Goal: Task Accomplishment & Management: Manage account settings

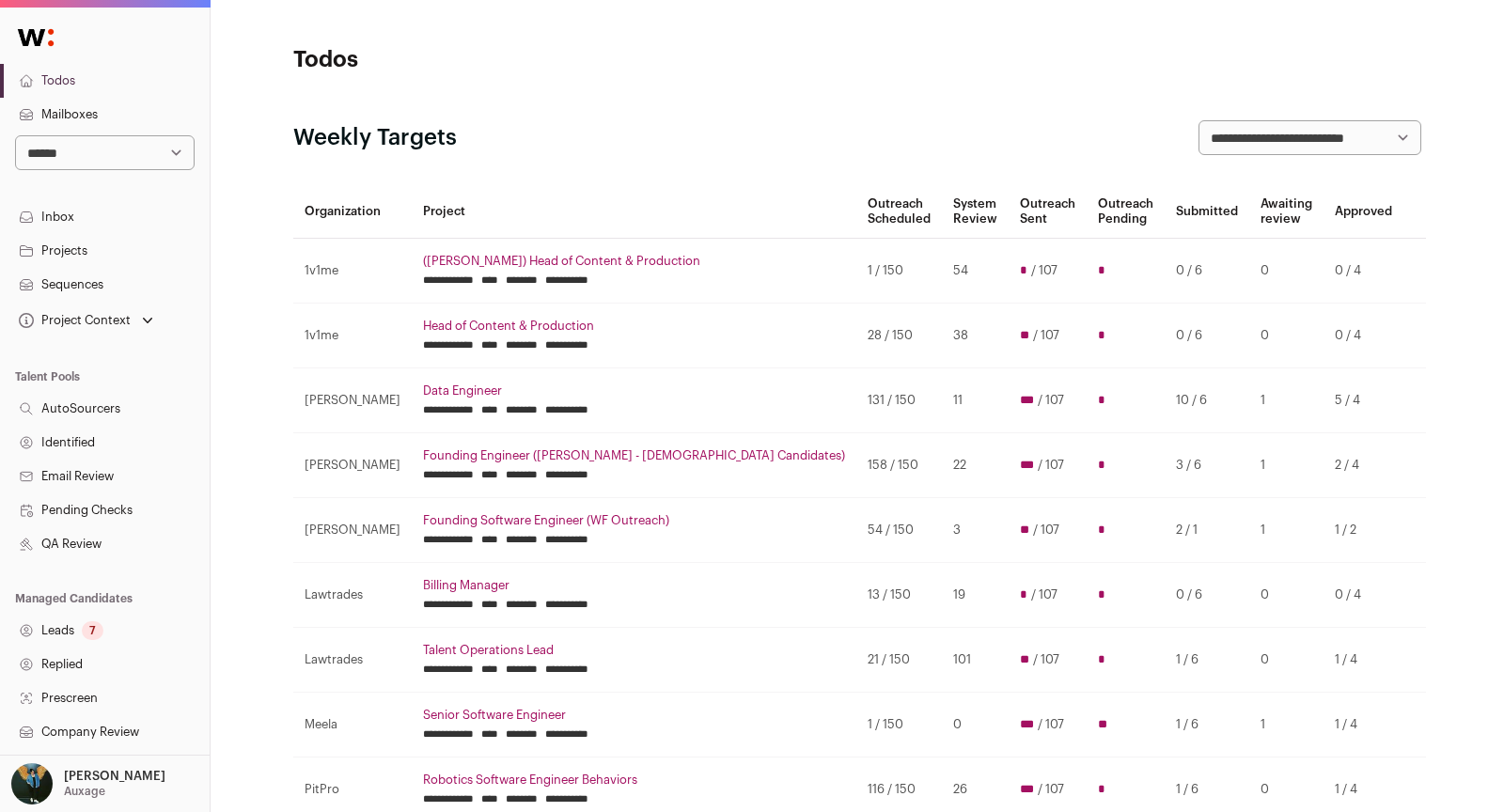
scroll to position [268, 0]
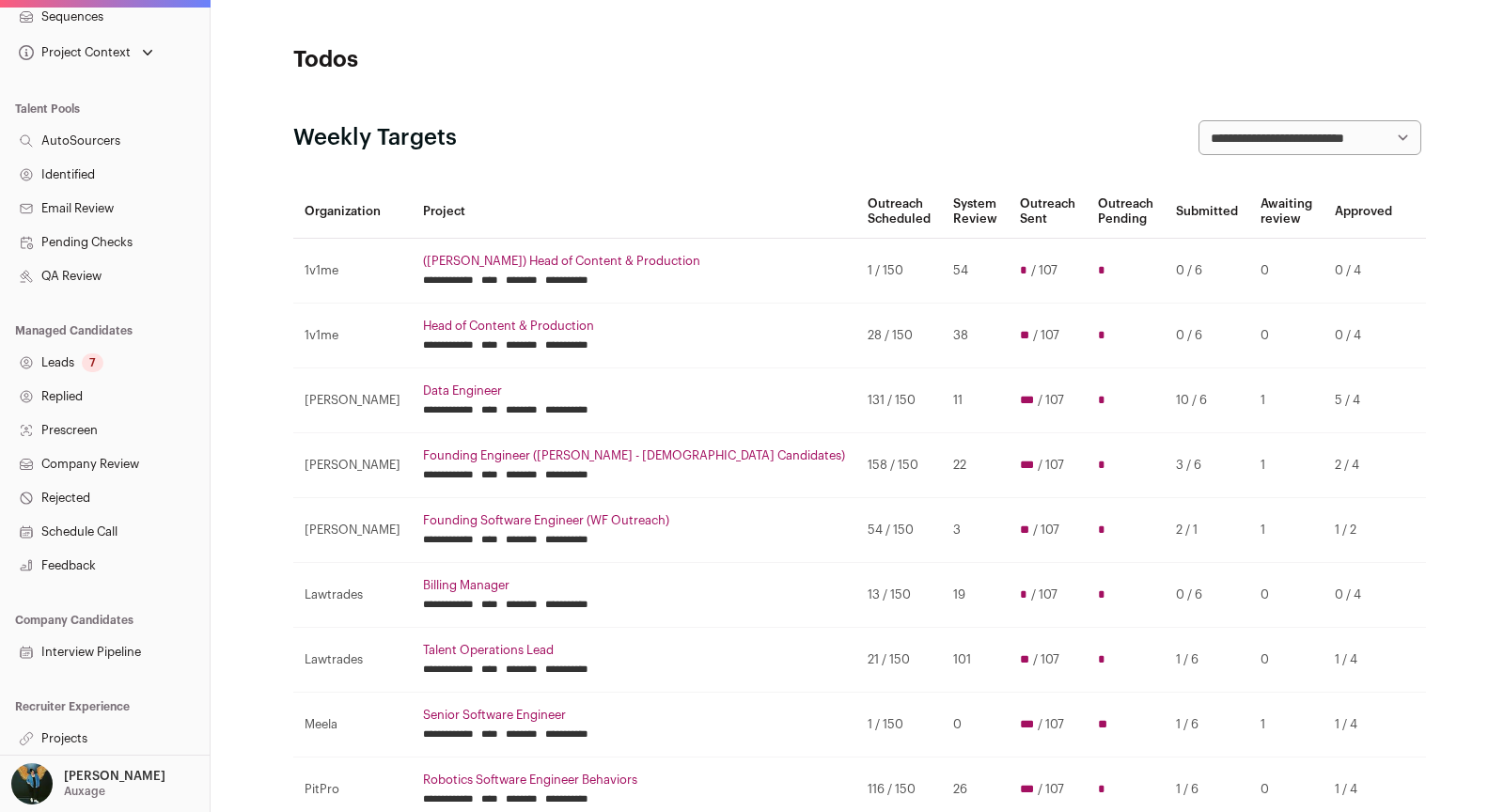
click at [72, 731] on link "Projects" at bounding box center [105, 738] width 210 height 34
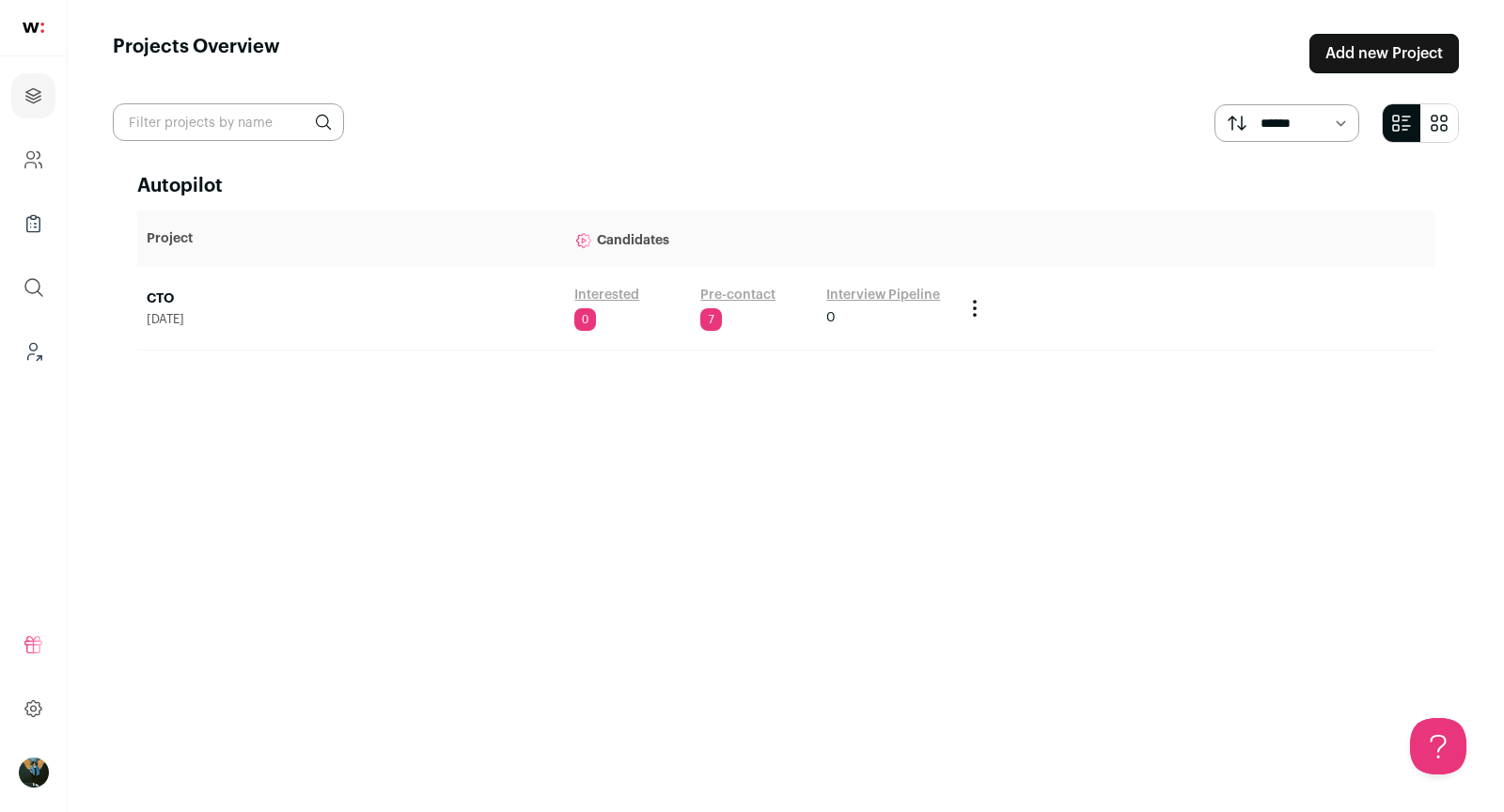
click at [158, 297] on link "CTO" at bounding box center [351, 300] width 409 height 19
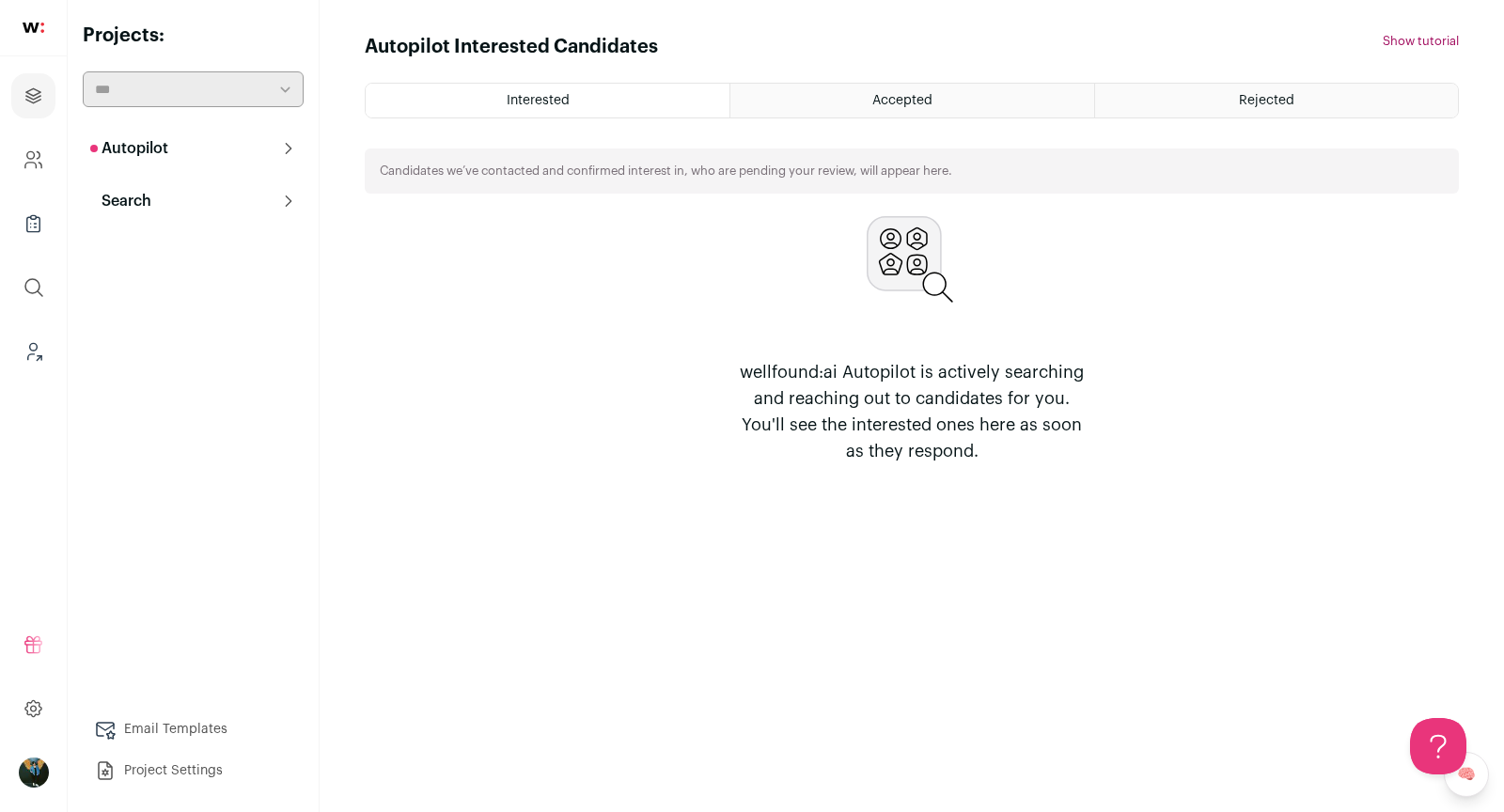
click at [144, 199] on p "Search" at bounding box center [120, 200] width 61 height 22
click at [165, 242] on link "Search" at bounding box center [193, 238] width 221 height 38
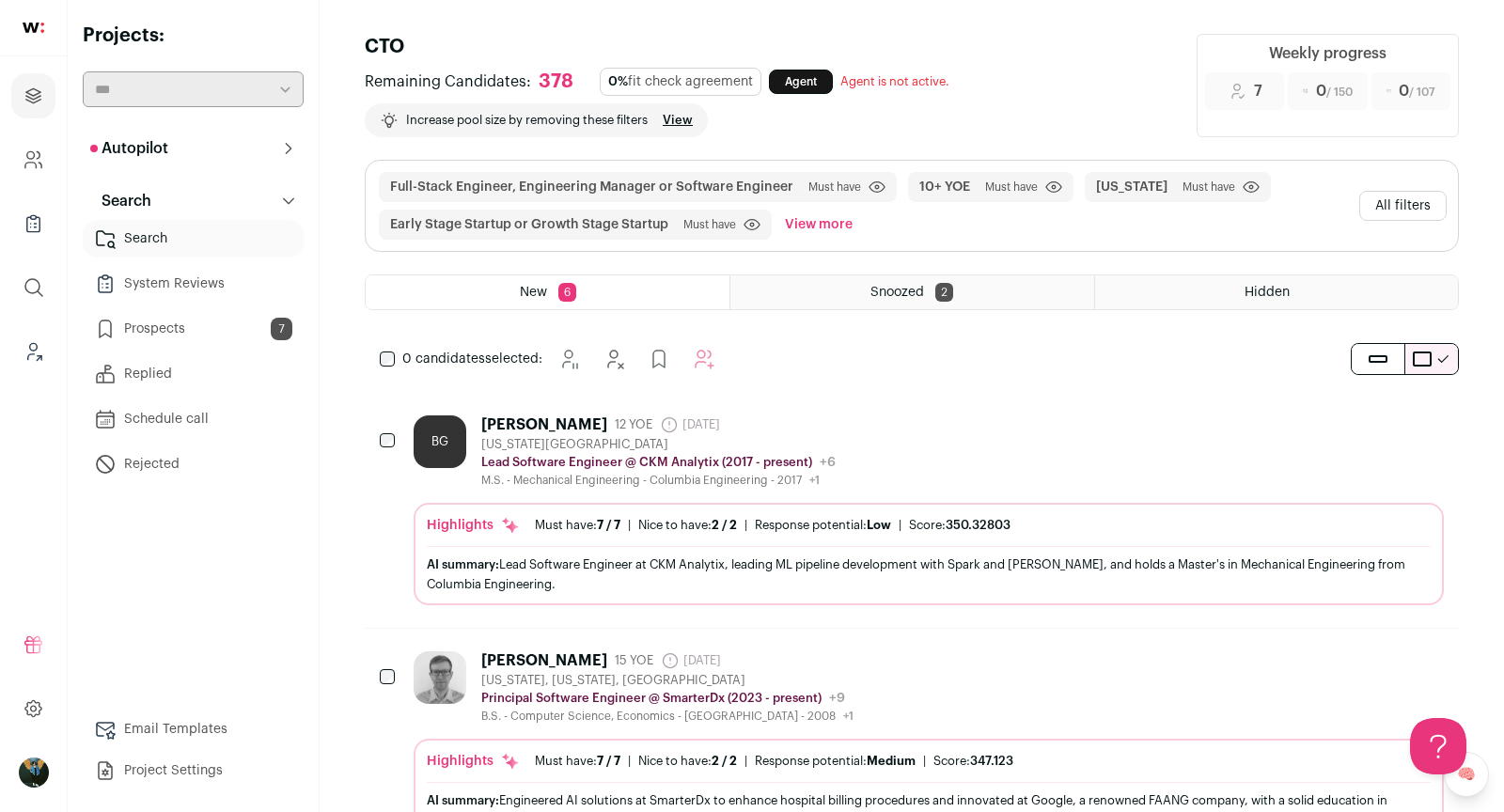
click at [1417, 202] on button "All filters" at bounding box center [1403, 205] width 88 height 30
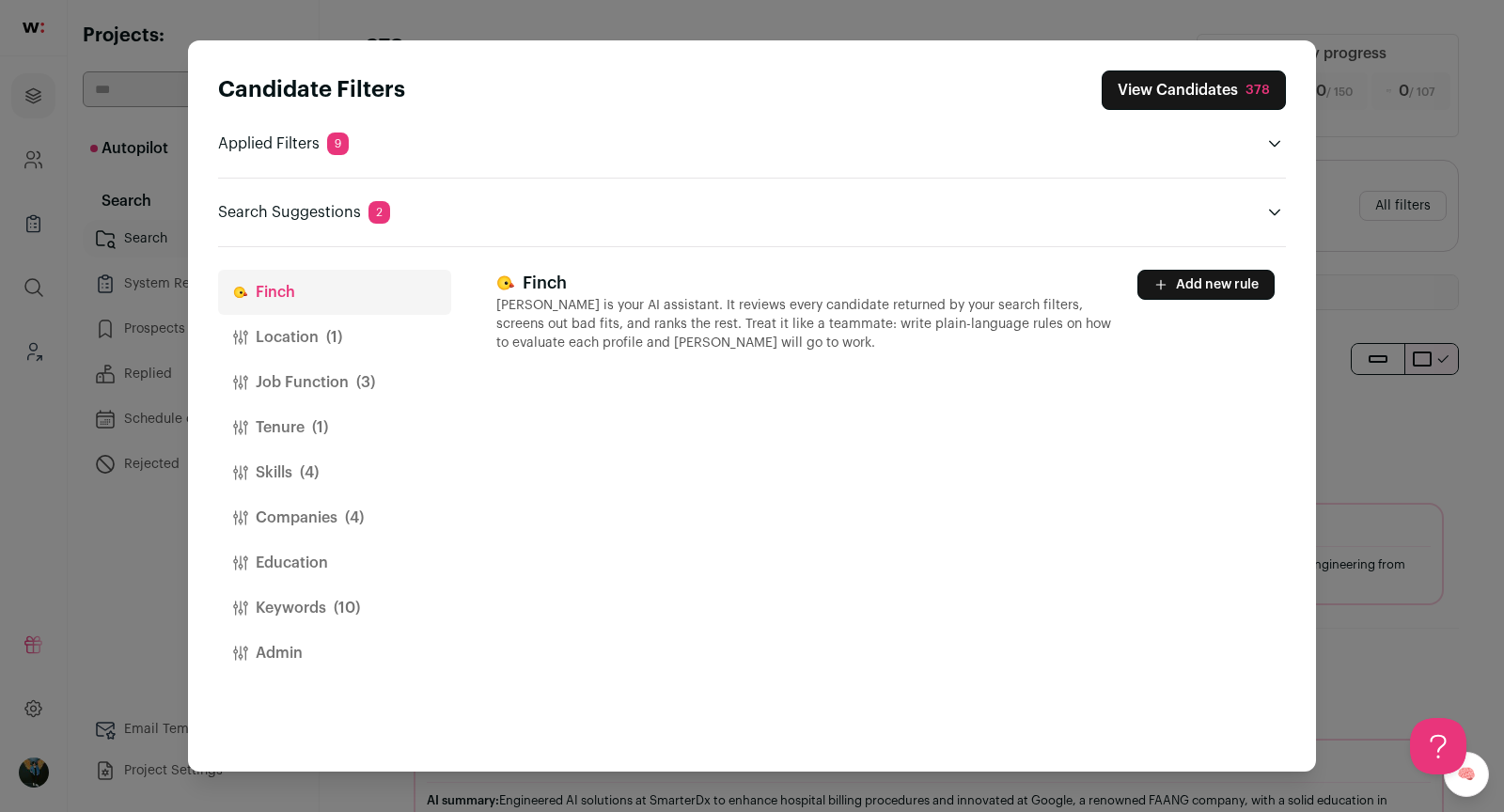
click at [301, 337] on button "Location (1)" at bounding box center [334, 337] width 233 height 45
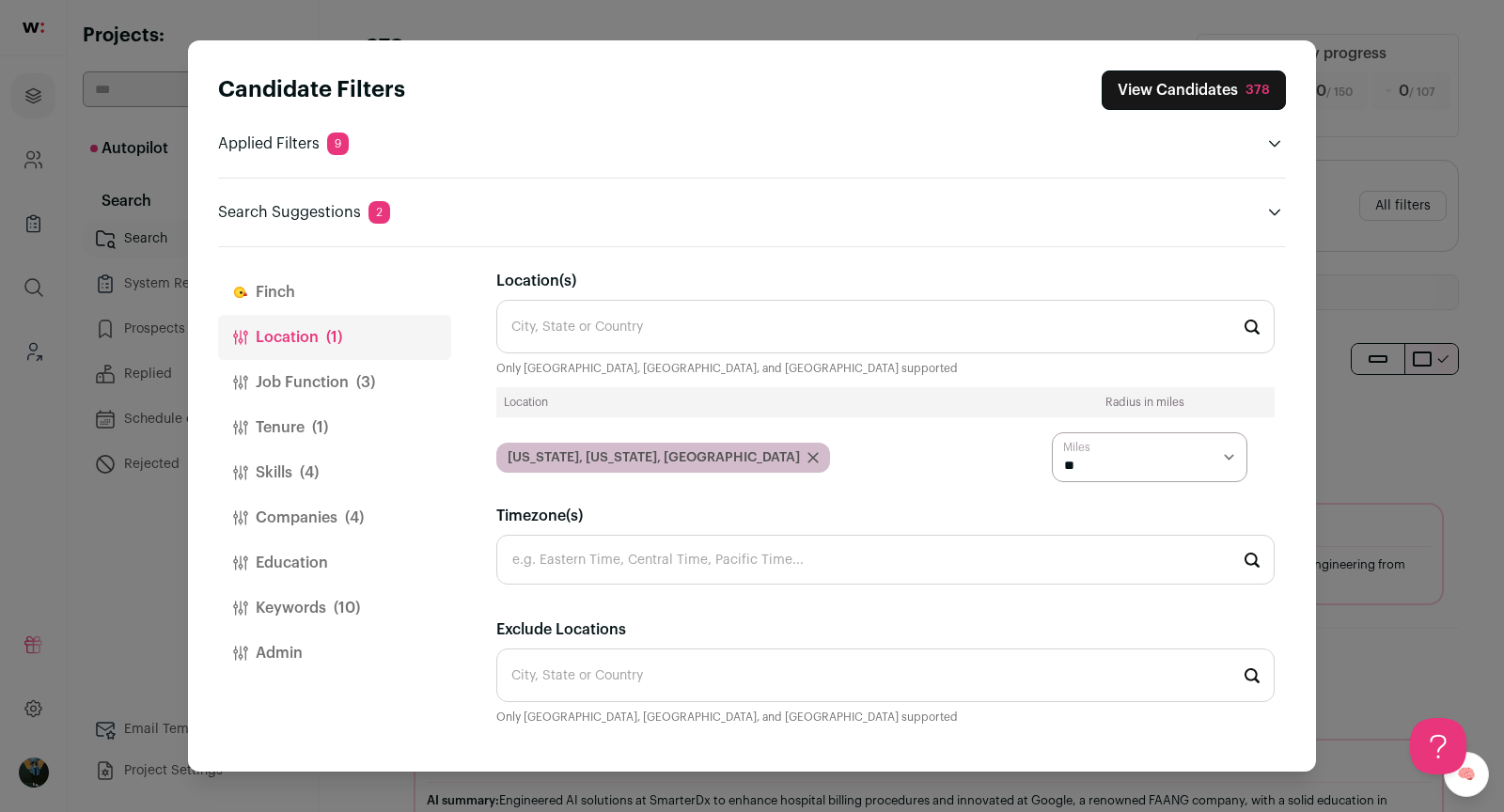
click at [319, 515] on button "Companies (4)" at bounding box center [334, 517] width 233 height 45
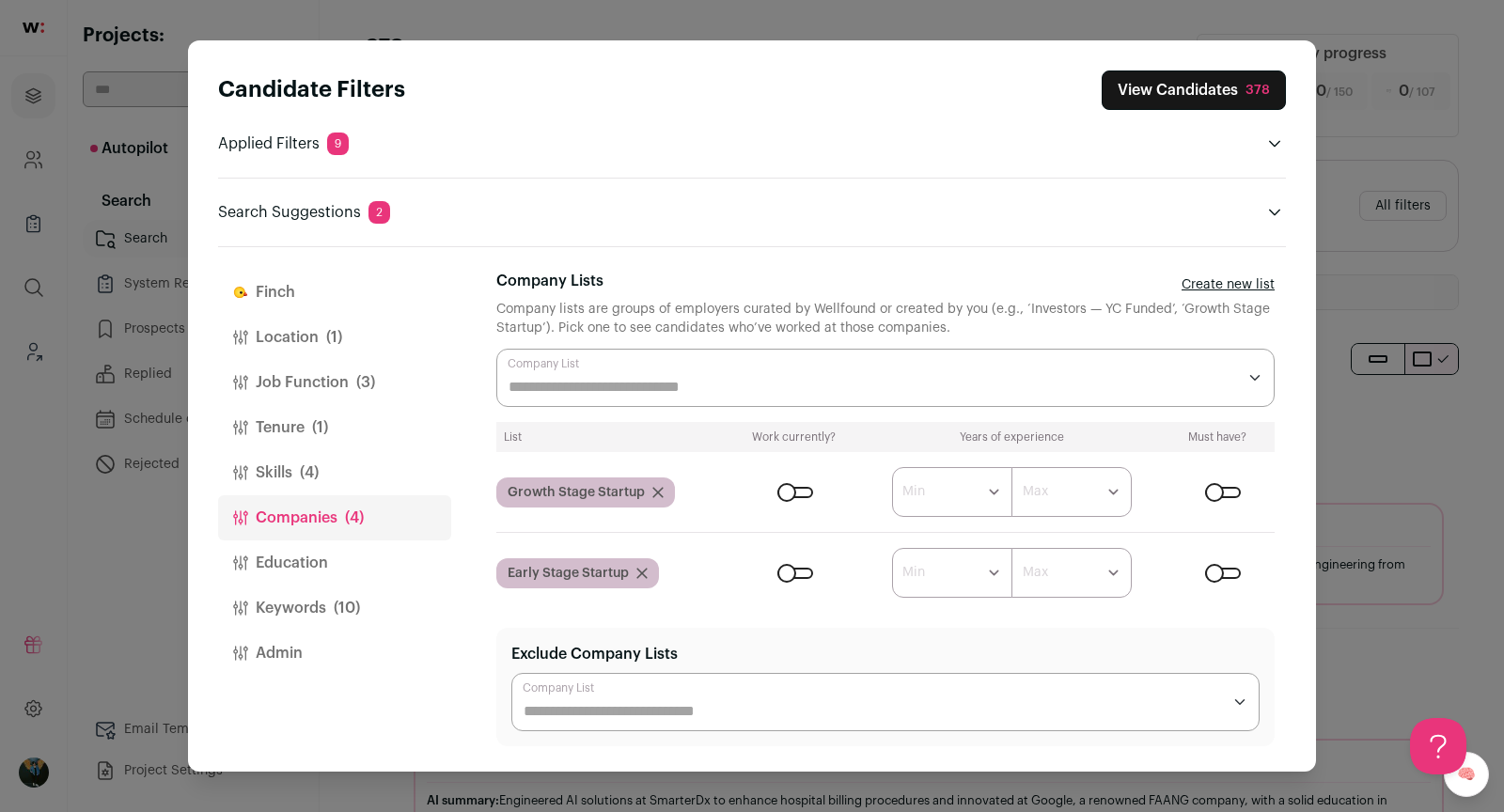
click at [315, 546] on button "Education" at bounding box center [334, 563] width 233 height 45
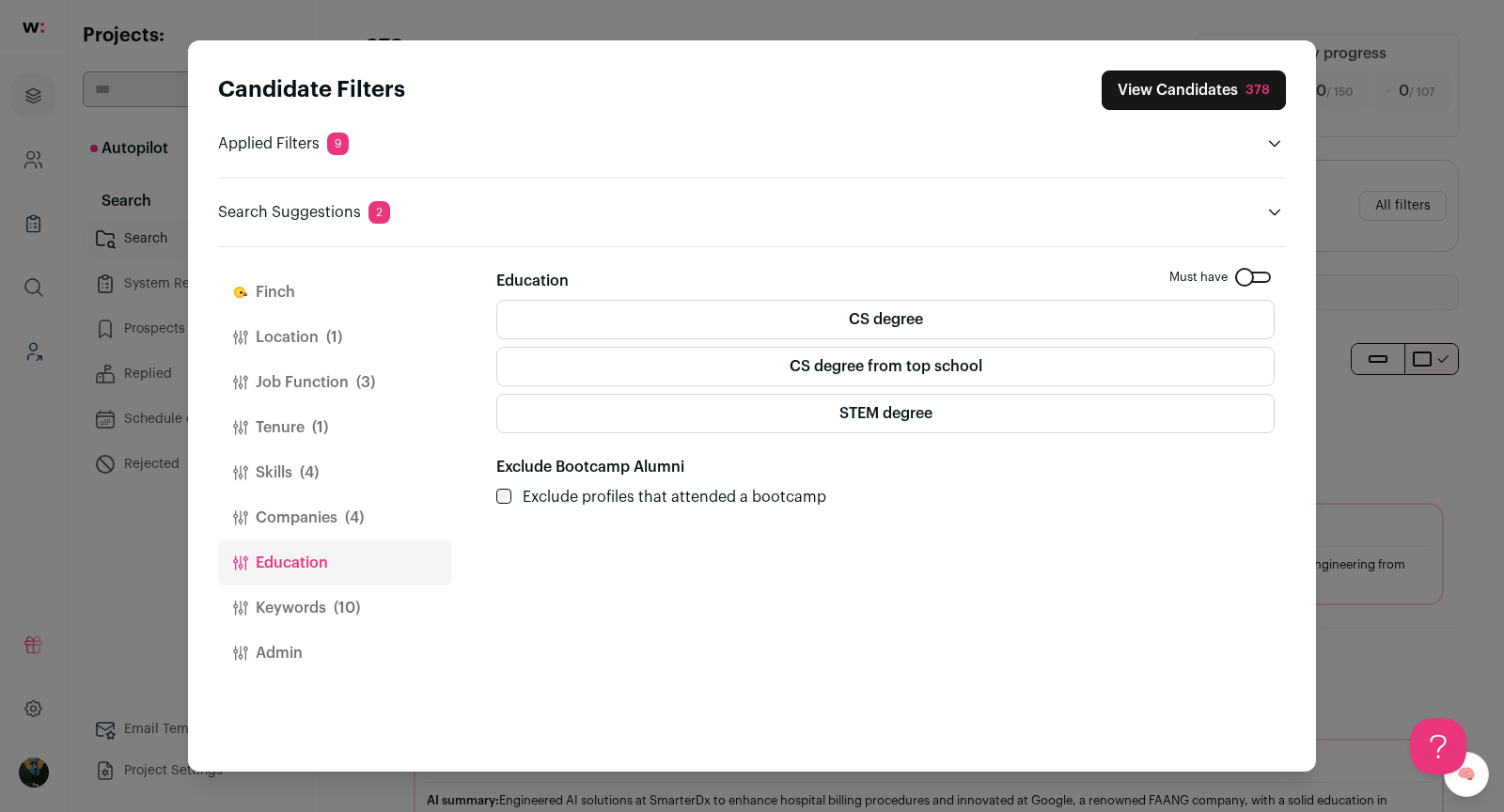
click at [1007, 331] on label "CS degree" at bounding box center [885, 319] width 778 height 39
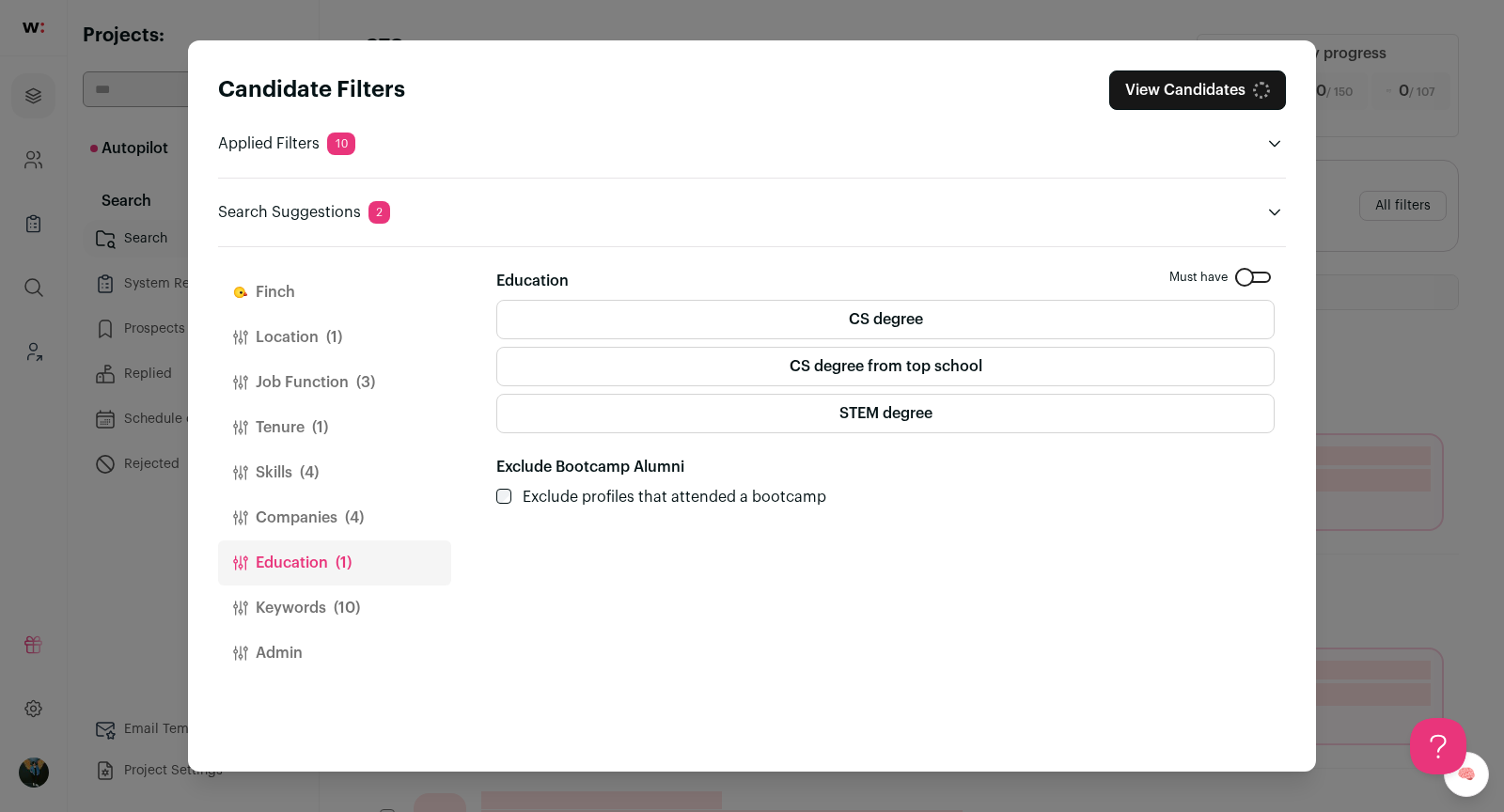
click at [1005, 358] on label "CS degree from top school" at bounding box center [885, 366] width 778 height 39
click at [975, 325] on label "CS degree" at bounding box center [885, 319] width 778 height 39
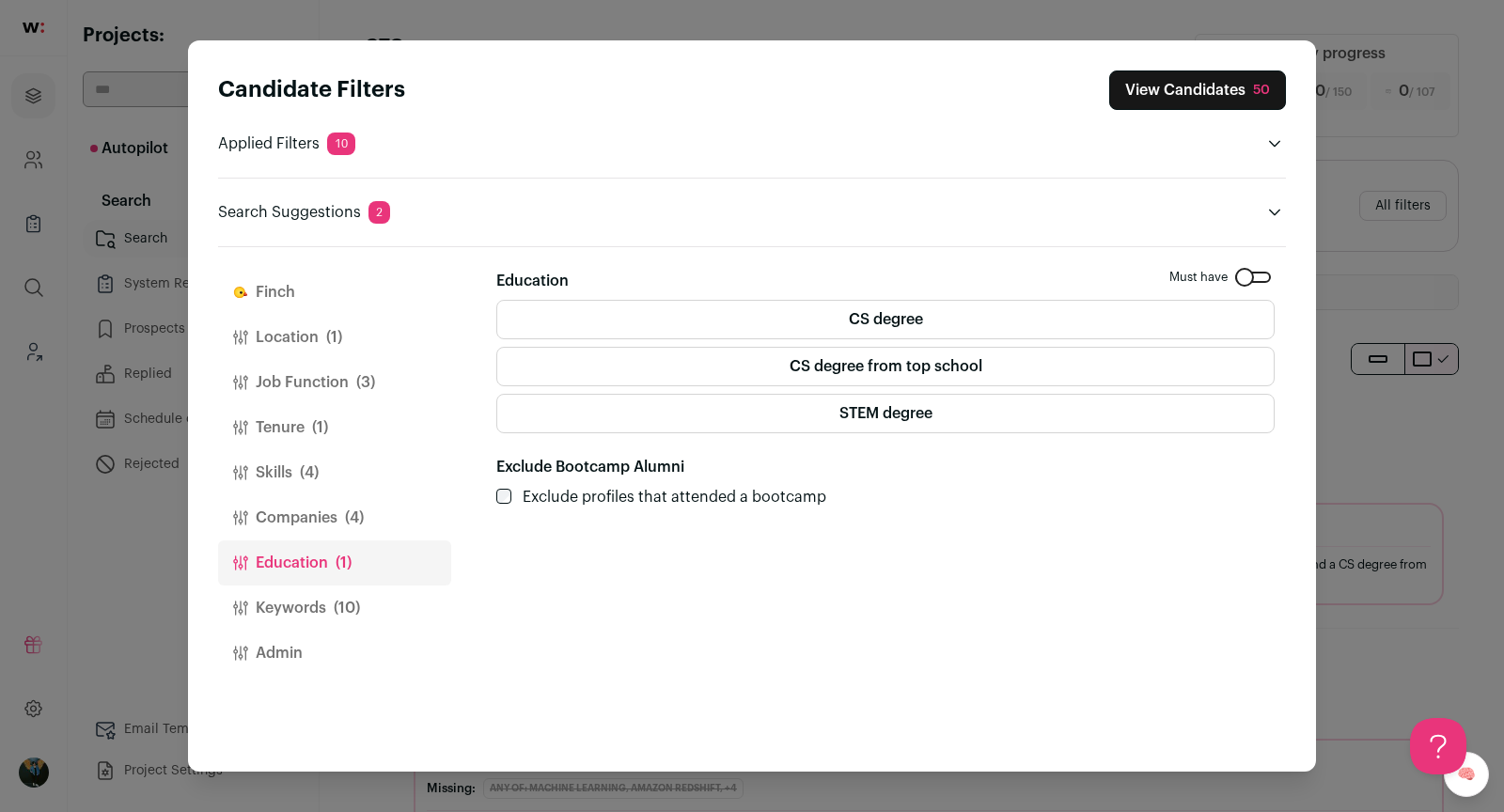
click at [349, 618] on button "Keywords (10)" at bounding box center [334, 608] width 233 height 45
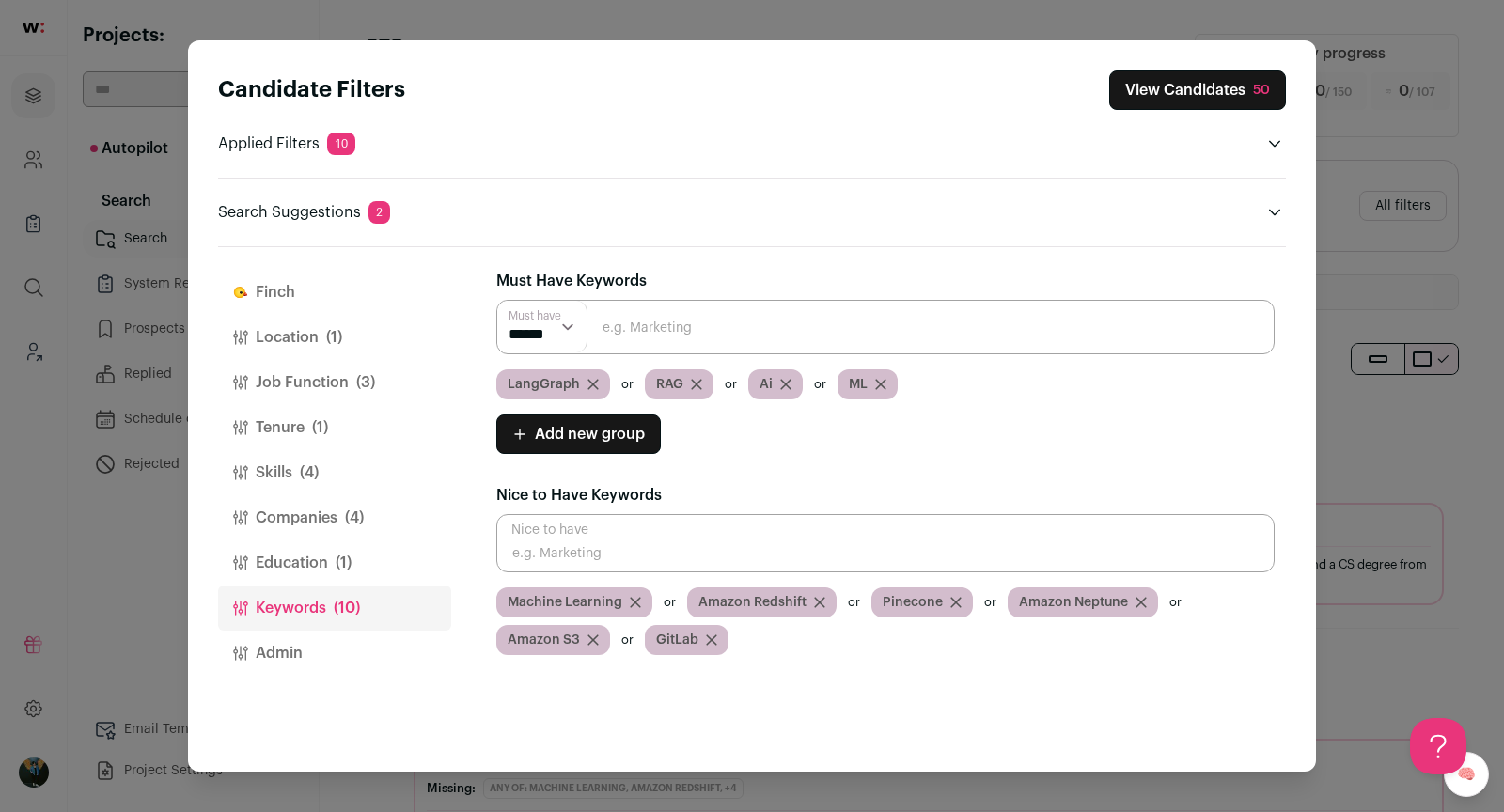
click at [595, 380] on icon "Close modal via background" at bounding box center [594, 384] width 12 height 12
click at [324, 523] on button "Companies (4)" at bounding box center [334, 517] width 233 height 45
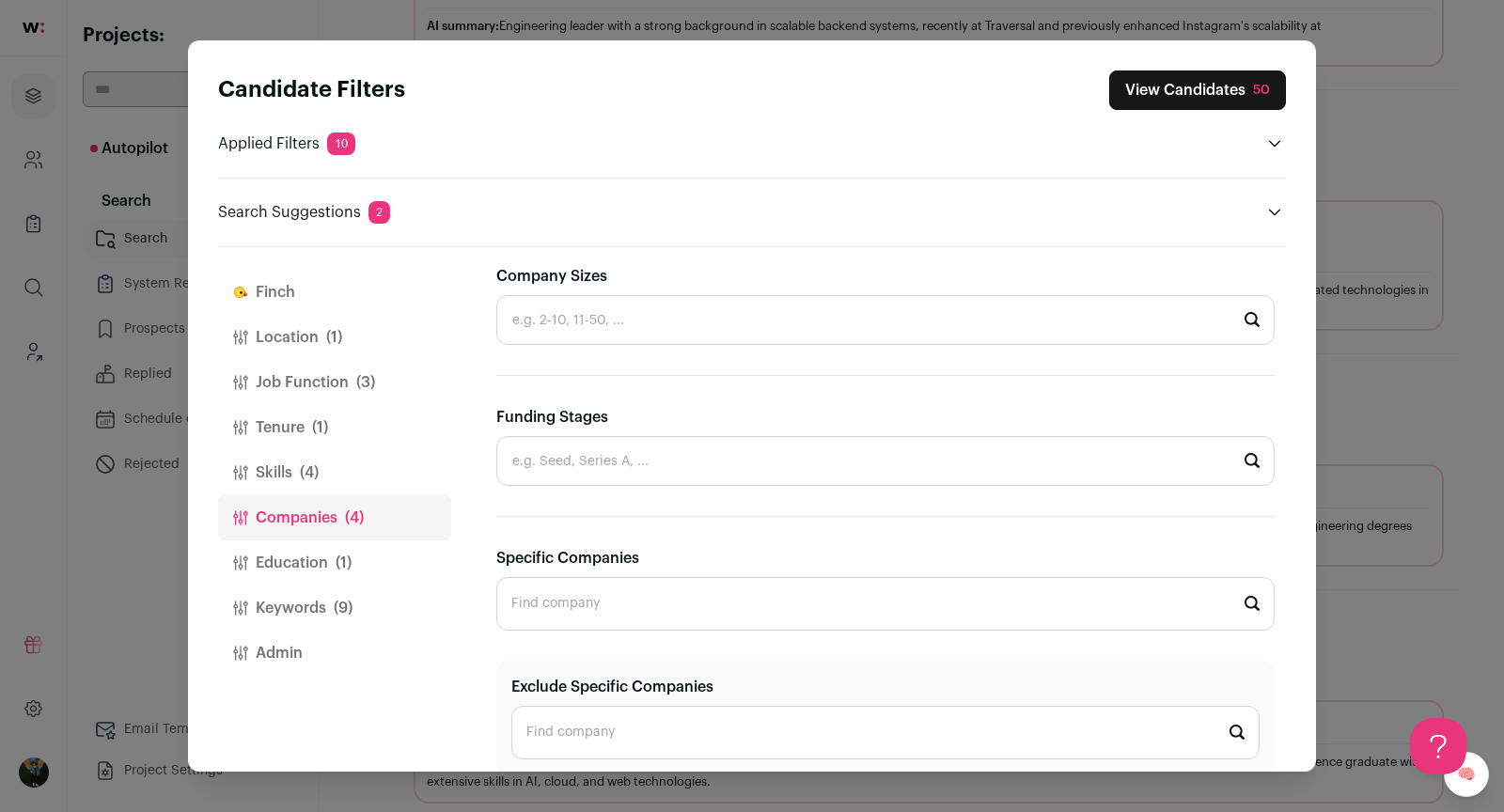
scroll to position [891, 0]
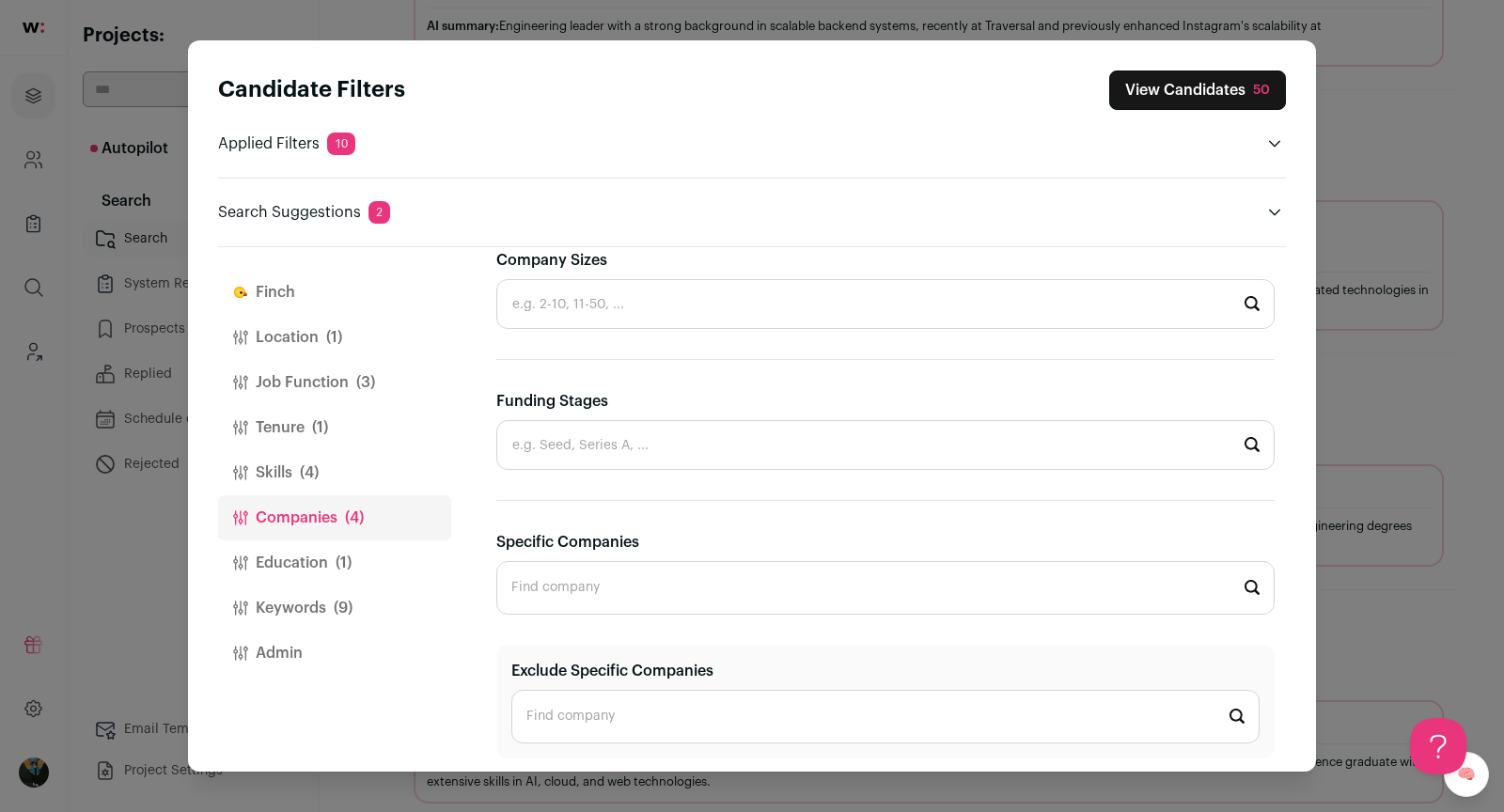
click at [602, 693] on input "Exclude Specific Companies" at bounding box center [885, 717] width 749 height 54
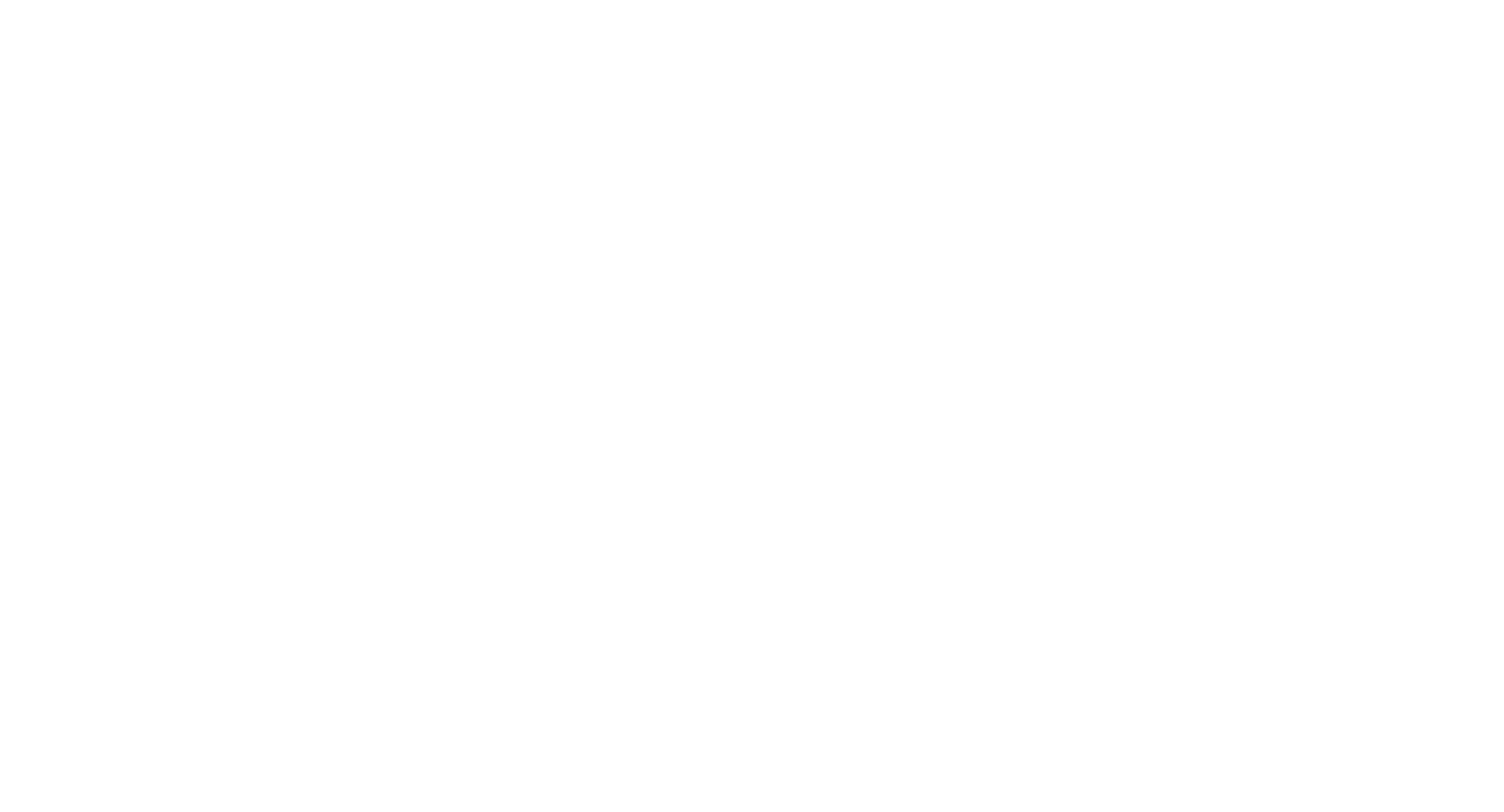
scroll to position [0, 0]
type input "Appl"
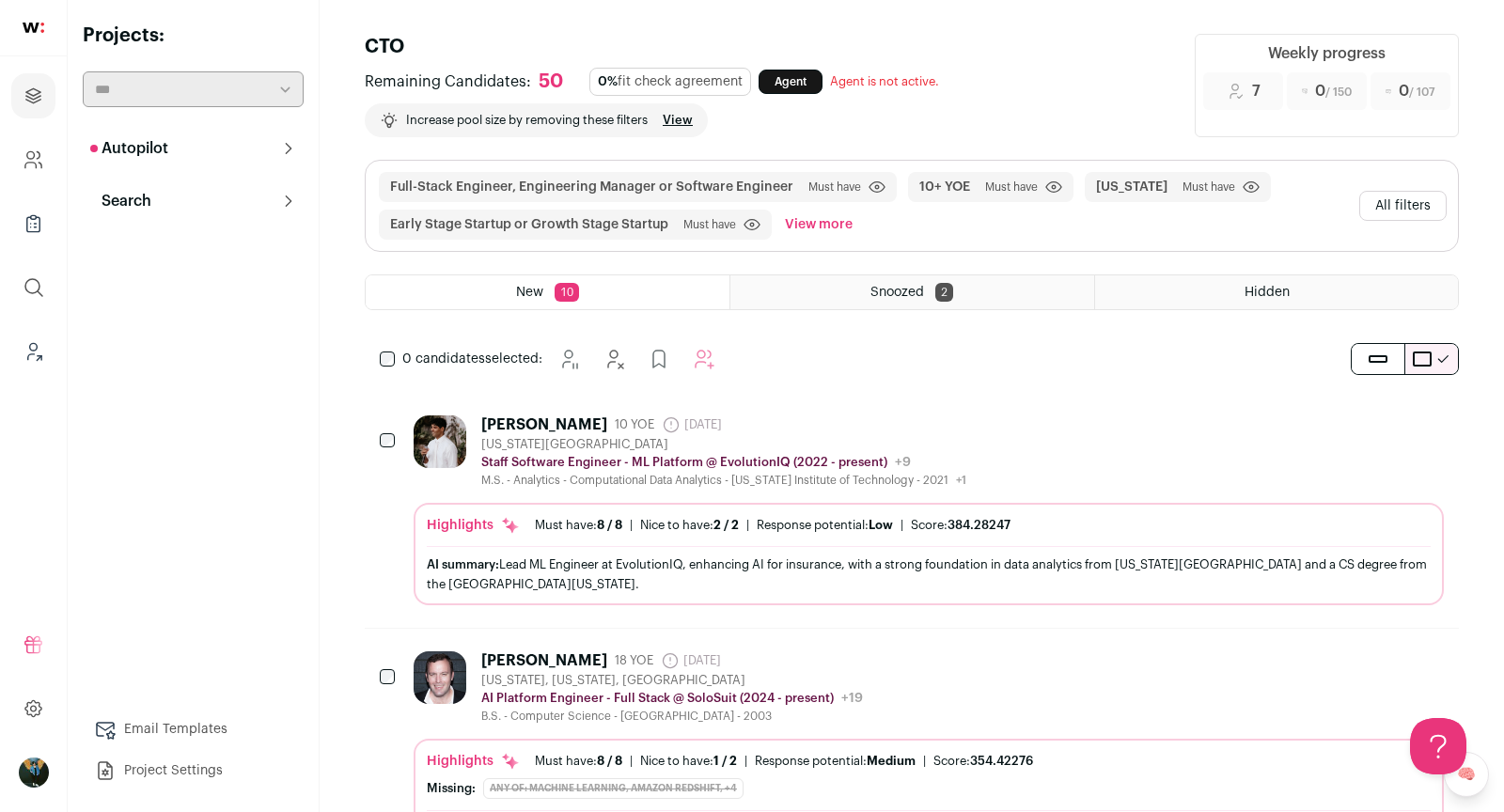
click at [1420, 205] on button "All filters" at bounding box center [1403, 205] width 88 height 30
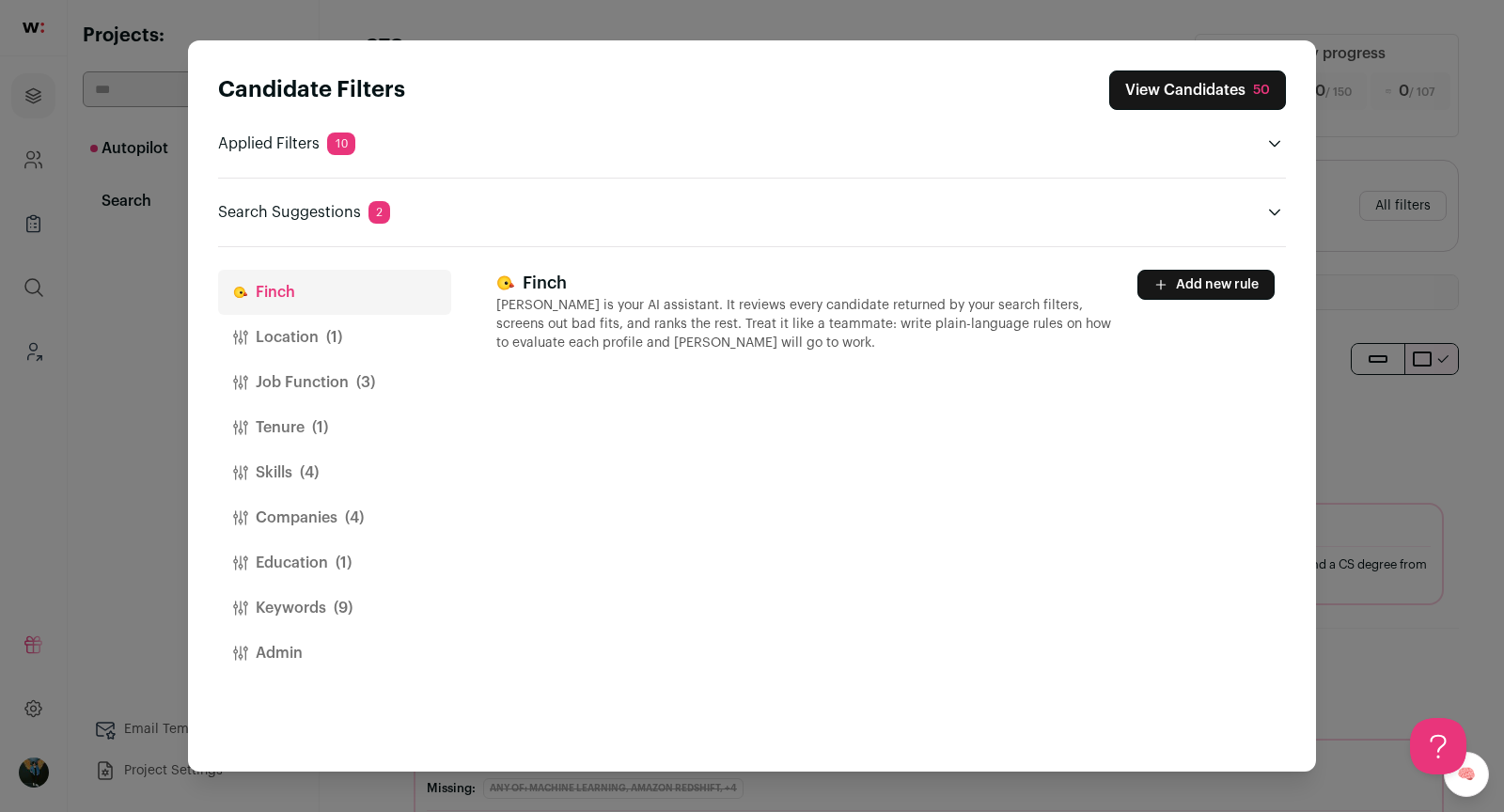
click at [293, 607] on button "Keywords (9)" at bounding box center [334, 608] width 233 height 45
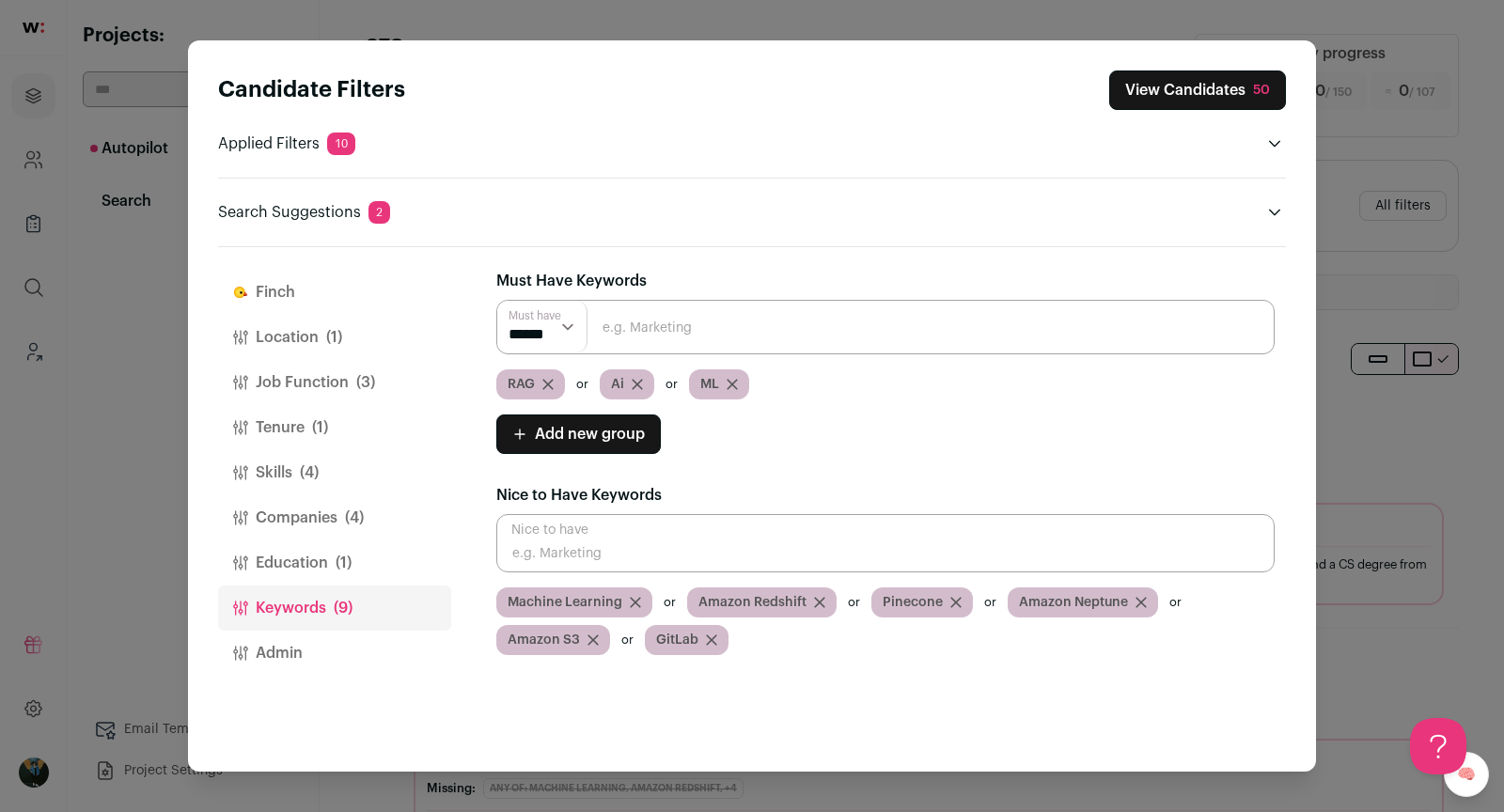
click at [278, 558] on button "Education (1)" at bounding box center [334, 563] width 233 height 45
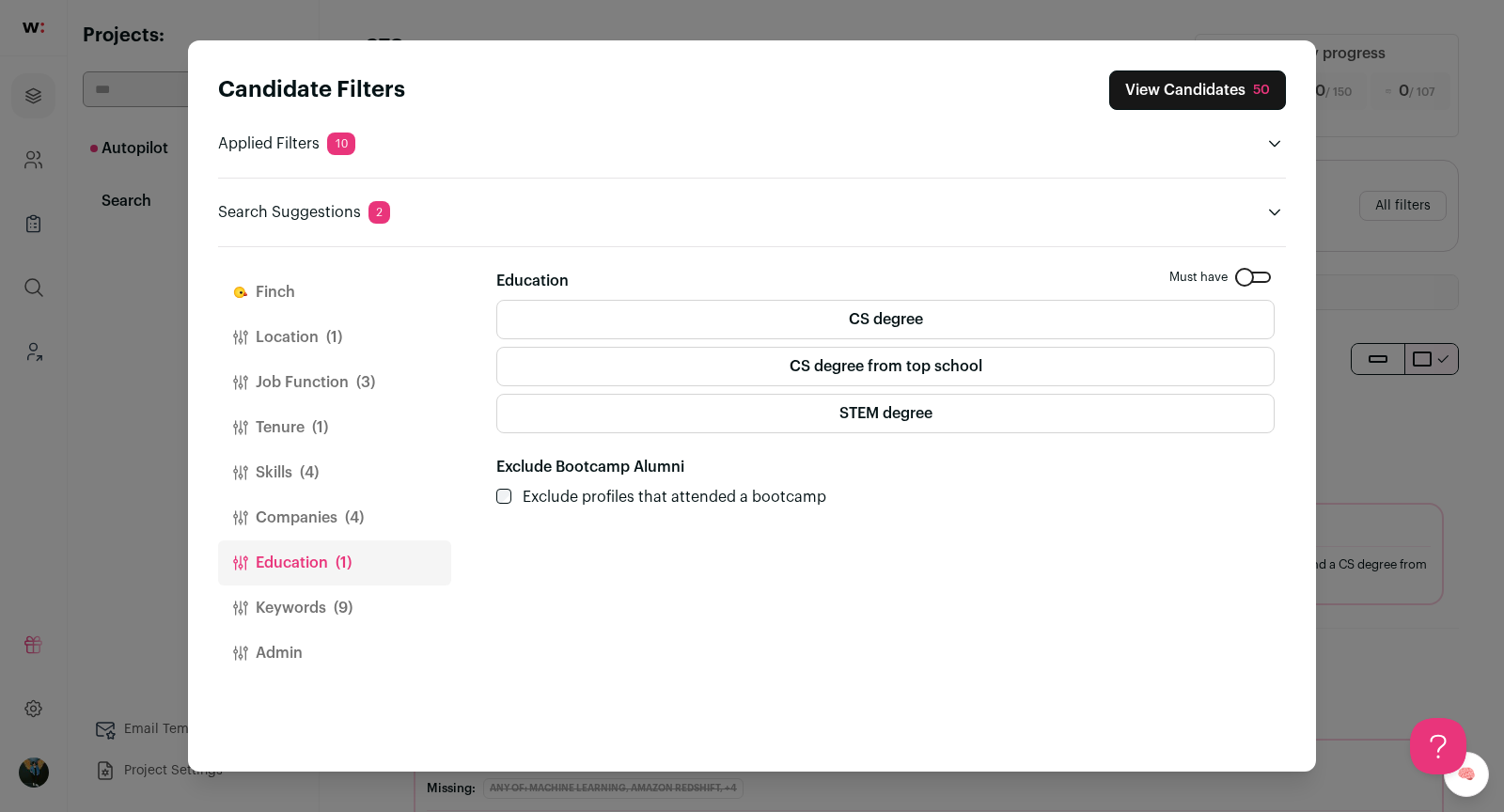
click at [297, 523] on button "Companies (4)" at bounding box center [334, 517] width 233 height 45
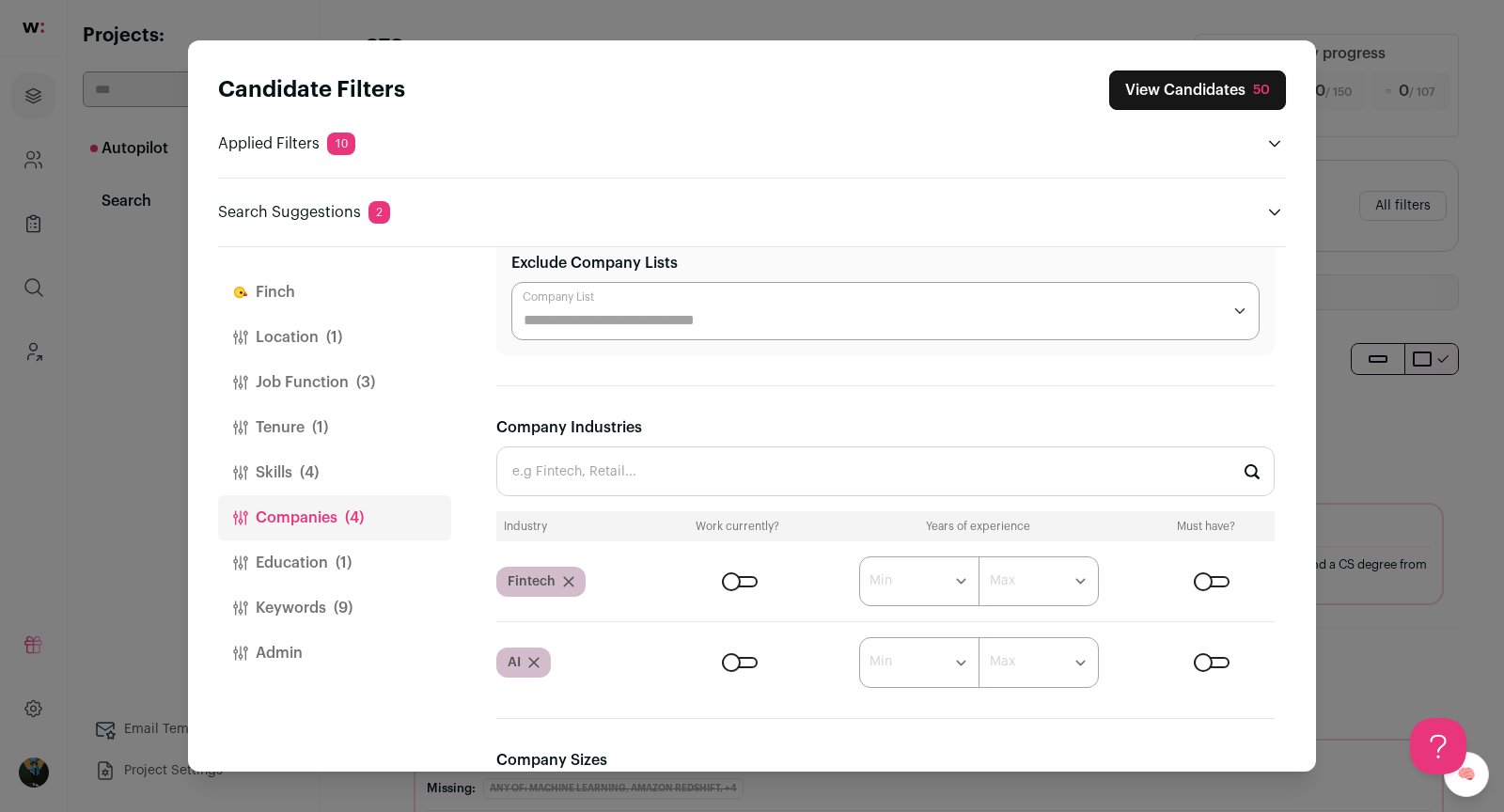
scroll to position [891, 0]
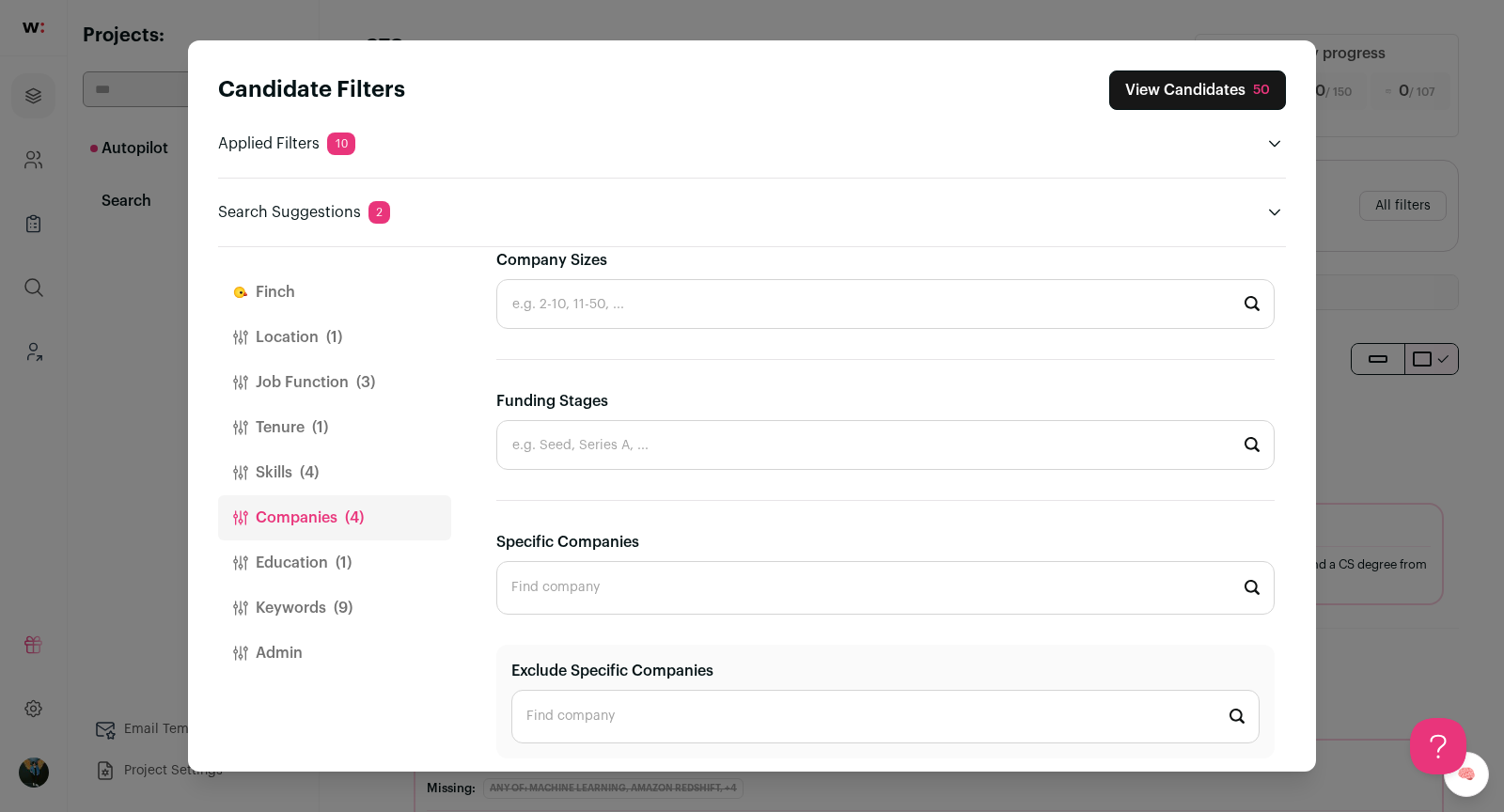
click at [602, 719] on input "Exclude Specific Companies" at bounding box center [885, 717] width 749 height 54
click at [596, 719] on input "Applr" at bounding box center [885, 717] width 749 height 54
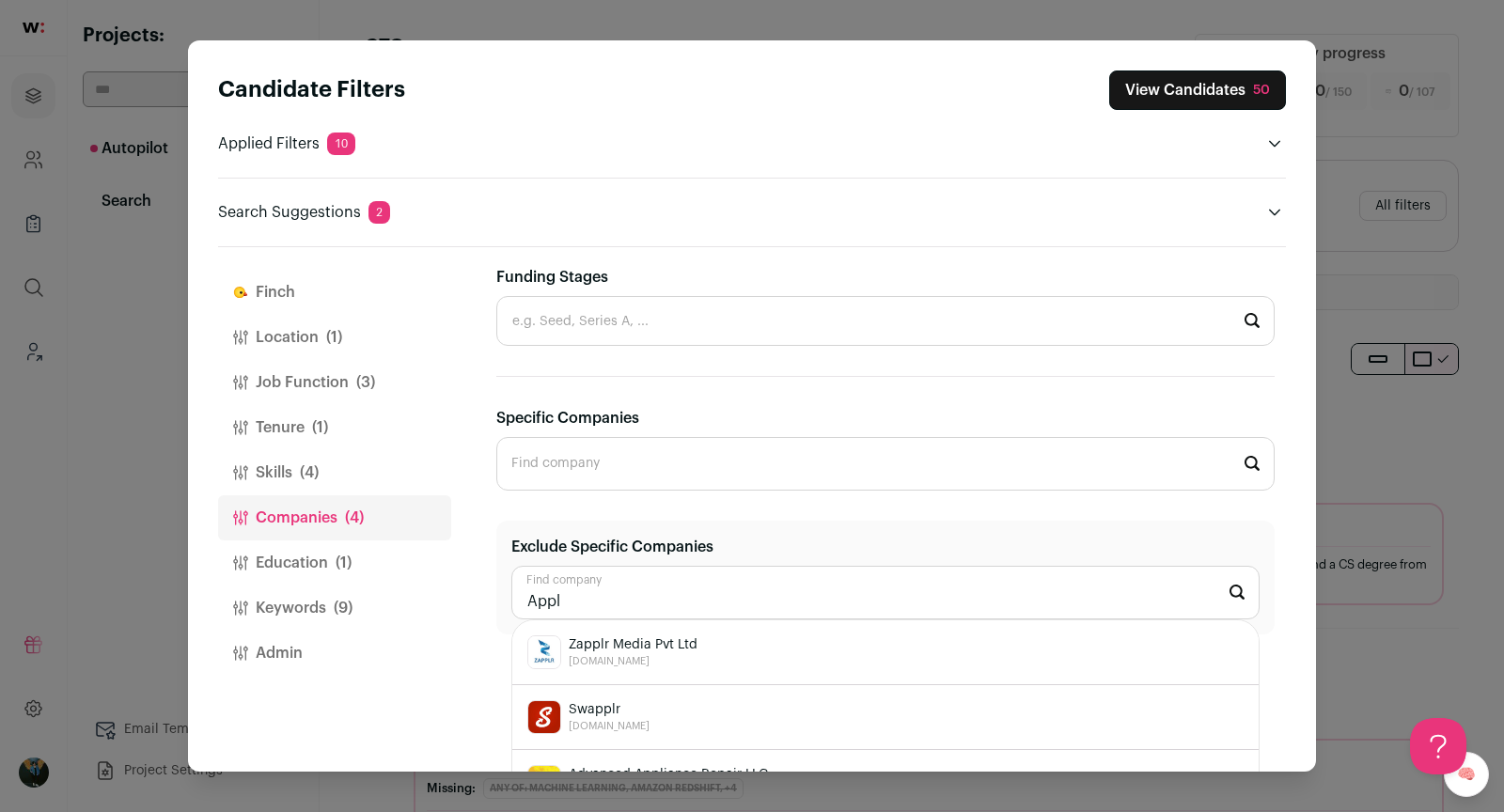
scroll to position [1049, 0]
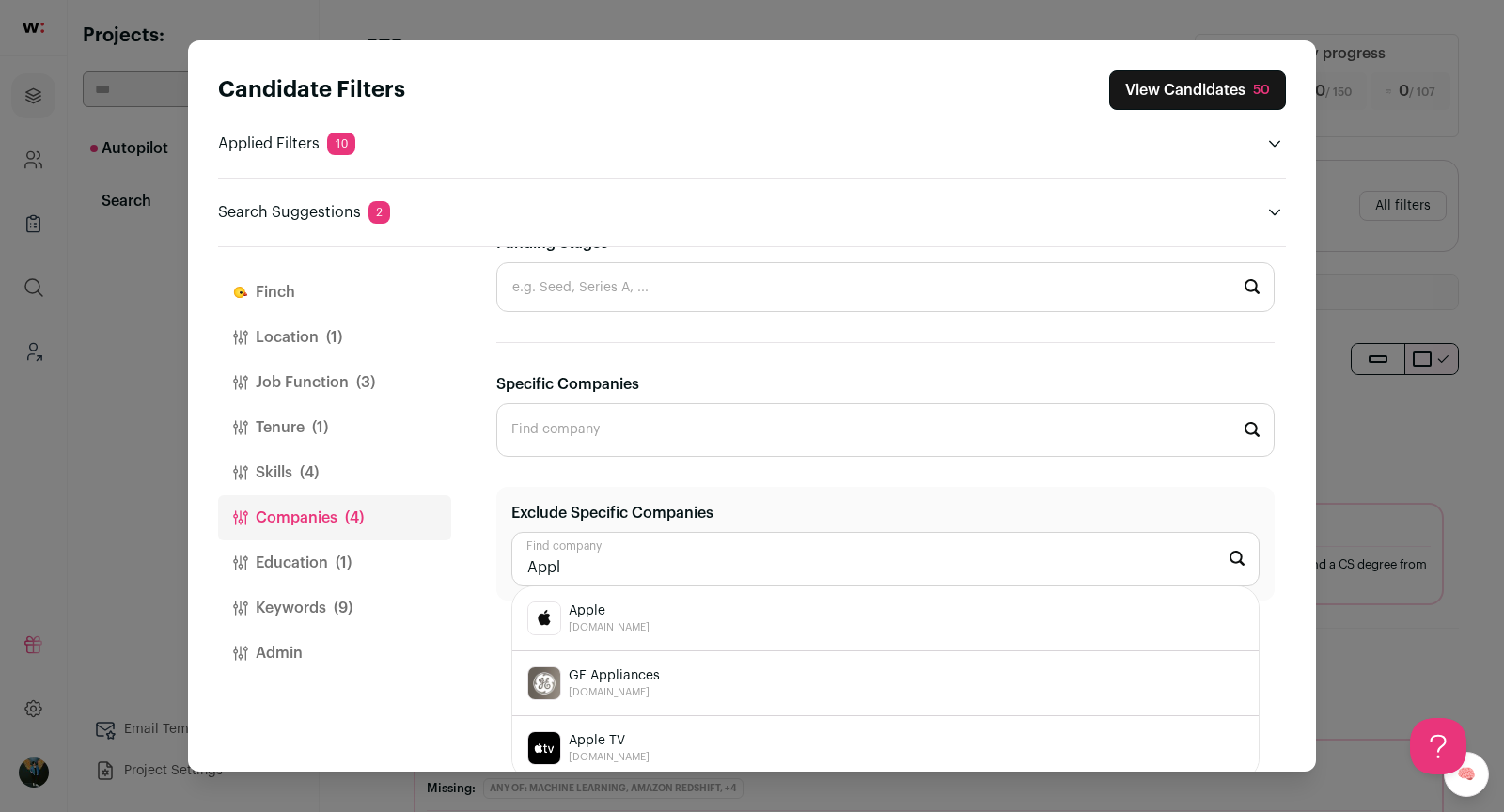
click at [665, 604] on div "Apple apple.com" at bounding box center [885, 618] width 717 height 34
type input "Apple apple.com"
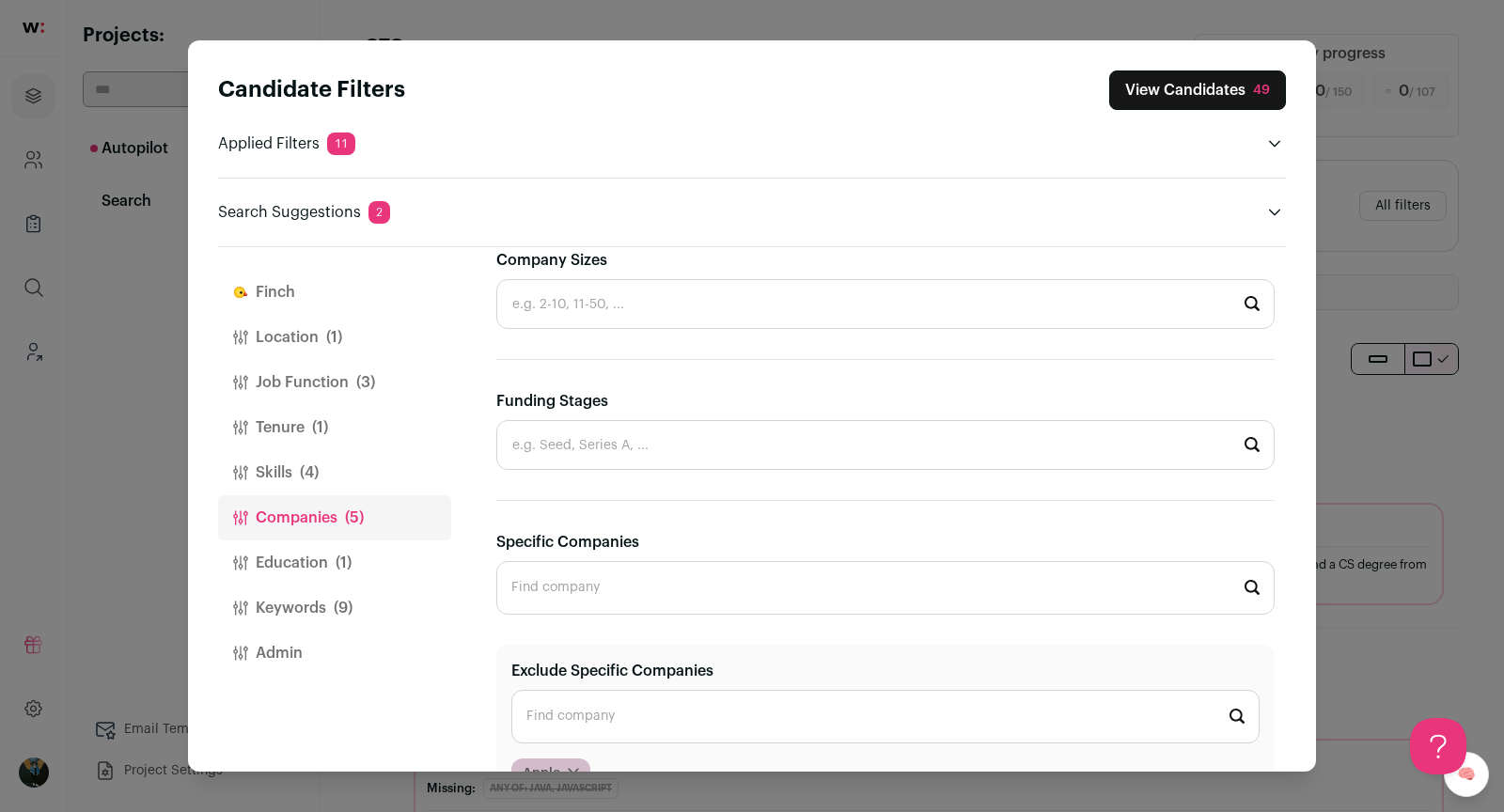
scroll to position [0, 0]
click at [302, 321] on button "Location (1)" at bounding box center [334, 337] width 233 height 45
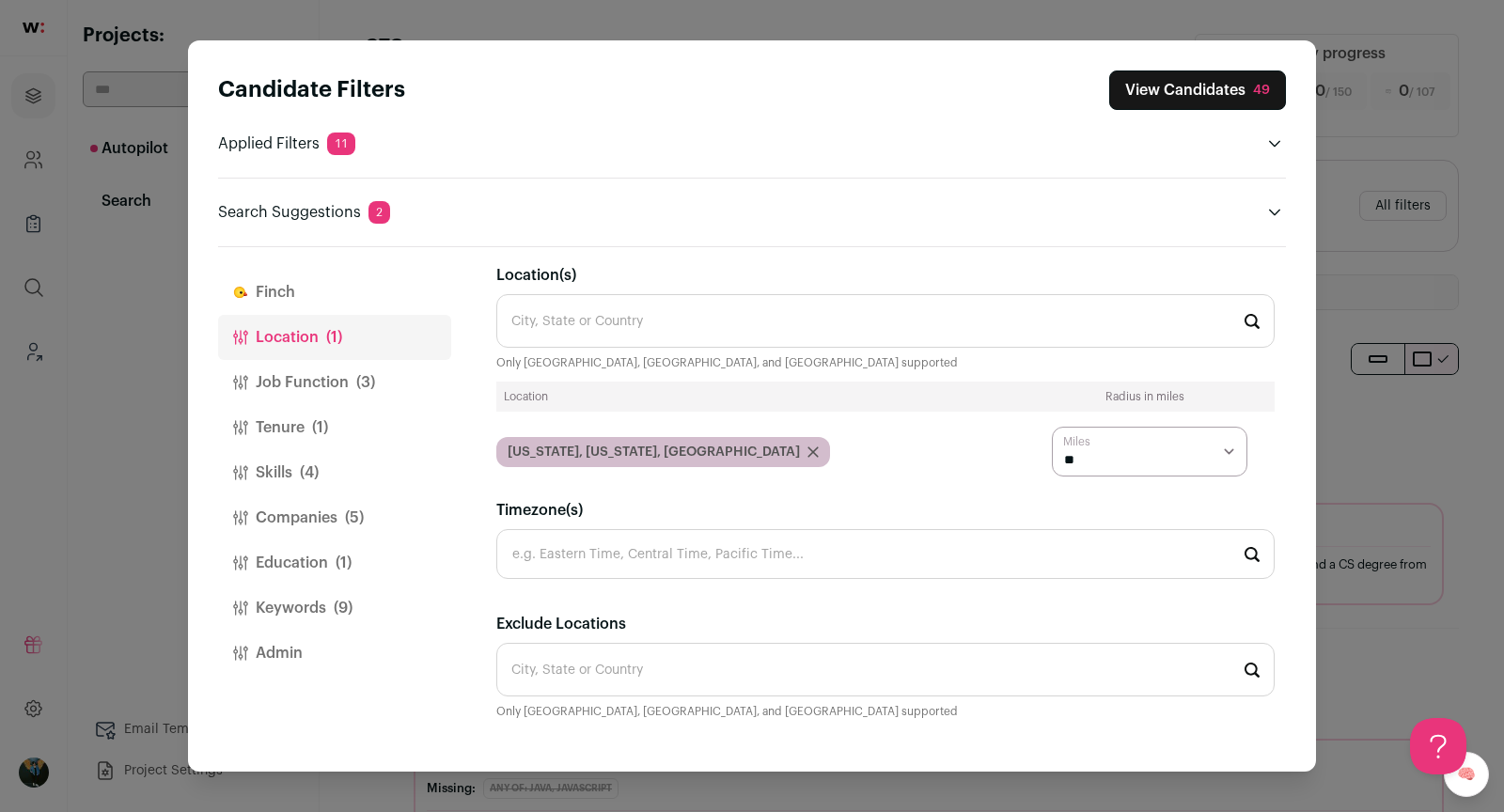
click at [288, 279] on button "Finch" at bounding box center [334, 292] width 233 height 45
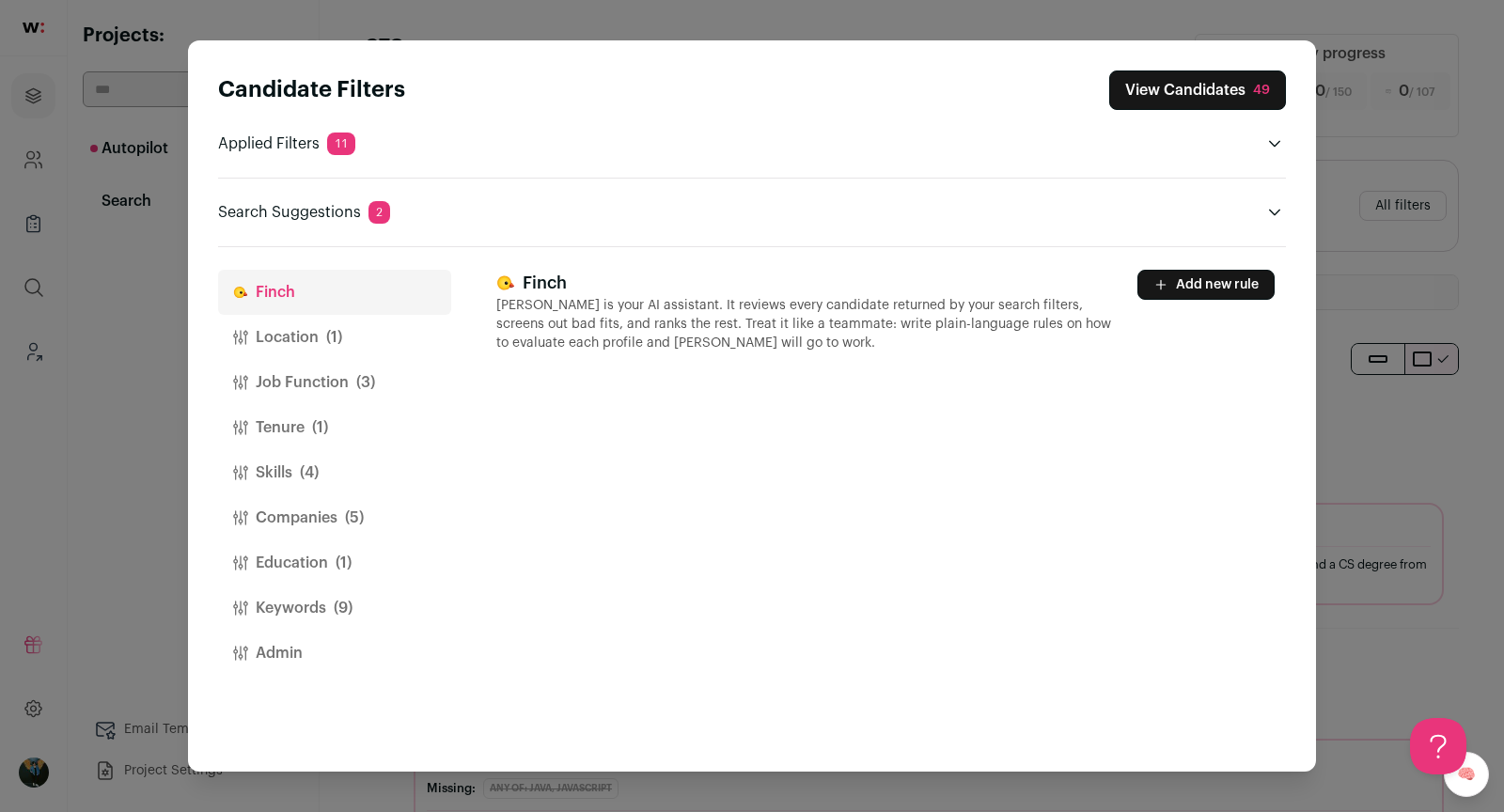
scroll to position [0, 0]
click at [1201, 284] on button "Add new rule" at bounding box center [1206, 284] width 137 height 30
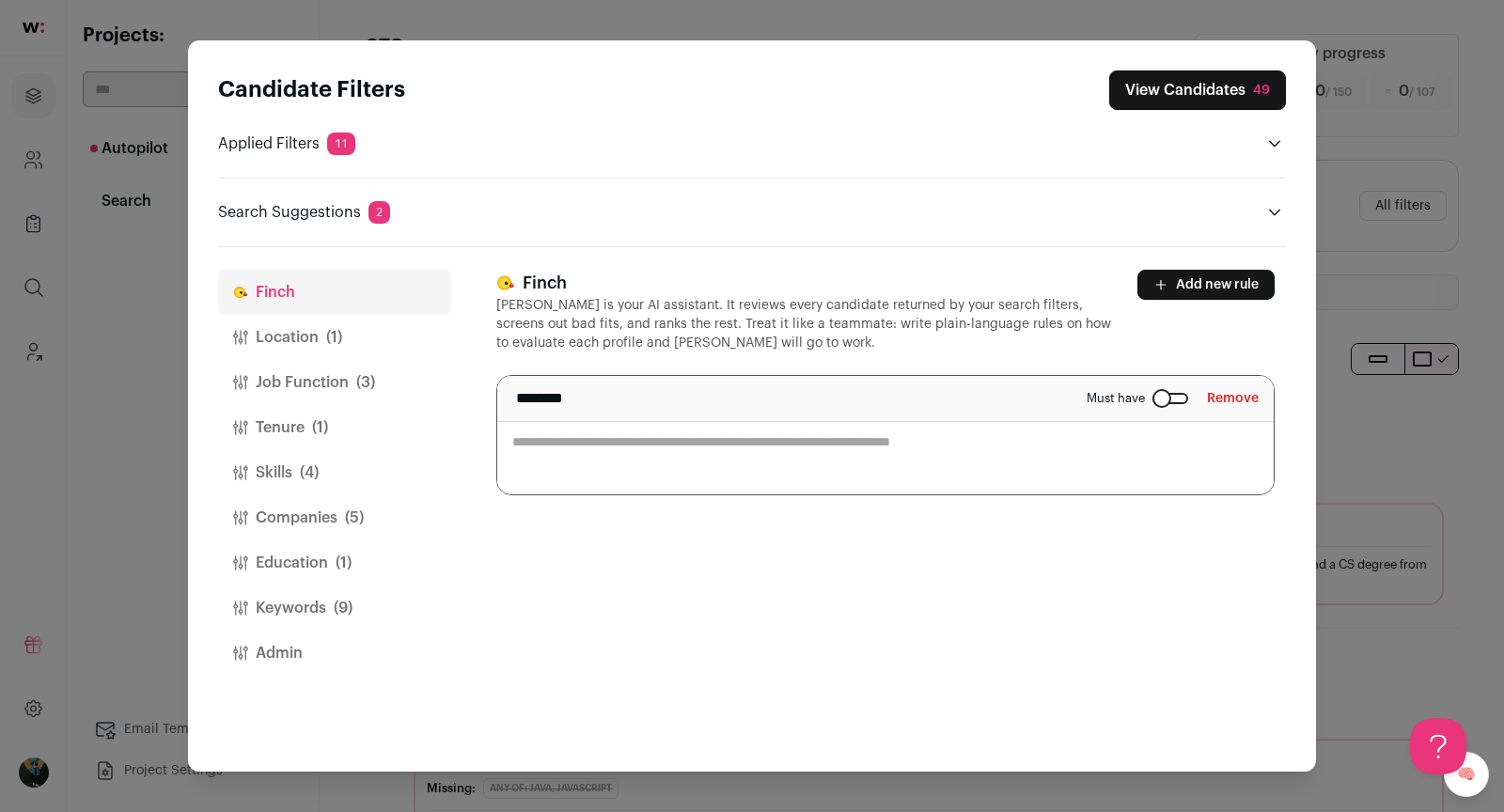
click at [827, 444] on textarea "Close modal via background" at bounding box center [885, 434] width 777 height 118
paste textarea "**********"
click at [516, 440] on textarea "**********" at bounding box center [885, 434] width 777 height 118
type textarea "**********"
click at [1209, 281] on button "Add new rule" at bounding box center [1206, 284] width 137 height 30
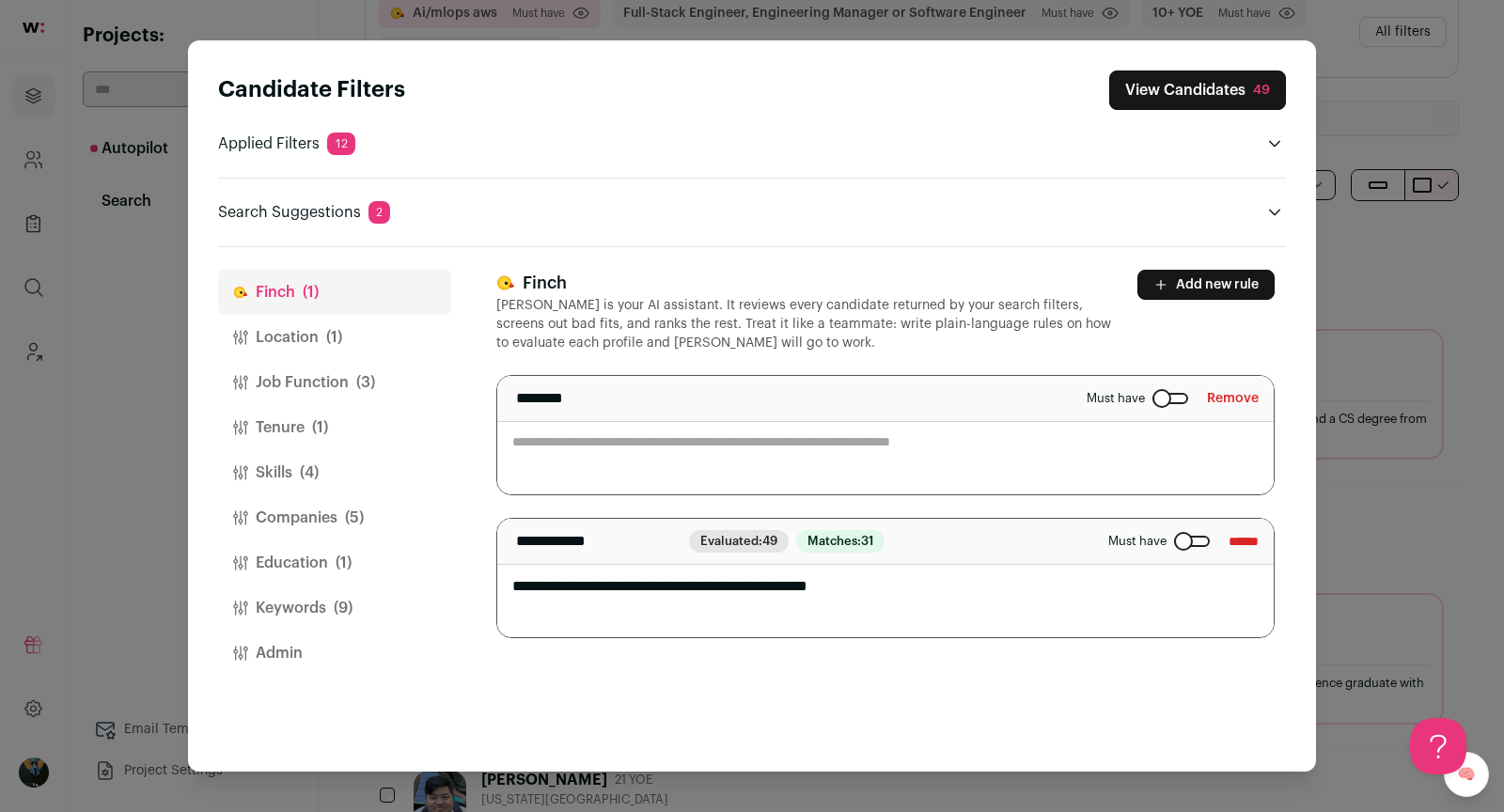
scroll to position [252, 0]
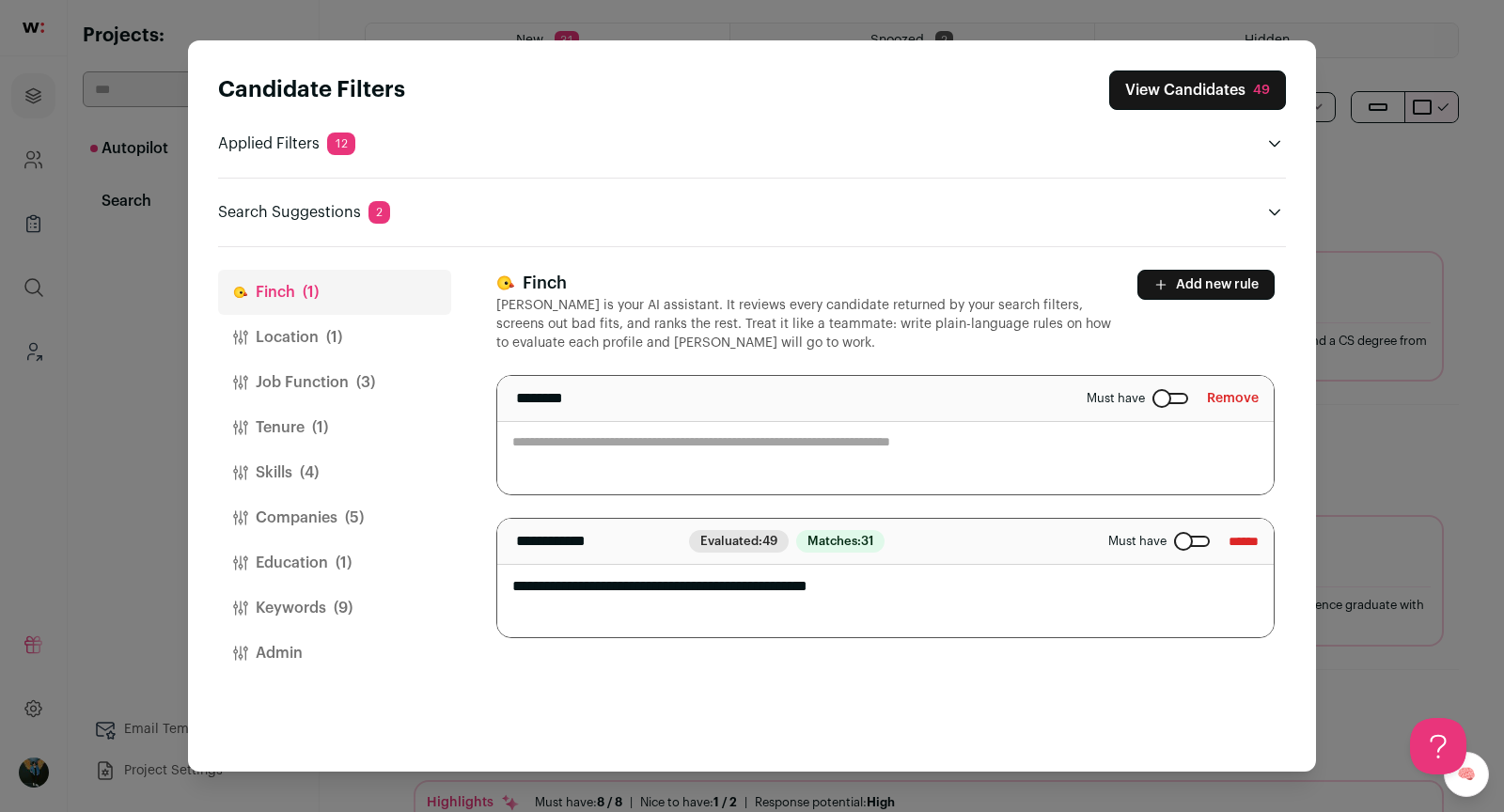
click at [309, 520] on button "Companies (5)" at bounding box center [334, 517] width 233 height 45
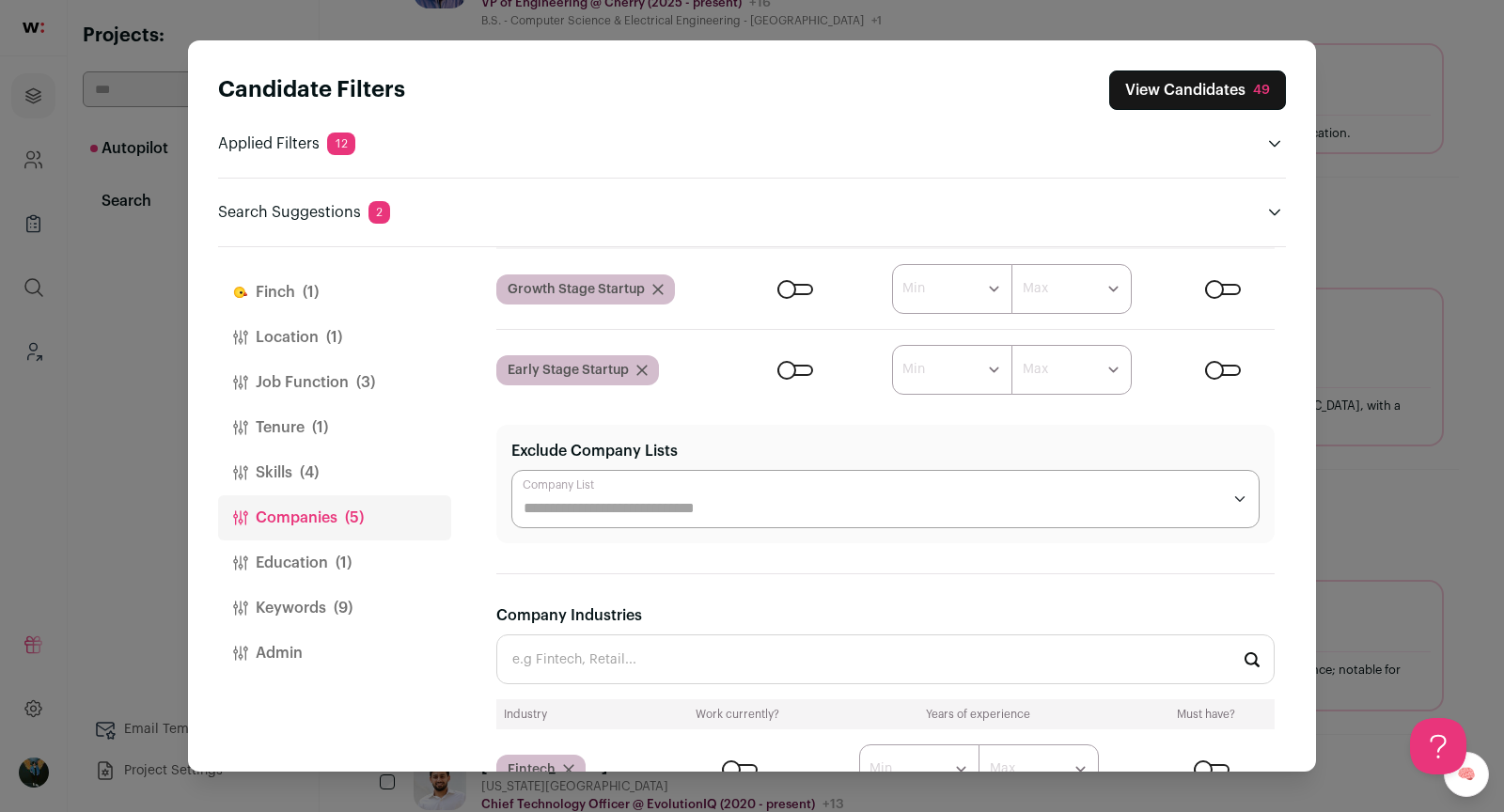
scroll to position [936, 0]
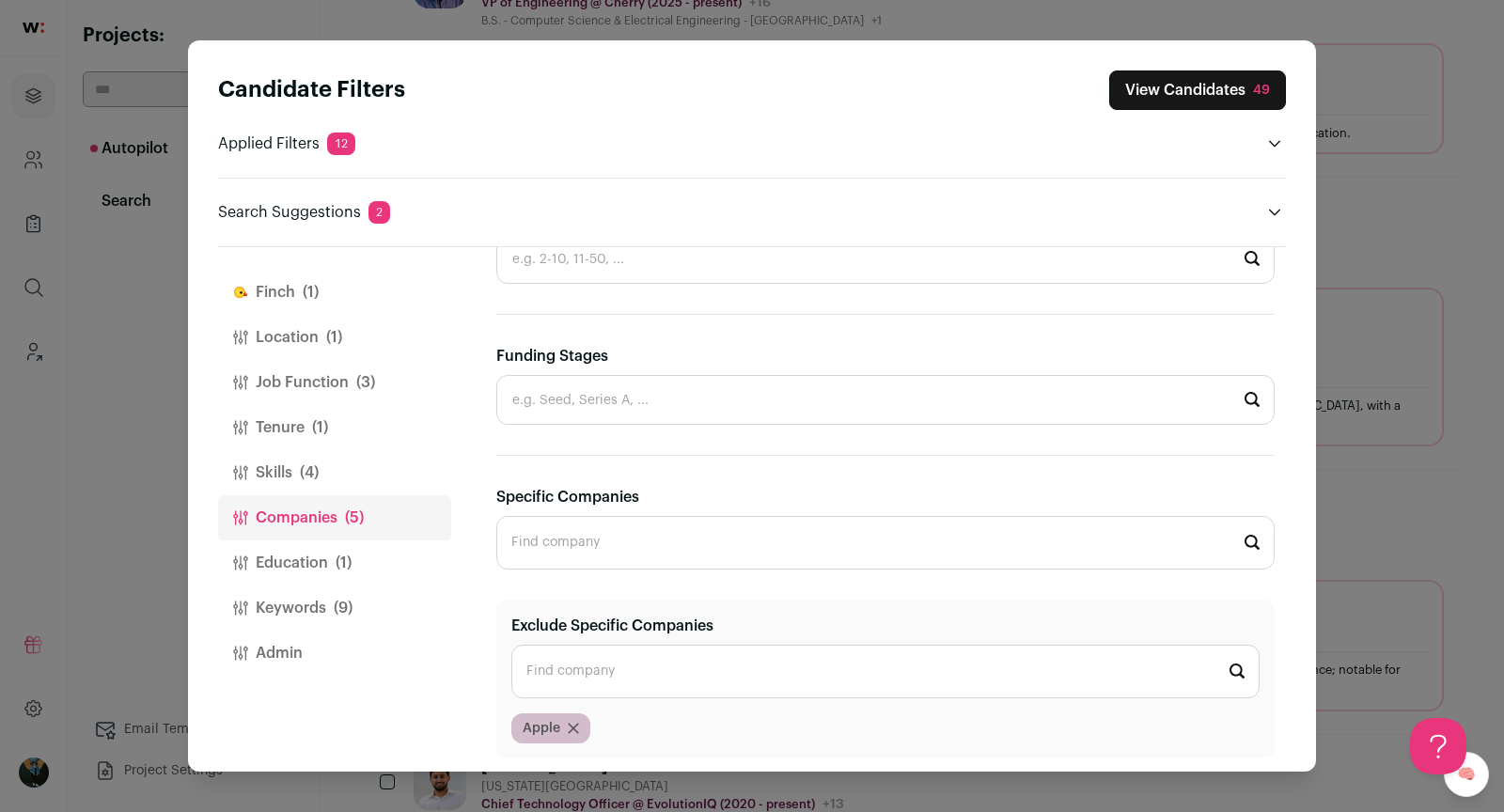
click at [658, 682] on input "Exclude Specific Companies" at bounding box center [885, 671] width 749 height 54
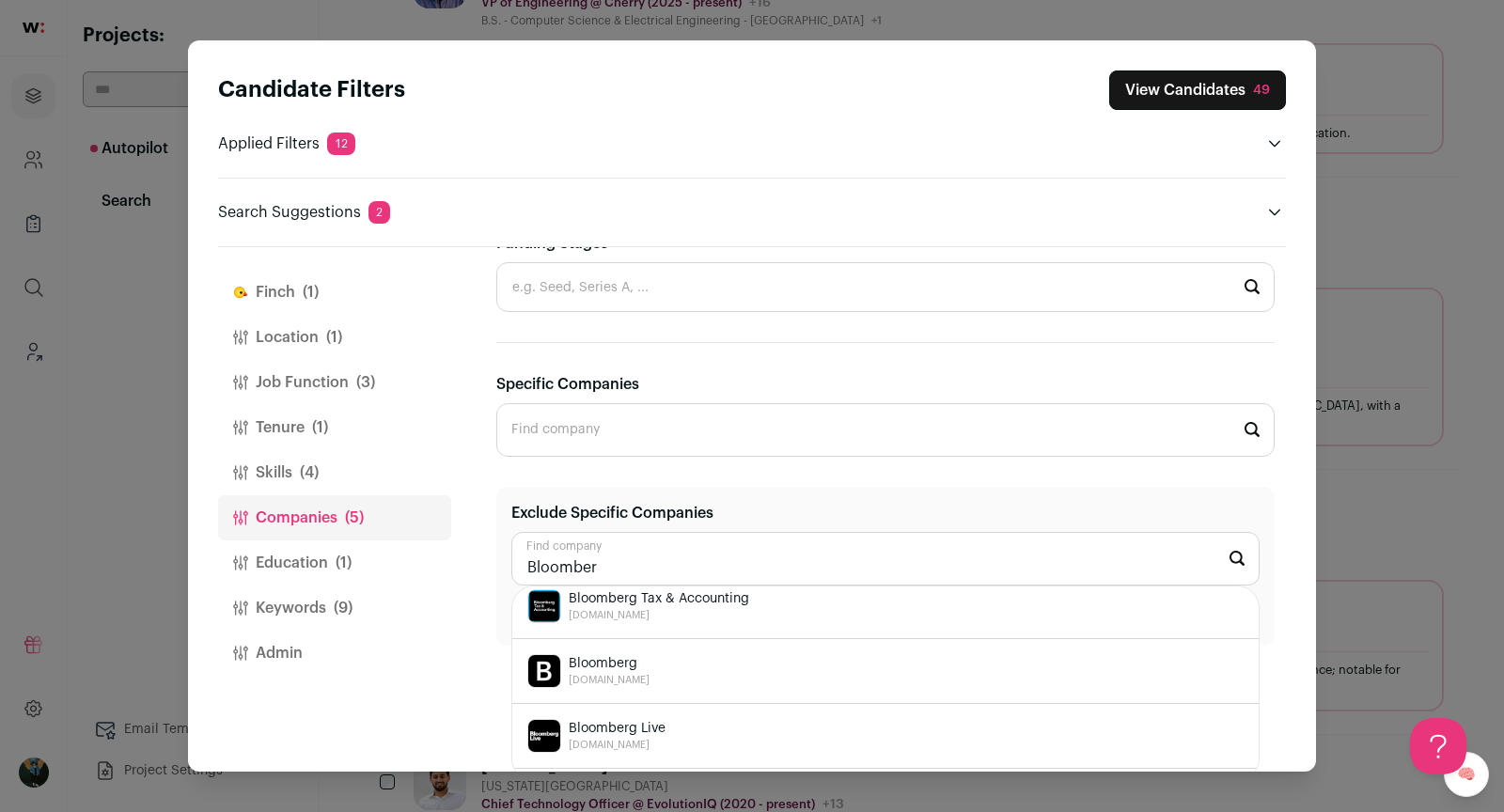
scroll to position [86, 0]
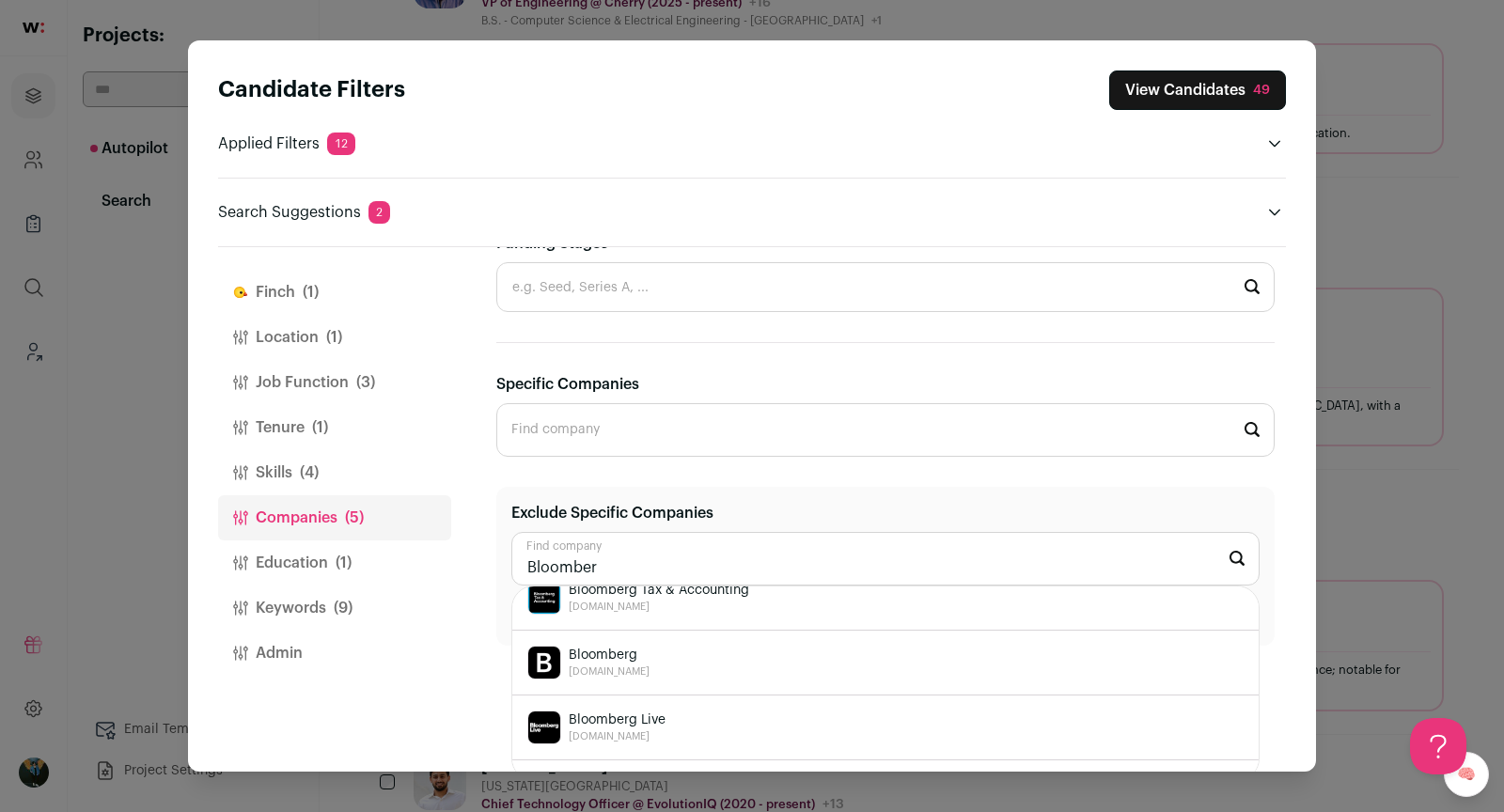
click at [649, 664] on div "Bloomberg bloomberg.com" at bounding box center [885, 662] width 717 height 34
type input "Bloomberg bloomberg.com"
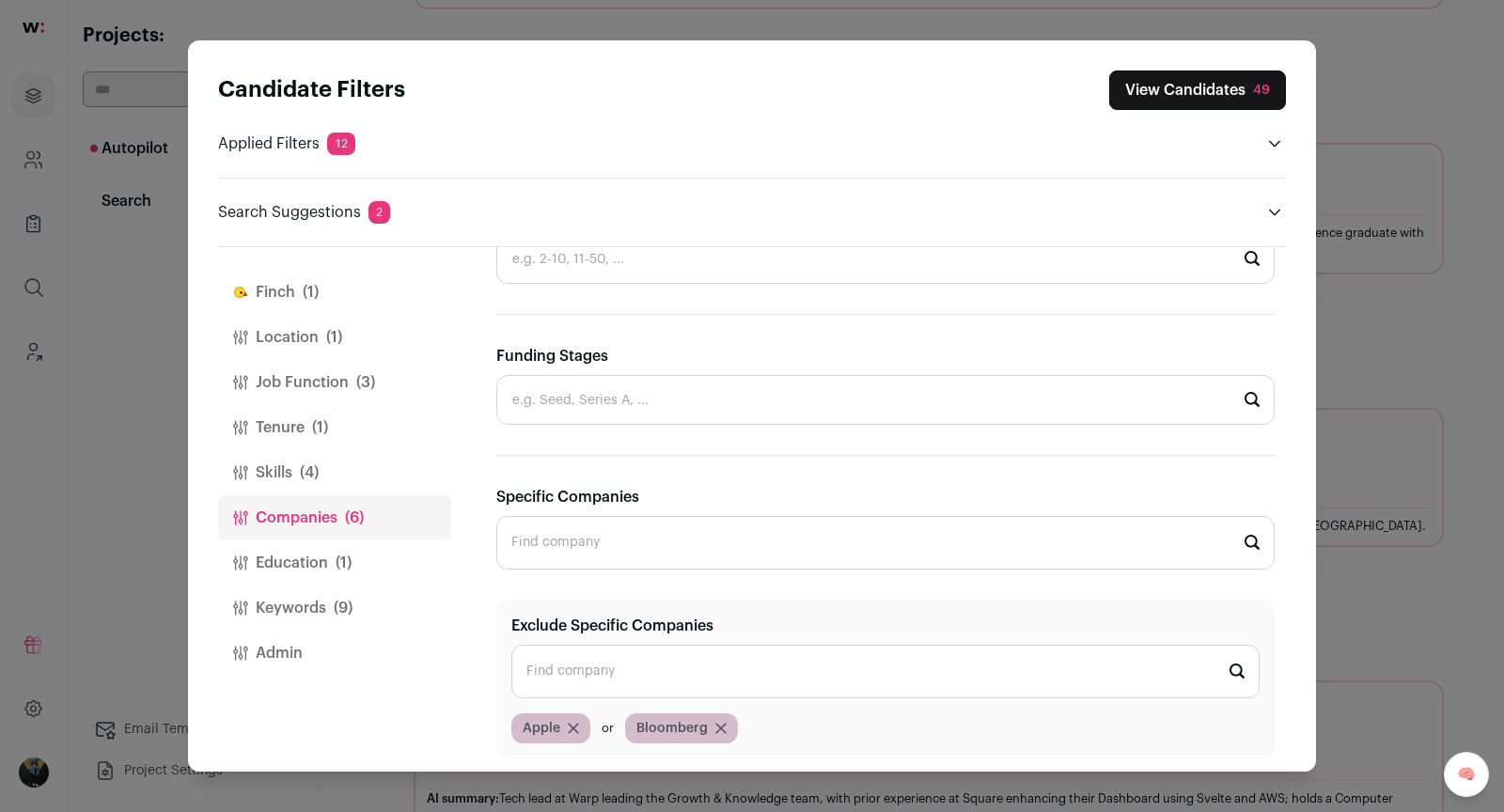
scroll to position [0, 0]
click at [318, 471] on span "(4)" at bounding box center [309, 472] width 19 height 22
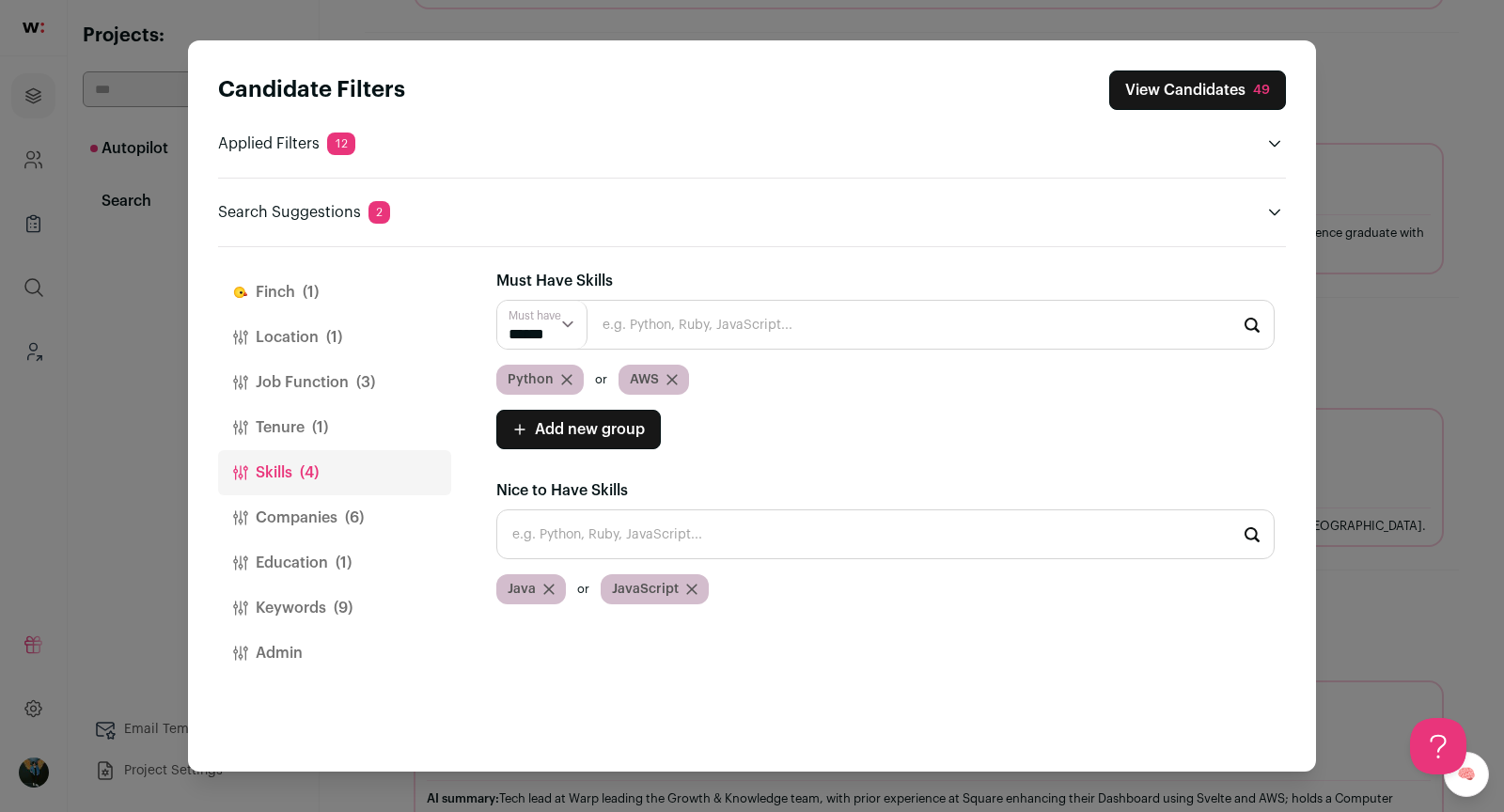
click at [538, 586] on div "Java" at bounding box center [531, 589] width 69 height 30
click at [547, 587] on icon "Close modal via background" at bounding box center [549, 589] width 10 height 10
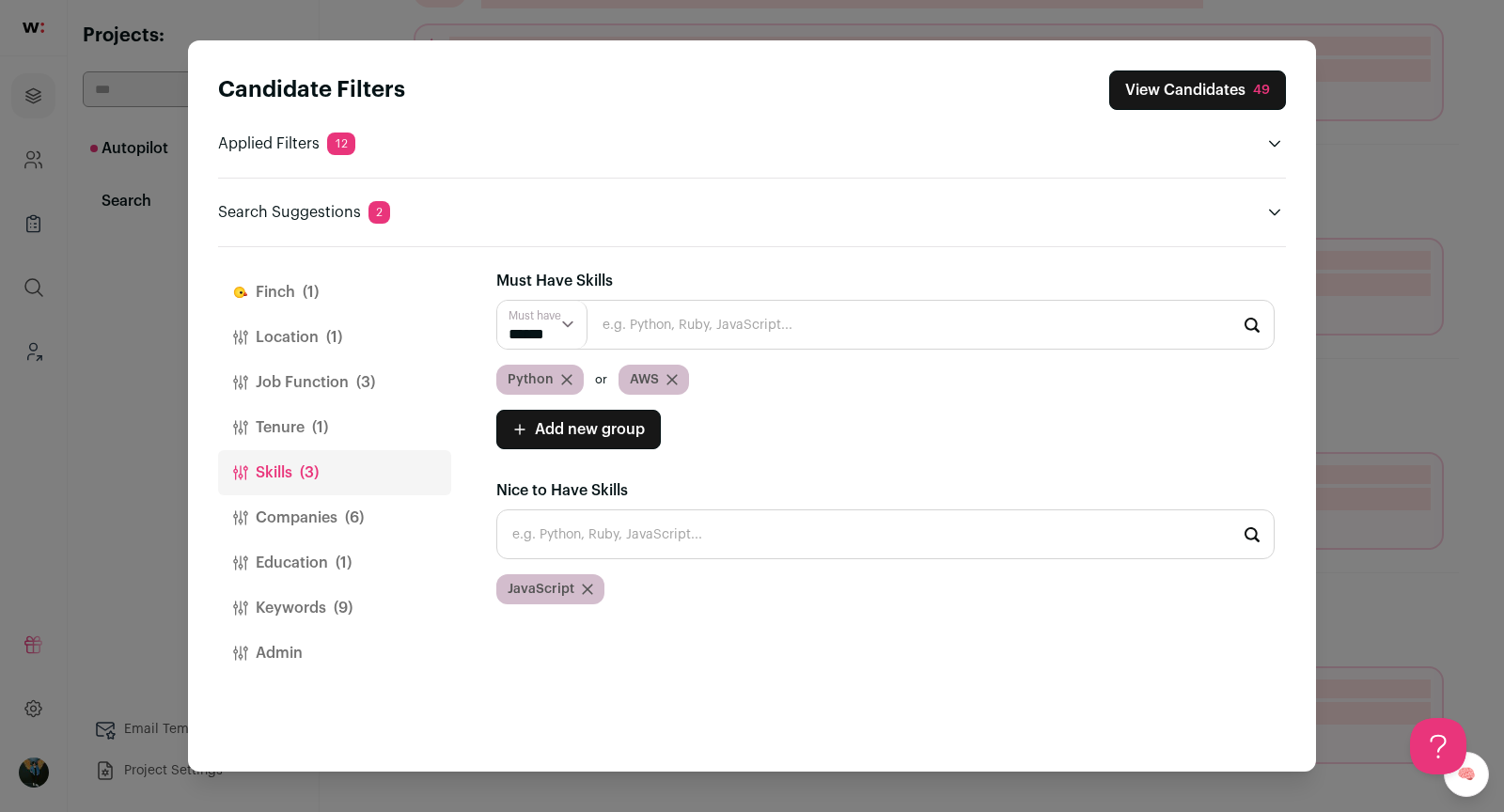
click at [582, 584] on icon "Close modal via background" at bounding box center [588, 589] width 12 height 12
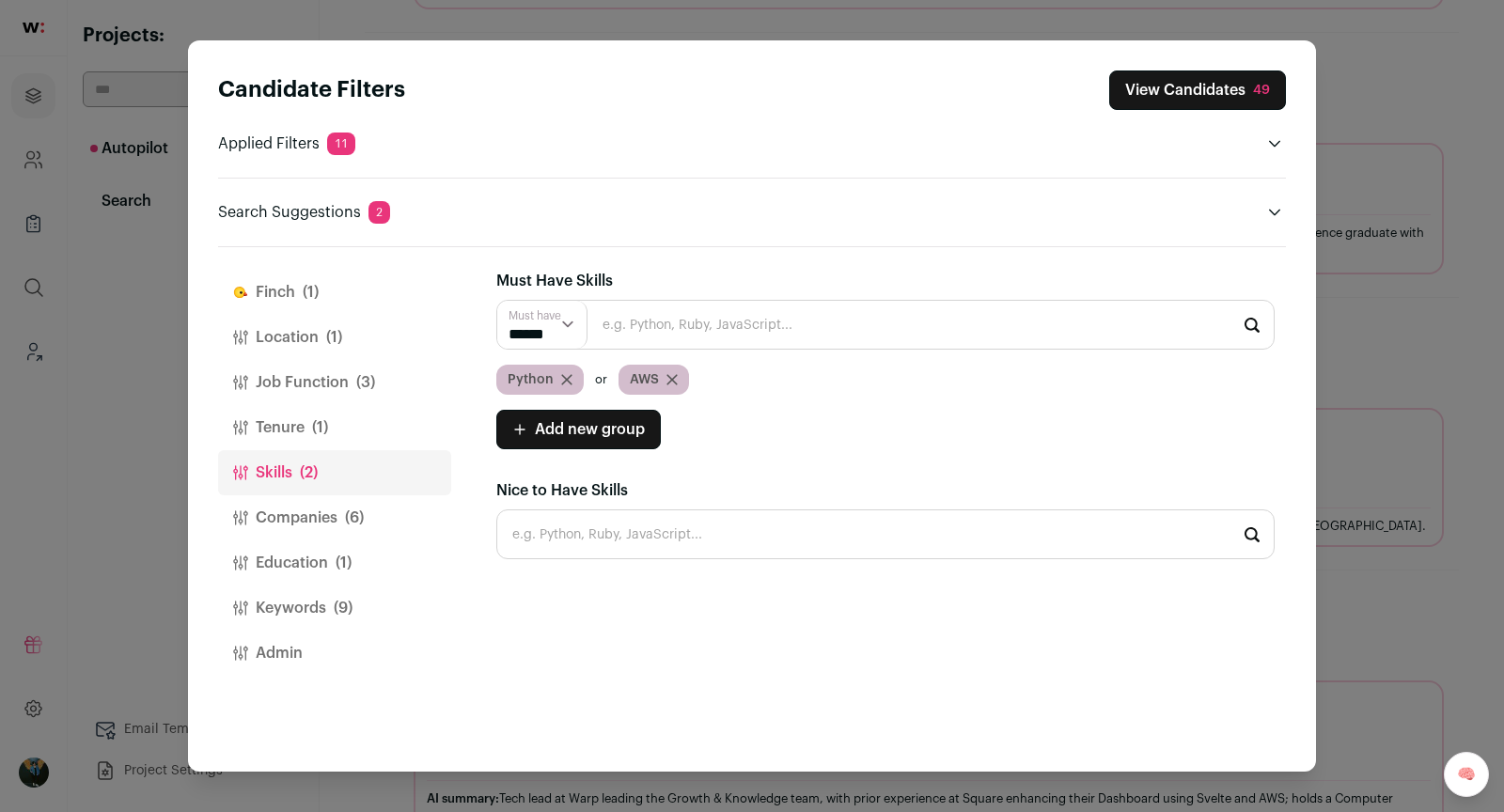
click at [303, 335] on button "Location (1)" at bounding box center [334, 337] width 233 height 45
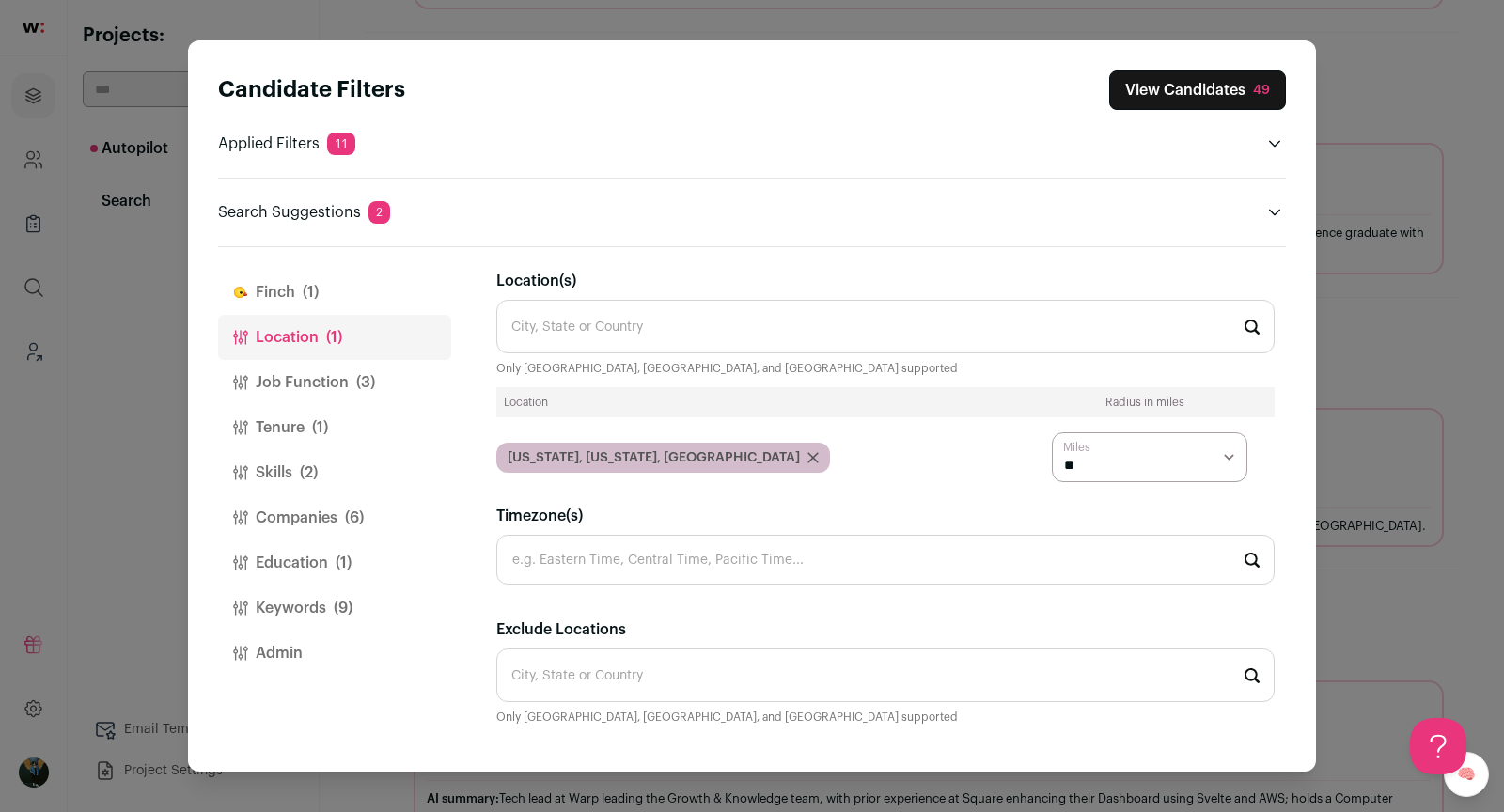
click at [350, 360] on button "Job Function (3)" at bounding box center [334, 382] width 233 height 45
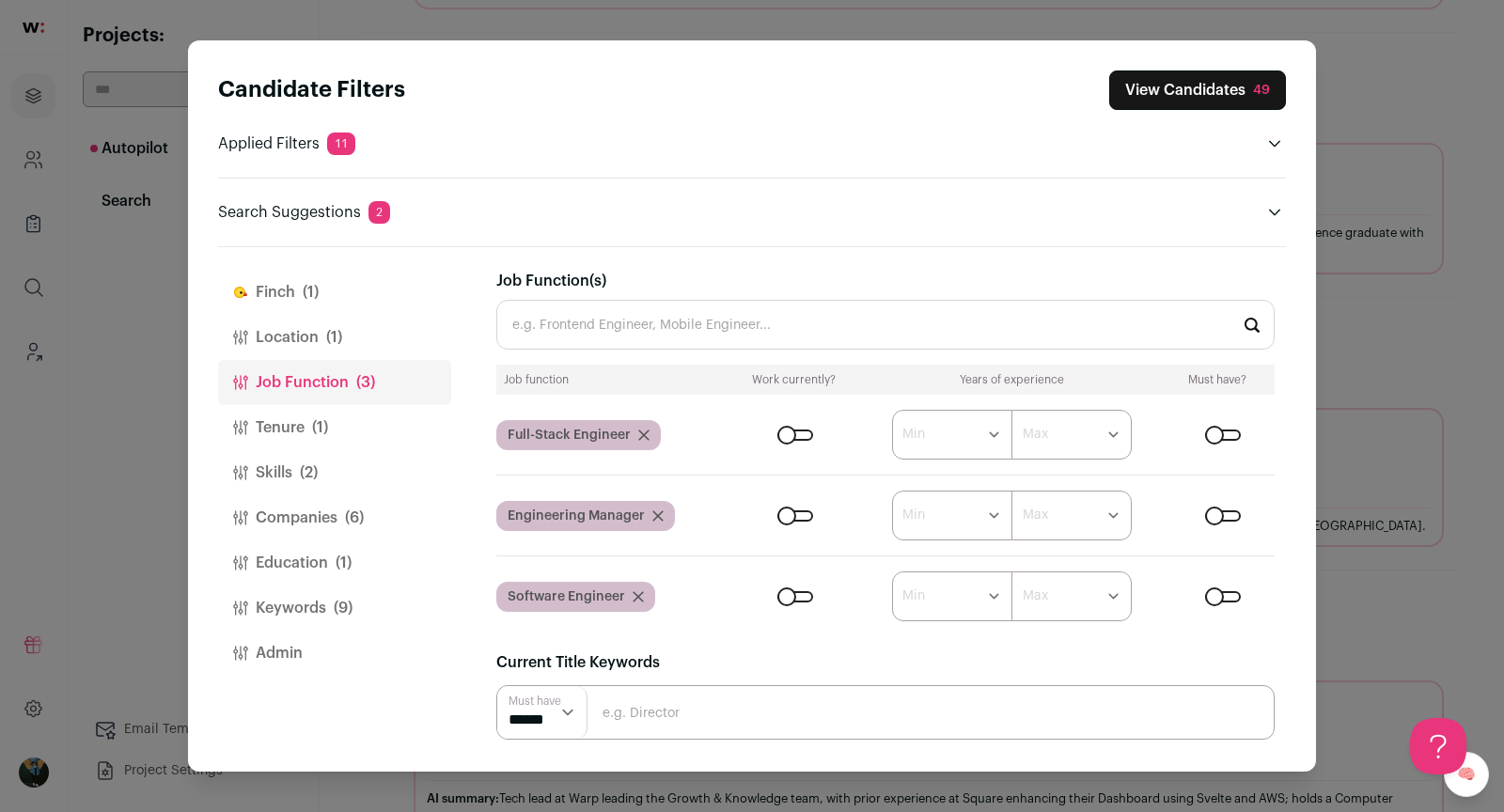
click at [604, 319] on input "Job Function(s)" at bounding box center [885, 325] width 778 height 50
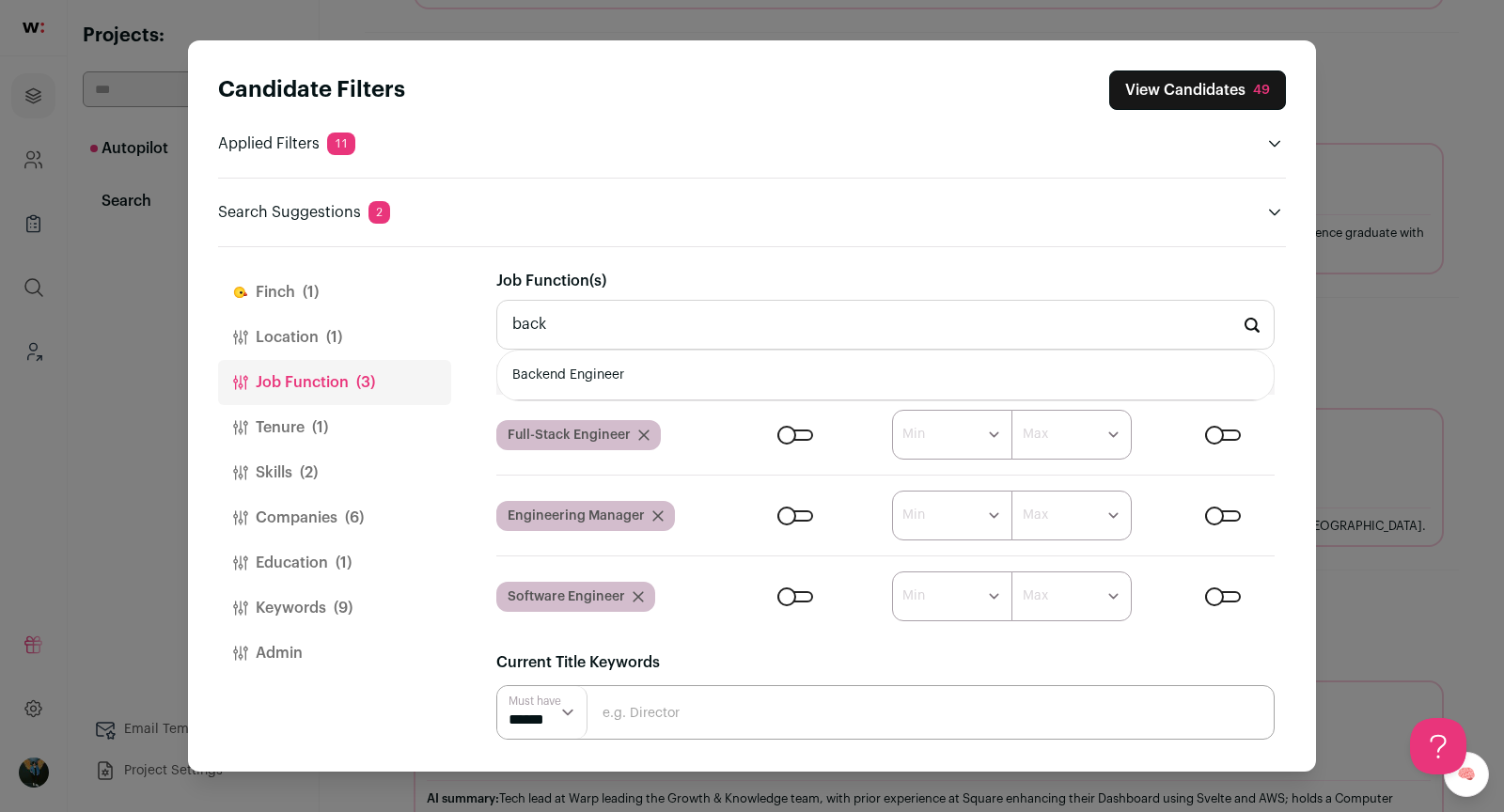
click at [603, 377] on li "Backend Engineer" at bounding box center [885, 376] width 777 height 50
type input "Backend Engineer"
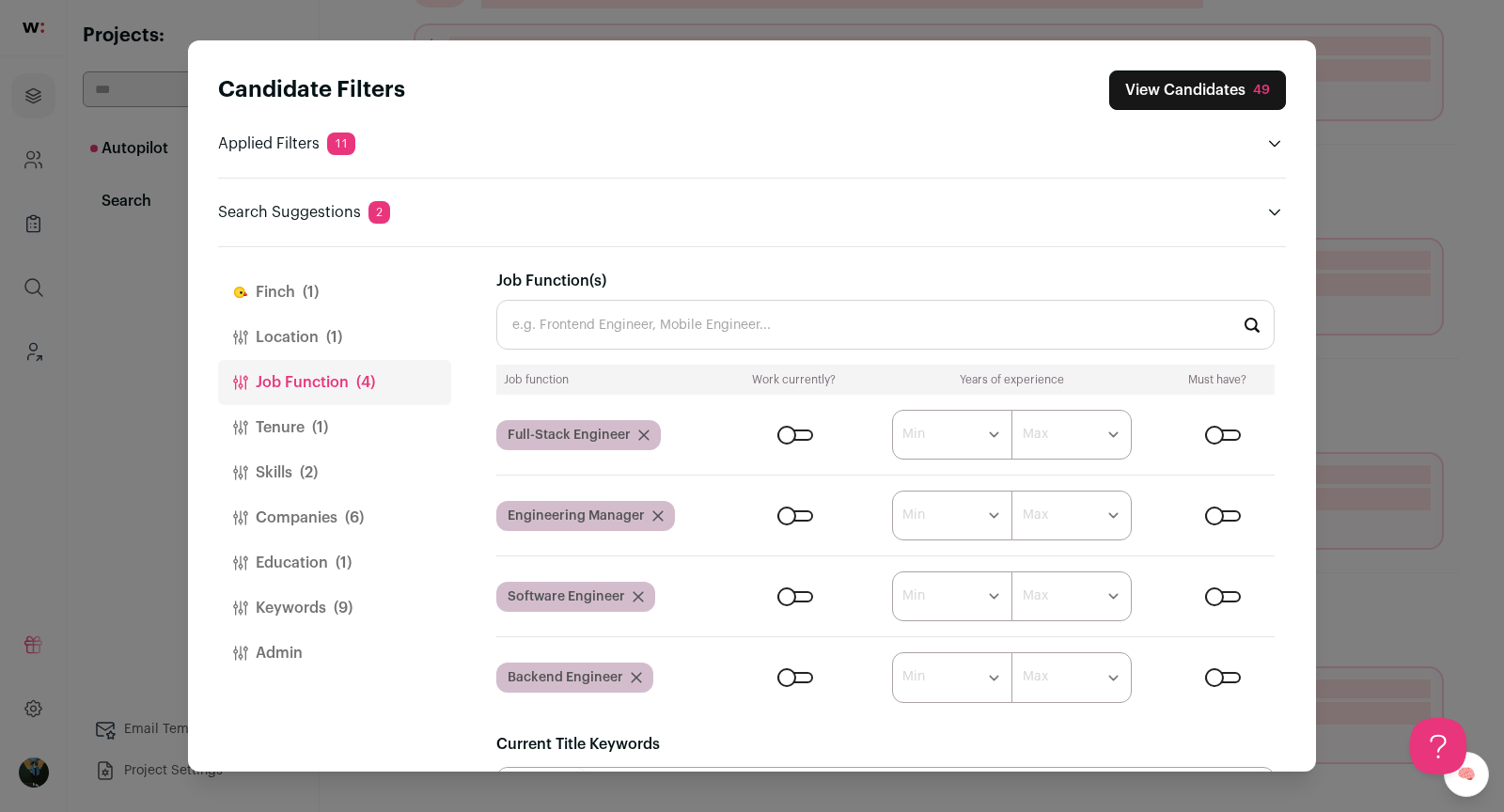
click at [646, 430] on icon "Close modal via background" at bounding box center [645, 435] width 12 height 12
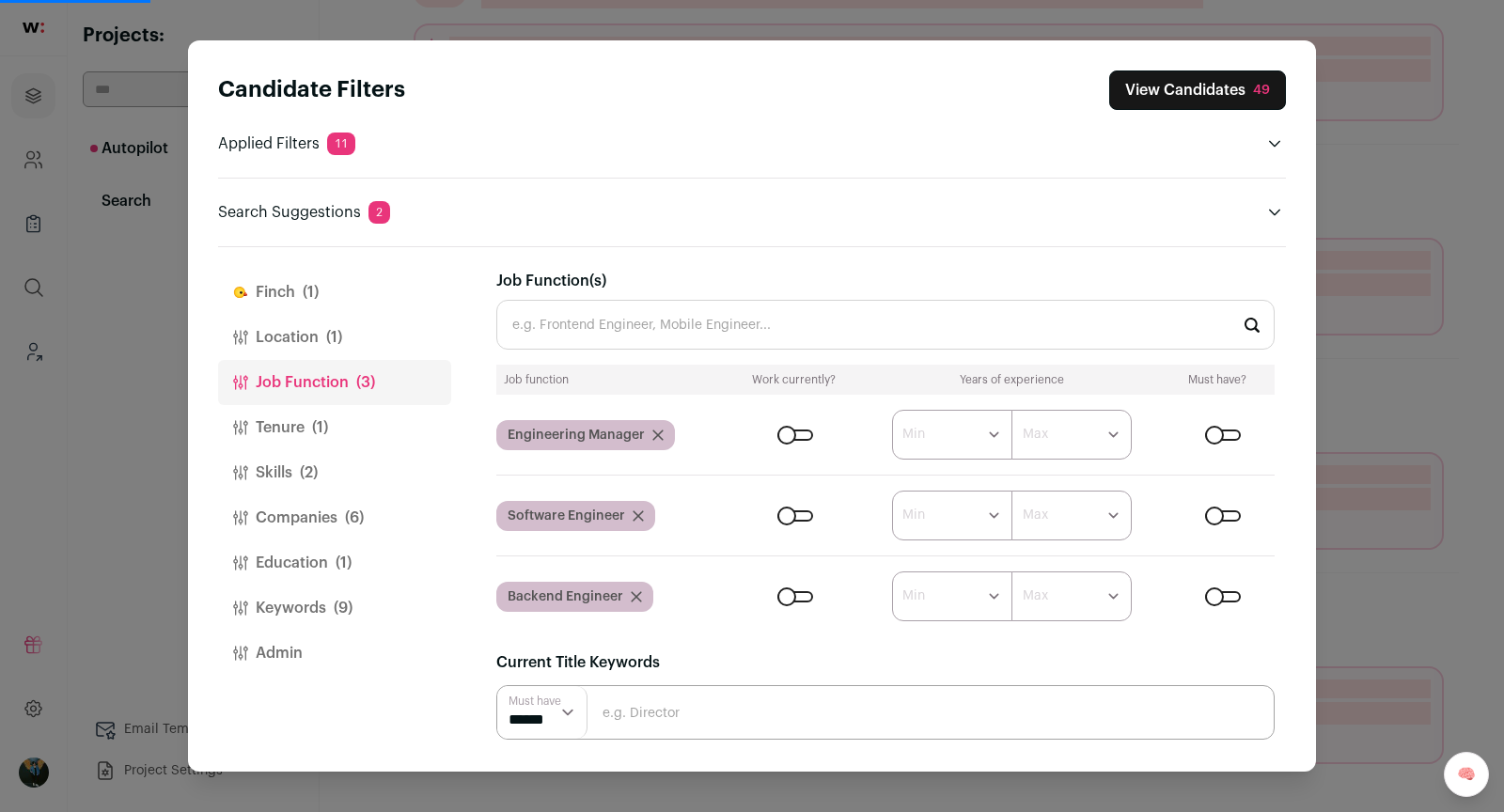
click at [735, 316] on input "Job Function(s)" at bounding box center [885, 325] width 778 height 50
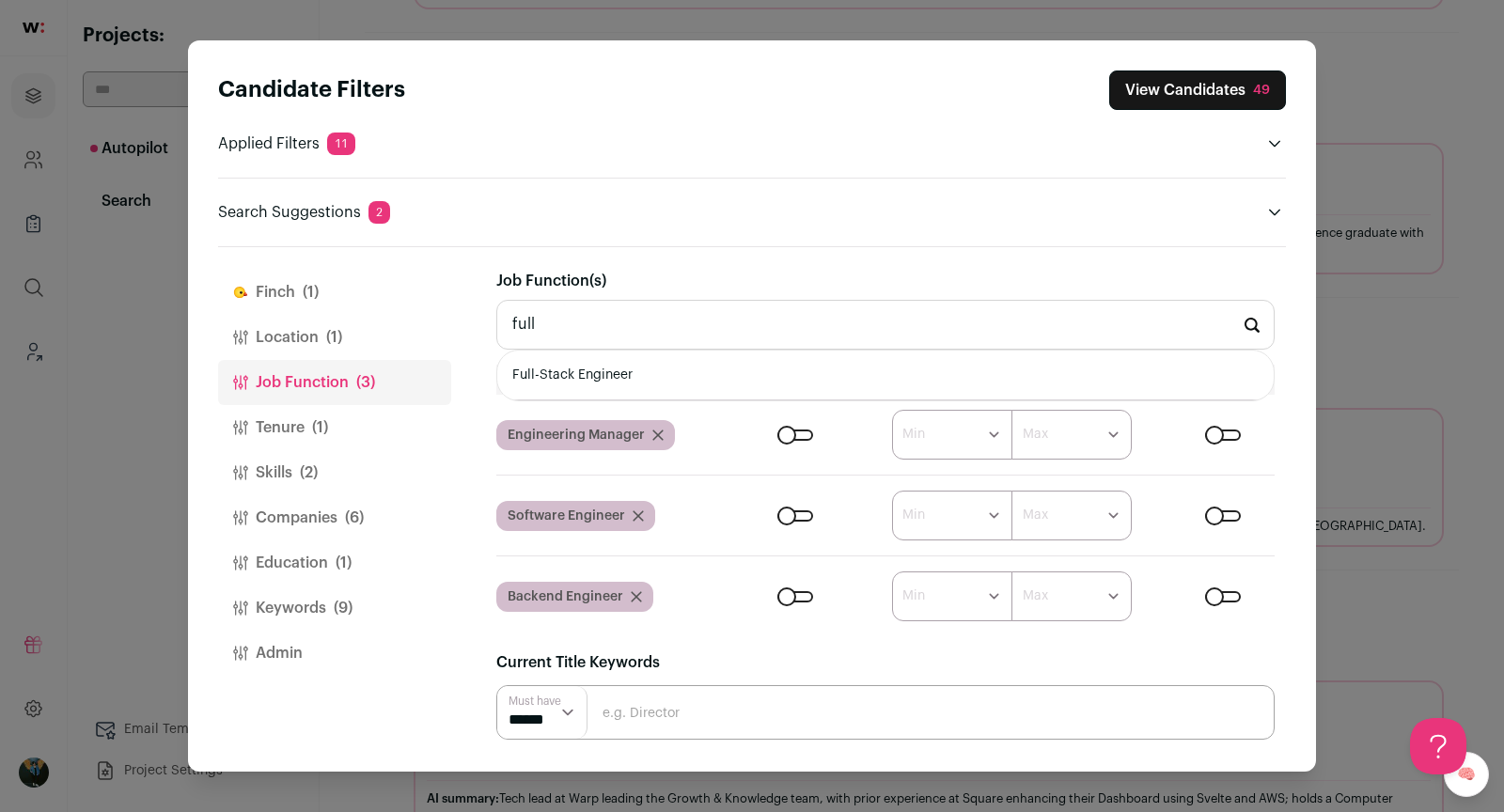
click at [692, 380] on li "Full-Stack Engineer" at bounding box center [885, 376] width 777 height 50
type input "Full-Stack Engineer"
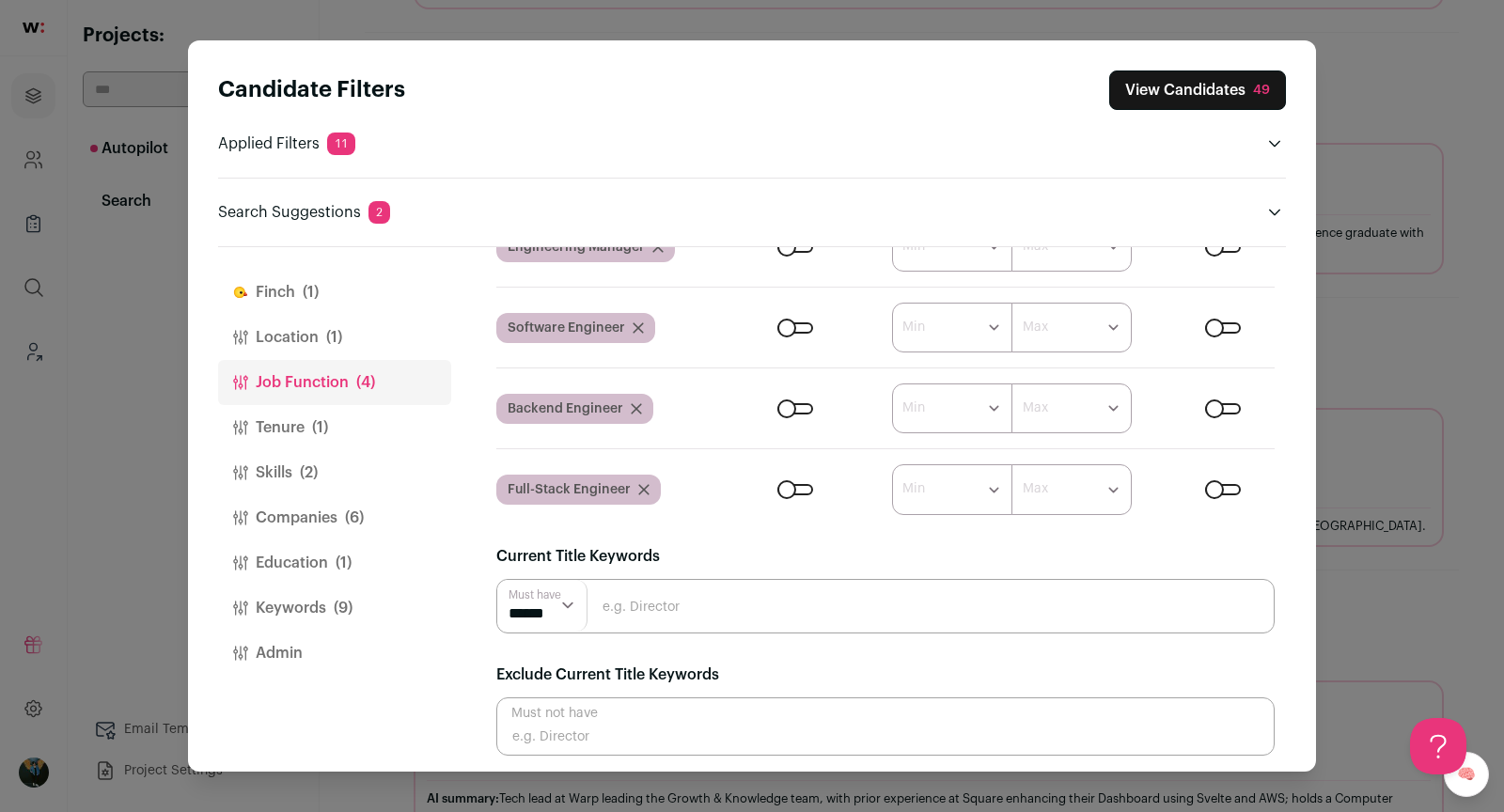
click at [316, 286] on span "(1)" at bounding box center [310, 292] width 16 height 22
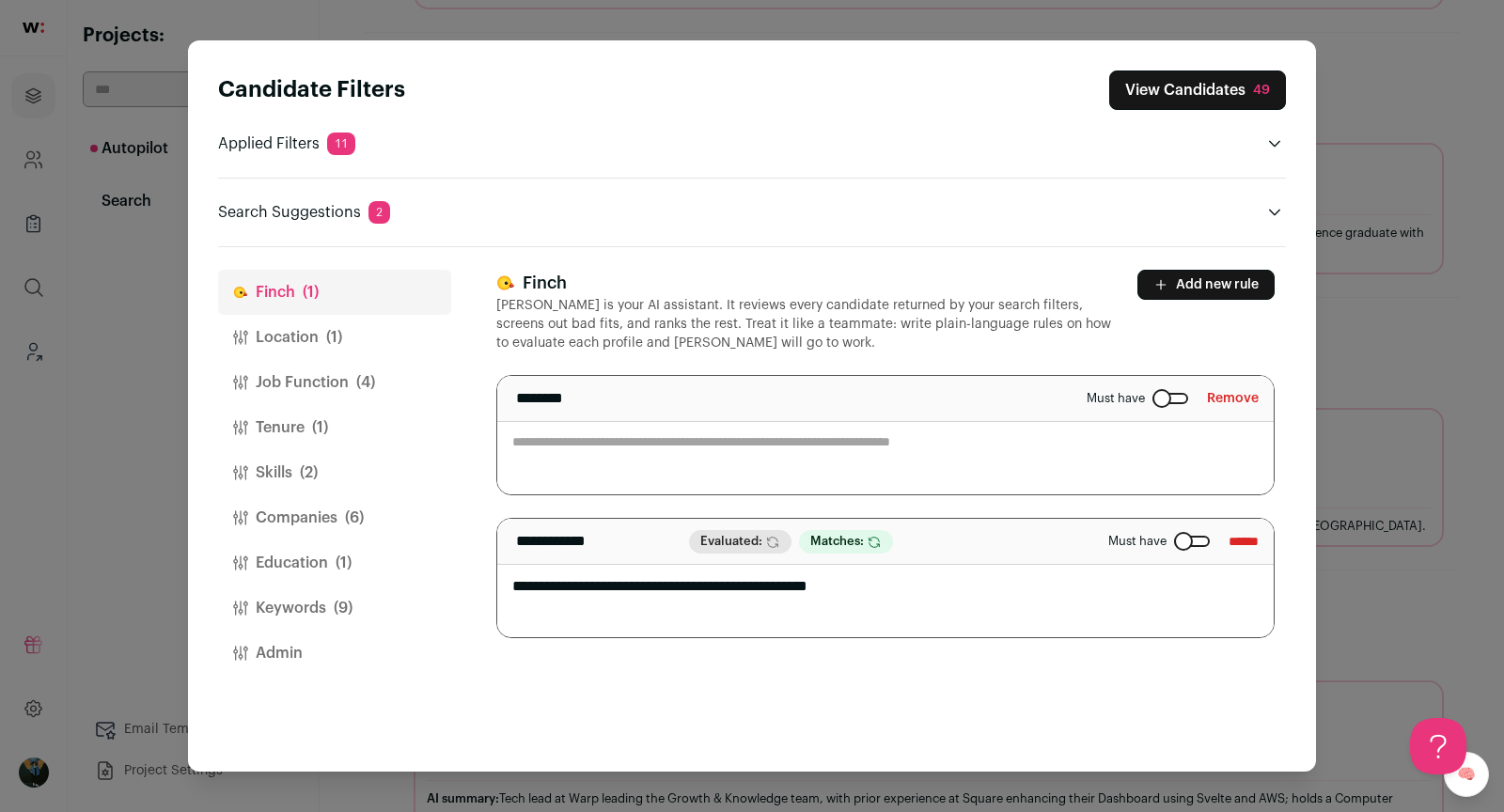
click at [1226, 393] on button "Remove" at bounding box center [1233, 398] width 52 height 30
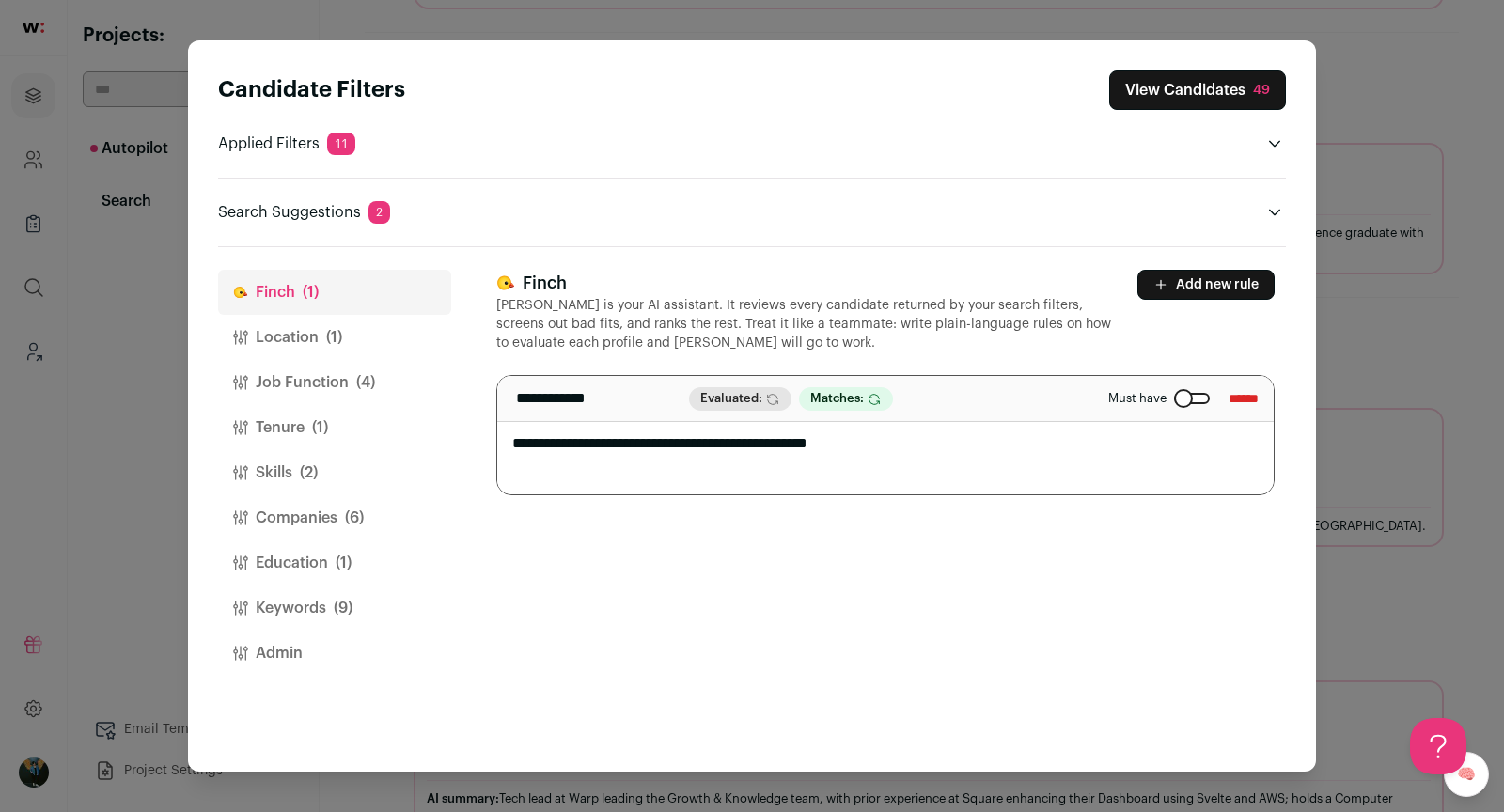
click at [1213, 101] on button "View Candidates 49" at bounding box center [1197, 90] width 176 height 39
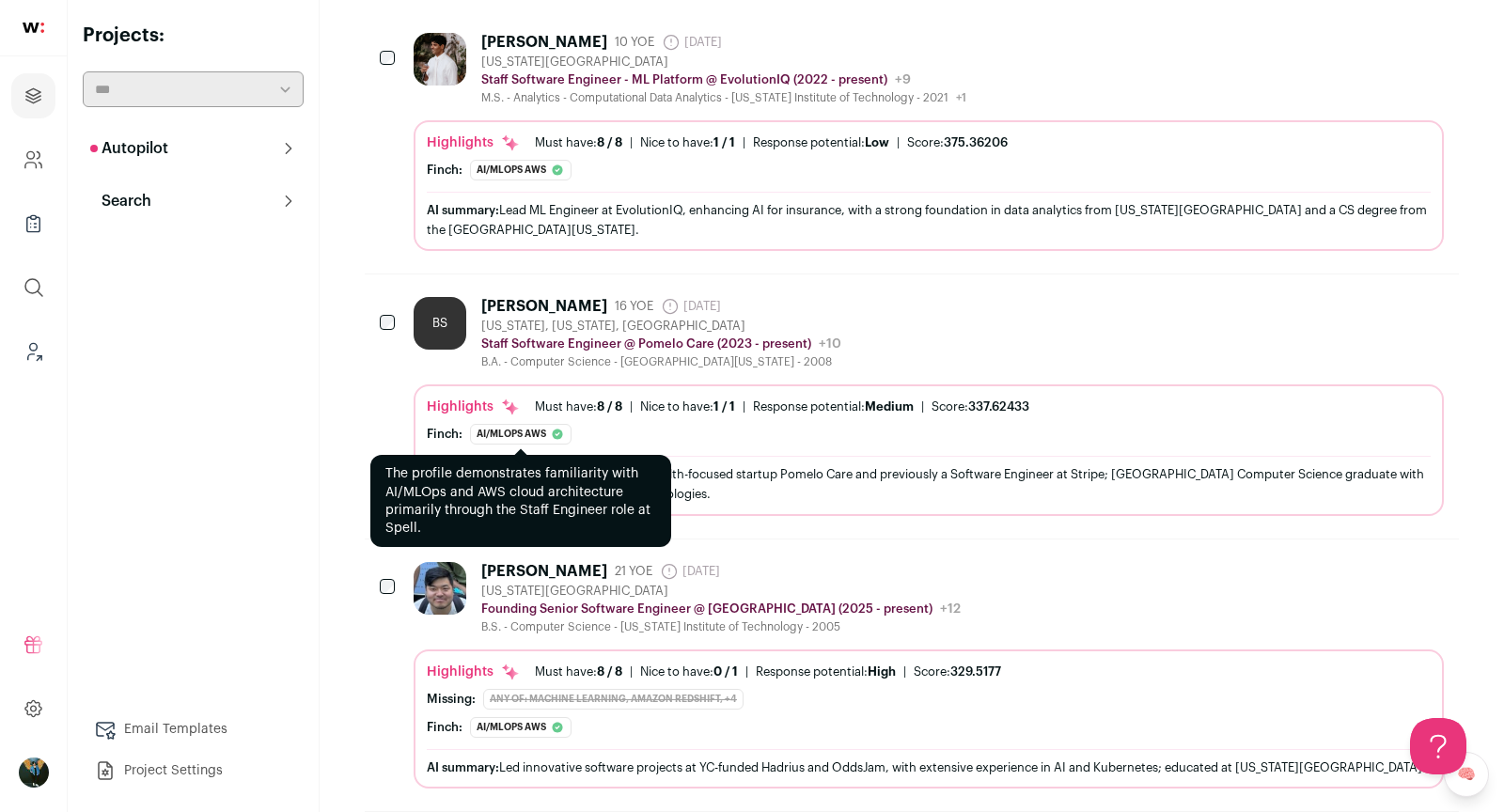
scroll to position [386, 0]
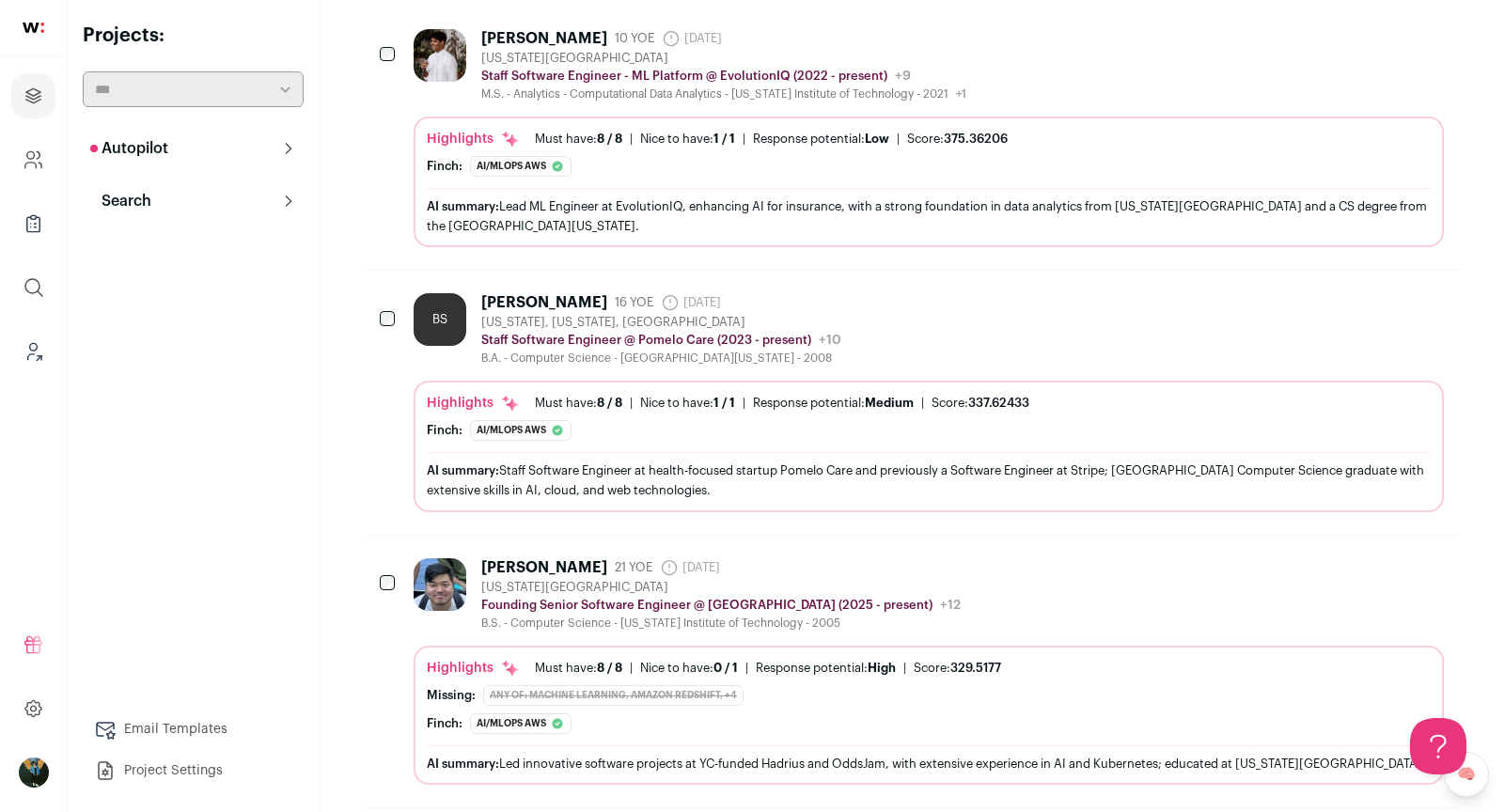
click at [564, 297] on div "[PERSON_NAME]" at bounding box center [544, 302] width 126 height 19
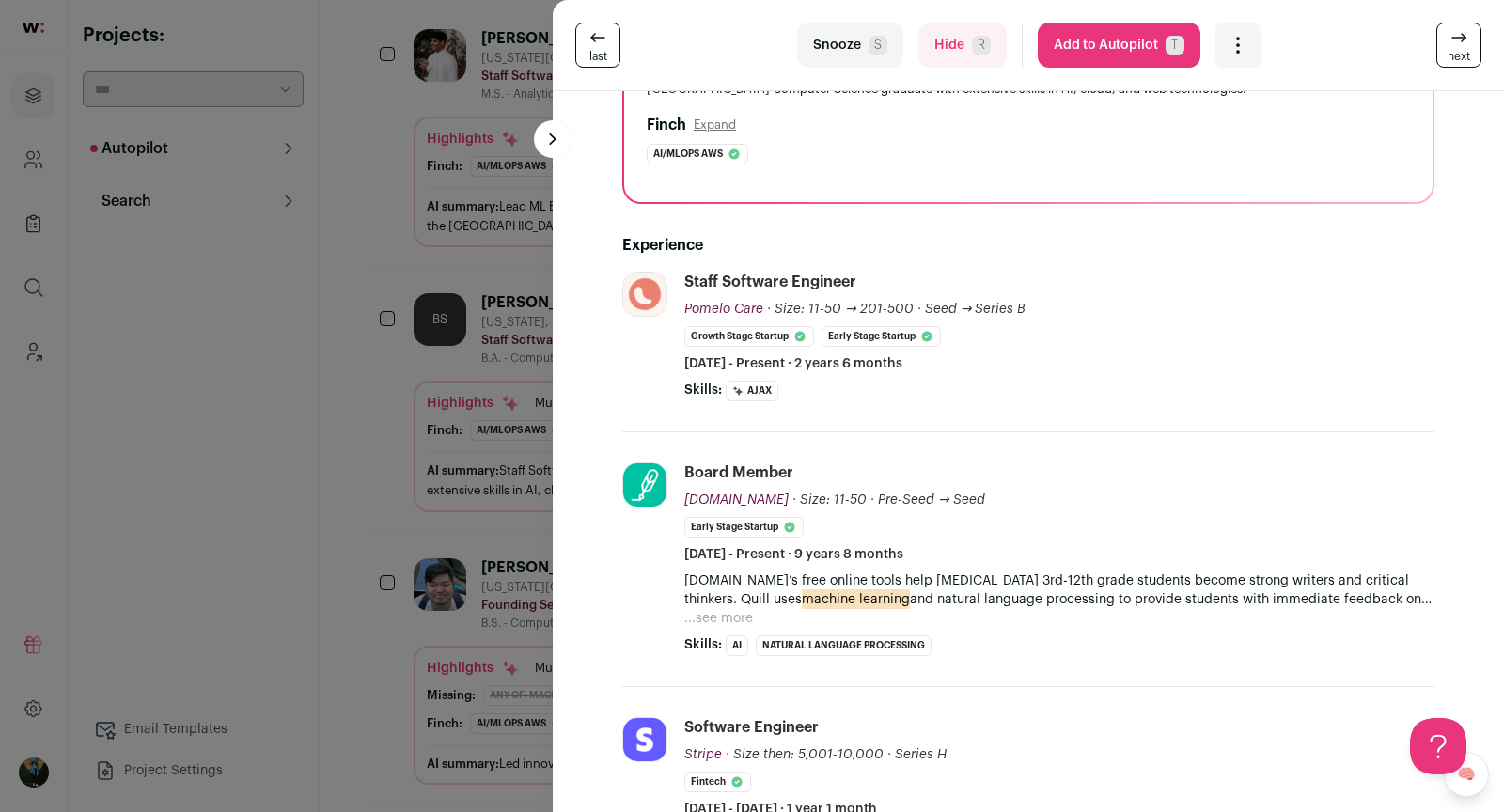
scroll to position [231, 0]
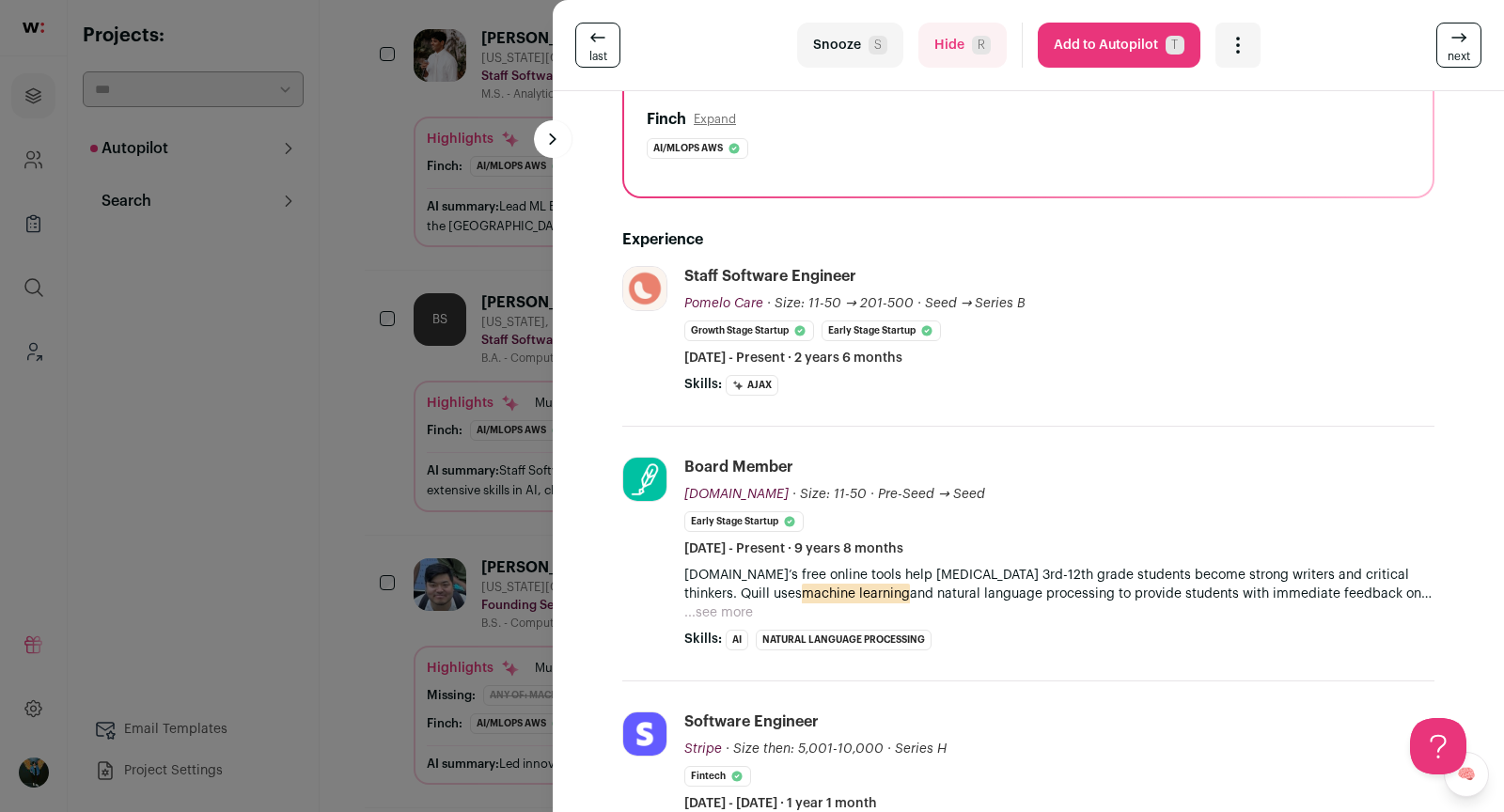
click at [717, 605] on button "...see more" at bounding box center [718, 613] width 68 height 19
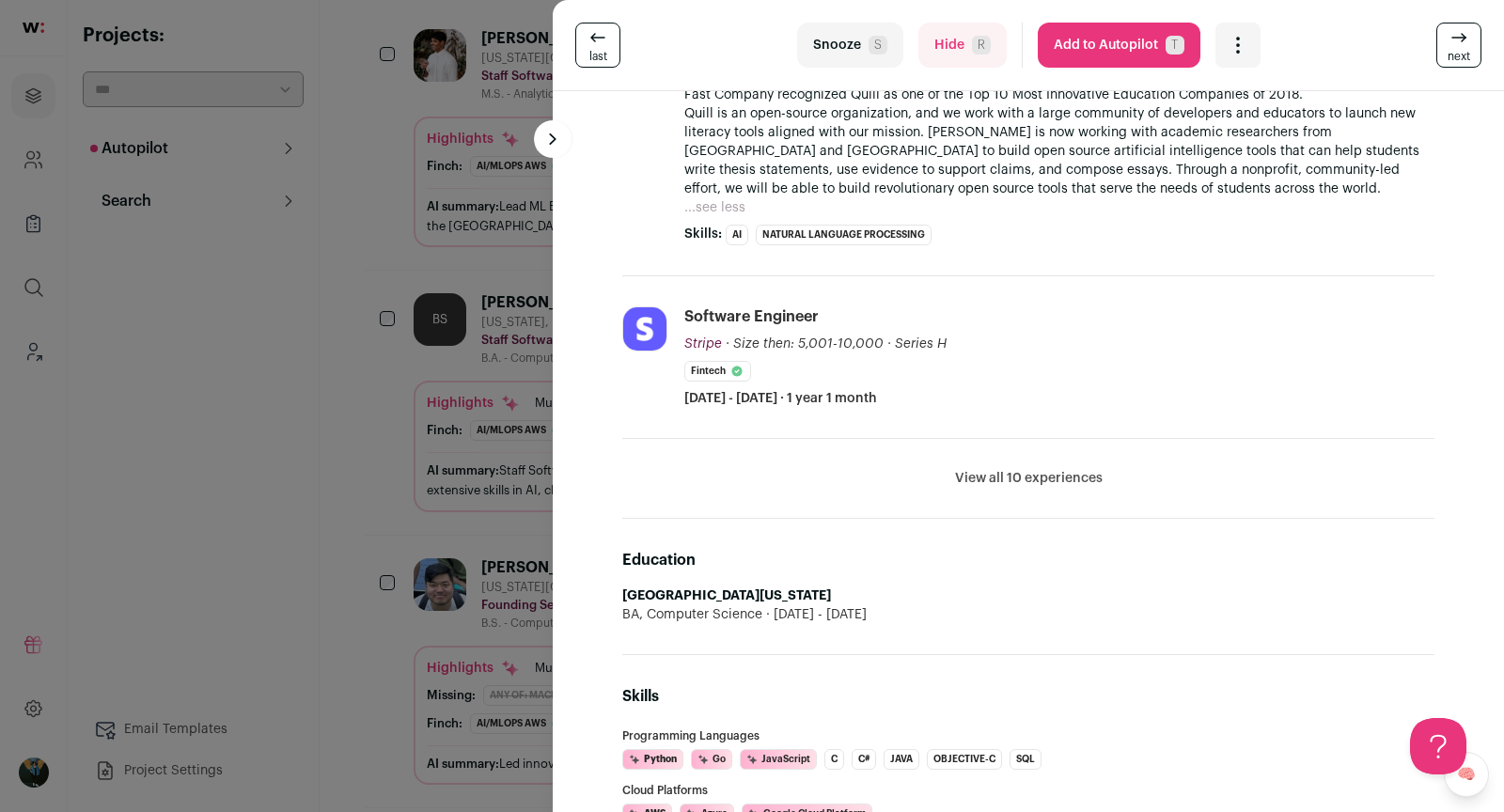
scroll to position [991, 0]
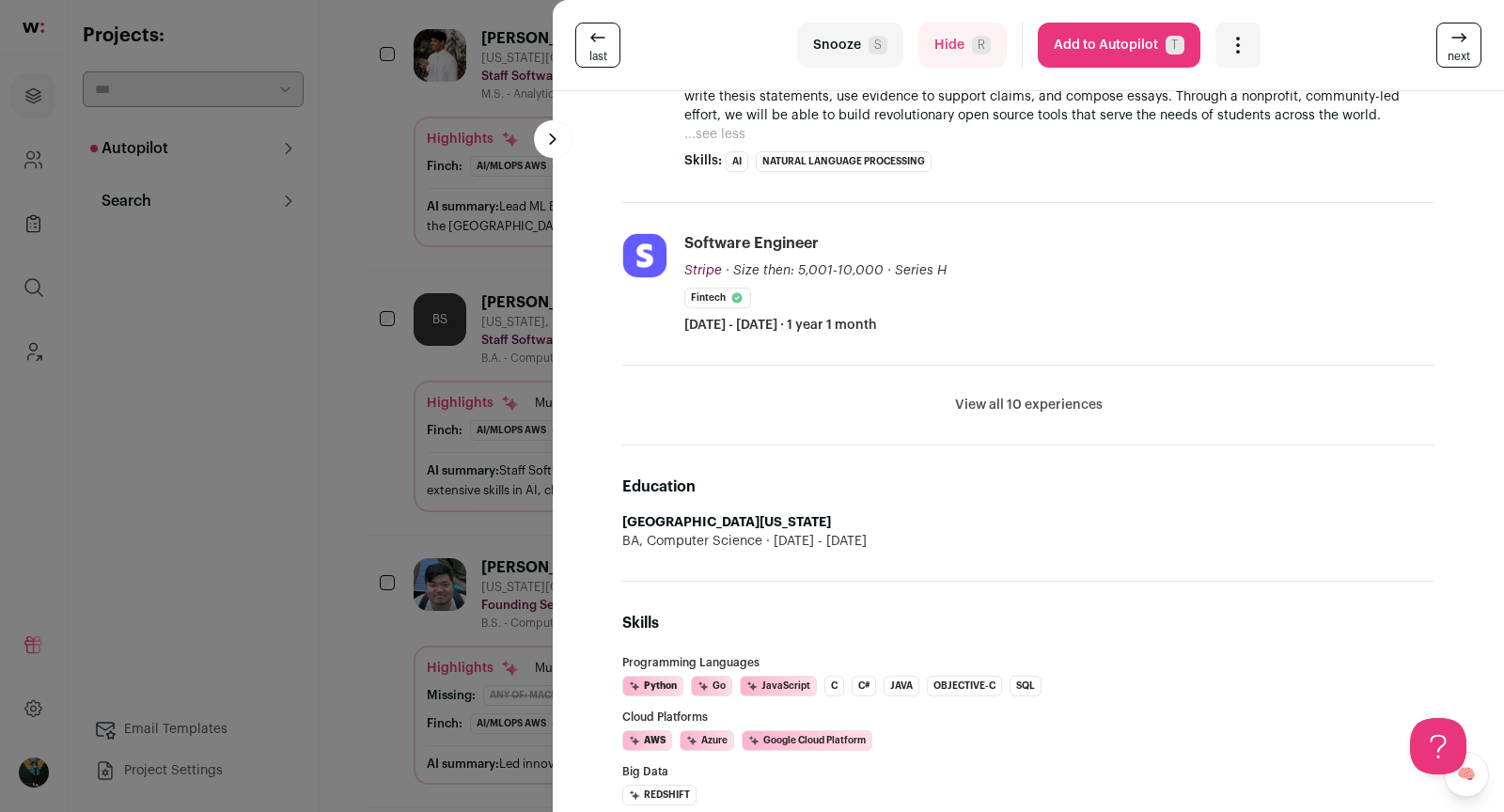
click at [1010, 411] on li "View all 10 experiences View less" at bounding box center [1028, 406] width 812 height 80
click at [1009, 404] on button "View all 10 experiences" at bounding box center [1028, 406] width 147 height 19
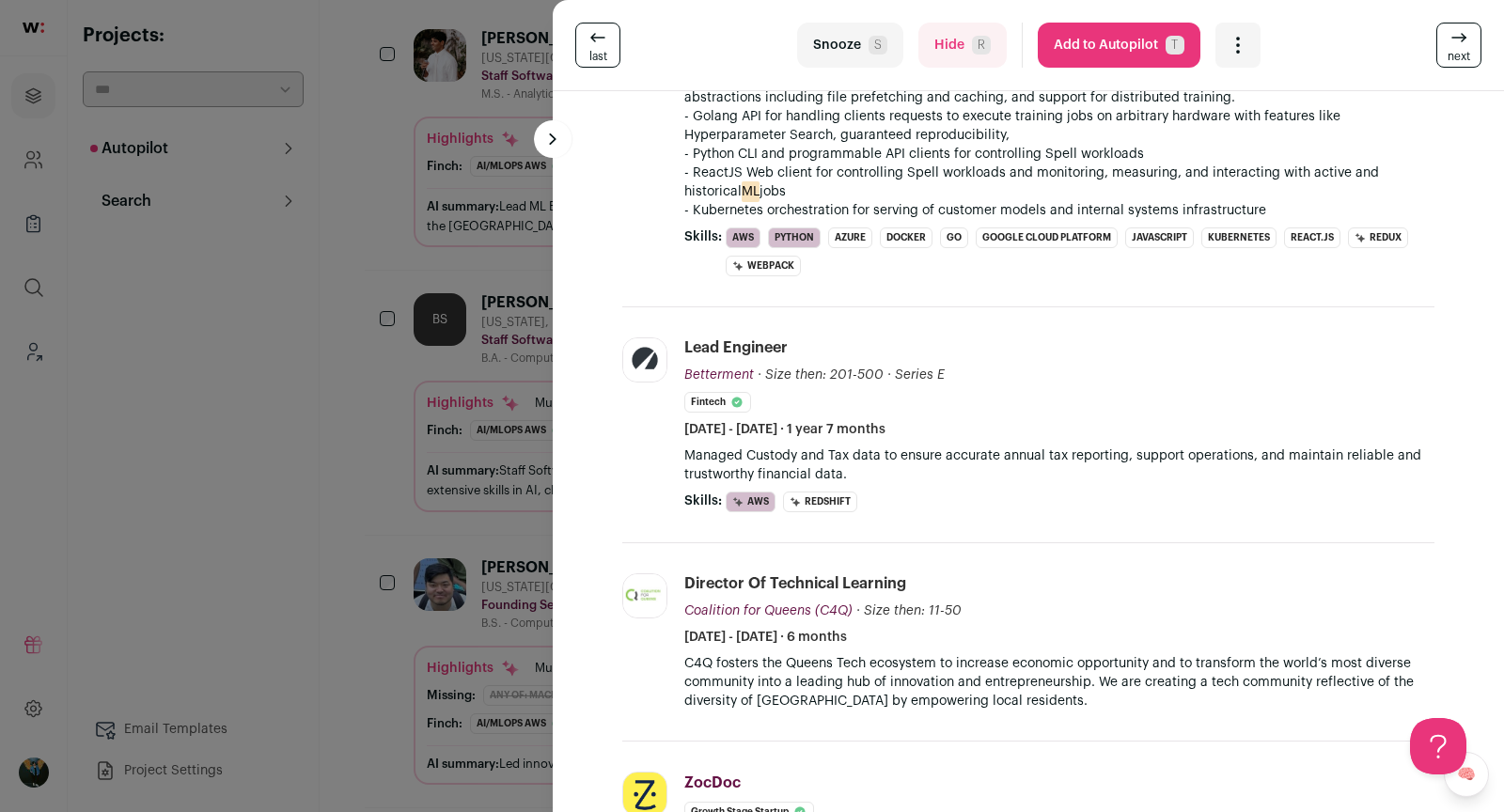
scroll to position [1506, 0]
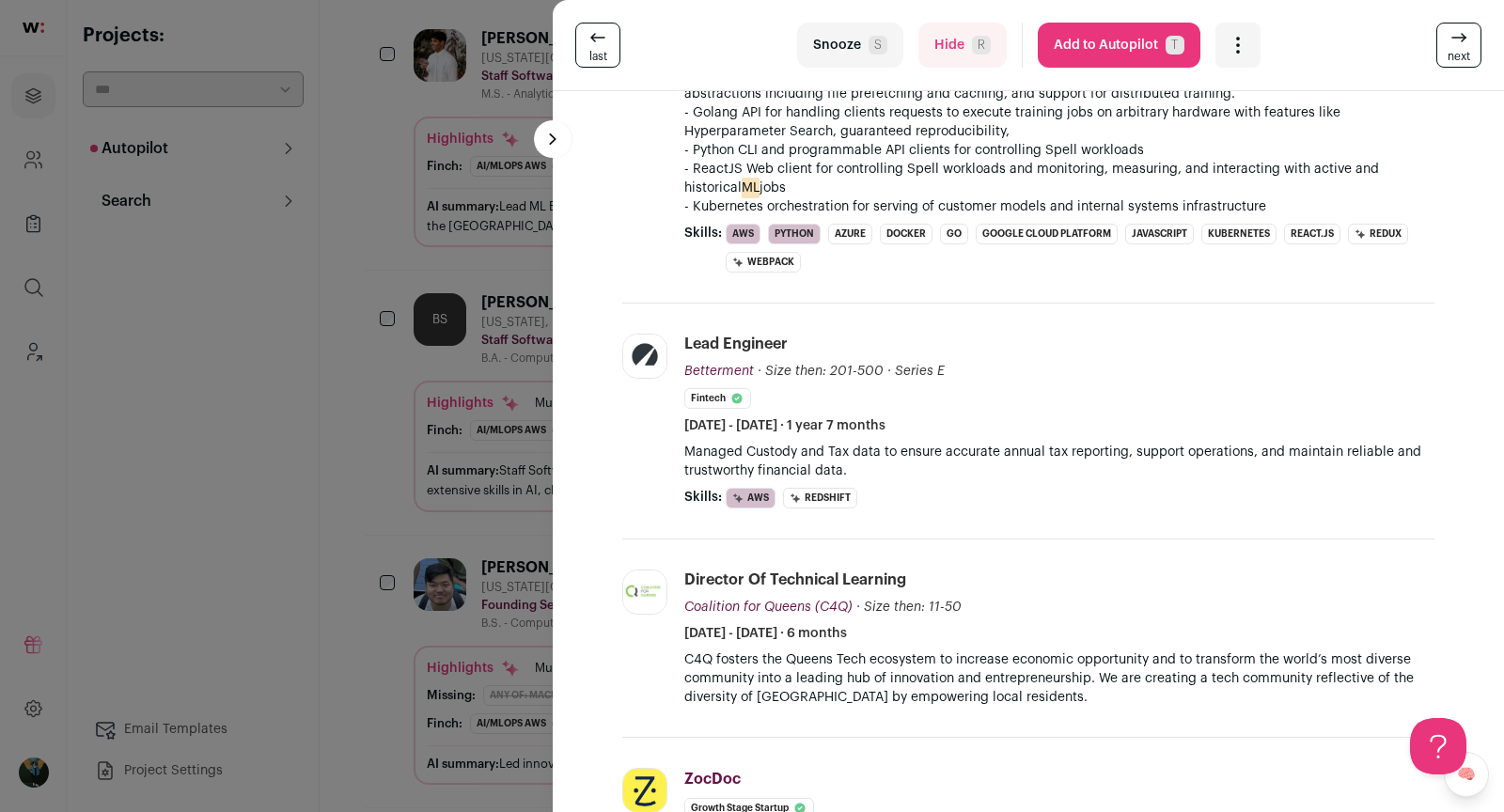
click at [1174, 46] on span "T" at bounding box center [1175, 45] width 19 height 19
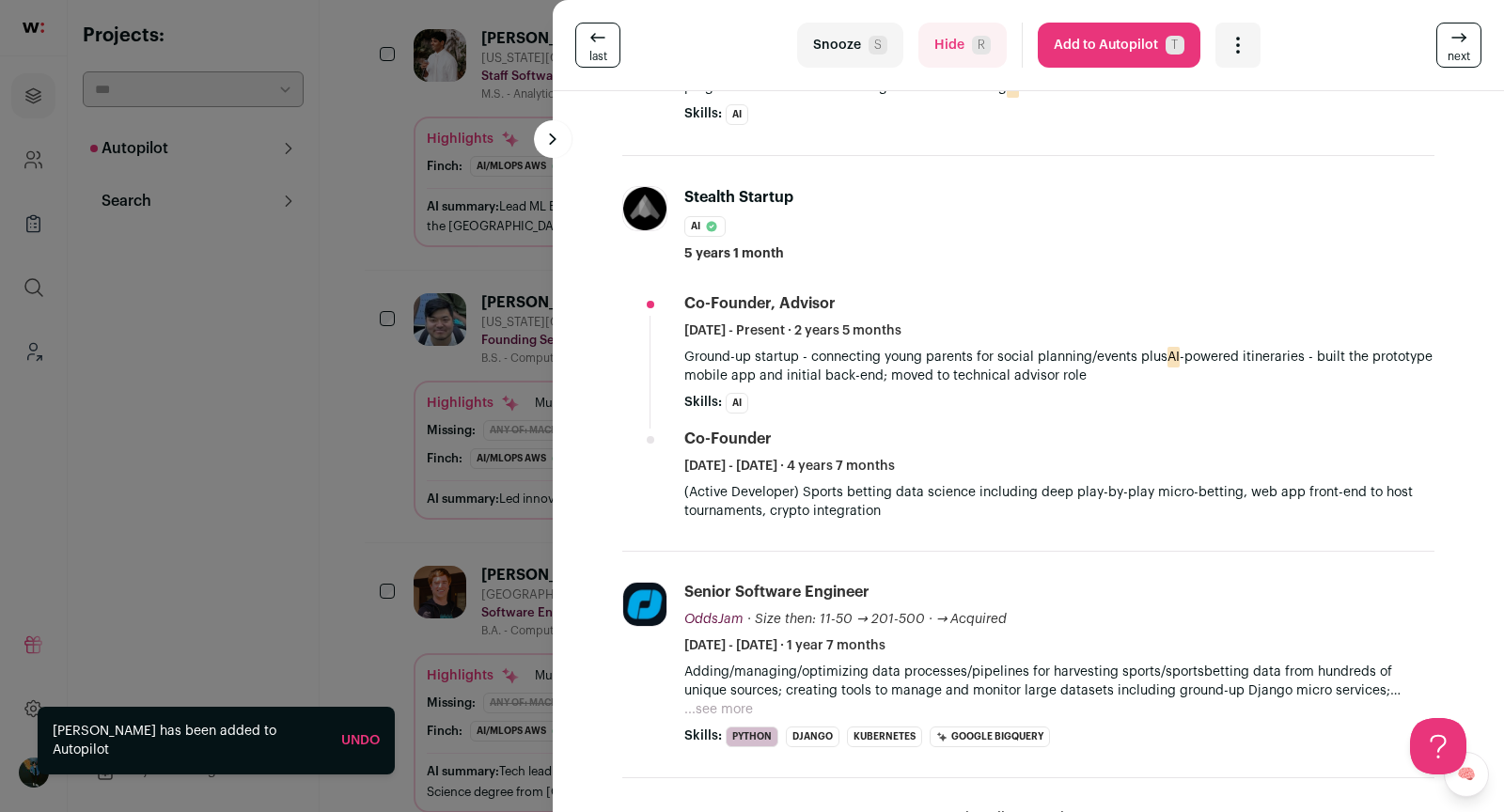
scroll to position [771, 0]
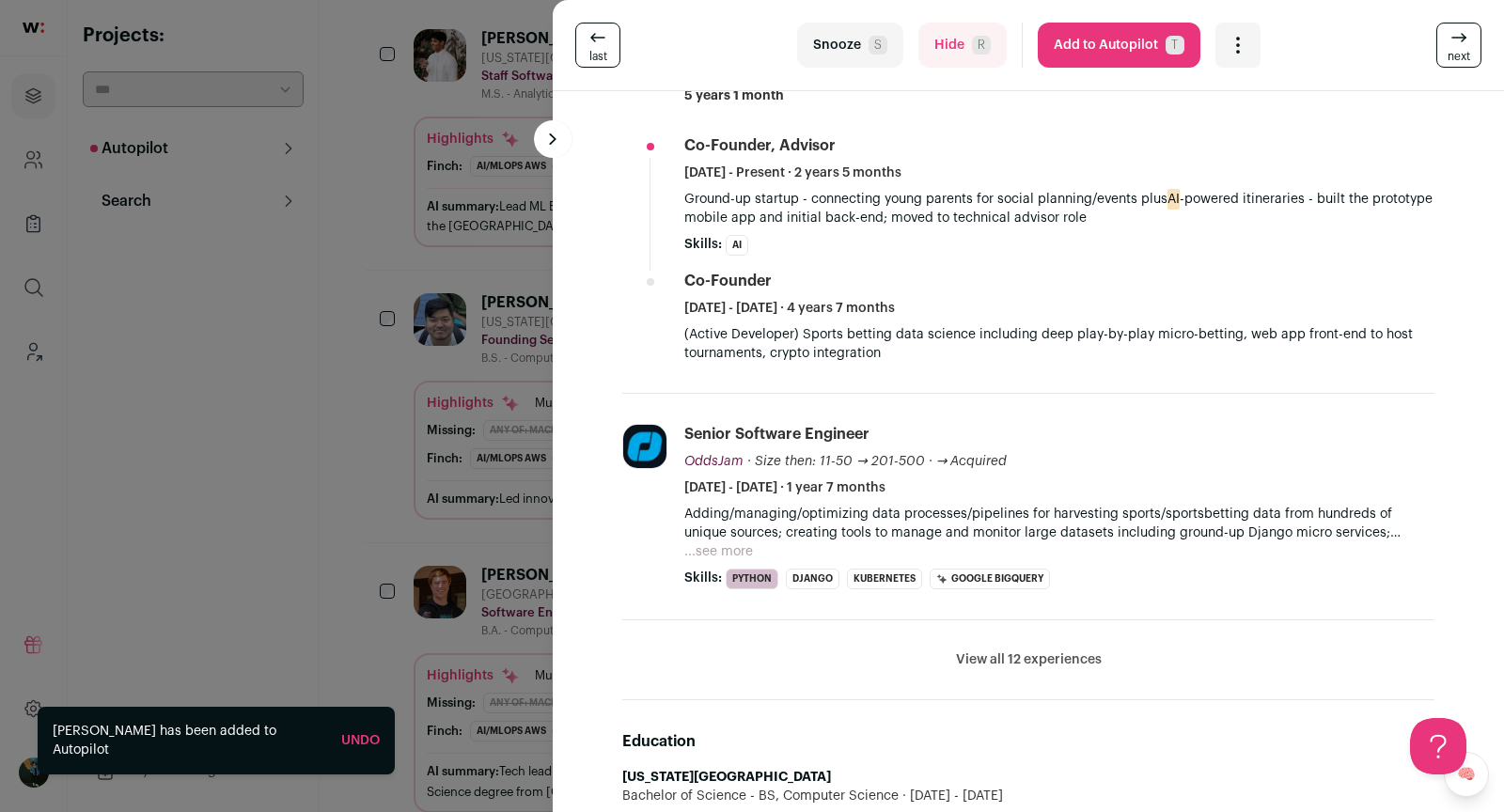
click at [1016, 650] on button "View all 12 experiences" at bounding box center [1028, 660] width 145 height 19
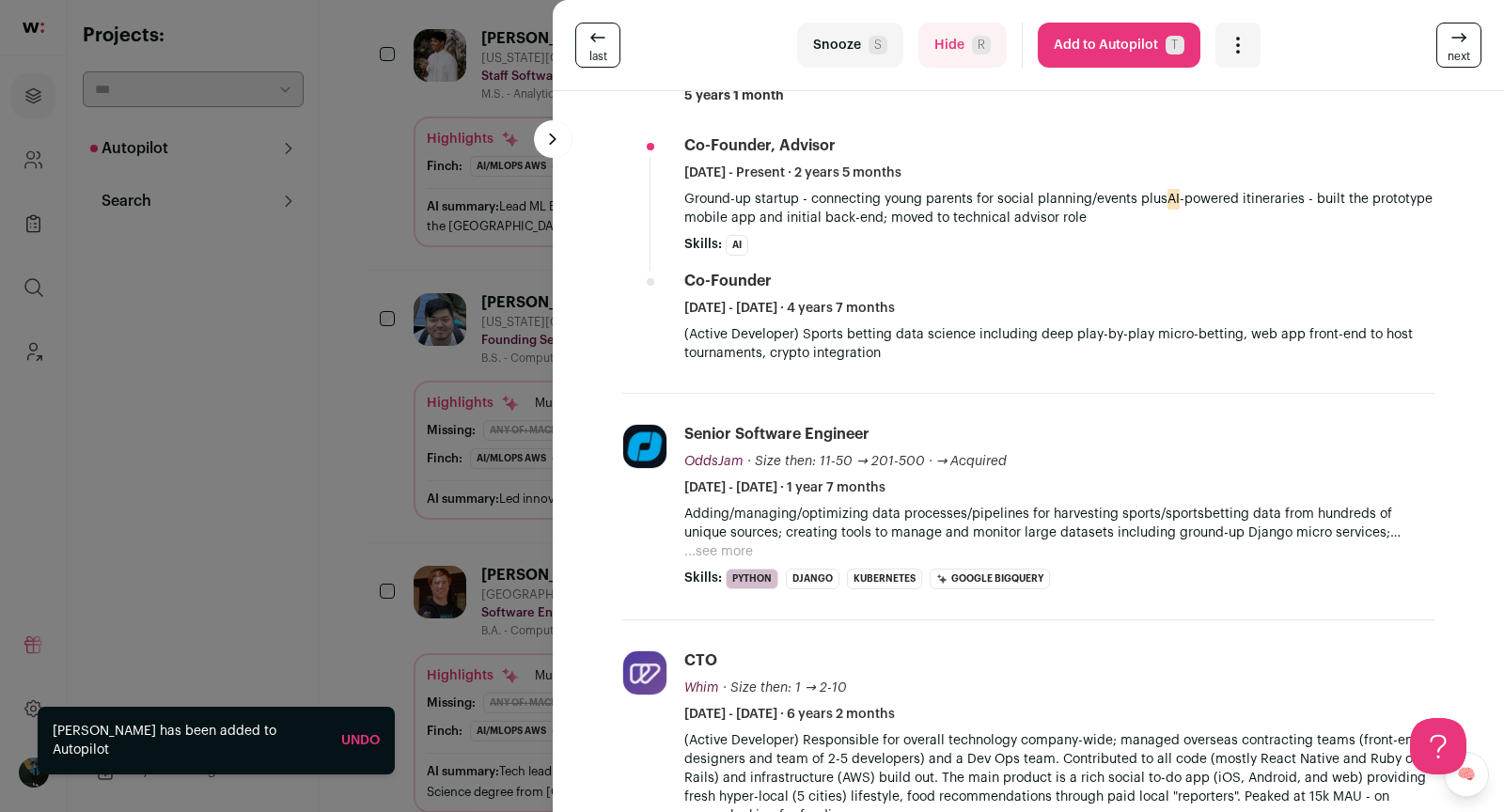
click at [1112, 17] on div "last Snooze S Hide R Add to Autopilot T More actions Report a Problem Report th…" at bounding box center [1029, 45] width 952 height 92
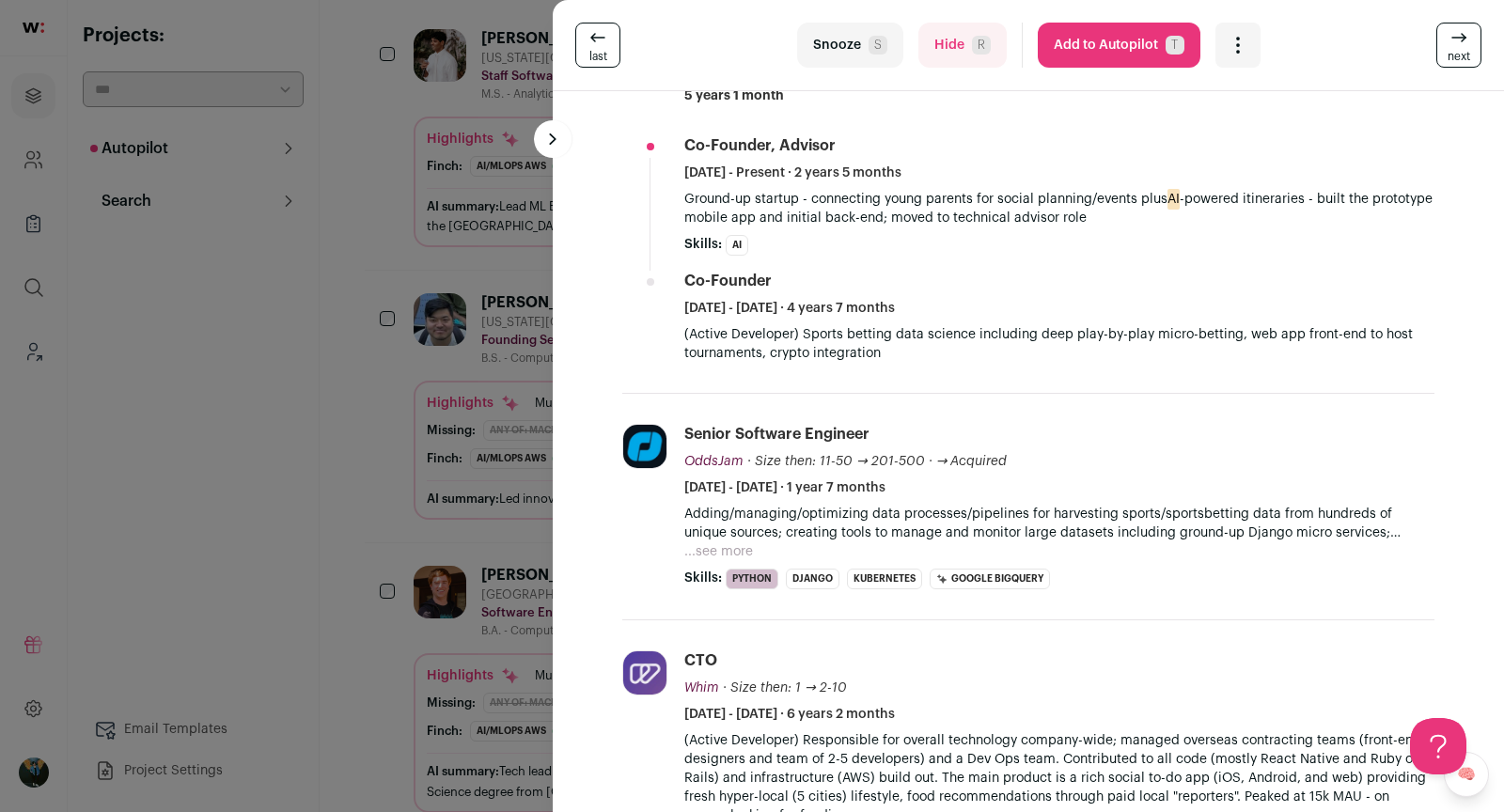
click at [1106, 65] on button "Add to Autopilot T" at bounding box center [1119, 44] width 163 height 45
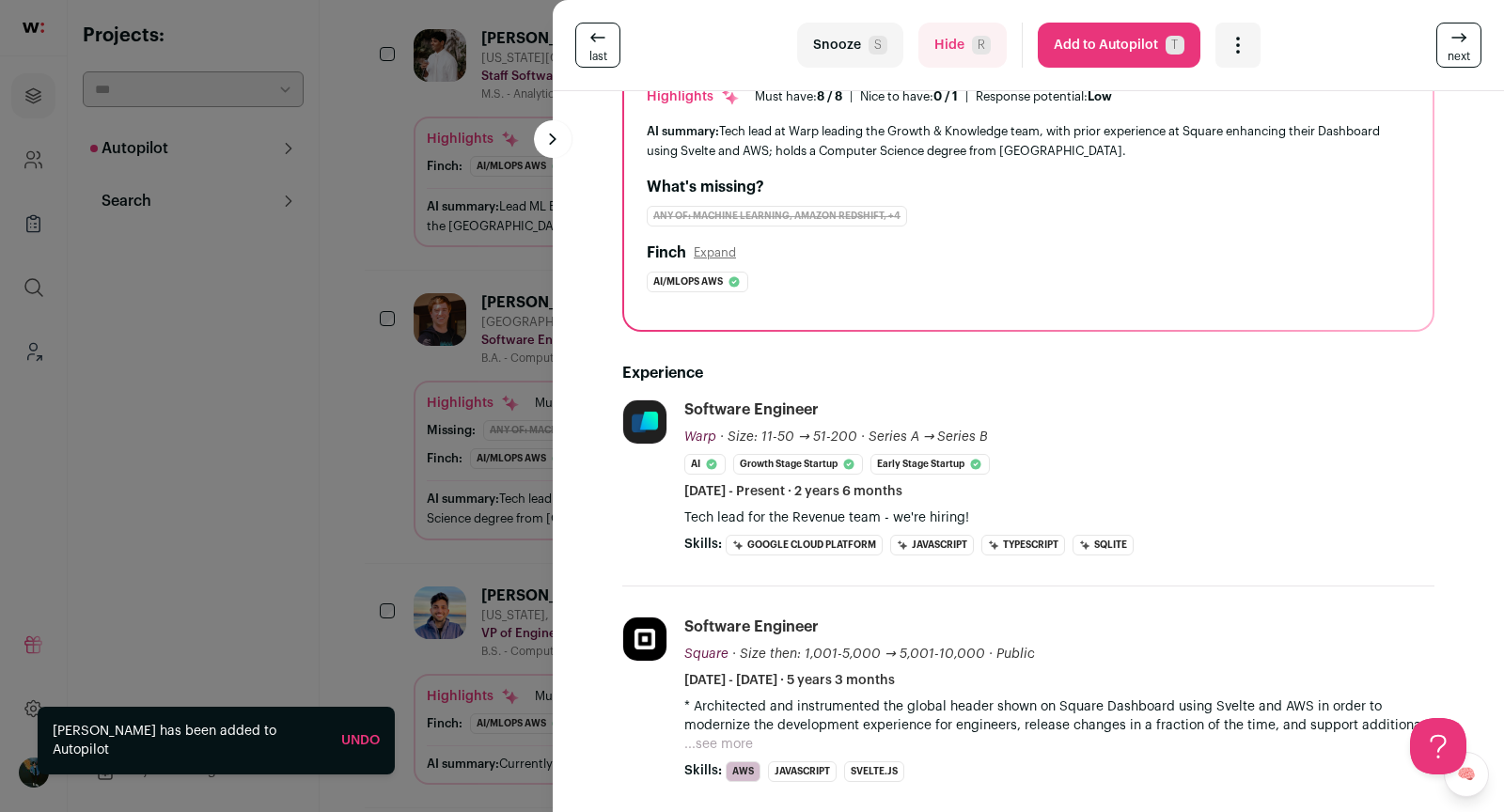
scroll to position [415, 0]
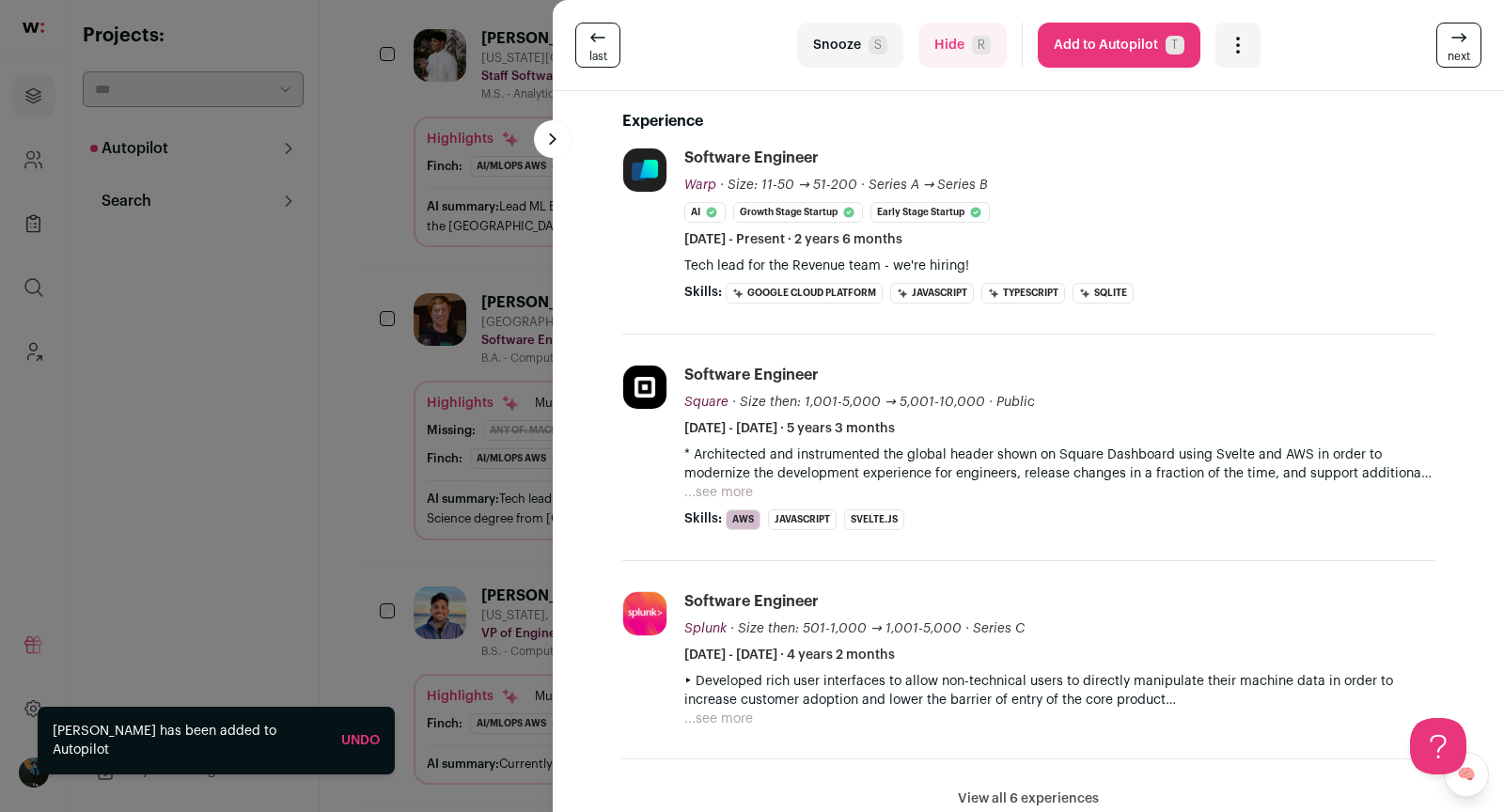
click at [748, 486] on button "...see more" at bounding box center [718, 493] width 68 height 19
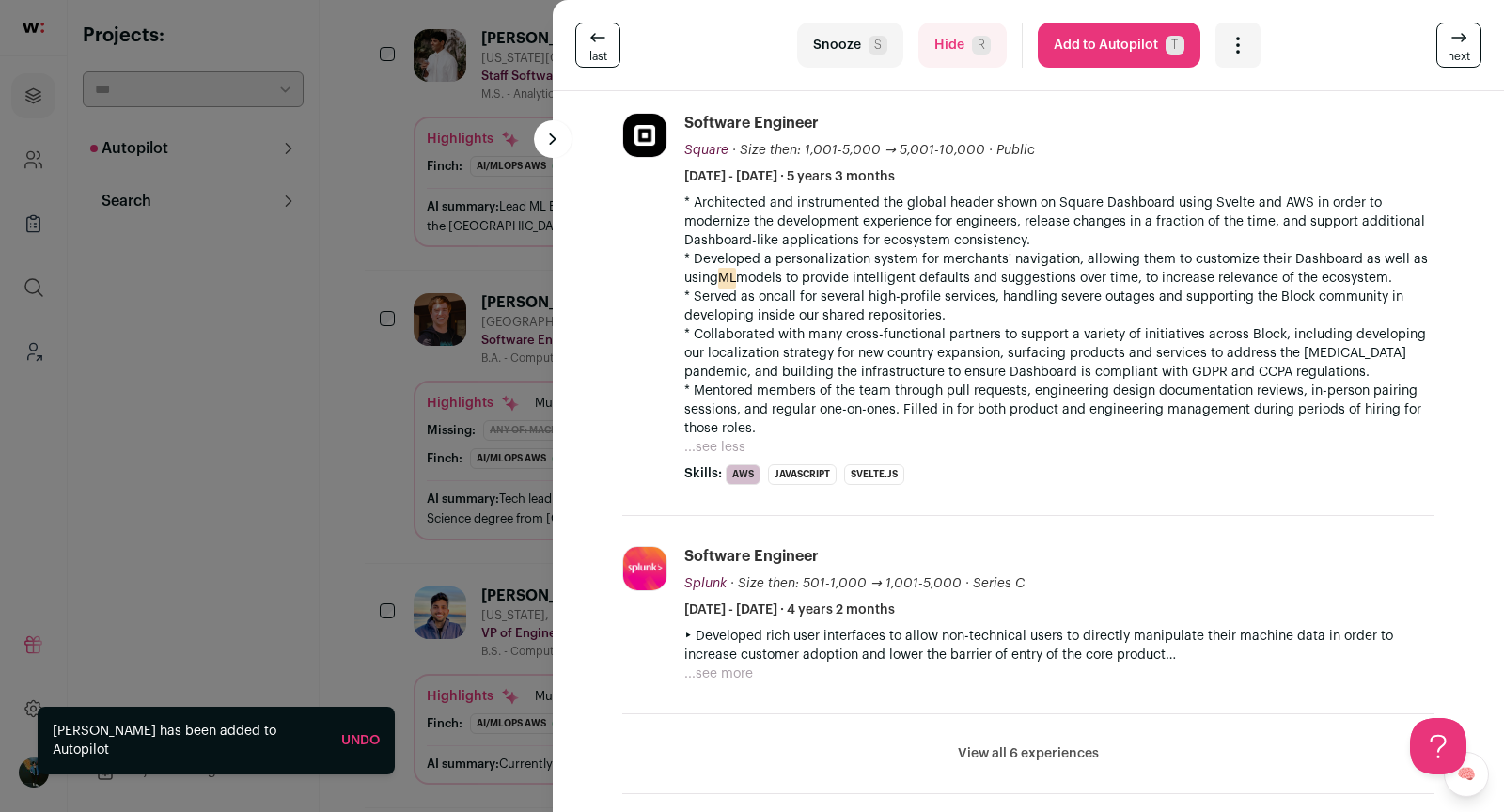
scroll to position [837, 0]
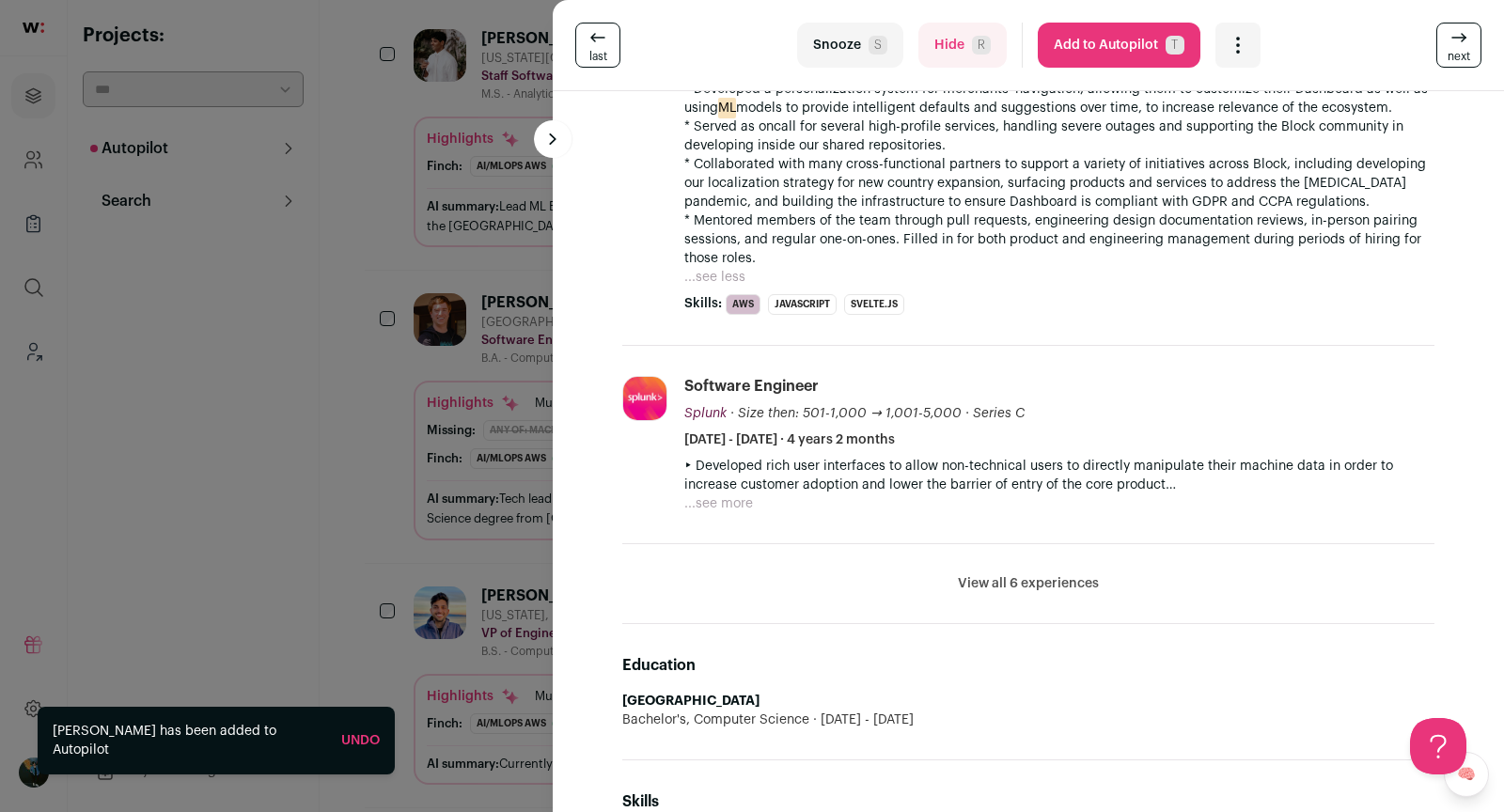
click at [1041, 588] on li "View all 6 experiences View less" at bounding box center [1028, 584] width 812 height 80
click at [1038, 584] on button "View all 6 experiences" at bounding box center [1028, 584] width 141 height 19
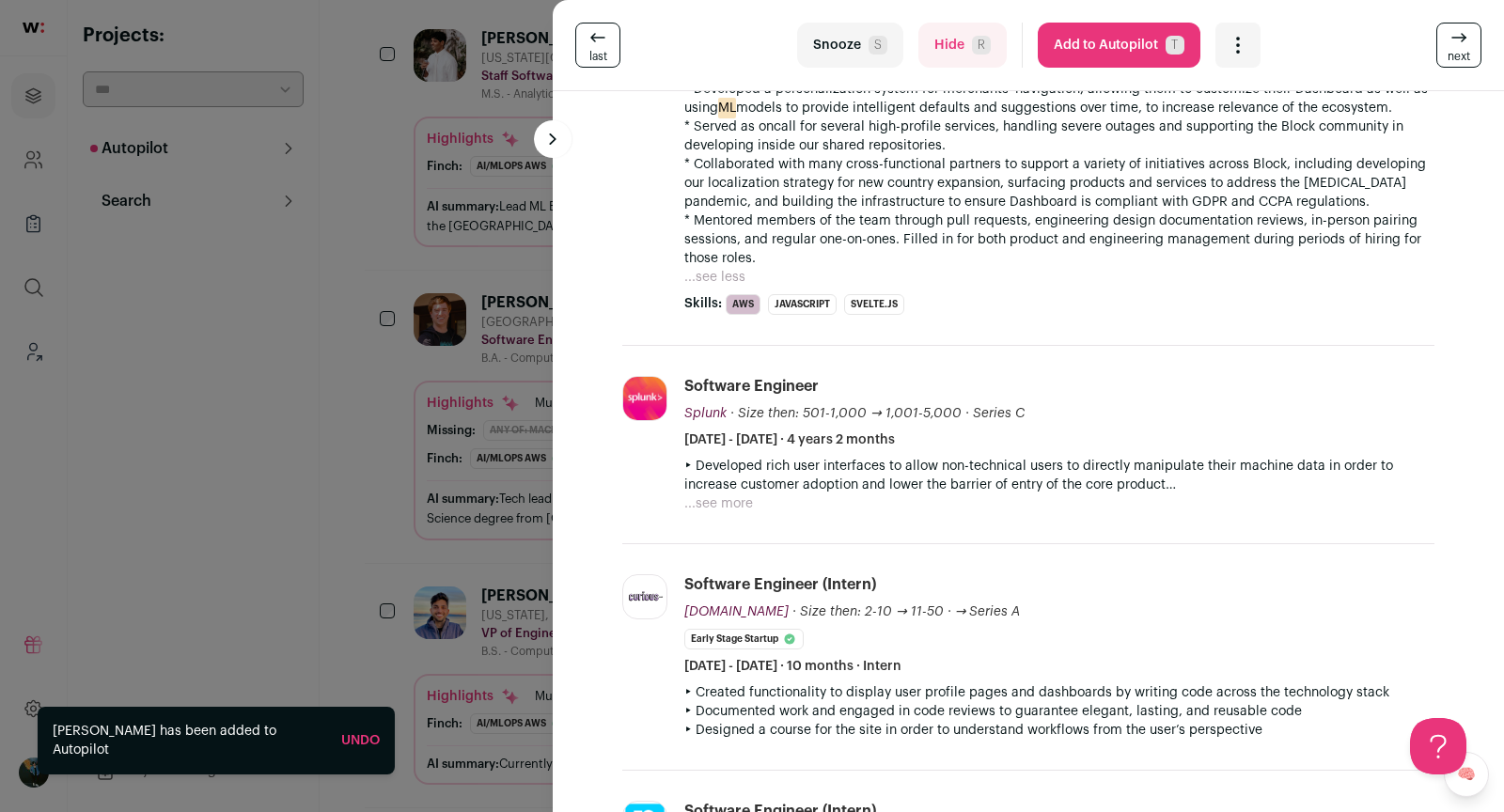
scroll to position [1188, 0]
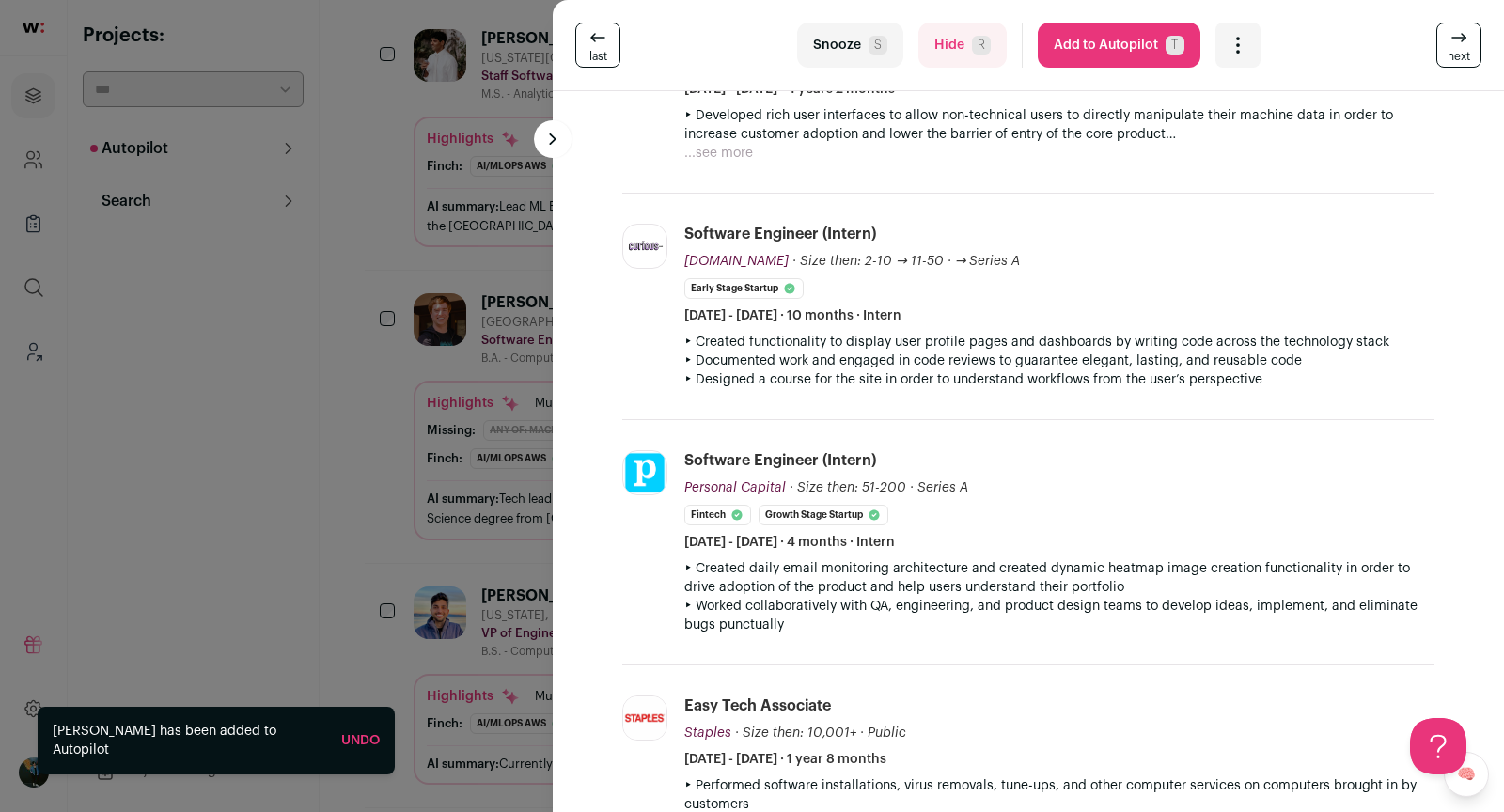
click at [1117, 58] on button "Add to Autopilot T" at bounding box center [1119, 44] width 163 height 45
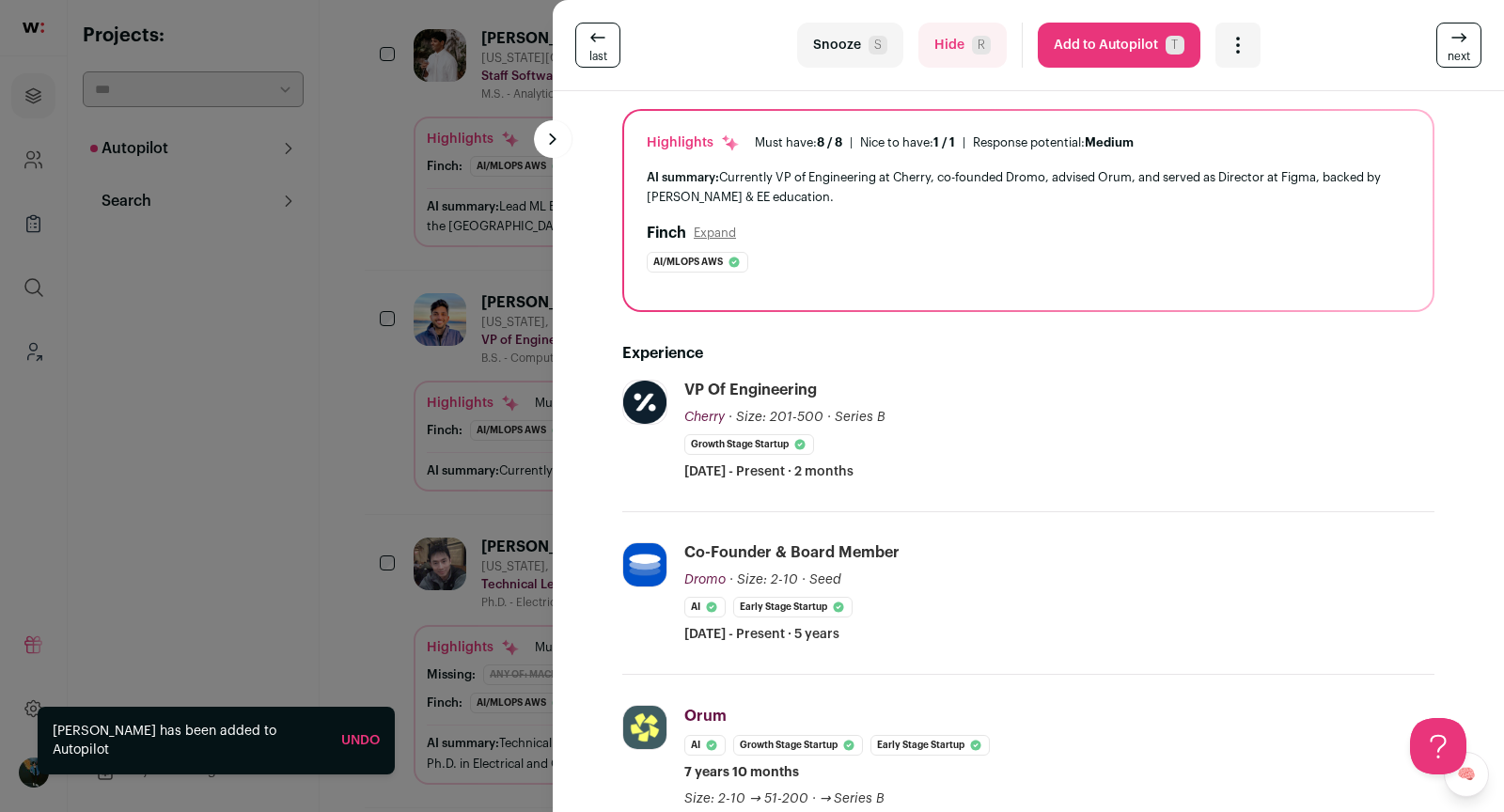
scroll to position [239, 0]
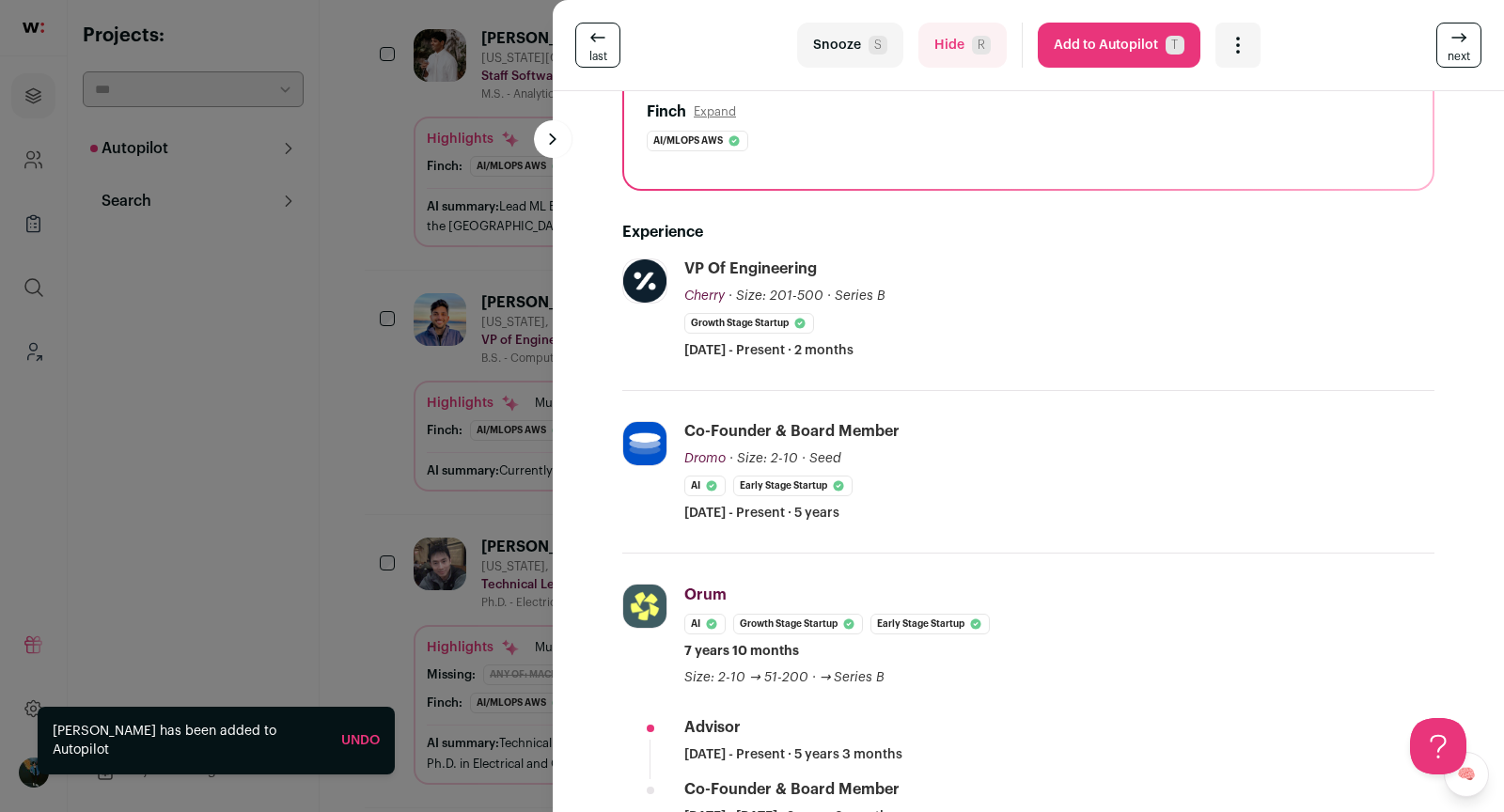
click at [1464, 54] on span "next" at bounding box center [1459, 57] width 22 height 15
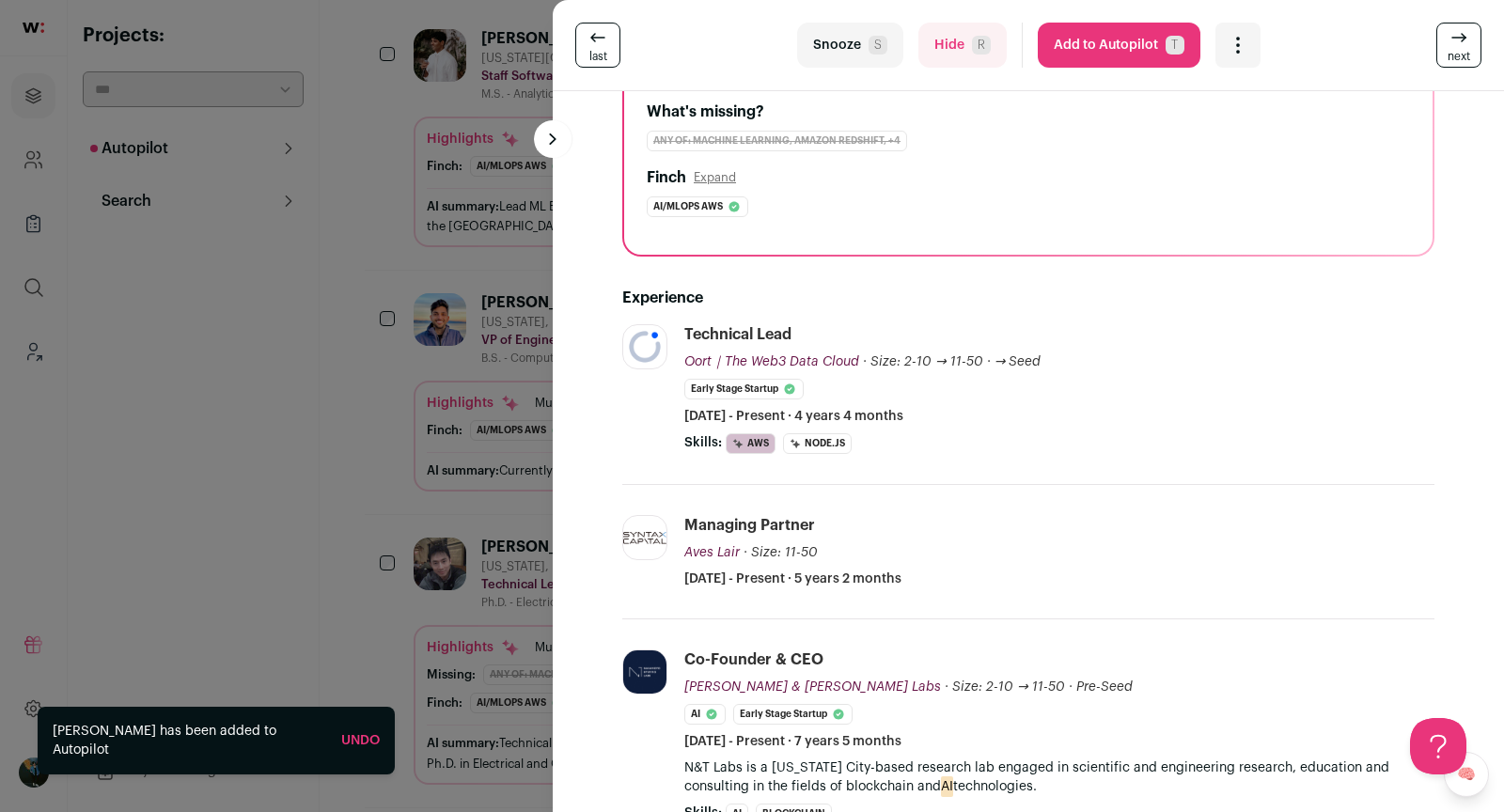
scroll to position [690, 0]
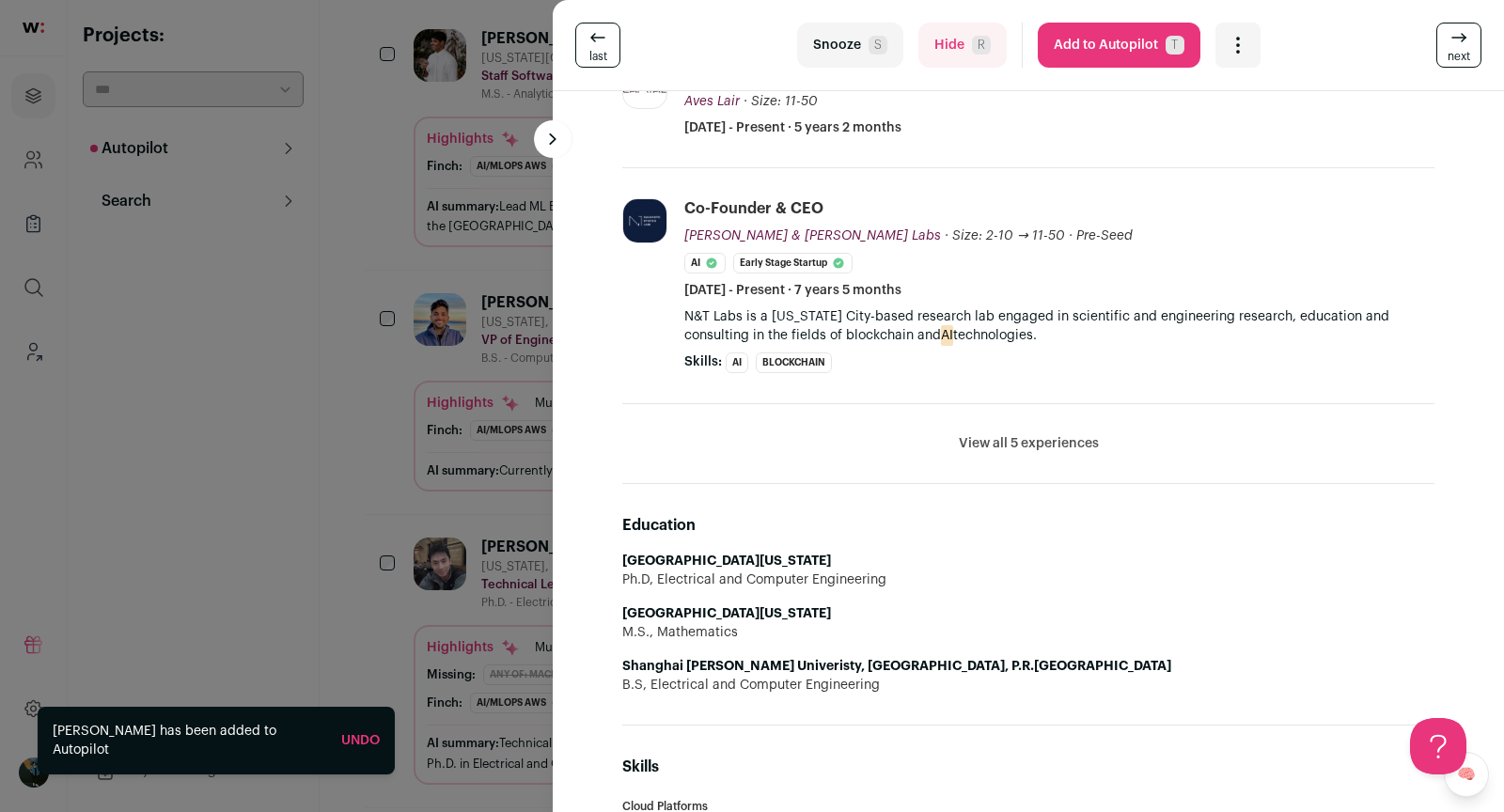
click at [1470, 38] on icon at bounding box center [1459, 37] width 22 height 22
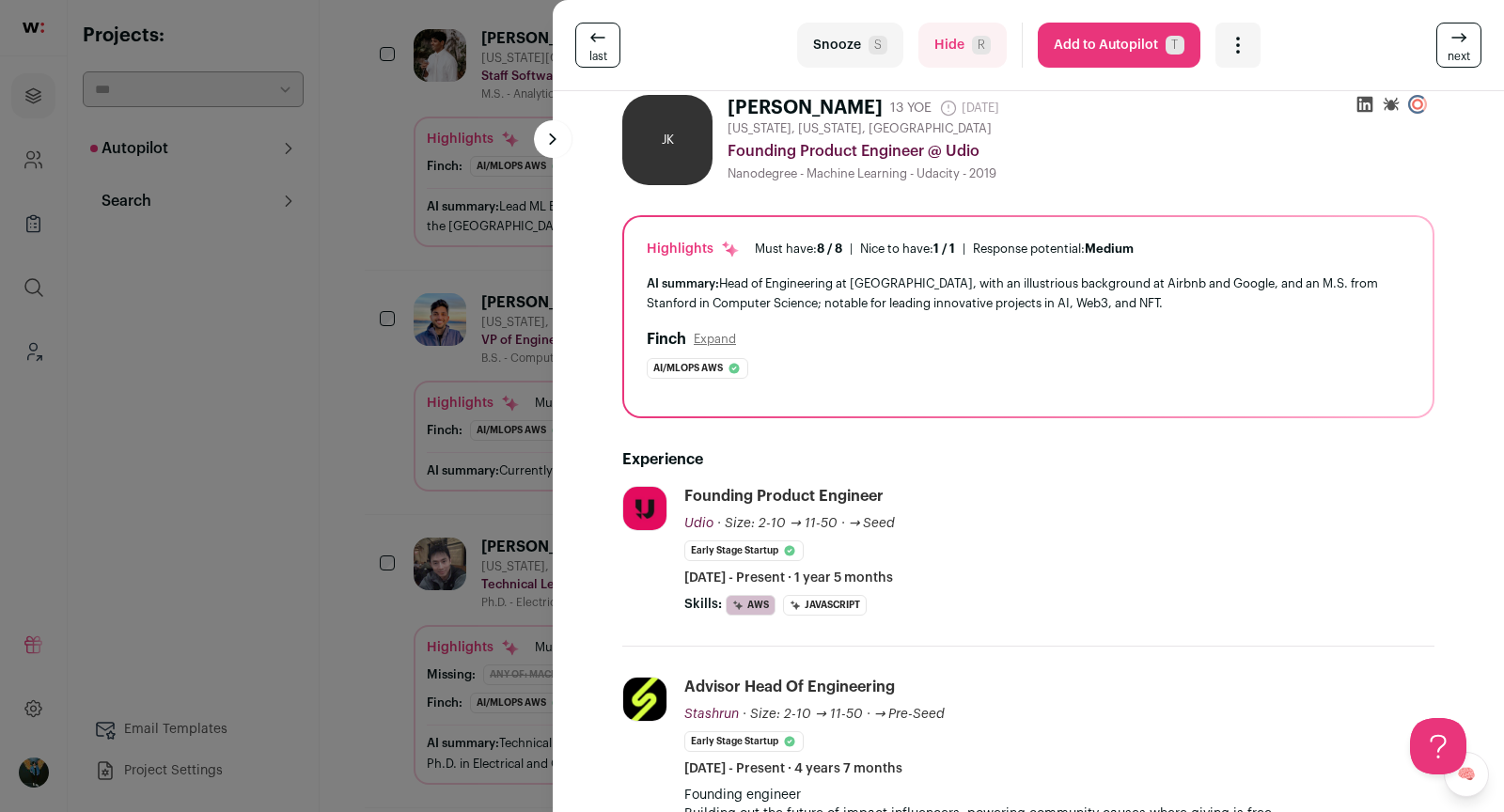
scroll to position [269, 0]
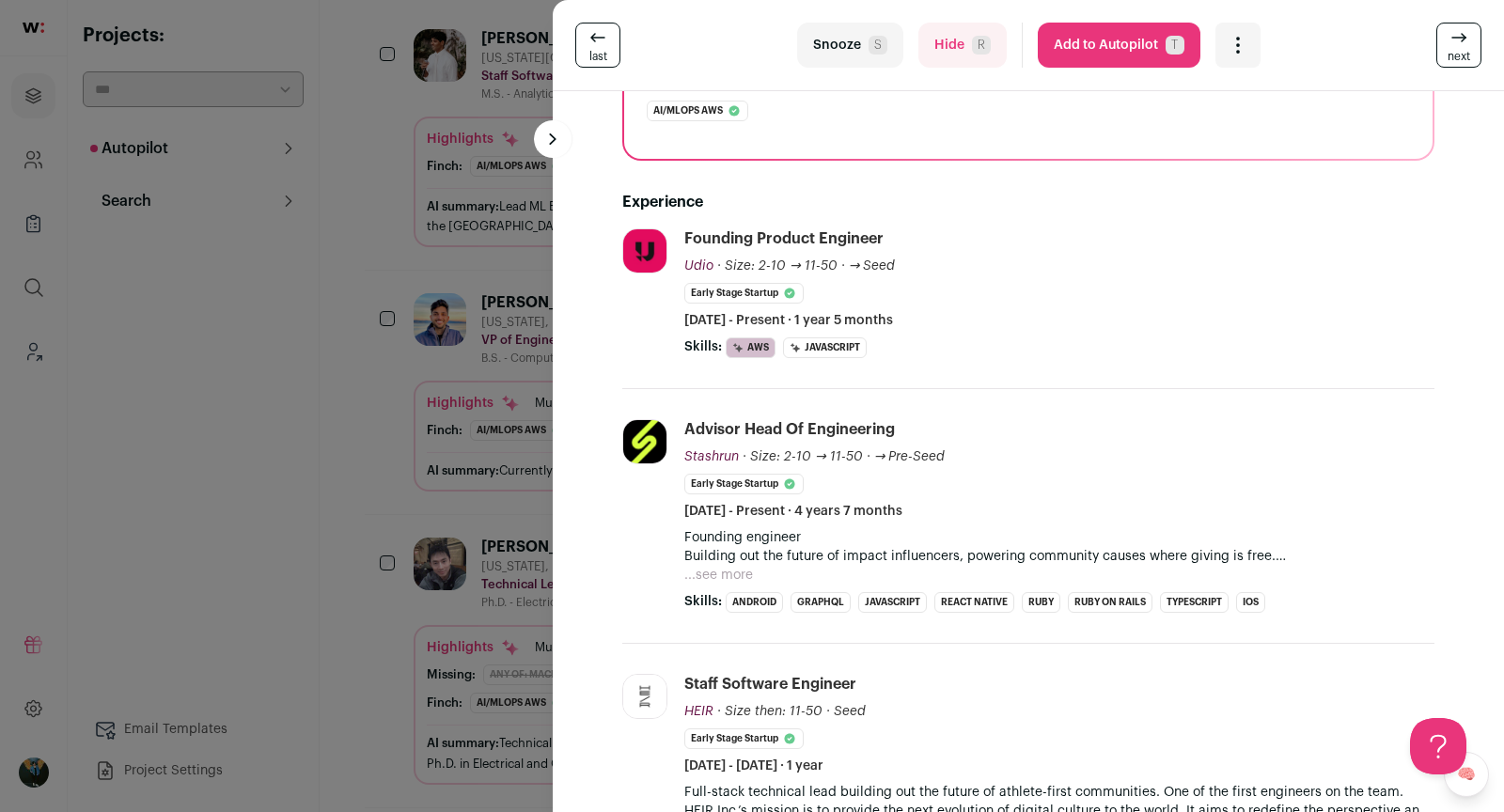
click at [740, 560] on p "Building out the future of impact influencers, powering community causes where …" at bounding box center [1059, 557] width 751 height 19
click at [730, 565] on button "...see more" at bounding box center [718, 575] width 68 height 19
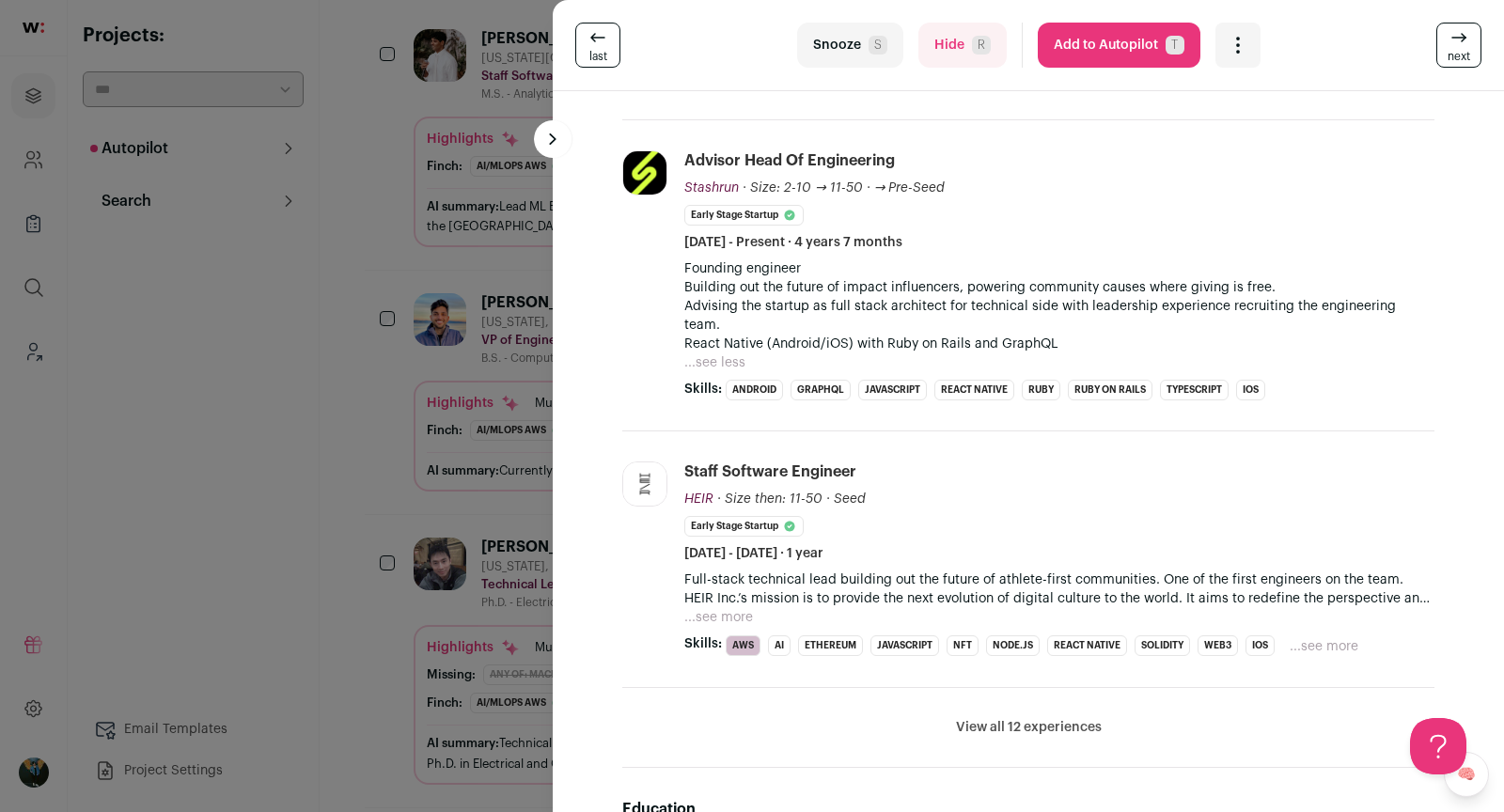
scroll to position [625, 0]
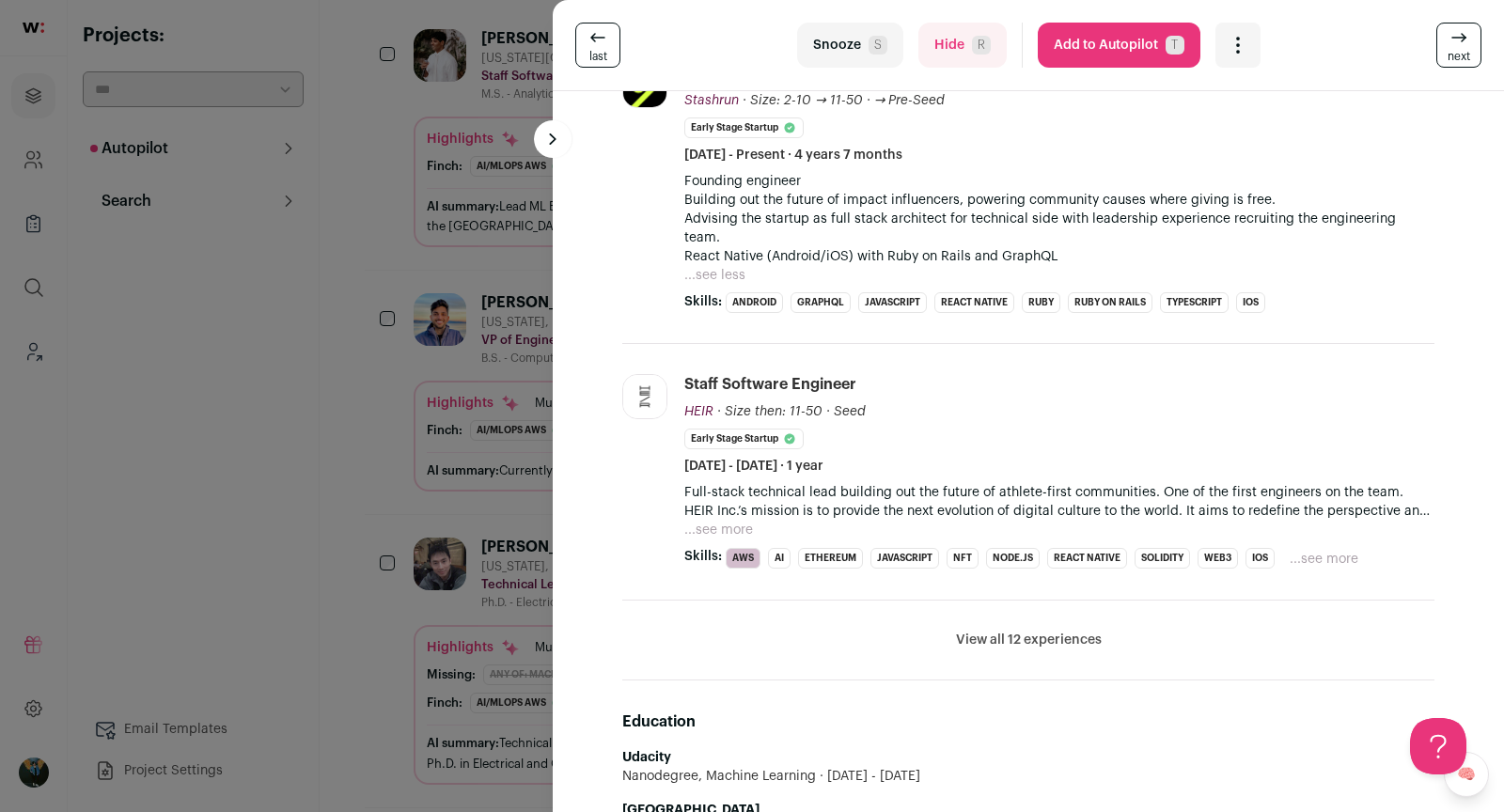
click at [376, 476] on div "last Snooze S Hide R Add to Autopilot T More actions Report a Problem Report th…" at bounding box center [752, 406] width 1504 height 812
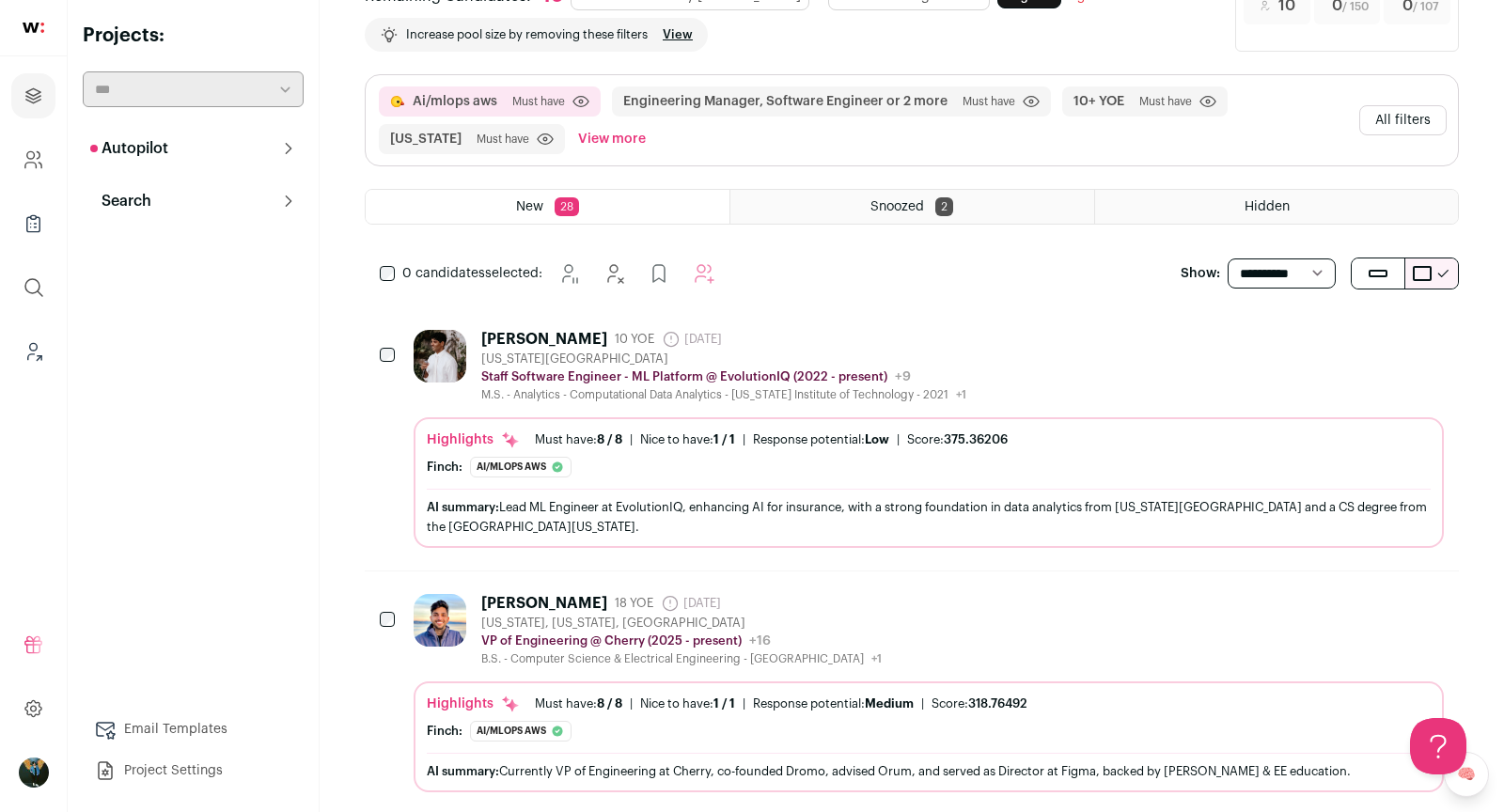
scroll to position [0, 0]
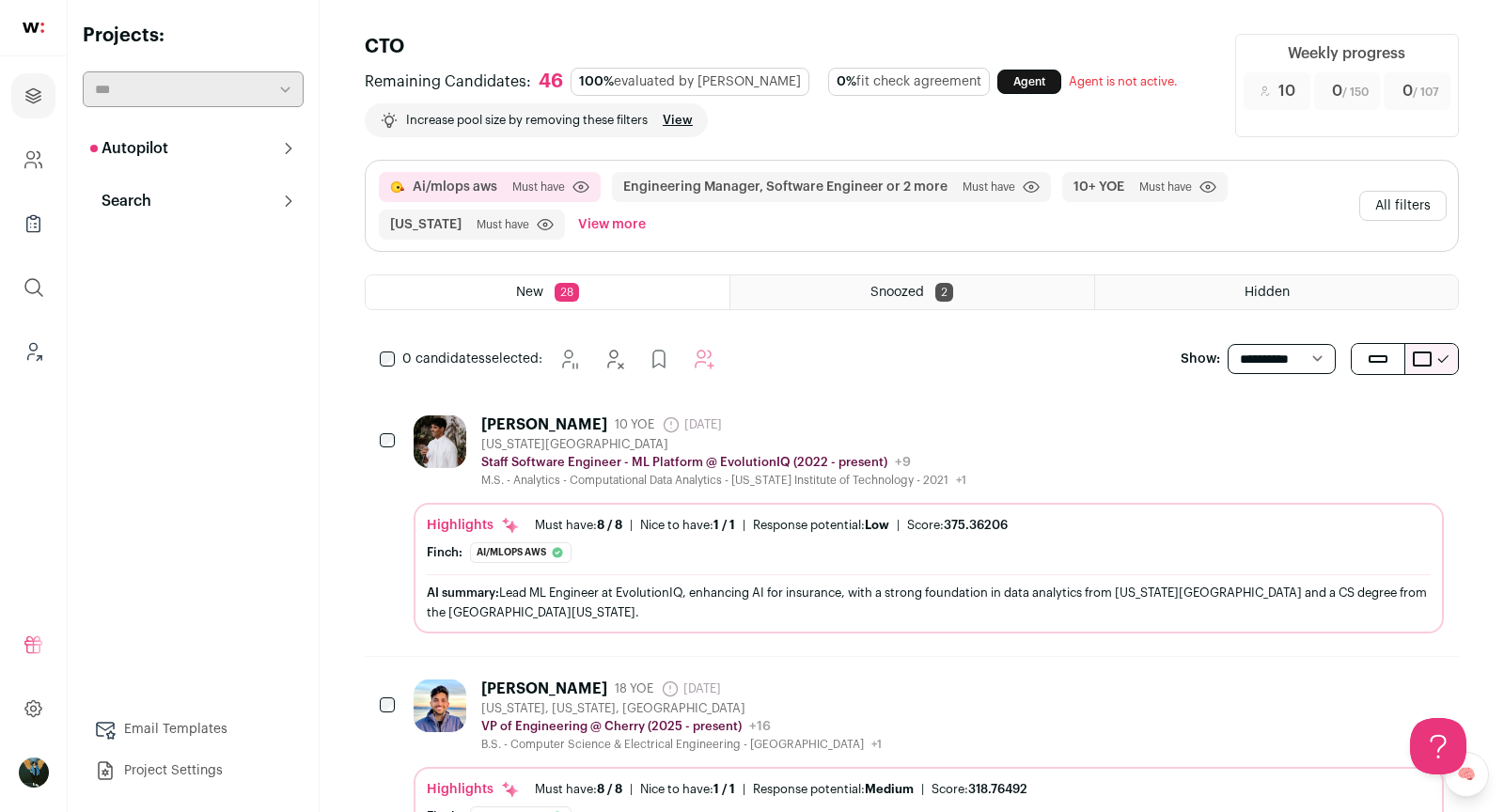
click at [1391, 204] on button "All filters" at bounding box center [1403, 205] width 88 height 30
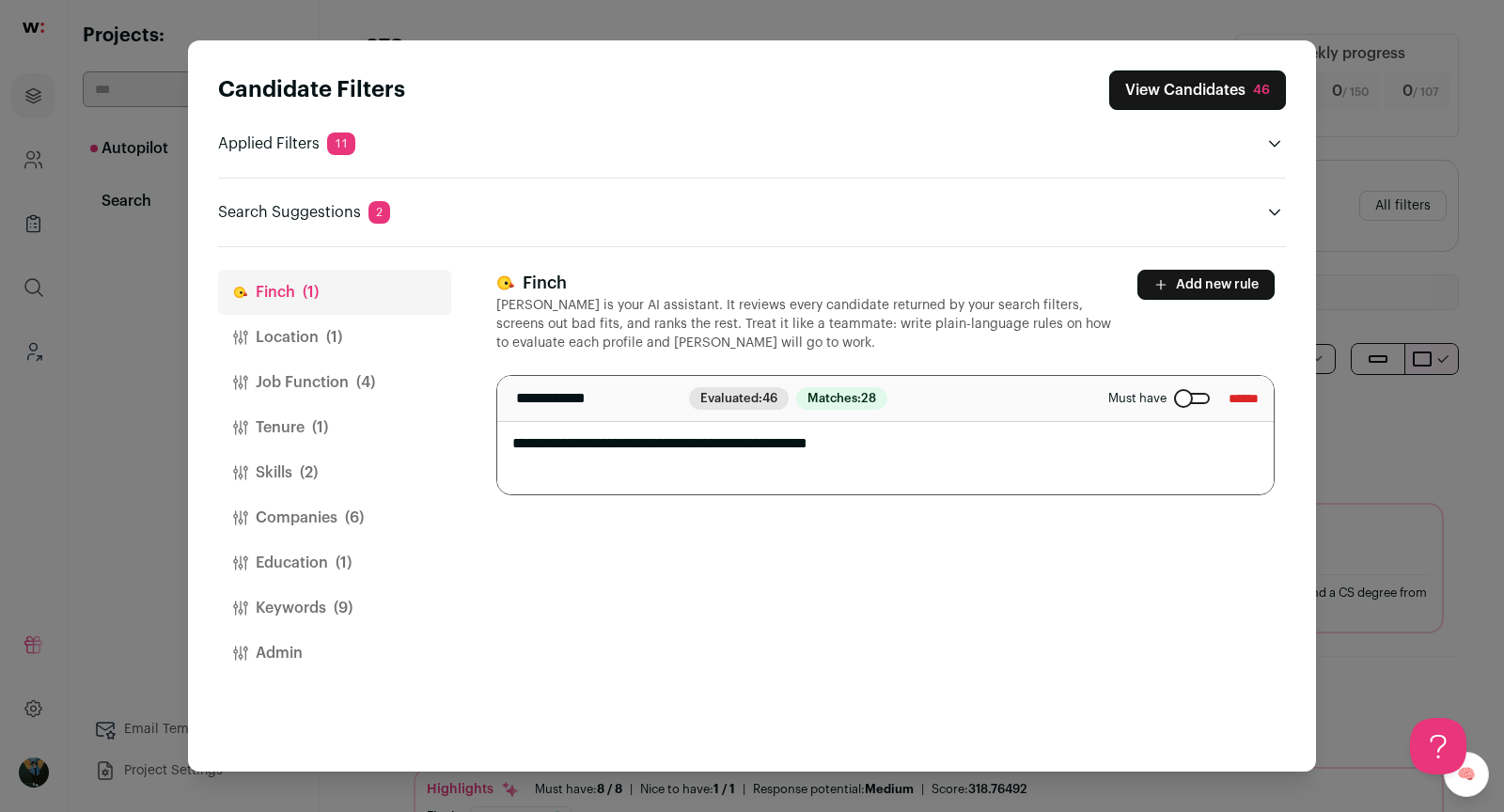
click at [1213, 280] on button "Add new rule" at bounding box center [1206, 284] width 137 height 30
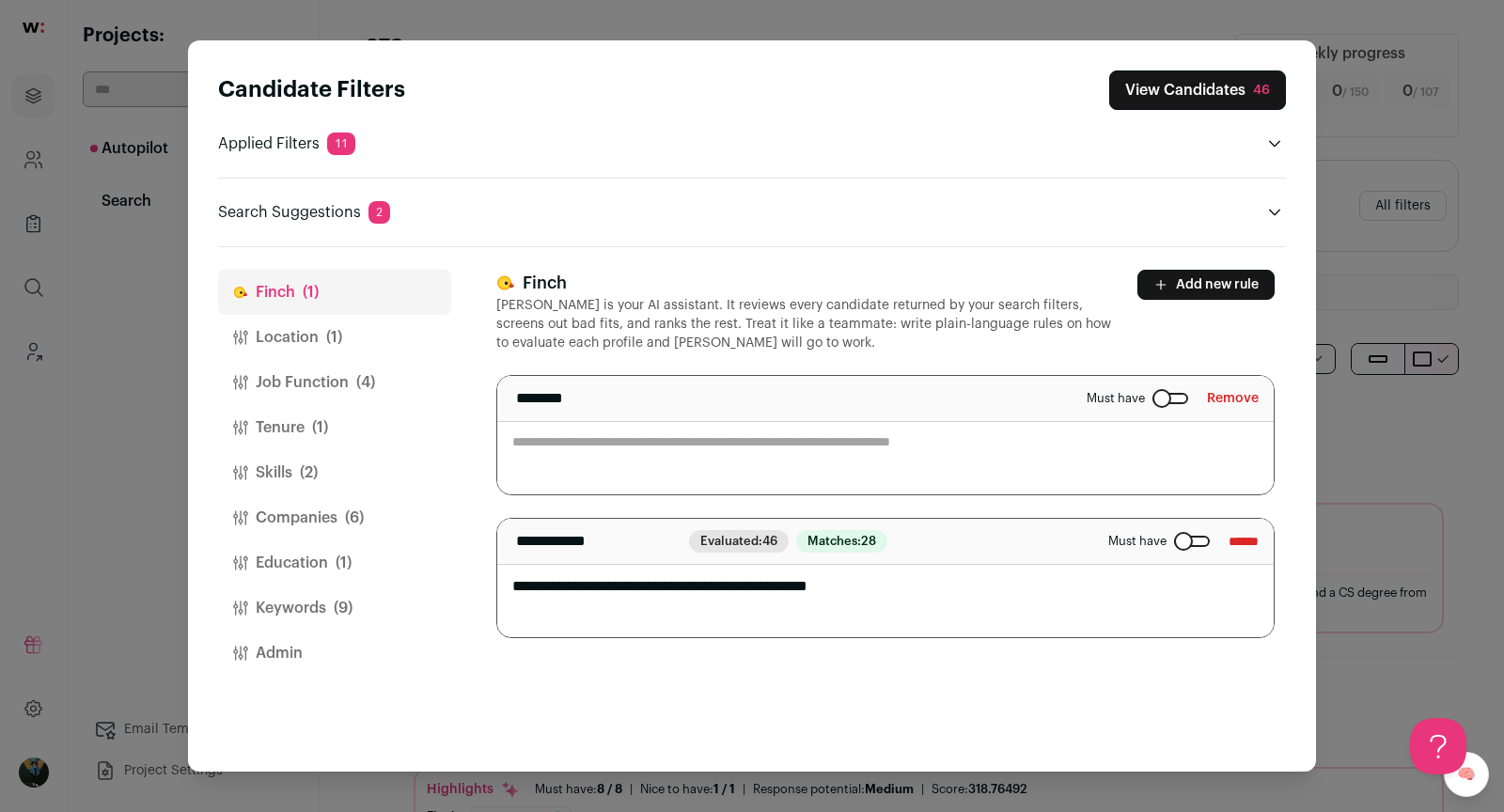
click at [941, 467] on textarea "Close modal via background" at bounding box center [885, 434] width 777 height 118
type textarea "**********"
click at [786, 457] on textarea "**********" at bounding box center [885, 434] width 777 height 118
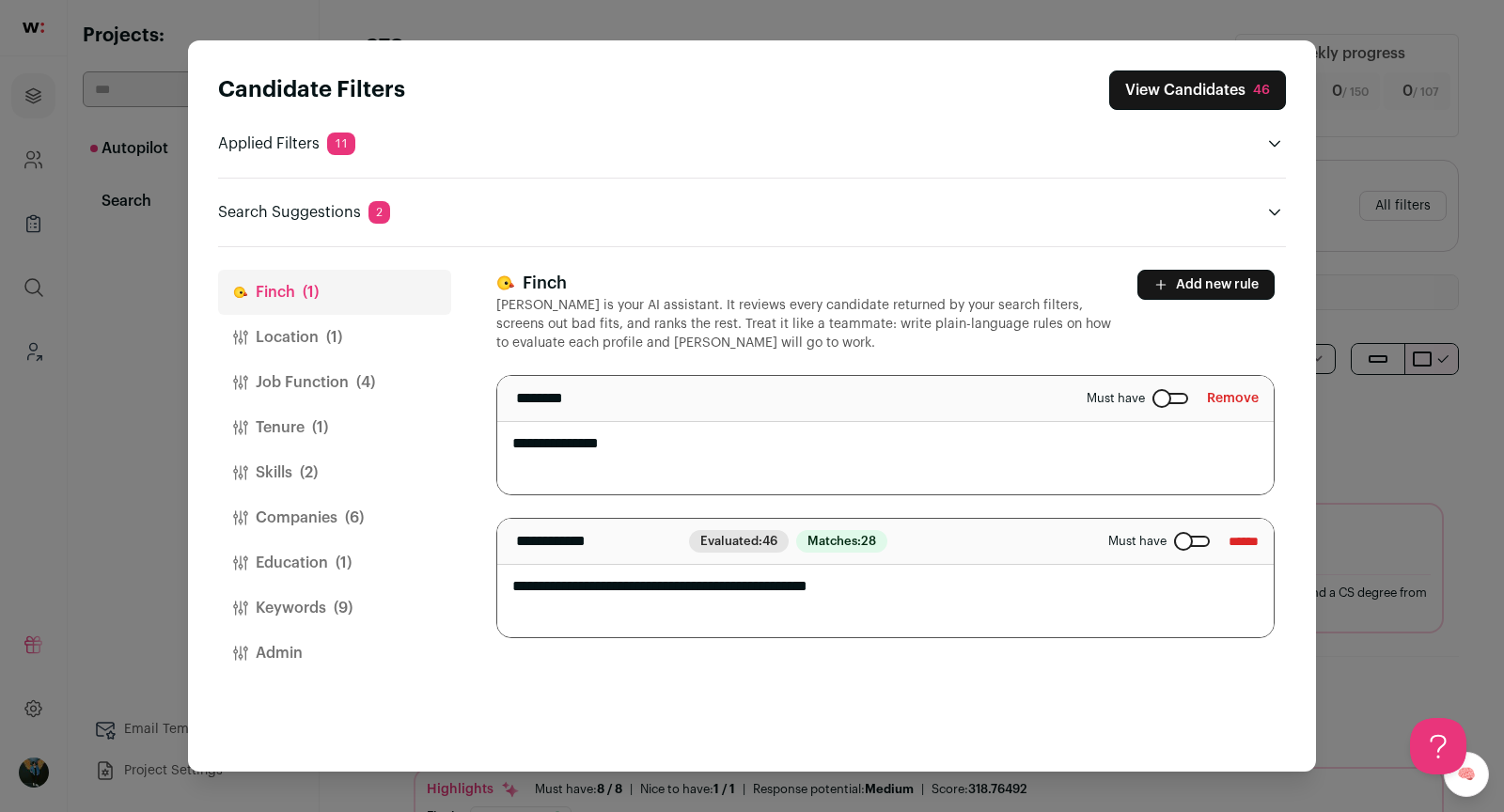
click at [786, 457] on textarea "**********" at bounding box center [885, 434] width 777 height 118
click at [649, 447] on textarea "**********" at bounding box center [885, 434] width 777 height 118
click at [601, 447] on textarea "**********" at bounding box center [885, 434] width 777 height 118
click at [600, 447] on textarea "**********" at bounding box center [885, 434] width 777 height 118
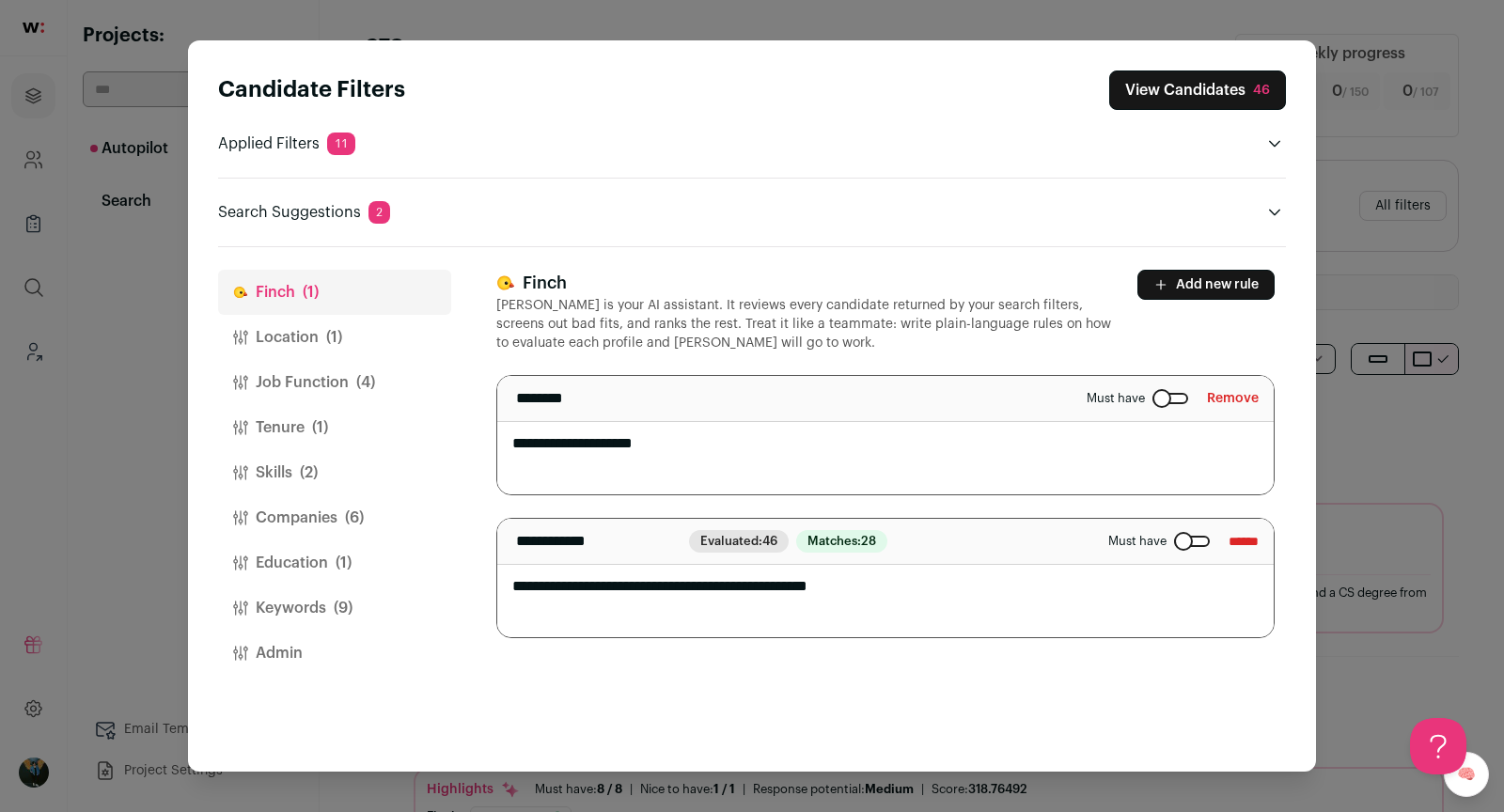
type textarea "**********"
click at [1249, 77] on button "View Candidates 46" at bounding box center [1197, 90] width 176 height 39
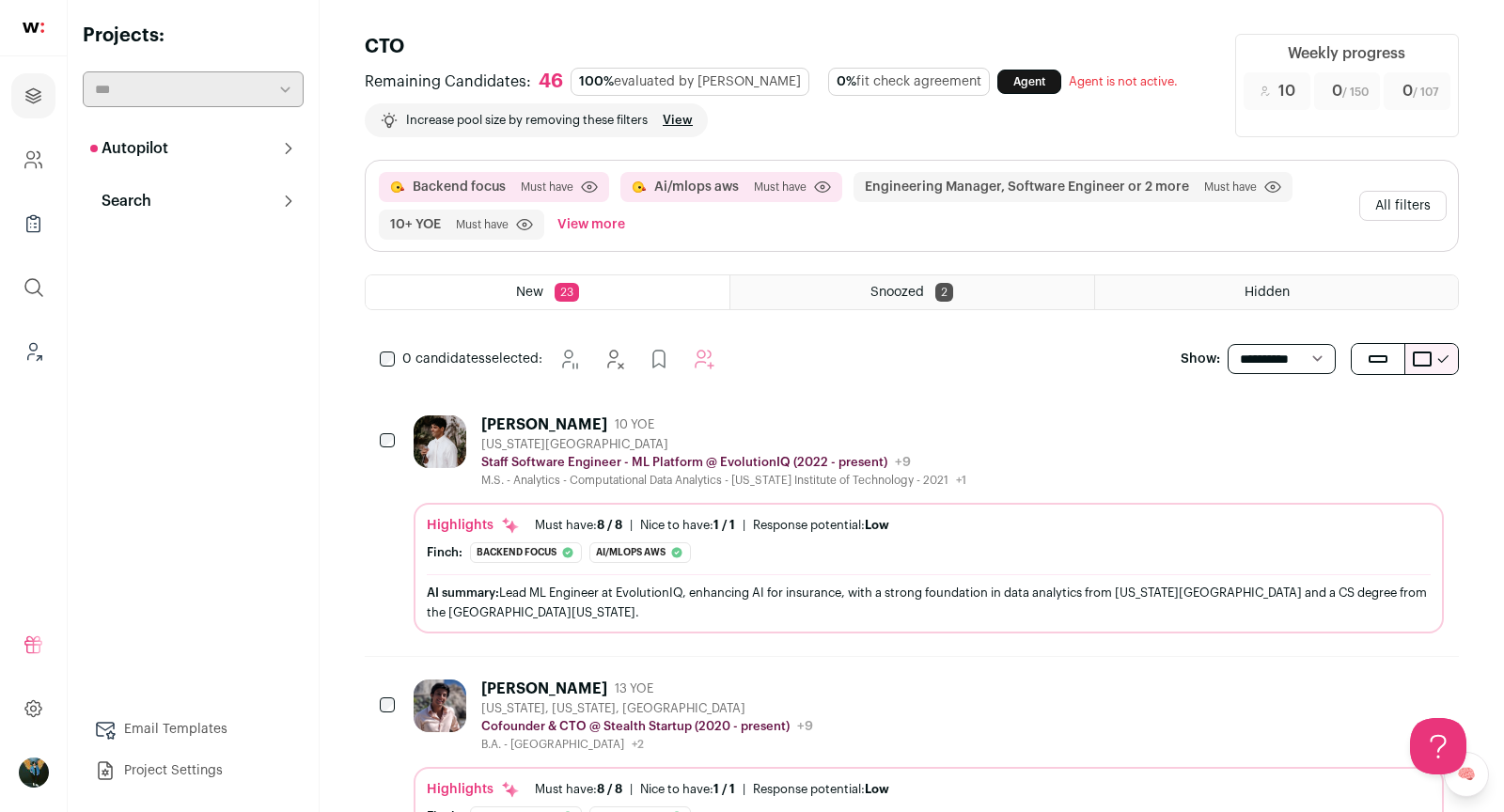
click at [1423, 198] on button "All filters" at bounding box center [1403, 205] width 88 height 30
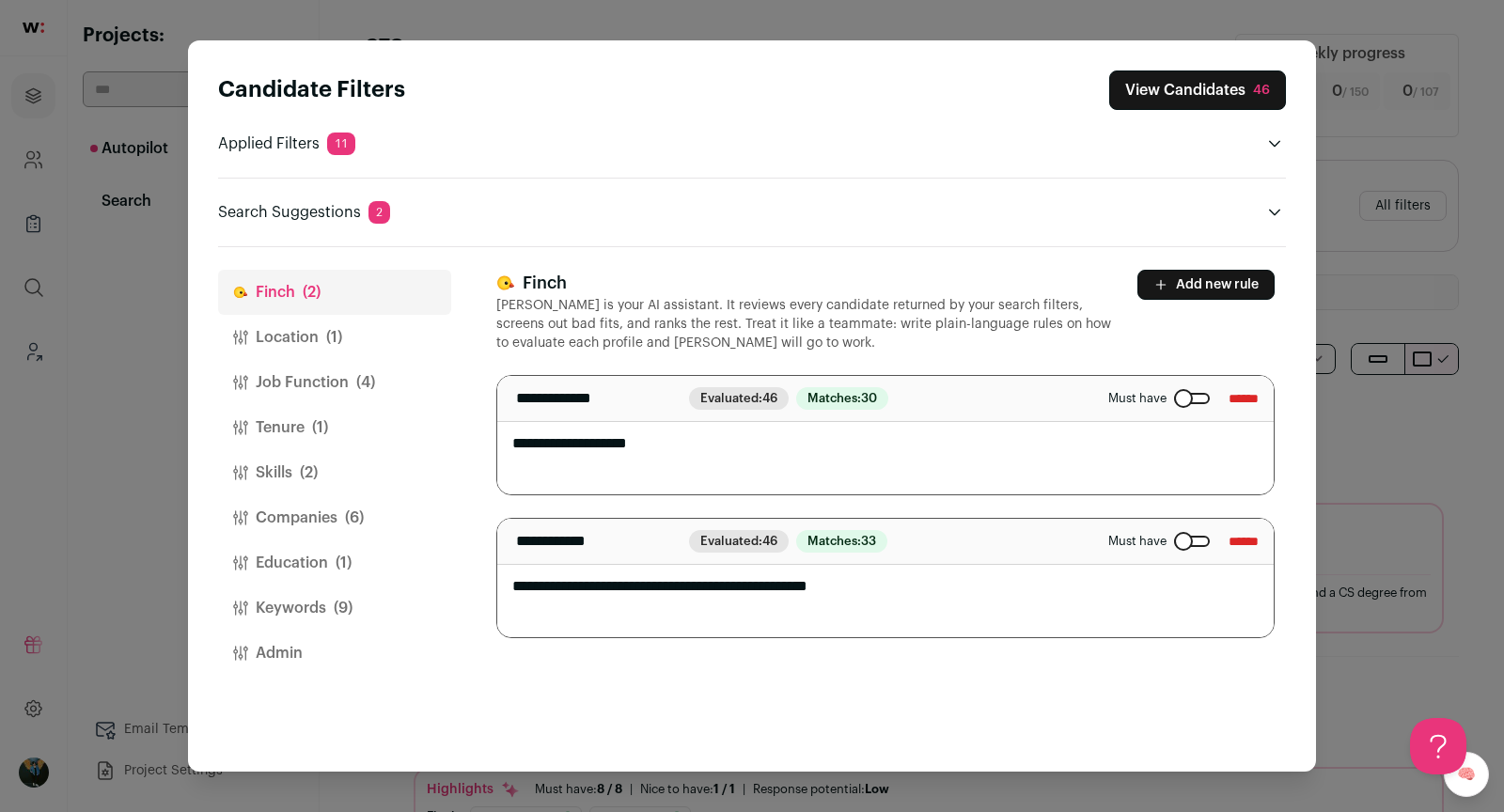
click at [301, 545] on button "Education (1)" at bounding box center [334, 563] width 233 height 45
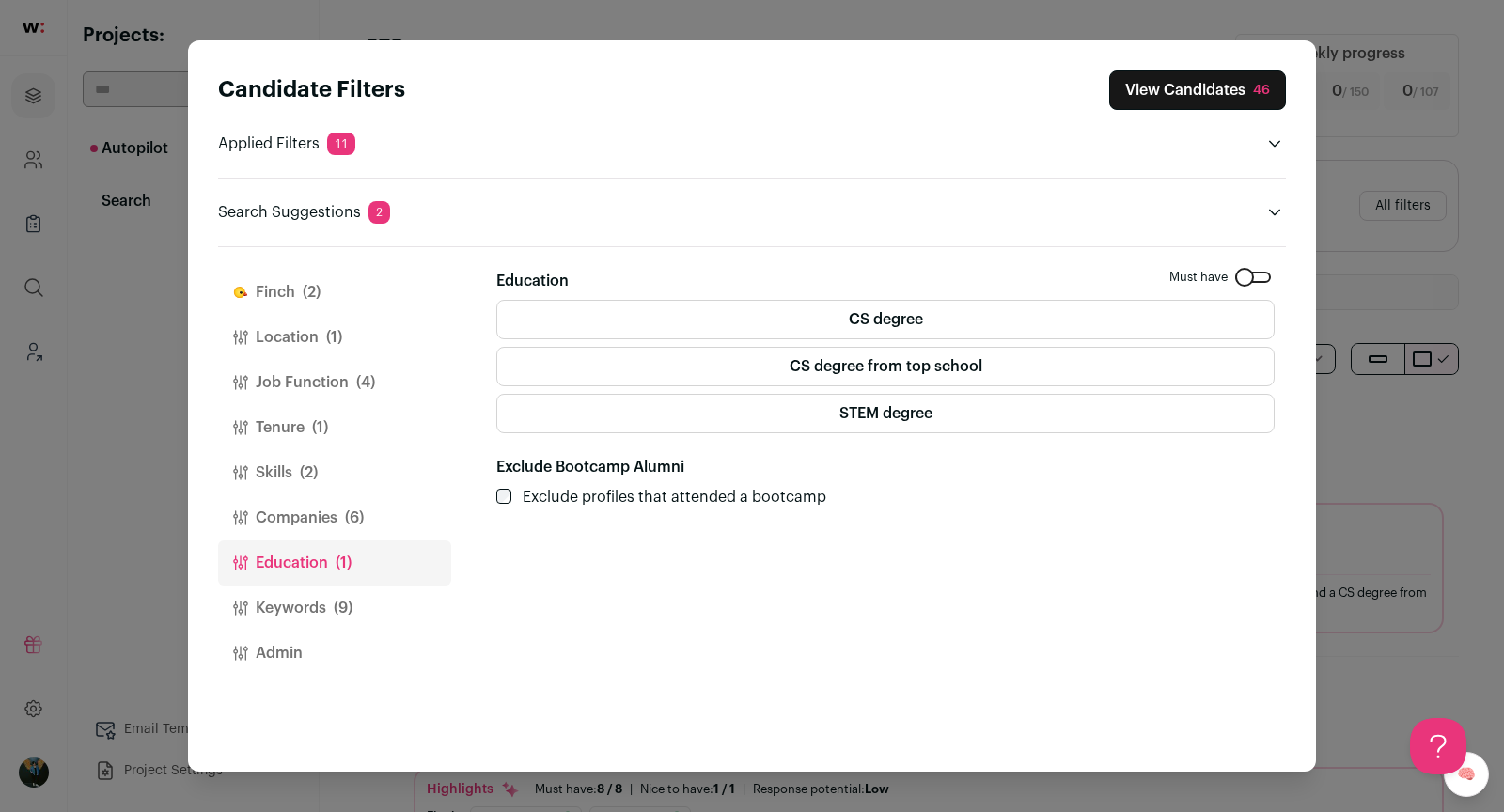
click at [297, 511] on button "Companies (6)" at bounding box center [334, 517] width 233 height 45
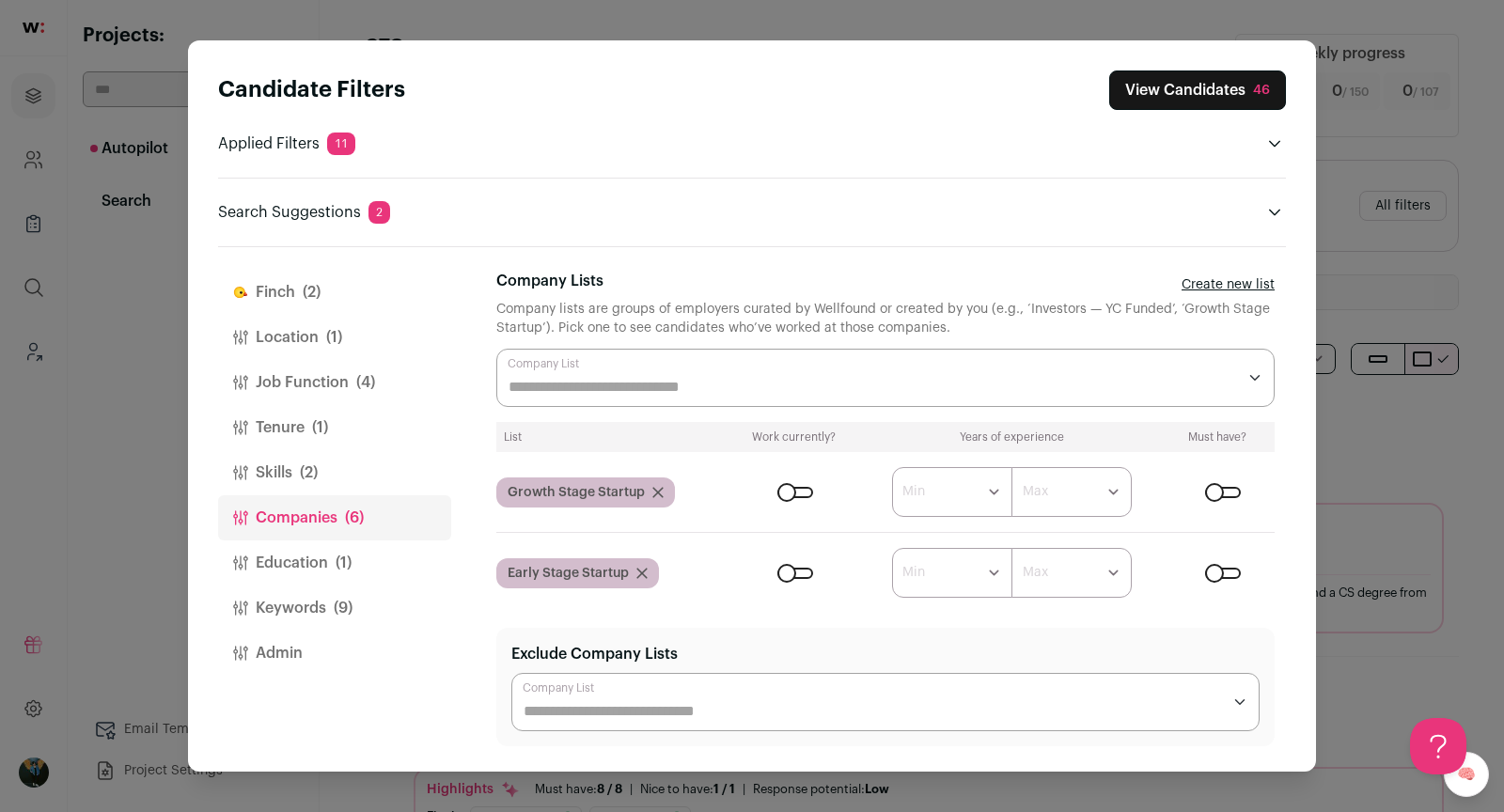
click at [297, 573] on button "Education (1)" at bounding box center [334, 563] width 233 height 45
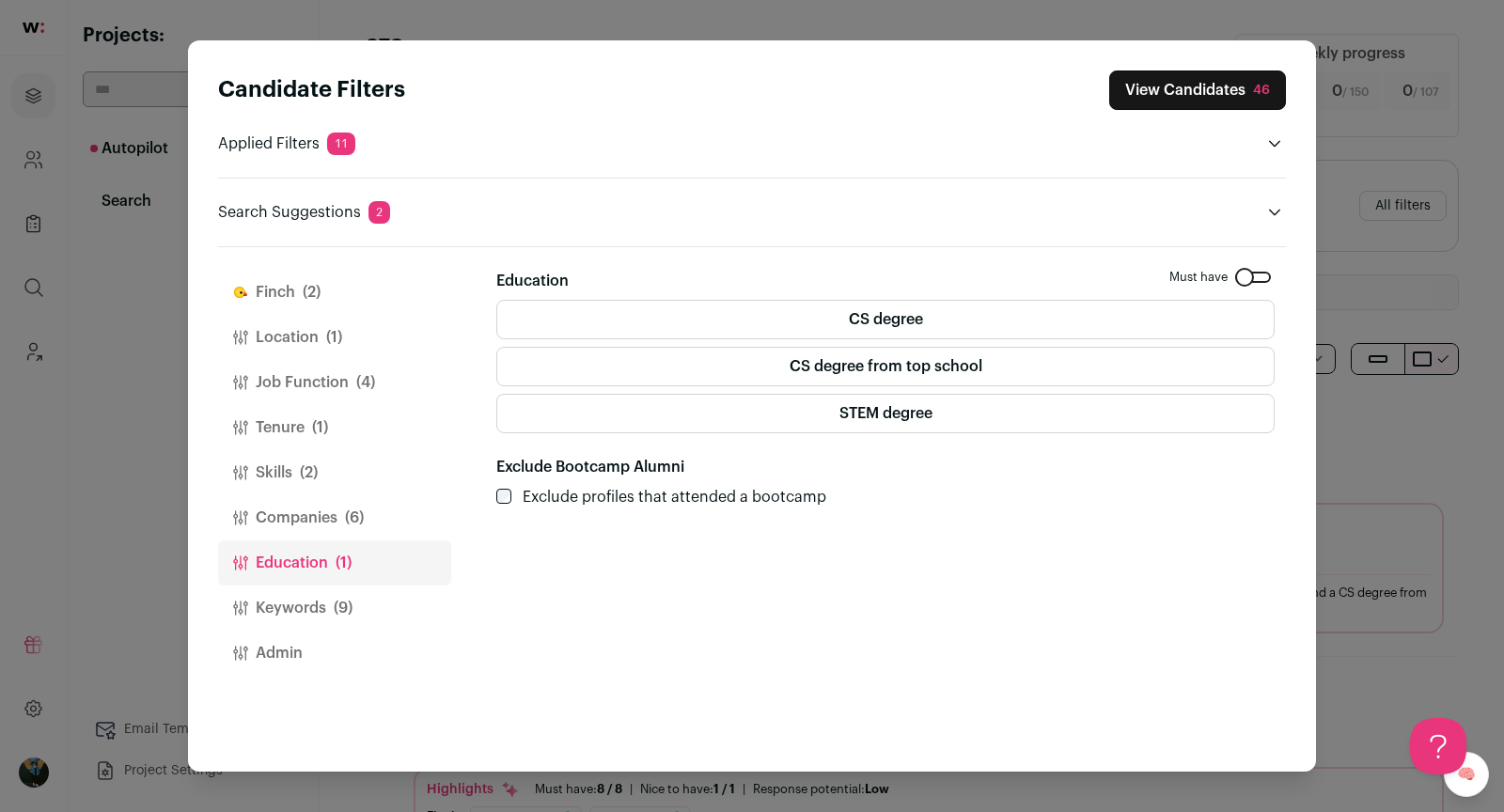
click at [513, 473] on label "Exclude Bootcamp Alumni" at bounding box center [590, 466] width 188 height 22
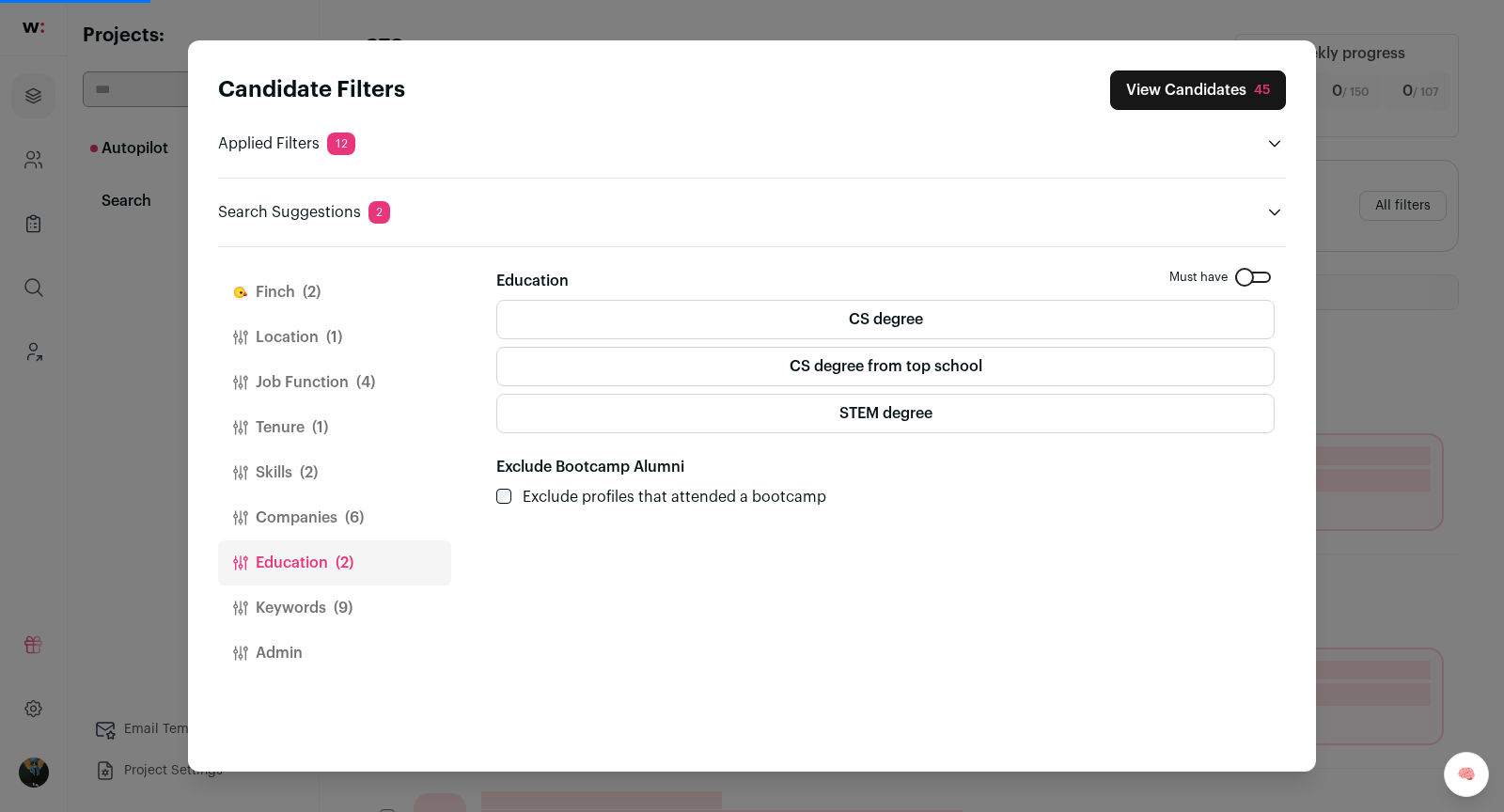
click at [331, 616] on button "Keywords (9)" at bounding box center [334, 608] width 233 height 45
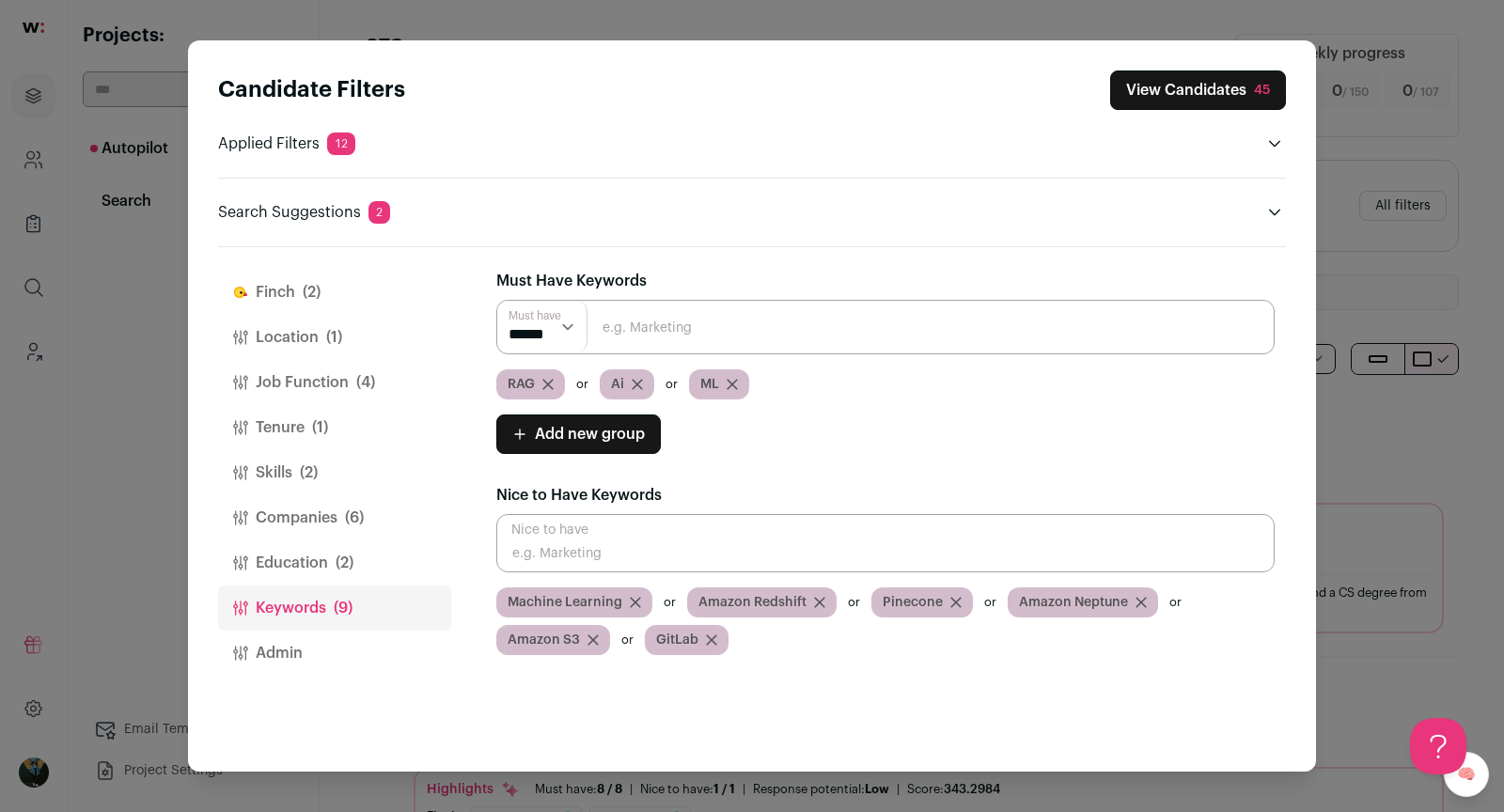
click at [555, 385] on div "RAG" at bounding box center [530, 383] width 68 height 30
click at [551, 383] on icon "Close modal via background" at bounding box center [548, 384] width 10 height 10
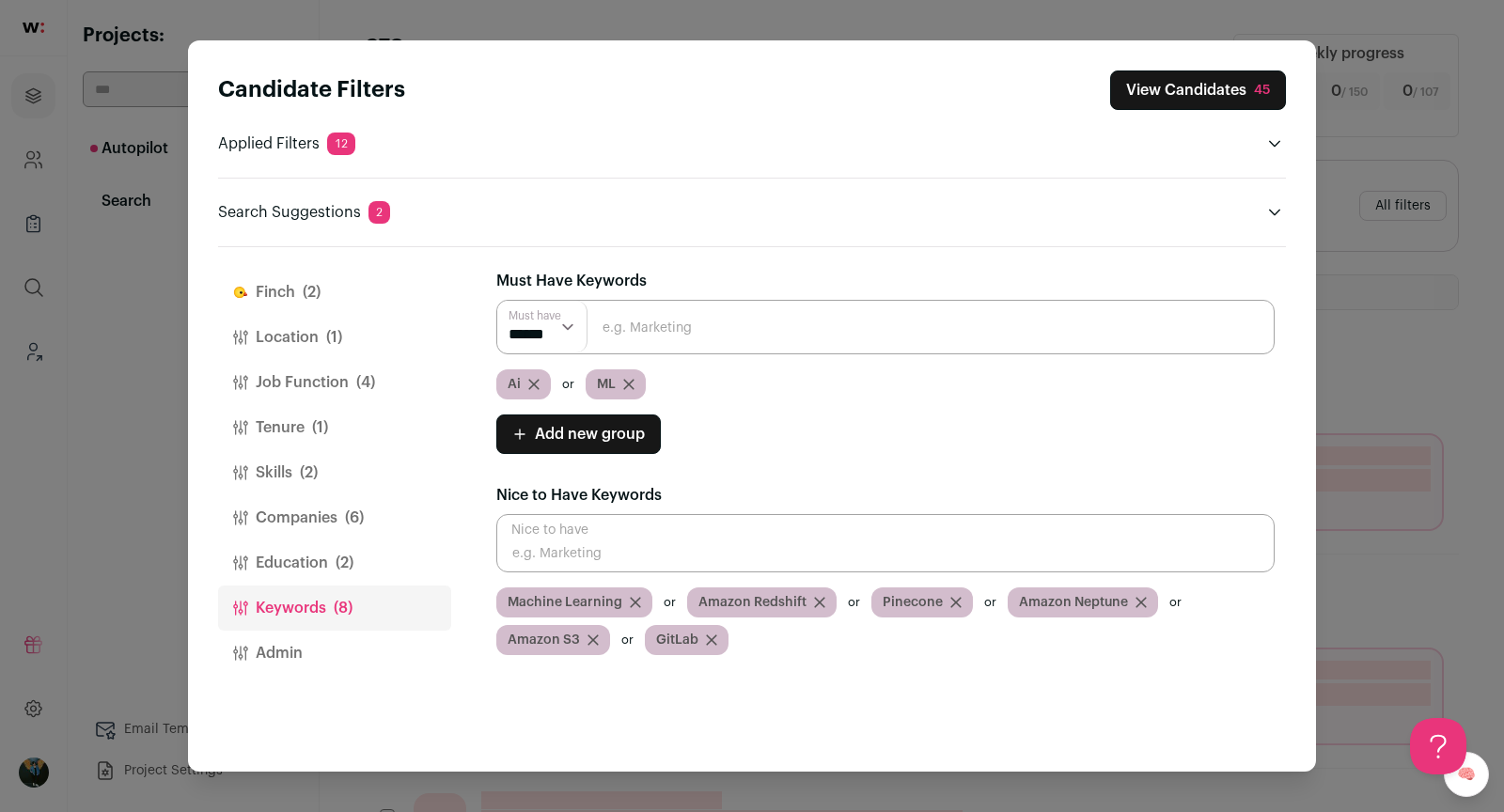
click at [535, 379] on icon "Close modal via background" at bounding box center [534, 384] width 12 height 12
click at [542, 381] on icon "Close modal via background" at bounding box center [540, 384] width 12 height 12
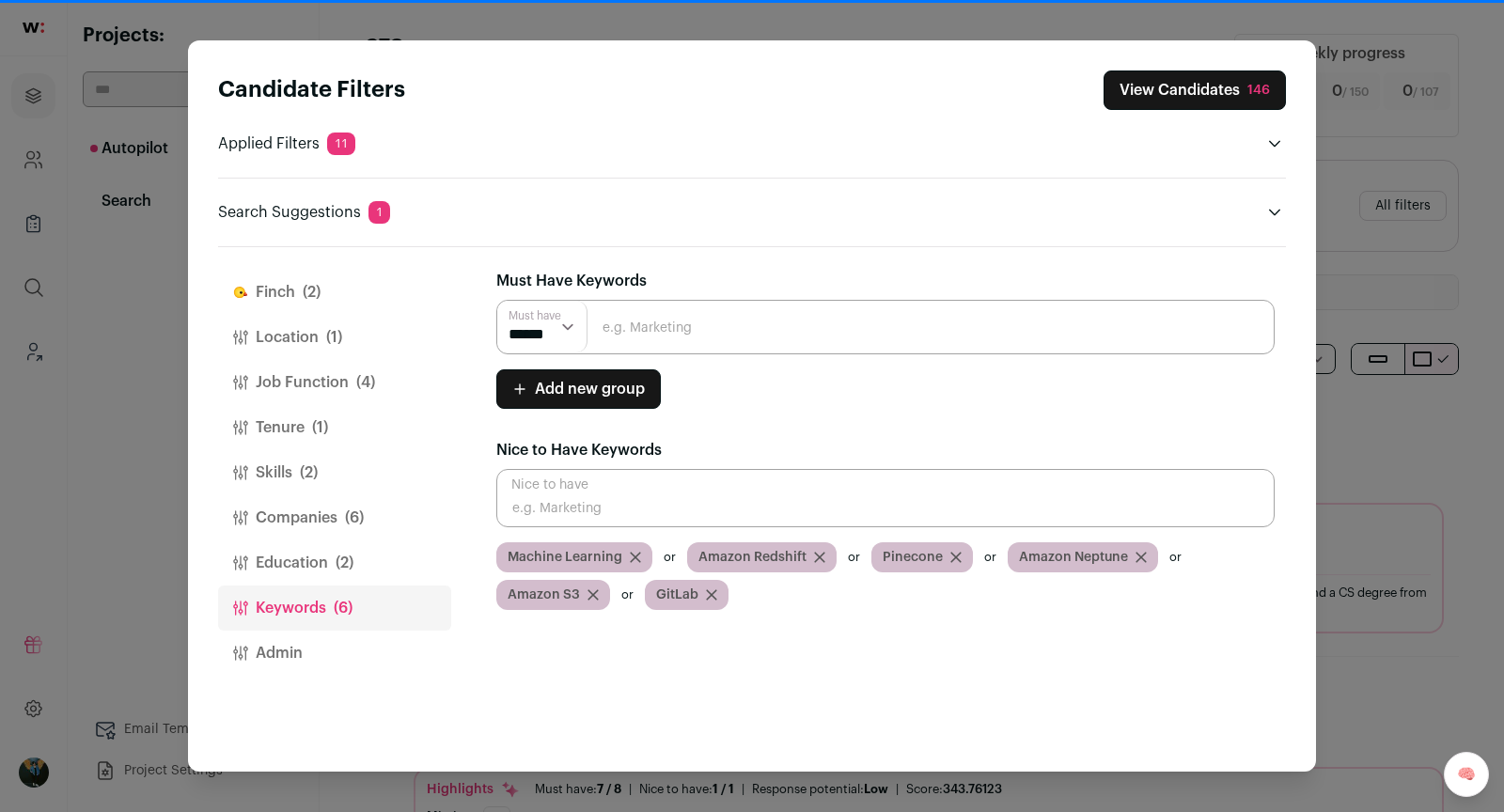
click at [1248, 93] on div "146" at bounding box center [1258, 91] width 22 height 19
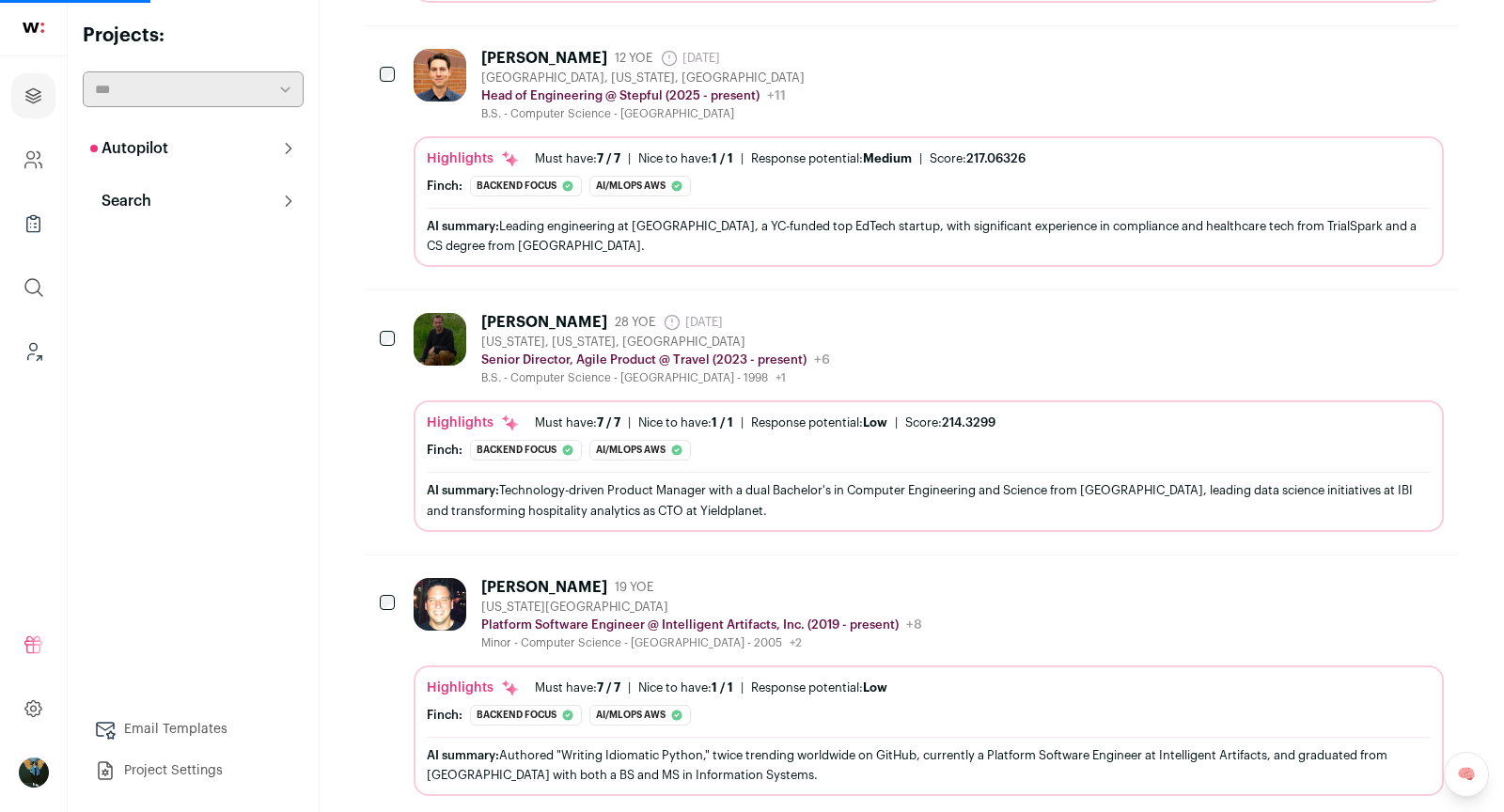
scroll to position [1637, 0]
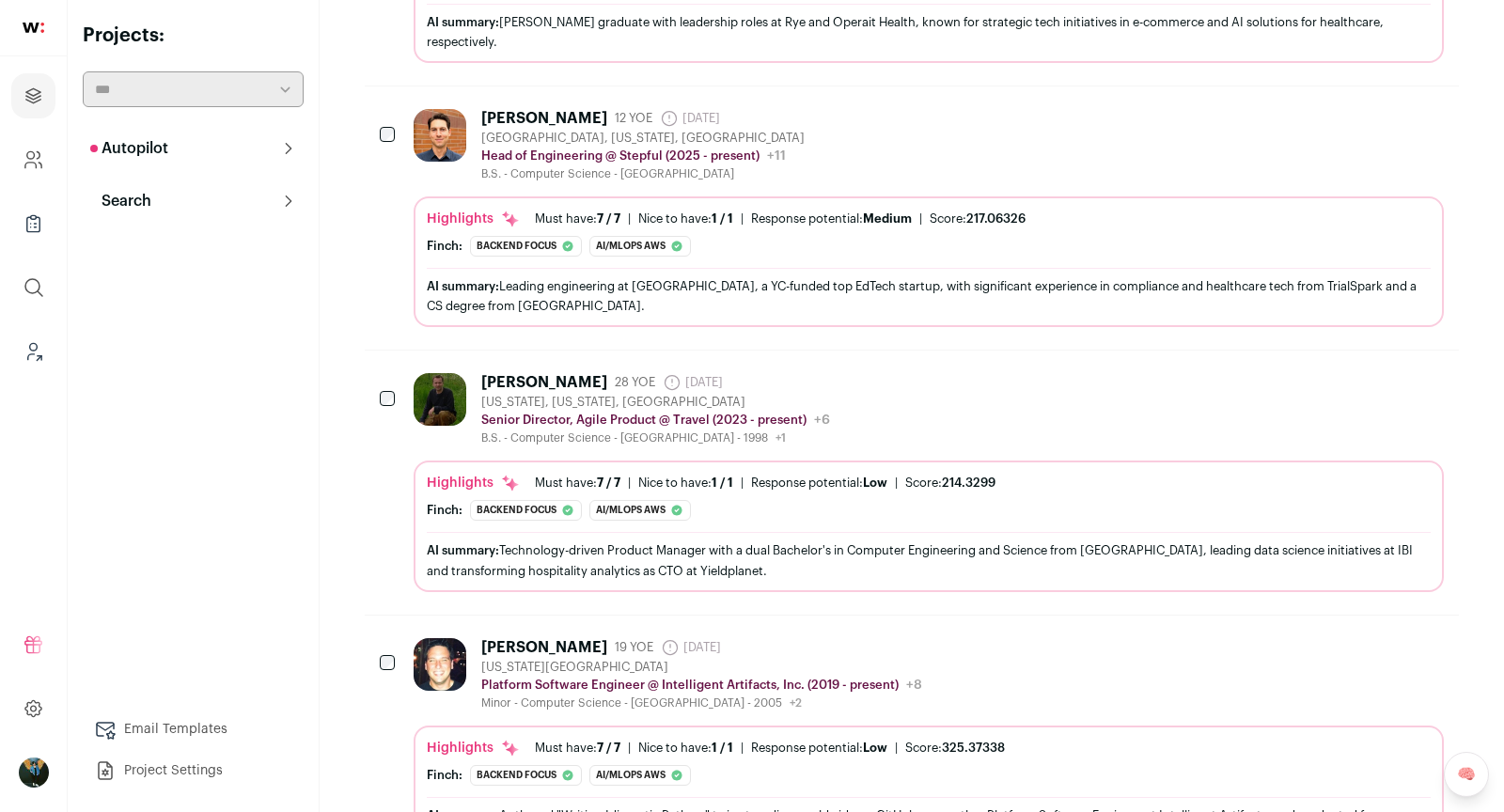
click at [537, 109] on div "Rob Murcek" at bounding box center [544, 118] width 126 height 19
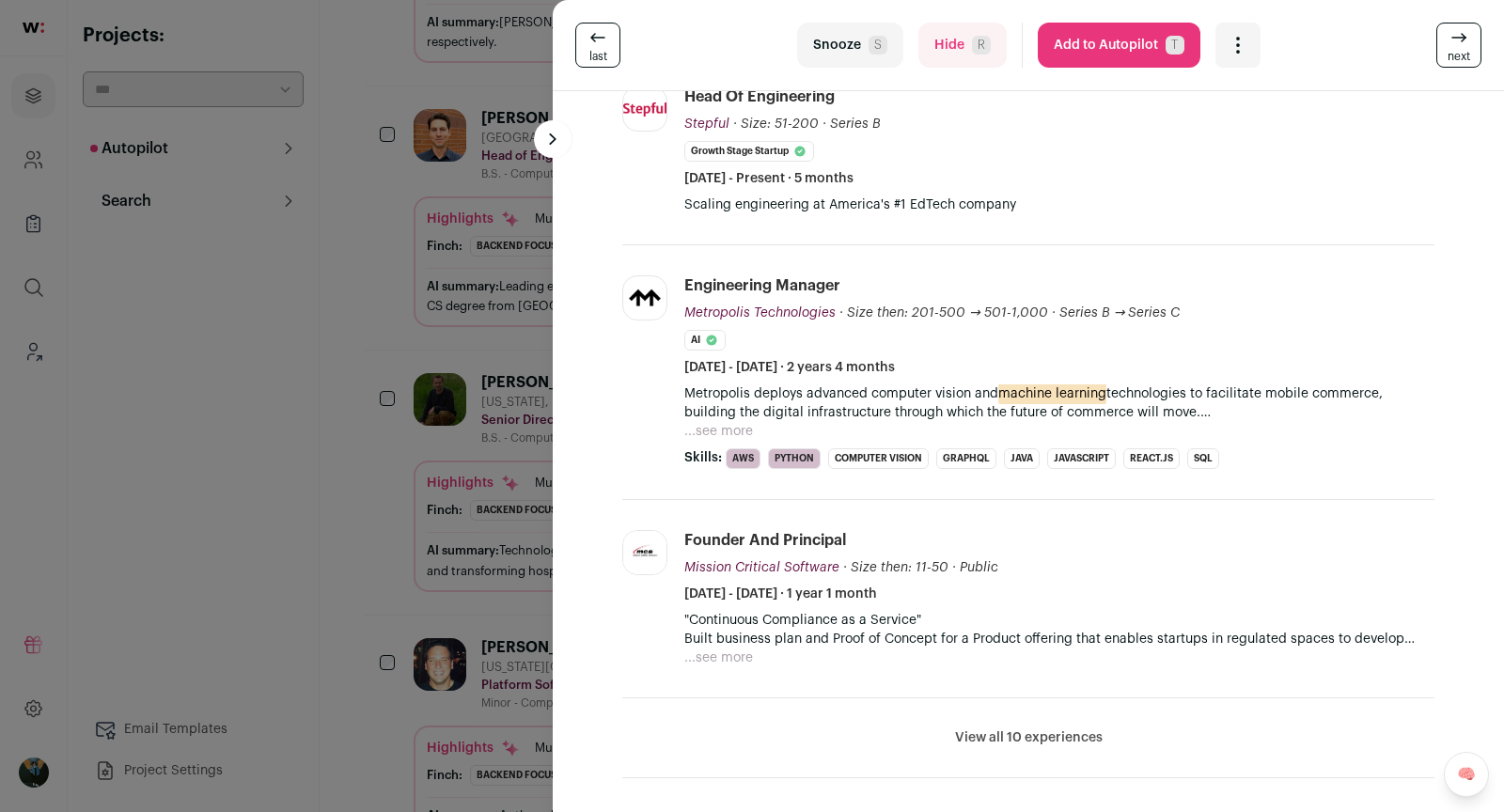
scroll to position [434, 0]
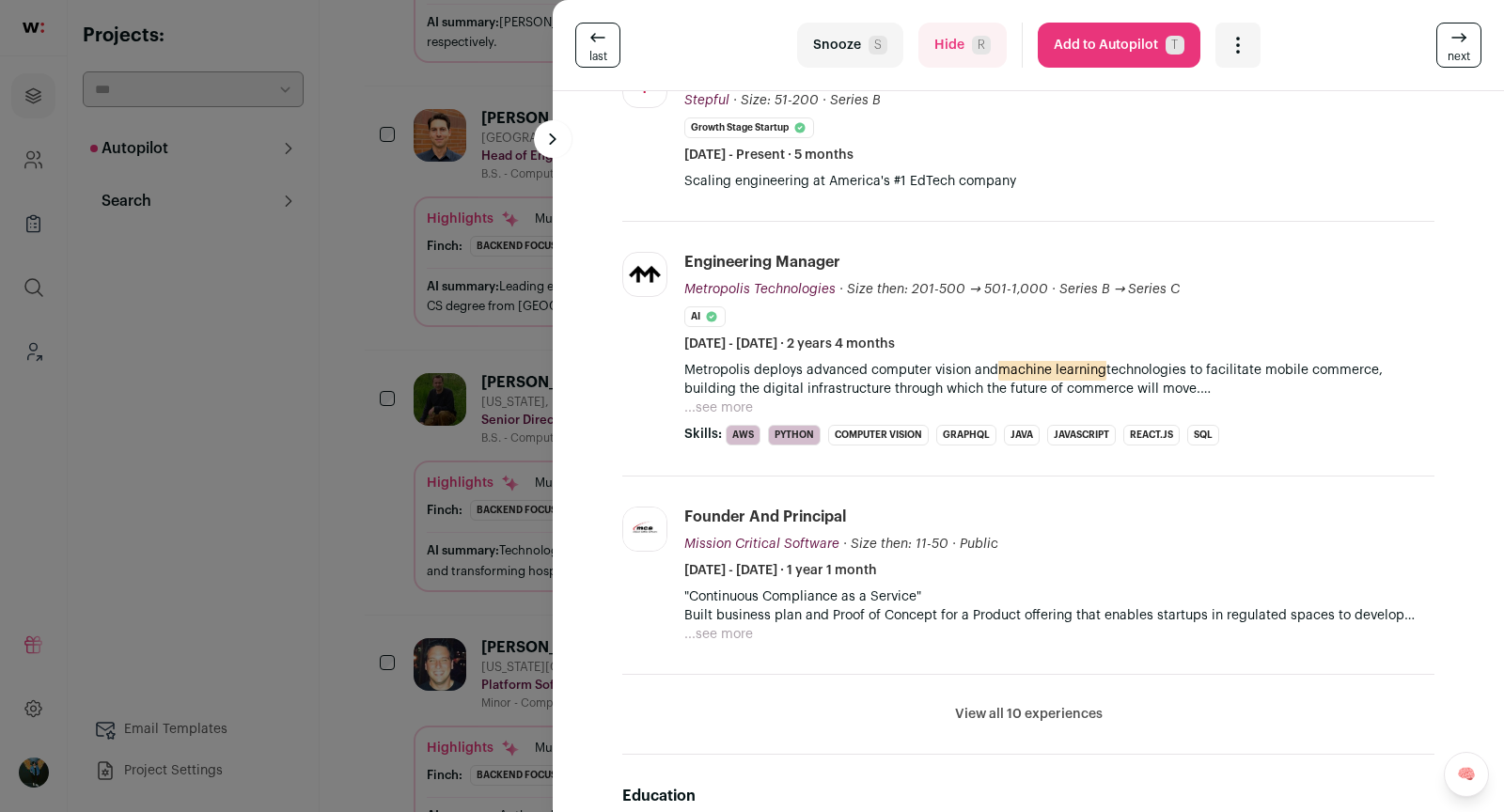
click at [1038, 705] on button "View all 10 experiences" at bounding box center [1028, 715] width 147 height 19
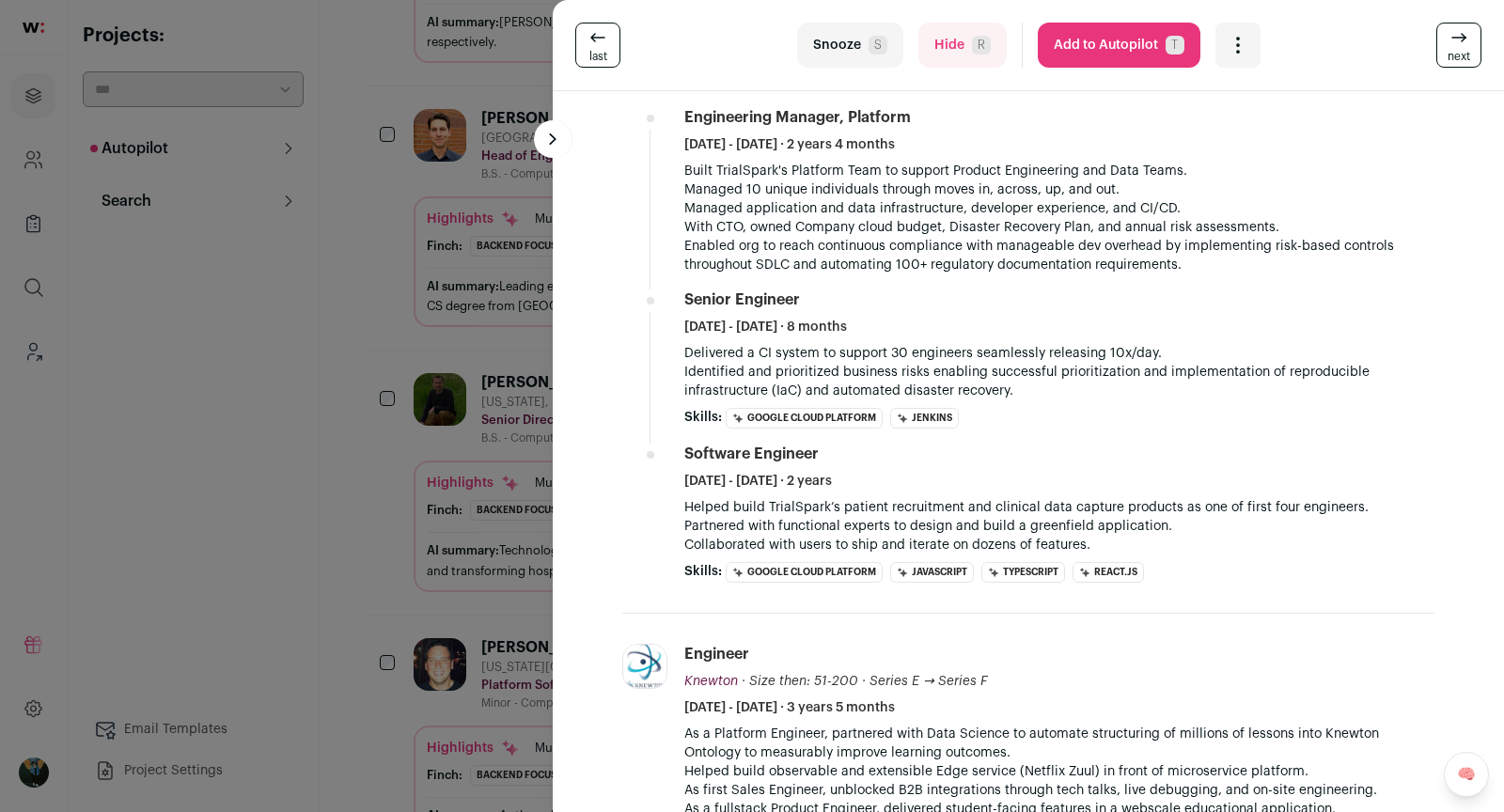
scroll to position [1163, 0]
click at [434, 551] on div "last Snooze S Hide R Add to Autopilot T More actions Report a Problem Report th…" at bounding box center [752, 406] width 1504 height 812
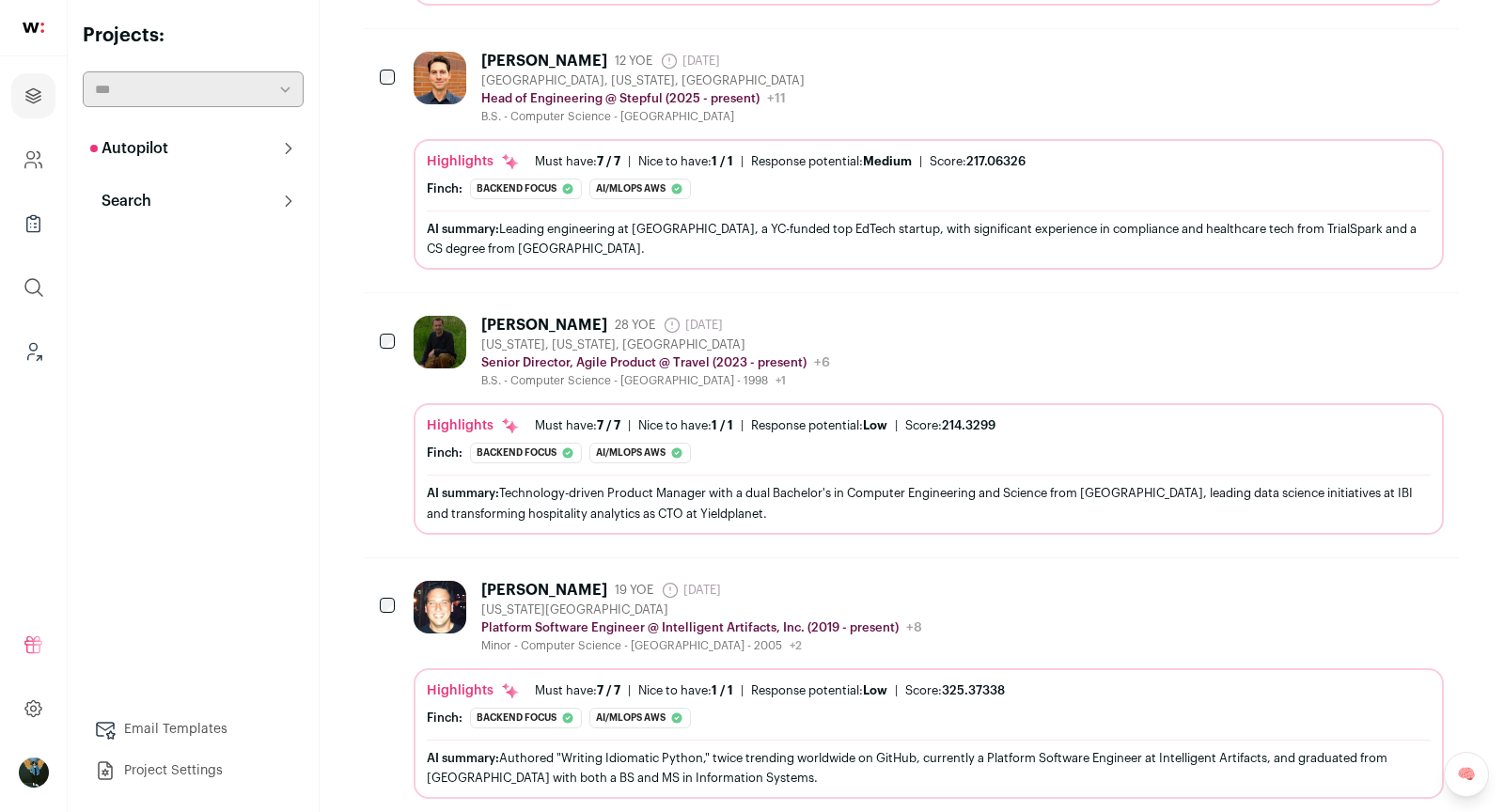
scroll to position [1715, 0]
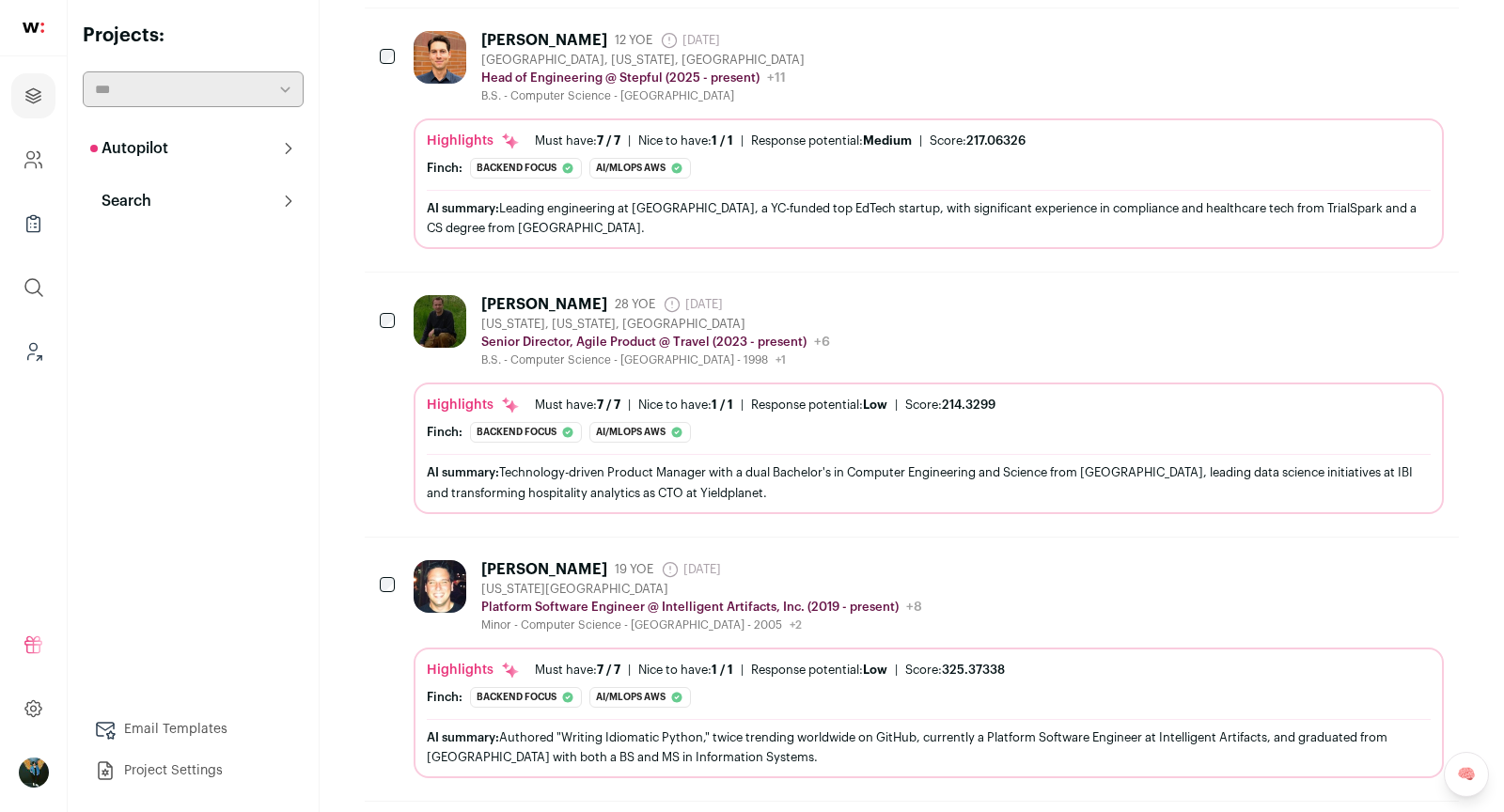
click at [1337, 292] on icon "Hide" at bounding box center [1326, 302] width 22 height 22
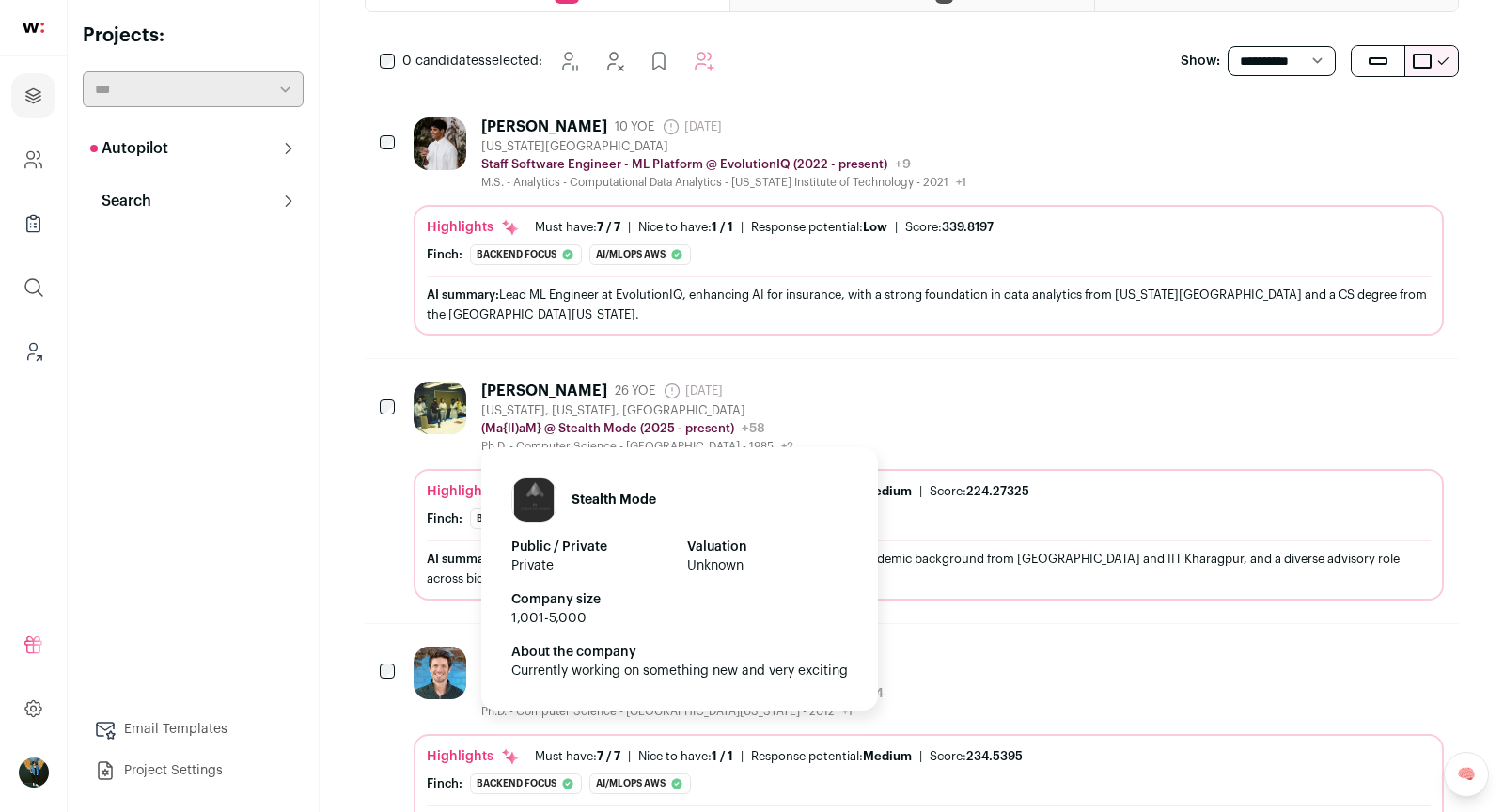
scroll to position [0, 0]
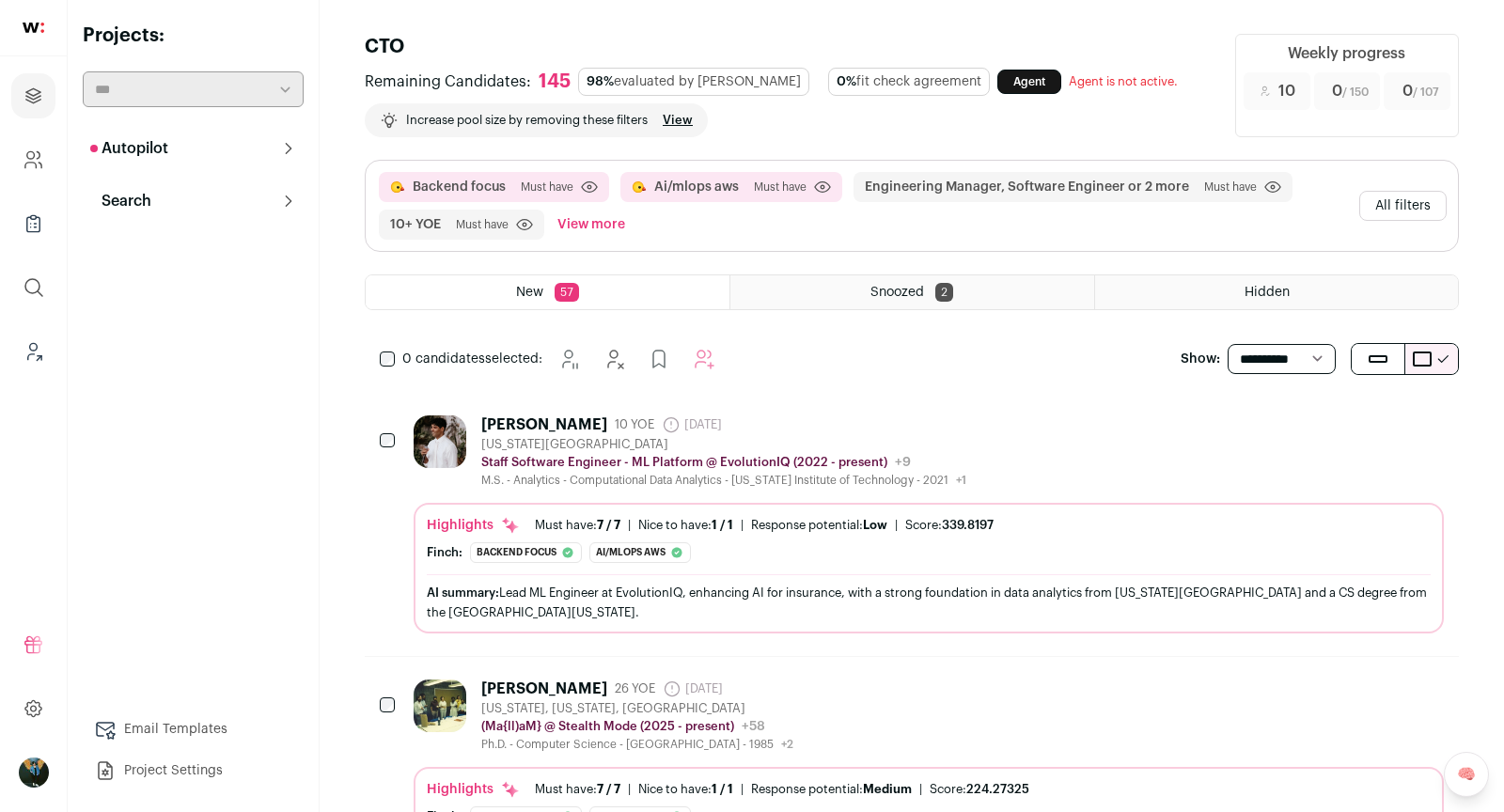
click at [1273, 351] on select "**********" at bounding box center [1281, 358] width 108 height 30
select select "**"
click at [1417, 199] on button "All filters" at bounding box center [1403, 205] width 88 height 30
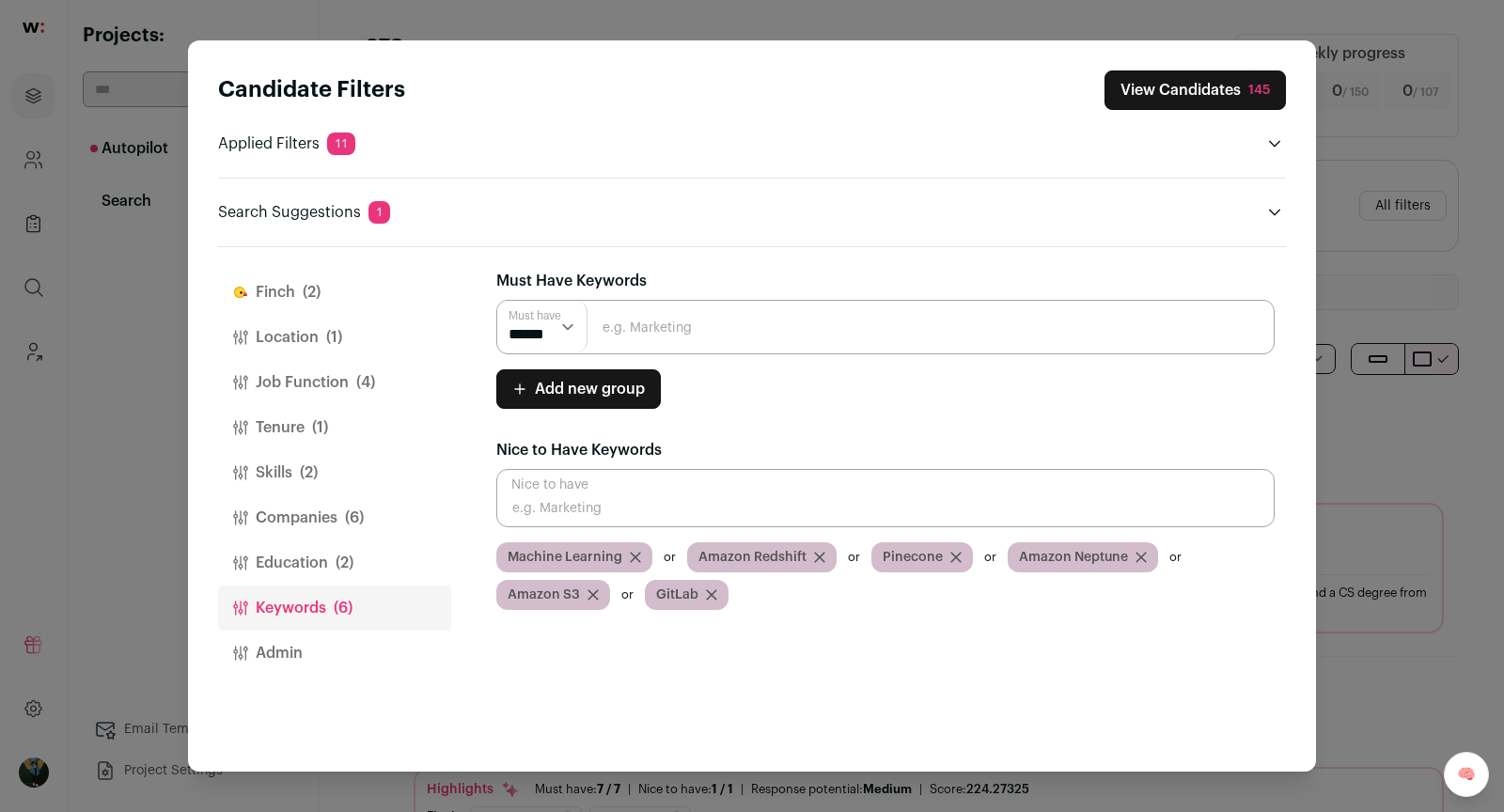
click at [305, 291] on span "(2)" at bounding box center [311, 292] width 18 height 22
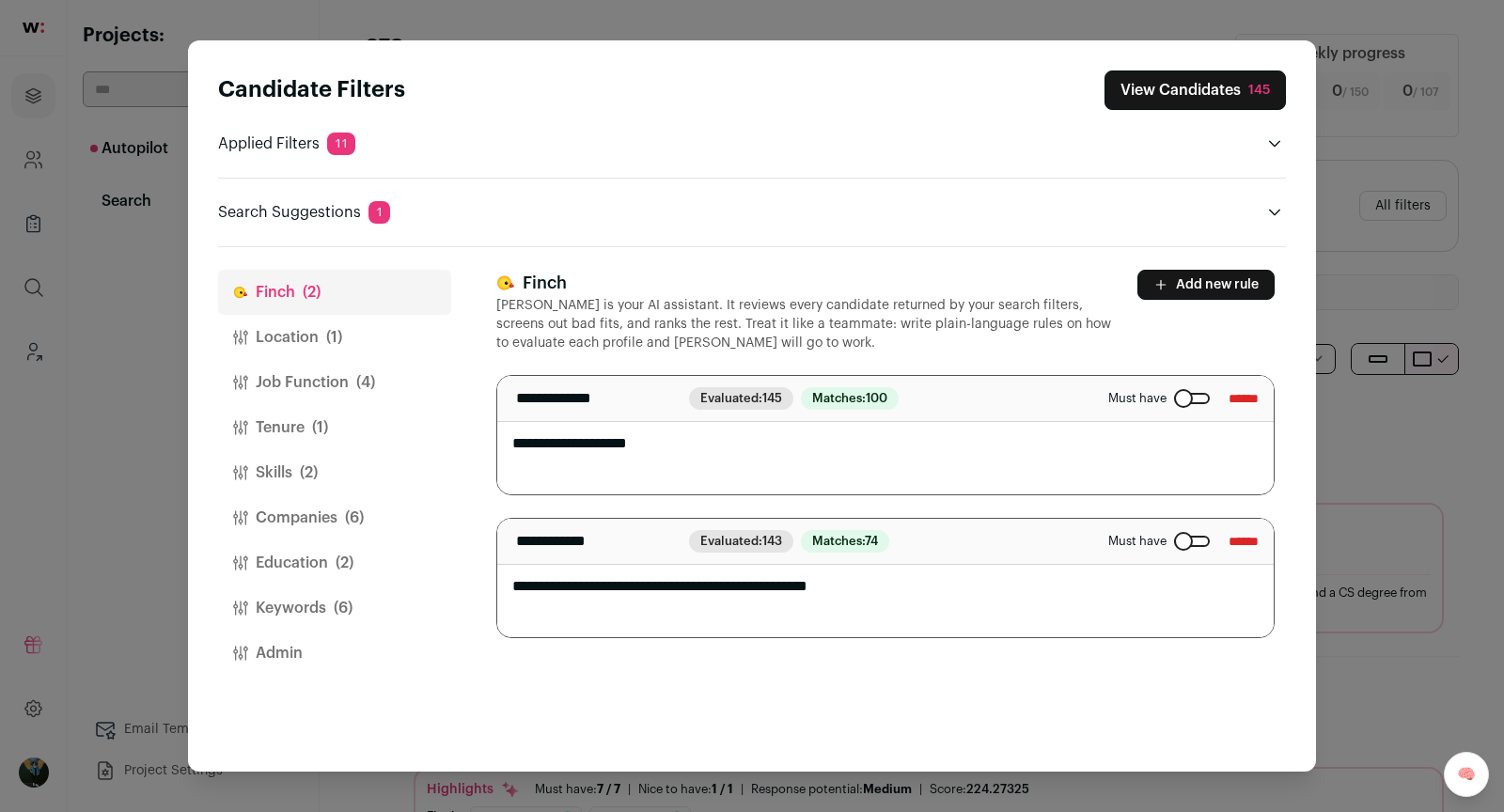
click at [721, 457] on textarea "**********" at bounding box center [885, 434] width 778 height 118
click at [720, 457] on textarea "**********" at bounding box center [885, 434] width 778 height 118
paste textarea "**********"
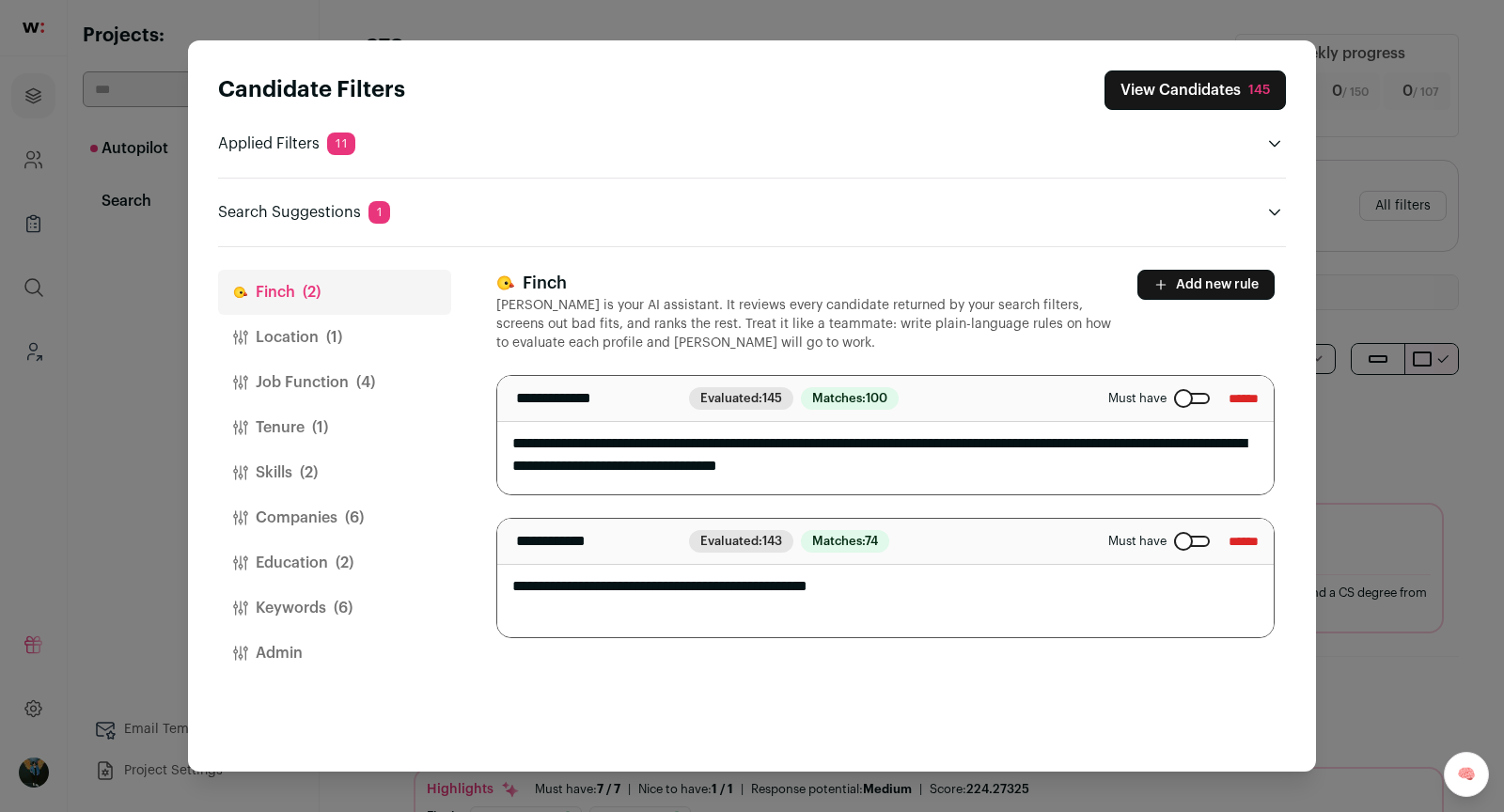
type textarea "**********"
click at [1230, 533] on input "******" at bounding box center [1243, 540] width 30 height 30
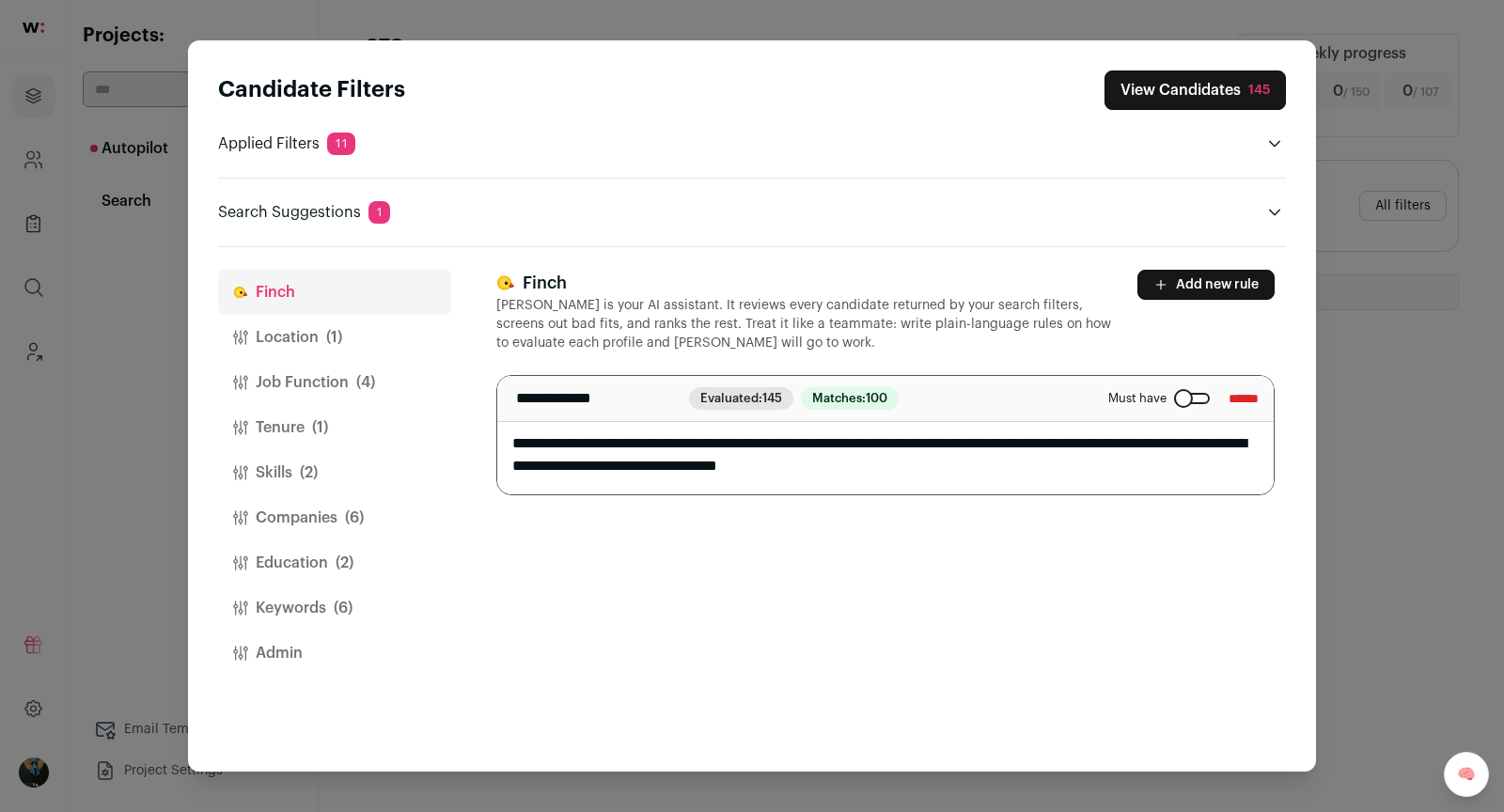
click at [1206, 99] on button "View Candidates 145" at bounding box center [1196, 90] width 181 height 39
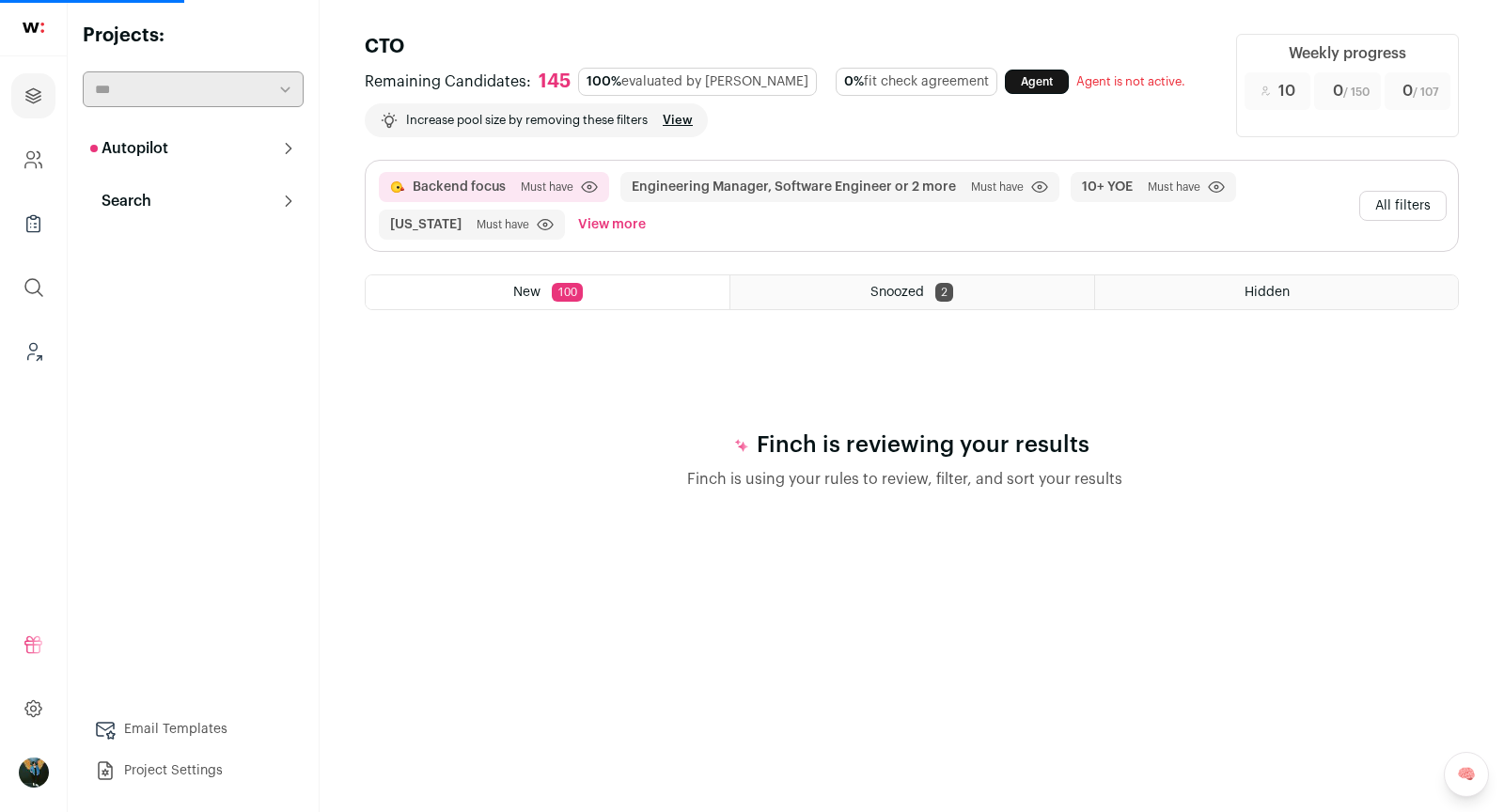
select select "**"
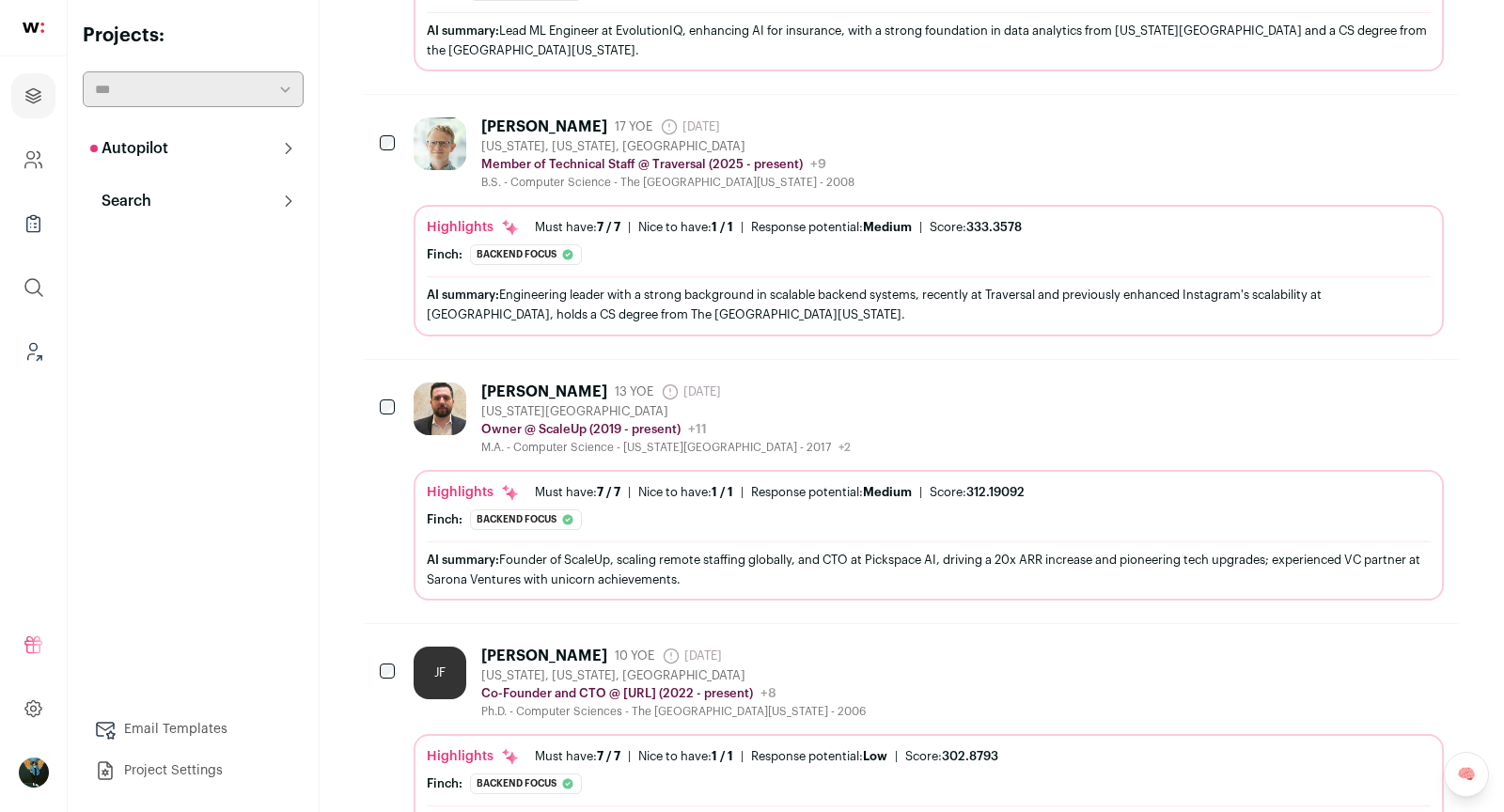
scroll to position [773, 0]
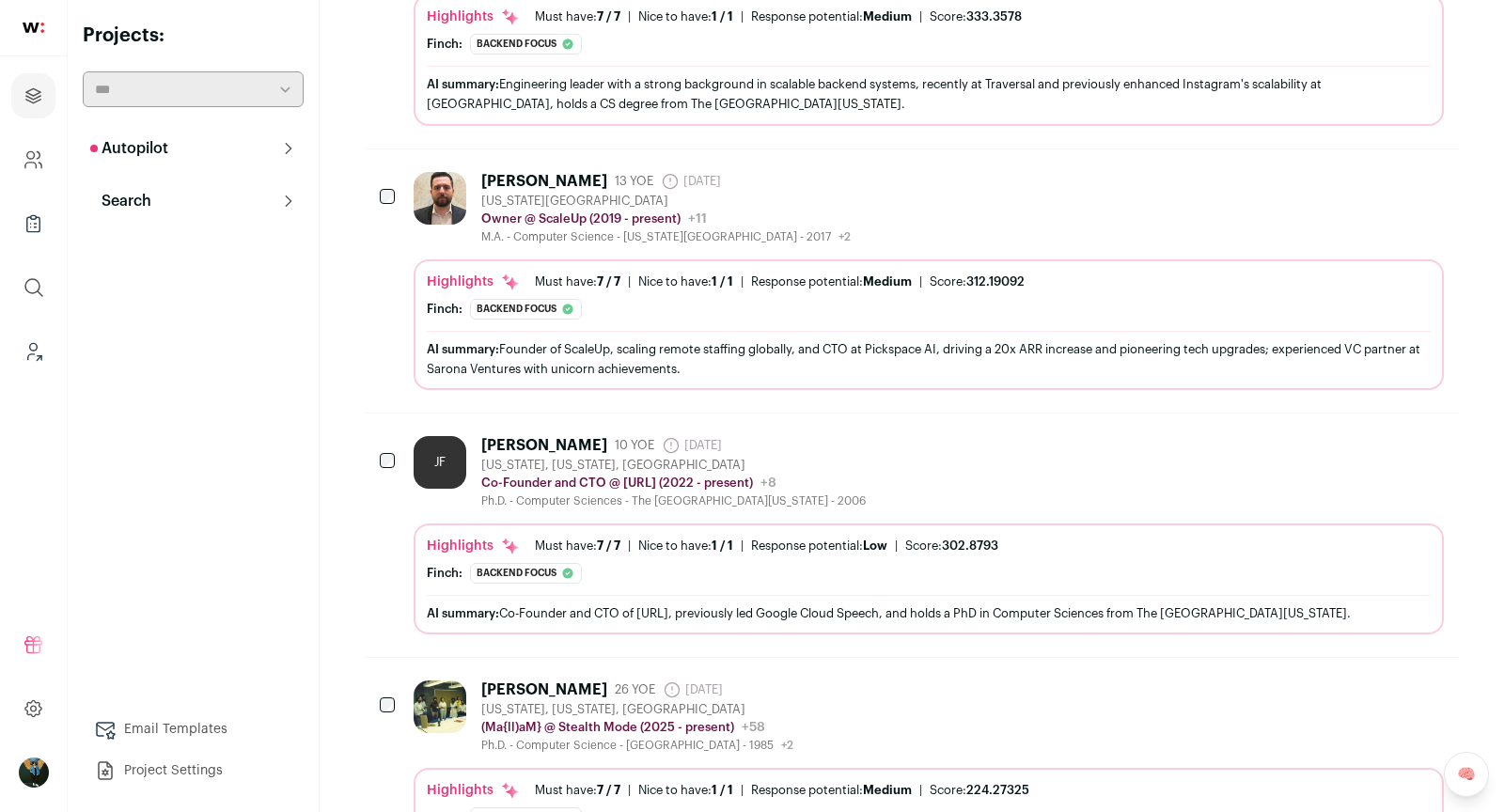
click at [944, 485] on div "JF James Fan 10 YOE 1 day ago Admin only. The last time the profile was scraped…" at bounding box center [928, 472] width 1030 height 72
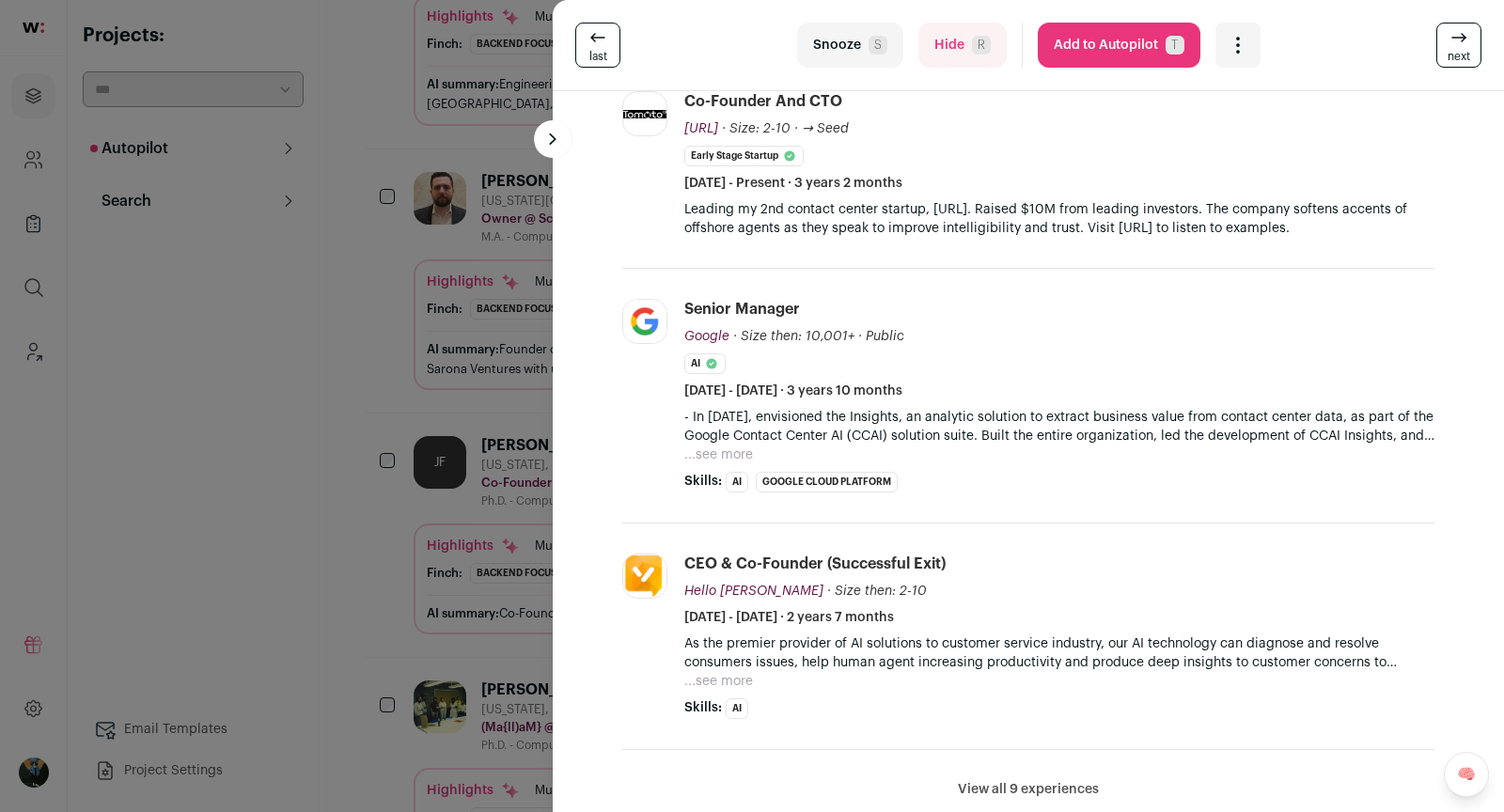
scroll to position [428, 0]
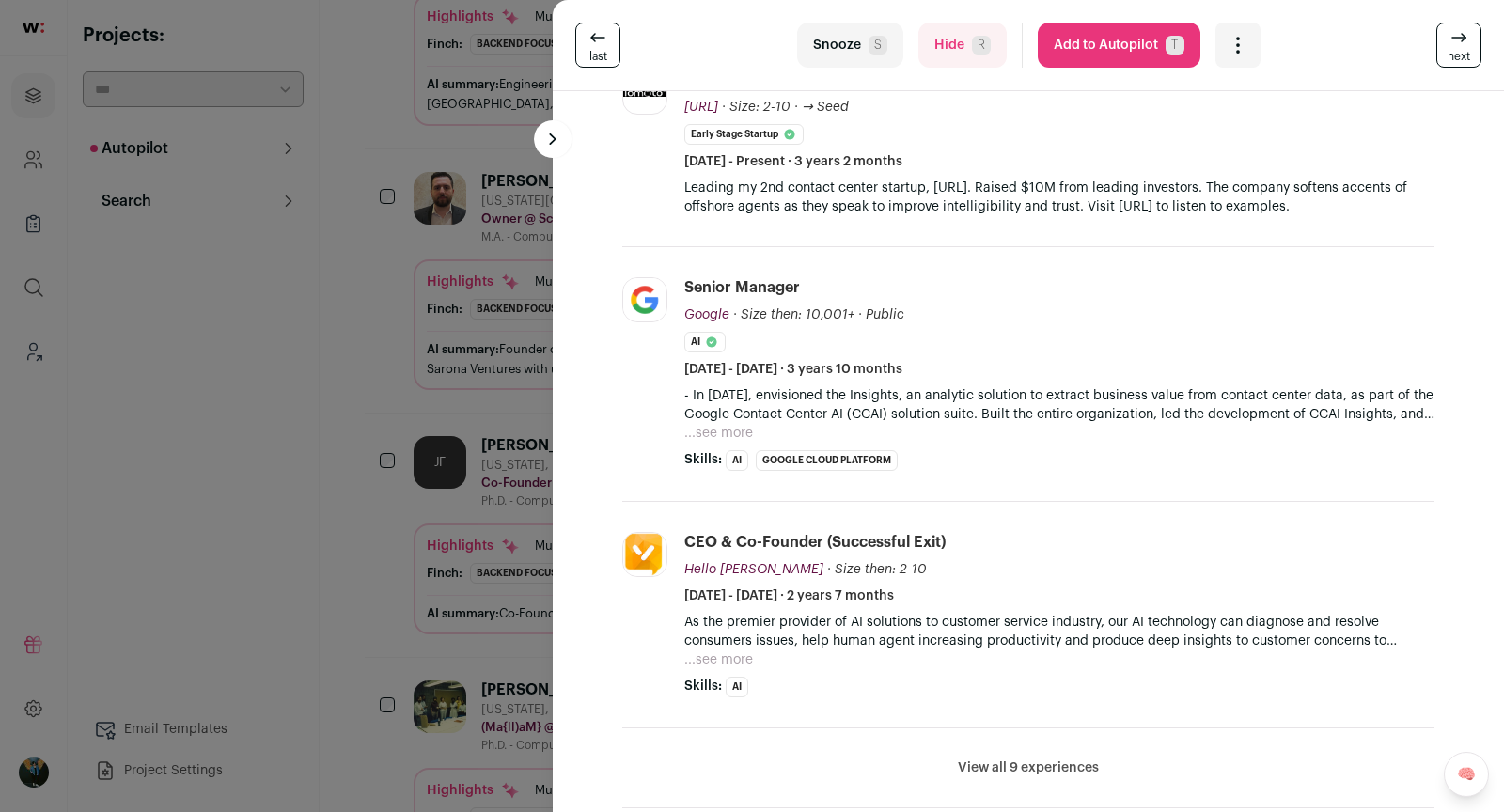
click at [743, 432] on button "...see more" at bounding box center [718, 433] width 68 height 19
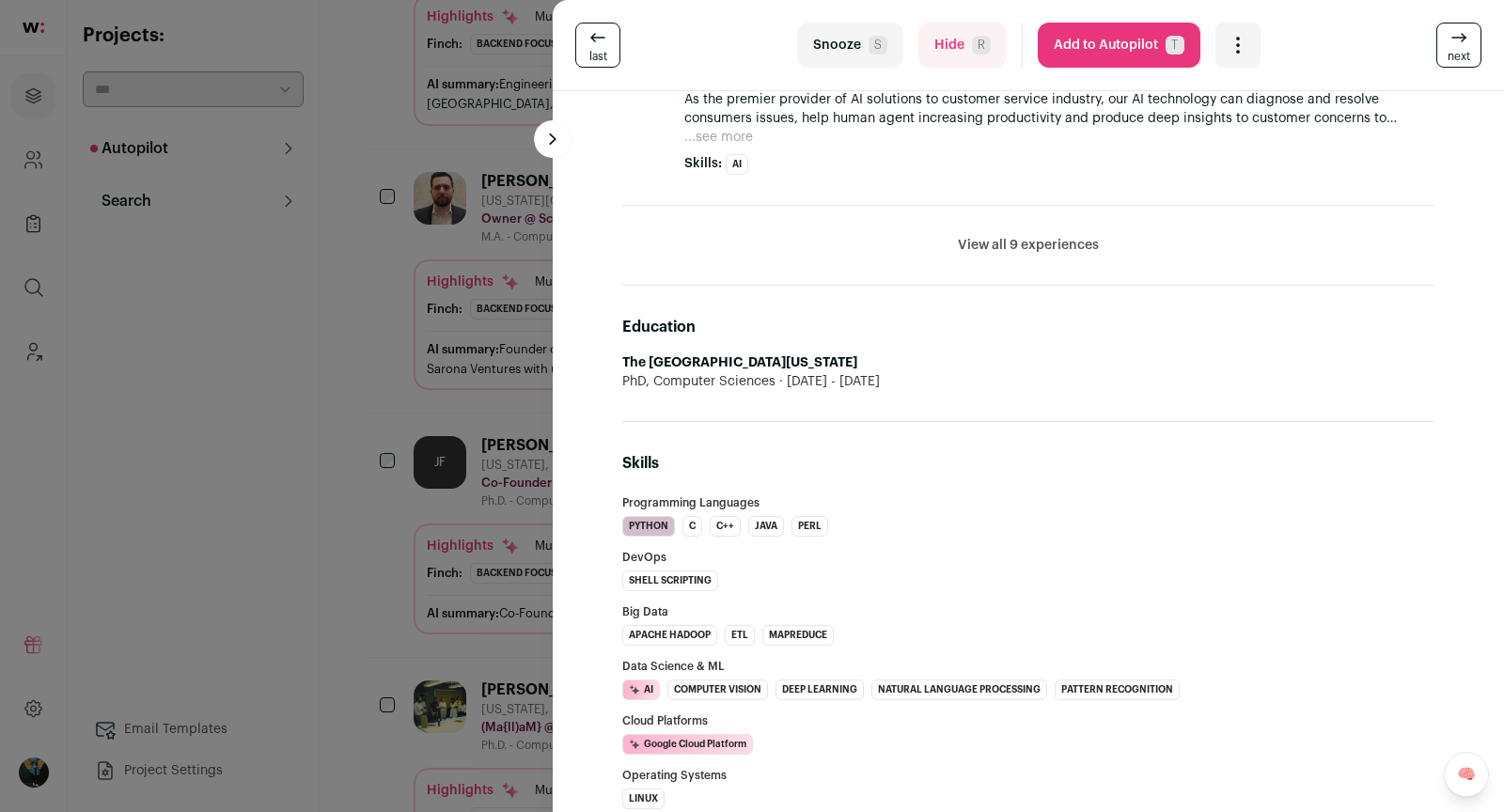
scroll to position [1031, 0]
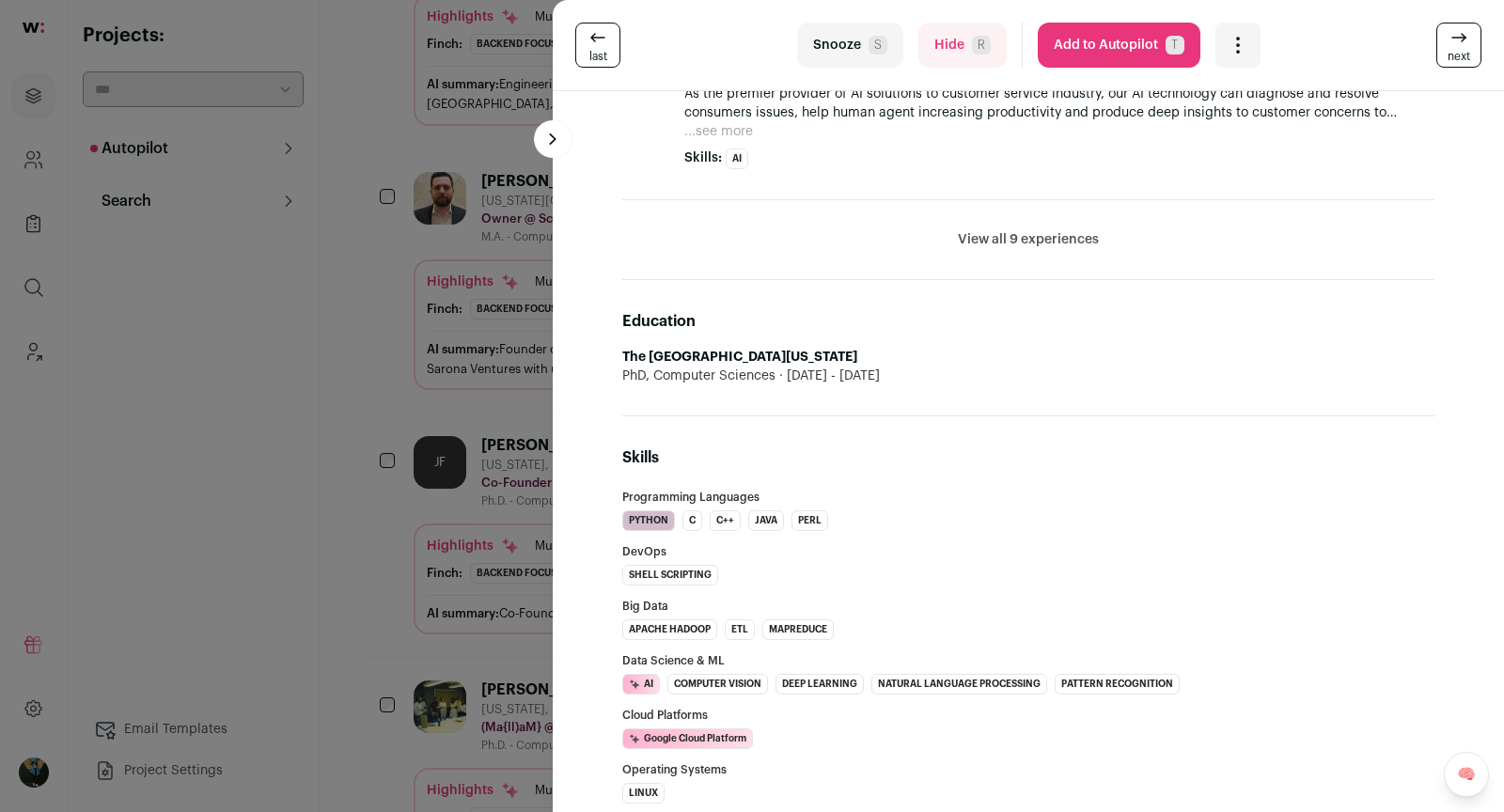
click at [1036, 232] on button "View all 9 experiences" at bounding box center [1028, 240] width 141 height 19
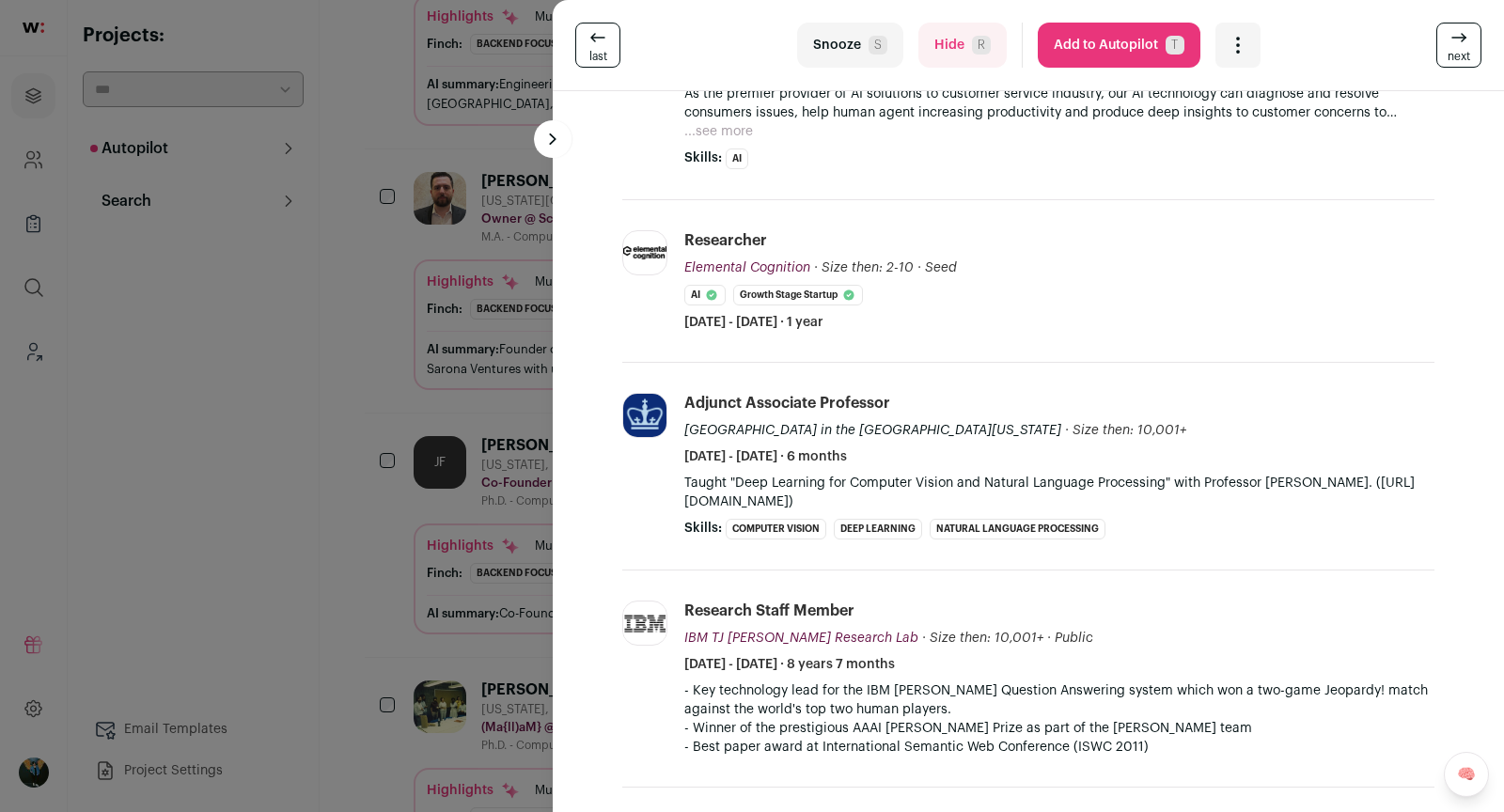
click at [343, 677] on div "last Snooze S Hide R Add to Autopilot T More actions Report a Problem Report th…" at bounding box center [752, 406] width 1504 height 812
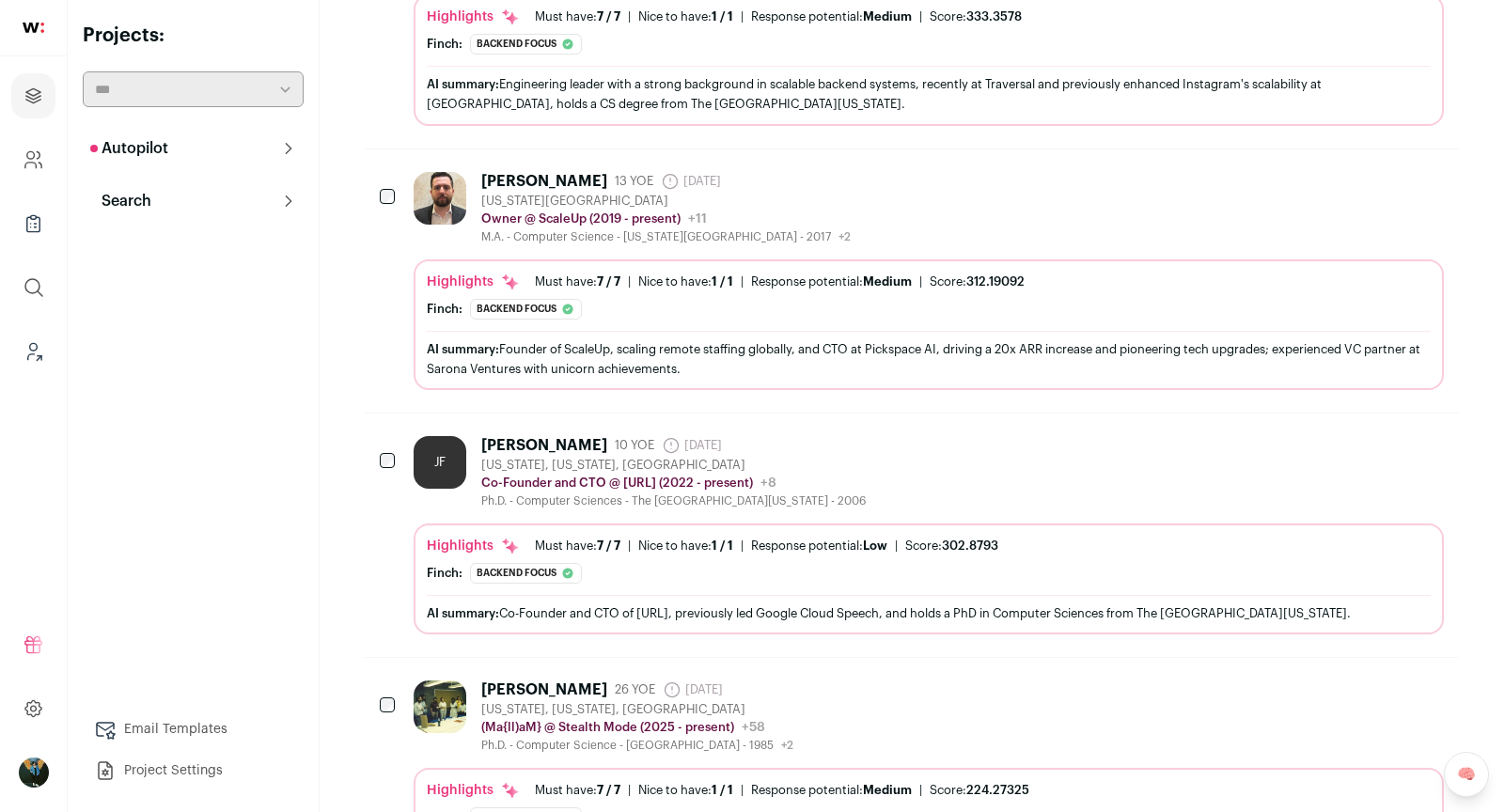
click at [548, 176] on div "Nadi Hassan" at bounding box center [544, 182] width 126 height 19
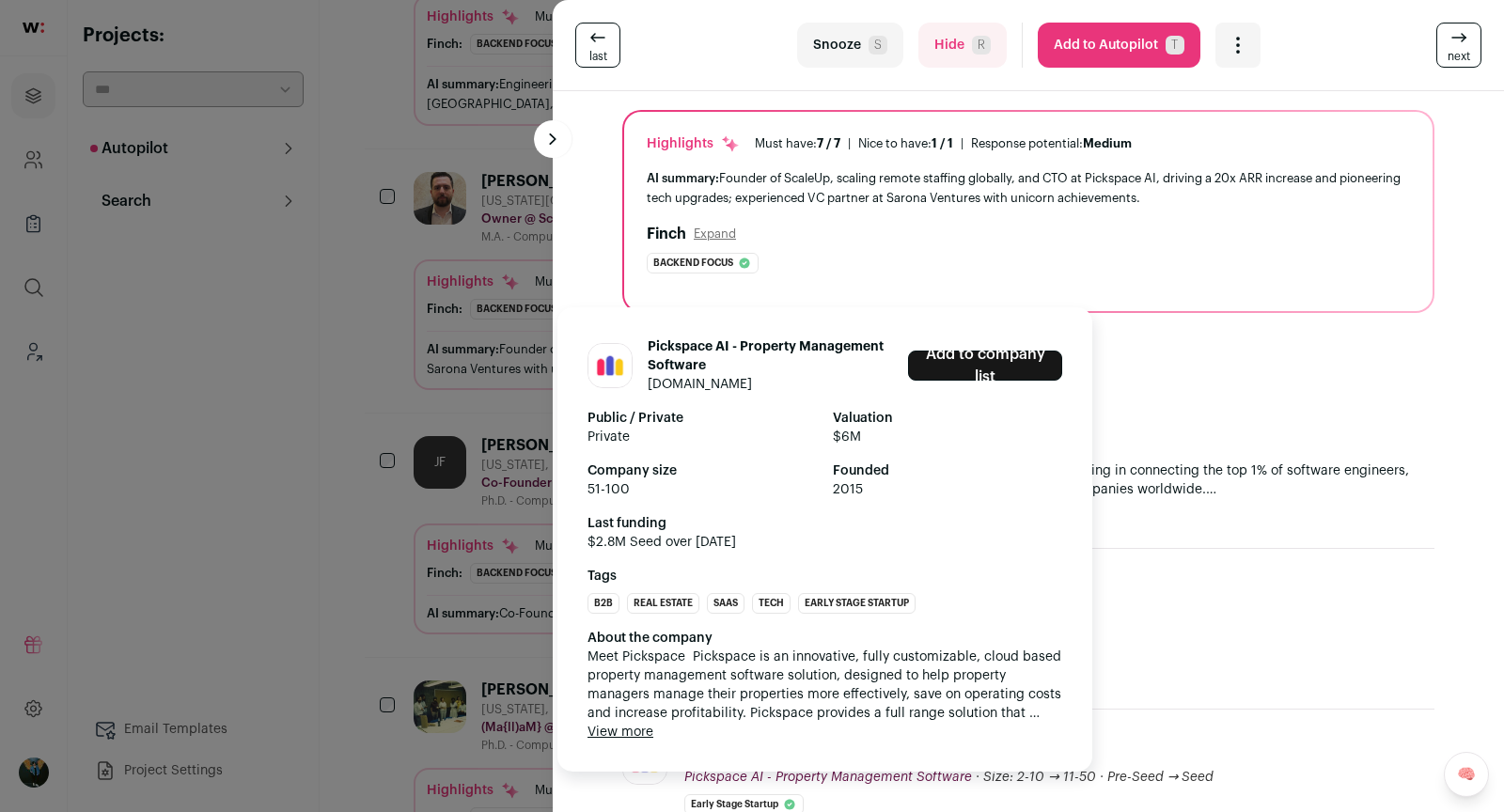
scroll to position [0, 0]
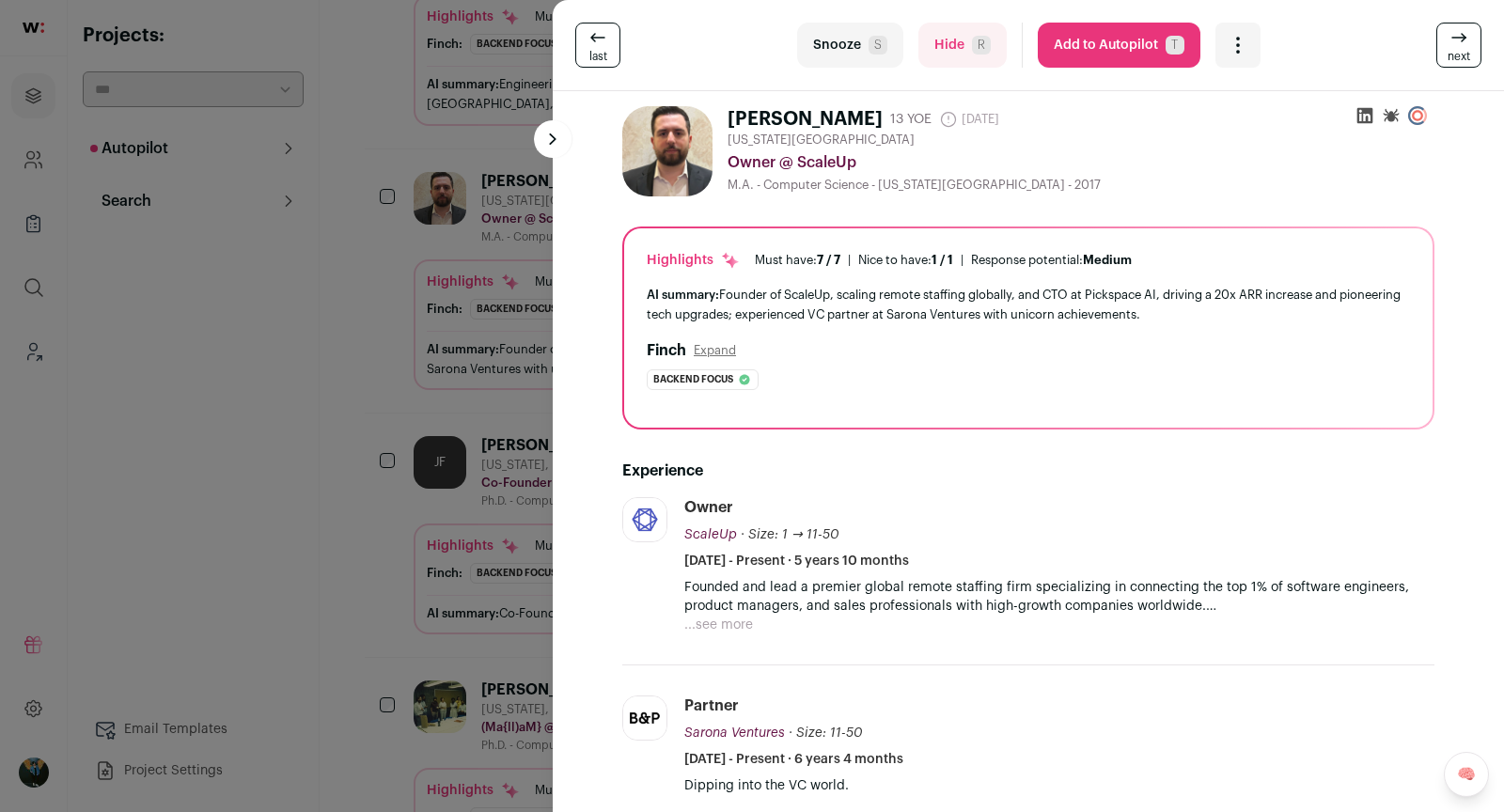
click at [865, 54] on button "Snooze S" at bounding box center [850, 44] width 106 height 45
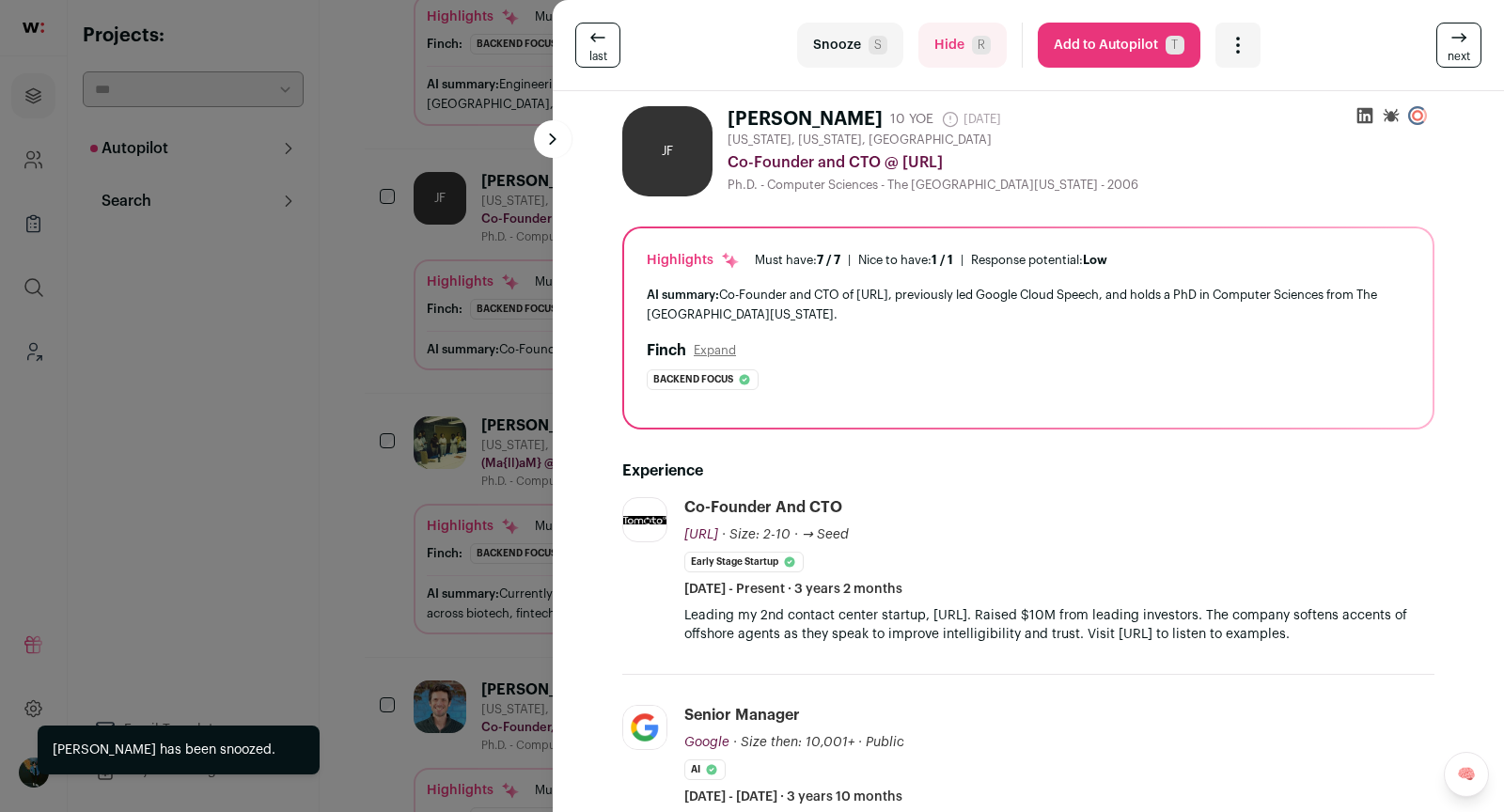
scroll to position [214, 0]
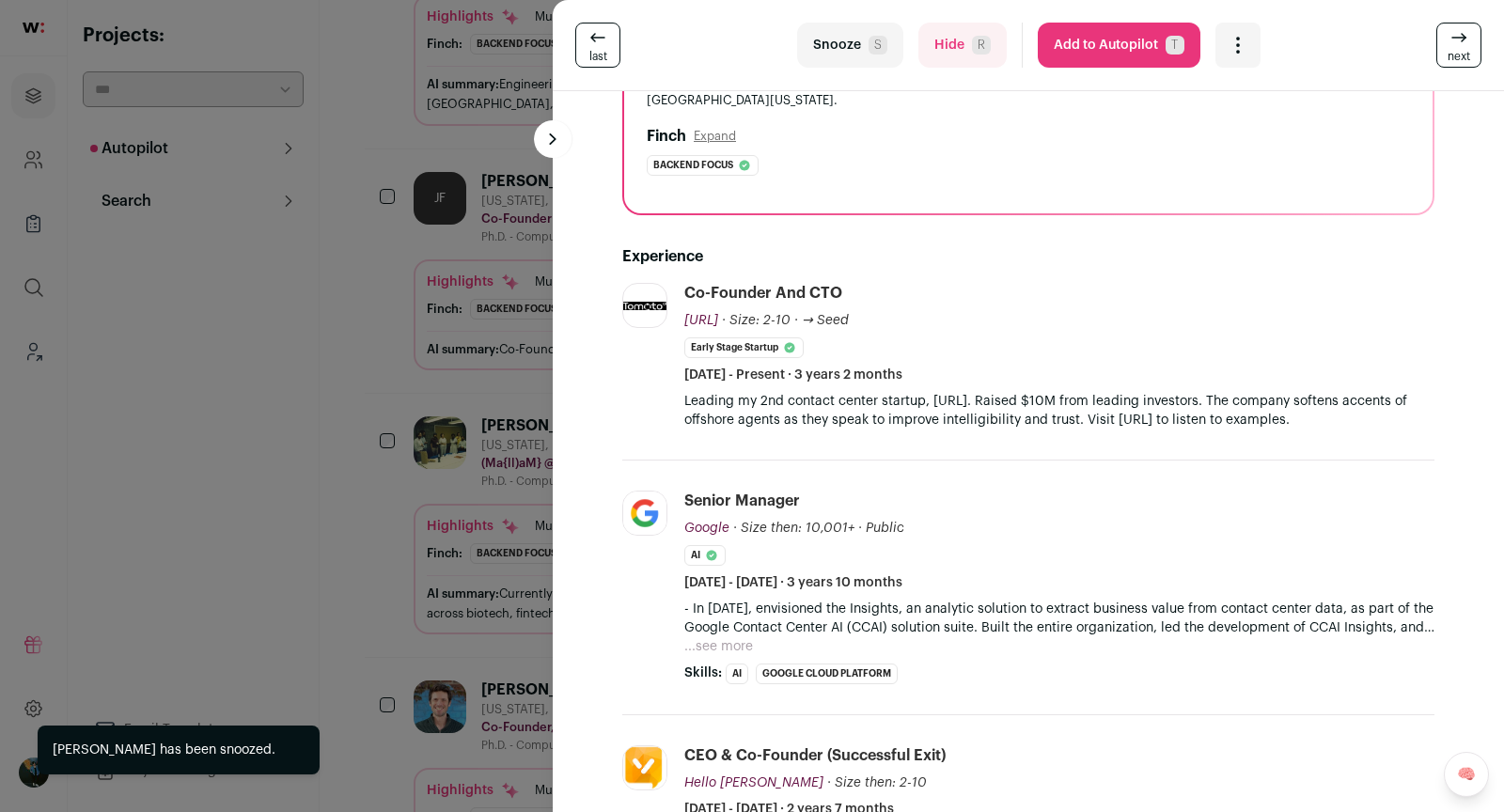
click at [401, 406] on div "last Snooze S Hide R Add to Autopilot T More actions Report a Problem Report th…" at bounding box center [752, 406] width 1504 height 812
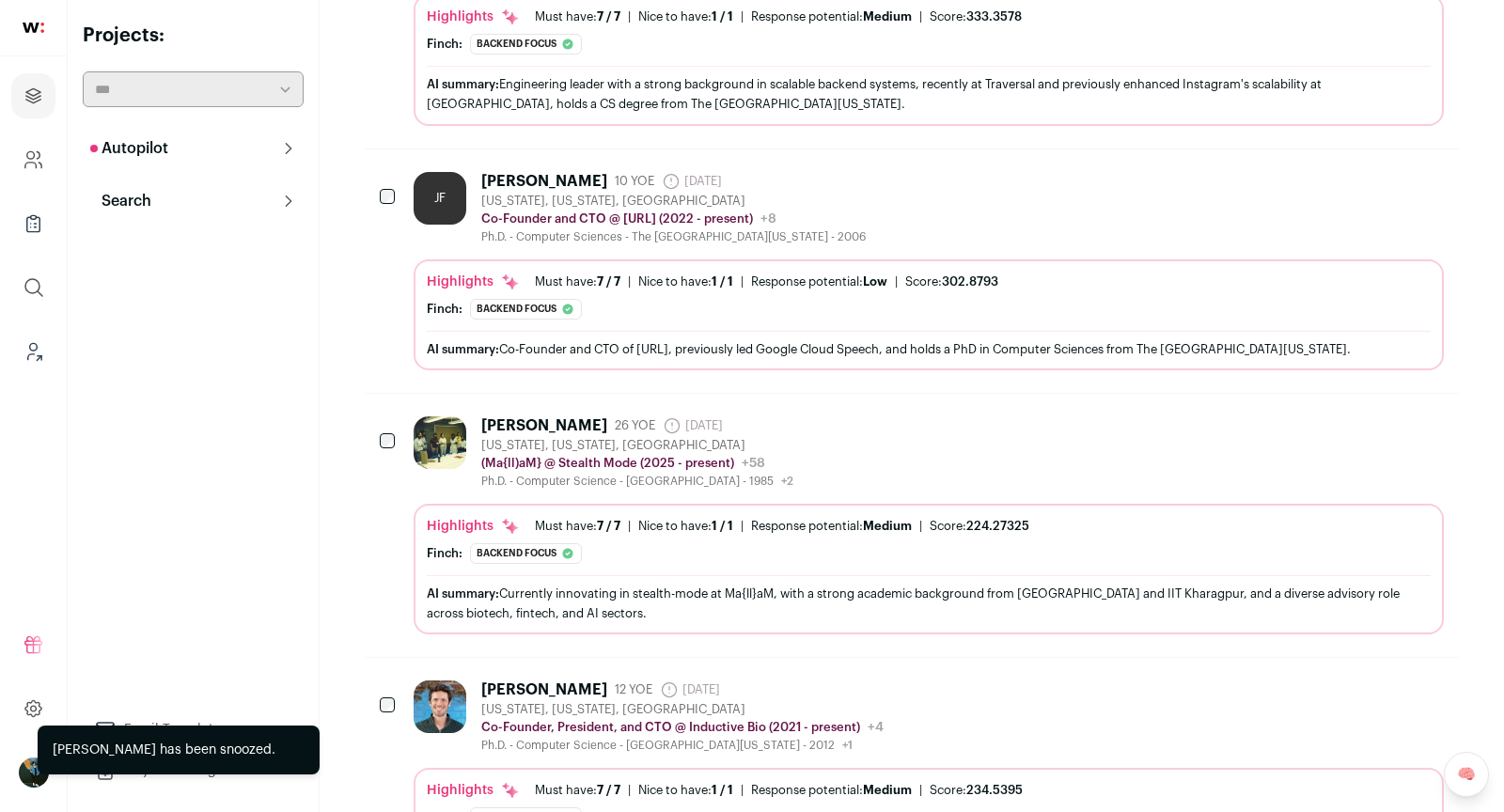
click at [541, 406] on div "bud mishra 26 YOE 7 months ago Admin only. The last time the profile was scrape…" at bounding box center [912, 525] width 1095 height 263
click at [544, 416] on div "bud mishra" at bounding box center [544, 426] width 126 height 19
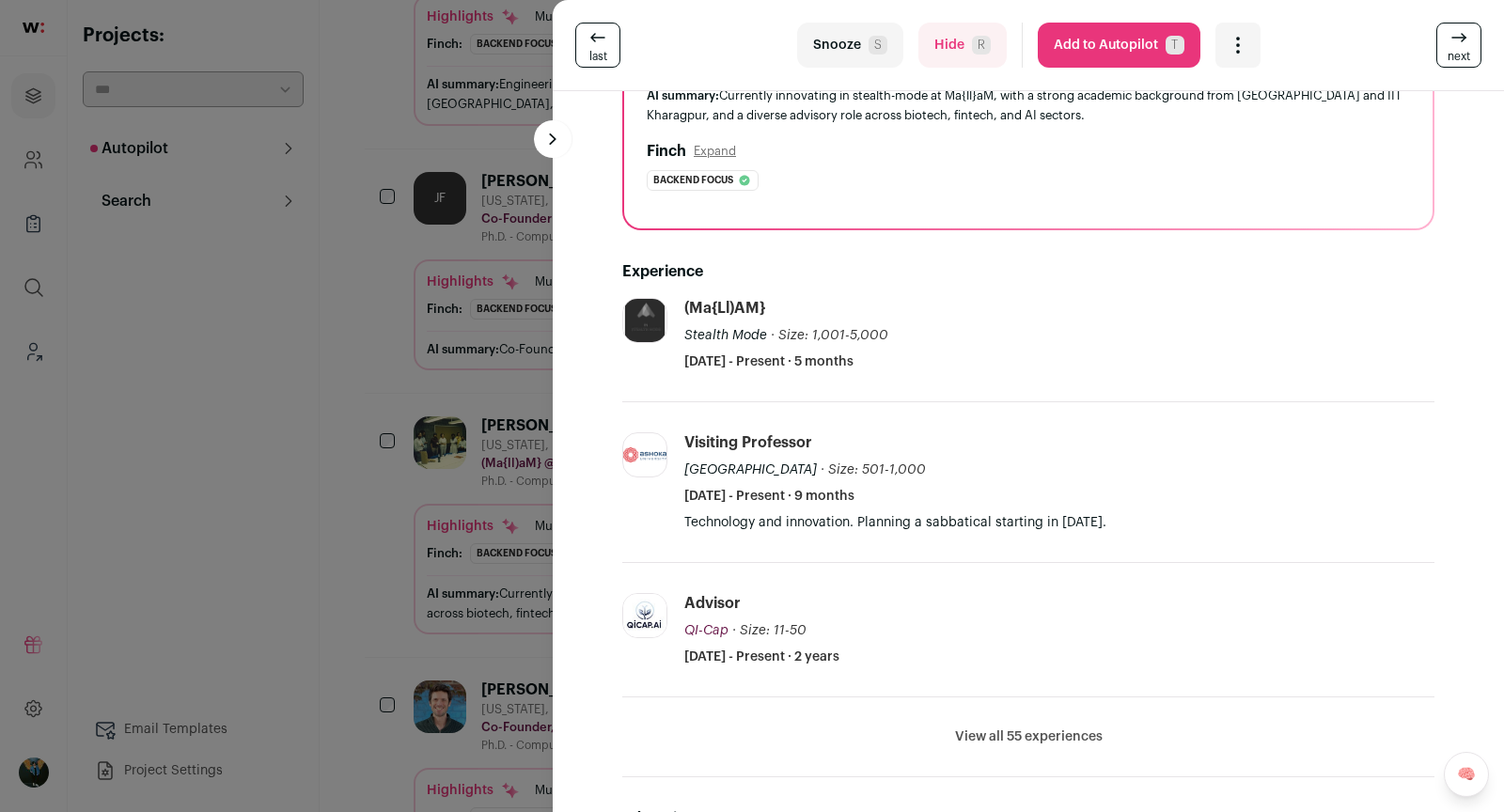
scroll to position [500, 0]
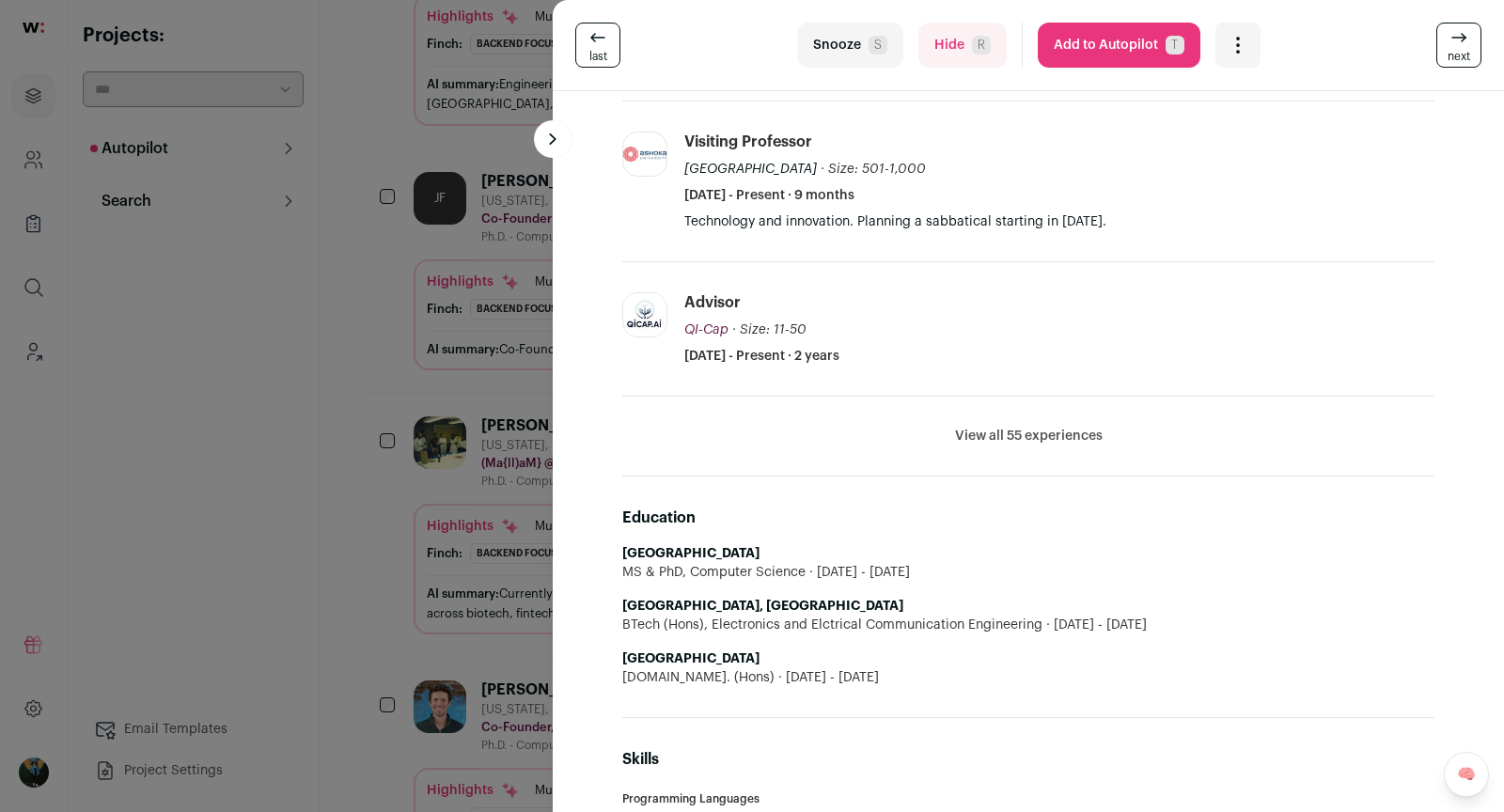
click at [876, 42] on span "S" at bounding box center [879, 45] width 19 height 19
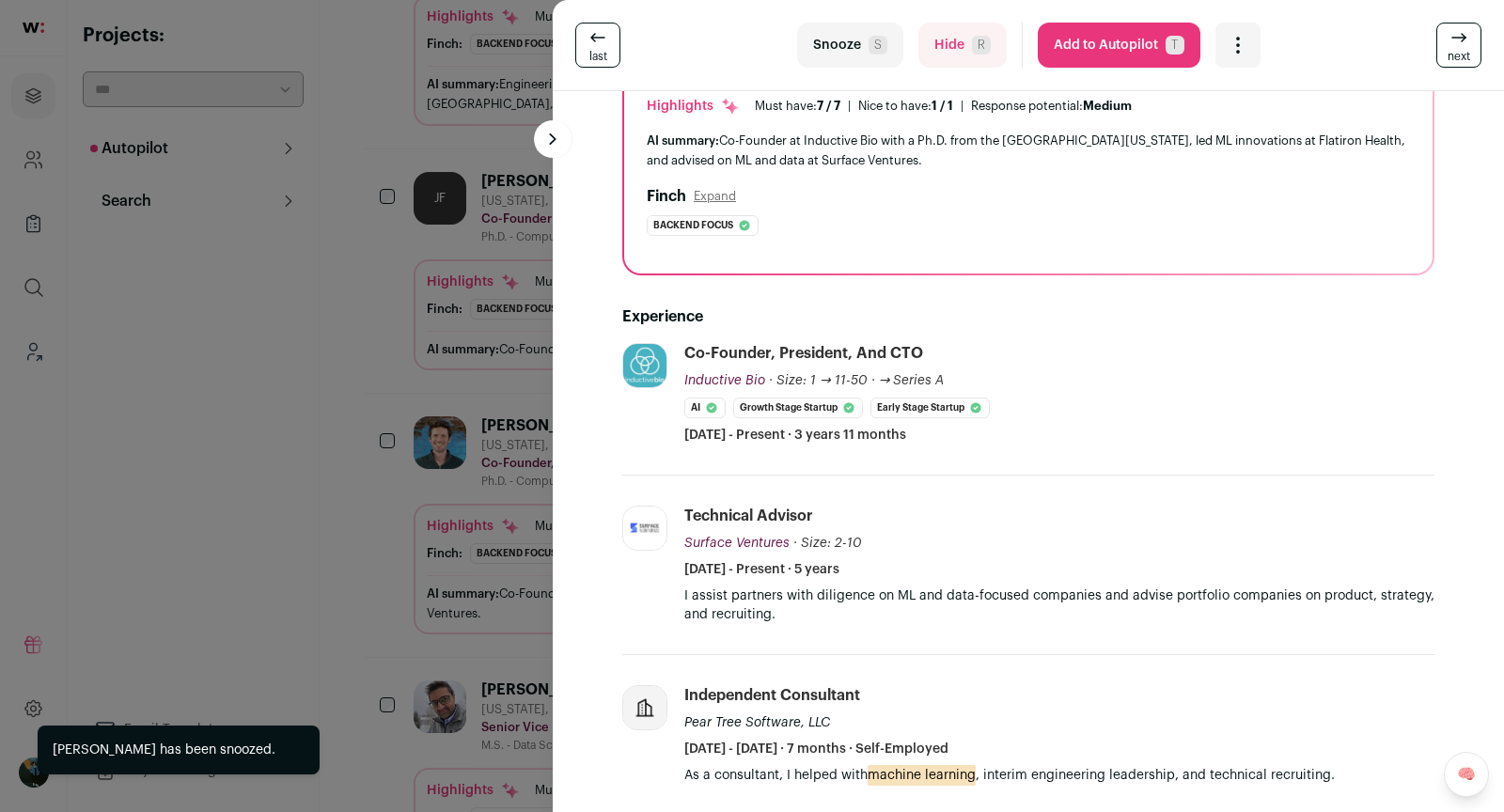
scroll to position [155, 0]
click at [366, 517] on div "last Snooze S Hide R Add to Autopilot T More actions Report a Problem Report th…" at bounding box center [752, 406] width 1504 height 812
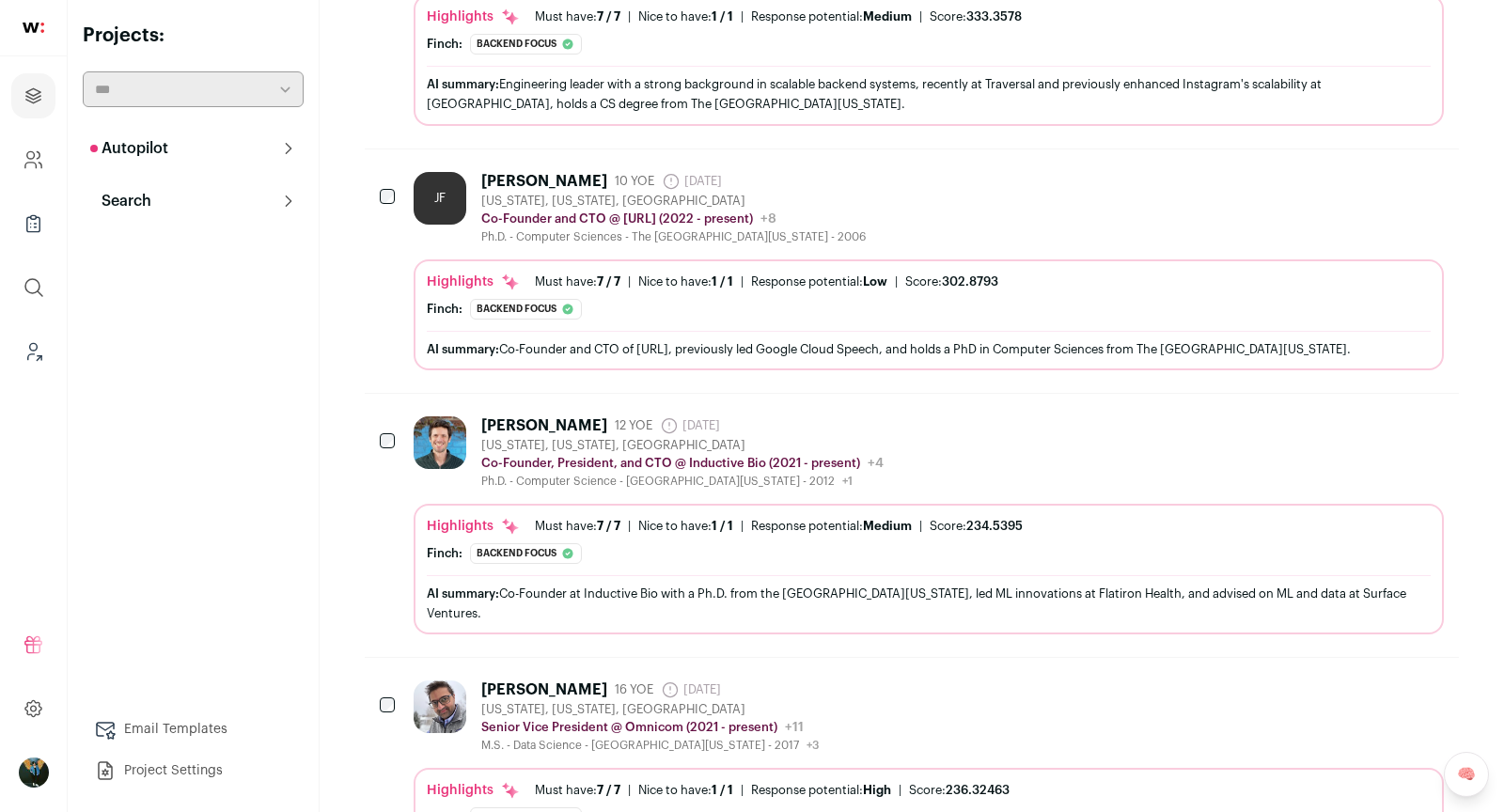
click at [1338, 429] on button "Hide" at bounding box center [1326, 425] width 40 height 39
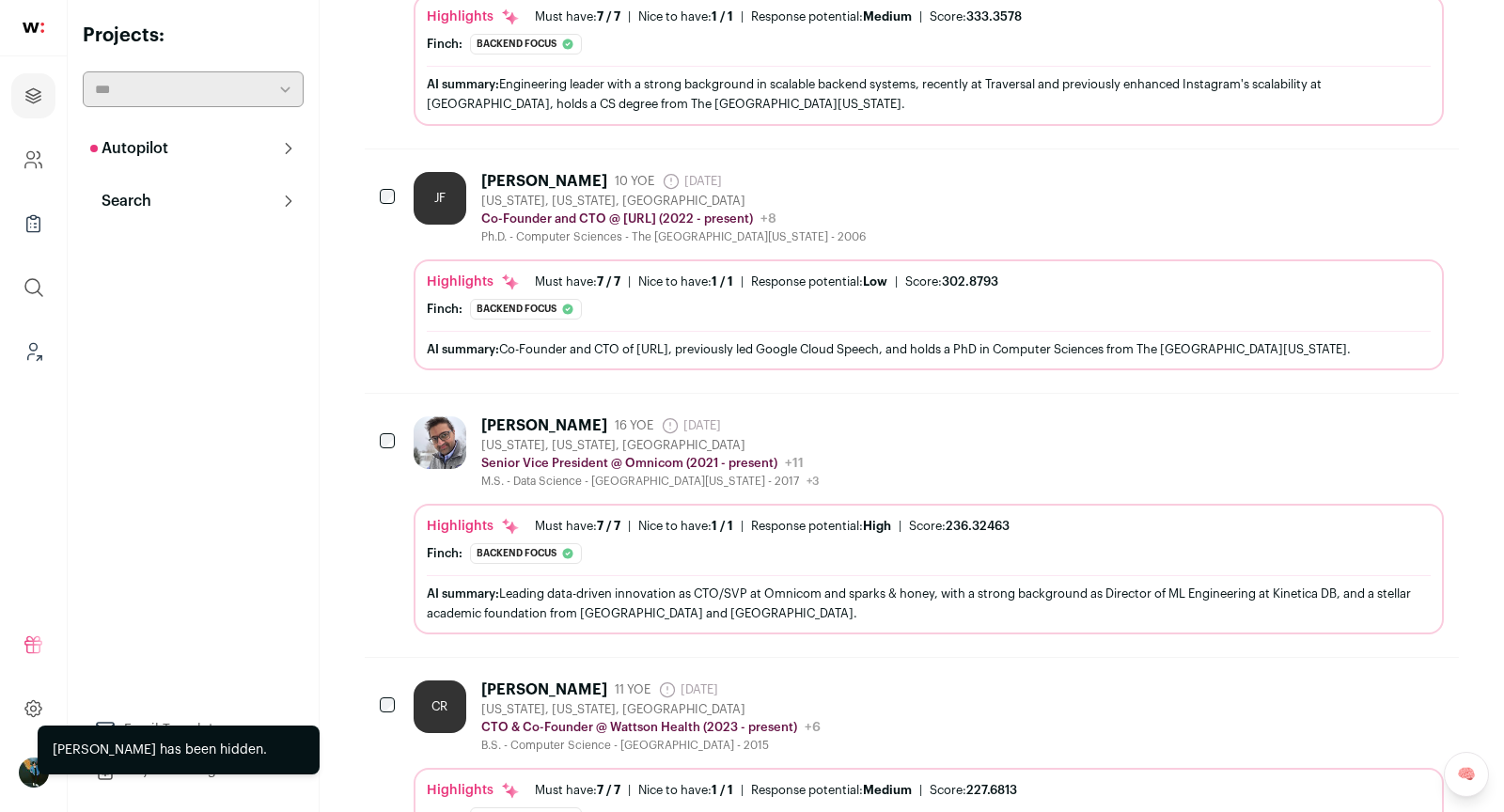
click at [1338, 429] on button "Hide" at bounding box center [1326, 425] width 40 height 39
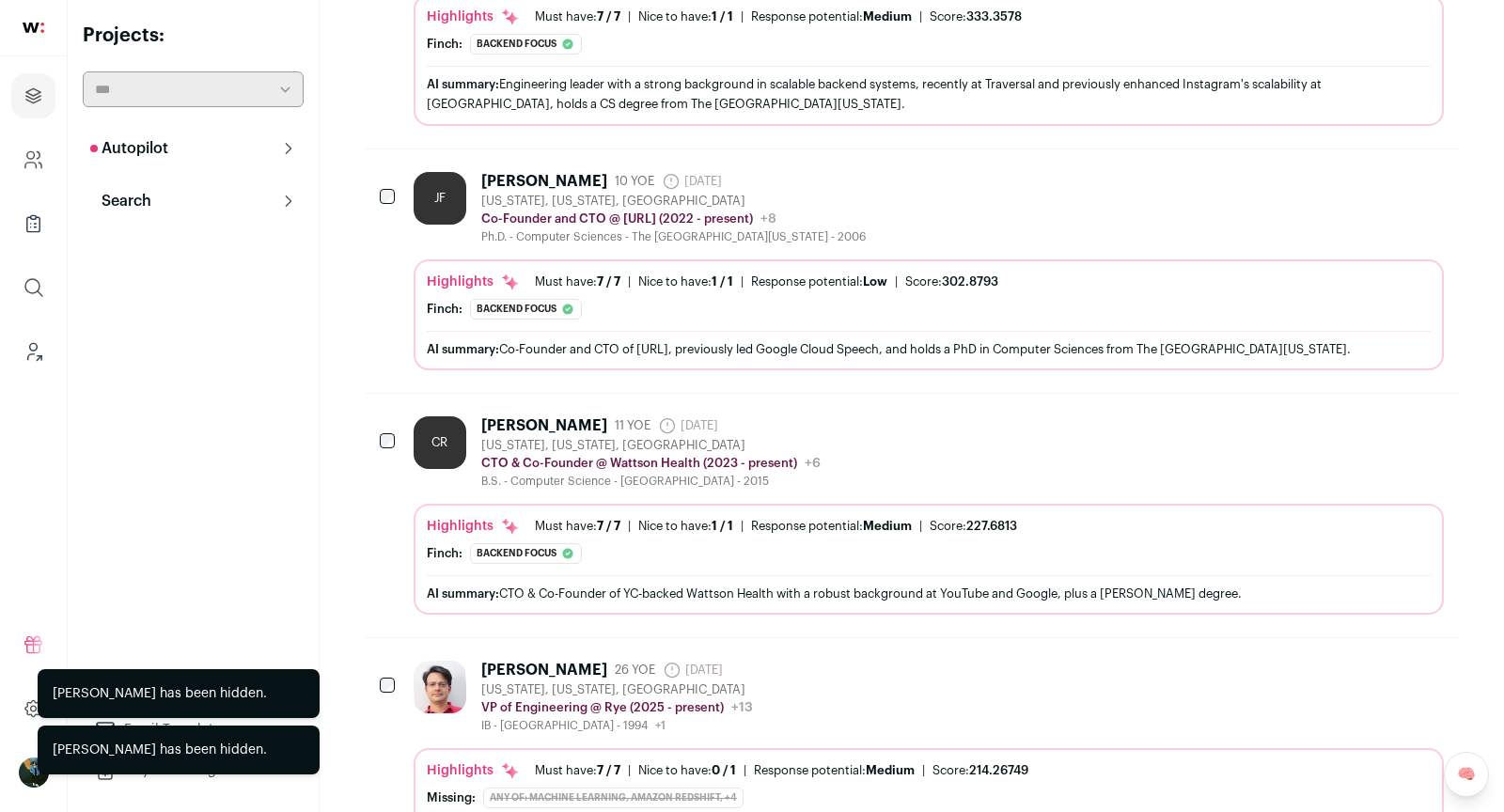
click at [1338, 429] on button "Hide" at bounding box center [1326, 425] width 40 height 39
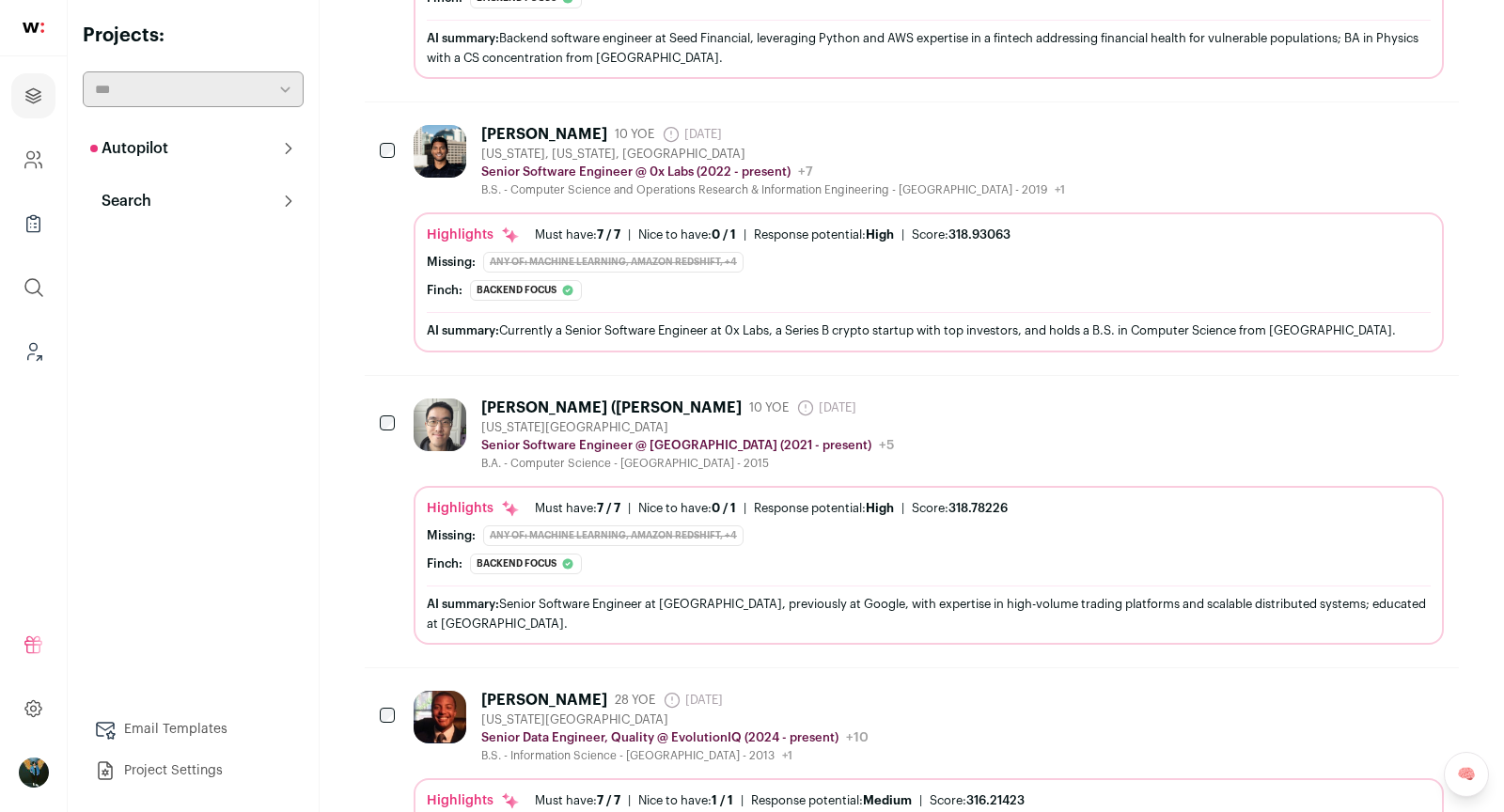
scroll to position [3295, 0]
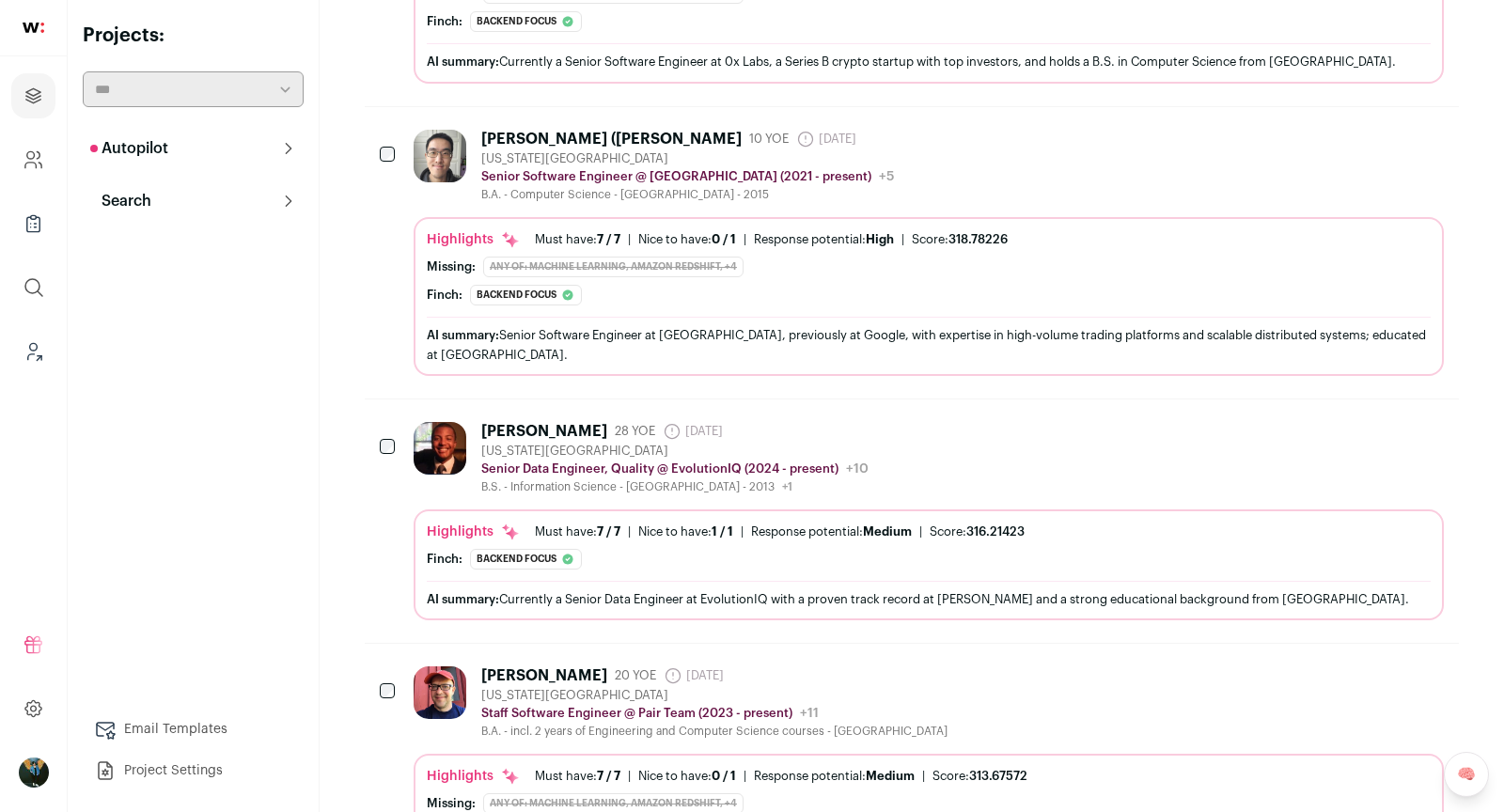
click at [1319, 419] on icon "Hide" at bounding box center [1326, 430] width 22 height 22
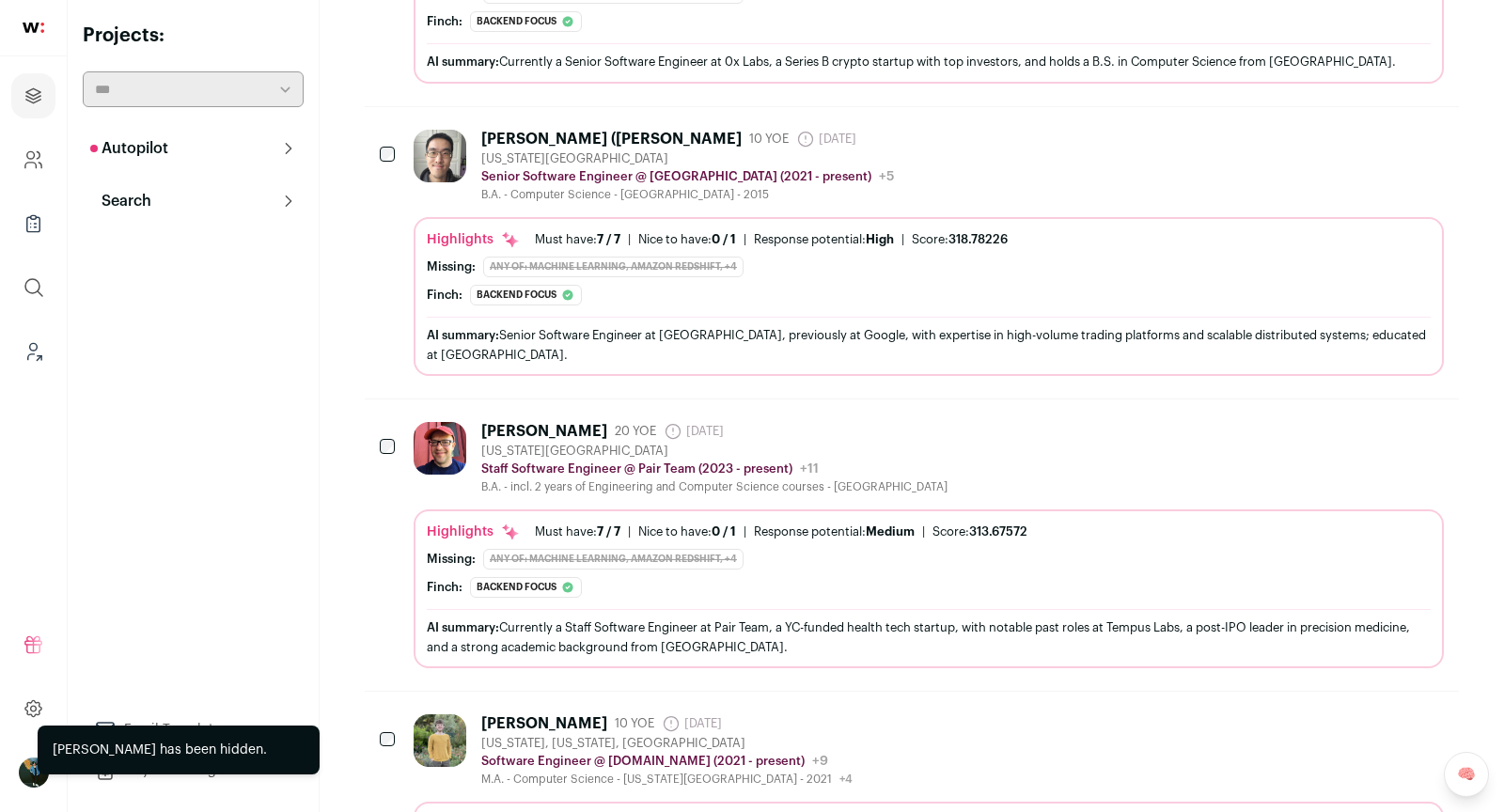
scroll to position [3841, 0]
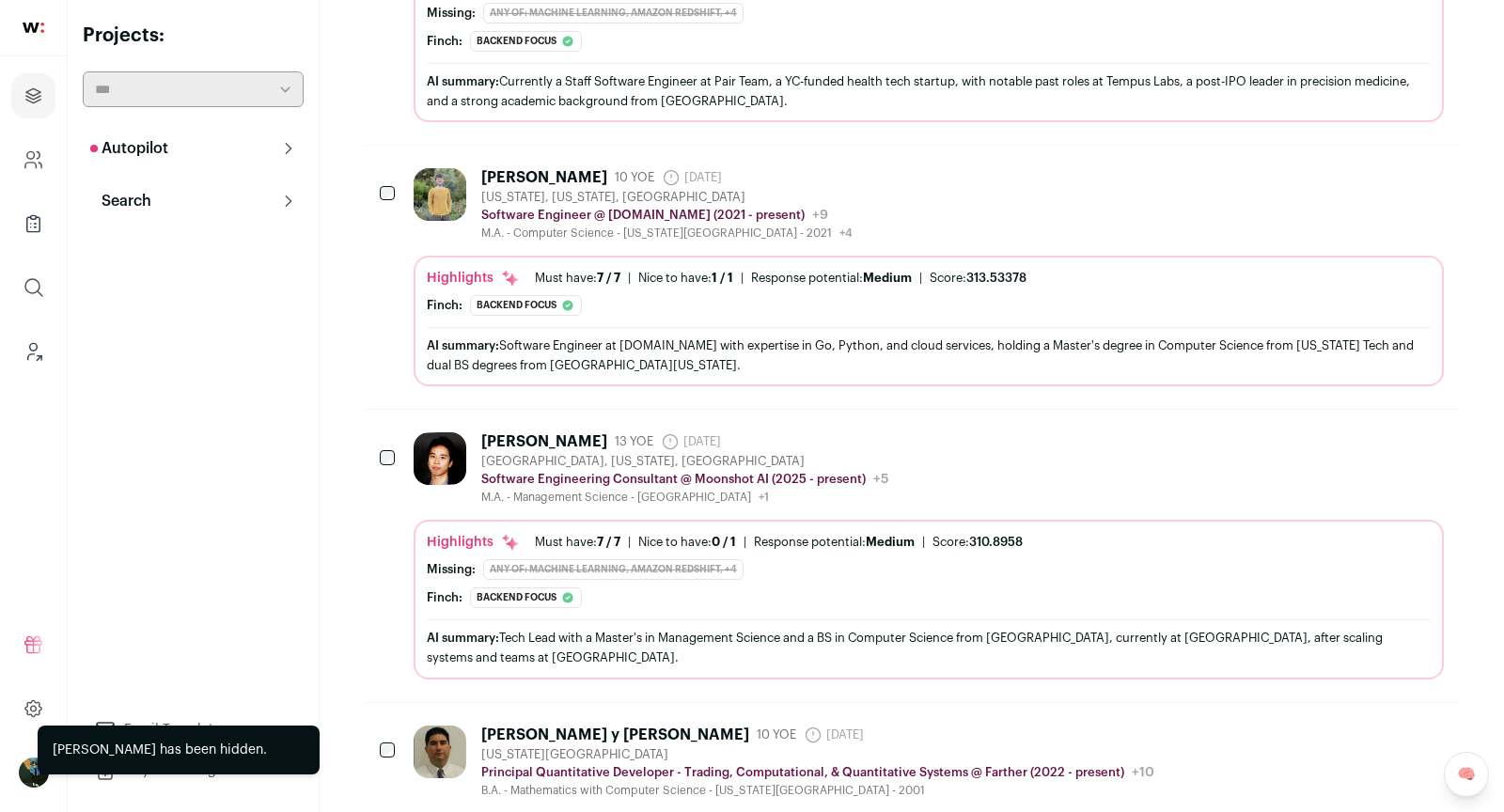
click at [1317, 430] on icon "Hide" at bounding box center [1326, 440] width 22 height 22
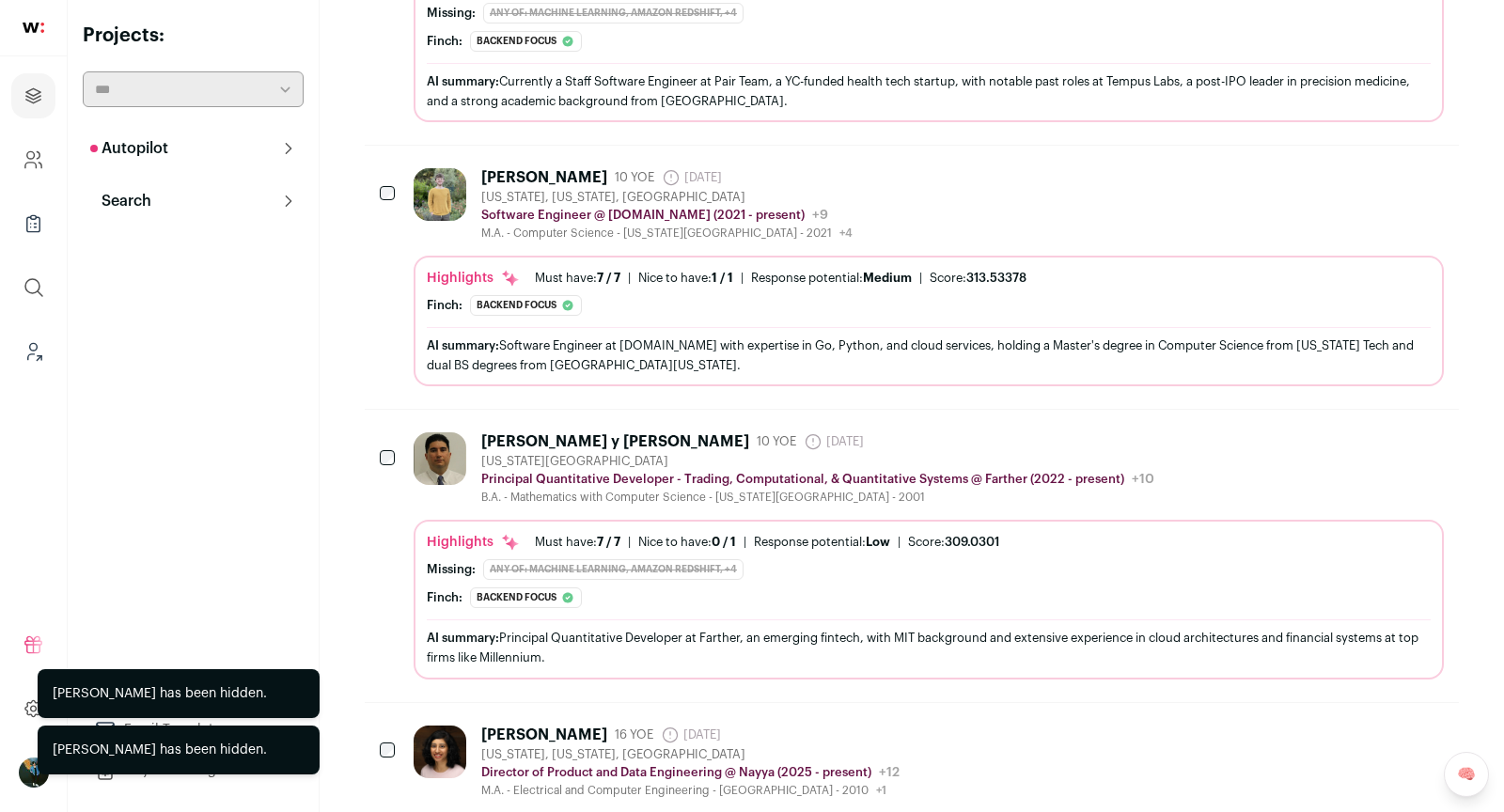
click at [1317, 430] on icon "Hide" at bounding box center [1326, 440] width 22 height 22
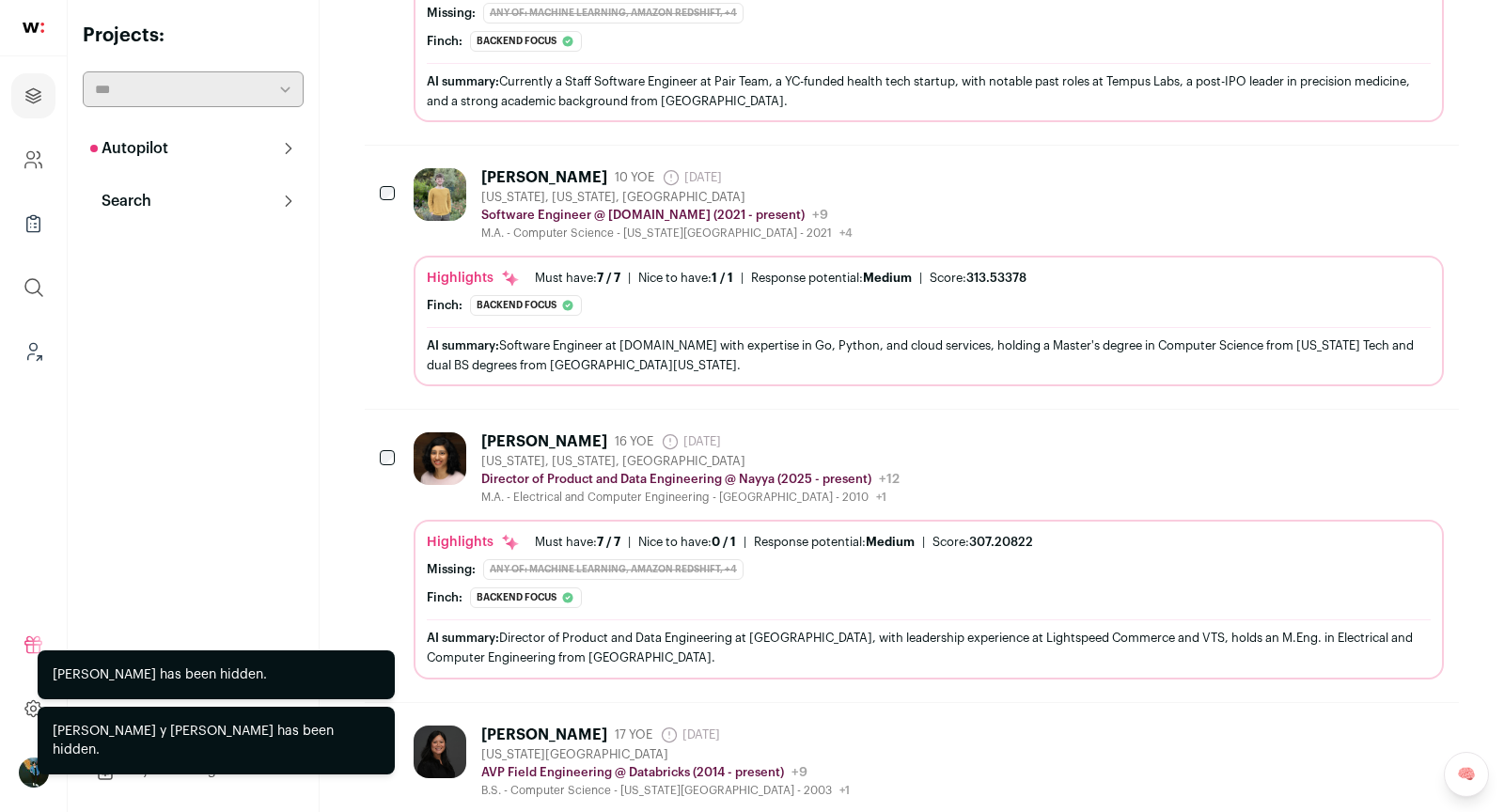
click at [1314, 421] on button "Hide" at bounding box center [1326, 440] width 40 height 39
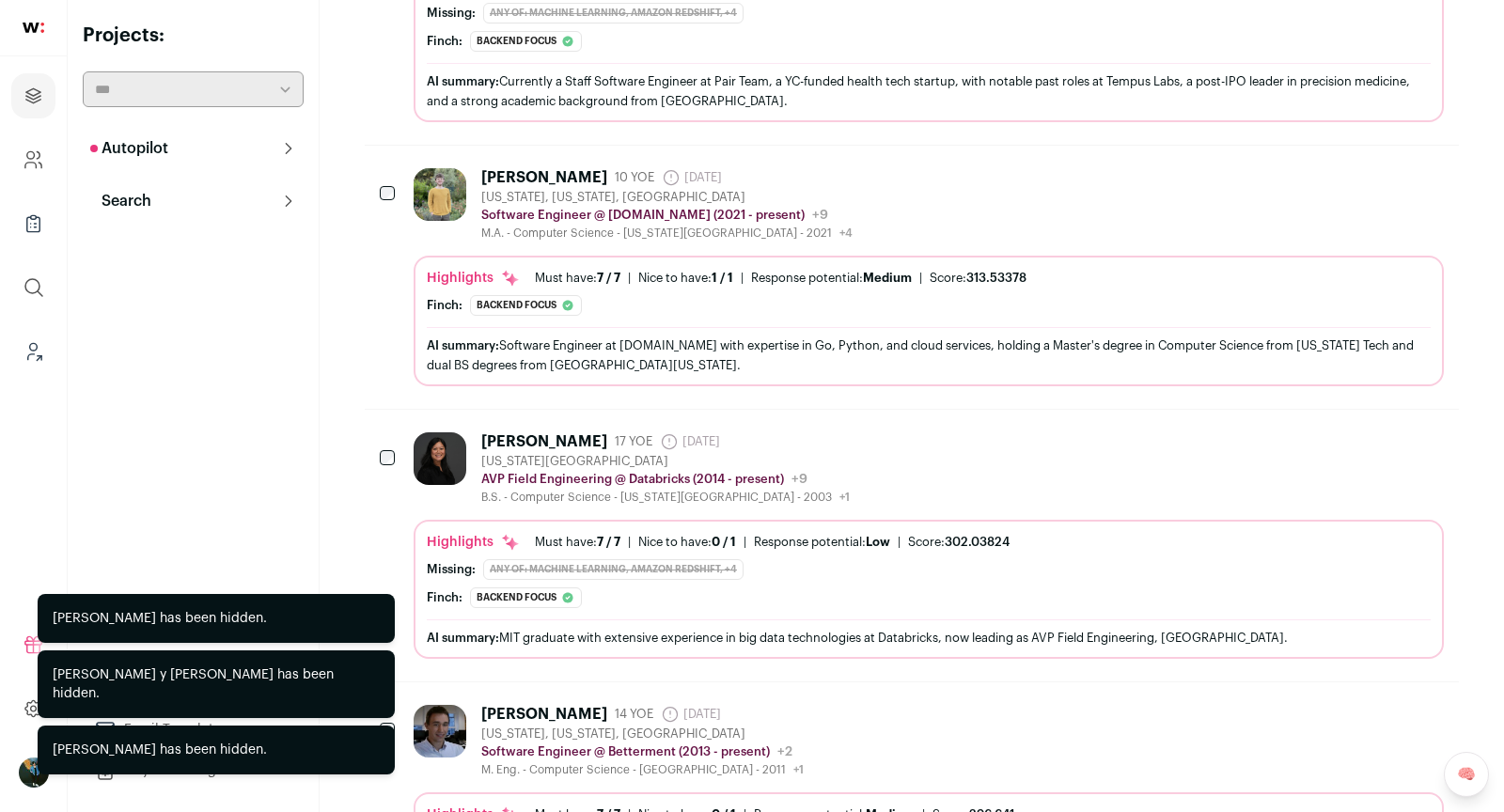
click at [1314, 421] on button "Hide" at bounding box center [1326, 440] width 40 height 39
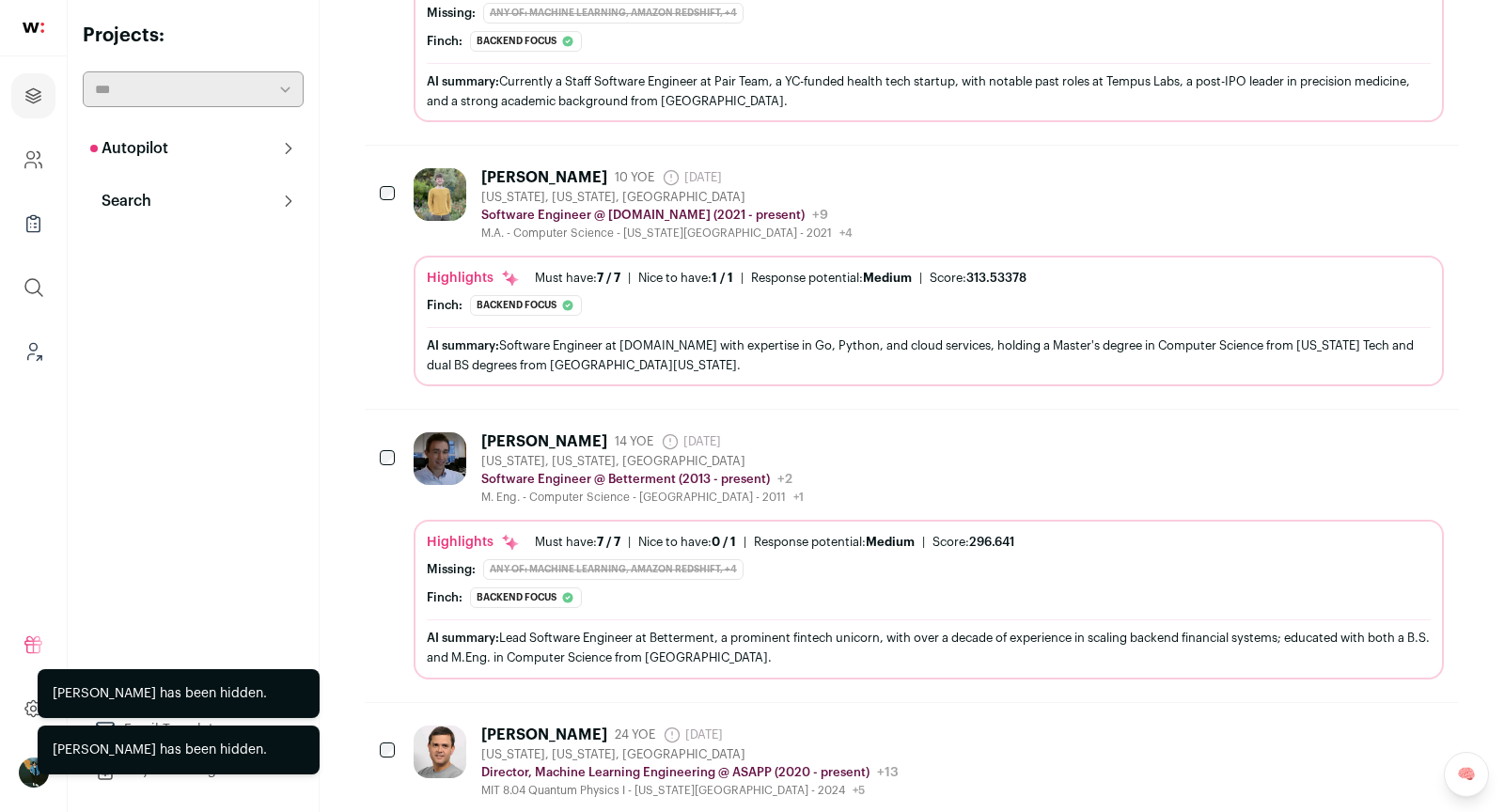
click at [976, 432] on div "Greg Sadowski 14 YOE 3 days ago Admin only. The last time the profile was scrap…" at bounding box center [928, 468] width 1030 height 72
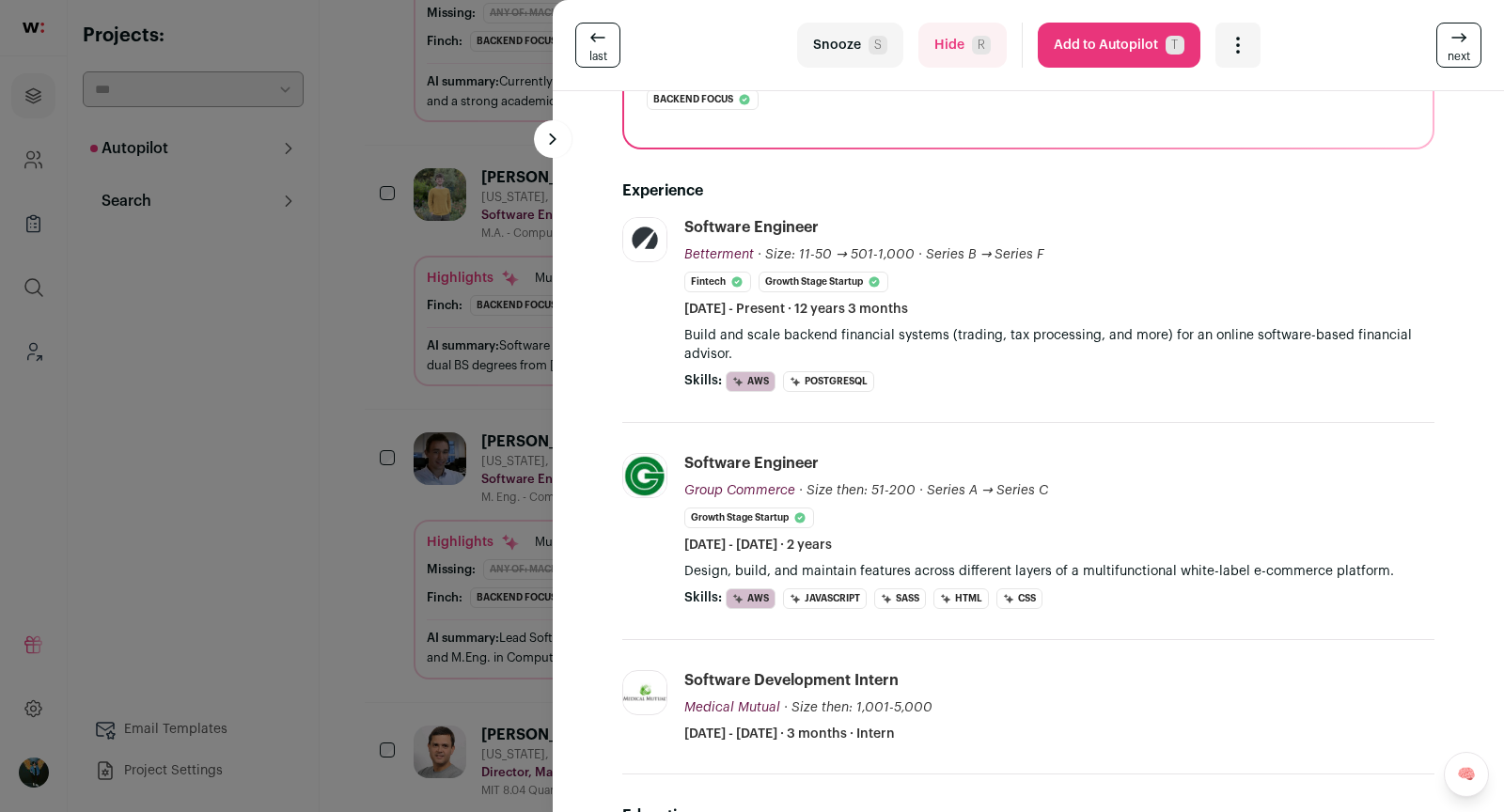
scroll to position [0, 0]
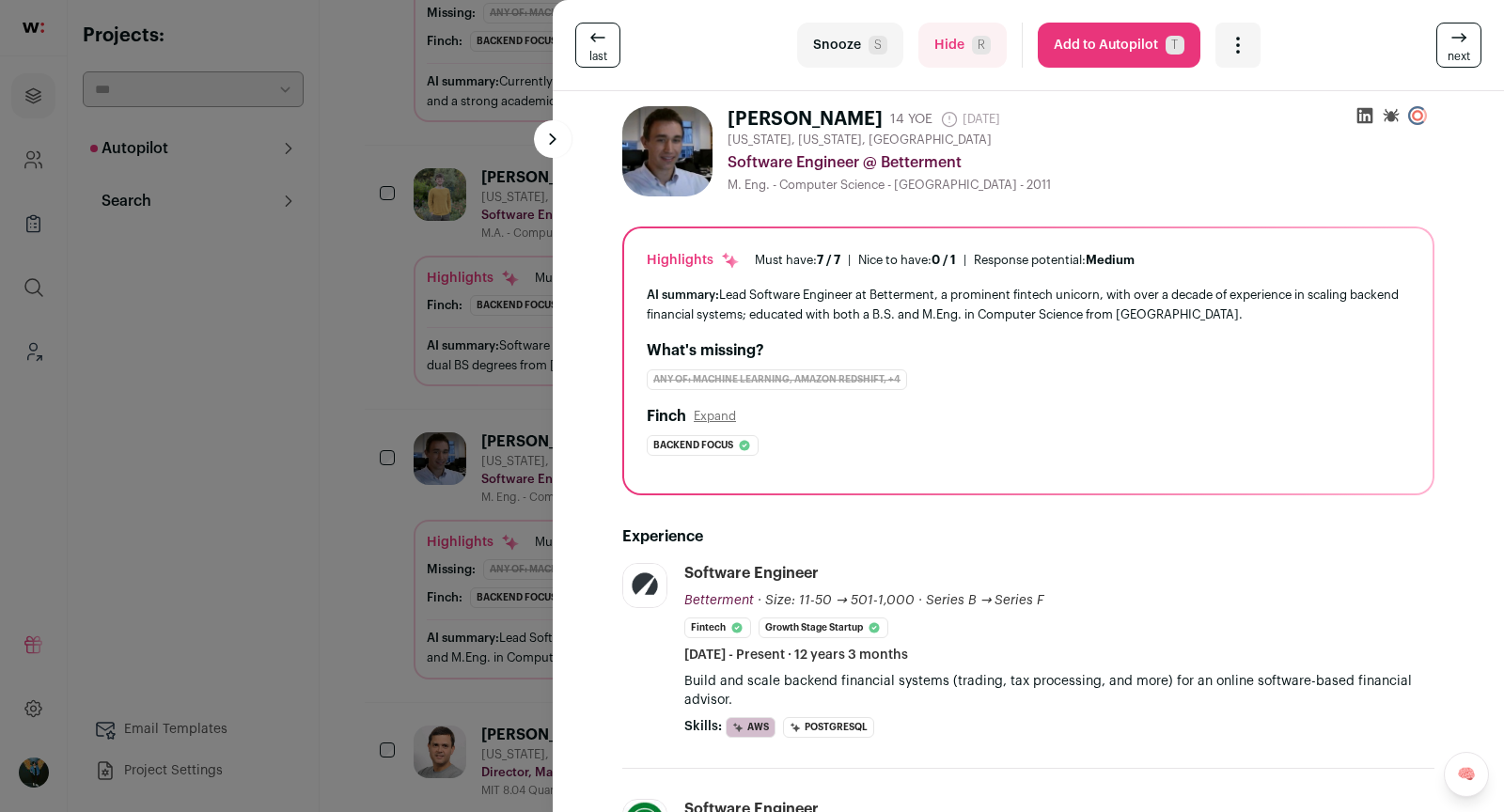
click at [295, 521] on div "last Snooze S Hide R Add to Autopilot T More actions Report a Problem Report th…" at bounding box center [752, 406] width 1504 height 812
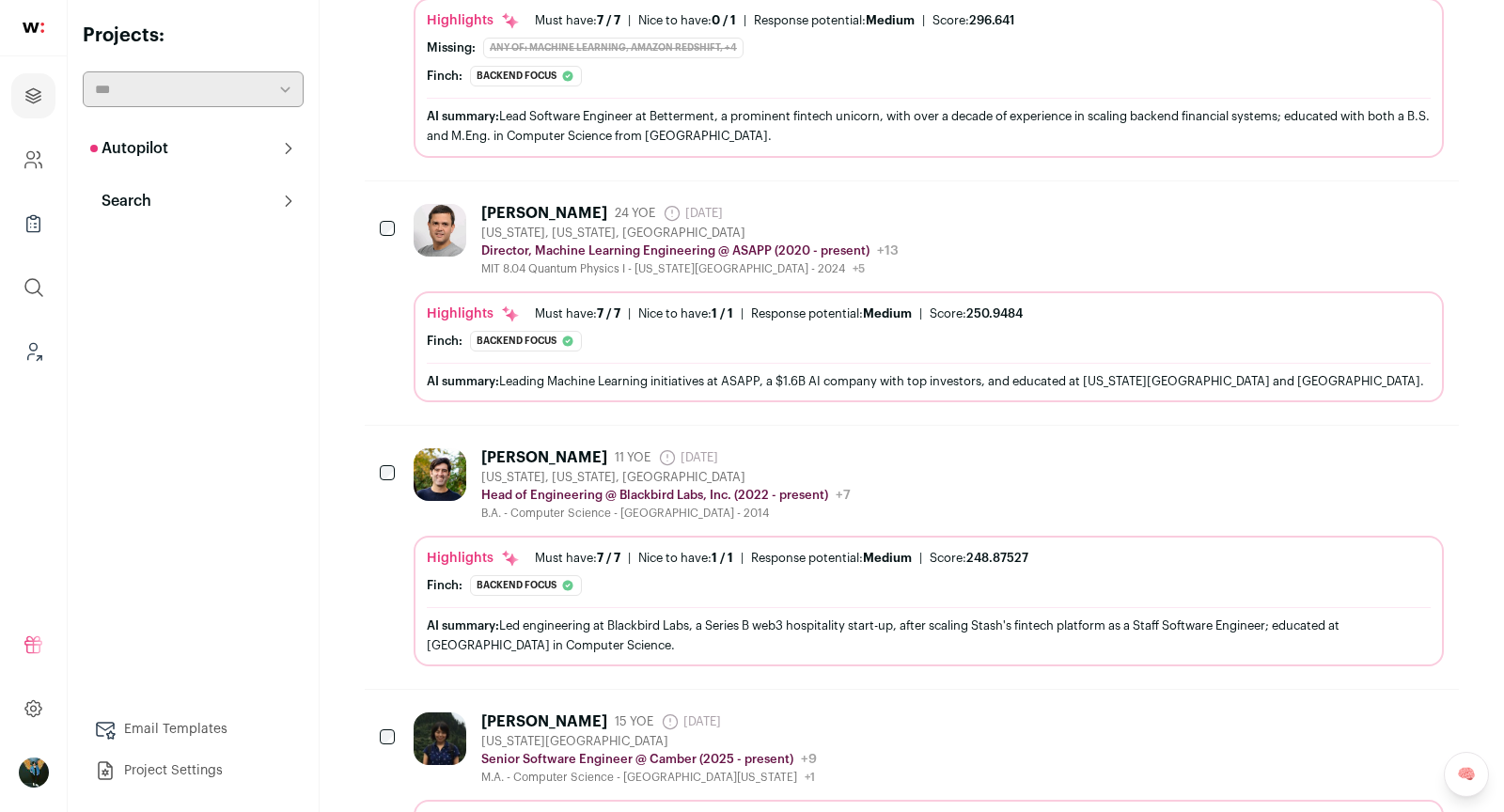
scroll to position [4562, 0]
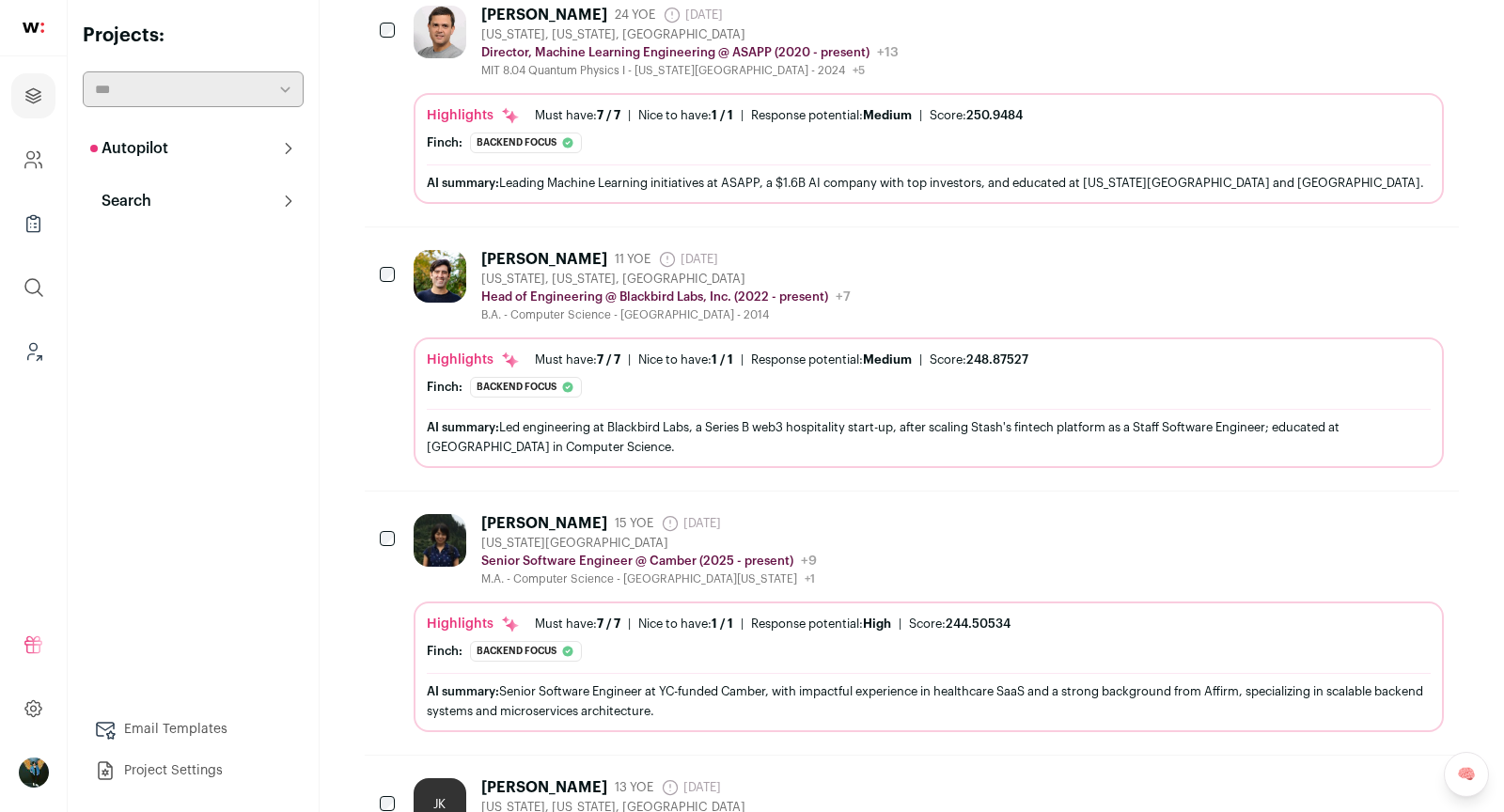
click at [532, 250] on div "Harry Davis" at bounding box center [544, 260] width 126 height 19
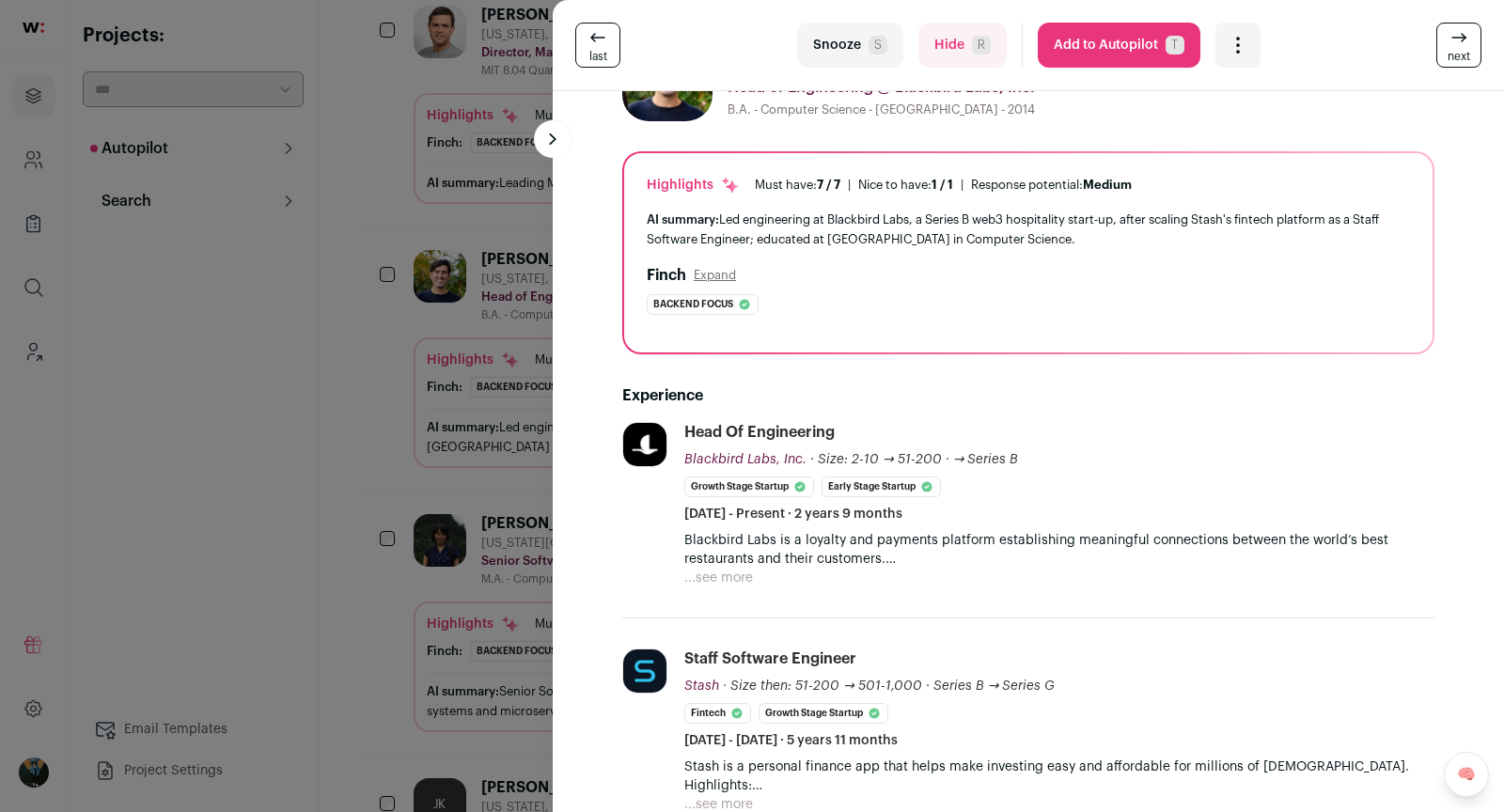
scroll to position [77, 0]
click at [728, 576] on button "...see more" at bounding box center [718, 576] width 68 height 19
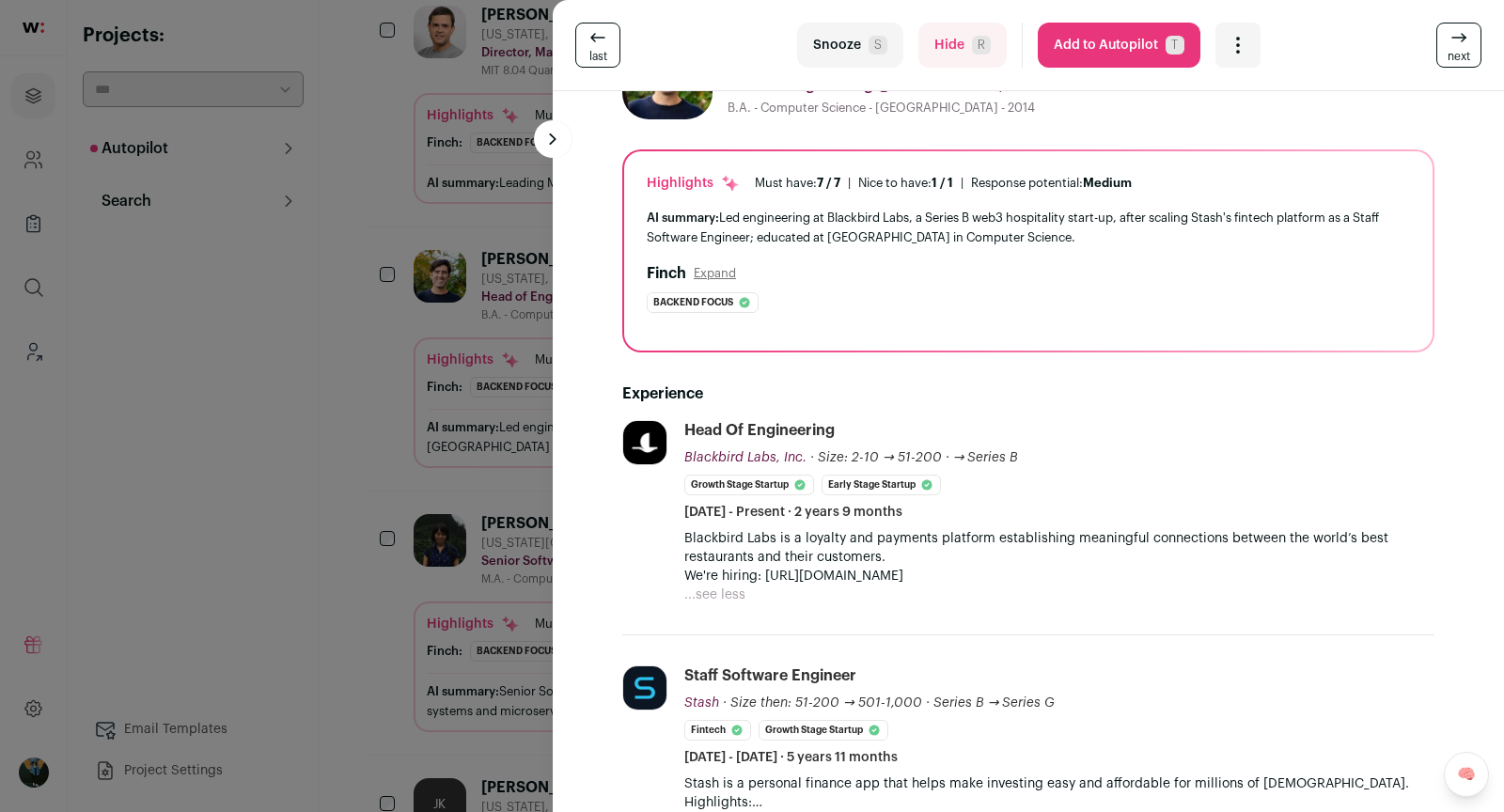
click at [292, 488] on div "last Snooze S Hide R Add to Autopilot T More actions Report a Problem Report th…" at bounding box center [752, 406] width 1504 height 812
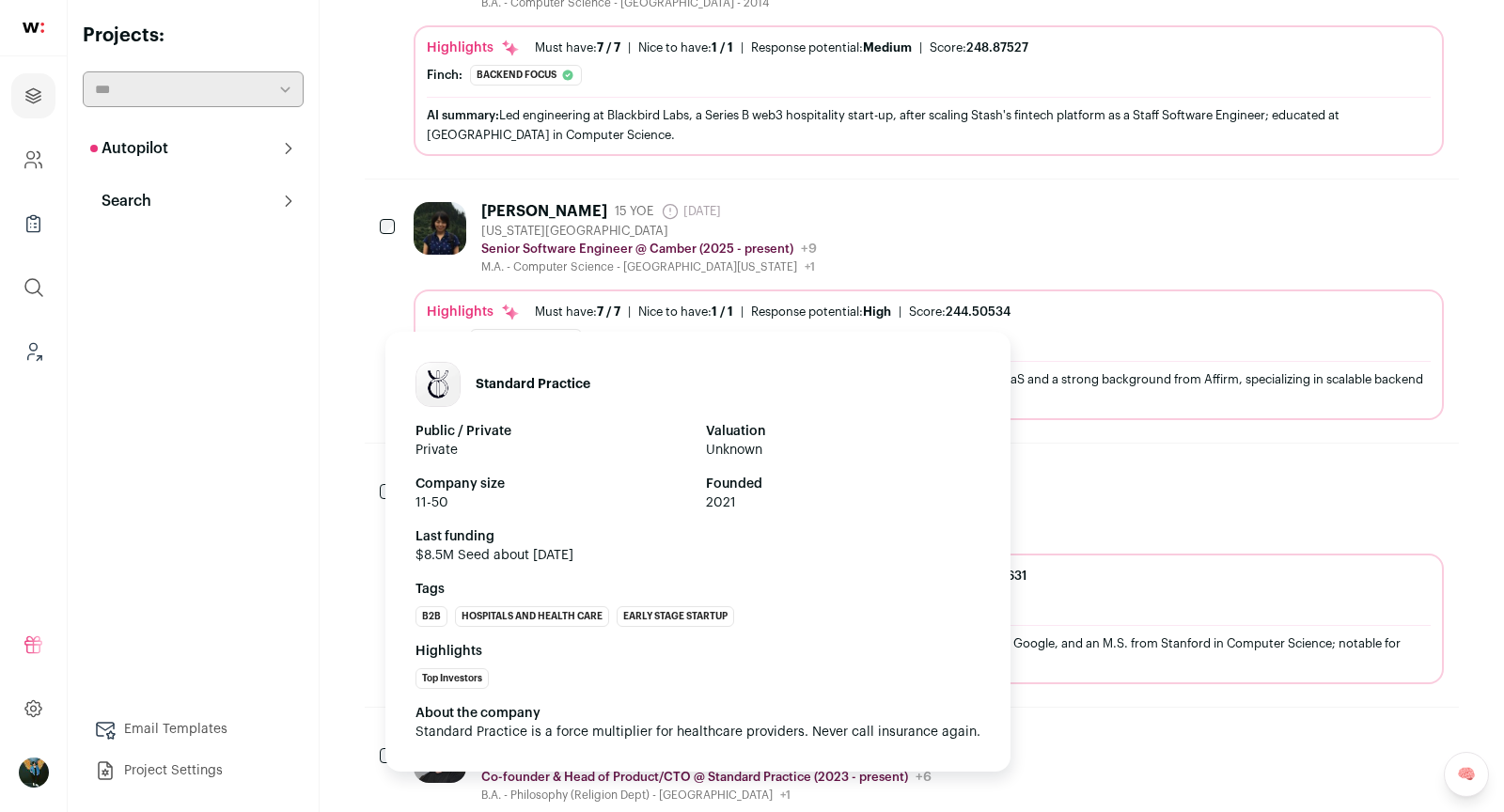
scroll to position [4891, 0]
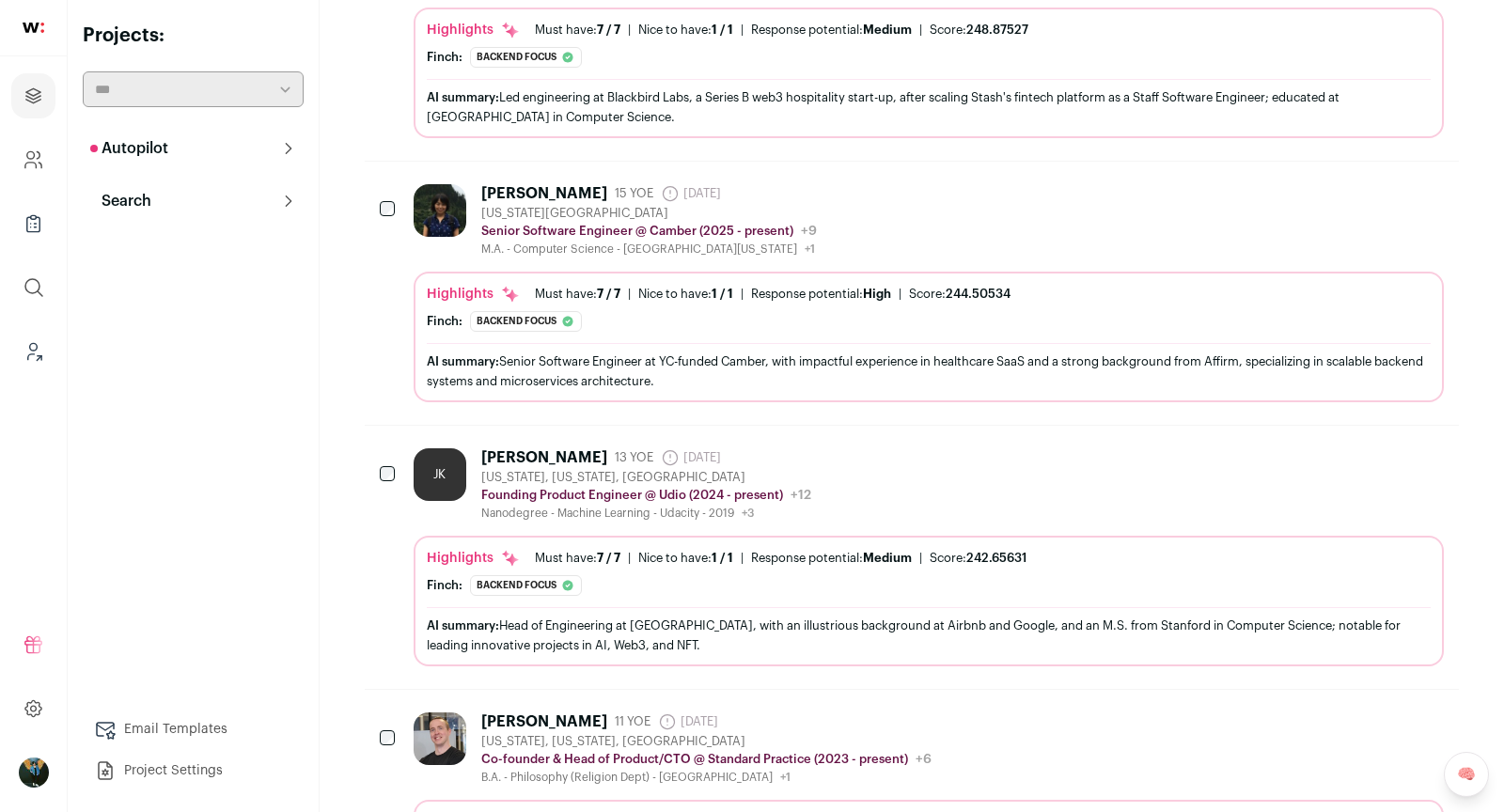
click at [547, 448] on div "Justin K. Chen" at bounding box center [544, 458] width 126 height 19
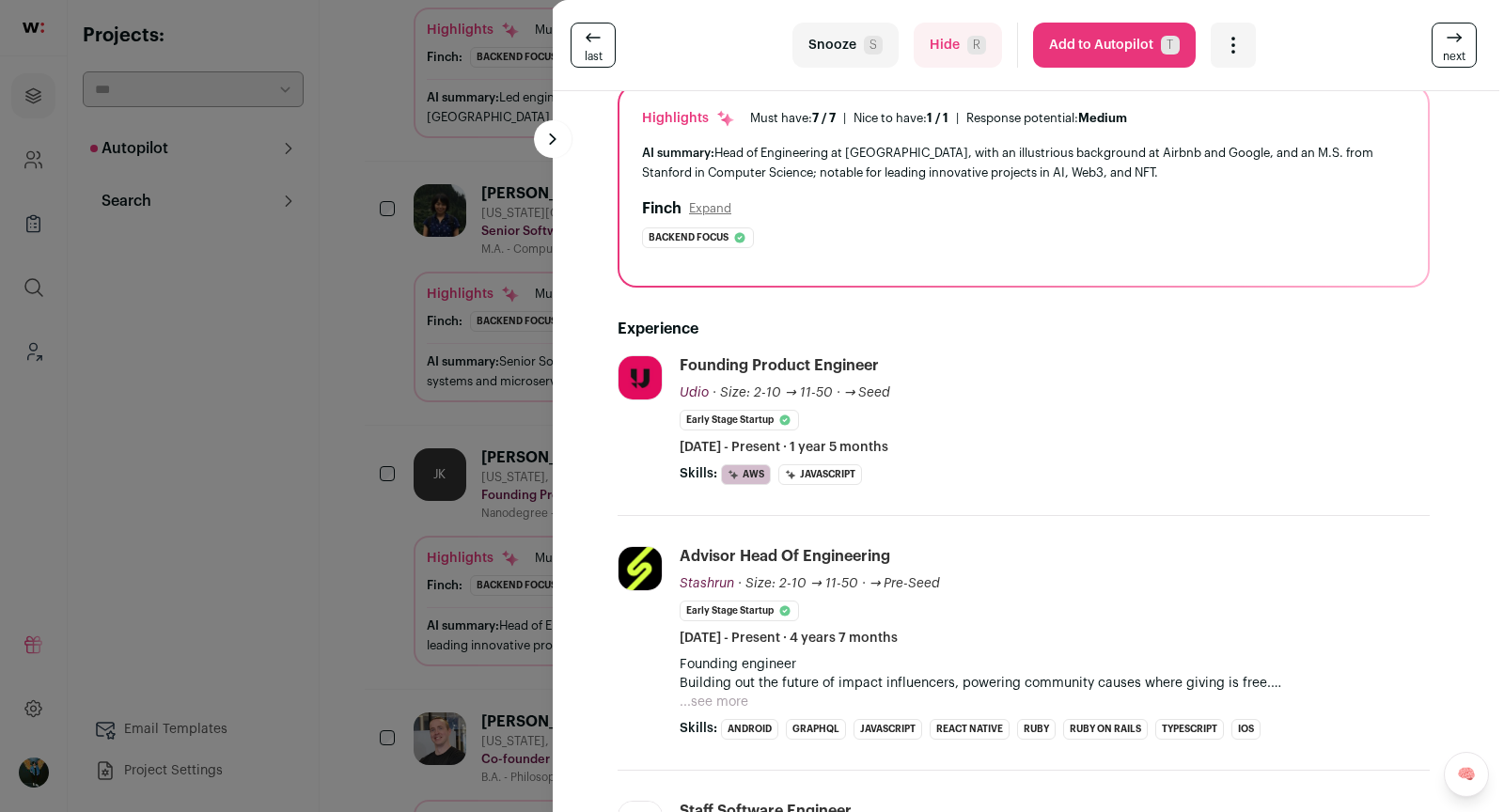
scroll to position [142, 6]
click at [840, 53] on button "Snooze S" at bounding box center [845, 44] width 106 height 45
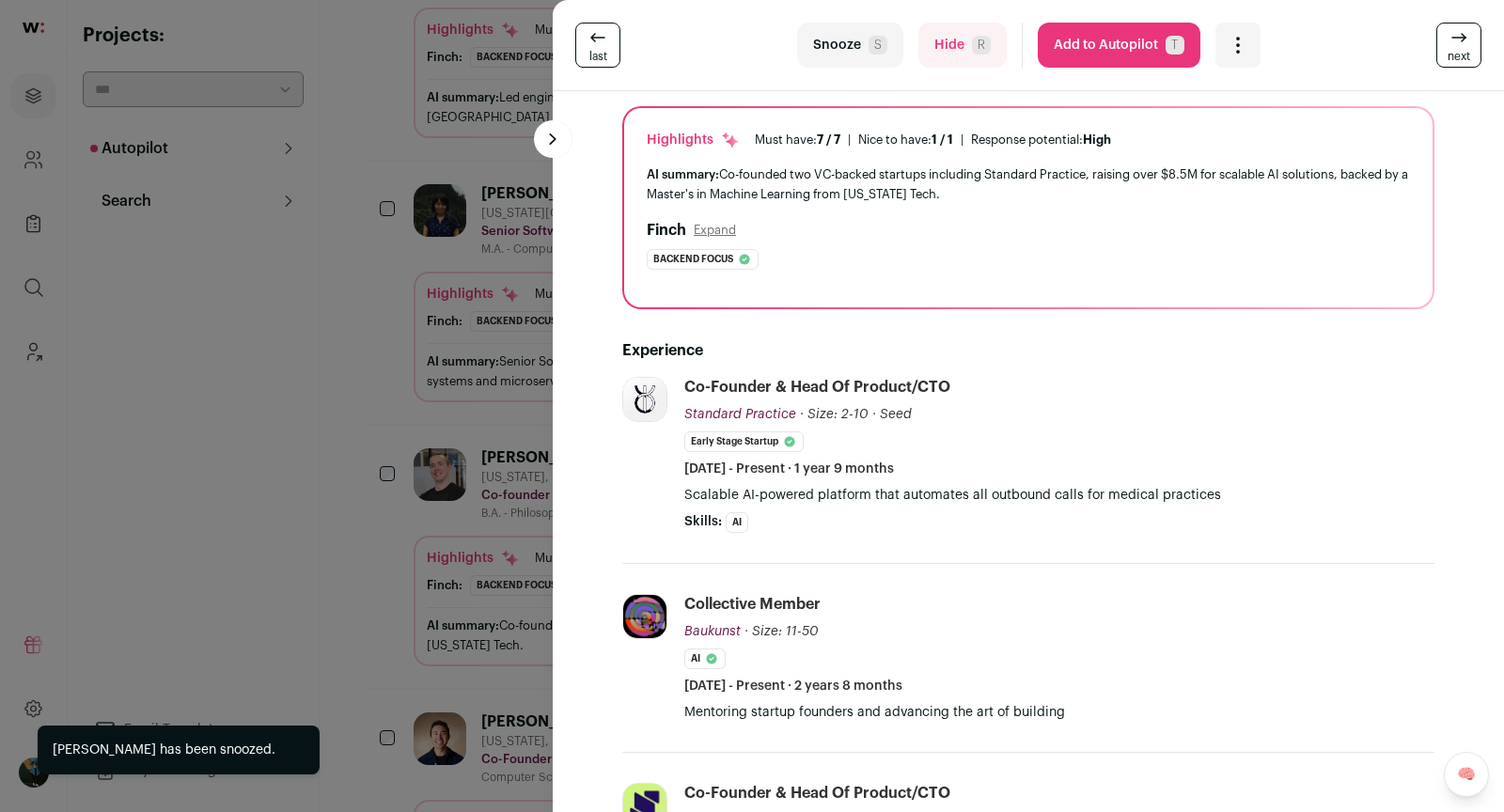
scroll to position [446, 0]
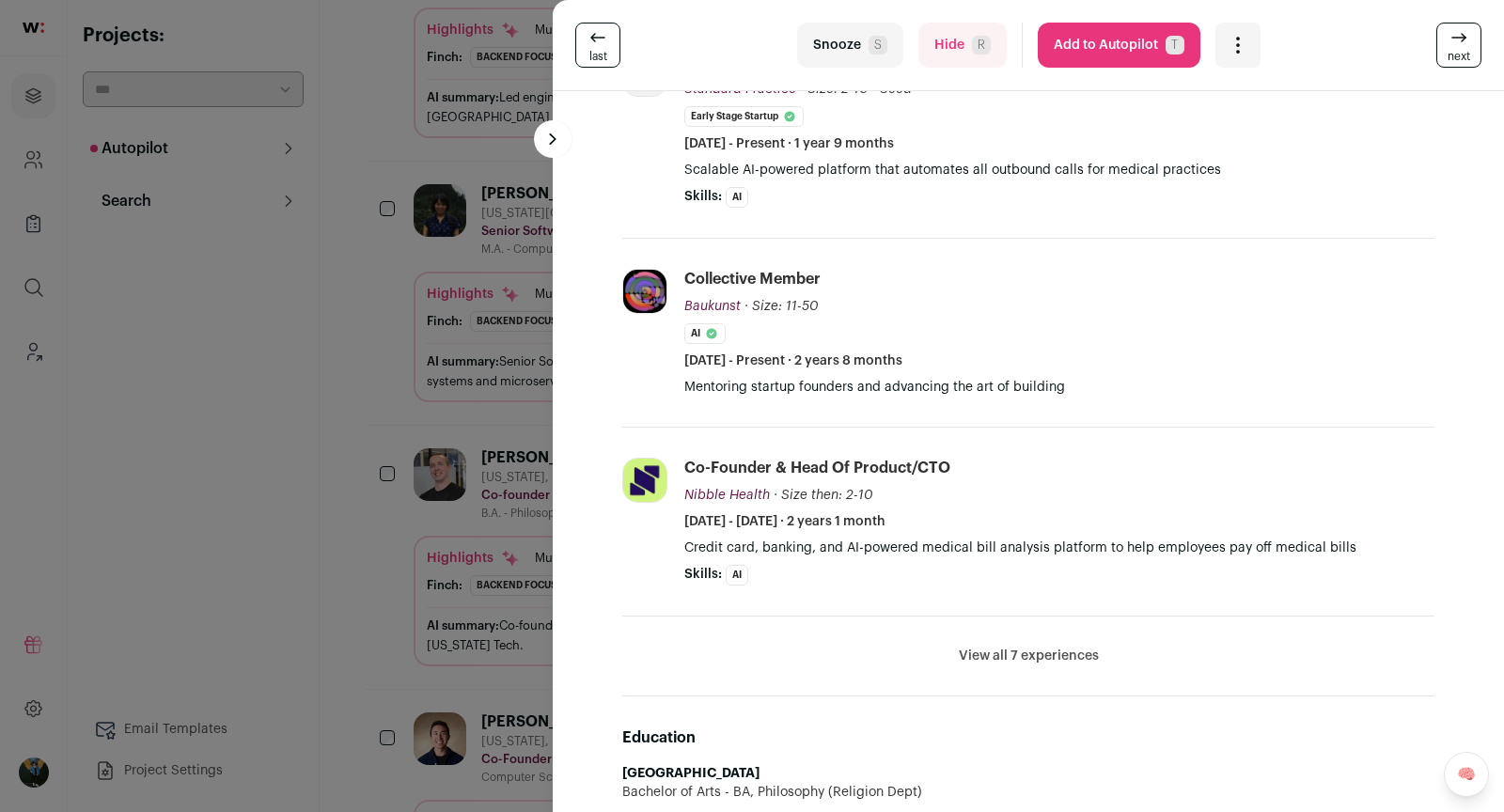
click at [435, 632] on div "last Snooze S Hide R Add to Autopilot T More actions Report a Problem Report th…" at bounding box center [752, 406] width 1504 height 812
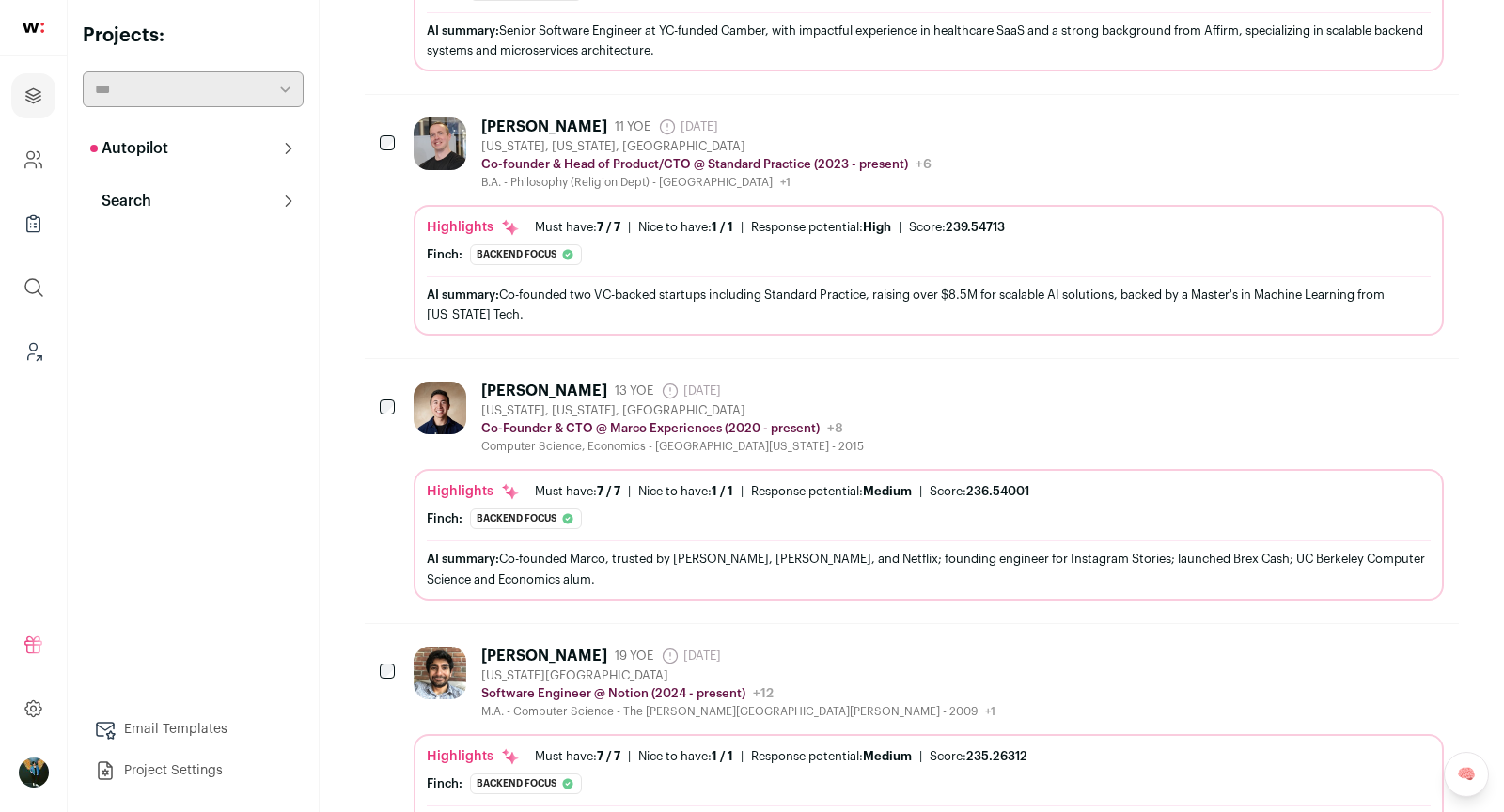
scroll to position [5352, 0]
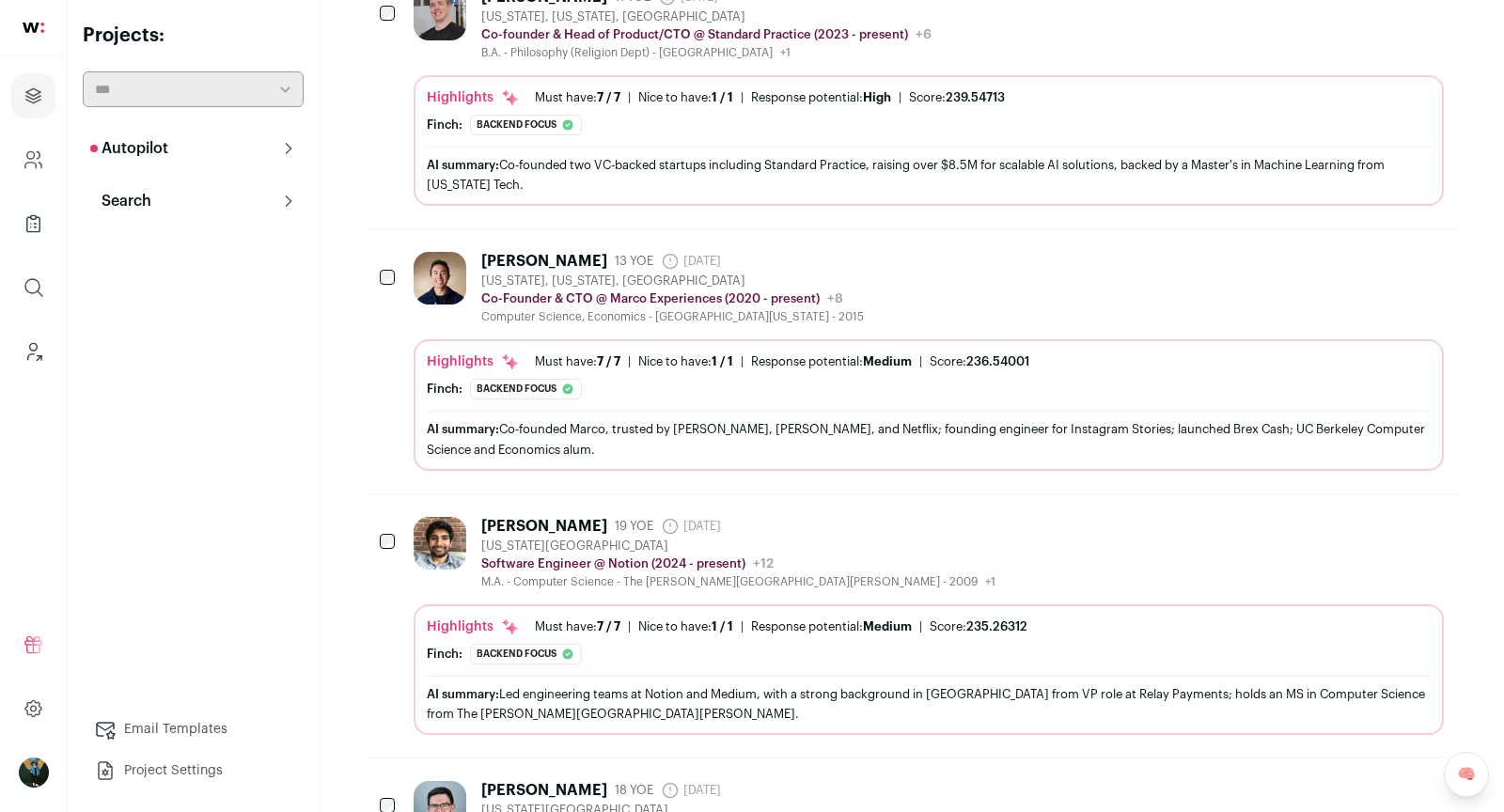
click at [558, 517] on div "Lalit Kapoor" at bounding box center [544, 527] width 126 height 19
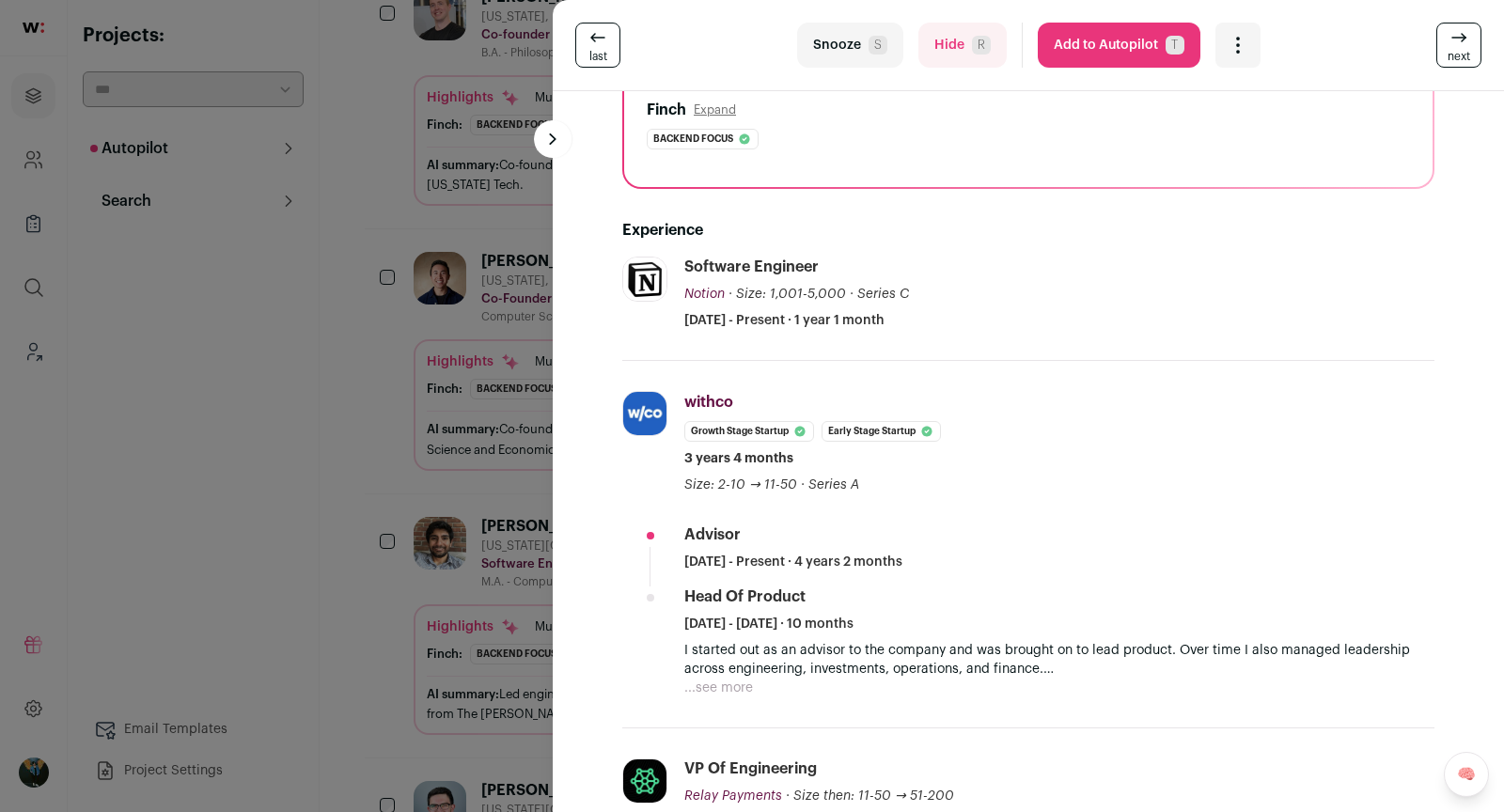
scroll to position [408, 0]
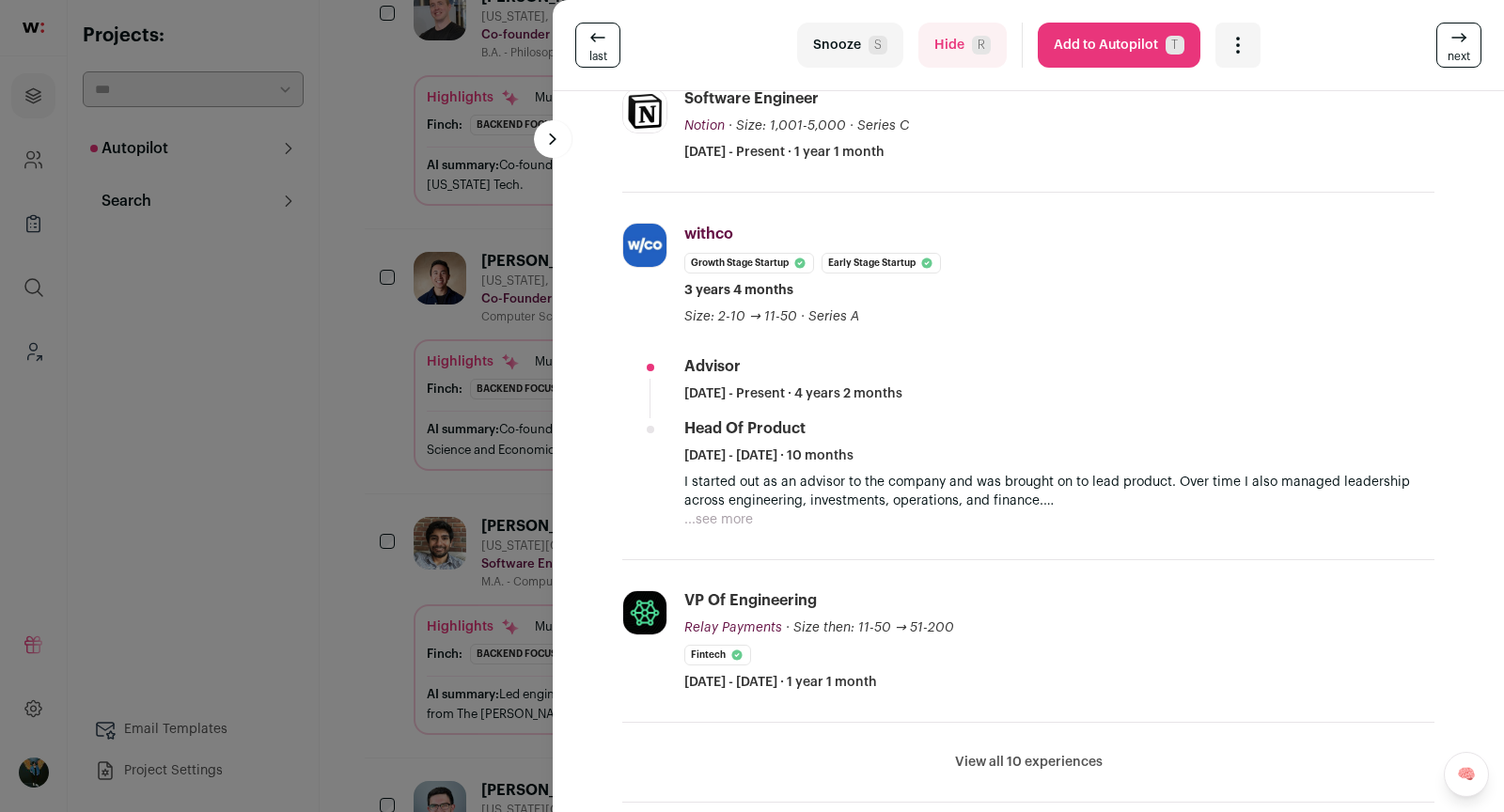
click at [1020, 757] on button "View all 10 experiences" at bounding box center [1028, 763] width 147 height 19
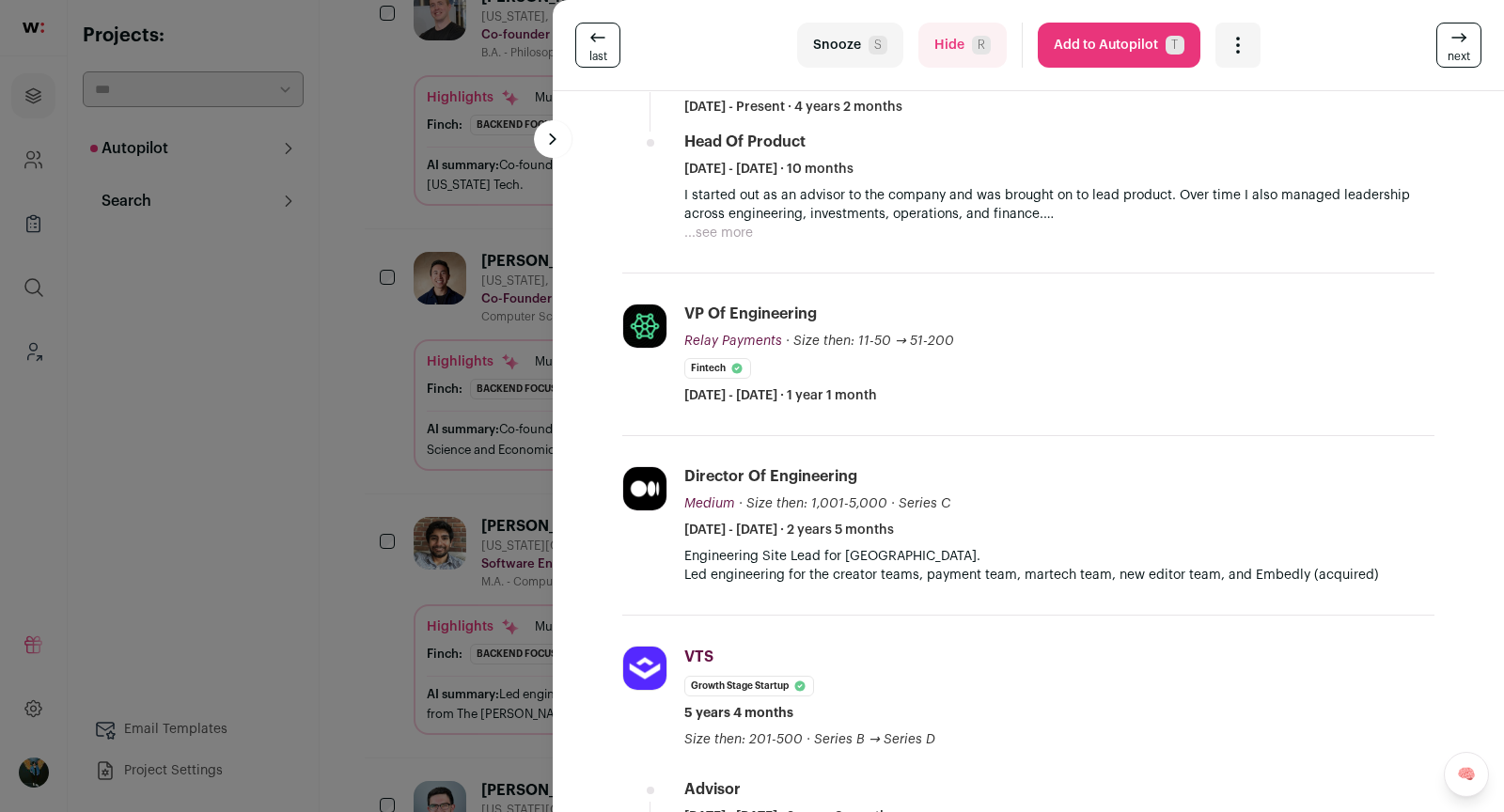
scroll to position [1011, 0]
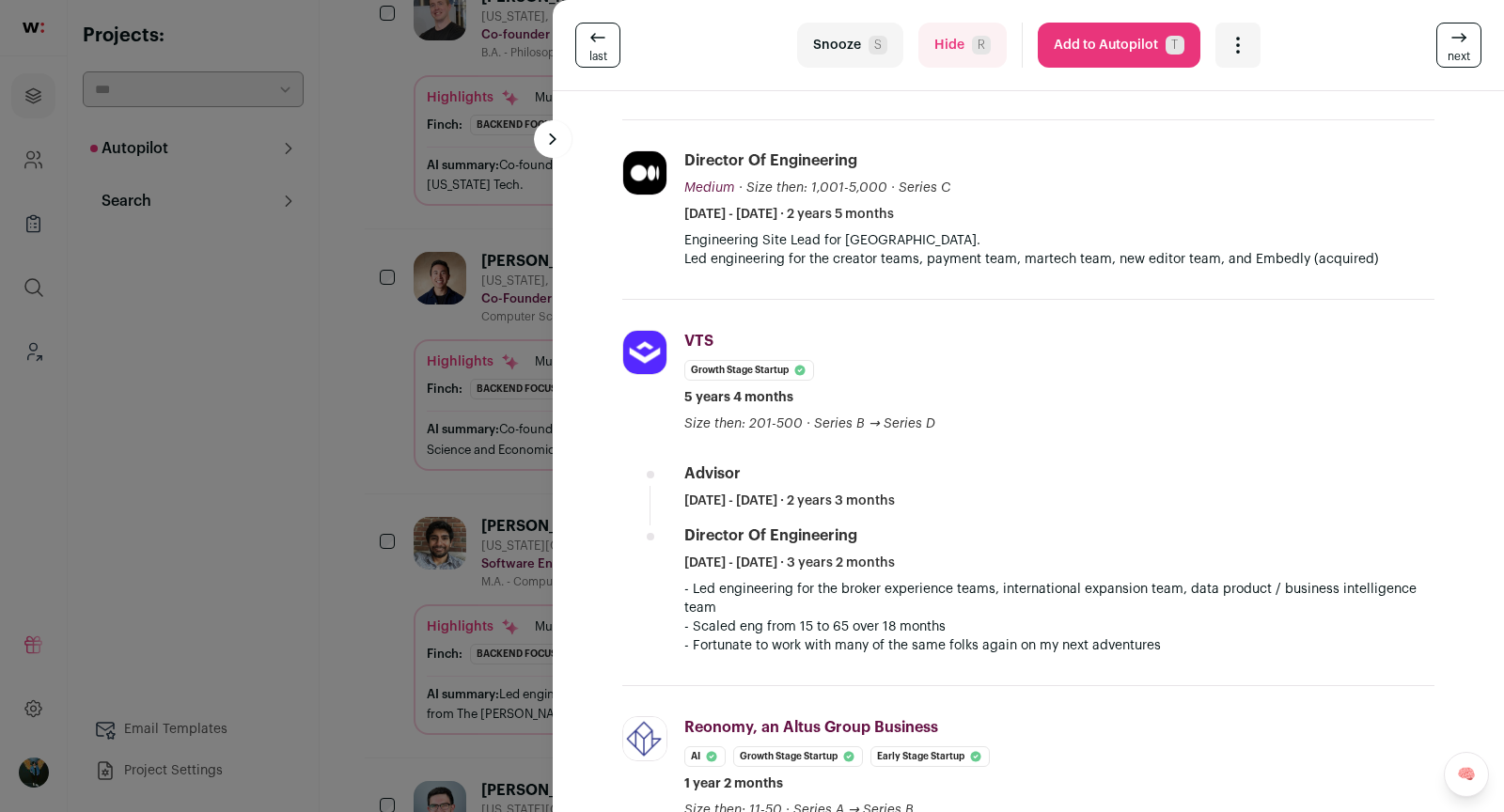
click at [323, 519] on div "last Snooze S Hide R Add to Autopilot T More actions Report a Problem Report th…" at bounding box center [752, 406] width 1504 height 812
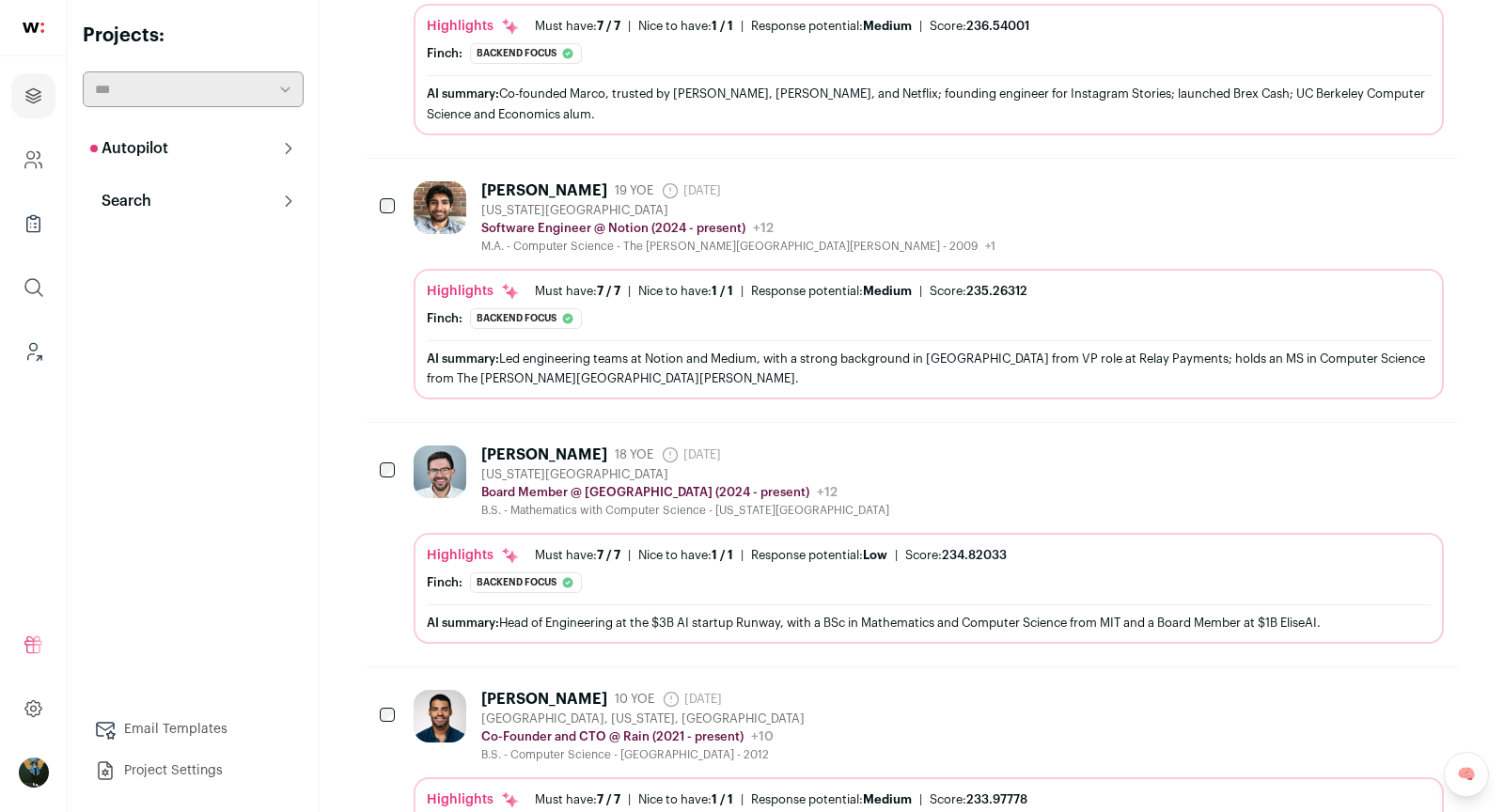
scroll to position [5687, 0]
click at [555, 447] on div "Kamil Sindi" at bounding box center [544, 457] width 126 height 19
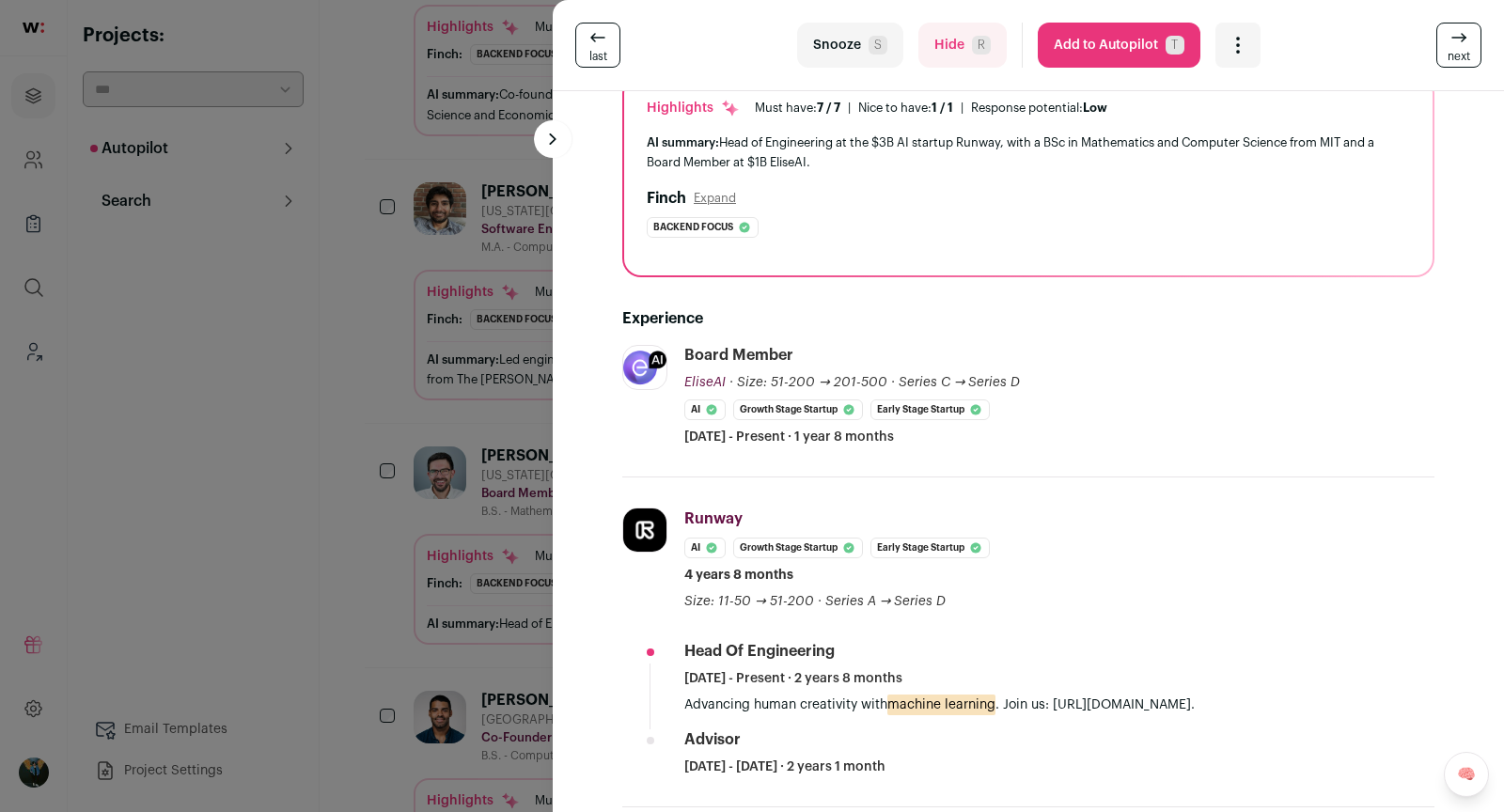
scroll to position [0, 0]
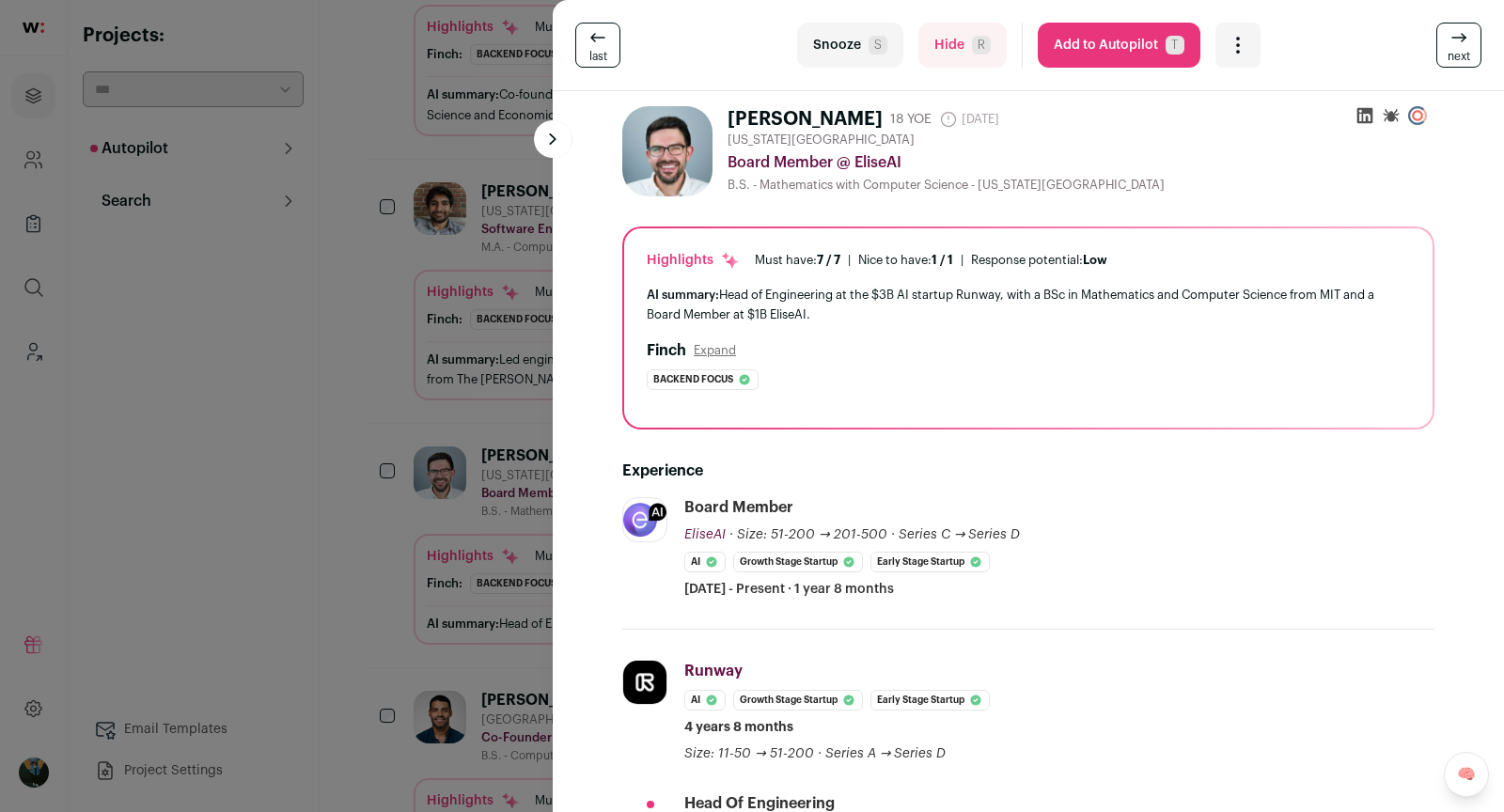
click at [333, 349] on div "last Snooze S Hide R Add to Autopilot T More actions Report a Problem Report th…" at bounding box center [752, 406] width 1504 height 812
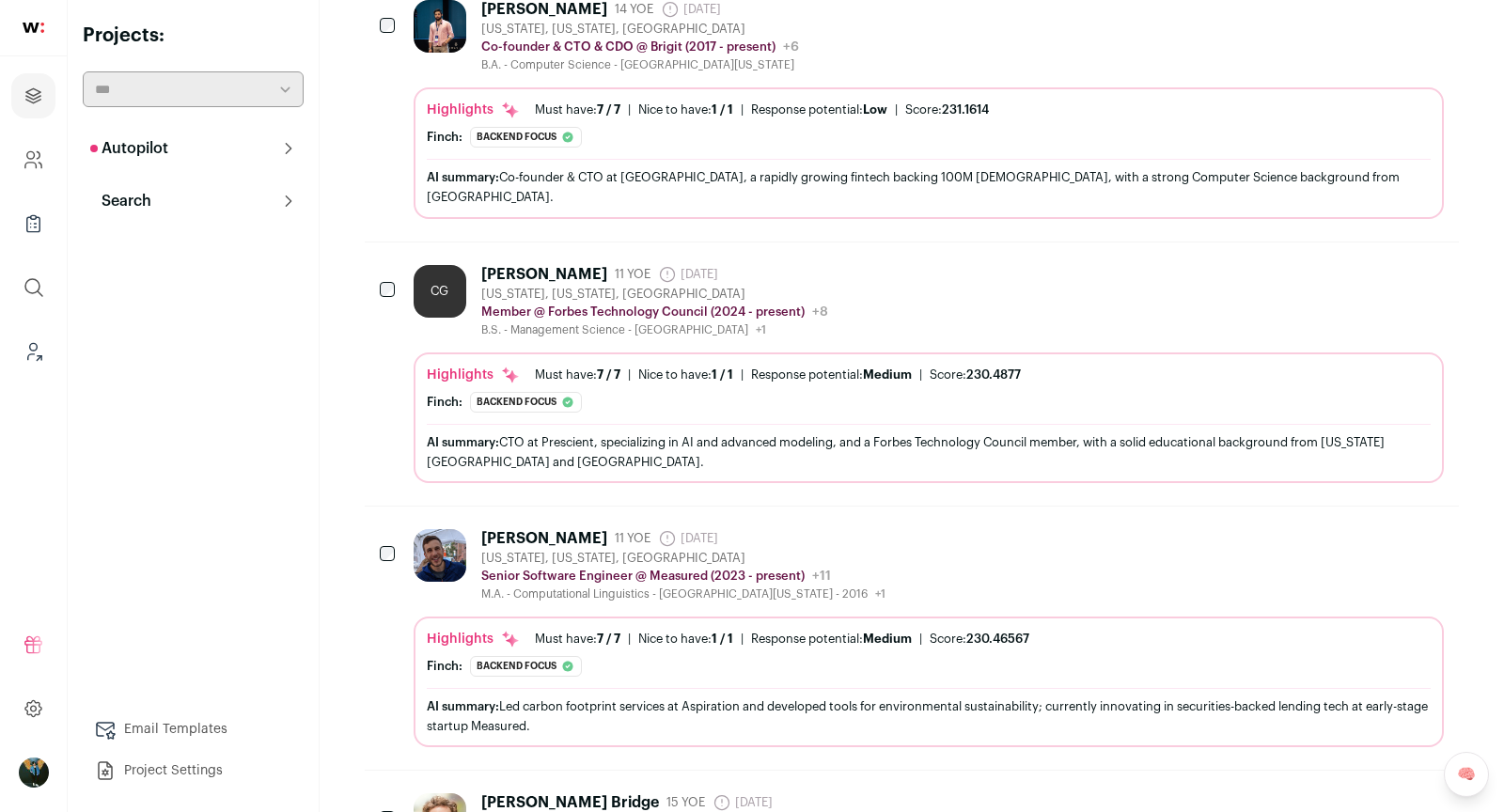
scroll to position [6650, 0]
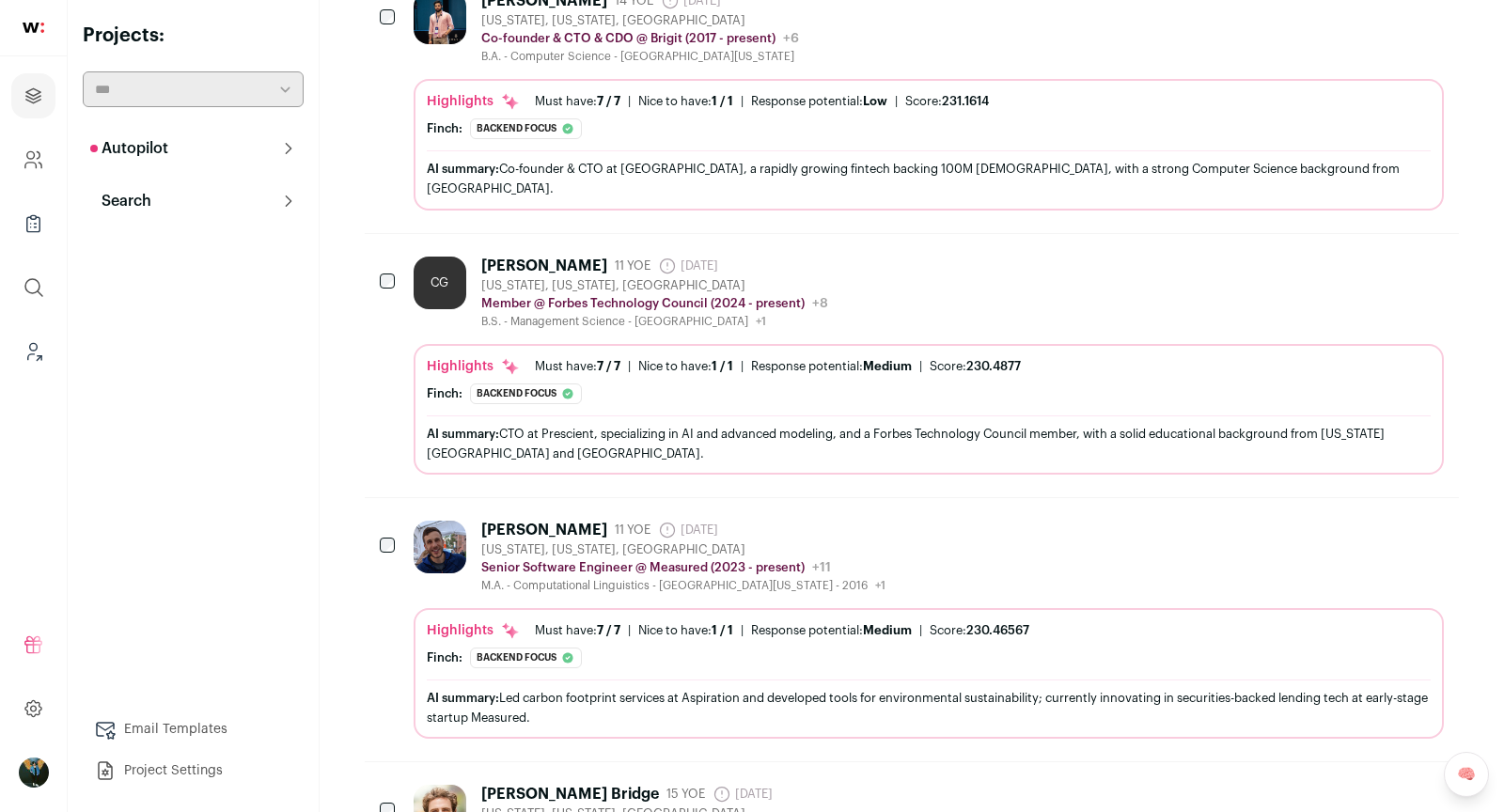
click at [149, 738] on link "Email Templates" at bounding box center [193, 729] width 221 height 38
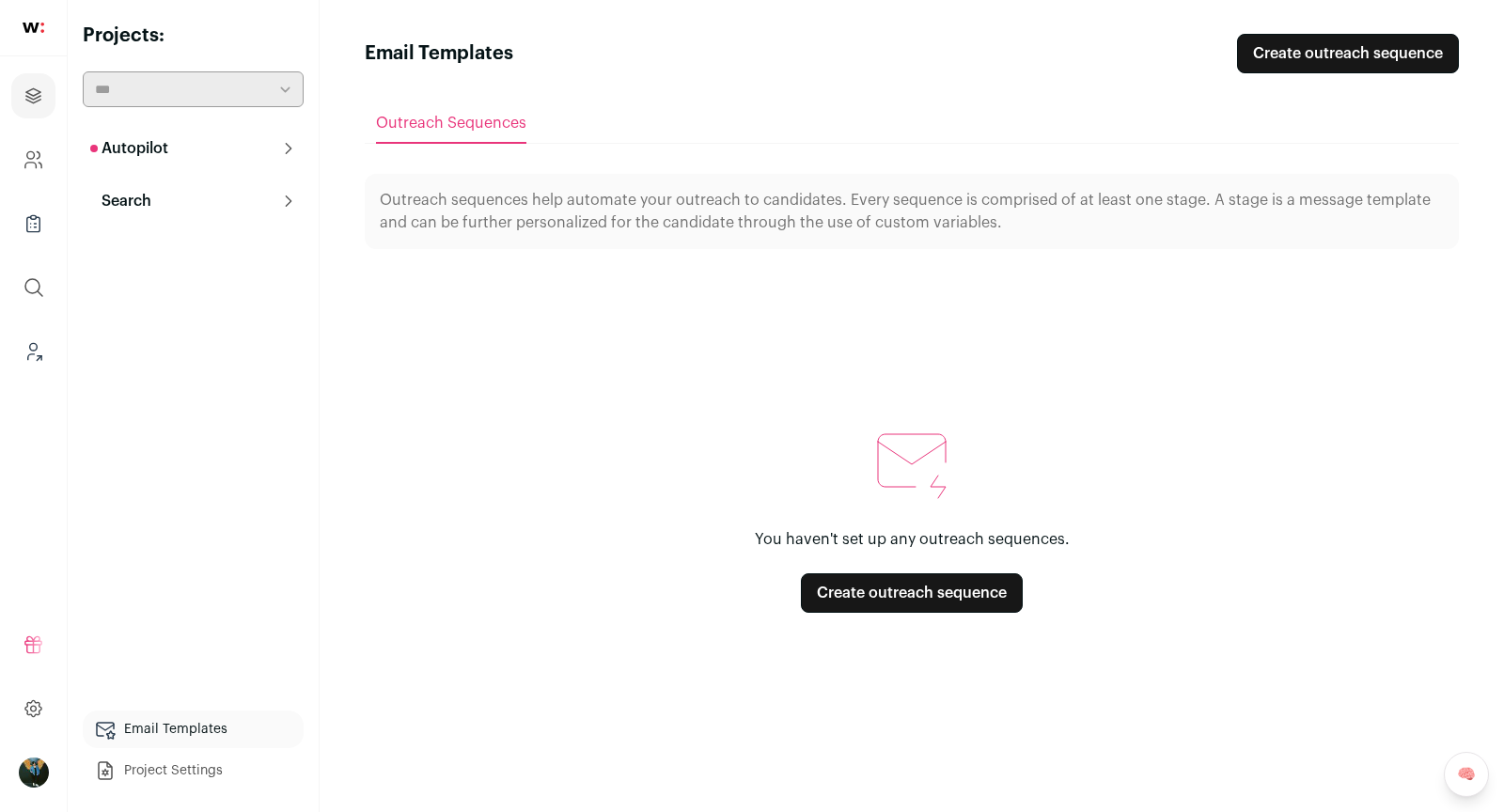
click at [926, 594] on link "Create outreach sequence" at bounding box center [911, 592] width 222 height 39
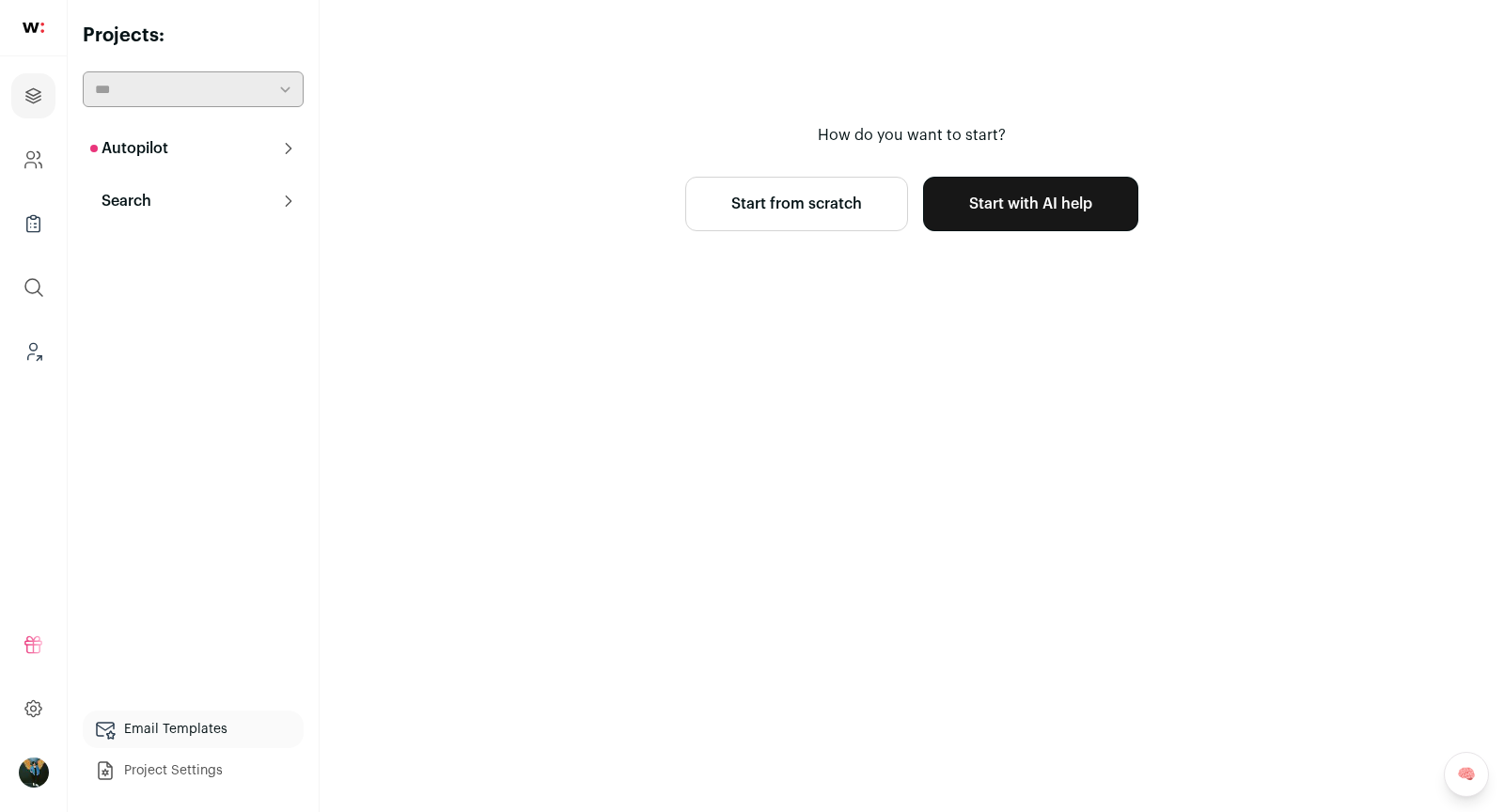
click at [958, 226] on link "Start with AI help" at bounding box center [1030, 203] width 215 height 55
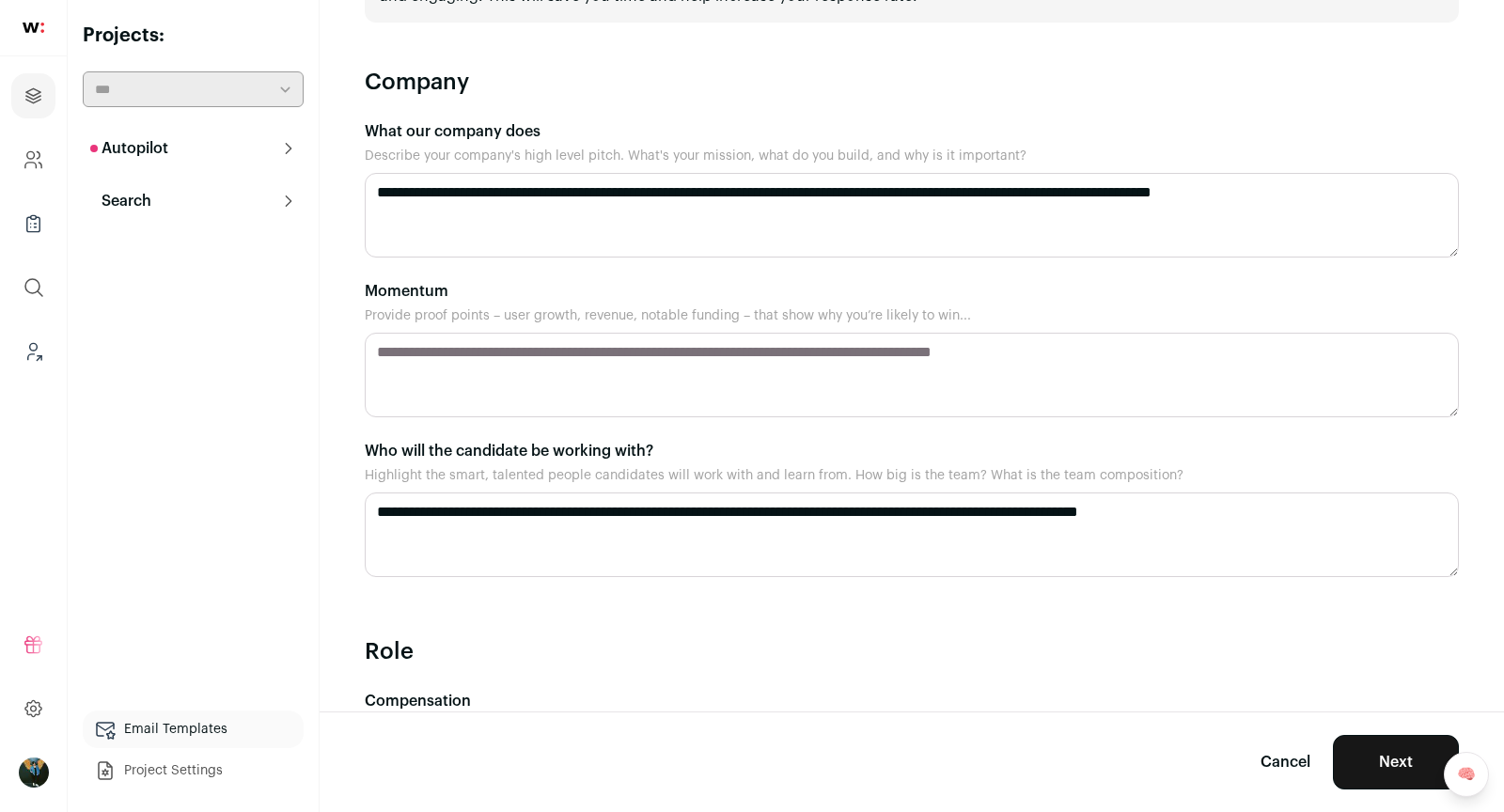
scroll to position [147, 0]
click at [789, 372] on textarea "Momentum" at bounding box center [912, 374] width 1095 height 85
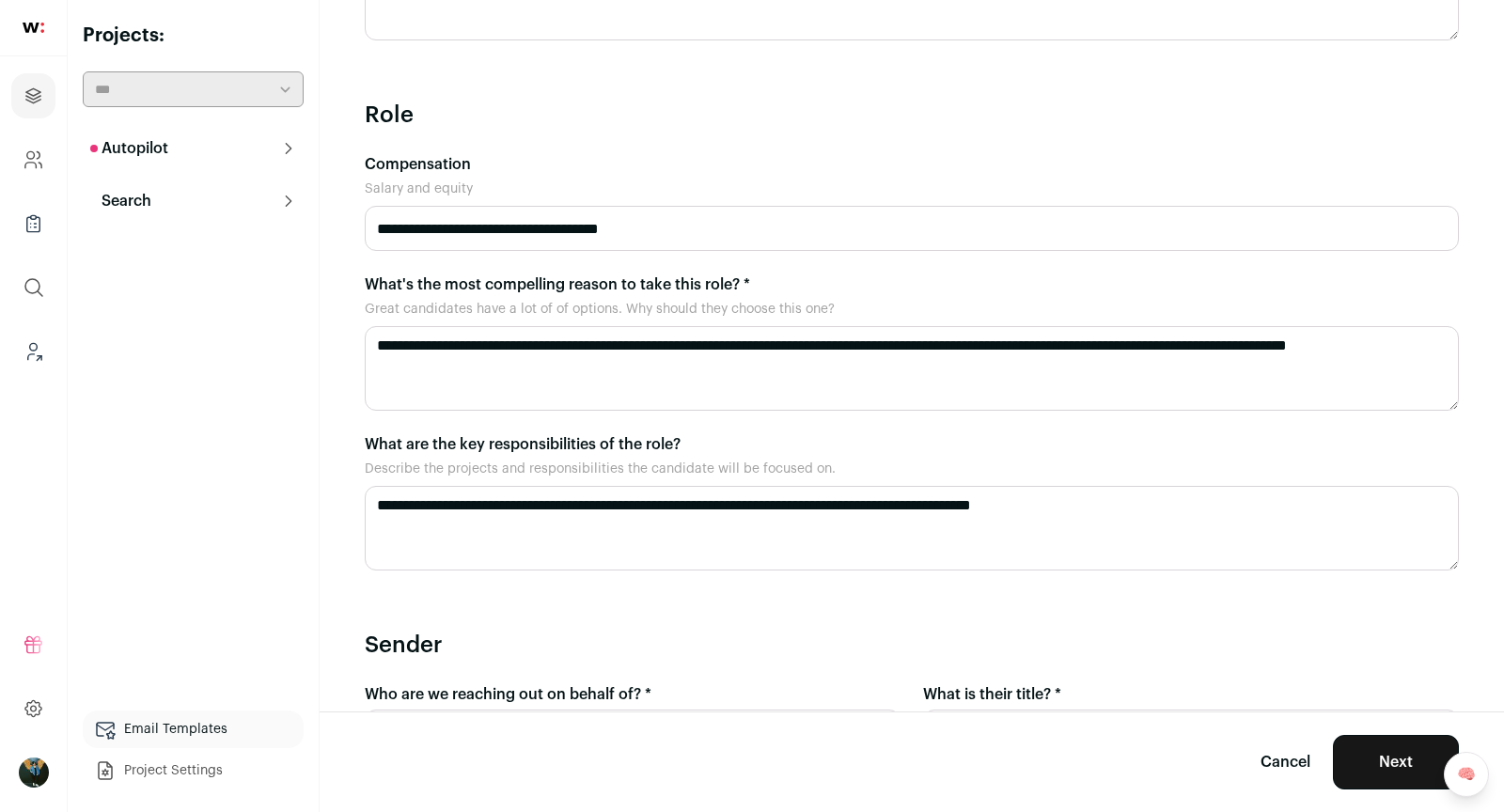
scroll to position [749, 0]
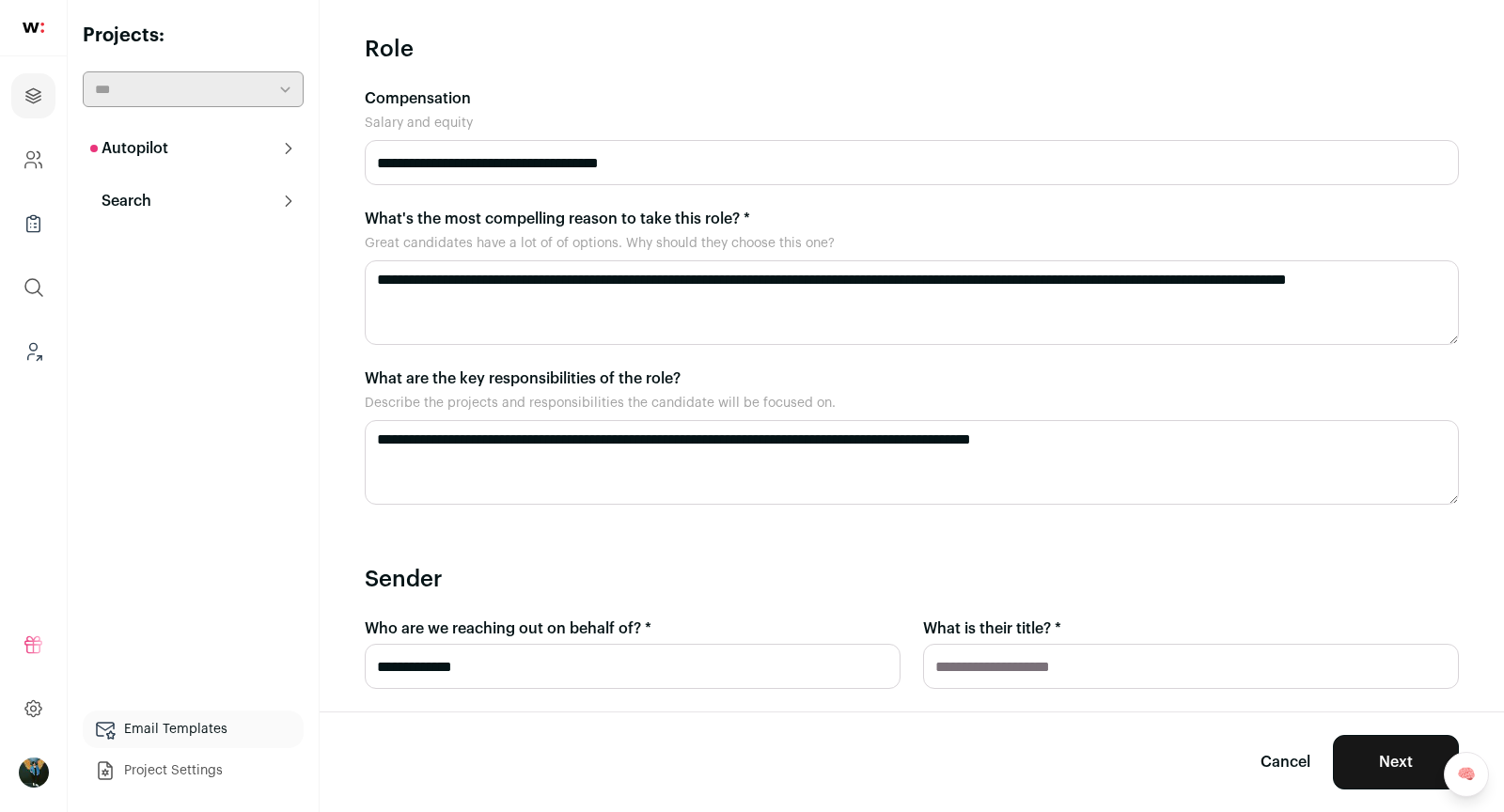
click at [1037, 665] on input "What is their title? *" at bounding box center [1191, 666] width 536 height 45
type input "*********"
click at [1364, 762] on button "Next" at bounding box center [1396, 762] width 126 height 55
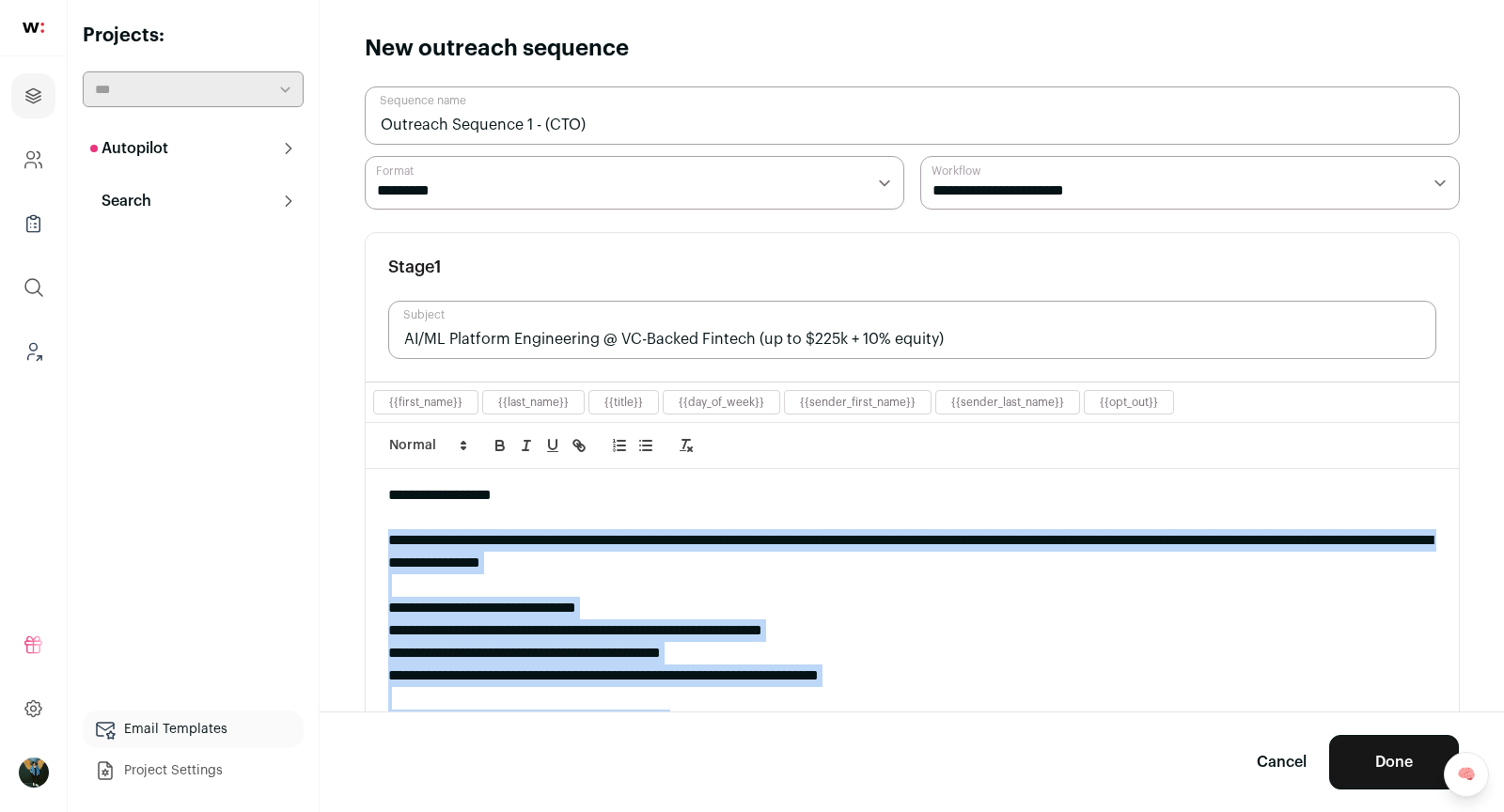
drag, startPoint x: 389, startPoint y: 531, endPoint x: 524, endPoint y: 761, distance: 266.7
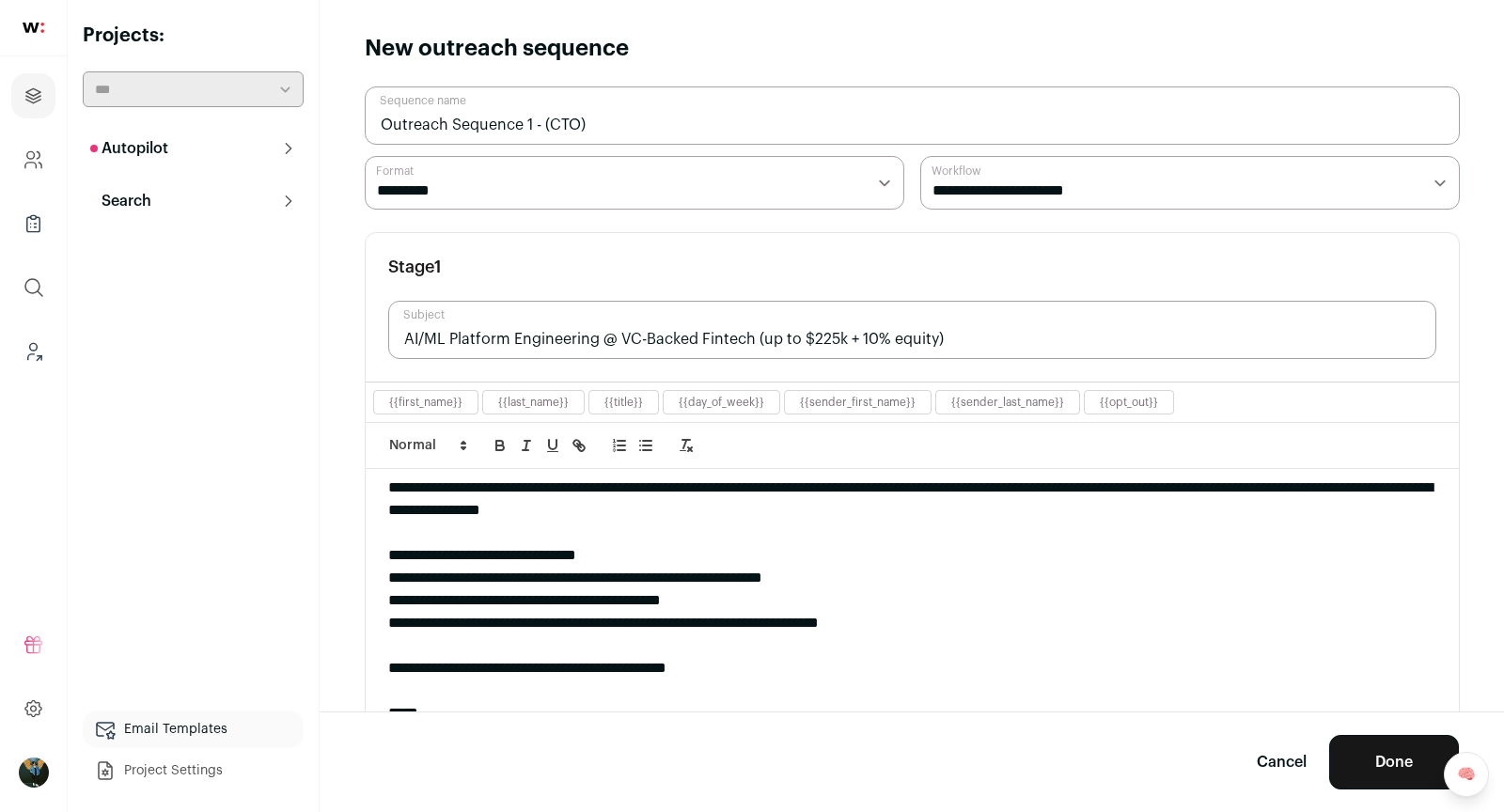
click at [564, 671] on div "**********" at bounding box center [912, 668] width 1048 height 22
click at [829, 680] on div at bounding box center [912, 691] width 1048 height 22
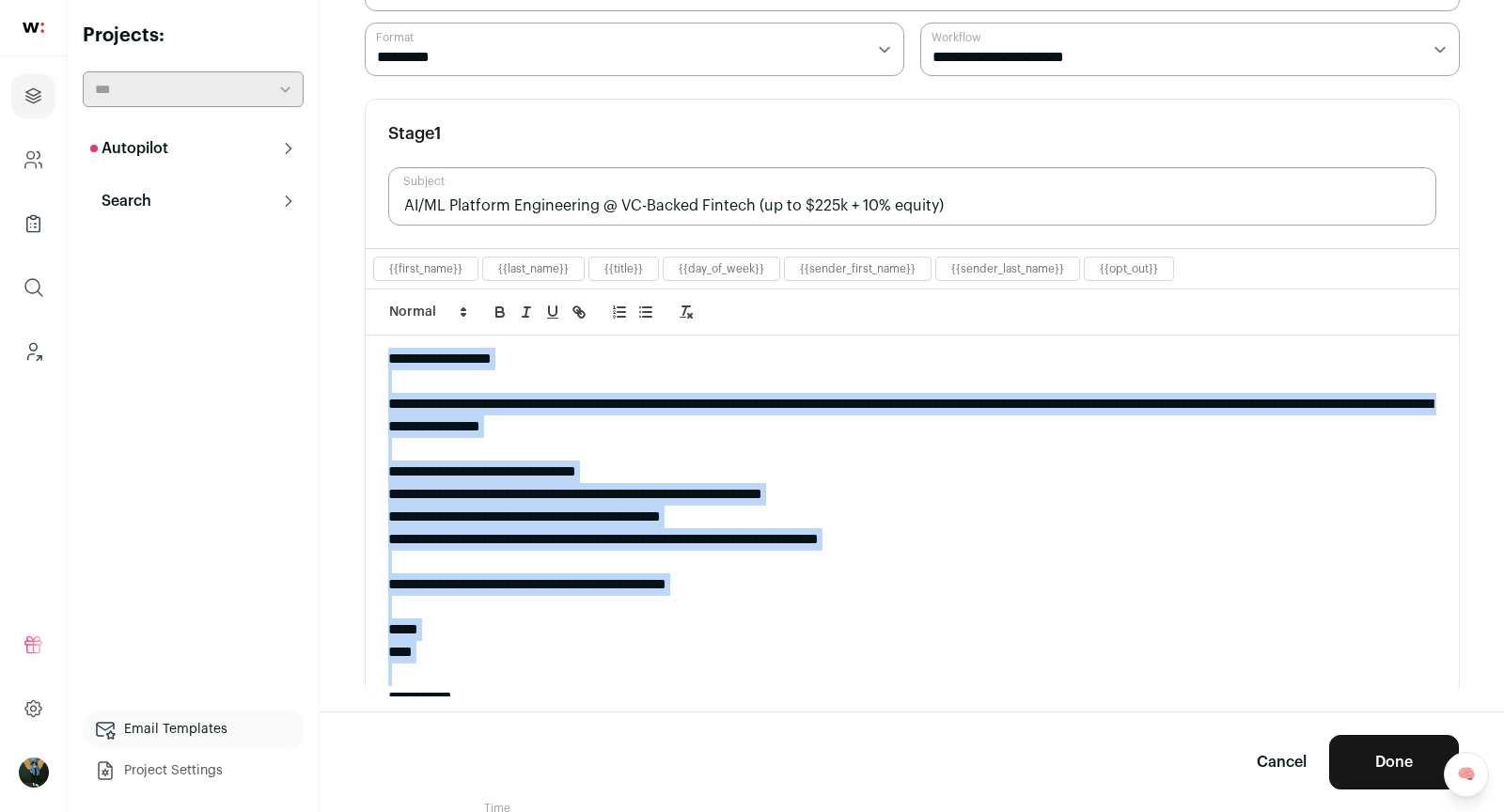
scroll to position [0, 0]
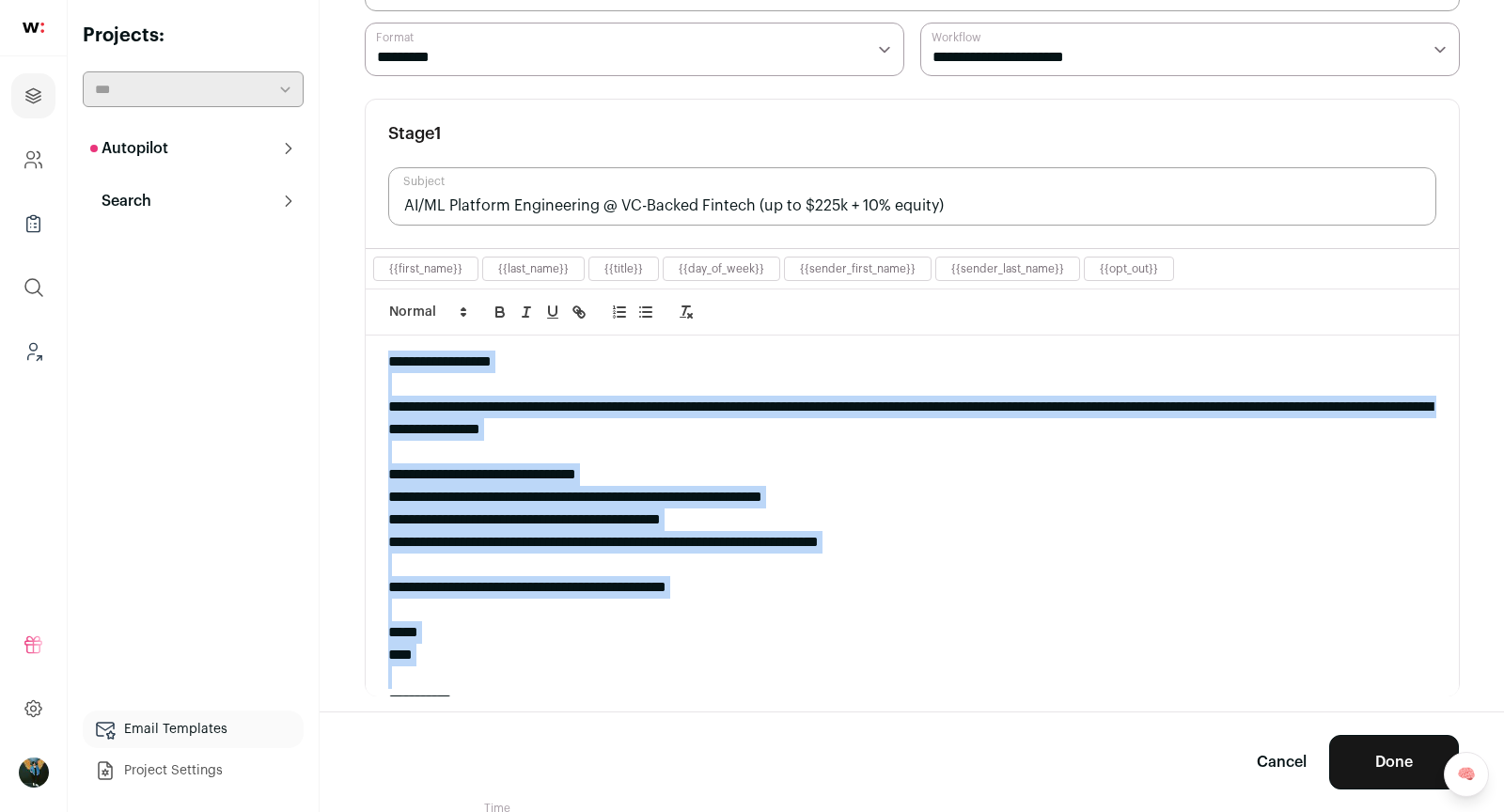
drag, startPoint x: 488, startPoint y: 610, endPoint x: 356, endPoint y: 311, distance: 326.8
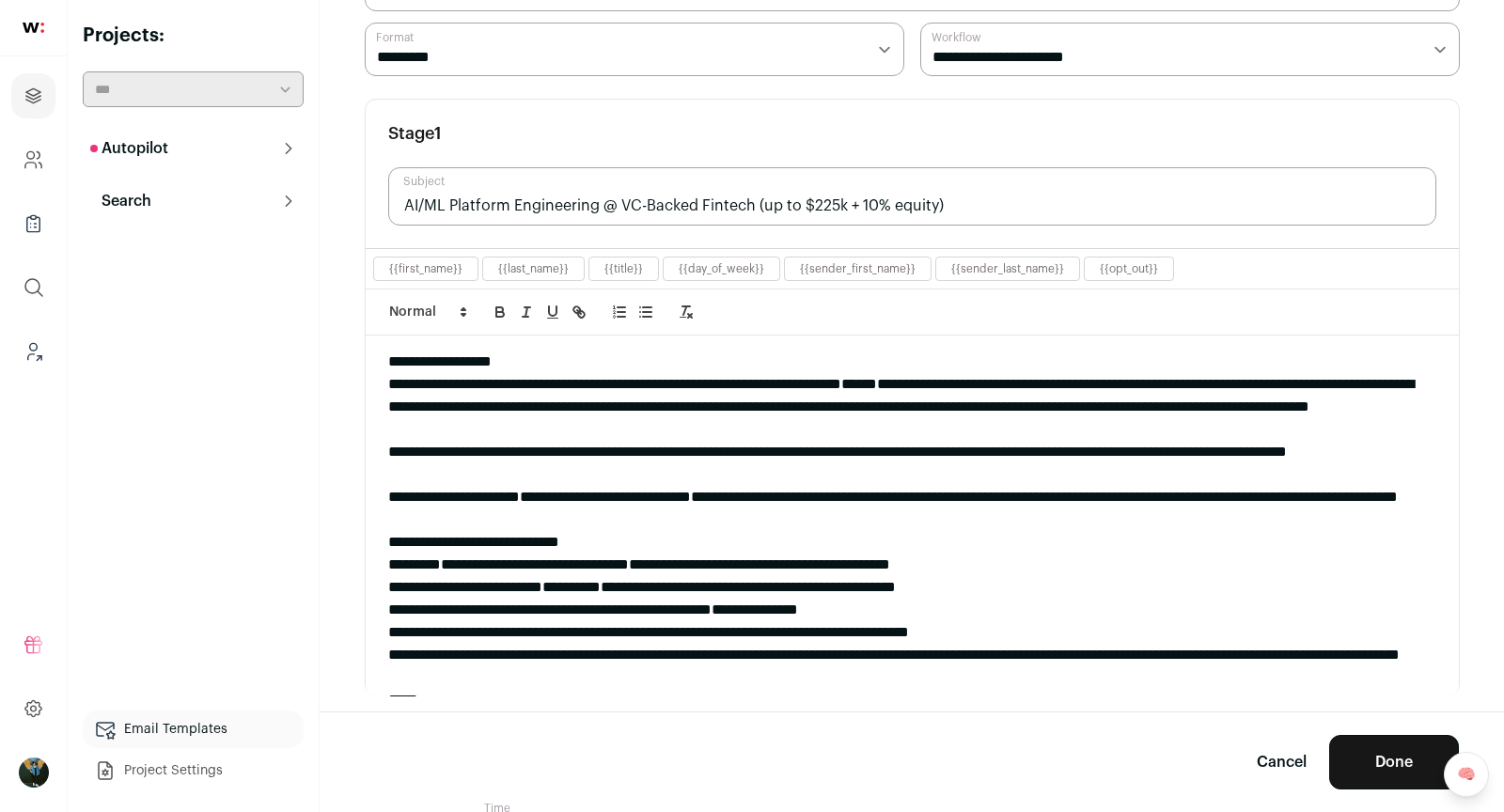
scroll to position [57, 0]
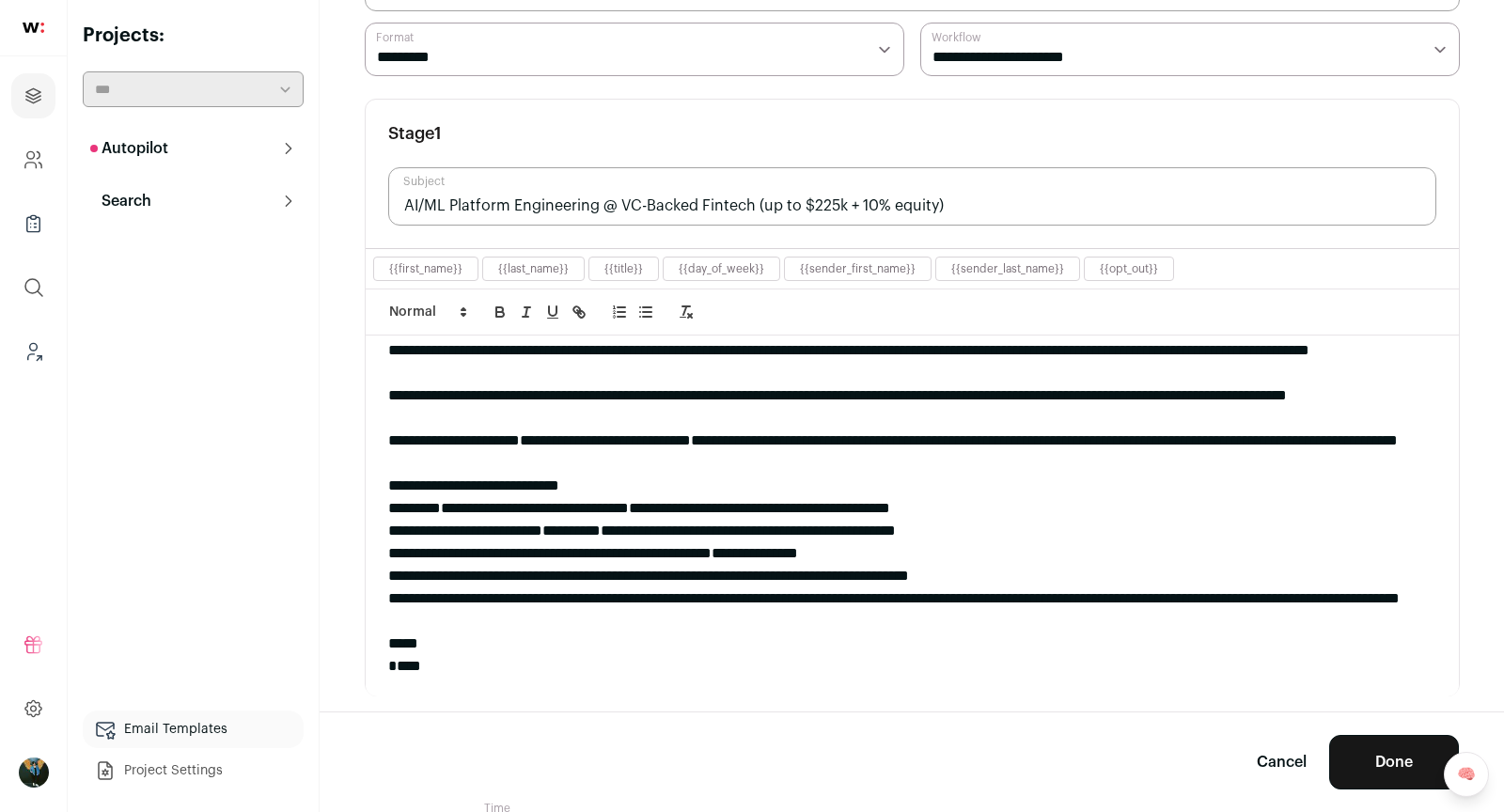
click at [581, 406] on div "**********" at bounding box center [912, 406] width 1048 height 45
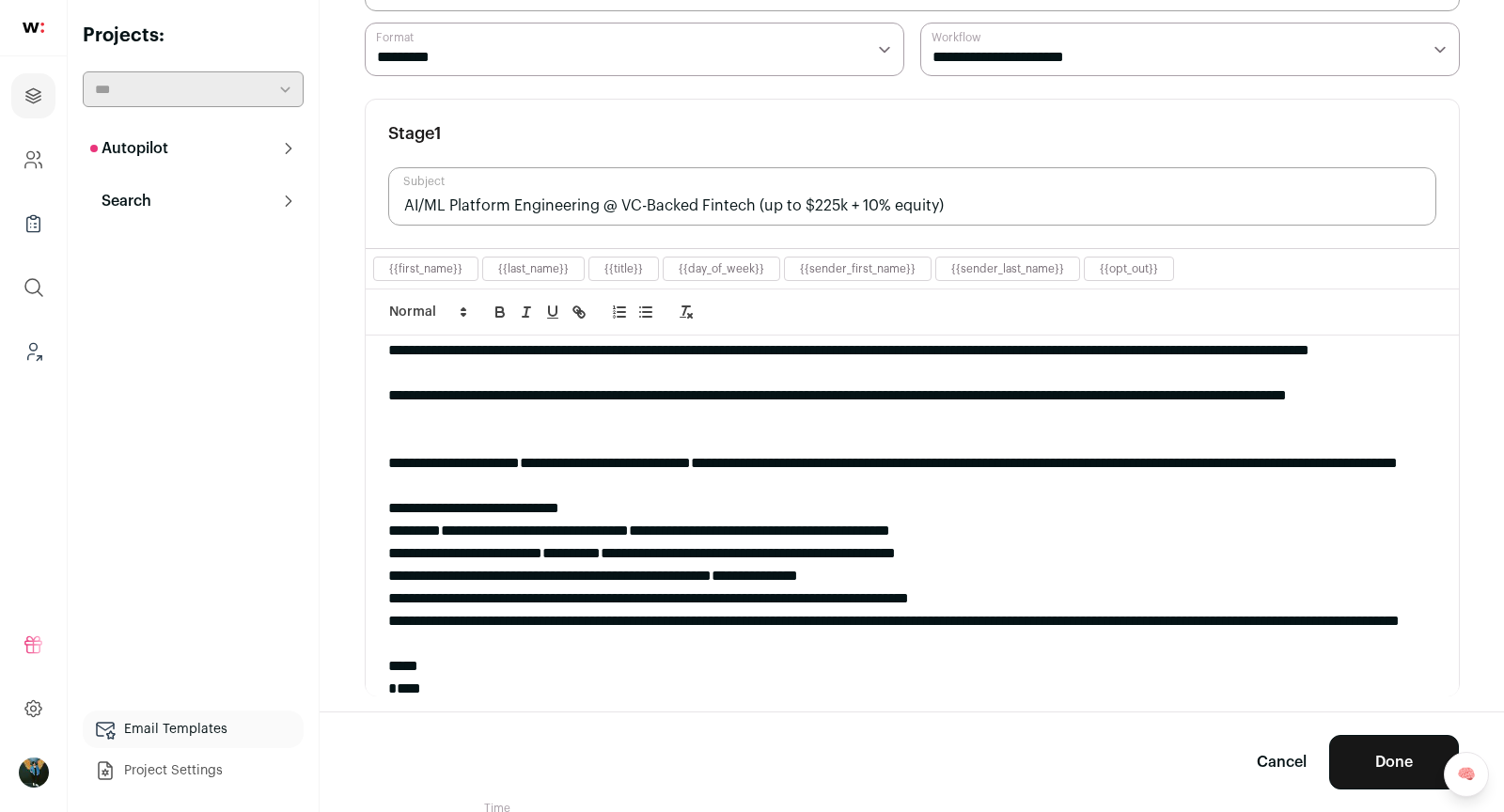
click at [621, 506] on div "**********" at bounding box center [912, 508] width 1048 height 22
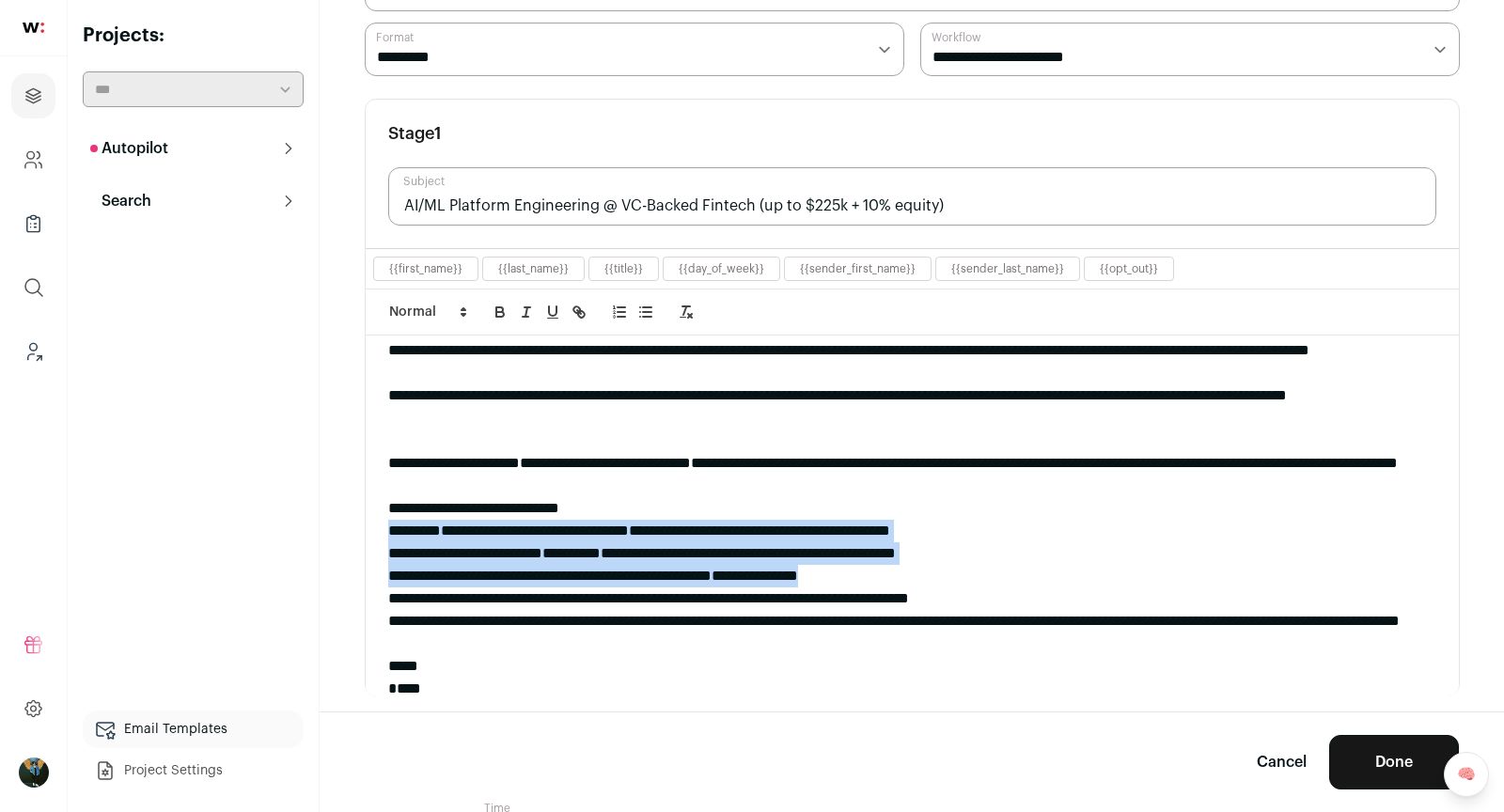
drag, startPoint x: 380, startPoint y: 522, endPoint x: 950, endPoint y: 574, distance: 572.4
click at [950, 574] on div "**********" at bounding box center [912, 515] width 1094 height 360
click at [643, 304] on icon "button" at bounding box center [646, 312] width 17 height 17
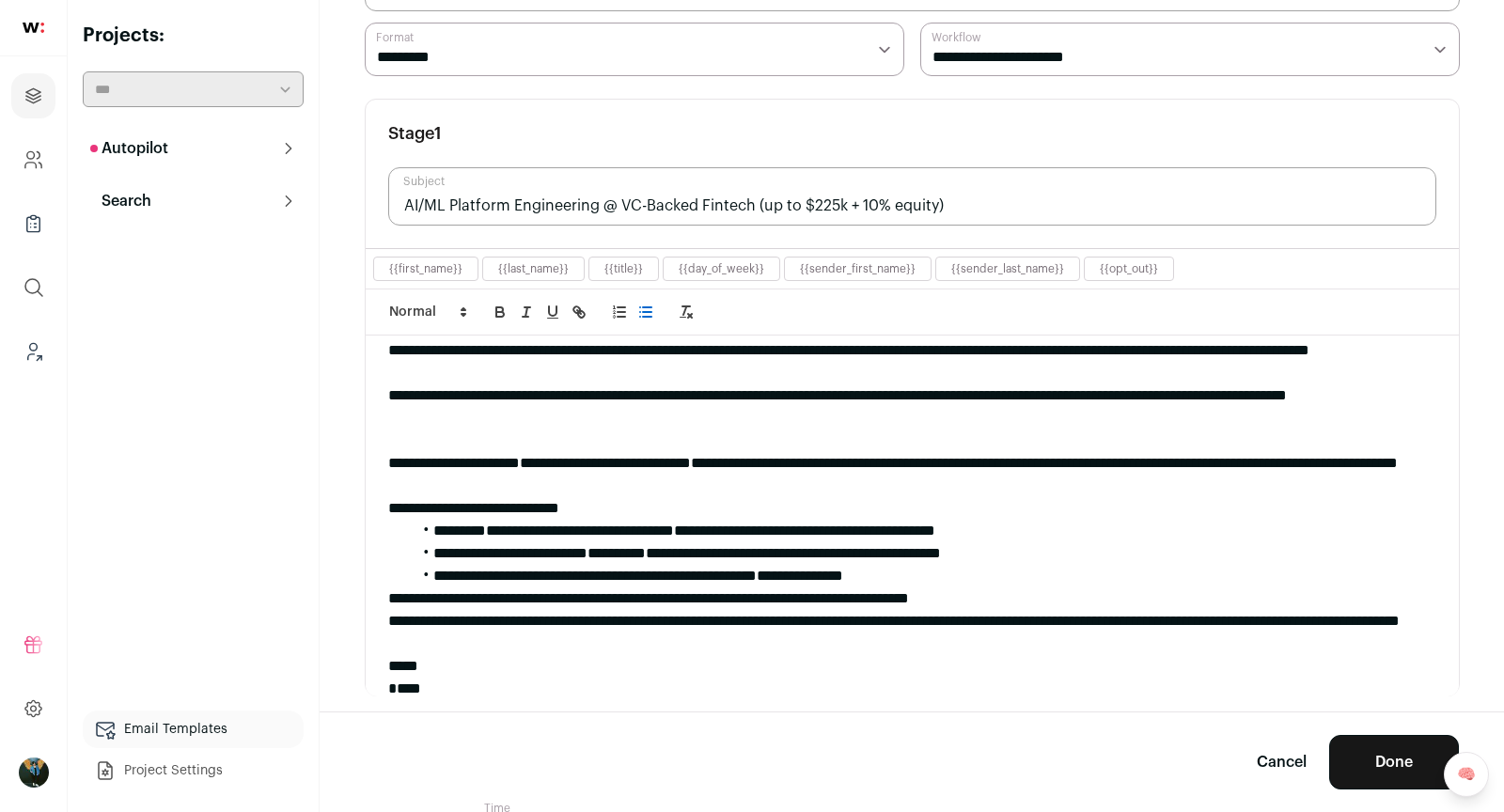
click at [1011, 564] on li "**********" at bounding box center [923, 575] width 1026 height 22
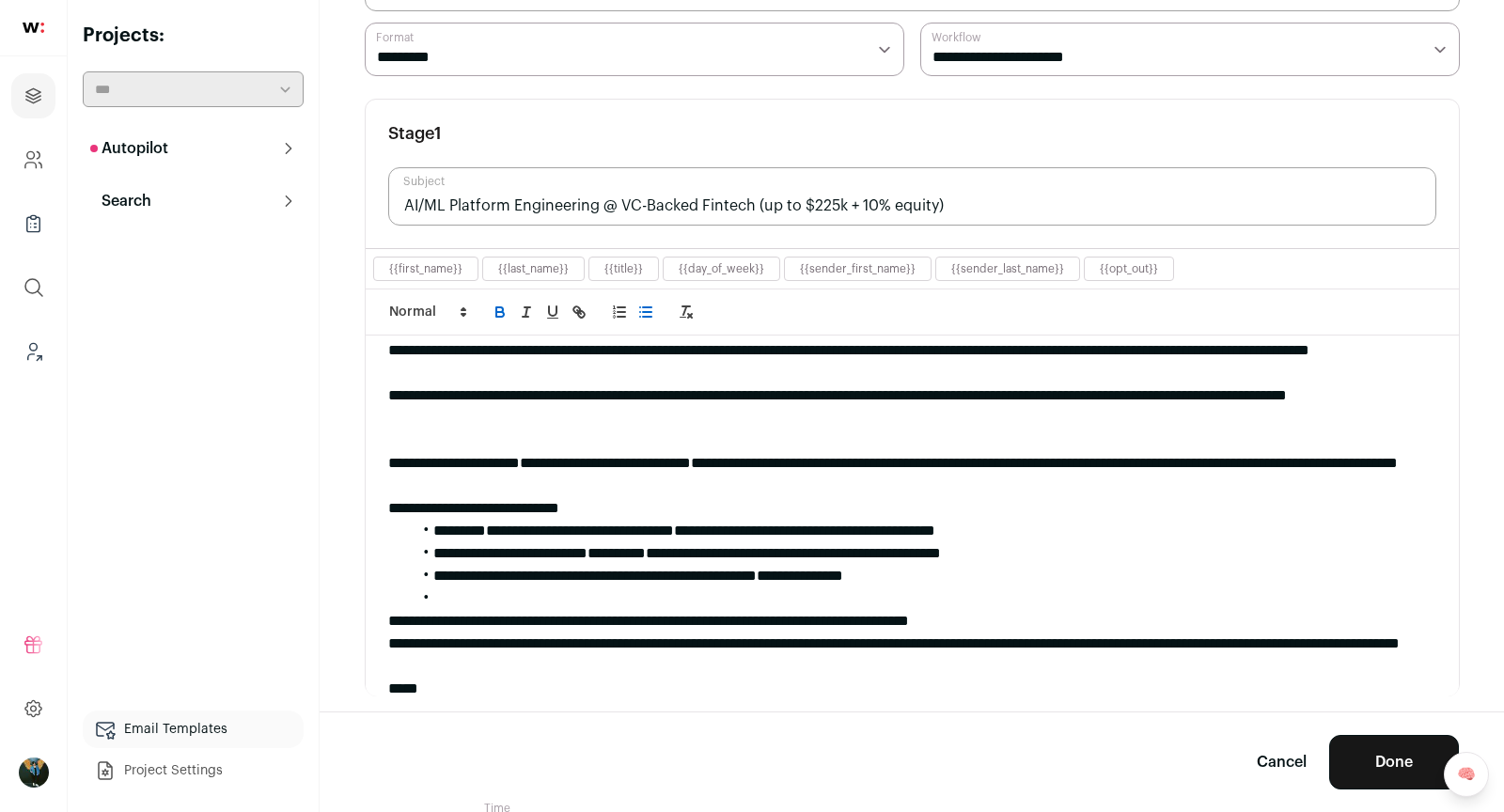
click at [698, 668] on div "**********" at bounding box center [912, 655] width 1048 height 45
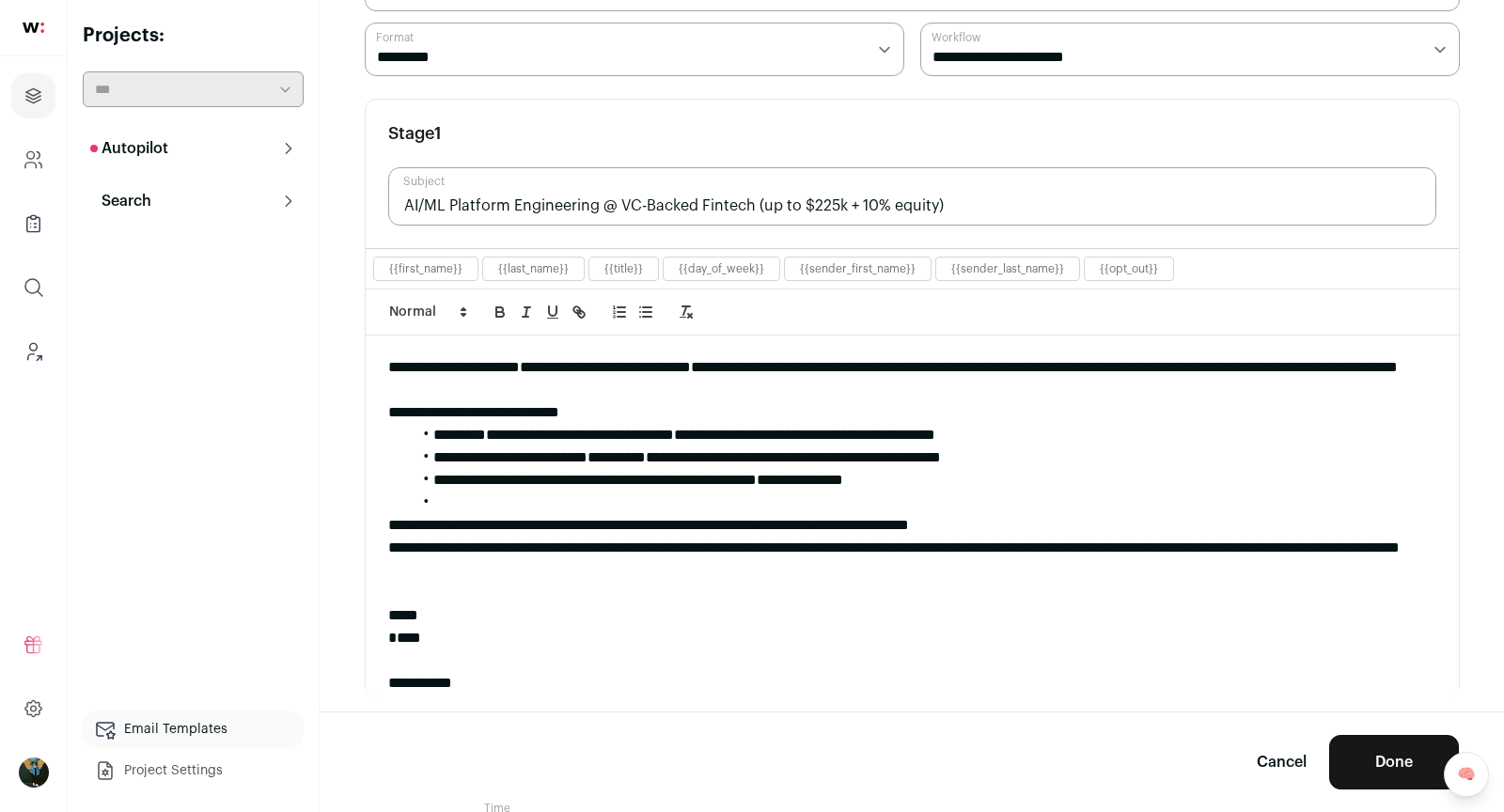
scroll to position [188, 0]
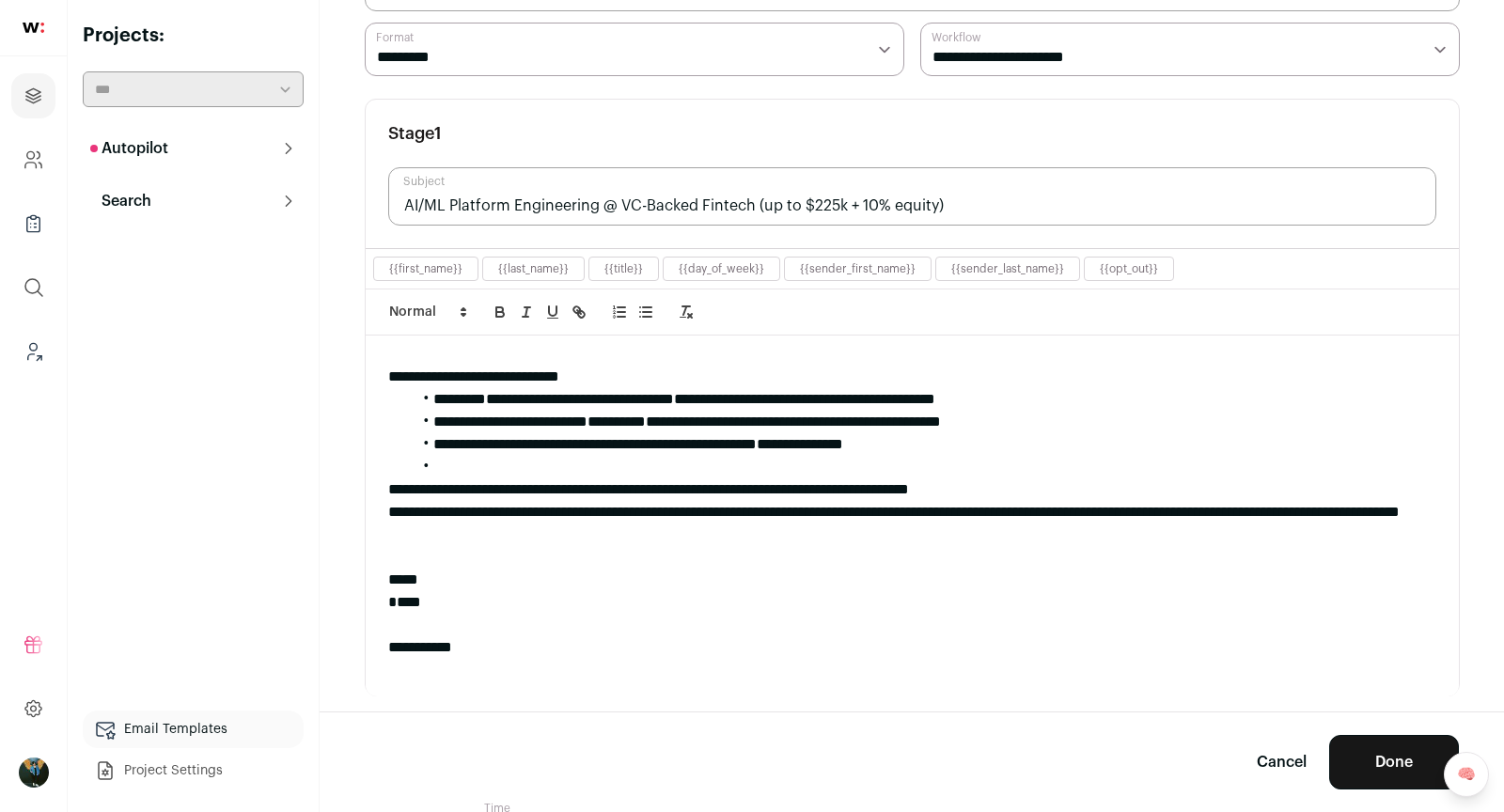
click at [390, 602] on div "****" at bounding box center [912, 602] width 1048 height 22
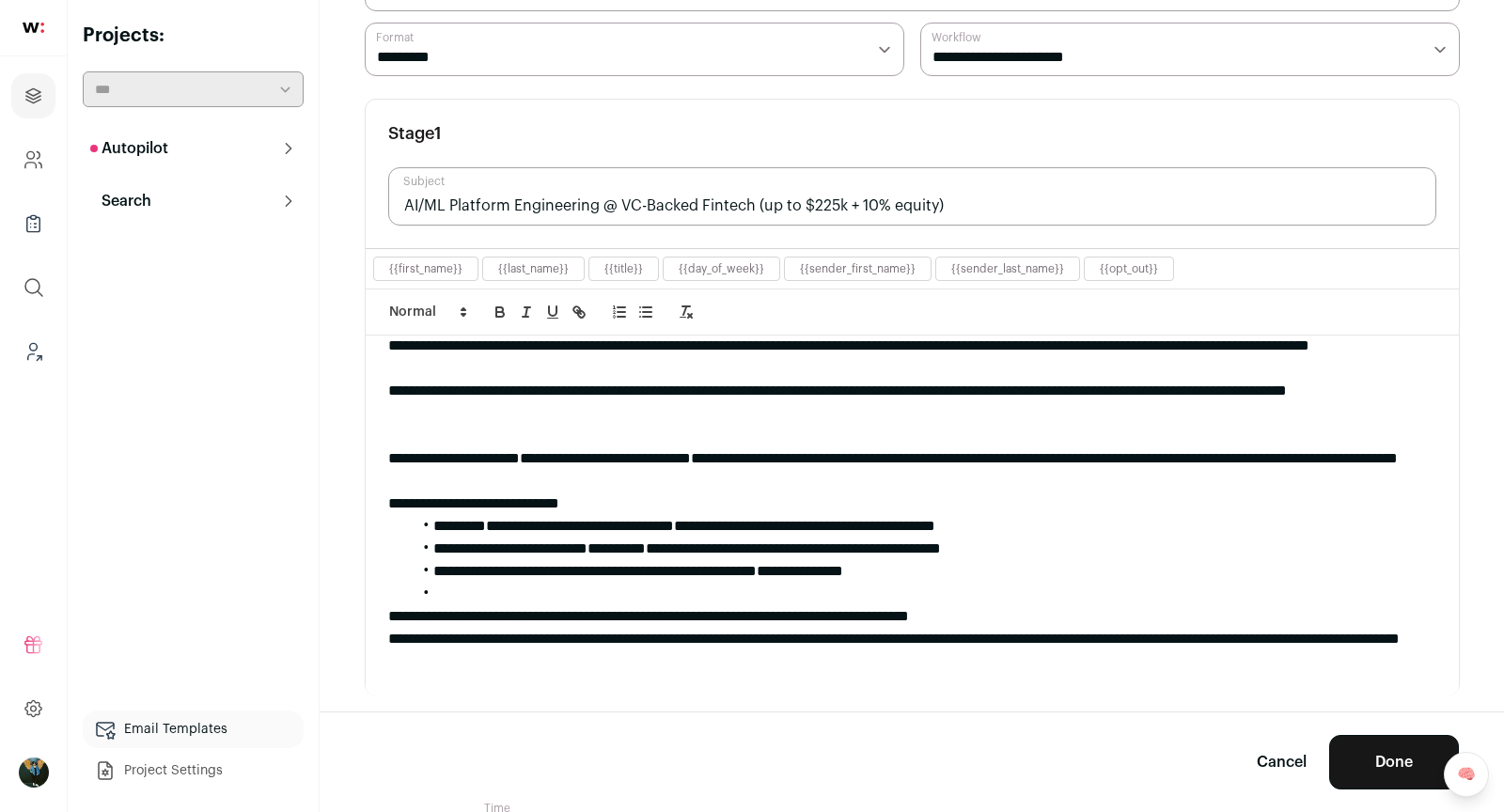
click at [644, 475] on div "**********" at bounding box center [912, 469] width 1048 height 45
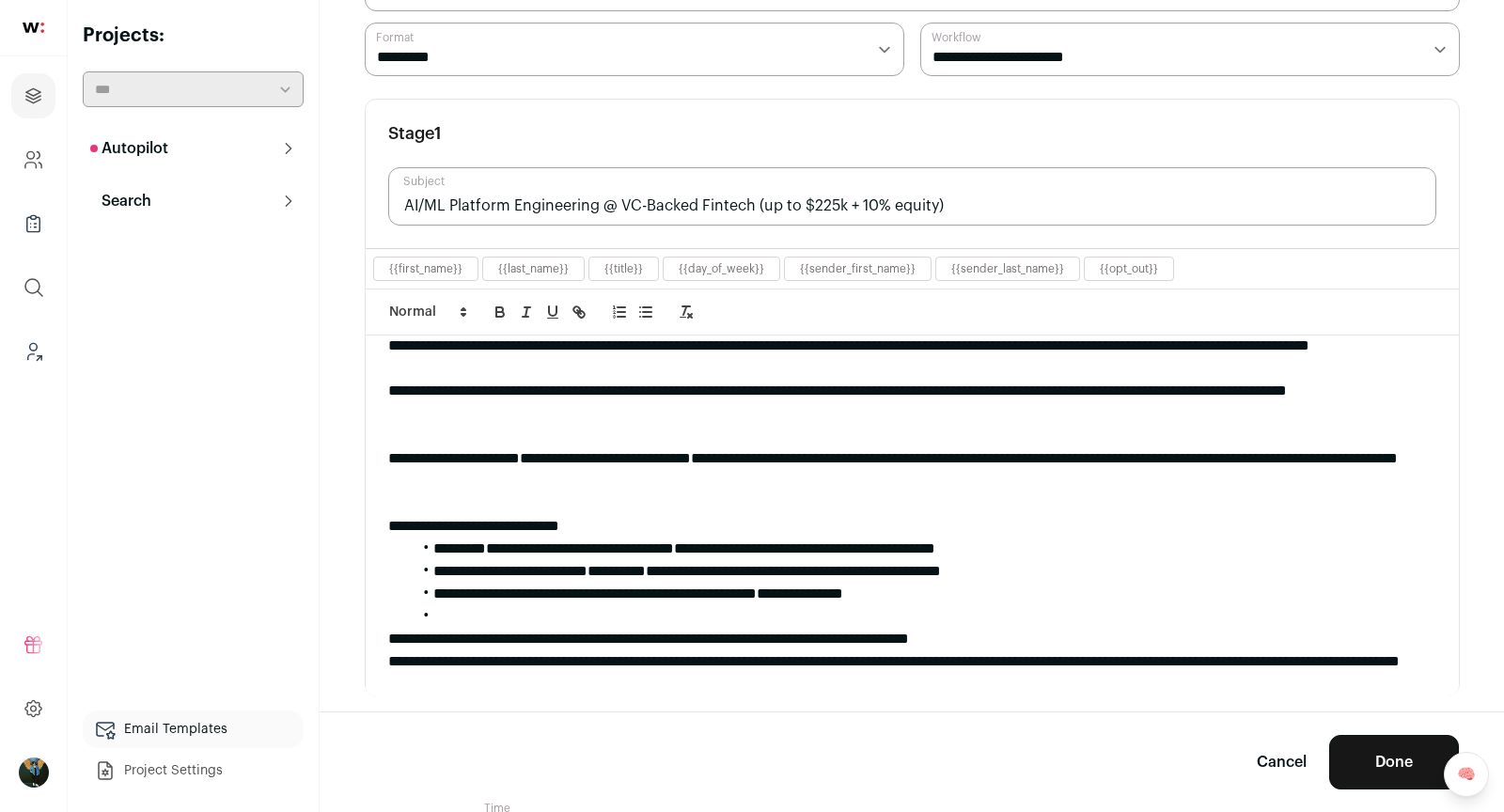
scroll to position [0, 0]
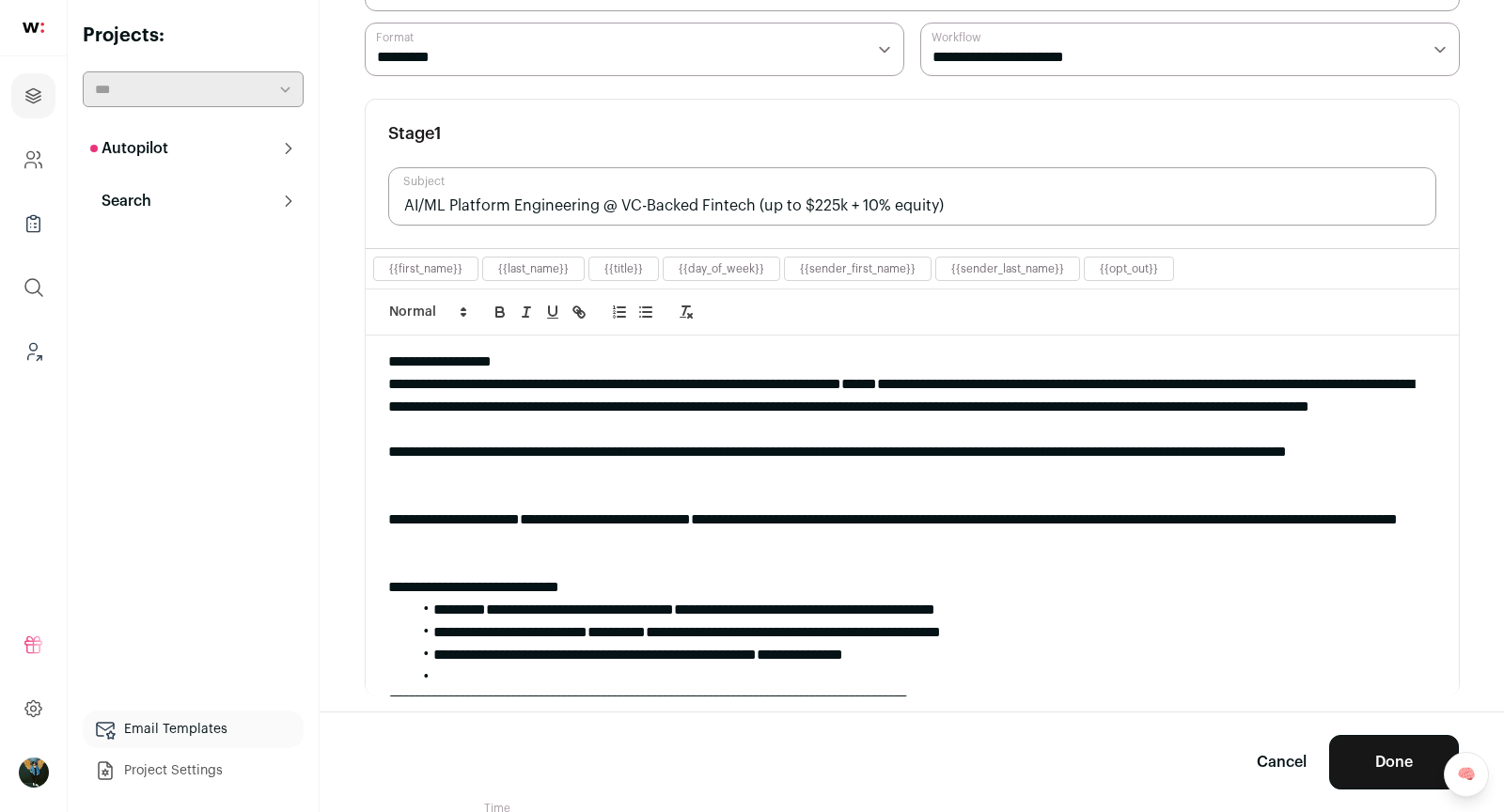
click at [536, 351] on div "**********" at bounding box center [912, 361] width 1048 height 22
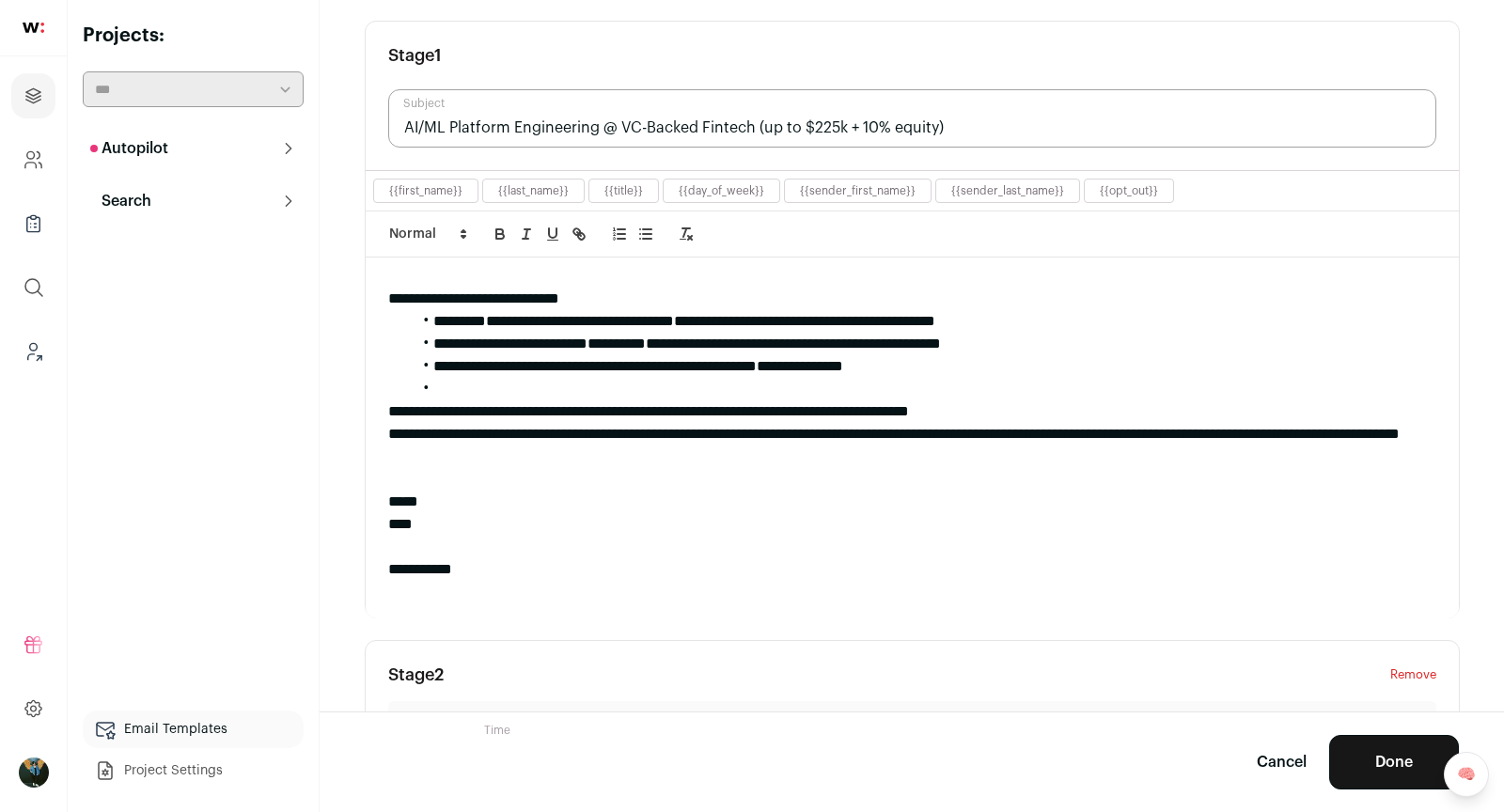
scroll to position [213, 0]
drag, startPoint x: 596, startPoint y: 125, endPoint x: 390, endPoint y: 123, distance: 206.0
click at [390, 124] on input "AI/ML Platform Engineering @ VC-Backed Fintech (up to $225k + 10% equity)" at bounding box center [912, 118] width 1048 height 58
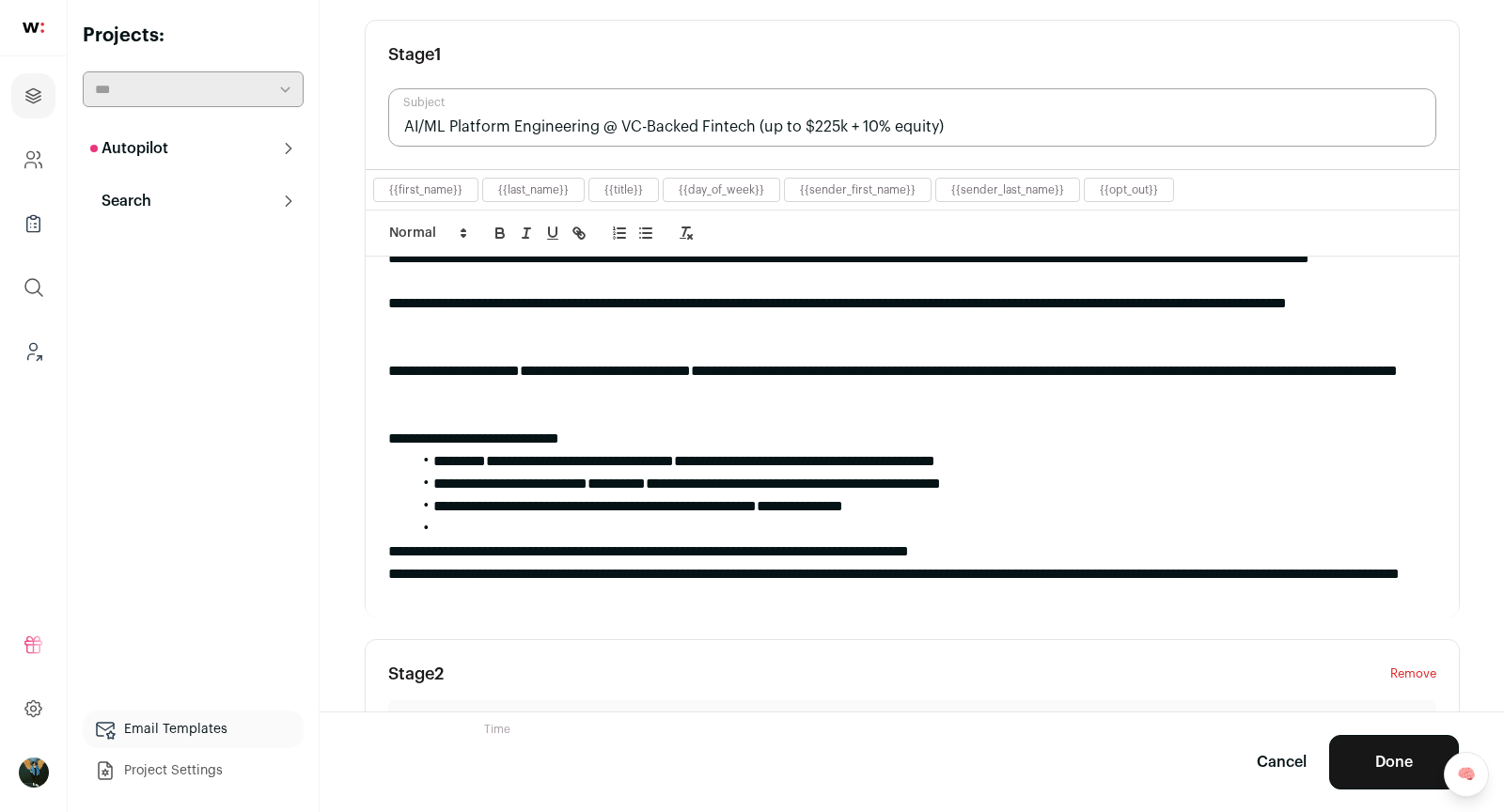
scroll to position [20, 0]
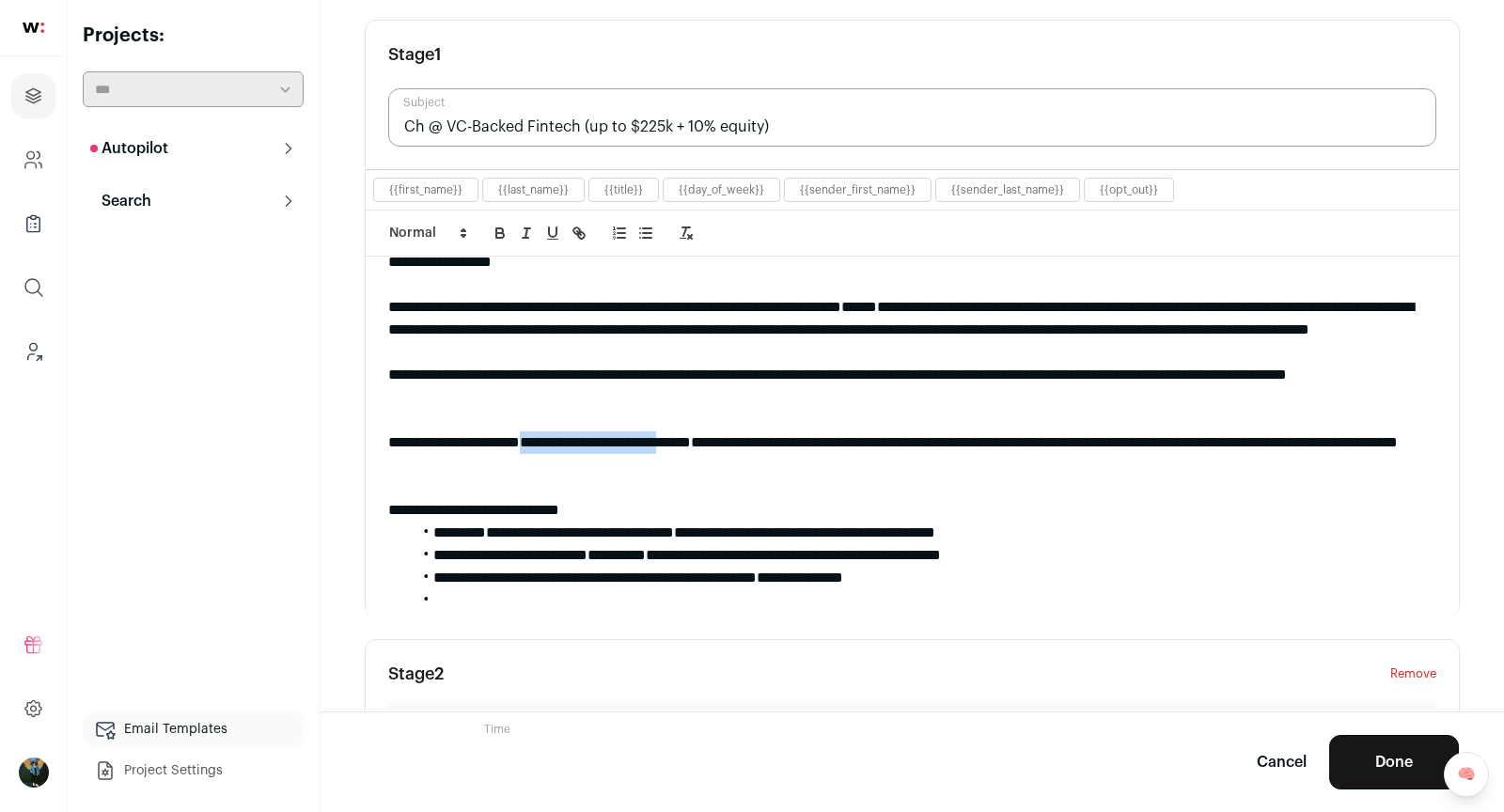
drag, startPoint x: 541, startPoint y: 432, endPoint x: 721, endPoint y: 435, distance: 180.0
click at [721, 435] on div "**********" at bounding box center [912, 454] width 1048 height 45
copy strong "**********"
click at [415, 125] on input "Ch @ VC-Backed Fintech (up to $225k + 10% equity)" at bounding box center [912, 118] width 1048 height 58
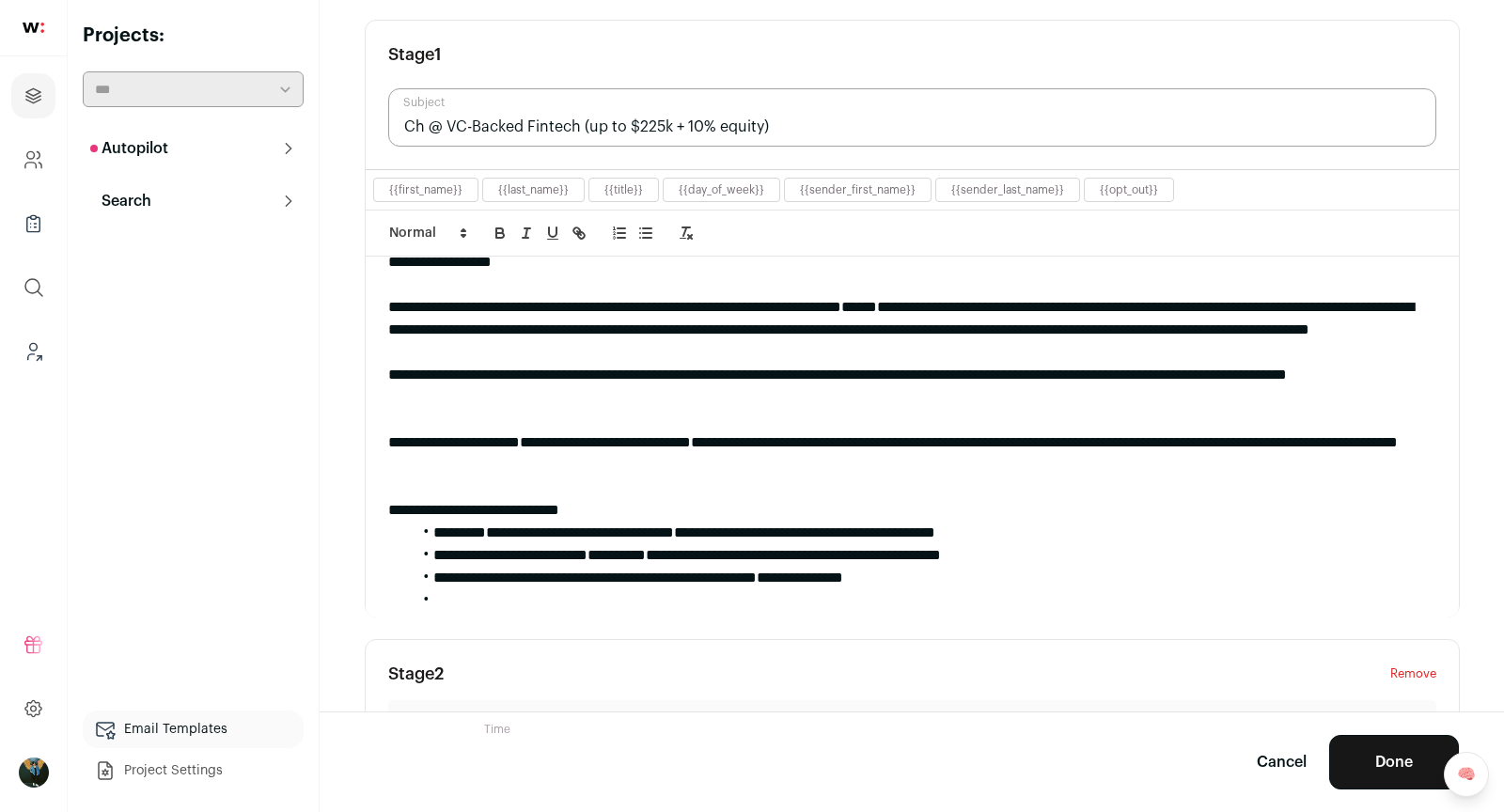
paste input "ief Technology Officer"
click at [653, 115] on input "Chief Technology Officer Opprotunity @ VC-Backed Fintech (up to $225k + 10% equ…" at bounding box center [912, 118] width 1048 height 58
type input "Chief Technology Officer Opprotunity @ VC-Backed Fintech (up to $225k + 10% equ…"
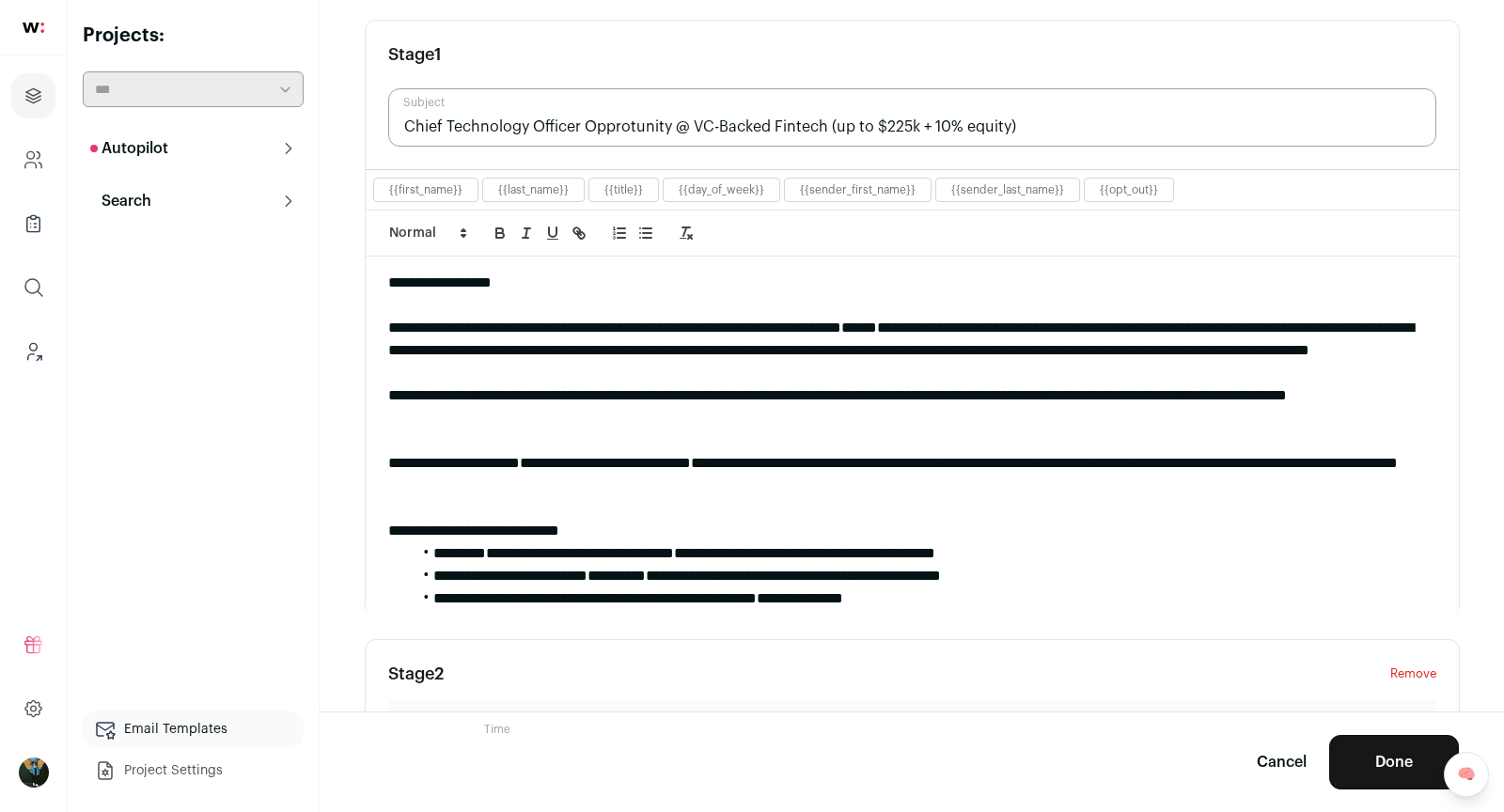
click at [751, 368] on div "**********" at bounding box center [912, 351] width 1048 height 67
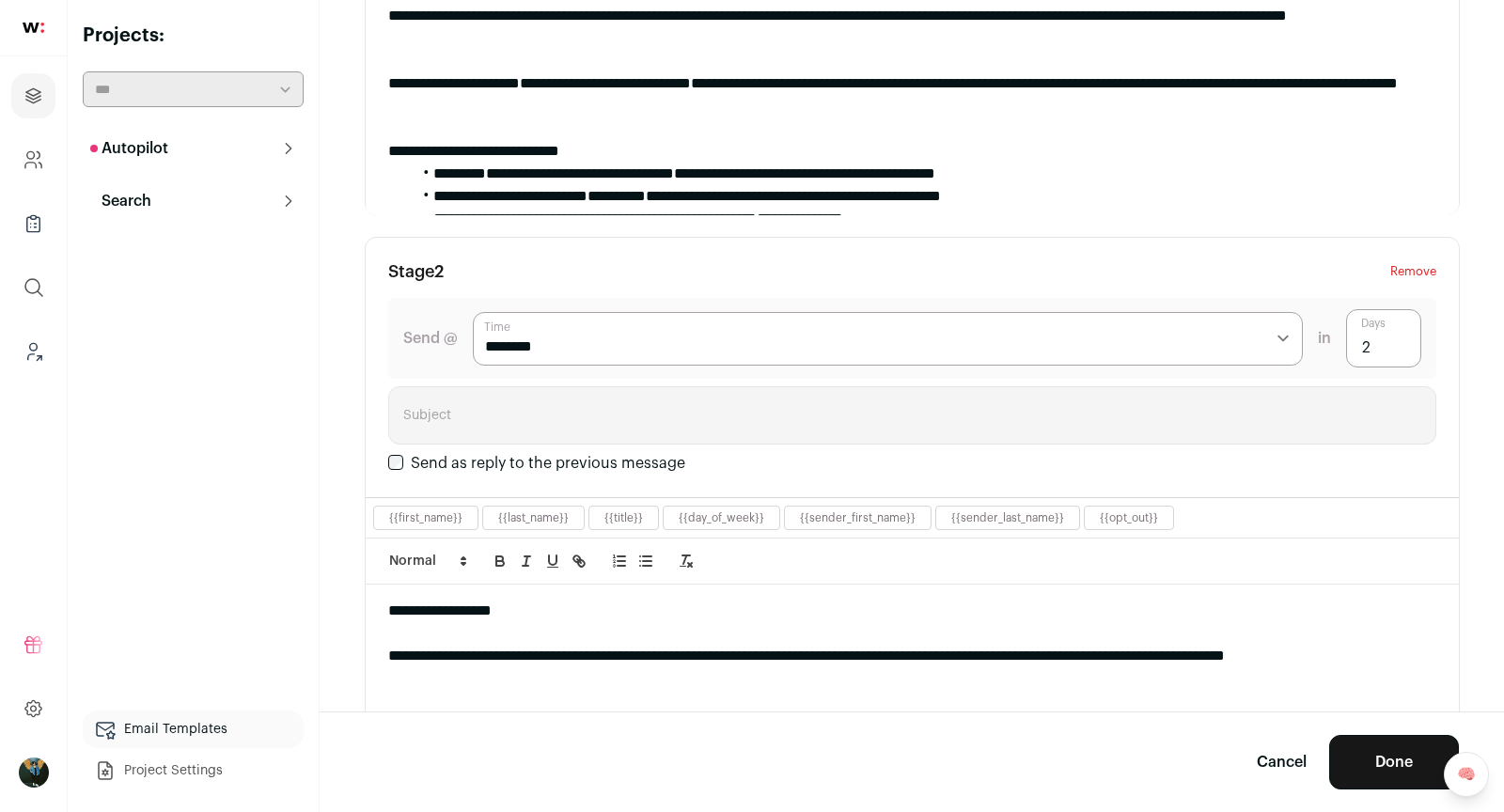
scroll to position [618, 0]
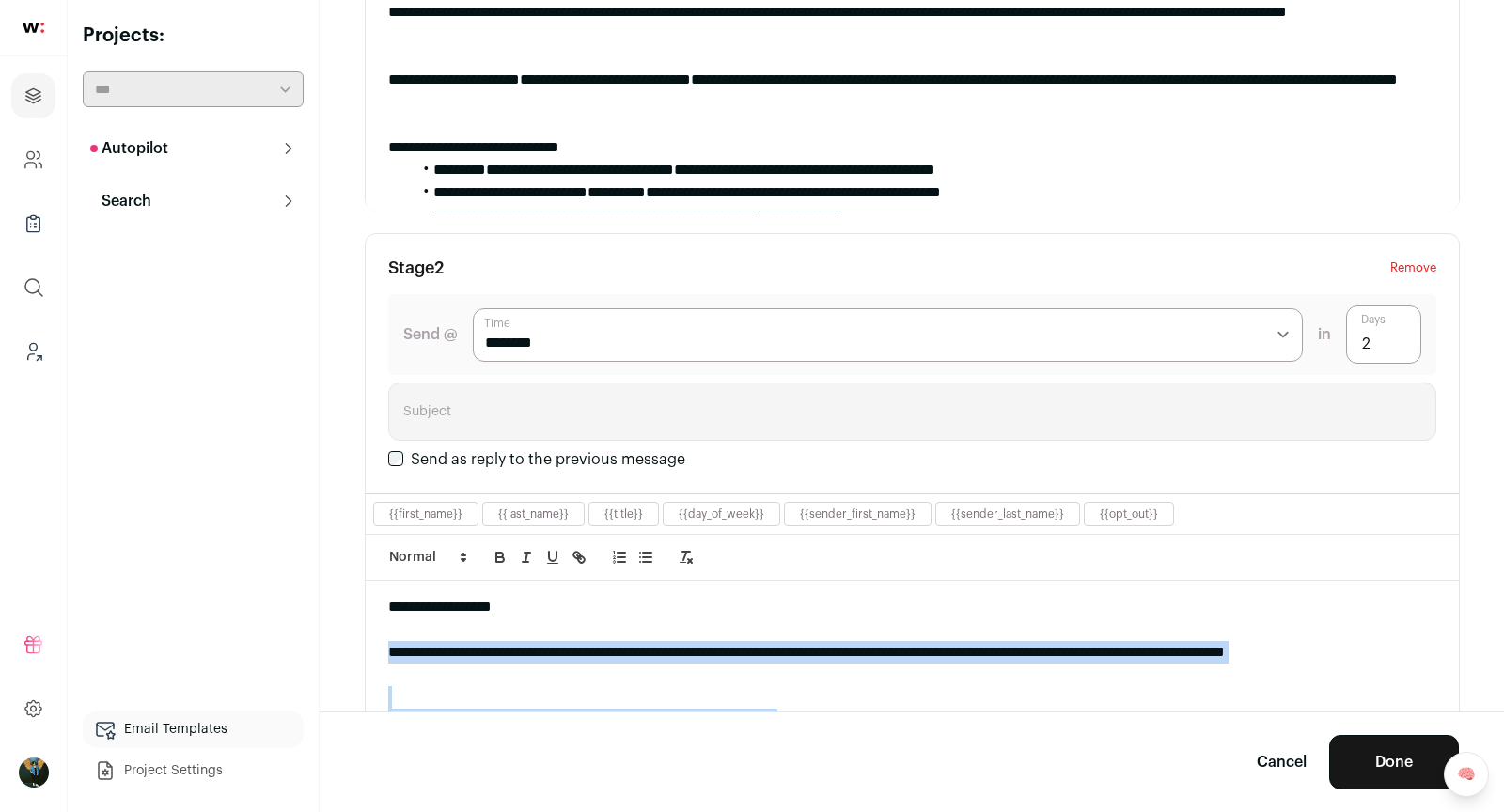
drag, startPoint x: 390, startPoint y: 642, endPoint x: 477, endPoint y: 779, distance: 162.3
click at [478, 779] on form "**********" at bounding box center [912, 642] width 1095 height 2453
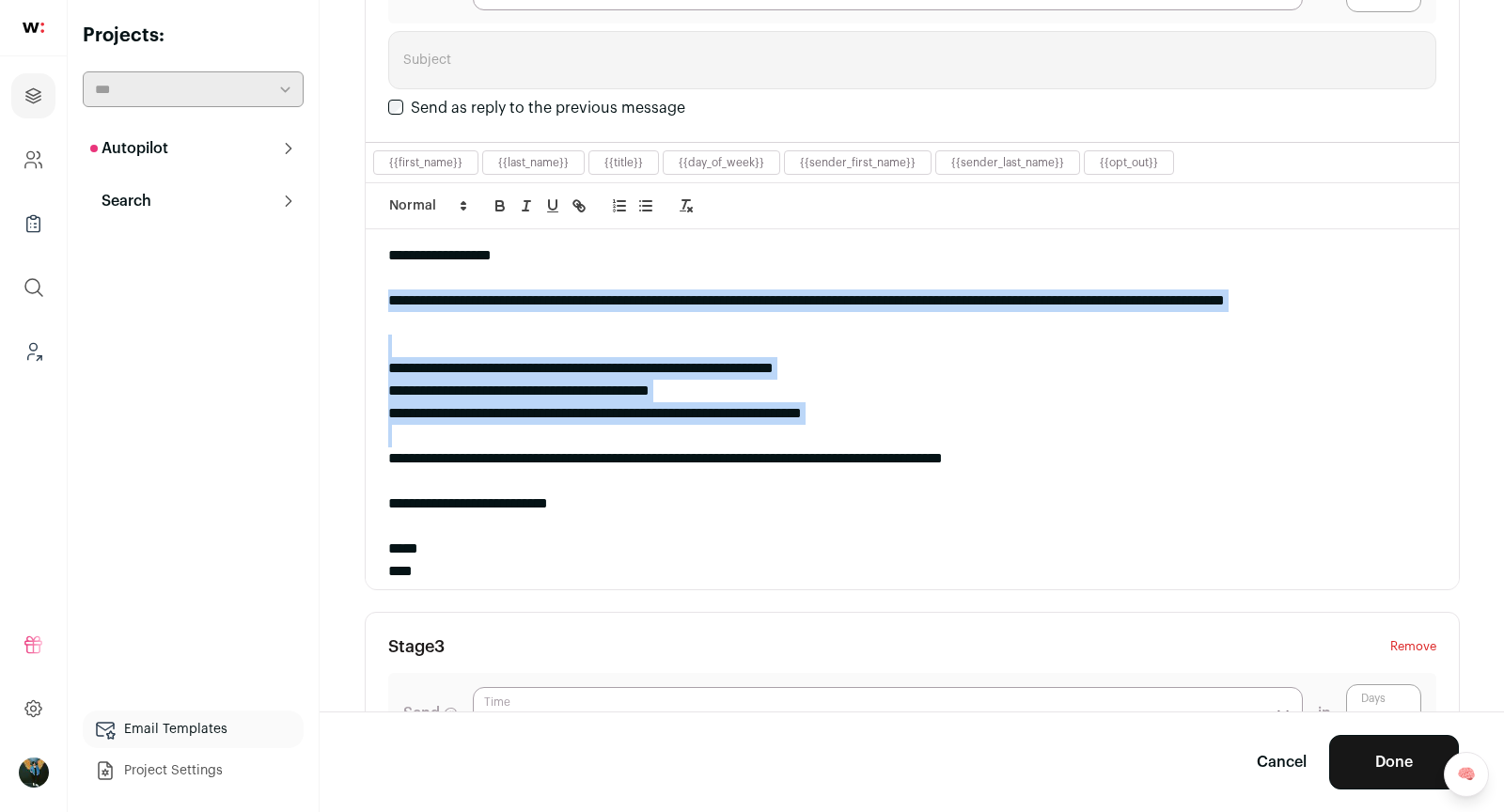
scroll to position [971, 0]
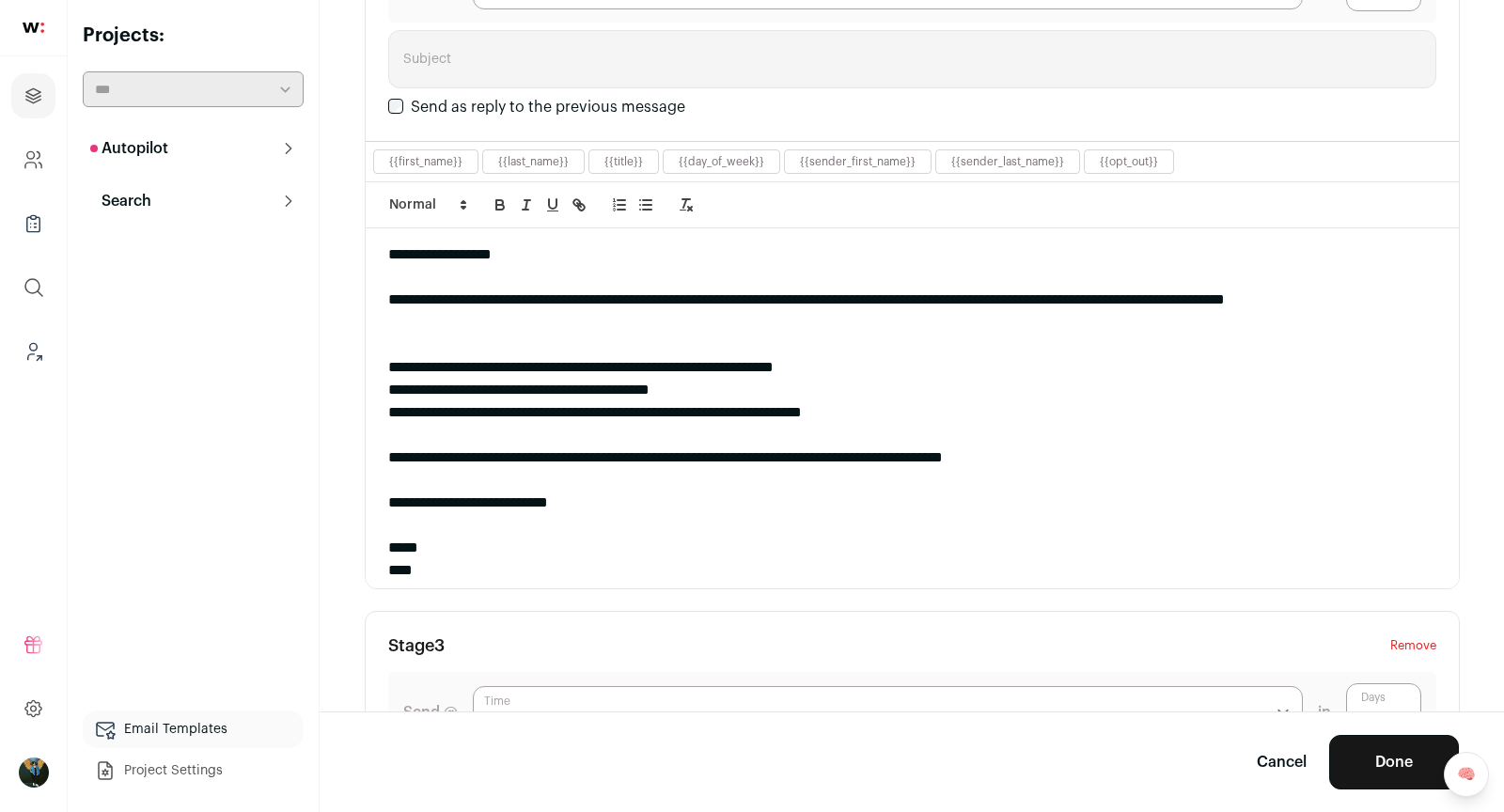
click at [529, 514] on div at bounding box center [912, 525] width 1048 height 22
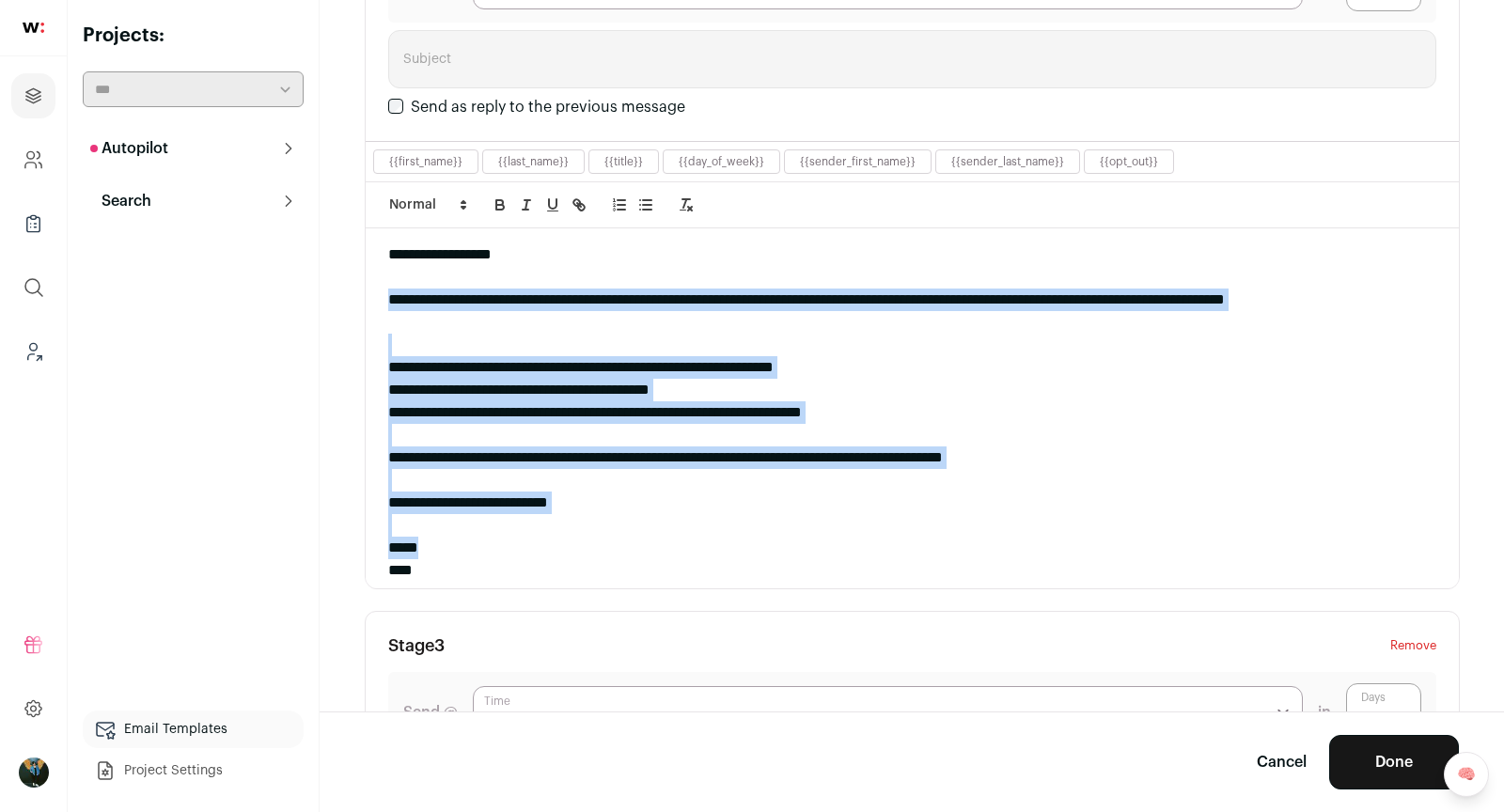
drag, startPoint x: 453, startPoint y: 550, endPoint x: 378, endPoint y: 302, distance: 259.1
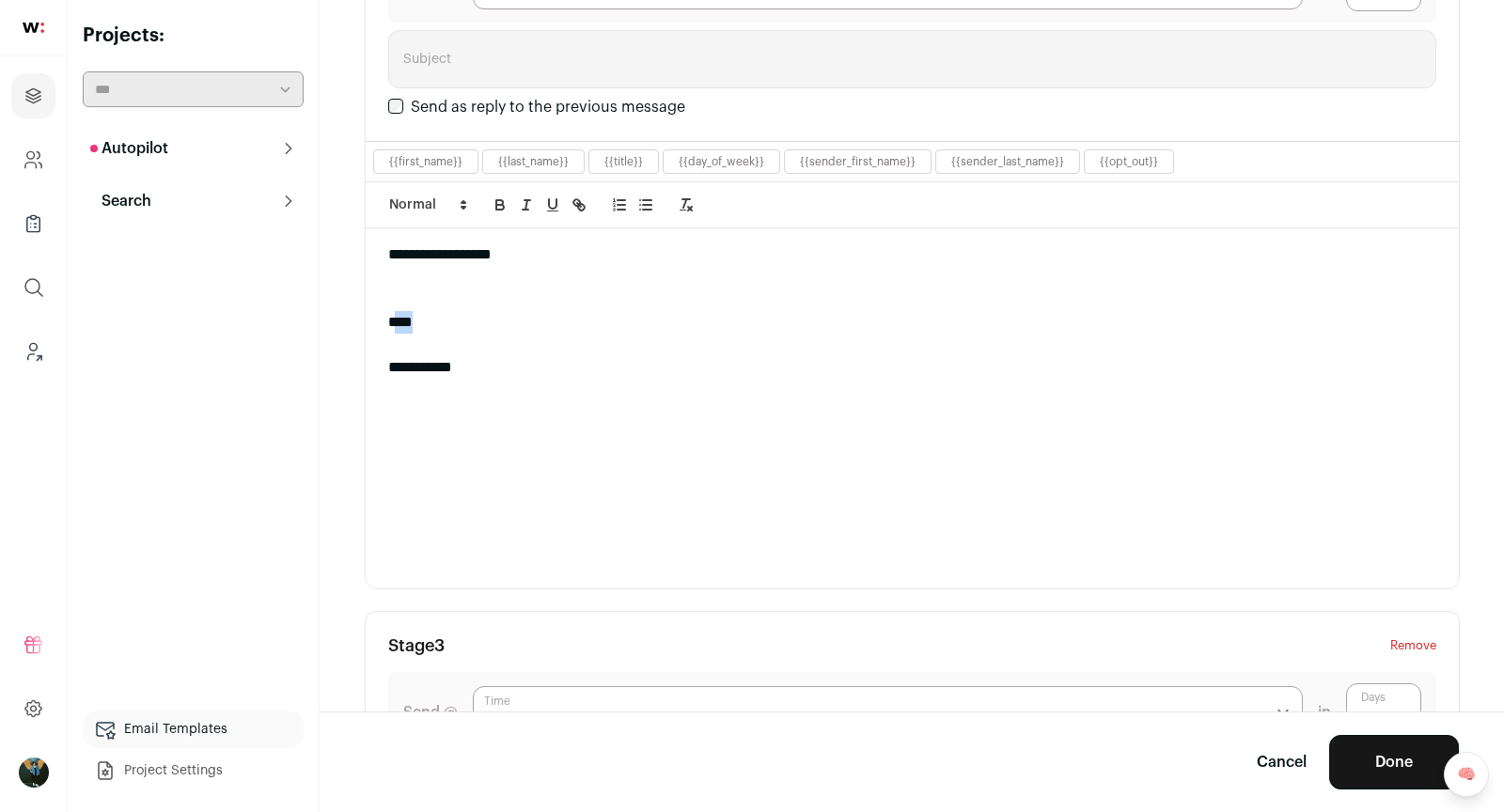
drag, startPoint x: 437, startPoint y: 312, endPoint x: 379, endPoint y: 298, distance: 59.7
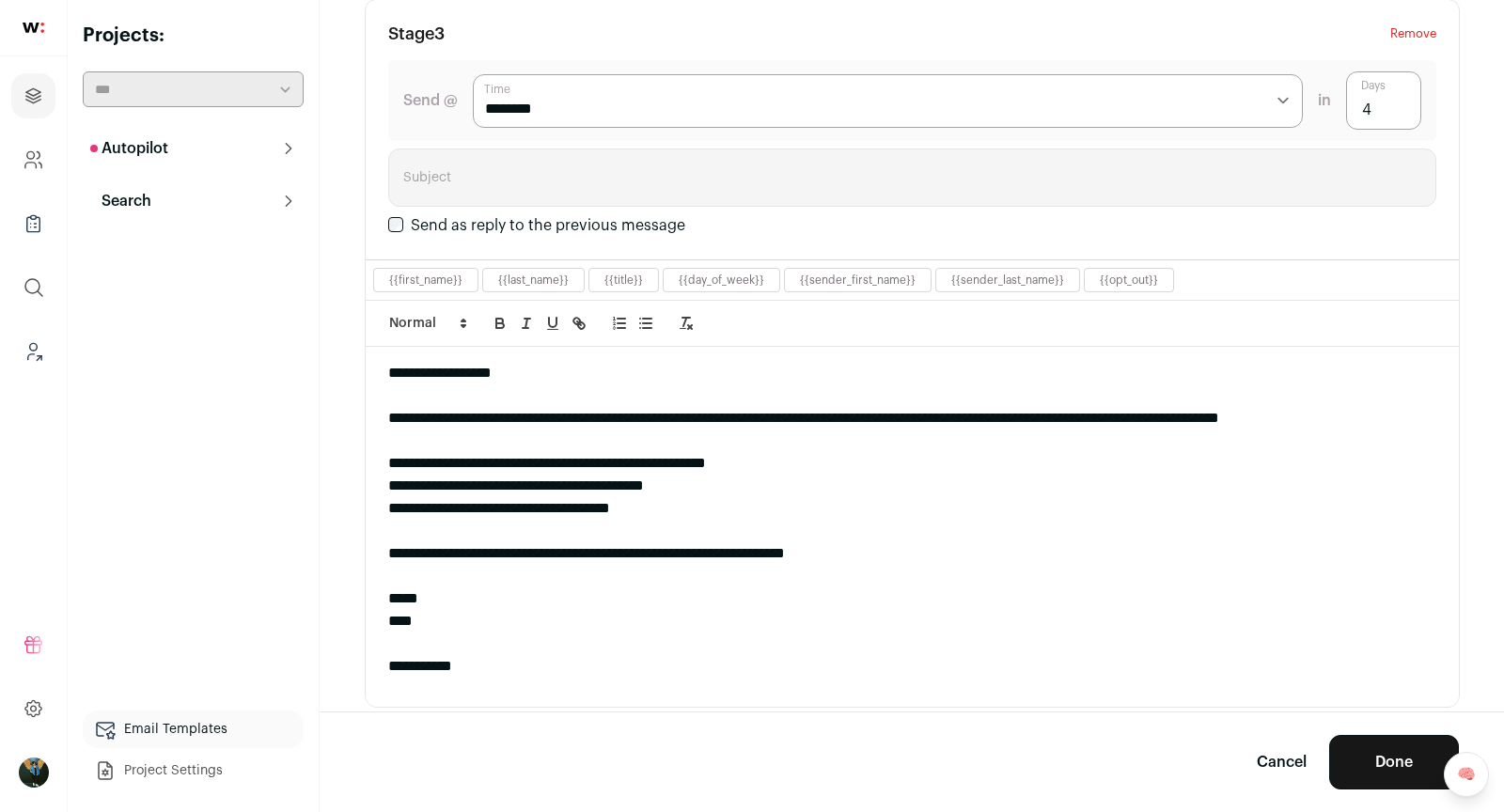
scroll to position [1612, 0]
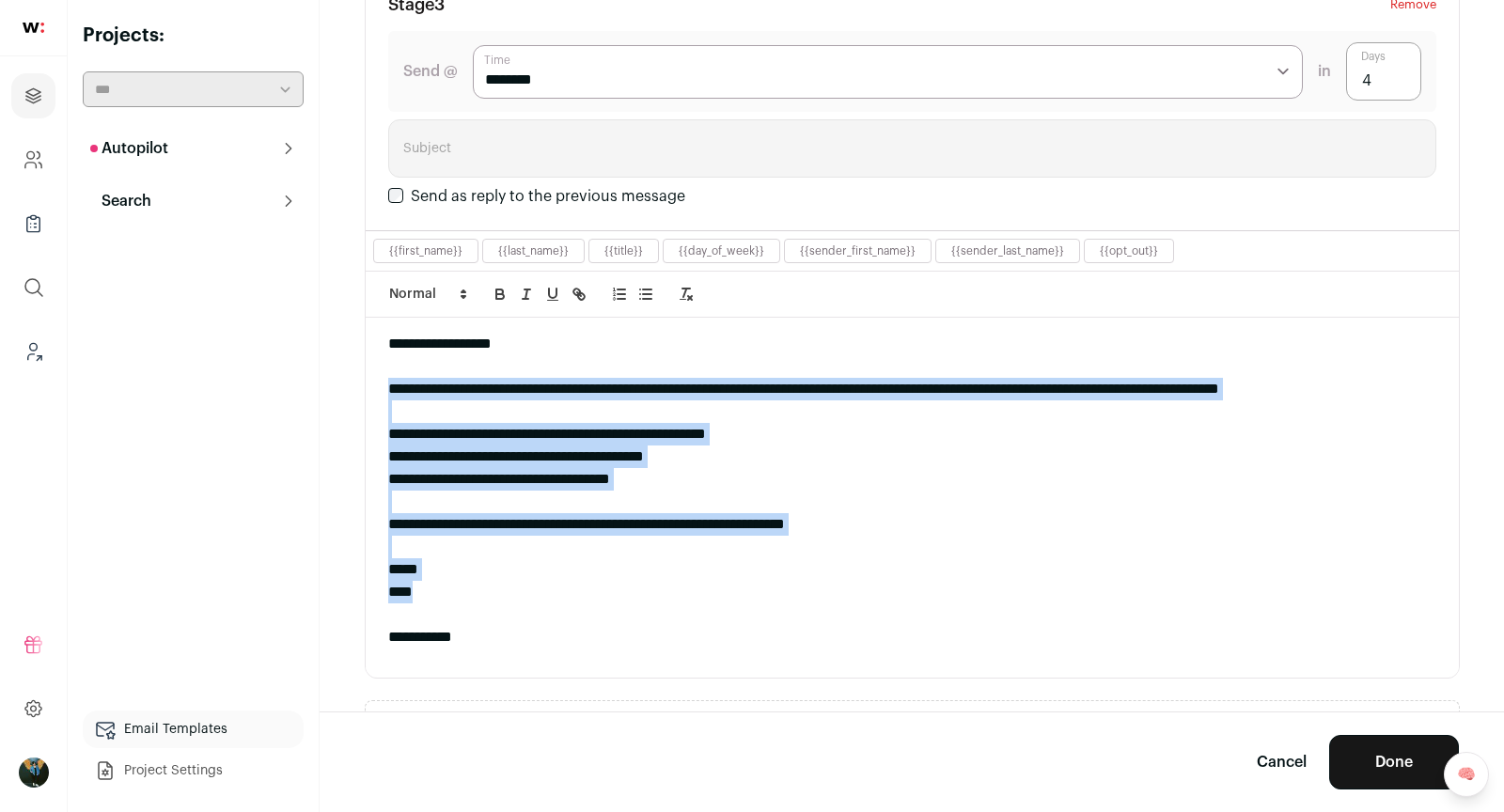
drag, startPoint x: 385, startPoint y: 373, endPoint x: 807, endPoint y: 587, distance: 473.2
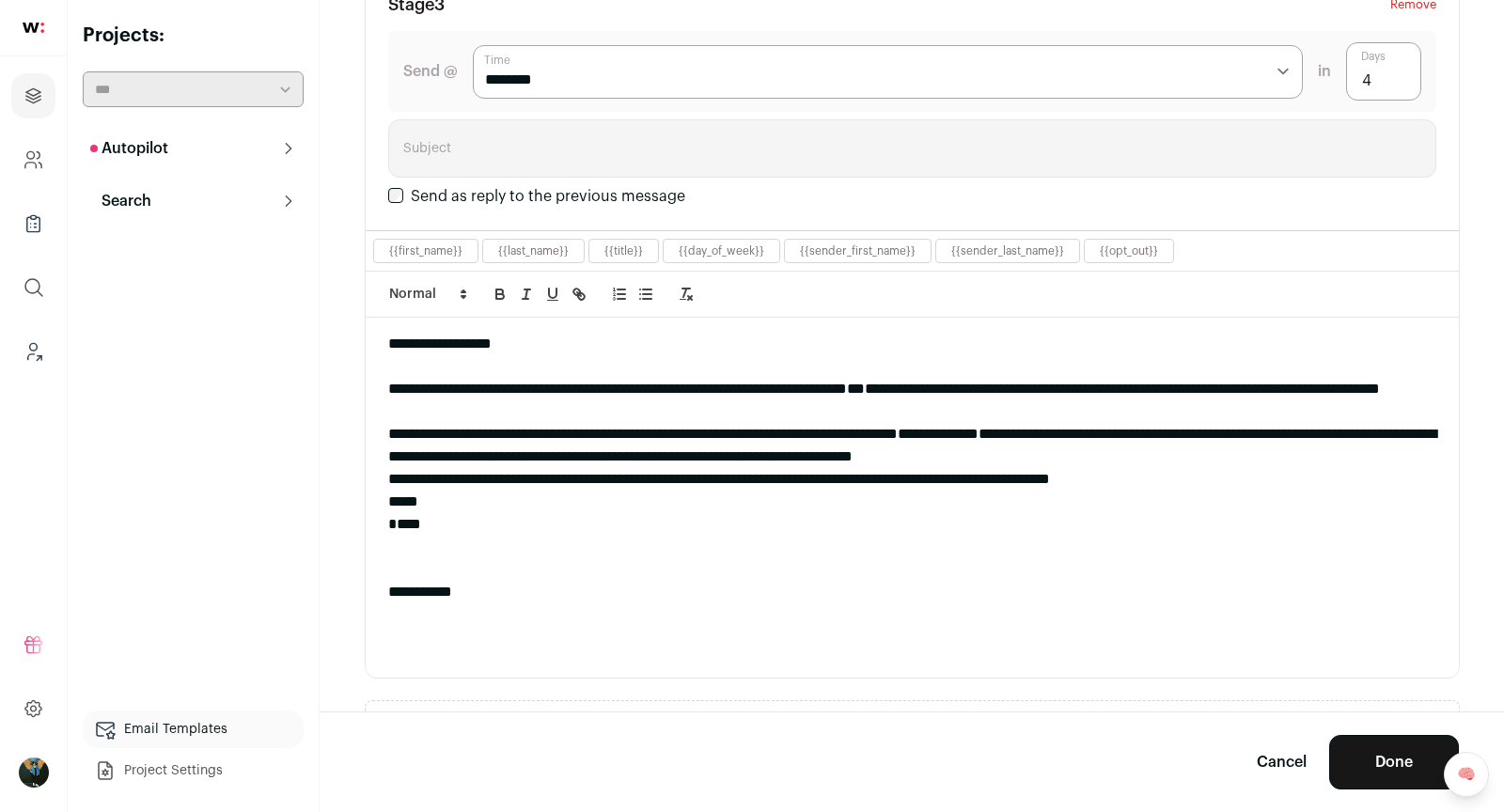
scroll to position [0, 0]
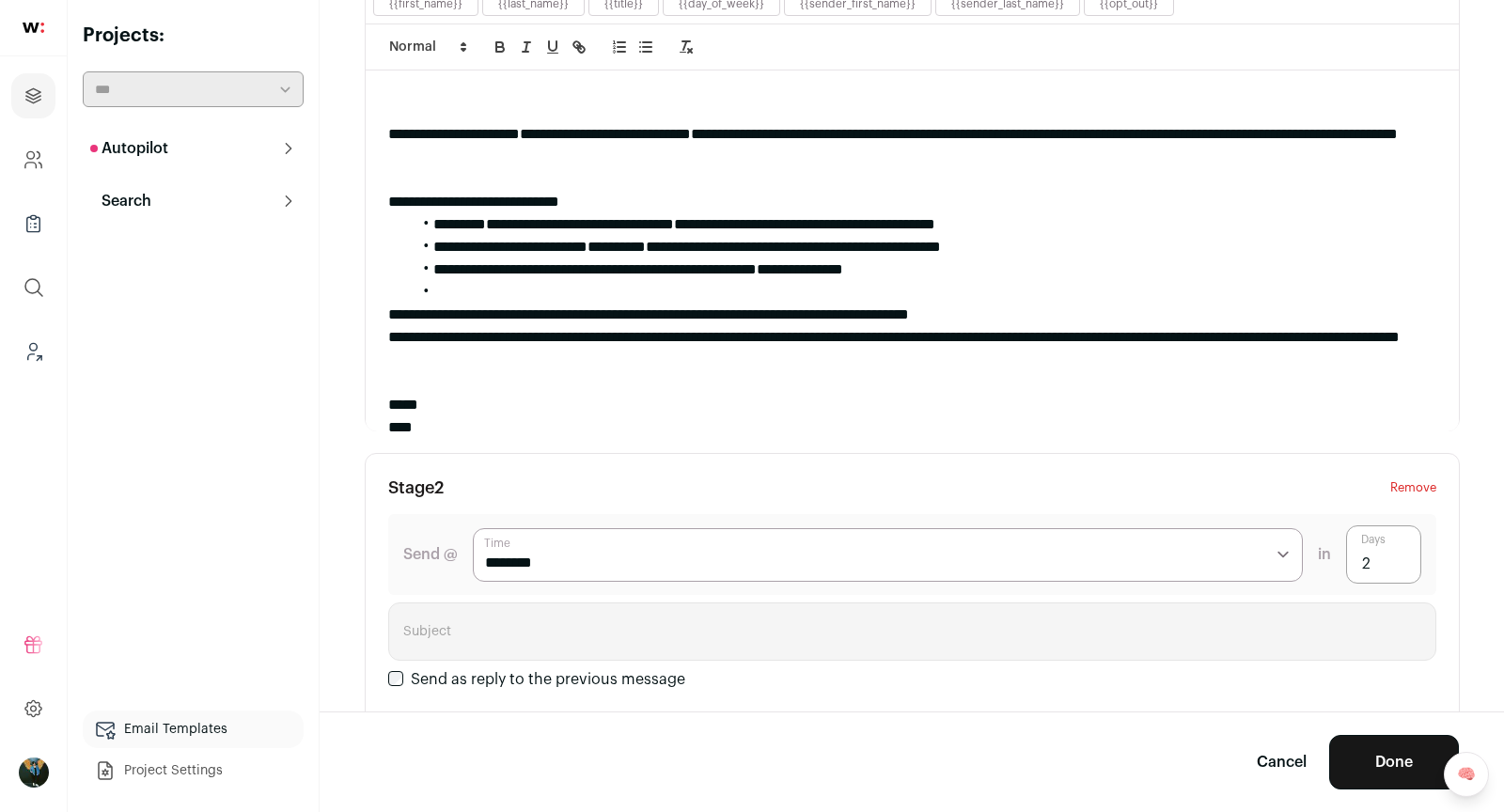
scroll to position [170, 0]
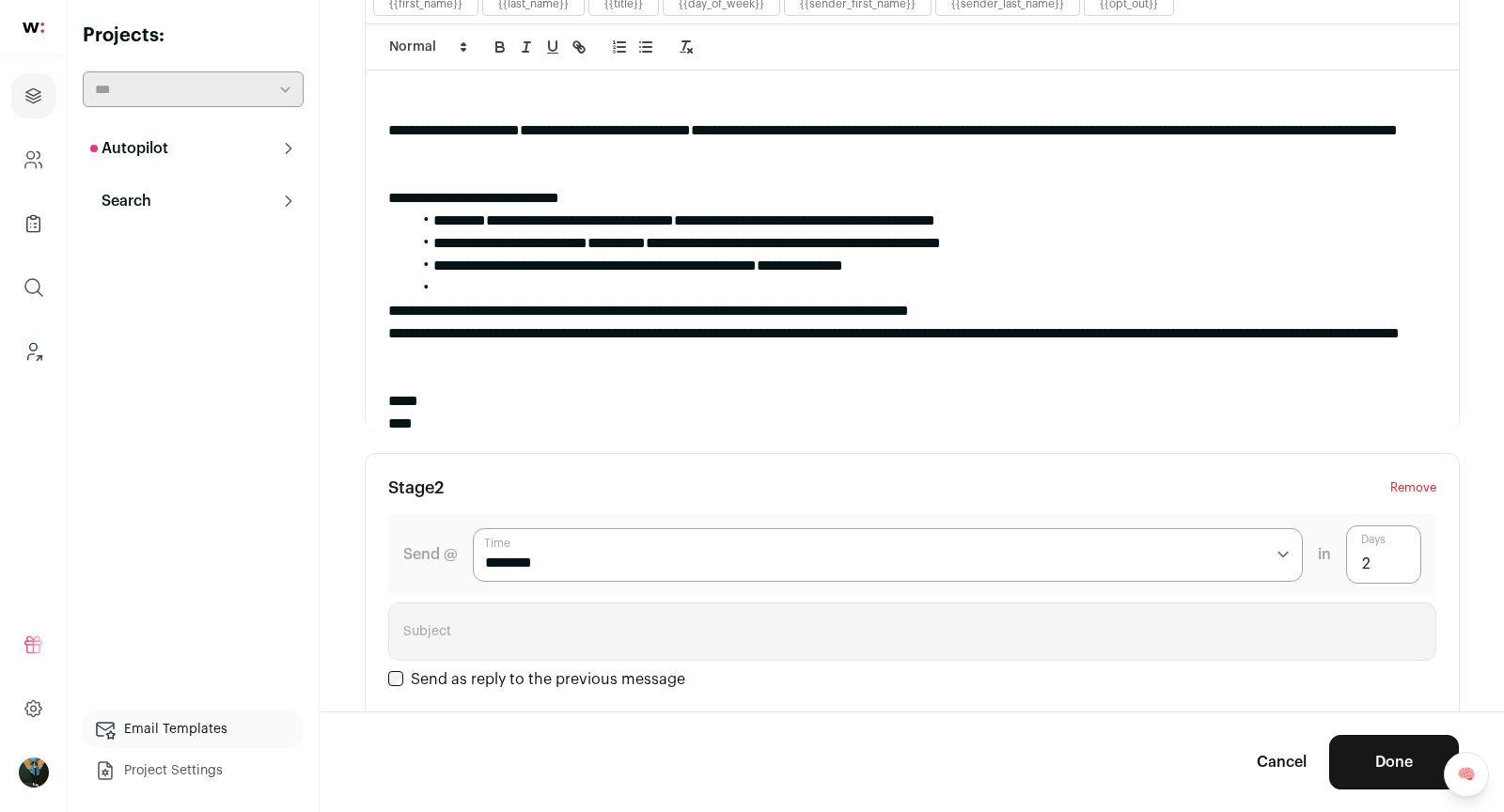
click at [494, 278] on li at bounding box center [923, 288] width 1026 height 22
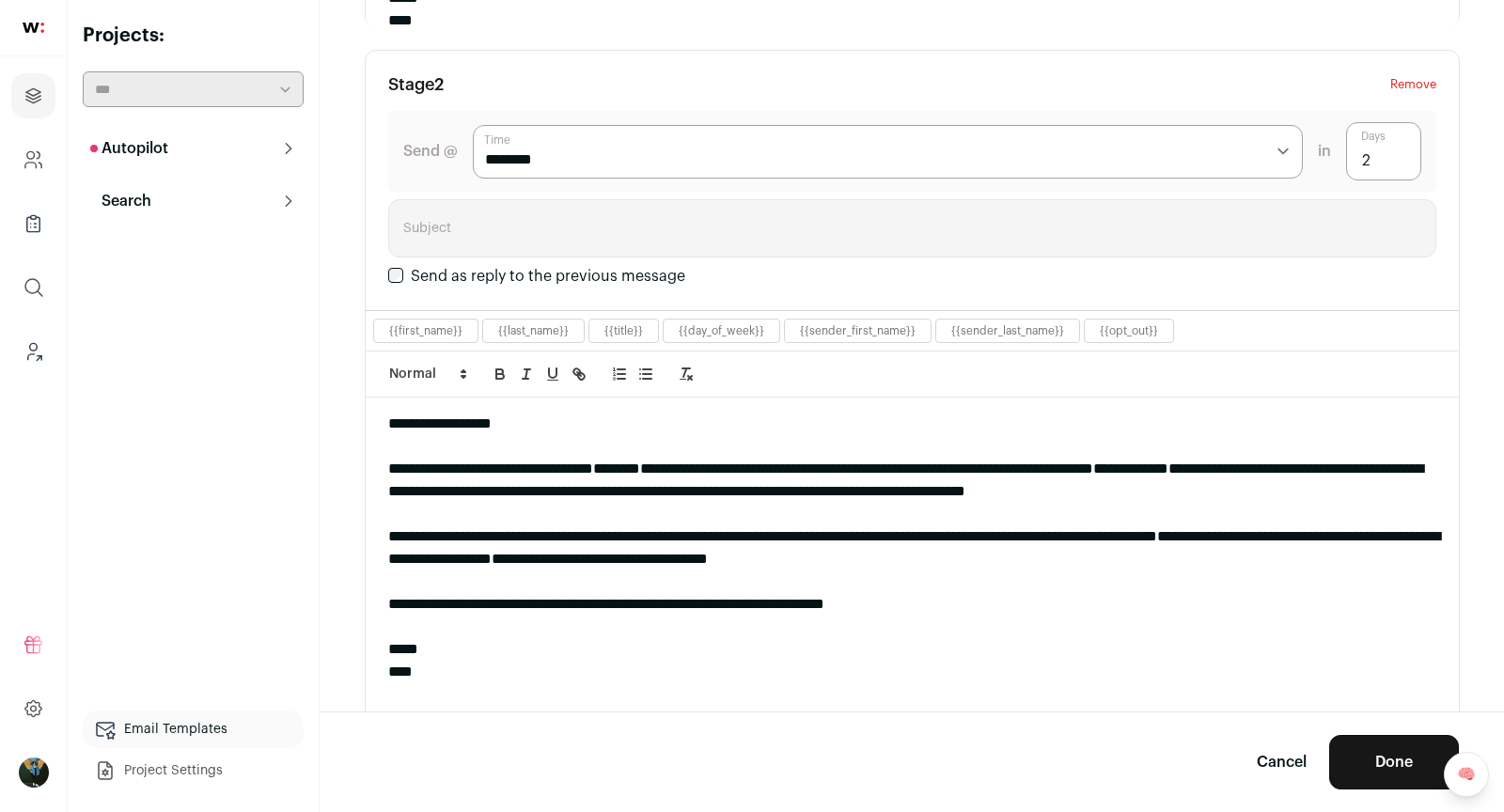
scroll to position [30, 0]
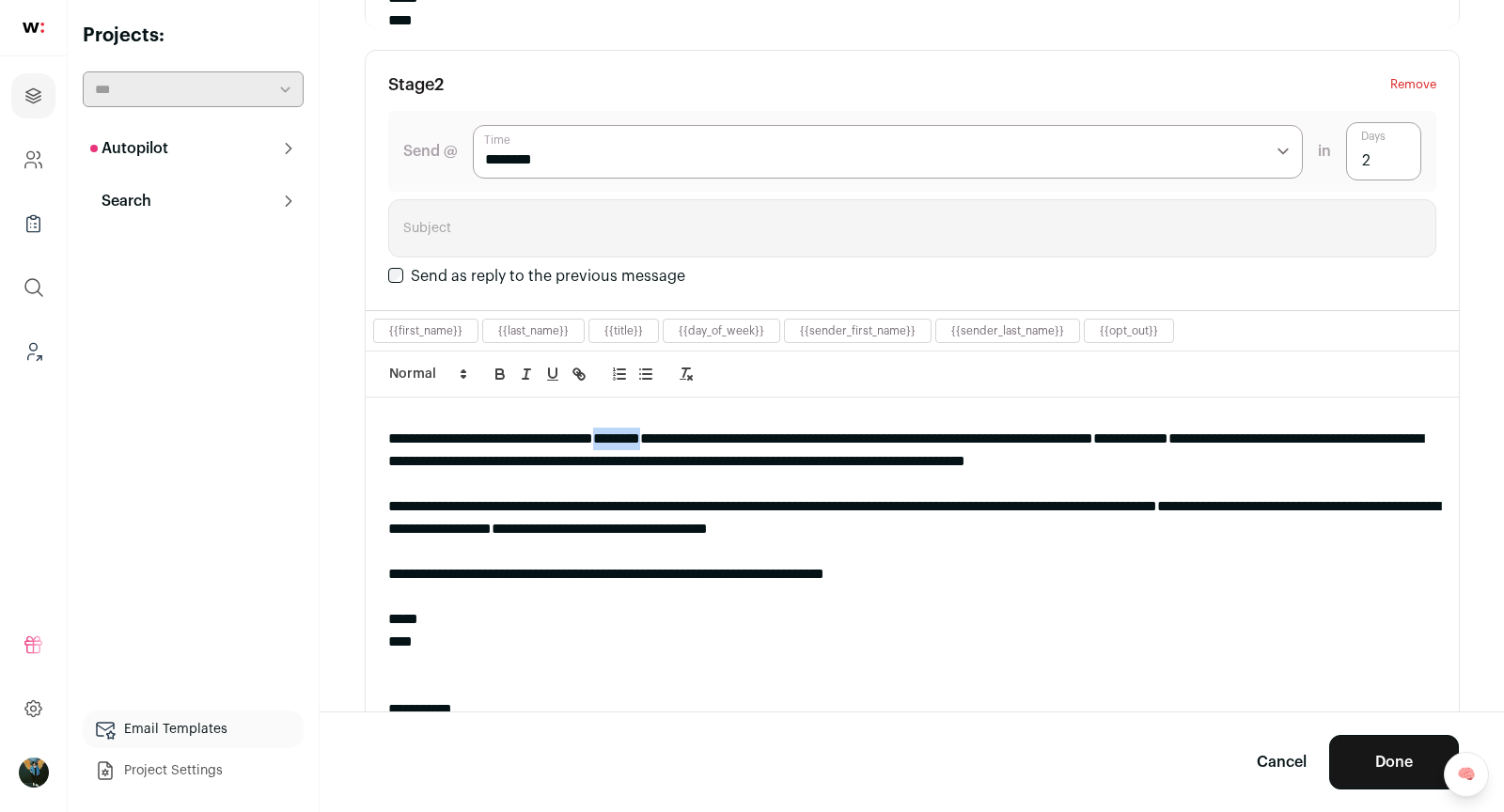
drag, startPoint x: 641, startPoint y: 428, endPoint x: 700, endPoint y: 428, distance: 59.0
paste input "**********"
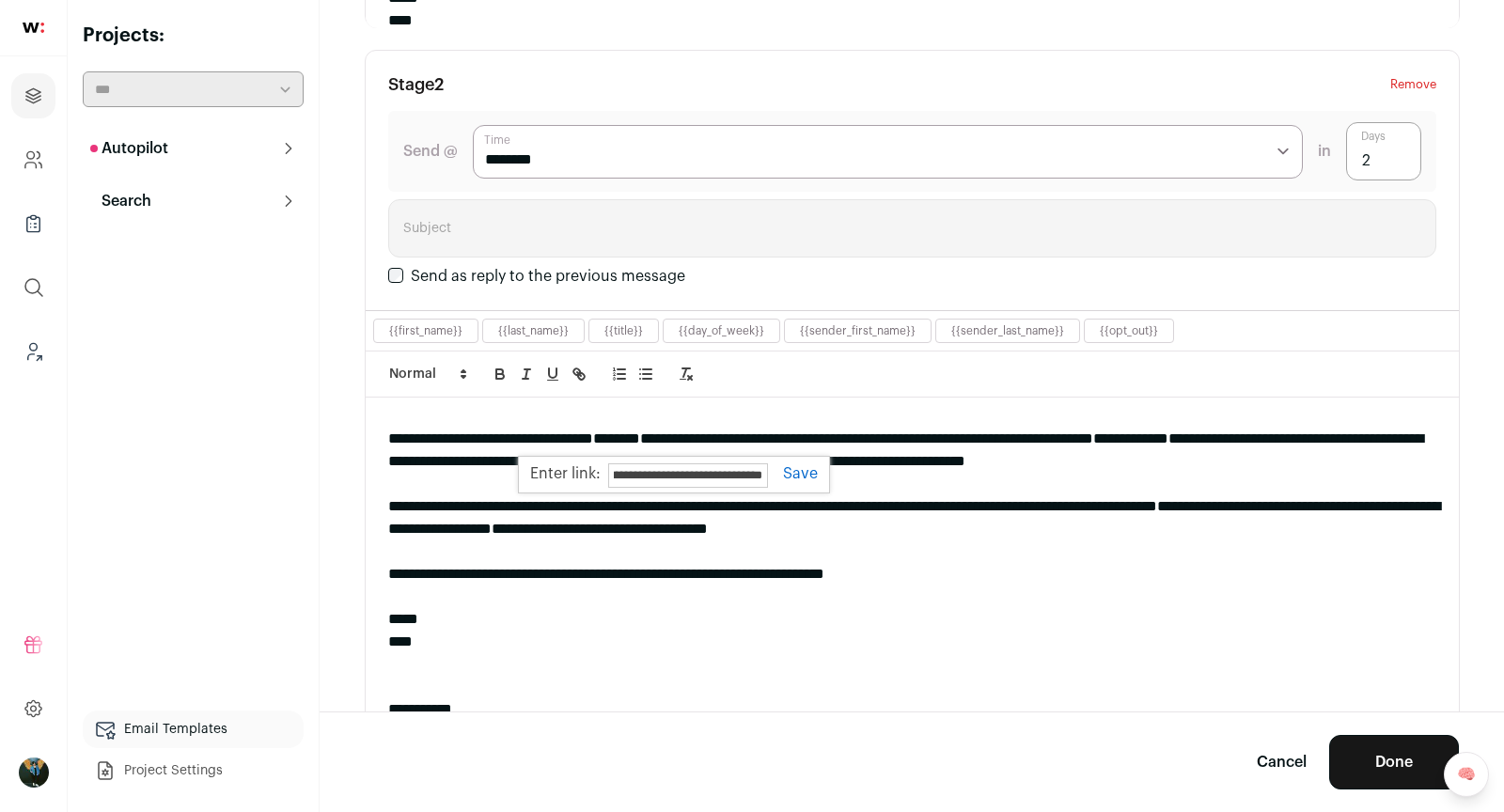
type input "**********"
click at [804, 469] on link at bounding box center [793, 474] width 50 height 15
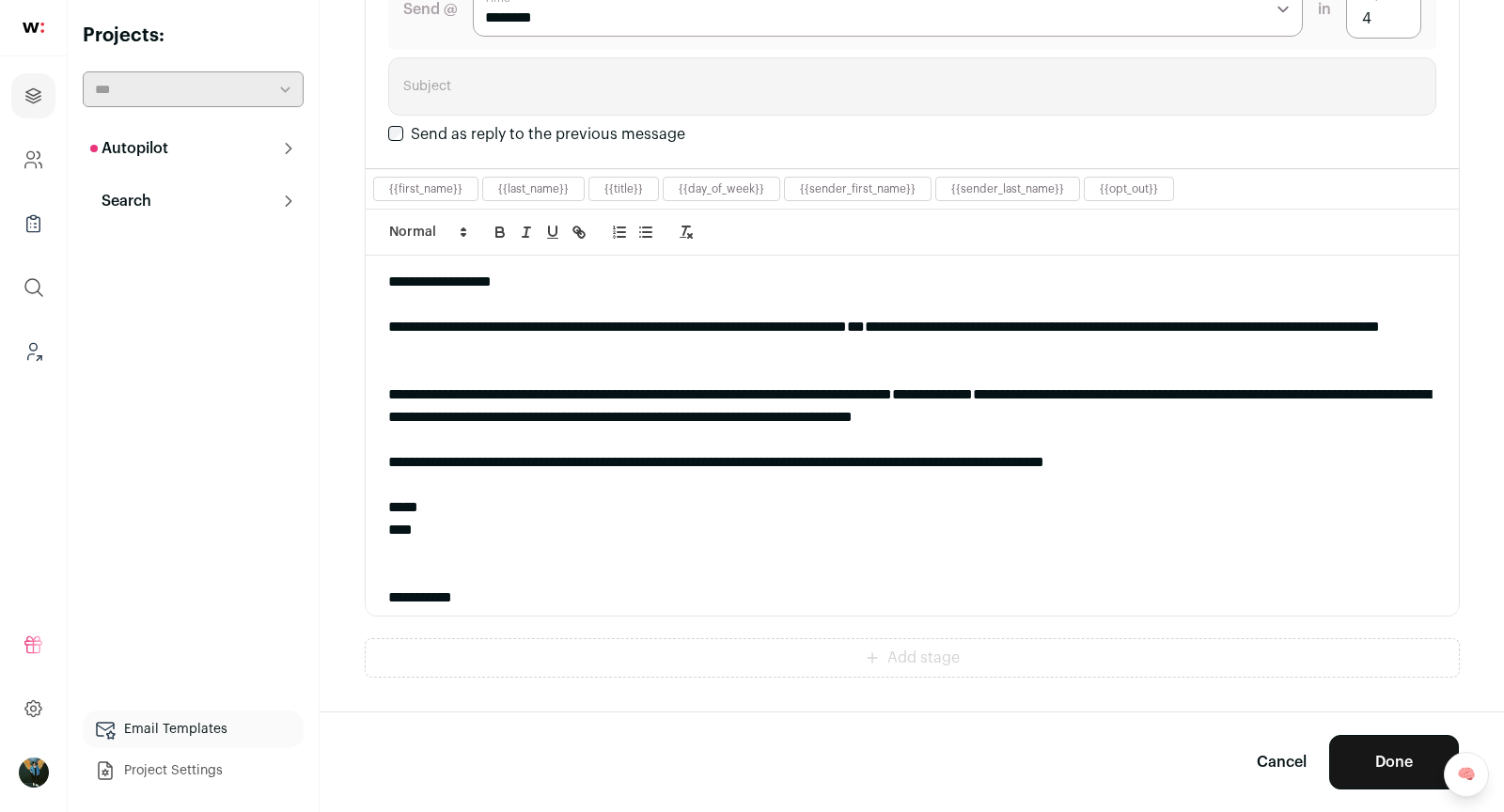
scroll to position [1676, 0]
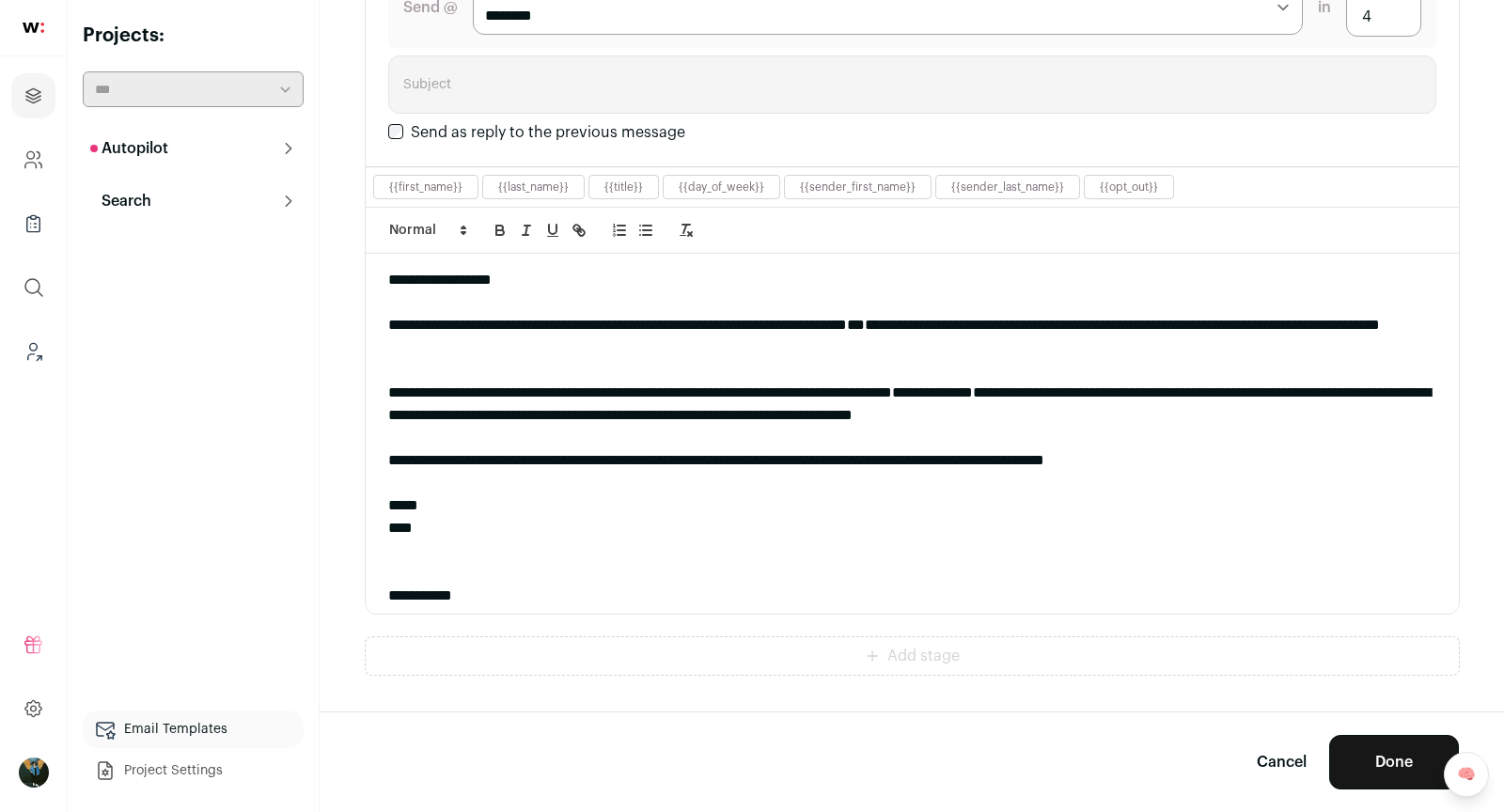
paste input "**********"
type input "**********"
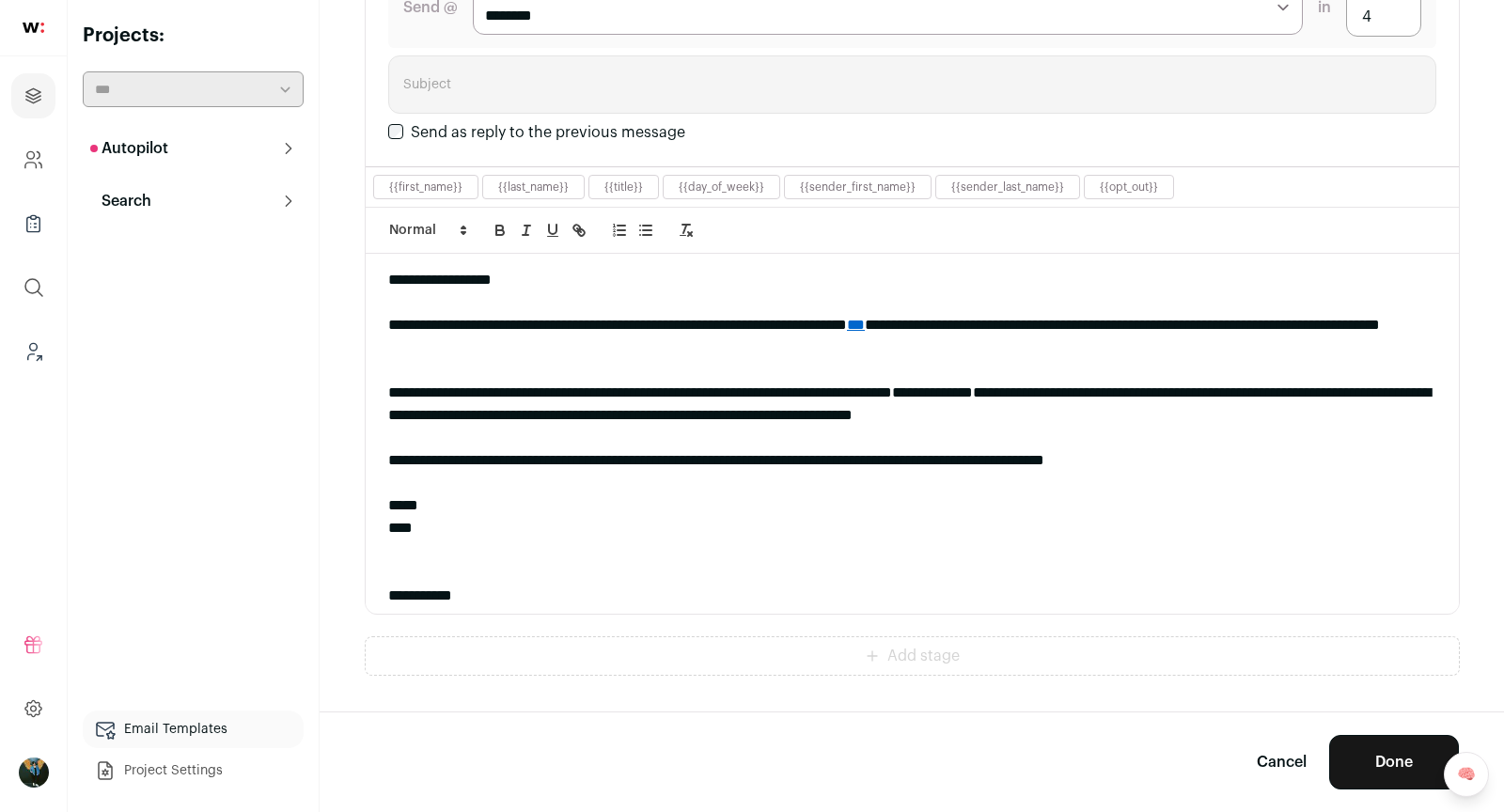
scroll to position [0, 0]
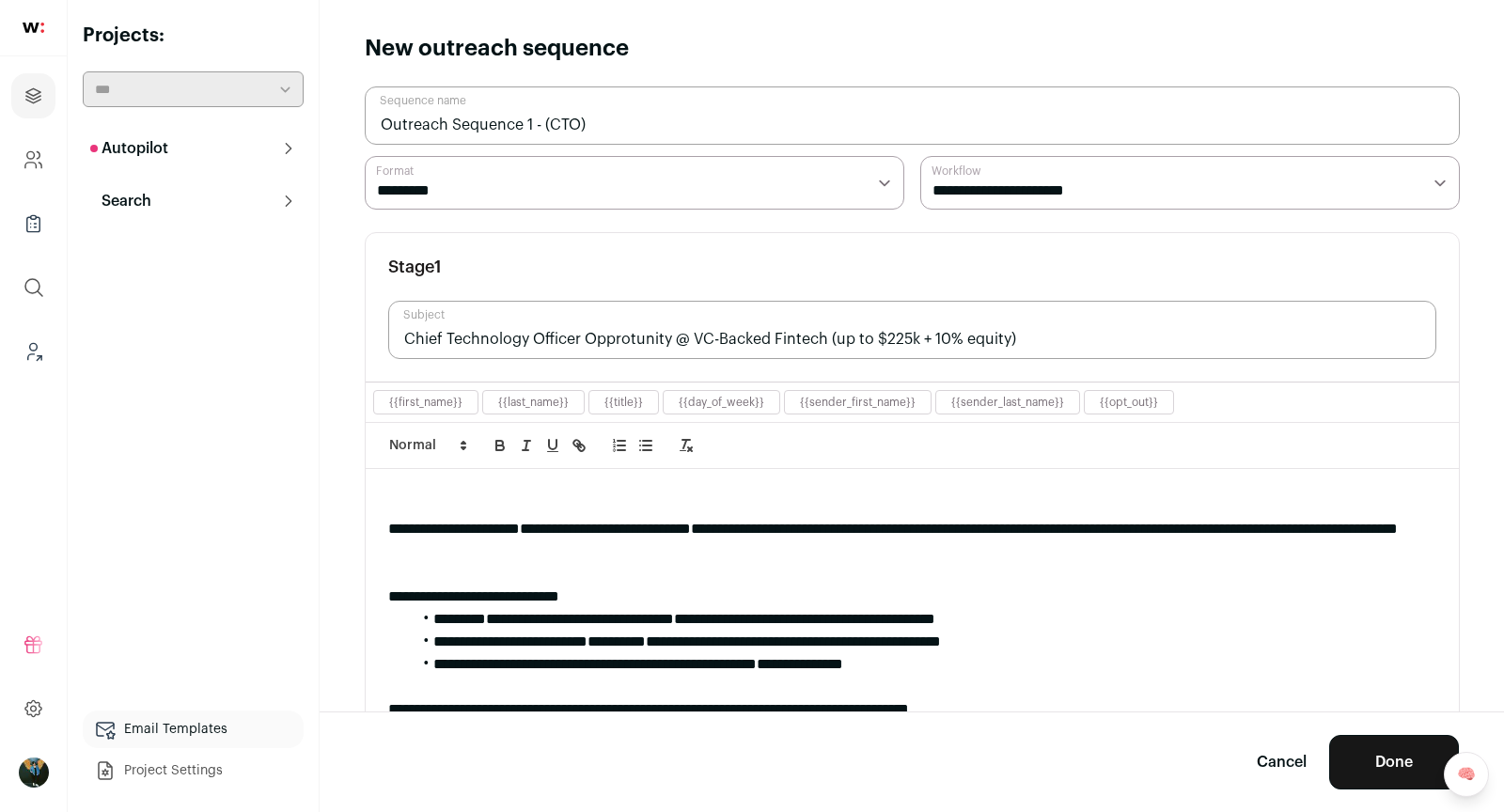
click at [574, 125] on input "Outreach Sequence 1 - (CTO)" at bounding box center [912, 116] width 1095 height 58
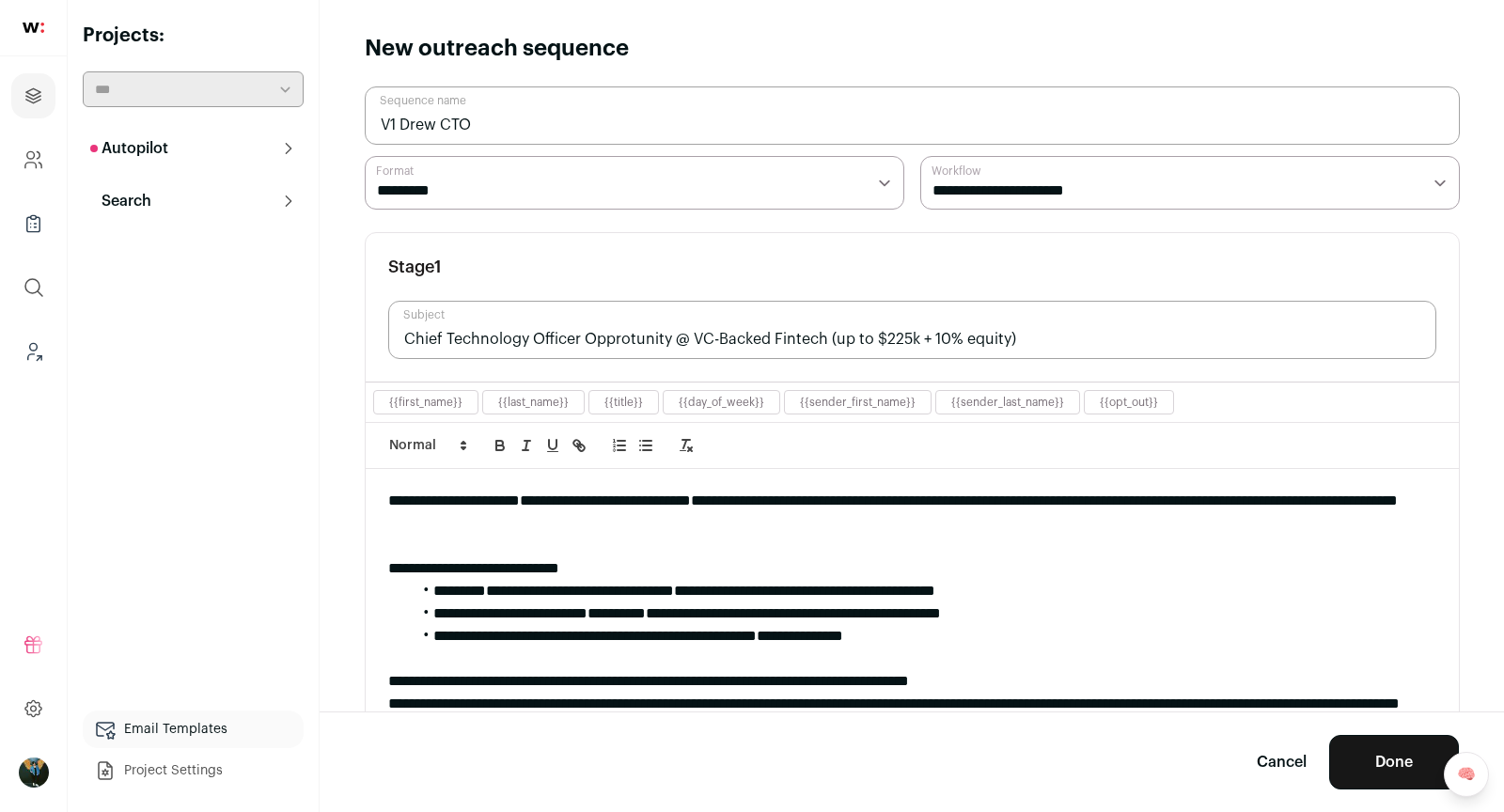
scroll to position [214, 0]
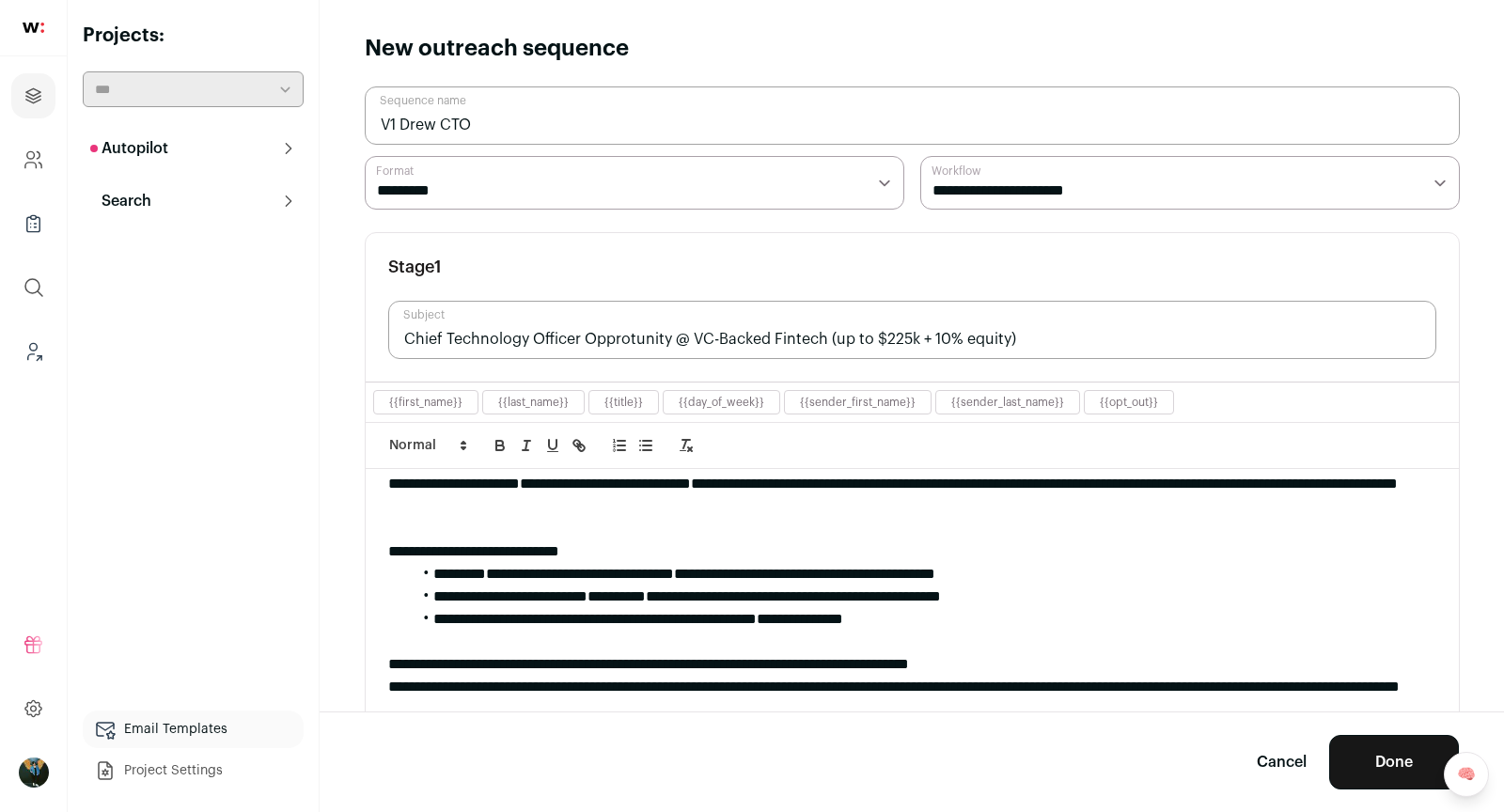
type input "V1 Drew CTO"
click at [665, 335] on input "Chief Technology Officer Opprotunity @ VC-Backed Fintech (up to $225k + 10% equ…" at bounding box center [912, 329] width 1048 height 58
click at [663, 335] on input "Chief Technology Officer Opprotunity @ VC-Backed Fintech (up to $225k + 10% equ…" at bounding box center [912, 329] width 1048 height 58
paste input "Own the Technology Roadmap — CTO Role at Fast-Growth Fintech"
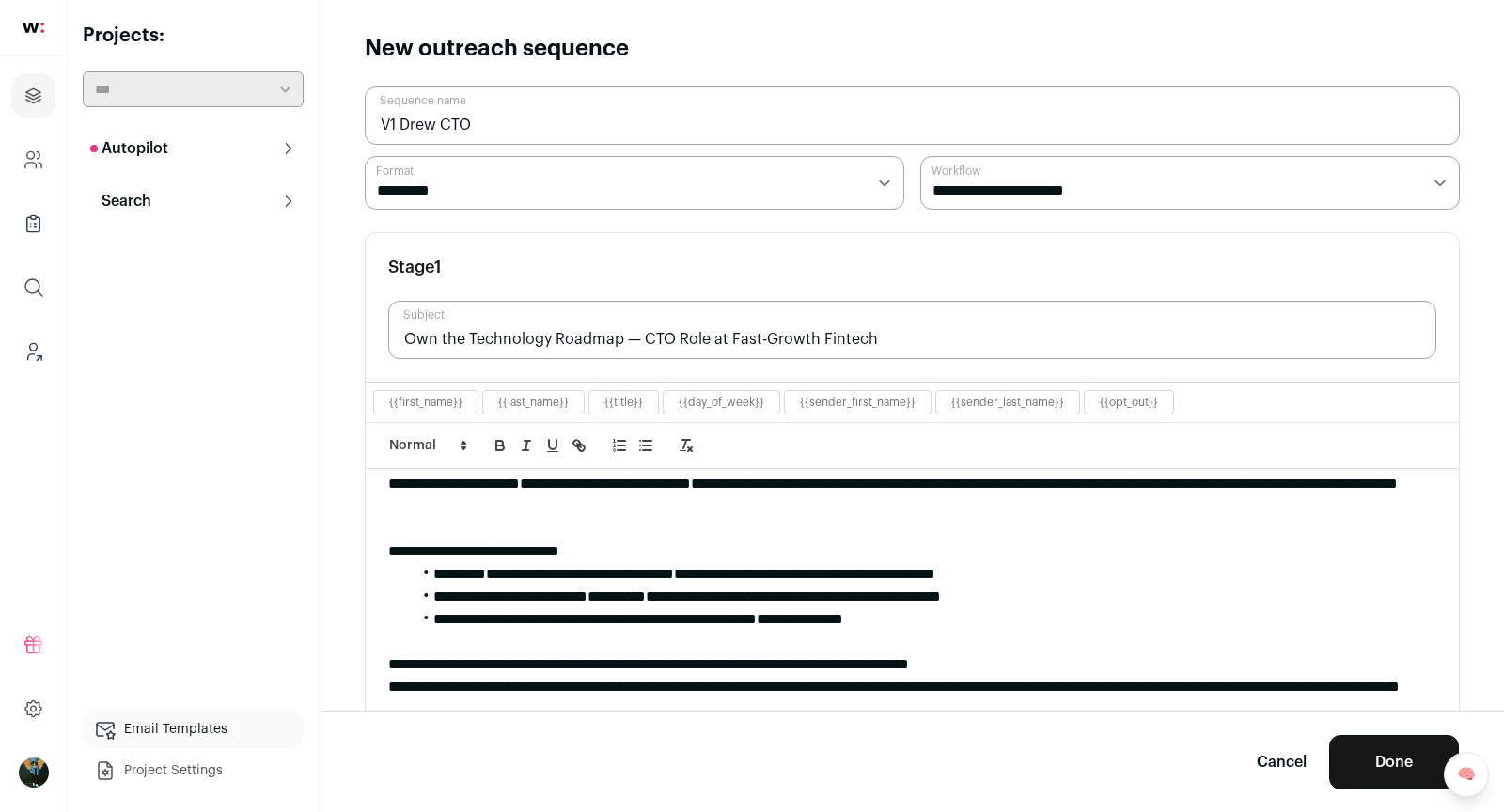
click at [904, 338] on input "Own the Technology Roadmap — CTO Role at Fast-Growth Fintech" at bounding box center [912, 329] width 1048 height 58
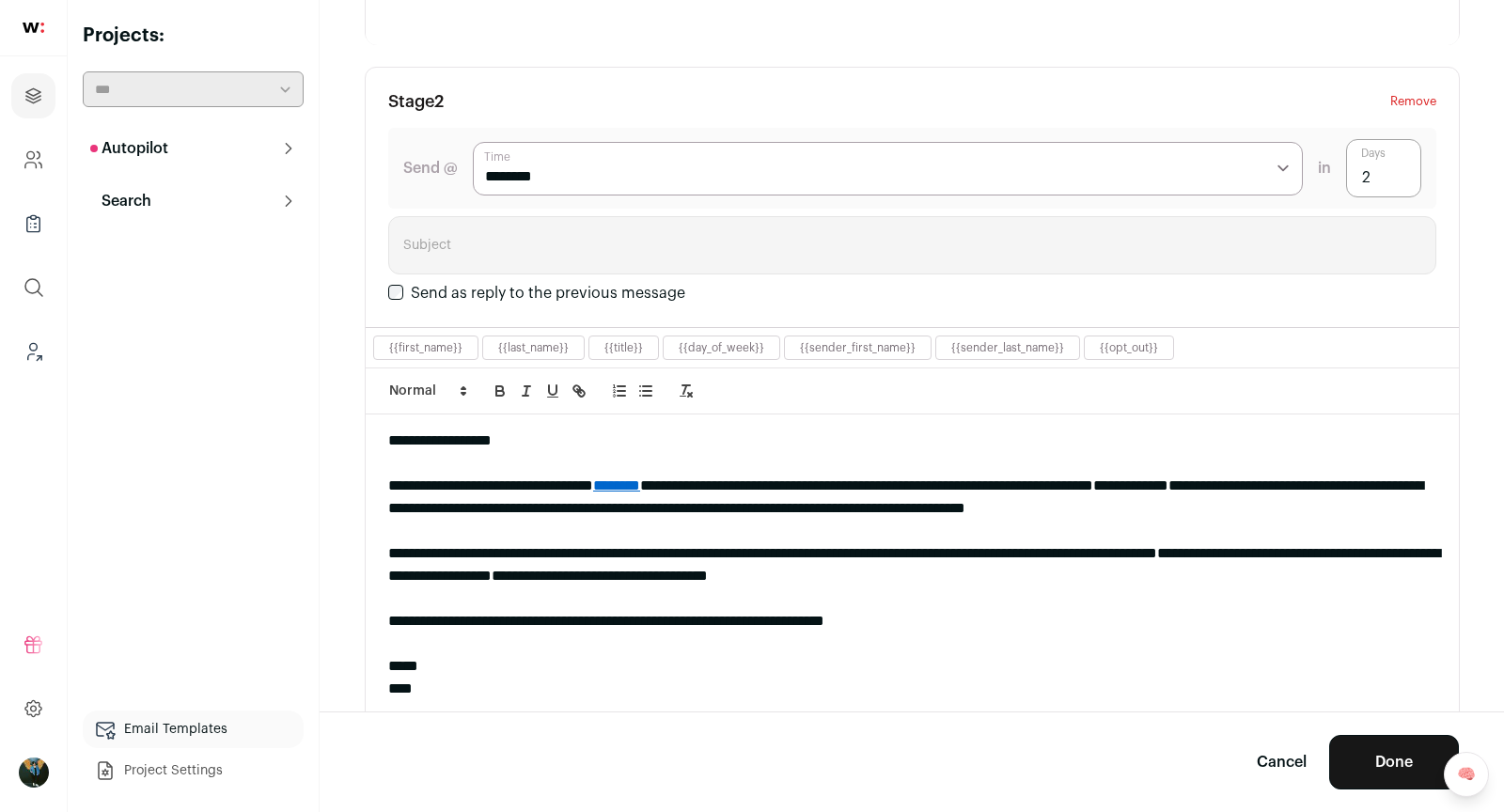
scroll to position [1695, 0]
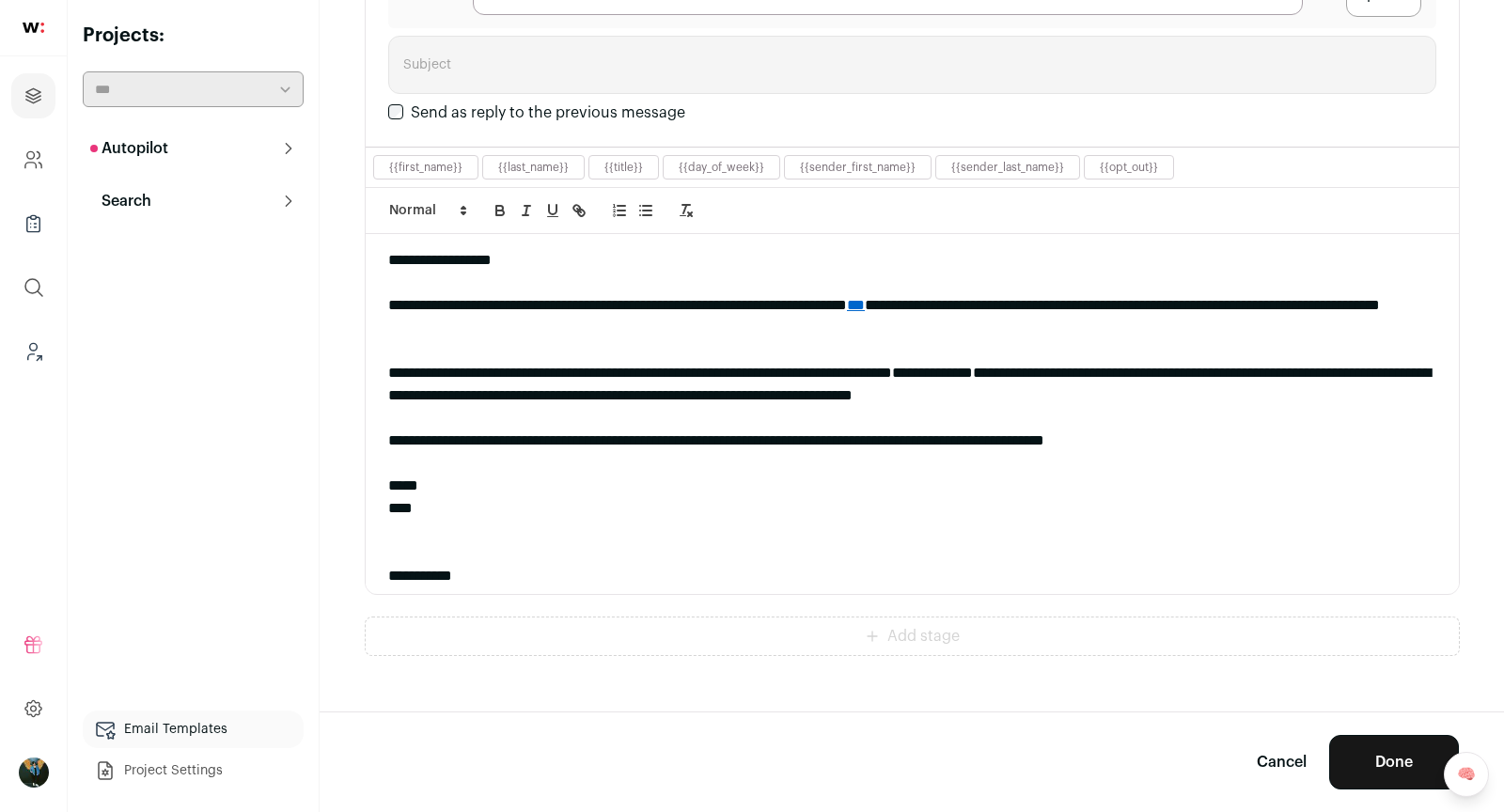
type input "Own the Technology Roadmap — CTO Role at Fast-Growth Fintech"
click at [1389, 766] on button "Done" at bounding box center [1394, 762] width 130 height 55
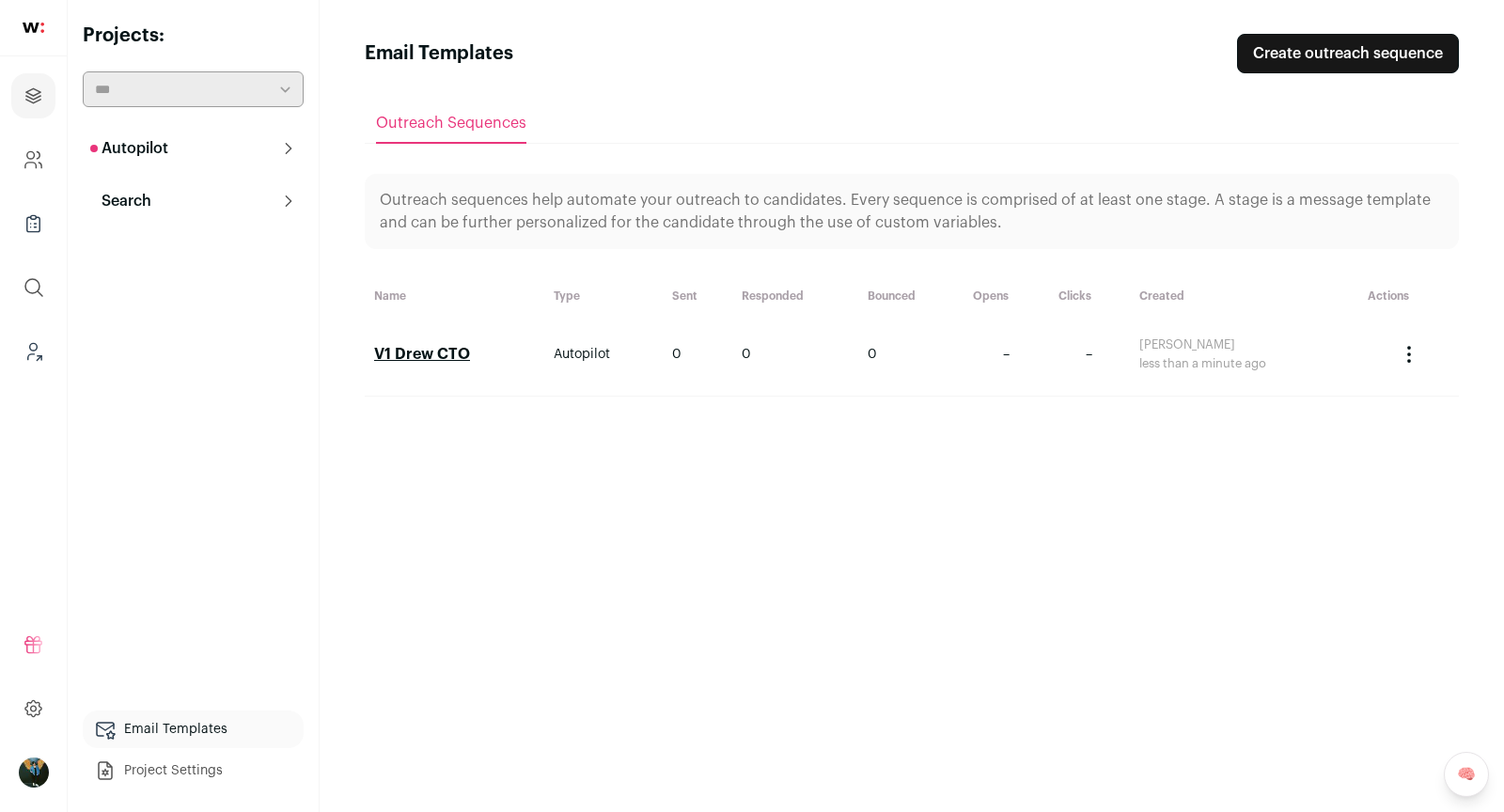
click at [451, 357] on link "V1 Drew CTO" at bounding box center [422, 354] width 96 height 15
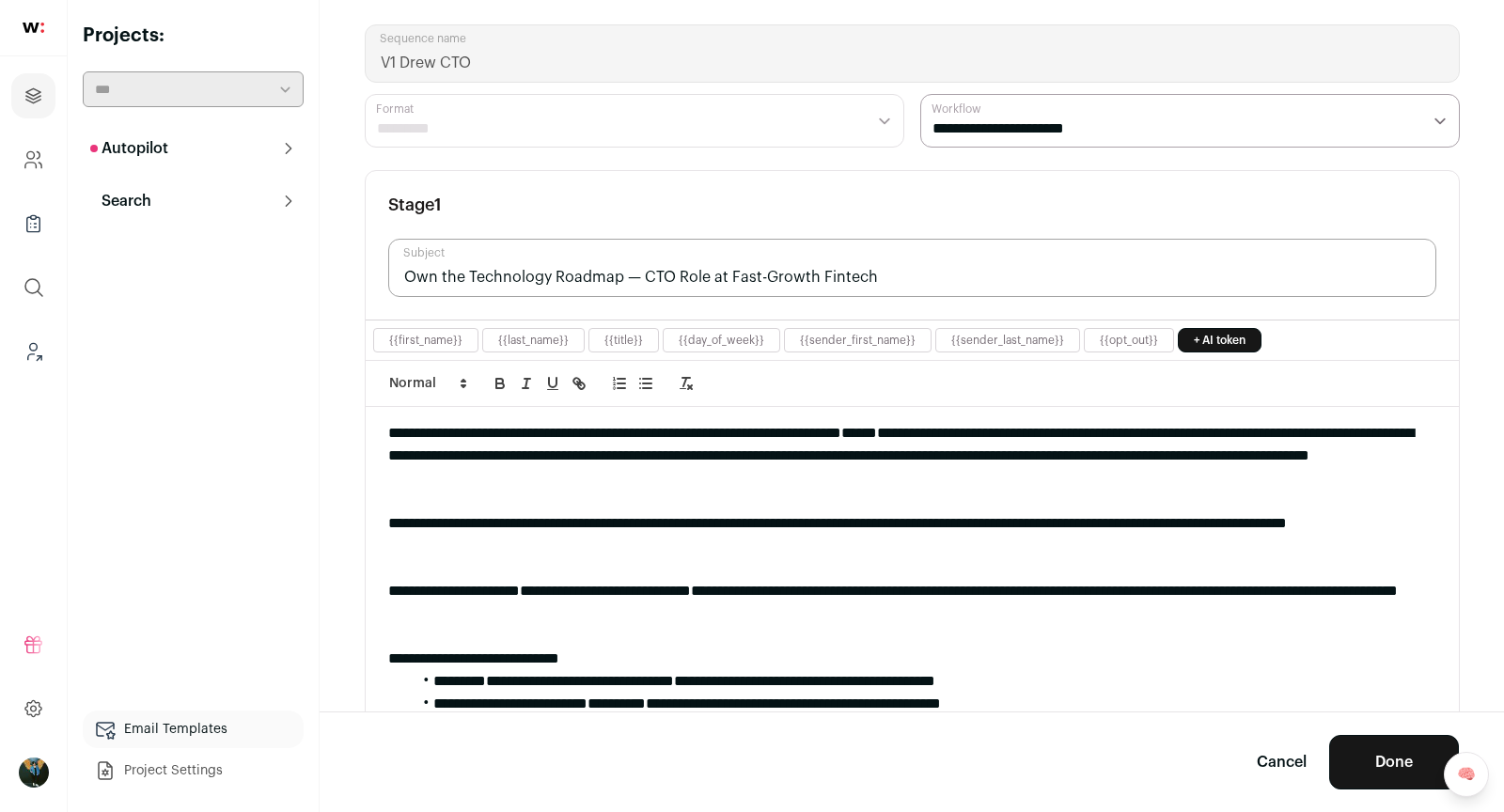
scroll to position [48, 0]
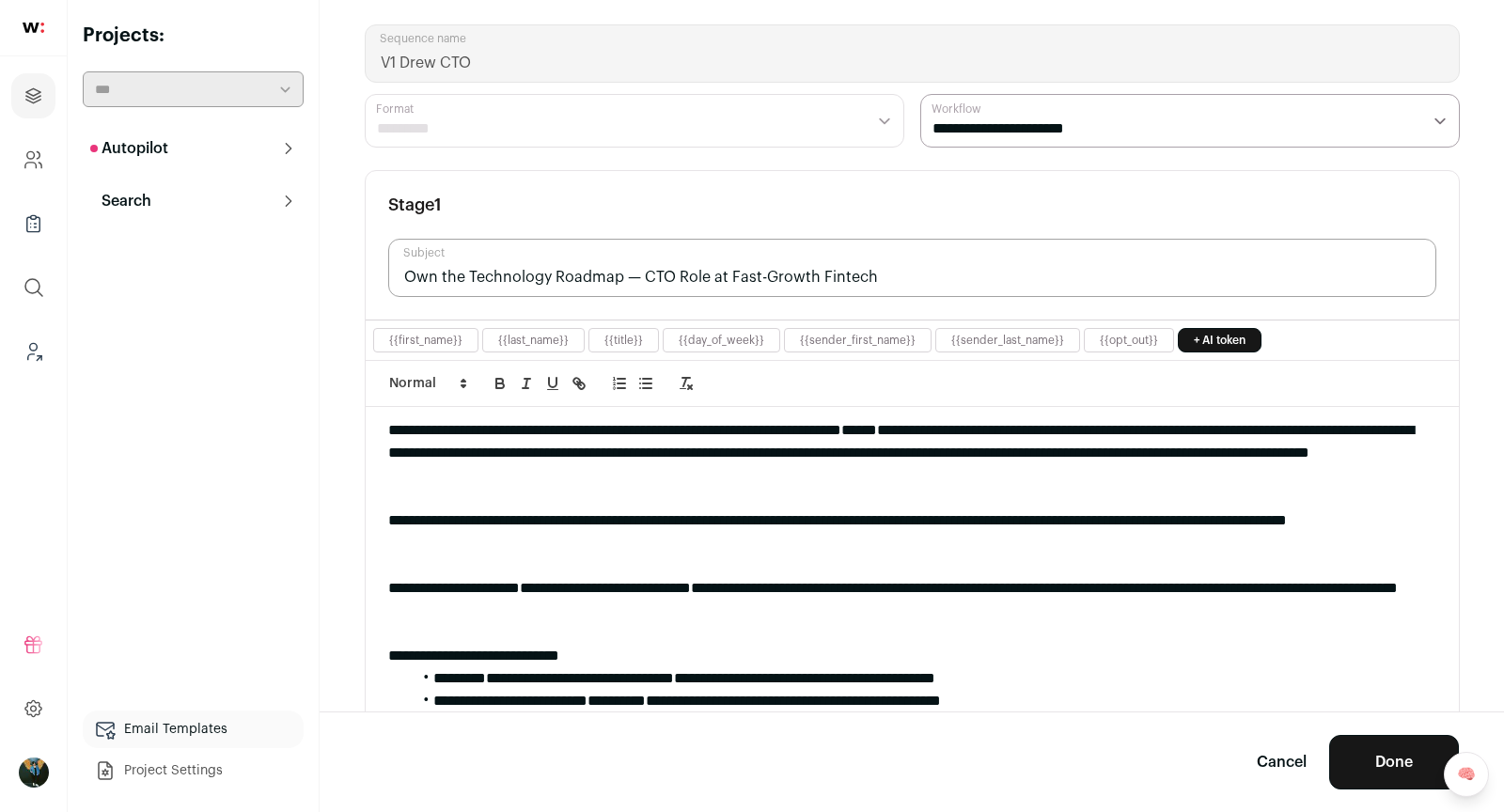
click at [469, 265] on input "Own the Technology Roadmap — CTO Role at Fast-Growth Fintech" at bounding box center [912, 268] width 1048 height 58
paste input "CTO Opportunity — Lead Tech Vision at VC-Backed"
click at [535, 278] on input "CTO Opportunity — Lead Tech Vision at VC-Backed Fintech" at bounding box center [912, 268] width 1048 height 58
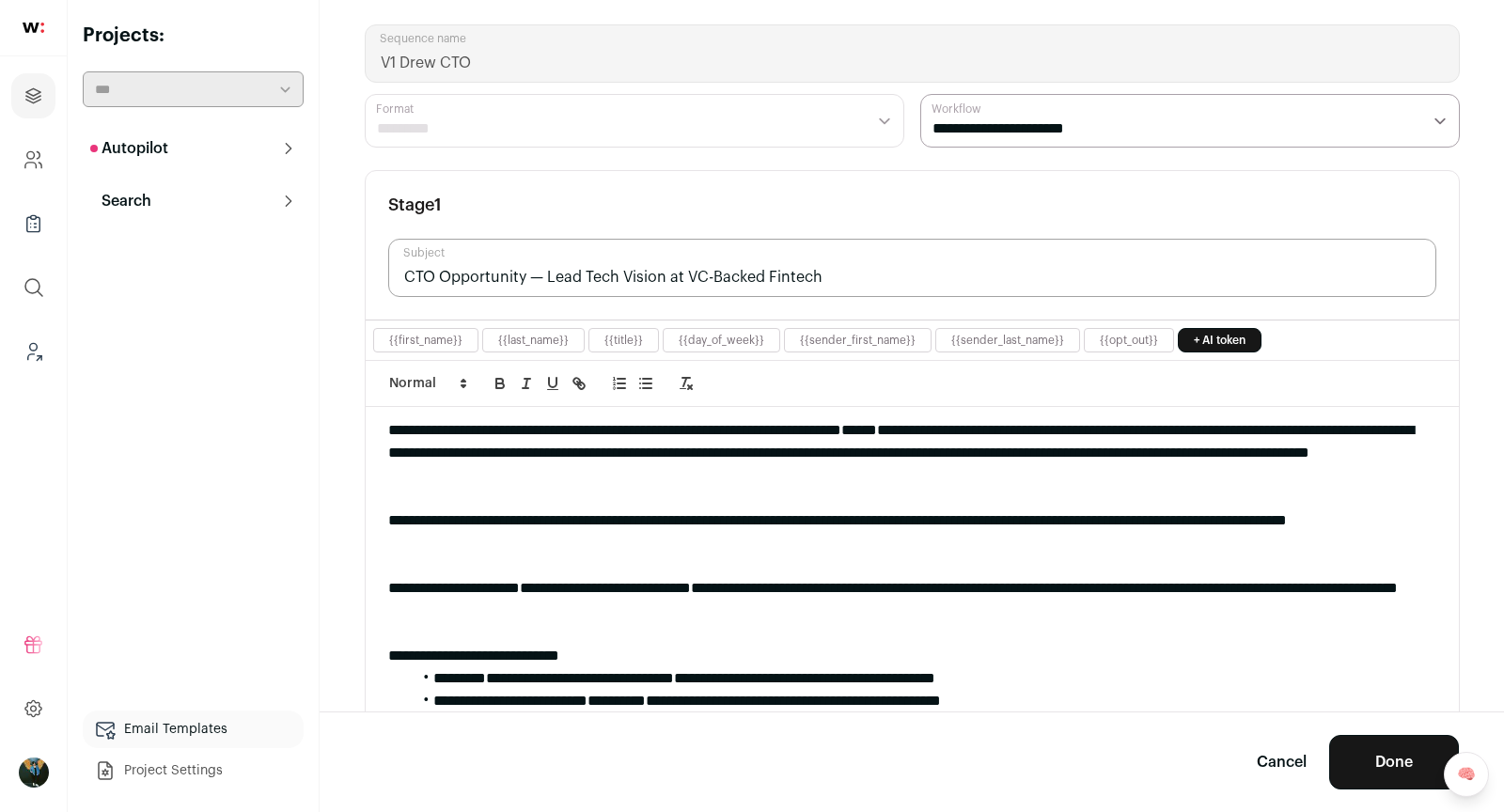
click at [535, 278] on input "CTO Opportunity — Lead Tech Vision at VC-Backed Fintech" at bounding box center [912, 268] width 1048 height 58
click at [401, 272] on input "CTO Opportunity] Lead Tech Vision at VC-Backed Fintech" at bounding box center [912, 268] width 1048 height 58
click at [886, 285] on input "[CTO Opportunity] Lead Tech Vision at VC-Backed Fintech" at bounding box center [912, 268] width 1048 height 58
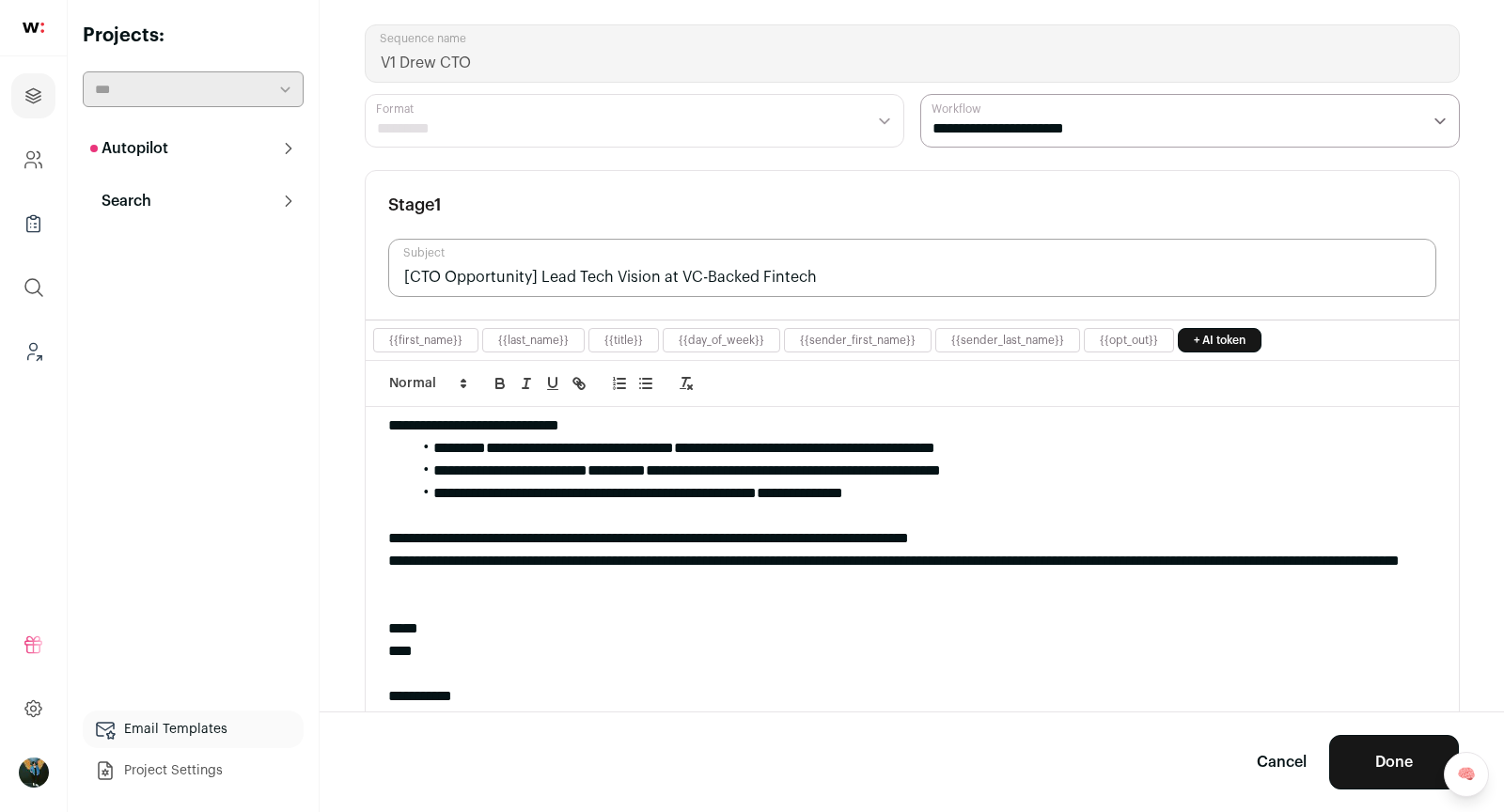
type input "[CTO Opportunity] Lead Tech Vision at VC-Backed Fintech"
click at [1376, 763] on button "Done" at bounding box center [1394, 762] width 130 height 55
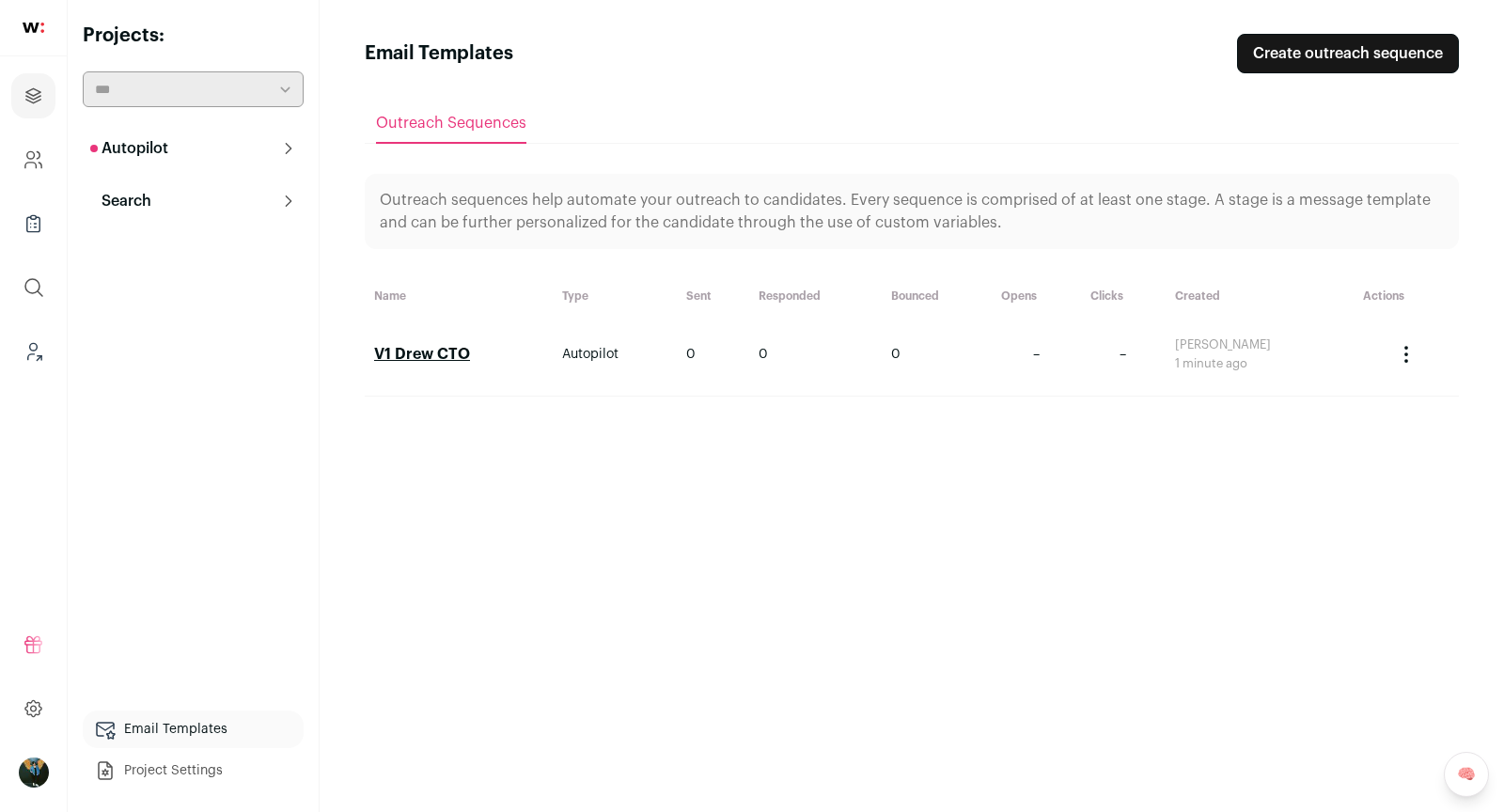
click at [112, 213] on button "Search" at bounding box center [193, 200] width 221 height 38
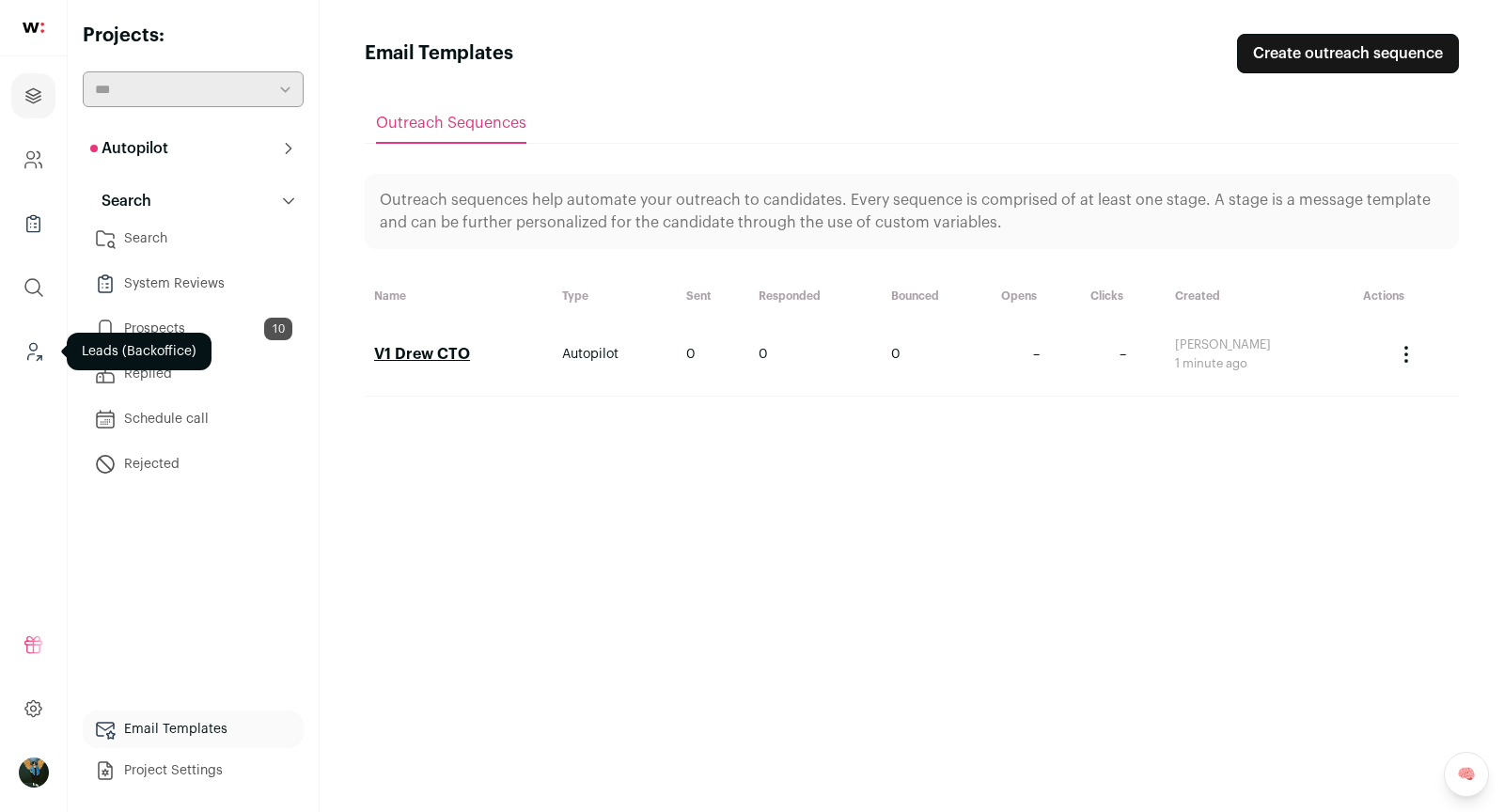
click at [23, 362] on link "Leads (Backoffice)" at bounding box center [34, 352] width 44 height 45
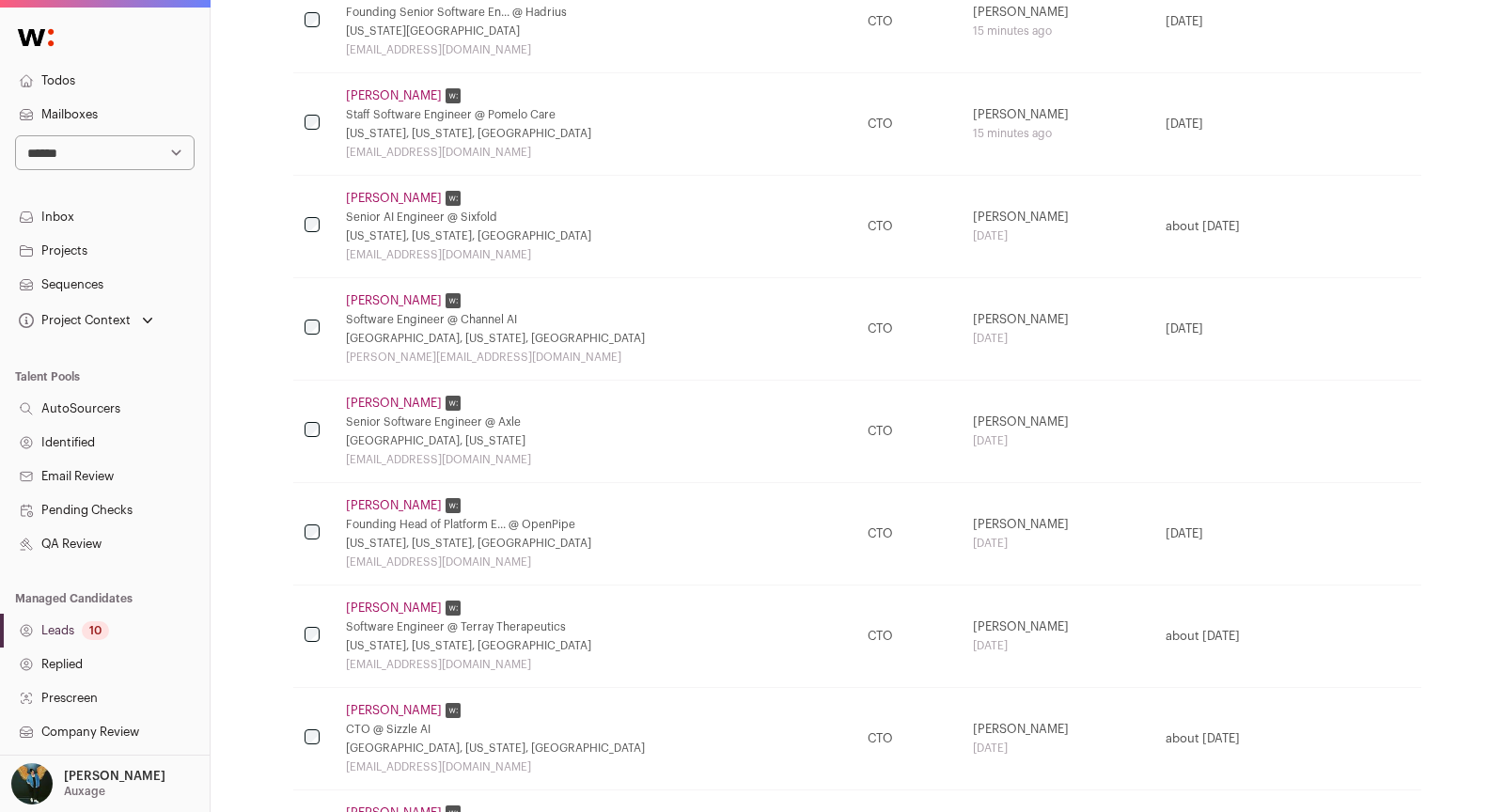
scroll to position [744, 0]
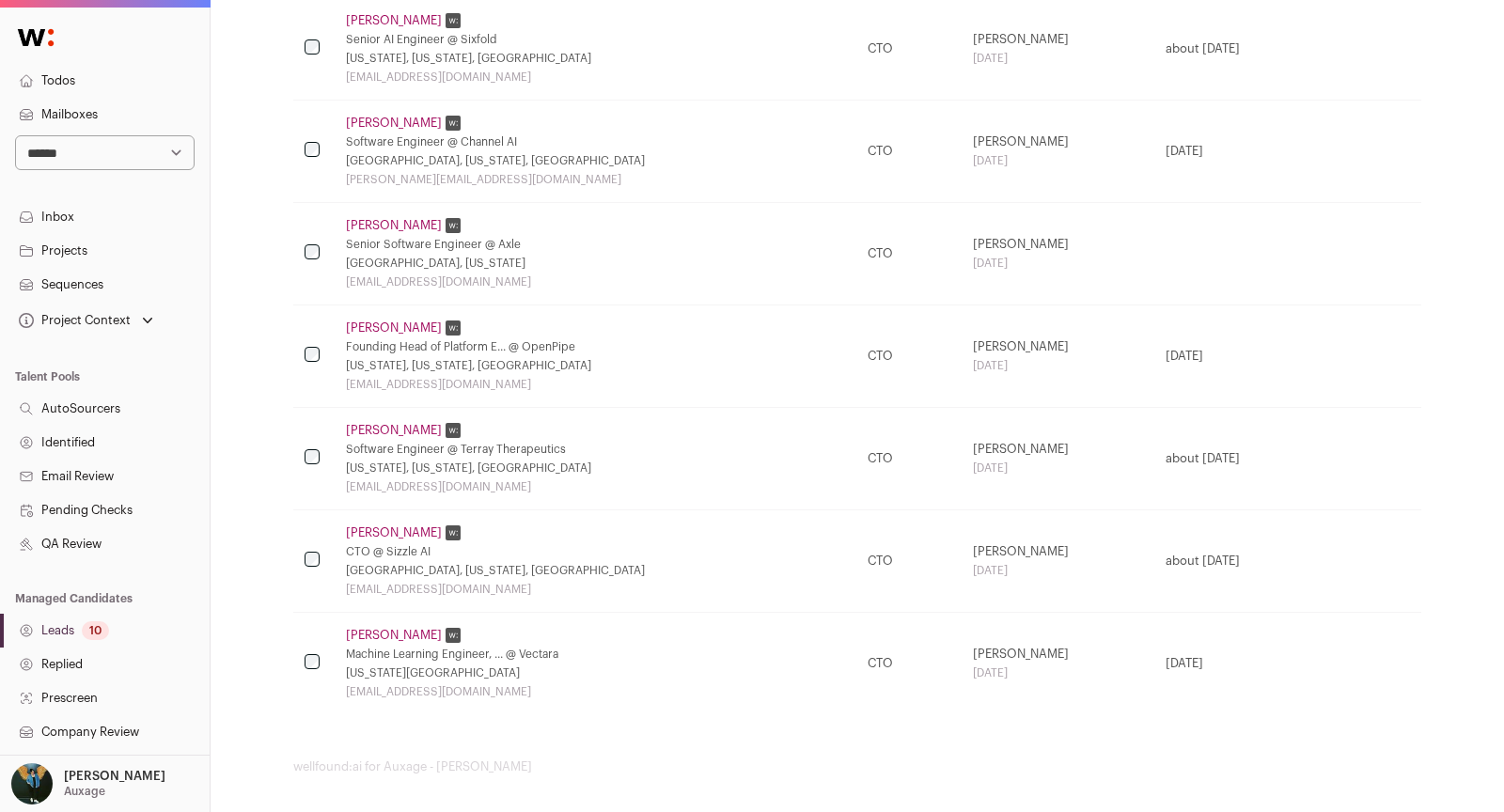
click at [426, 530] on link "Jeshua Bratman" at bounding box center [394, 533] width 96 height 15
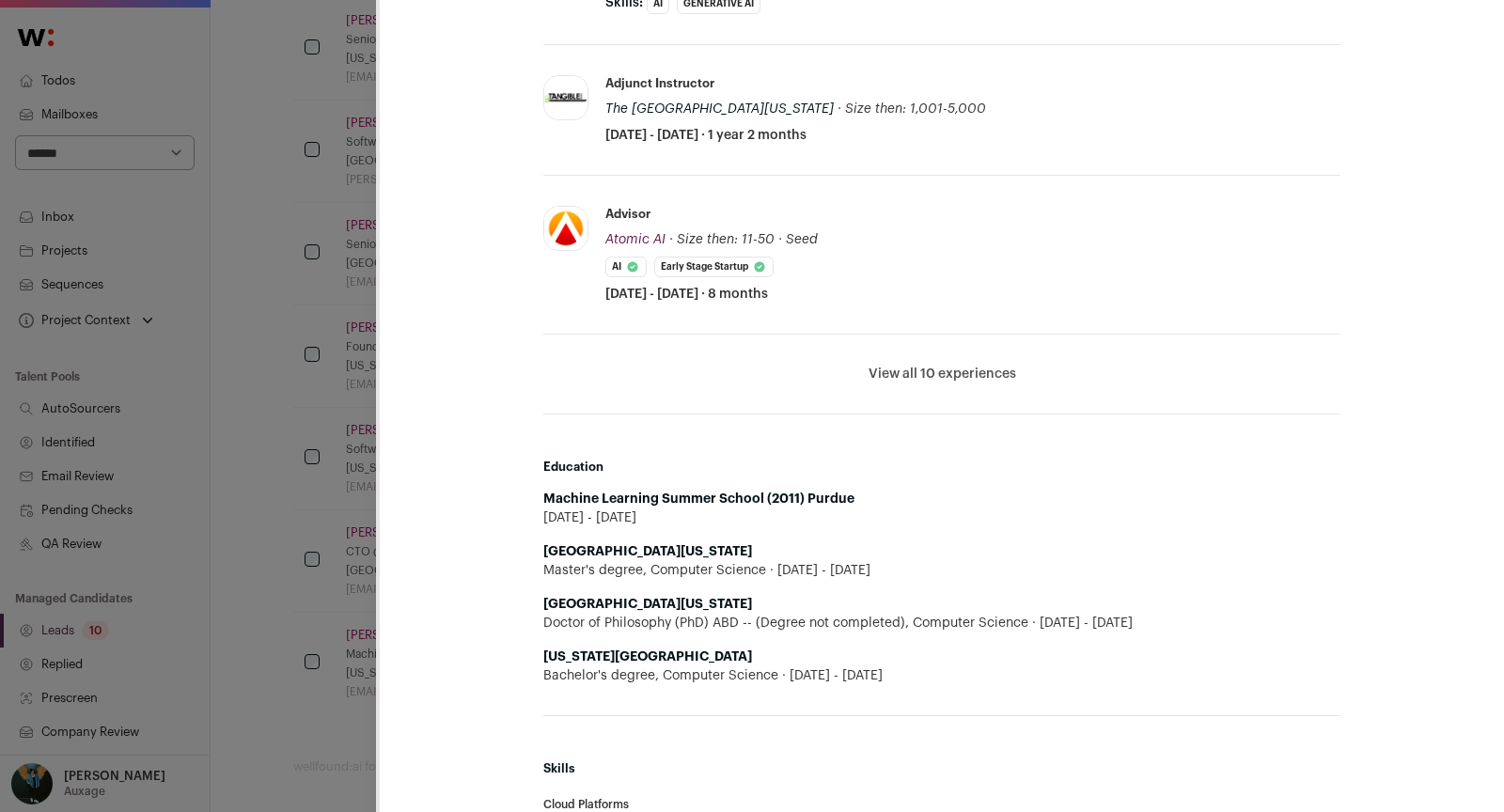
scroll to position [822, 0]
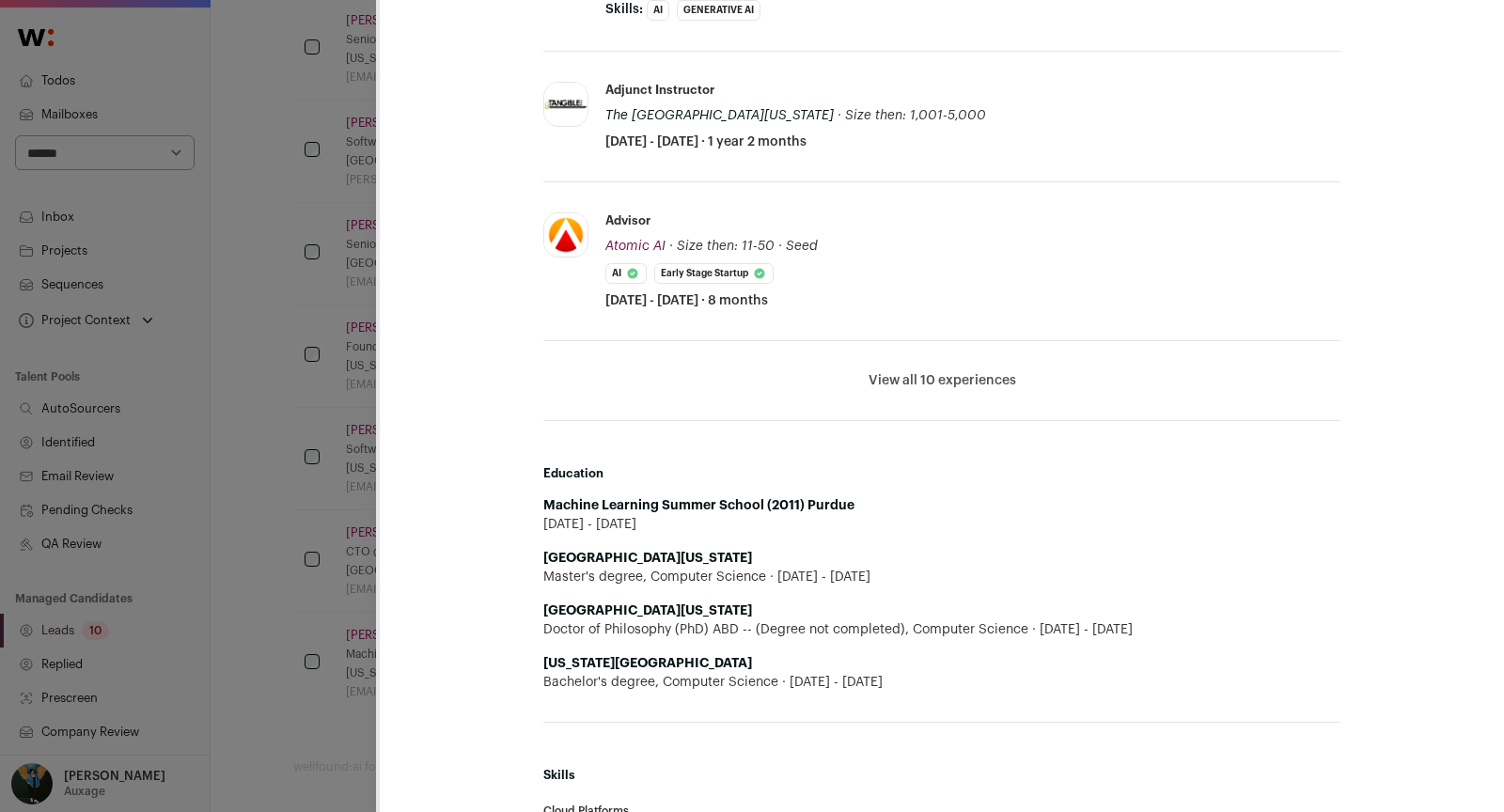
click at [226, 538] on div "Jeshua Bratman Last update: 12 days ago Brooklyn, New York, United States 🔂 Reu…" at bounding box center [752, 406] width 1504 height 812
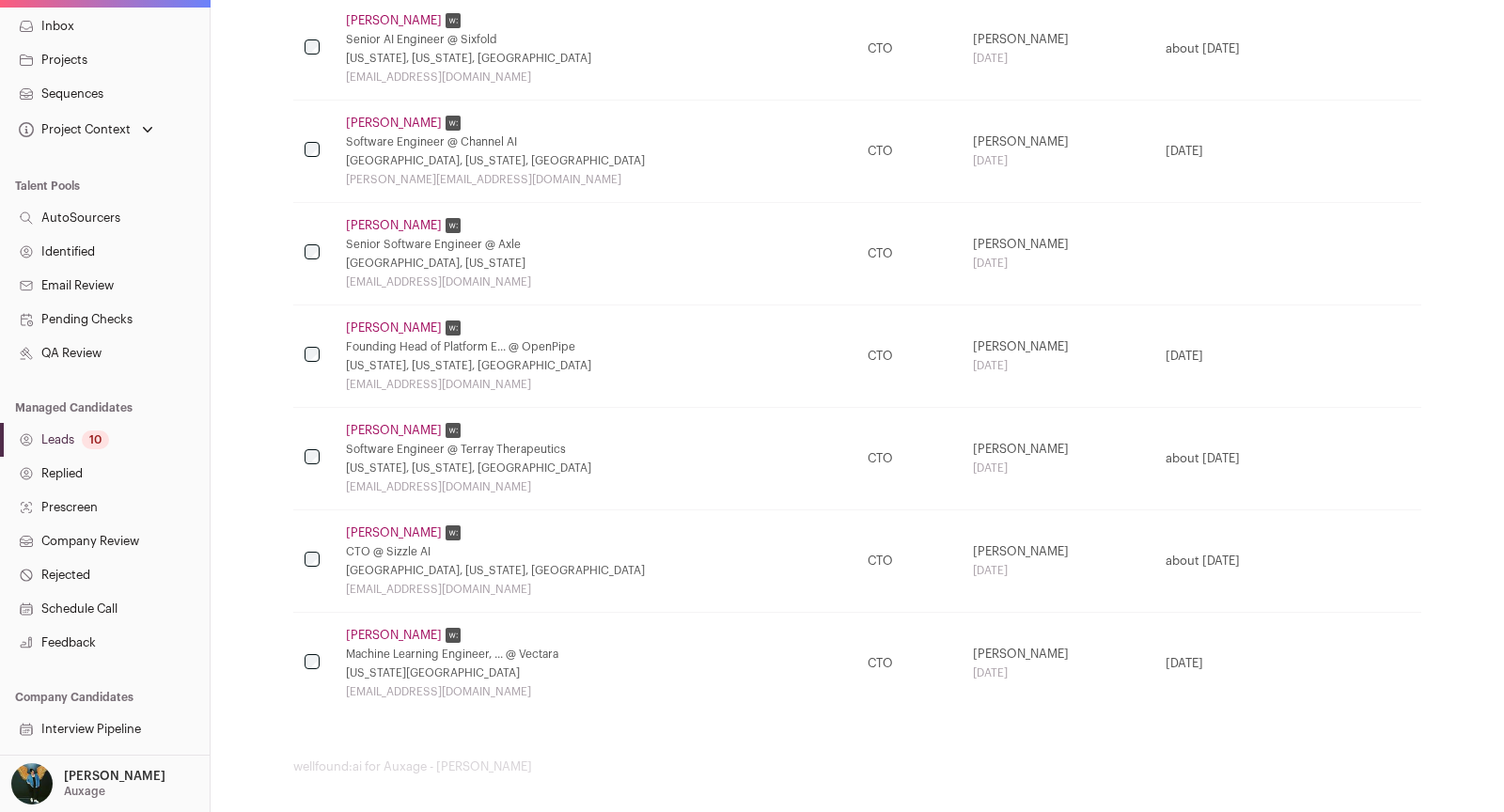
scroll to position [268, 0]
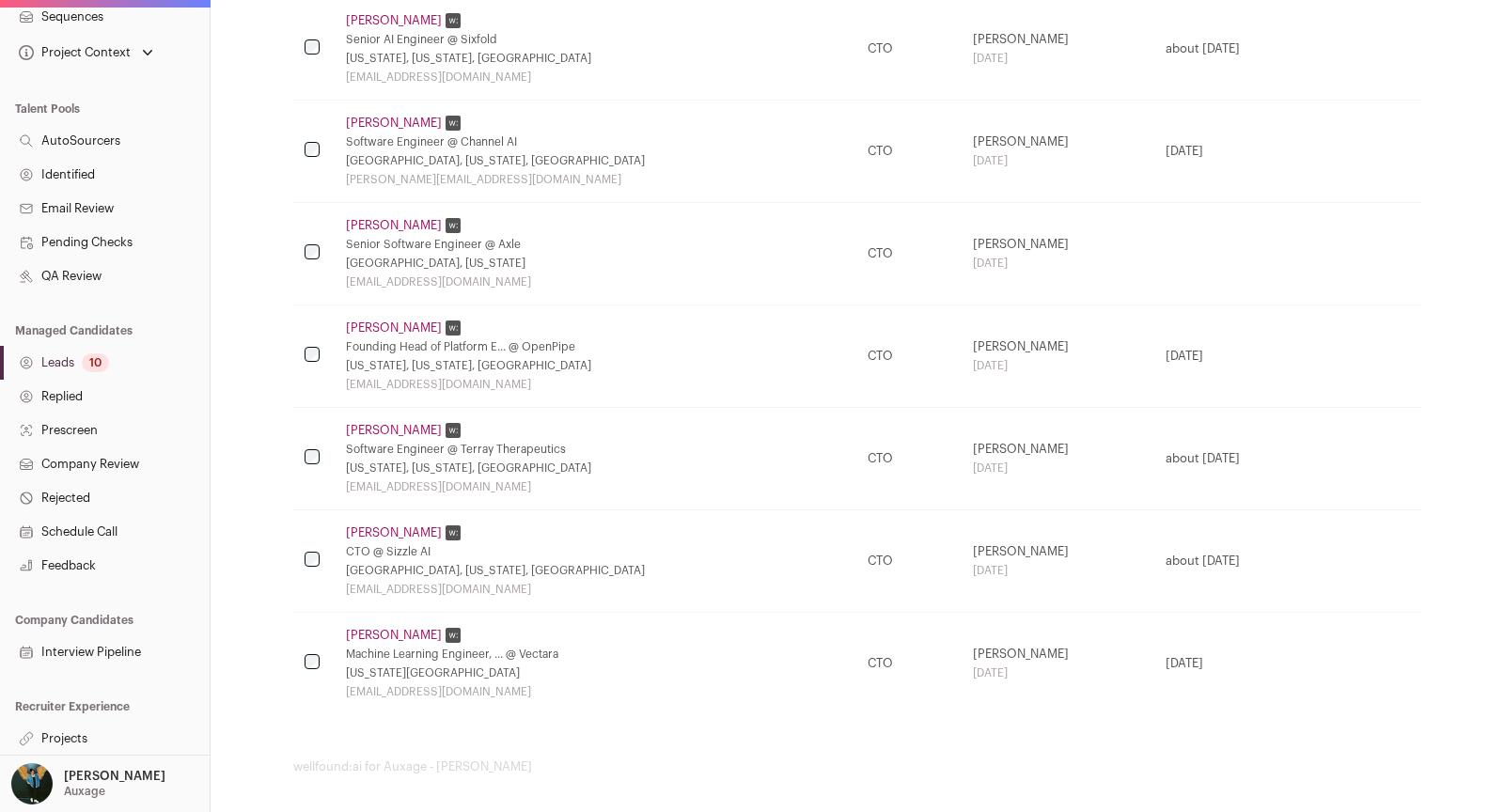
click at [354, 630] on link "Suleman Kazi" at bounding box center [394, 636] width 96 height 15
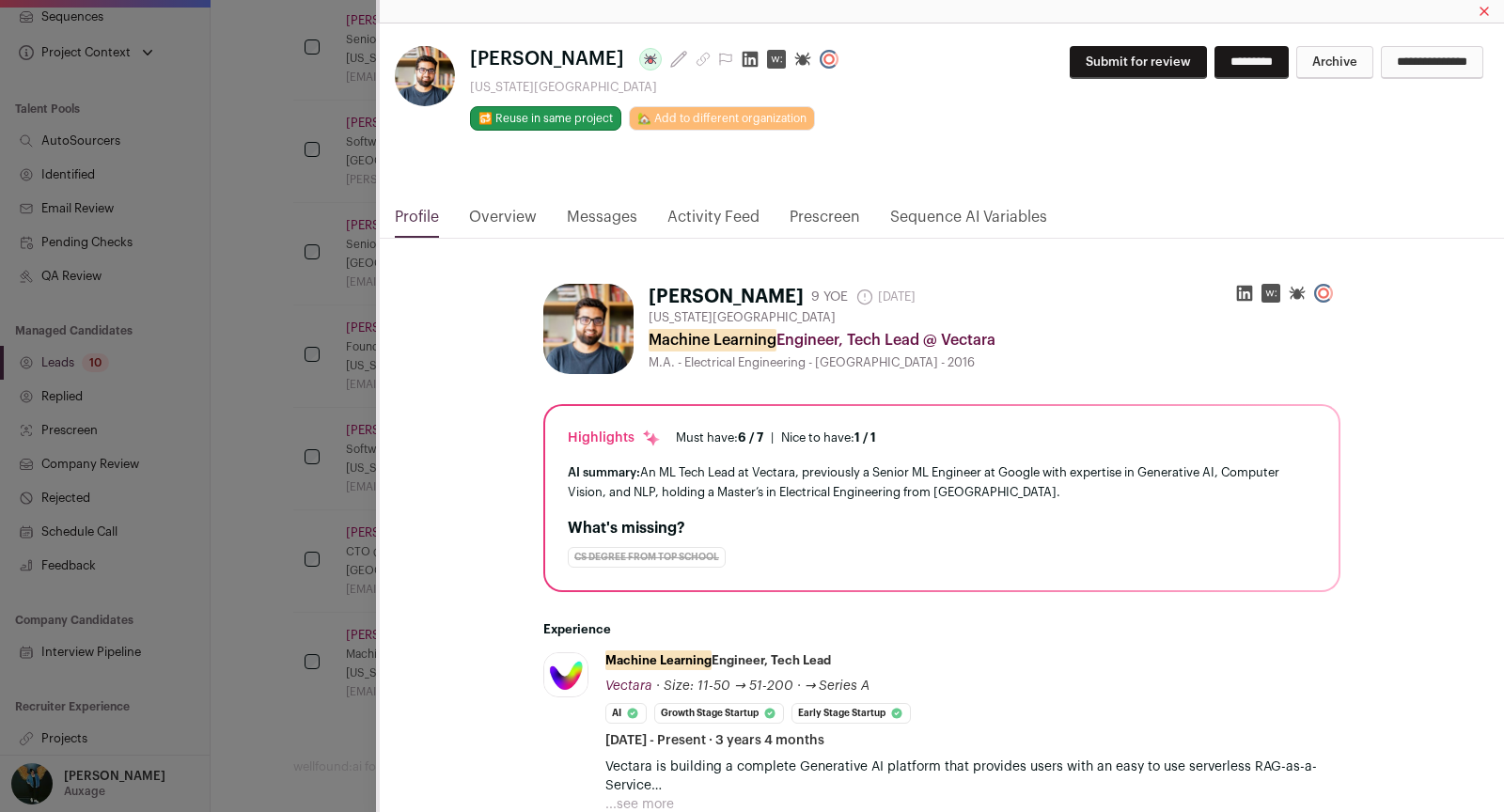
scroll to position [1, 0]
click at [244, 584] on div "Suleman Kazi Last update: 2 days ago New York City Metropolitan Area 🔂 Reuse in…" at bounding box center [752, 406] width 1504 height 812
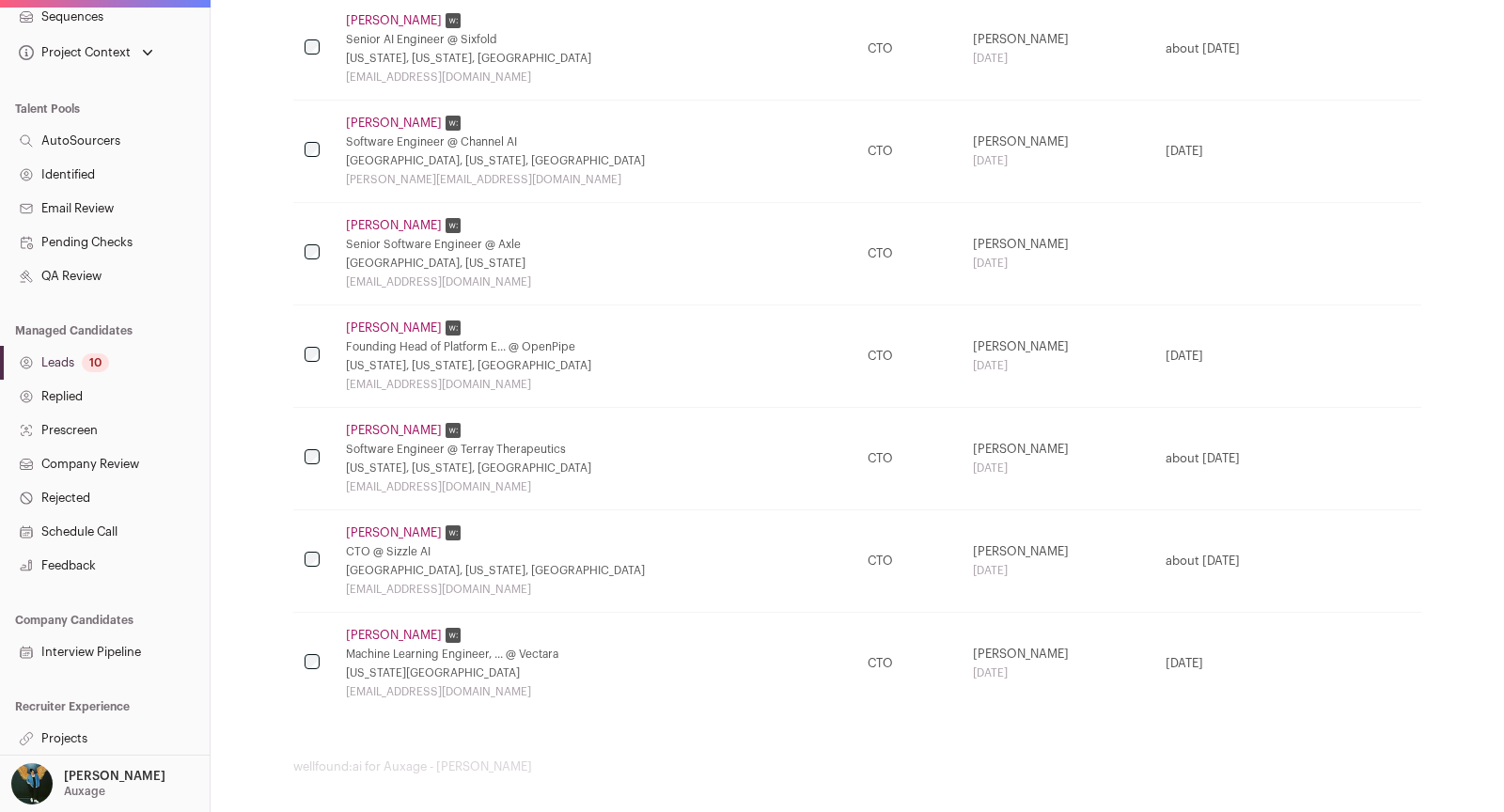
click at [407, 442] on div "Software Engineer @ Terray Therapeutics" at bounding box center [595, 450] width 499 height 15
click at [405, 423] on link "Zahid Panjwani" at bounding box center [394, 431] width 96 height 15
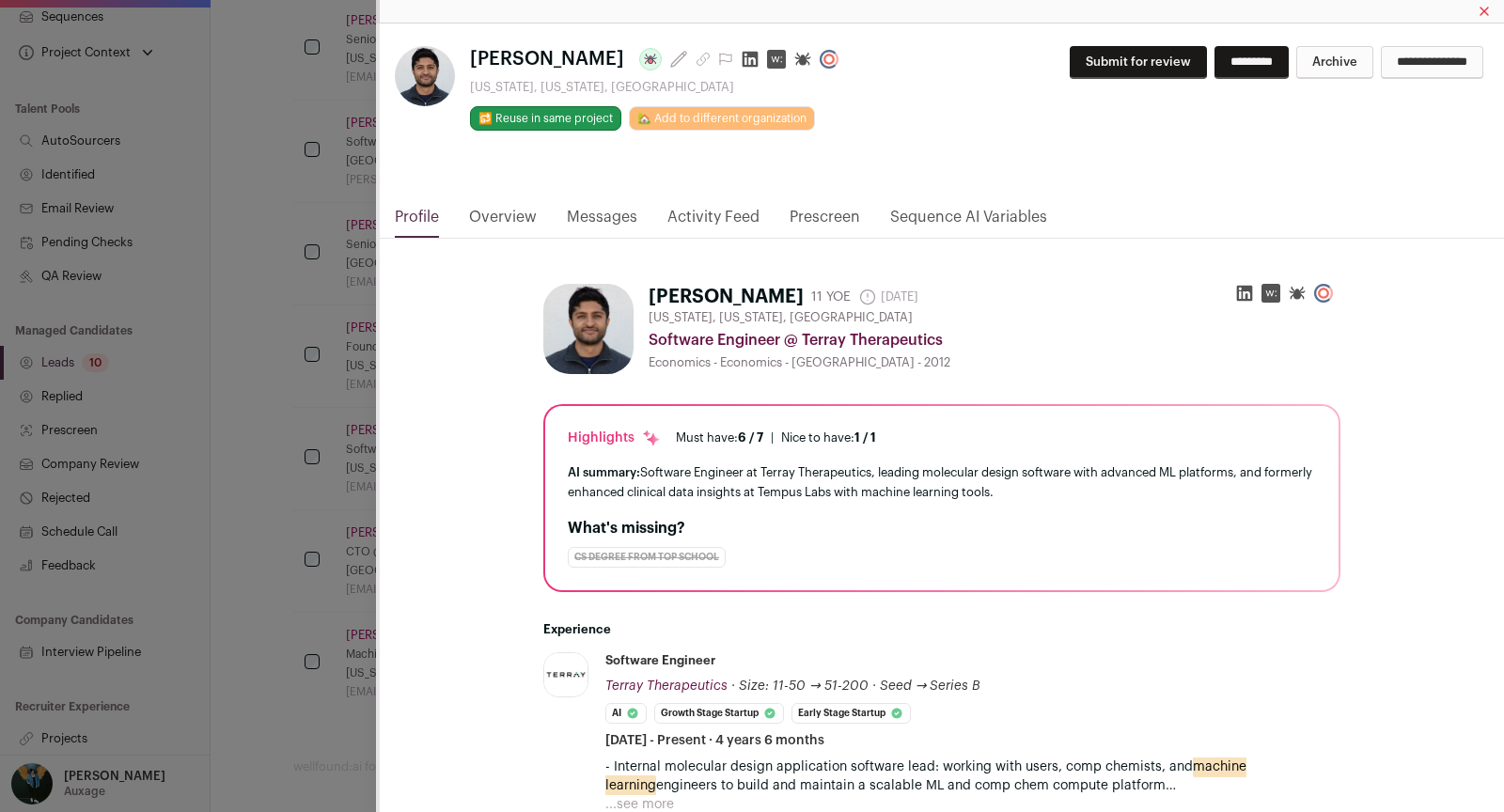
click at [1297, 66] on button "Archive" at bounding box center [1335, 63] width 77 height 33
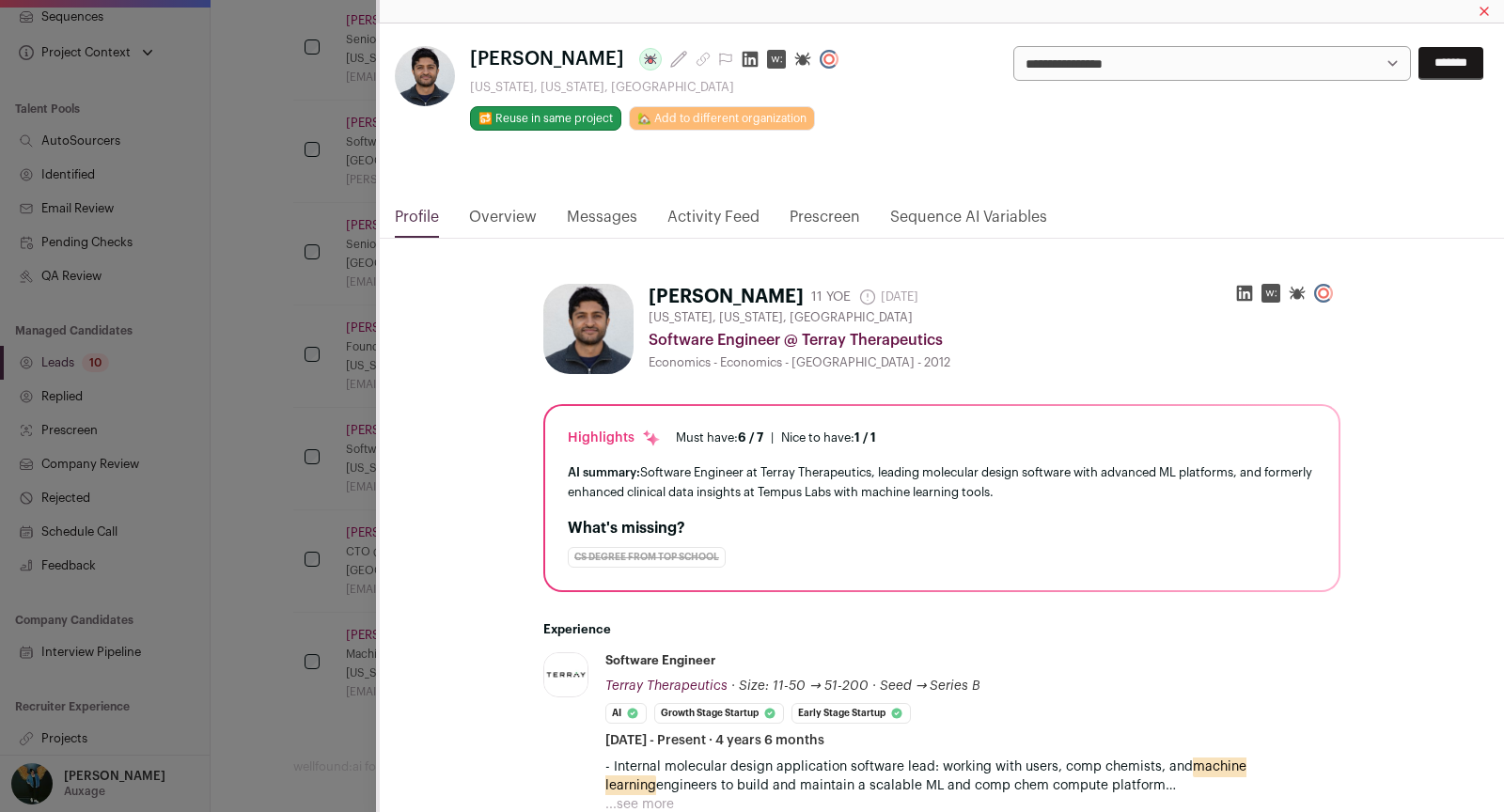
click at [1446, 61] on input "*******" at bounding box center [1450, 64] width 65 height 33
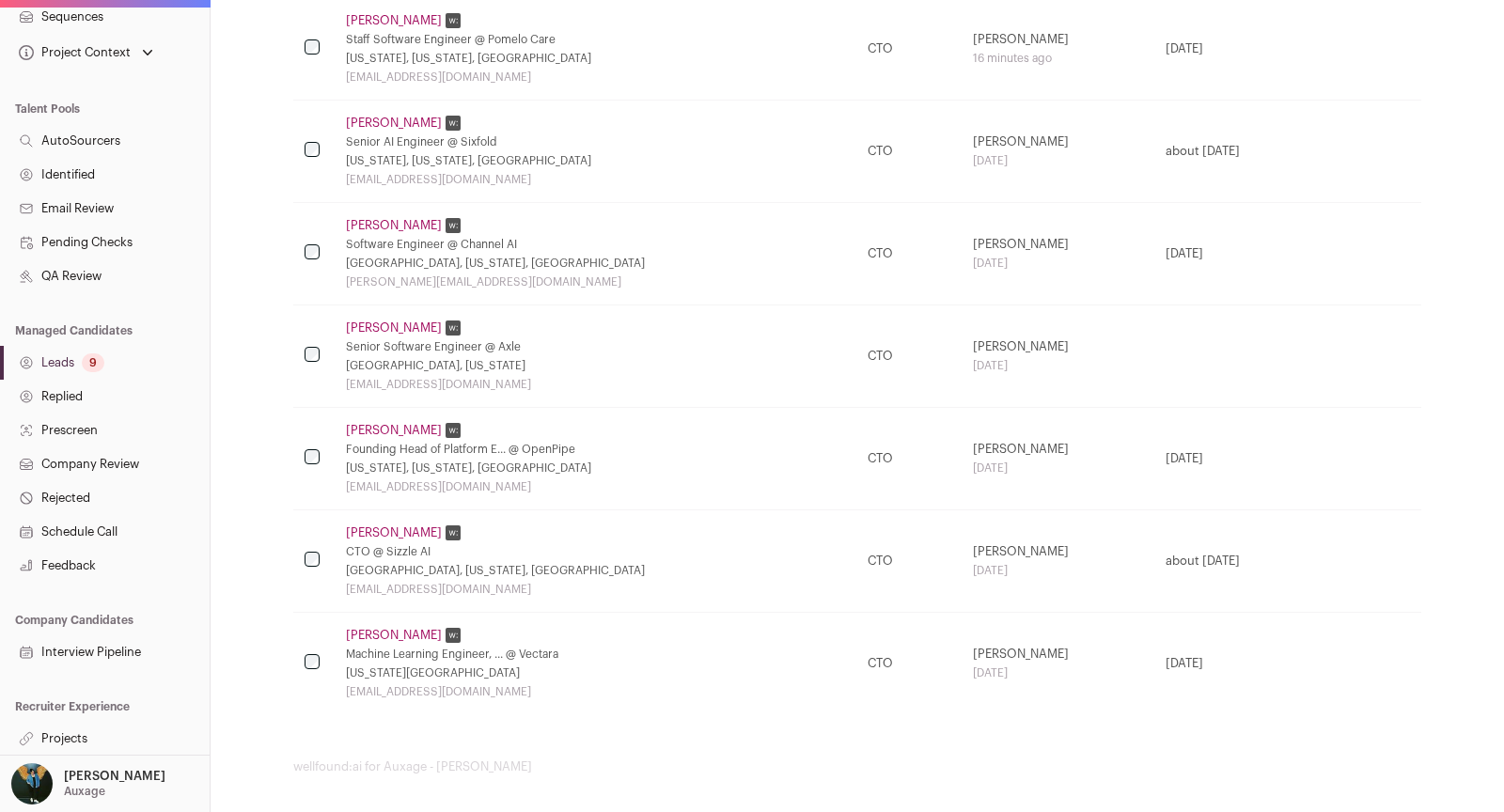
click at [384, 423] on link "Angky William" at bounding box center [394, 431] width 96 height 15
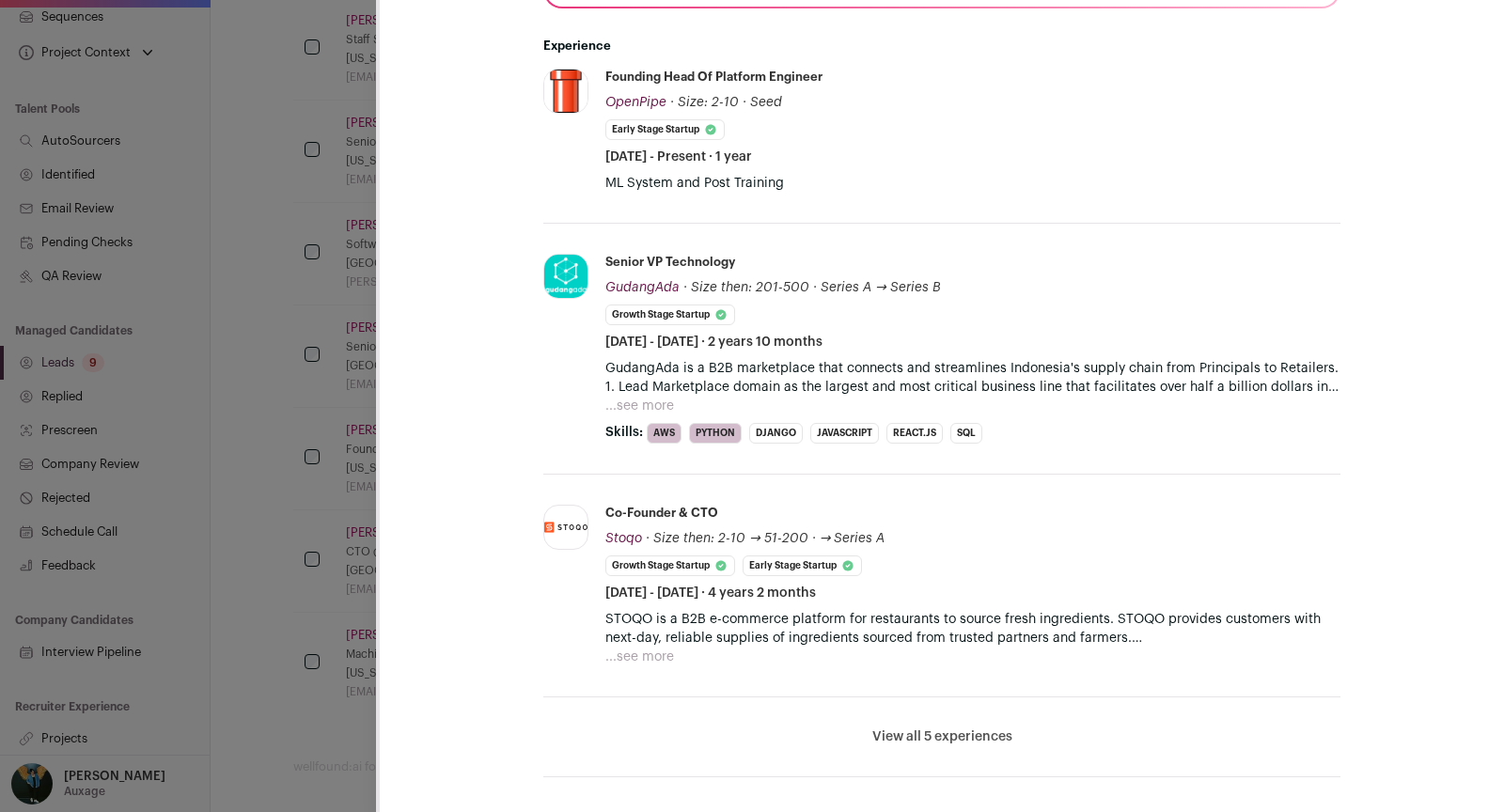
scroll to position [555, 0]
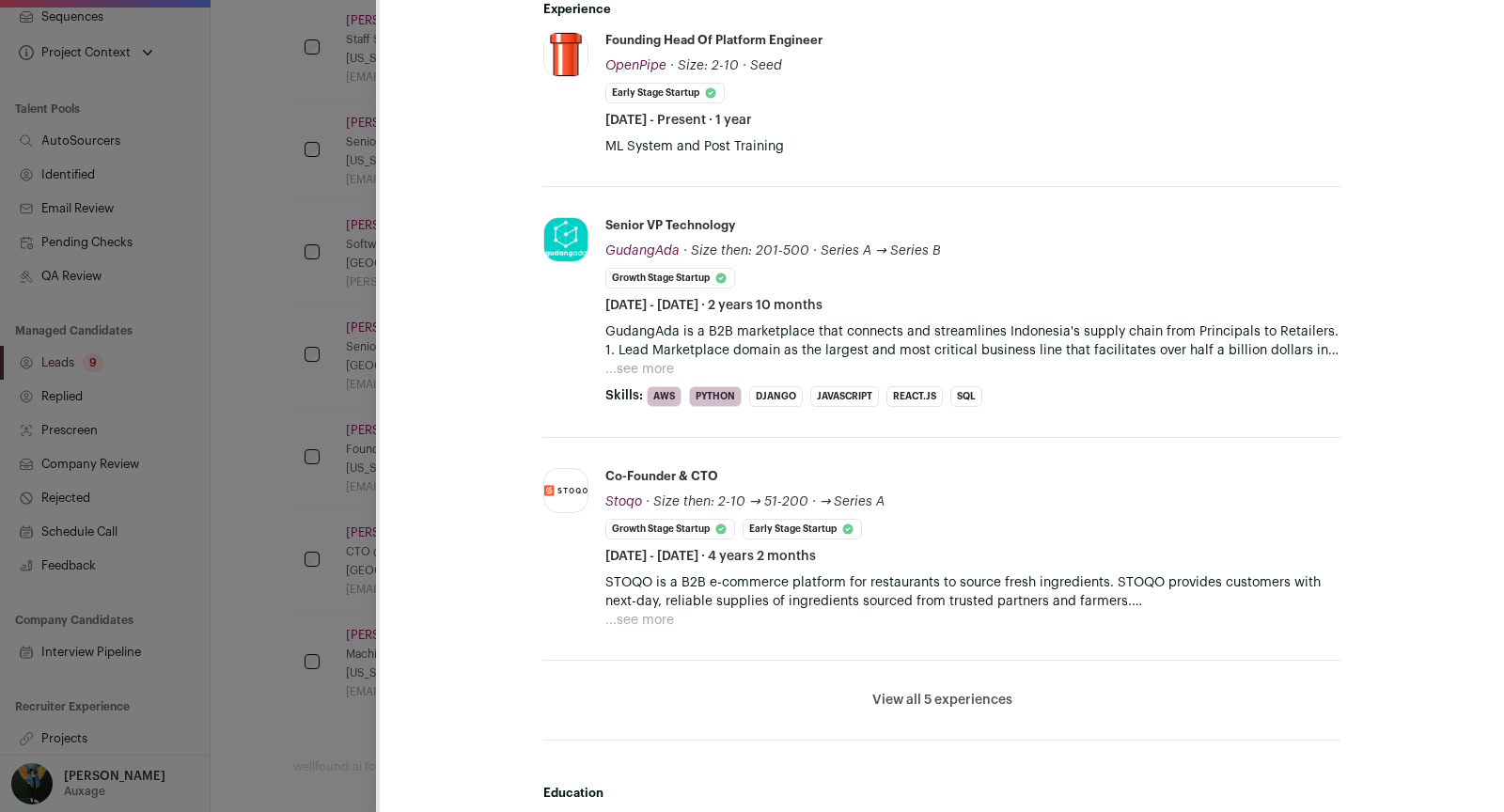
click at [940, 708] on li "View all 5 experiences View less" at bounding box center [941, 700] width 797 height 80
click at [933, 691] on button "View all 5 experiences" at bounding box center [942, 700] width 140 height 19
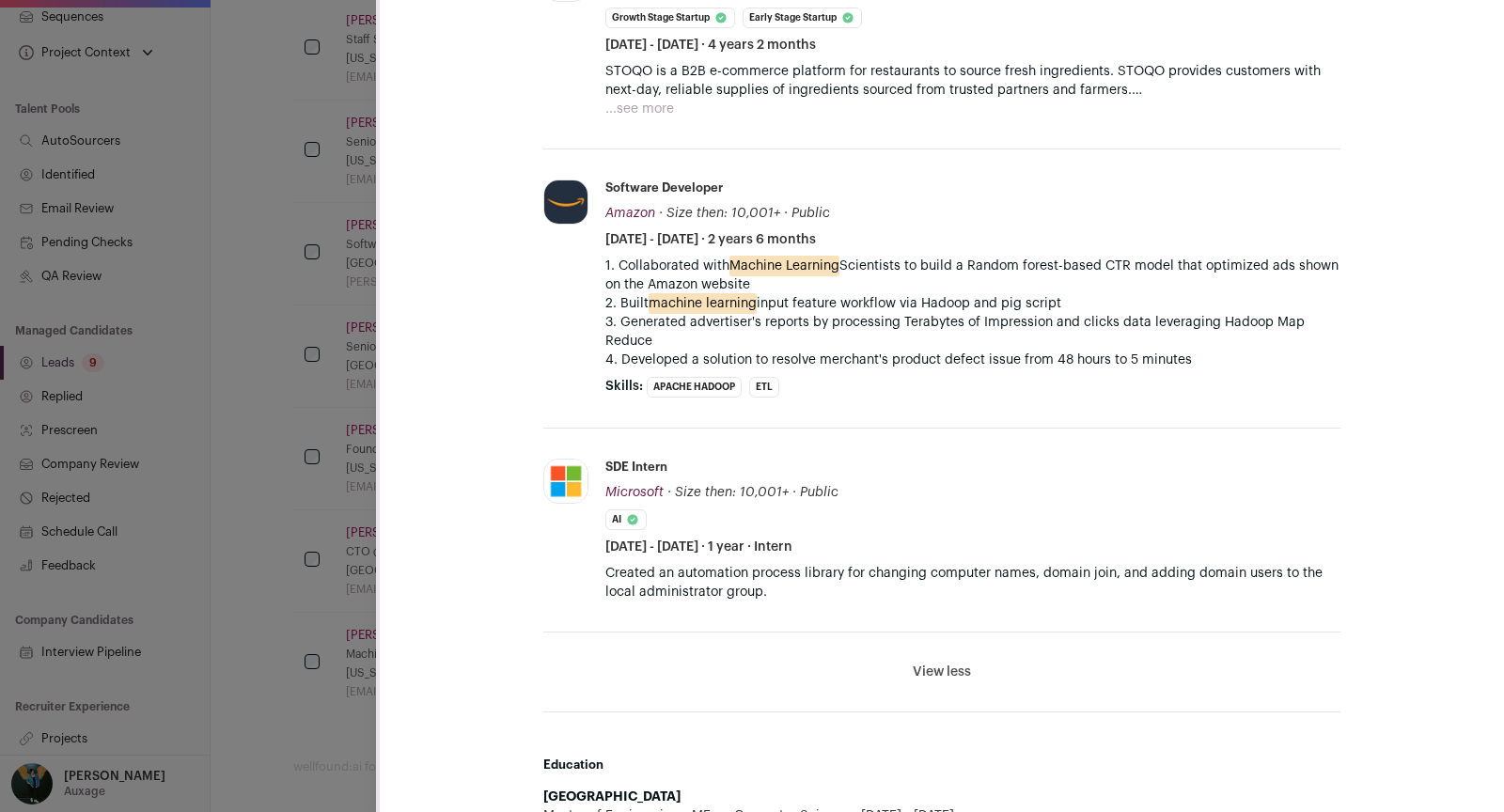
scroll to position [1072, 0]
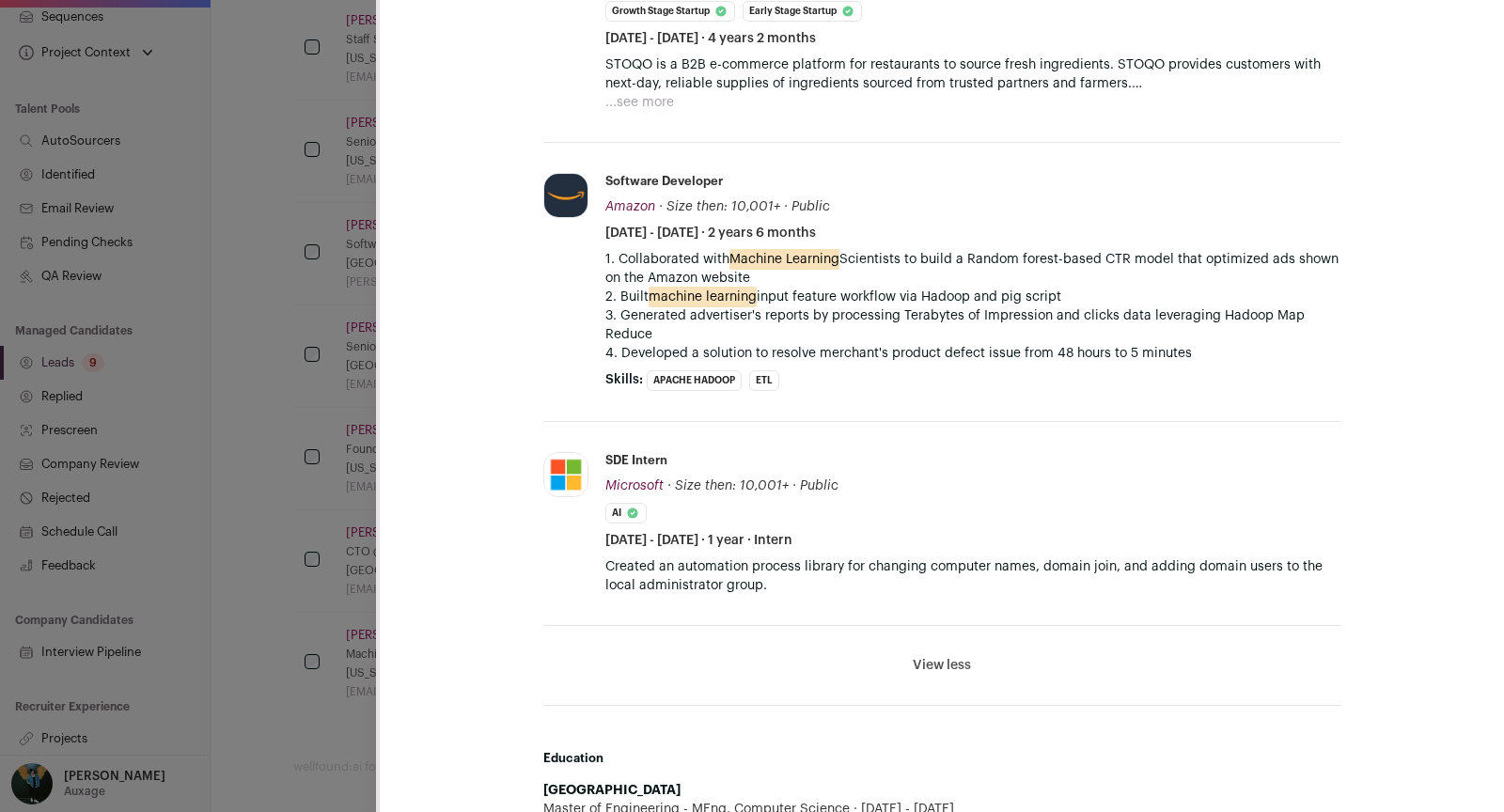
click at [243, 439] on div "Angky William Last update: 15 days ago New York, New York, United States 🔂 Reus…" at bounding box center [752, 406] width 1504 height 812
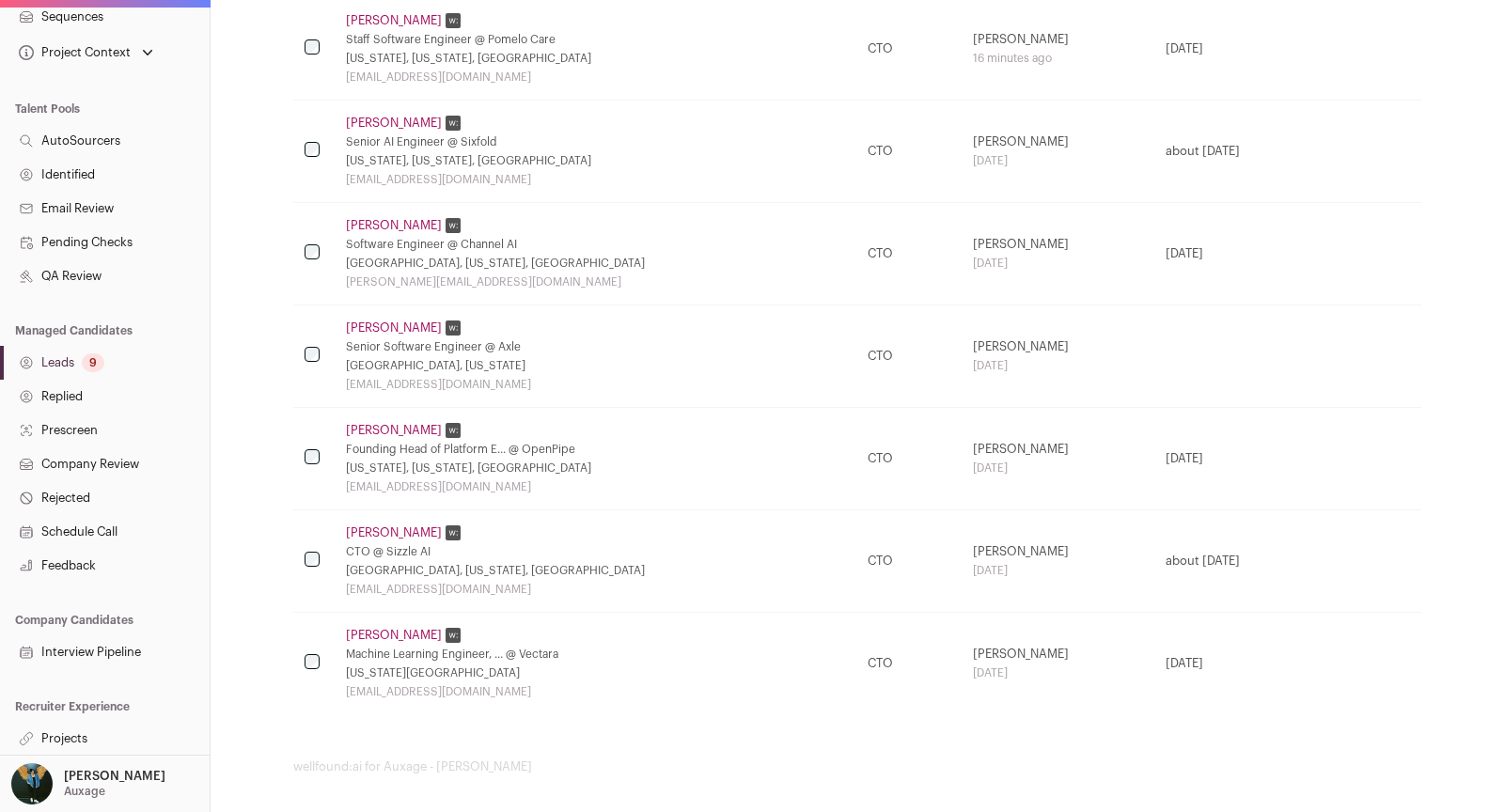
click at [396, 322] on link "David Fish" at bounding box center [394, 328] width 96 height 15
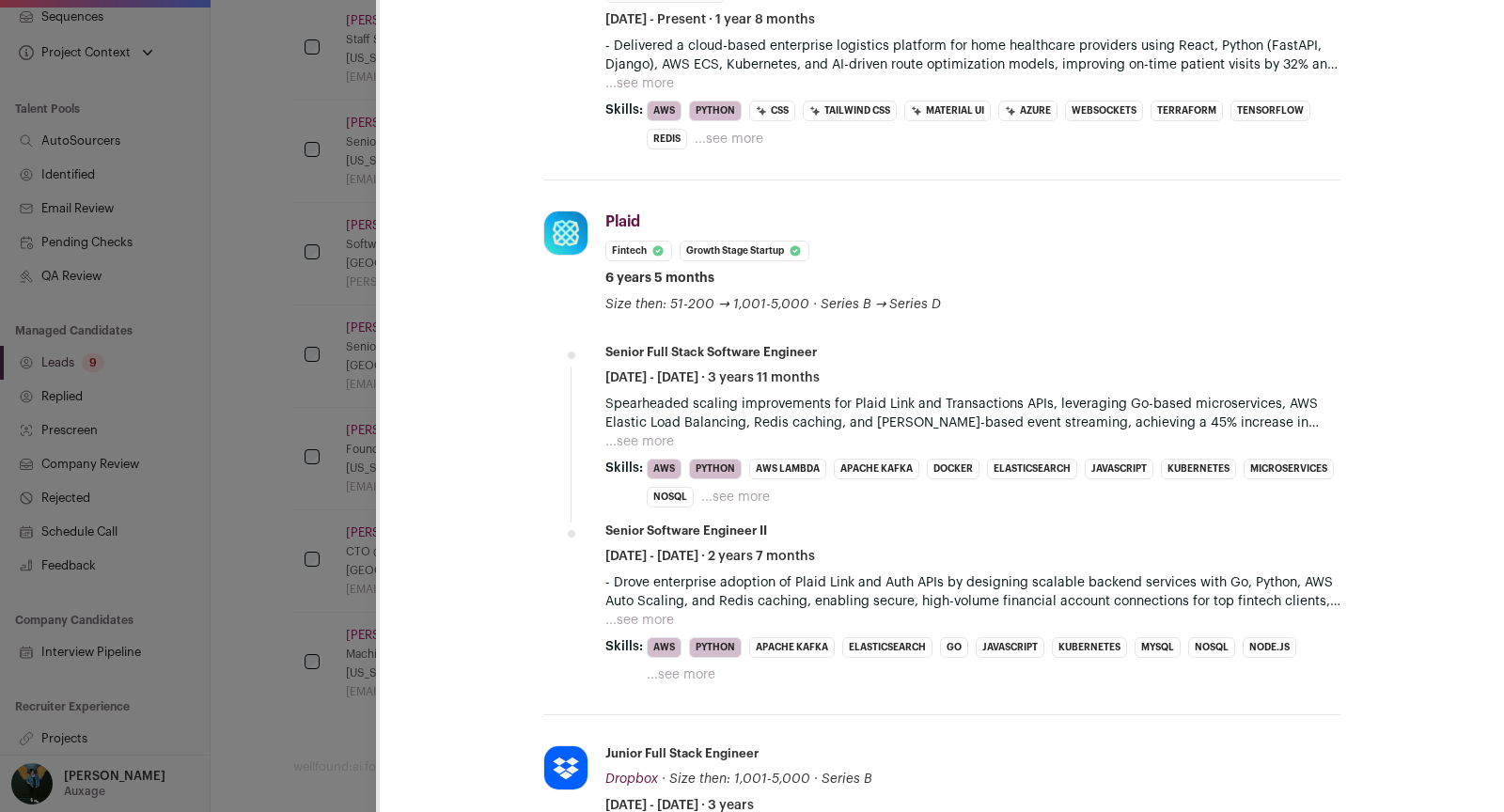
scroll to position [1289, 0]
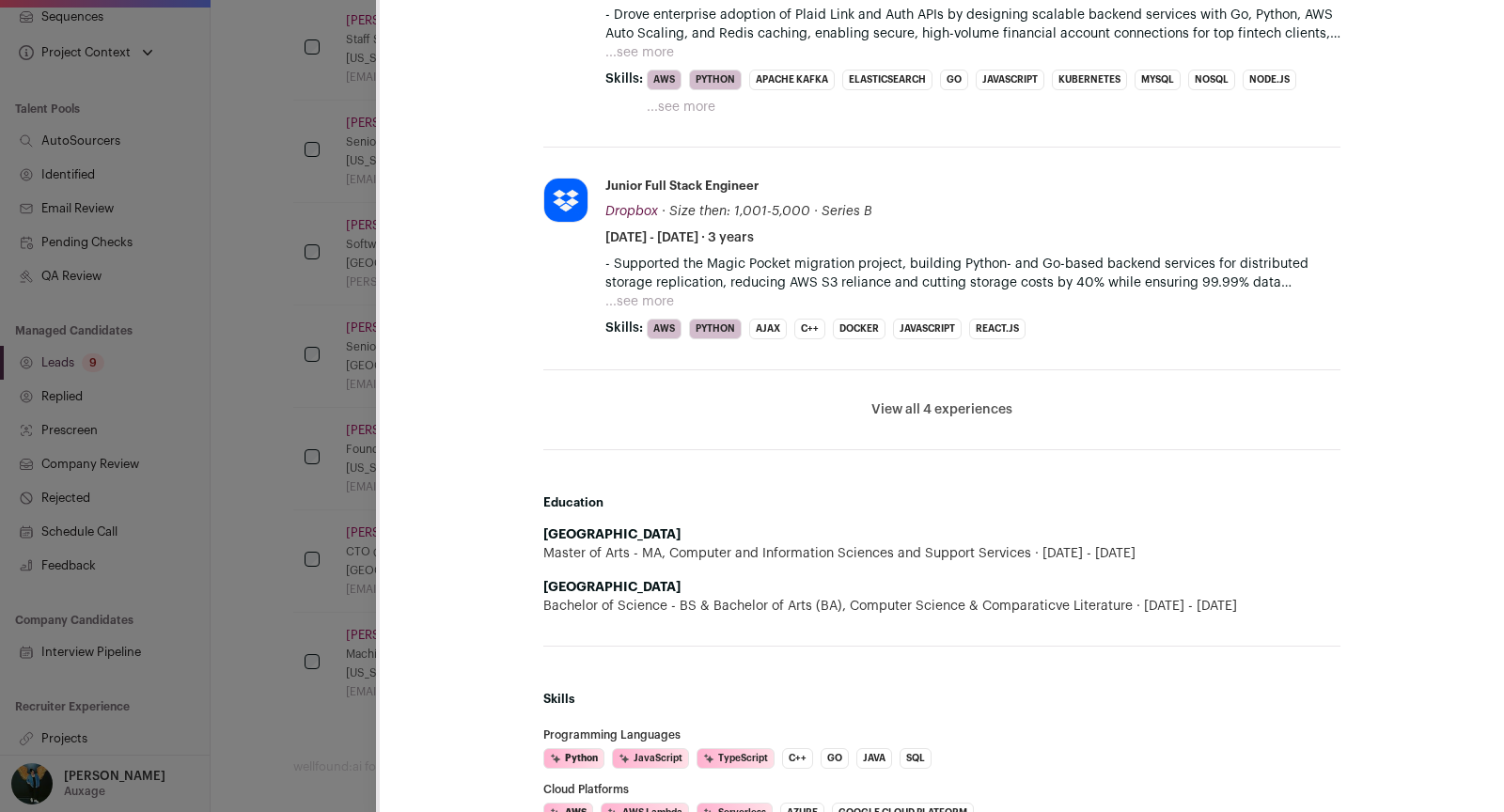
click at [290, 482] on div "David Fish Last update: 3 days ago Bronx, New York 🔂 Reuse in same project 🏡 Ad…" at bounding box center [752, 406] width 1504 height 812
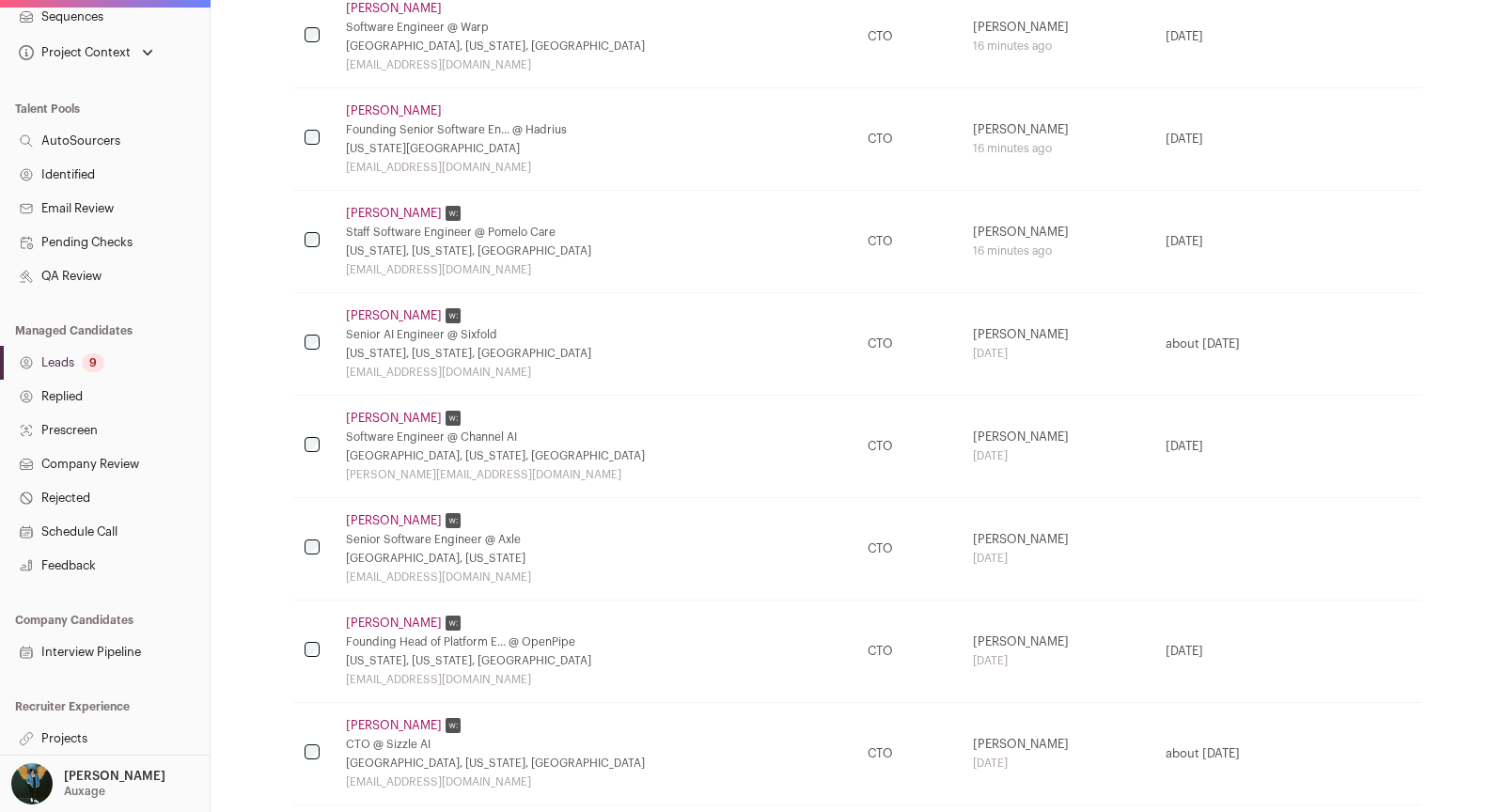
scroll to position [480, 0]
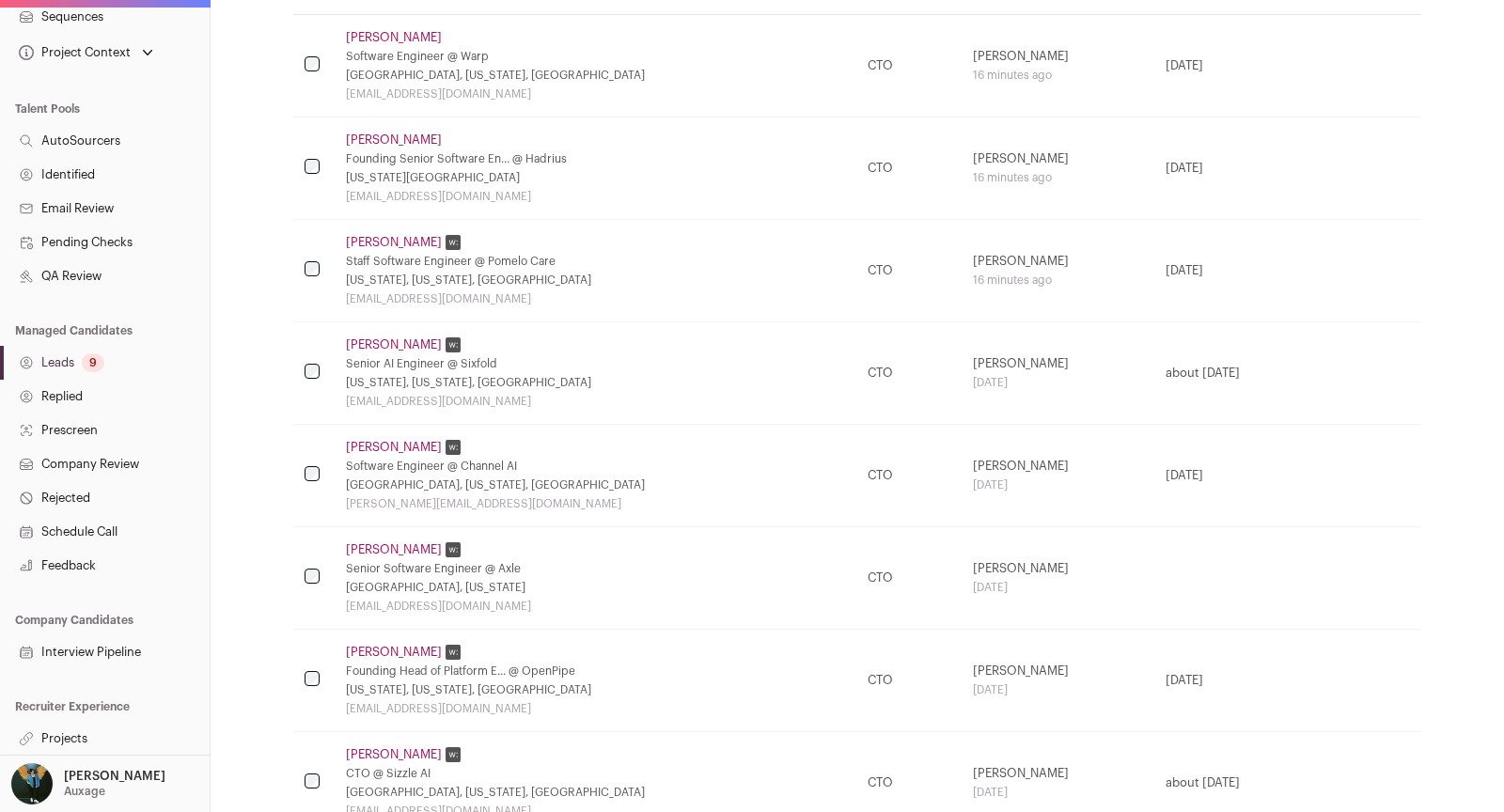
click at [408, 442] on link "Stefan Novak" at bounding box center [394, 448] width 96 height 15
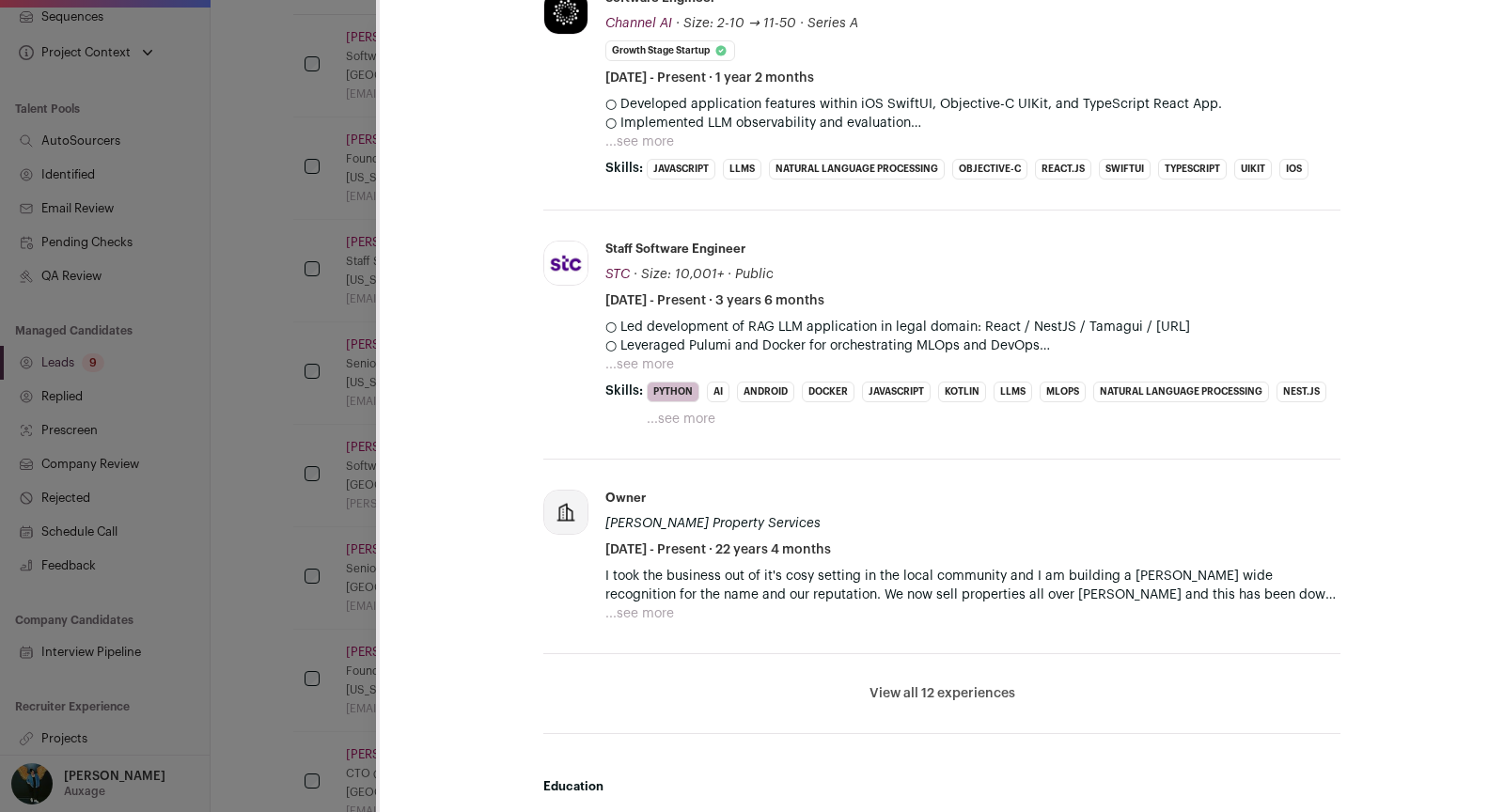
scroll to position [870, 0]
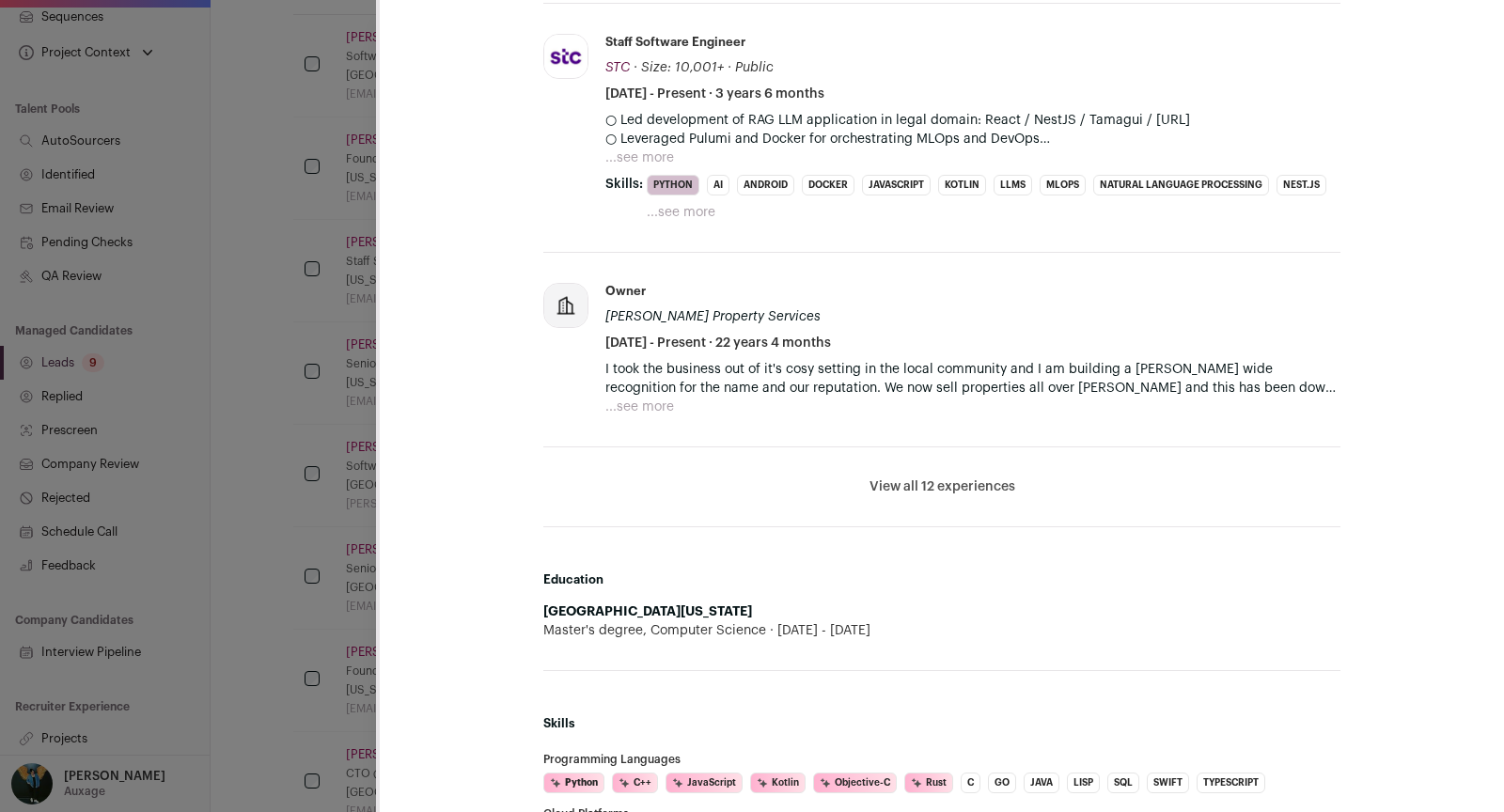
click at [903, 478] on button "View all 12 experiences" at bounding box center [942, 487] width 145 height 19
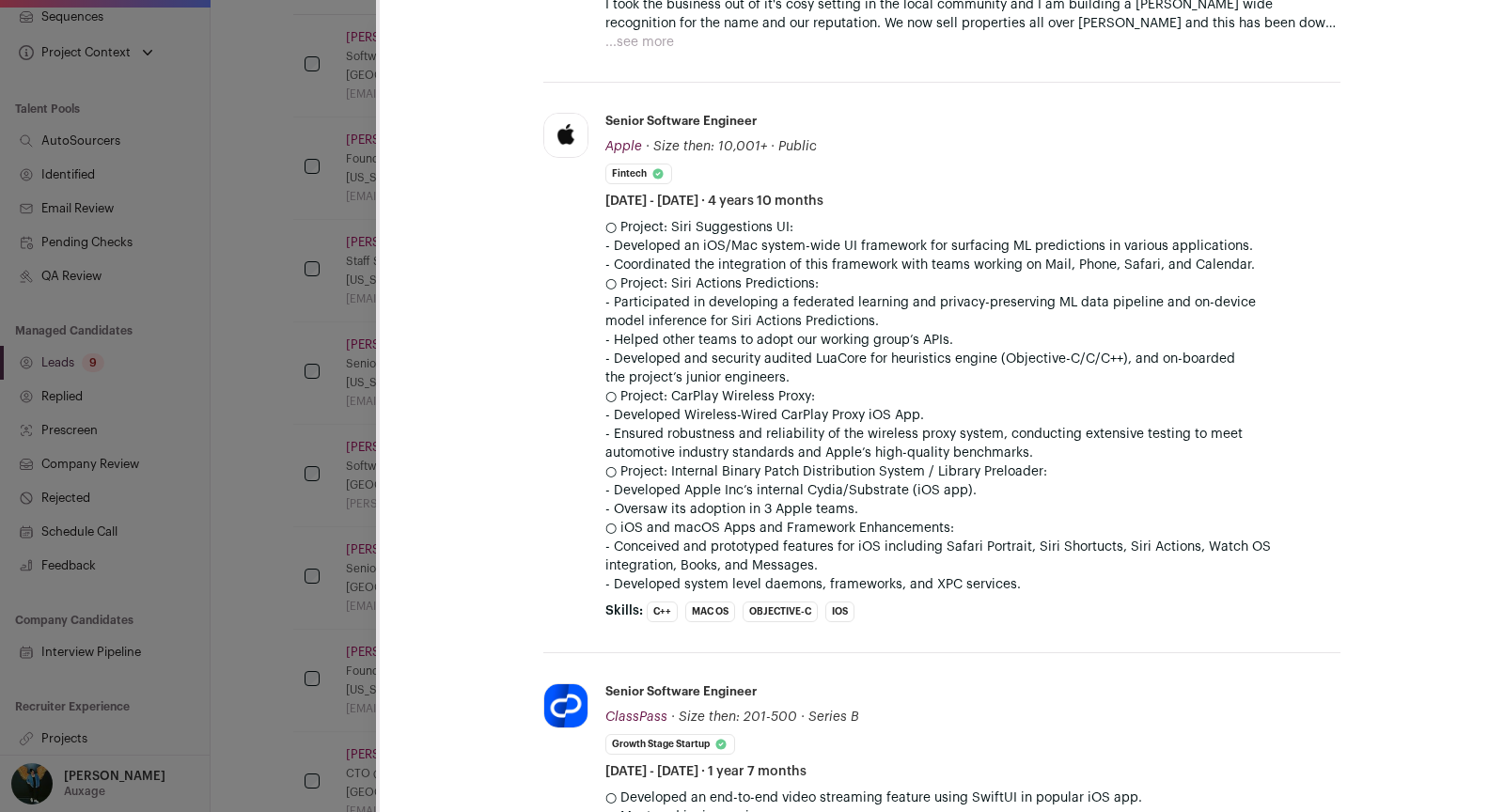
scroll to position [0, 0]
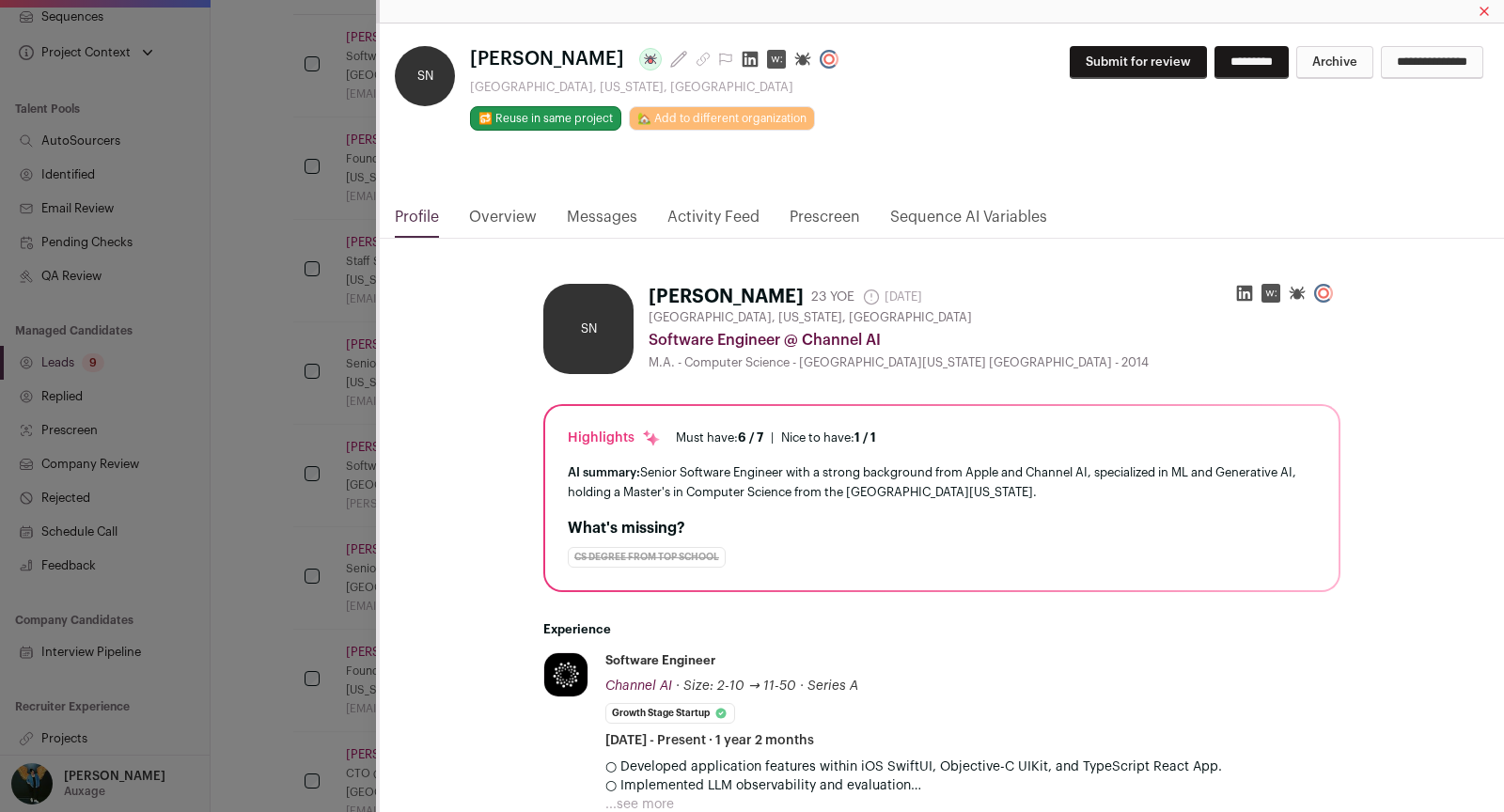
click at [1305, 69] on button "Archive" at bounding box center [1335, 63] width 77 height 33
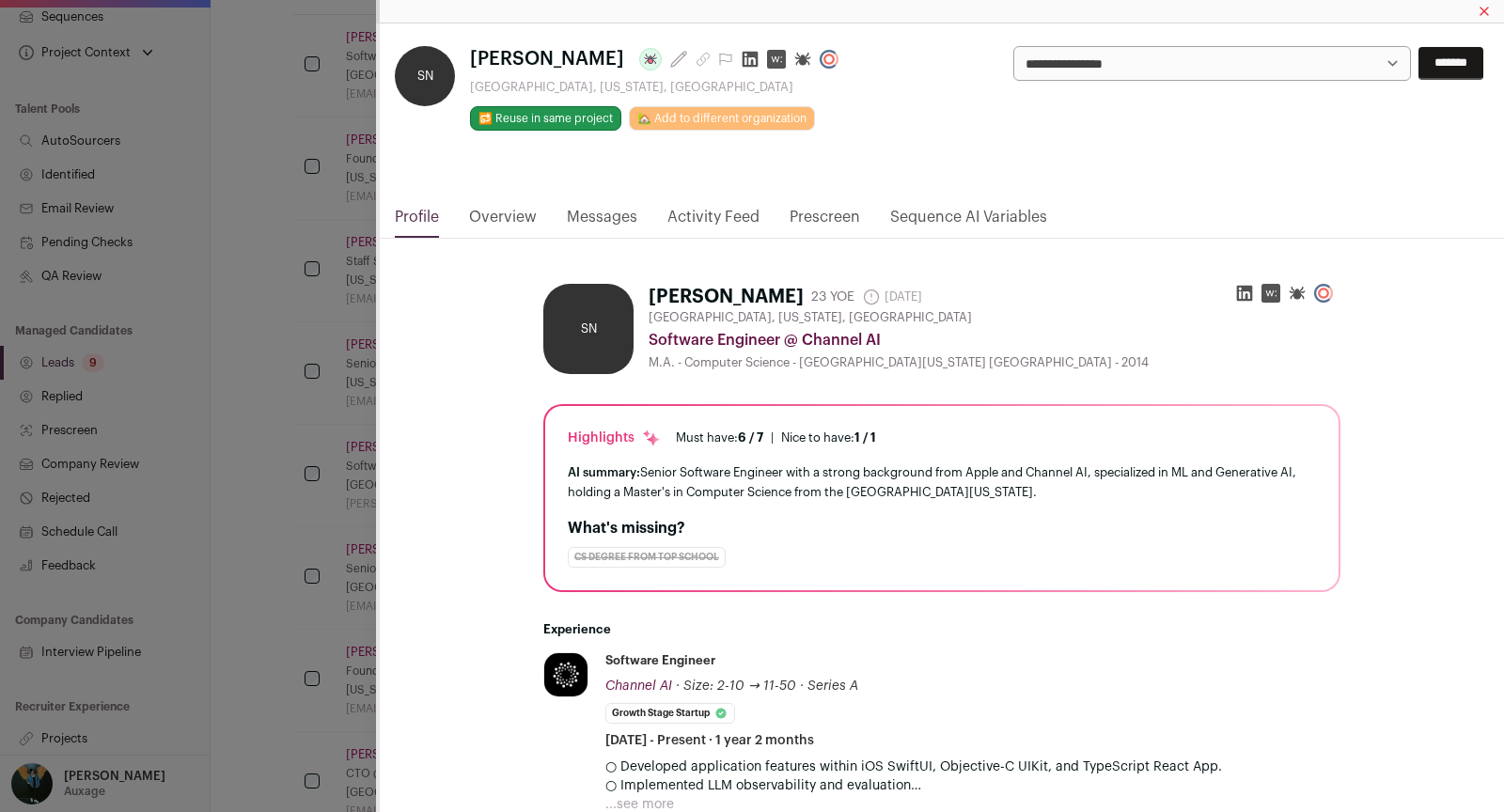
click at [1435, 77] on input "*******" at bounding box center [1450, 64] width 65 height 33
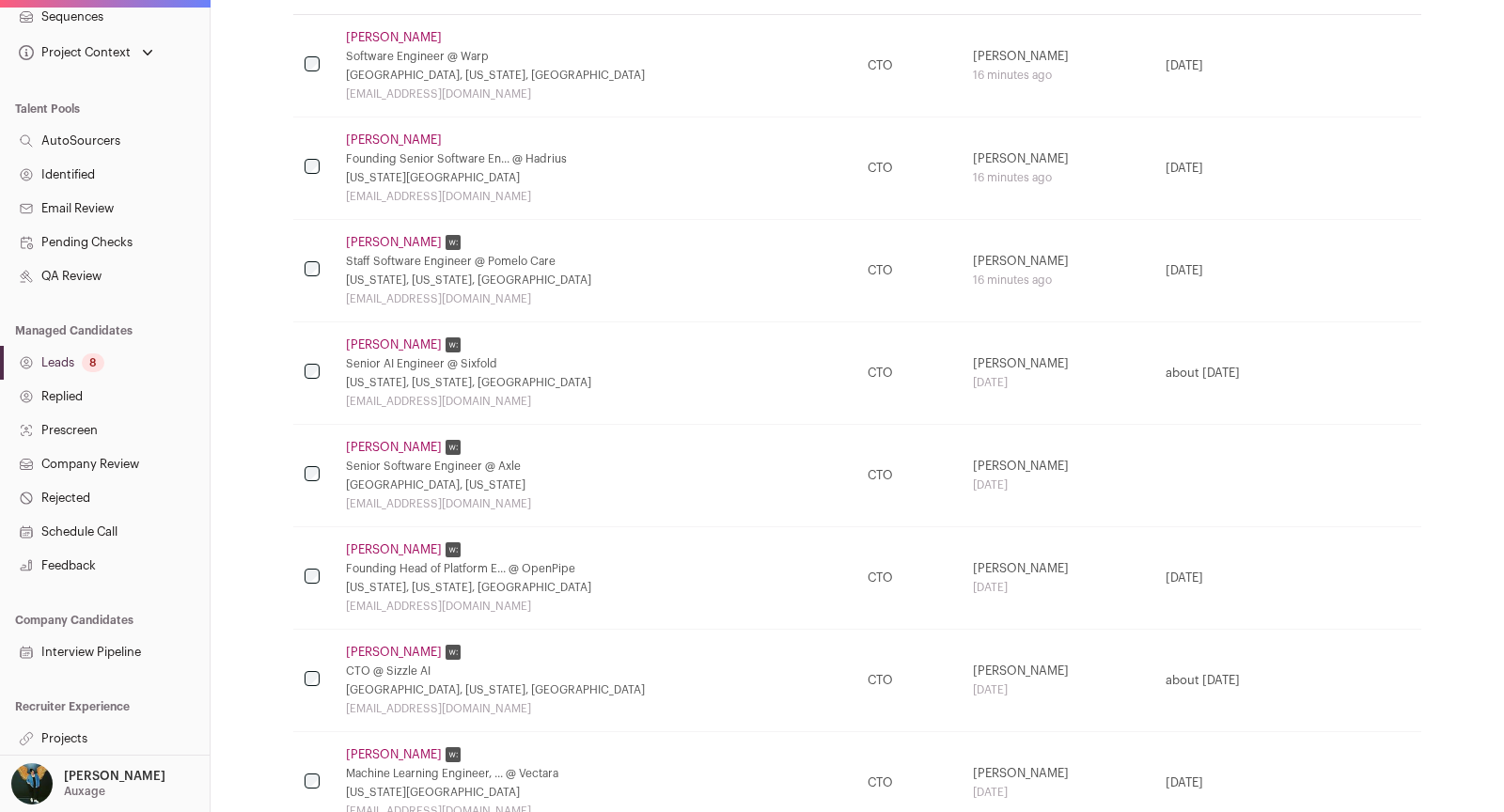
click at [369, 338] on link "Drew Das" at bounding box center [394, 345] width 96 height 15
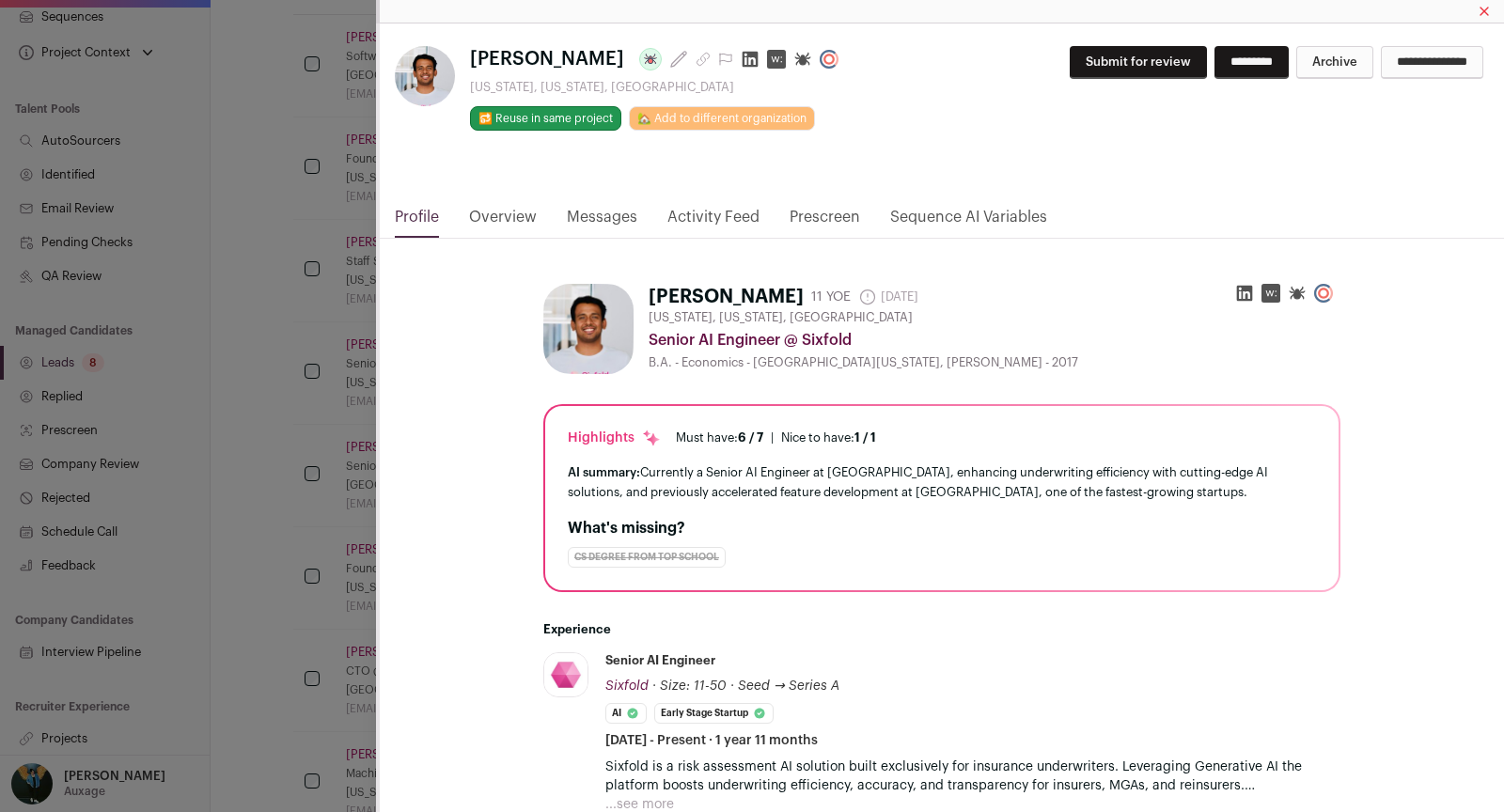
click at [1317, 65] on button "Archive" at bounding box center [1335, 63] width 77 height 33
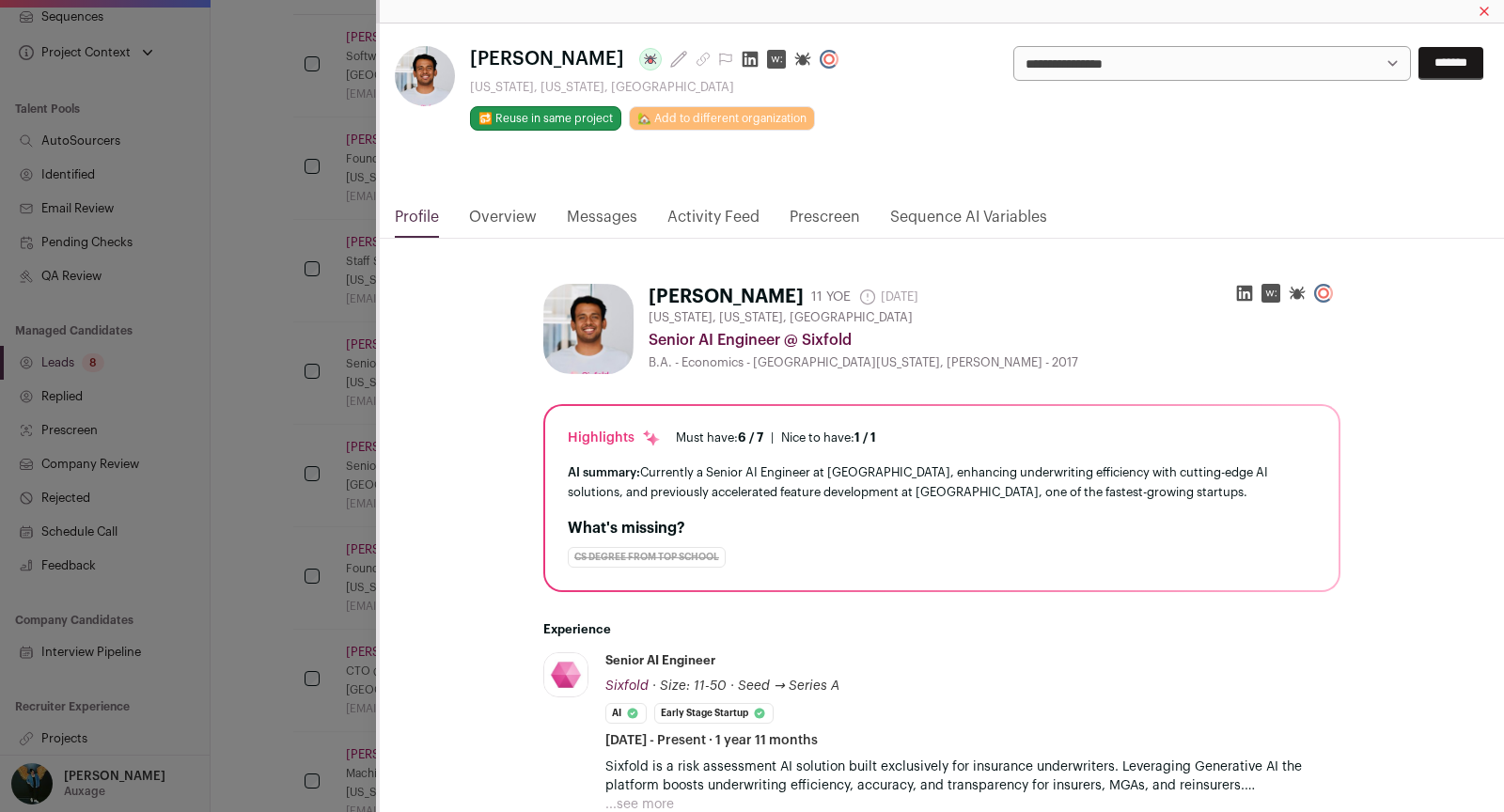
click at [1418, 74] on input "*******" at bounding box center [1450, 64] width 65 height 33
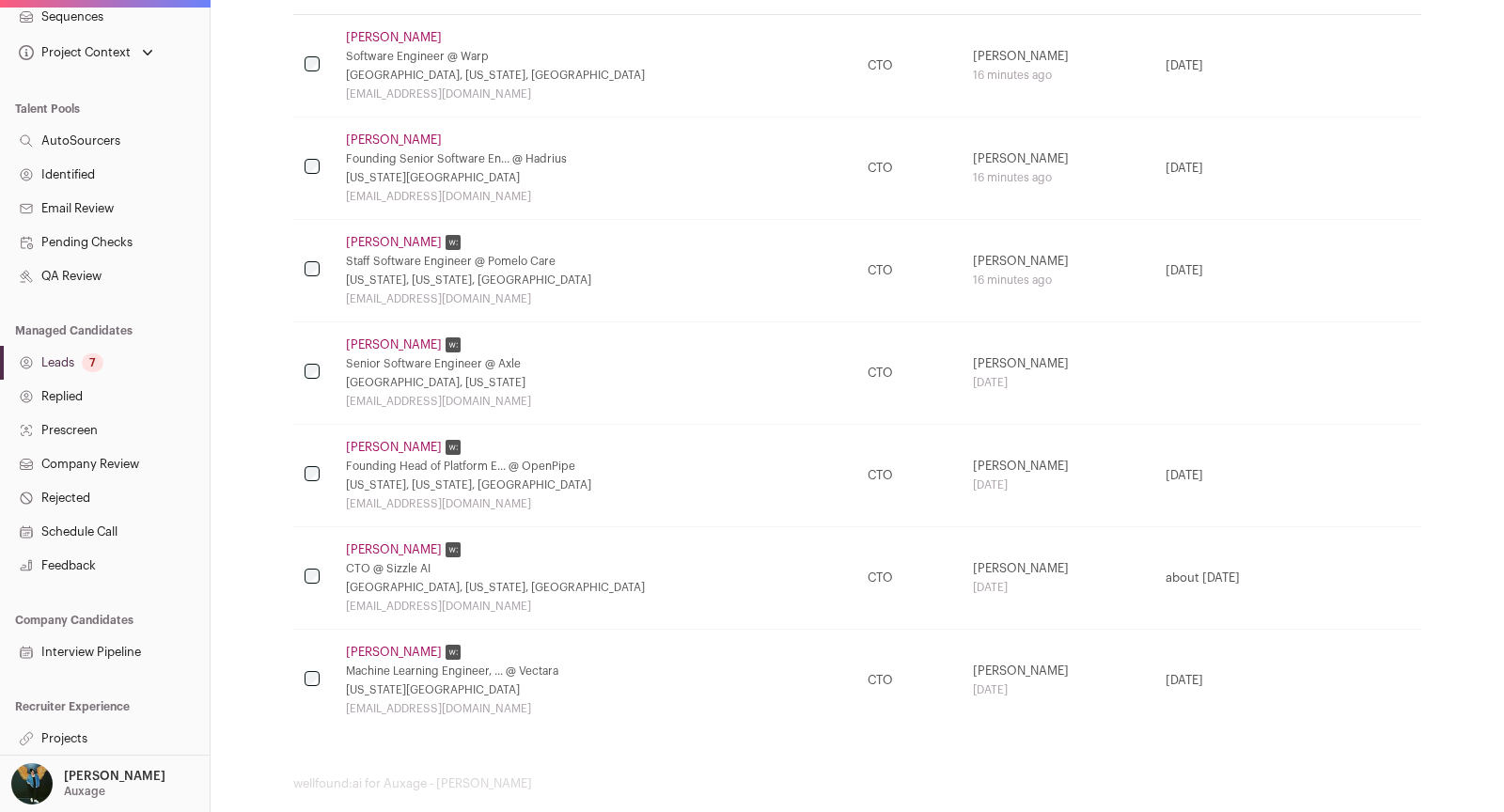
click at [392, 242] on link "Ben Sussman" at bounding box center [394, 243] width 96 height 15
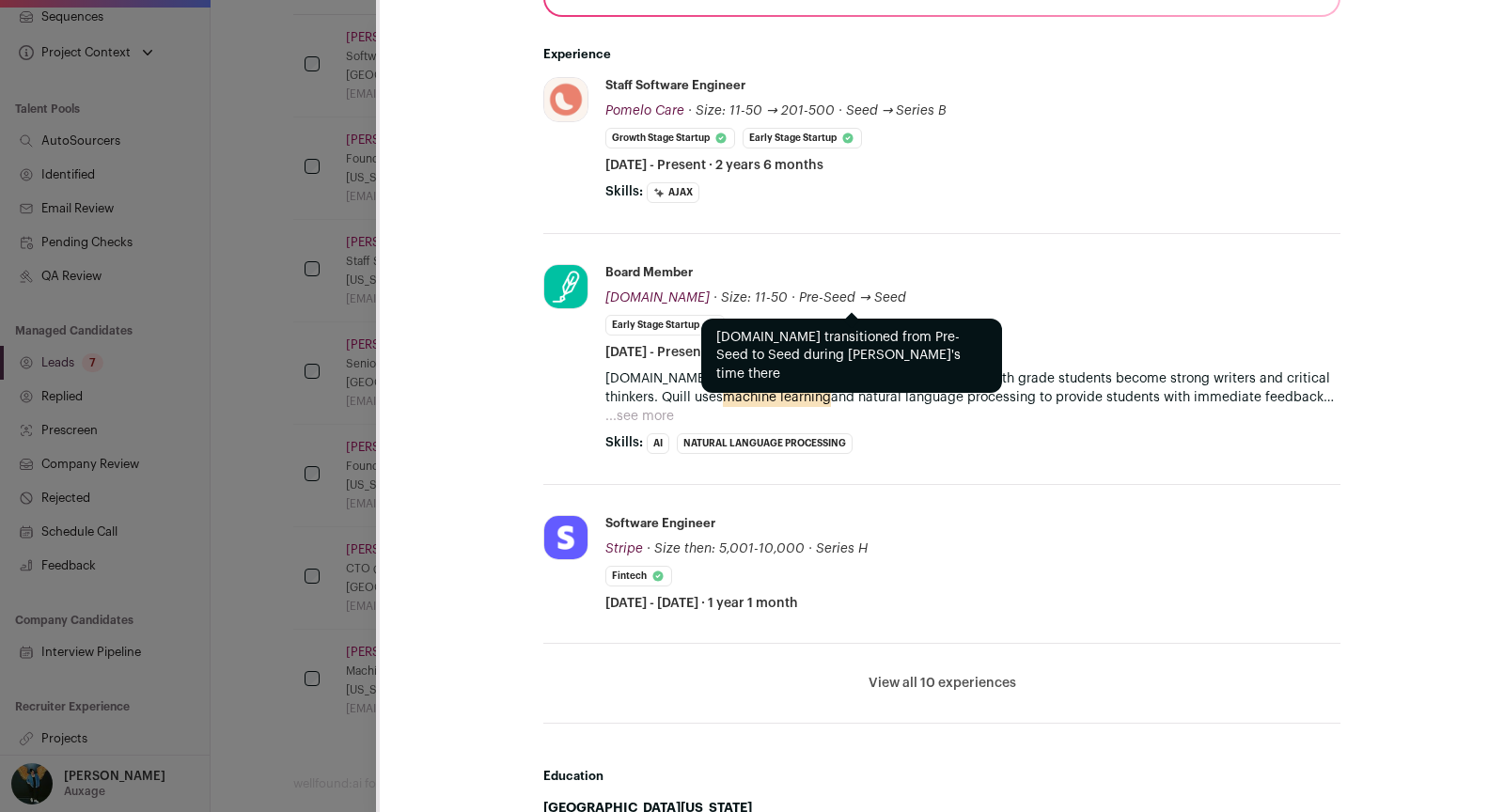
scroll to position [540, 0]
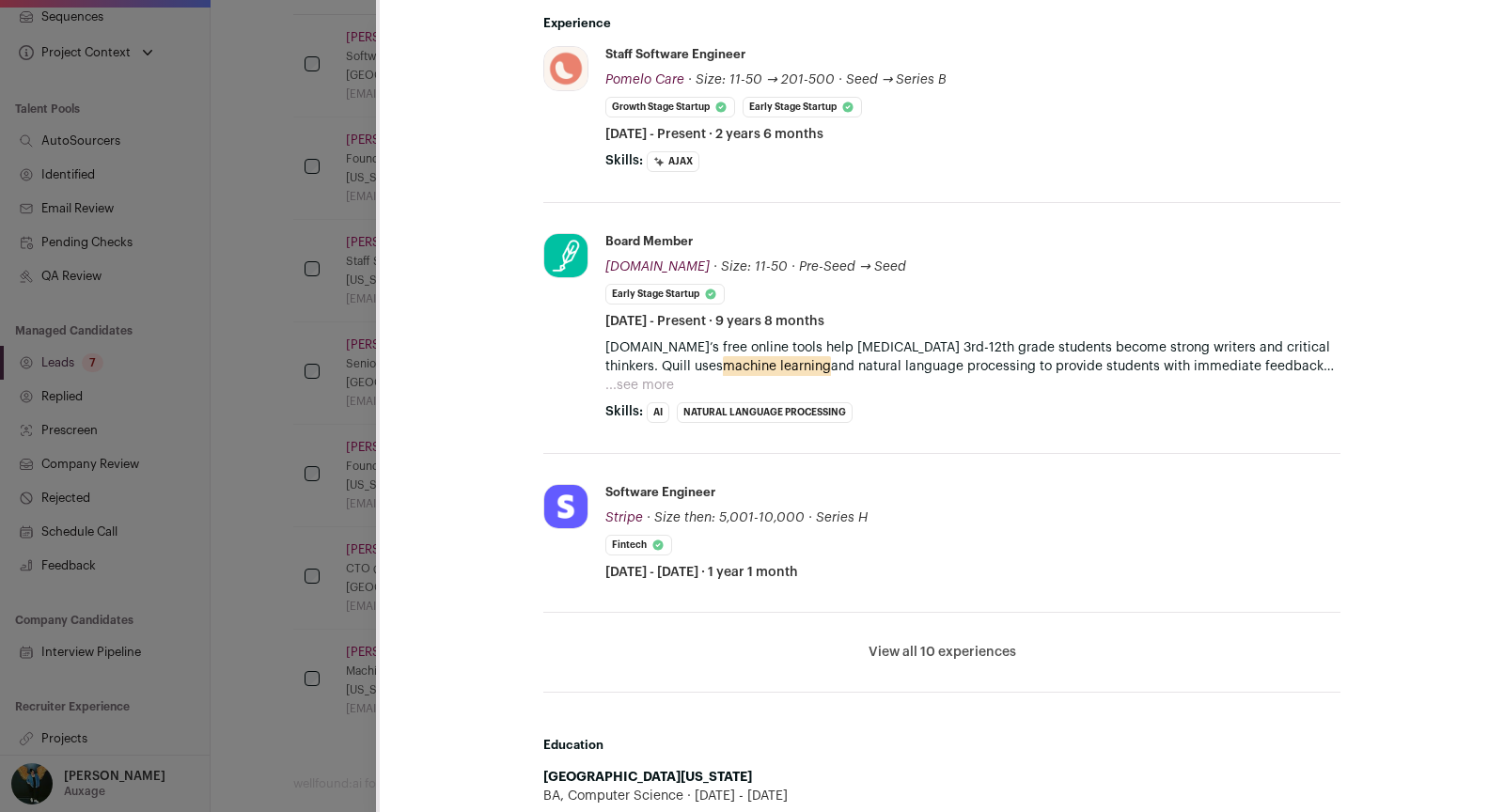
click at [888, 626] on li "View all 10 experiences View less" at bounding box center [941, 652] width 797 height 80
click at [889, 642] on button "View all 10 experiences" at bounding box center [942, 652] width 147 height 19
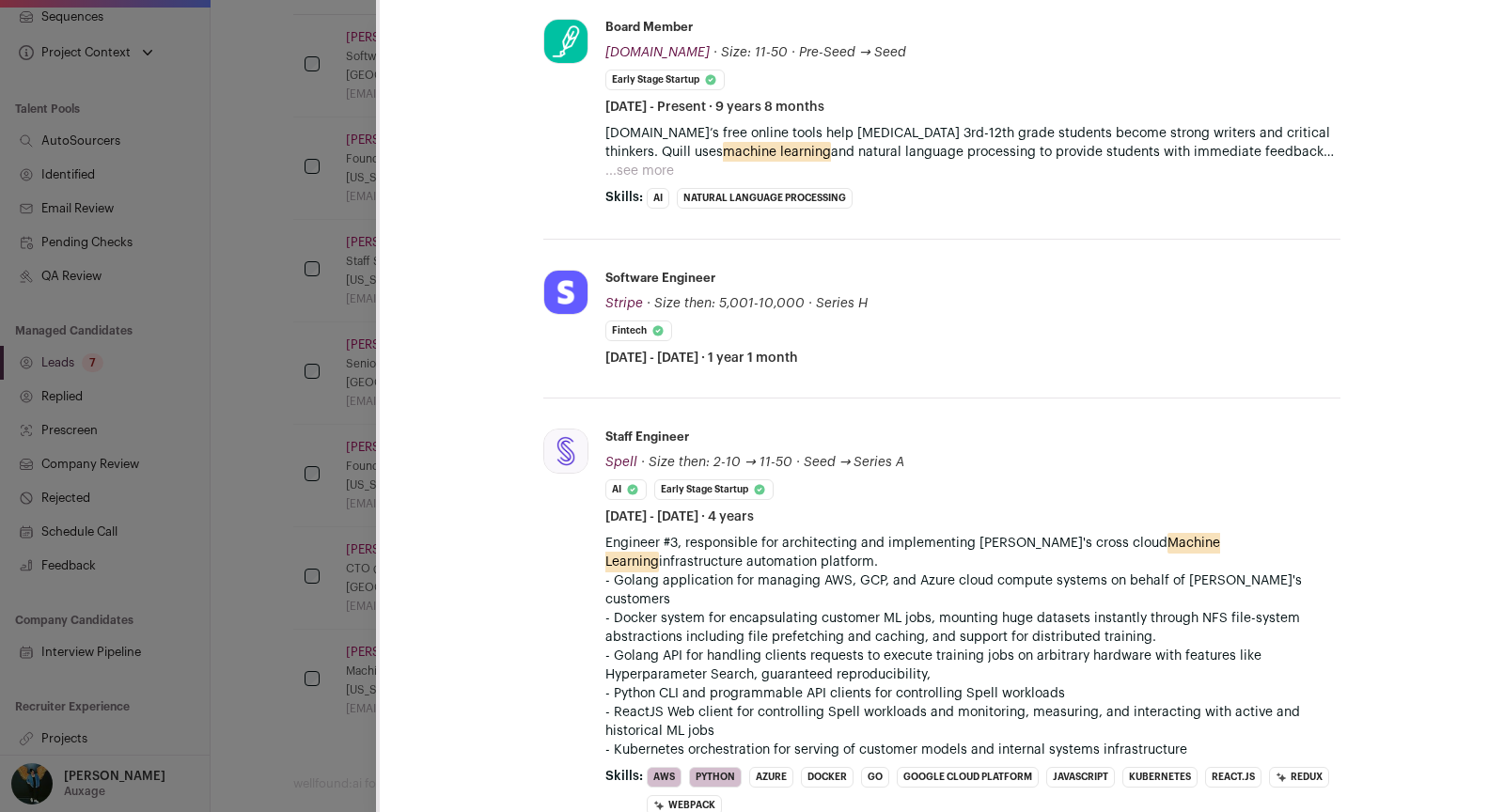
scroll to position [1123, 0]
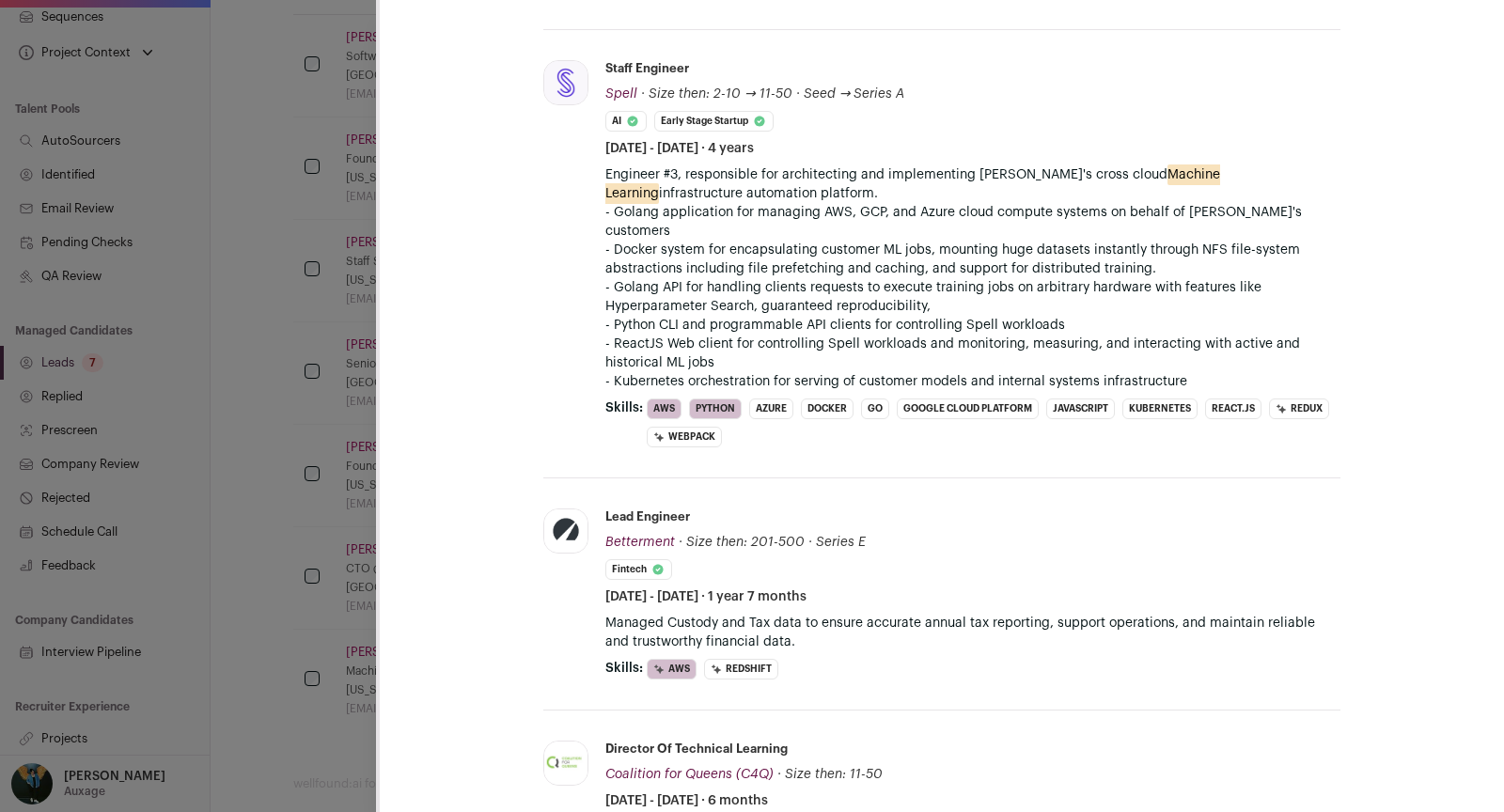
click at [226, 301] on div "BS Ben Sussman Last update: 1 day ago New York, New York, United States 🔂 Reuse…" at bounding box center [752, 406] width 1504 height 812
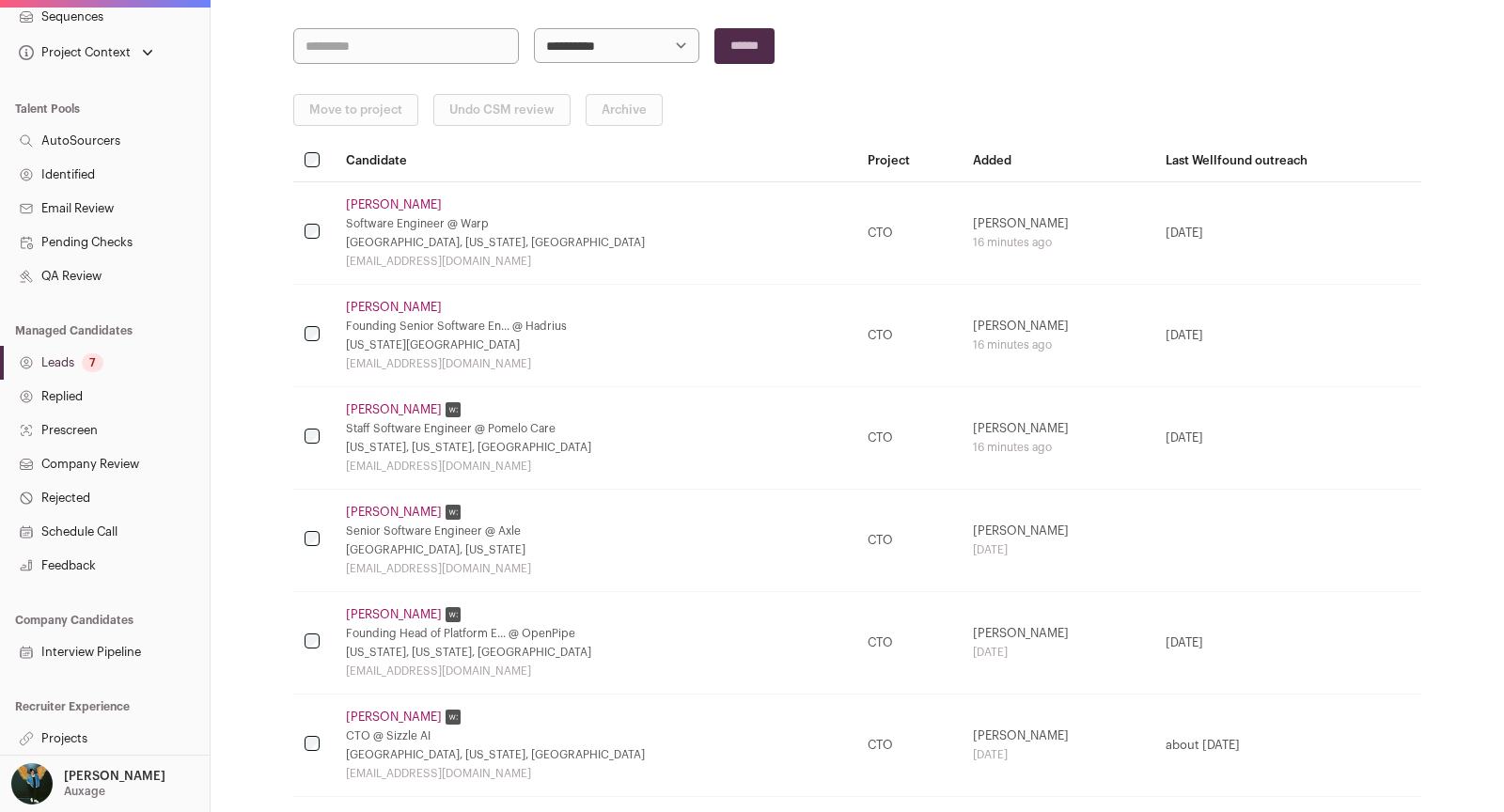
scroll to position [310, 0]
click at [381, 314] on td "Royce Cho Founding Senior Software En... @ Hadrius New York City Metropolitan A…" at bounding box center [595, 337] width 522 height 102
click at [378, 307] on link "Royce Cho" at bounding box center [394, 309] width 96 height 15
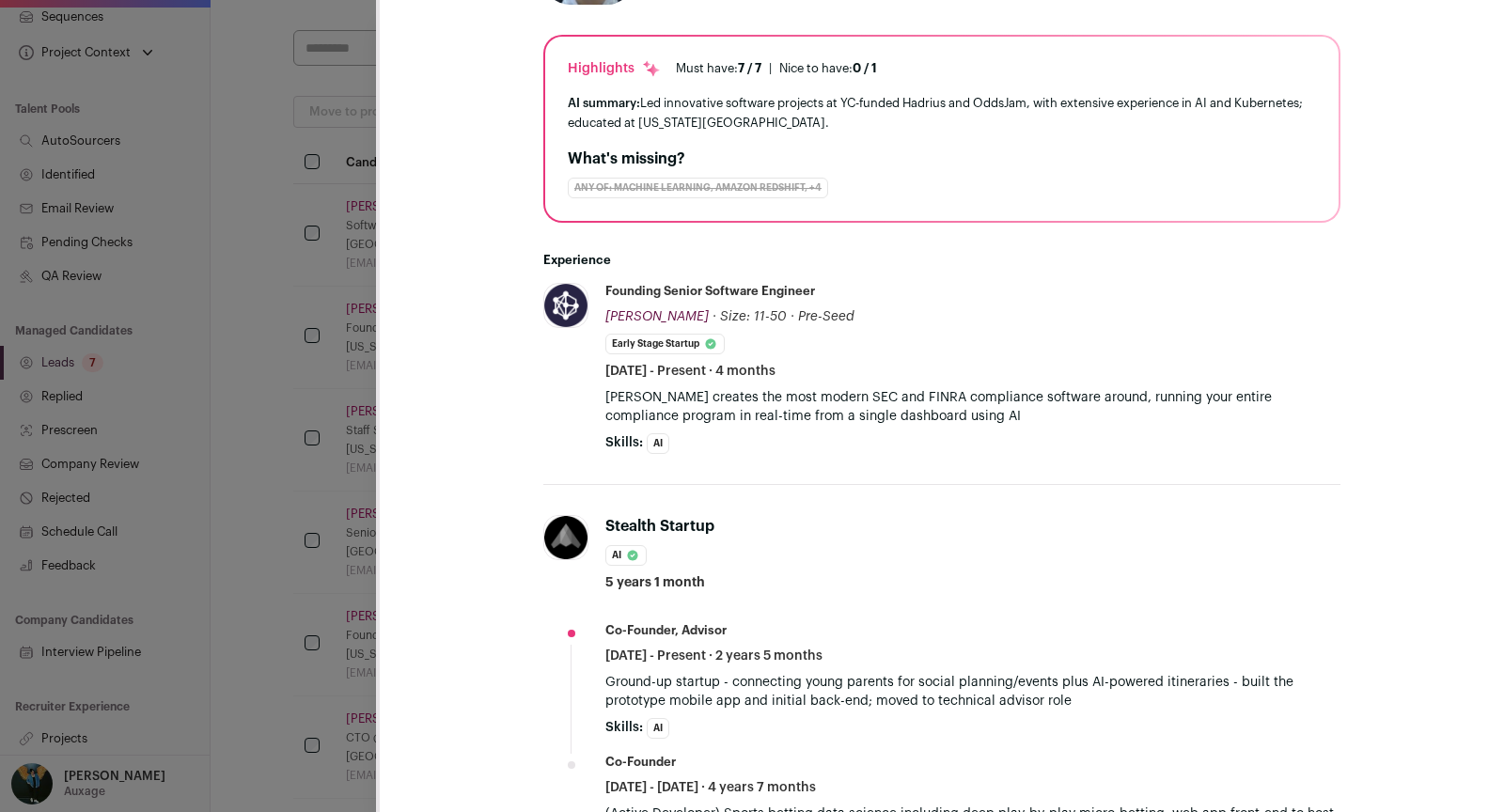
scroll to position [364, 0]
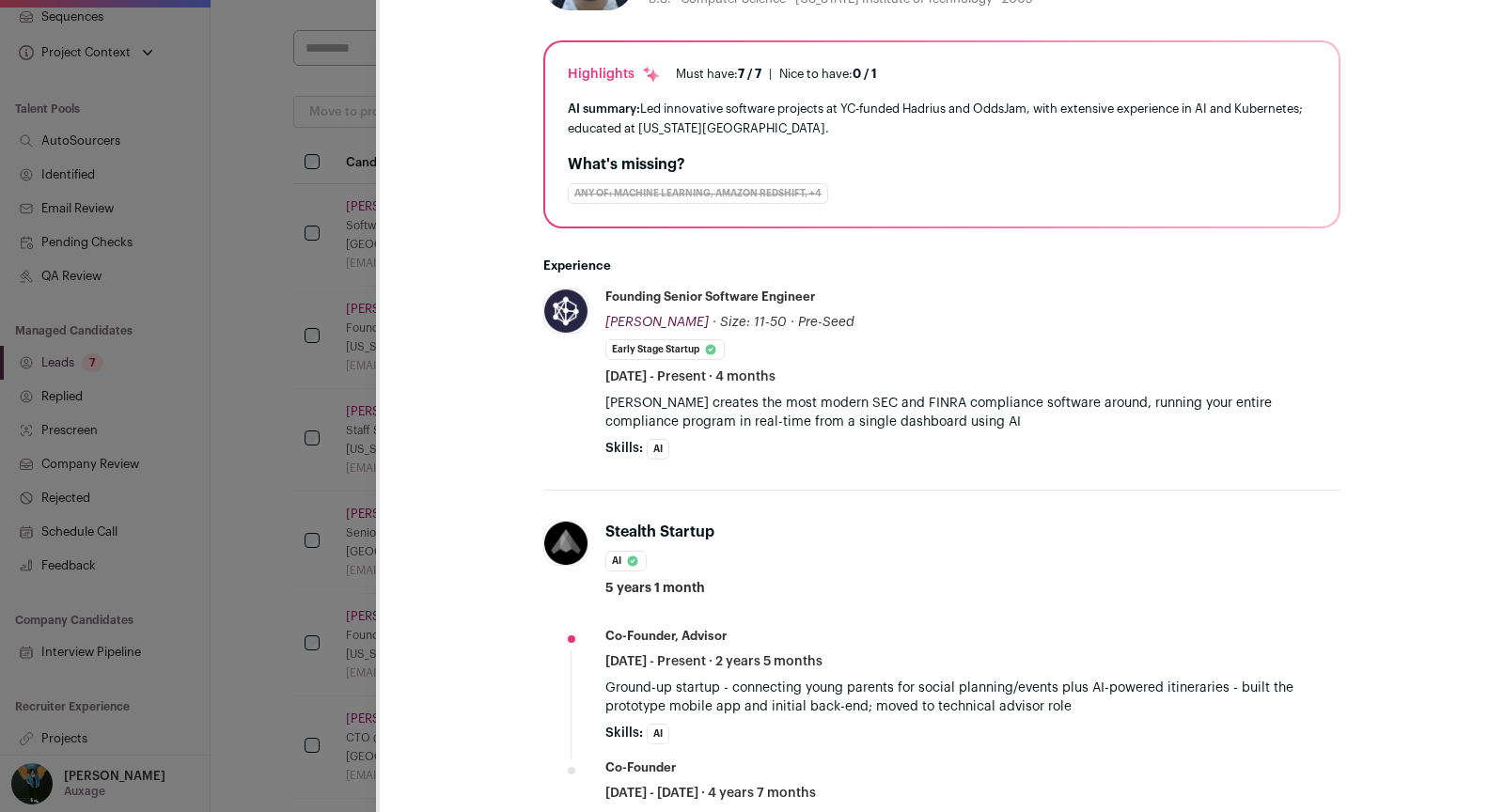
click at [262, 367] on div "Royce Cho Last update: 5 days ago New York City Metropolitan Area 🔂 Reuse in sa…" at bounding box center [752, 406] width 1504 height 812
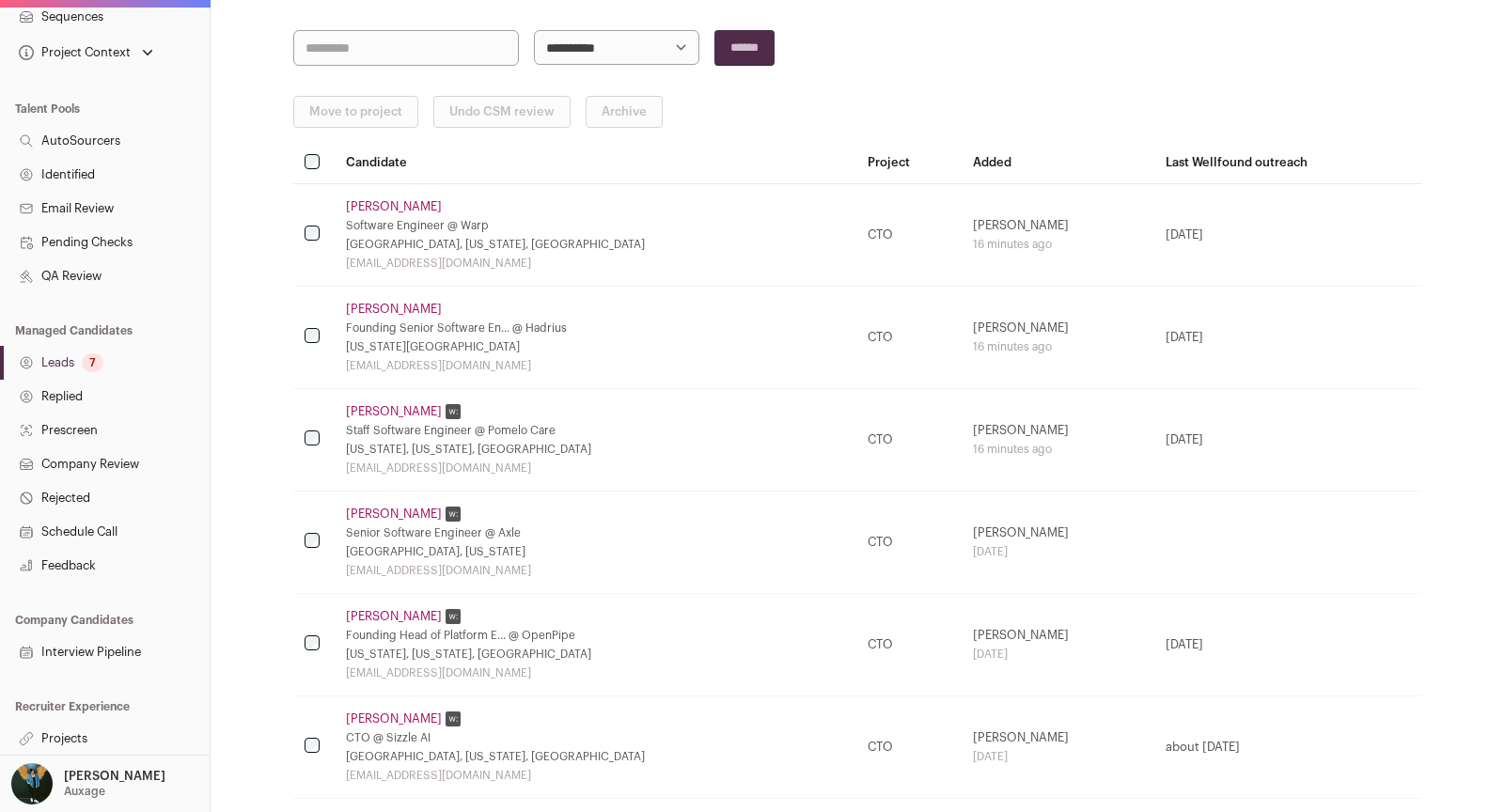
click at [383, 202] on link "Jeff Lloyd" at bounding box center [394, 207] width 96 height 15
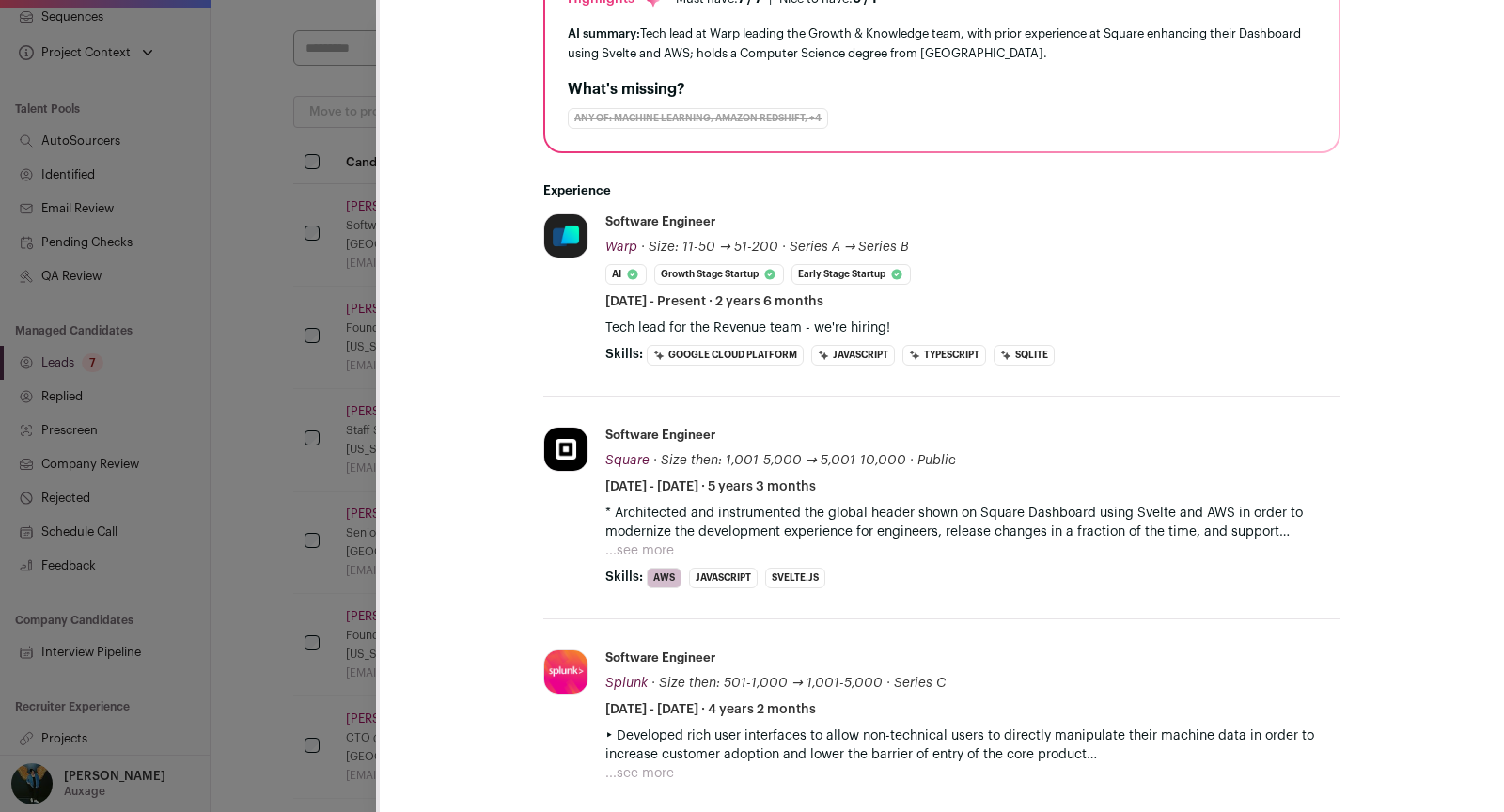
scroll to position [600, 0]
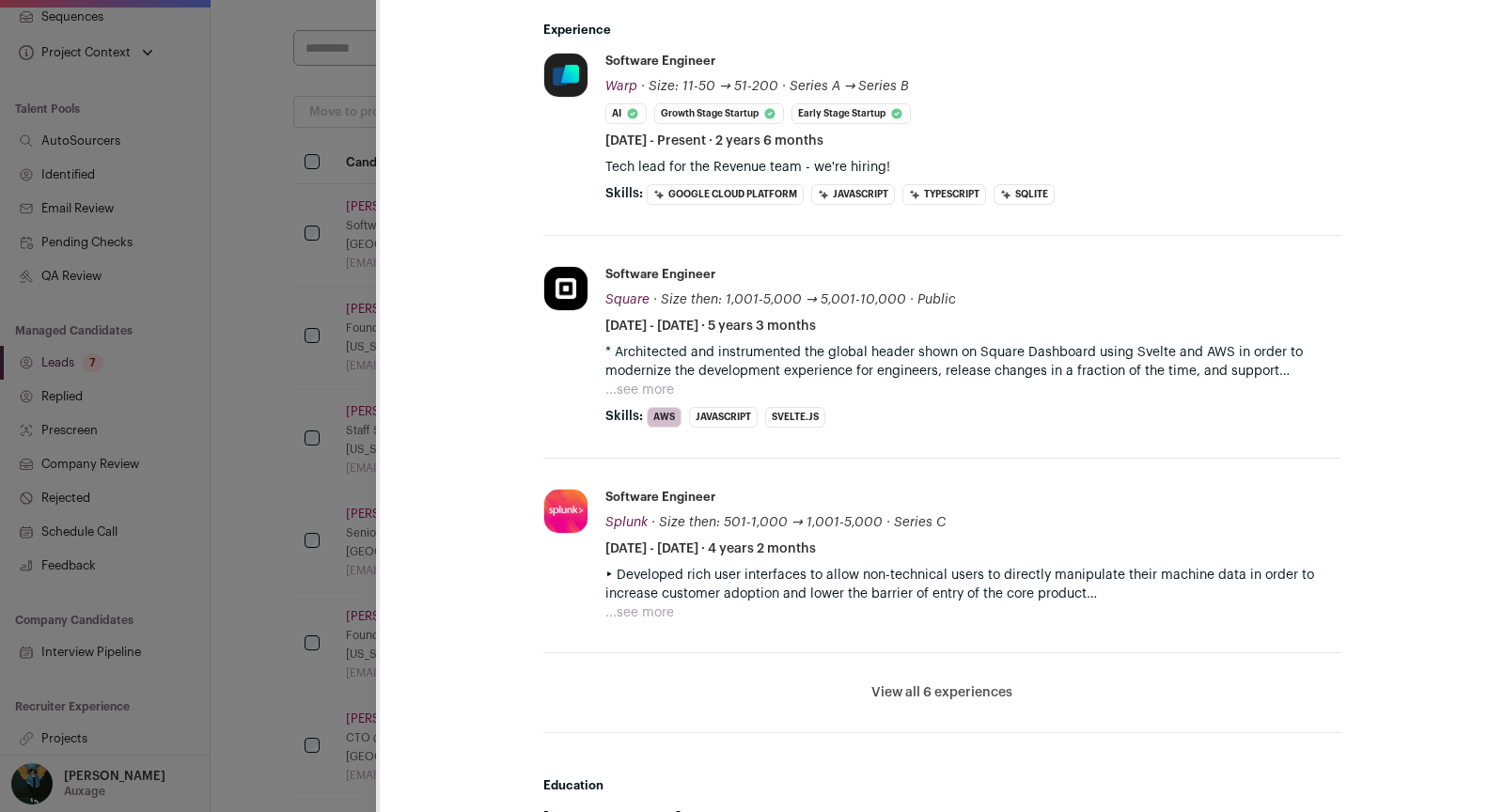
click at [276, 388] on div "Jeff Lloyd Last update: 4 days ago Brooklyn, New York, United States 🔂 Reuse in…" at bounding box center [752, 406] width 1504 height 812
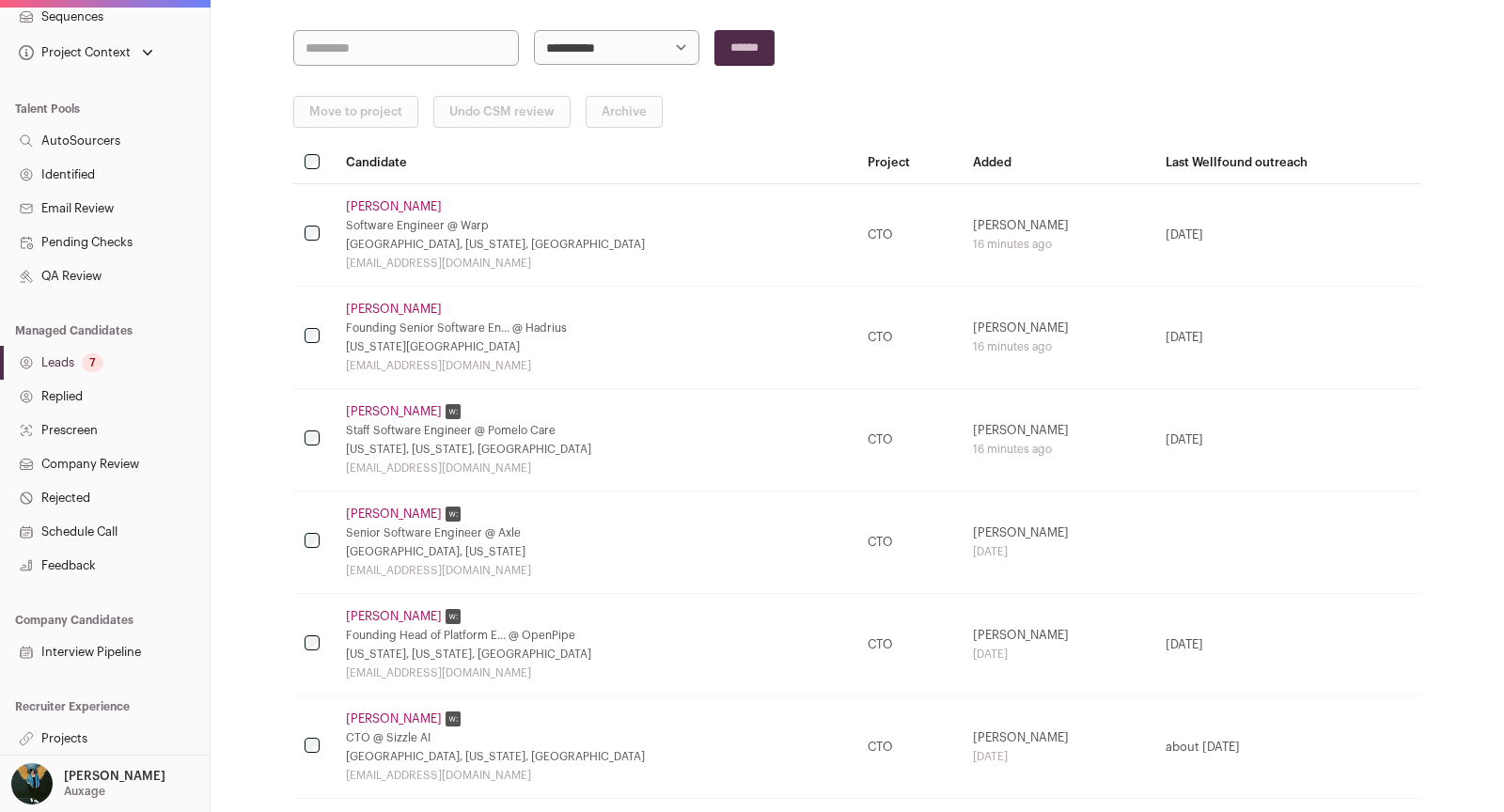
click at [122, 734] on link "Projects" at bounding box center [105, 738] width 210 height 34
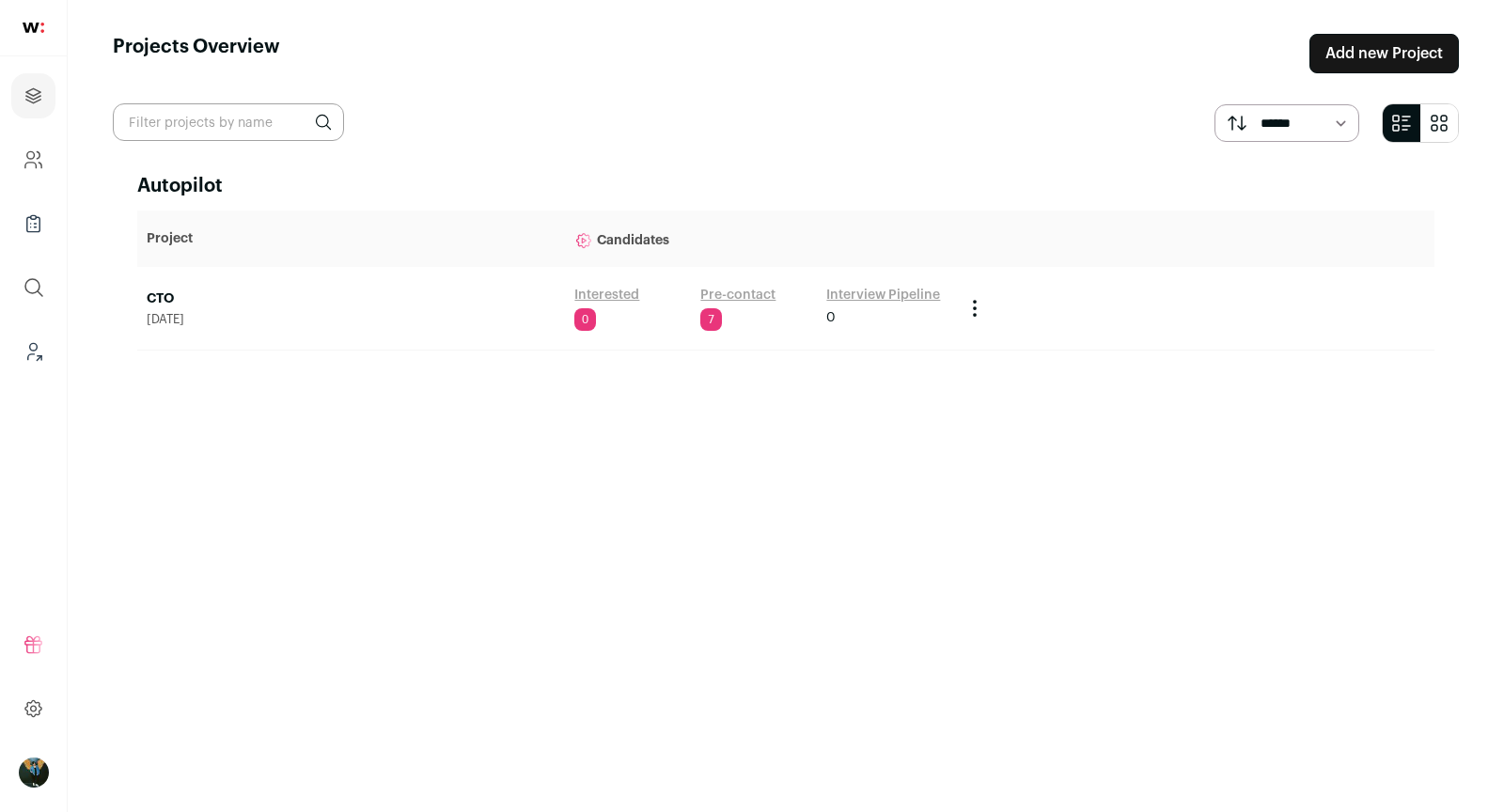
click at [162, 299] on link "CTO" at bounding box center [351, 300] width 409 height 19
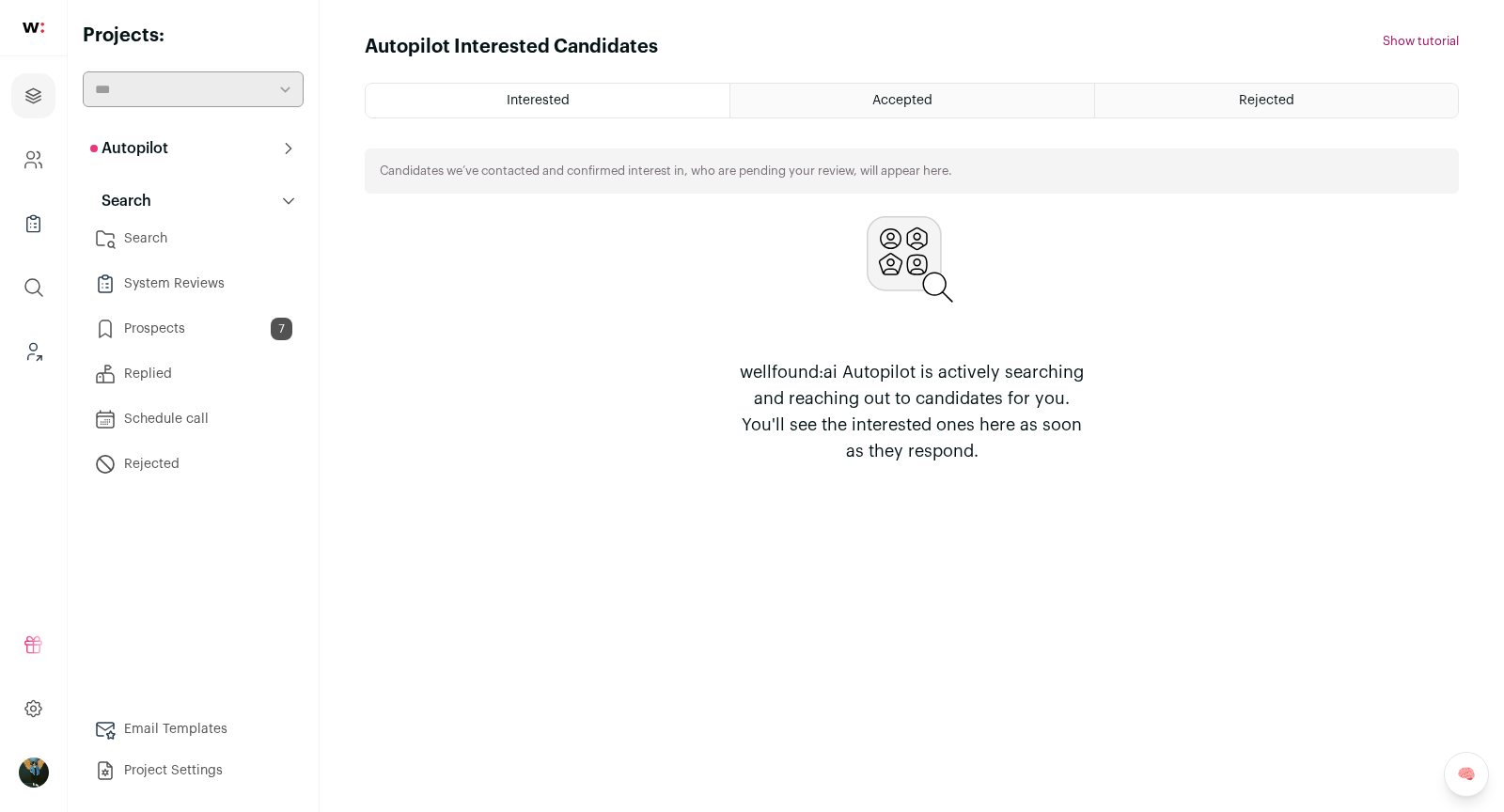
click at [179, 233] on link "Search" at bounding box center [193, 238] width 221 height 38
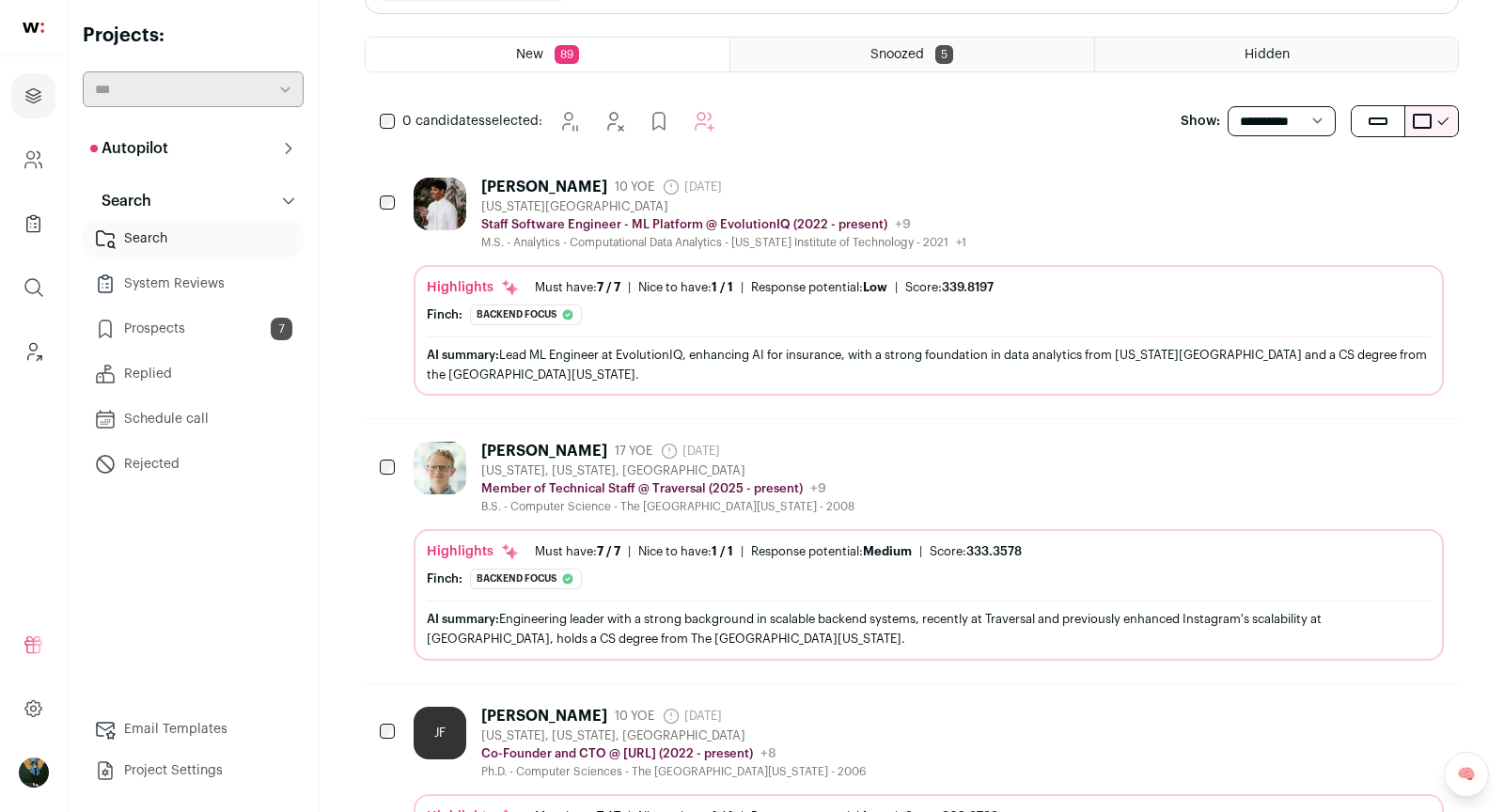
scroll to position [240, 0]
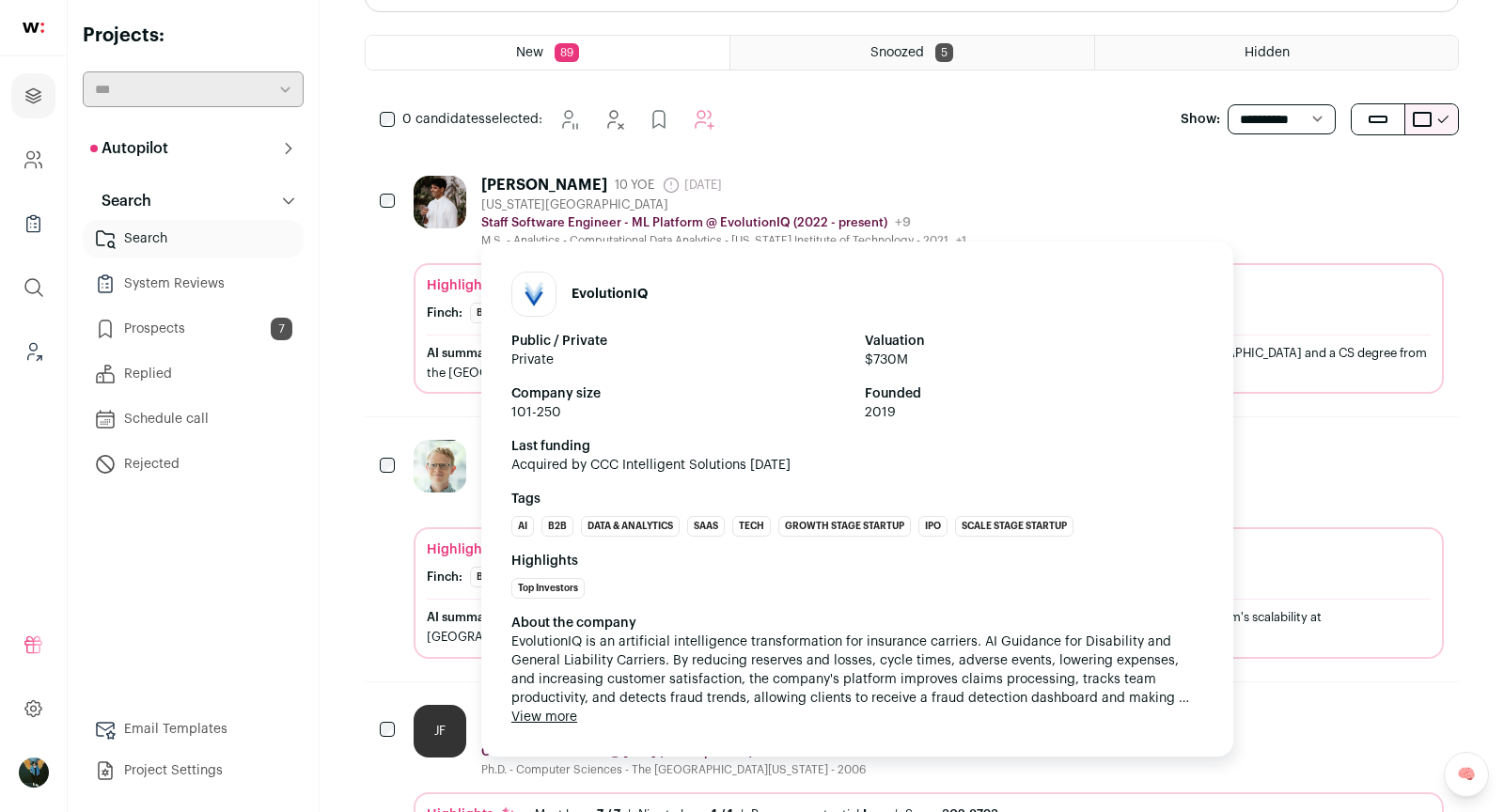
click at [796, 215] on p "Staff Software Engineer - ML Platform @ EvolutionIQ (2022 - present)" at bounding box center [685, 223] width 407 height 15
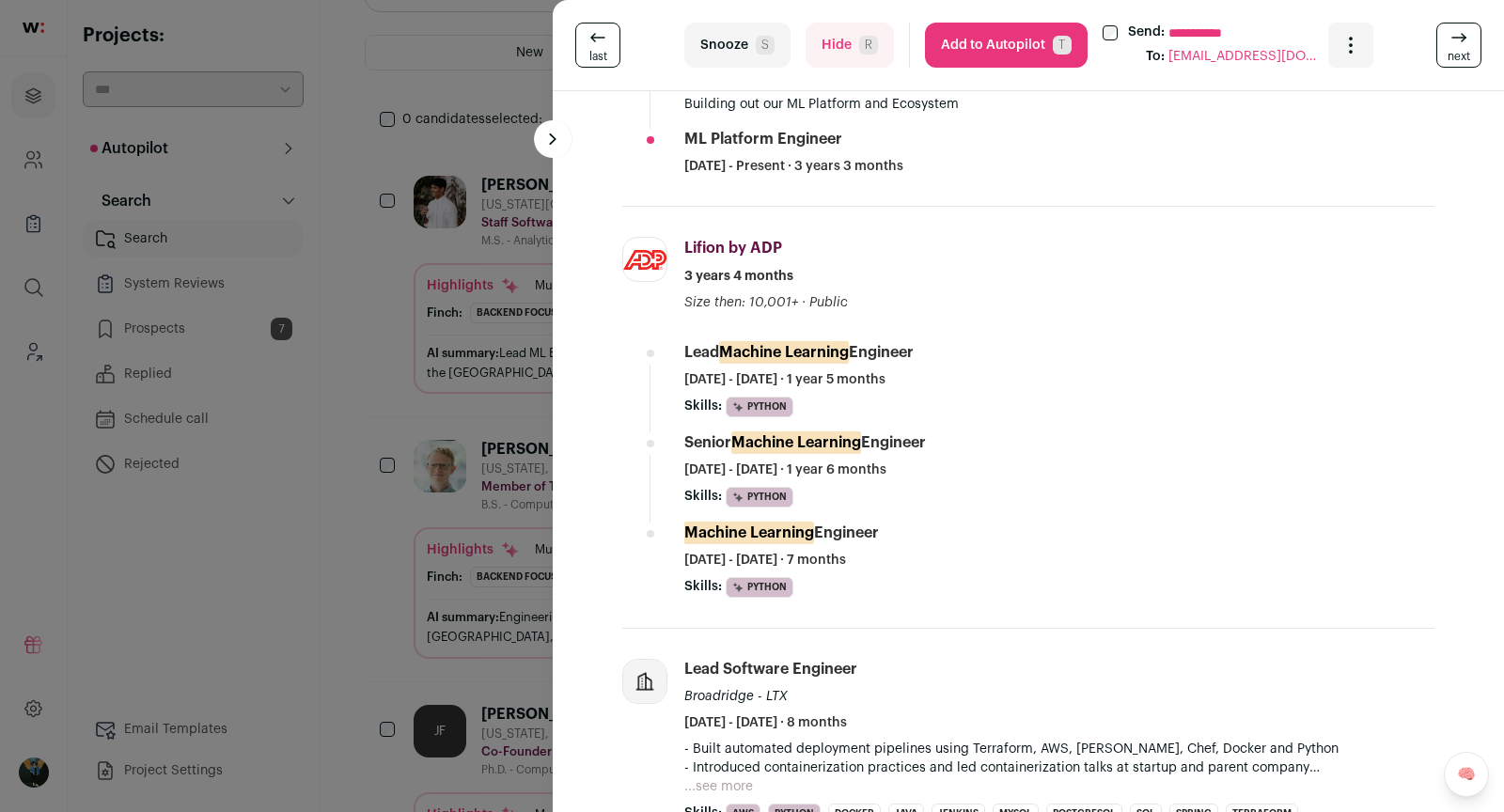
scroll to position [753, 0]
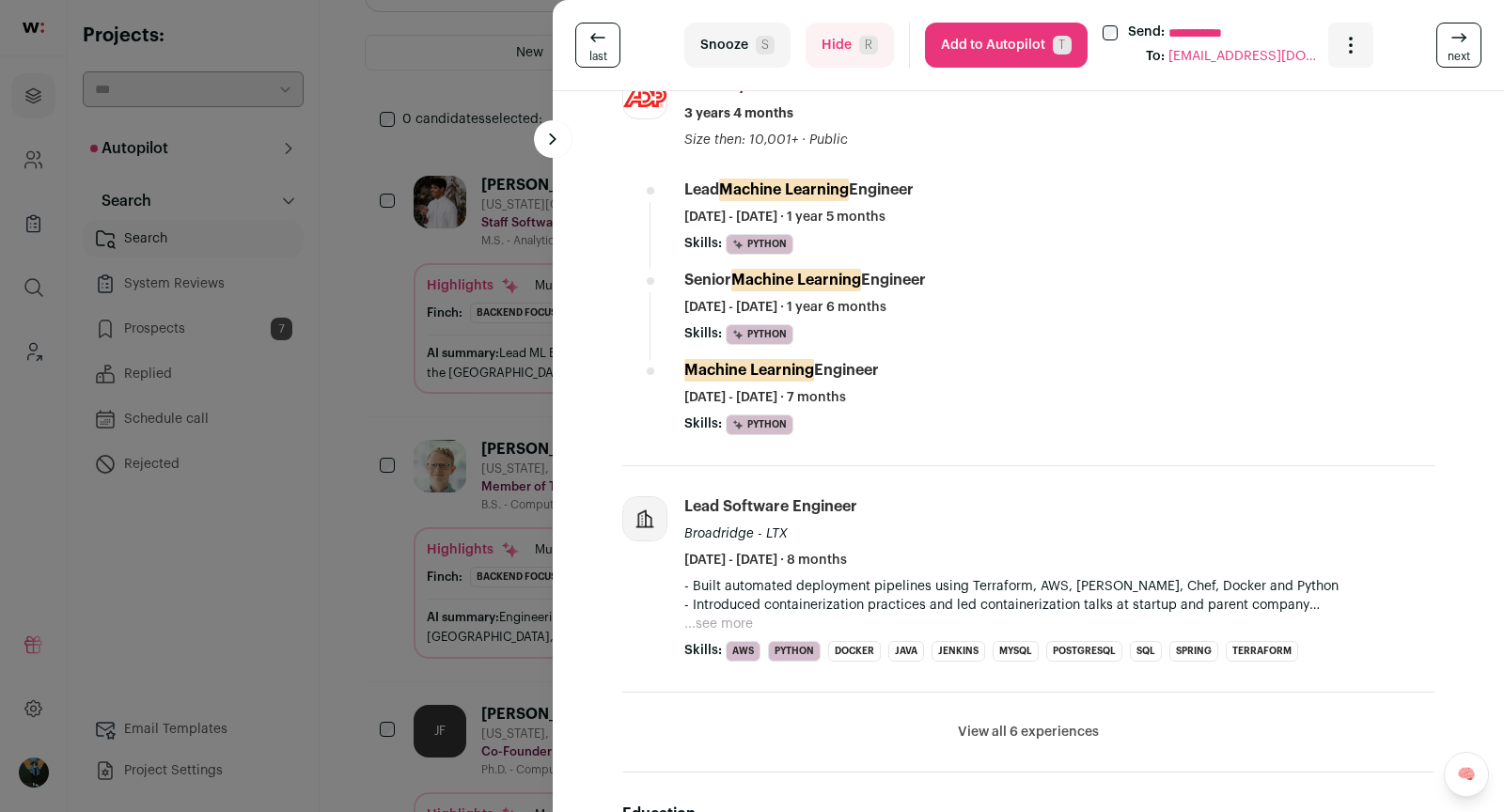
click at [721, 43] on button "Snooze S" at bounding box center [737, 44] width 106 height 45
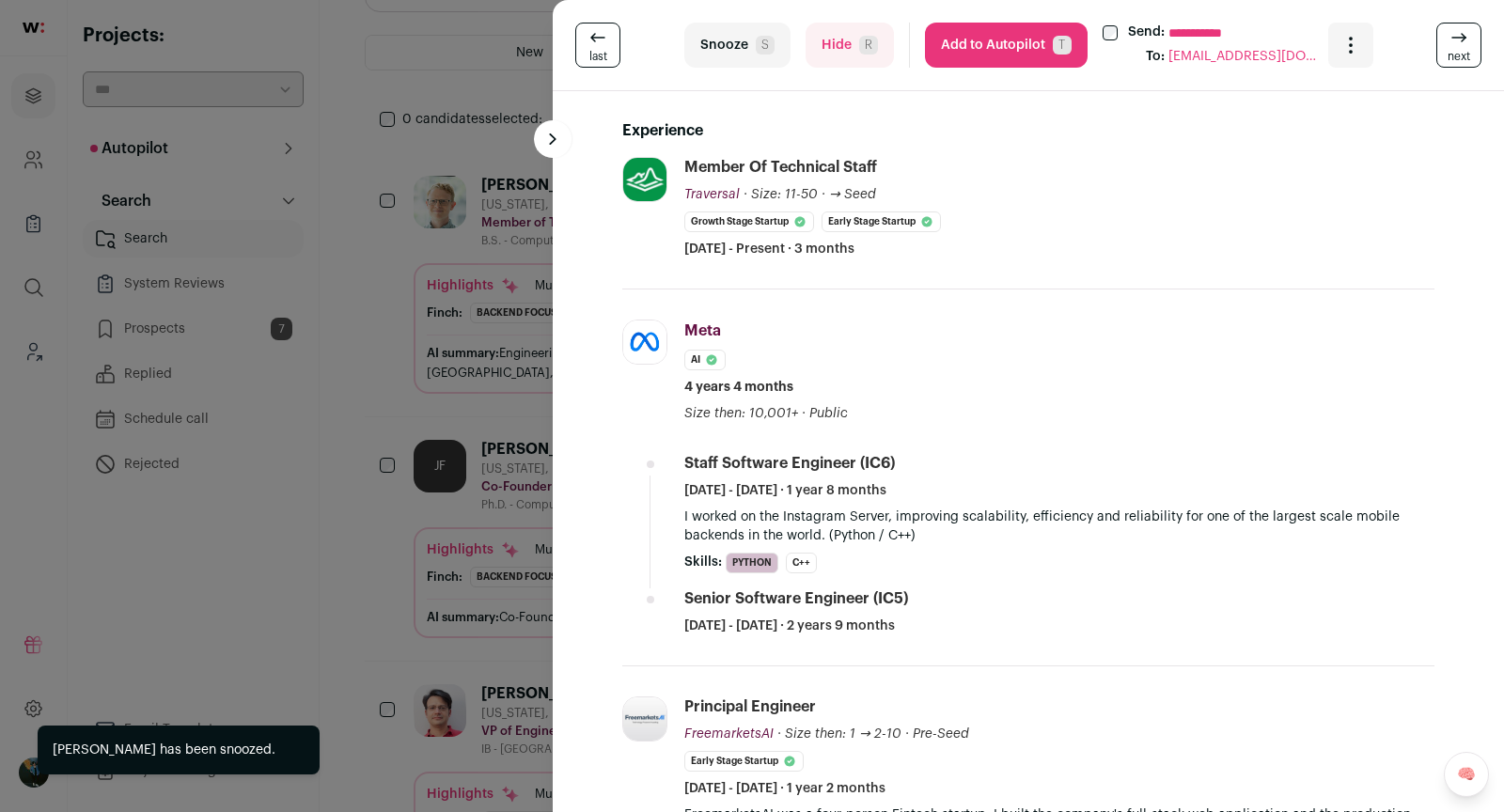
scroll to position [336, 0]
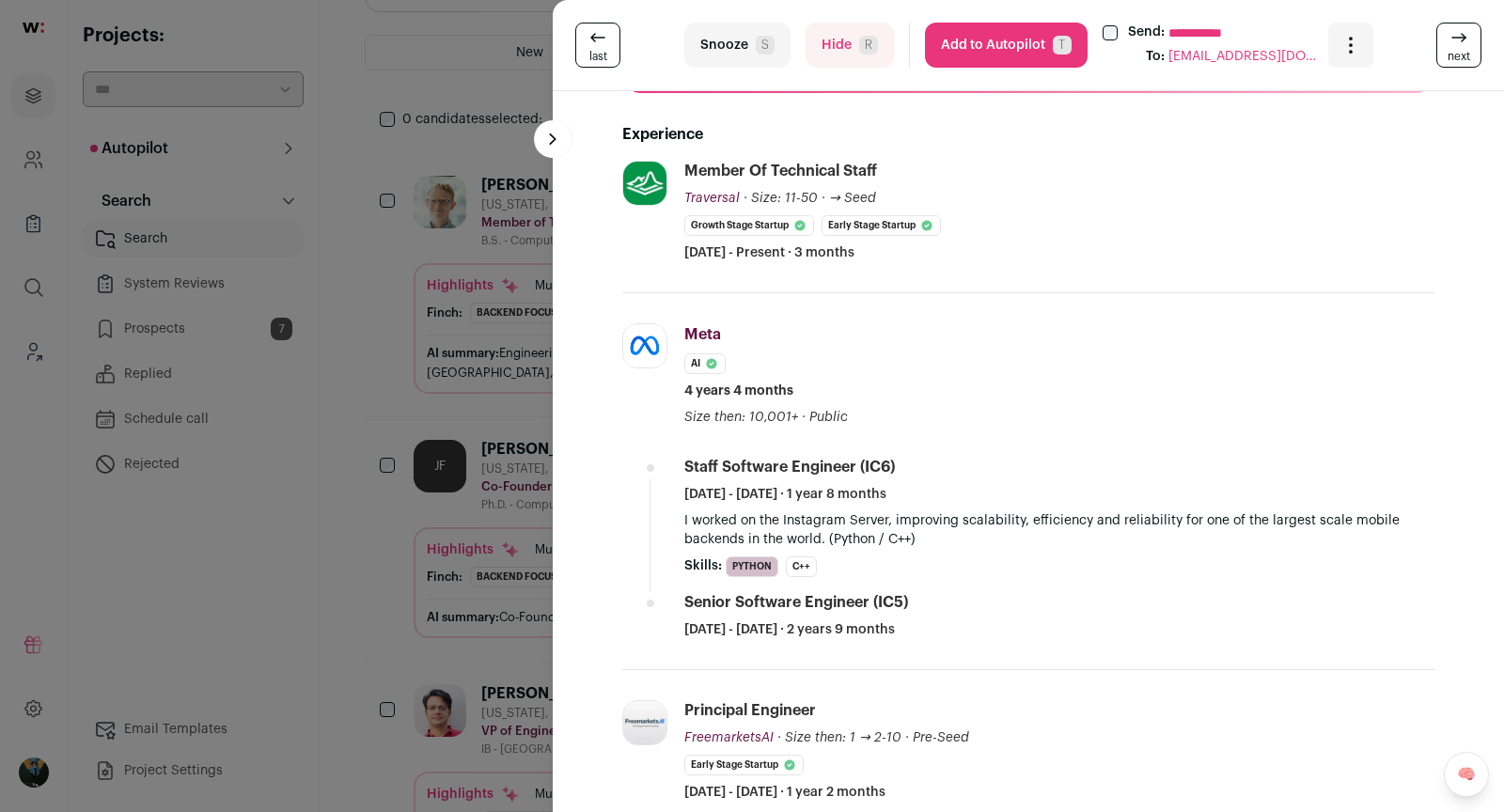
click at [747, 48] on button "Snooze S" at bounding box center [737, 44] width 106 height 45
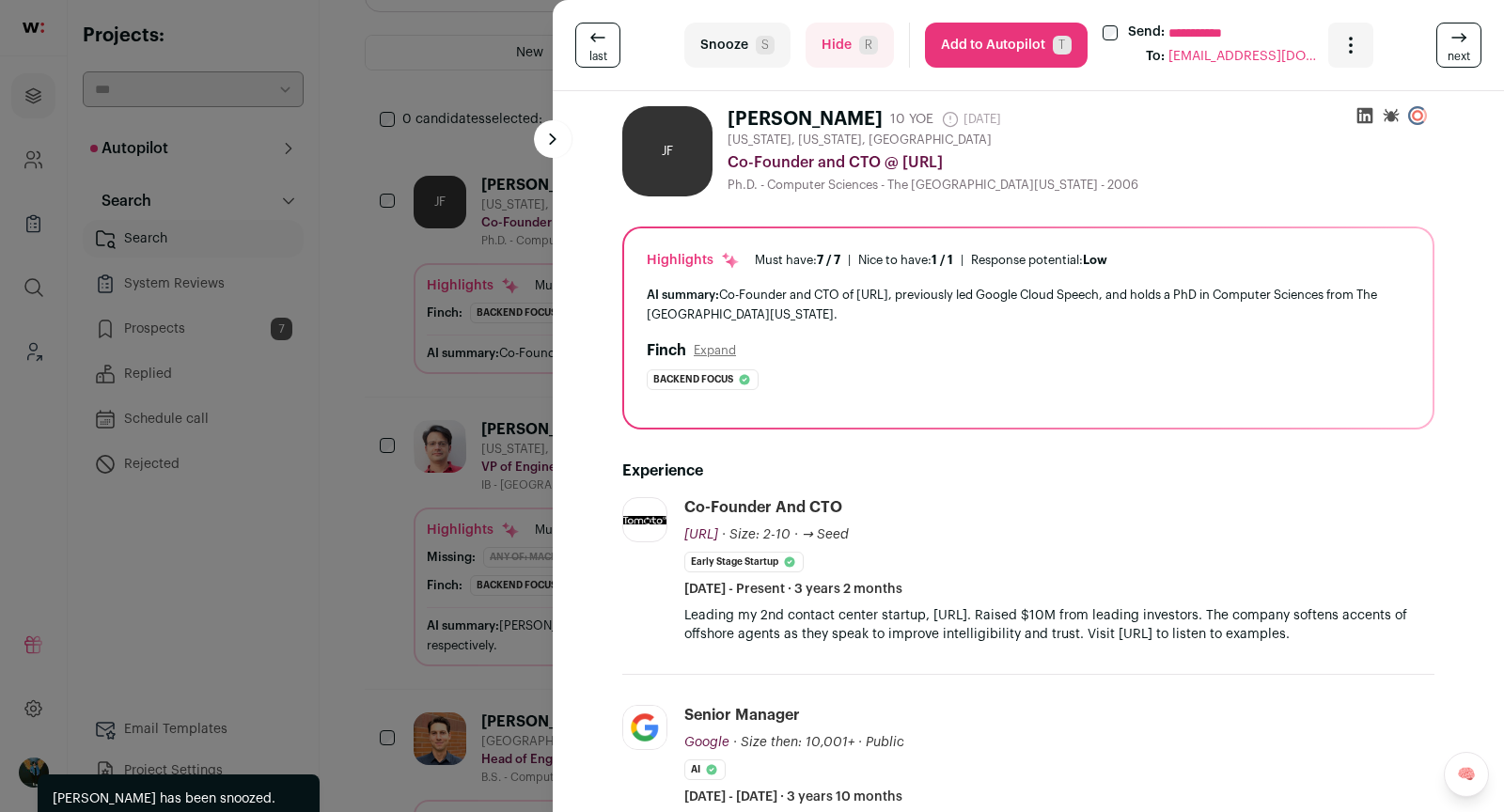
click at [425, 71] on div "**********" at bounding box center [752, 406] width 1504 height 812
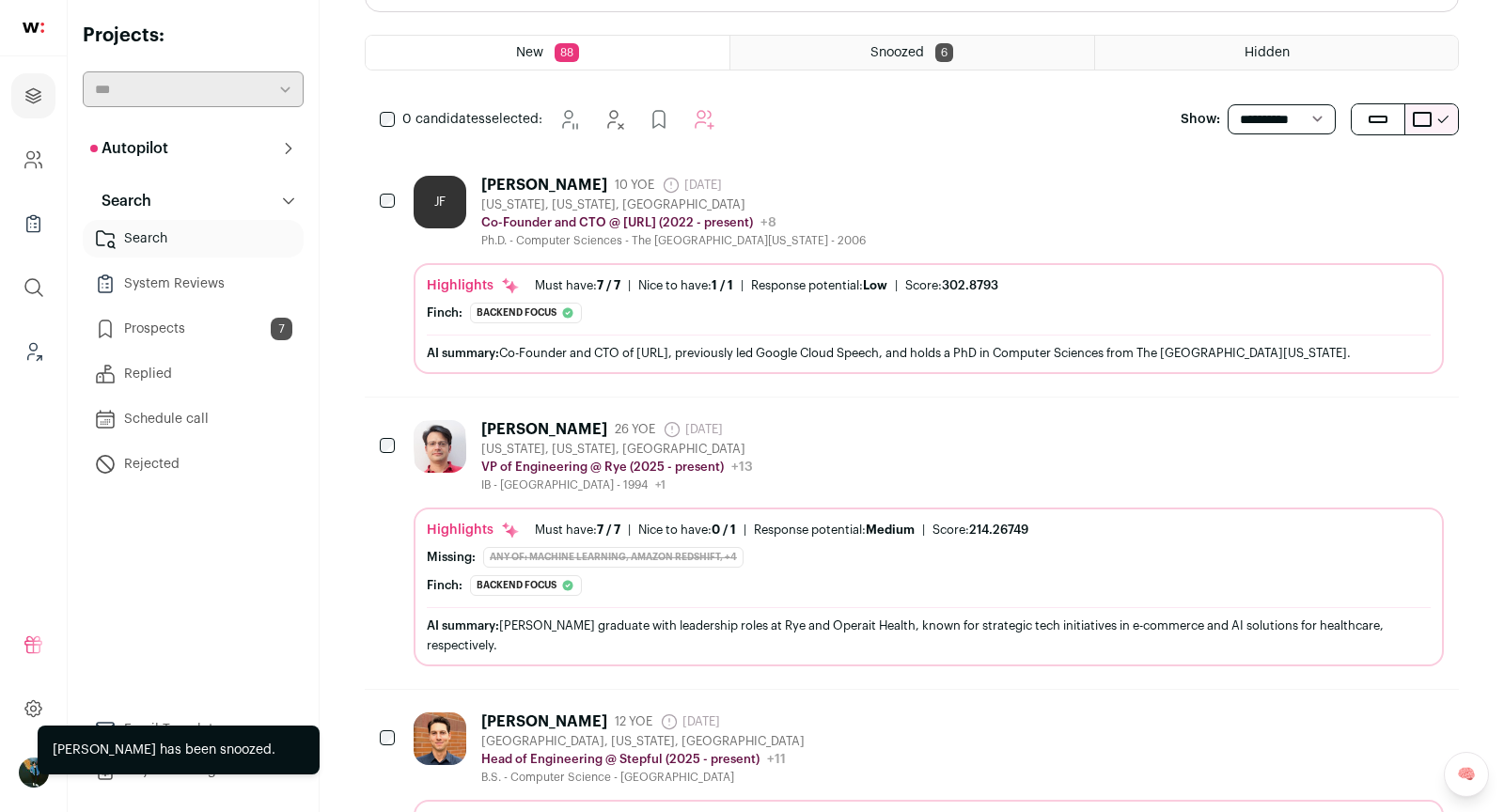
scroll to position [0, 0]
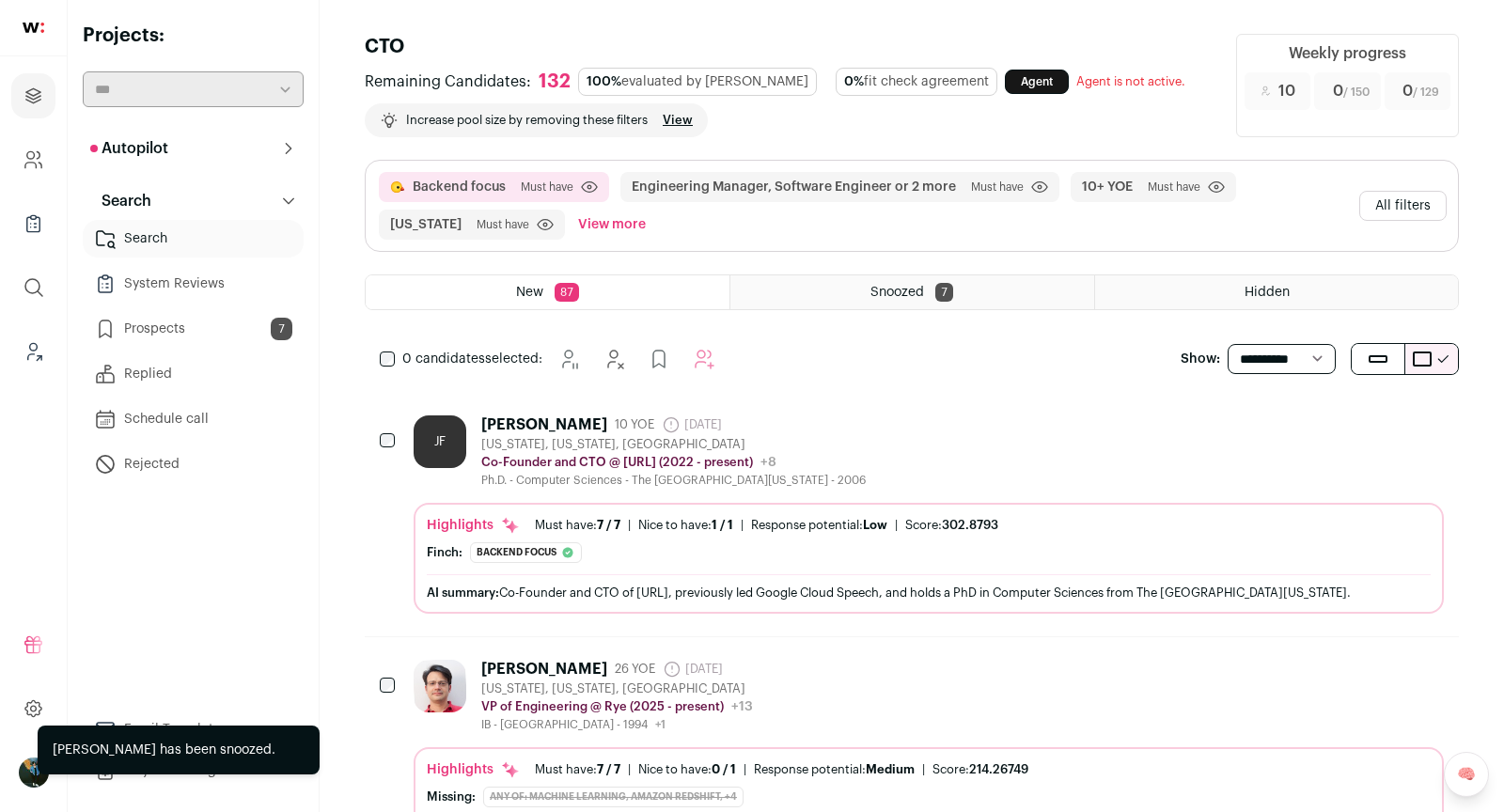
click at [1428, 200] on button "All filters" at bounding box center [1403, 205] width 88 height 30
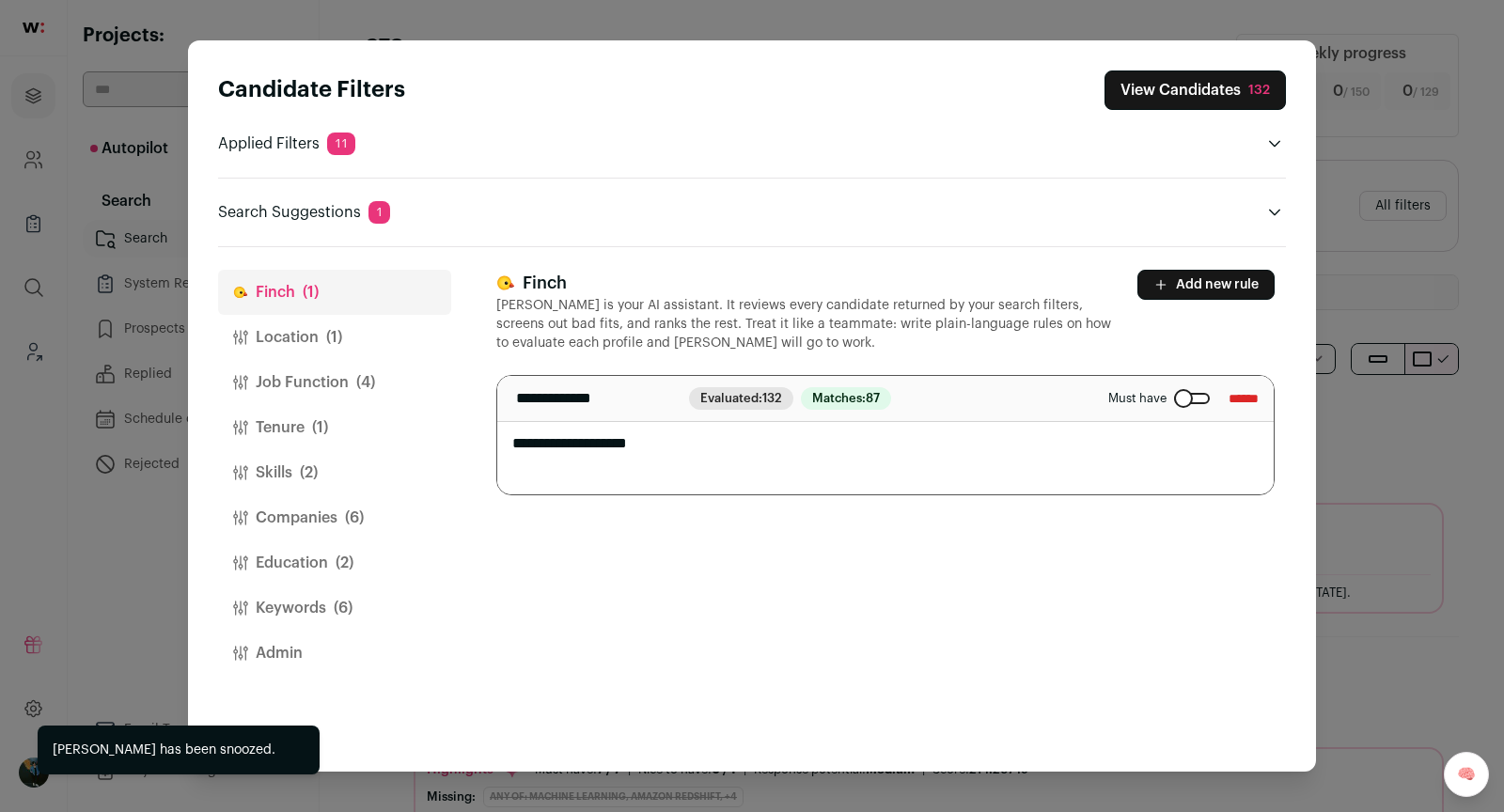
click at [253, 387] on button "Job Function (4)" at bounding box center [334, 382] width 233 height 45
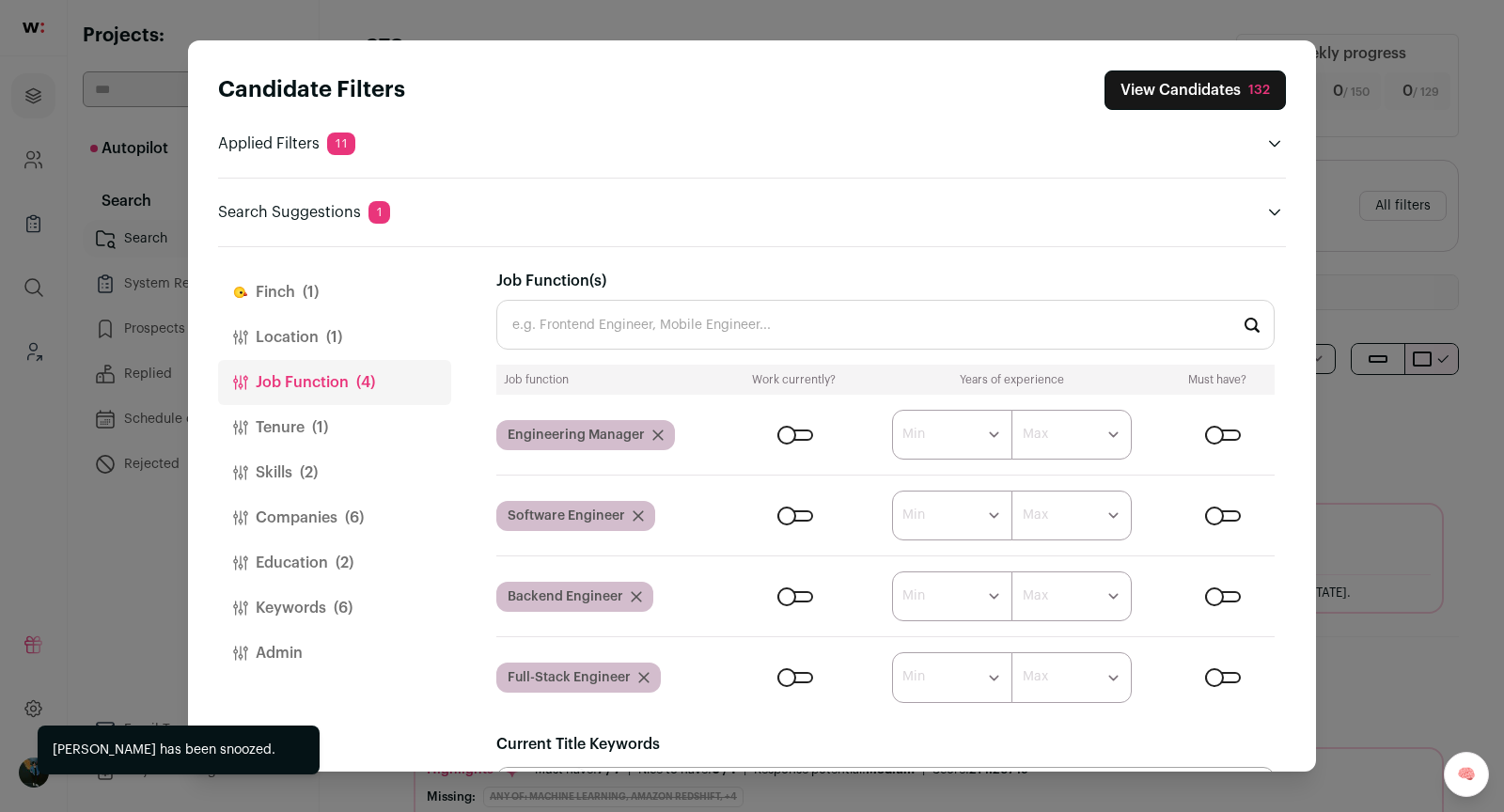
click at [277, 332] on button "Location (1)" at bounding box center [334, 337] width 233 height 45
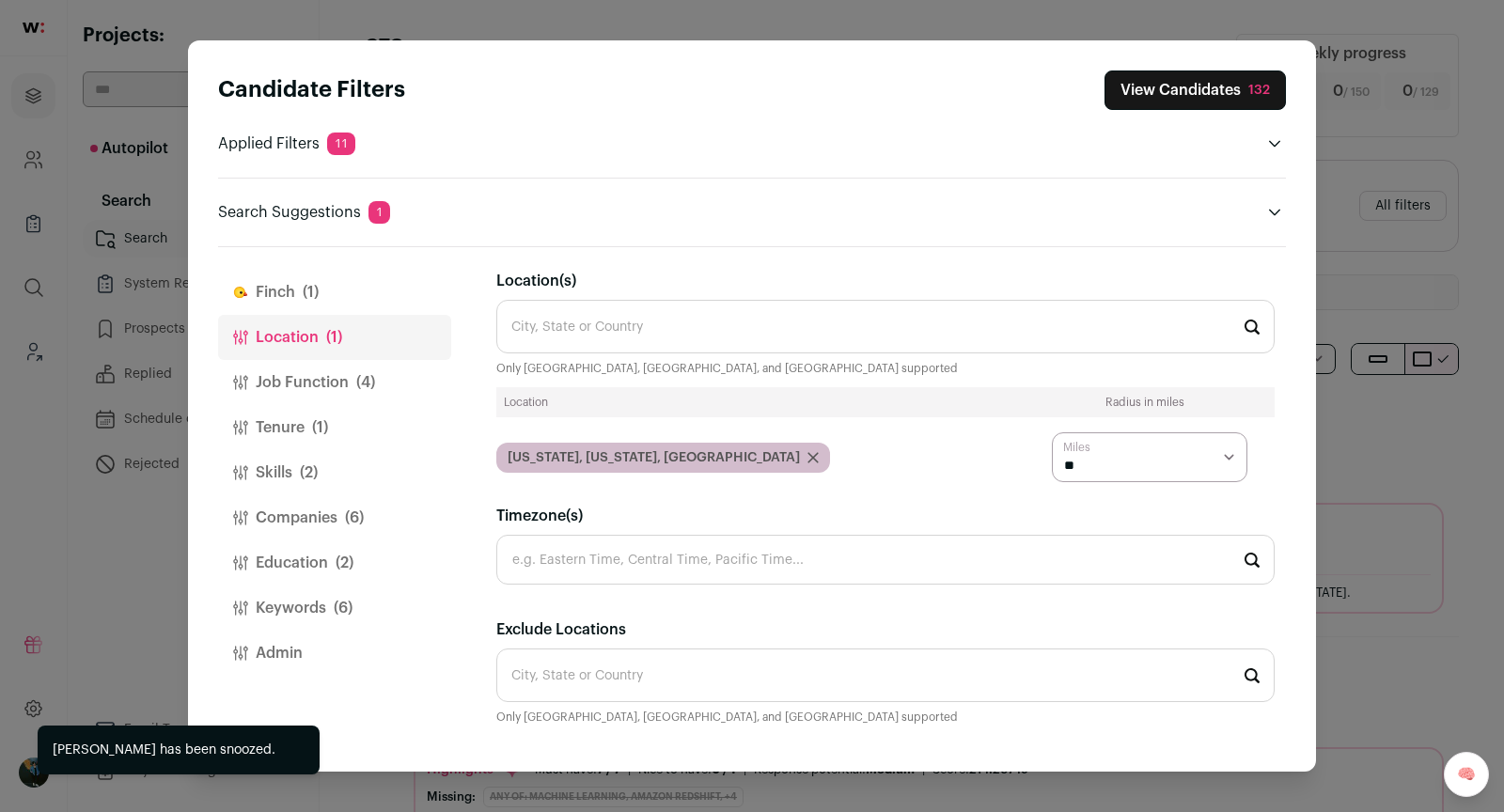
click at [286, 363] on button "Job Function (4)" at bounding box center [334, 382] width 233 height 45
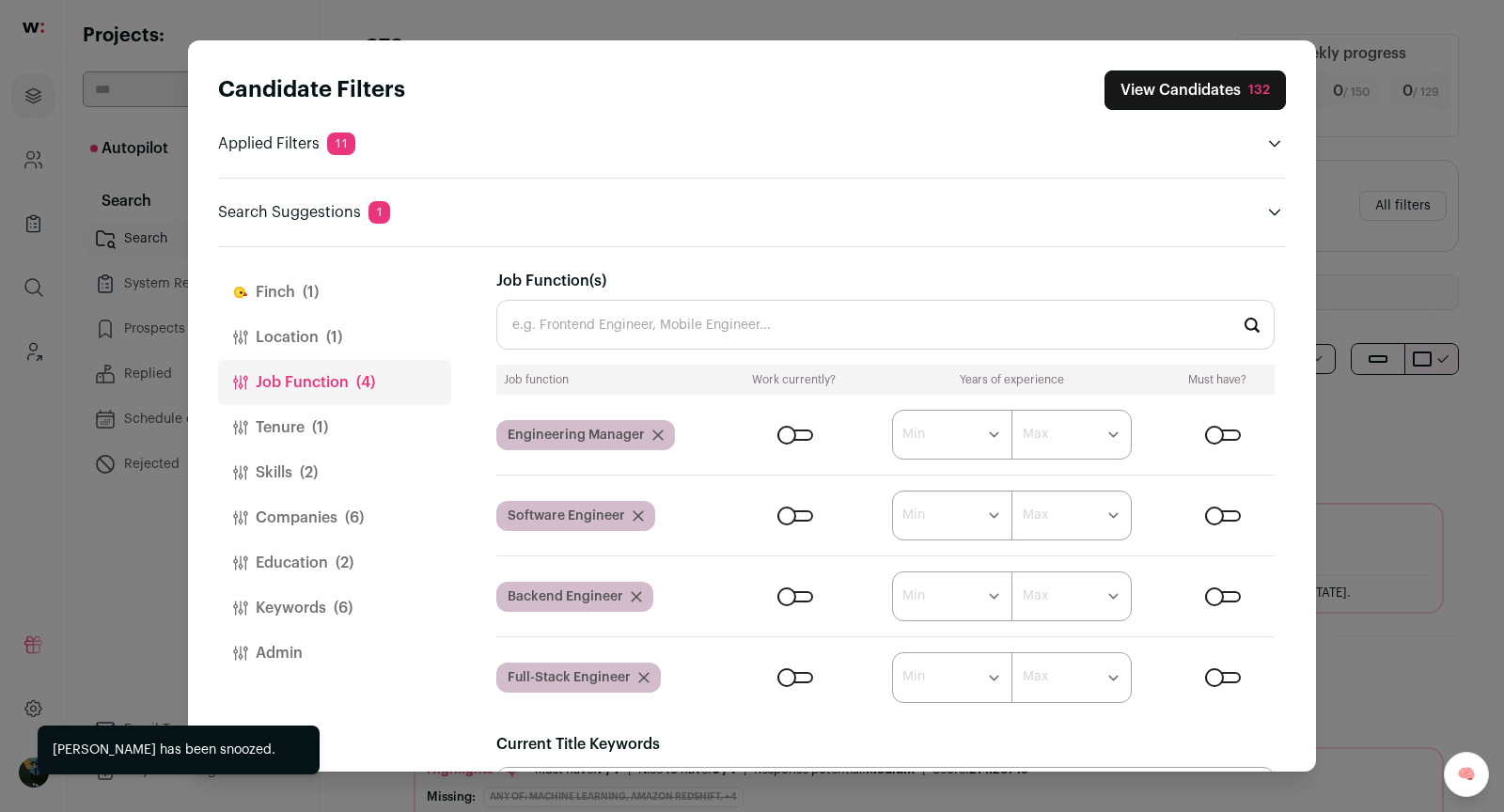
click at [292, 432] on button "Tenure (1)" at bounding box center [334, 428] width 233 height 45
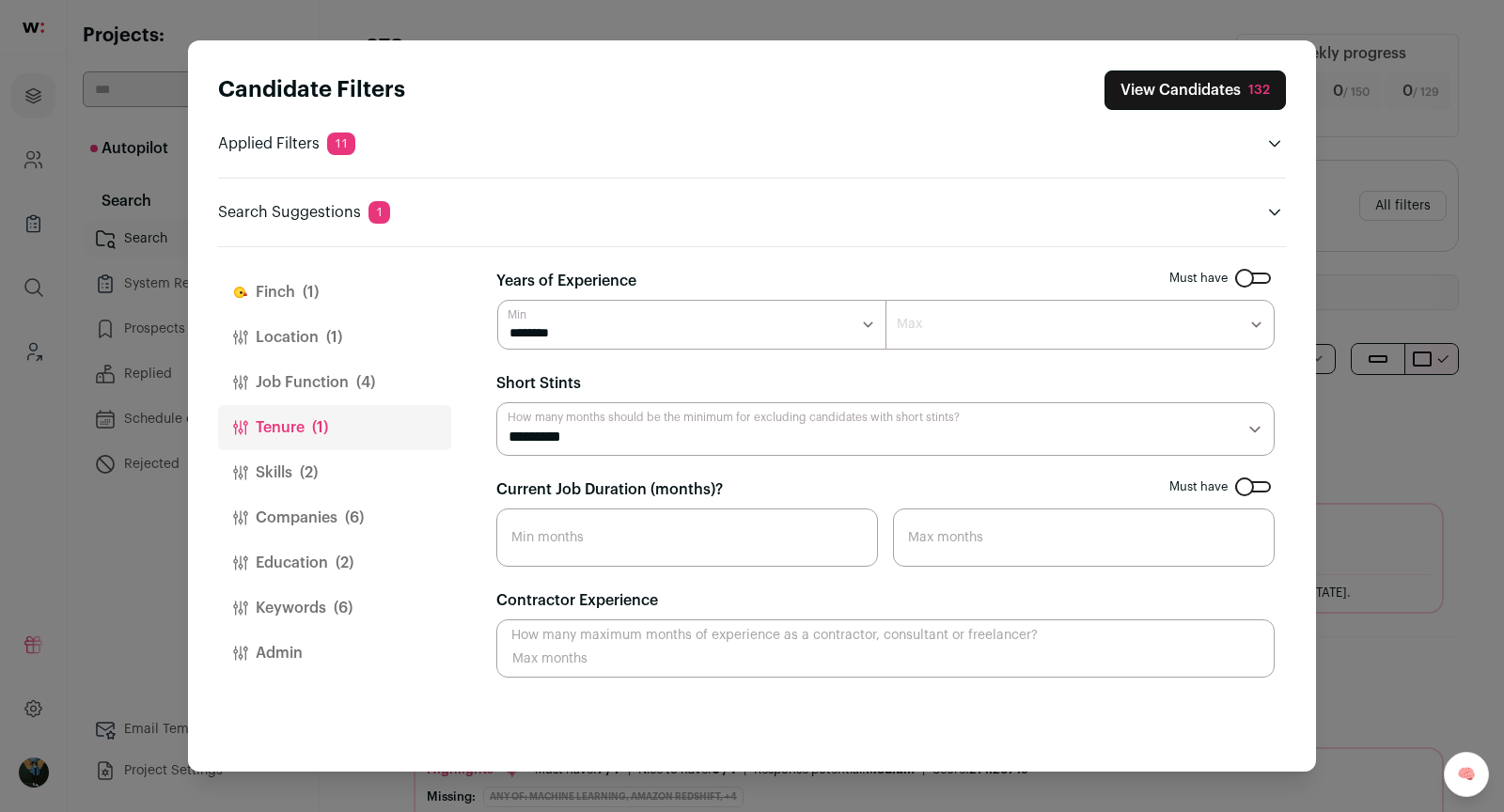
click at [698, 318] on select "******* ****** ******* ******* ******* ******* ******* ******* ******* ******* …" at bounding box center [692, 325] width 389 height 50
click at [633, 419] on select "********* ******** ******* ******** ******** ******** ******** ******** *******…" at bounding box center [885, 430] width 778 height 54
click at [612, 422] on select "********* ******** ******* ******** ******** ******** ******** ******** *******…" at bounding box center [885, 430] width 778 height 54
select select "**"
click at [1224, 90] on button "View Candidates" at bounding box center [1197, 90] width 176 height 39
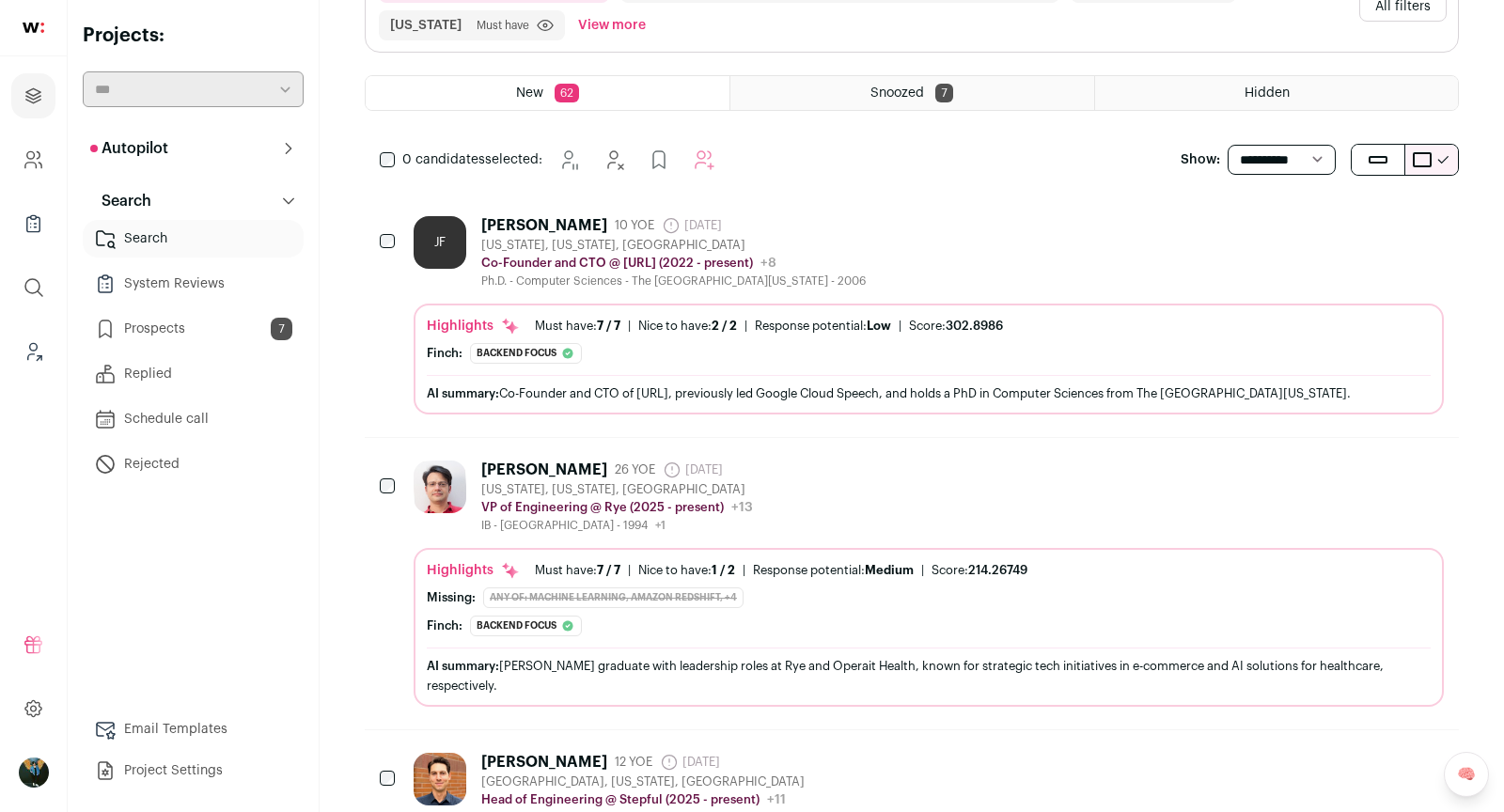
scroll to position [200, 0]
click at [891, 491] on div "Luis Gonzalez-Silen 26 YOE 1 year ago Admin only. The last time the profile was…" at bounding box center [928, 495] width 1030 height 72
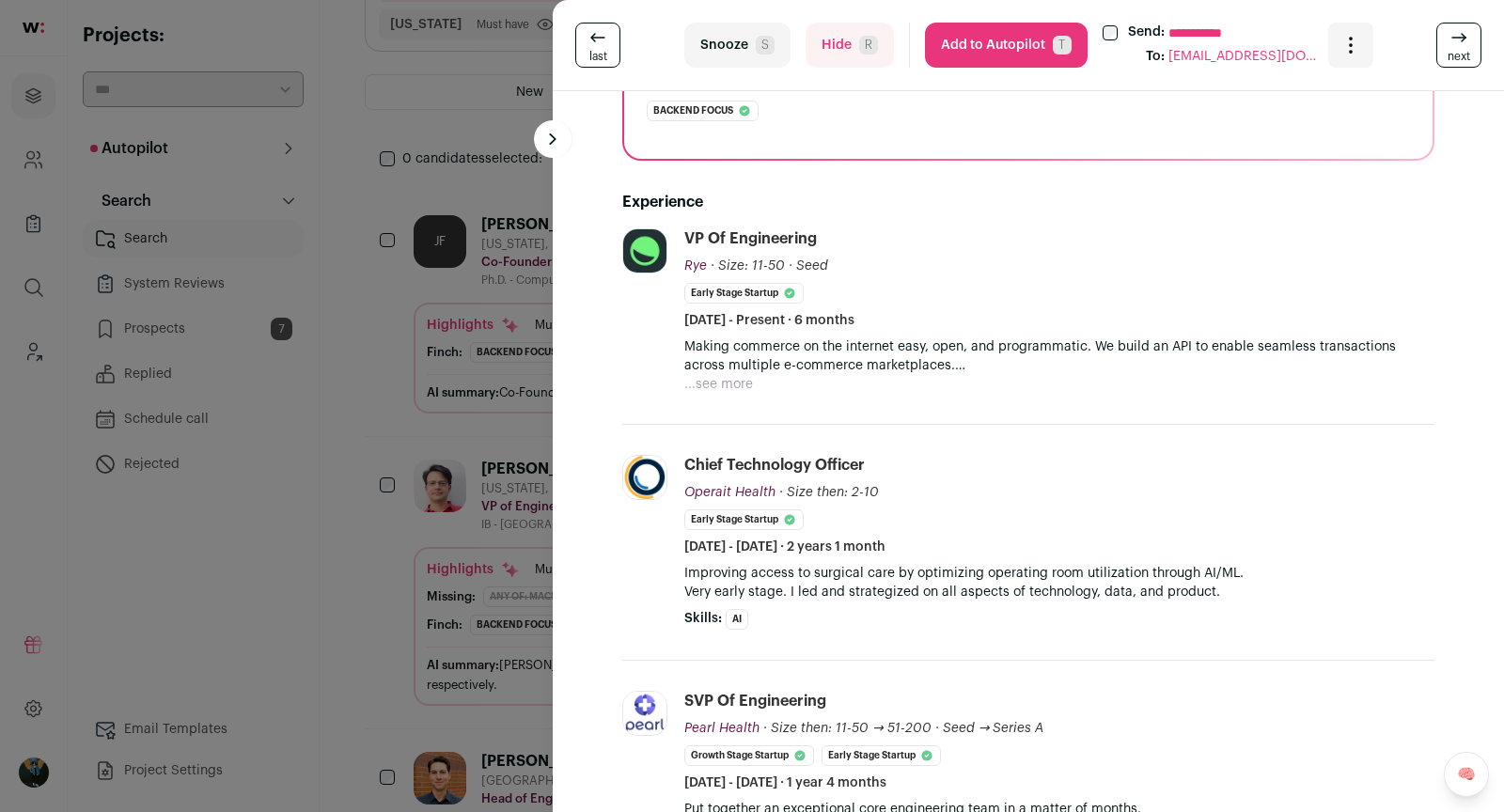
scroll to position [342, 0]
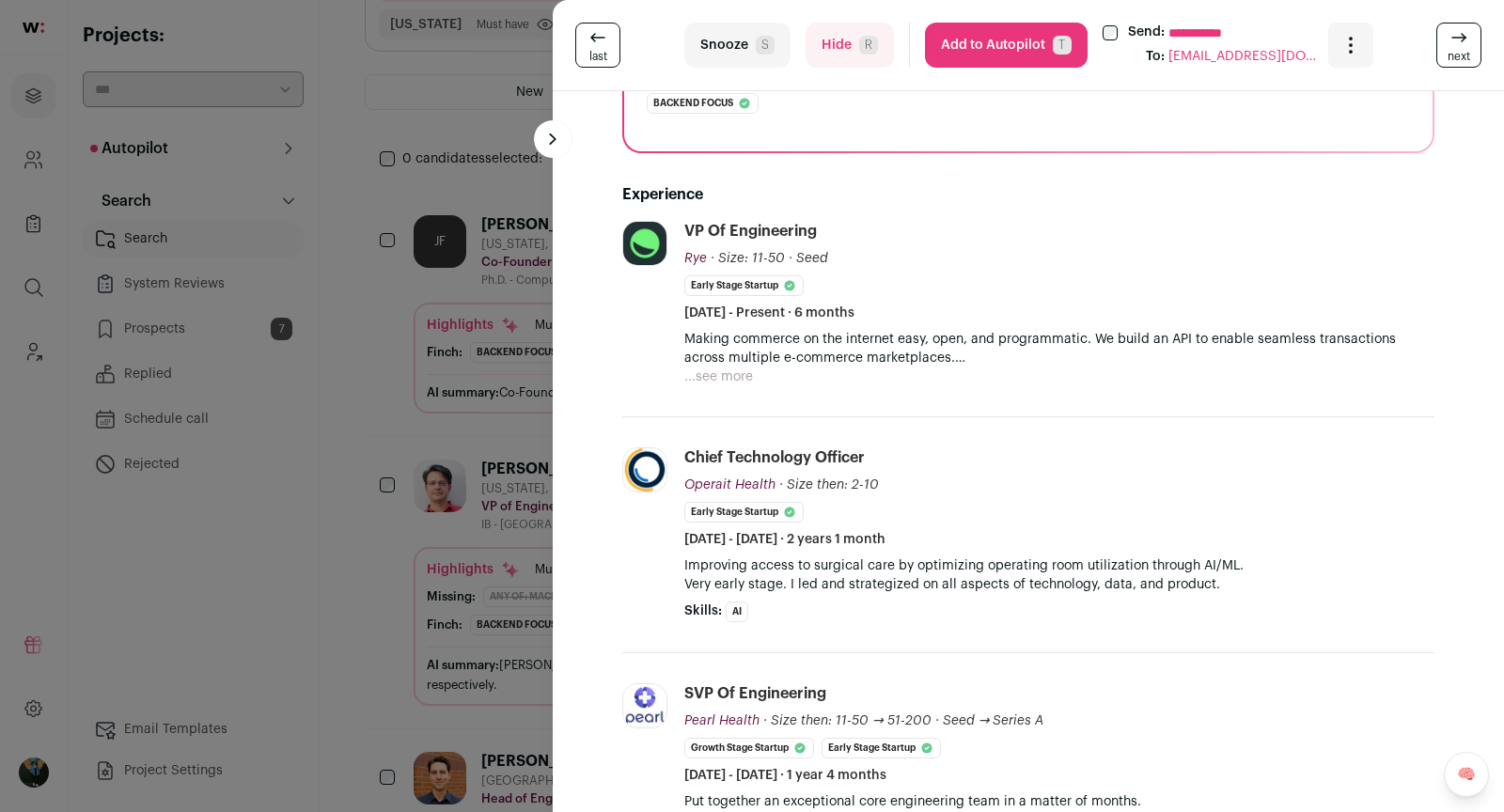
click at [351, 683] on div "**********" at bounding box center [752, 406] width 1504 height 812
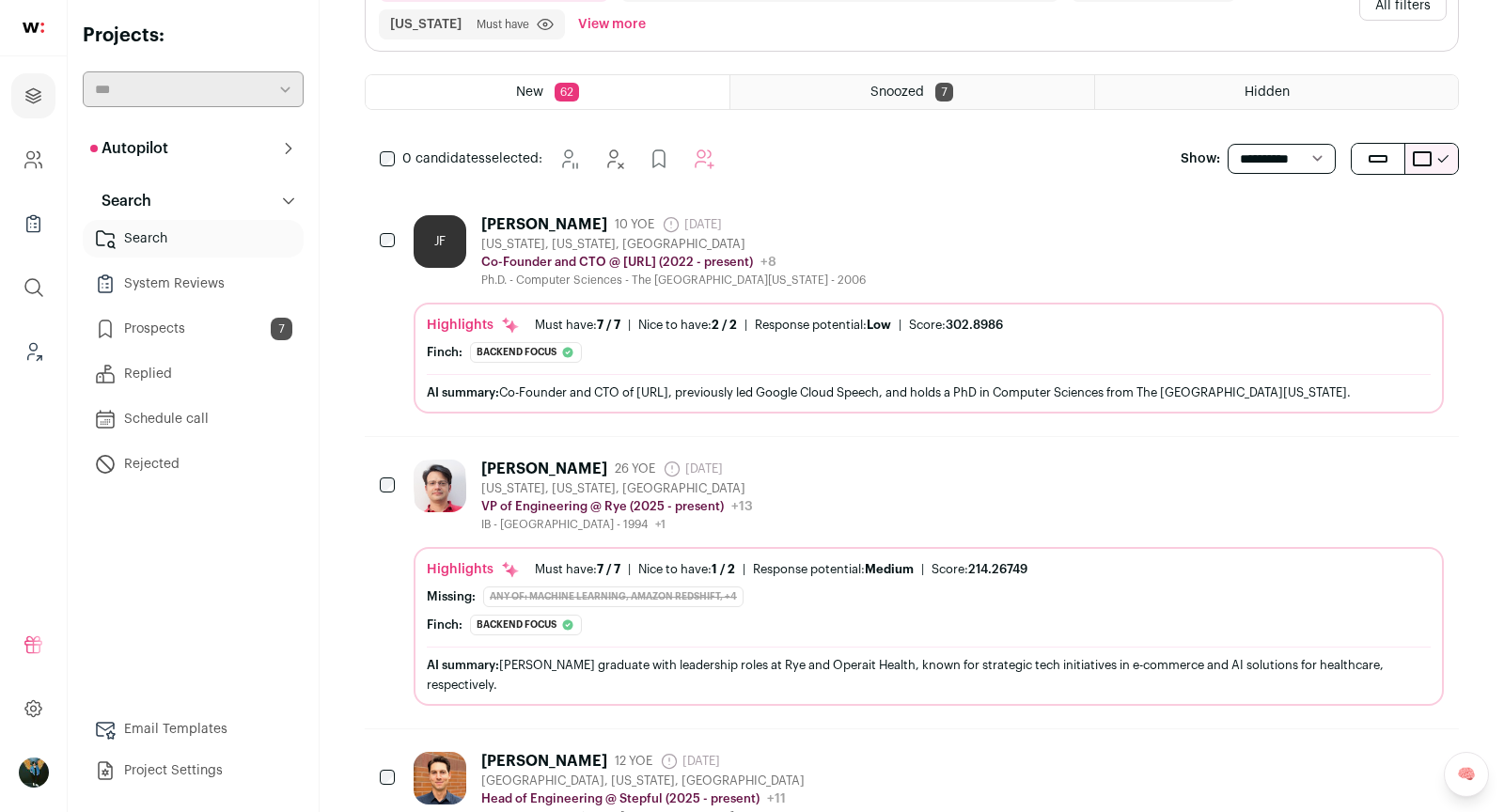
scroll to position [0, 0]
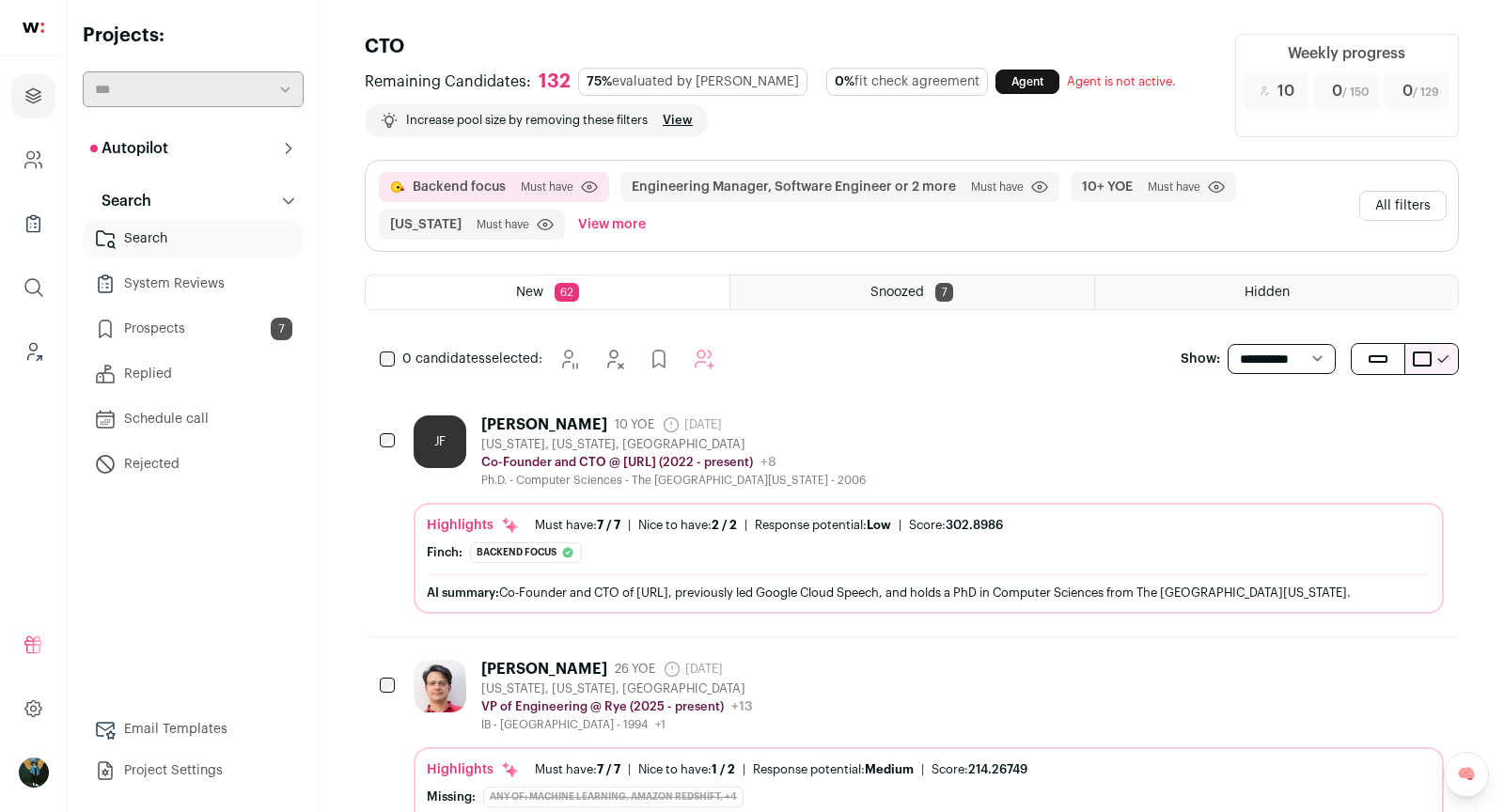
click at [1411, 207] on button "All filters" at bounding box center [1403, 205] width 88 height 30
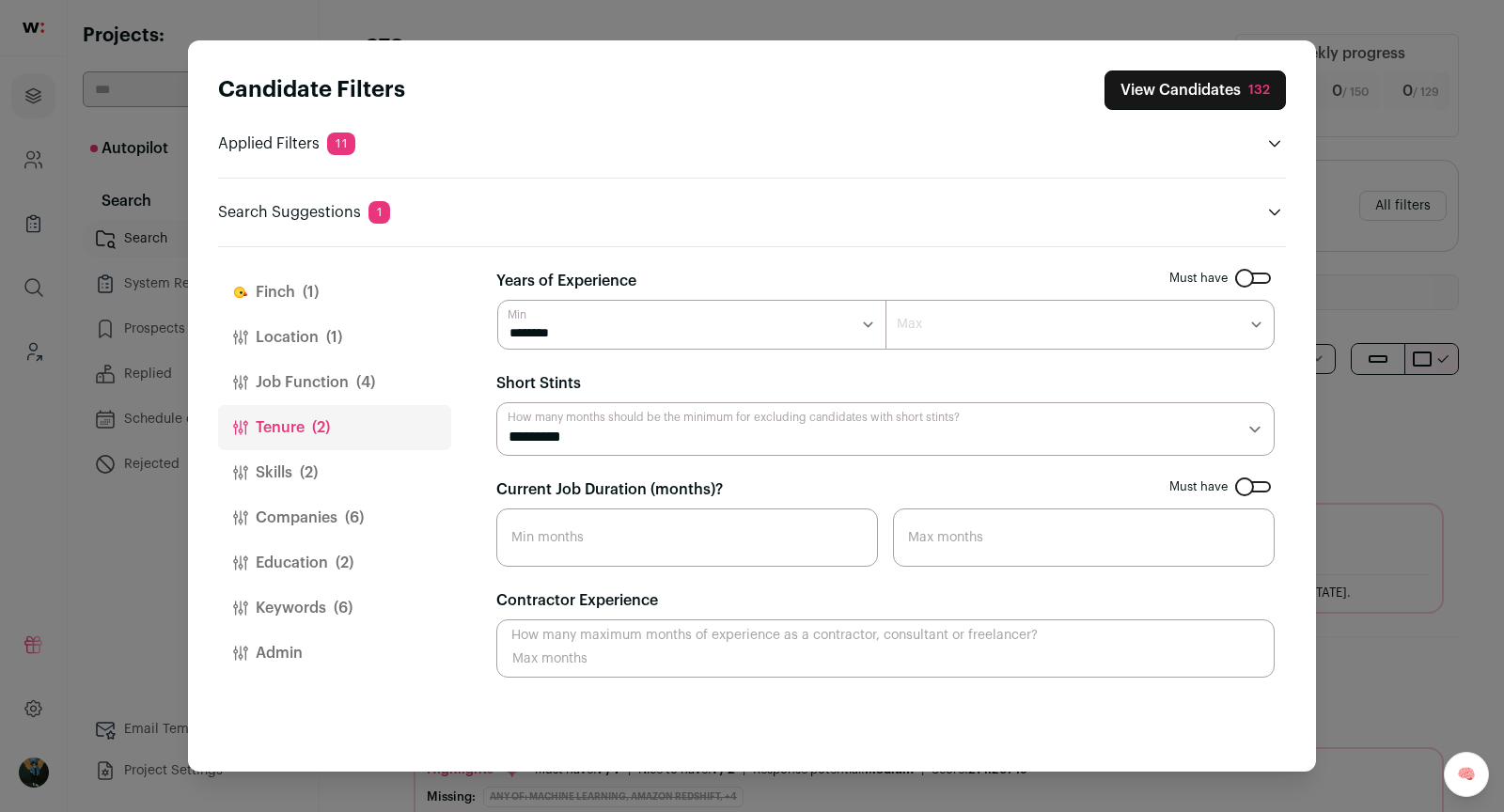
click at [579, 525] on input "Current Job Duration (months)?" at bounding box center [687, 537] width 382 height 58
type input "12"
drag, startPoint x: 978, startPoint y: 631, endPoint x: 952, endPoint y: 639, distance: 27.2
click at [954, 638] on input "Contractor Experience" at bounding box center [885, 648] width 778 height 58
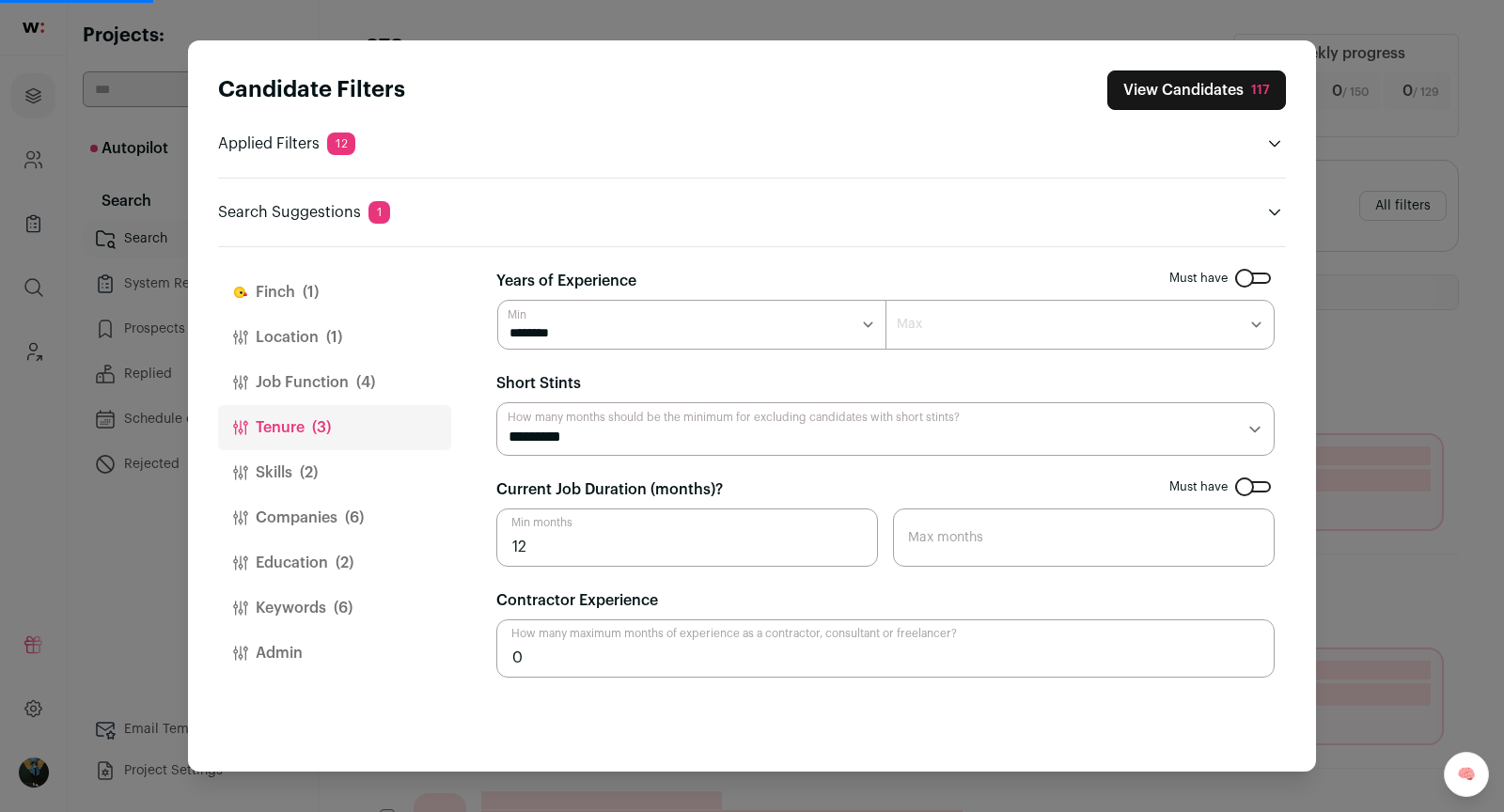
type input "0"
click at [1247, 99] on button "View Candidates 117" at bounding box center [1196, 90] width 178 height 39
click at [1242, 91] on div "10" at bounding box center [1275, 91] width 66 height 38
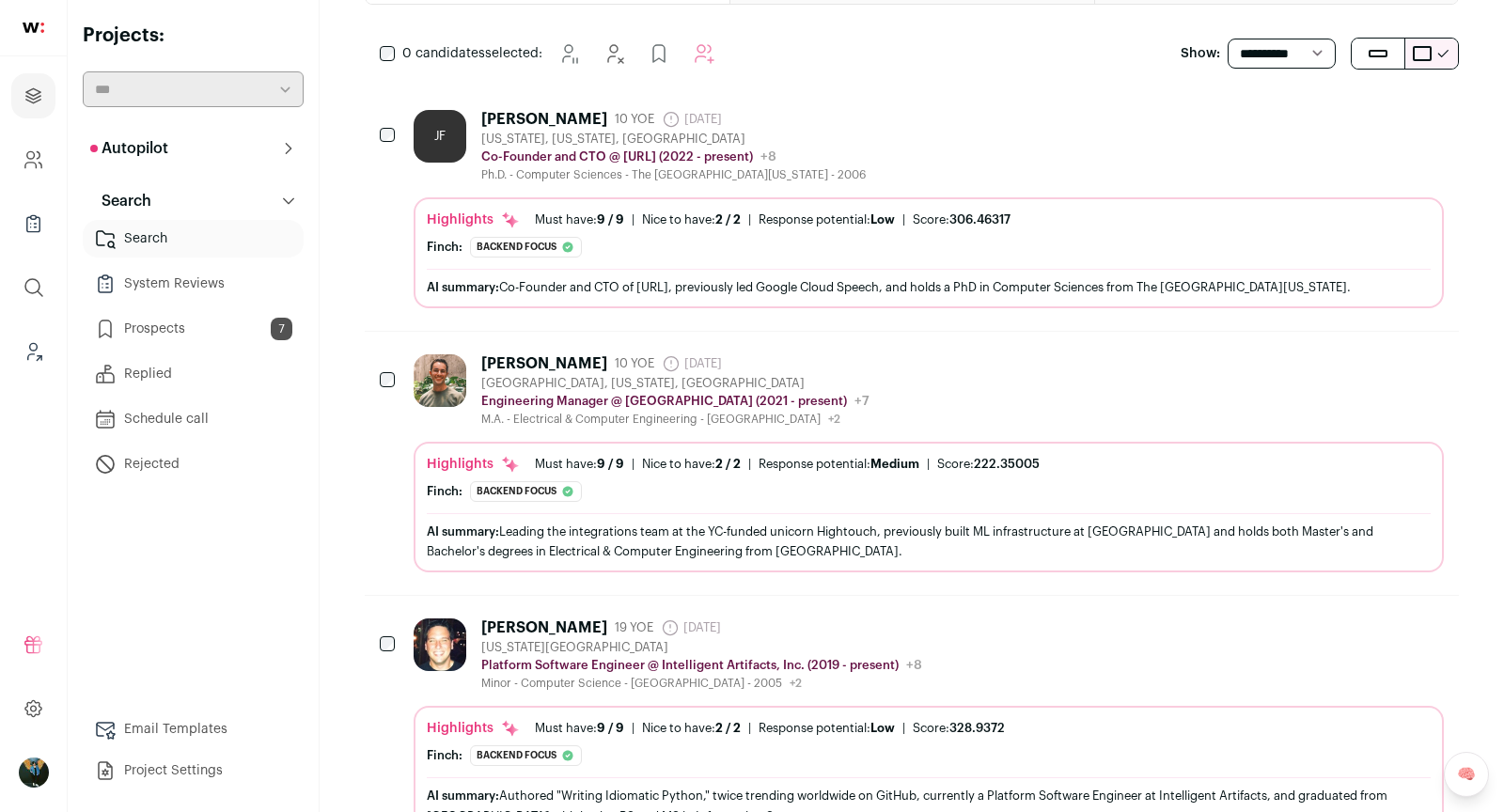
scroll to position [320, 0]
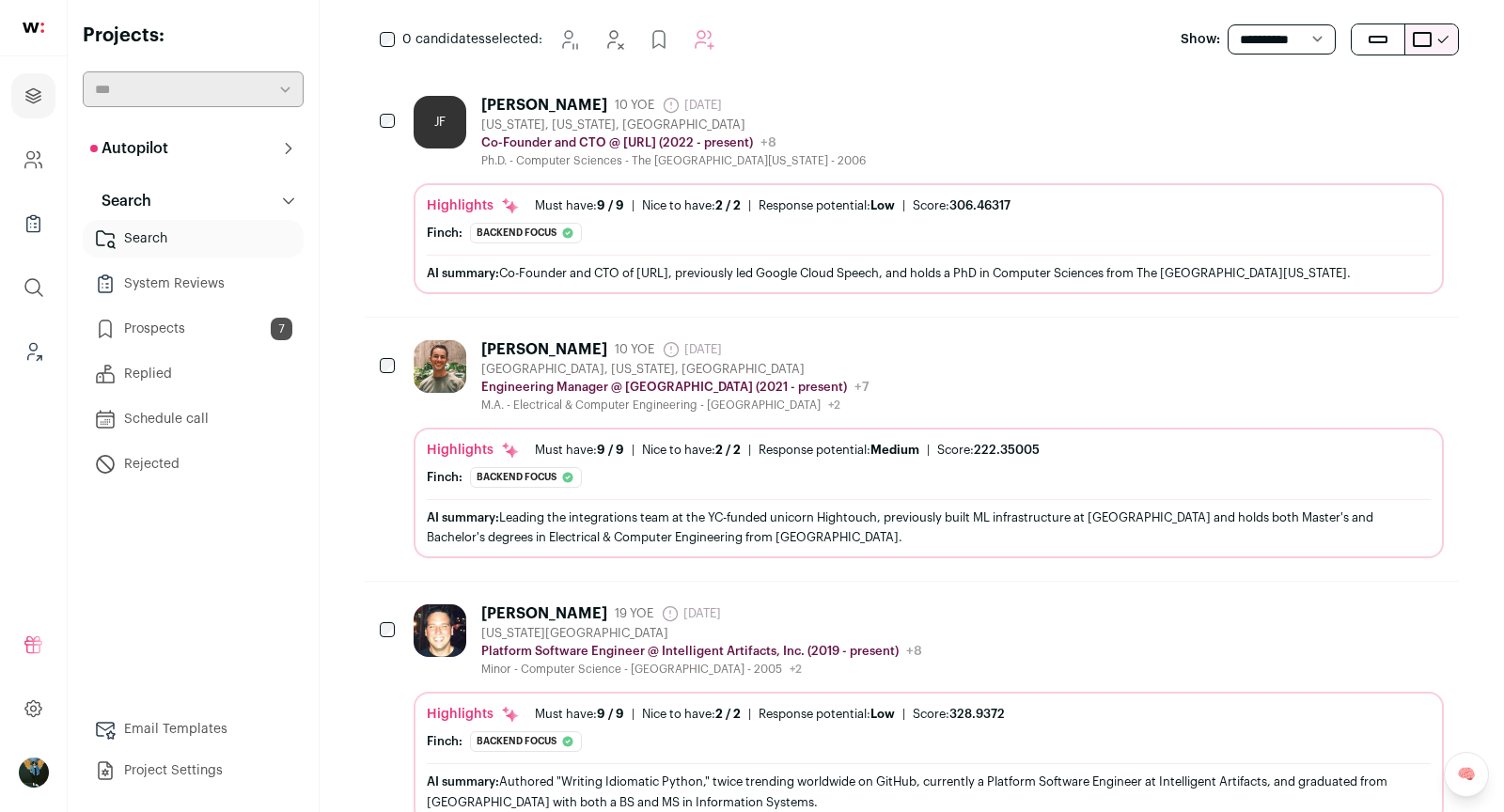
click at [771, 105] on div "[PERSON_NAME] 10 YOE [DATE] Admin only. The last time the profile was scraped." at bounding box center [673, 106] width 384 height 19
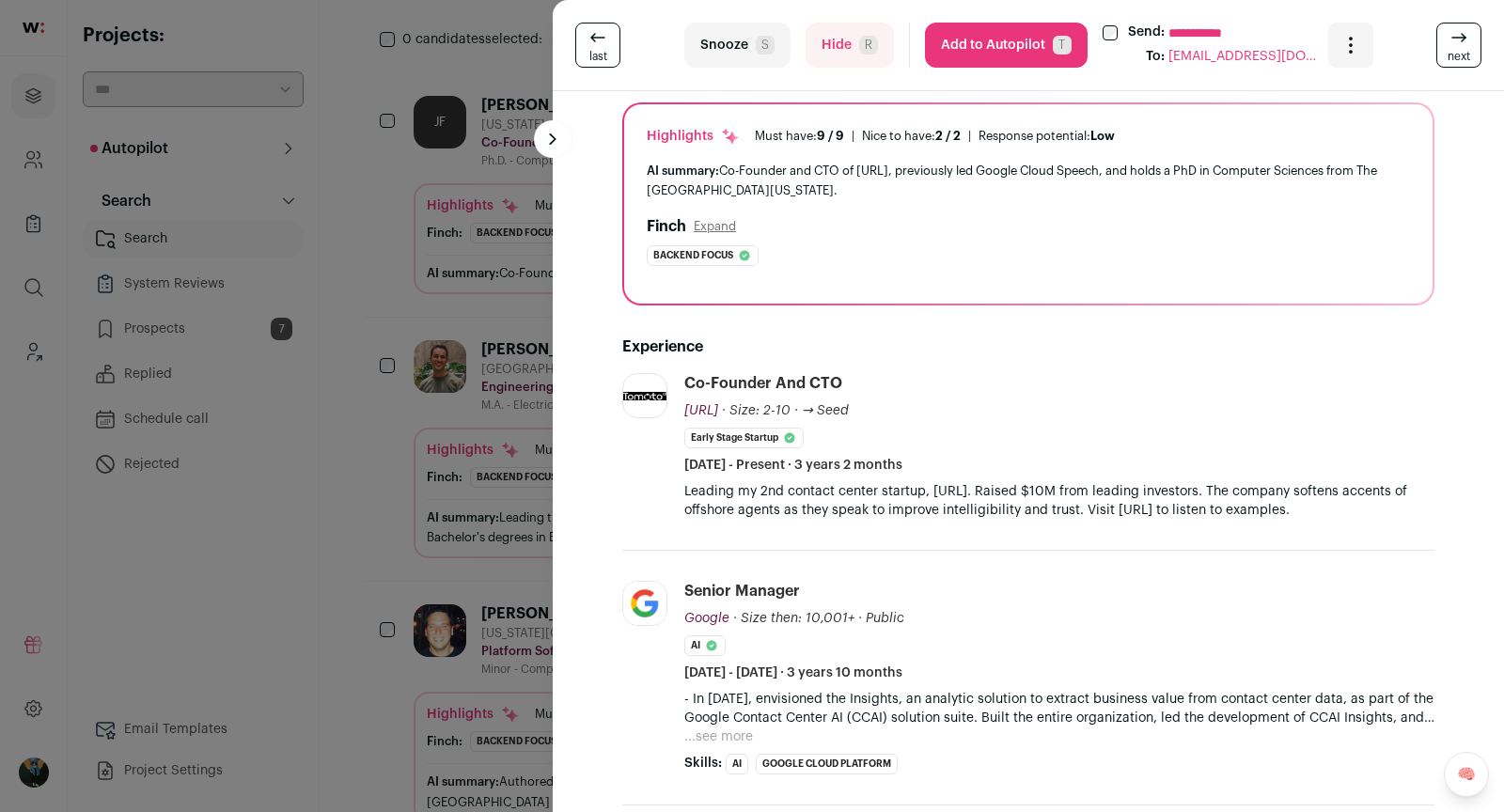
scroll to position [133, 0]
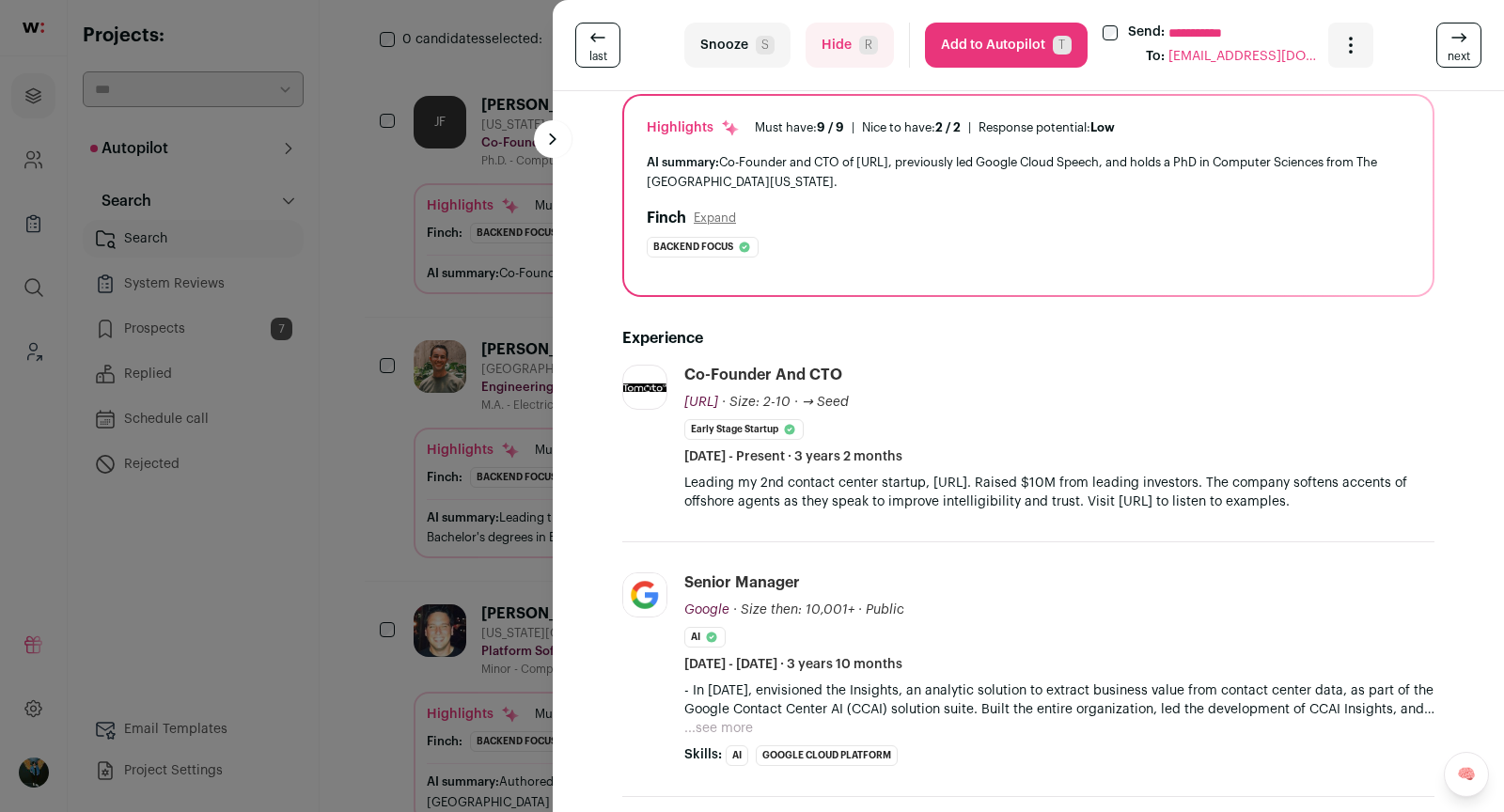
click at [1034, 34] on button "Add to Autopilot T" at bounding box center [1006, 44] width 163 height 45
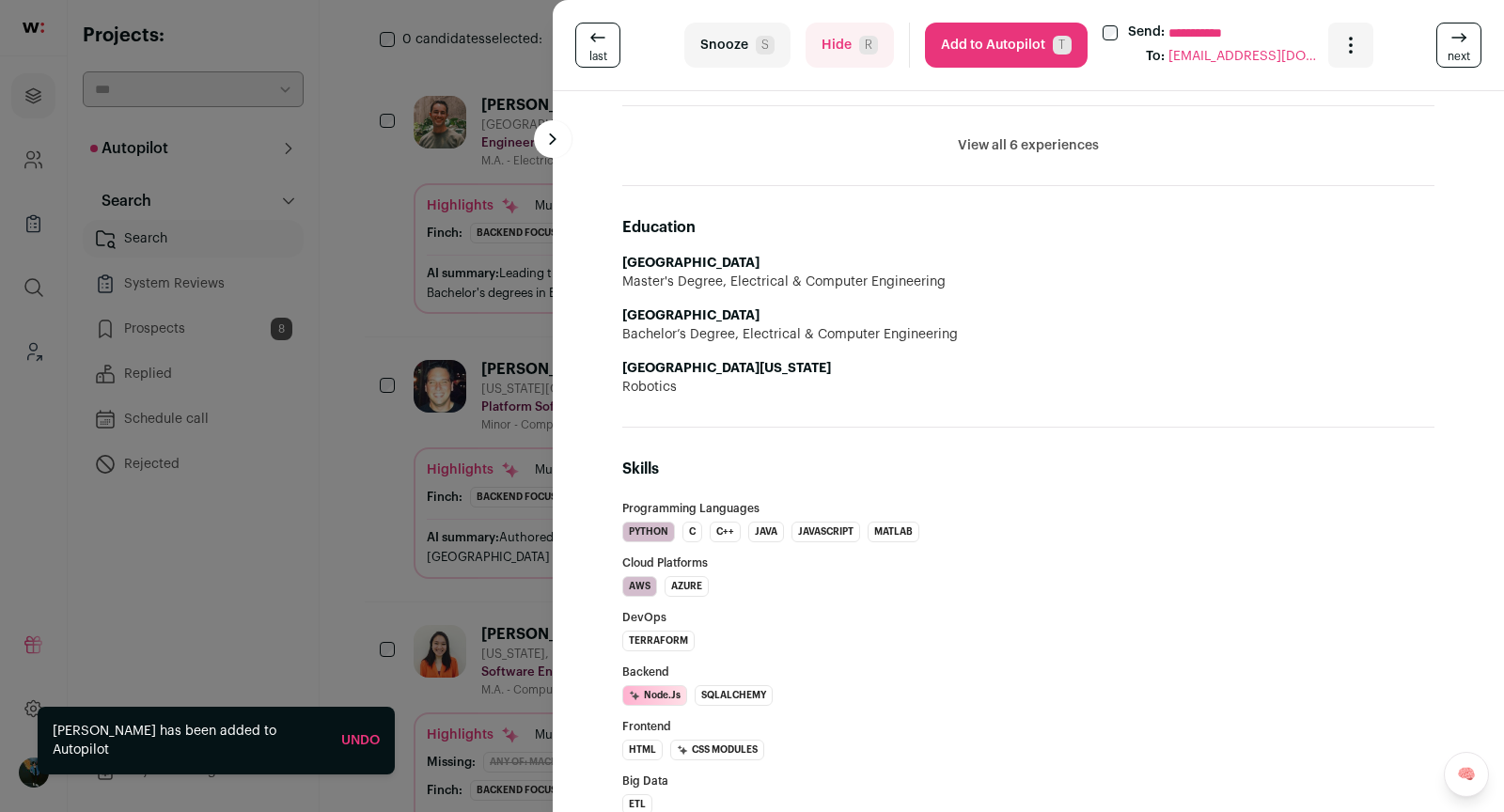
scroll to position [1431, 0]
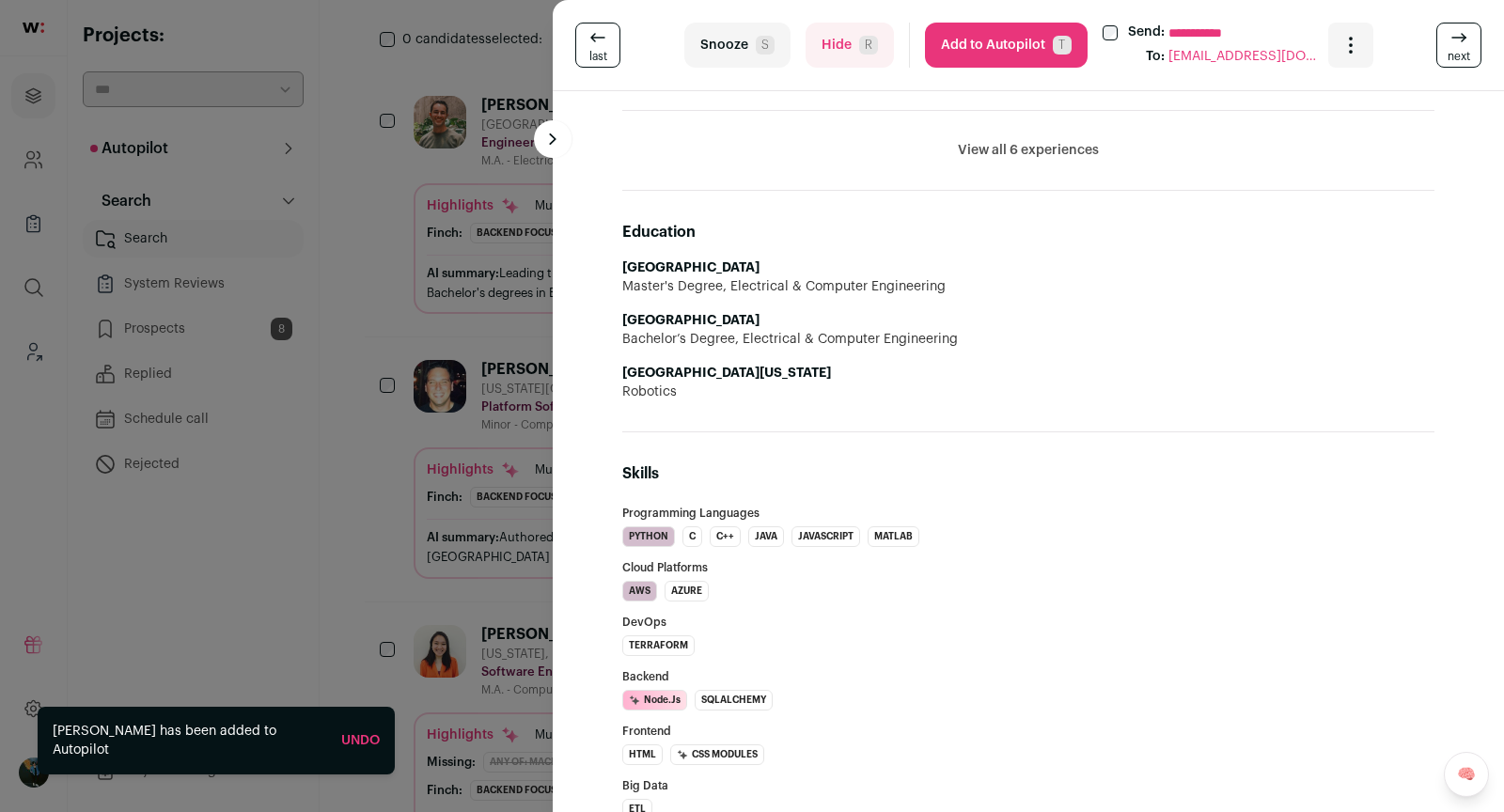
click at [986, 31] on button "Add to Autopilot T" at bounding box center [1006, 44] width 163 height 45
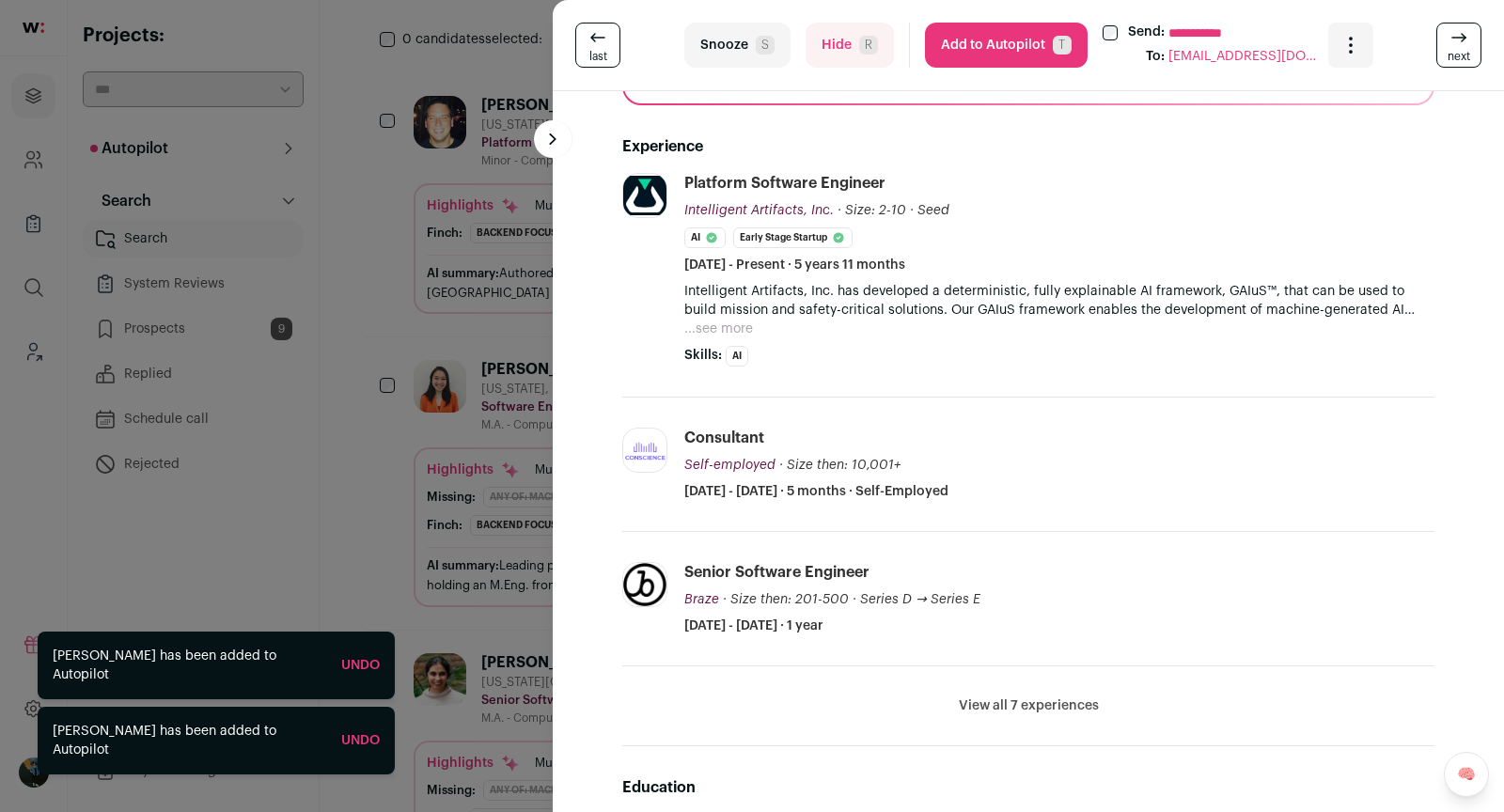
scroll to position [362, 0]
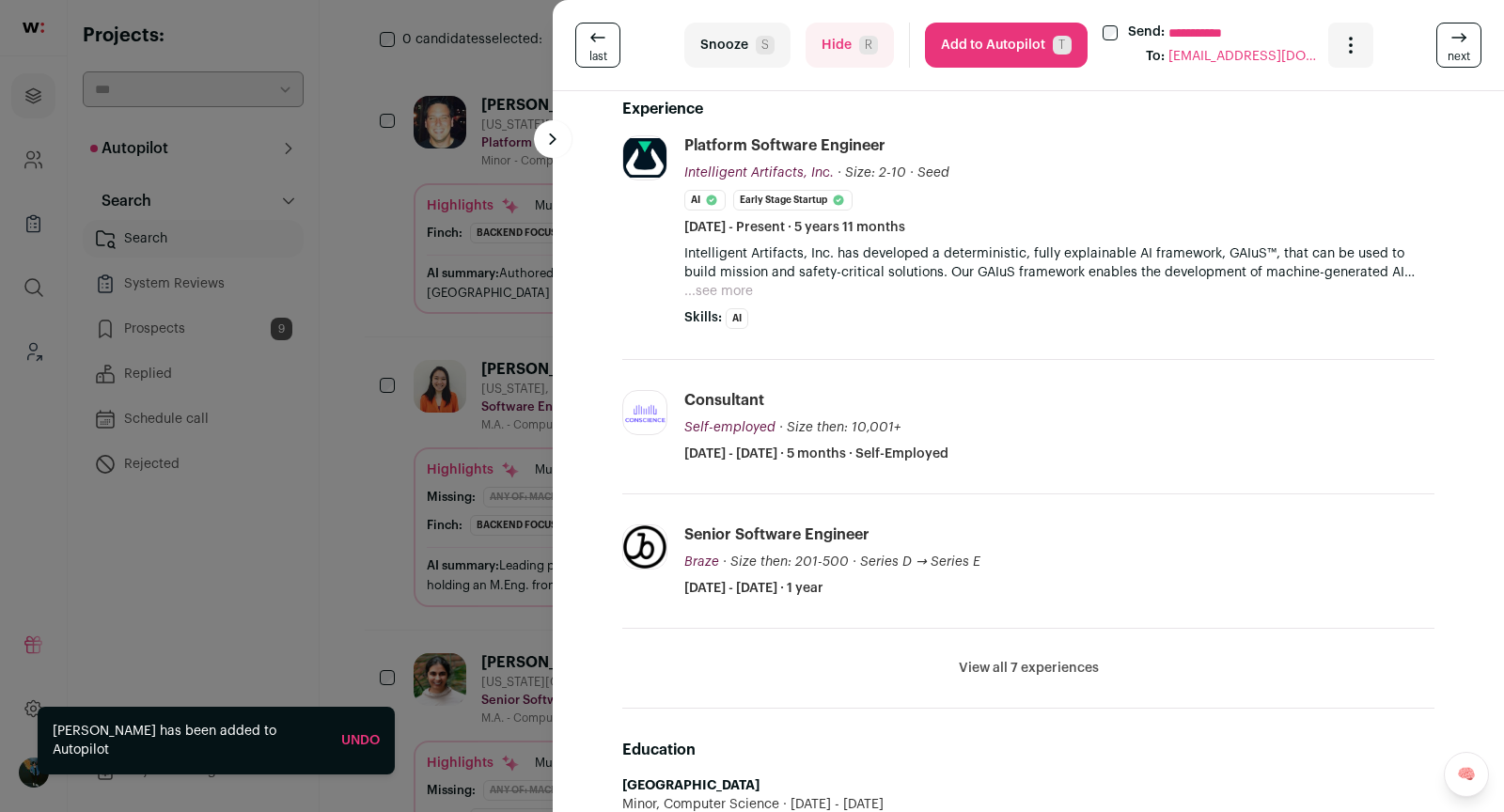
click at [759, 284] on div "Intelligent Artifacts, Inc. has developed a deterministic, fully explainable AI…" at bounding box center [1059, 273] width 751 height 57
click at [741, 286] on button "...see more" at bounding box center [718, 292] width 68 height 19
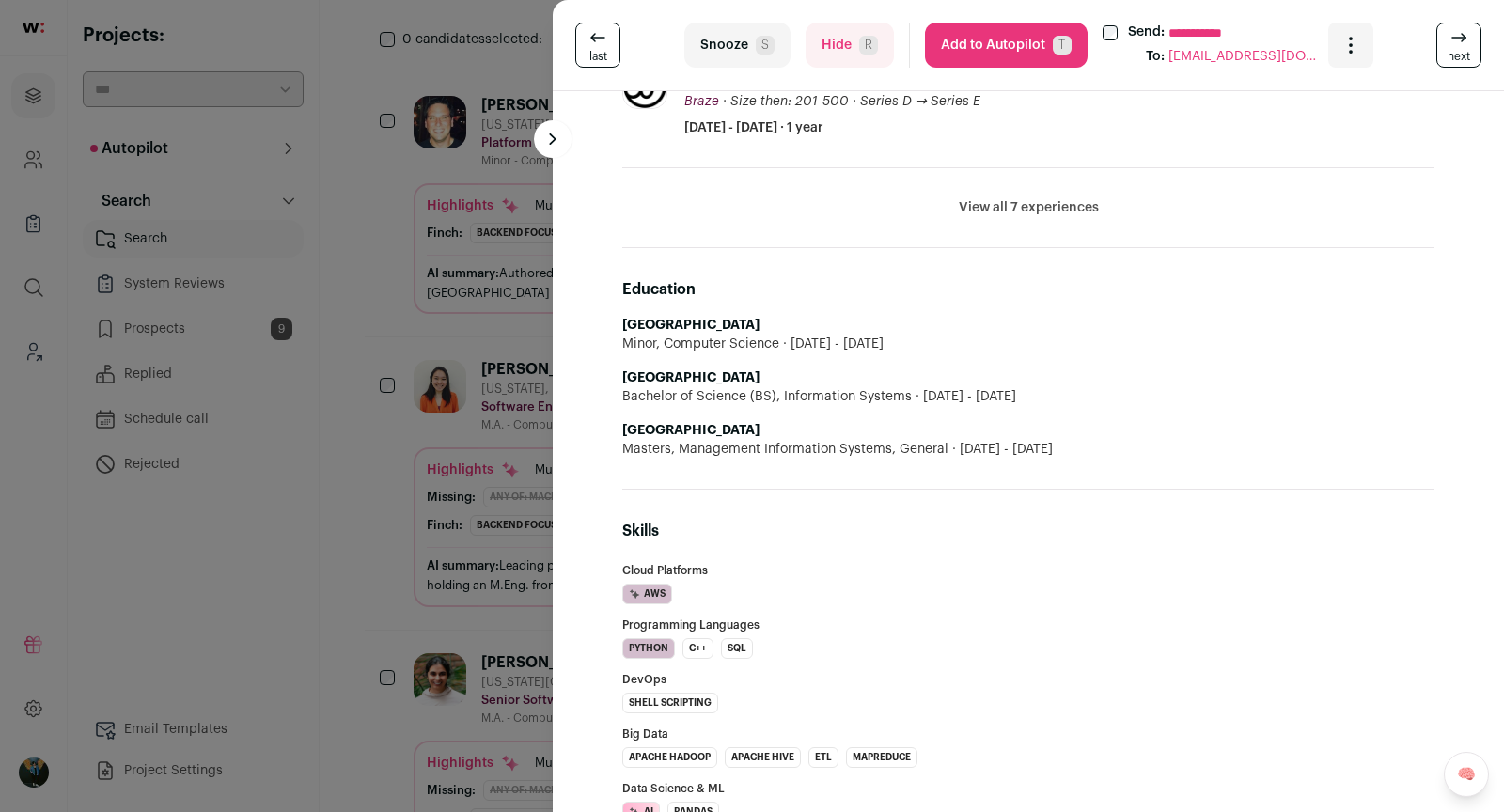
scroll to position [1244, 0]
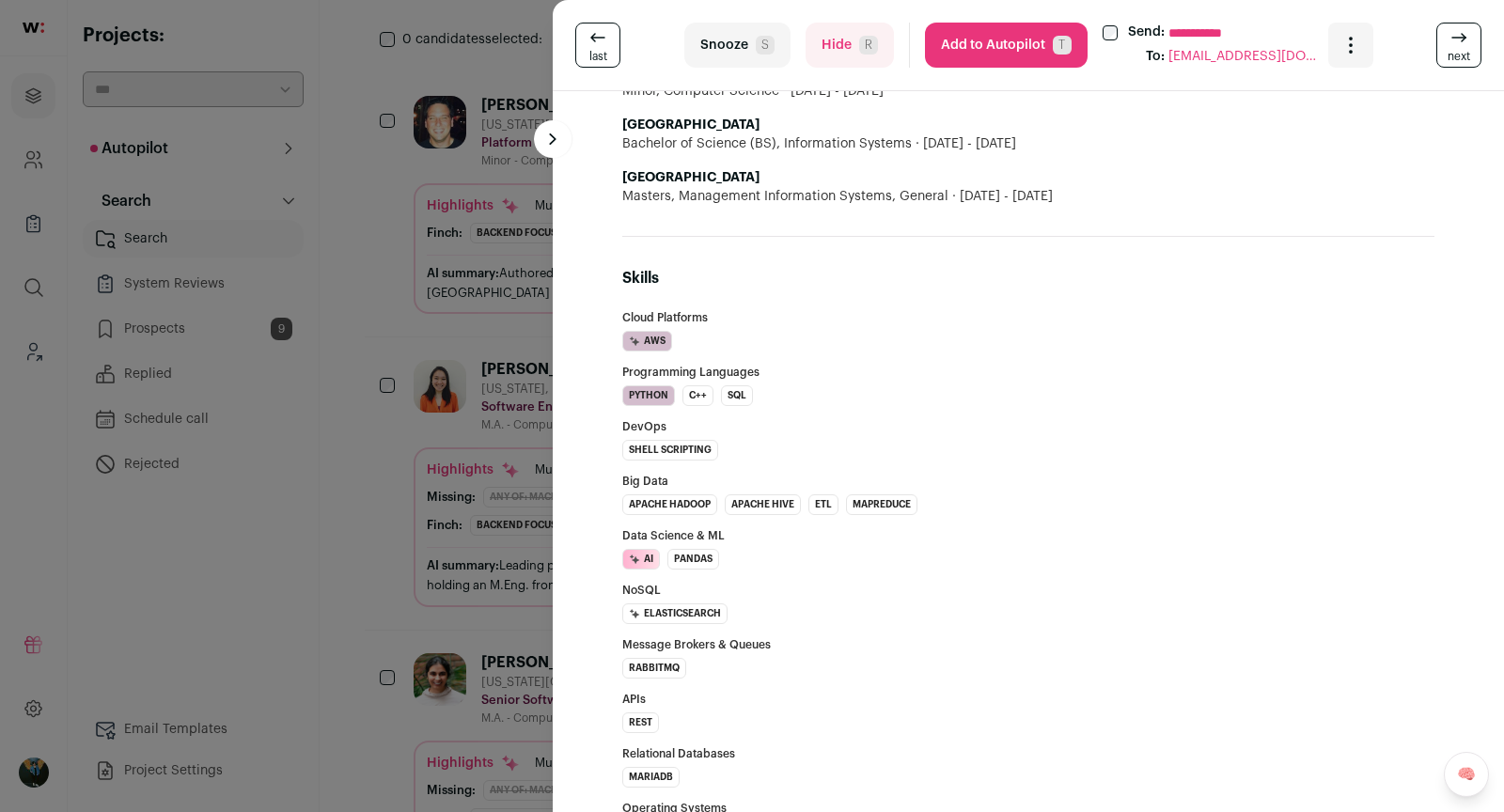
click at [1016, 45] on button "Add to Autopilot T" at bounding box center [1006, 44] width 163 height 45
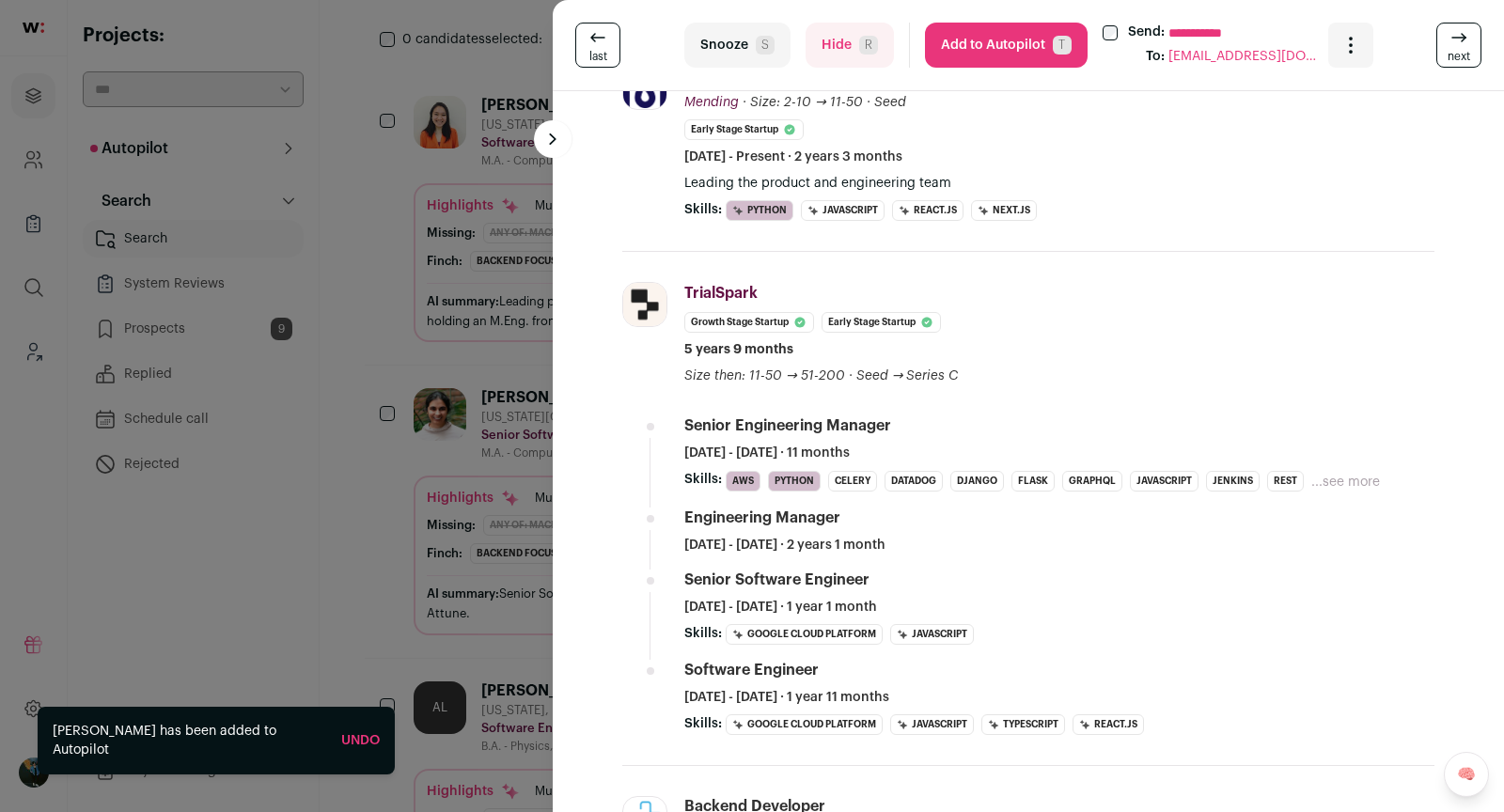
scroll to position [0, 0]
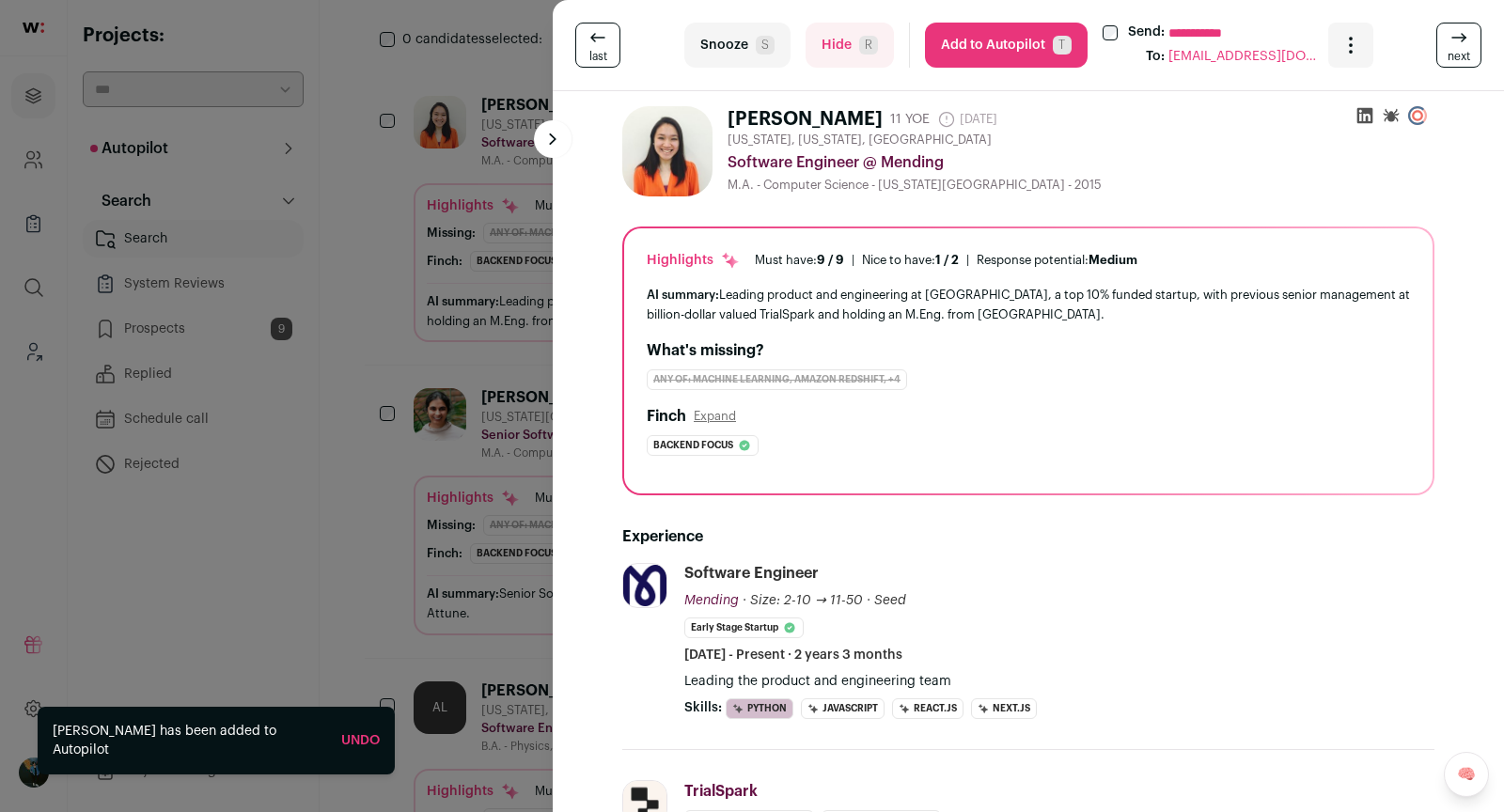
click at [977, 39] on button "Add to Autopilot T" at bounding box center [1006, 44] width 163 height 45
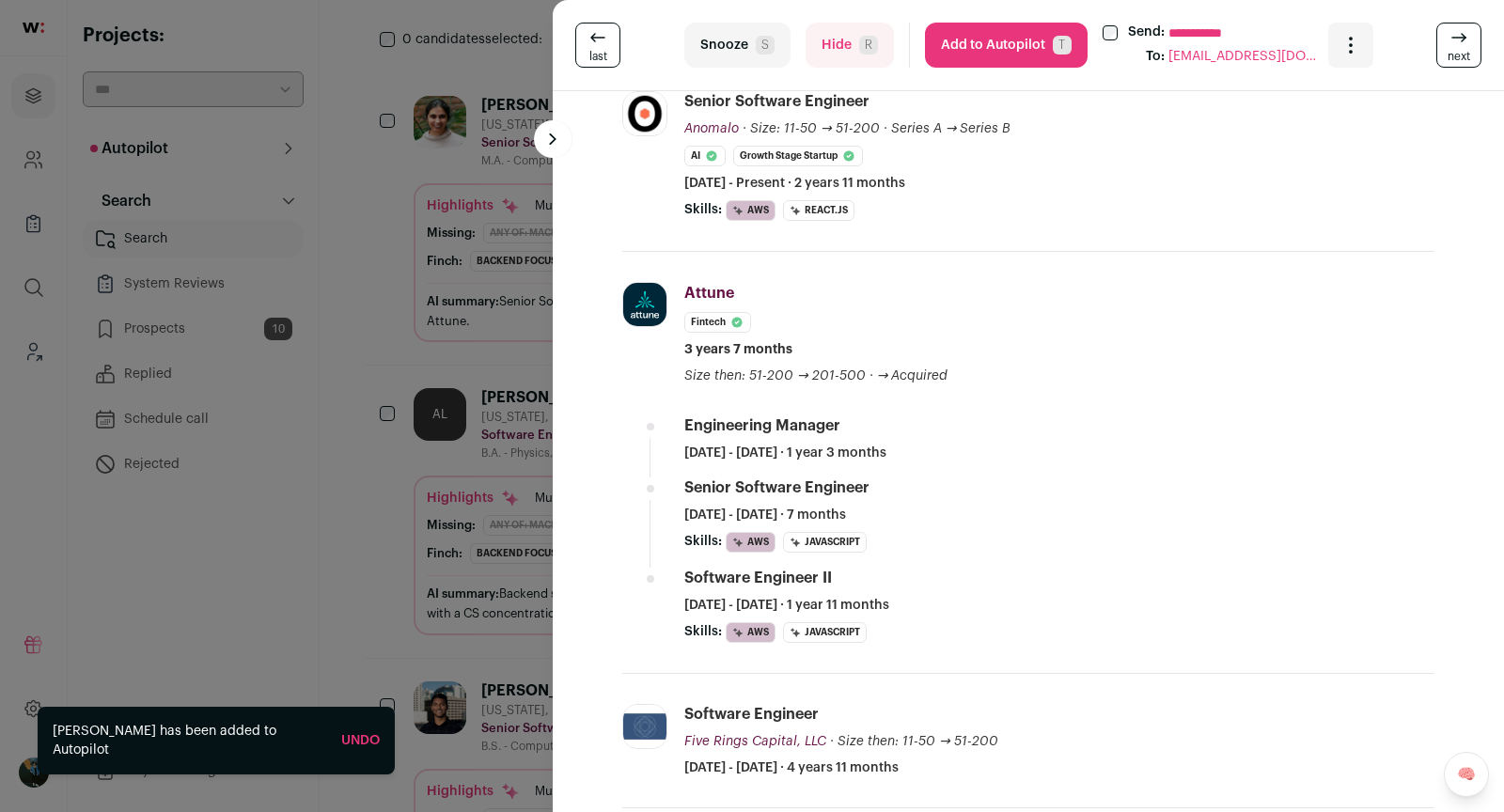
scroll to position [543, 0]
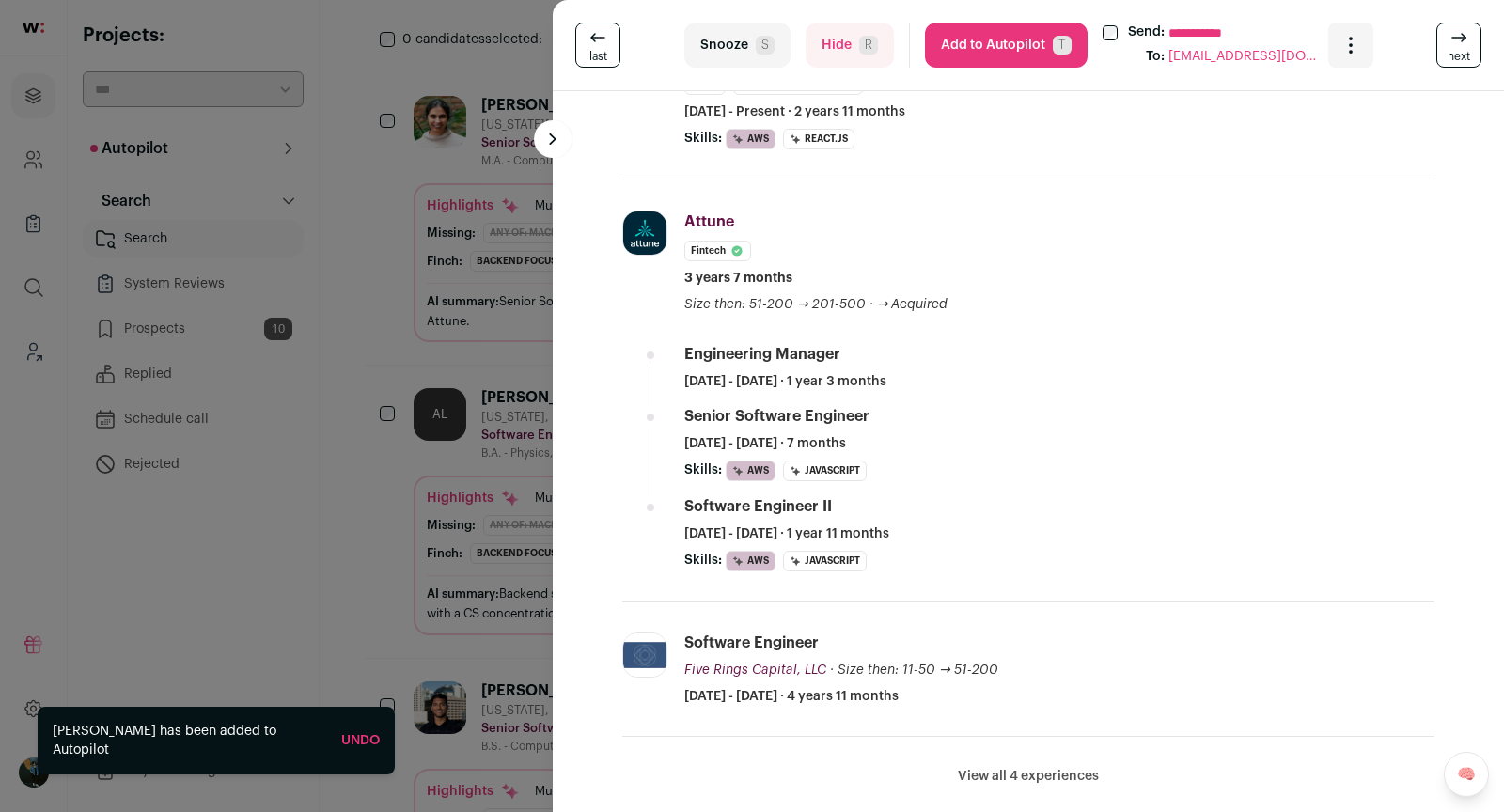
click at [1069, 767] on button "View all 4 experiences" at bounding box center [1028, 776] width 141 height 19
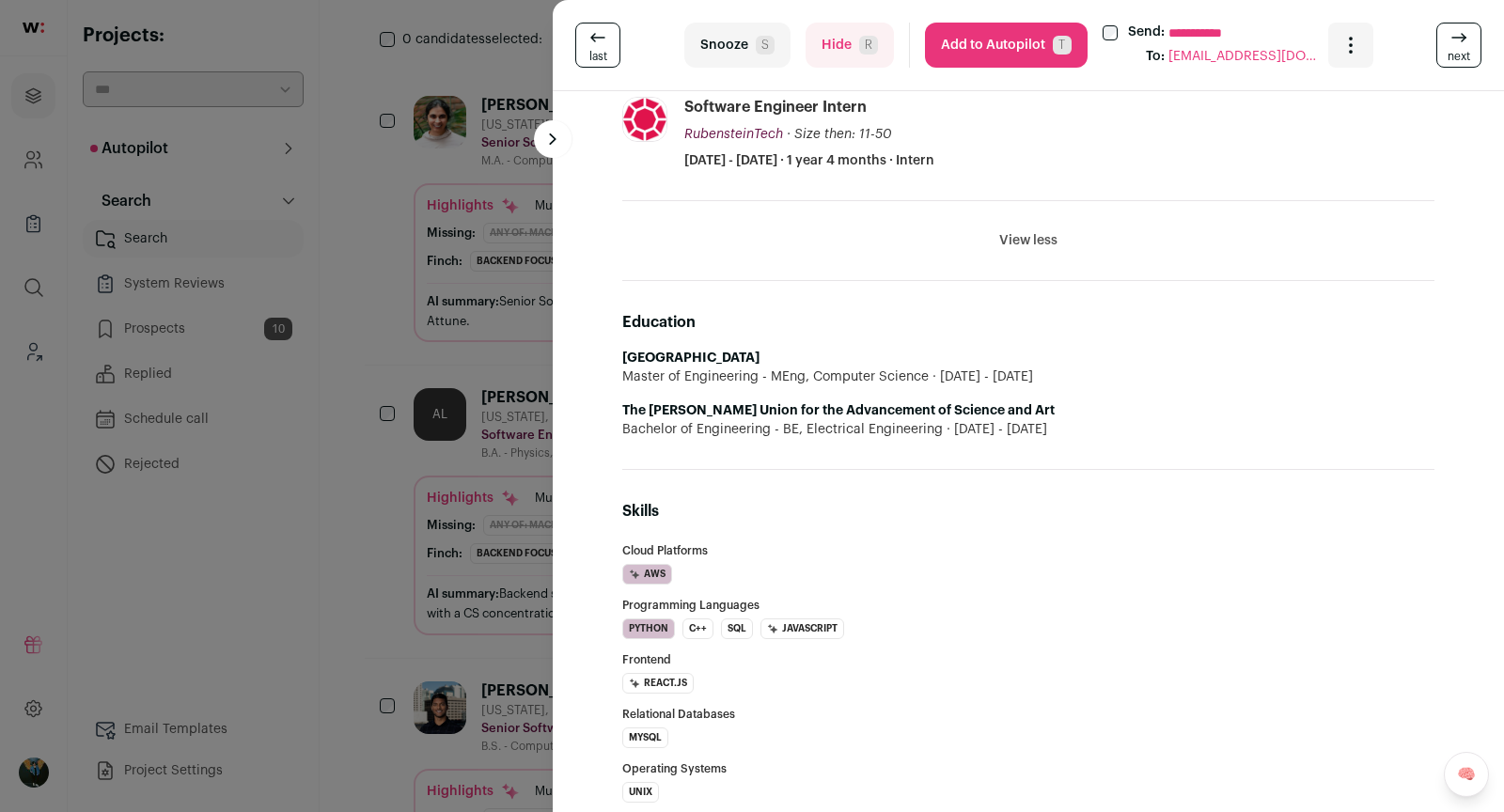
scroll to position [1211, 0]
click at [1015, 57] on button "Add to Autopilot T" at bounding box center [1006, 44] width 163 height 45
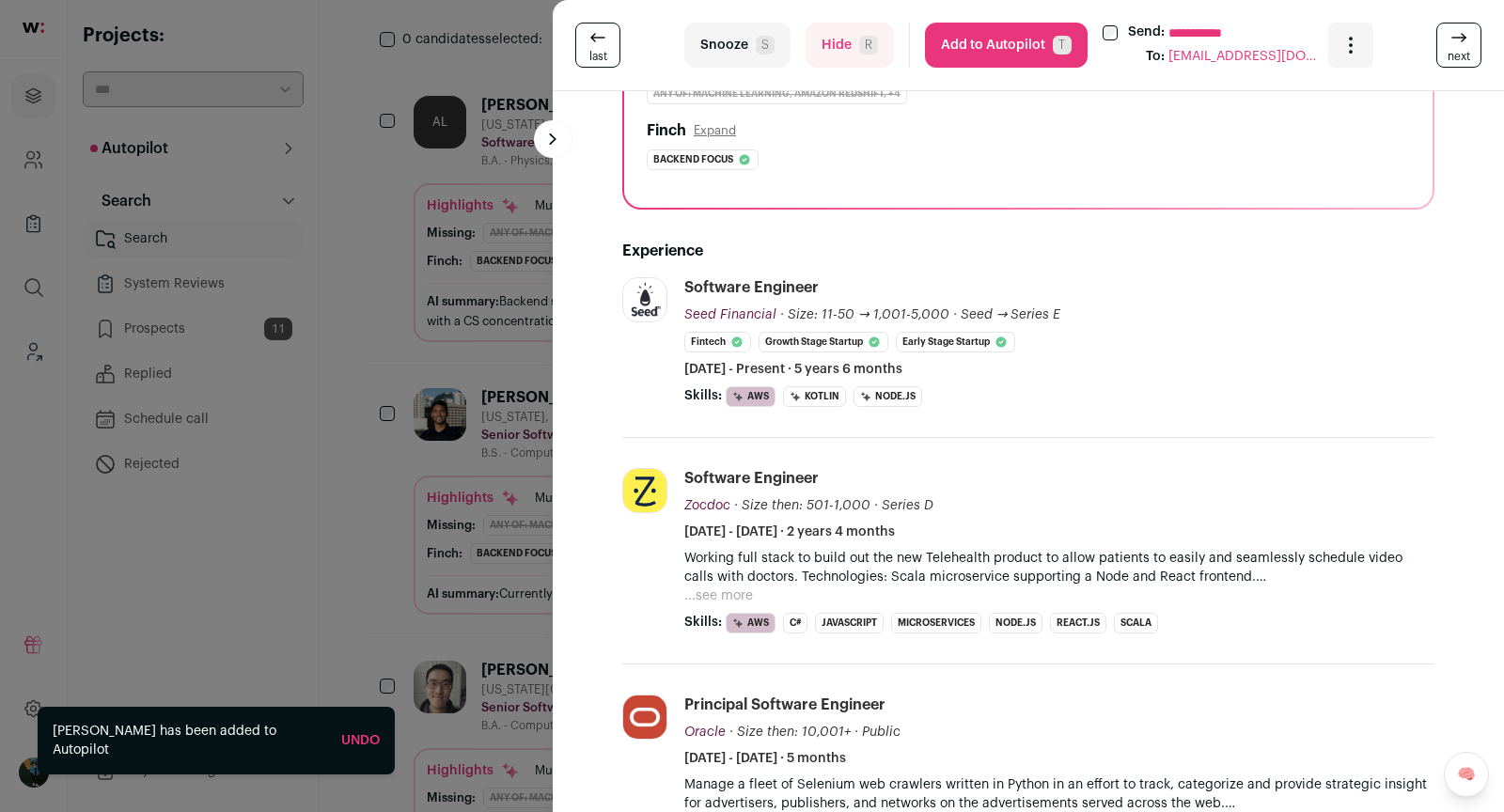
scroll to position [0, 0]
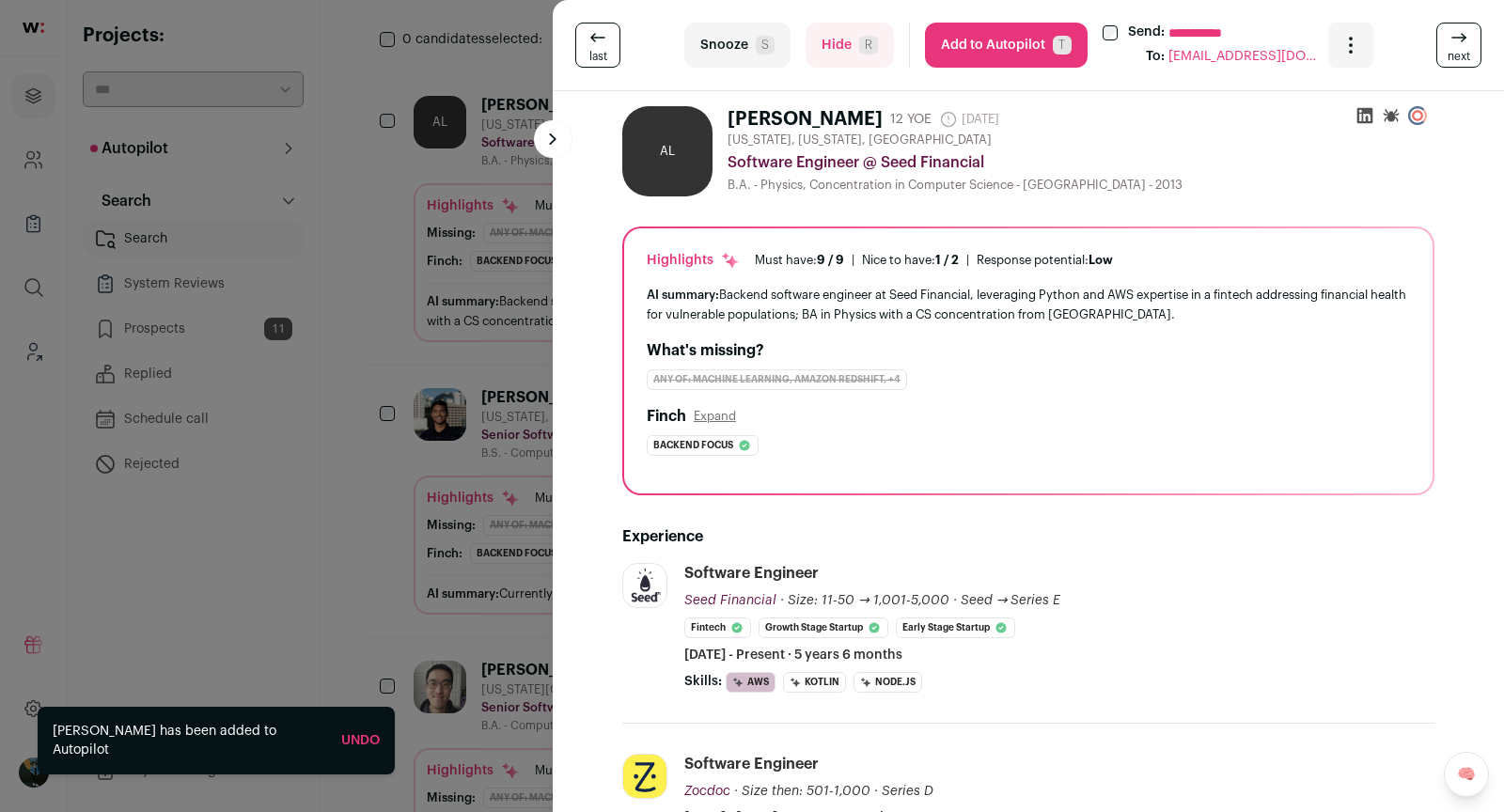
click at [988, 63] on button "Add to Autopilot T" at bounding box center [1006, 44] width 163 height 45
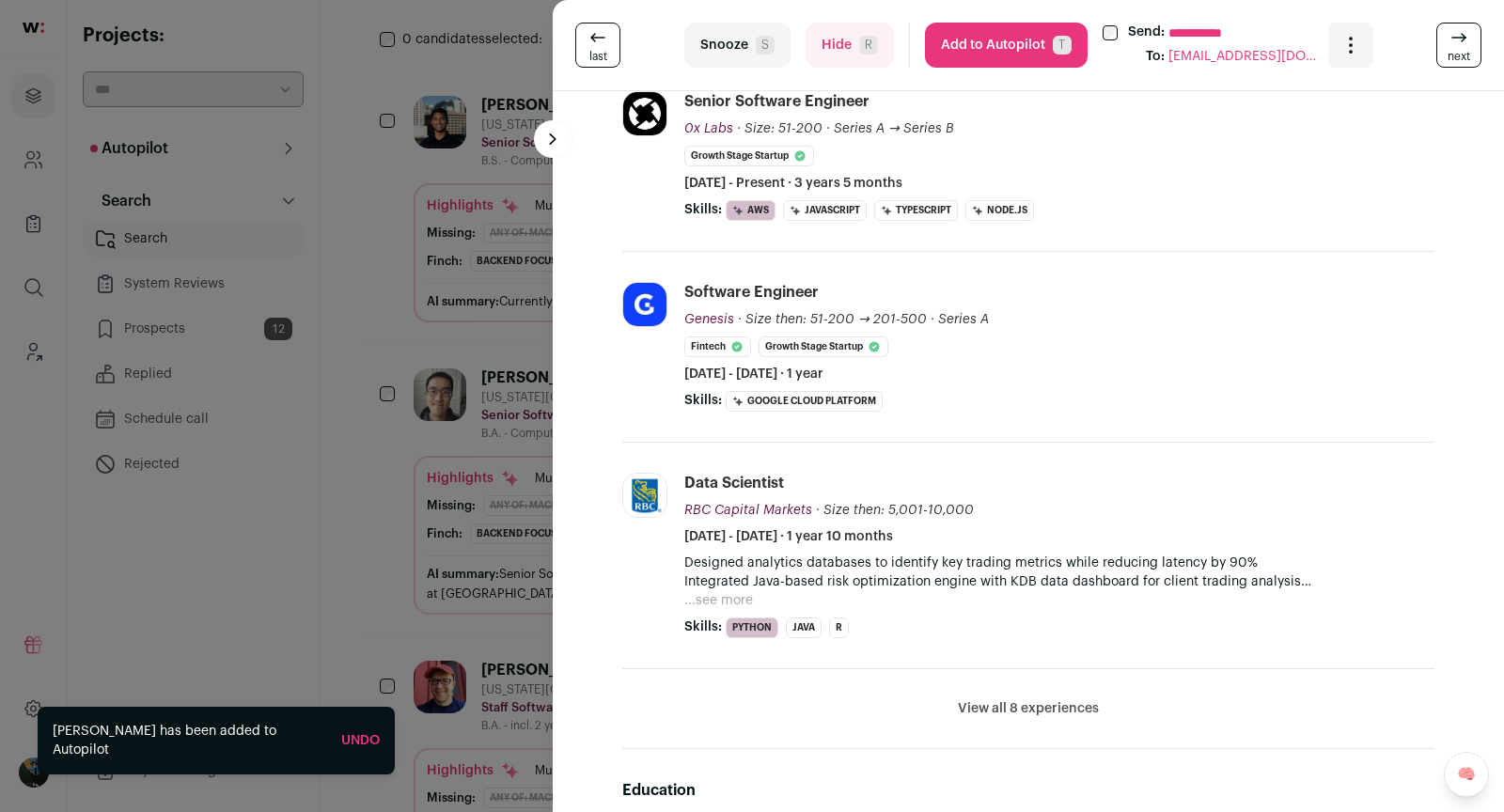
scroll to position [518, 0]
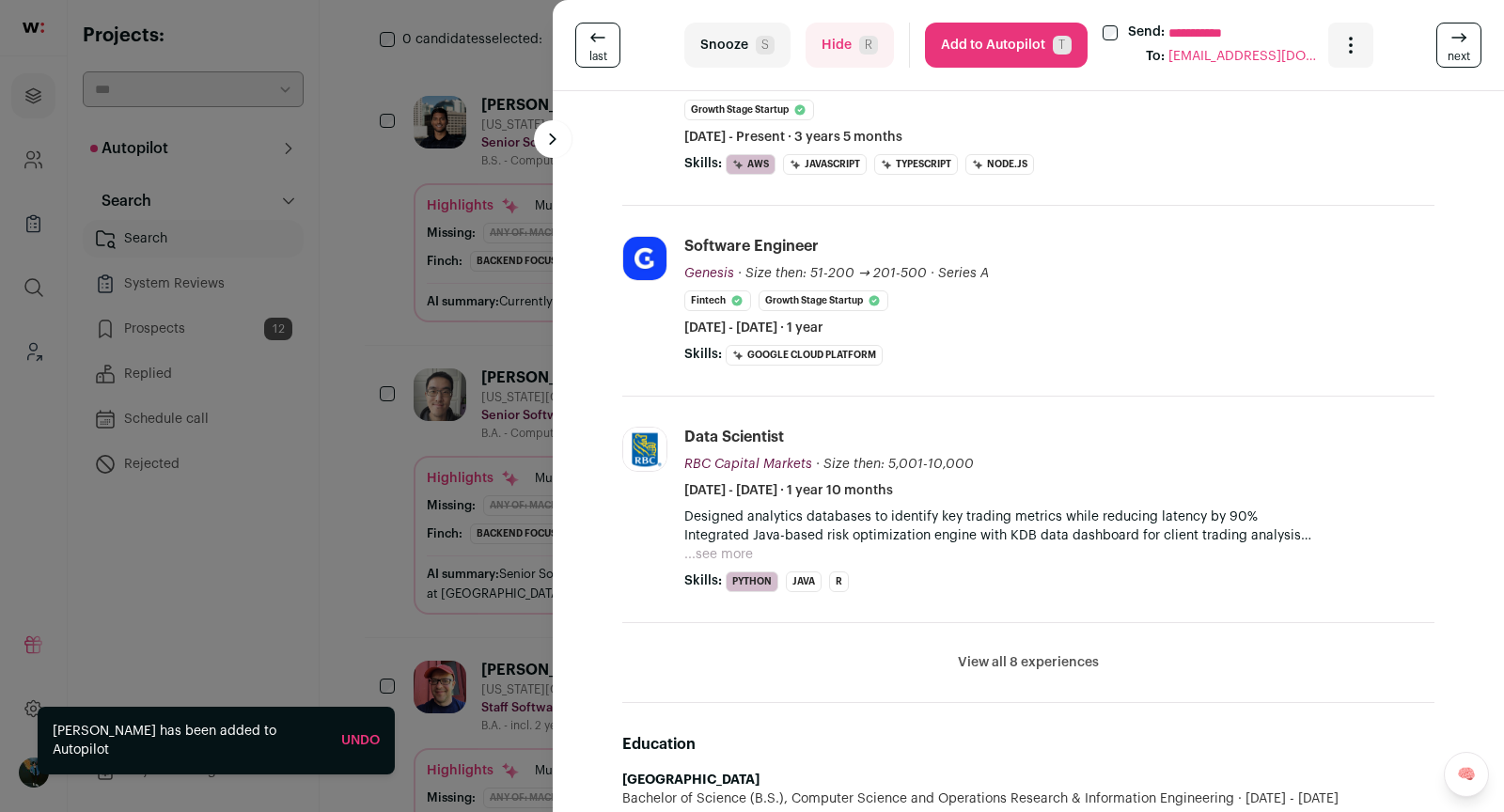
click at [986, 653] on button "View all 8 experiences" at bounding box center [1028, 663] width 141 height 19
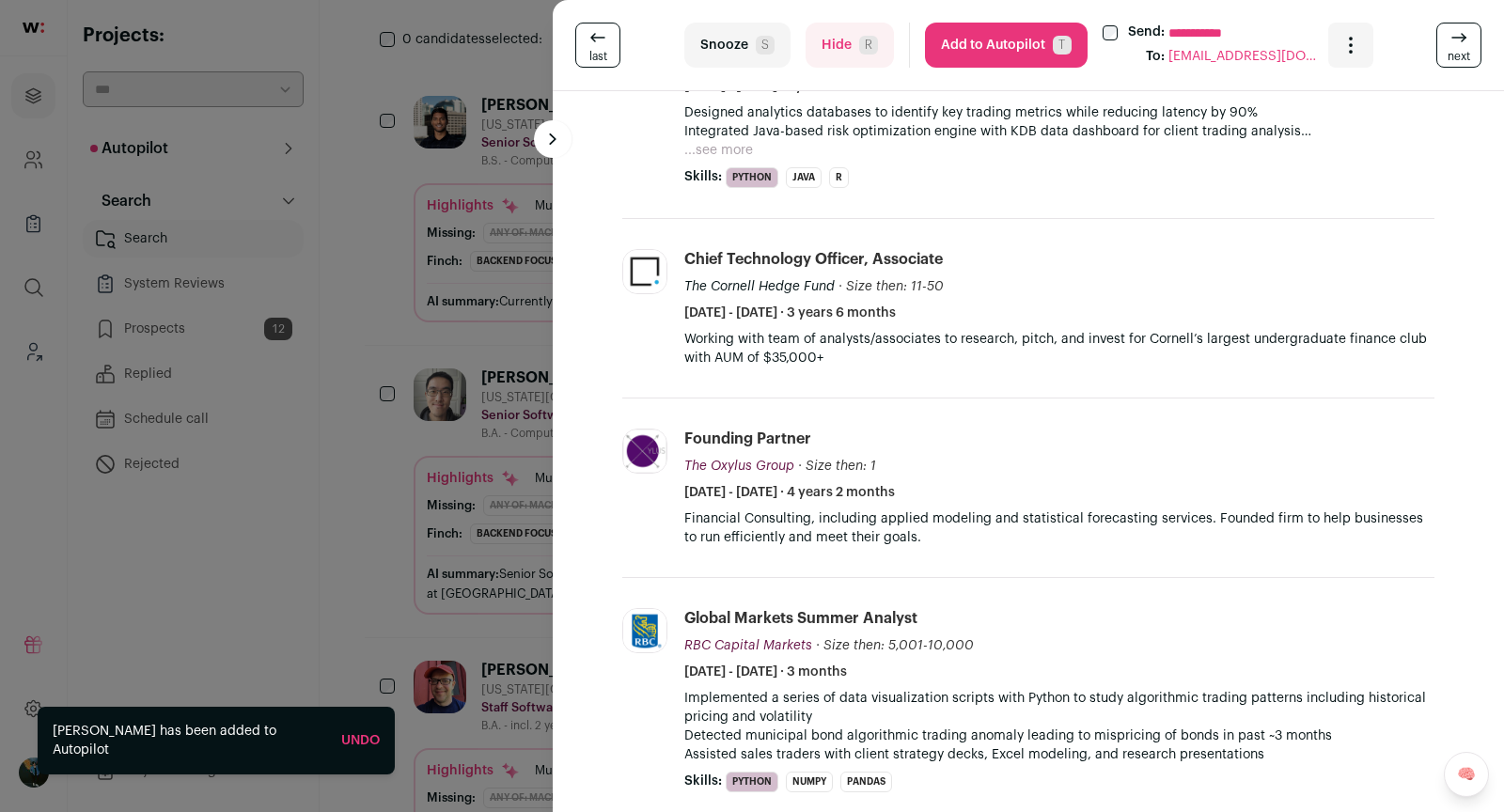
scroll to position [925, 0]
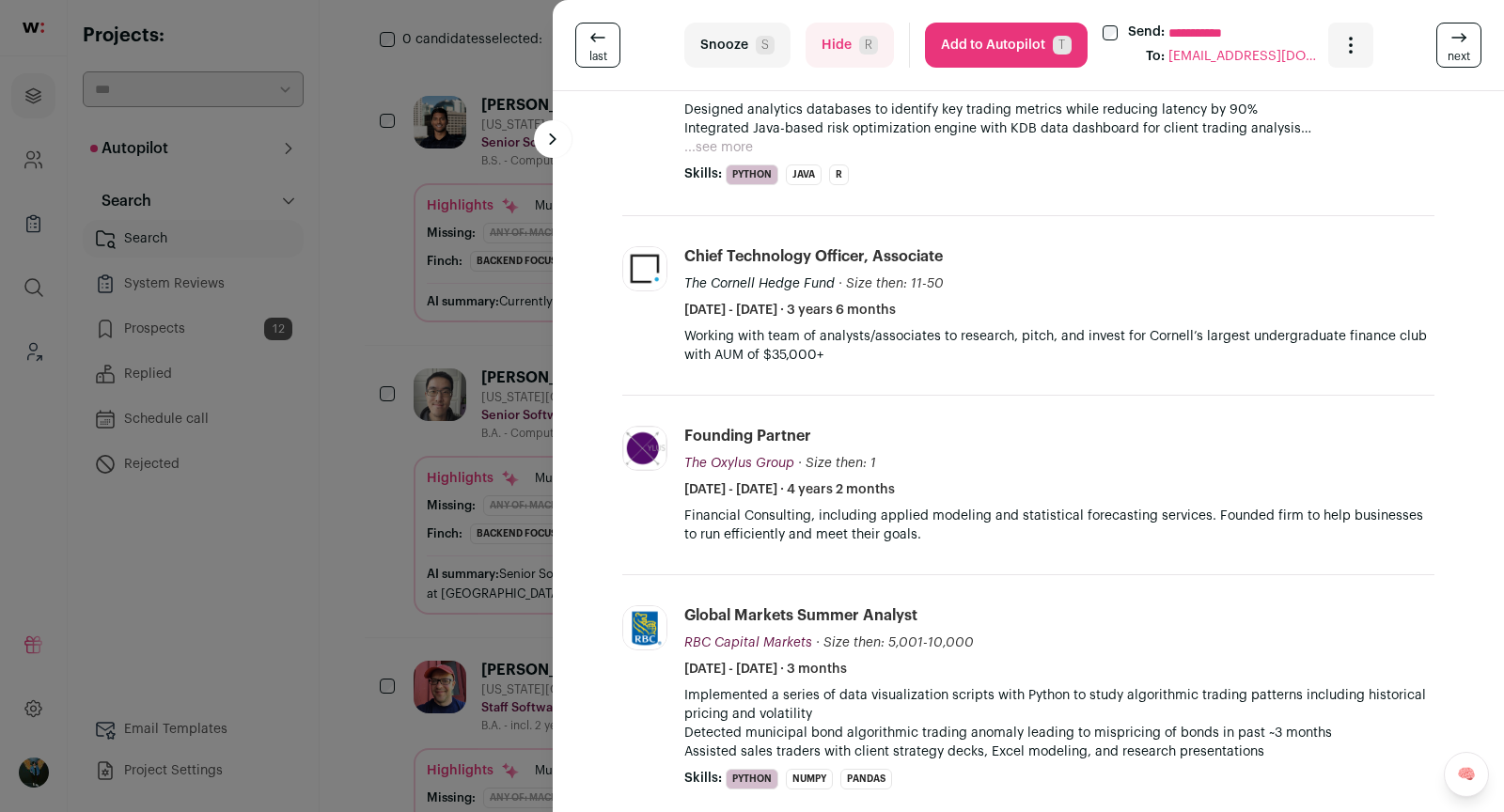
click at [1007, 40] on button "Add to Autopilot T" at bounding box center [1006, 44] width 163 height 45
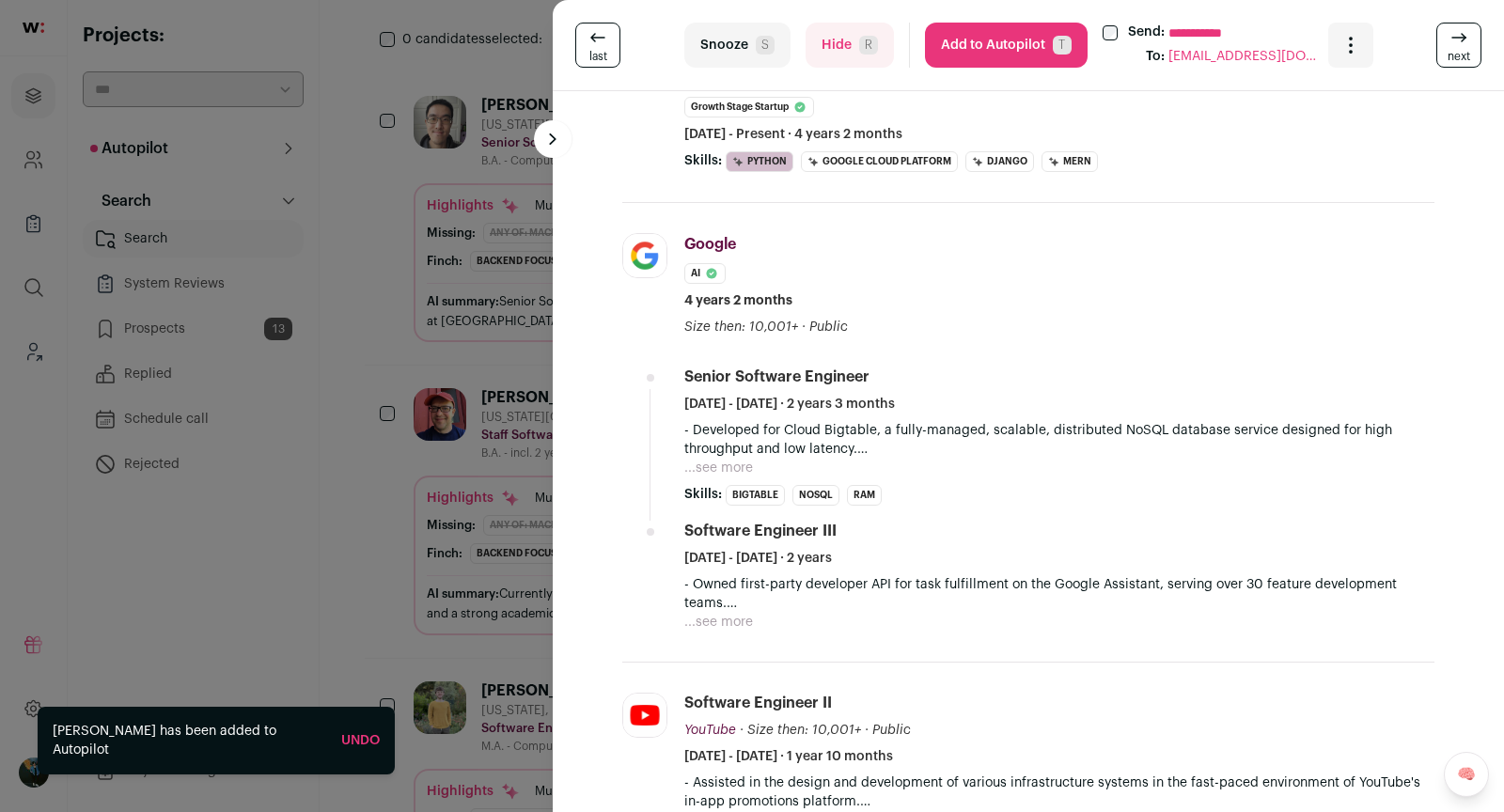
scroll to position [983, 0]
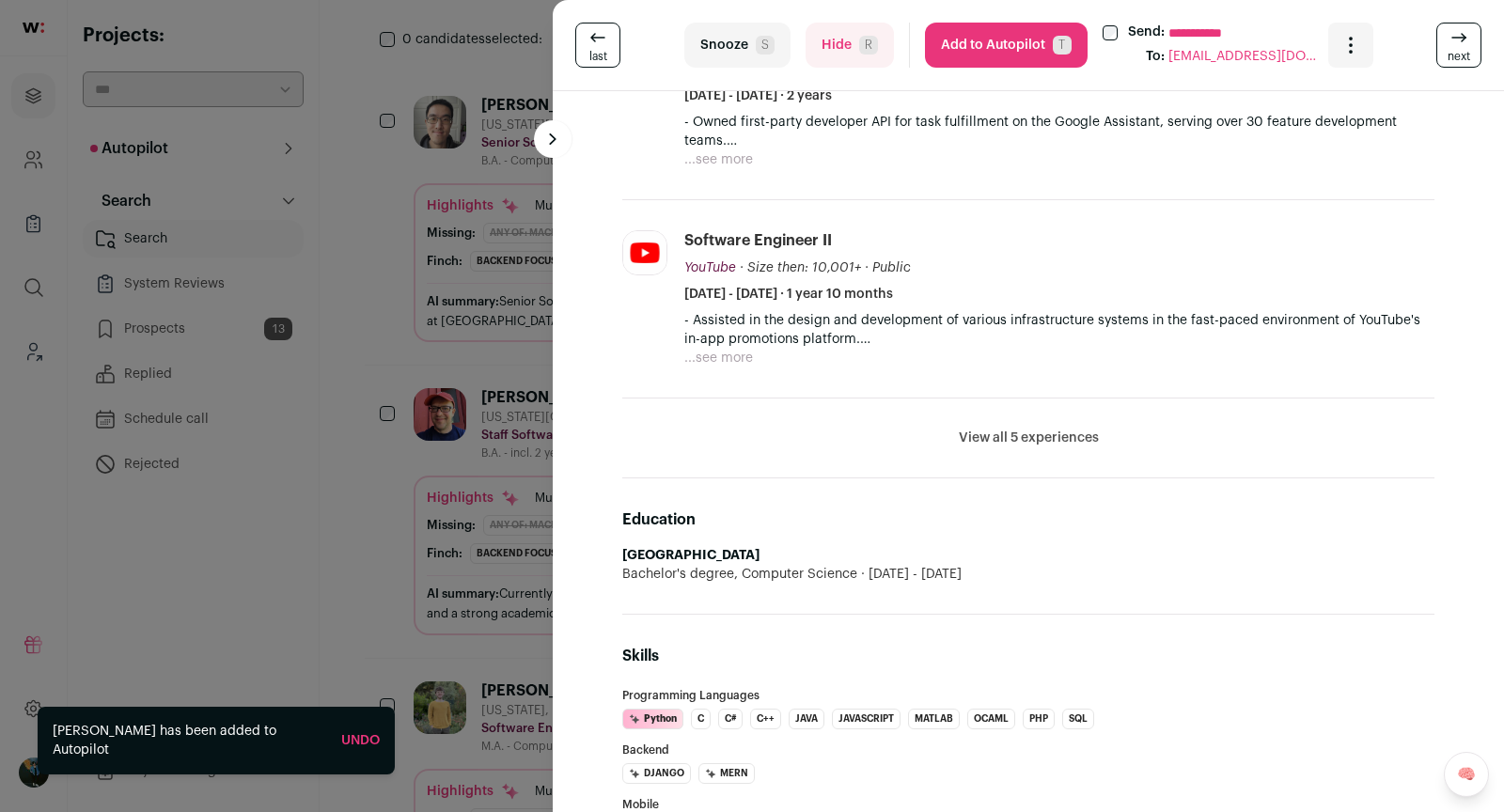
click at [1010, 43] on button "Add to Autopilot T" at bounding box center [1006, 44] width 163 height 45
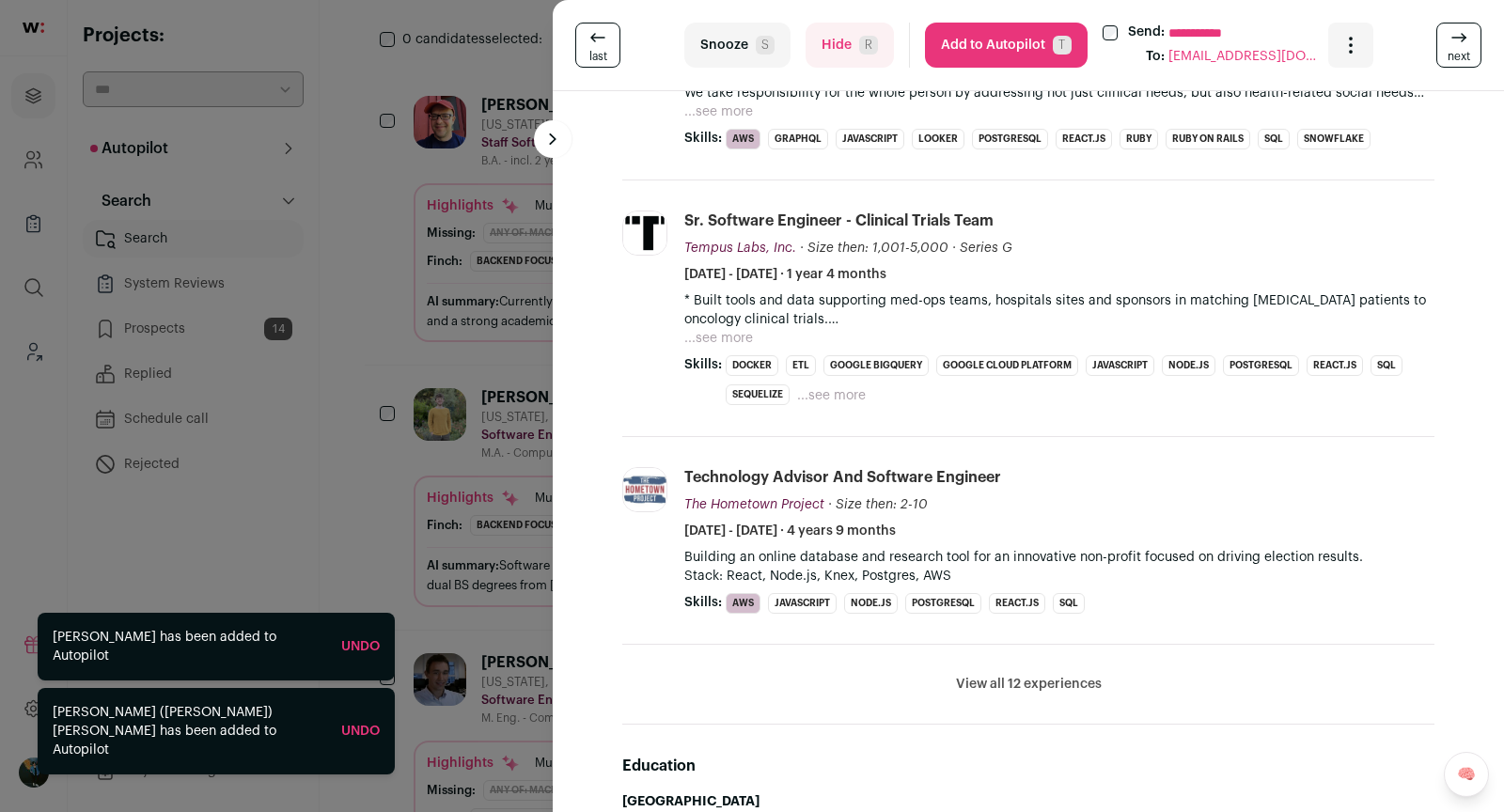
scroll to position [701, 0]
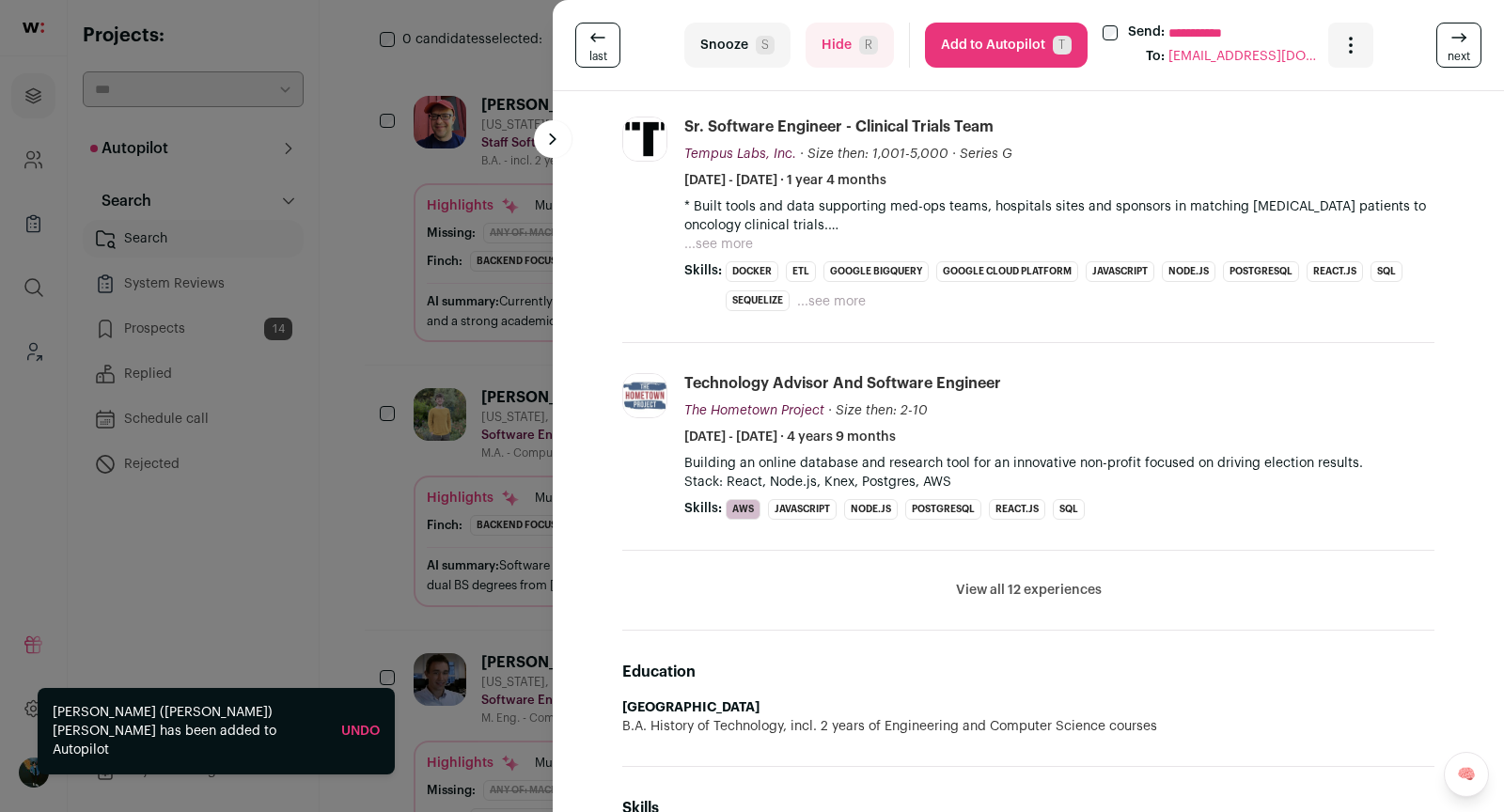
click at [769, 39] on span "S" at bounding box center [766, 45] width 19 height 19
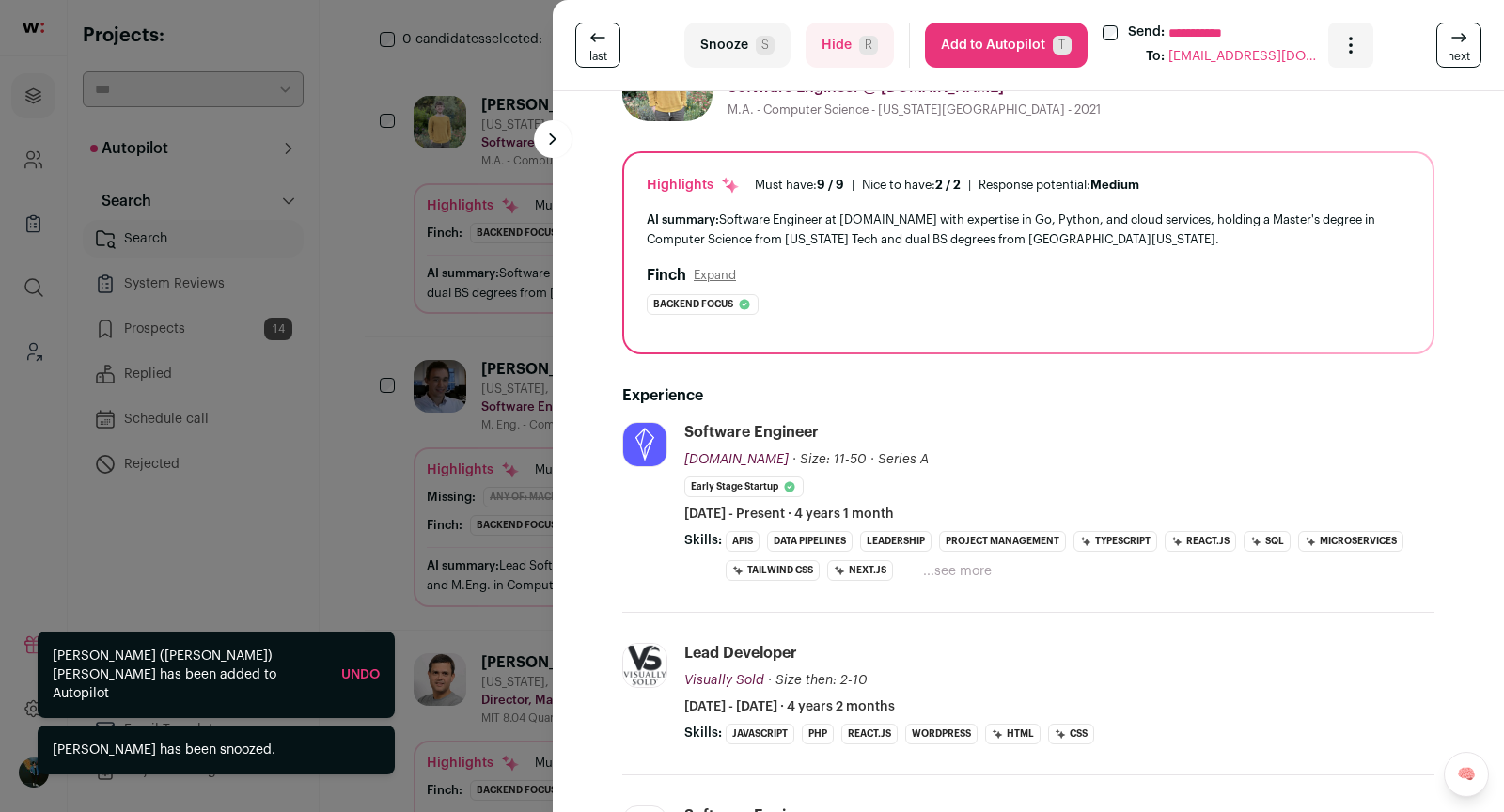
scroll to position [0, 0]
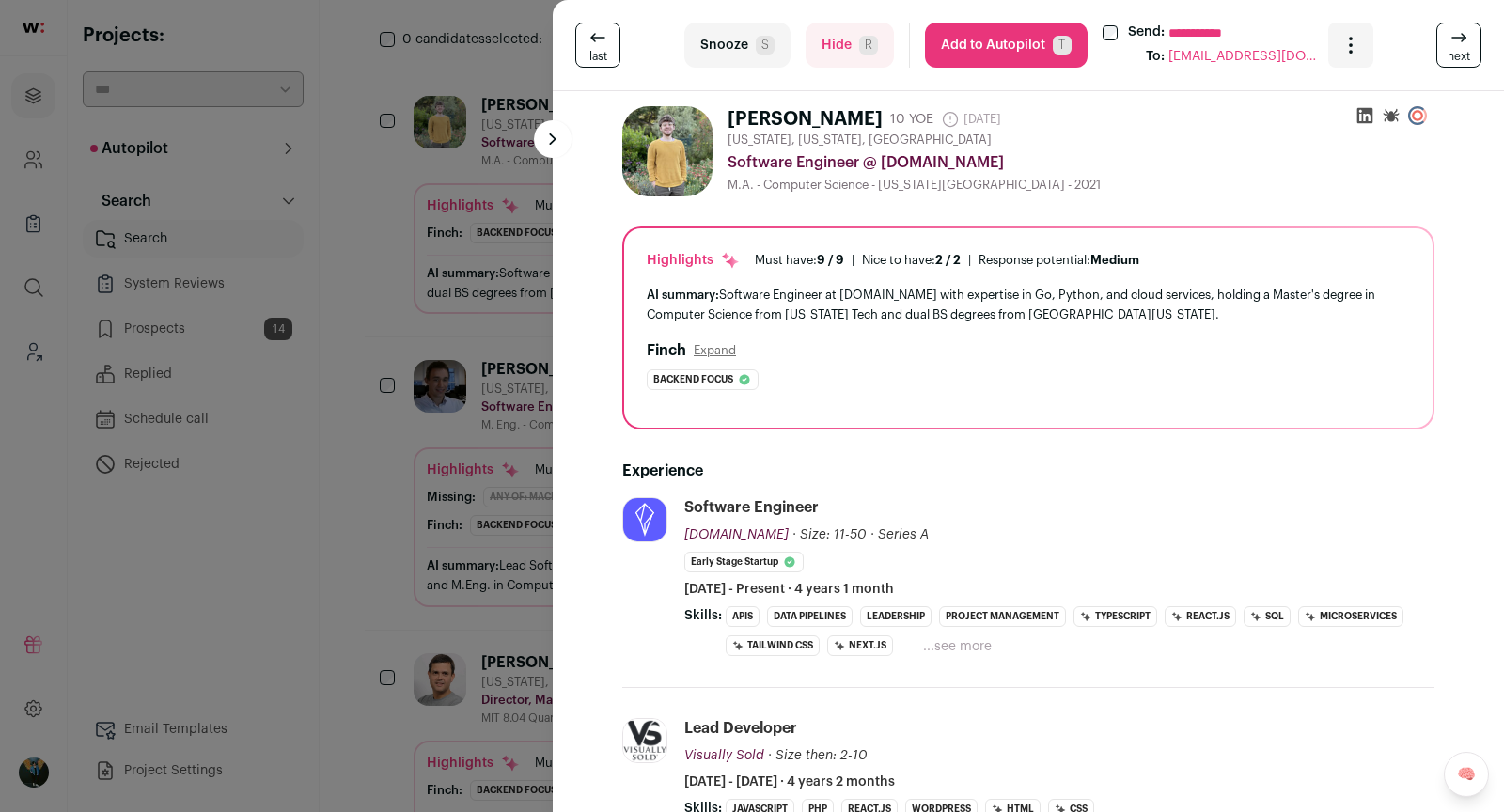
click at [1019, 54] on button "Add to Autopilot T" at bounding box center [1006, 44] width 163 height 45
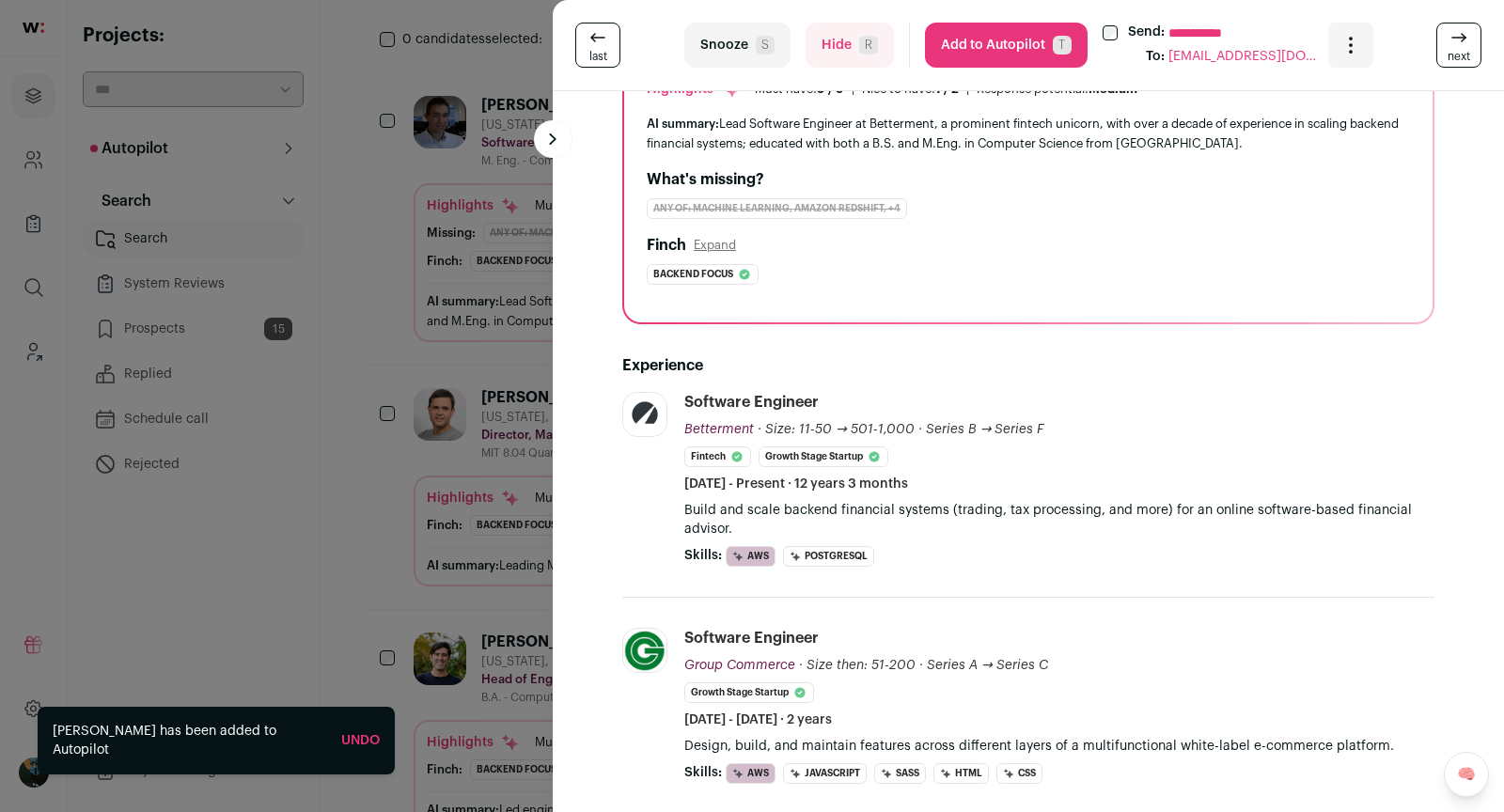
scroll to position [170, 0]
click at [1040, 37] on button "Add to Autopilot T" at bounding box center [1006, 44] width 163 height 45
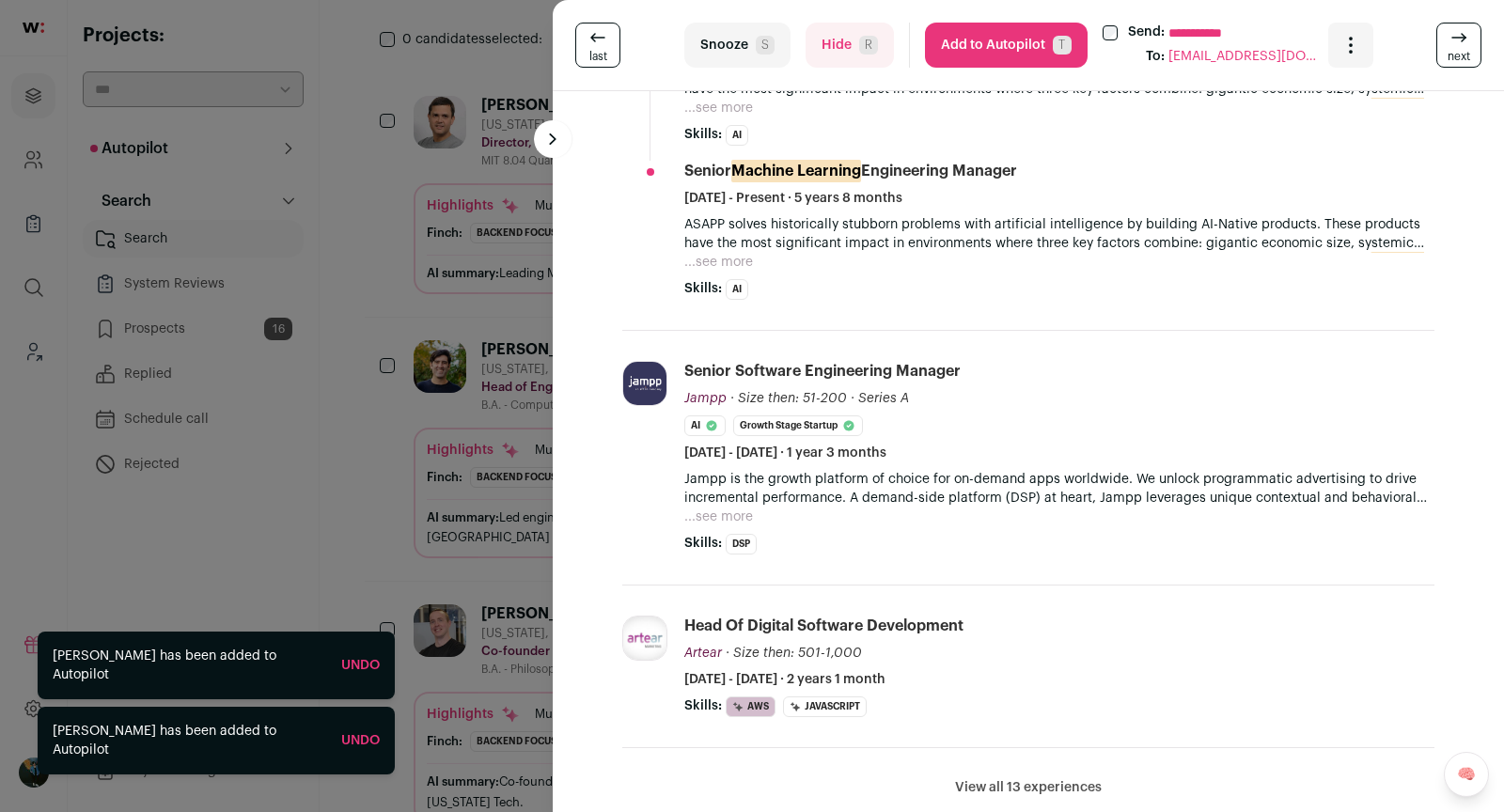
scroll to position [626, 0]
click at [1038, 32] on button "Add to Autopilot T" at bounding box center [1006, 44] width 163 height 45
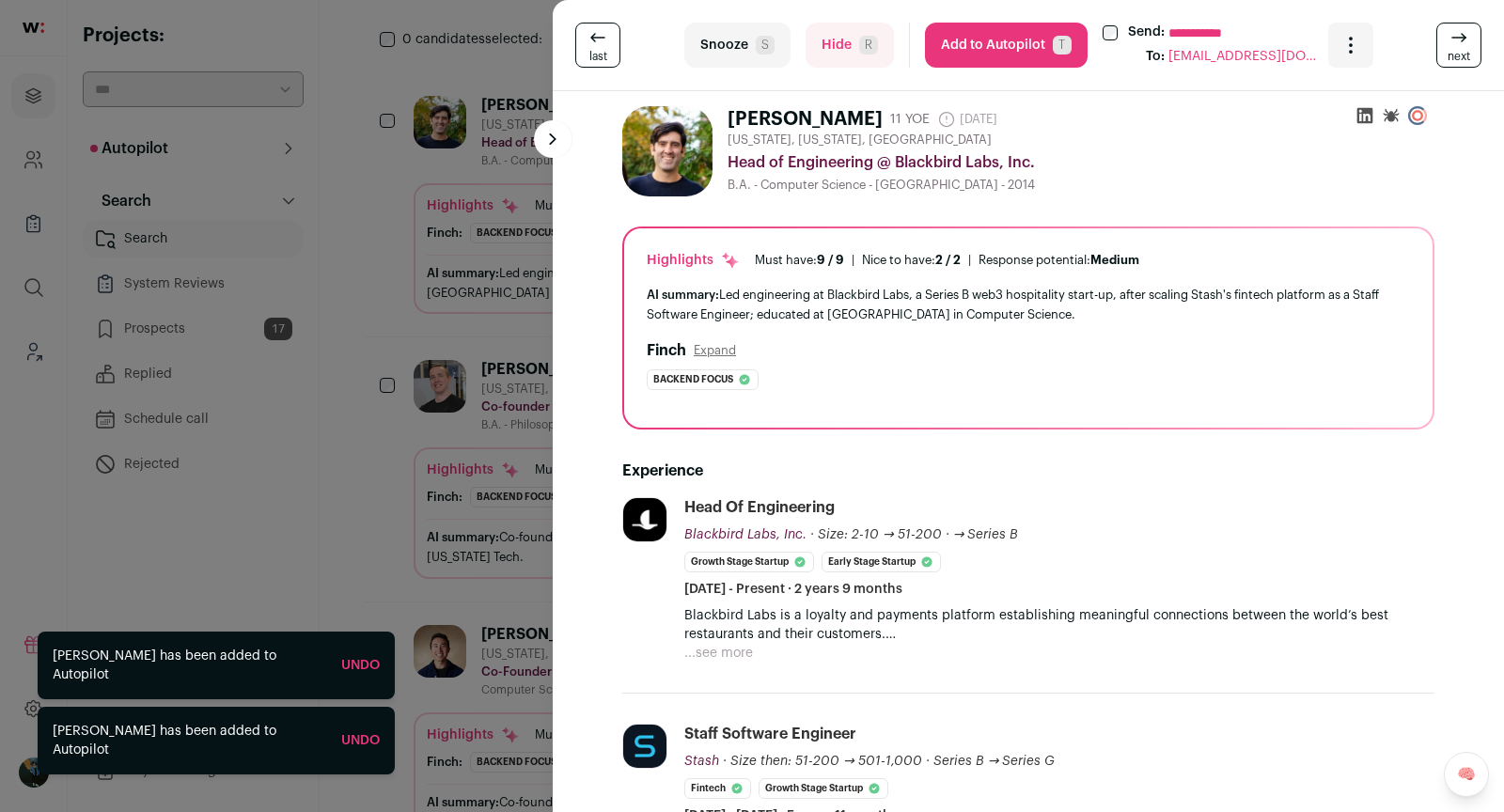
click at [1000, 40] on button "Add to Autopilot T" at bounding box center [1006, 44] width 163 height 45
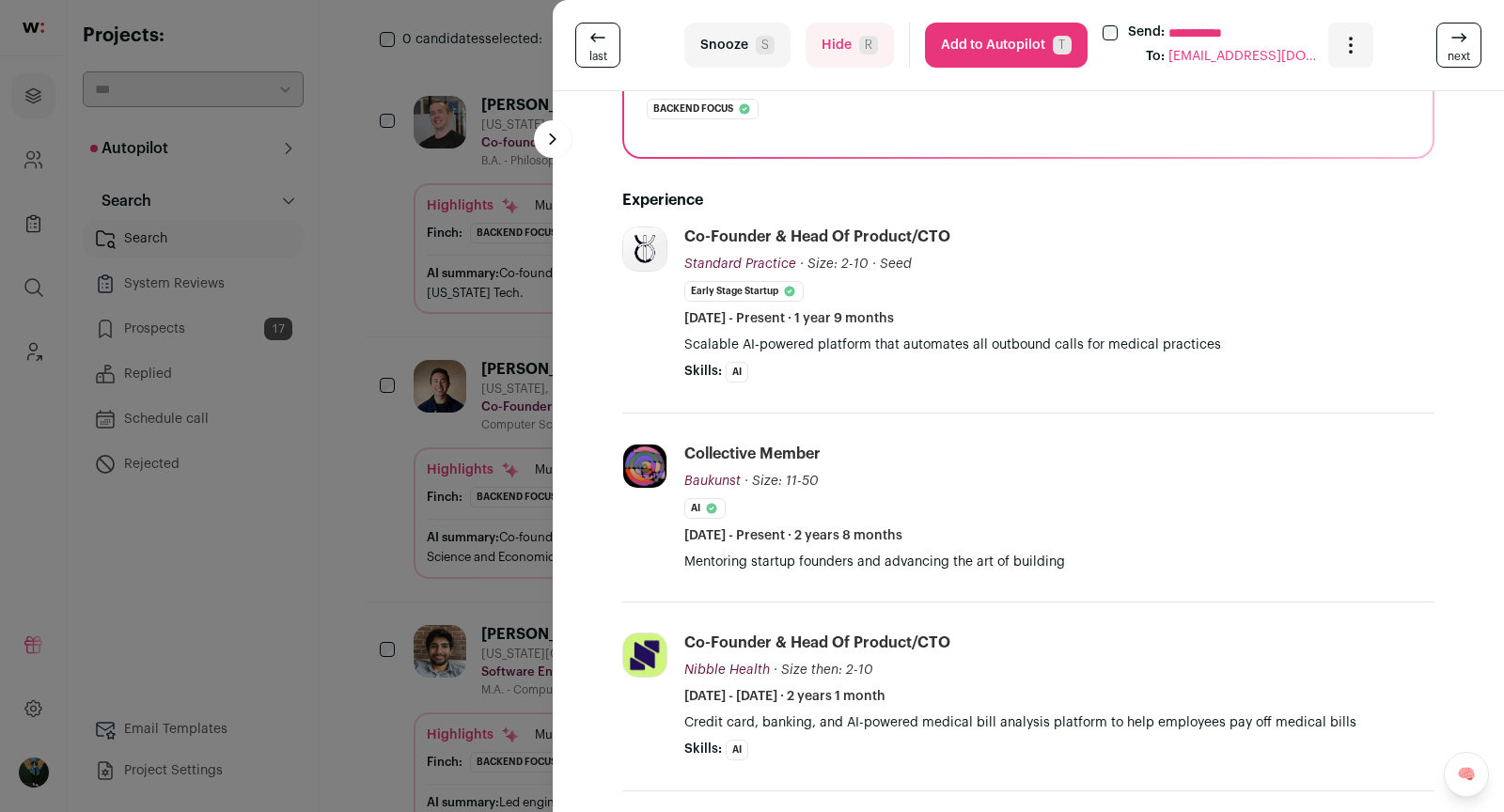
scroll to position [205, 0]
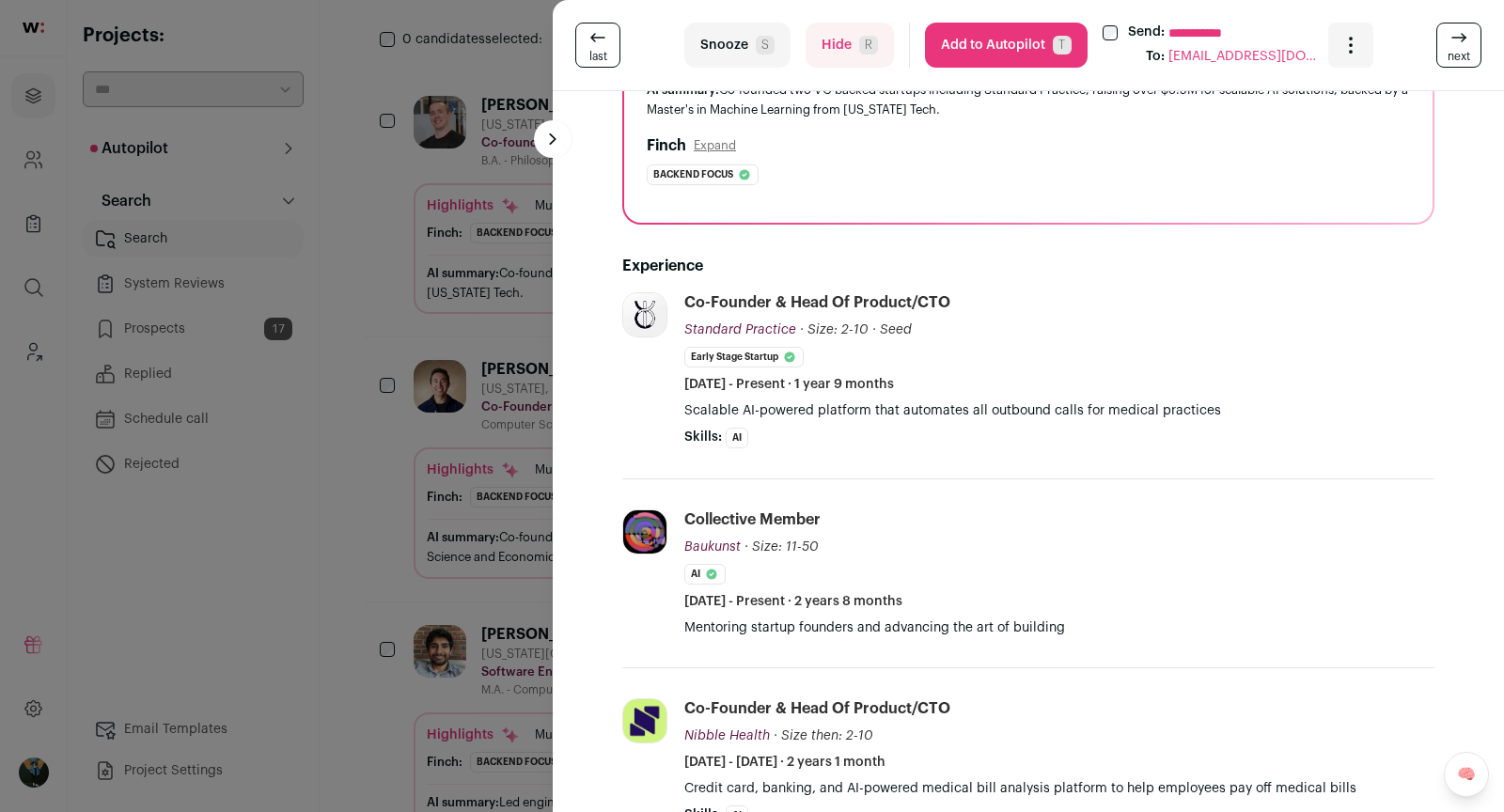
click at [1475, 37] on link "next" at bounding box center [1459, 44] width 45 height 45
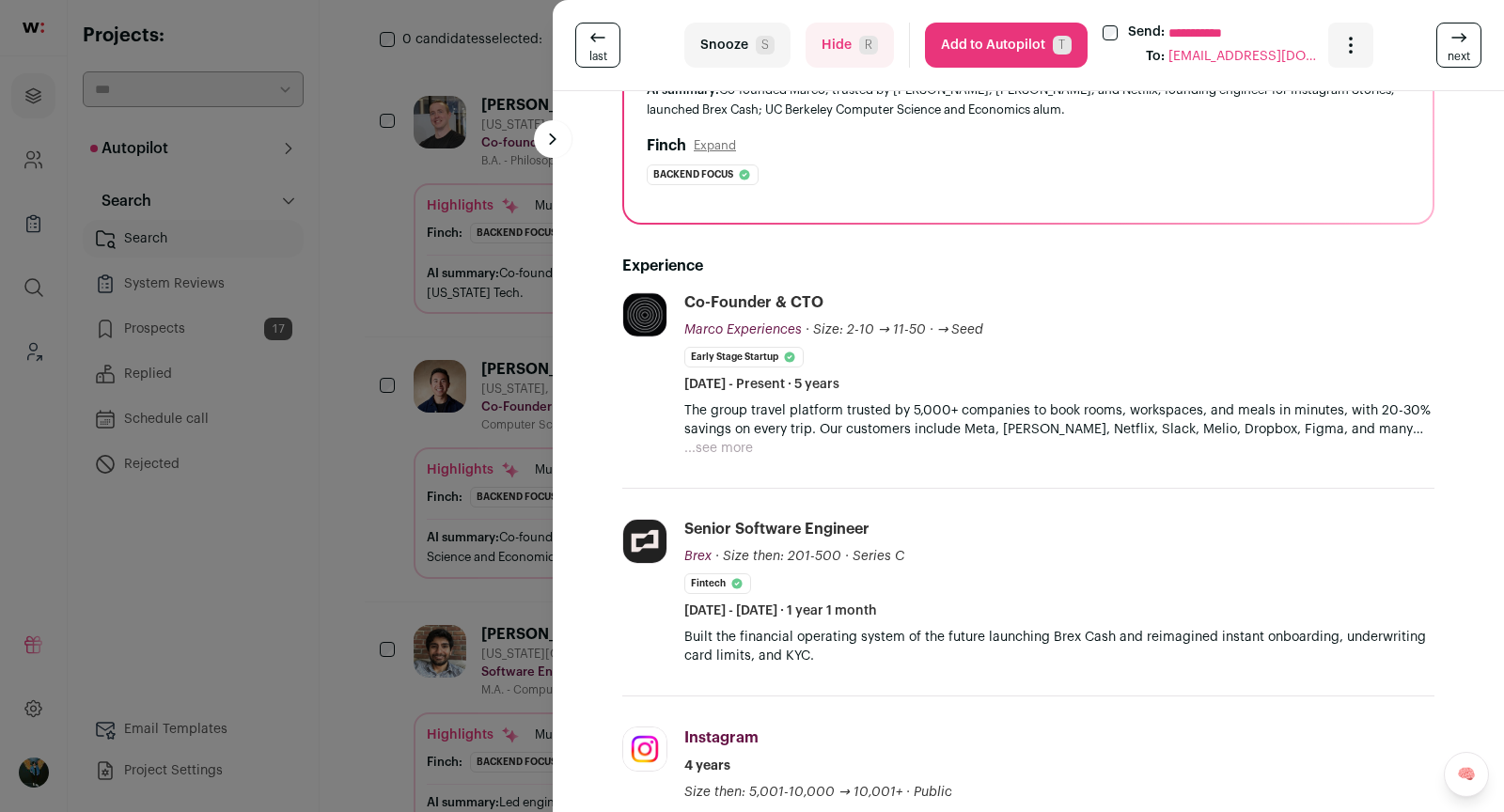
click at [1475, 38] on link "next" at bounding box center [1459, 44] width 45 height 45
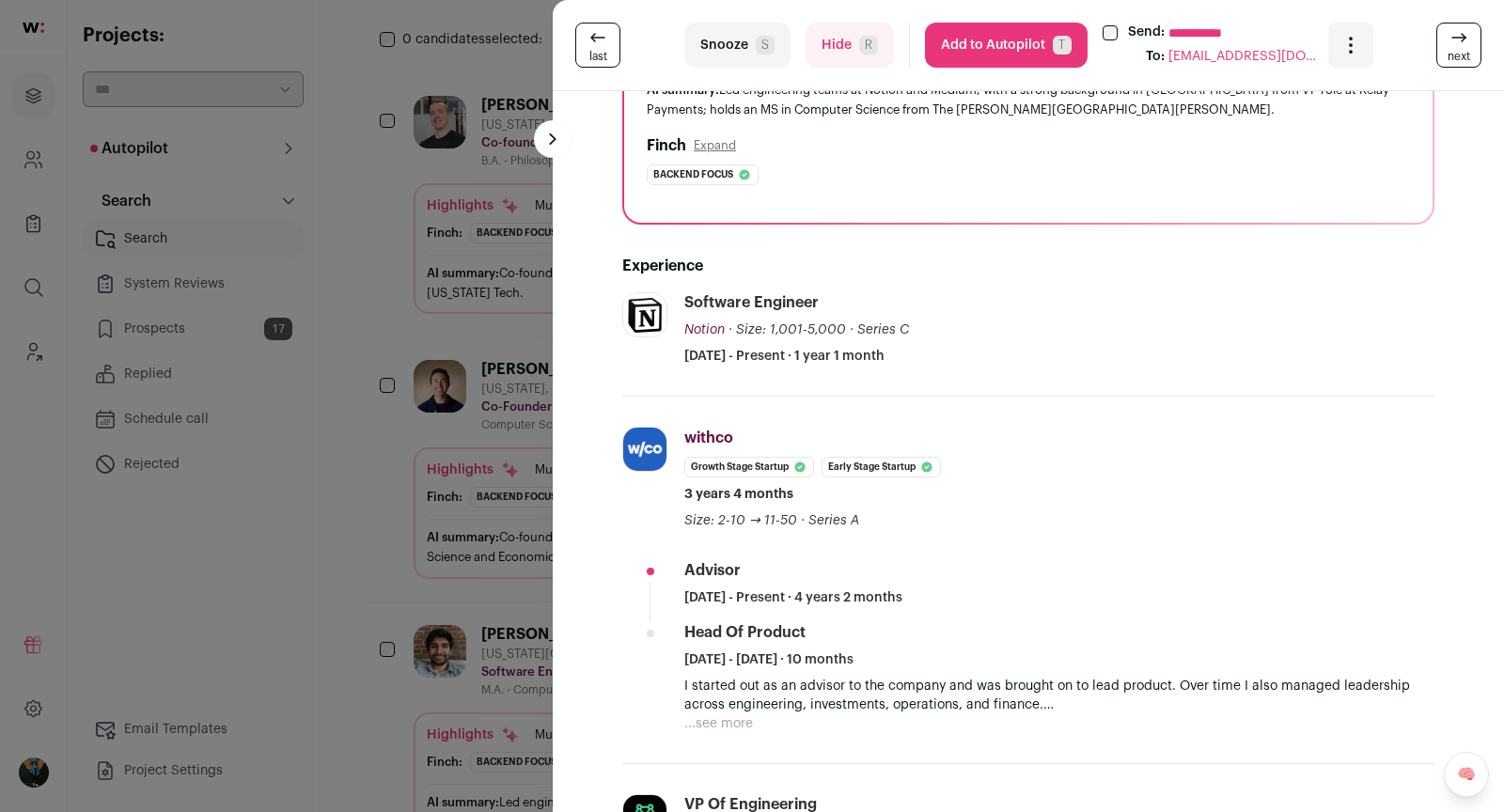
click at [1475, 38] on link "next" at bounding box center [1459, 44] width 45 height 45
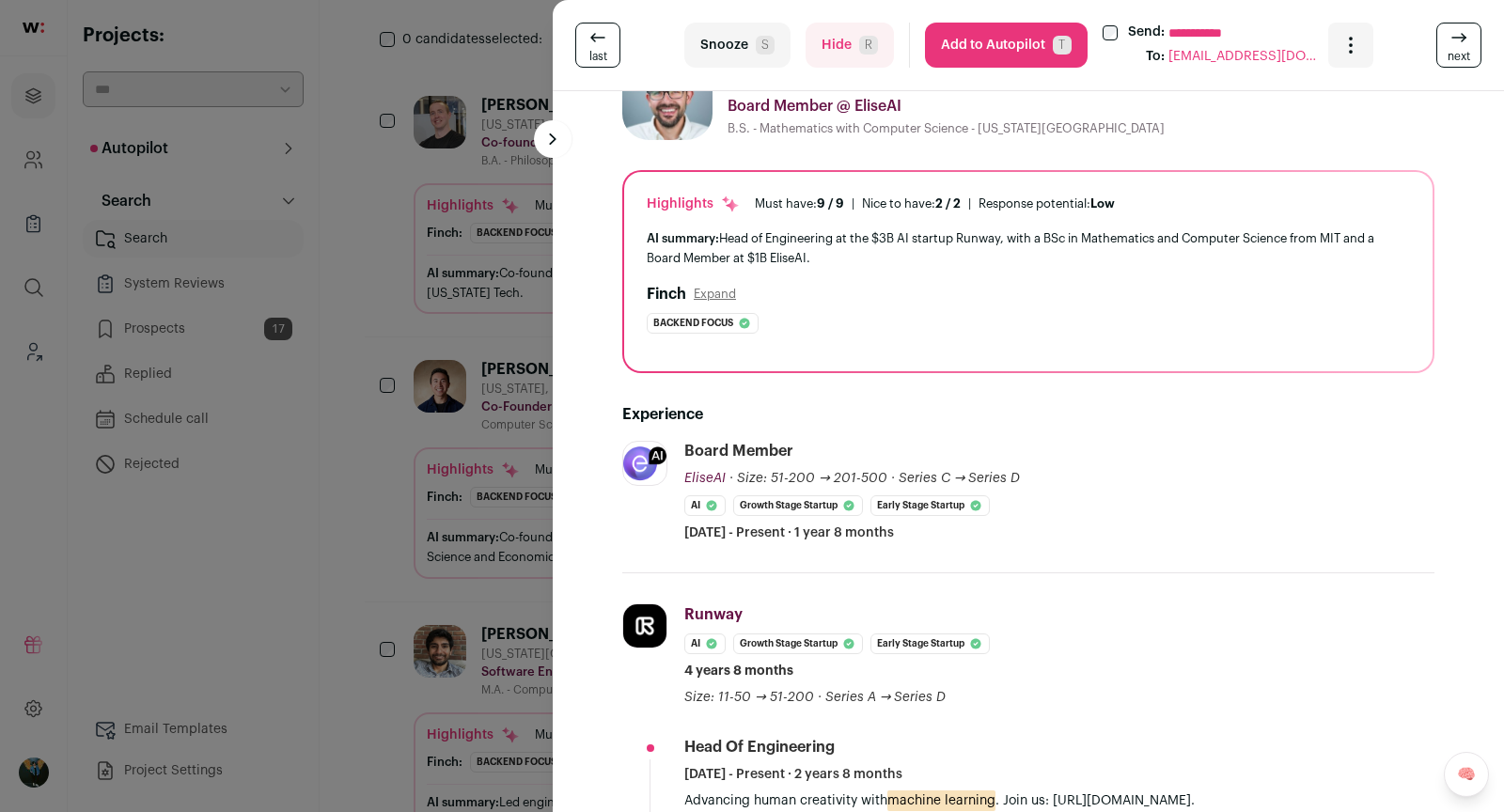
scroll to position [0, 0]
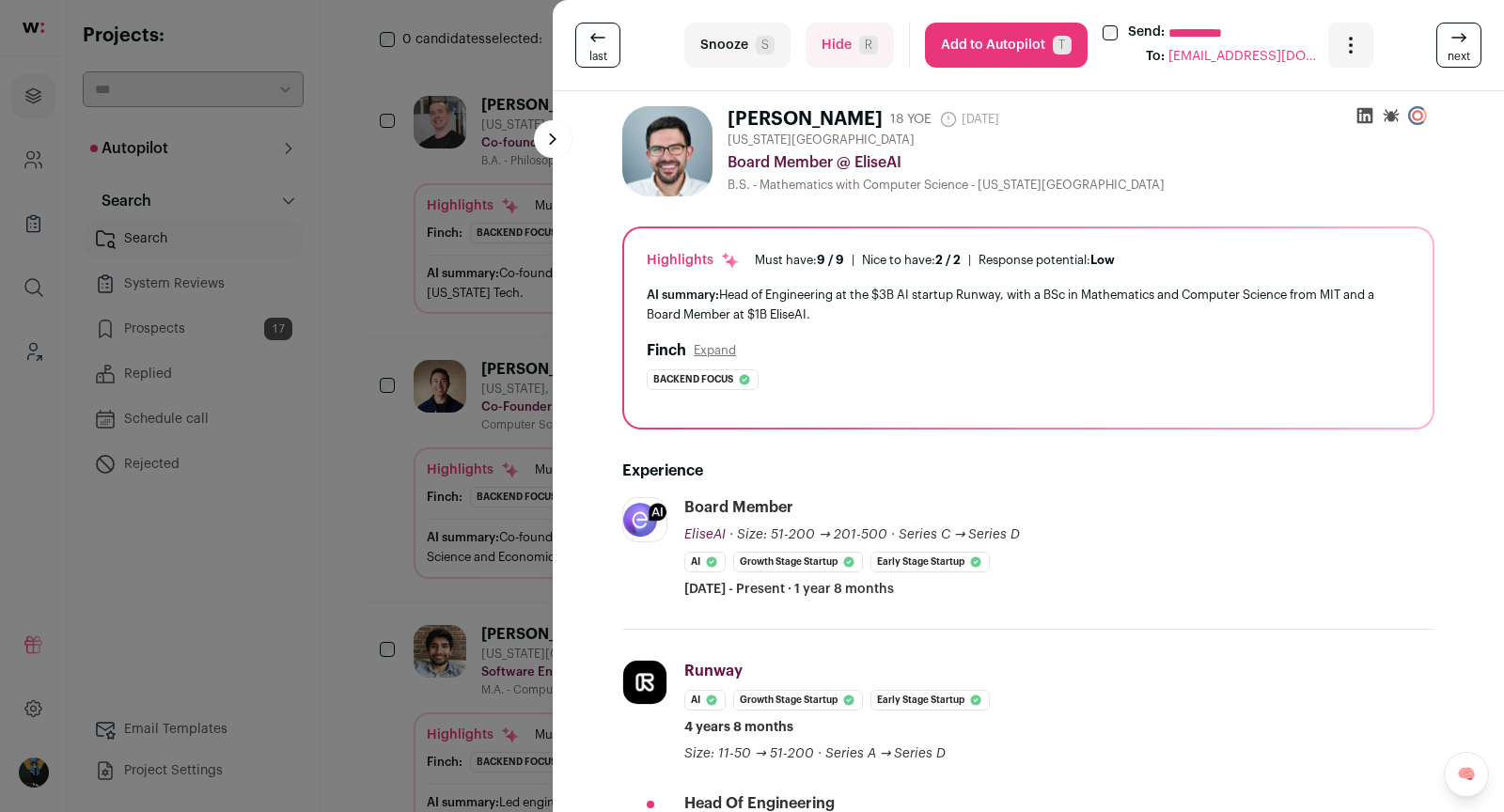
click at [994, 43] on button "Add to Autopilot T" at bounding box center [1006, 44] width 163 height 45
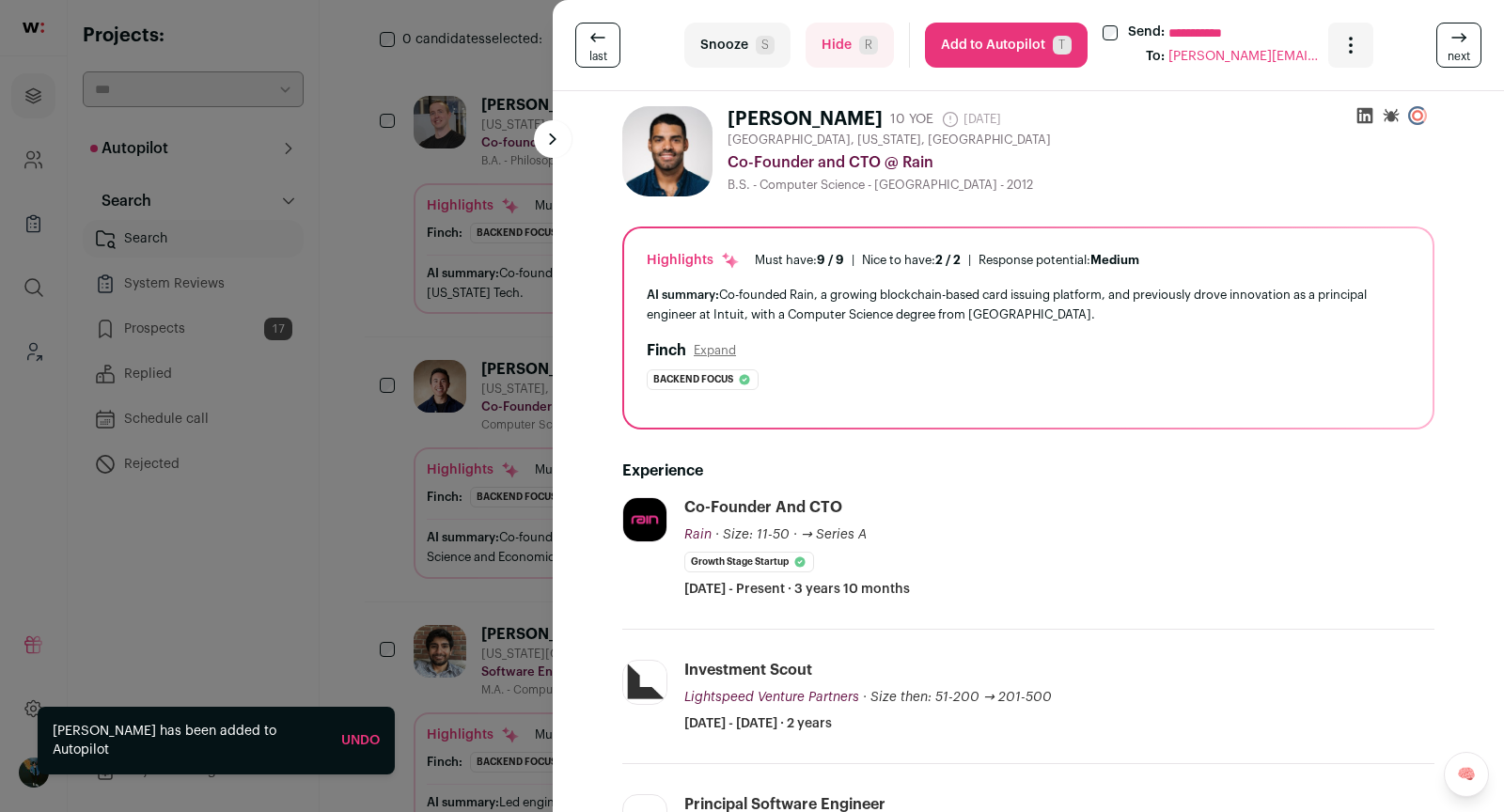
click at [1464, 50] on span "next" at bounding box center [1459, 57] width 22 height 15
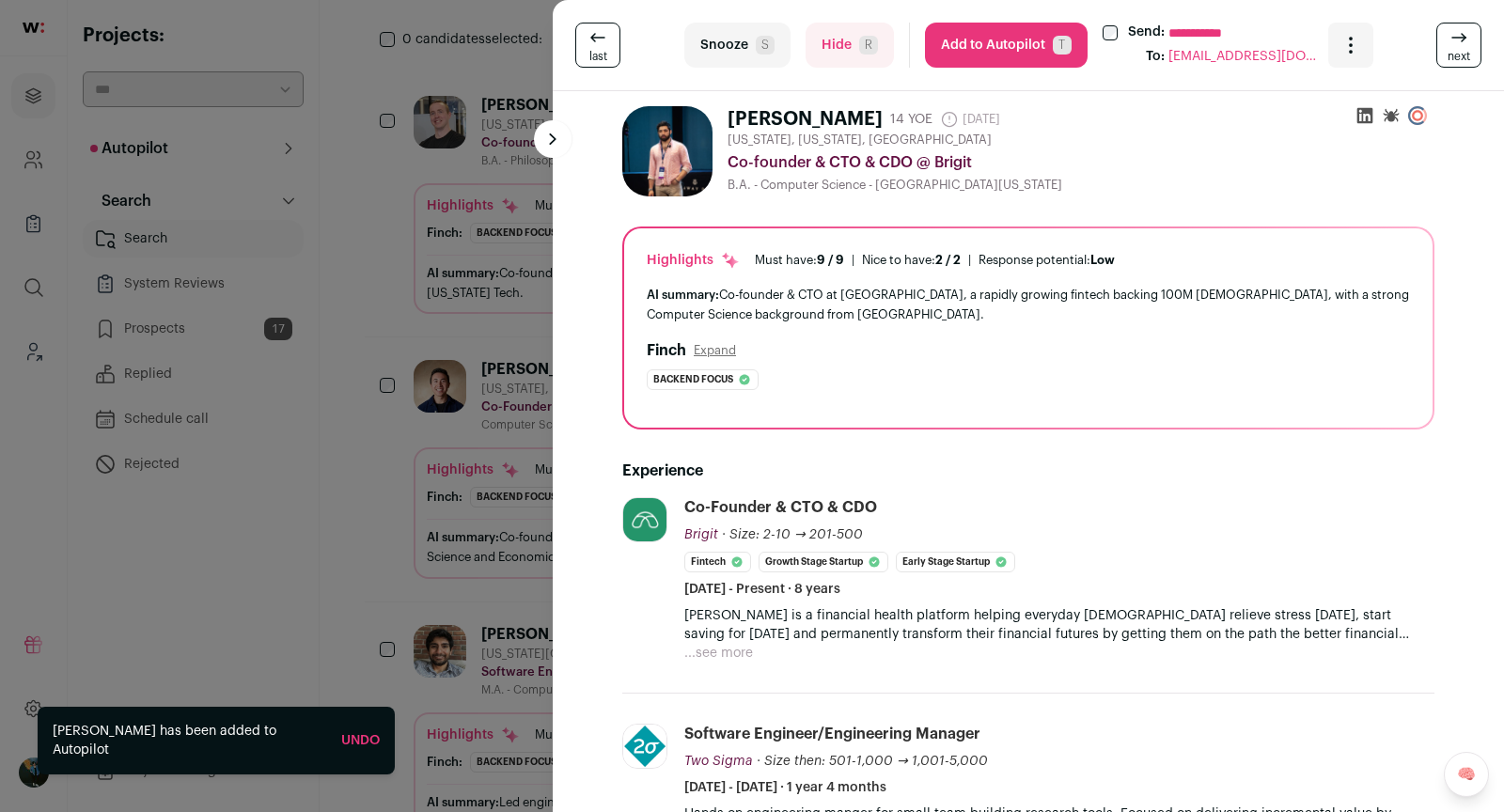
click at [1464, 50] on span "next" at bounding box center [1459, 57] width 22 height 15
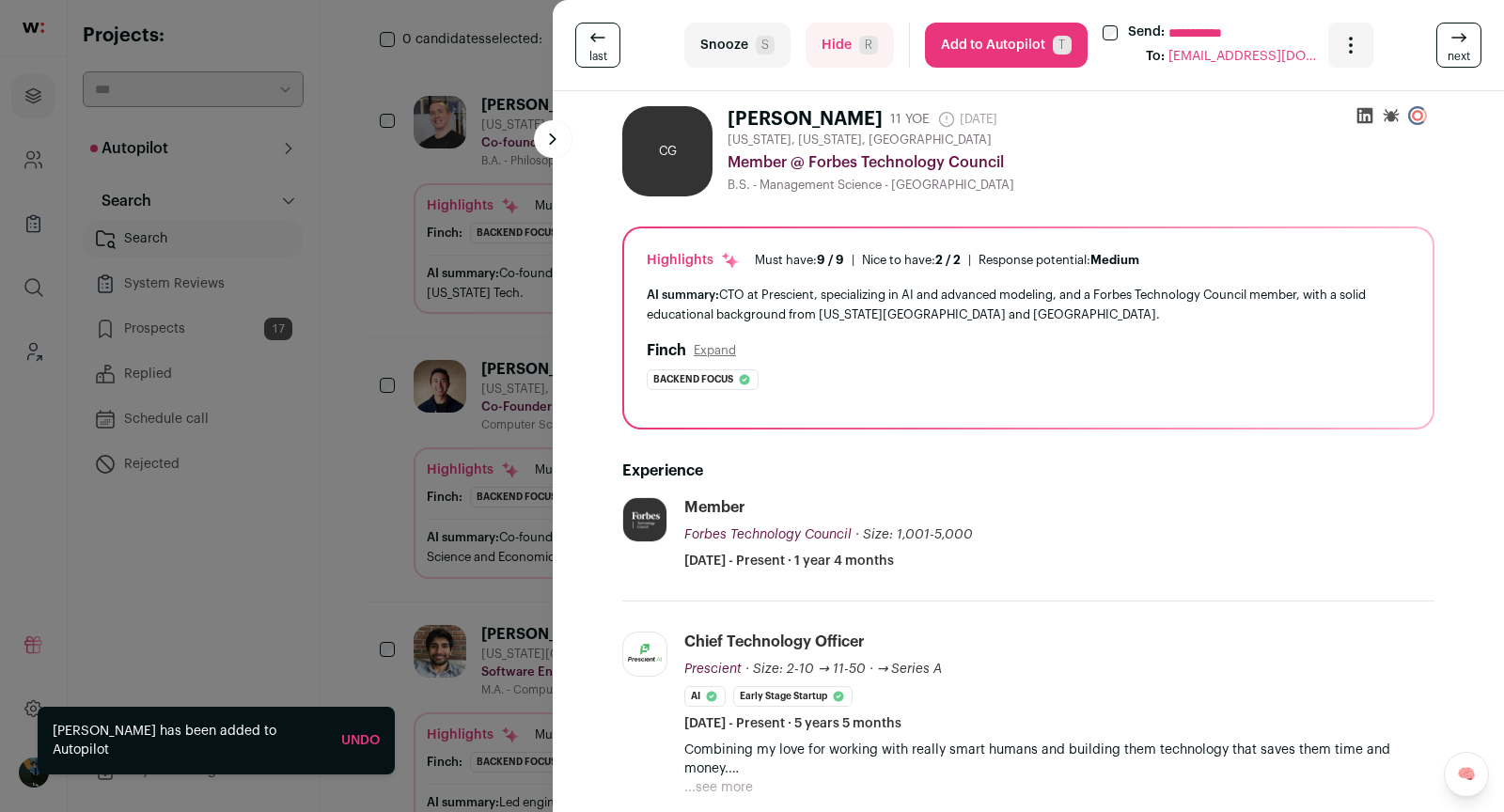
click at [1464, 50] on span "next" at bounding box center [1459, 57] width 22 height 15
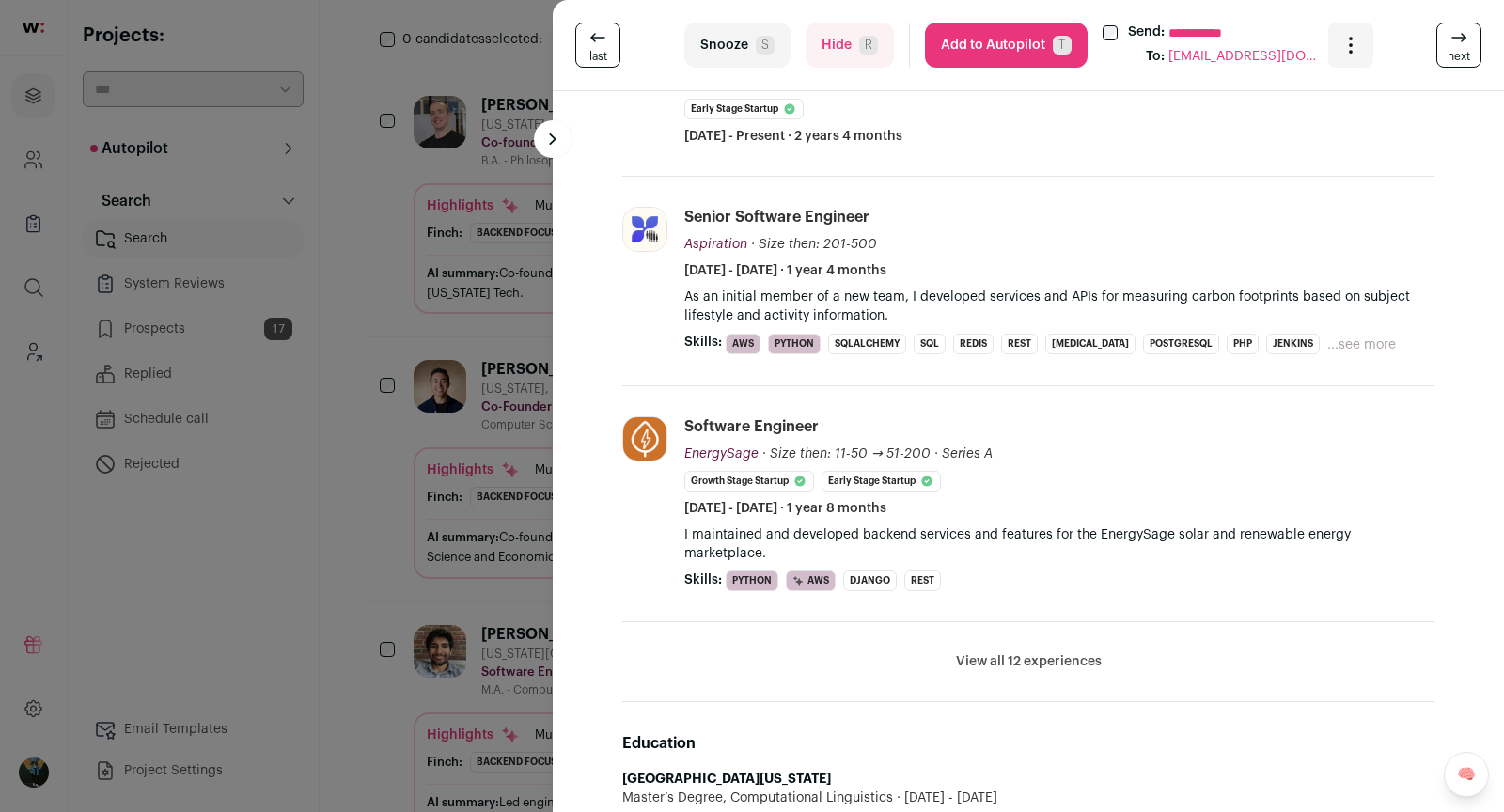
scroll to position [455, 0]
click at [1480, 19] on div "**********" at bounding box center [1029, 45] width 952 height 92
click at [1469, 40] on icon at bounding box center [1459, 37] width 22 height 22
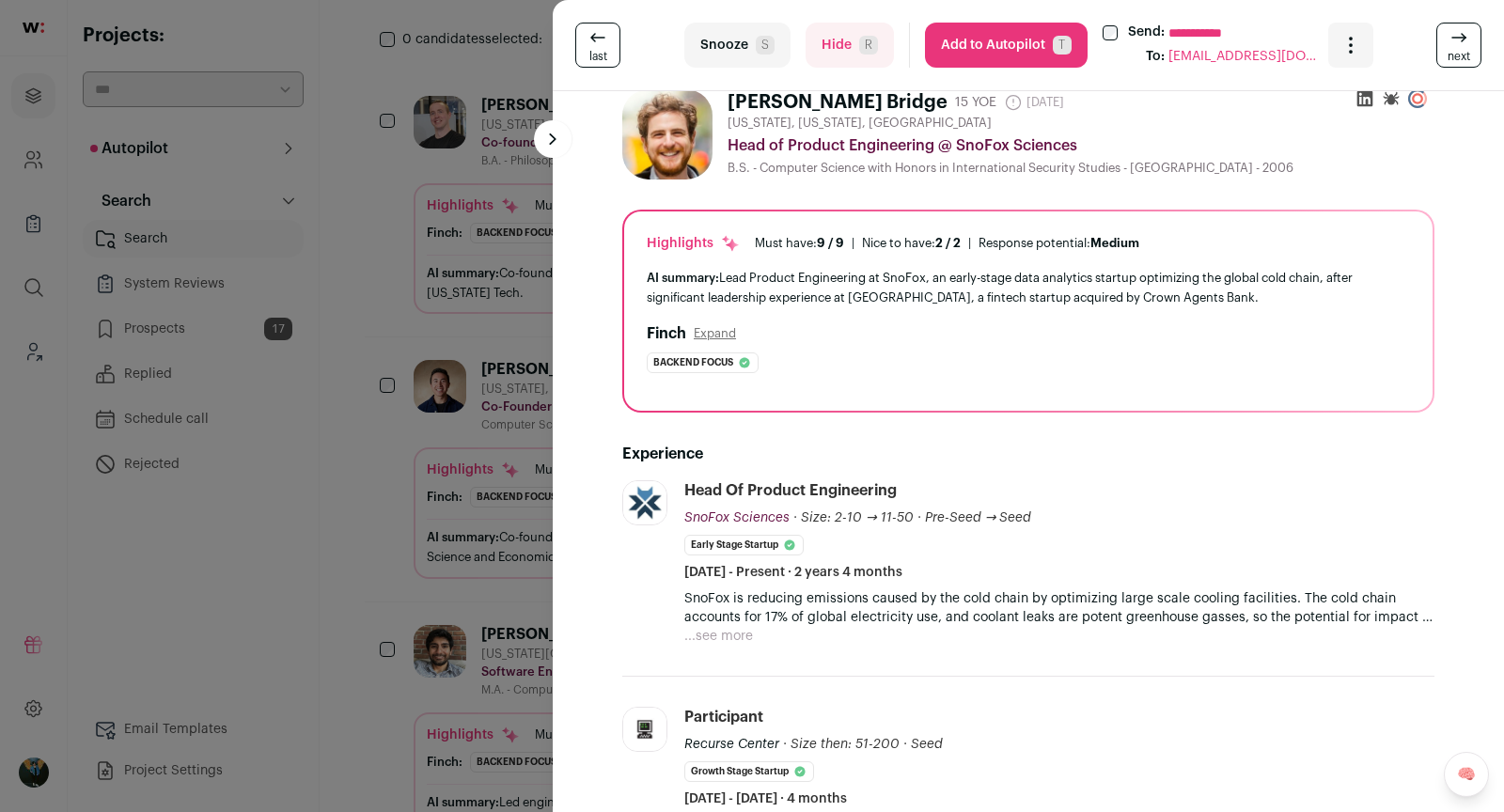
scroll to position [0, 0]
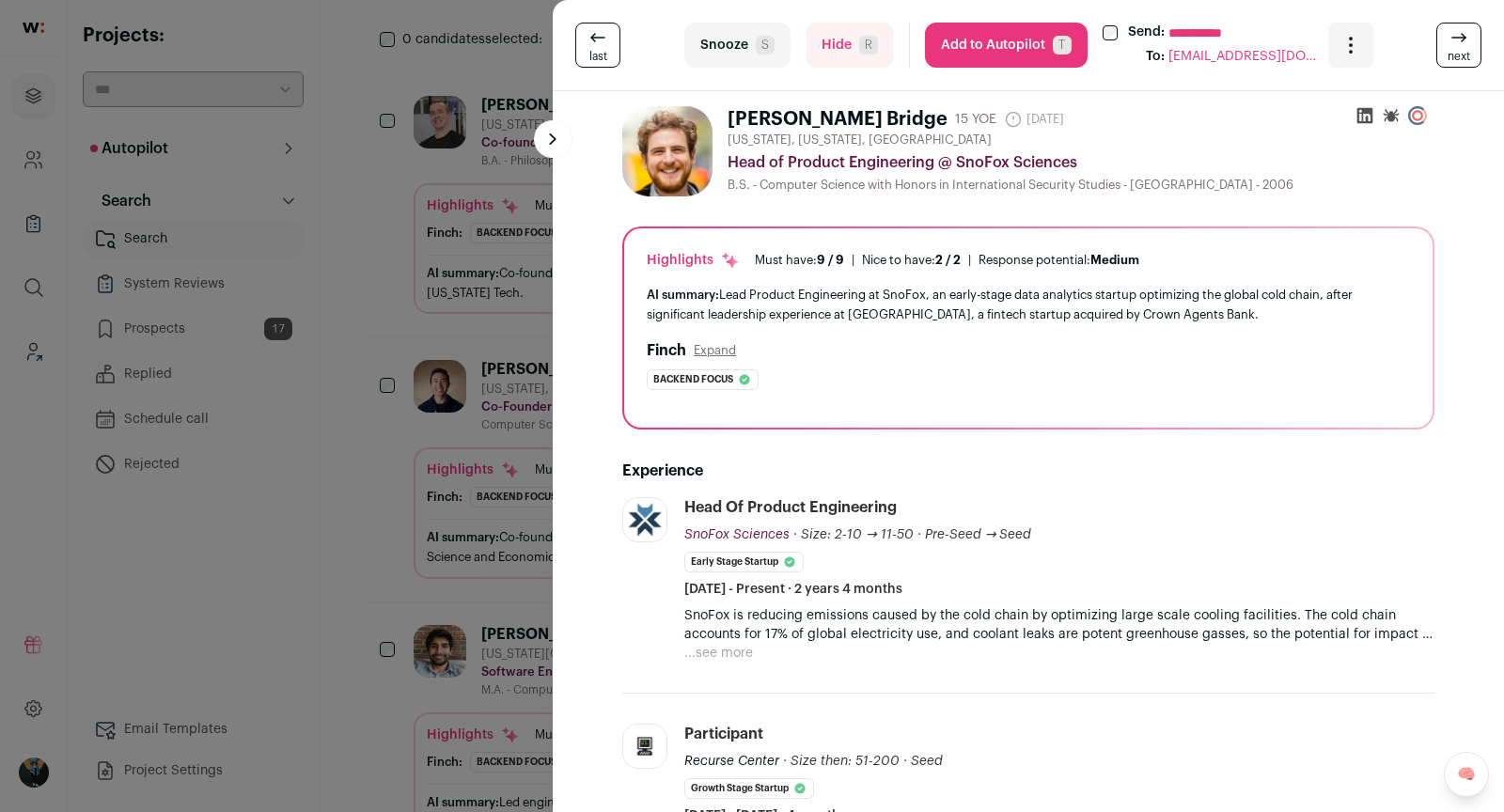
click at [825, 24] on button "Hide R" at bounding box center [850, 44] width 89 height 45
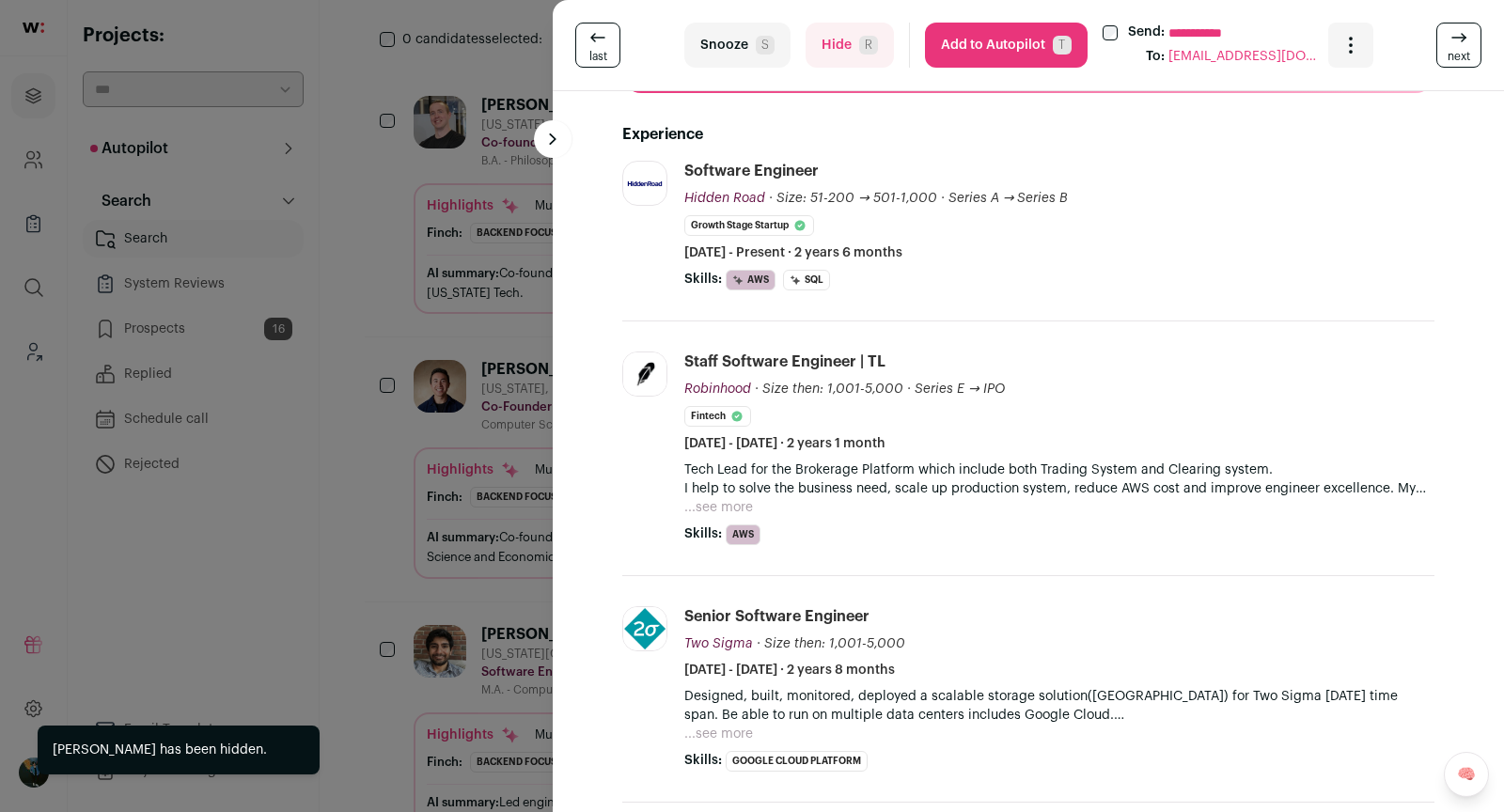
scroll to position [406, 0]
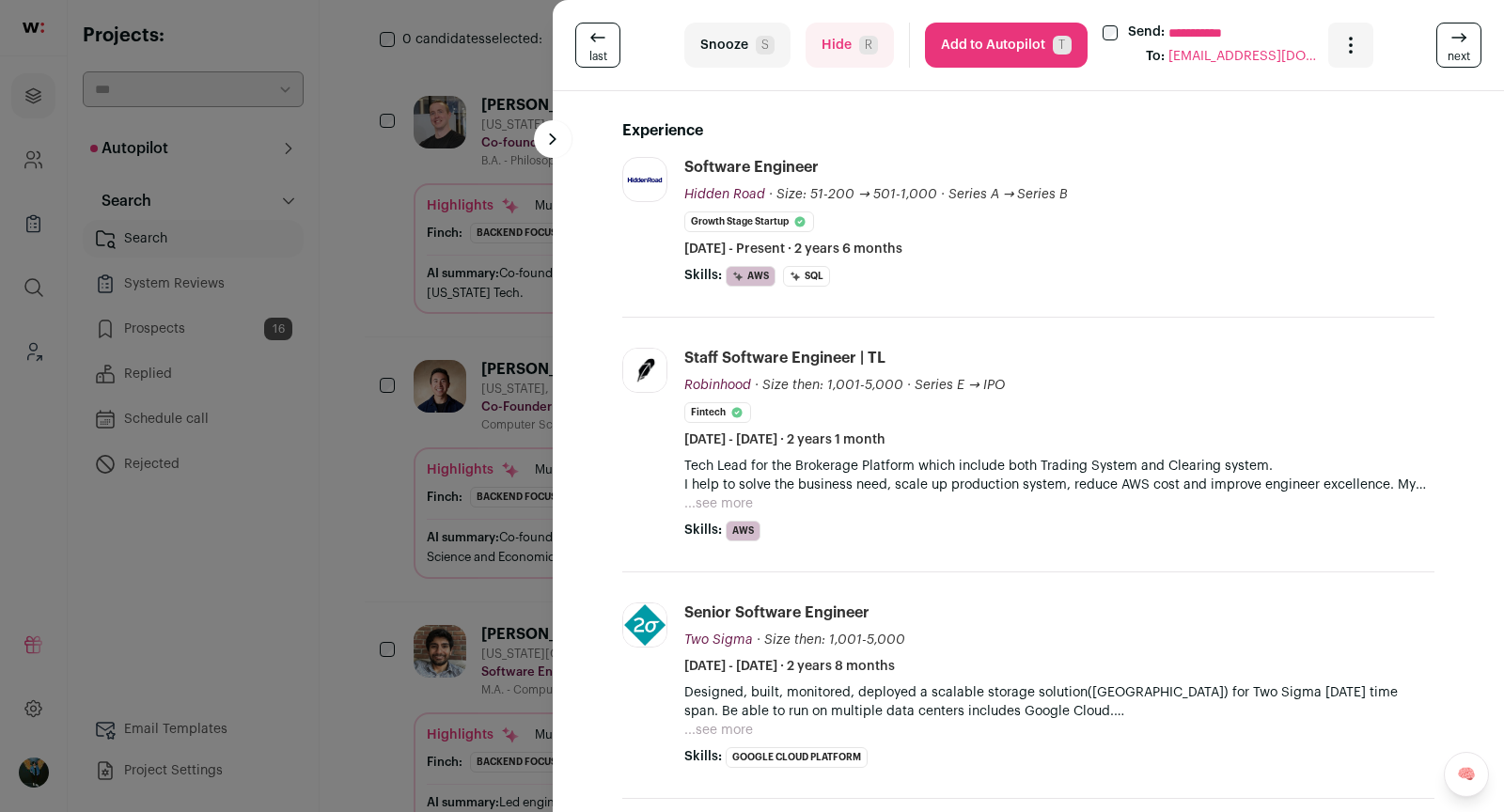
click at [1466, 28] on icon at bounding box center [1459, 37] width 22 height 22
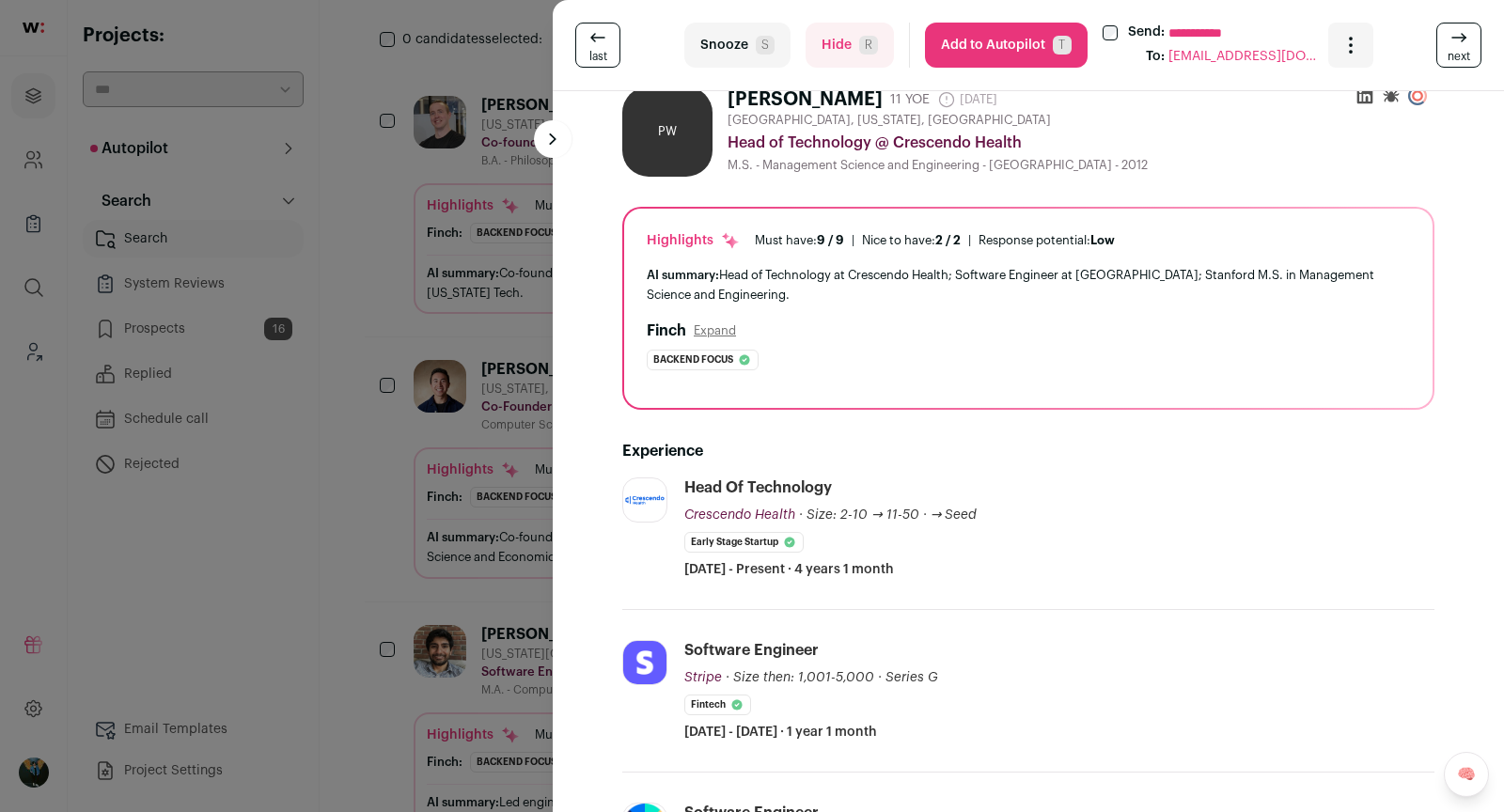
scroll to position [0, 0]
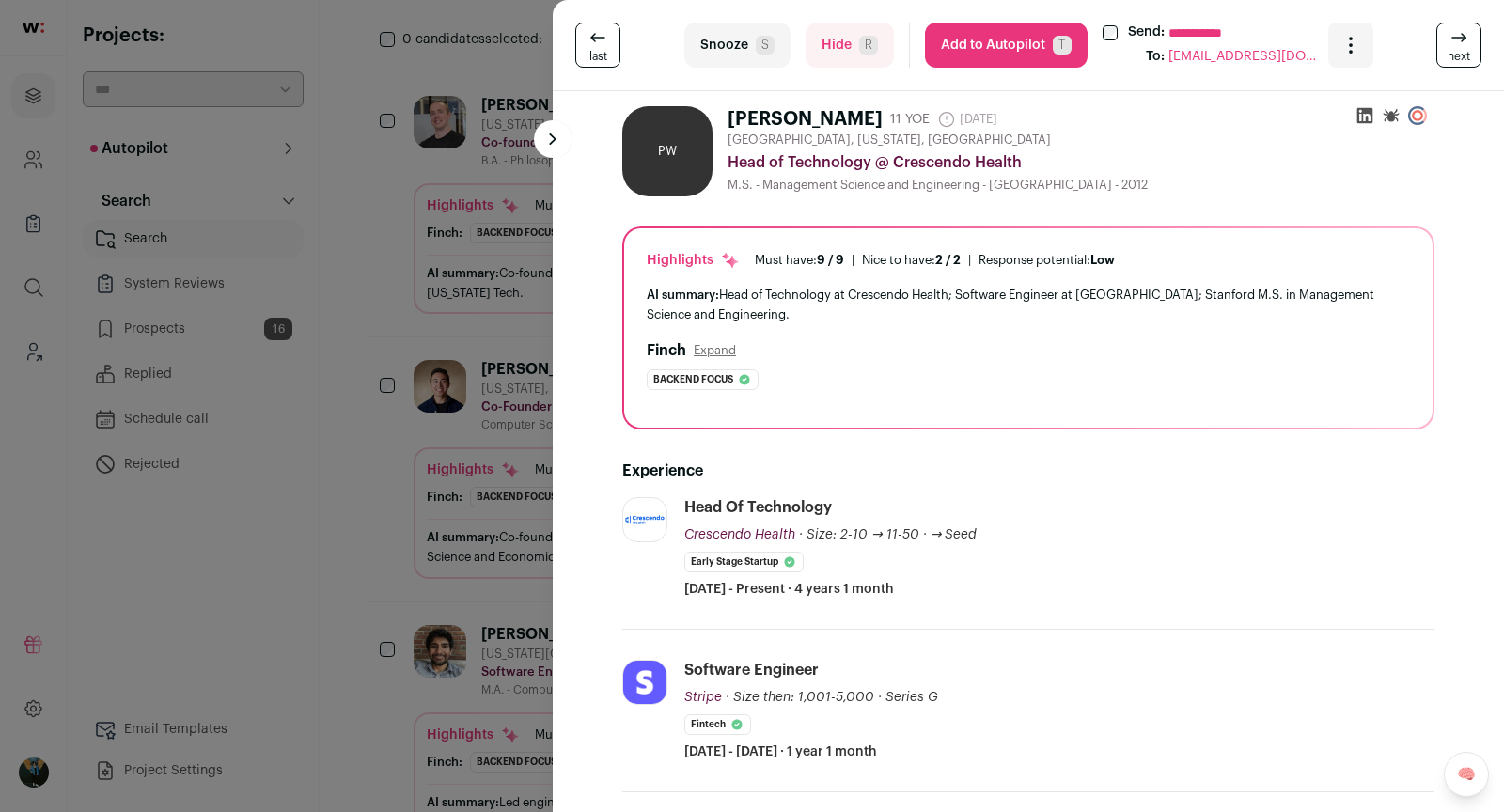
click at [982, 60] on button "Add to Autopilot T" at bounding box center [1006, 44] width 163 height 45
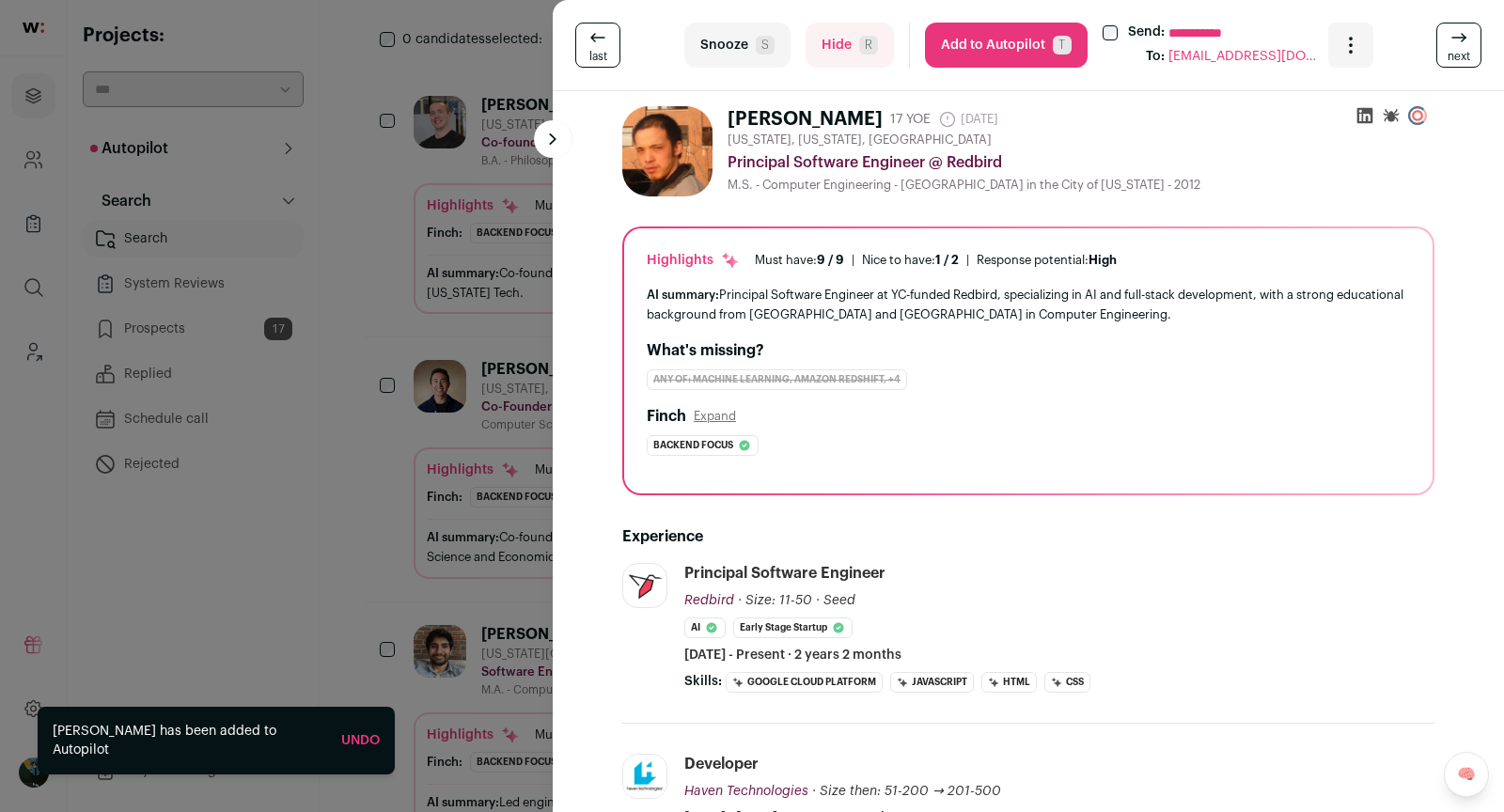
scroll to position [51, 0]
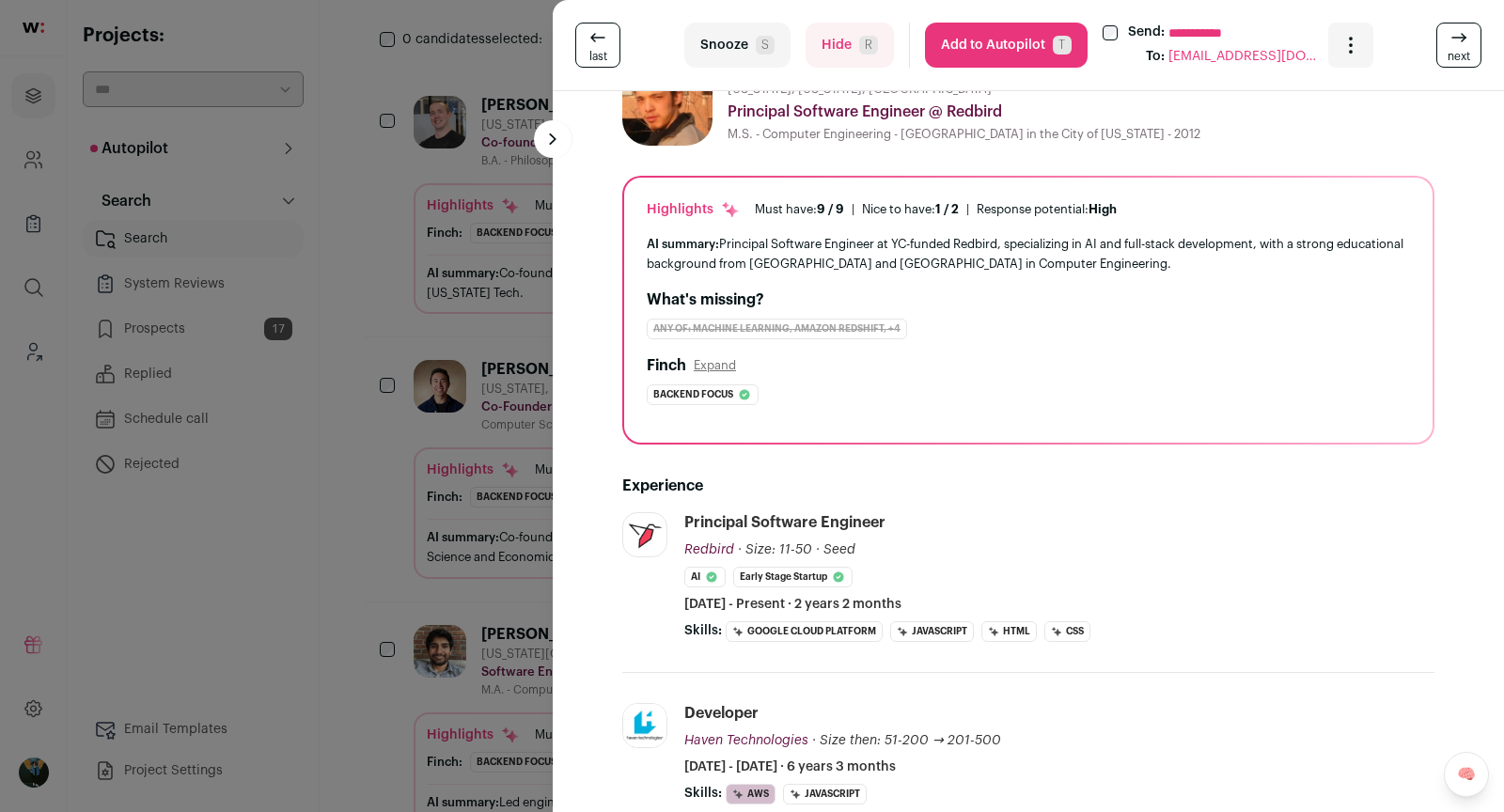
click at [714, 367] on button "Expand" at bounding box center [715, 366] width 42 height 15
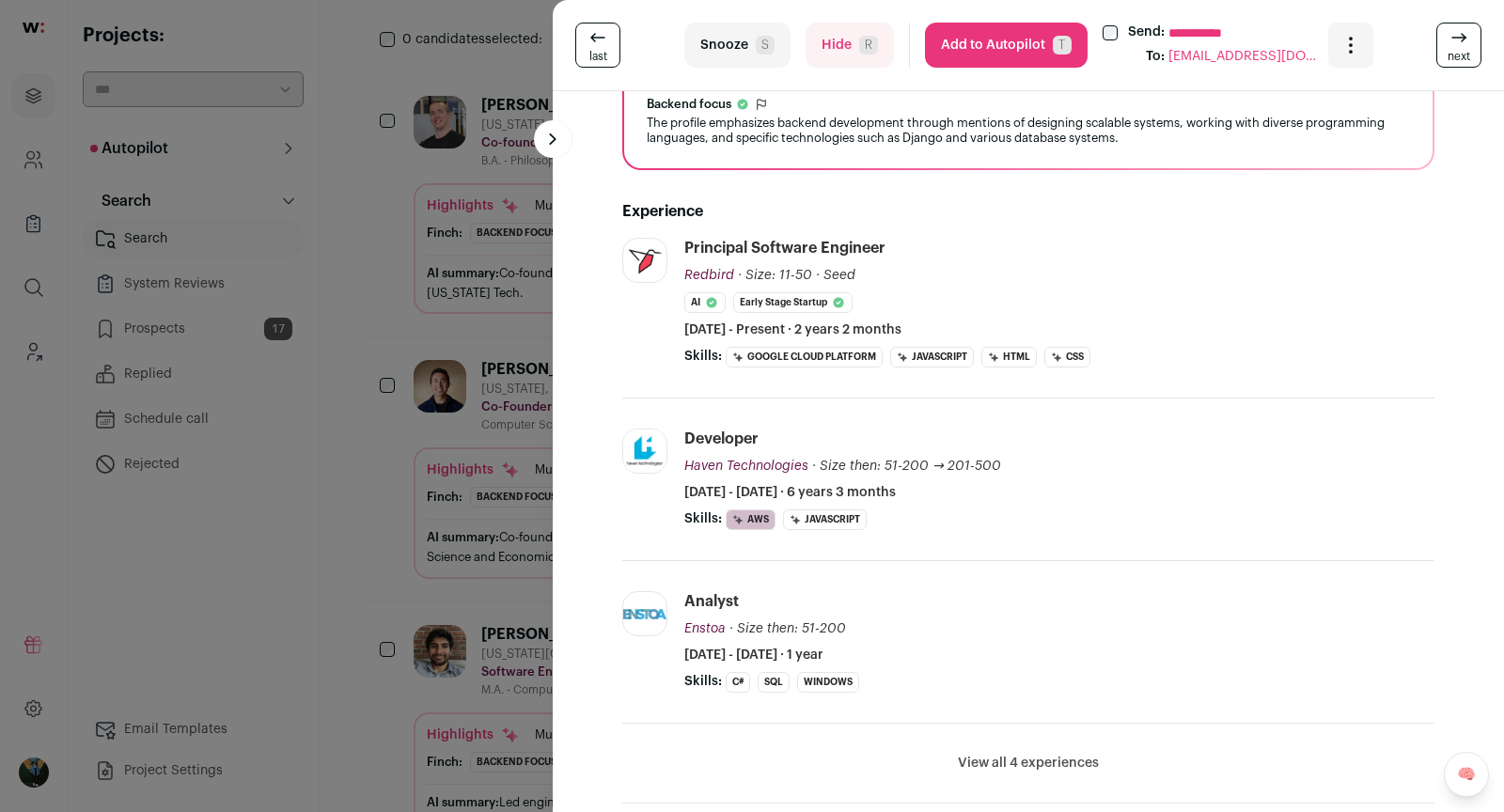
scroll to position [336, 0]
click at [1024, 785] on li "View all 4 experiences View less" at bounding box center [1028, 765] width 812 height 80
click at [1013, 757] on button "View all 4 experiences" at bounding box center [1028, 766] width 141 height 19
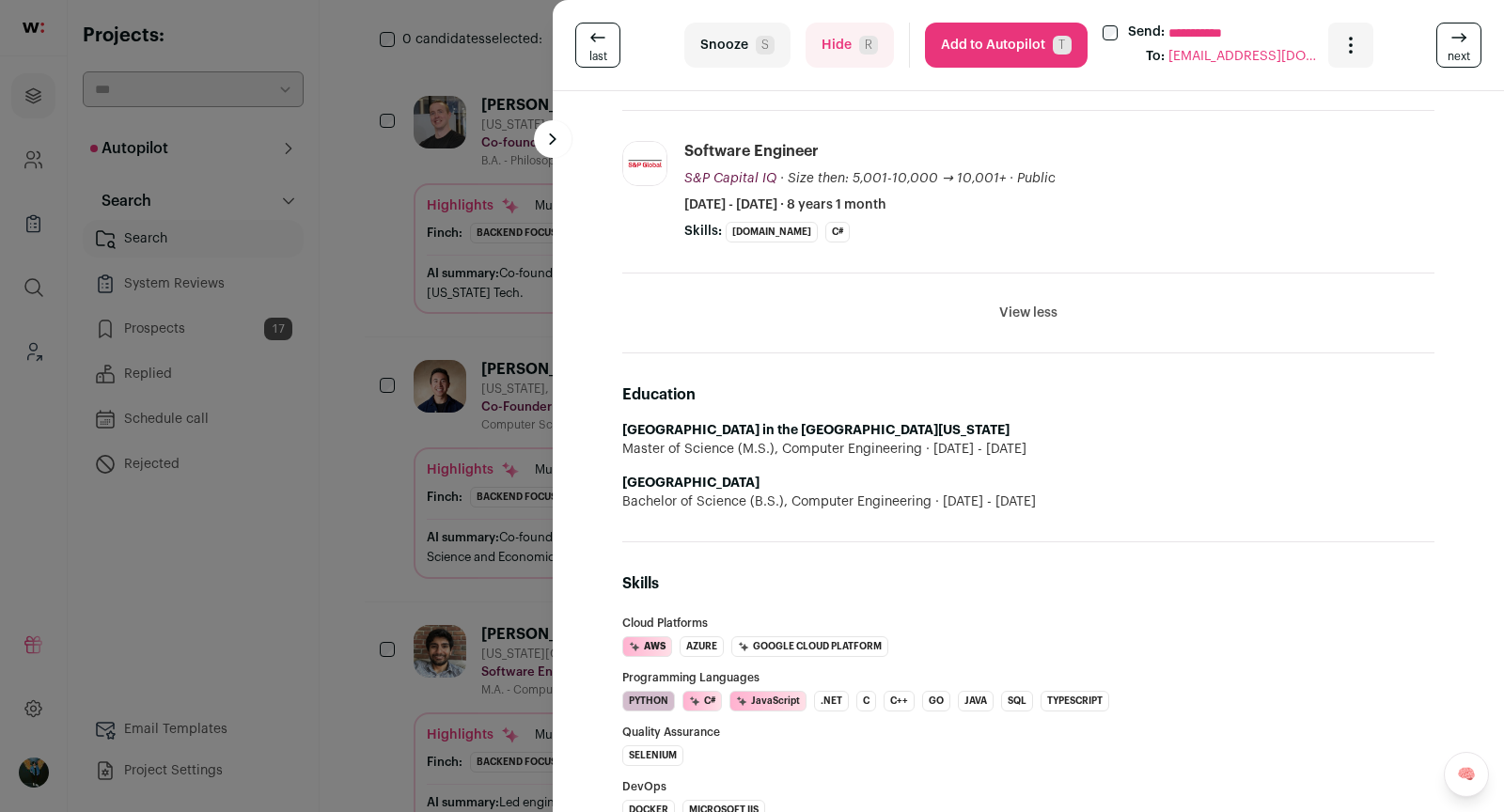
scroll to position [948, 0]
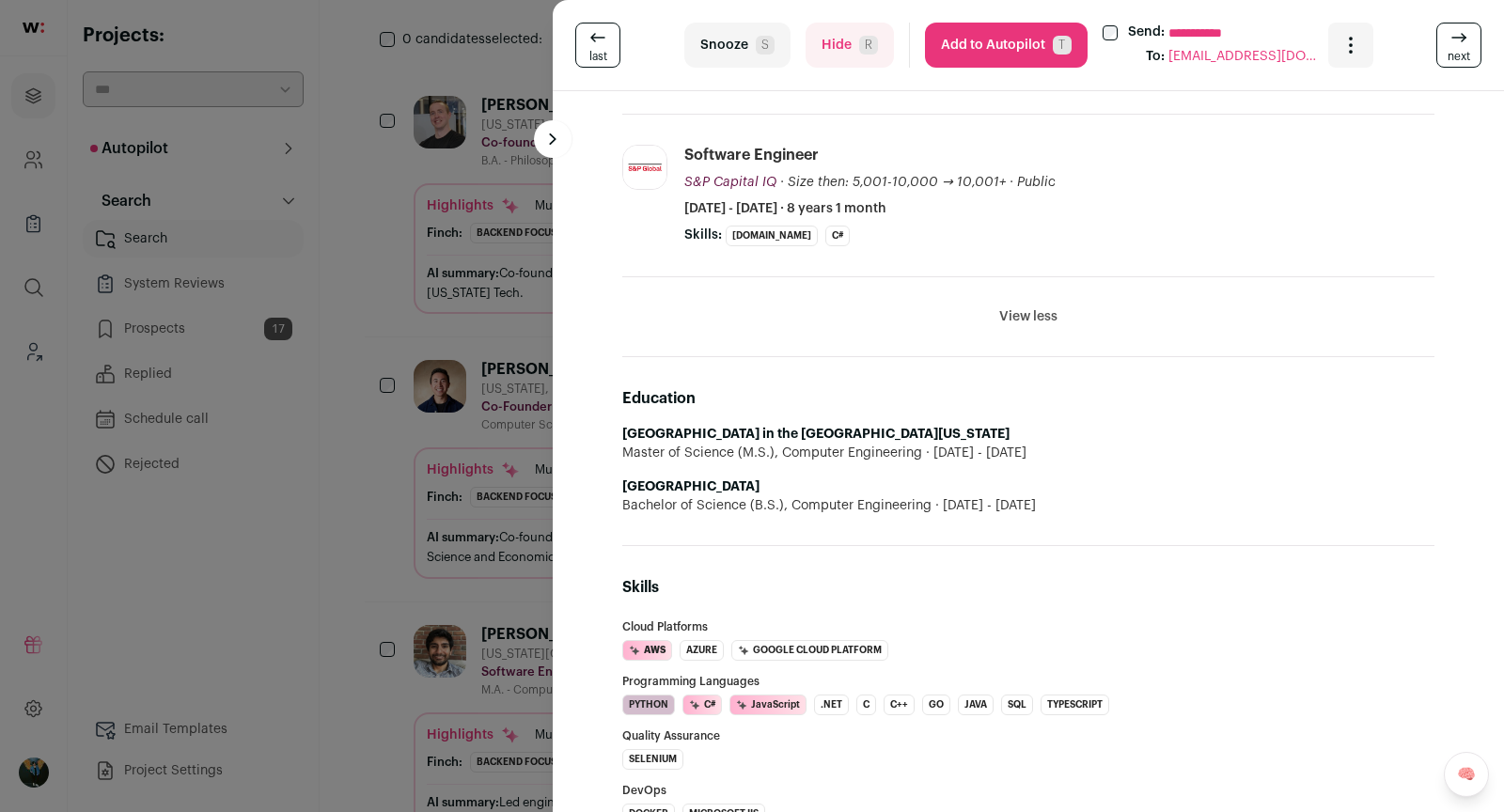
click at [1465, 37] on icon at bounding box center [1464, 36] width 4 height 4
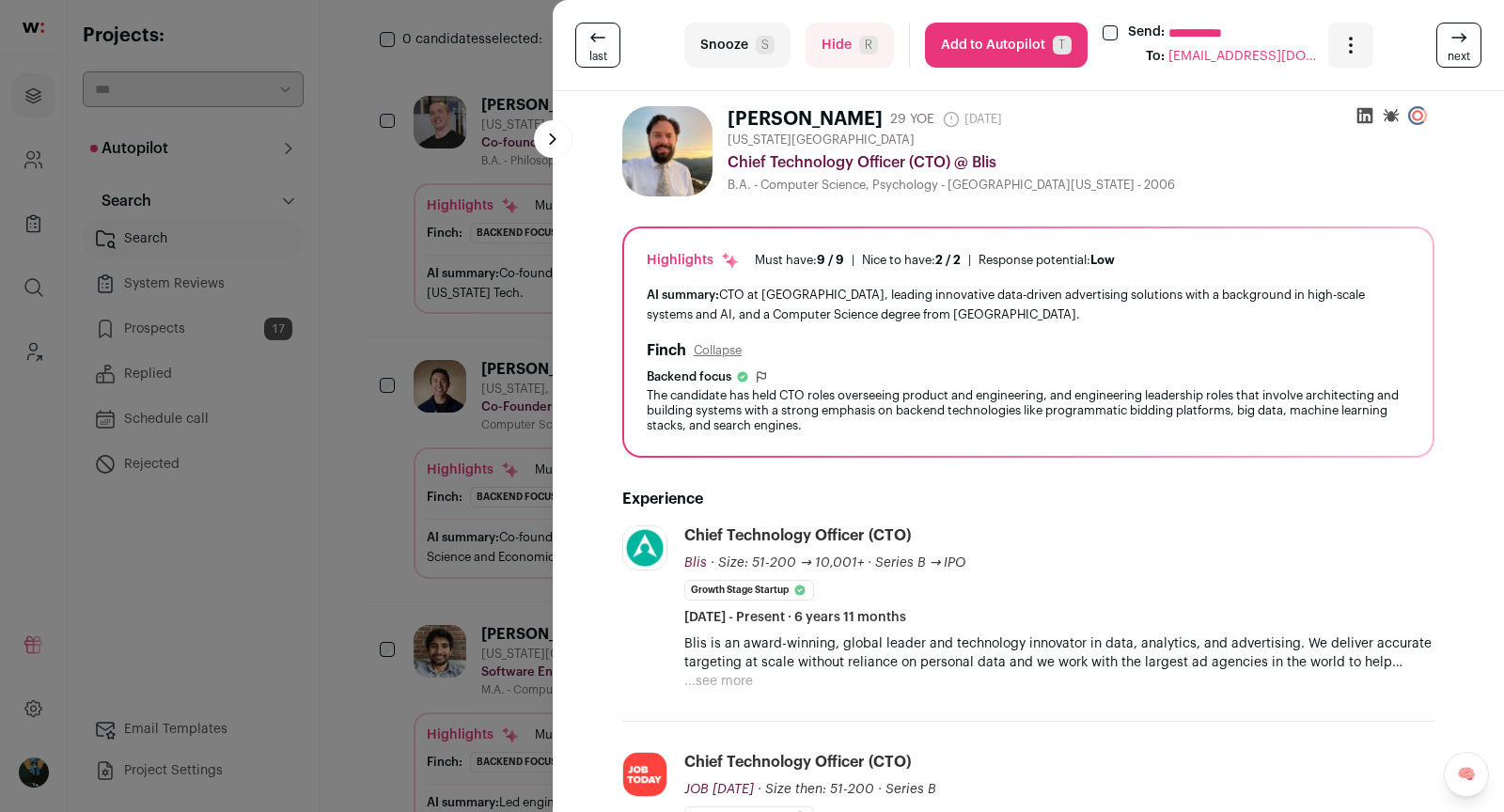
scroll to position [5, 0]
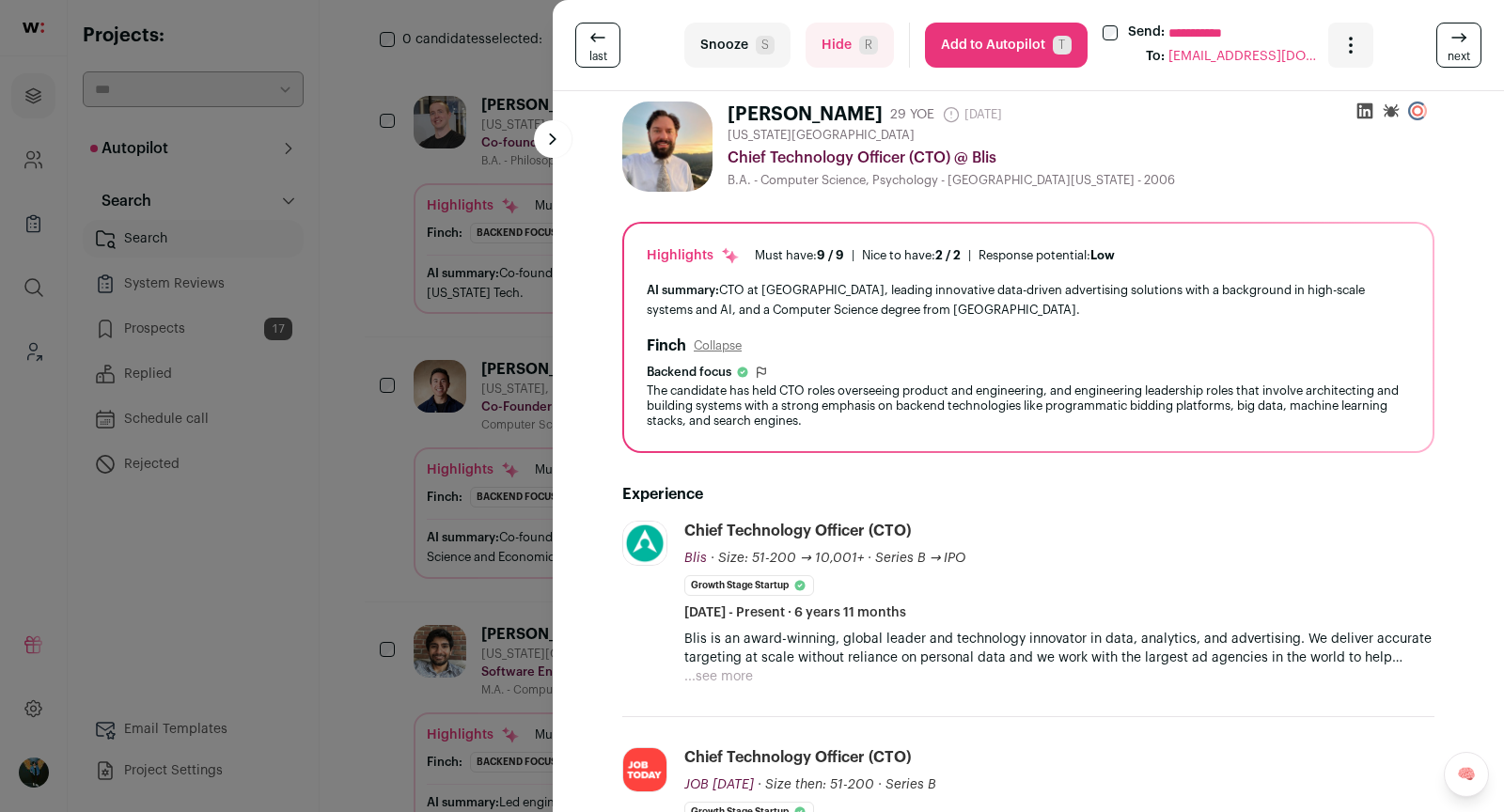
click at [1032, 43] on button "Add to Autopilot T" at bounding box center [1006, 44] width 163 height 45
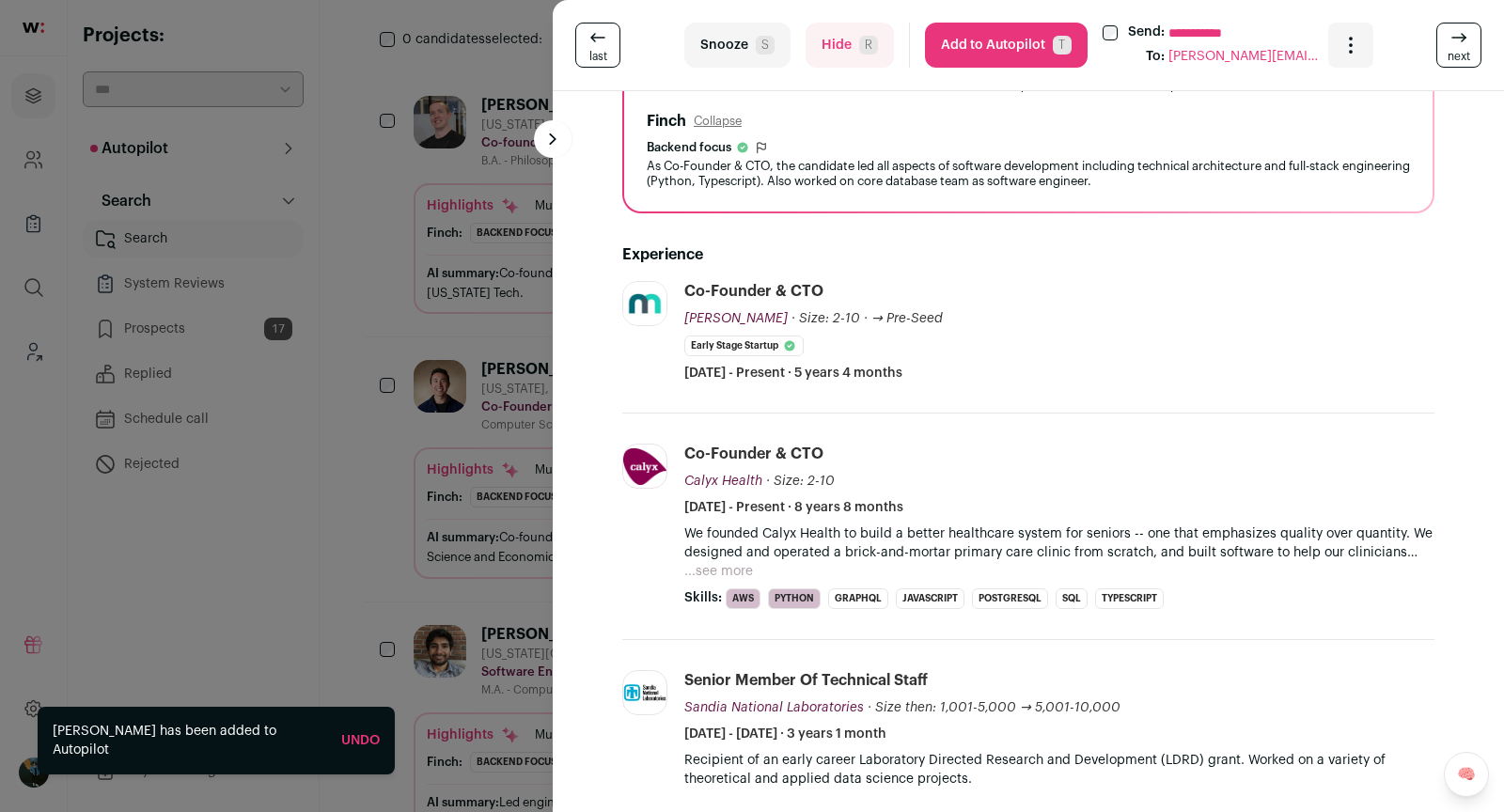
scroll to position [360, 0]
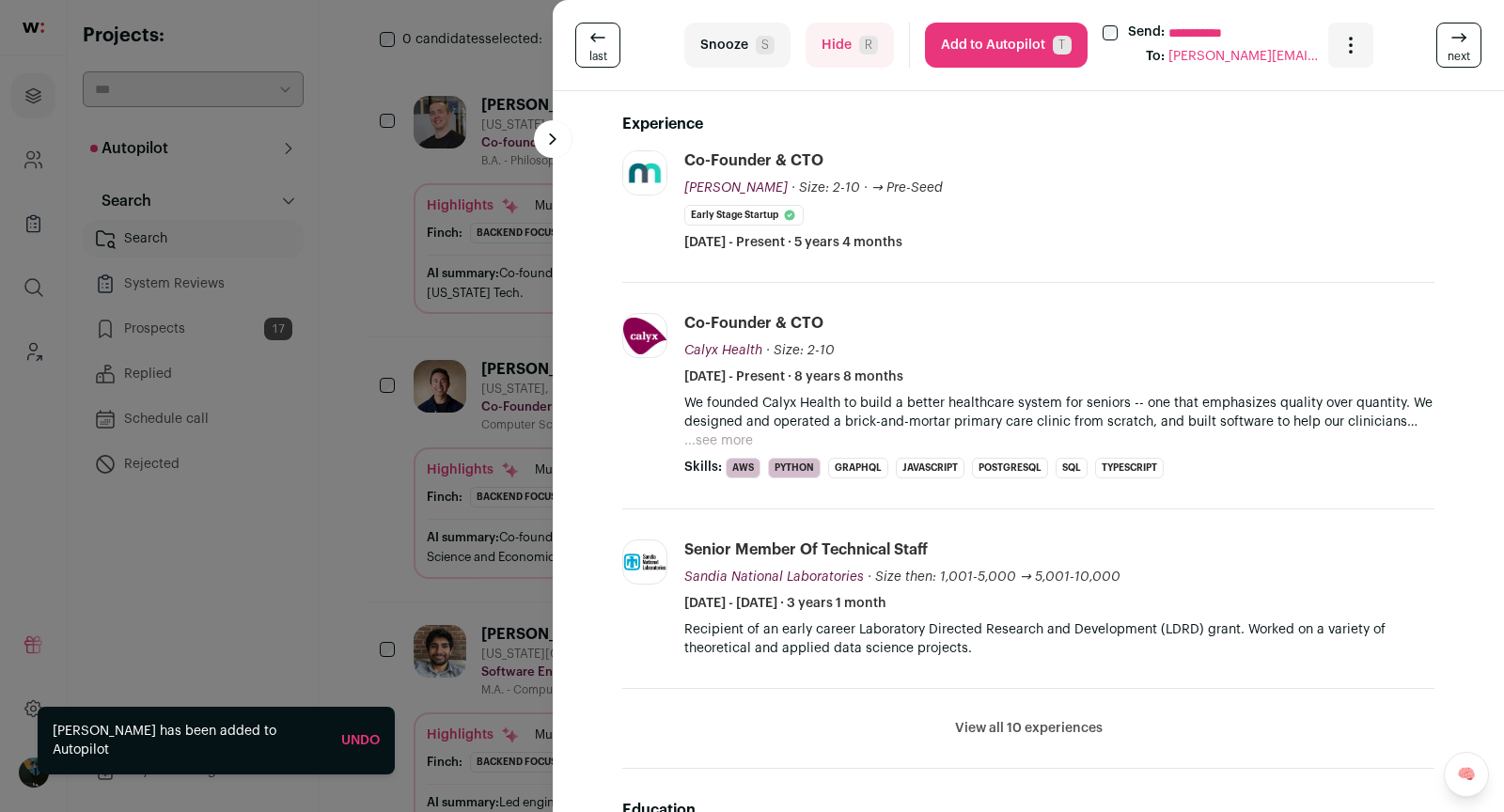
click at [1459, 43] on icon at bounding box center [1459, 37] width 22 height 22
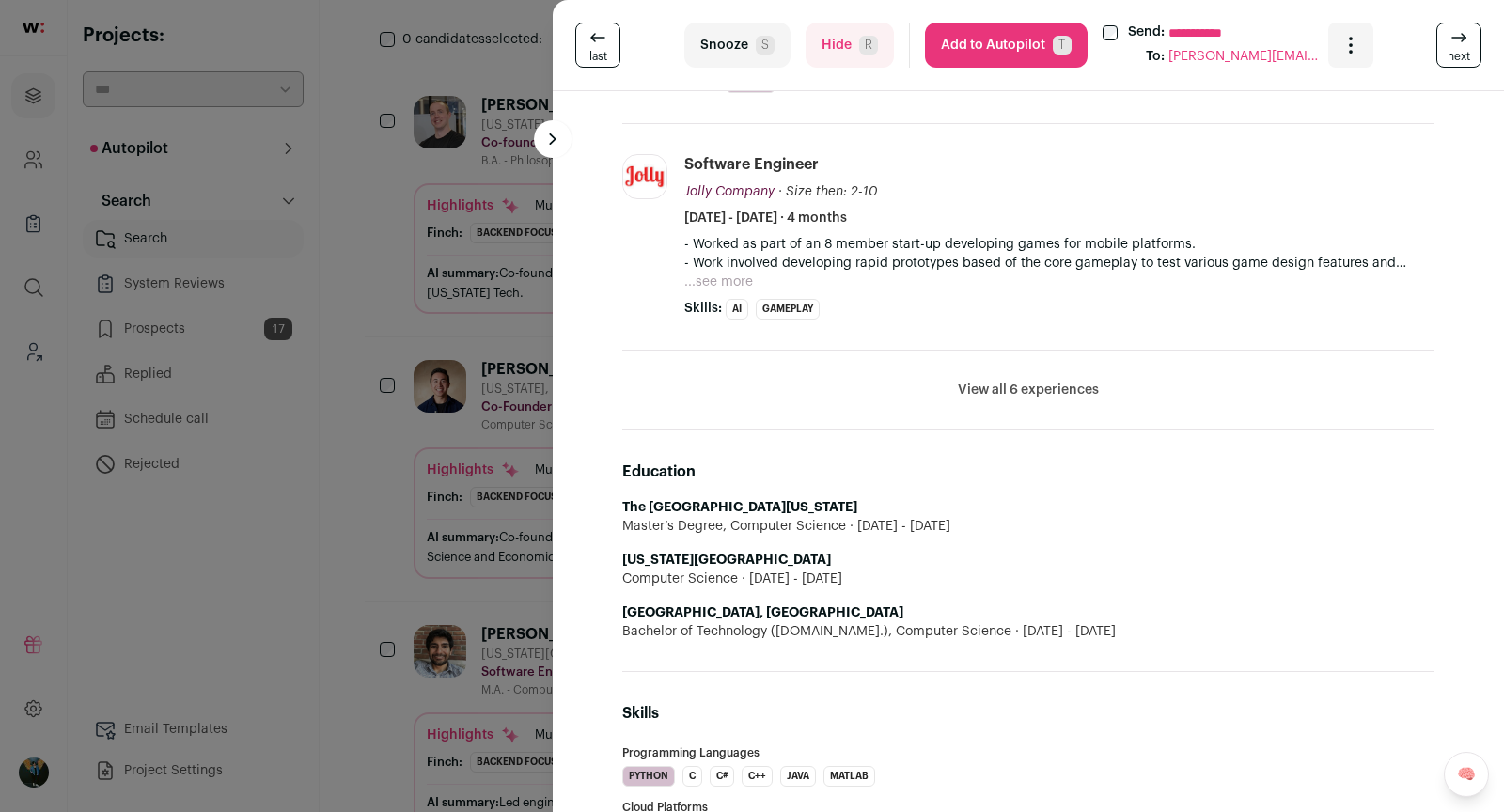
scroll to position [0, 0]
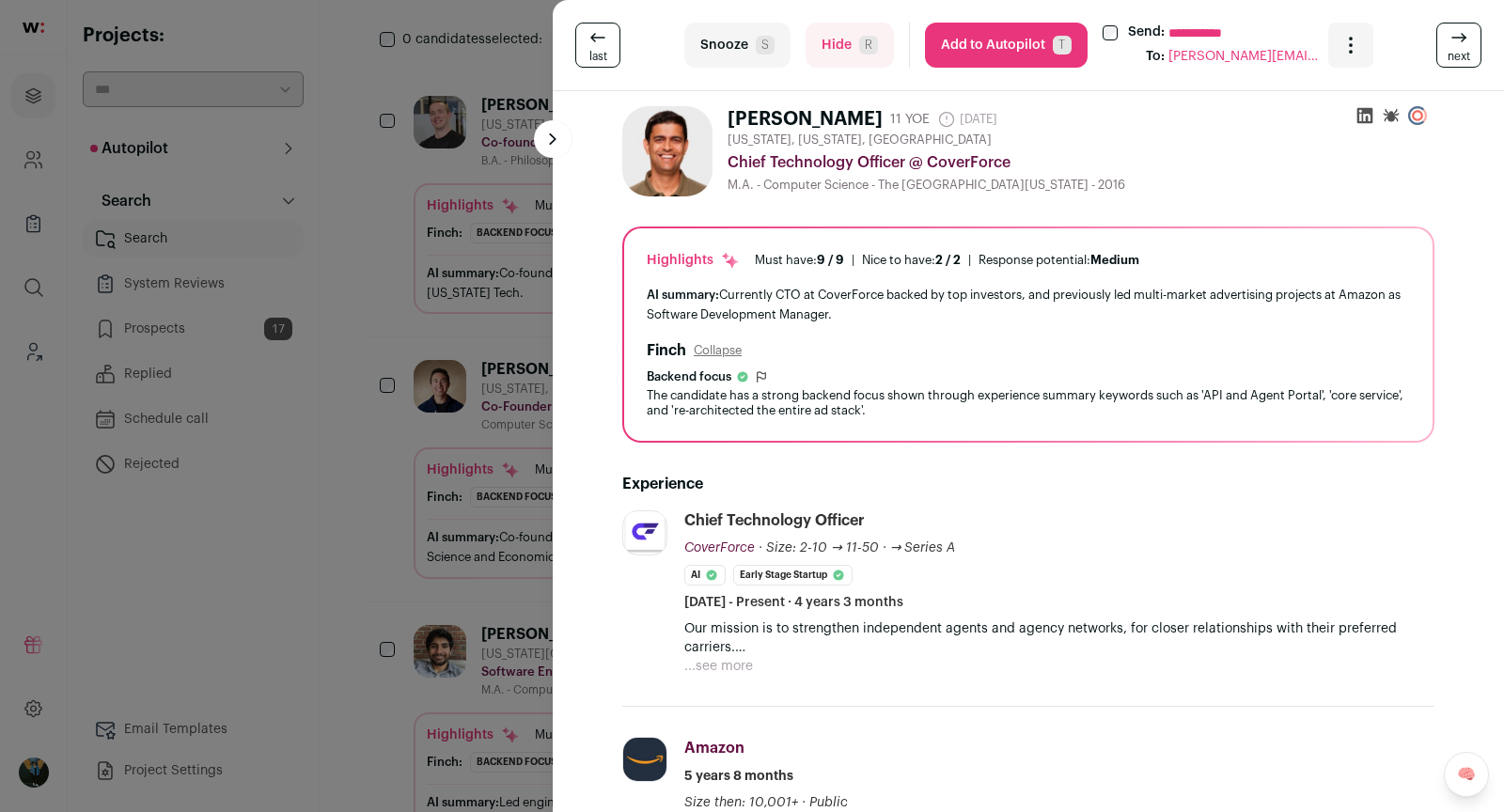
click at [987, 41] on button "Add to Autopilot T" at bounding box center [1006, 44] width 163 height 45
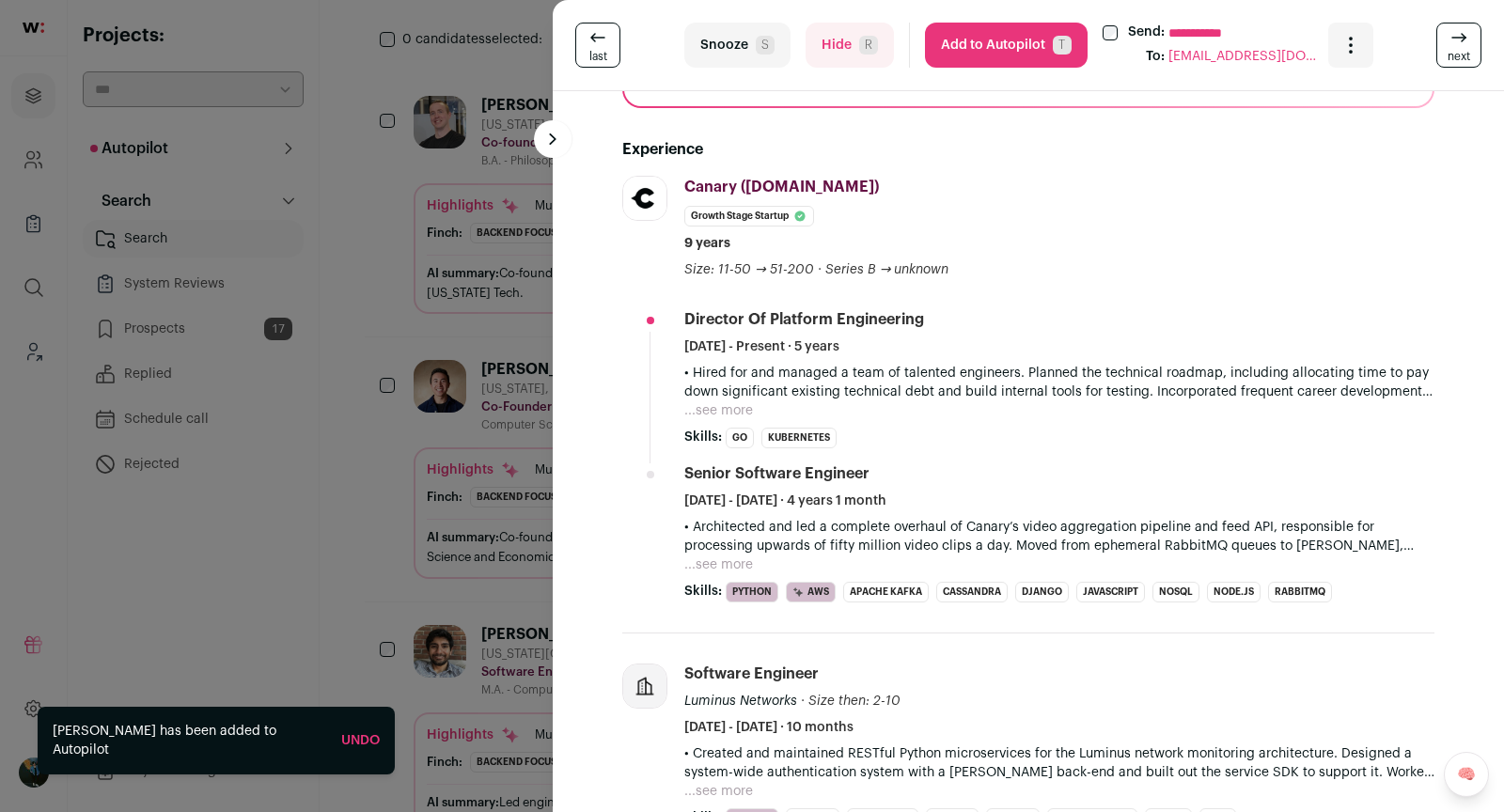
scroll to position [389, 0]
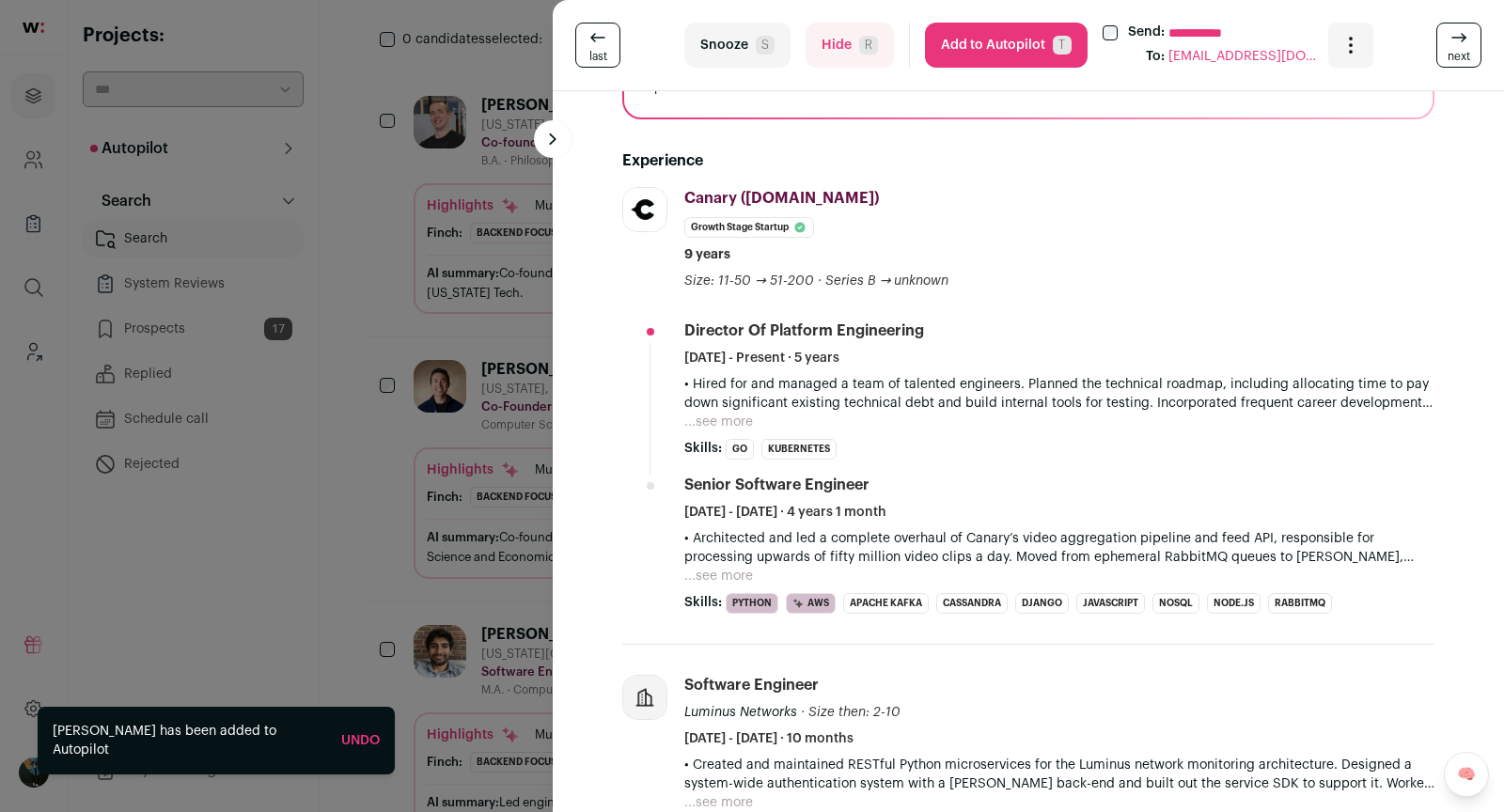
click at [978, 55] on button "Add to Autopilot T" at bounding box center [1006, 44] width 163 height 45
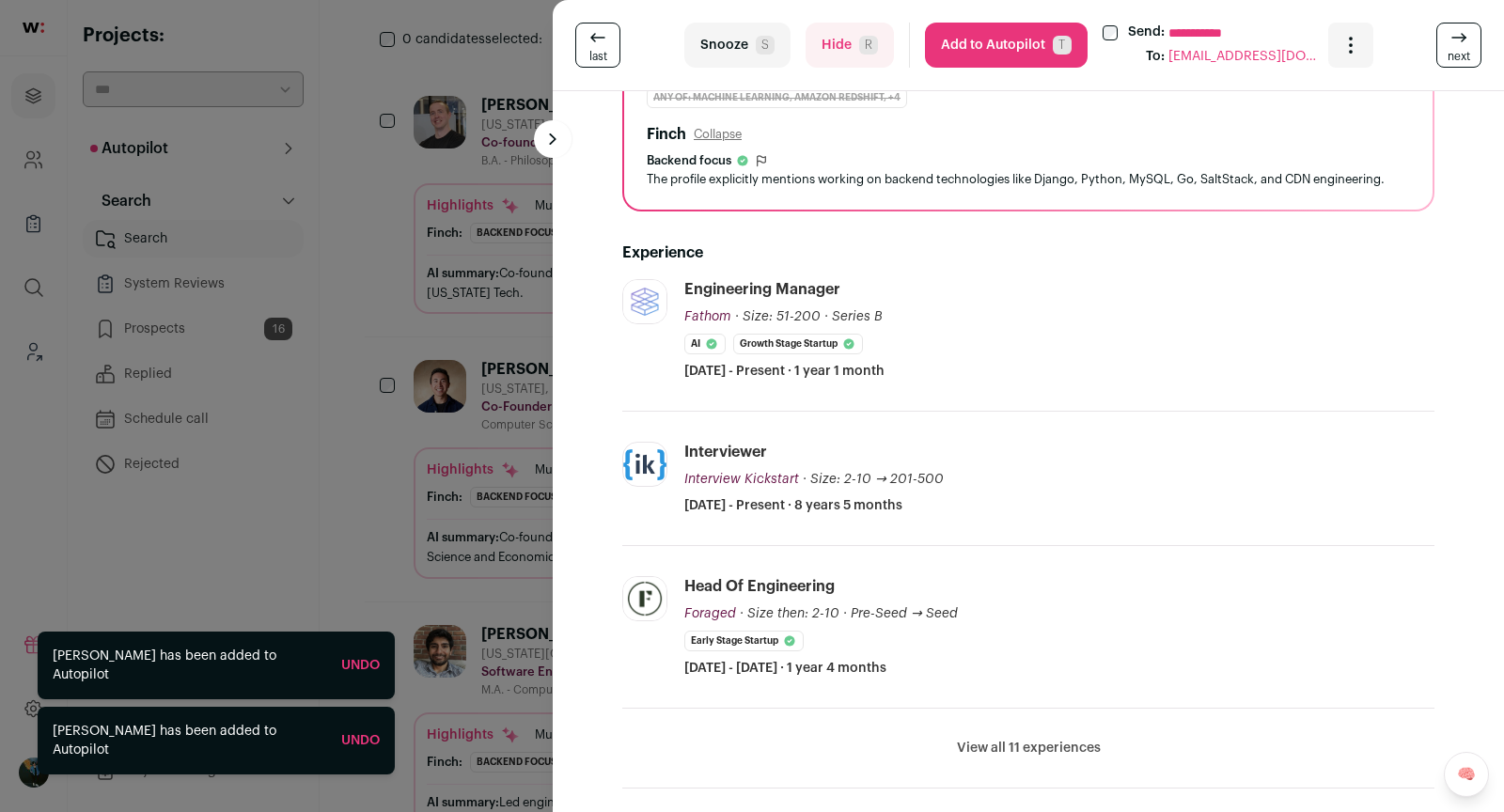
scroll to position [284, 0]
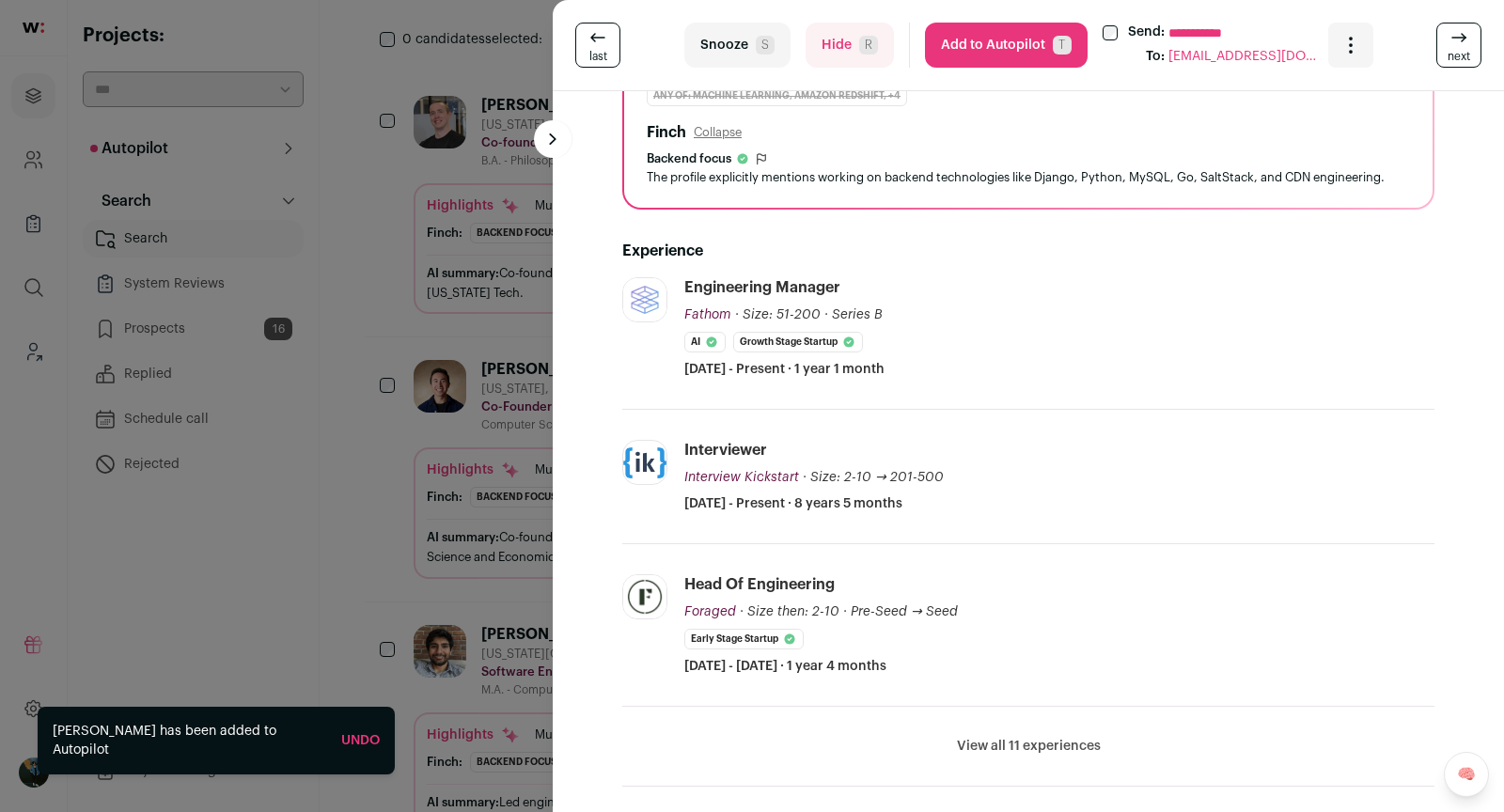
click at [1019, 726] on li "View all 11 experiences View less" at bounding box center [1028, 747] width 812 height 80
click at [1019, 731] on li "View all 11 experiences View less" at bounding box center [1028, 747] width 812 height 80
click at [1012, 745] on button "View all 11 experiences" at bounding box center [1028, 747] width 144 height 19
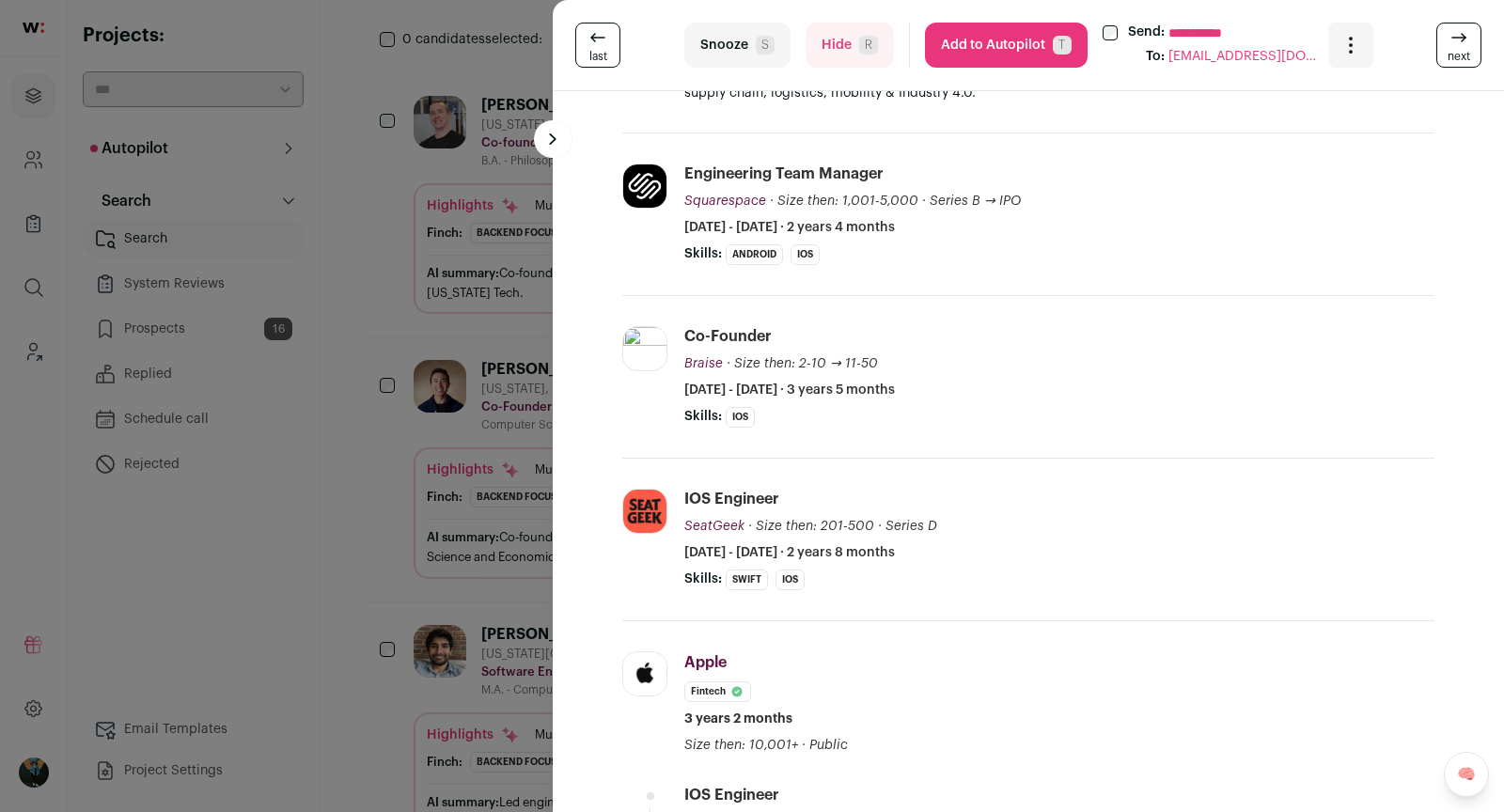
scroll to position [1830, 0]
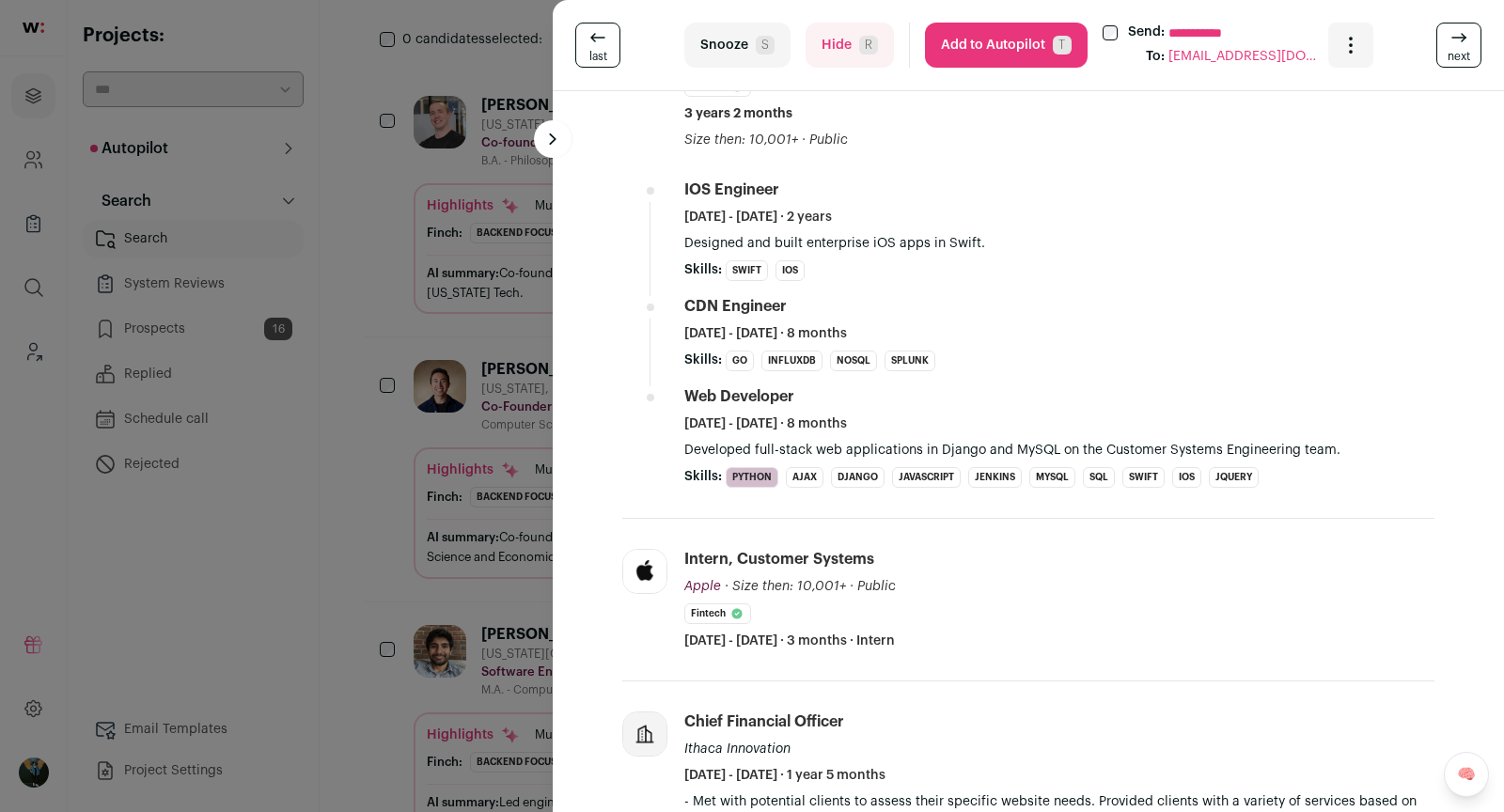
click at [739, 37] on button "Snooze S" at bounding box center [737, 44] width 106 height 45
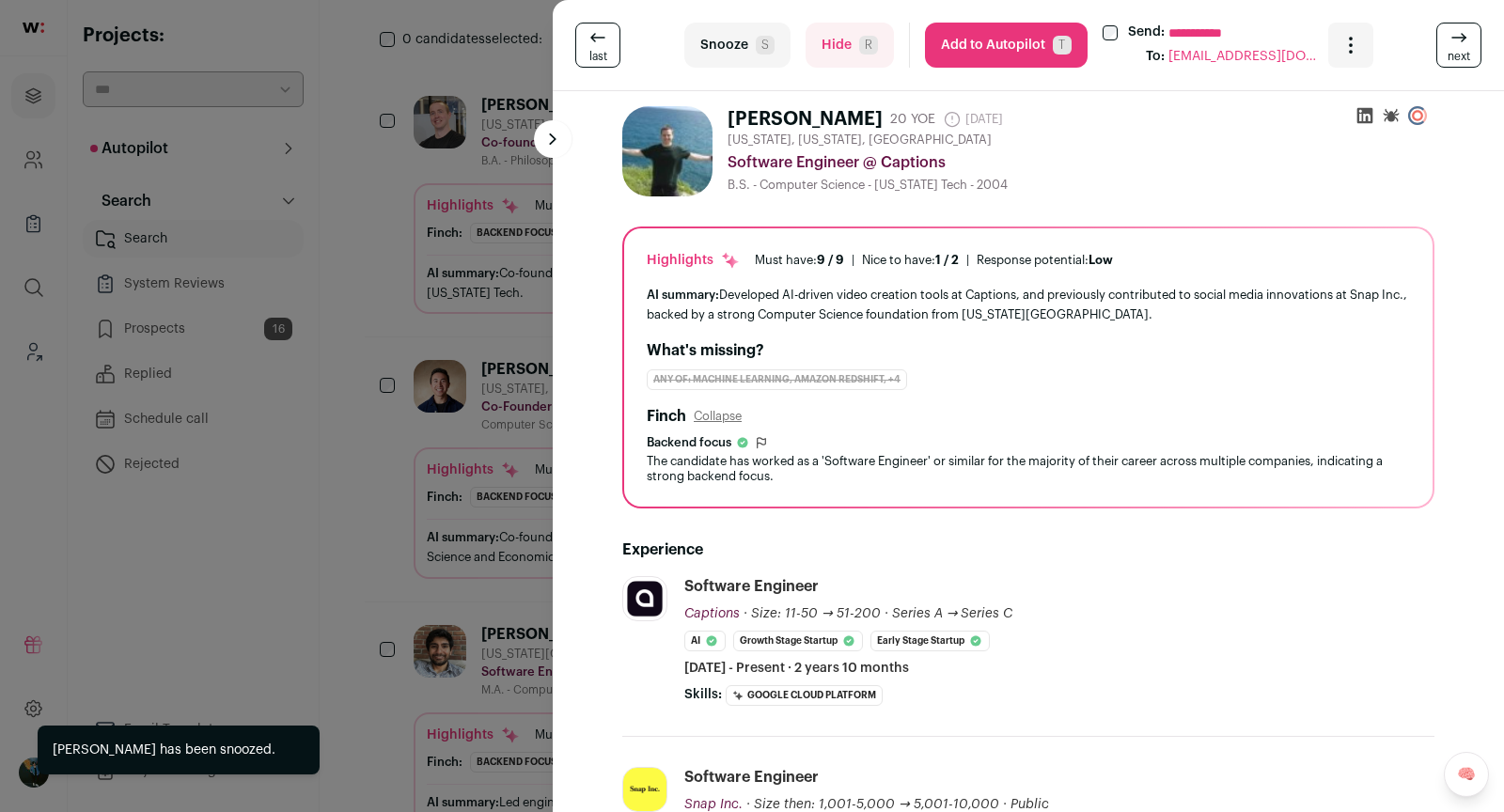
scroll to position [402, 0]
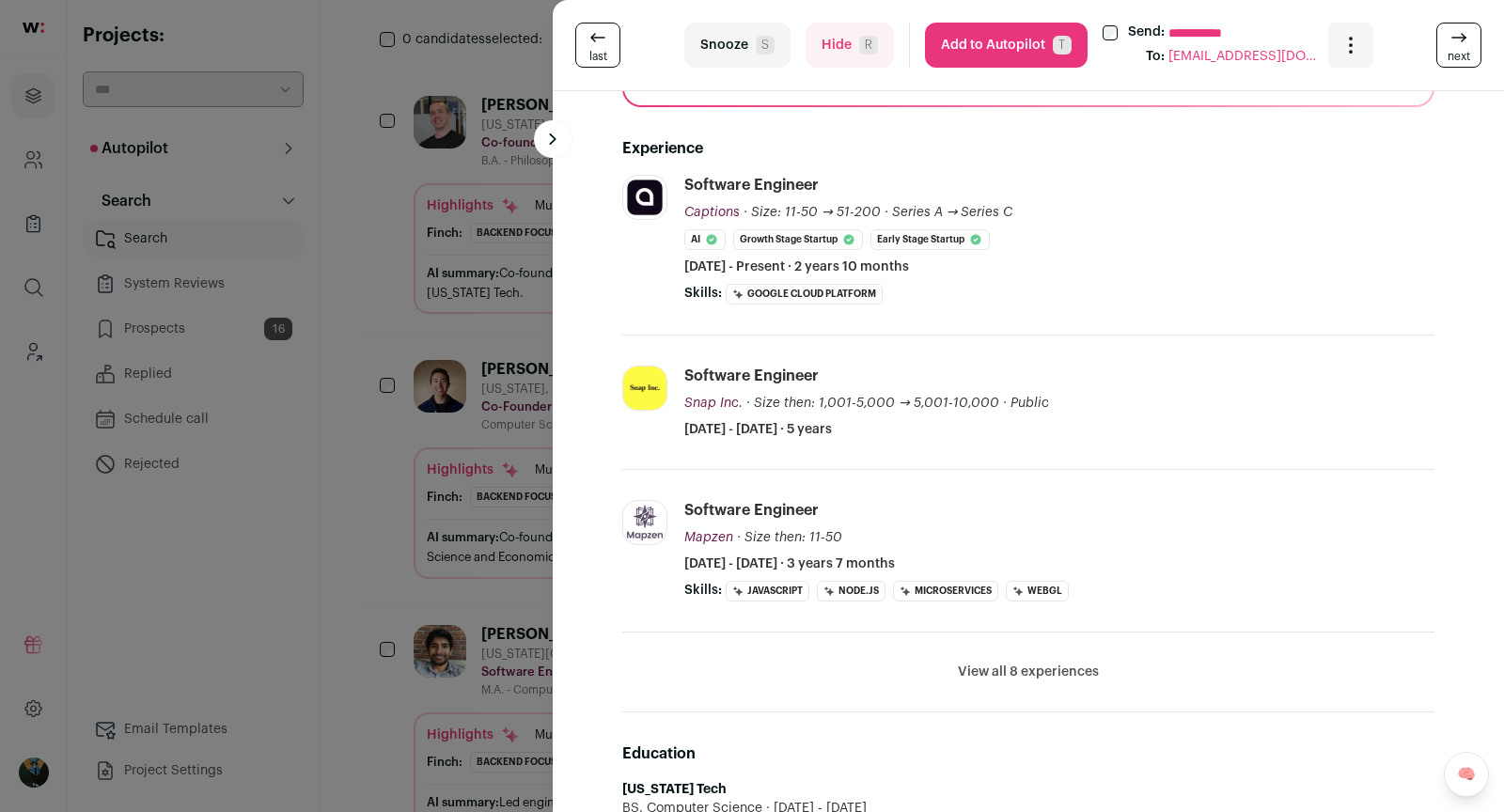
click at [1042, 663] on button "View all 8 experiences" at bounding box center [1028, 672] width 141 height 19
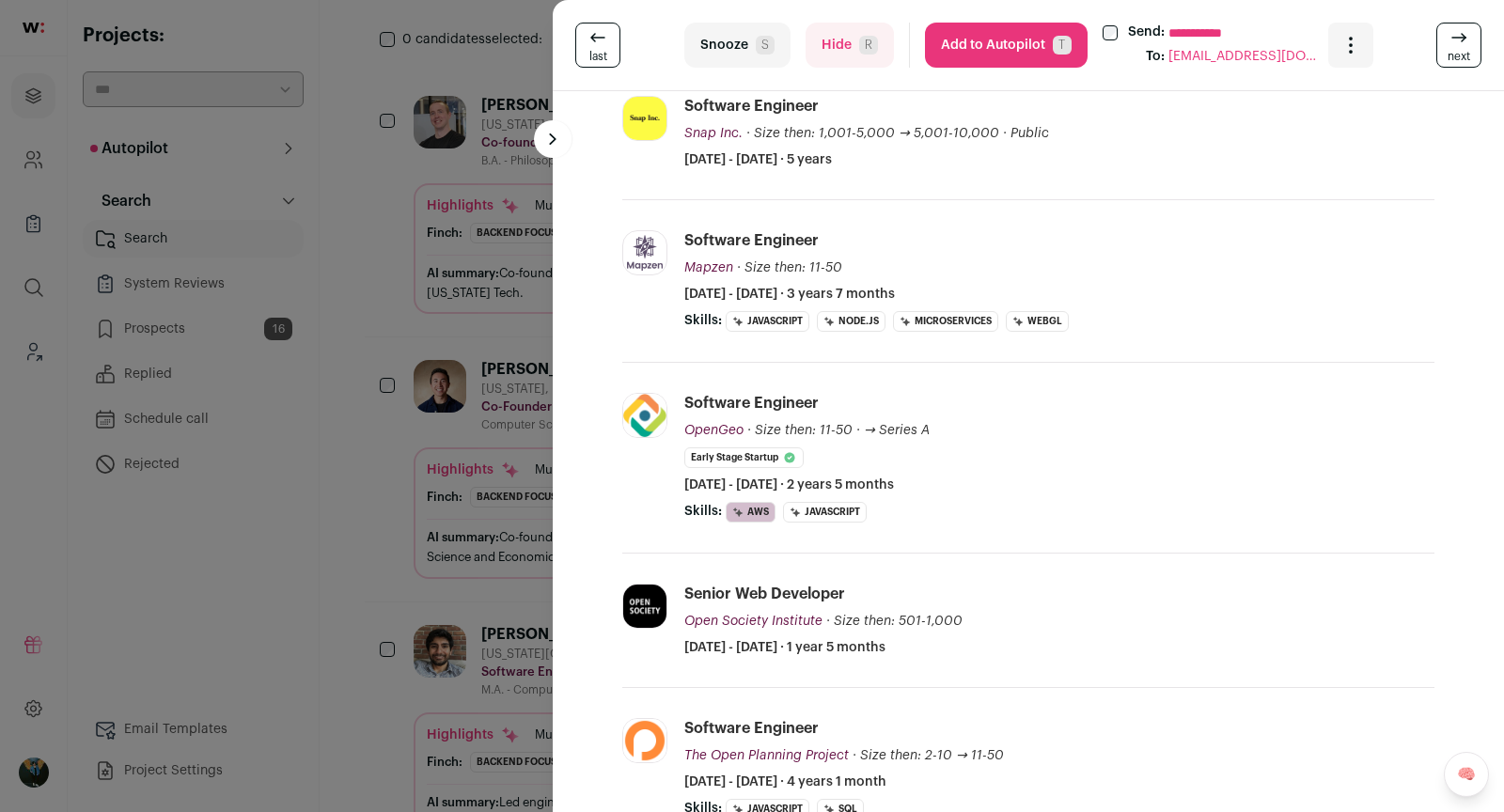
scroll to position [672, 0]
click at [1005, 73] on div "**********" at bounding box center [1029, 45] width 952 height 92
click at [989, 50] on button "Add to Autopilot T" at bounding box center [1006, 44] width 163 height 45
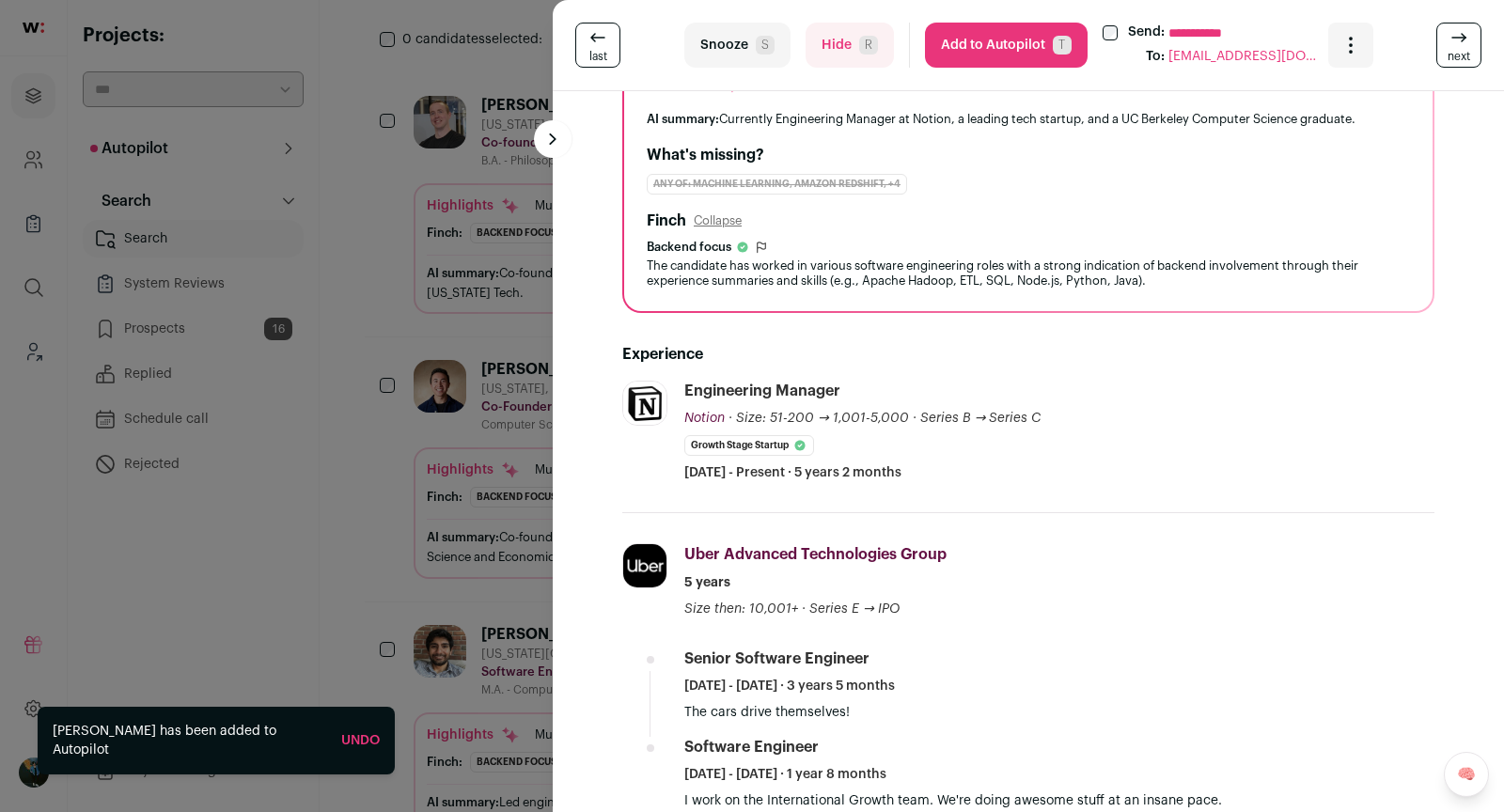
scroll to position [363, 0]
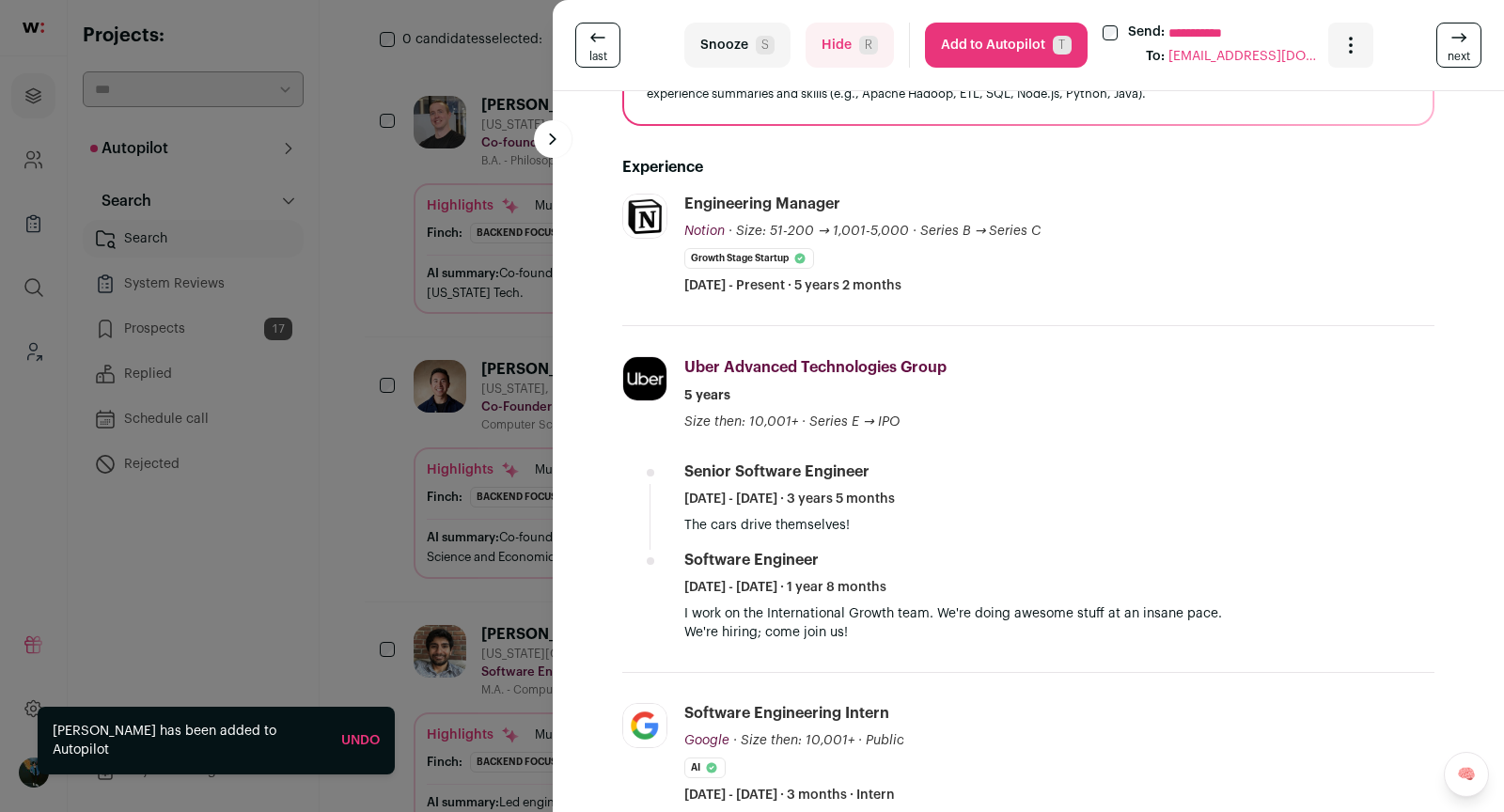
click at [999, 92] on div "The candidate has worked in various software engineering roles with a strong in…" at bounding box center [1028, 86] width 763 height 30
click at [996, 67] on div "**********" at bounding box center [1029, 45] width 952 height 92
click at [990, 58] on button "Add to Autopilot T" at bounding box center [1006, 44] width 163 height 45
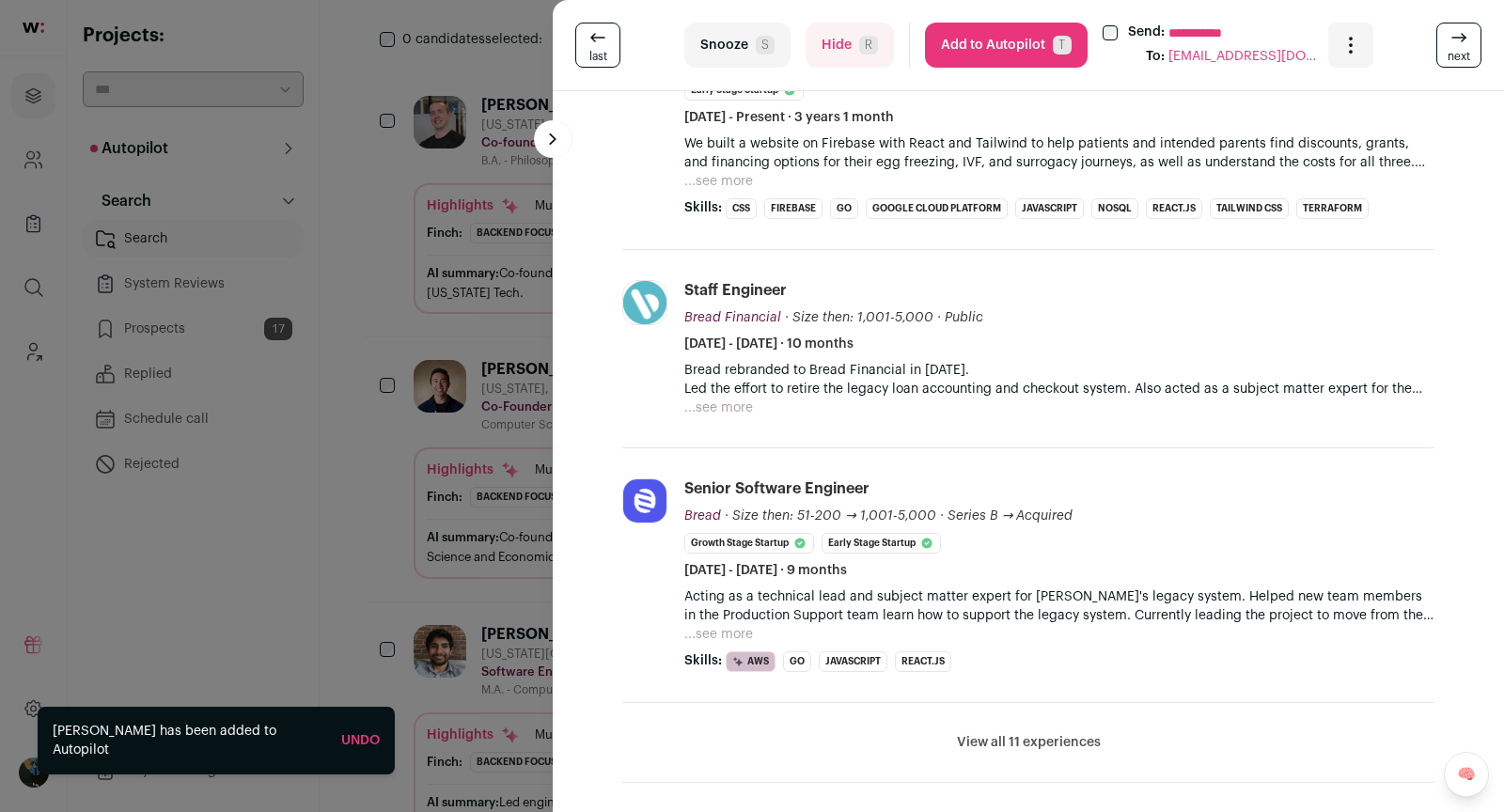
scroll to position [569, 0]
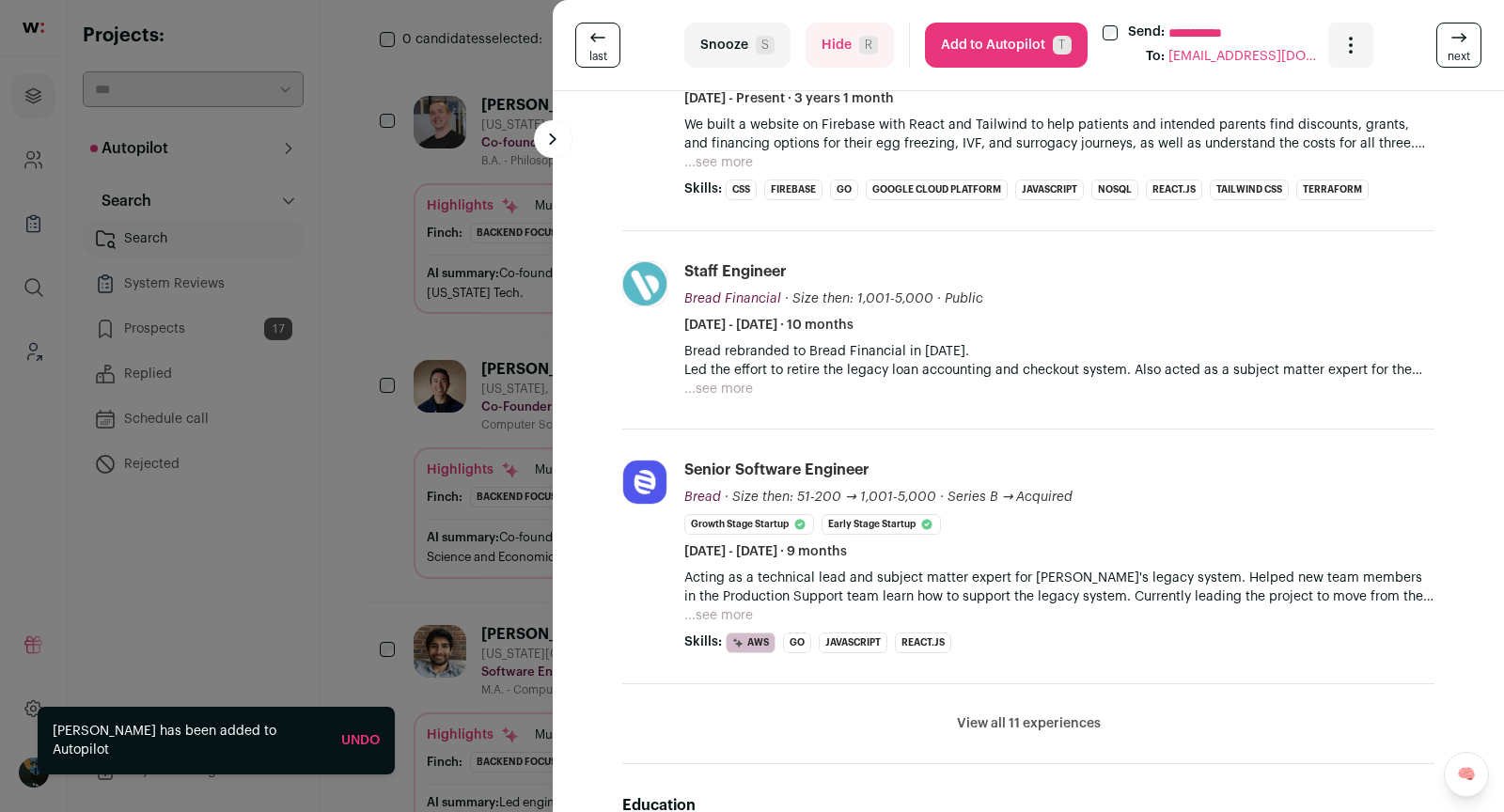
click at [1016, 721] on button "View all 11 experiences" at bounding box center [1028, 724] width 144 height 19
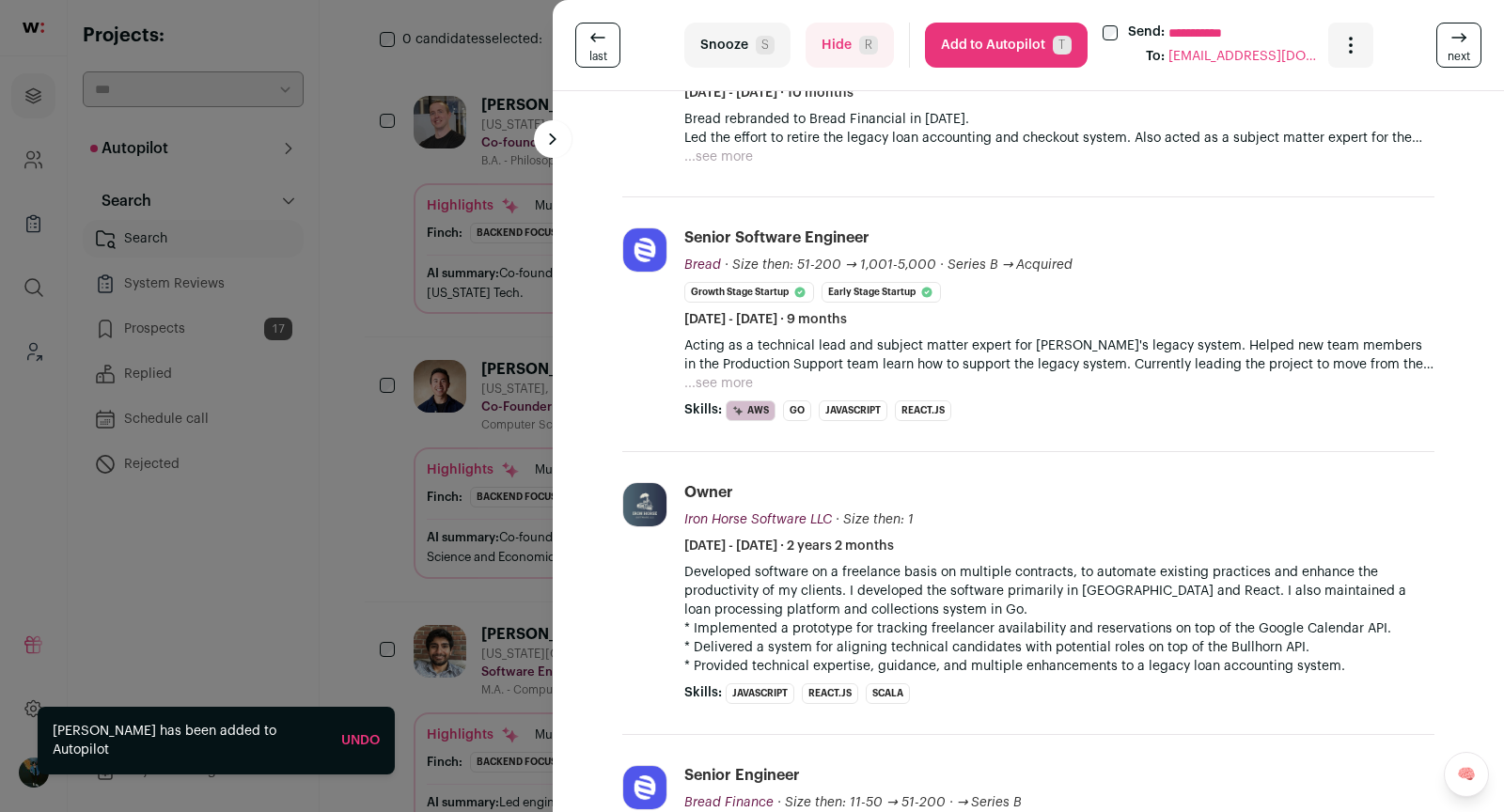
scroll to position [861, 0]
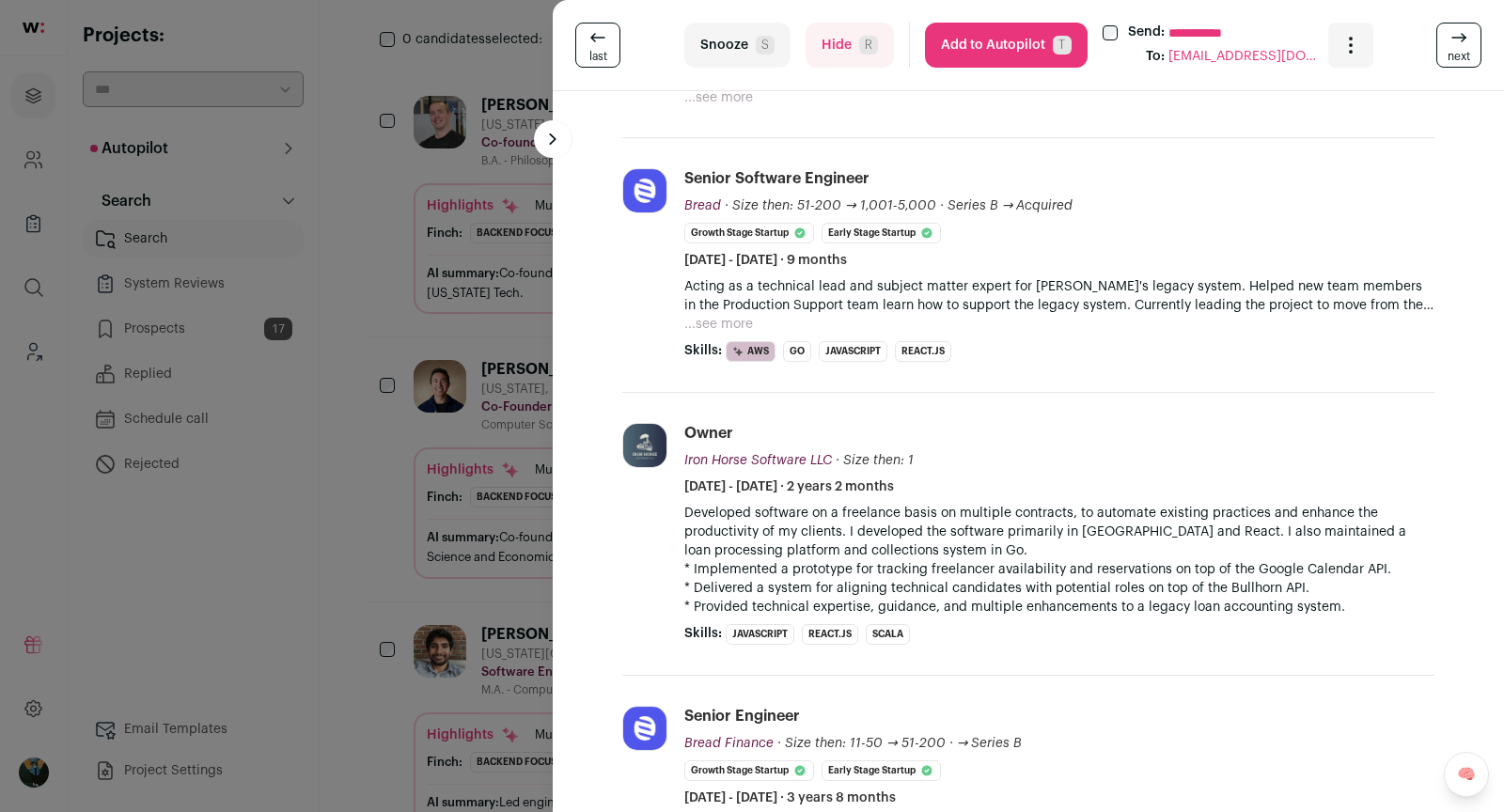
click at [975, 35] on button "Add to Autopilot T" at bounding box center [1006, 44] width 163 height 45
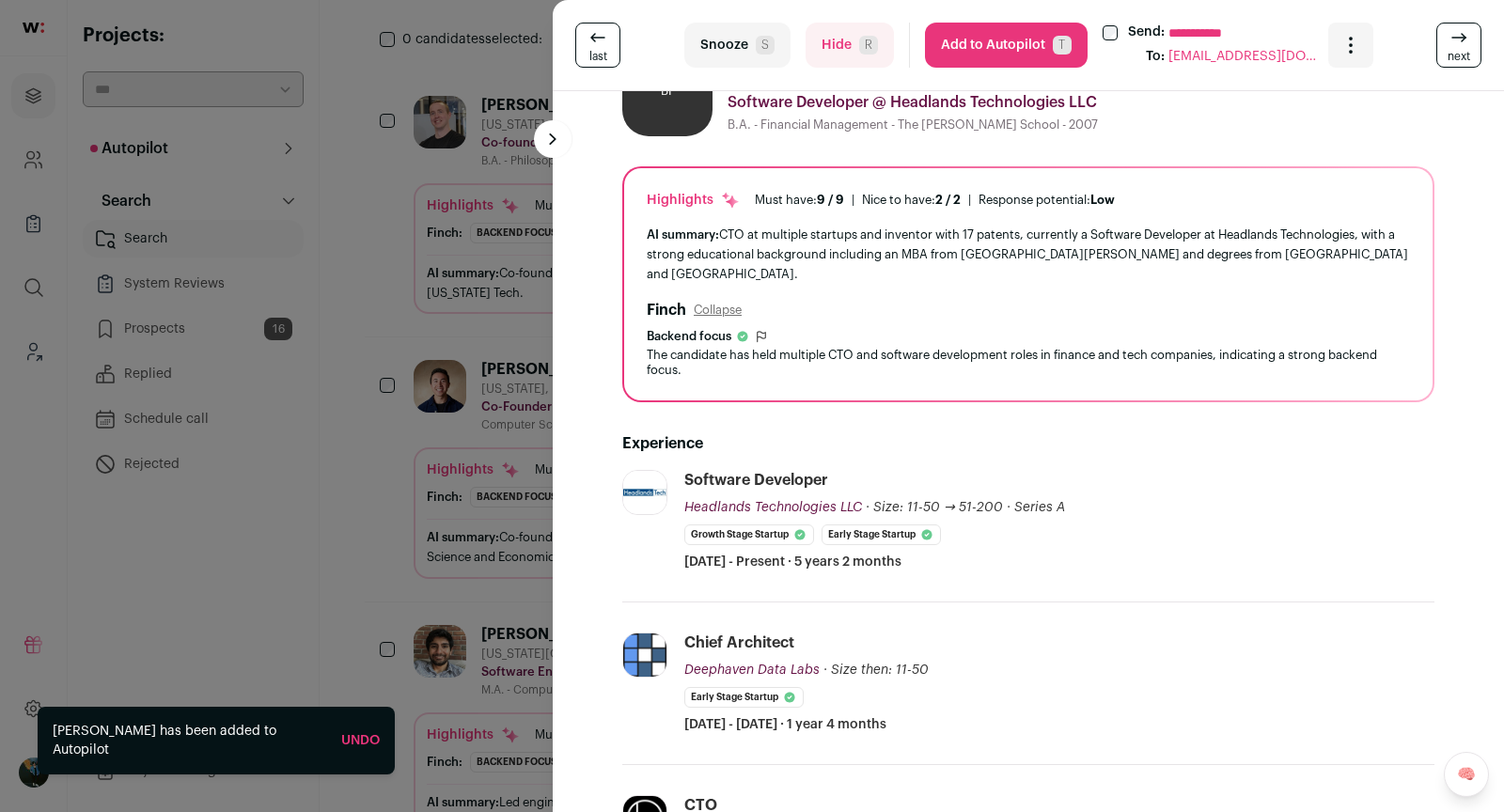
scroll to position [61, 0]
click at [409, 332] on div "**********" at bounding box center [752, 406] width 1504 height 812
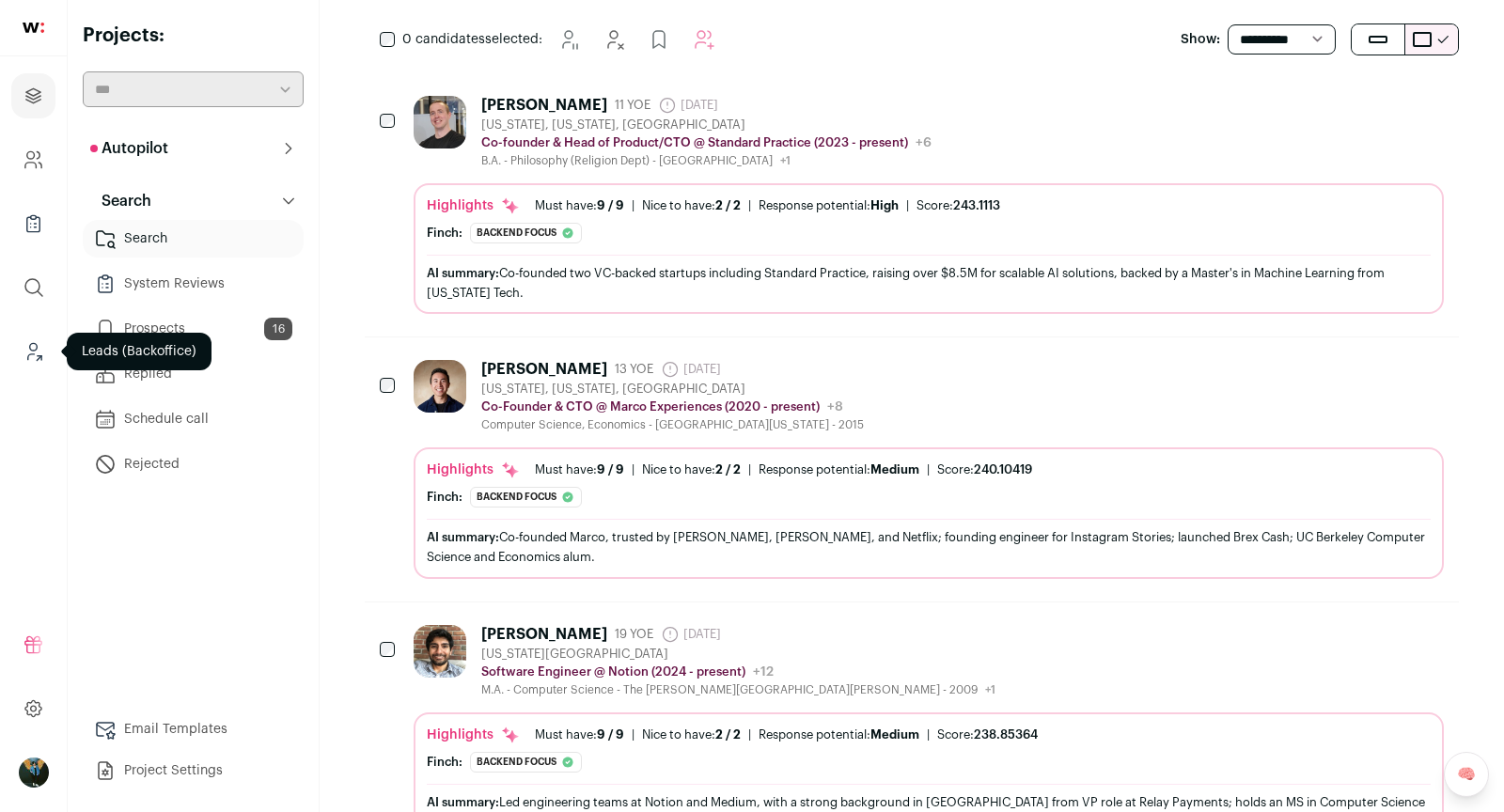
click at [35, 354] on icon "Leads (Backoffice)" at bounding box center [33, 351] width 21 height 22
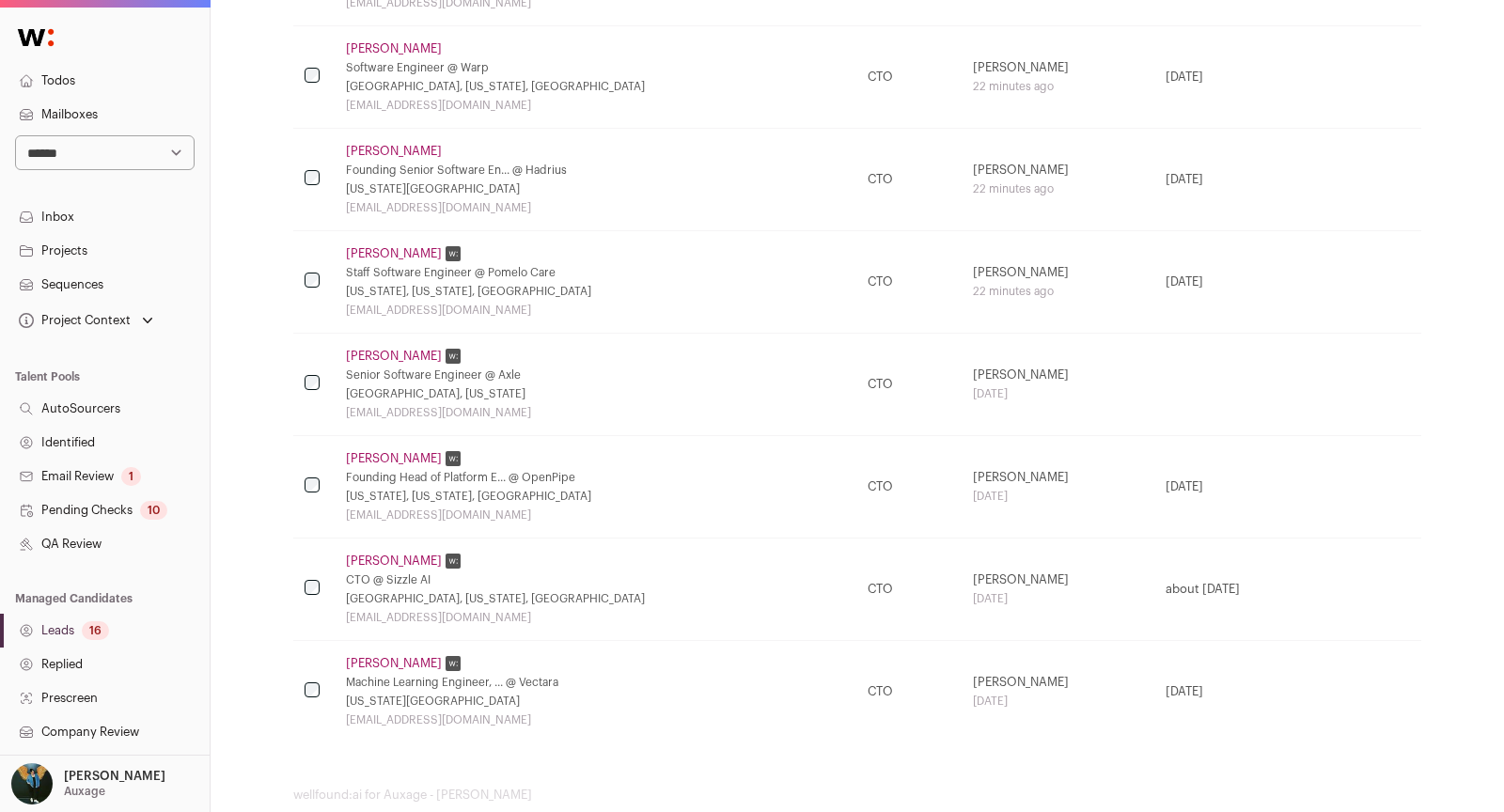
scroll to position [1355, 0]
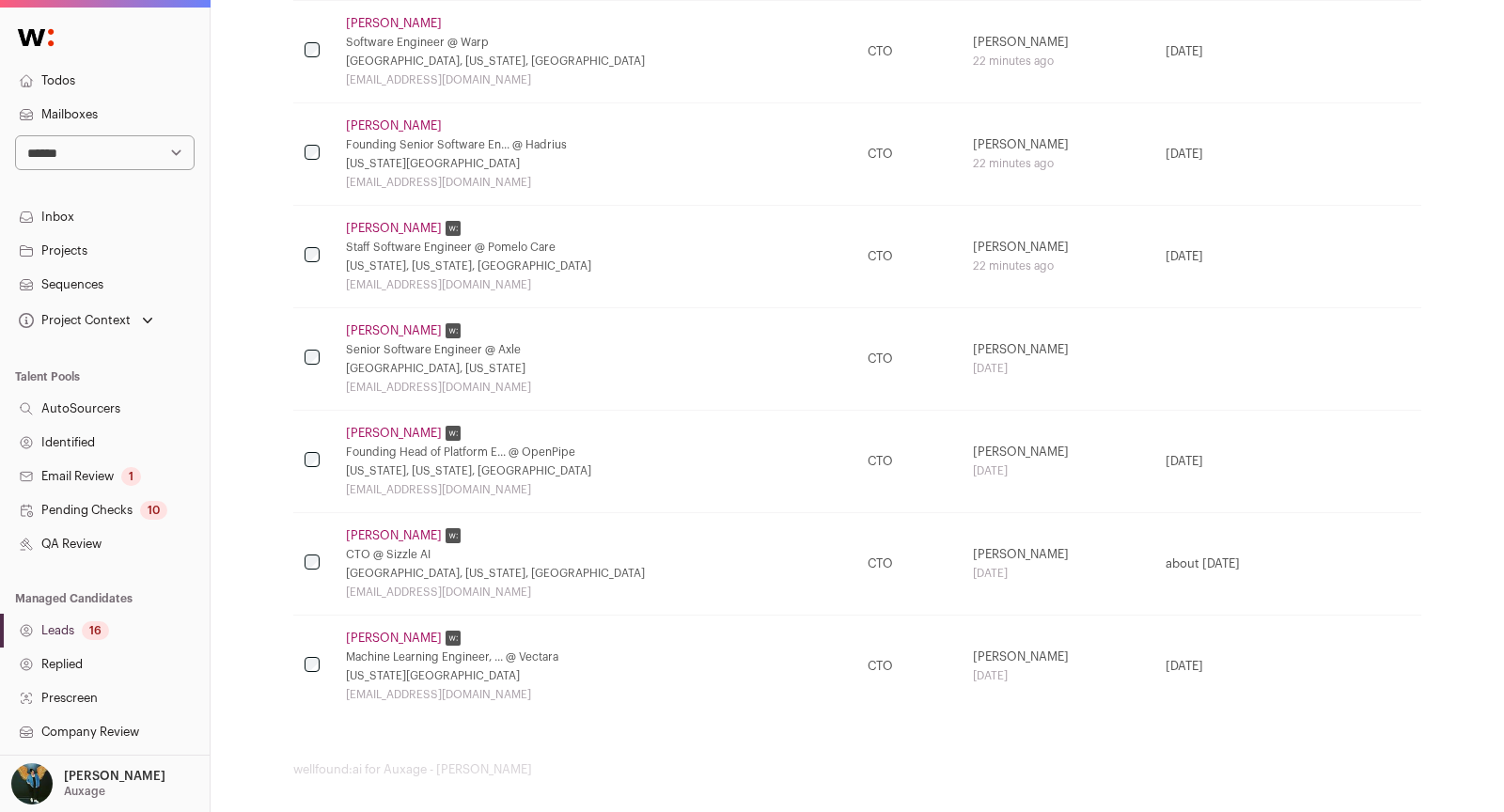
click at [128, 512] on link "Pending Checks 10" at bounding box center [105, 510] width 210 height 34
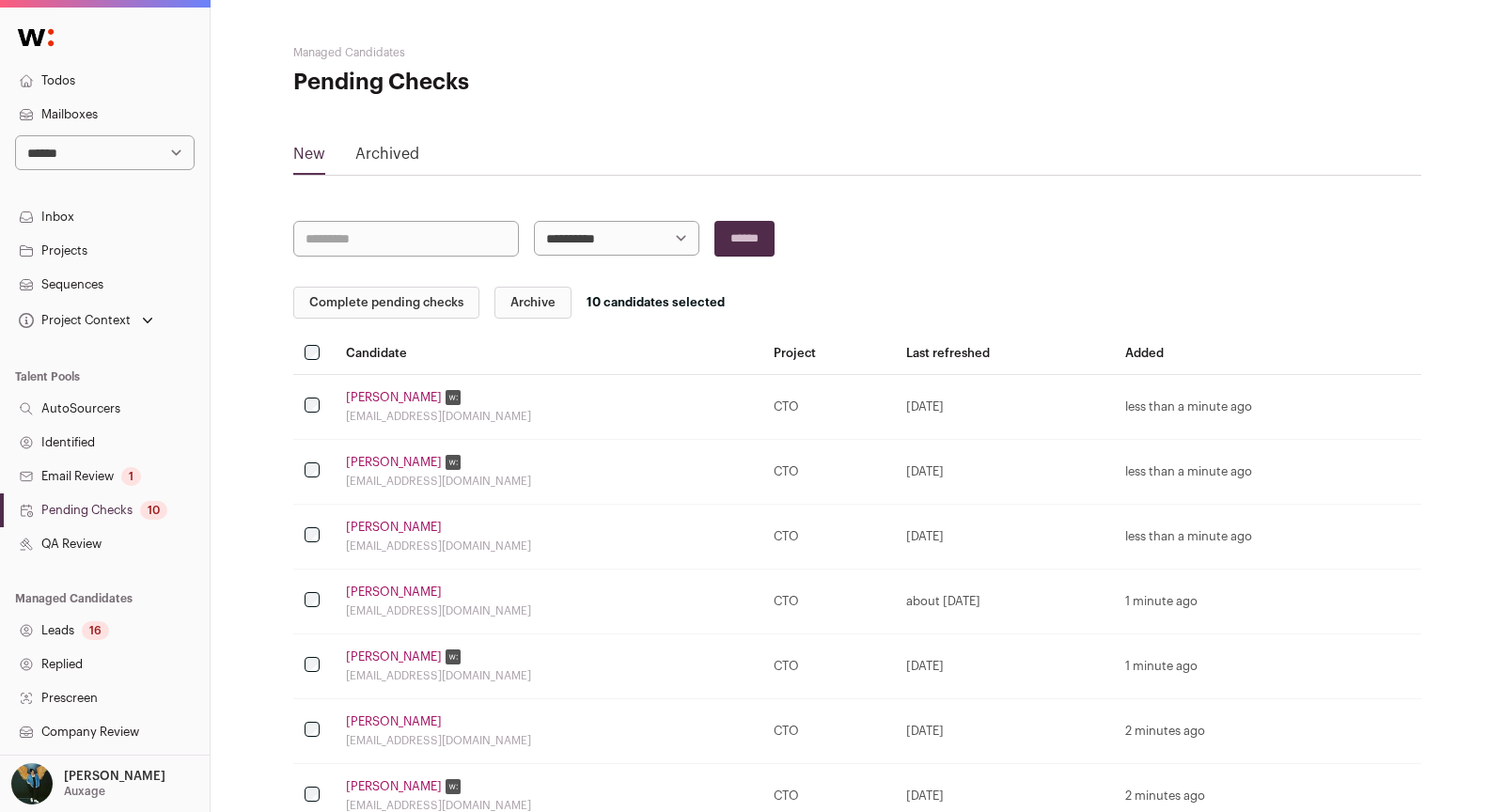
click at [170, 614] on link "Leads 16" at bounding box center [105, 630] width 210 height 34
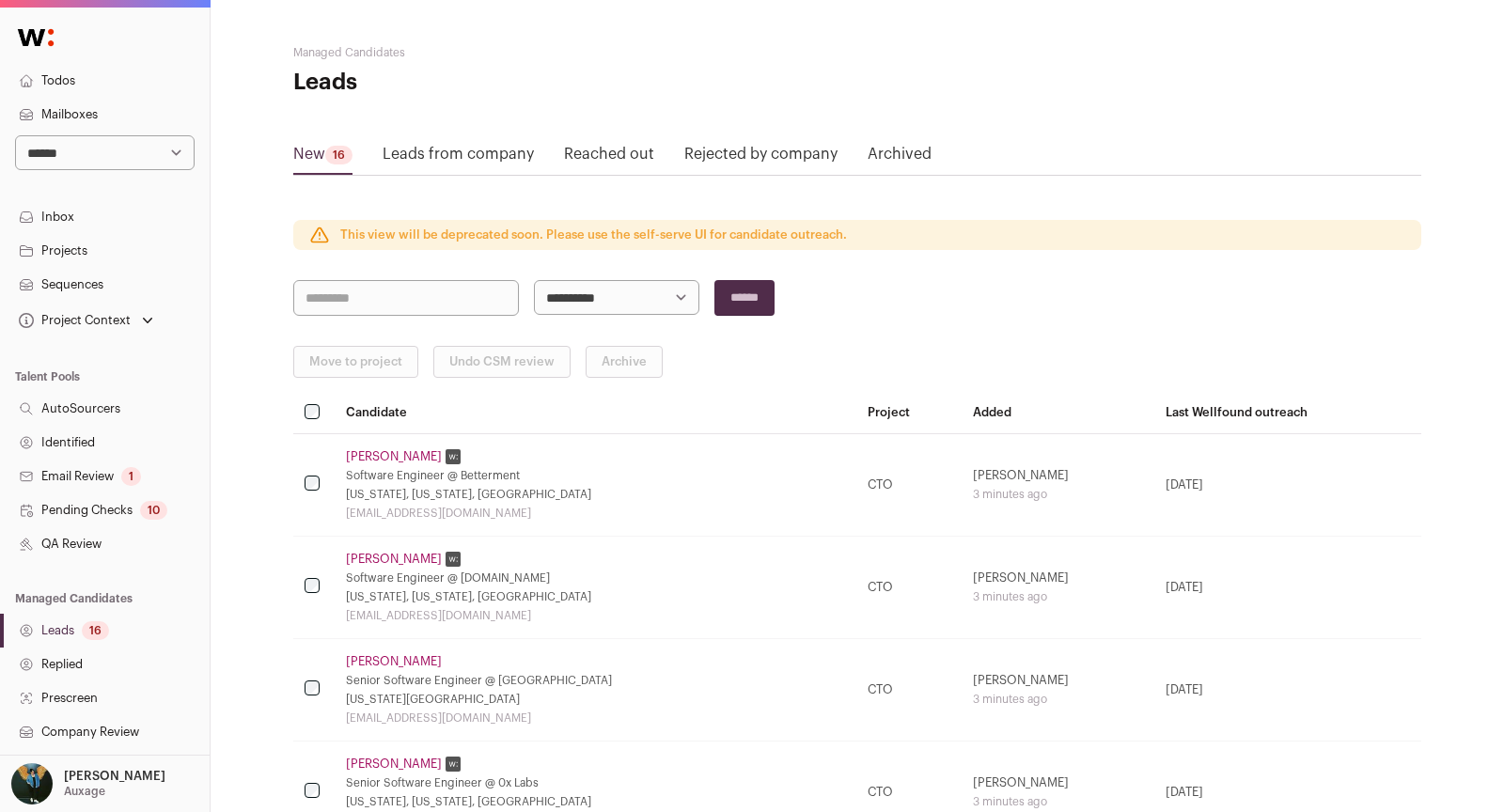
scroll to position [268, 0]
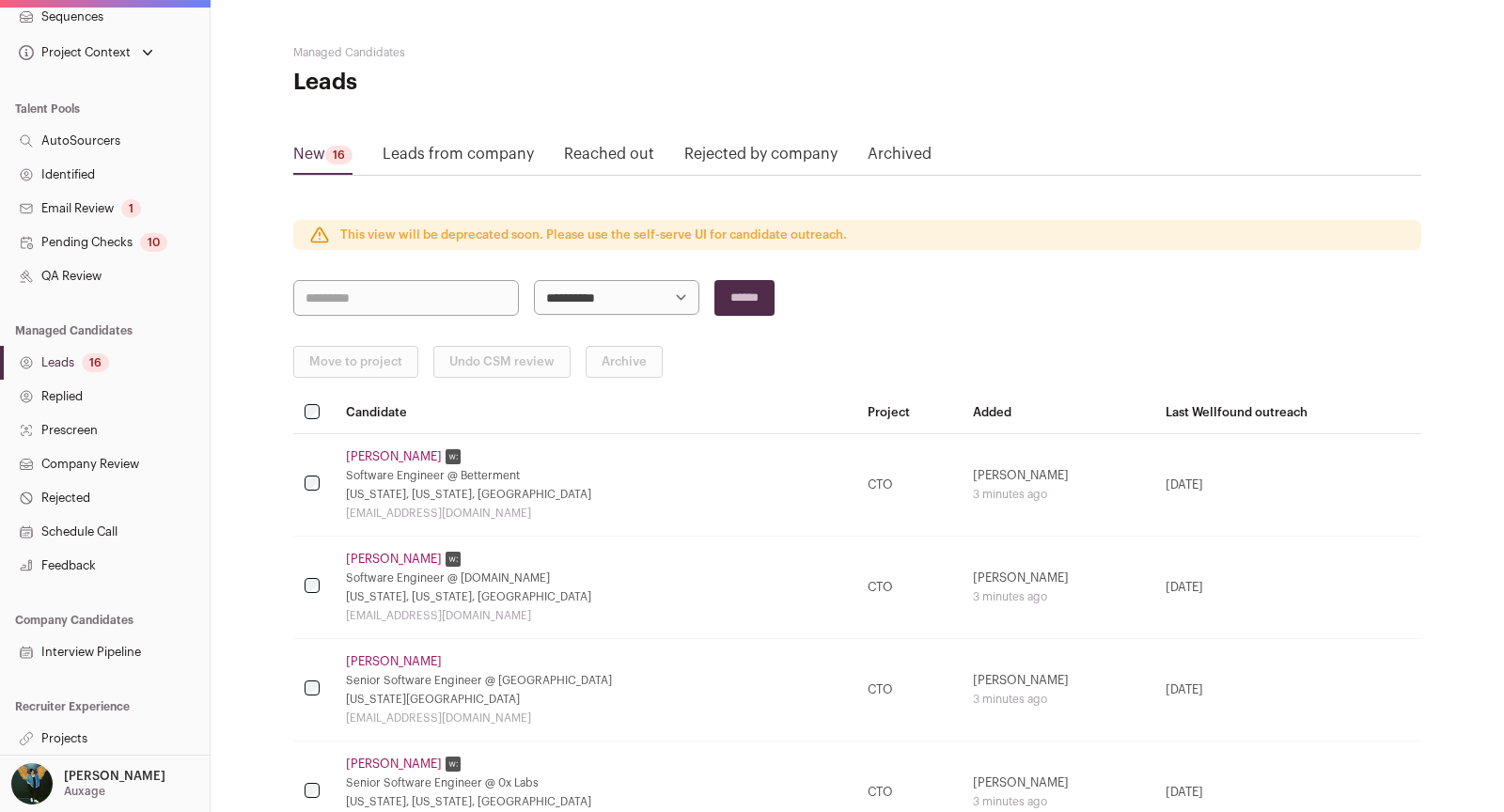
click at [77, 740] on link "Projects" at bounding box center [105, 738] width 210 height 34
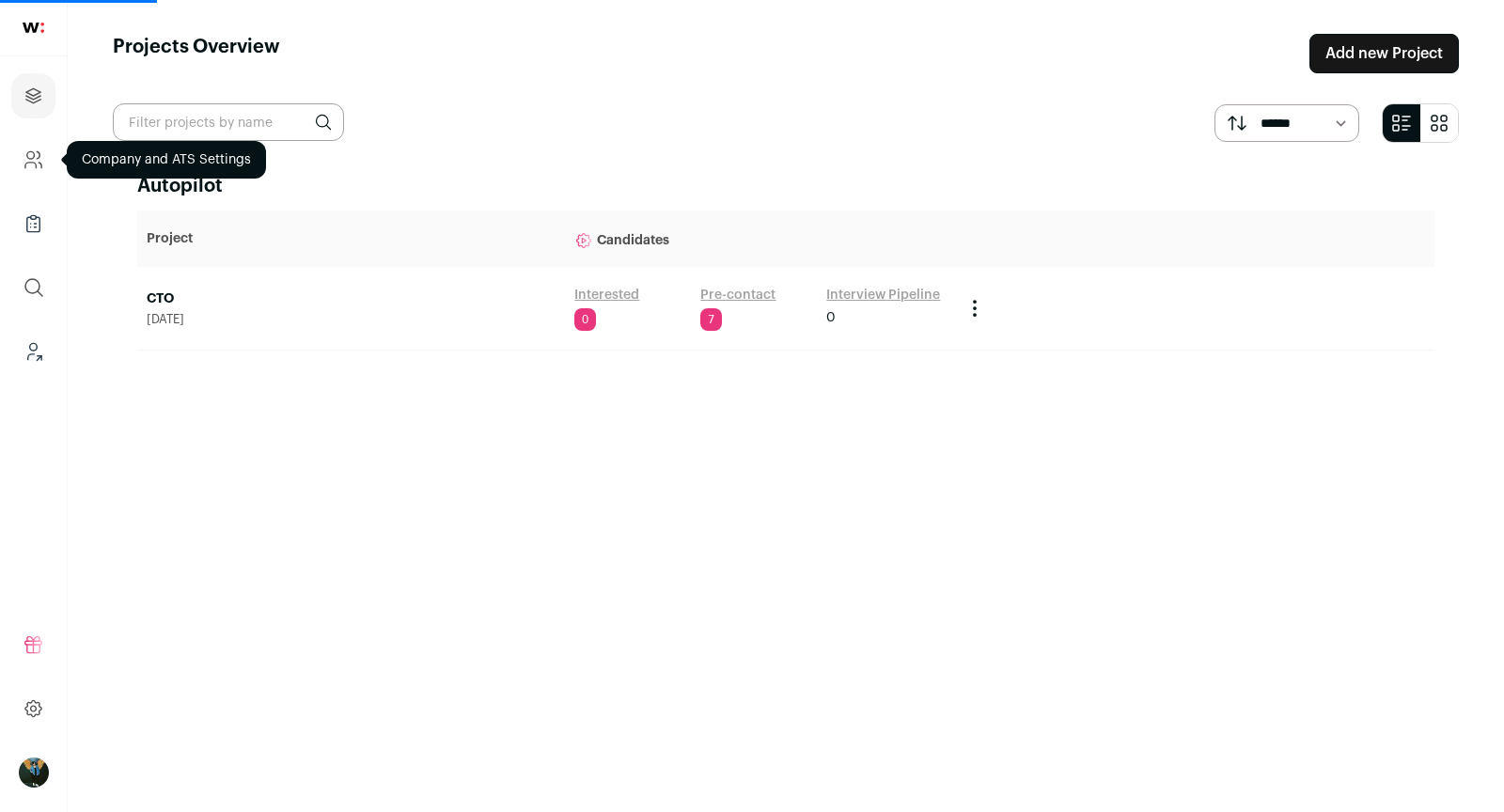
click at [33, 174] on link "Company and ATS Settings" at bounding box center [34, 159] width 44 height 45
click at [38, 165] on icon "Company and ATS Settings" at bounding box center [33, 159] width 21 height 22
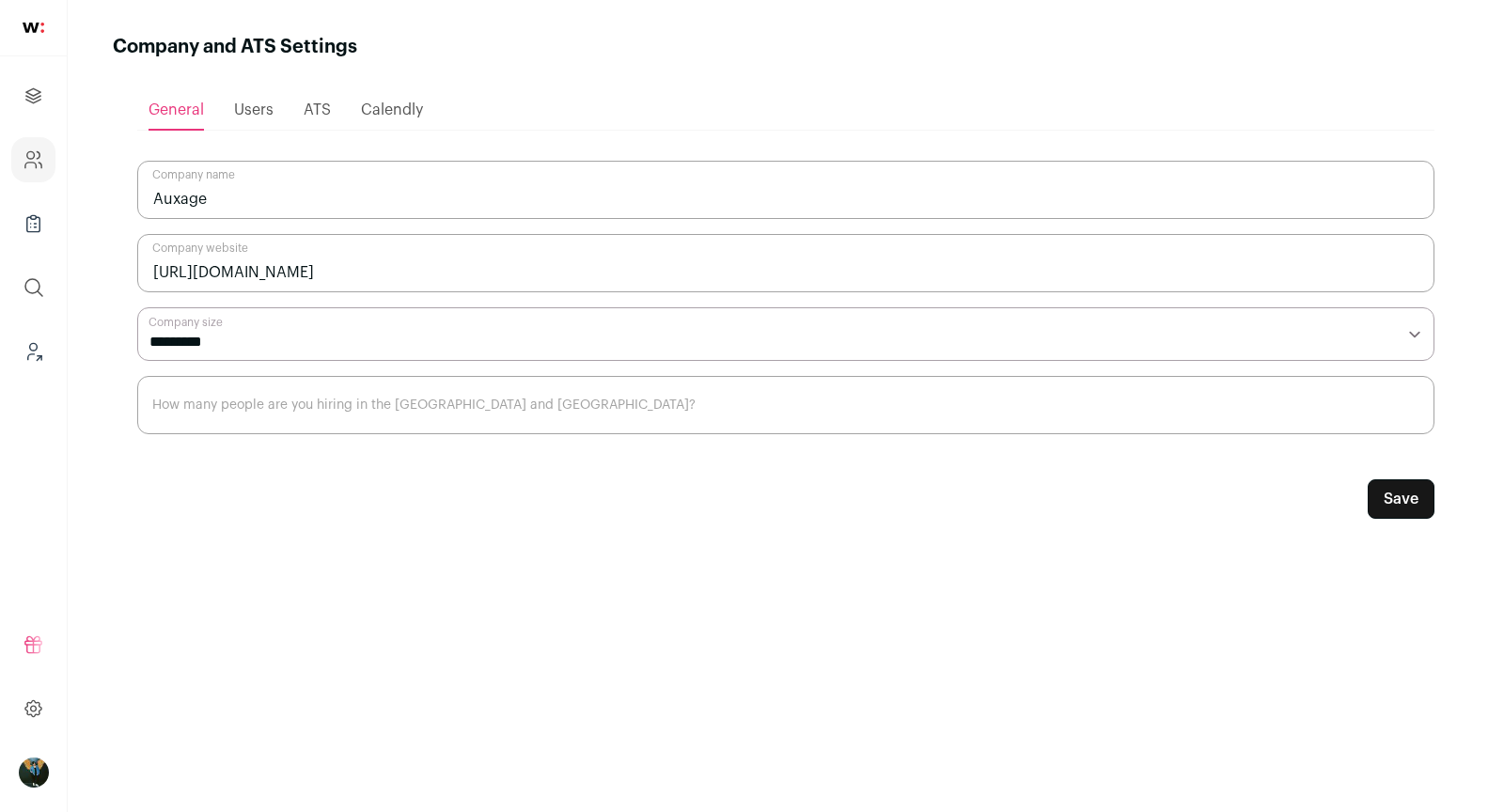
click at [261, 103] on span "Users" at bounding box center [253, 110] width 40 height 15
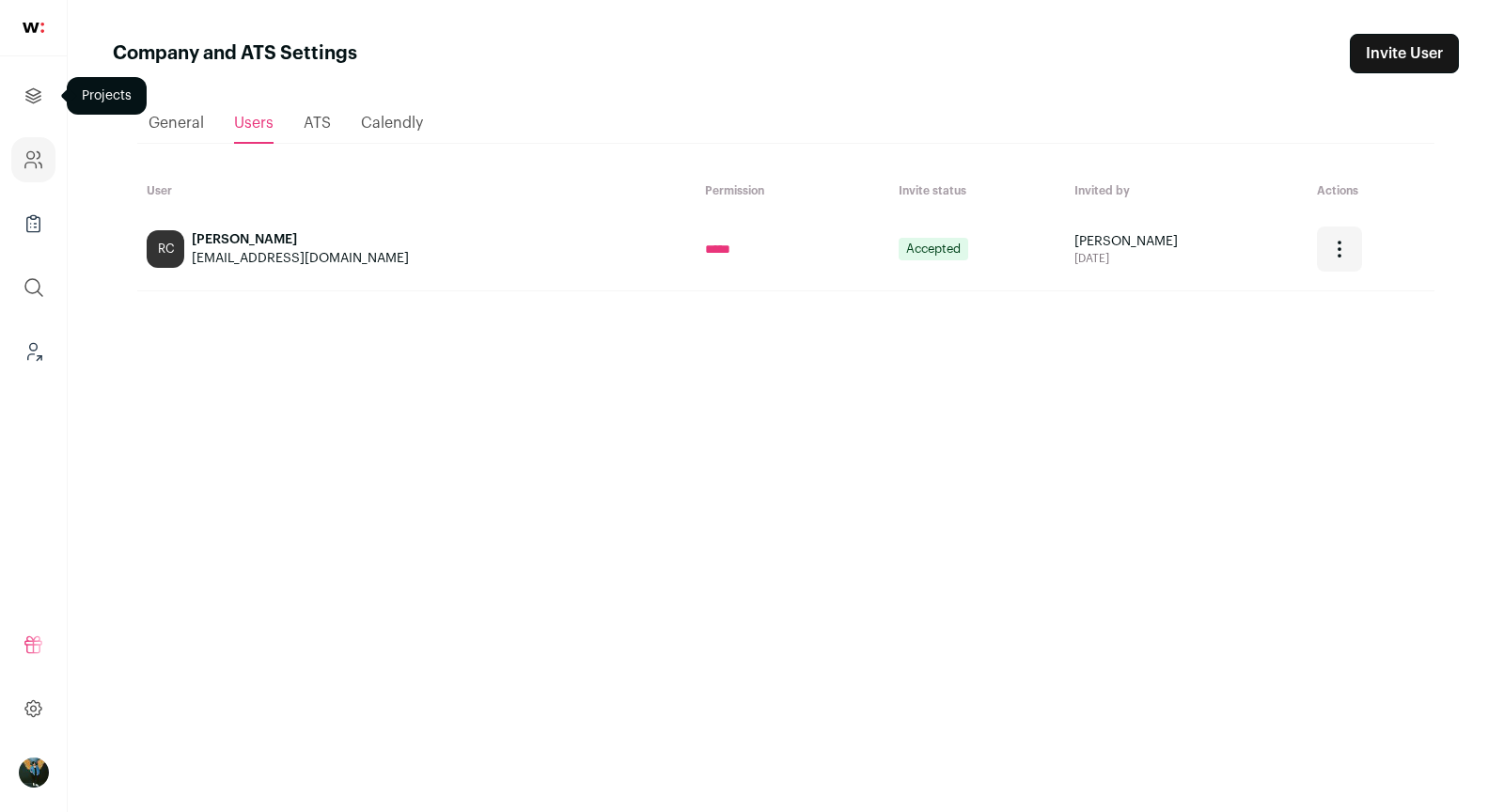
click at [35, 101] on icon "Projects" at bounding box center [33, 95] width 14 height 14
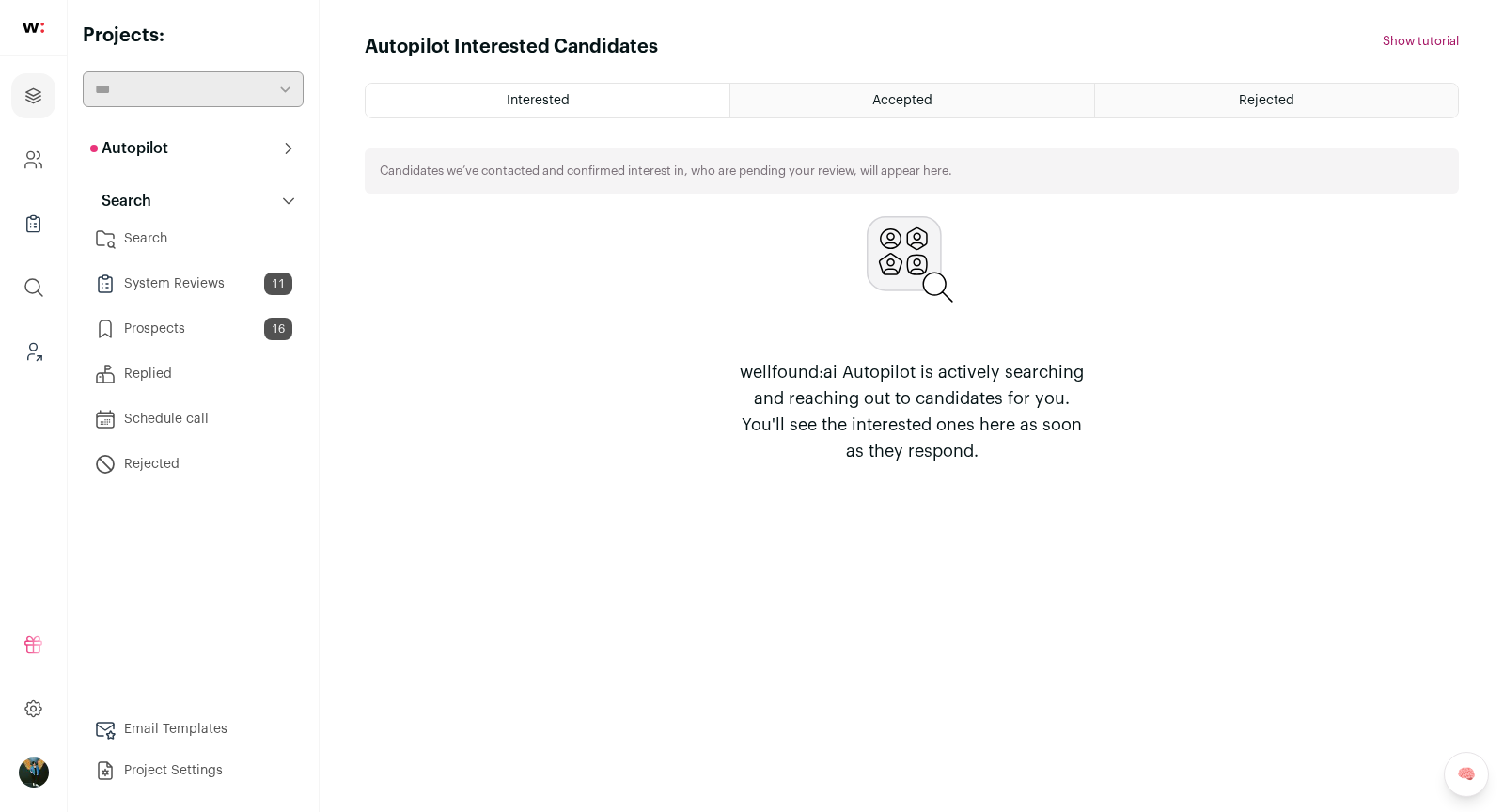
click at [174, 730] on link "Email Templates" at bounding box center [193, 729] width 221 height 38
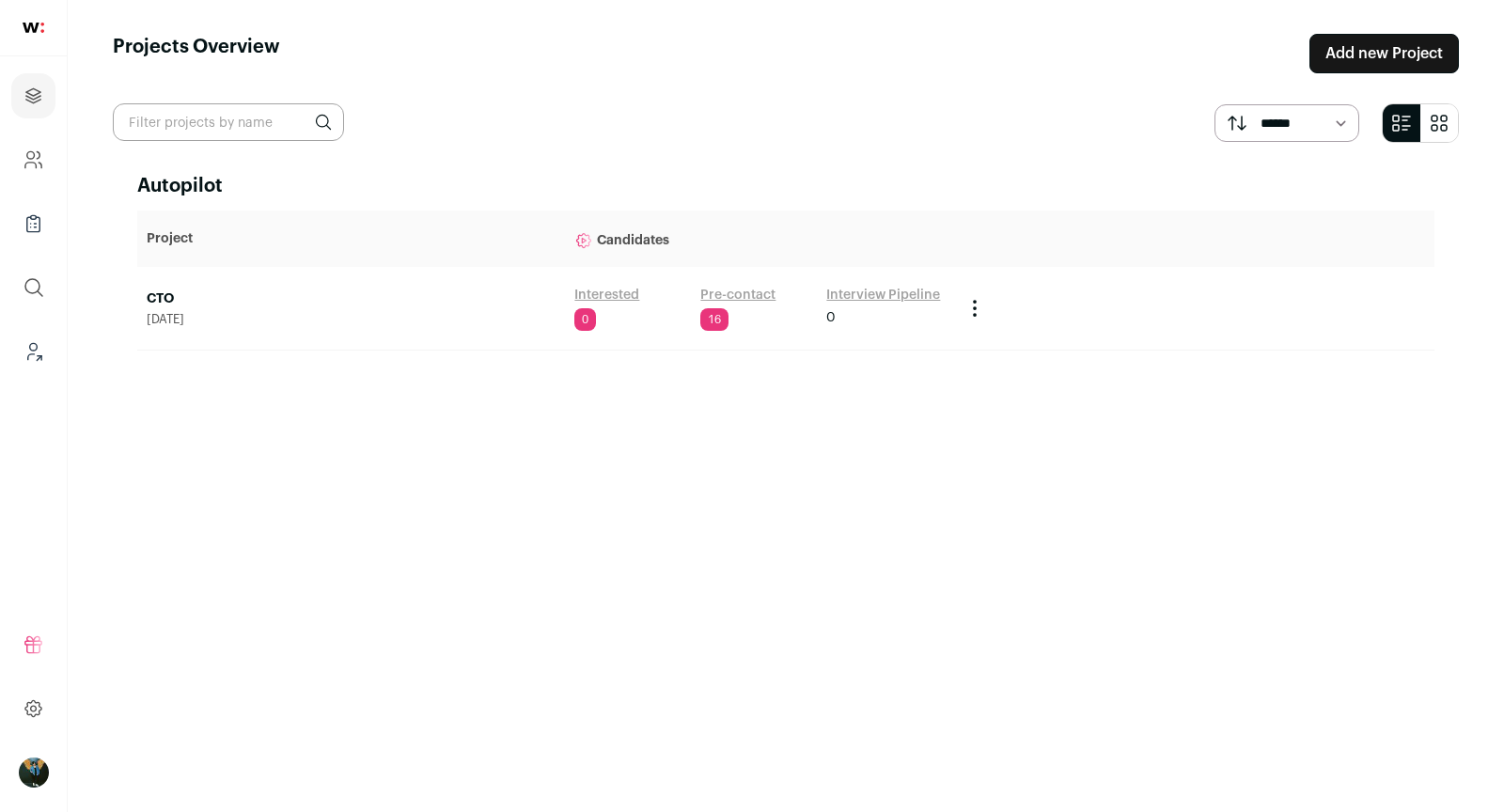
click at [723, 296] on link "Pre-contact" at bounding box center [738, 296] width 75 height 19
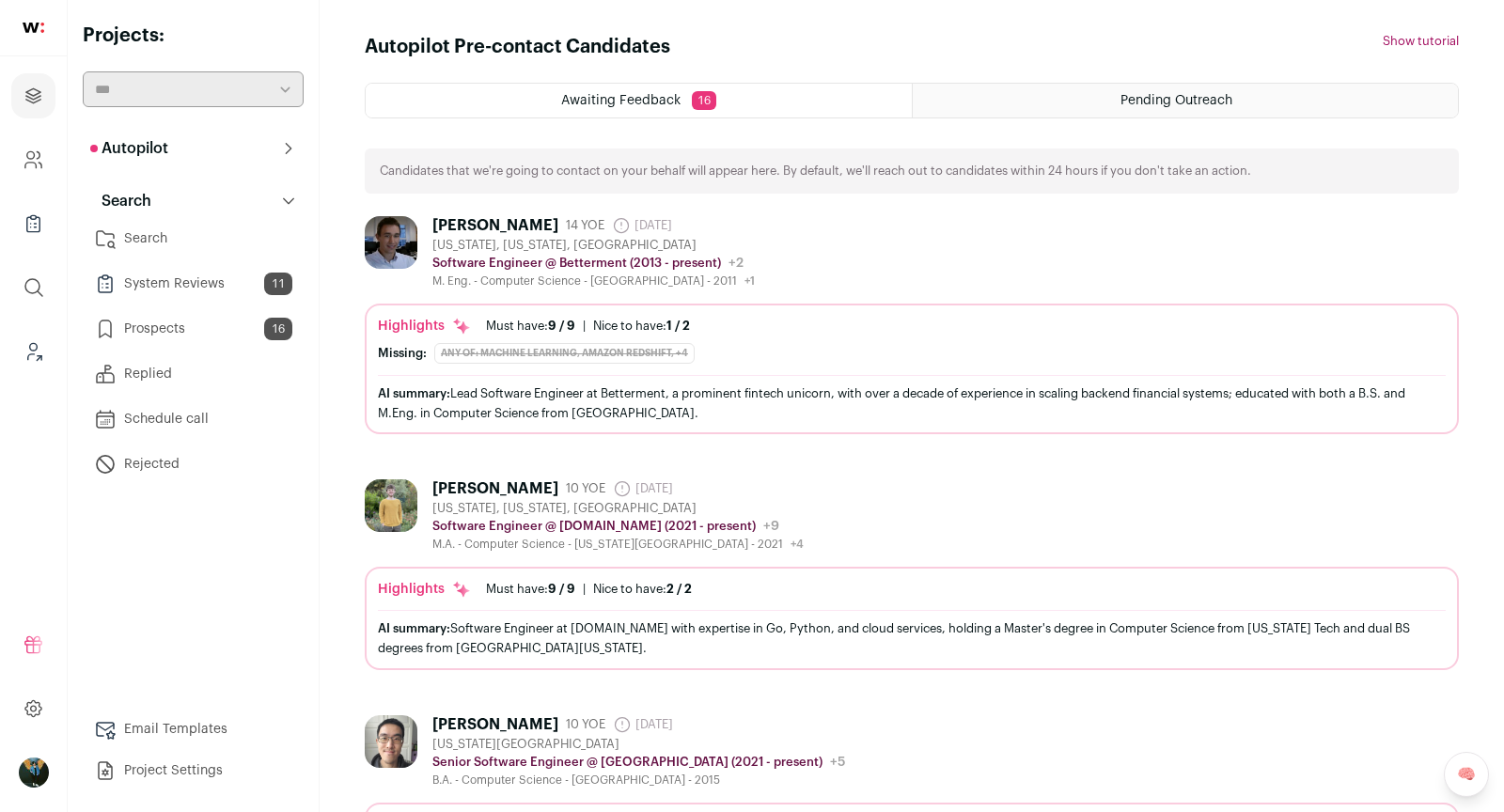
click at [146, 730] on link "Email Templates" at bounding box center [193, 729] width 221 height 38
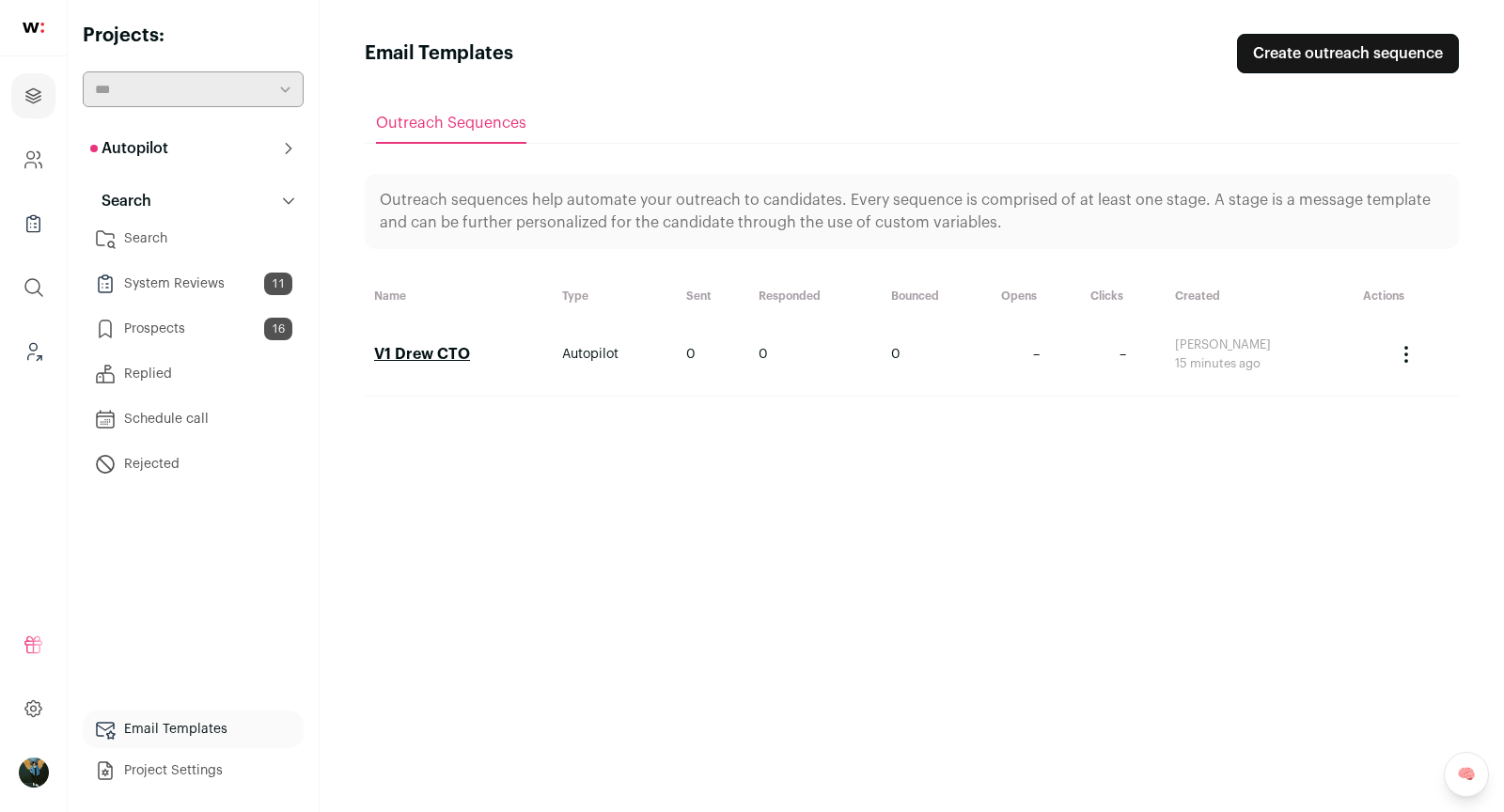
click at [174, 724] on html at bounding box center [752, 406] width 1504 height 812
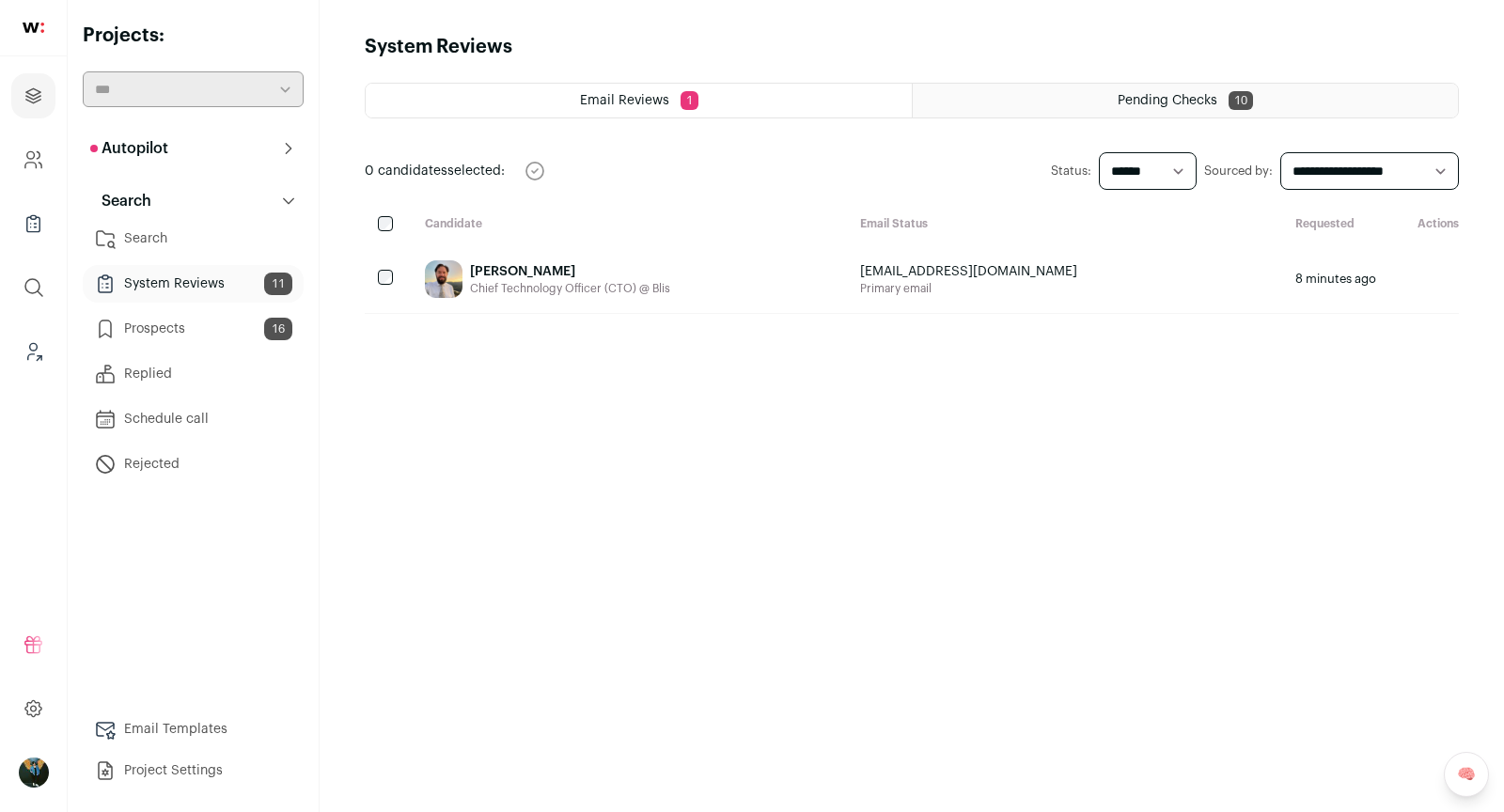
click at [192, 730] on link "Email Templates" at bounding box center [193, 729] width 221 height 38
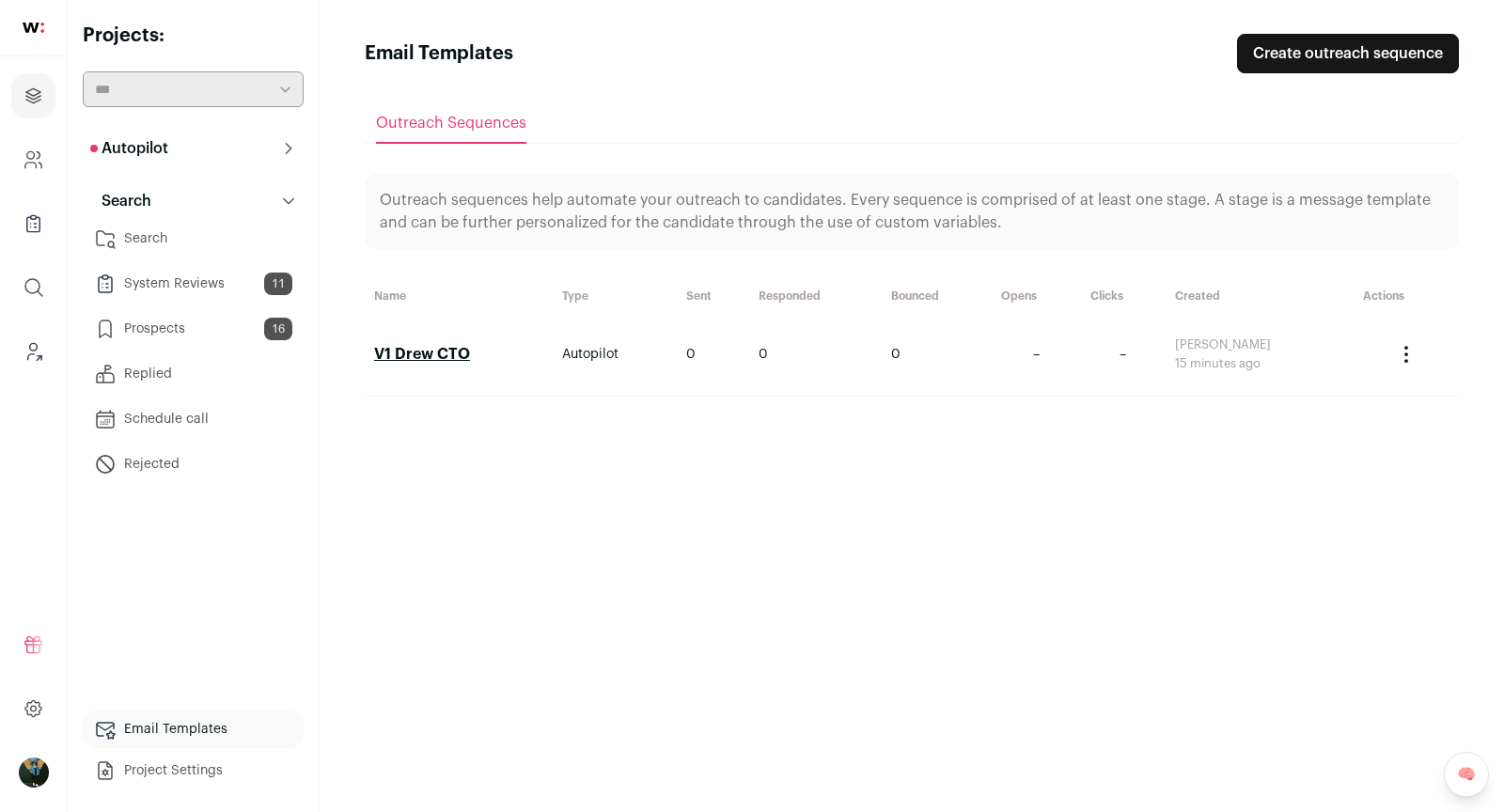
click at [449, 353] on link "V1 Drew CTO" at bounding box center [422, 354] width 96 height 15
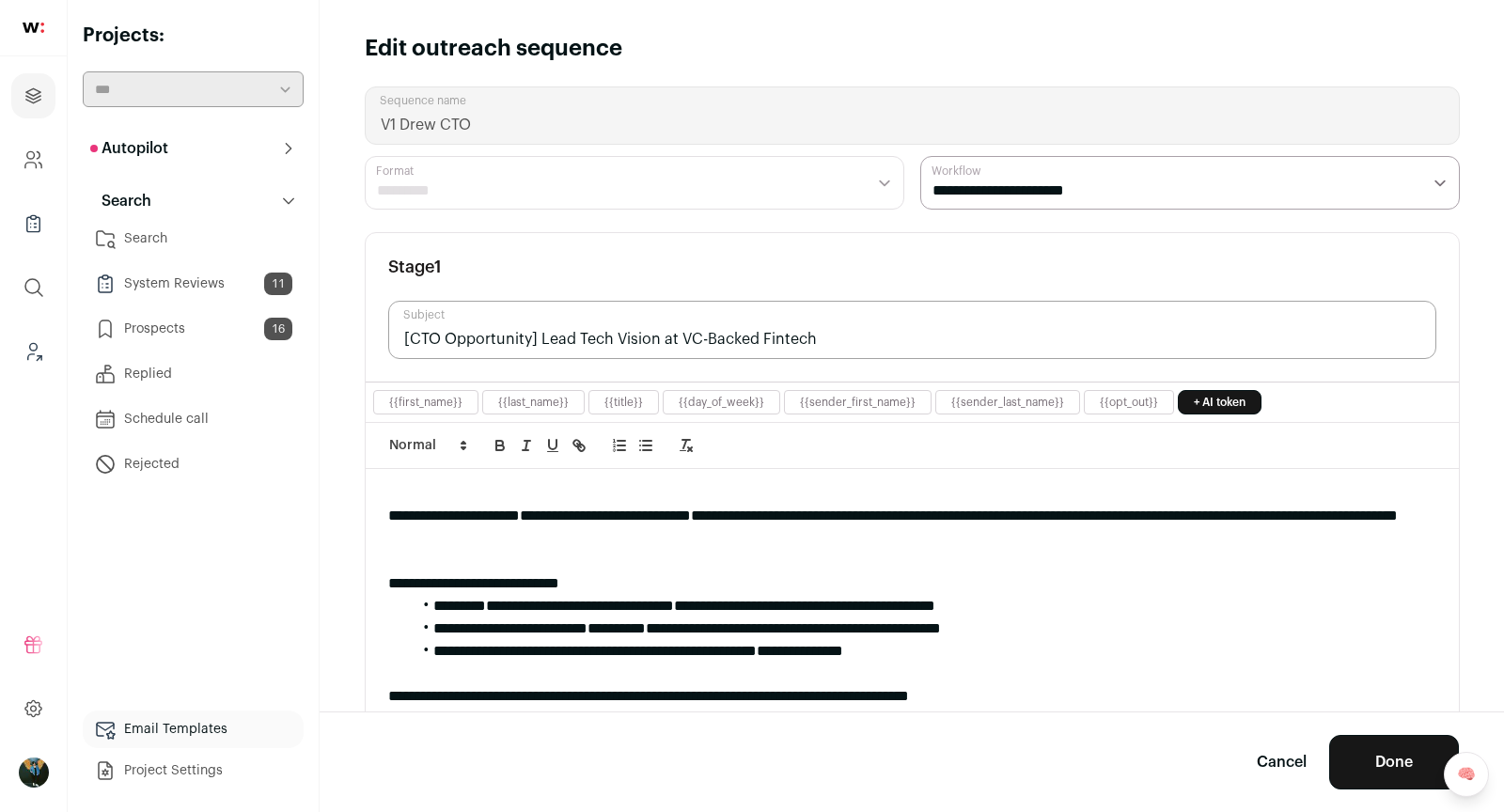
scroll to position [186, 0]
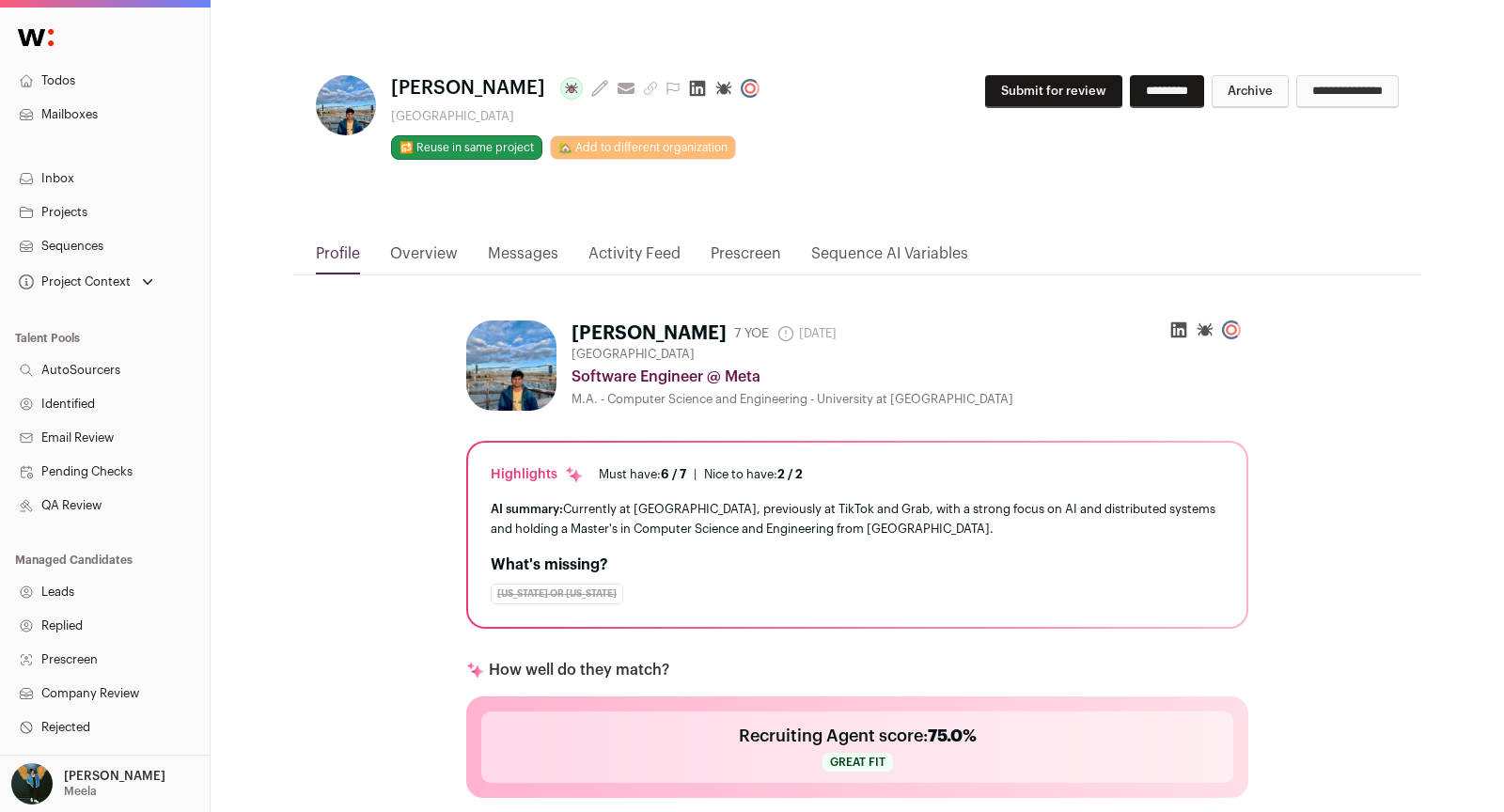
scroll to position [720, 0]
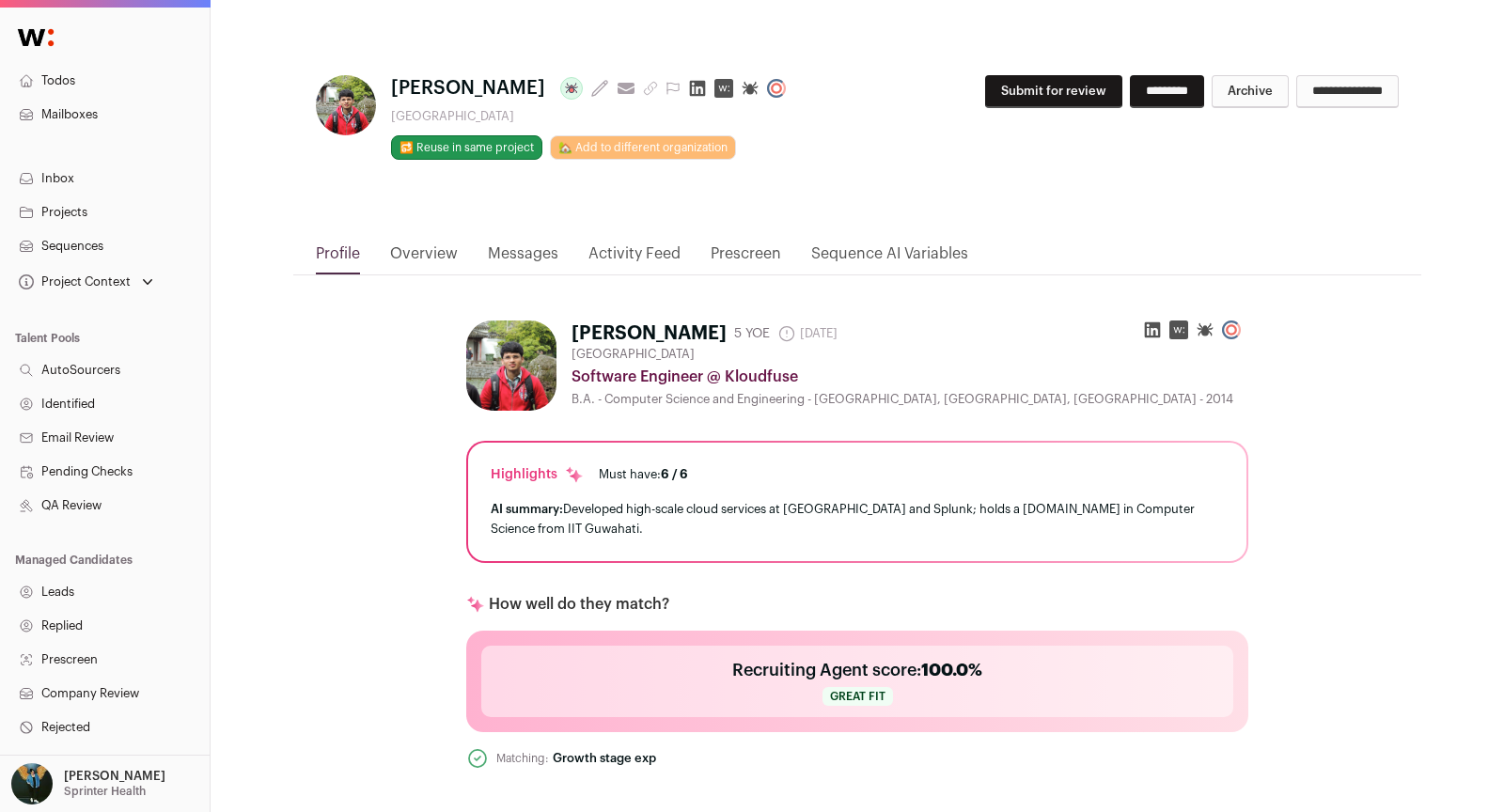
click at [1025, 97] on button "Submit for review" at bounding box center [1054, 92] width 137 height 33
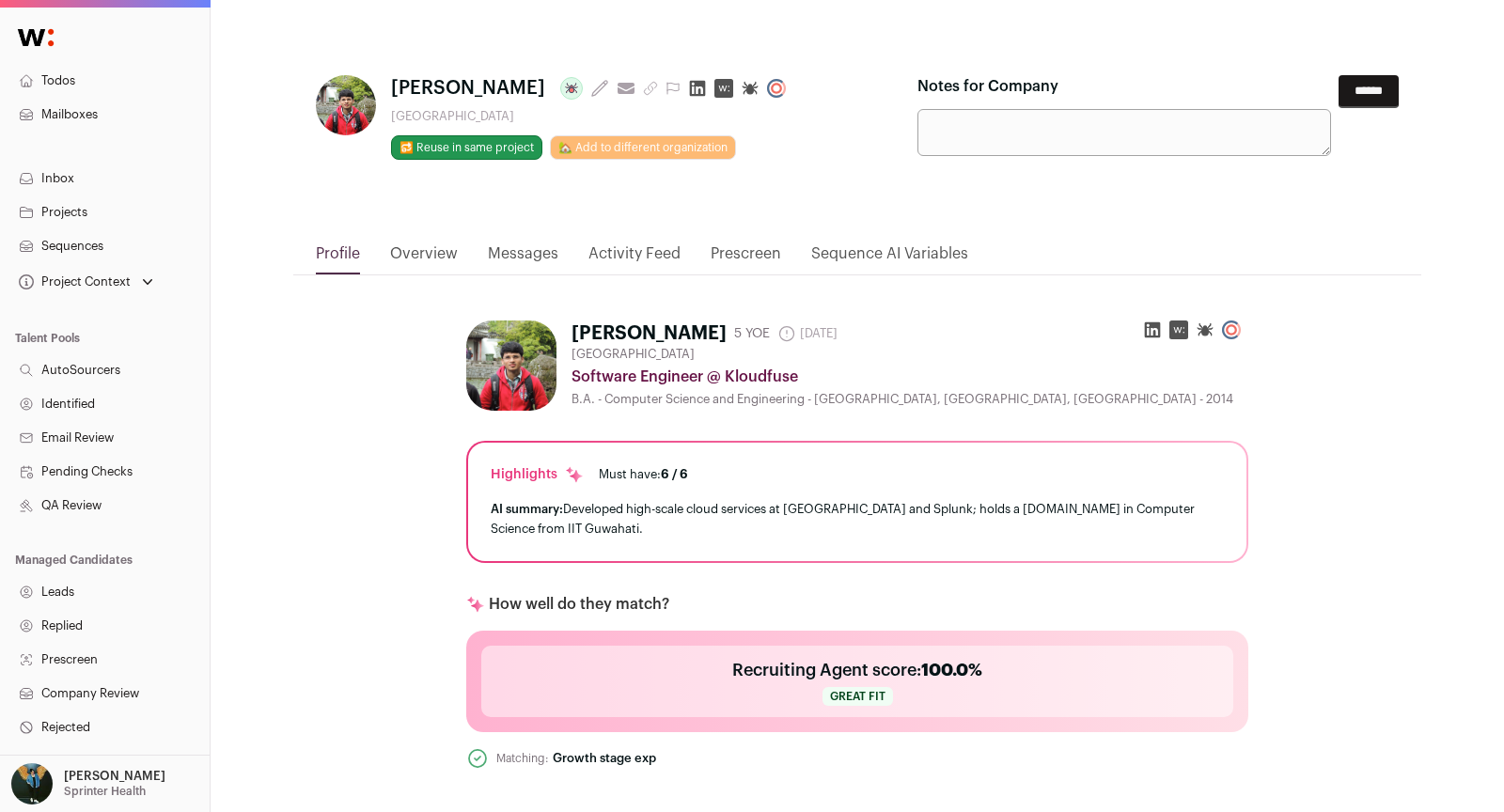
click at [1401, 100] on div "[PERSON_NAME] Last update: [DATE] View most recent conversation in Front [GEOGR…" at bounding box center [857, 144] width 1128 height 197
click at [1383, 94] on input "******" at bounding box center [1369, 92] width 60 height 33
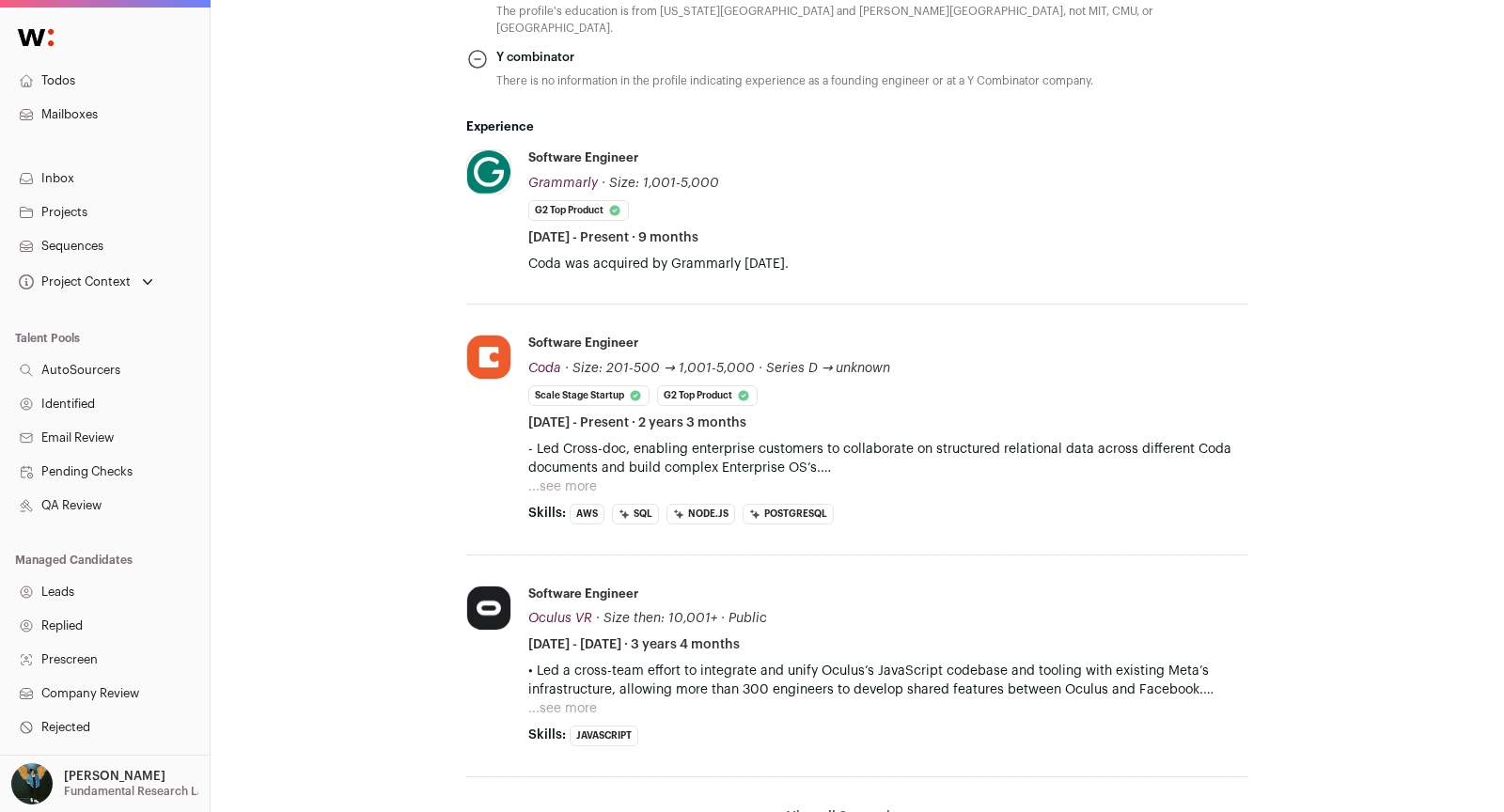
scroll to position [951, 0]
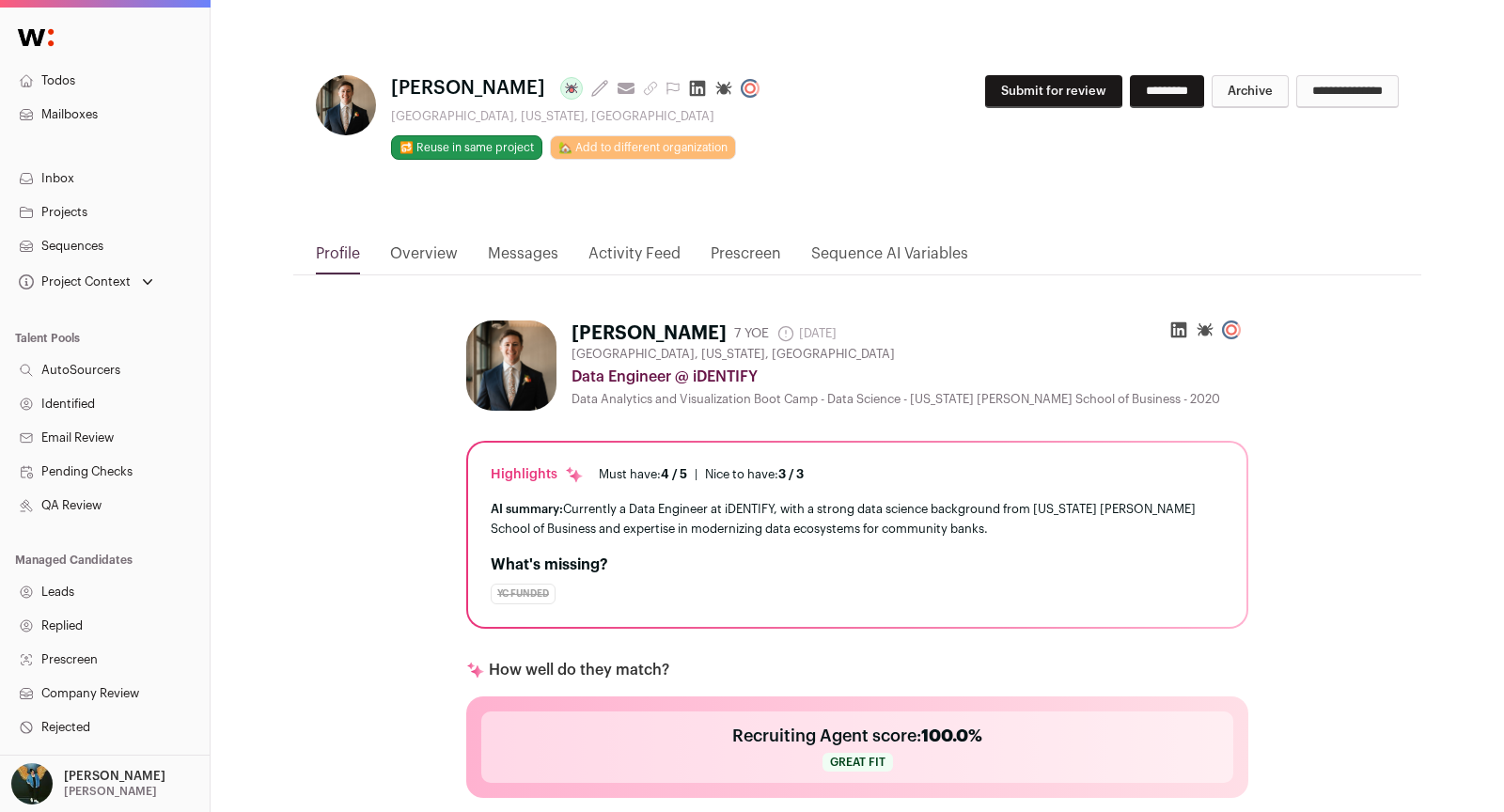
scroll to position [661, 0]
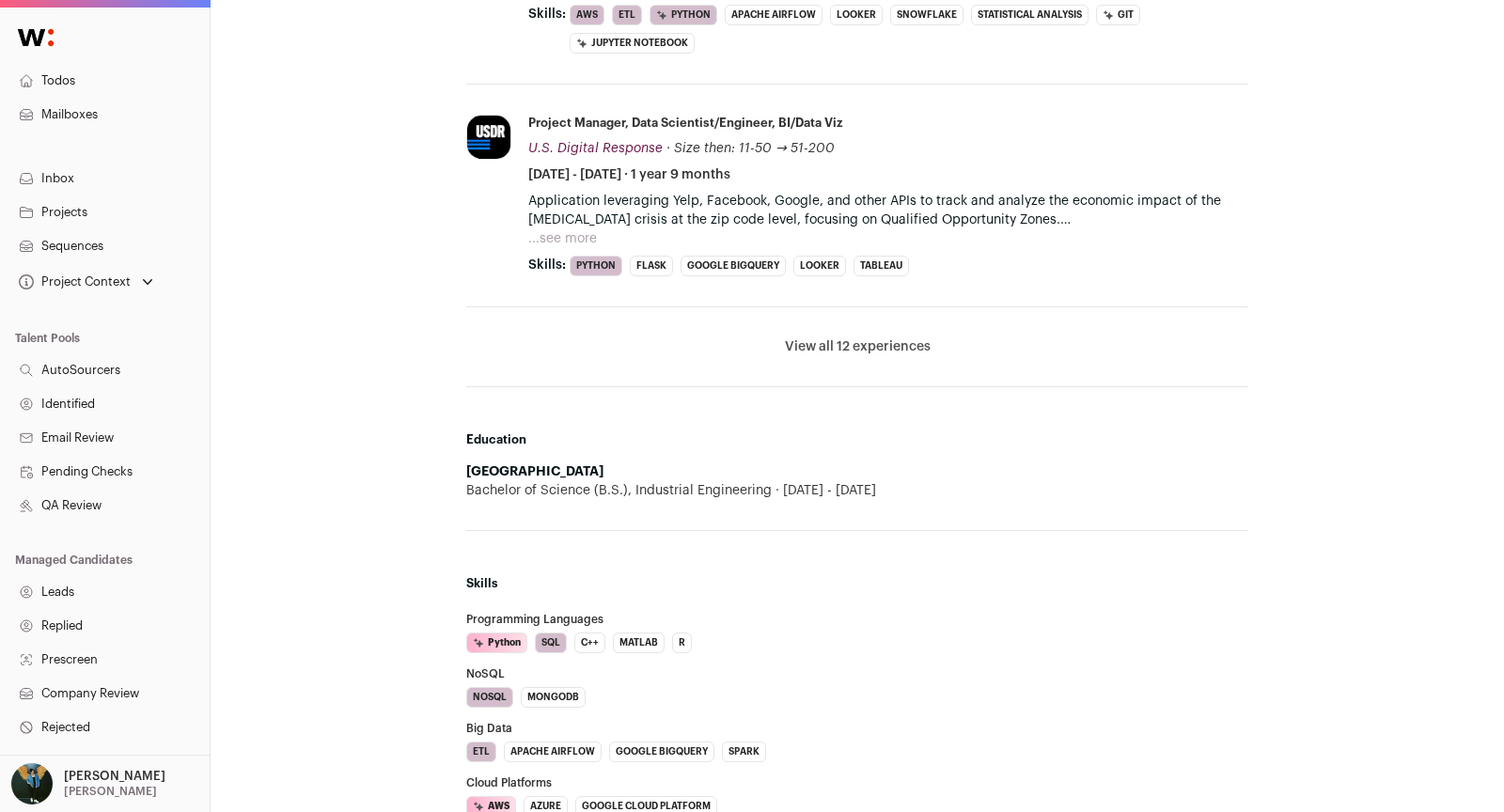
scroll to position [1479, 0]
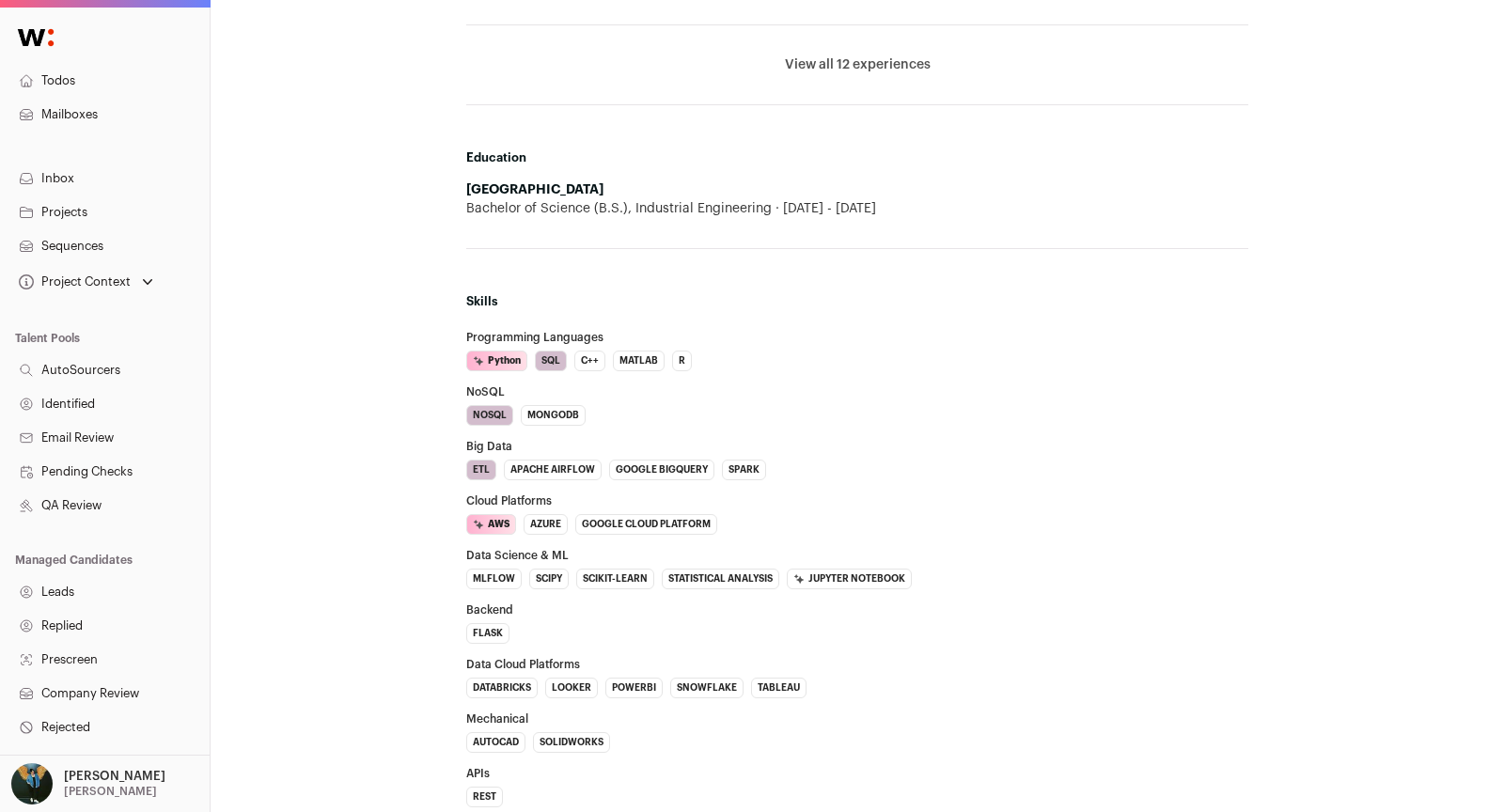
click at [85, 134] on nav "Todos Mailboxes Inbox Projects Sequences Project Context Data Engineer Loading.…" at bounding box center [105, 498] width 210 height 974
click at [78, 118] on link "Mailboxes" at bounding box center [105, 114] width 210 height 34
click at [82, 106] on link "Mailboxes" at bounding box center [105, 114] width 210 height 34
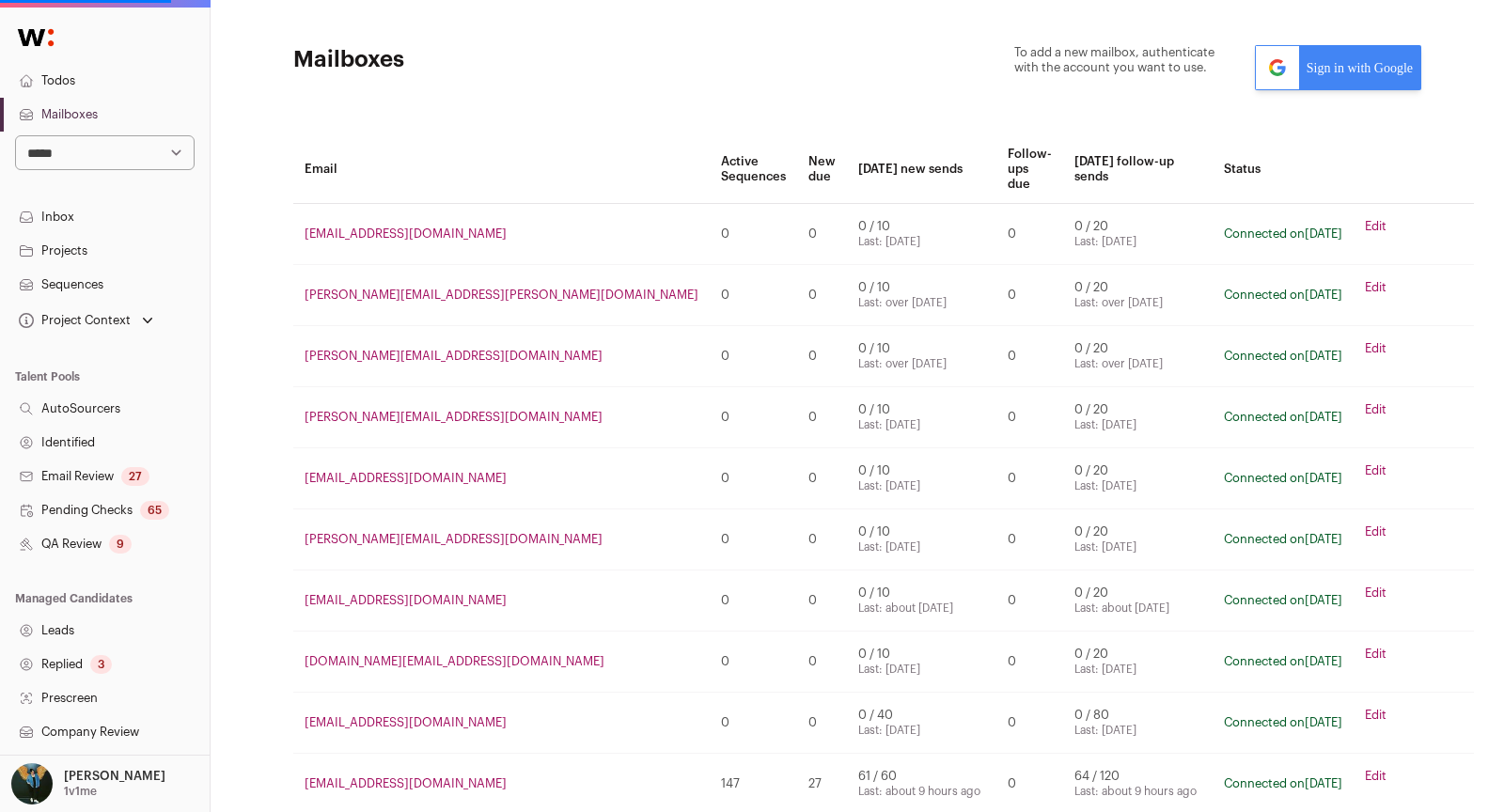
click at [59, 80] on link "Todos" at bounding box center [105, 80] width 210 height 34
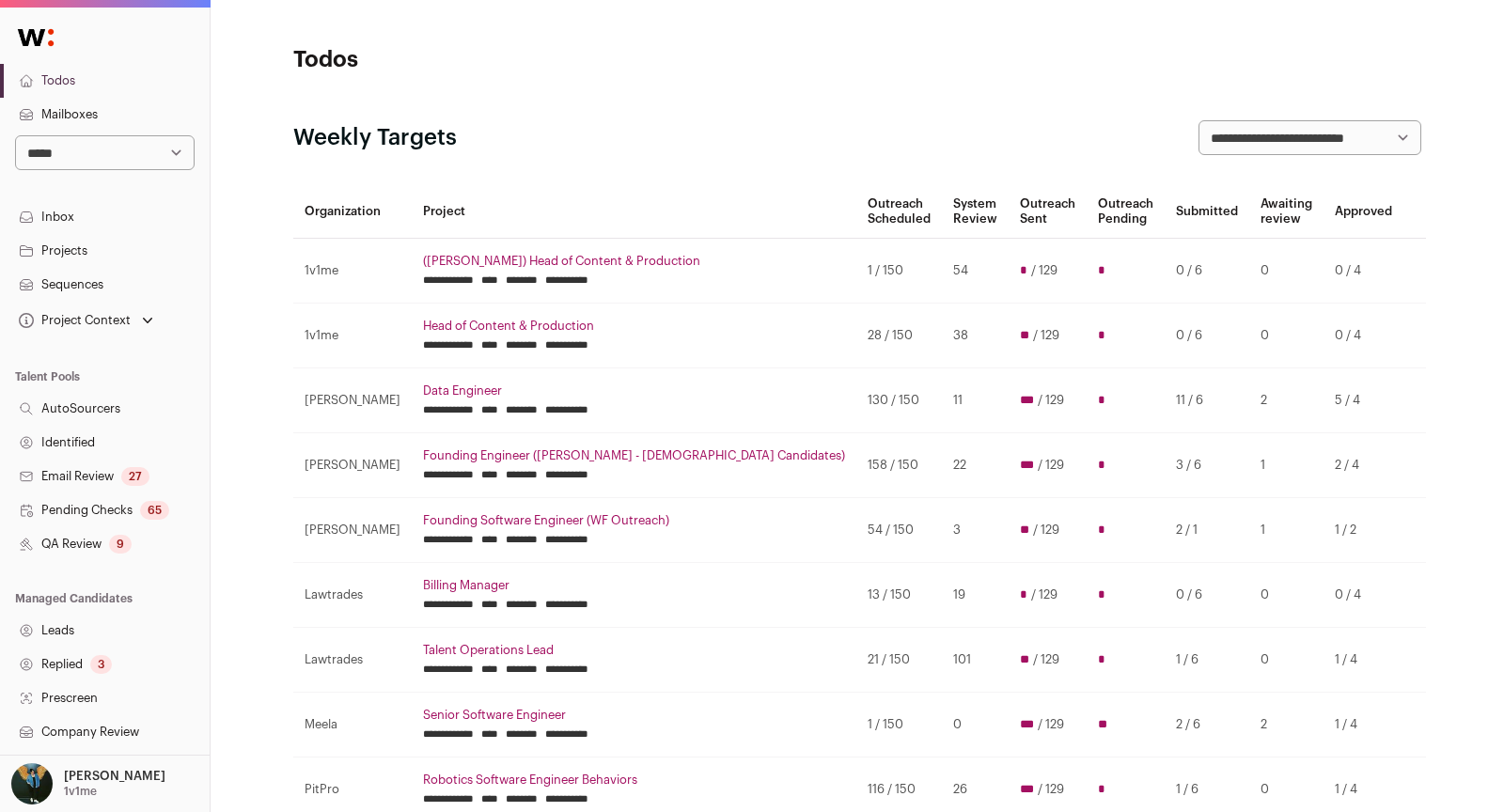
click at [50, 251] on link "Projects" at bounding box center [105, 250] width 210 height 34
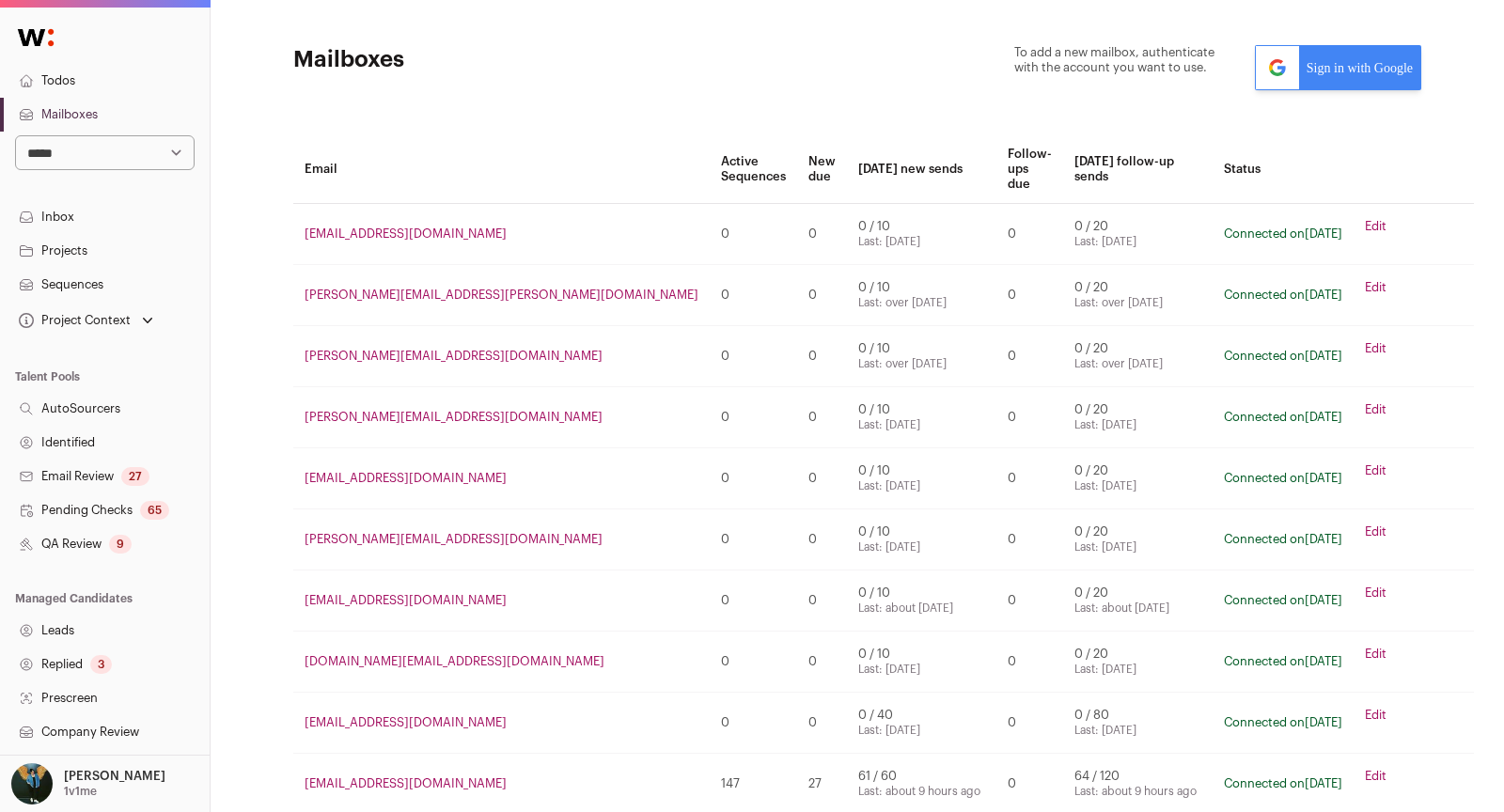
click at [405, 349] on td "[PERSON_NAME][EMAIL_ADDRESS][DOMAIN_NAME]" at bounding box center [501, 356] width 416 height 61
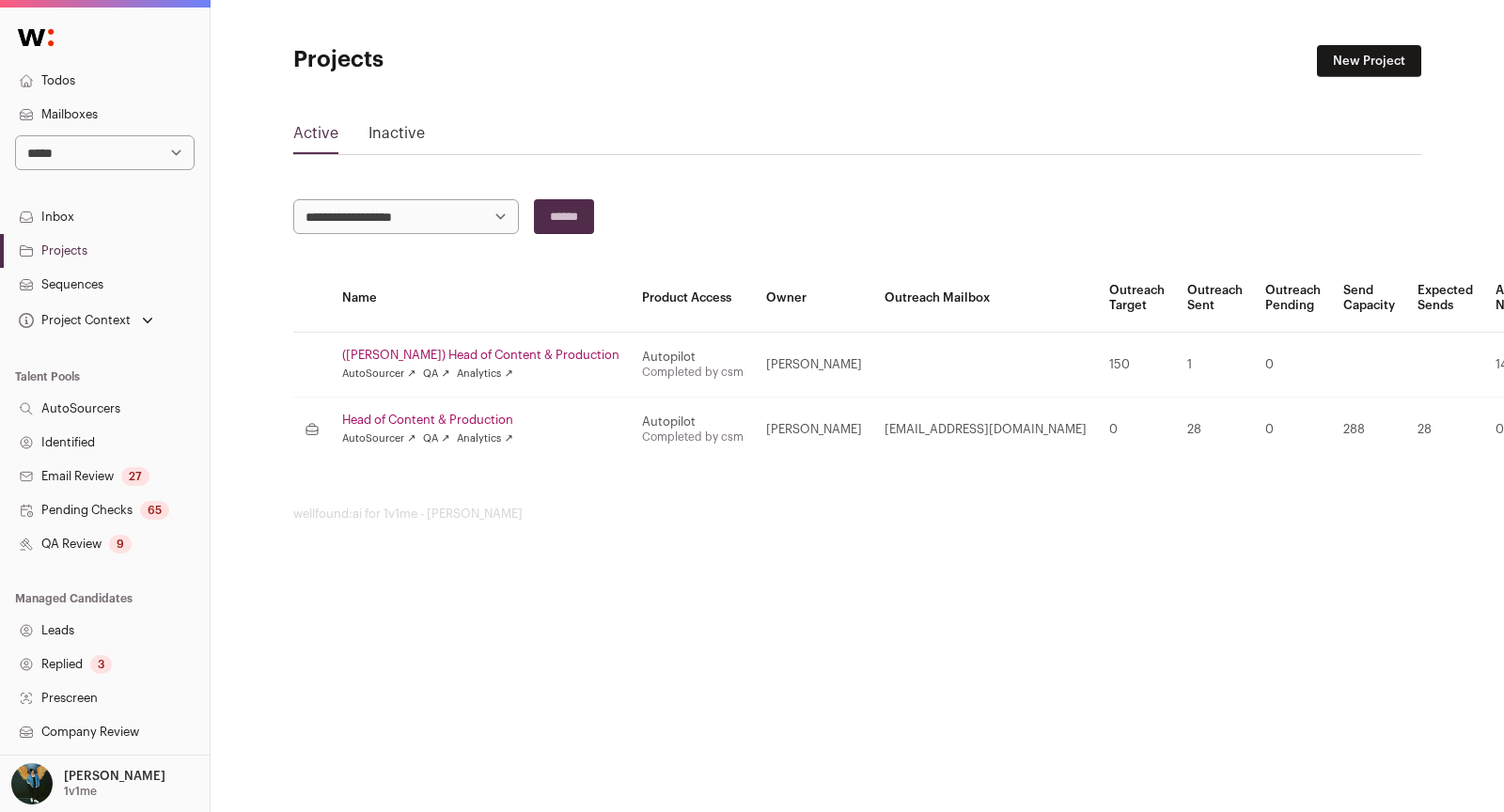
click at [388, 416] on link "Head of Content & Production" at bounding box center [481, 420] width 277 height 15
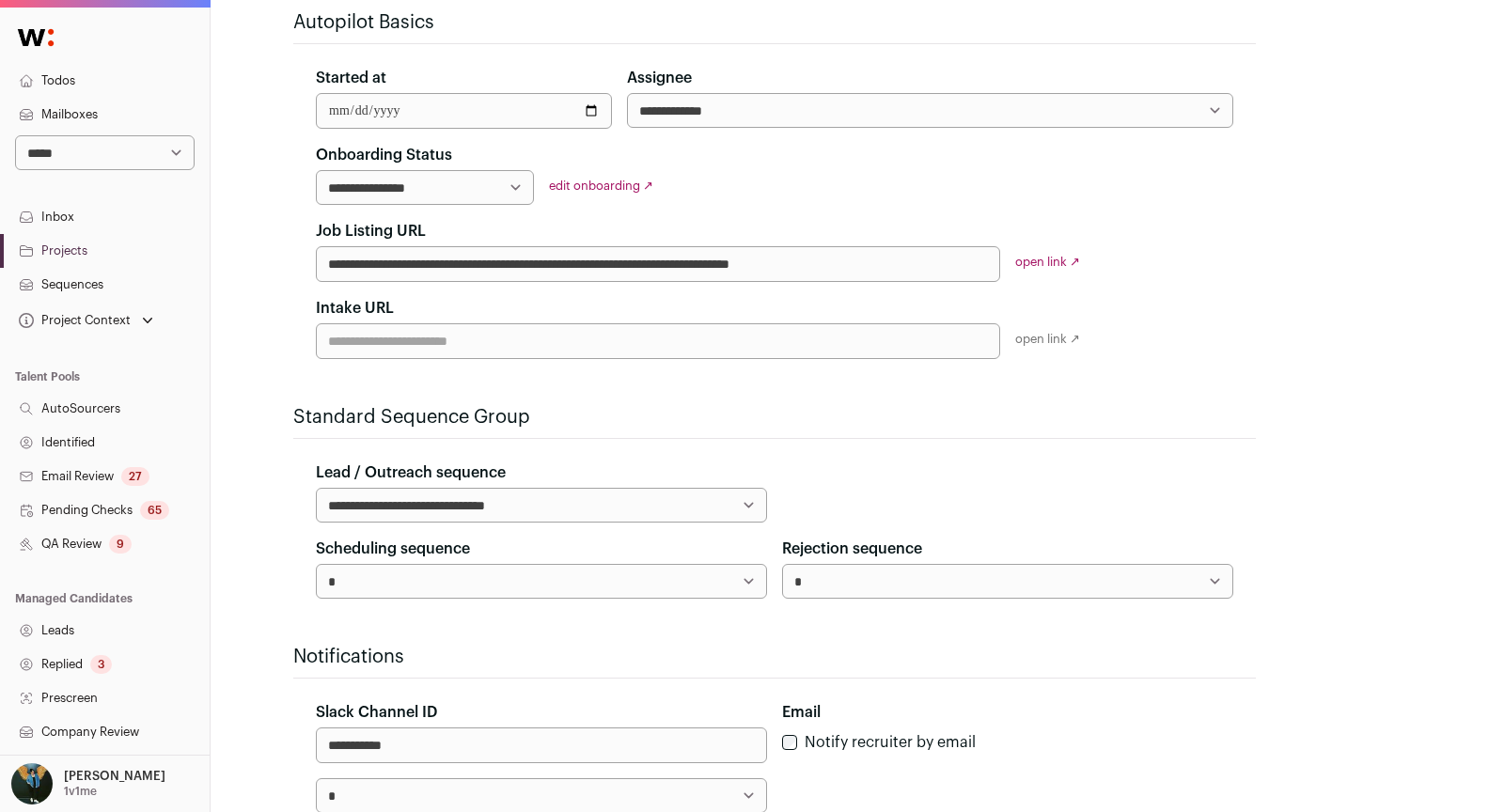
scroll to position [597, 0]
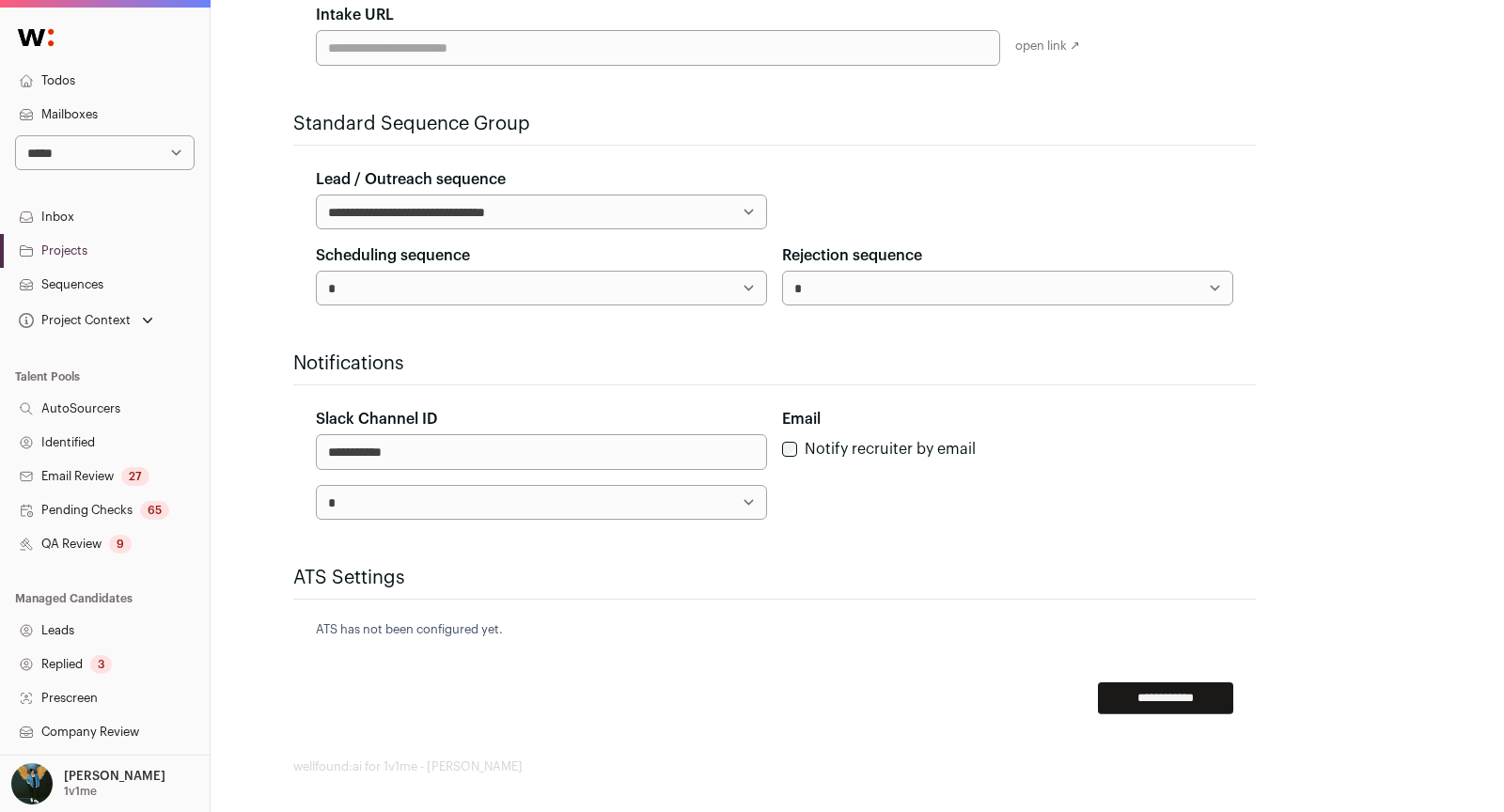
click at [427, 278] on select "**********" at bounding box center [541, 288] width 451 height 35
click at [97, 270] on link "Sequences" at bounding box center [105, 284] width 210 height 34
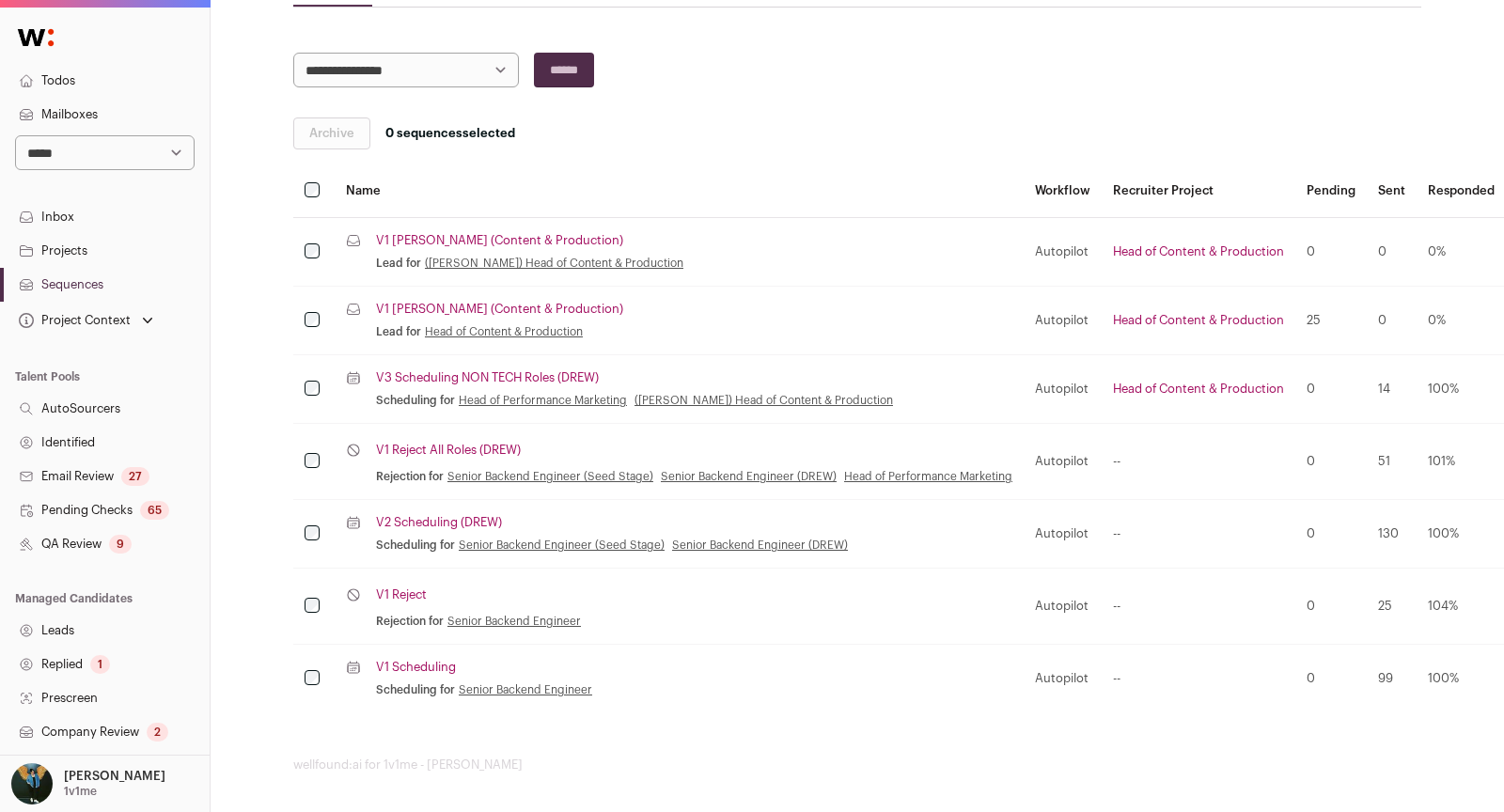
scroll to position [238, 0]
click at [410, 662] on link "V1 Scheduling" at bounding box center [415, 668] width 80 height 15
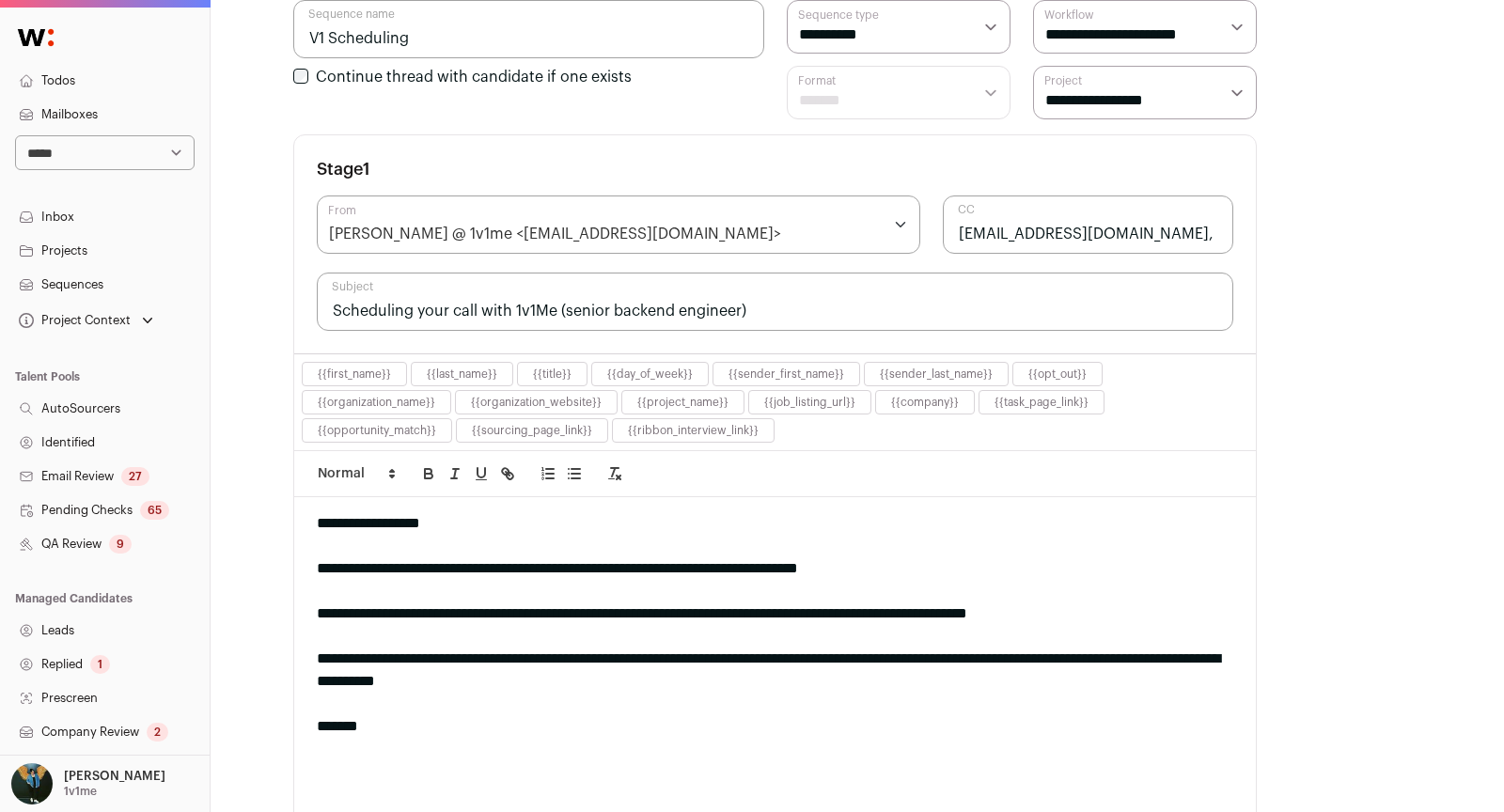
scroll to position [363, 0]
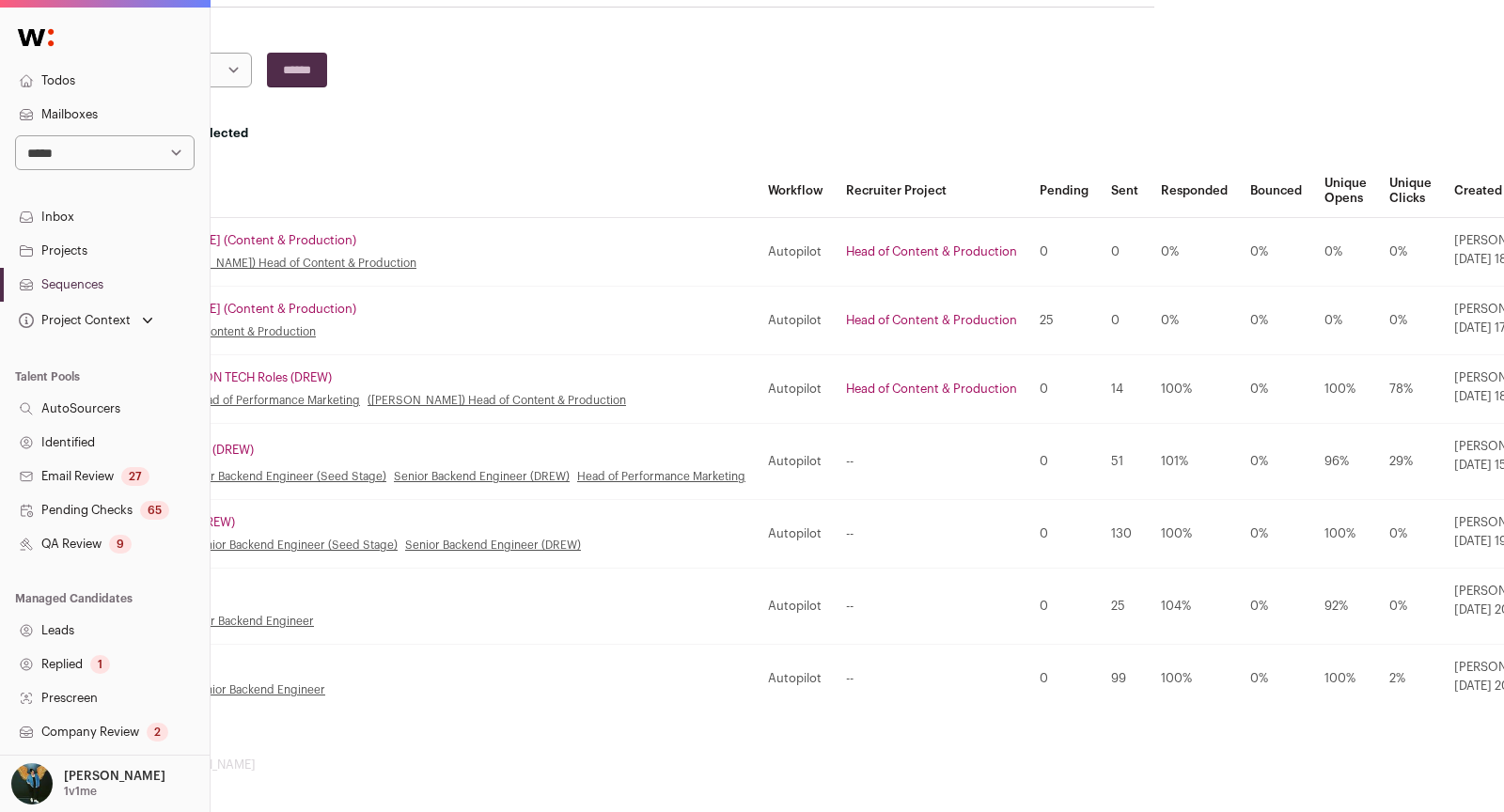
scroll to position [238, 361]
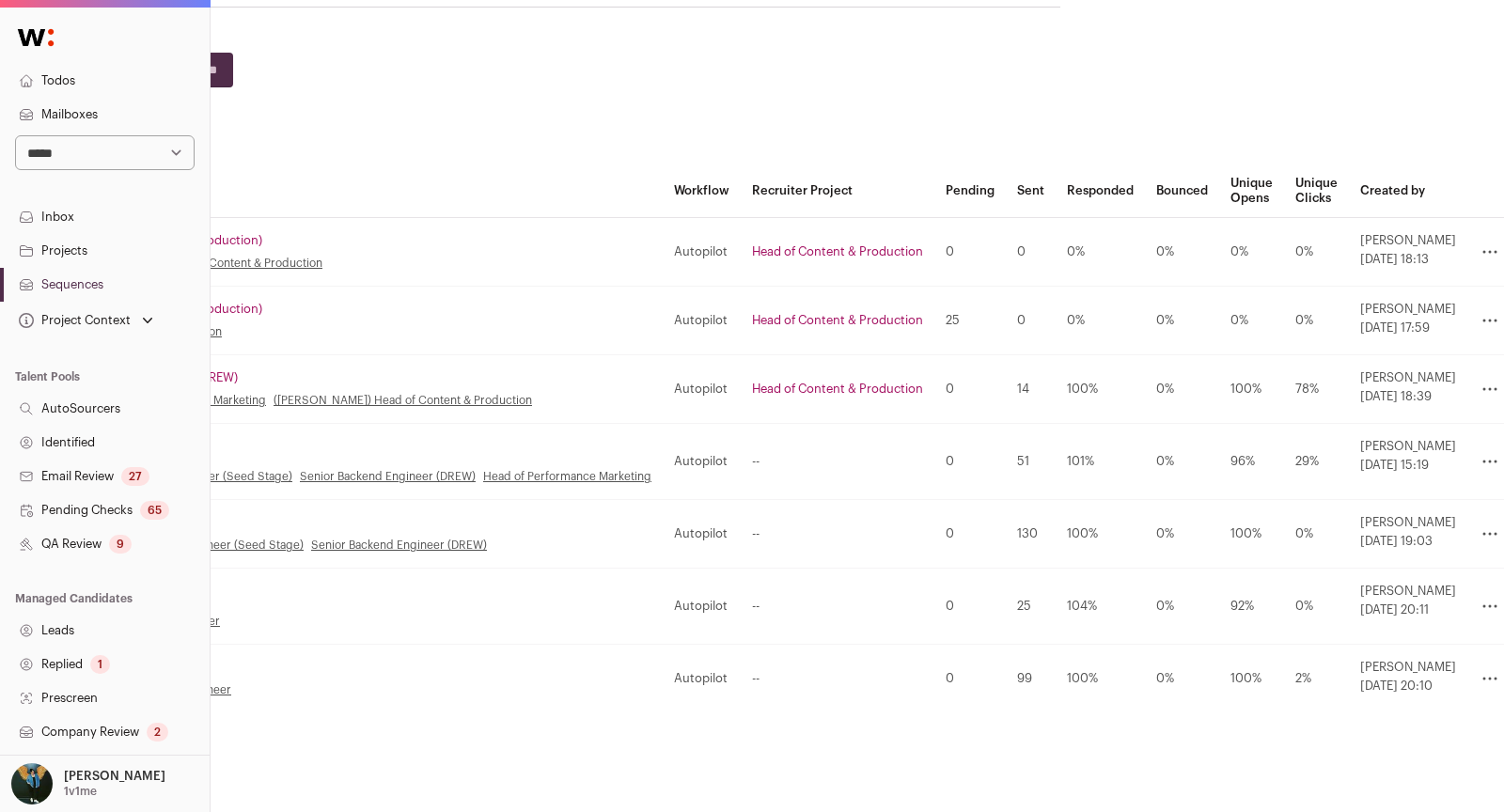
click at [1484, 679] on icon at bounding box center [1491, 680] width 13 height 2
click at [1362, 707] on link "Clone" at bounding box center [1411, 705] width 178 height 30
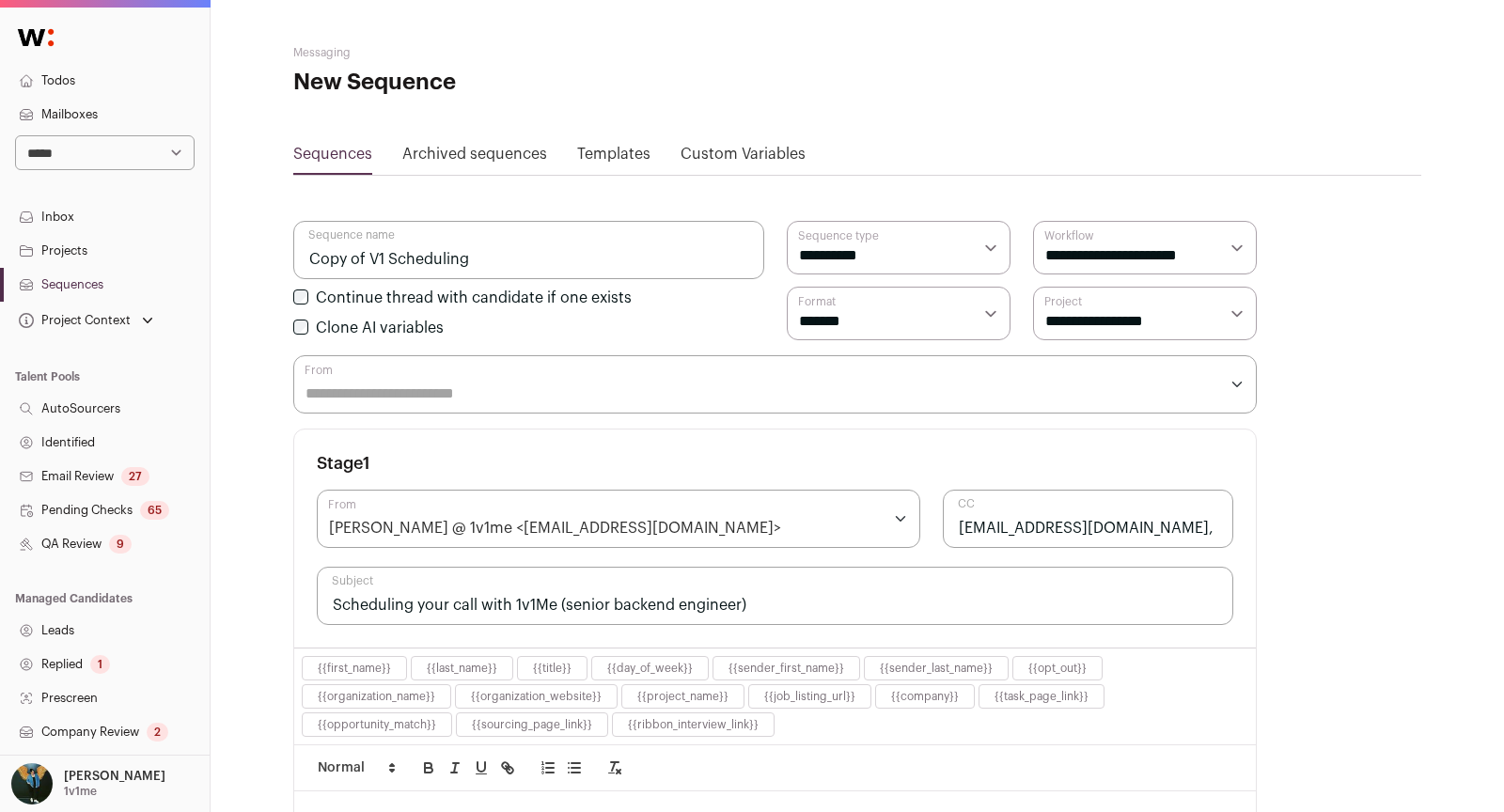
drag, startPoint x: 528, startPoint y: 266, endPoint x: 269, endPoint y: 266, distance: 259.0
type input "V2 Scheduling (Content)"
click at [904, 309] on select "******* *********" at bounding box center [899, 314] width 224 height 54
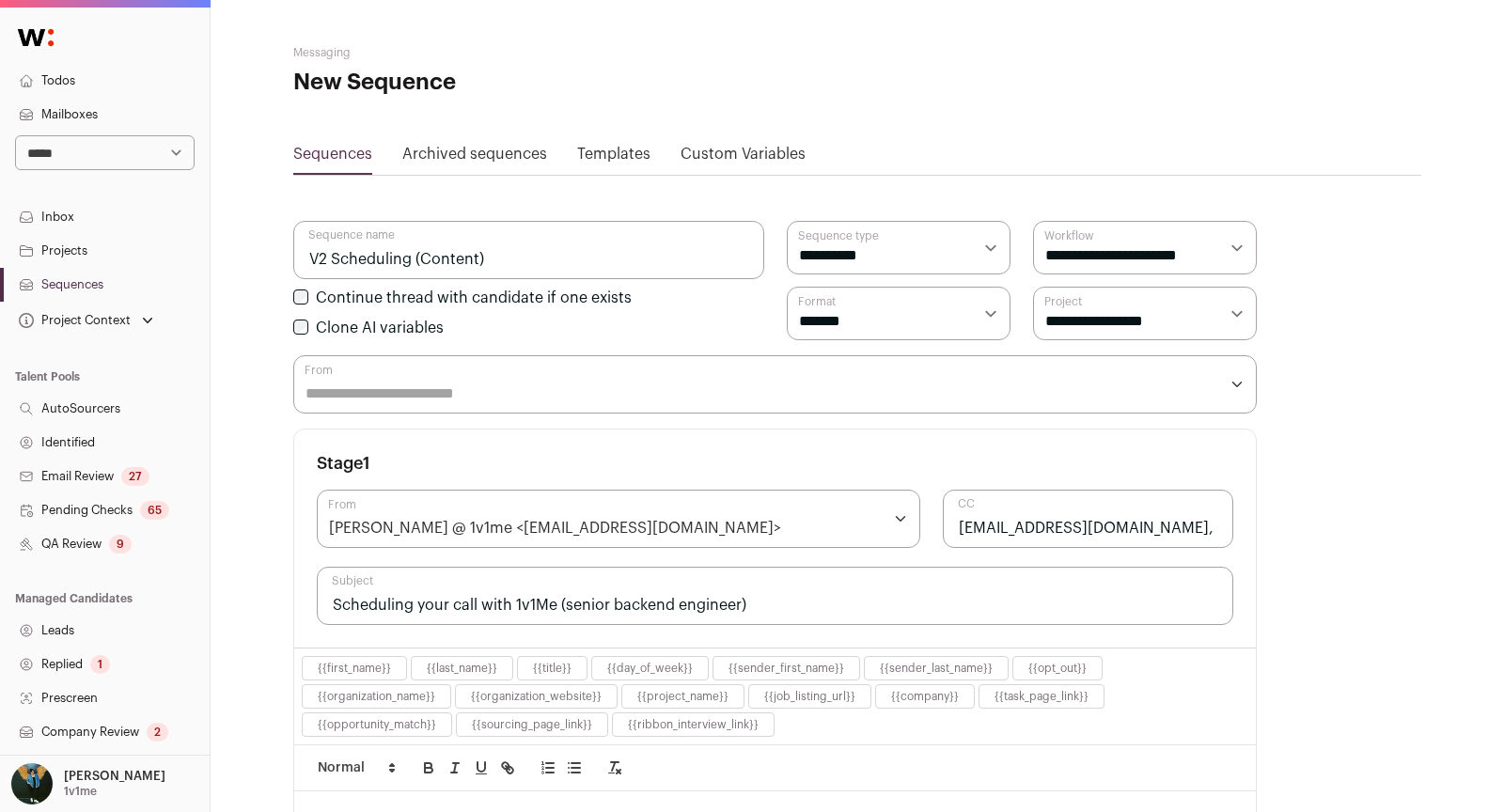
select select "*********"
click at [929, 252] on select "**********" at bounding box center [899, 248] width 224 height 54
click at [1127, 315] on select "**********" at bounding box center [1145, 314] width 224 height 54
select select "*****"
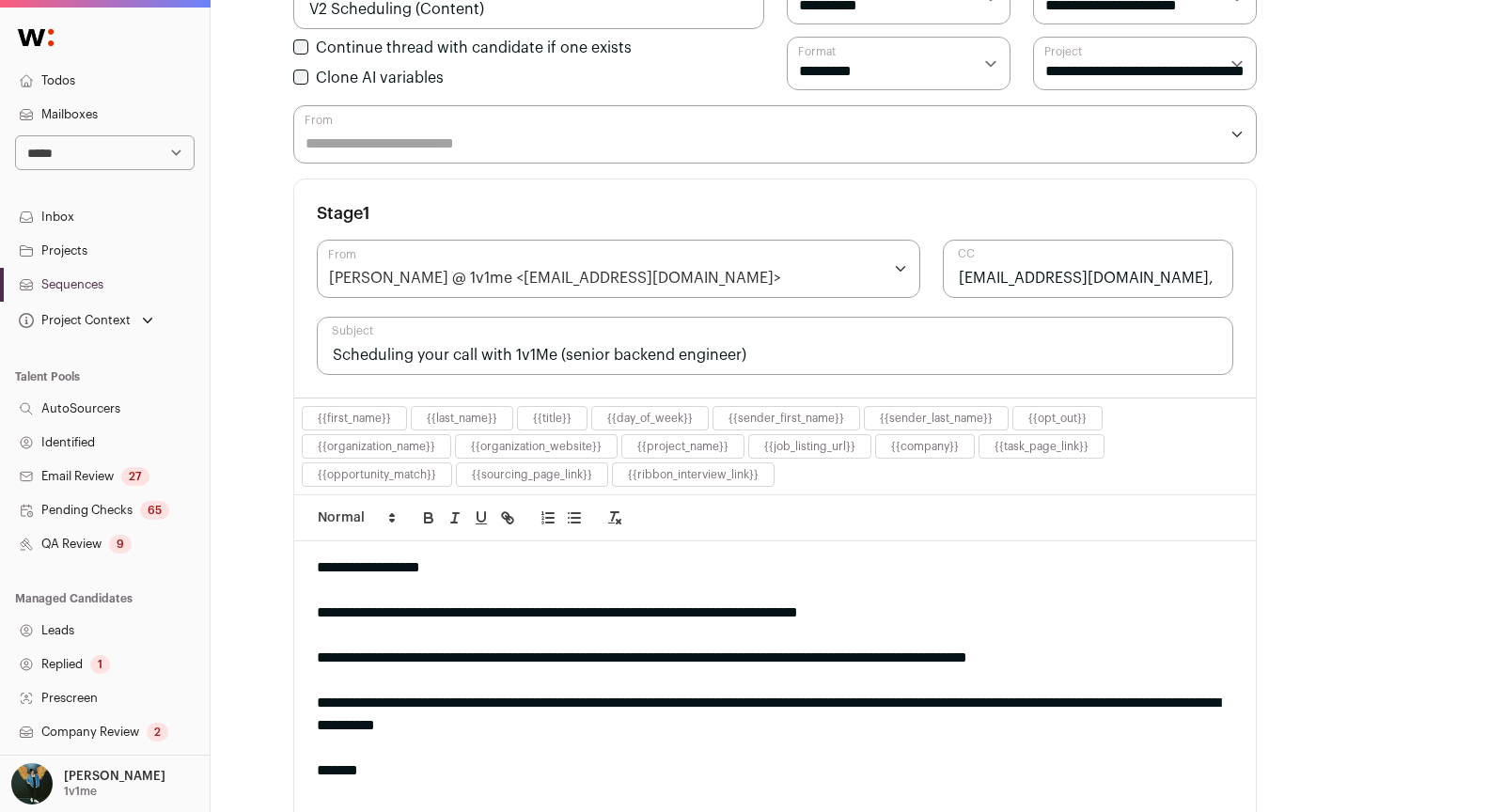
scroll to position [252, 0]
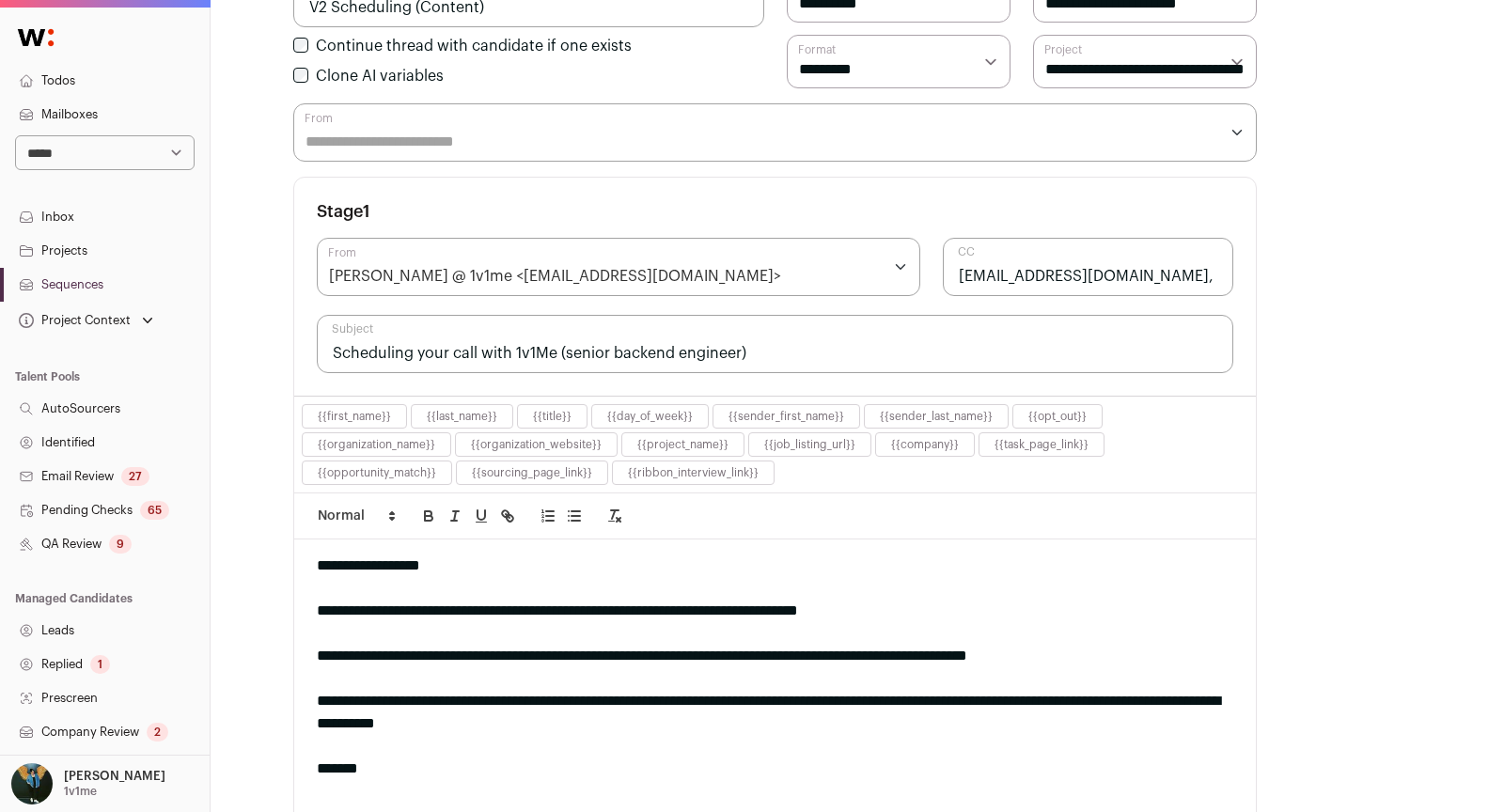
click at [1022, 270] on input "[EMAIL_ADDRESS][DOMAIN_NAME], [PERSON_NAME][EMAIL_ADDRESS][DOMAIN_NAME]" at bounding box center [1089, 267] width 291 height 58
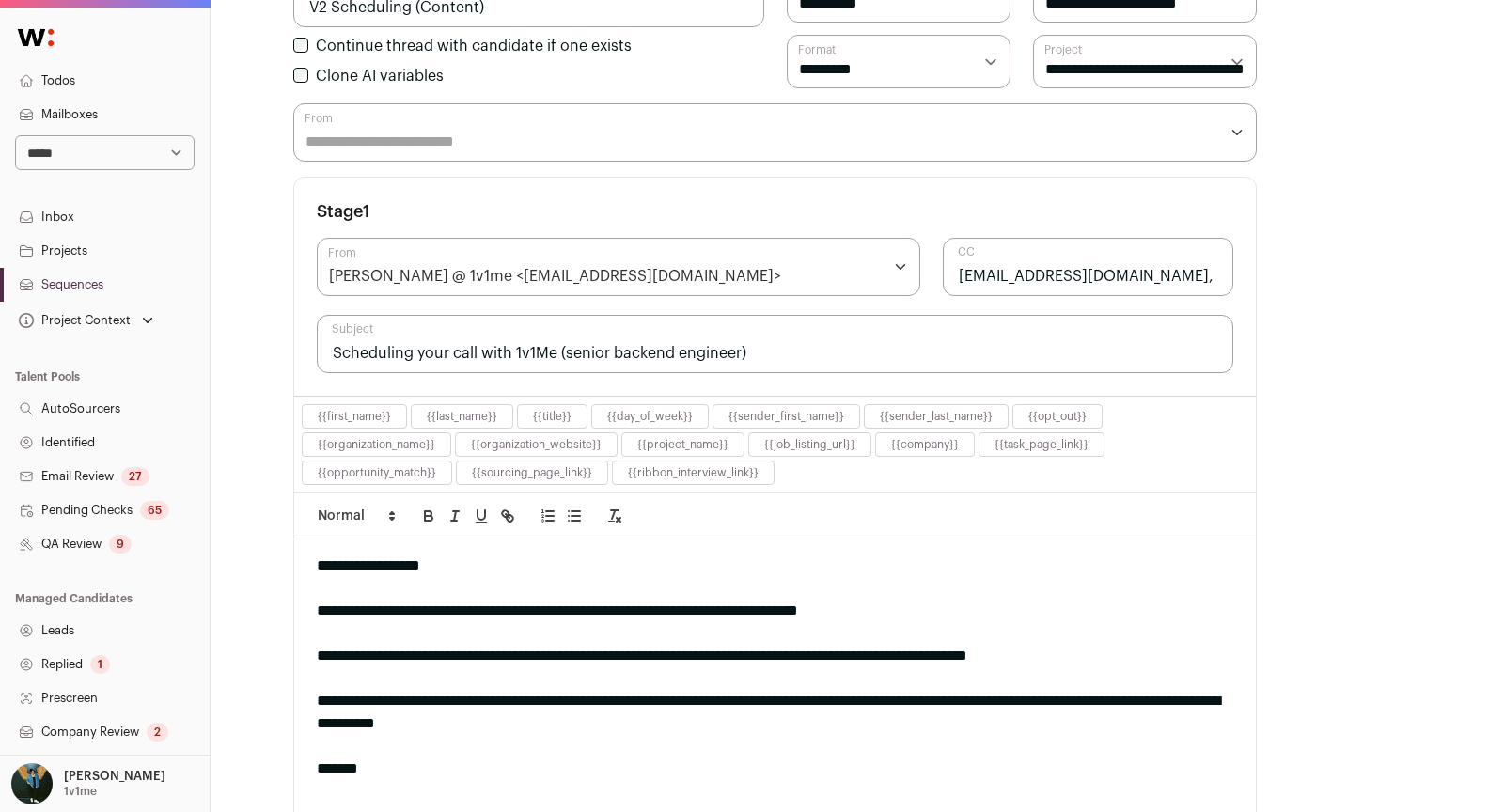
click at [1091, 275] on input "[EMAIL_ADDRESS][DOMAIN_NAME], [PERSON_NAME][EMAIL_ADDRESS][DOMAIN_NAME]" at bounding box center [1089, 267] width 291 height 58
drag, startPoint x: 1082, startPoint y: 275, endPoint x: 940, endPoint y: 266, distance: 142.3
click at [945, 270] on input "[EMAIL_ADDRESS][DOMAIN_NAME], [PERSON_NAME][EMAIL_ADDRESS][DOMAIN_NAME]" at bounding box center [1089, 267] width 291 height 58
click at [959, 270] on input "[PERSON_NAME][EMAIL_ADDRESS][DOMAIN_NAME]" at bounding box center [1089, 267] width 291 height 58
click at [453, 259] on div "[PERSON_NAME] @ 1v1me <[EMAIL_ADDRESS][DOMAIN_NAME]>" at bounding box center [619, 267] width 603 height 58
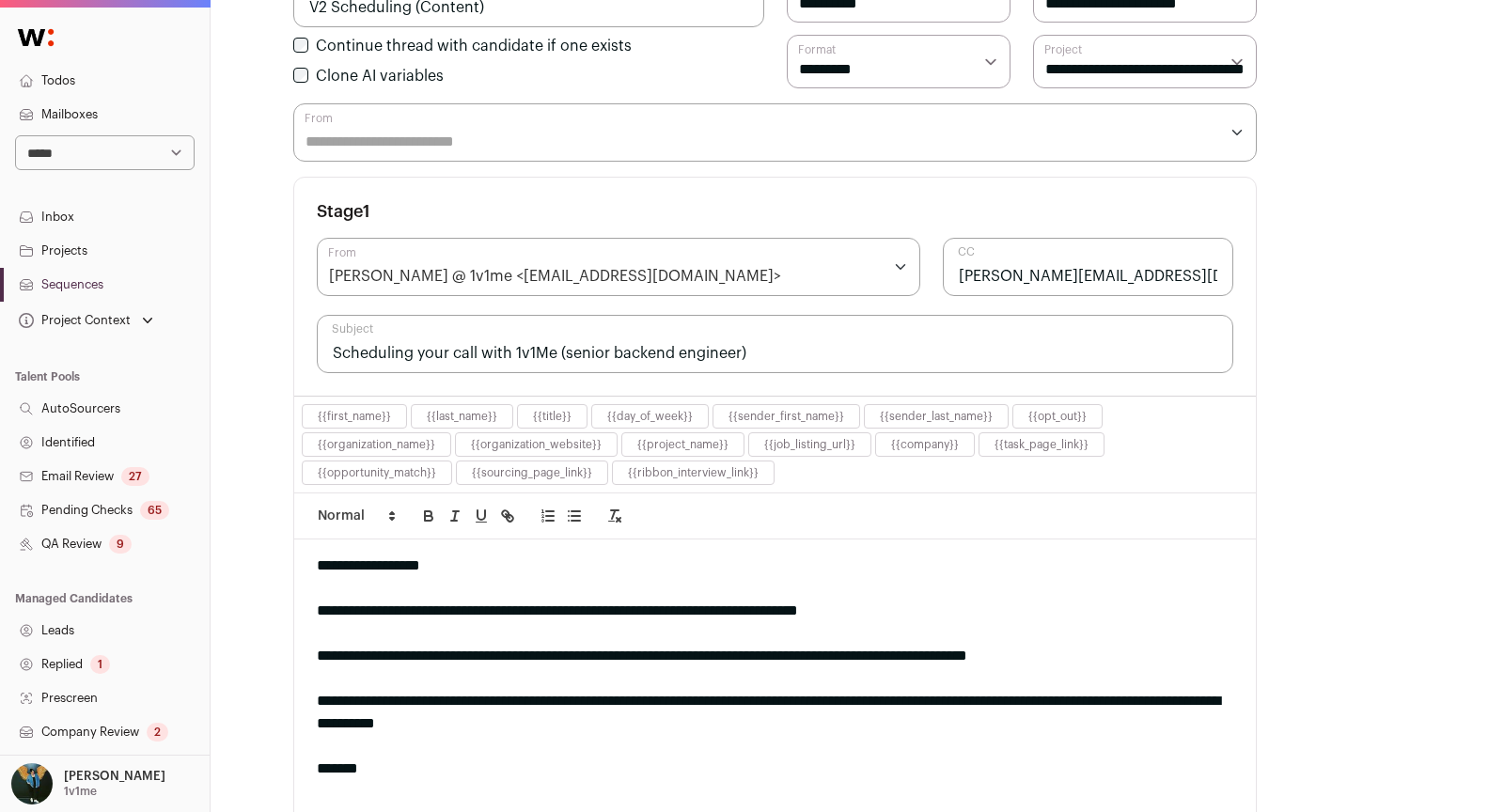
type input "[PERSON_NAME][EMAIL_ADDRESS][DOMAIN_NAME]"
click at [484, 192] on div "**********" at bounding box center [775, 286] width 962 height 218
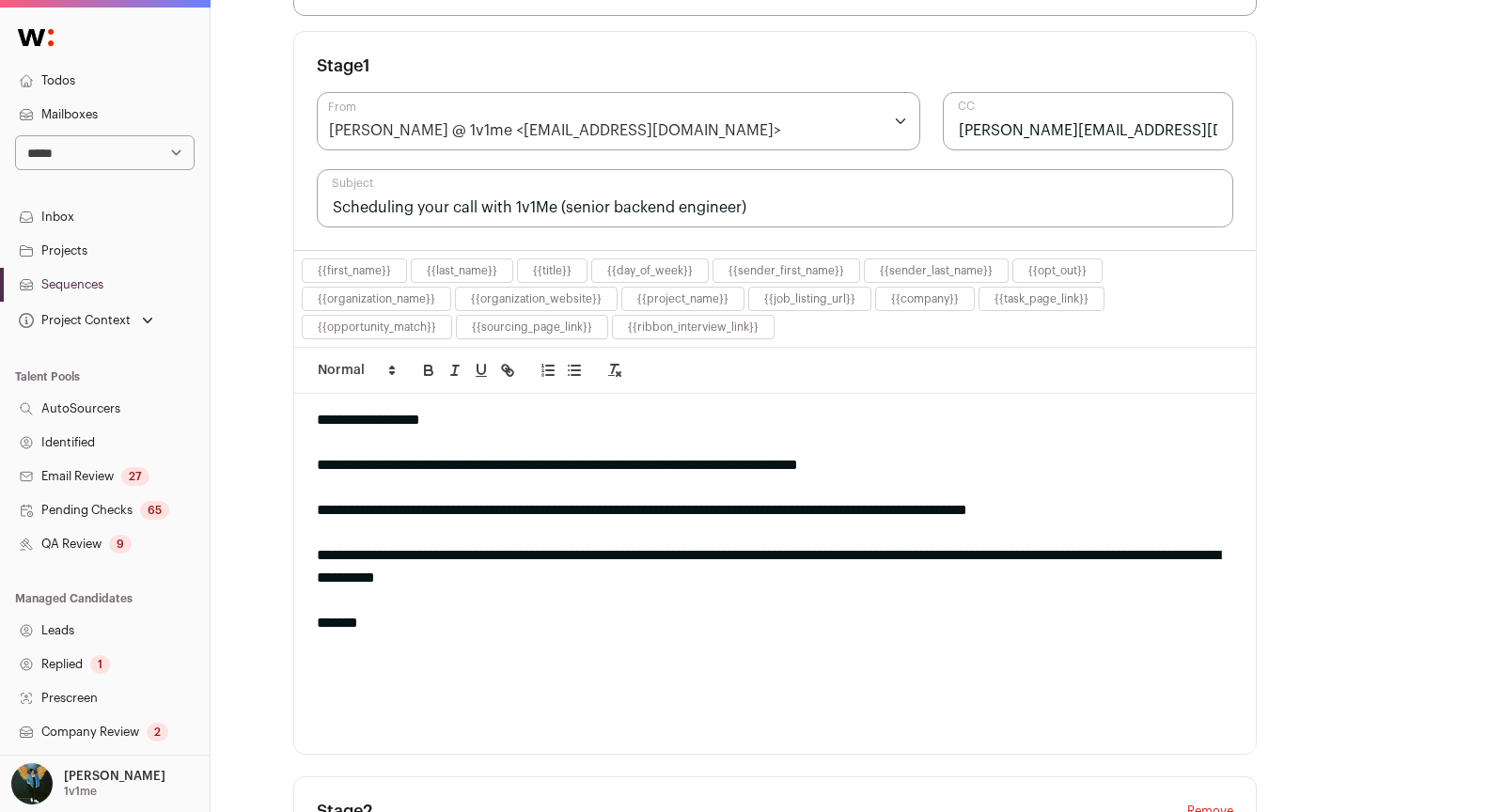
scroll to position [406, 0]
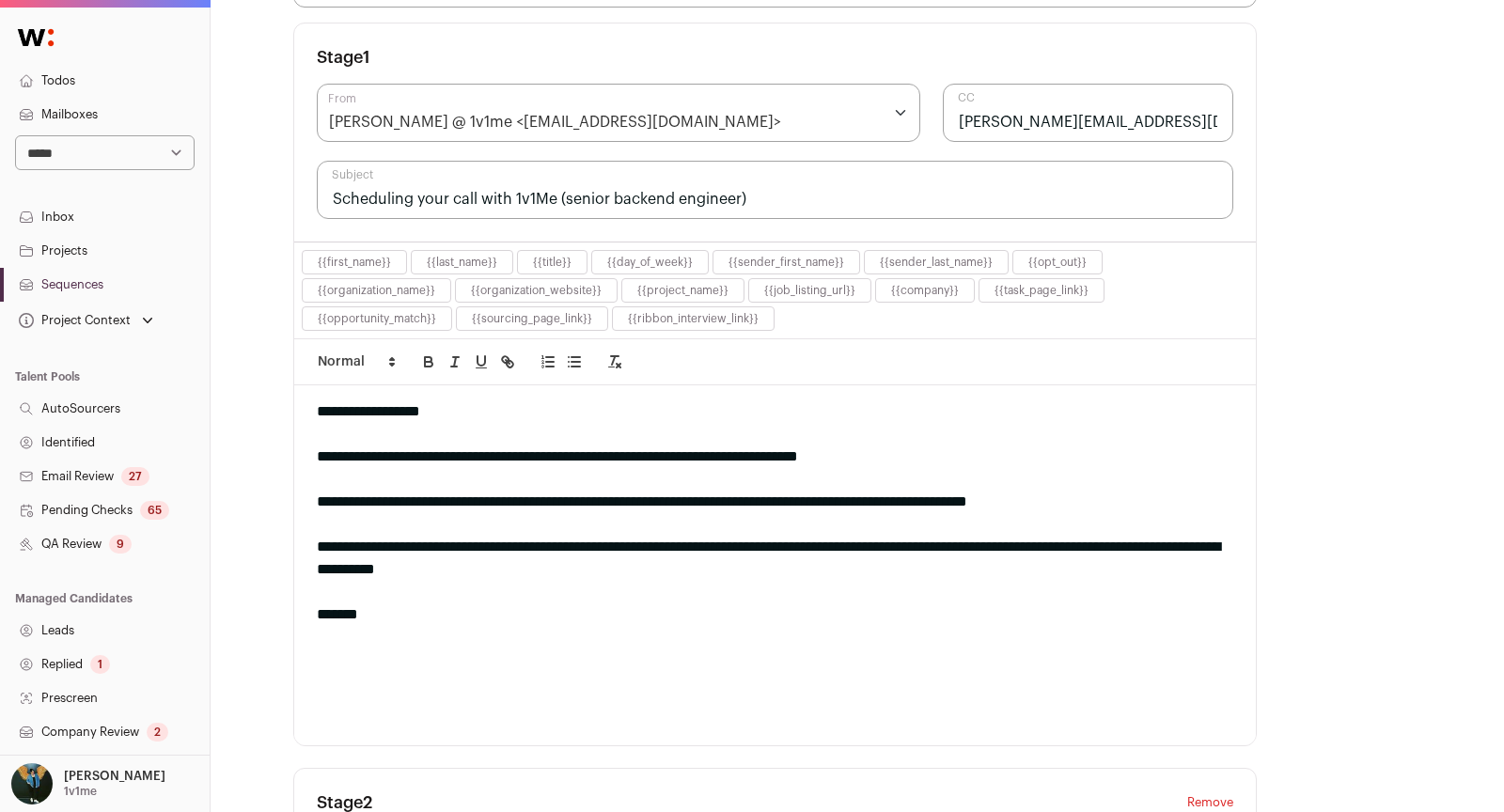
drag, startPoint x: 558, startPoint y: 191, endPoint x: 963, endPoint y: 190, distance: 405.0
click at [963, 191] on input "Scheduling your call with 1v1Me (senior backend engineer)" at bounding box center [775, 190] width 916 height 58
type input "Scheduling your call with 1v1Me"
drag, startPoint x: 676, startPoint y: 445, endPoint x: 855, endPoint y: 442, distance: 179.0
click at [855, 446] on div "**********" at bounding box center [775, 457] width 916 height 22
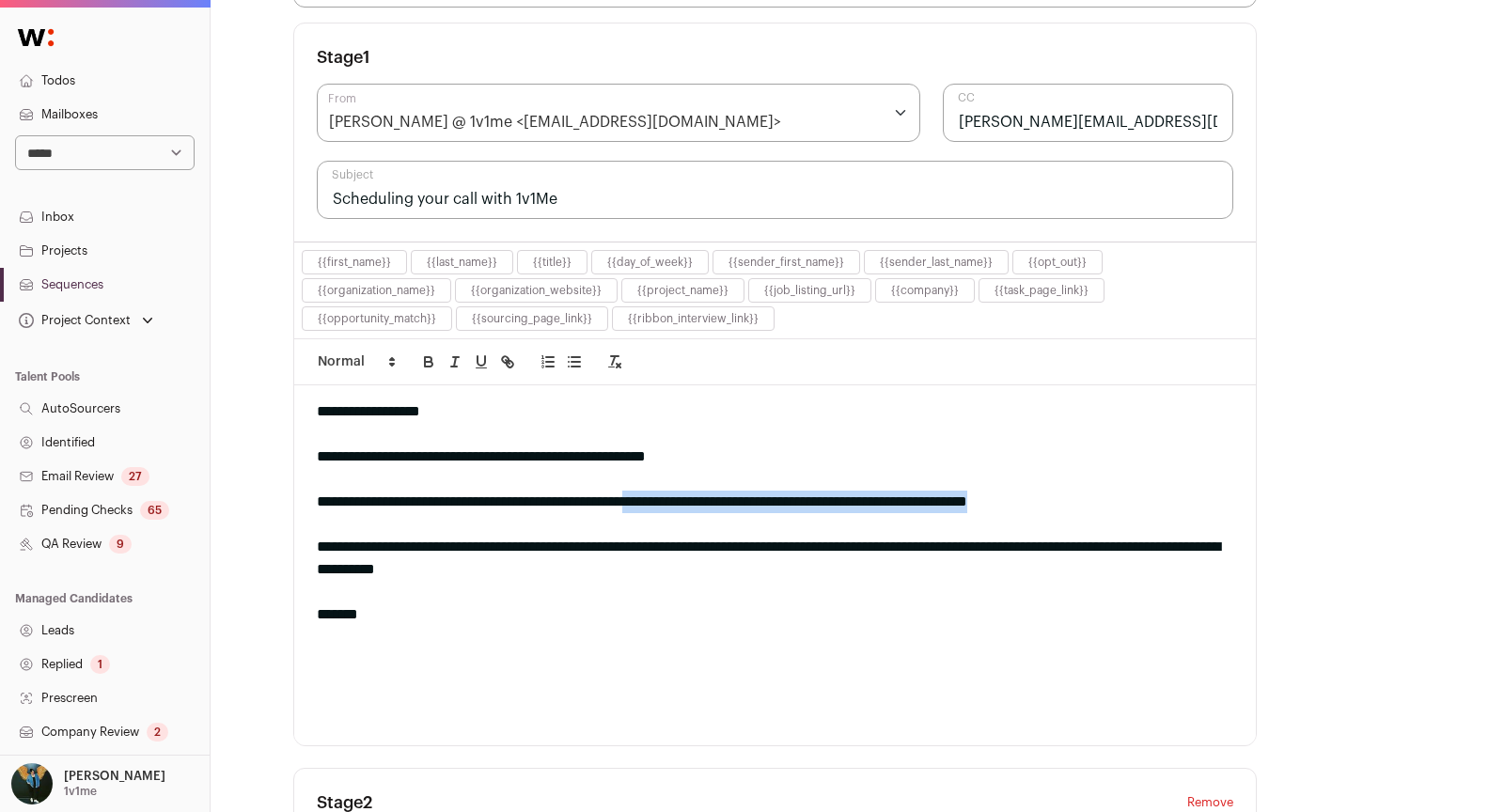
drag, startPoint x: 691, startPoint y: 490, endPoint x: 1332, endPoint y: 490, distance: 641.0
click at [1332, 490] on main "**********" at bounding box center [857, 650] width 1128 height 2113
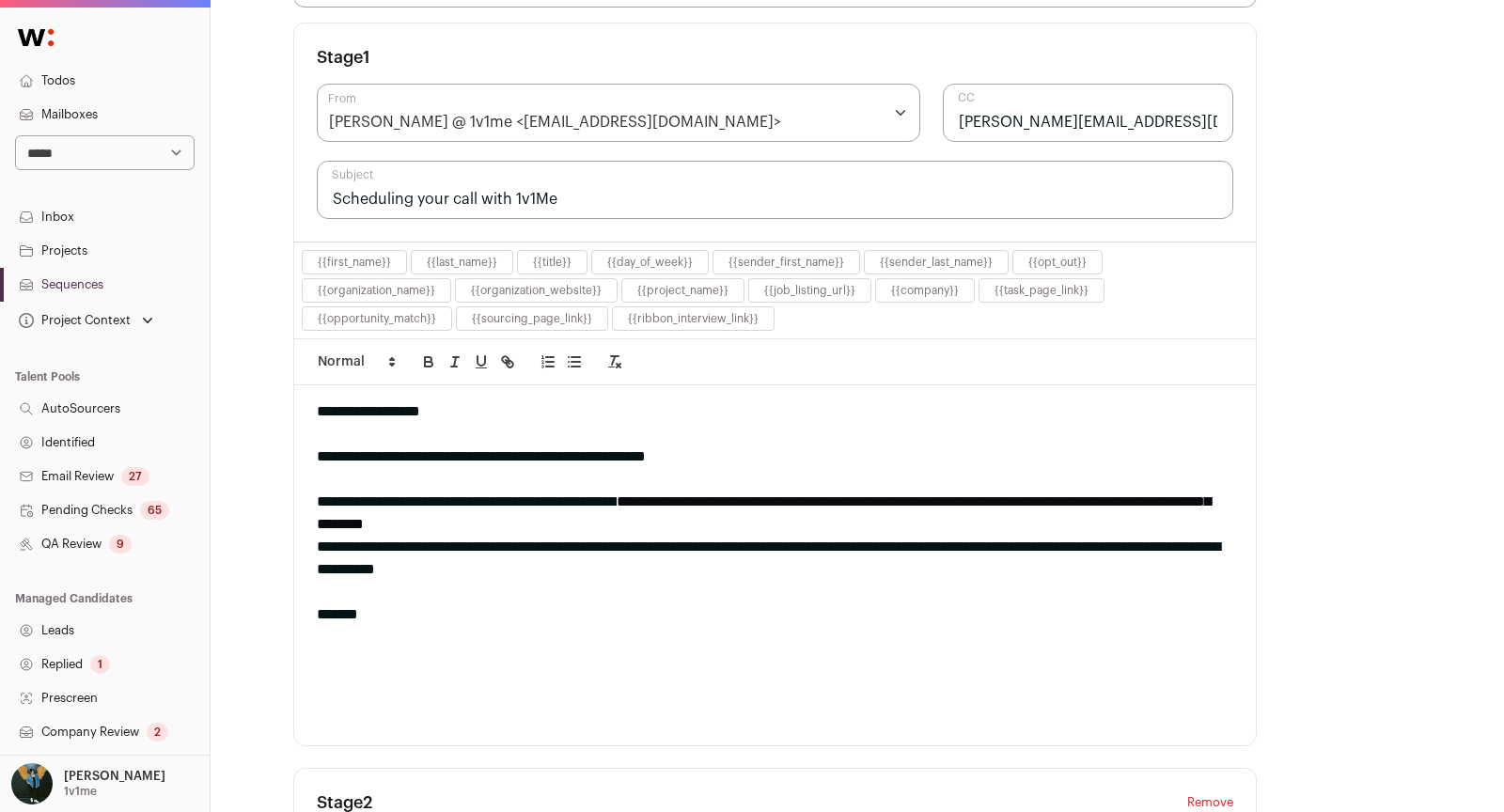
scroll to position [0, 0]
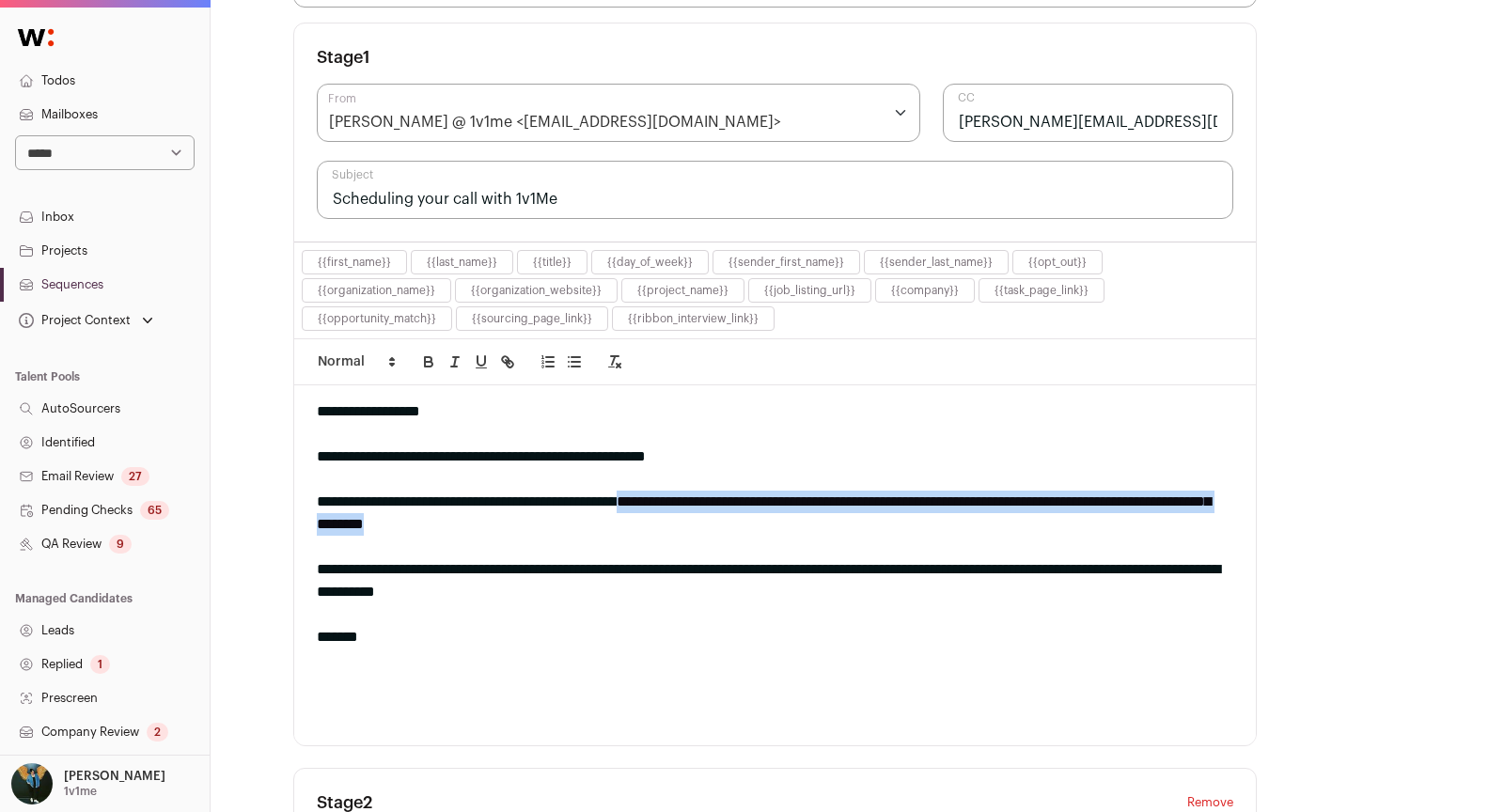
drag, startPoint x: 690, startPoint y: 491, endPoint x: 758, endPoint y: 513, distance: 71.5
click at [758, 513] on div "**********" at bounding box center [775, 512] width 916 height 45
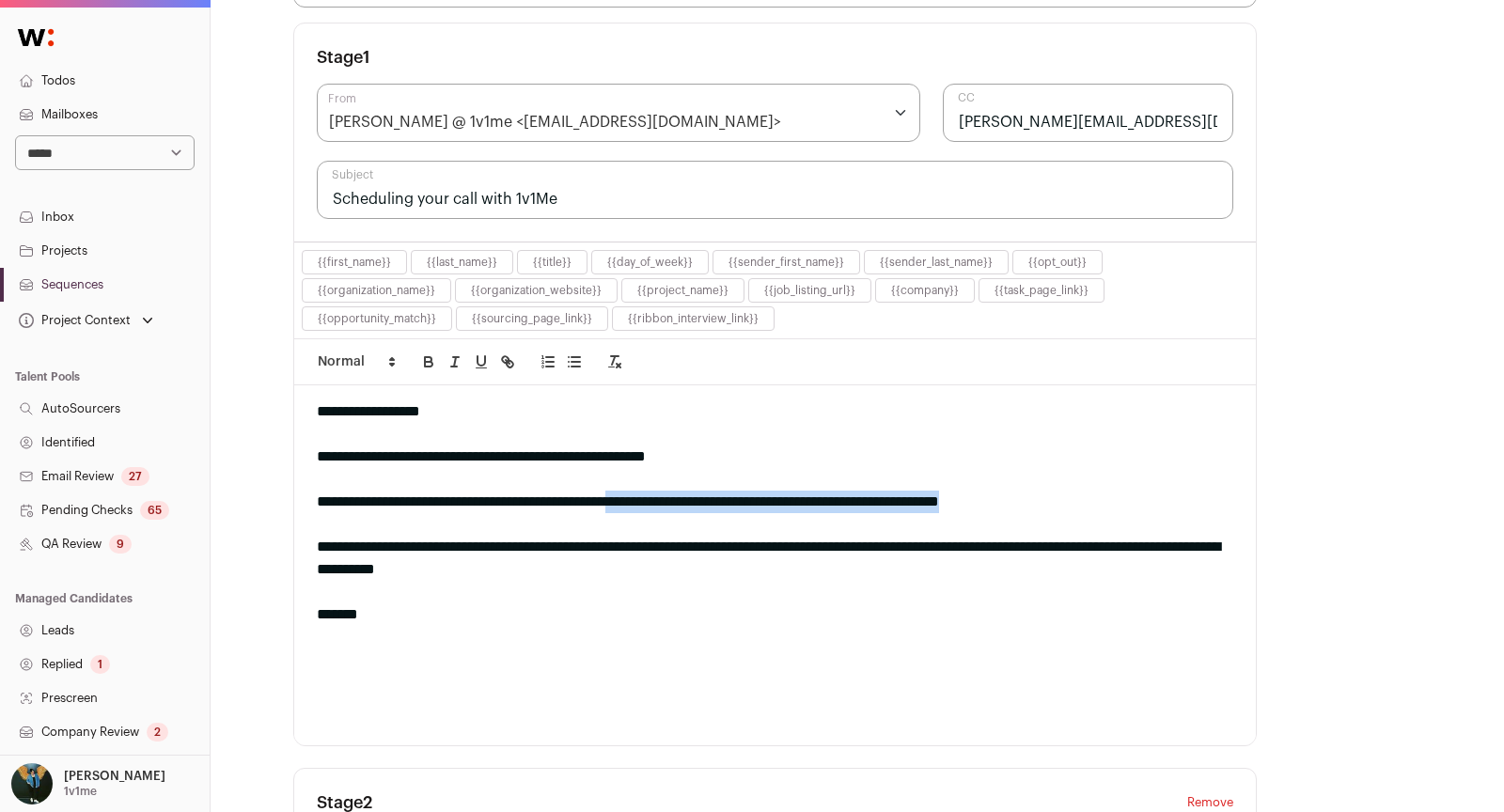
drag, startPoint x: 677, startPoint y: 490, endPoint x: 1180, endPoint y: 491, distance: 503.0
click at [1180, 491] on div "**********" at bounding box center [775, 501] width 916 height 22
click at [665, 496] on div "**********" at bounding box center [775, 501] width 916 height 22
click at [664, 496] on div "**********" at bounding box center [775, 501] width 916 height 22
click at [500, 354] on icon "button" at bounding box center [508, 362] width 17 height 17
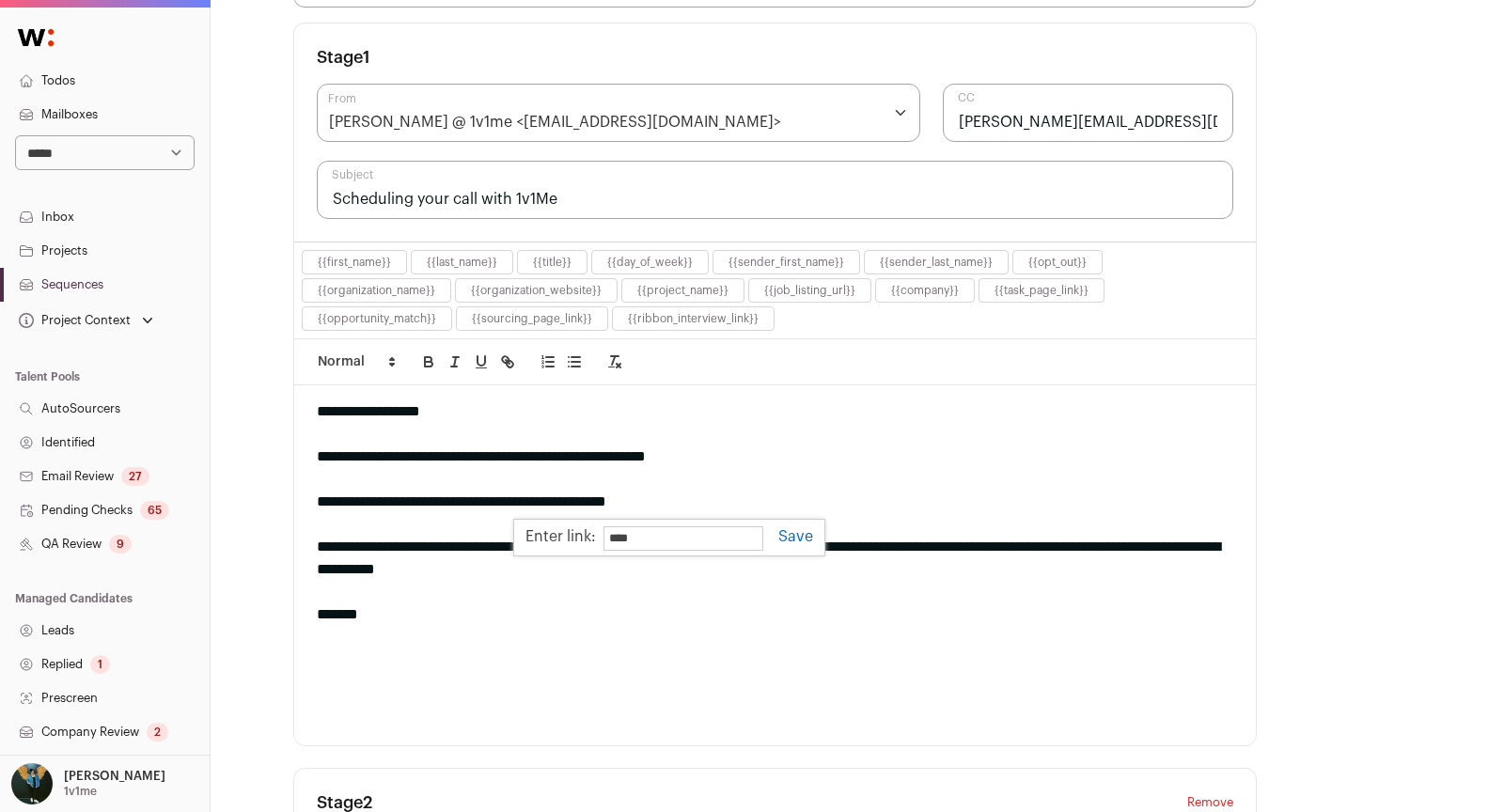
paste input "**********"
click at [797, 519] on div "**********" at bounding box center [670, 537] width 312 height 38
click at [808, 614] on div "*******" at bounding box center [775, 614] width 916 height 22
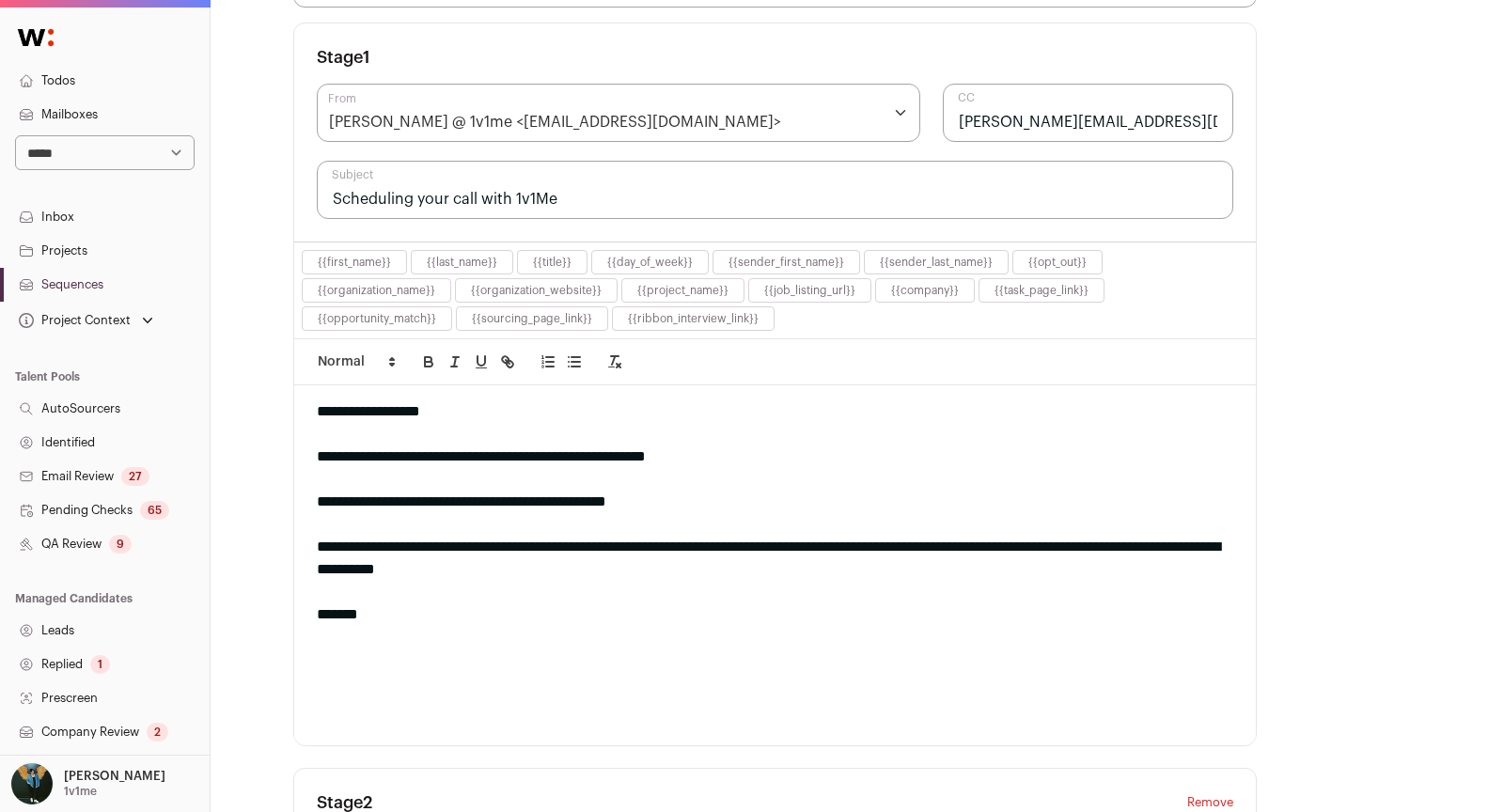
click at [667, 482] on div at bounding box center [775, 479] width 916 height 22
click at [666, 482] on div at bounding box center [775, 479] width 916 height 22
click at [662, 490] on div "**********" at bounding box center [775, 501] width 916 height 22
click at [510, 354] on icon "button" at bounding box center [508, 362] width 17 height 17
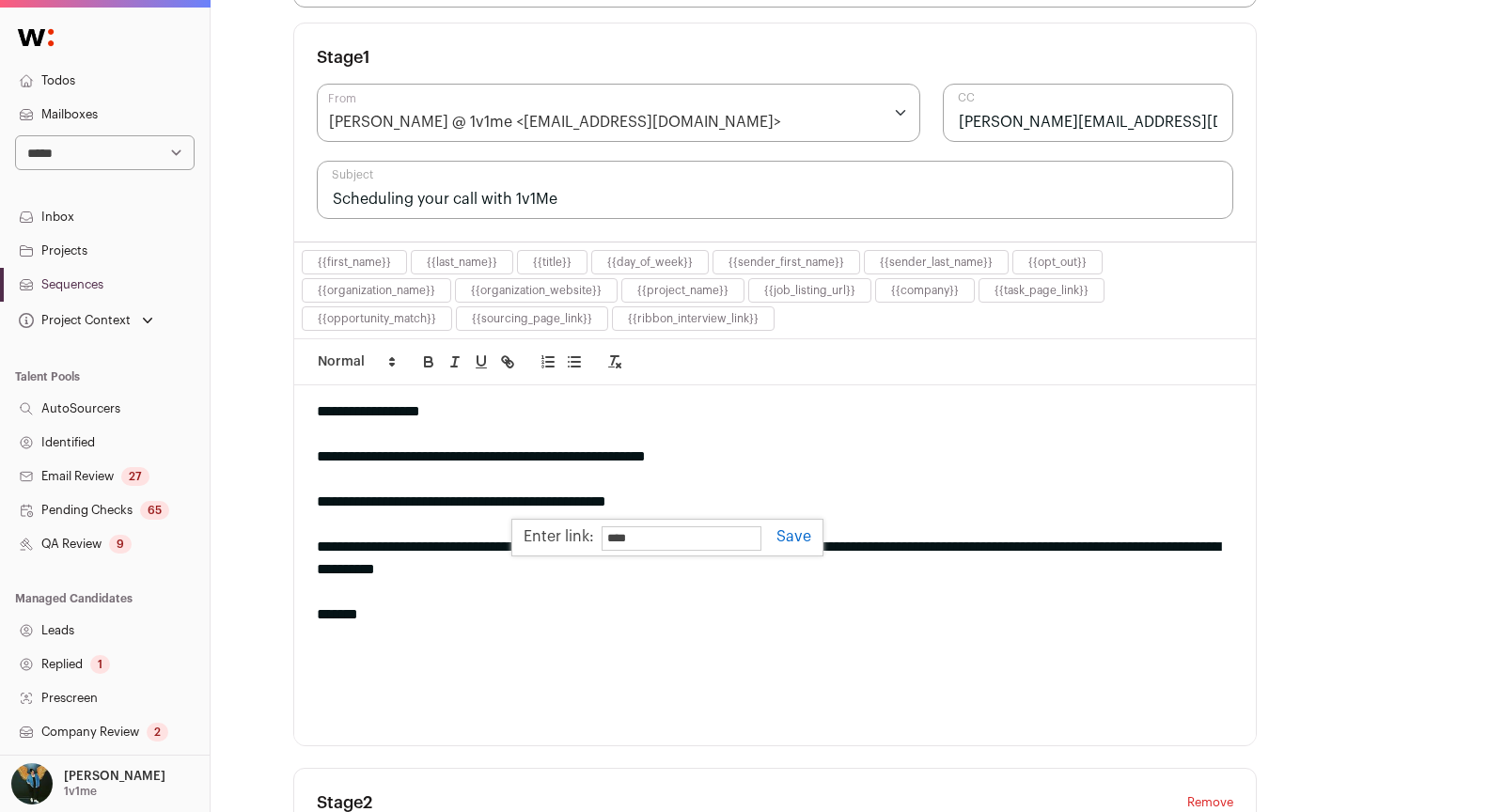
paste input "**********"
click at [795, 529] on link at bounding box center [786, 537] width 50 height 15
click at [722, 626] on div at bounding box center [775, 637] width 916 height 22
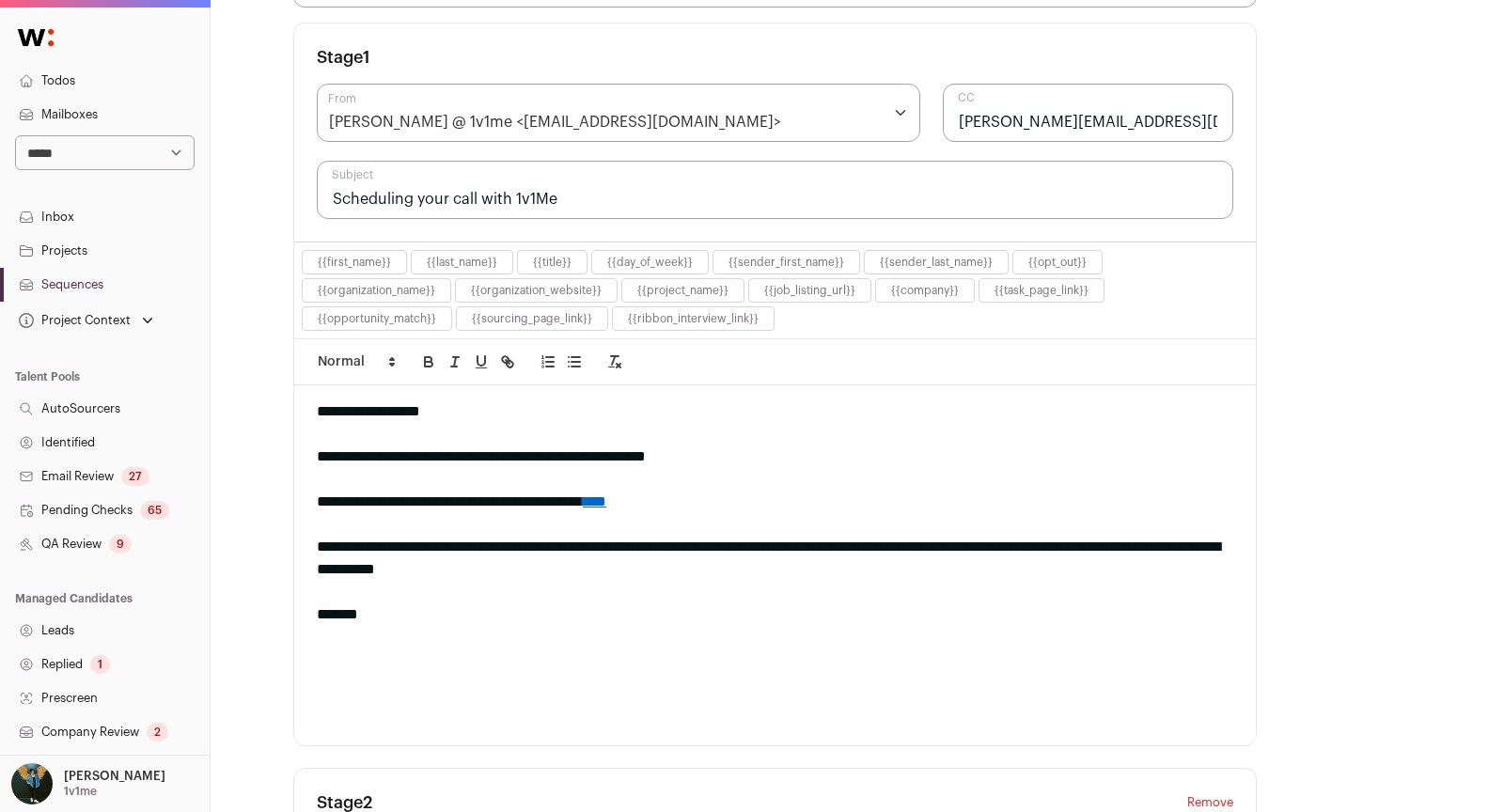
click at [315, 607] on div "**********" at bounding box center [775, 565] width 962 height 360
click at [609, 648] on div at bounding box center [775, 659] width 916 height 22
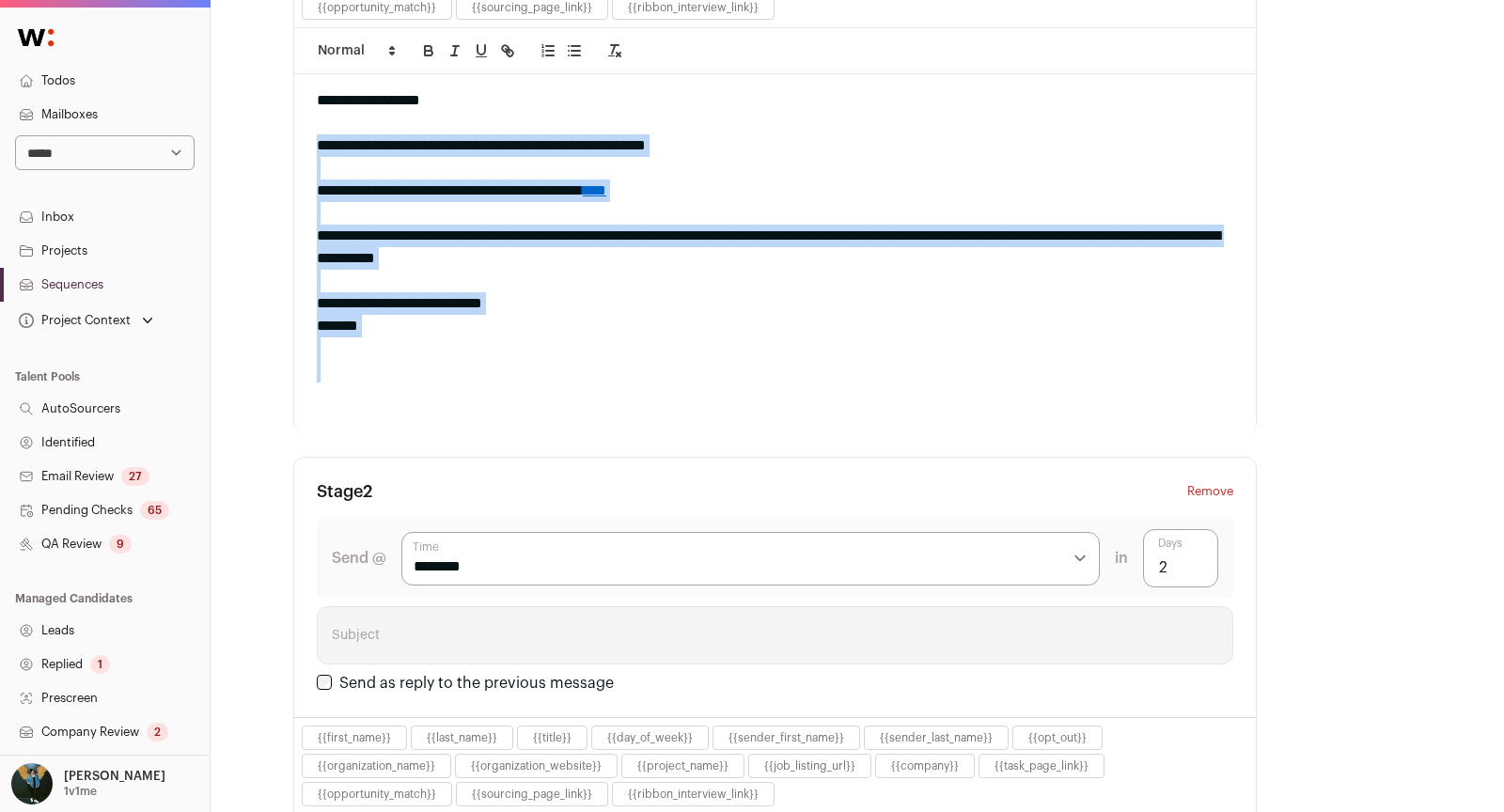
drag, startPoint x: 482, startPoint y: 371, endPoint x: 276, endPoint y: 139, distance: 310.3
click at [276, 139] on div "**********" at bounding box center [858, 339] width 1294 height 2113
copy div "**********"
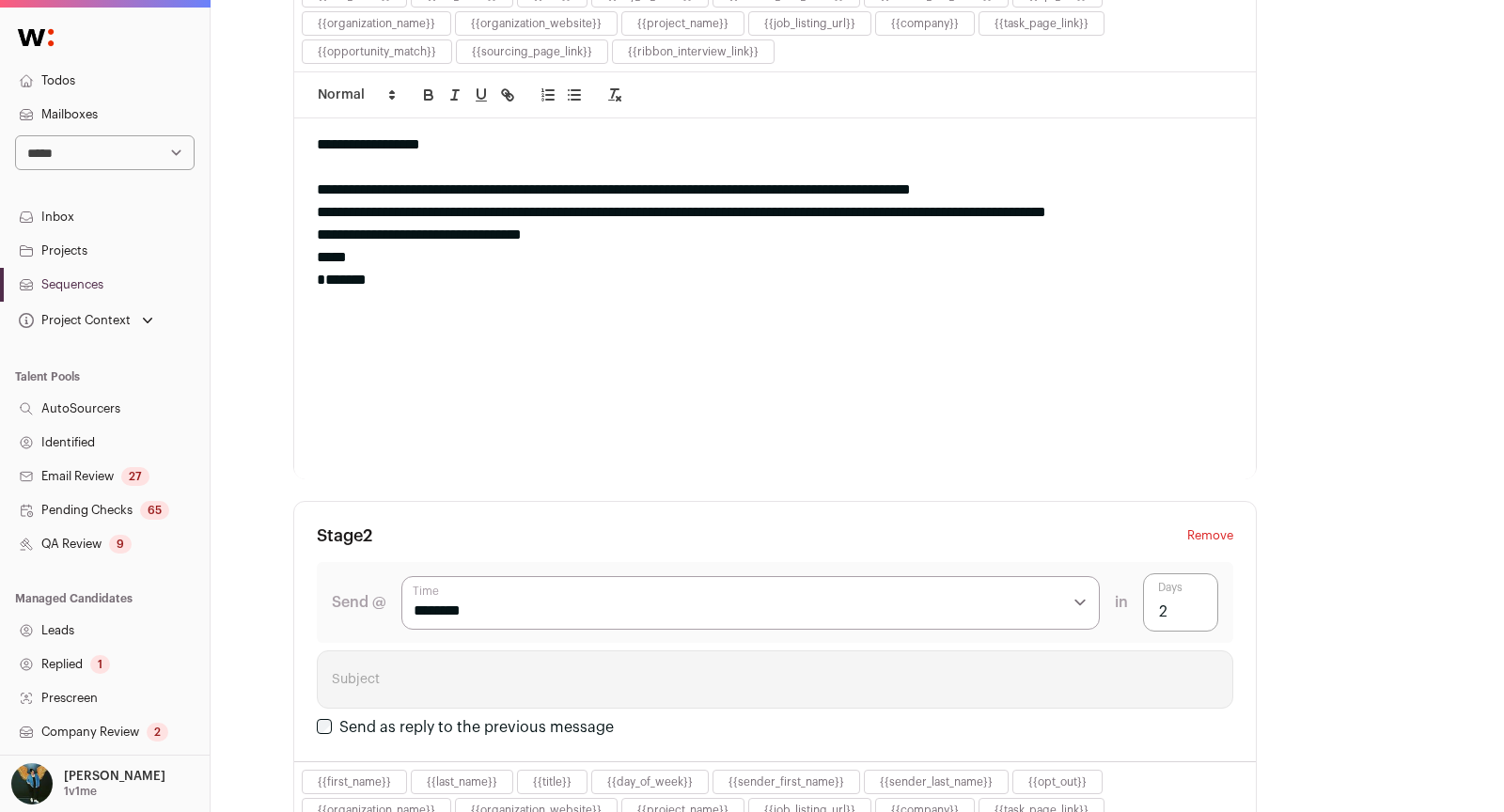
click at [1064, 185] on div "**********" at bounding box center [775, 189] width 916 height 22
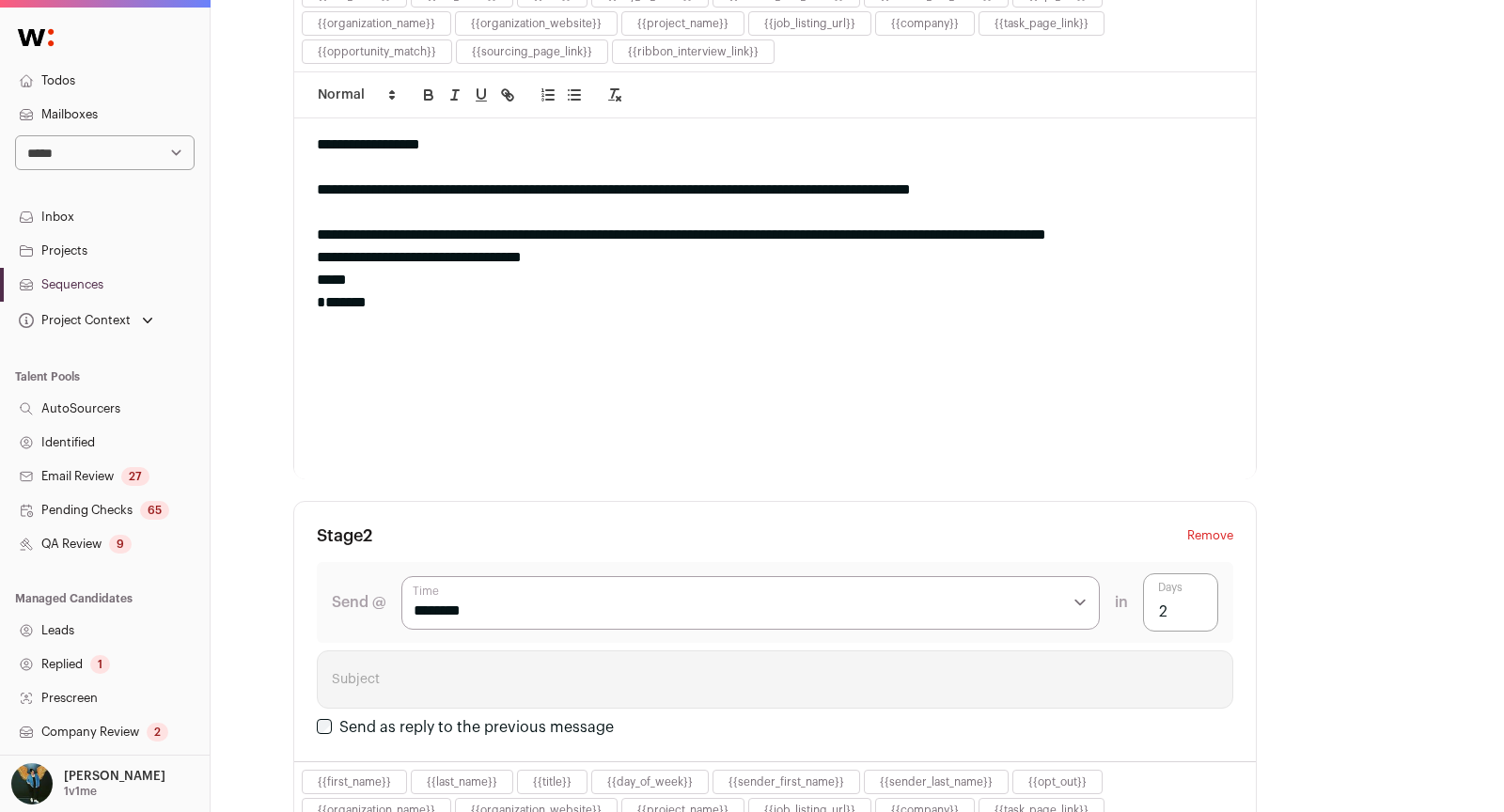
click at [945, 249] on div "**********" at bounding box center [775, 257] width 916 height 22
click at [661, 247] on div "**********" at bounding box center [775, 257] width 916 height 22
click at [1227, 235] on div "**********" at bounding box center [775, 234] width 916 height 22
click at [635, 273] on div "**********" at bounding box center [775, 279] width 916 height 22
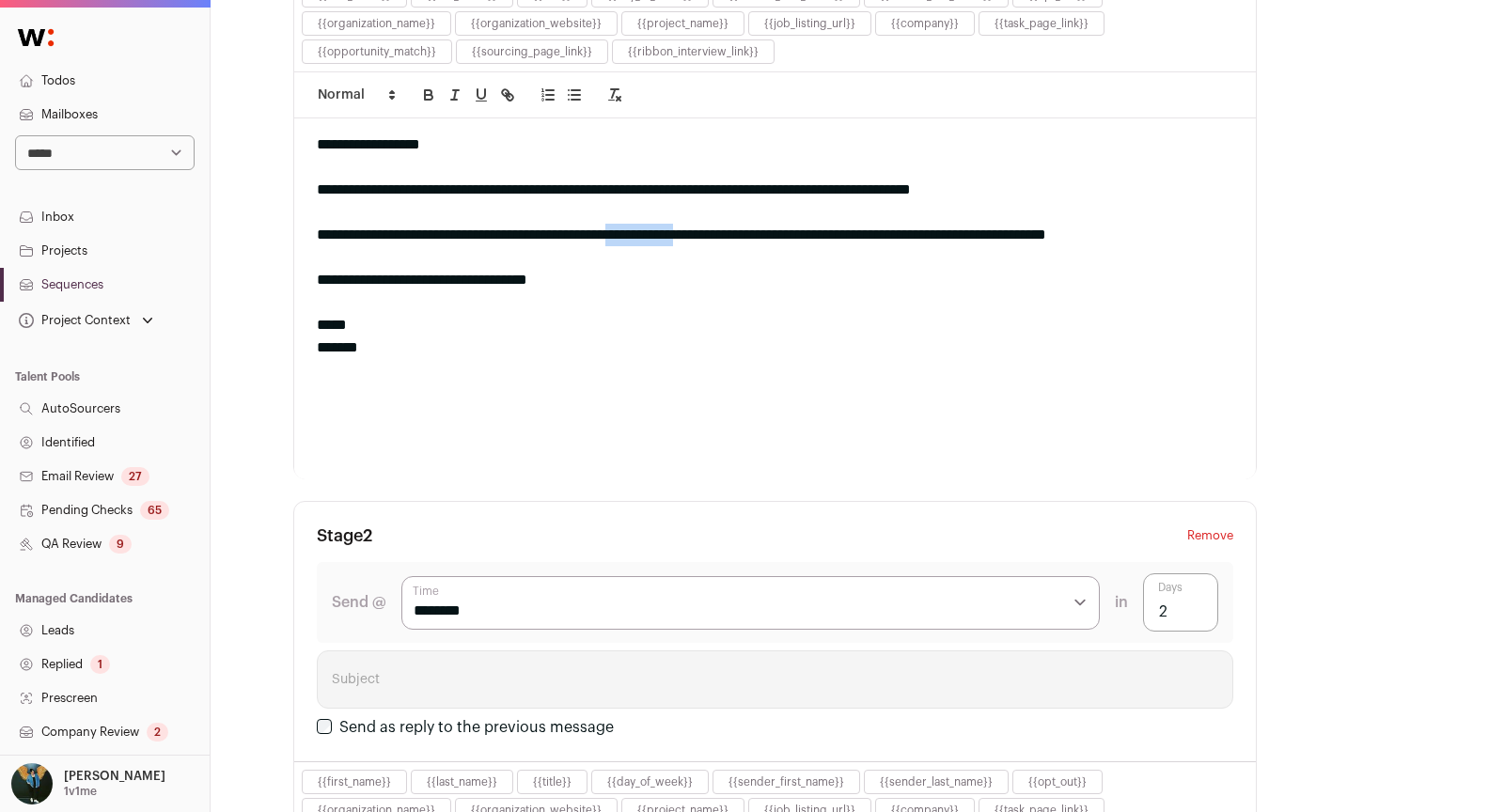
drag, startPoint x: 669, startPoint y: 225, endPoint x: 746, endPoint y: 224, distance: 77.0
click at [746, 224] on div "**********" at bounding box center [775, 234] width 916 height 22
click at [635, 227] on div "**********" at bounding box center [775, 234] width 916 height 22
click at [515, 87] on icon "button" at bounding box center [508, 95] width 17 height 17
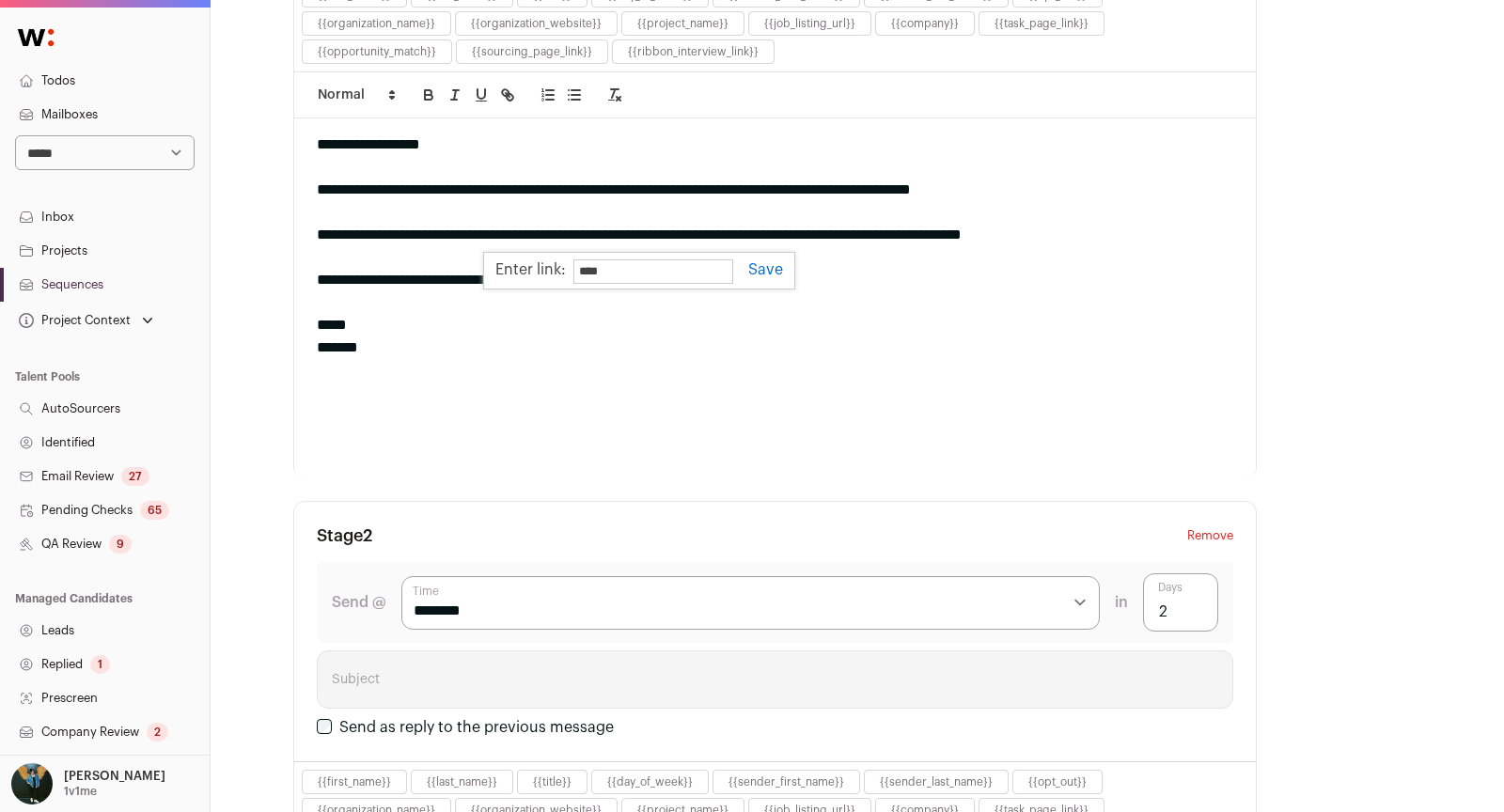
paste input "**********"
type input "**********"
click at [825, 327] on div "*****" at bounding box center [775, 325] width 916 height 22
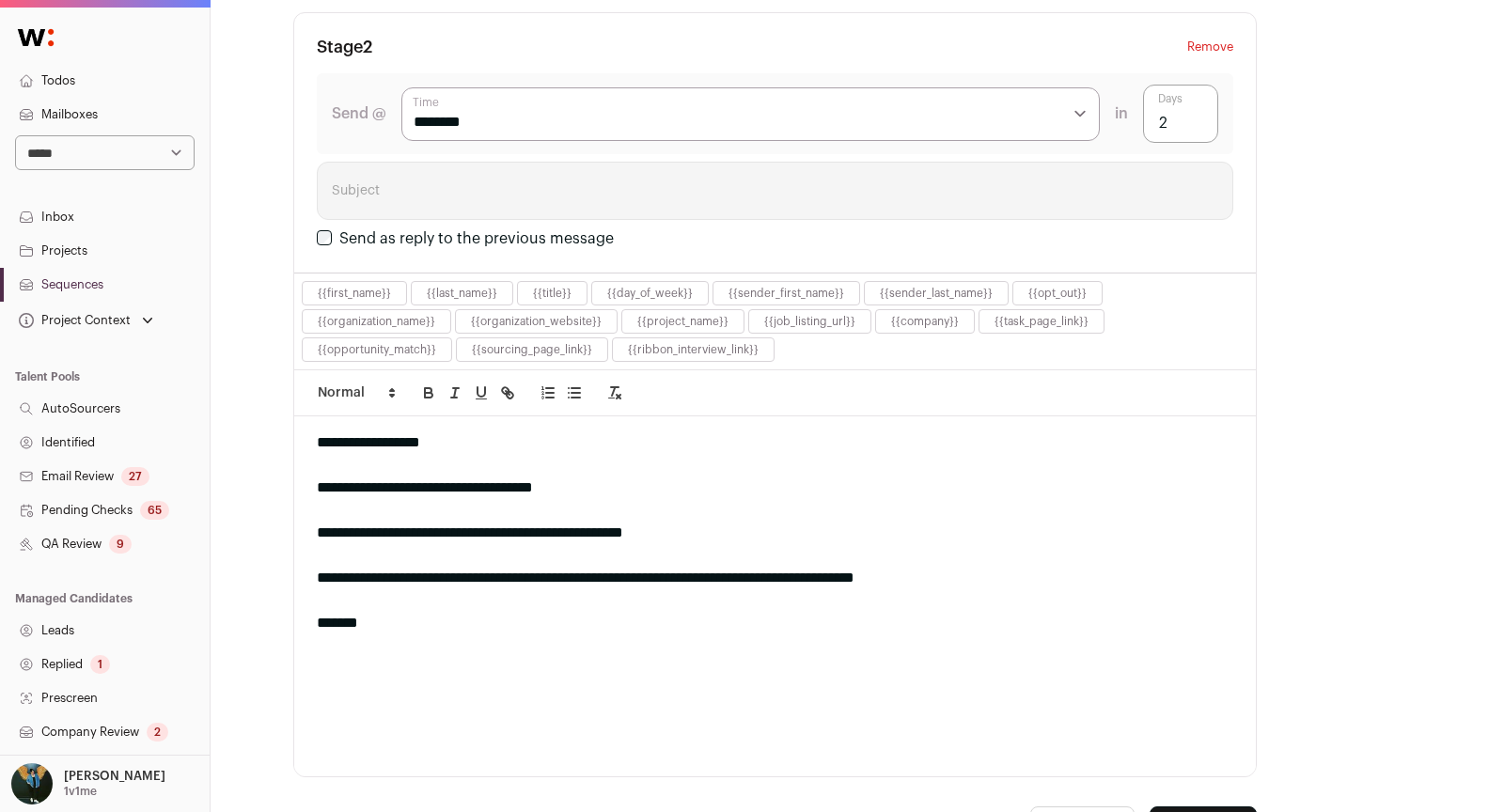
scroll to position [1196, 0]
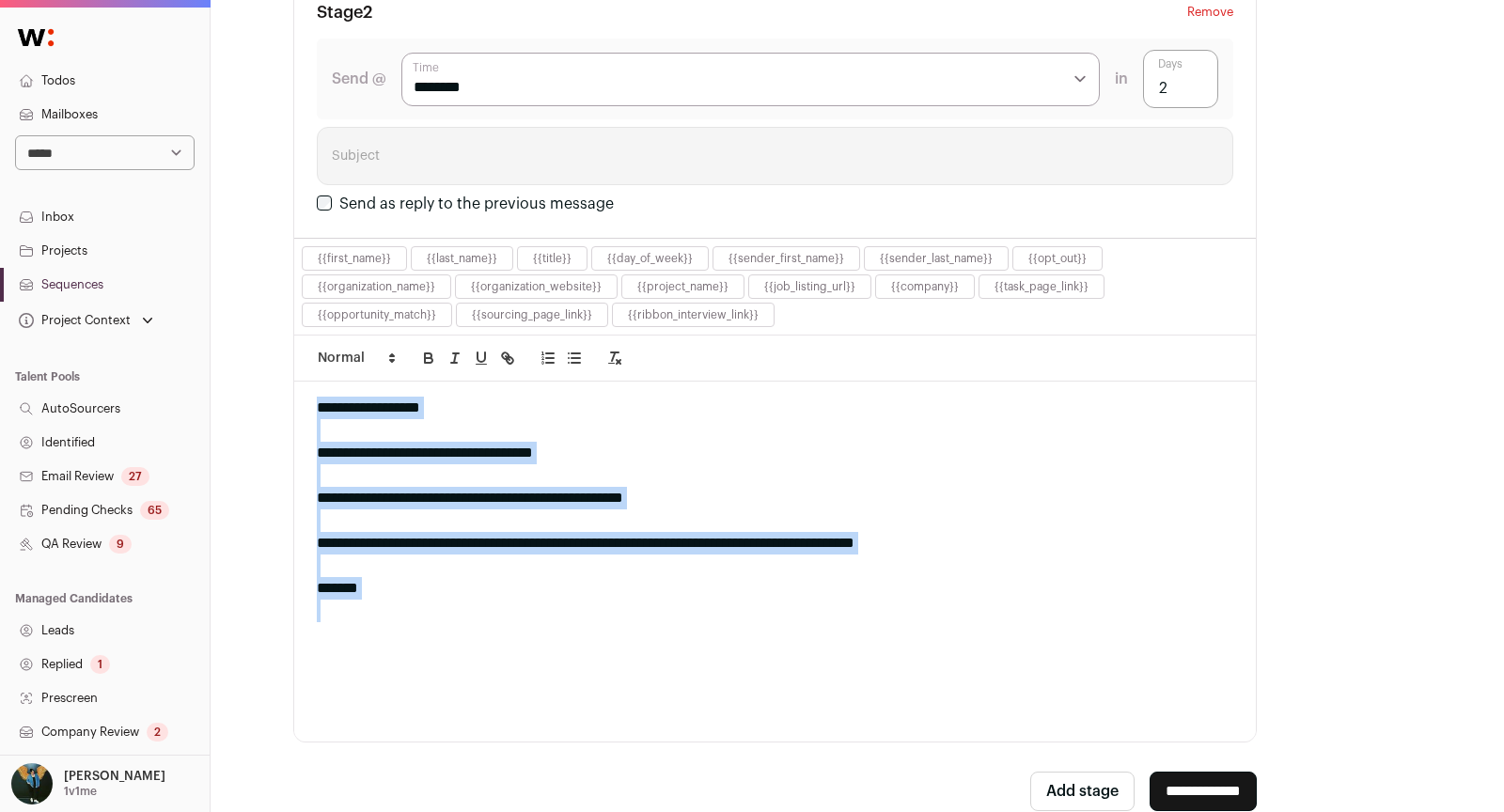
drag, startPoint x: 612, startPoint y: 572, endPoint x: 296, endPoint y: 403, distance: 358.4
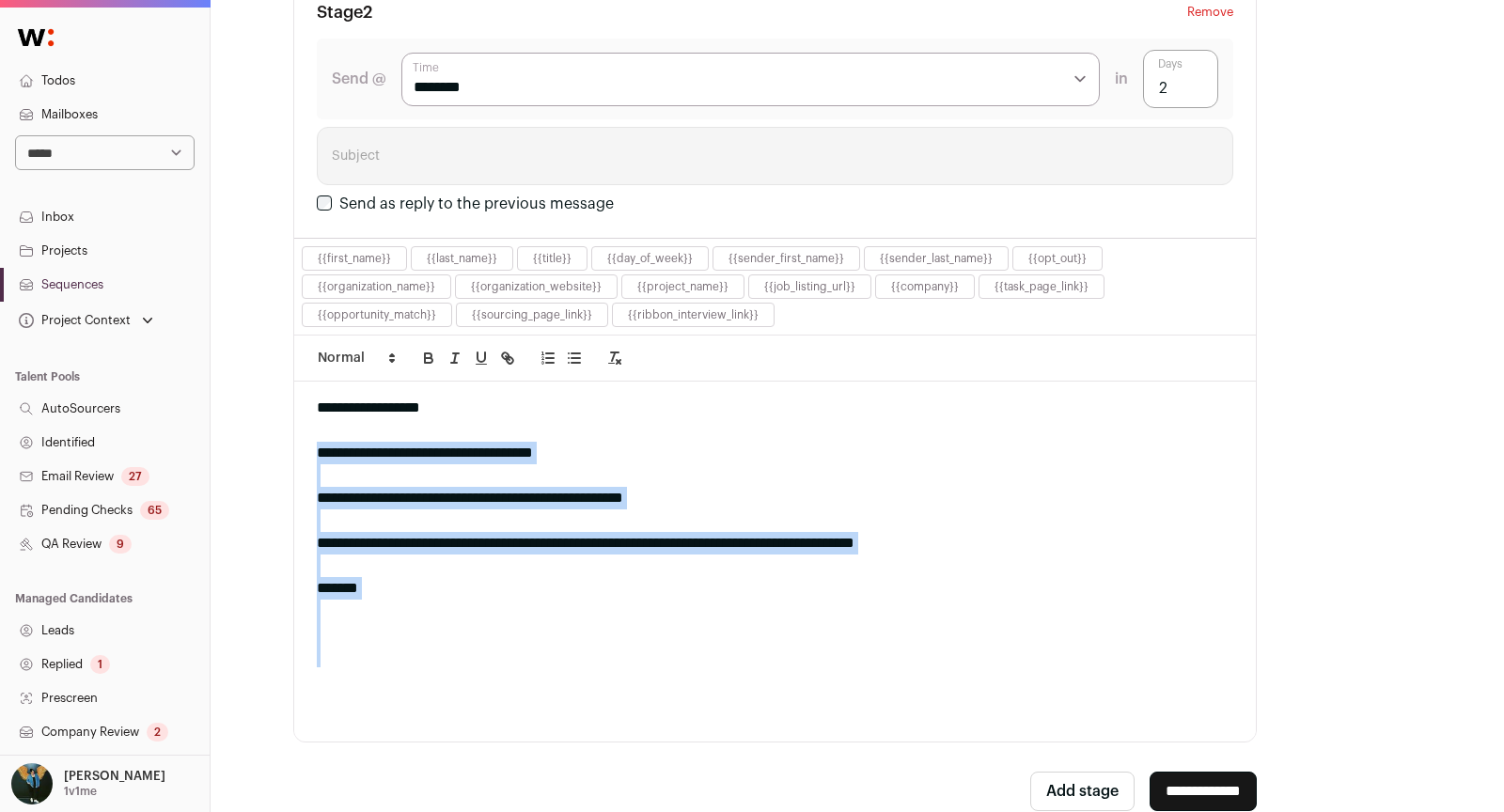
drag, startPoint x: 315, startPoint y: 436, endPoint x: 528, endPoint y: 641, distance: 295.6
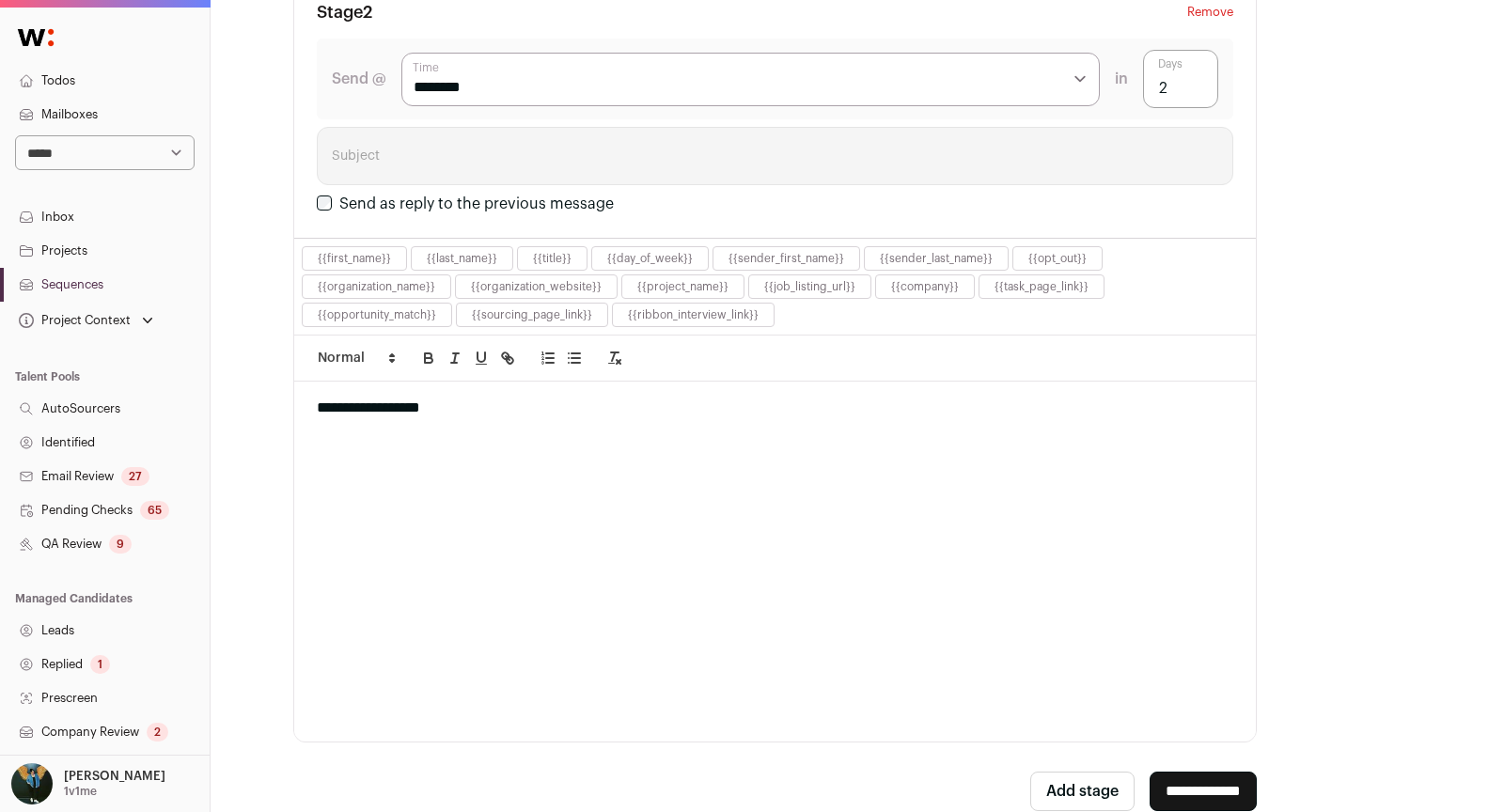
scroll to position [0, 0]
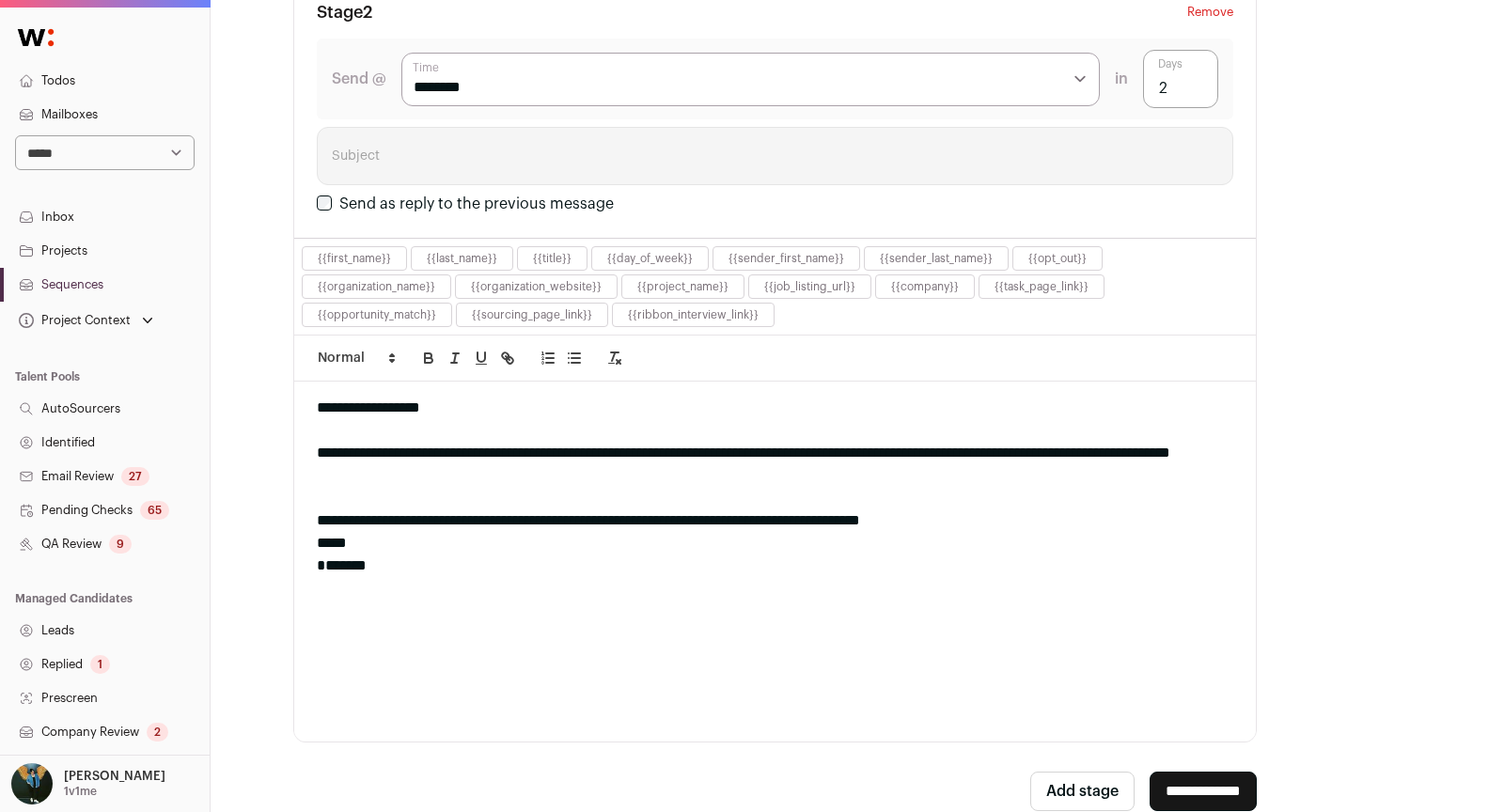
drag, startPoint x: 532, startPoint y: 462, endPoint x: 415, endPoint y: 458, distance: 117.1
drag, startPoint x: 416, startPoint y: 463, endPoint x: 503, endPoint y: 463, distance: 87.0
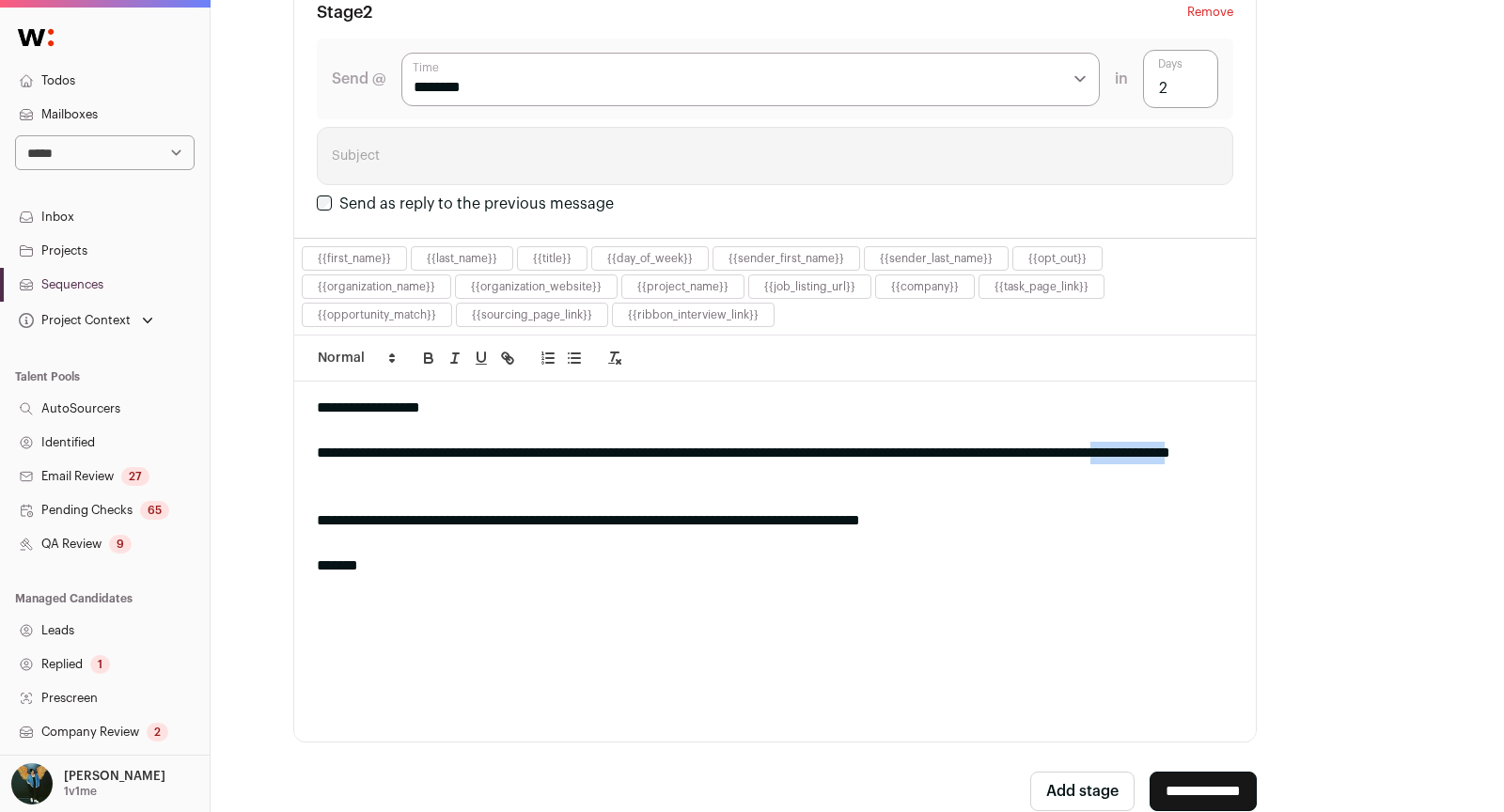
drag, startPoint x: 416, startPoint y: 458, endPoint x: 931, endPoint y: 451, distance: 515.0
drag, startPoint x: 1066, startPoint y: 434, endPoint x: 1144, endPoint y: 434, distance: 78.0
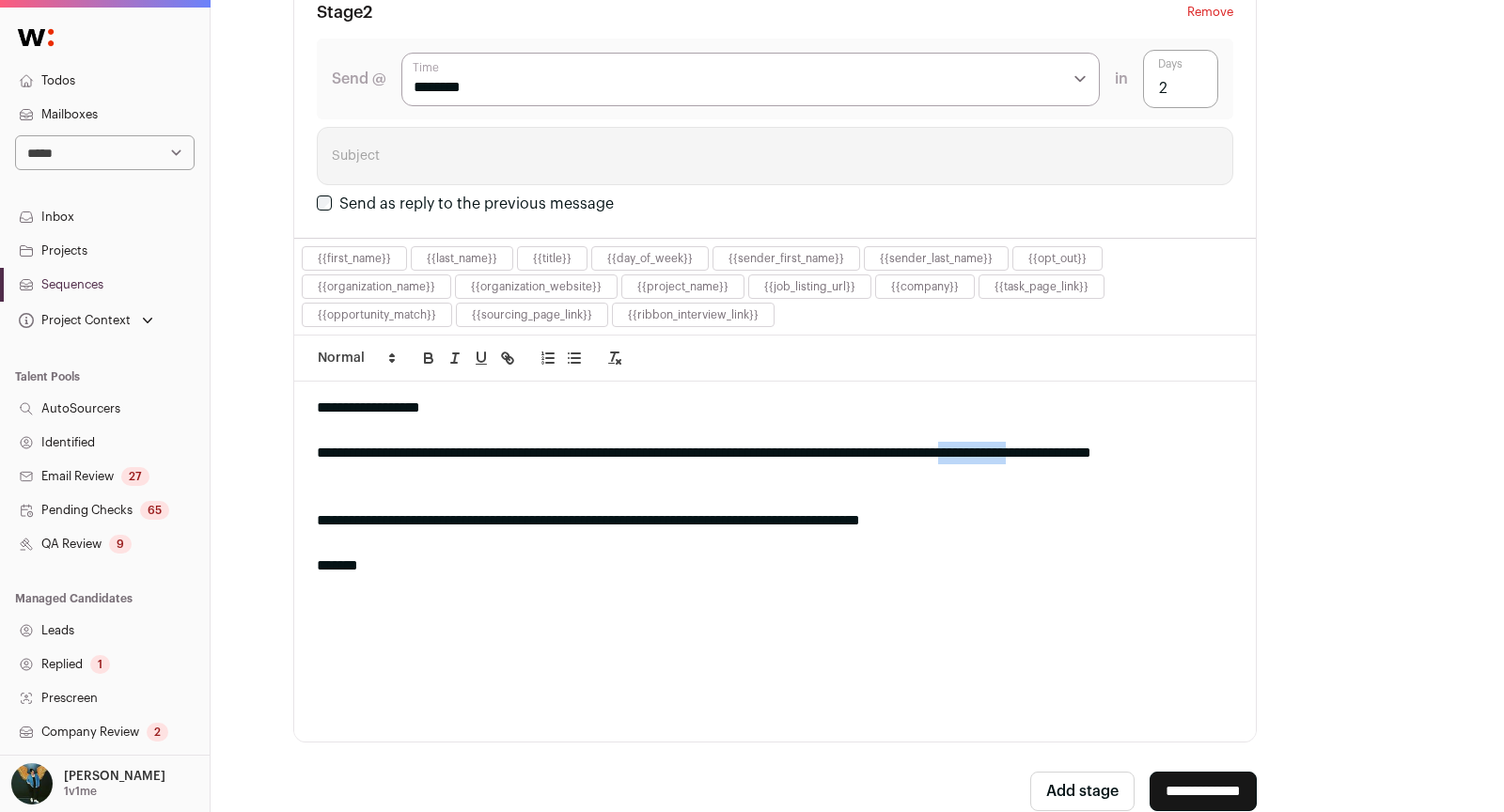
drag, startPoint x: 1128, startPoint y: 435, endPoint x: 1061, endPoint y: 434, distance: 67.0
paste input "**********"
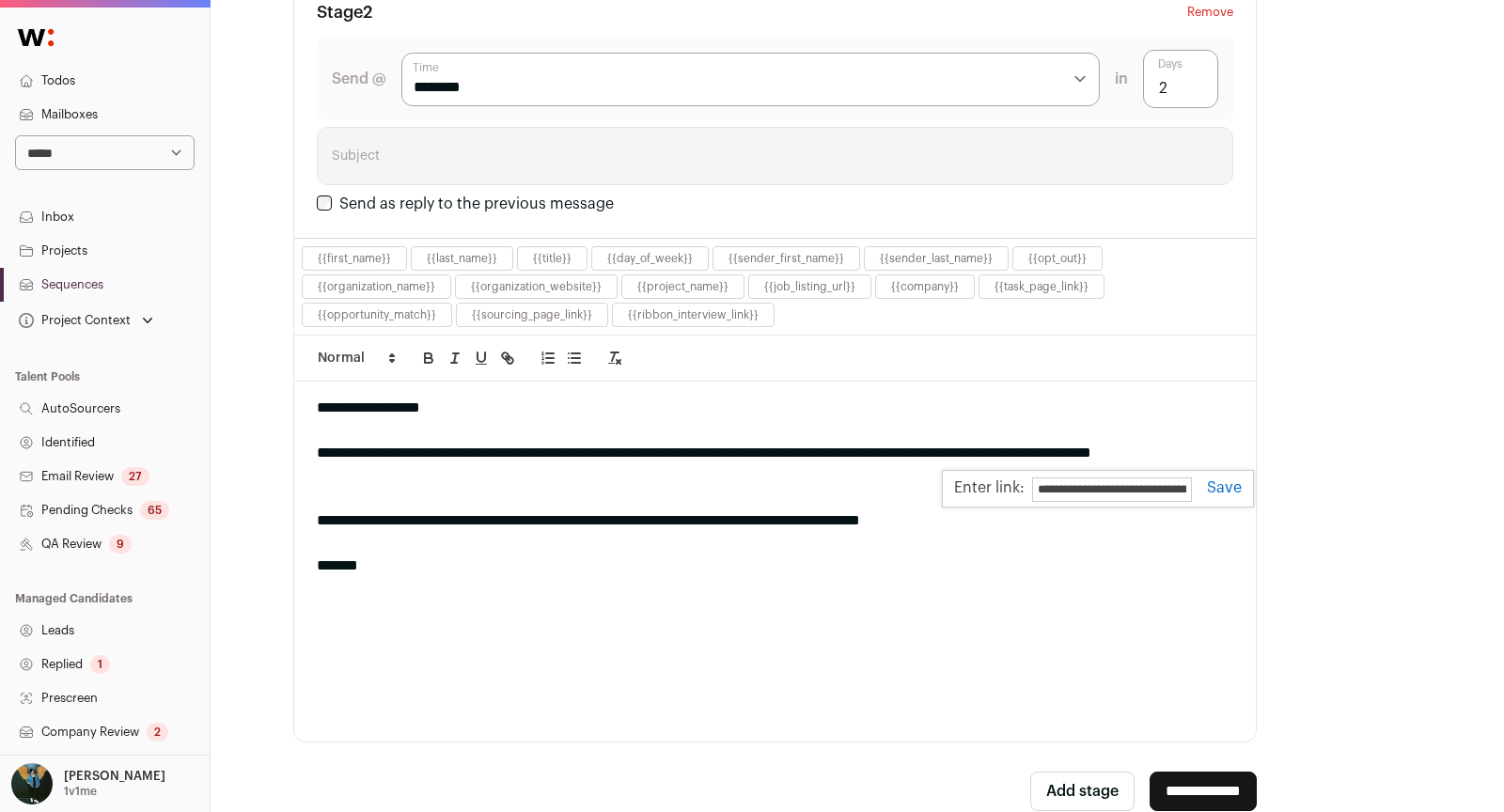
scroll to position [0, 205]
click at [0, 0] on link at bounding box center [0, 0] width 0 height 0
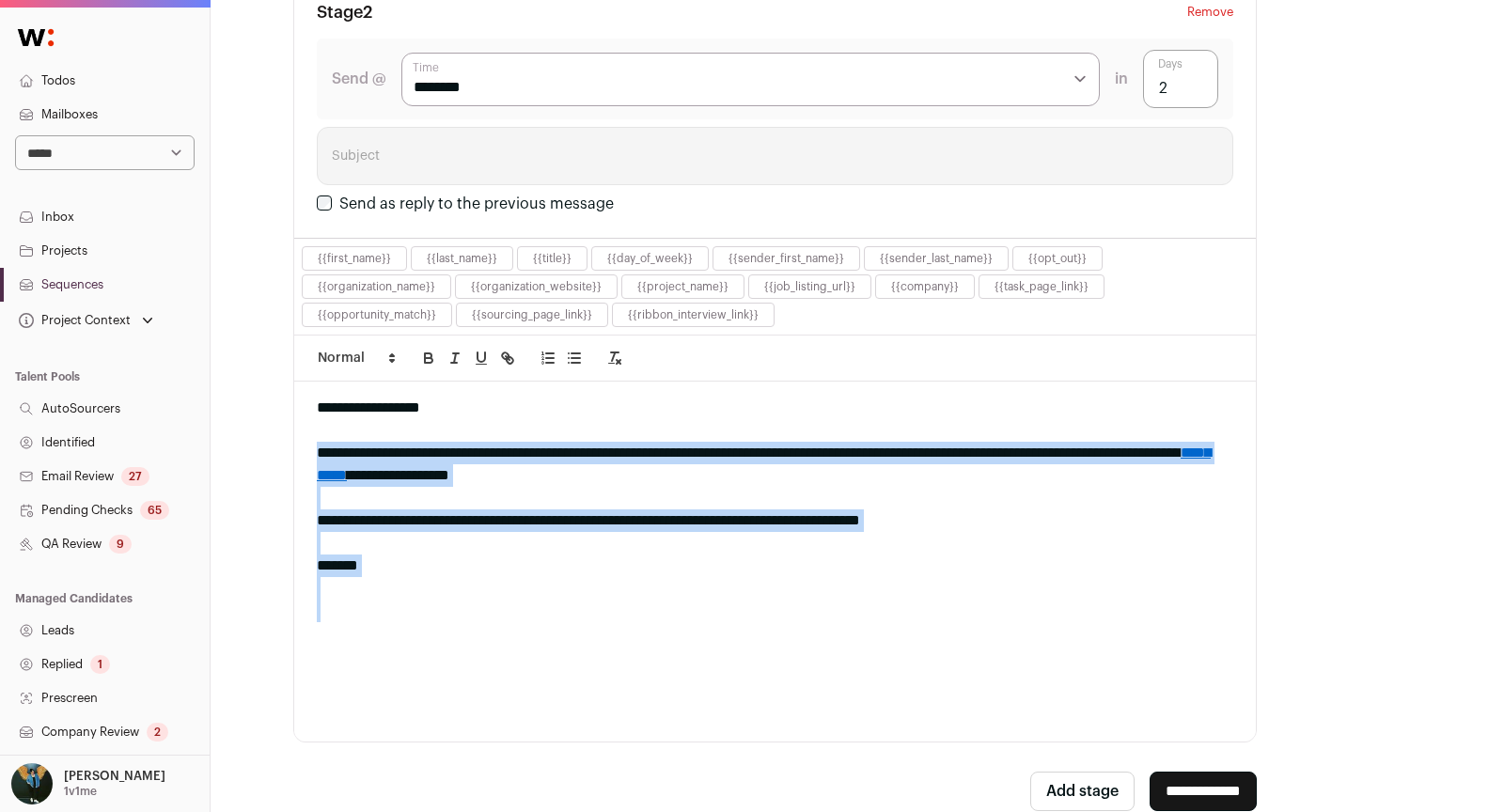
drag, startPoint x: 310, startPoint y: 432, endPoint x: 632, endPoint y: 668, distance: 399.2
copy div "**********"
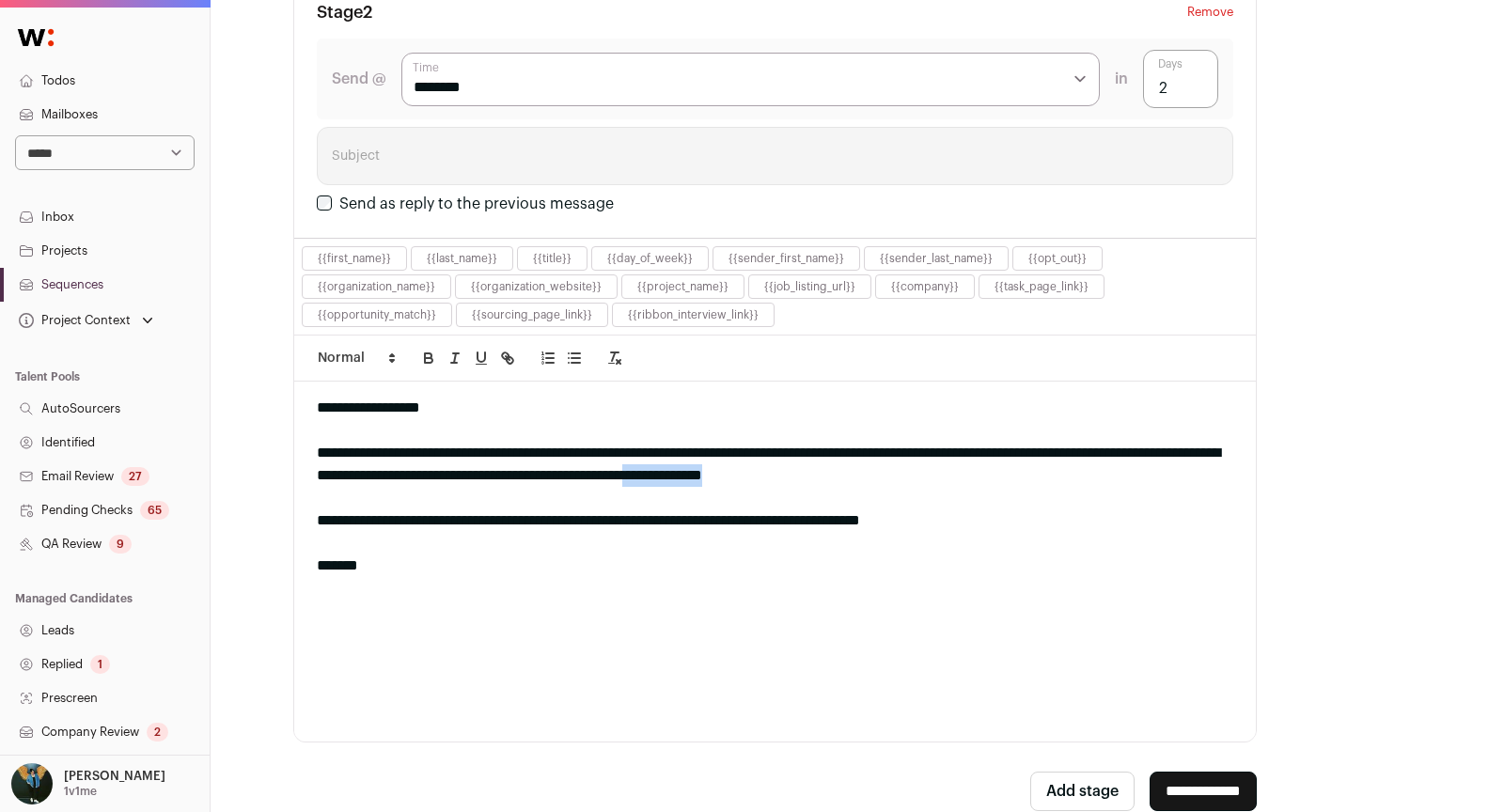
drag, startPoint x: 1015, startPoint y: 466, endPoint x: 913, endPoint y: 469, distance: 102.0
drag, startPoint x: 721, startPoint y: 454, endPoint x: 781, endPoint y: 453, distance: 60.0
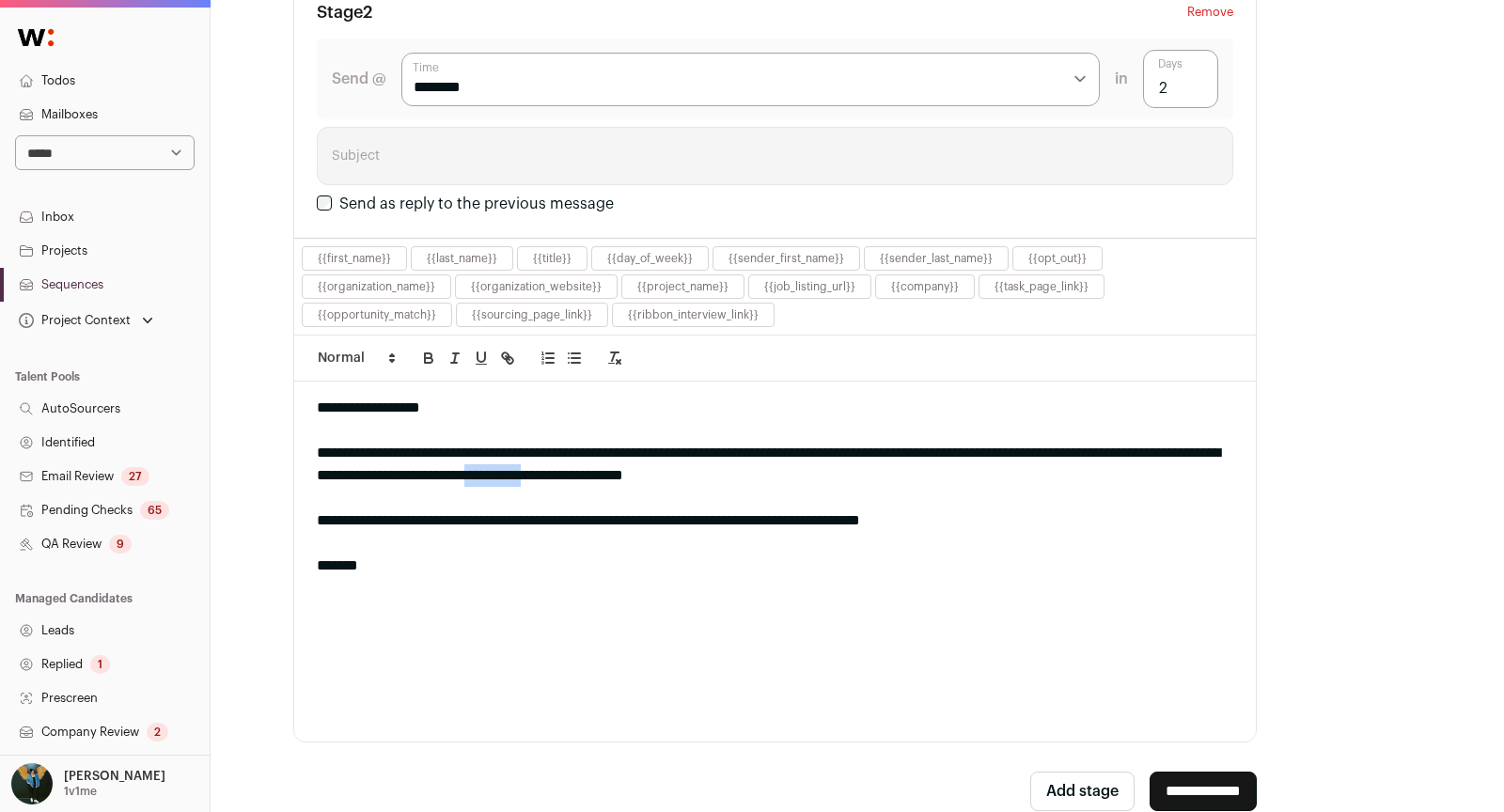
paste input "**********"
type input "**********"
click at [1224, 786] on input "**********" at bounding box center [1202, 791] width 107 height 39
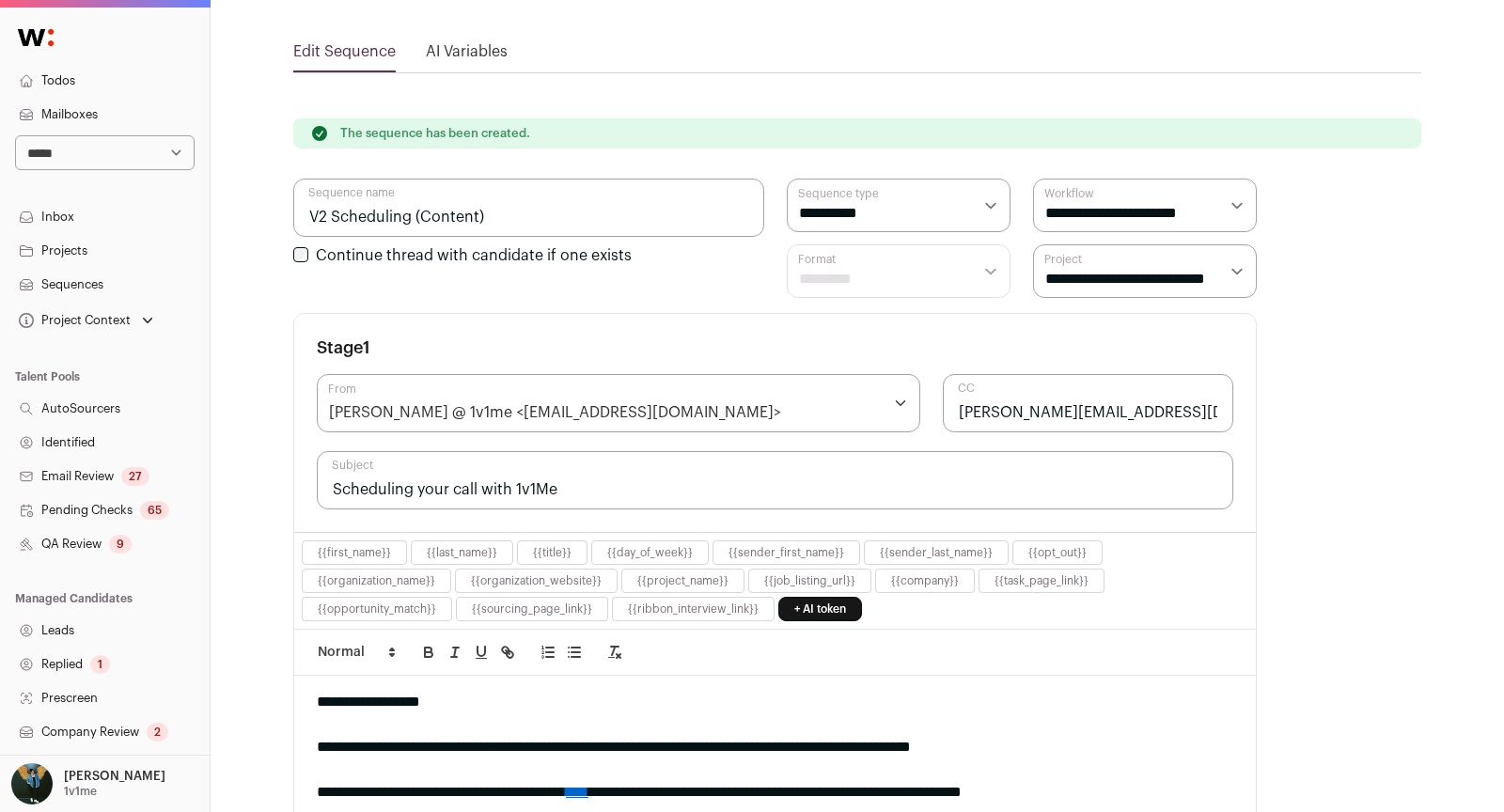
scroll to position [127, 0]
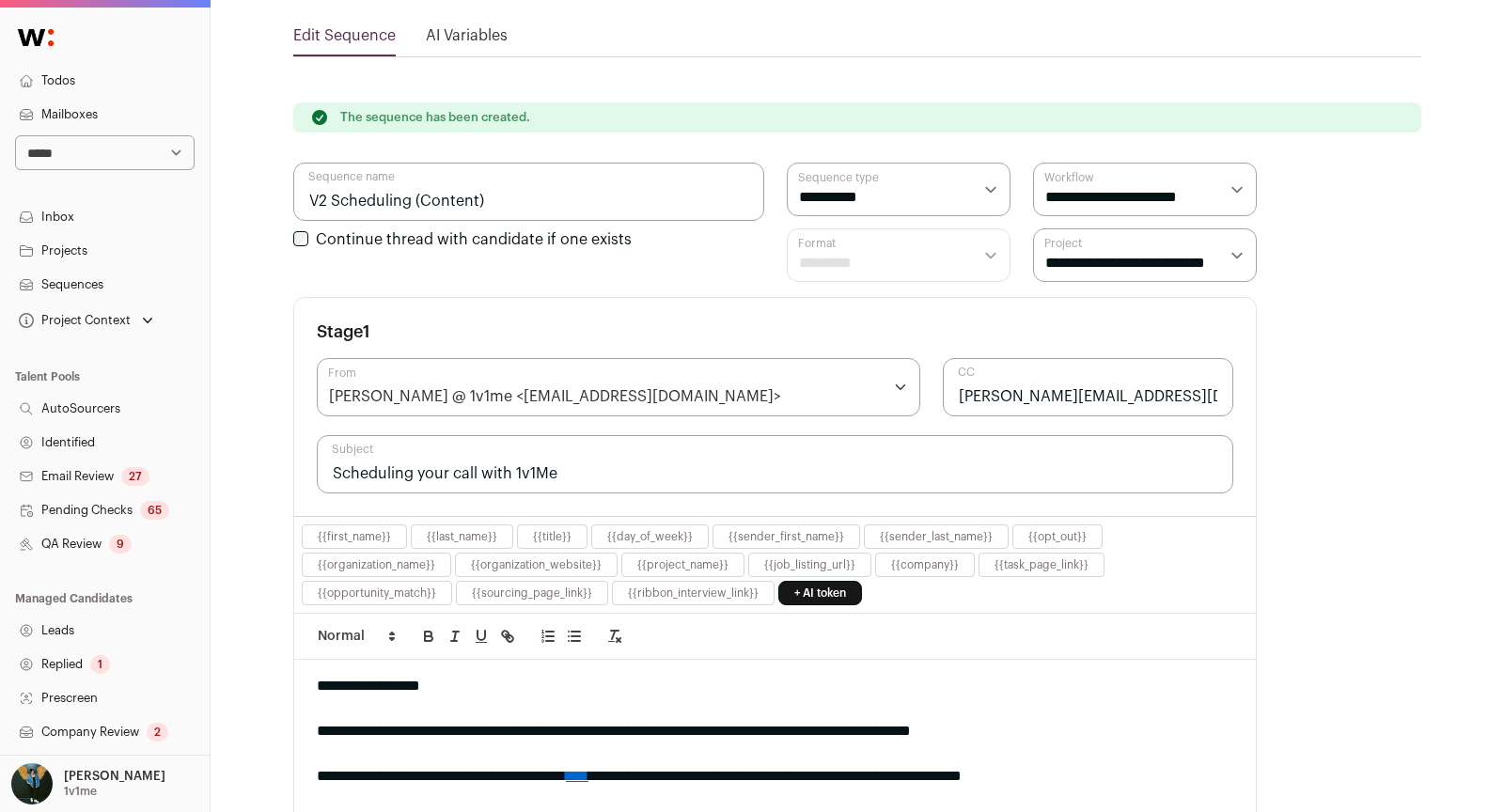
click at [594, 459] on input "Scheduling your call with 1v1Me" at bounding box center [775, 464] width 916 height 58
drag, startPoint x: 481, startPoint y: 459, endPoint x: 351, endPoint y: 454, distance: 130.1
click at [351, 454] on input "Scheduling your call with 1v1Me" at bounding box center [775, 464] width 916 height 58
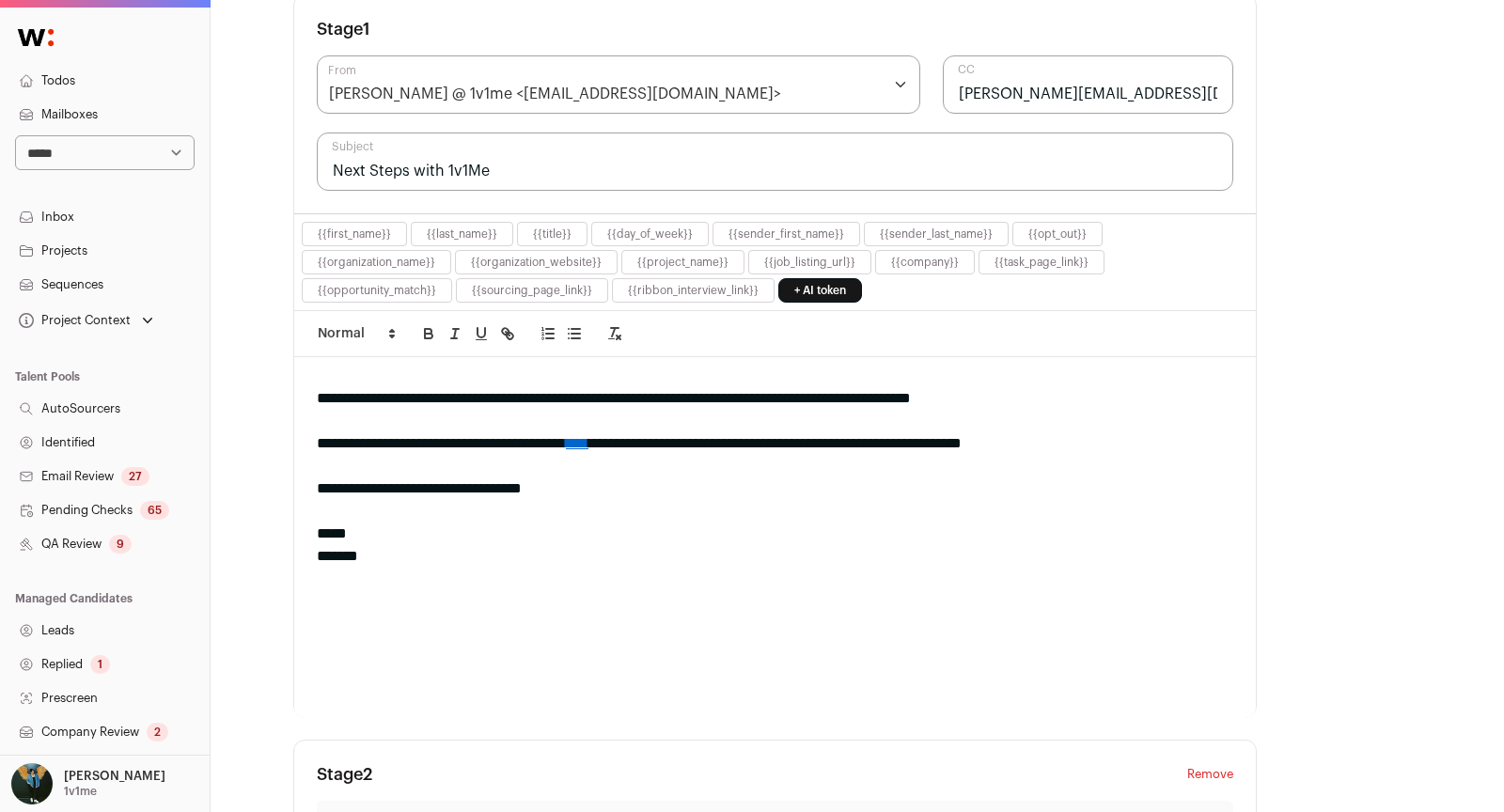
scroll to position [1282, 0]
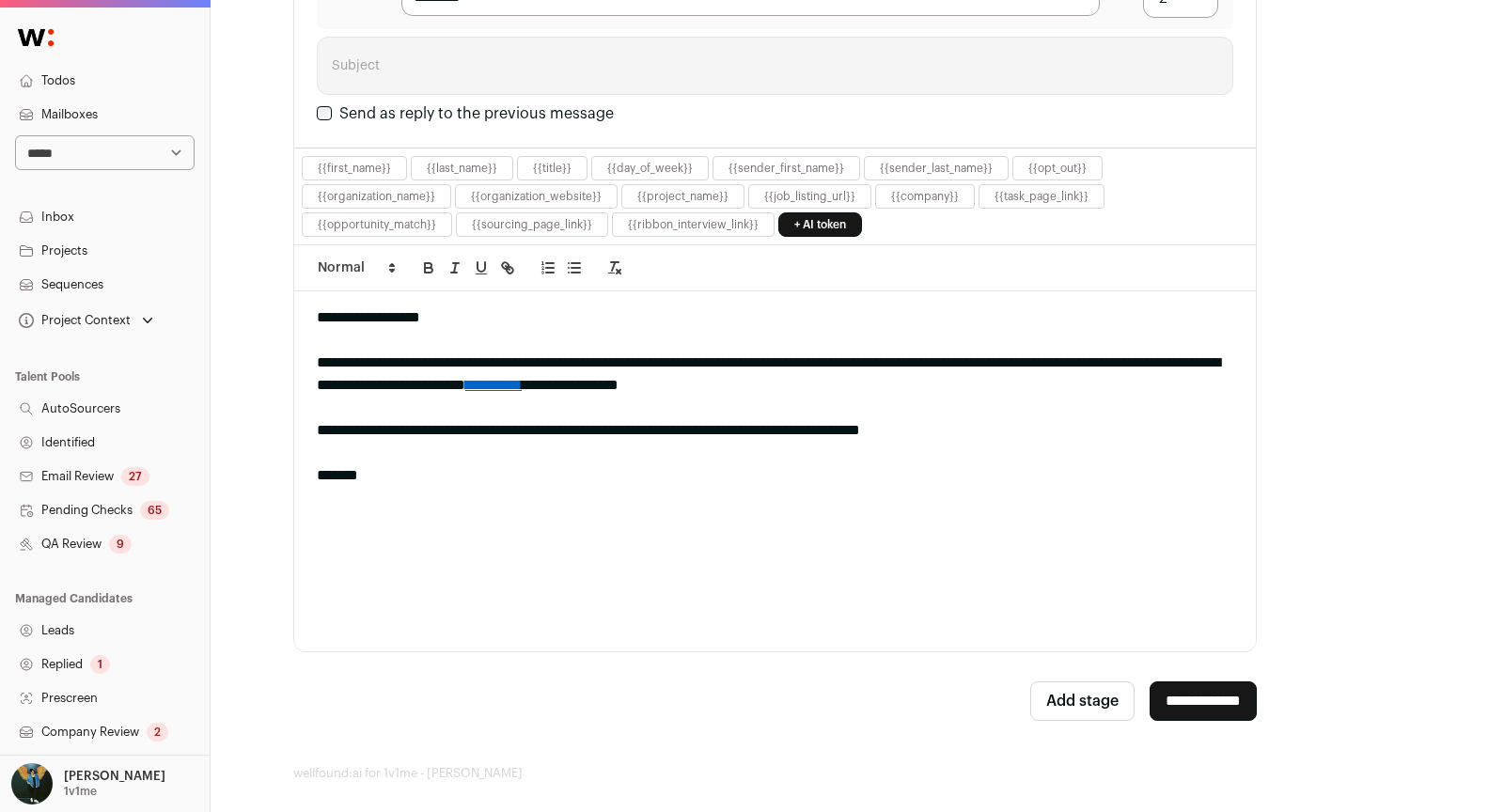
type input "Next Steps with 1v1Me"
click at [1226, 689] on input "**********" at bounding box center [1202, 700] width 107 height 39
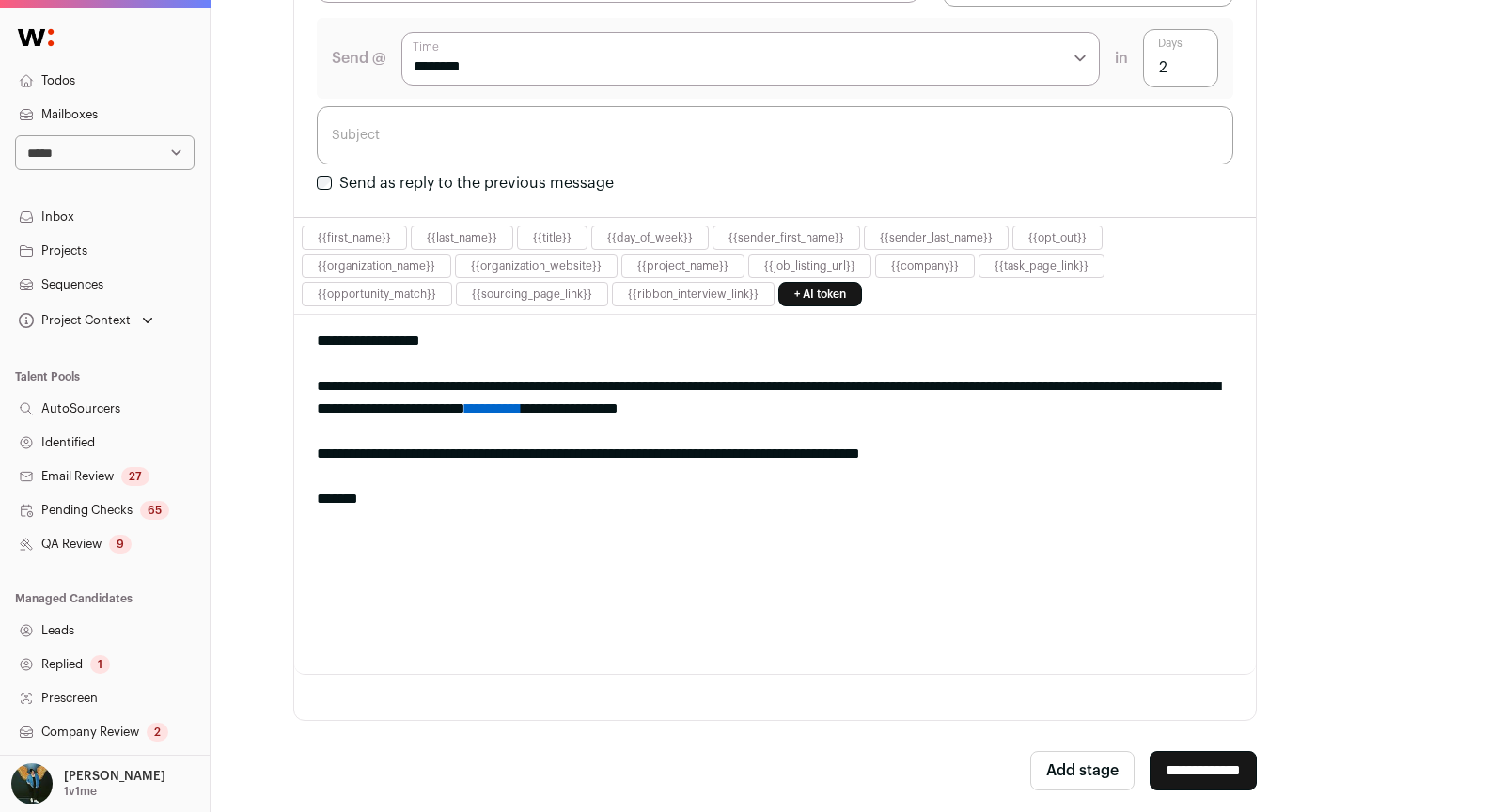
scroll to position [0, 0]
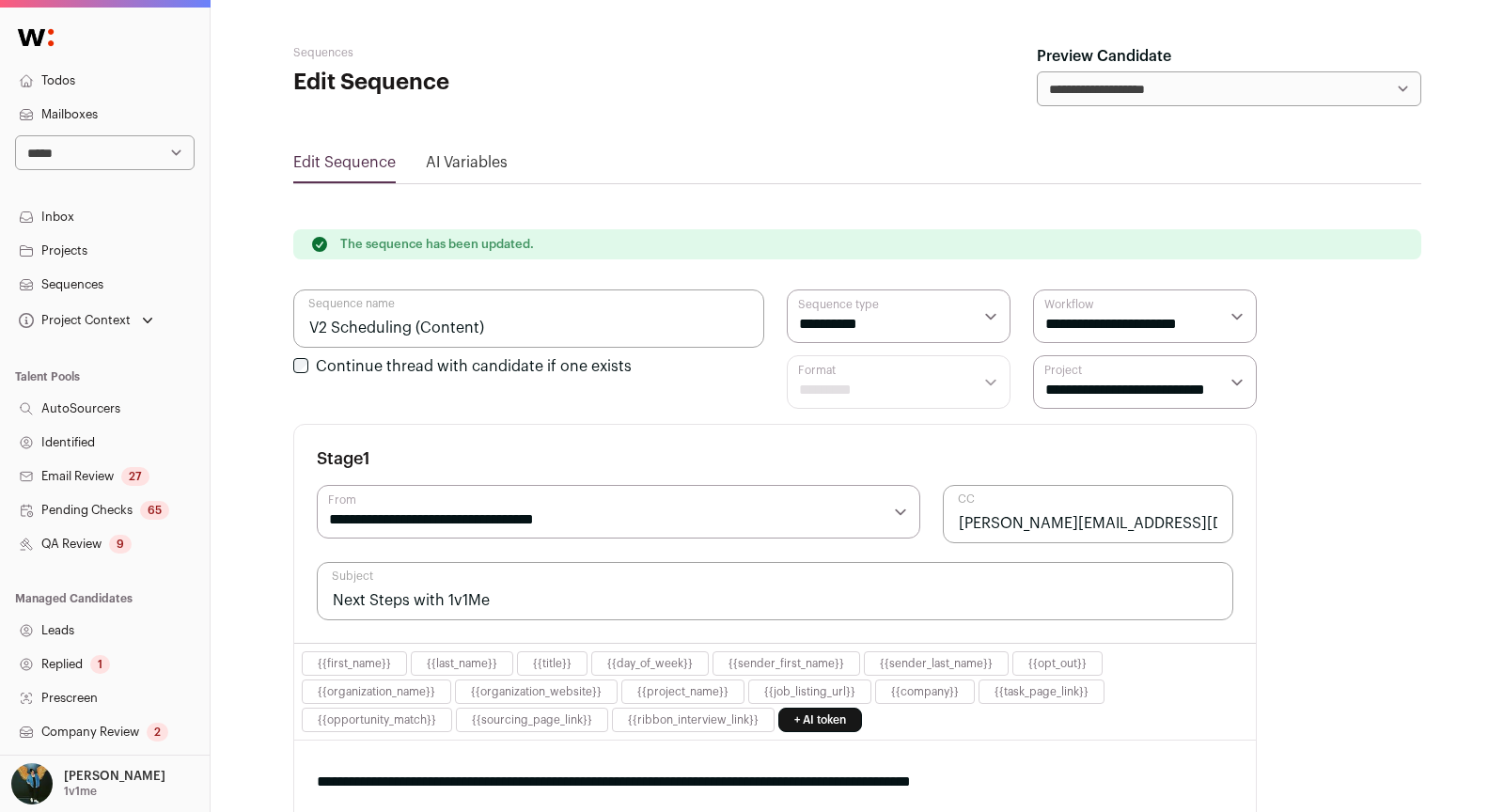
click at [70, 283] on link "Sequences" at bounding box center [105, 284] width 210 height 34
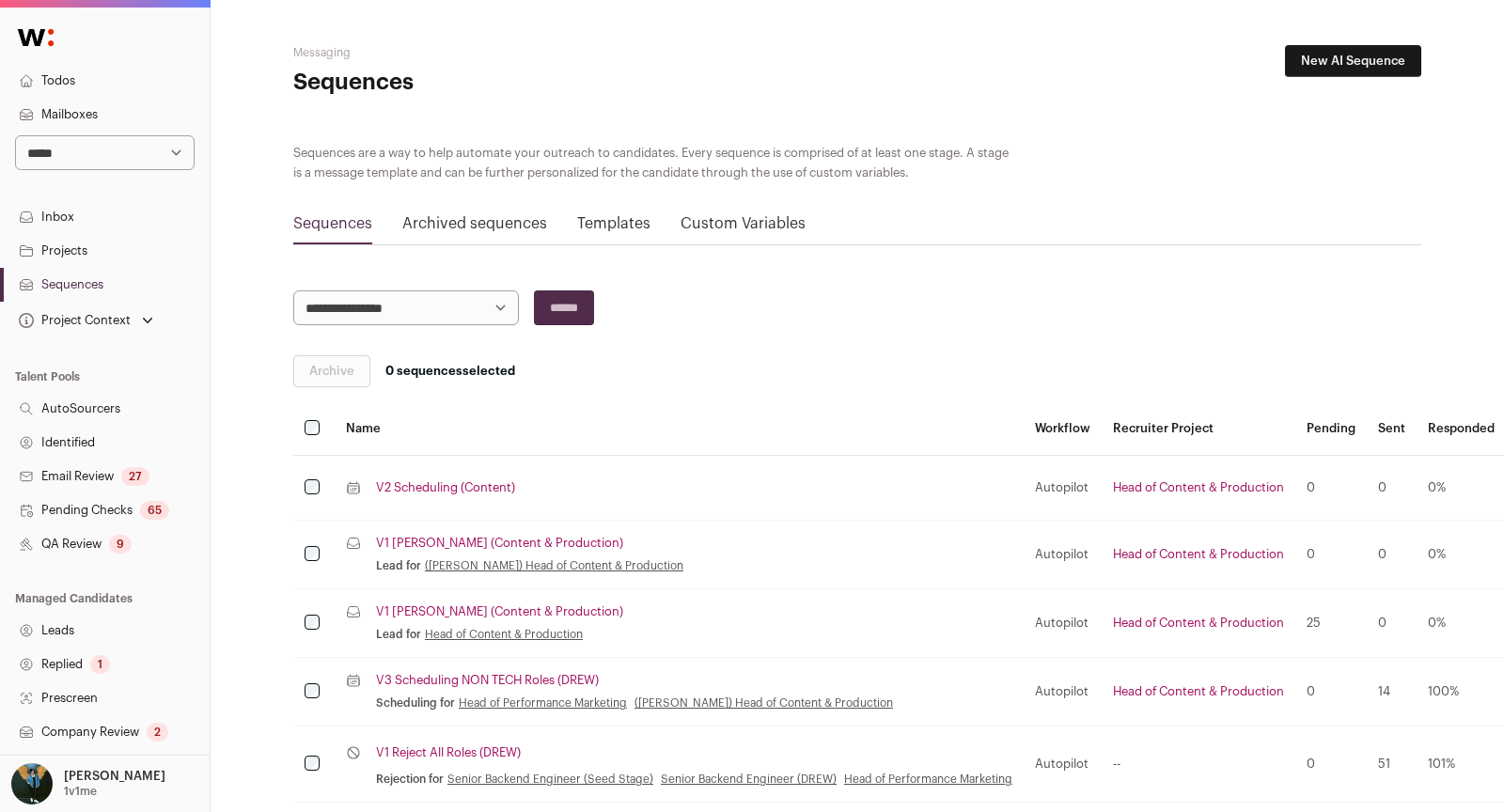
click at [70, 250] on link "Projects" at bounding box center [105, 250] width 210 height 34
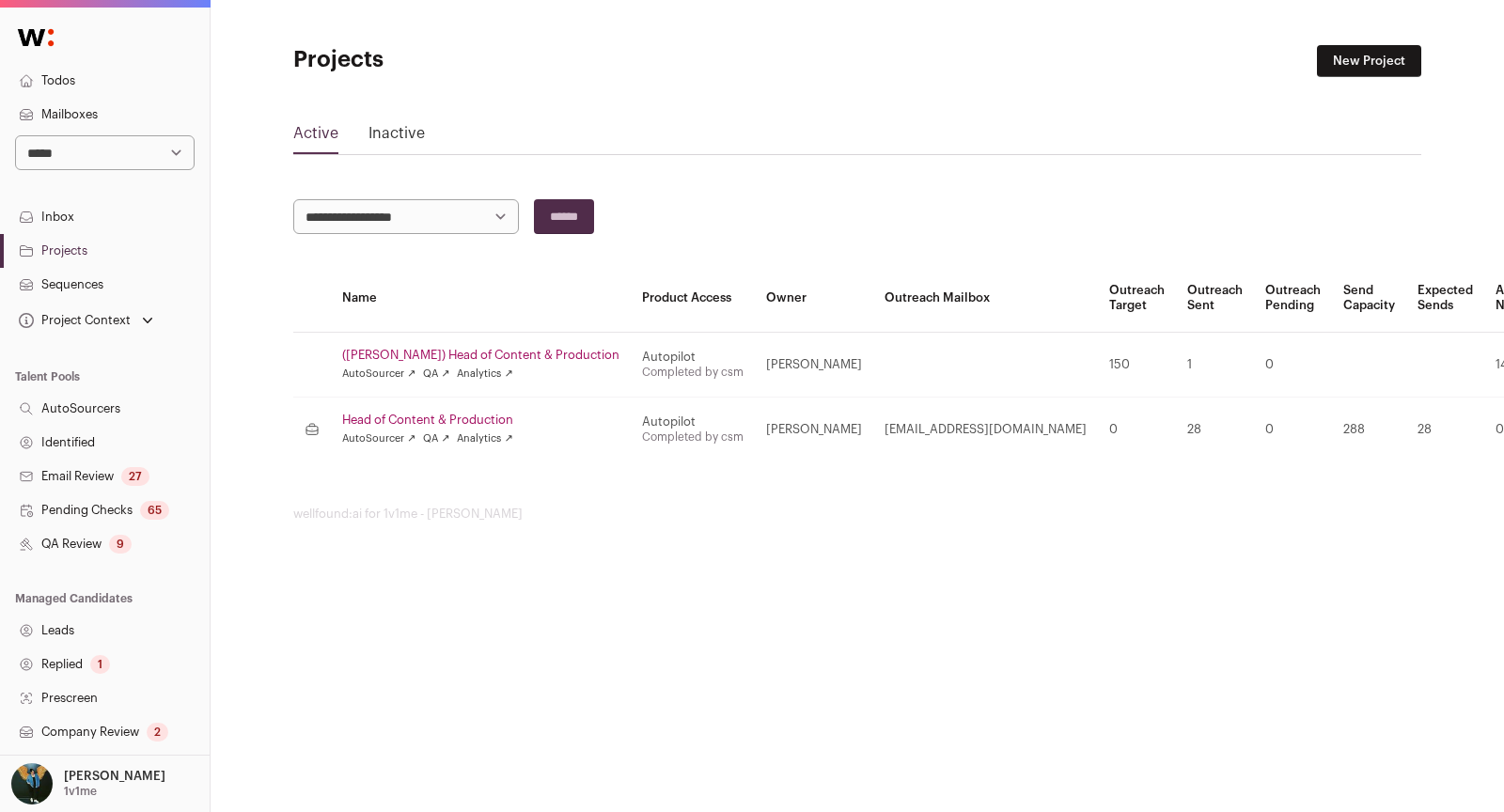
click at [488, 412] on link "Head of Content & Production" at bounding box center [481, 420] width 277 height 15
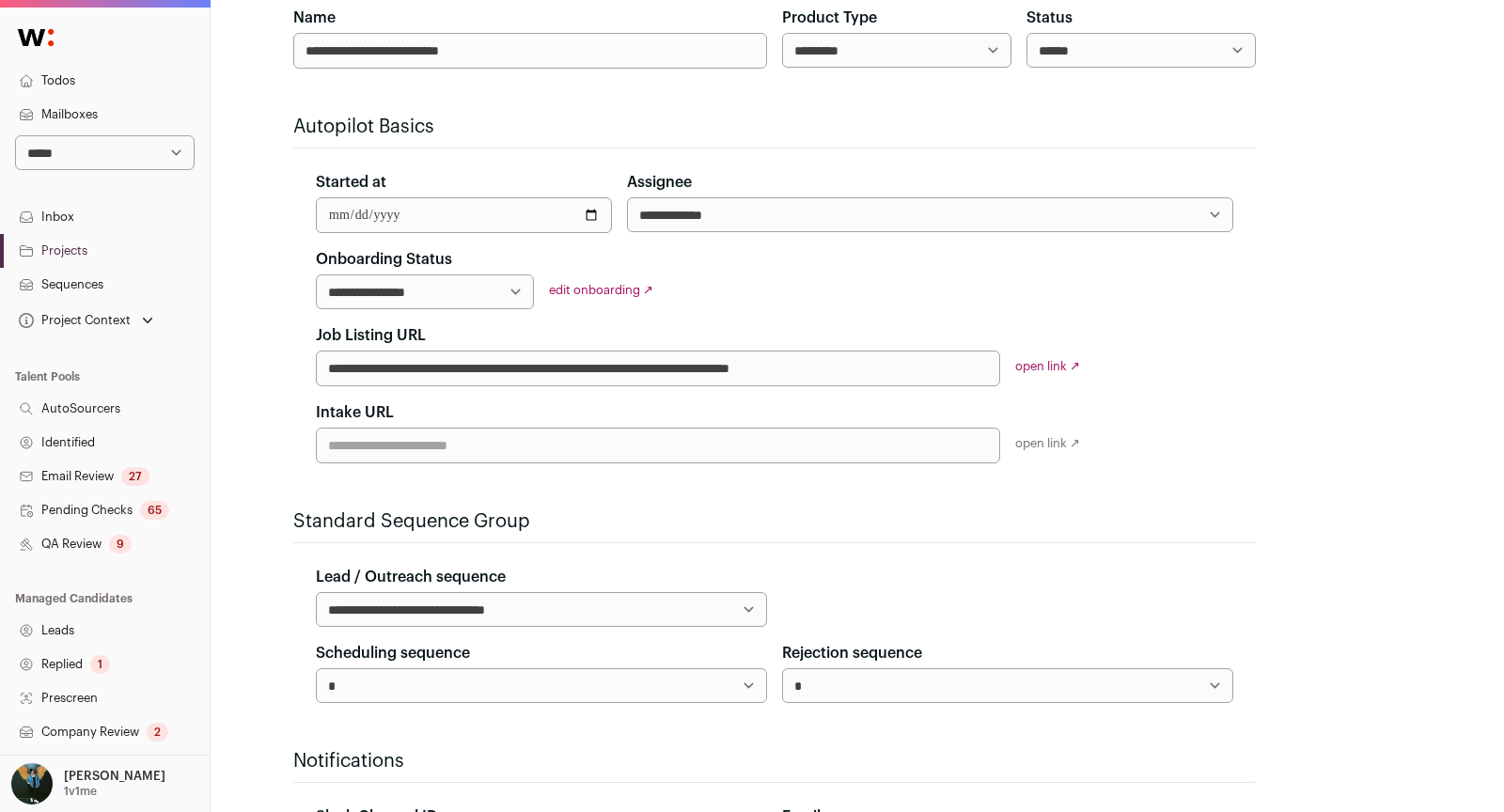
scroll to position [597, 0]
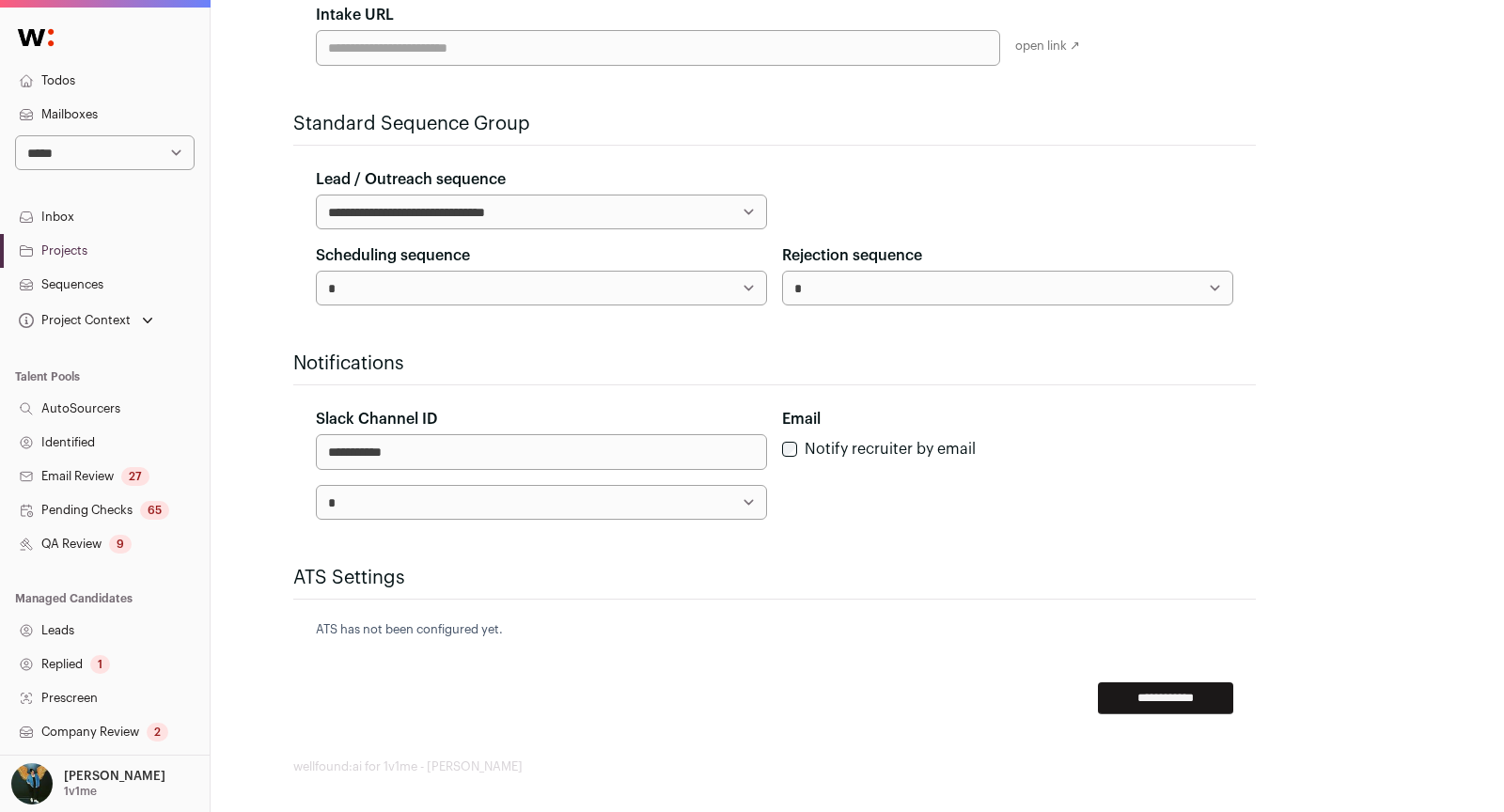
click at [416, 277] on select "**********" at bounding box center [541, 288] width 451 height 35
select select "*****"
click at [494, 294] on select "**********" at bounding box center [541, 288] width 451 height 35
click at [1142, 462] on div "Email Notify recruiter by email" at bounding box center [1008, 438] width 451 height 62
click at [1154, 694] on input "**********" at bounding box center [1166, 697] width 136 height 32
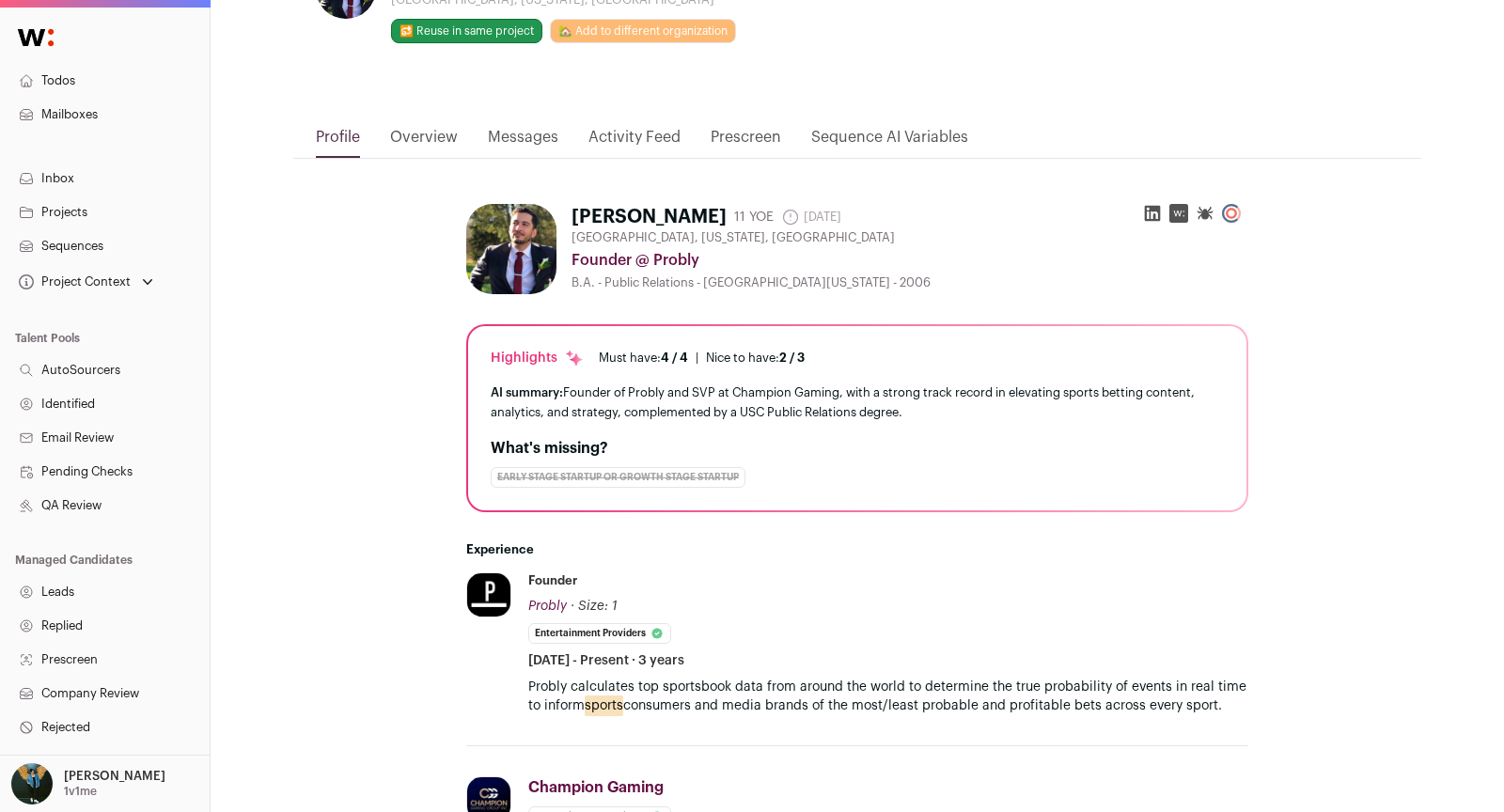
scroll to position [70, 0]
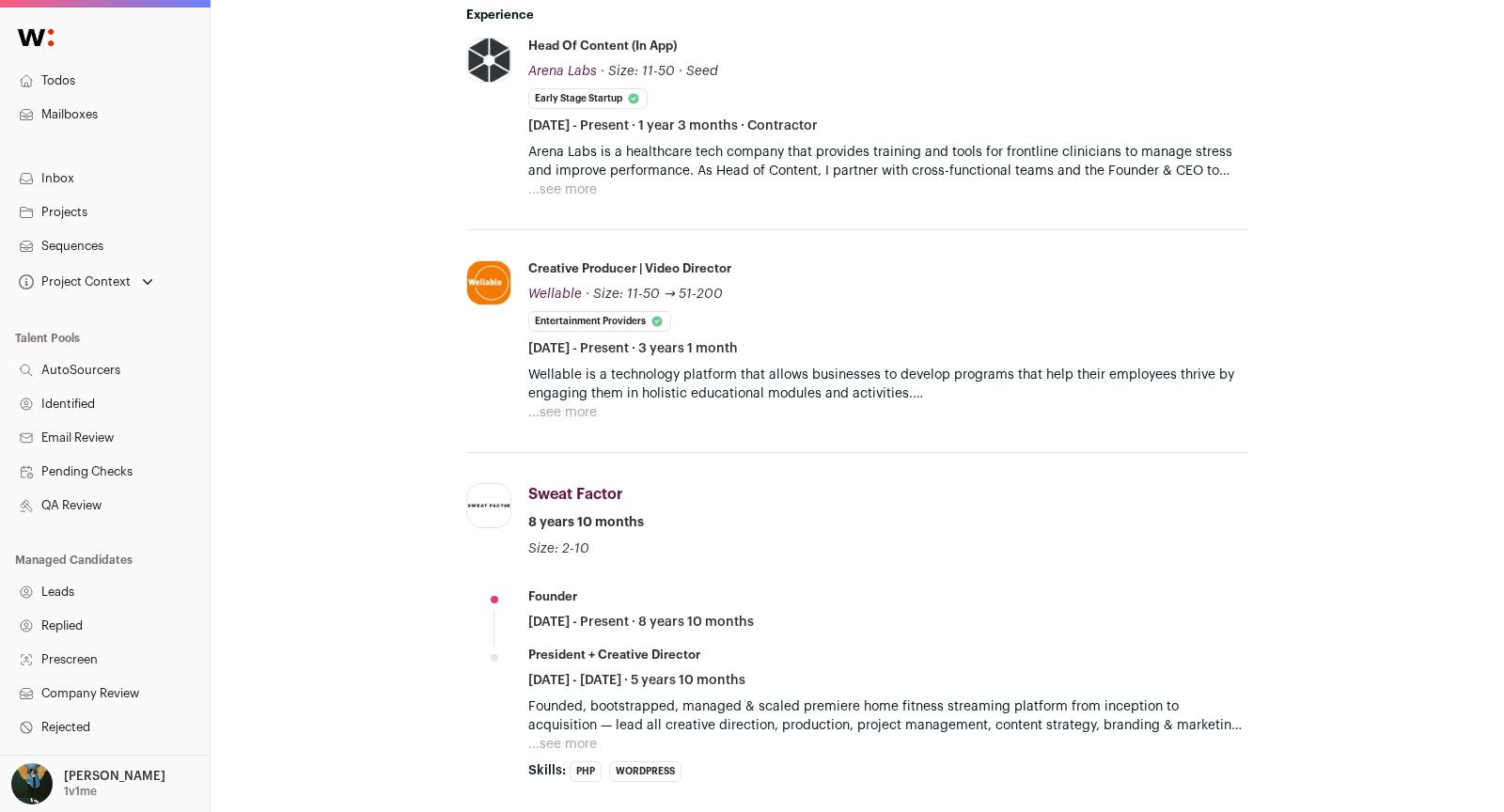
scroll to position [888, 0]
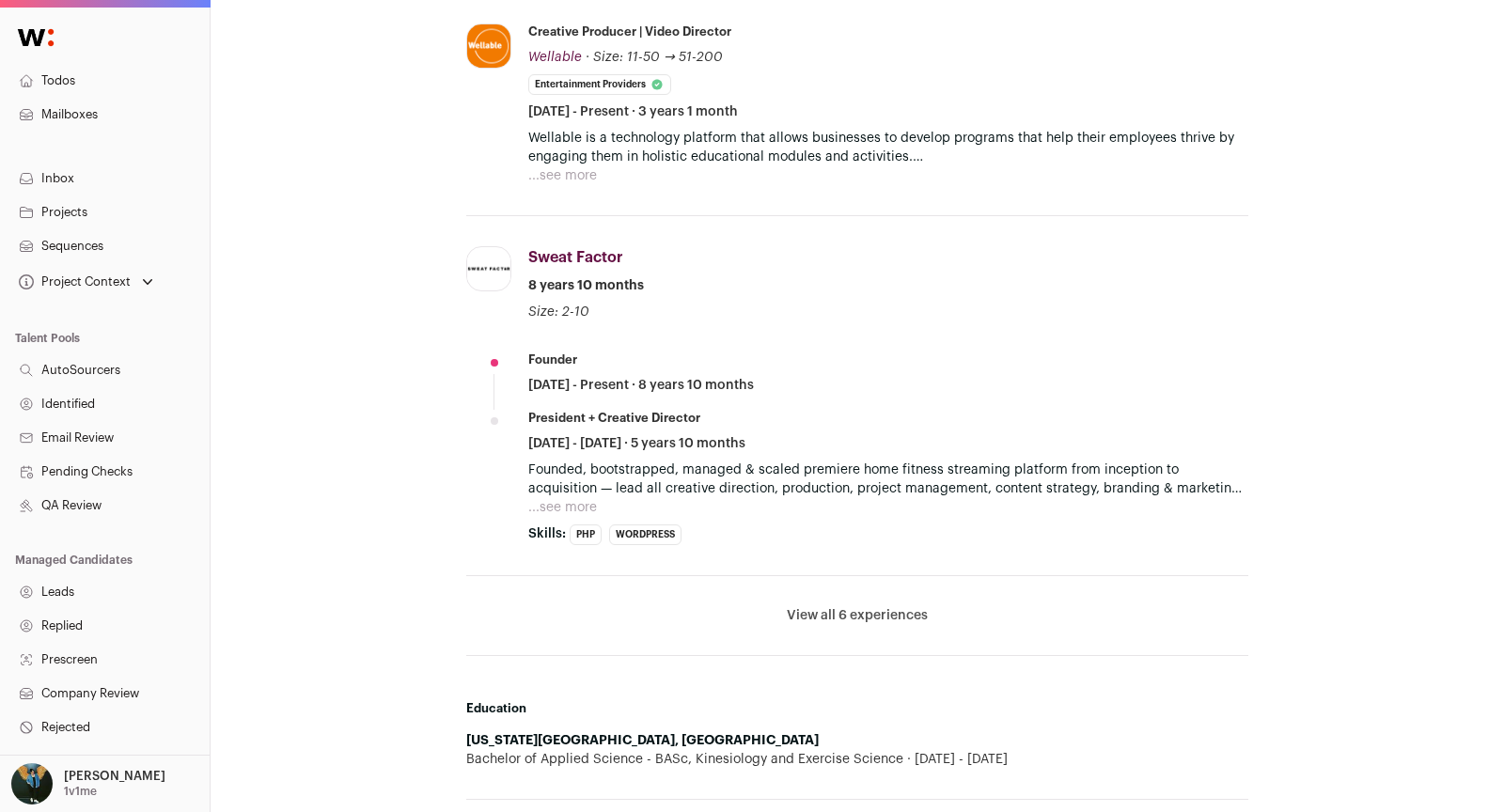
click at [832, 617] on button "View all 6 experiences" at bounding box center [858, 616] width 141 height 19
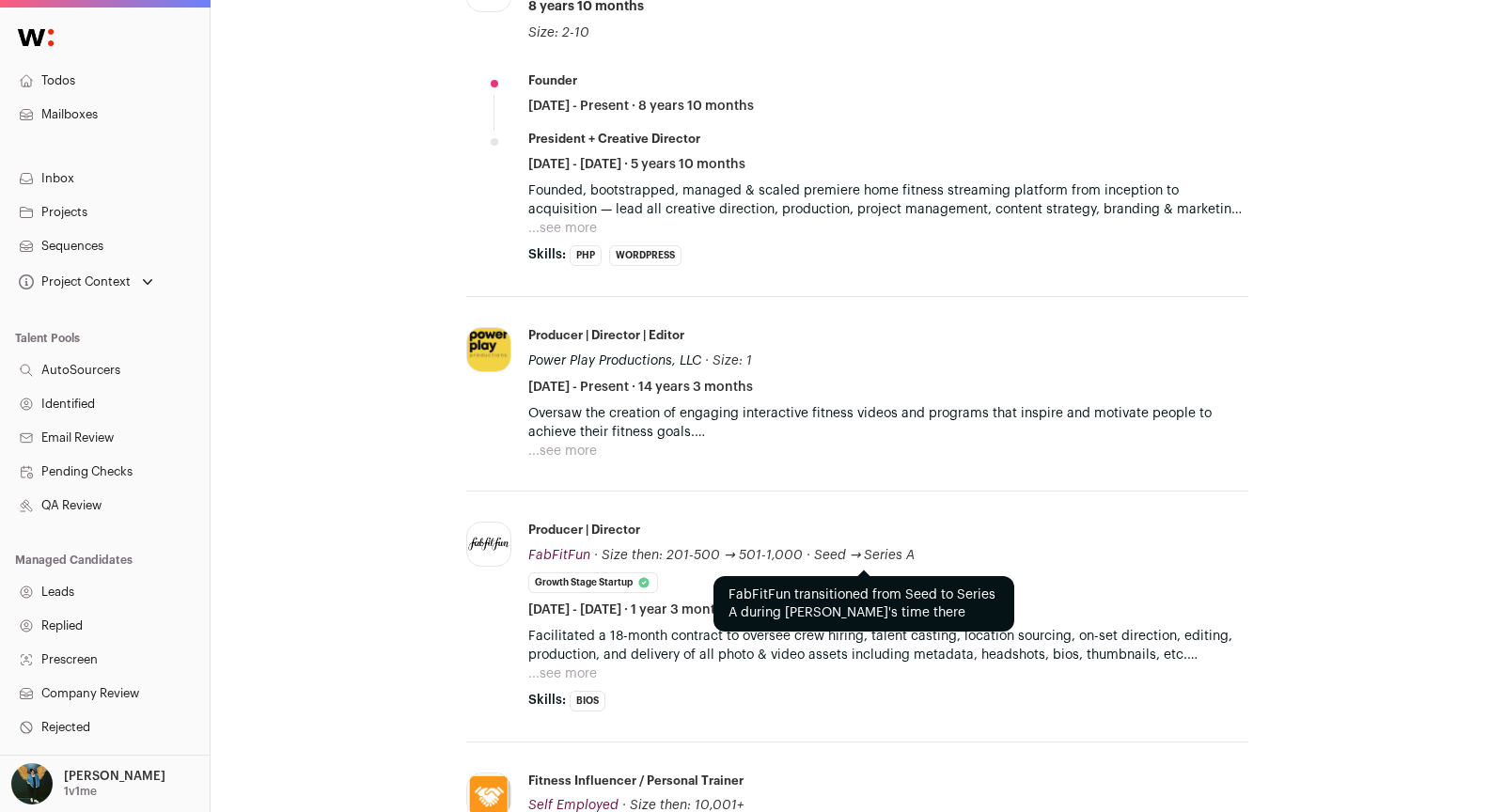
scroll to position [0, 0]
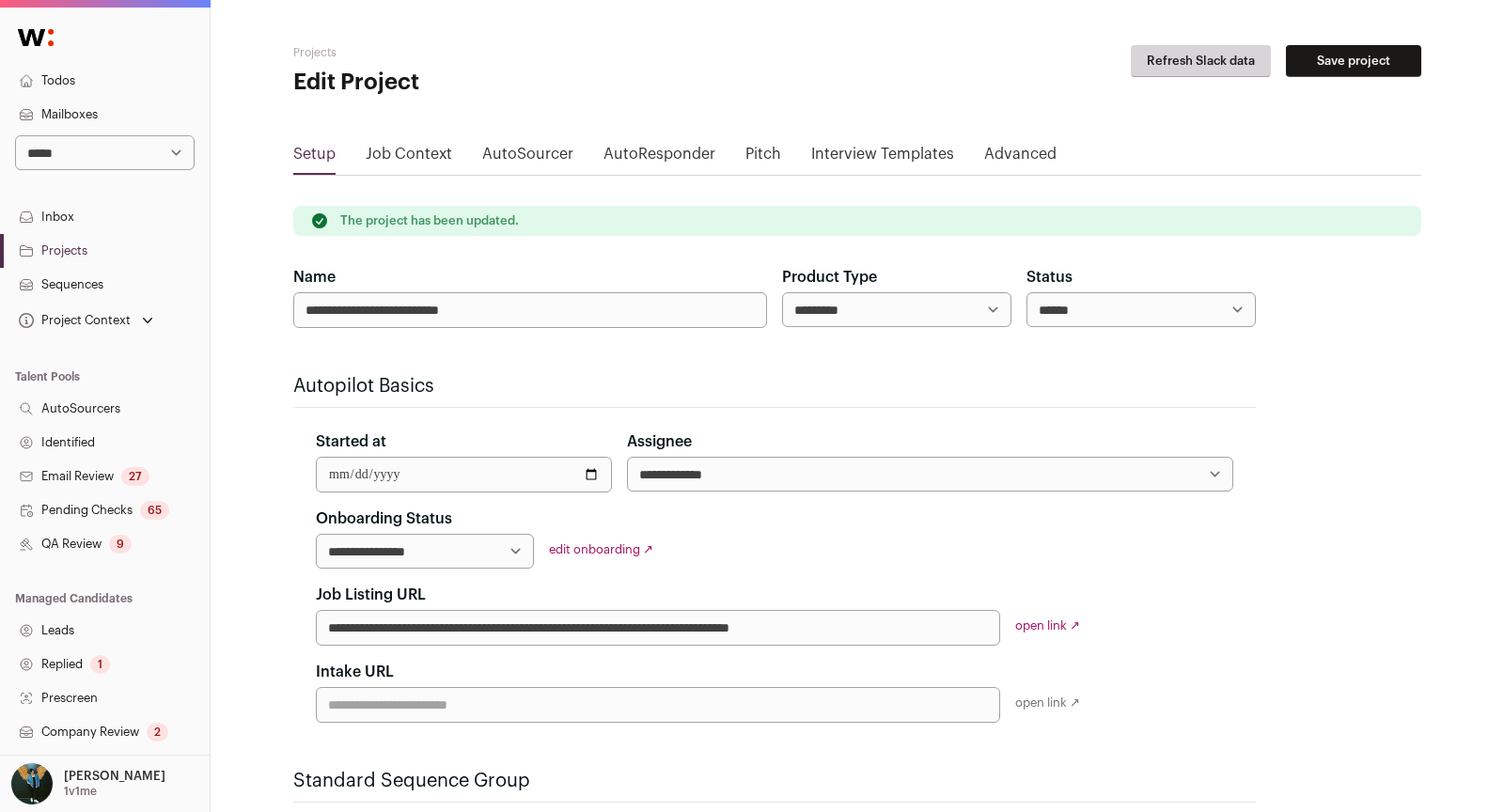
click at [148, 722] on link "Company Review 2" at bounding box center [105, 732] width 210 height 34
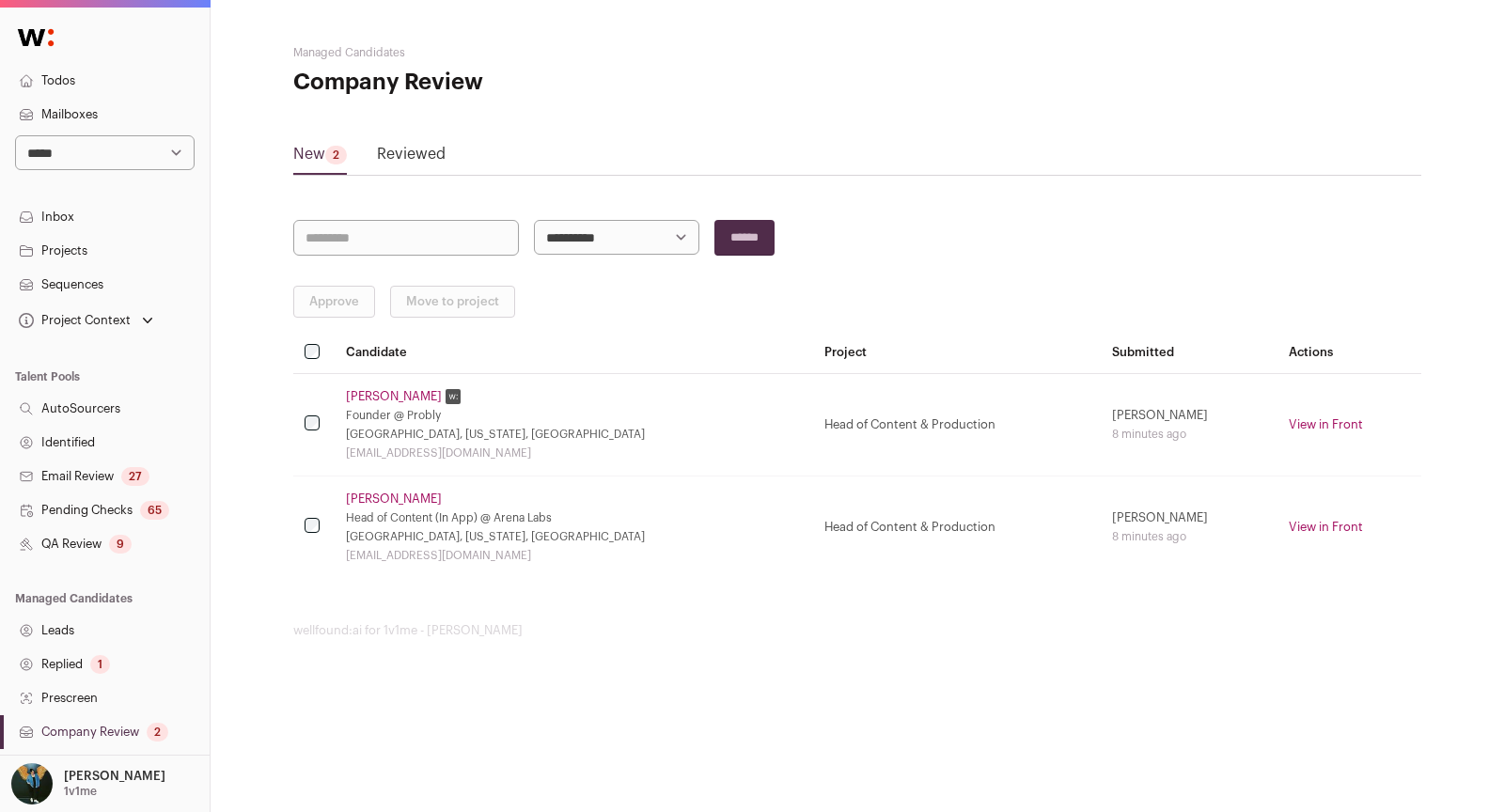
click at [121, 660] on link "Replied 1" at bounding box center [105, 664] width 210 height 34
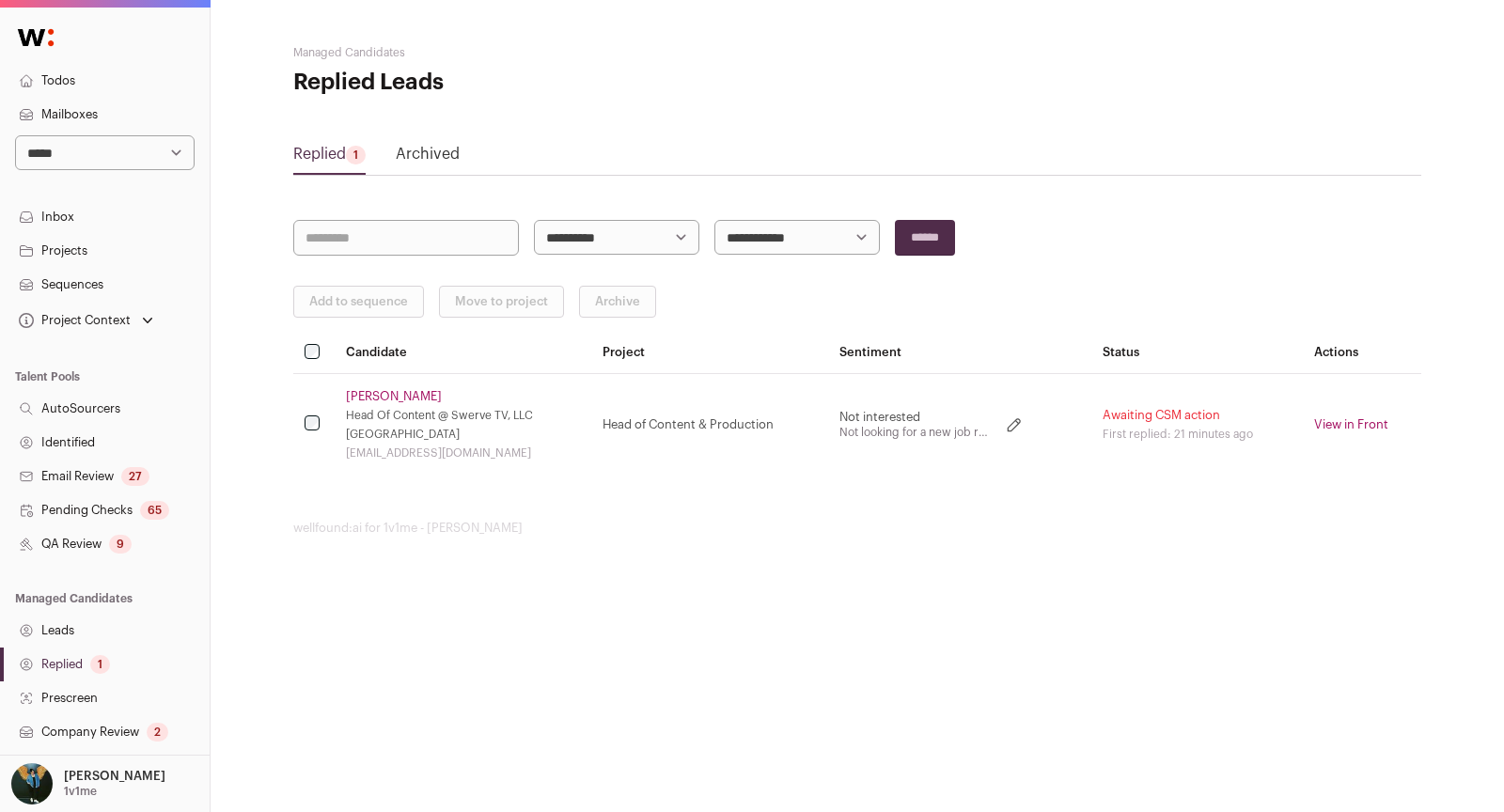
click at [392, 393] on link "[PERSON_NAME]" at bounding box center [394, 397] width 96 height 15
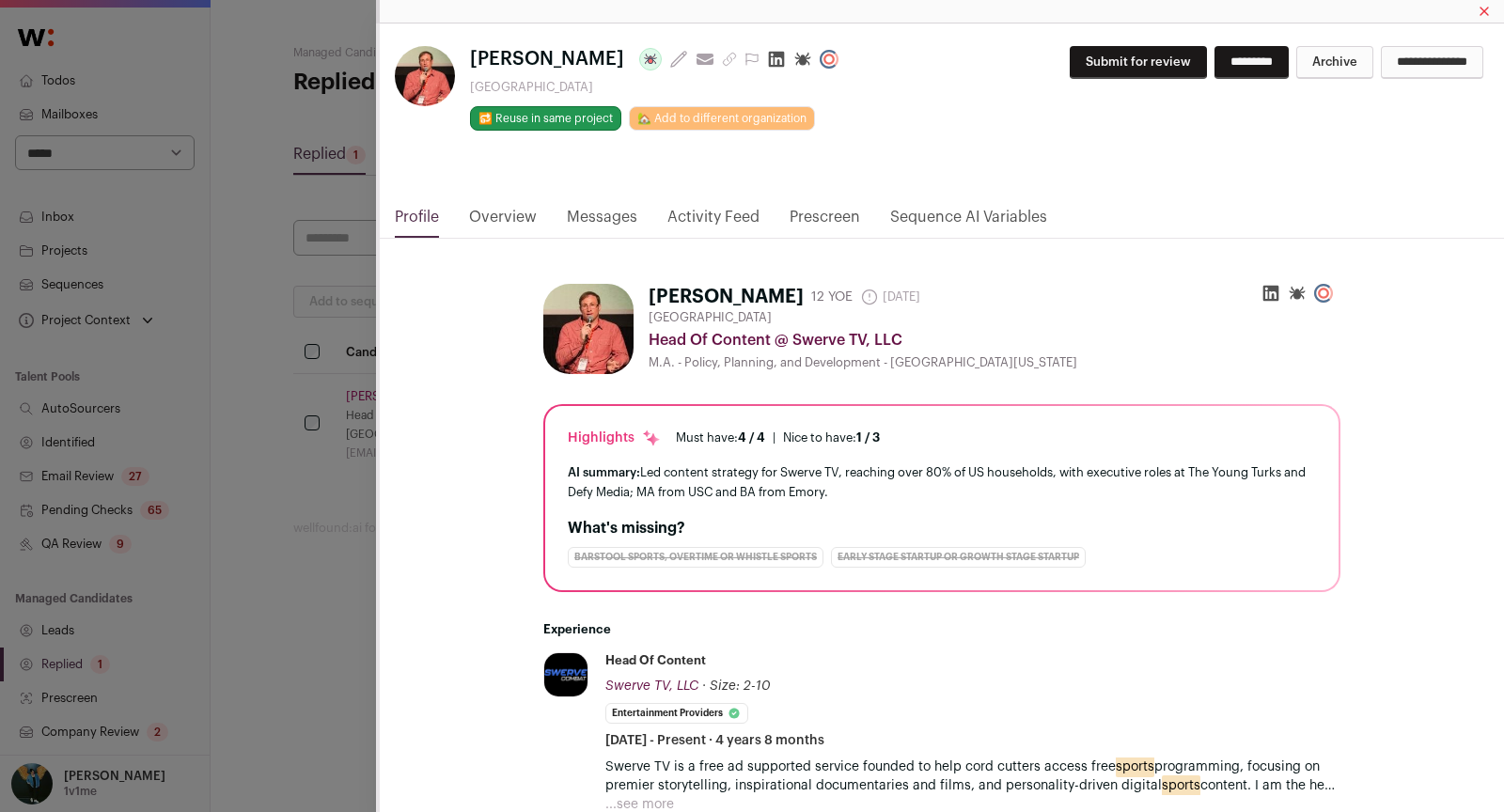
click at [613, 216] on link "Messages" at bounding box center [601, 222] width 70 height 32
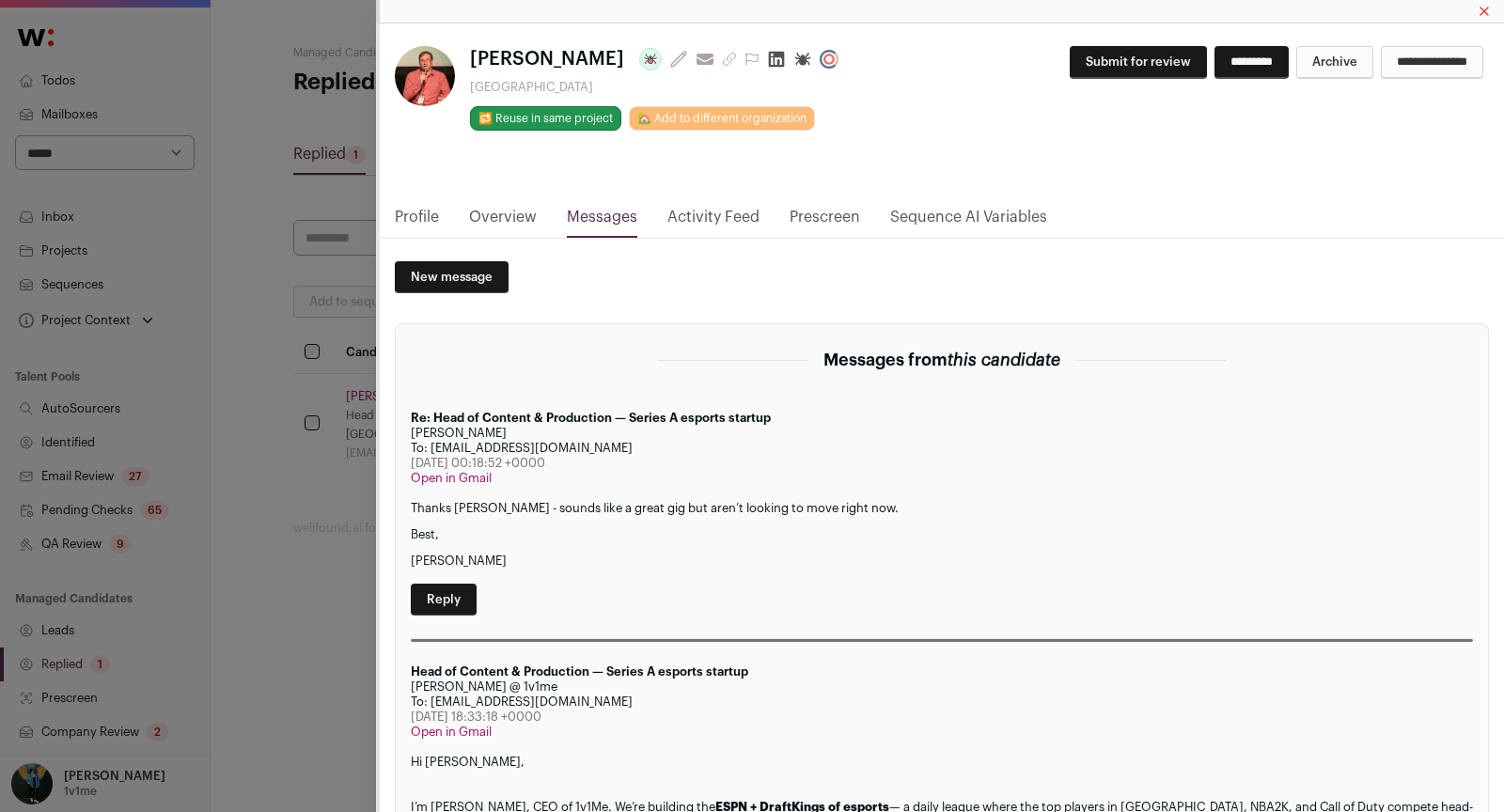
click at [337, 429] on div "[PERSON_NAME] Last update: [DATE] View most recent conversation in Front [GEOGR…" at bounding box center [752, 406] width 1504 height 812
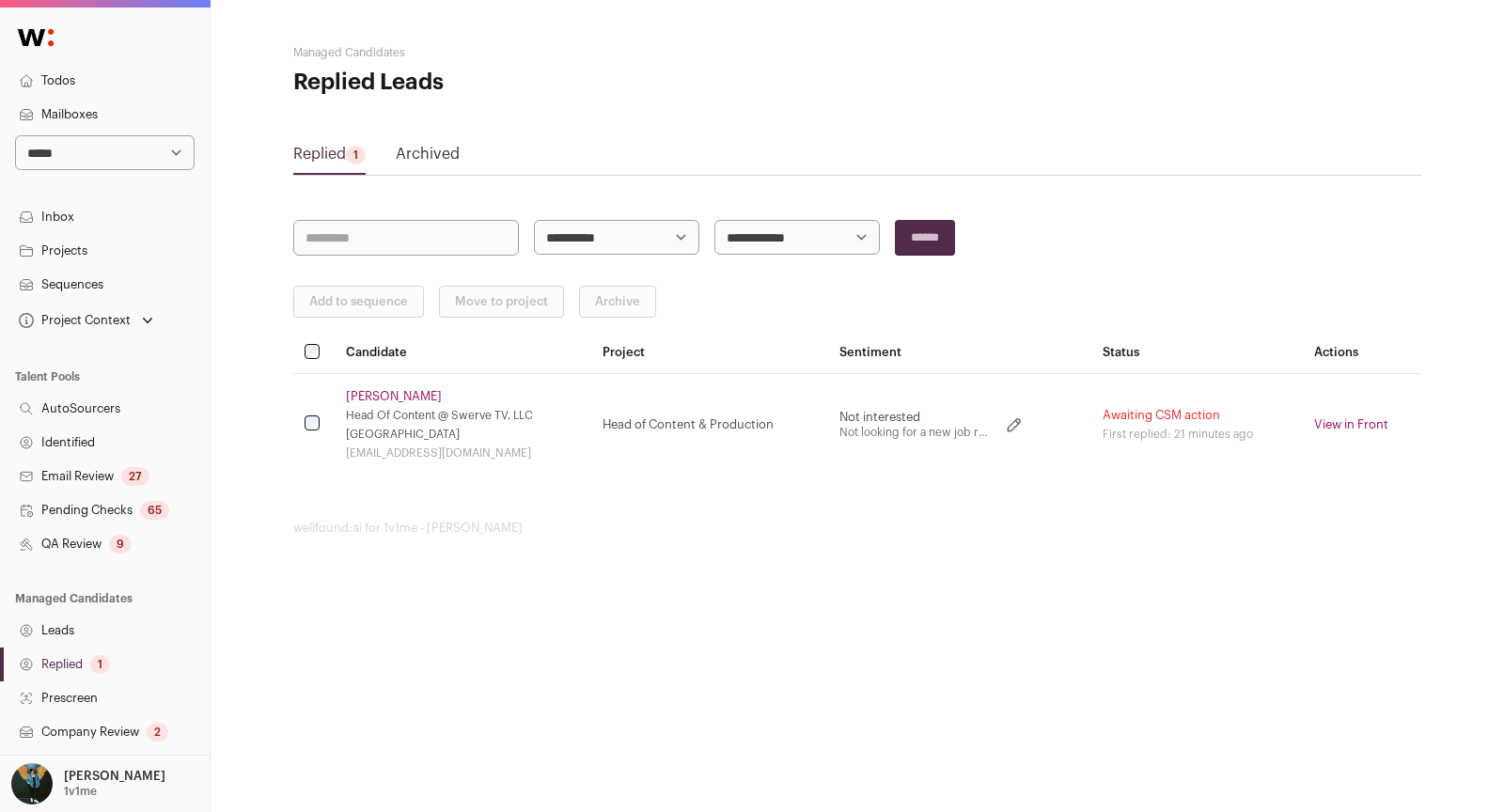
click at [382, 391] on link "[PERSON_NAME]" at bounding box center [394, 397] width 96 height 15
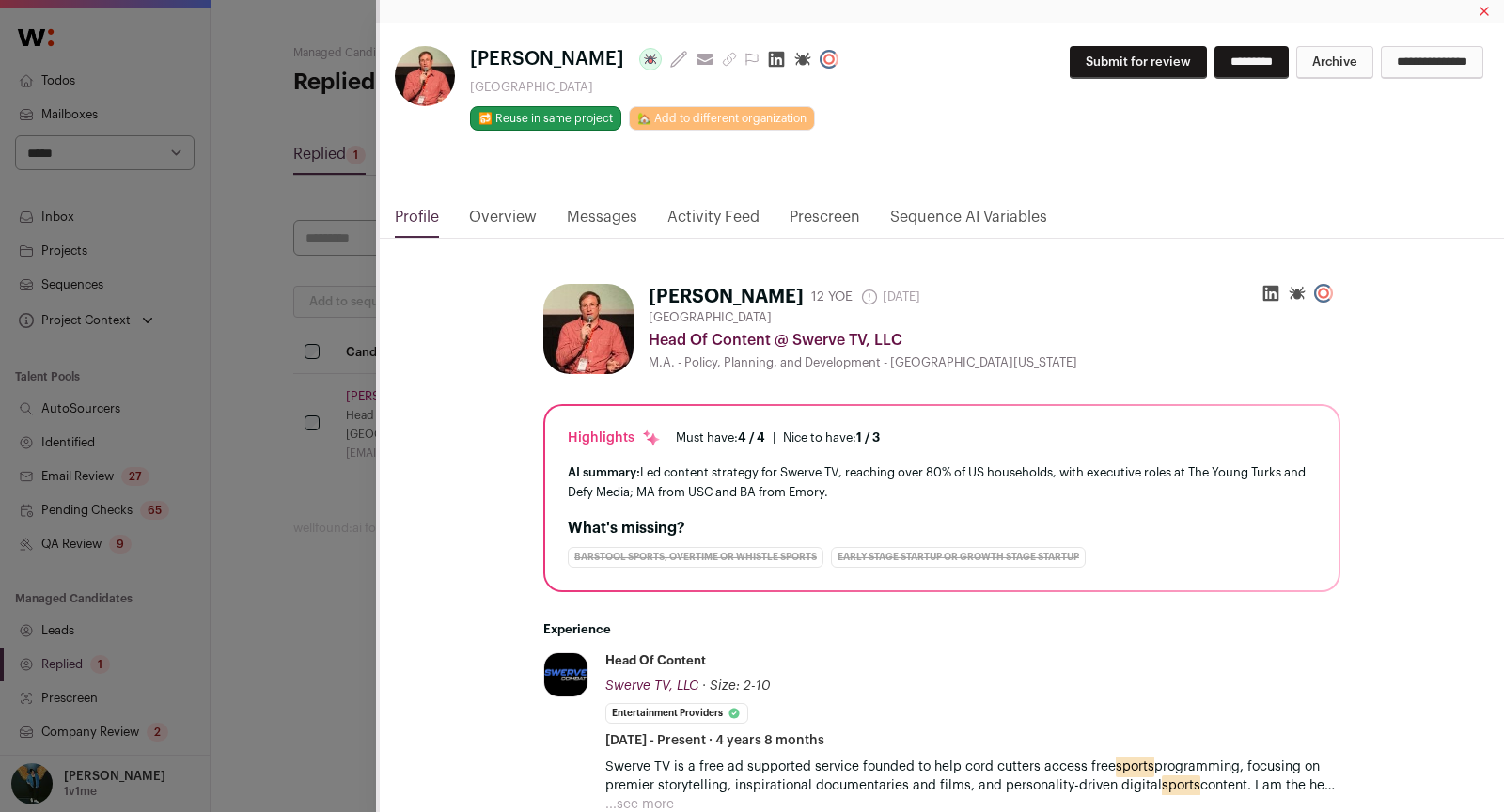
click at [610, 216] on link "Messages" at bounding box center [601, 222] width 70 height 32
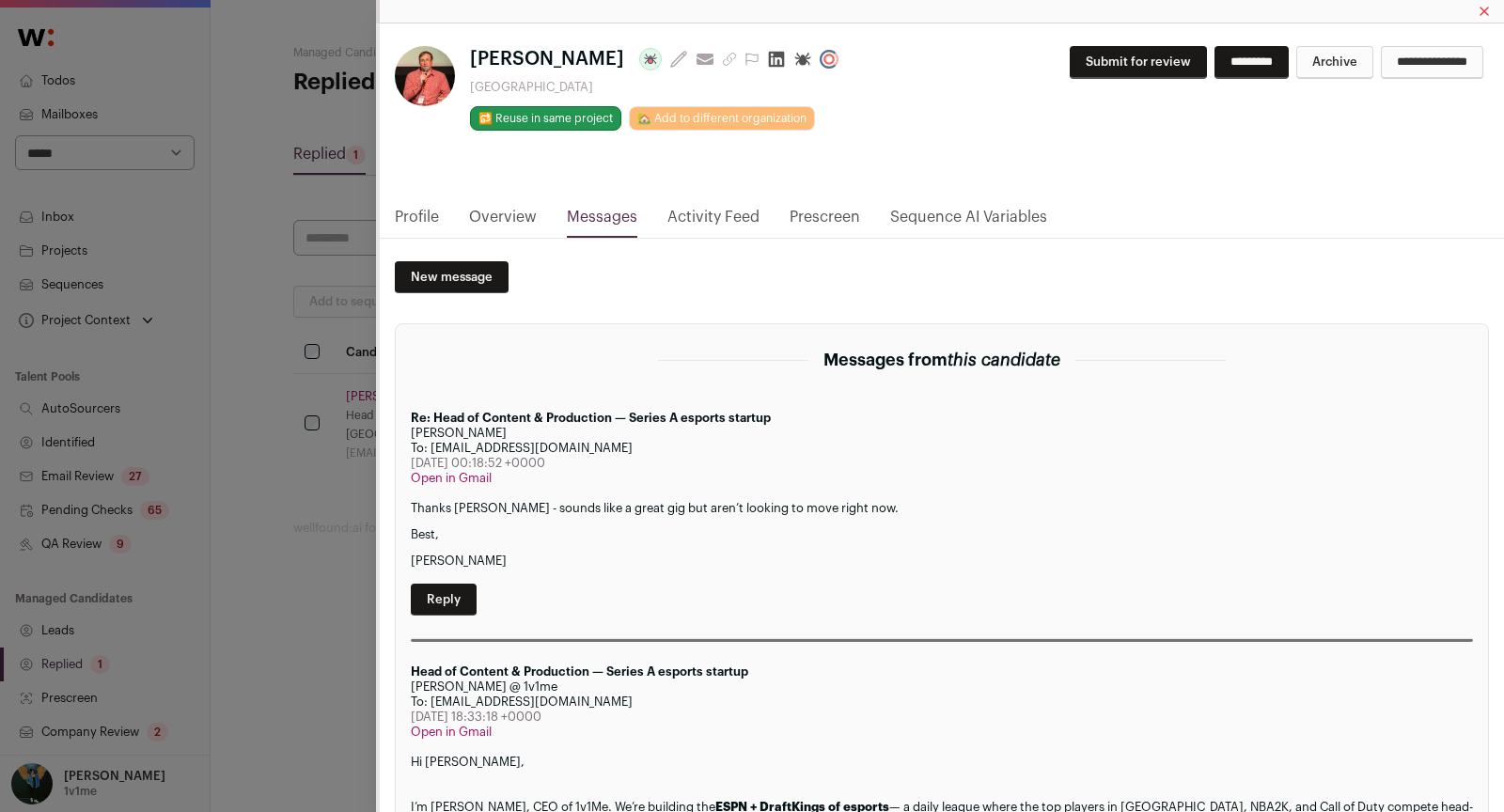
click at [325, 380] on div "[PERSON_NAME] Last update: [DATE] View most recent conversation in Front [GEOGR…" at bounding box center [752, 406] width 1504 height 812
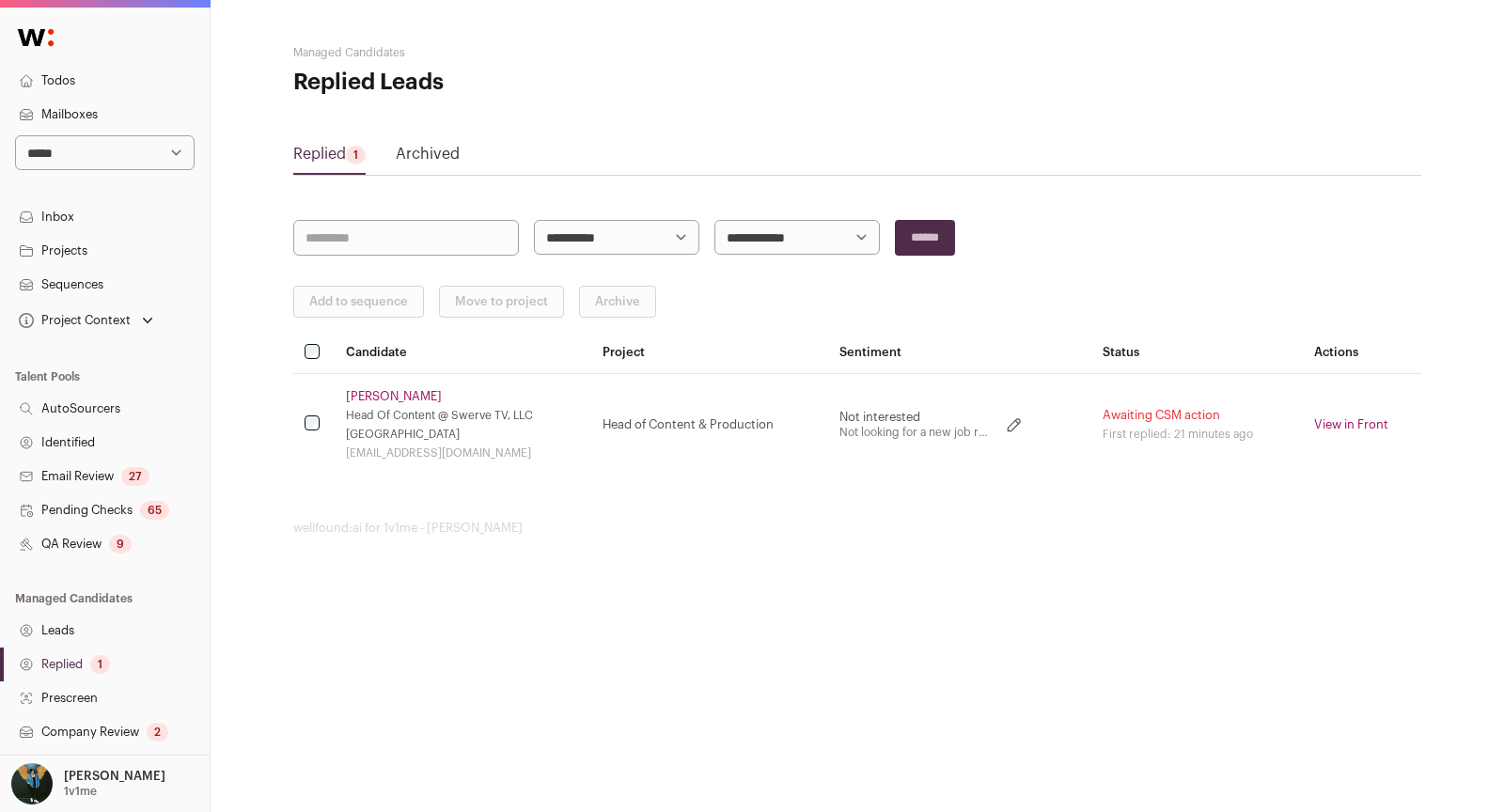
click at [1374, 422] on link "View in Front" at bounding box center [1351, 424] width 74 height 13
click at [1022, 415] on icon at bounding box center [1015, 425] width 19 height 19
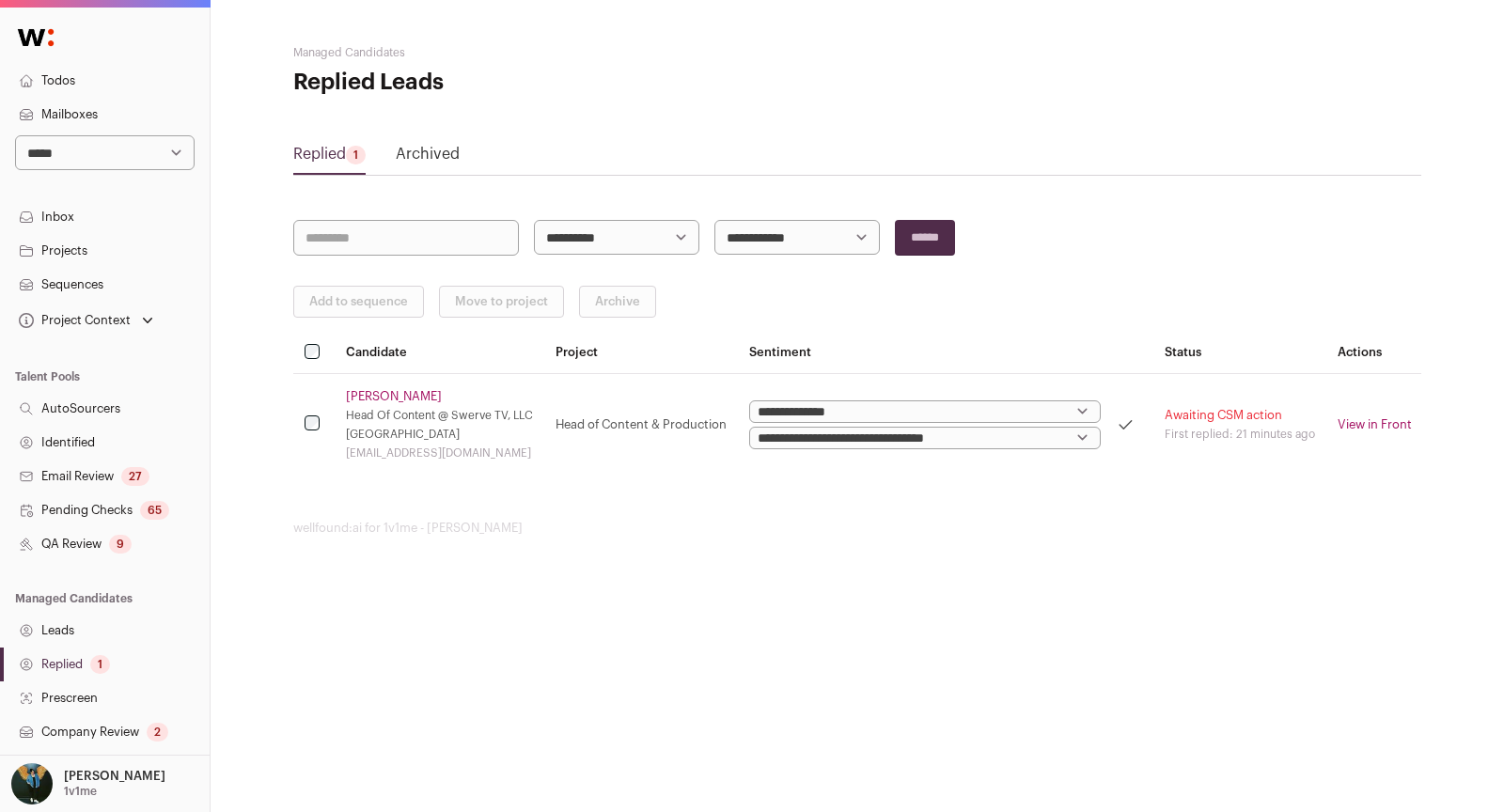
click at [987, 432] on select "**********" at bounding box center [925, 437] width 352 height 22
click at [503, 427] on div "[GEOGRAPHIC_DATA]" at bounding box center [439, 434] width 187 height 15
click at [363, 391] on link "[PERSON_NAME]" at bounding box center [394, 397] width 96 height 15
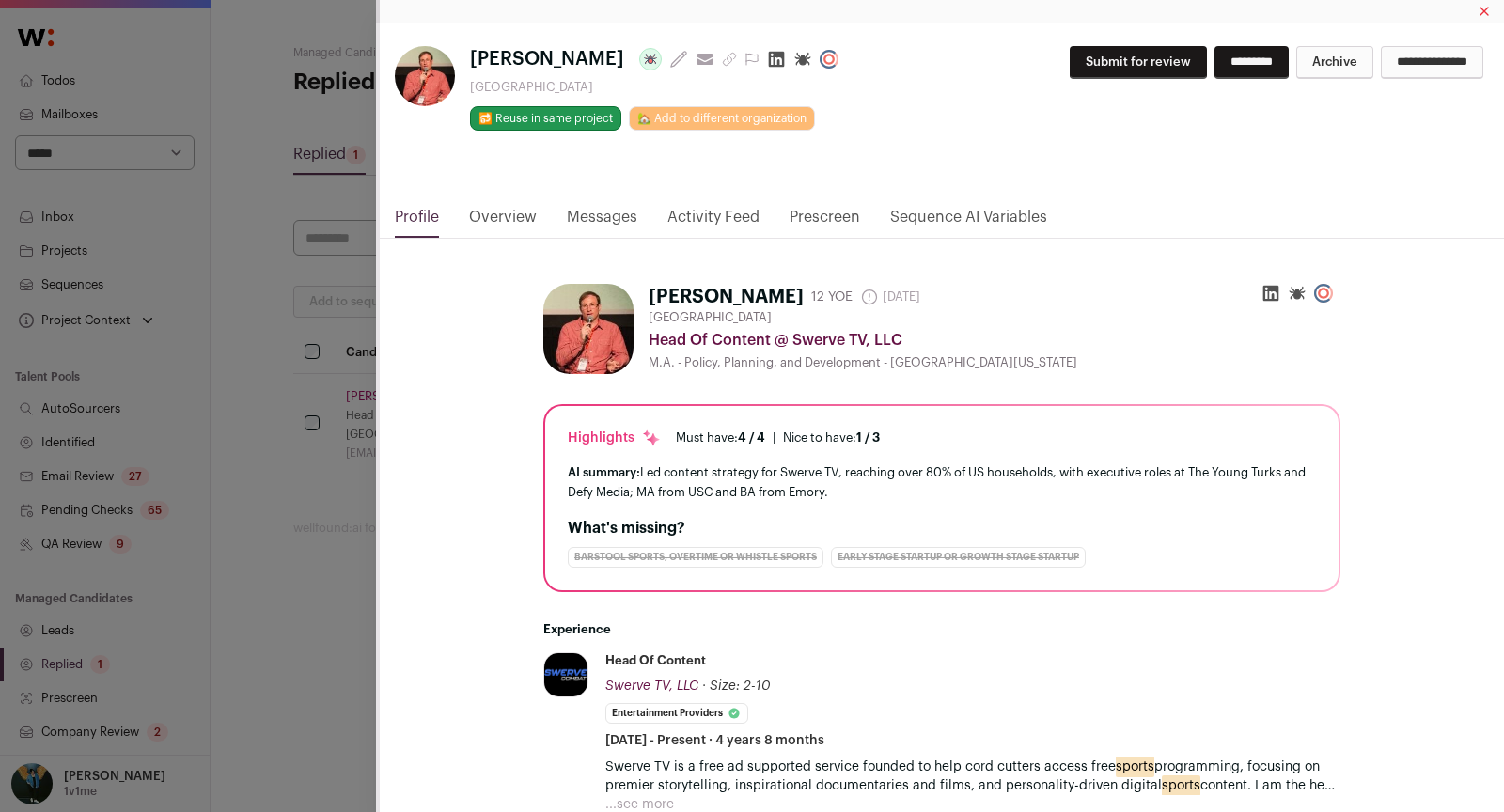
click at [726, 211] on link "Activity Feed" at bounding box center [714, 222] width 92 height 32
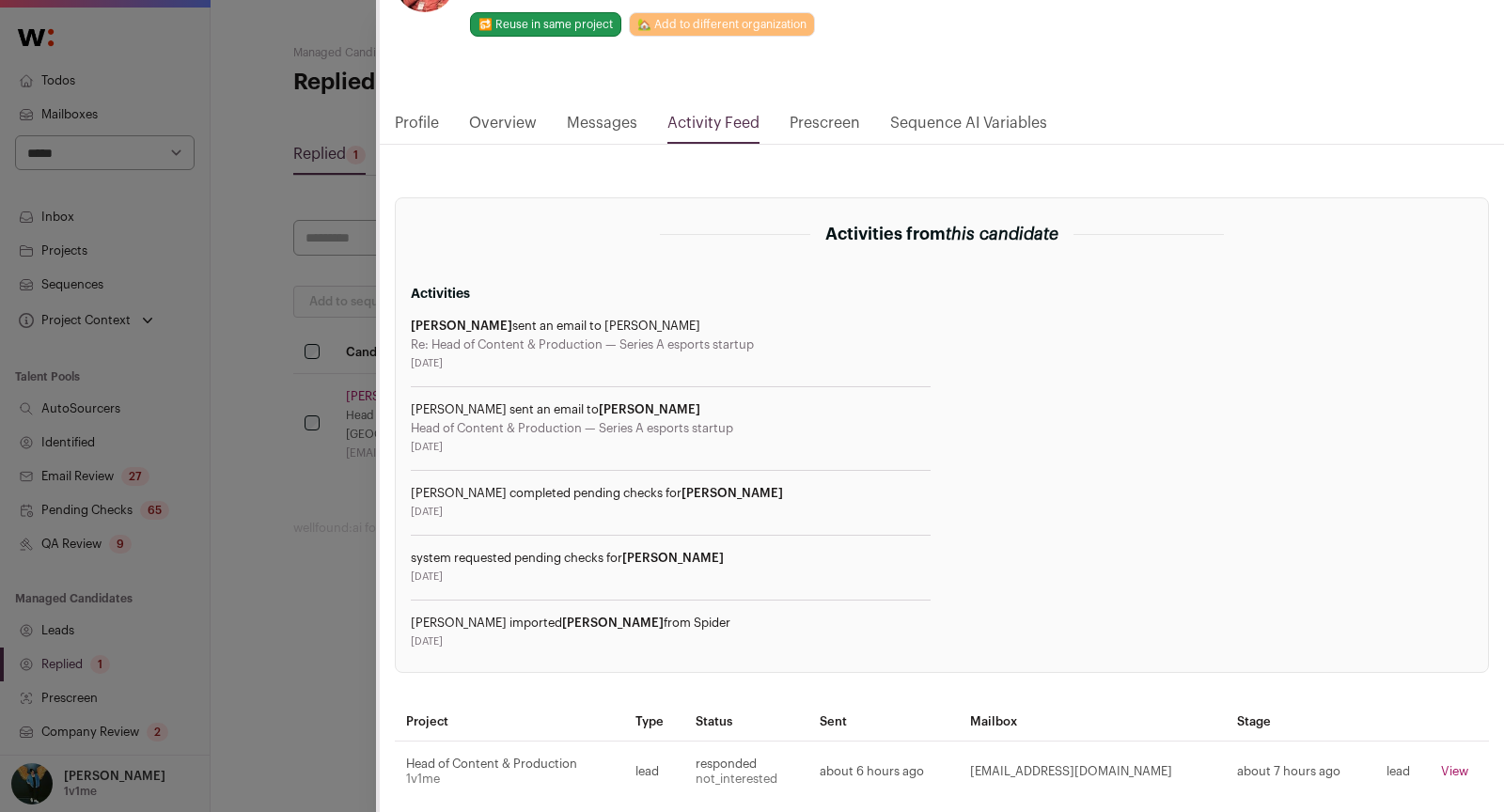
scroll to position [100, 0]
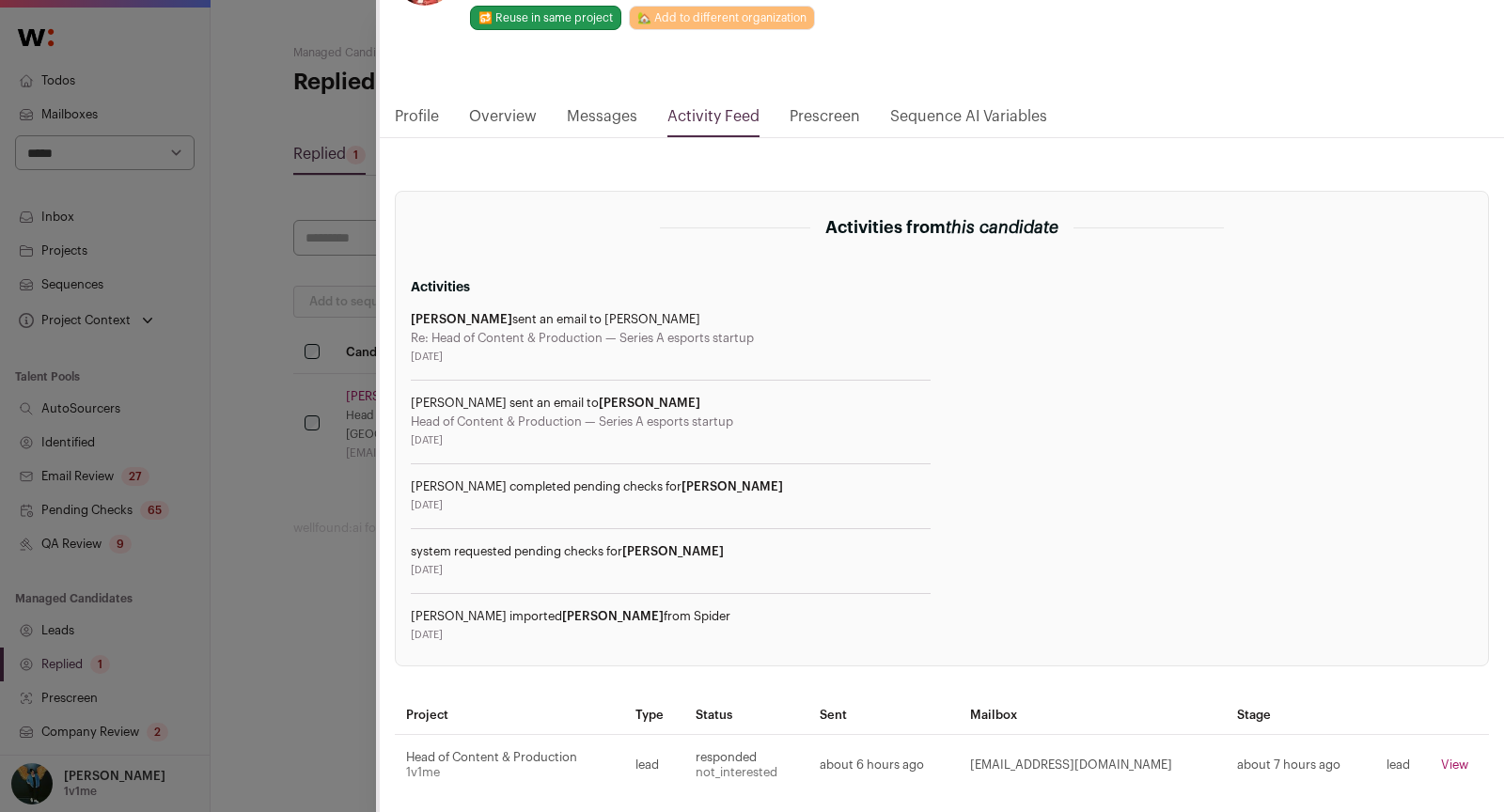
click at [580, 118] on link "Messages" at bounding box center [601, 120] width 70 height 32
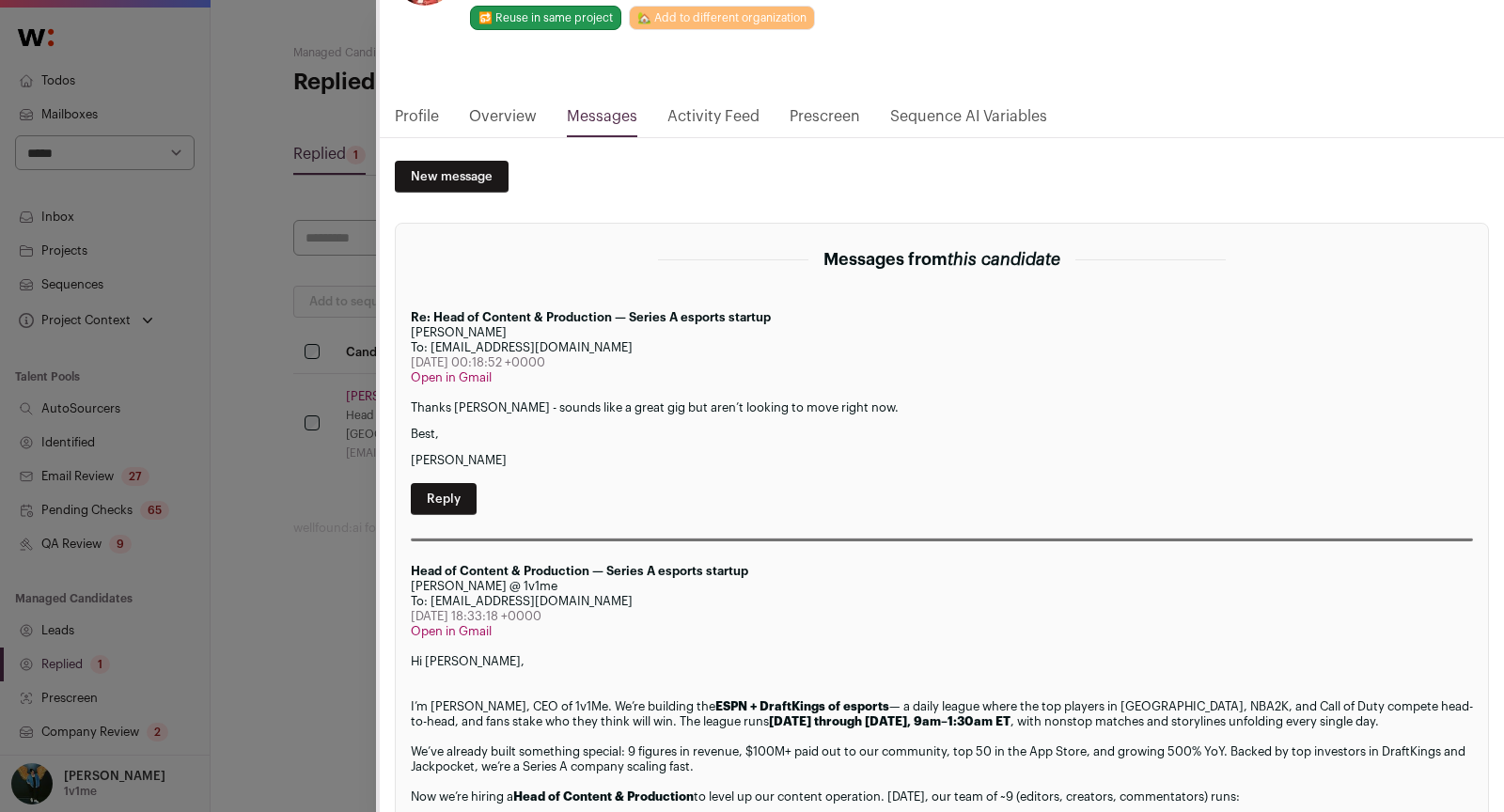
click at [456, 505] on link "Reply" at bounding box center [443, 499] width 66 height 32
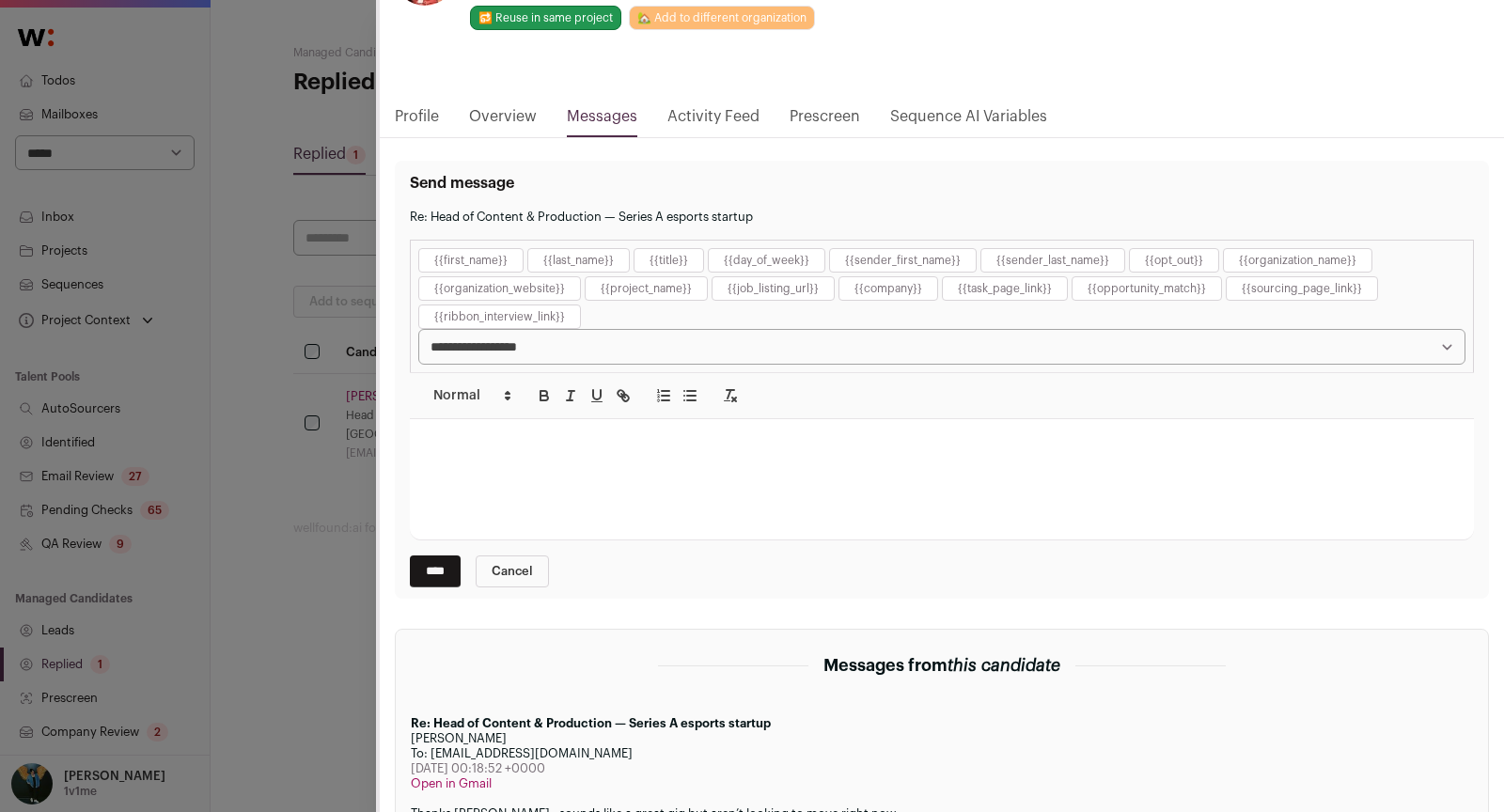
click at [456, 505] on div "Close modal via background" at bounding box center [941, 479] width 1065 height 120
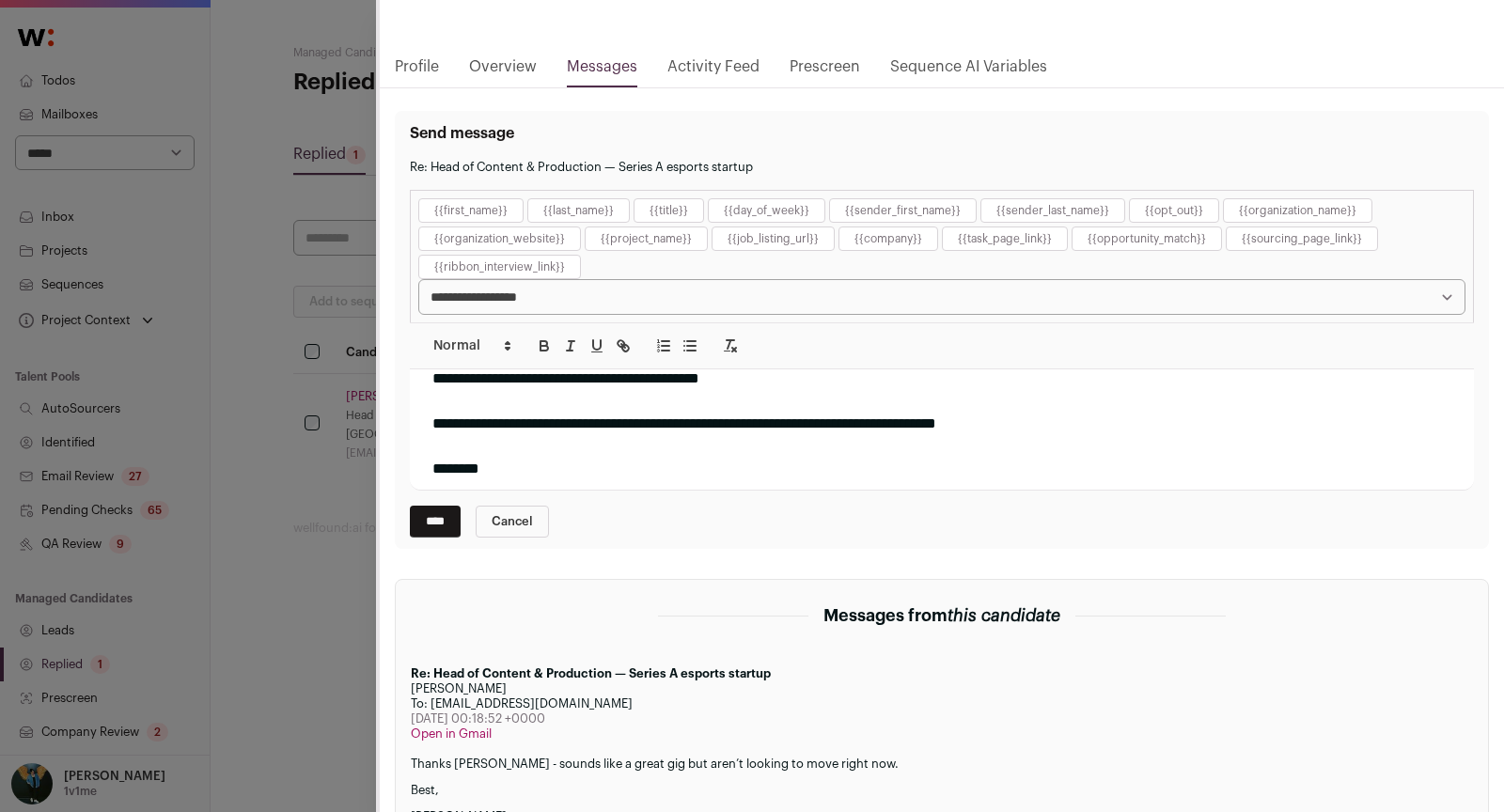
scroll to position [0, 0]
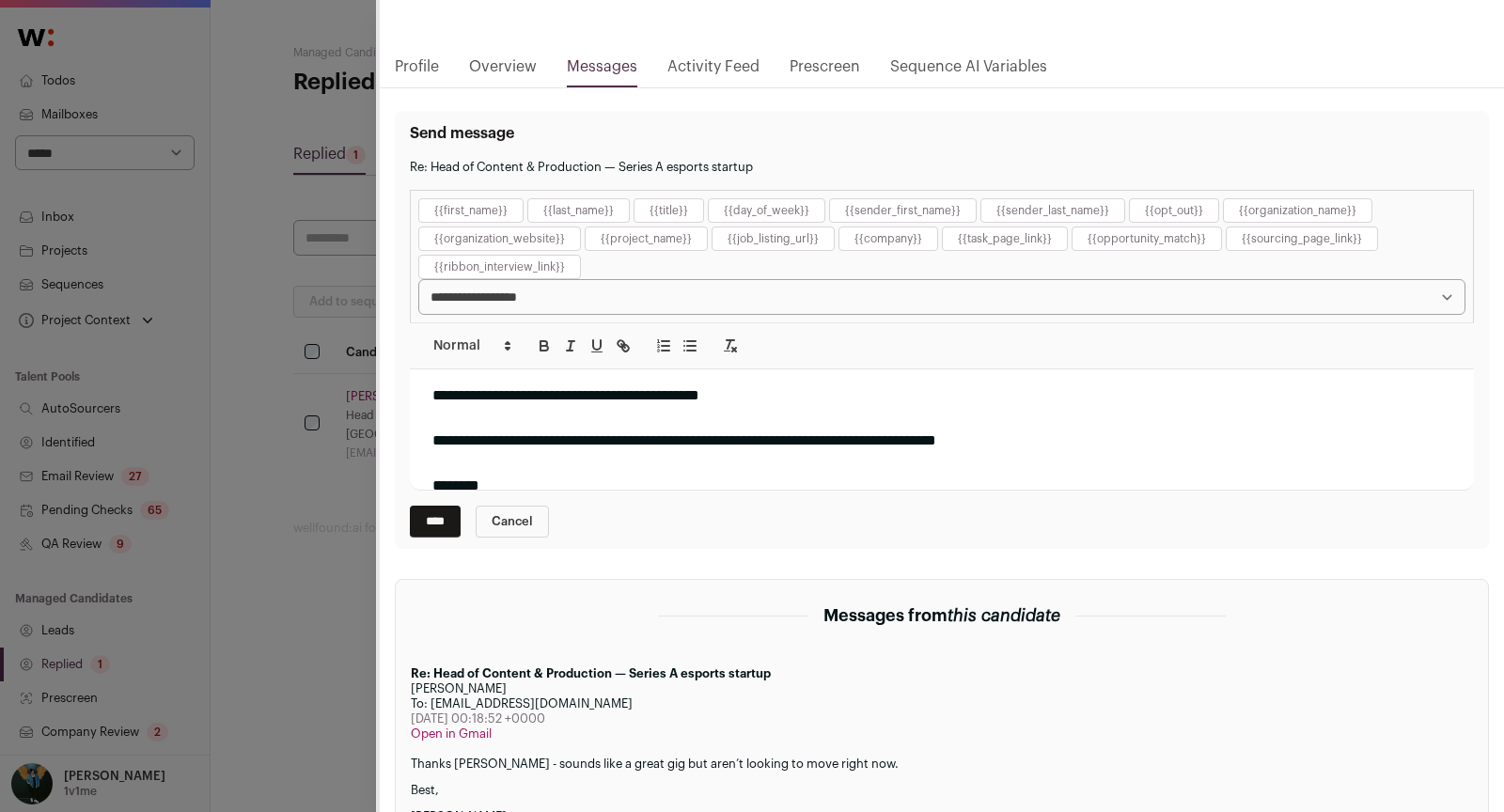
click at [449, 520] on input "****" at bounding box center [435, 521] width 51 height 32
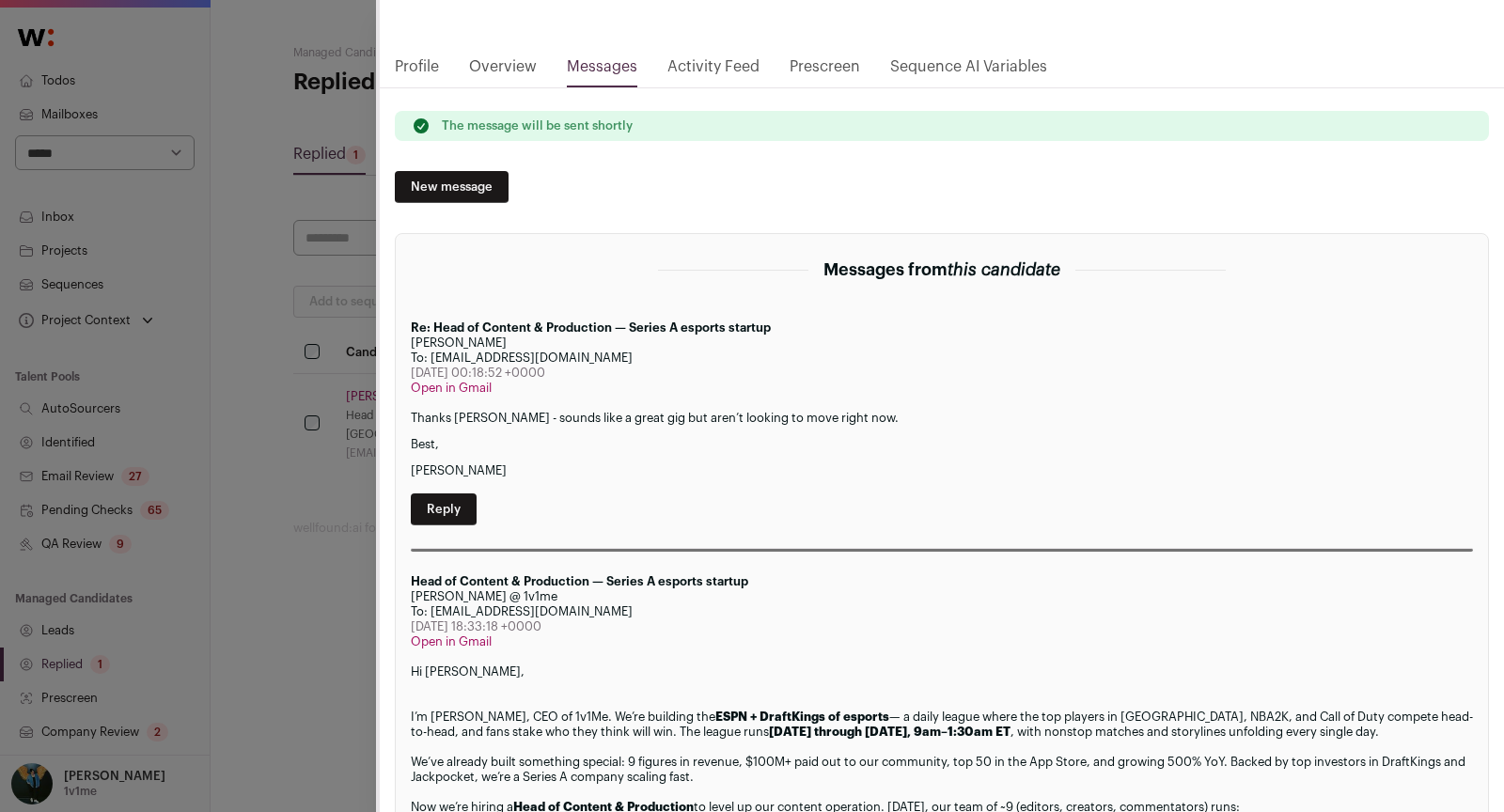
click at [302, 511] on div "[PERSON_NAME] Last update: [DATE] View most recent conversation in Front [GEOGR…" at bounding box center [752, 406] width 1504 height 812
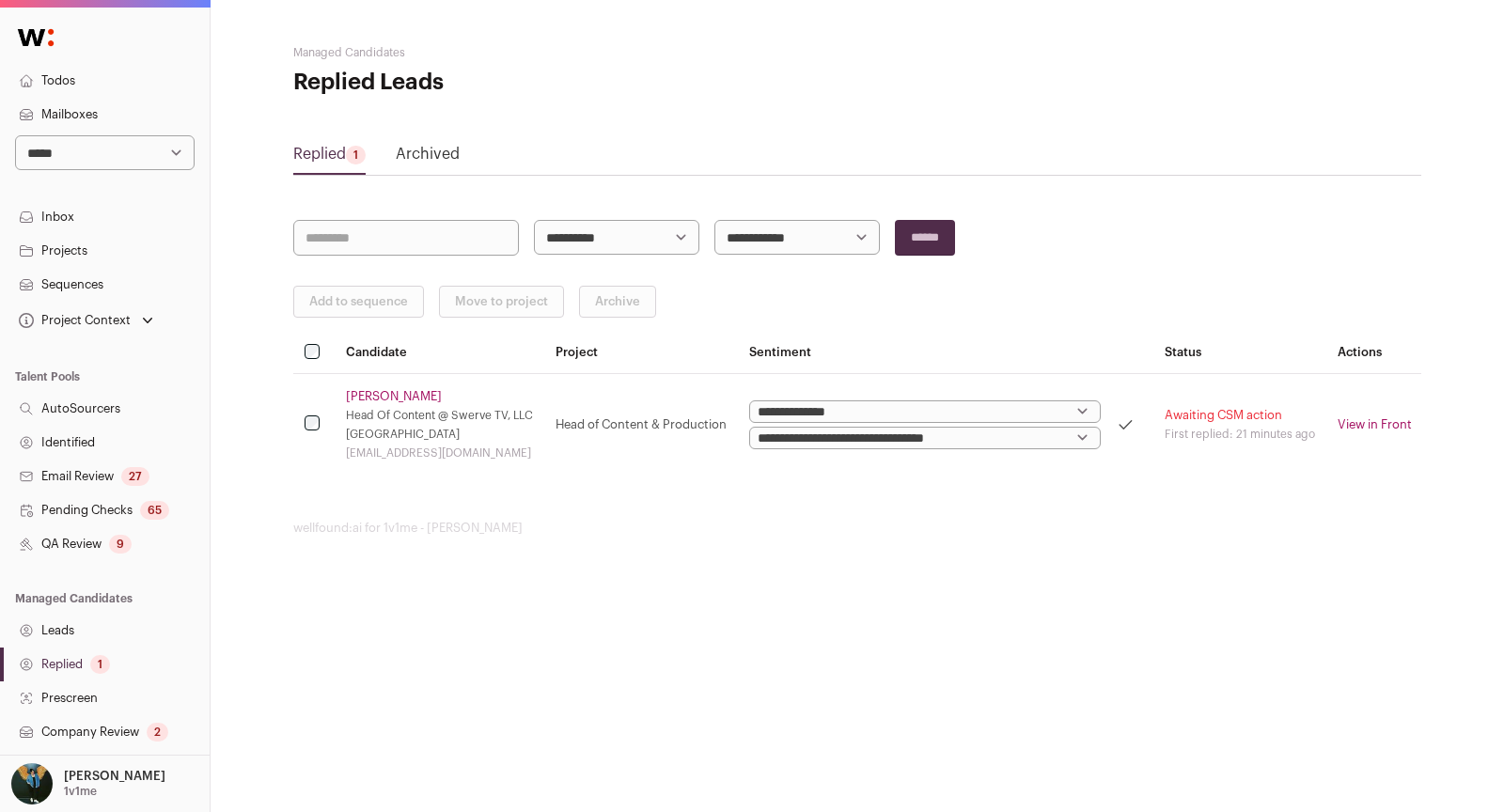
click at [366, 480] on main "**********" at bounding box center [857, 290] width 1128 height 581
click at [102, 544] on link "QA Review 9" at bounding box center [105, 543] width 210 height 34
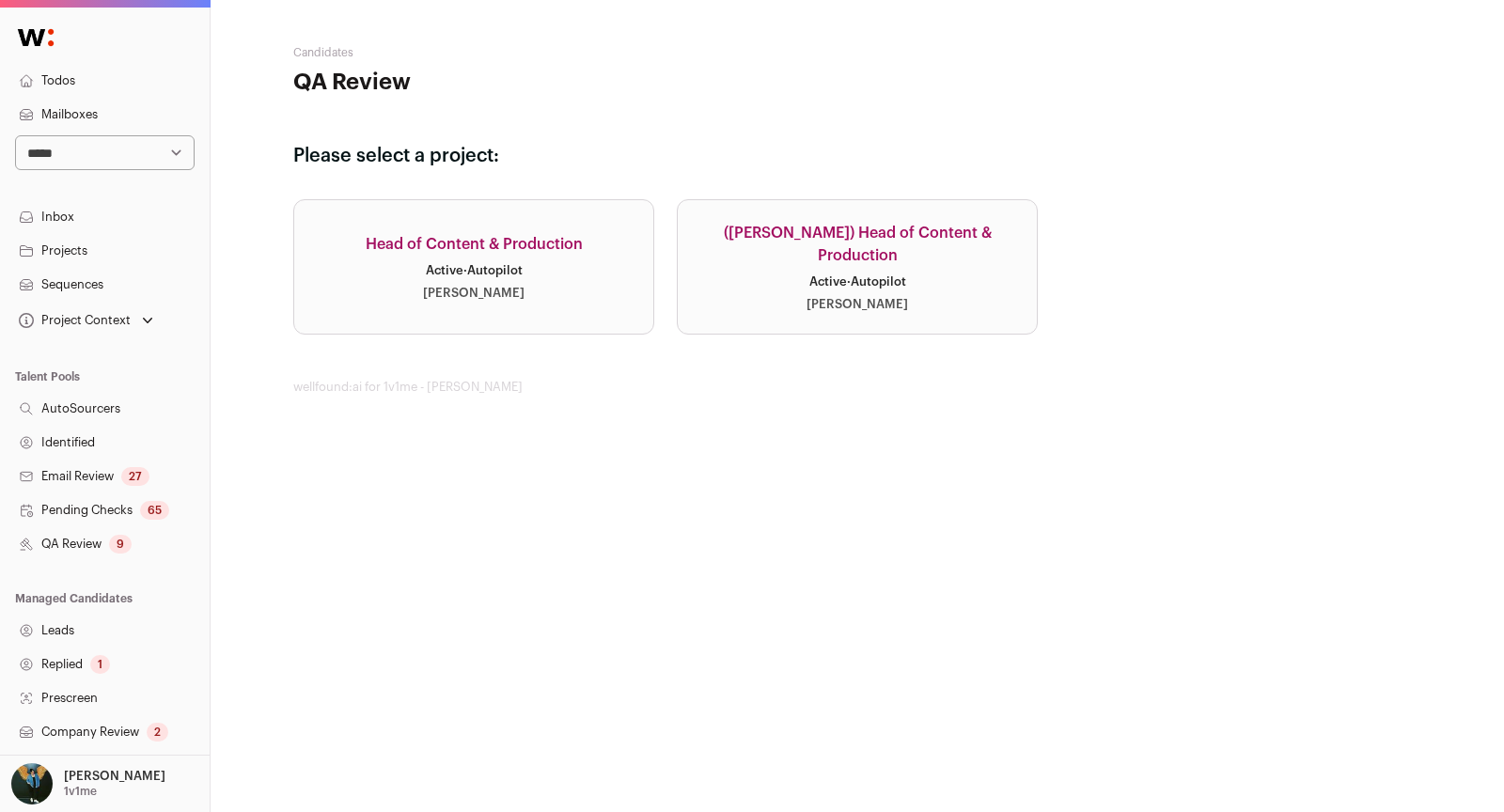
click at [84, 666] on link "Replied 1" at bounding box center [105, 664] width 210 height 34
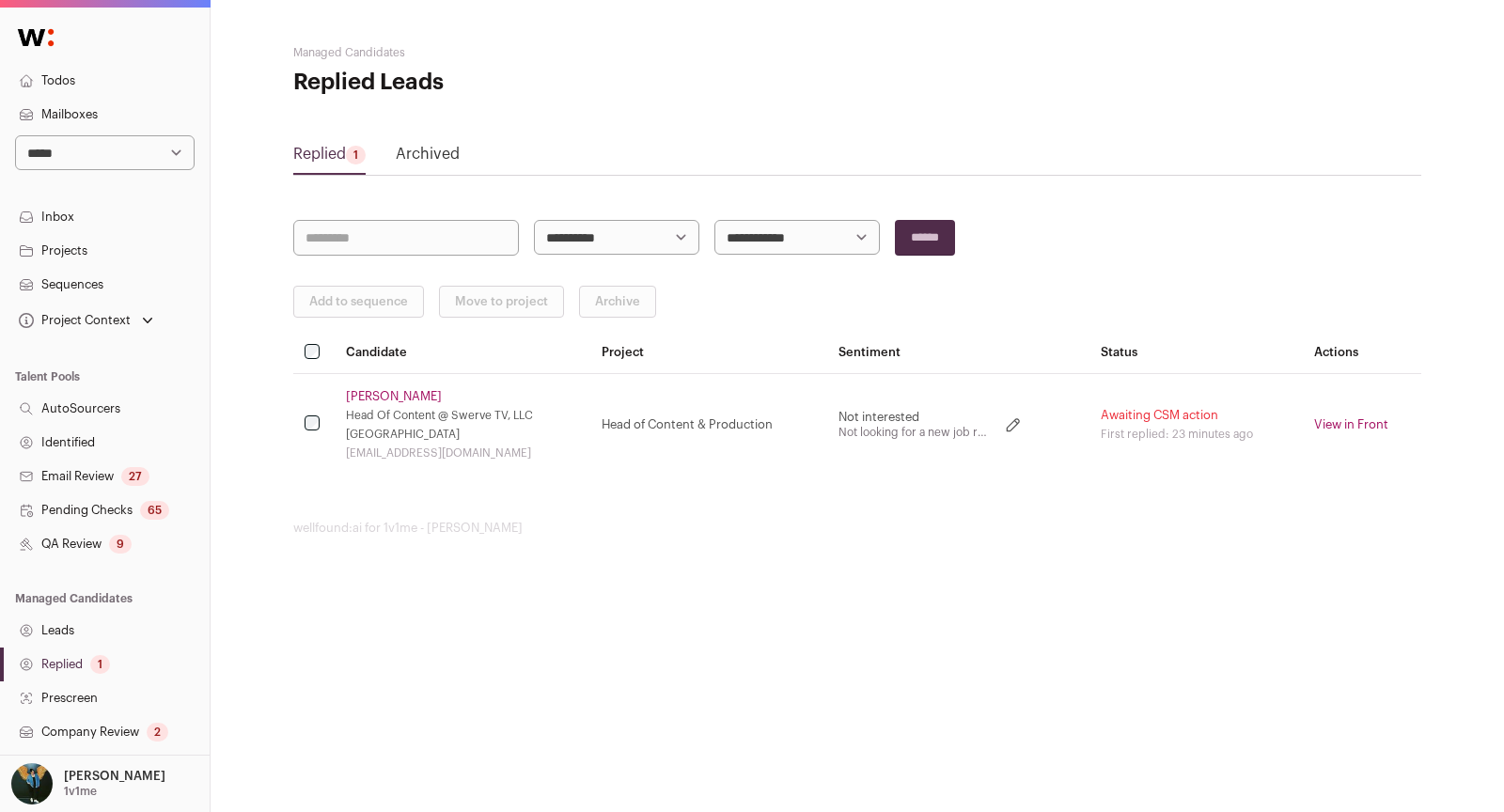
click at [1201, 417] on div "Awaiting CSM action" at bounding box center [1197, 415] width 191 height 15
click at [380, 384] on td "[PERSON_NAME] Head Of Content @ Swerve TV, LLC [GEOGRAPHIC_DATA] [EMAIL_ADDRESS…" at bounding box center [462, 424] width 256 height 102
click at [380, 392] on link "[PERSON_NAME]" at bounding box center [394, 397] width 96 height 15
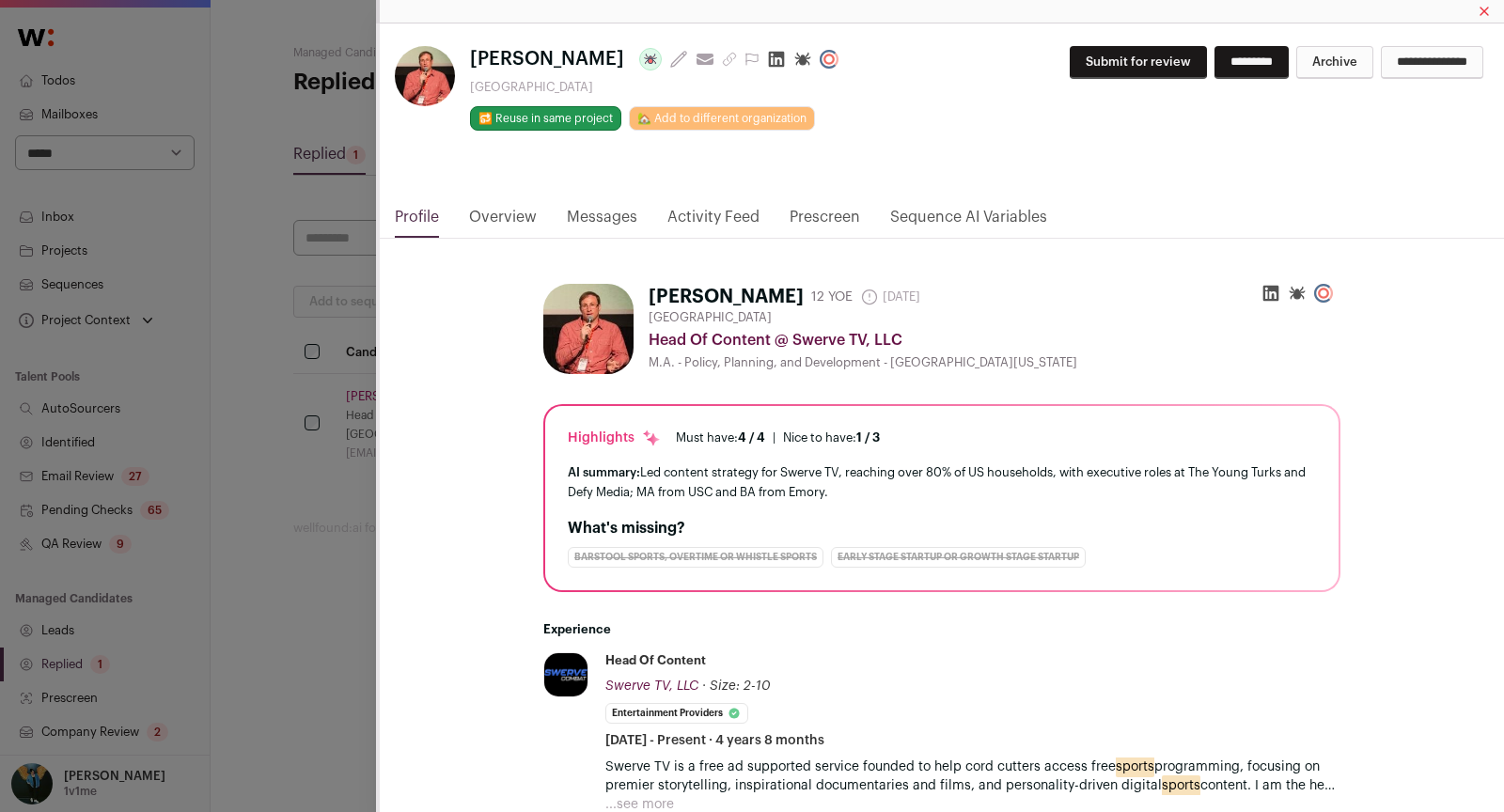
click at [599, 225] on link "Messages" at bounding box center [601, 222] width 70 height 32
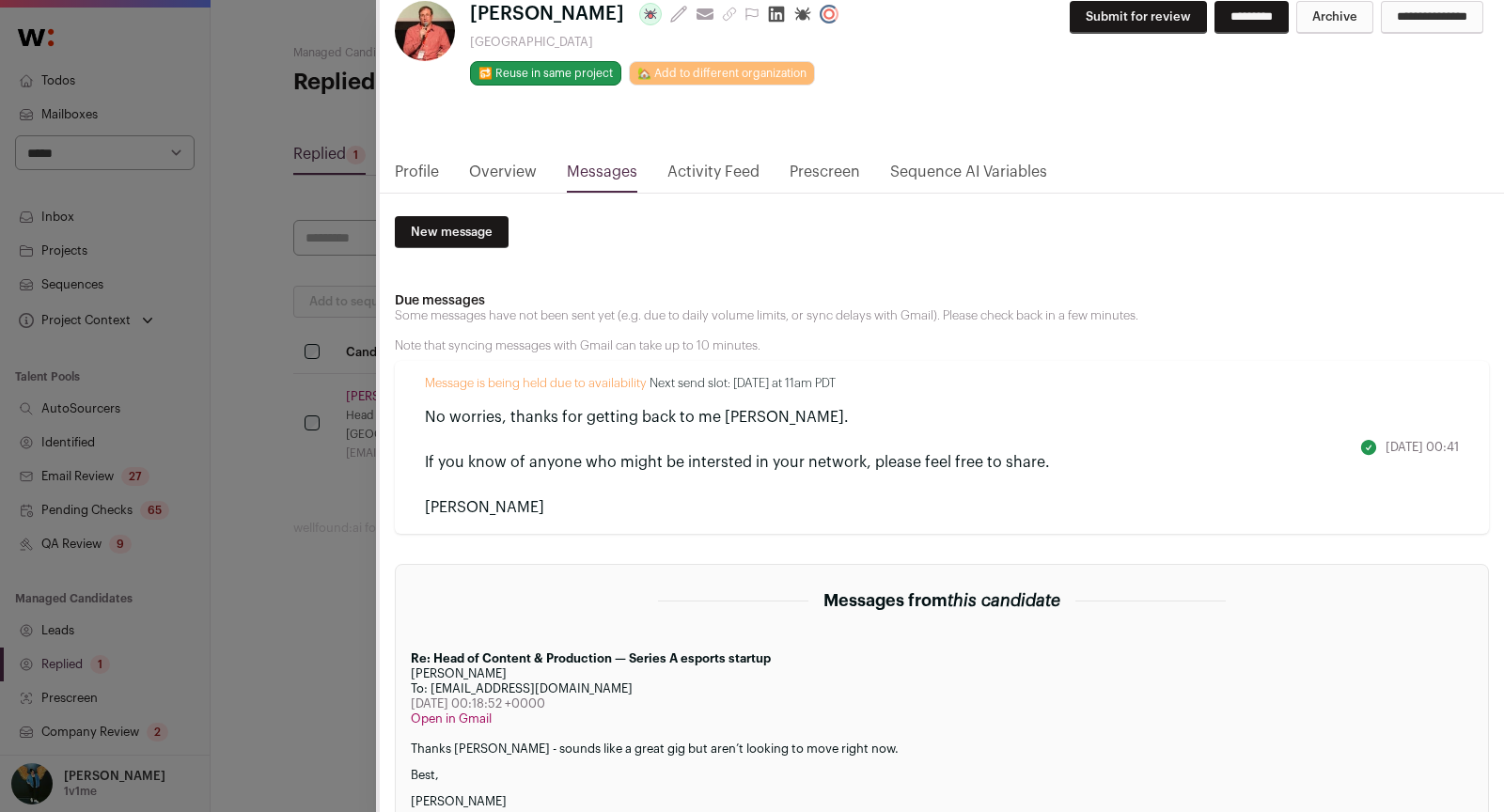
scroll to position [47, 0]
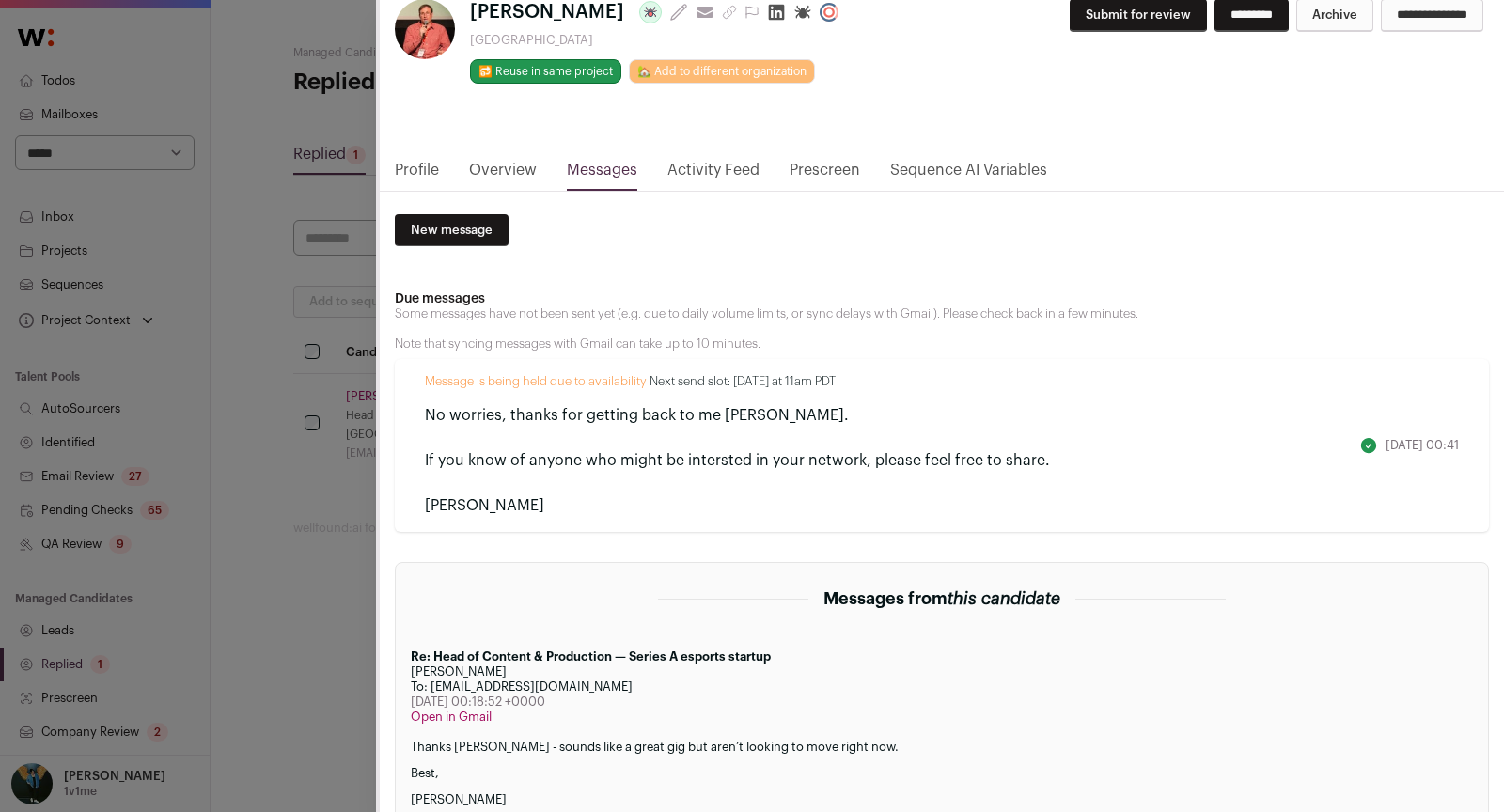
click at [251, 338] on div "[PERSON_NAME] Last update: [DATE] View most recent conversation in Front [GEOGR…" at bounding box center [752, 406] width 1504 height 812
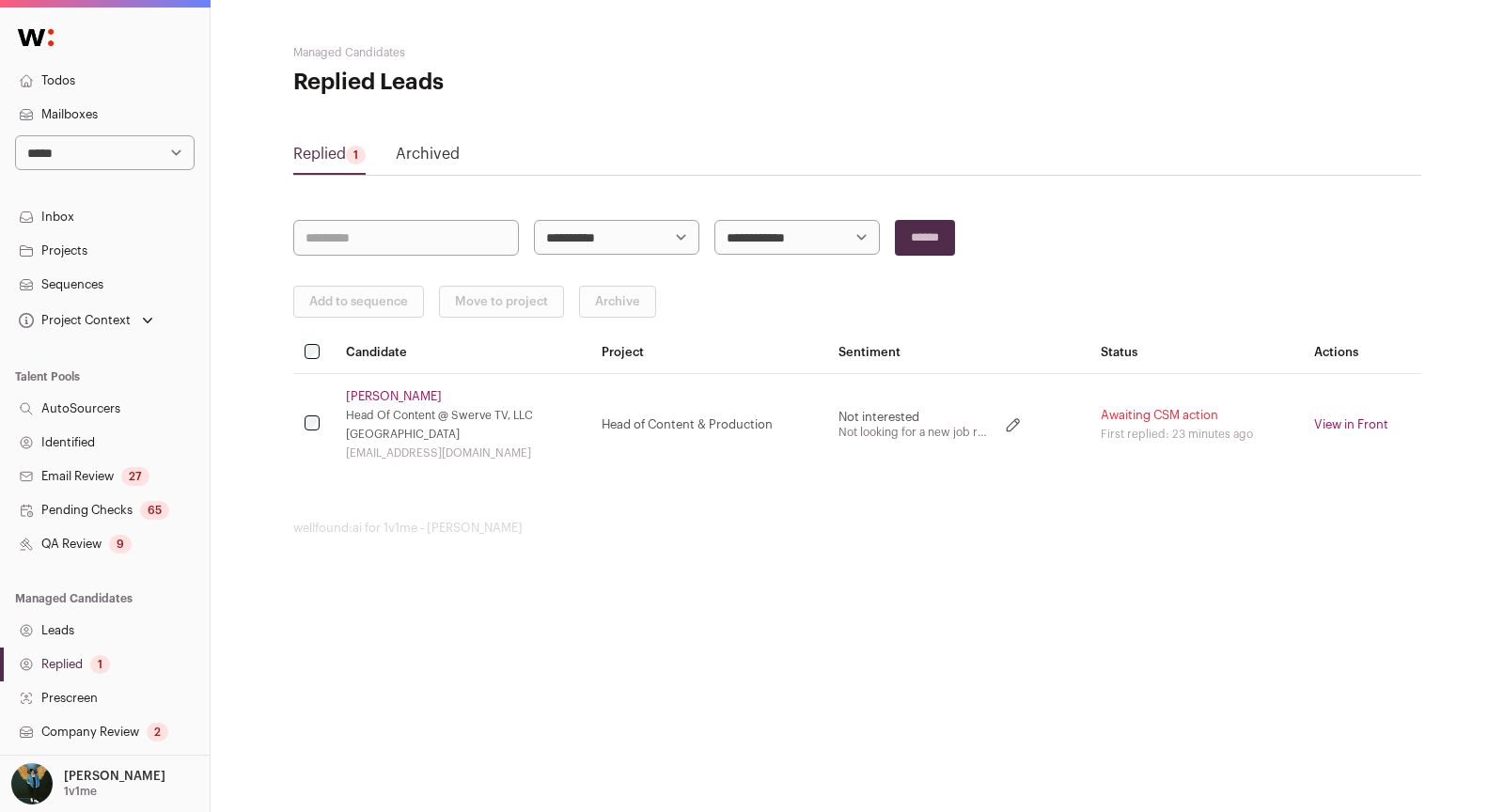
click at [107, 549] on link "QA Review 9" at bounding box center [105, 543] width 210 height 34
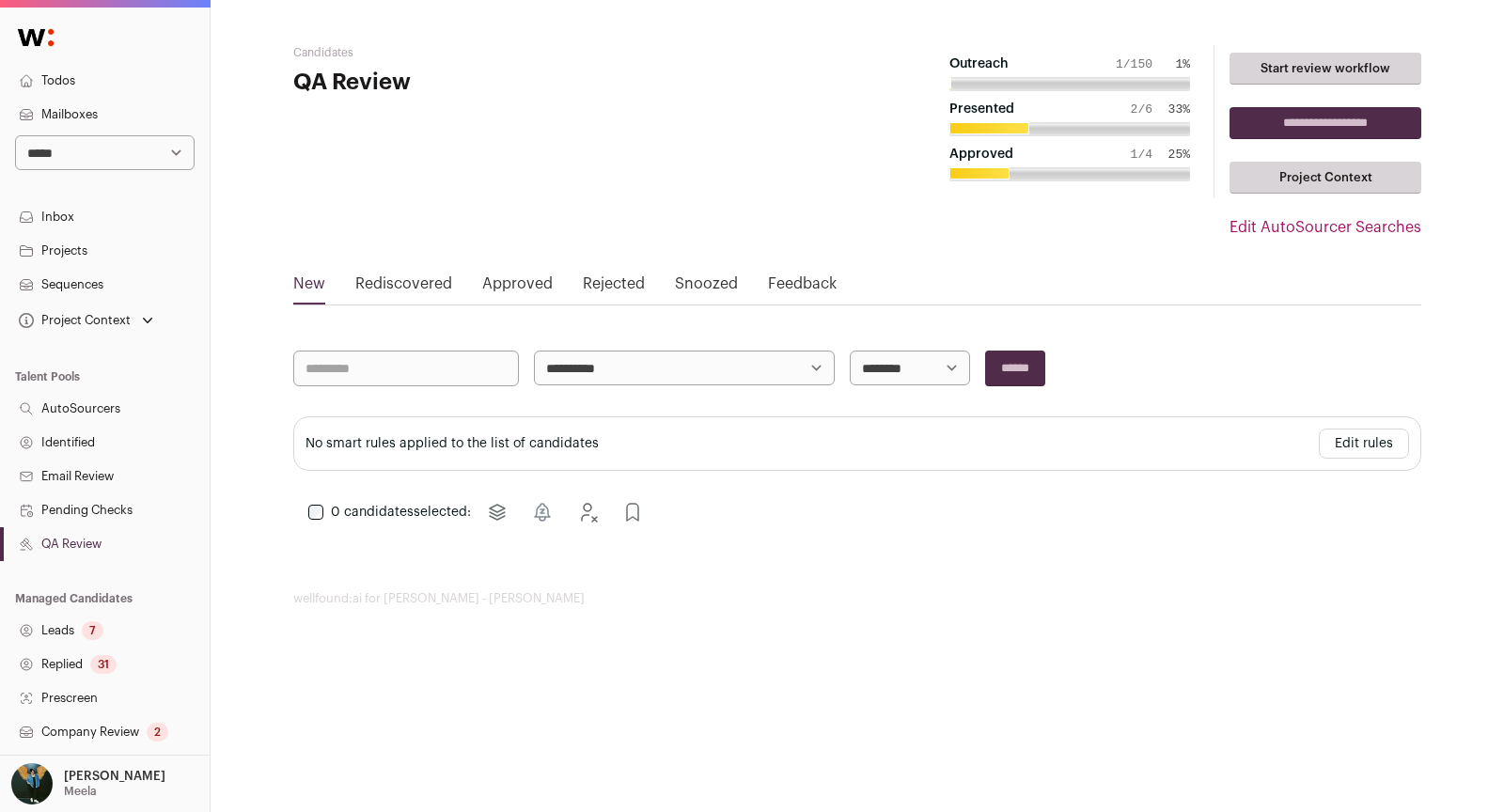
click at [122, 658] on link "Replied 31" at bounding box center [105, 664] width 210 height 34
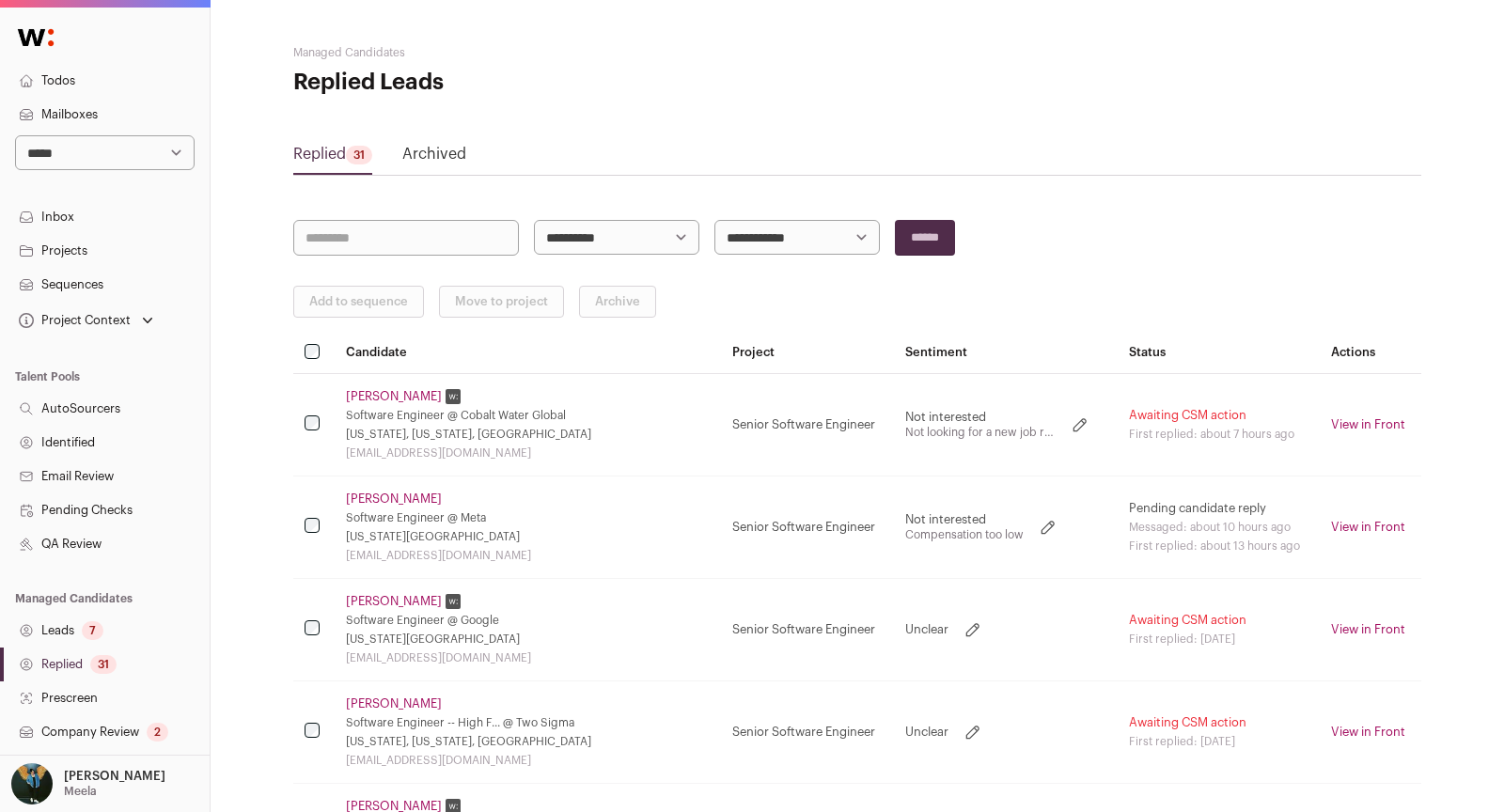
click at [103, 624] on link "Leads 7" at bounding box center [105, 630] width 210 height 34
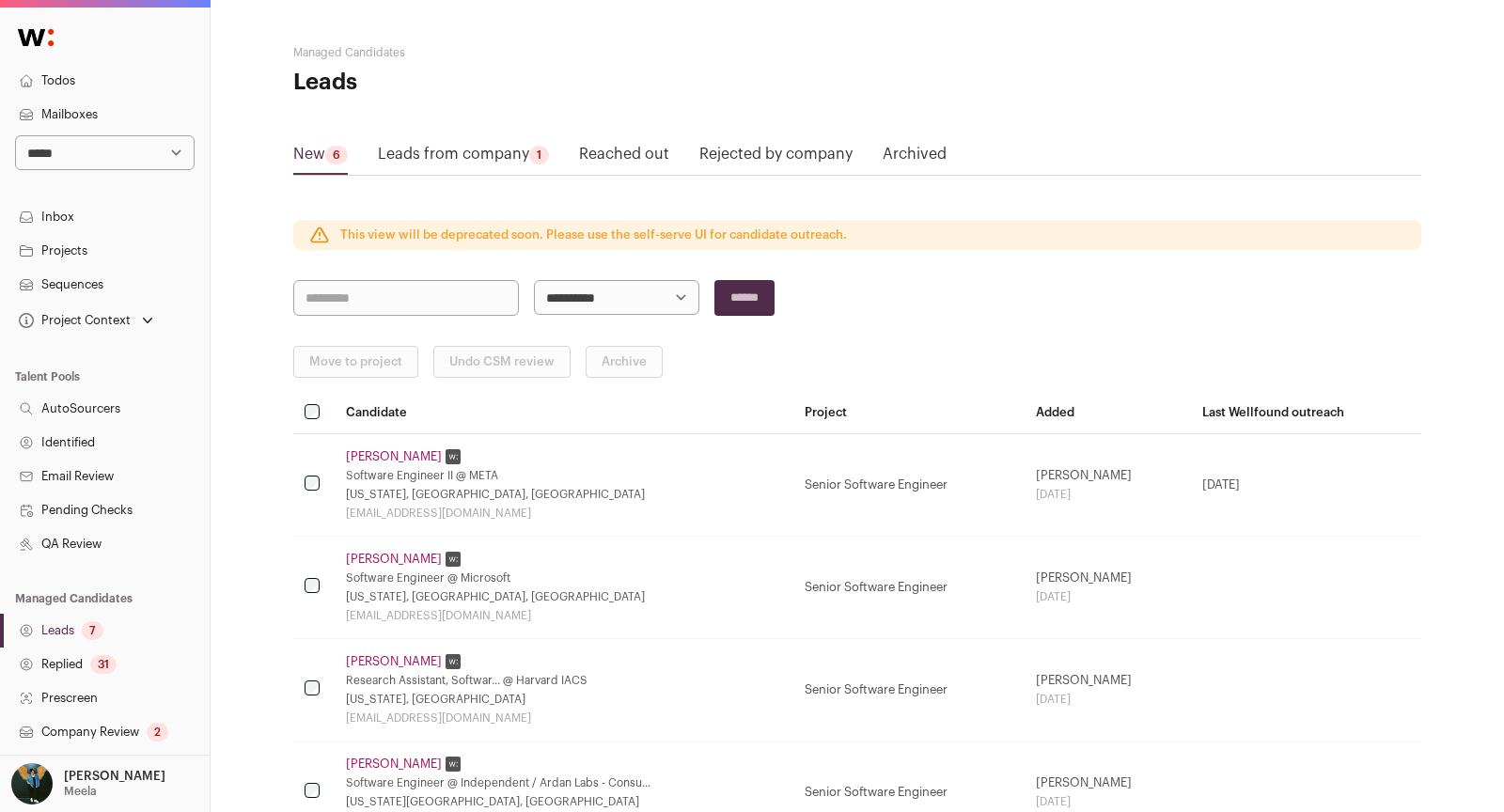
click at [471, 163] on link "Leads from company 1" at bounding box center [463, 157] width 172 height 30
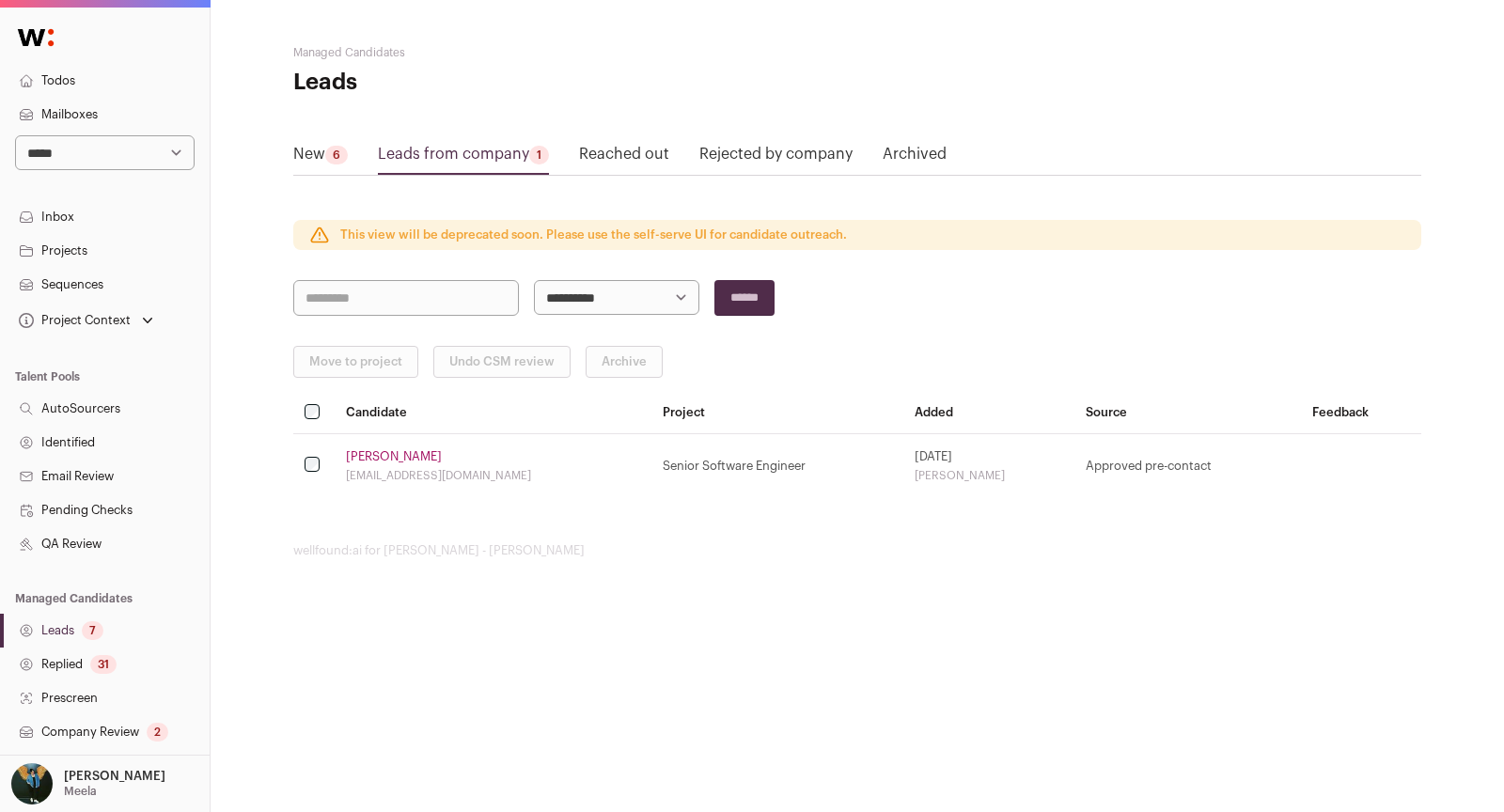
scroll to position [268, 0]
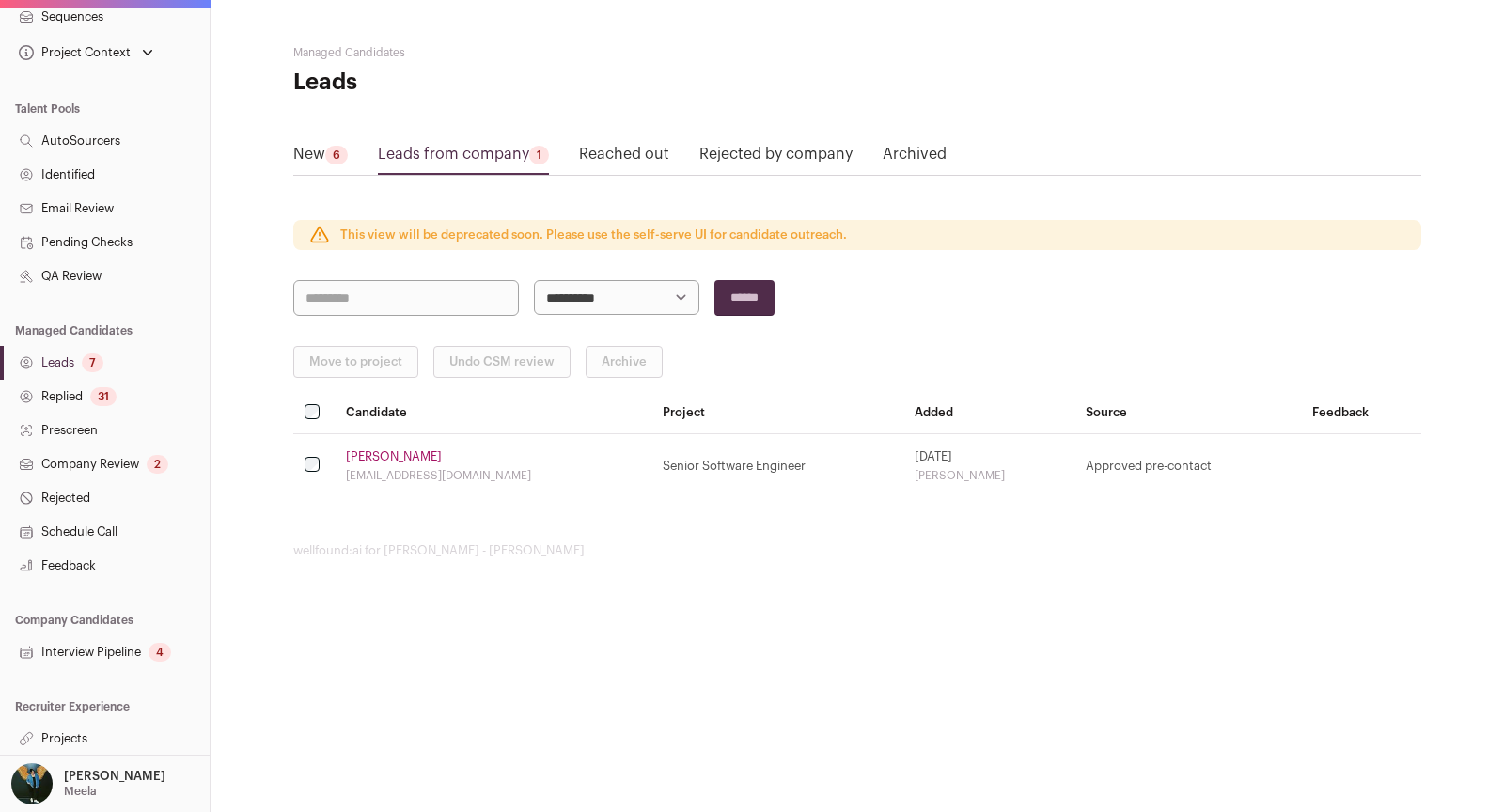
click at [59, 740] on link "Projects" at bounding box center [105, 738] width 210 height 34
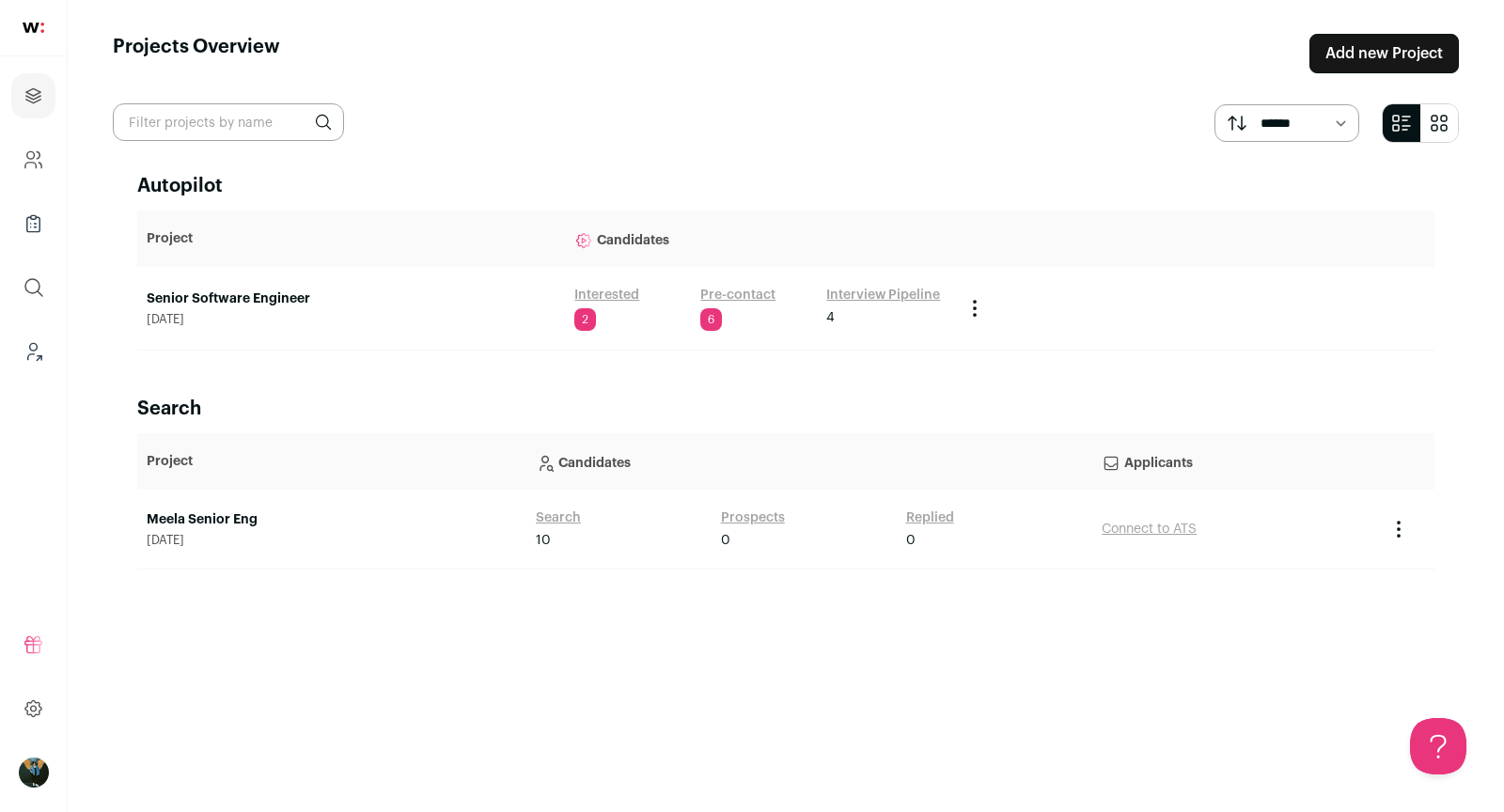
click at [272, 297] on link "Senior Software Engineer" at bounding box center [351, 300] width 409 height 19
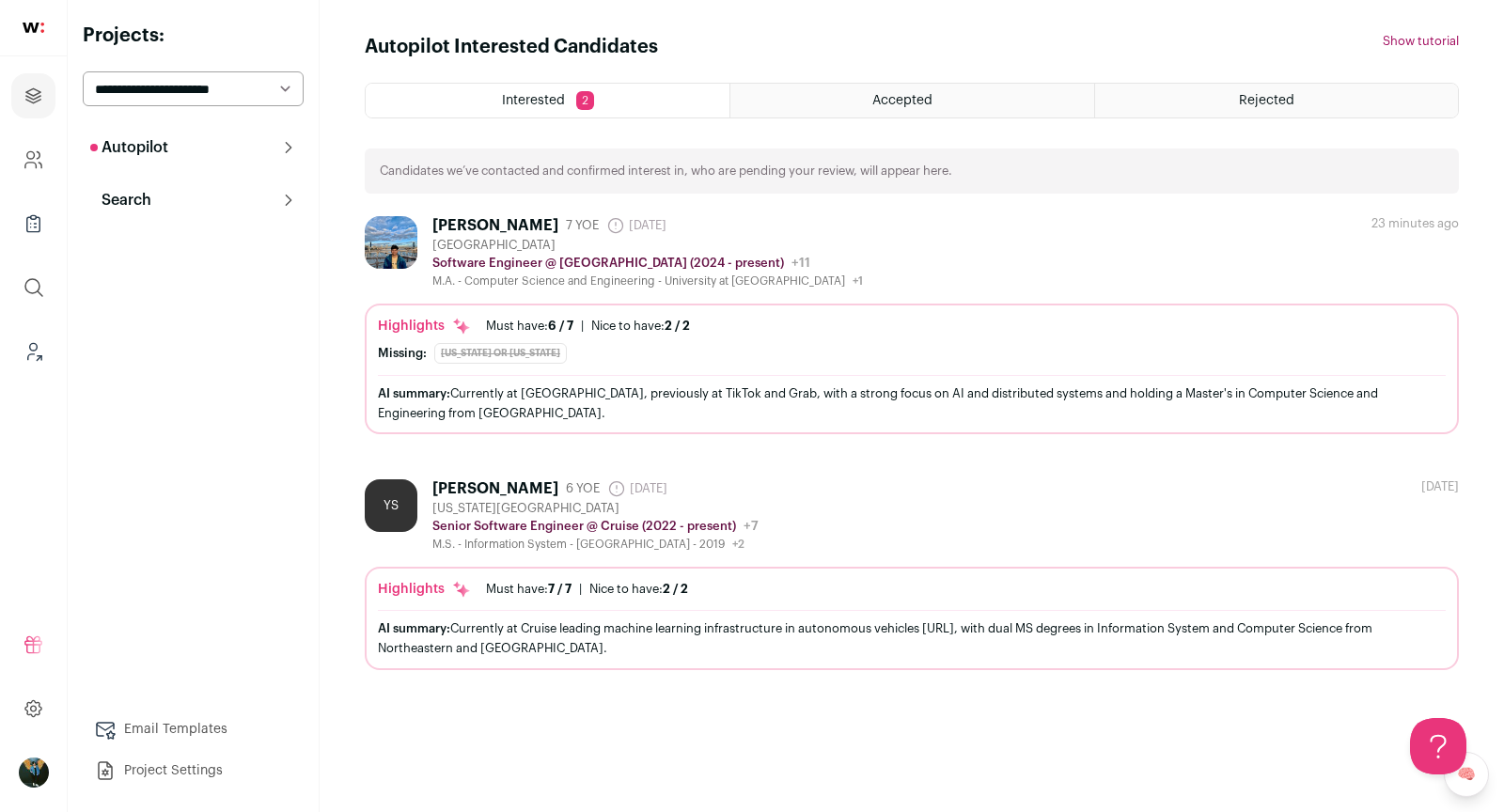
click at [180, 193] on button "Search" at bounding box center [193, 199] width 221 height 38
click at [242, 330] on link "Prospects 6" at bounding box center [193, 327] width 221 height 38
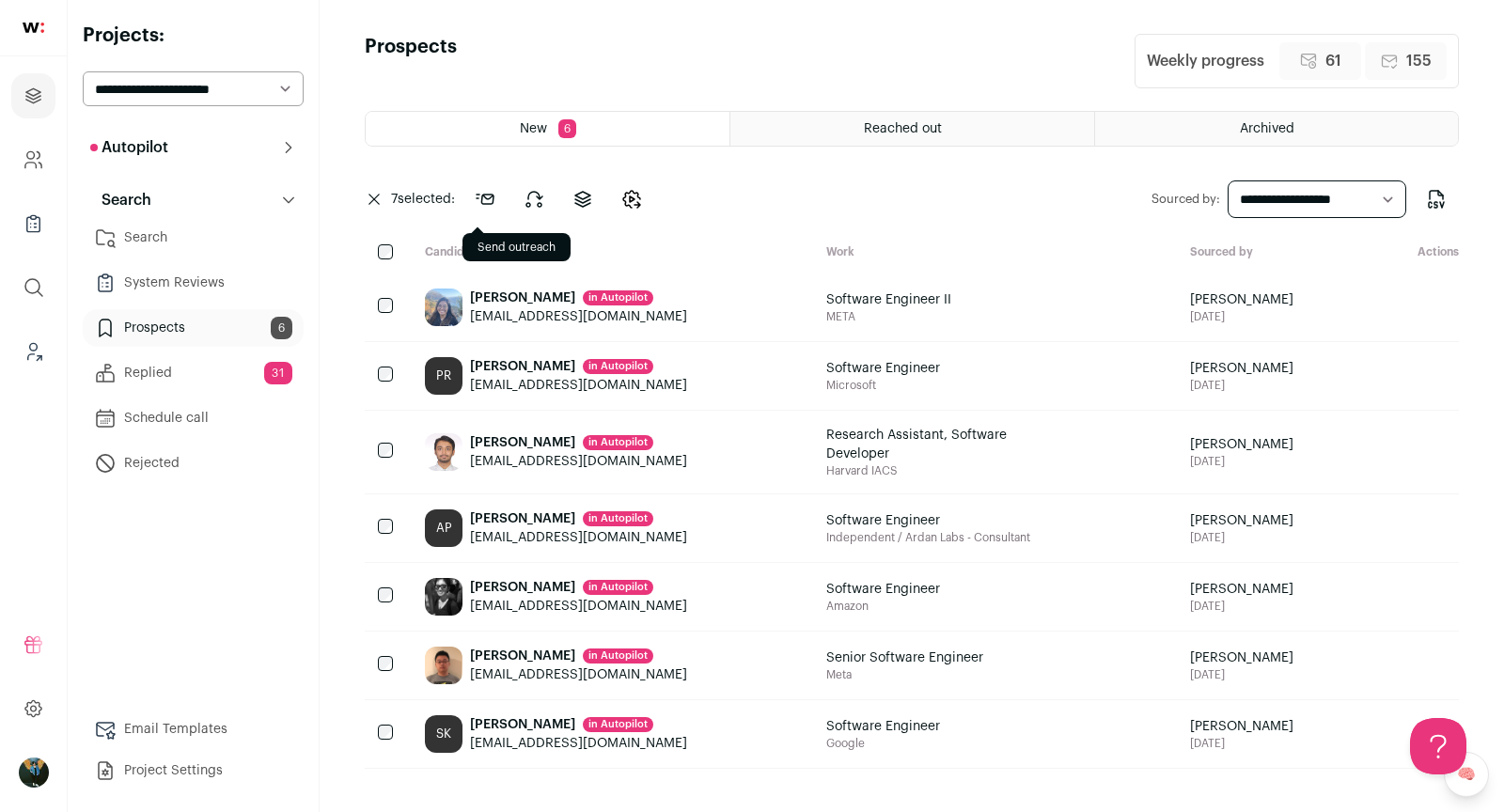
click at [489, 196] on icon at bounding box center [485, 198] width 22 height 22
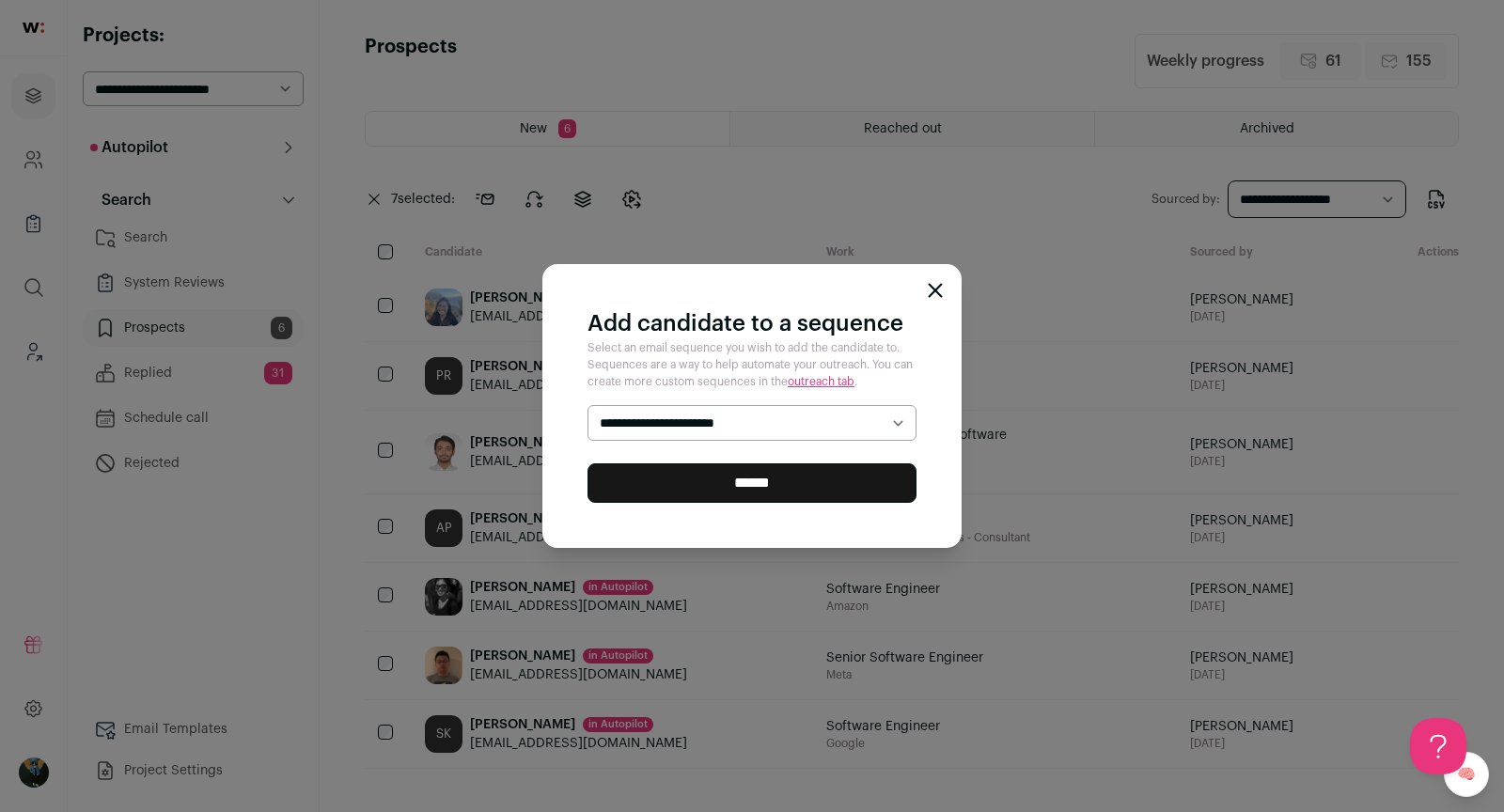
click at [677, 395] on div "**********" at bounding box center [752, 406] width 419 height 283
click at [676, 415] on select "**********" at bounding box center [752, 423] width 330 height 35
select select "*****"
click at [687, 523] on div "**********" at bounding box center [752, 406] width 419 height 283
click at [678, 485] on input "******" at bounding box center [752, 483] width 330 height 39
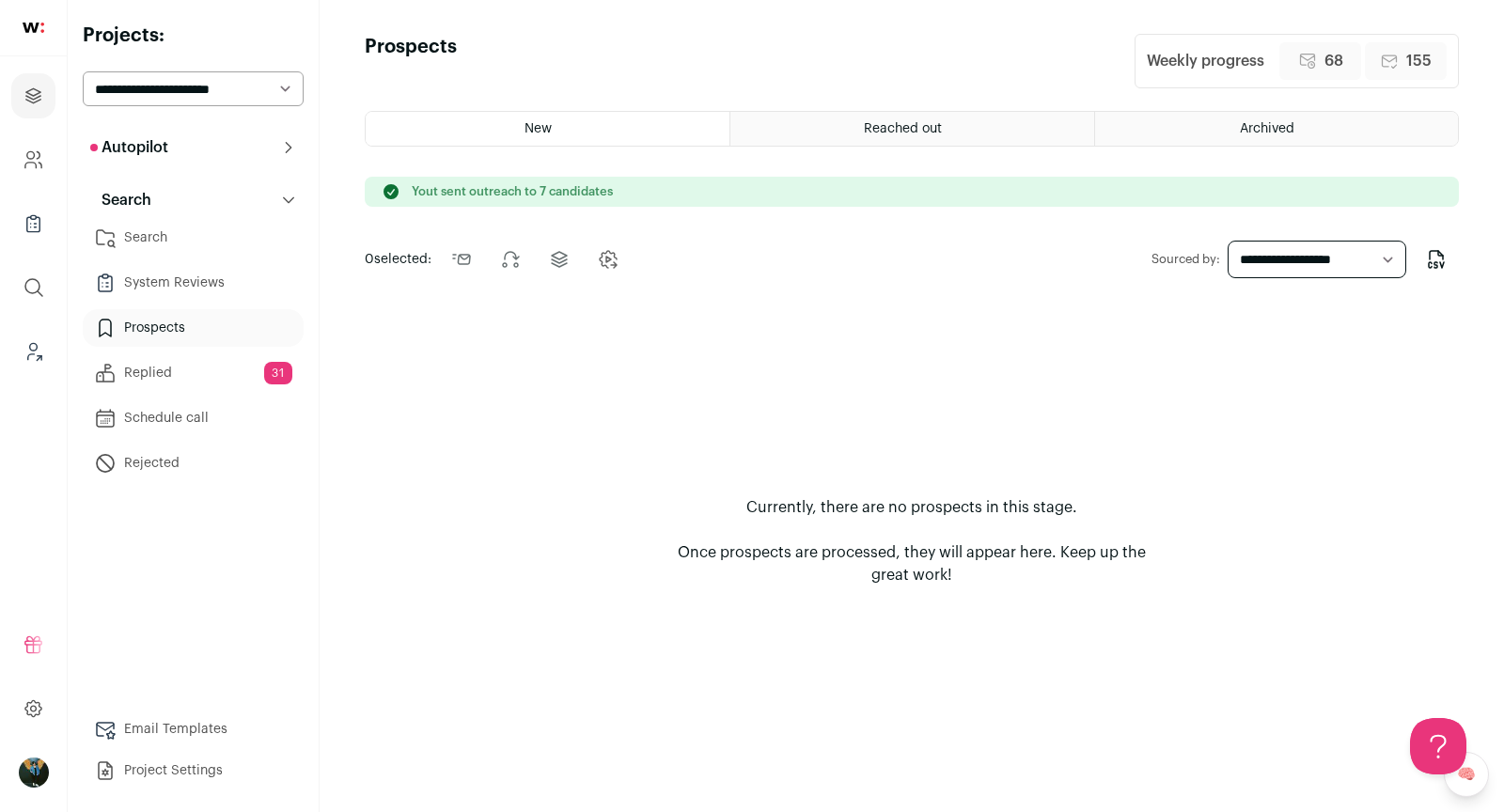
click at [198, 317] on link "Prospects" at bounding box center [193, 327] width 221 height 38
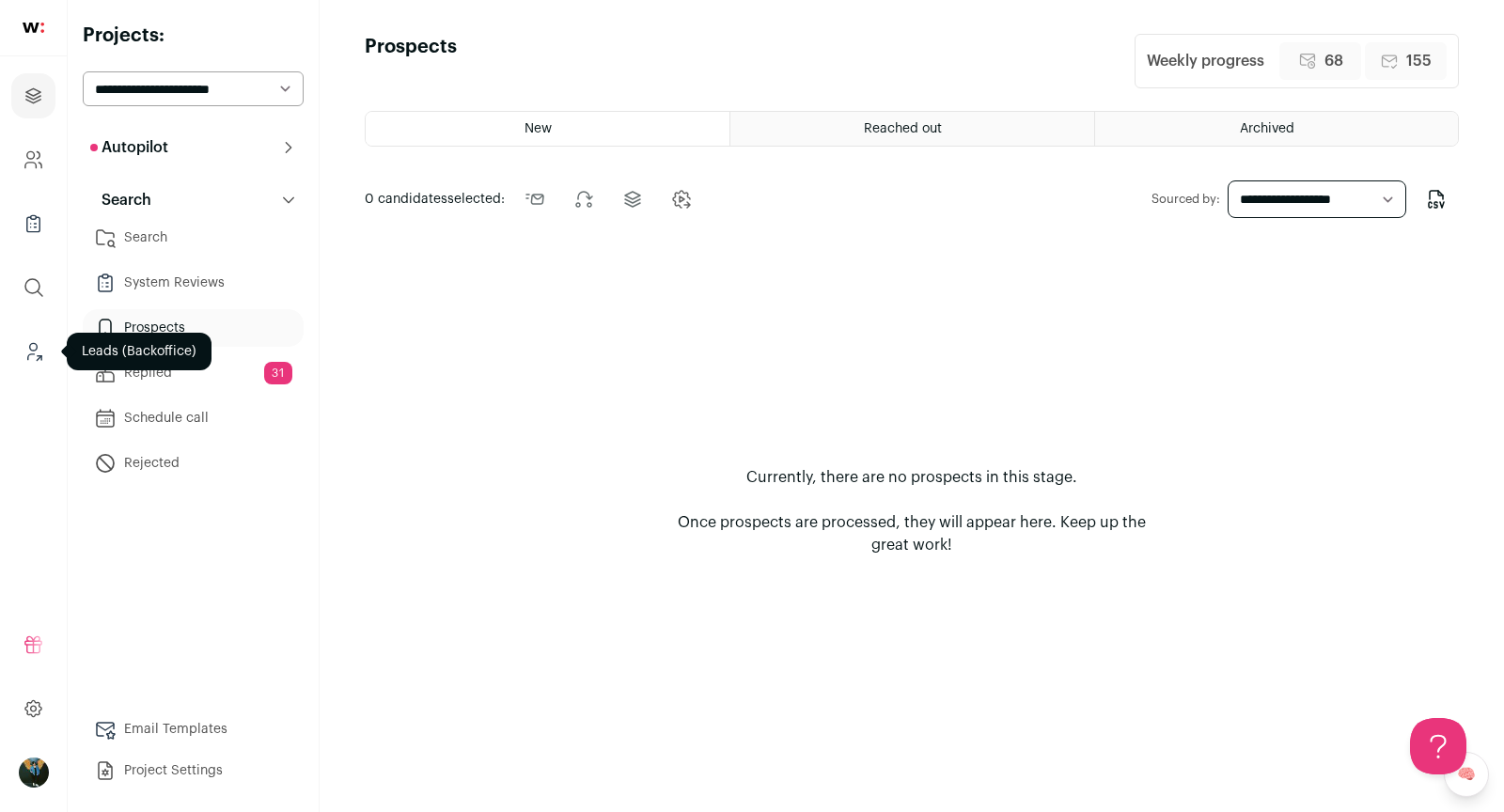
click at [32, 346] on icon "Leads (Backoffice)" at bounding box center [33, 351] width 21 height 22
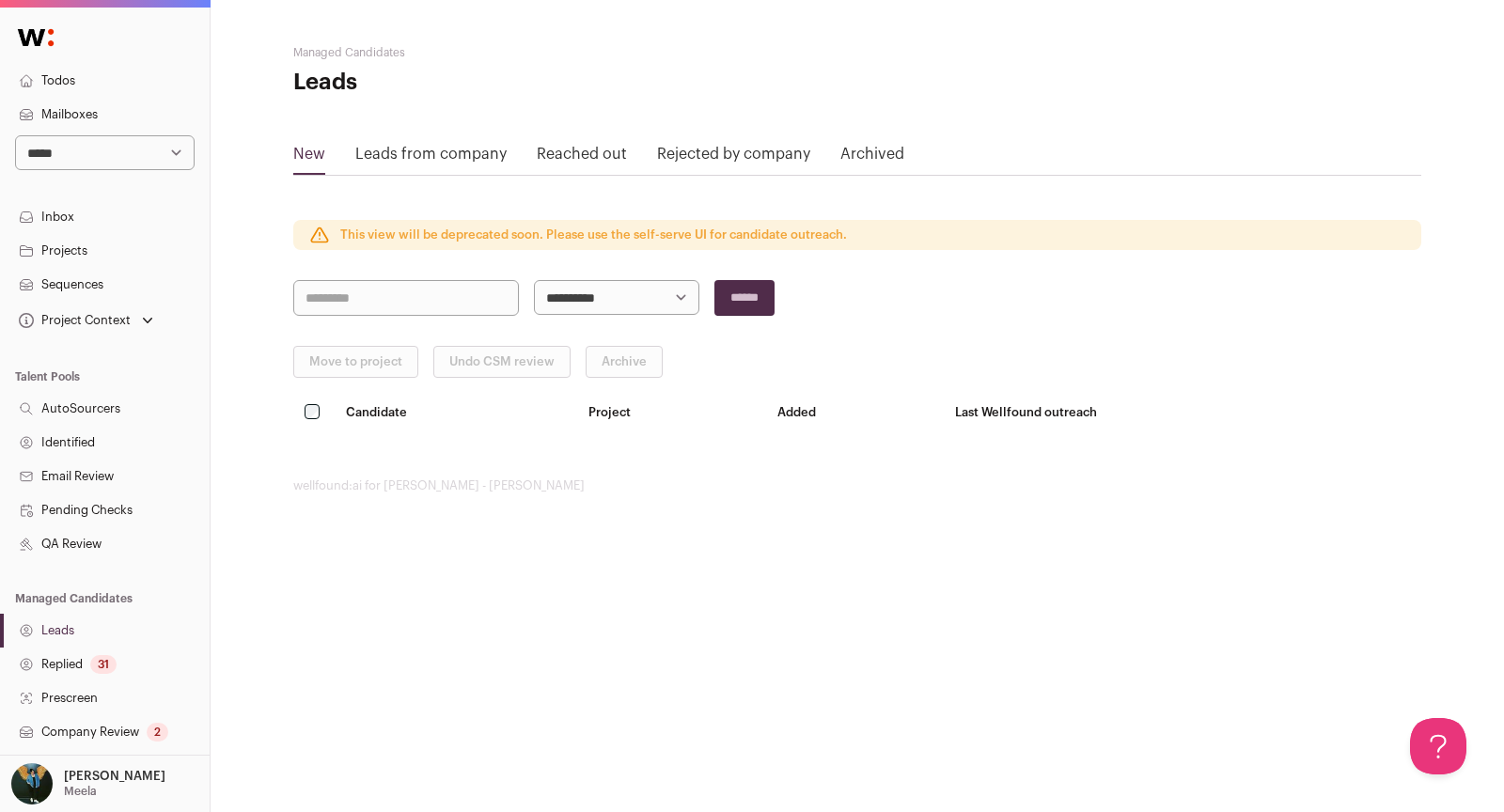
click at [39, 72] on link "Todos" at bounding box center [105, 80] width 210 height 34
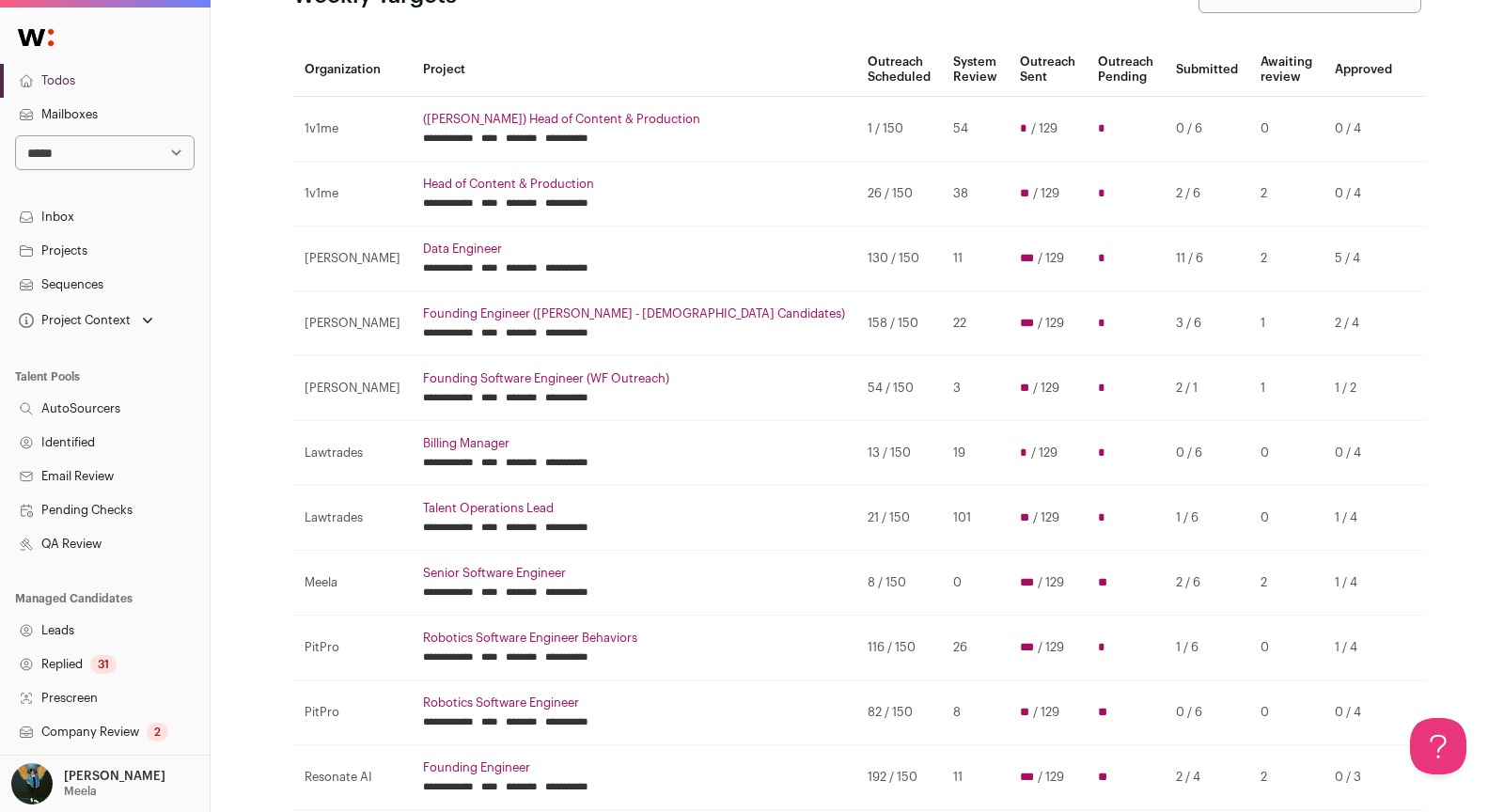
scroll to position [136, 0]
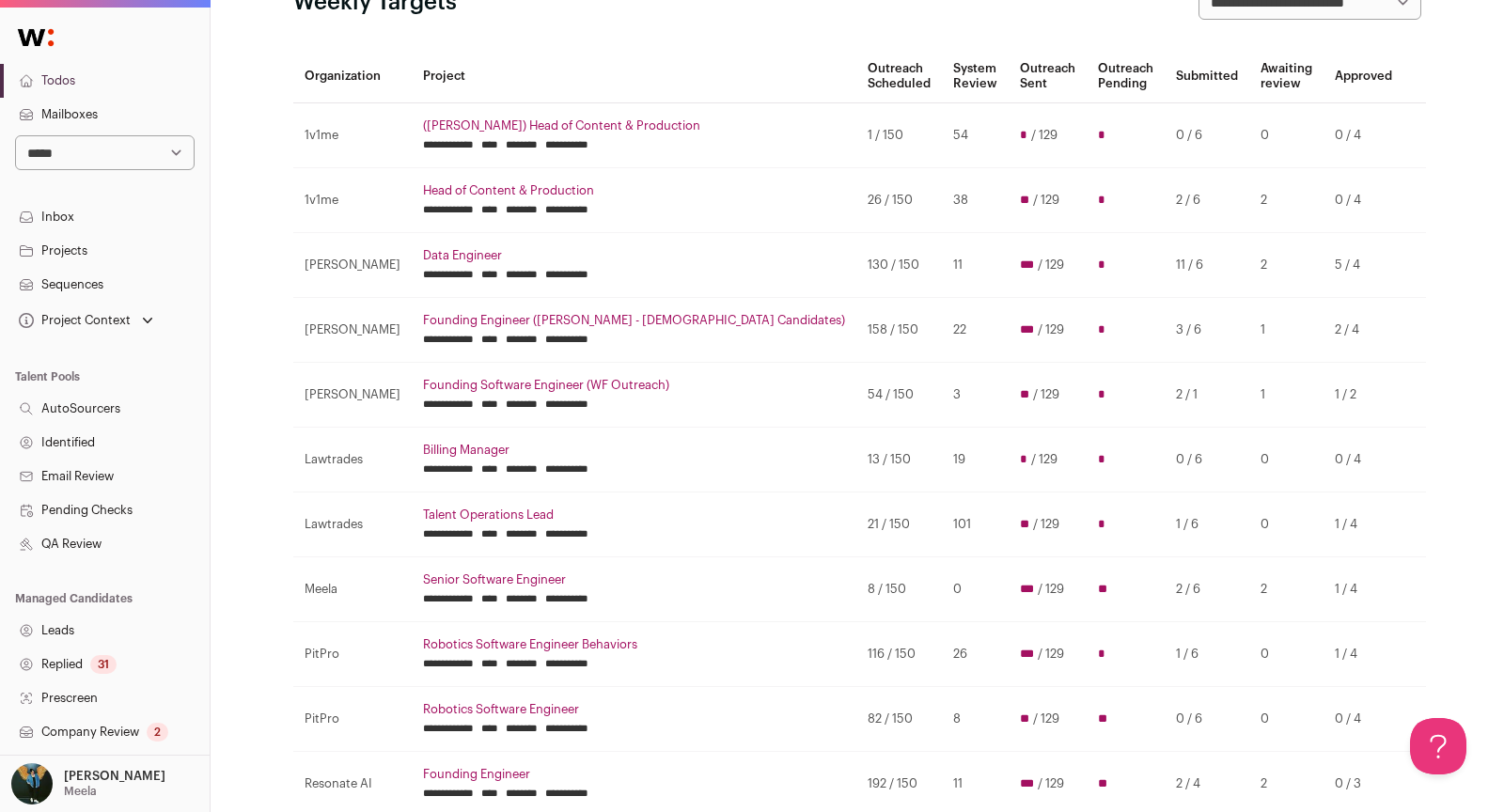
click at [634, 641] on link "Robotics Software Engineer Behaviors" at bounding box center [634, 645] width 422 height 15
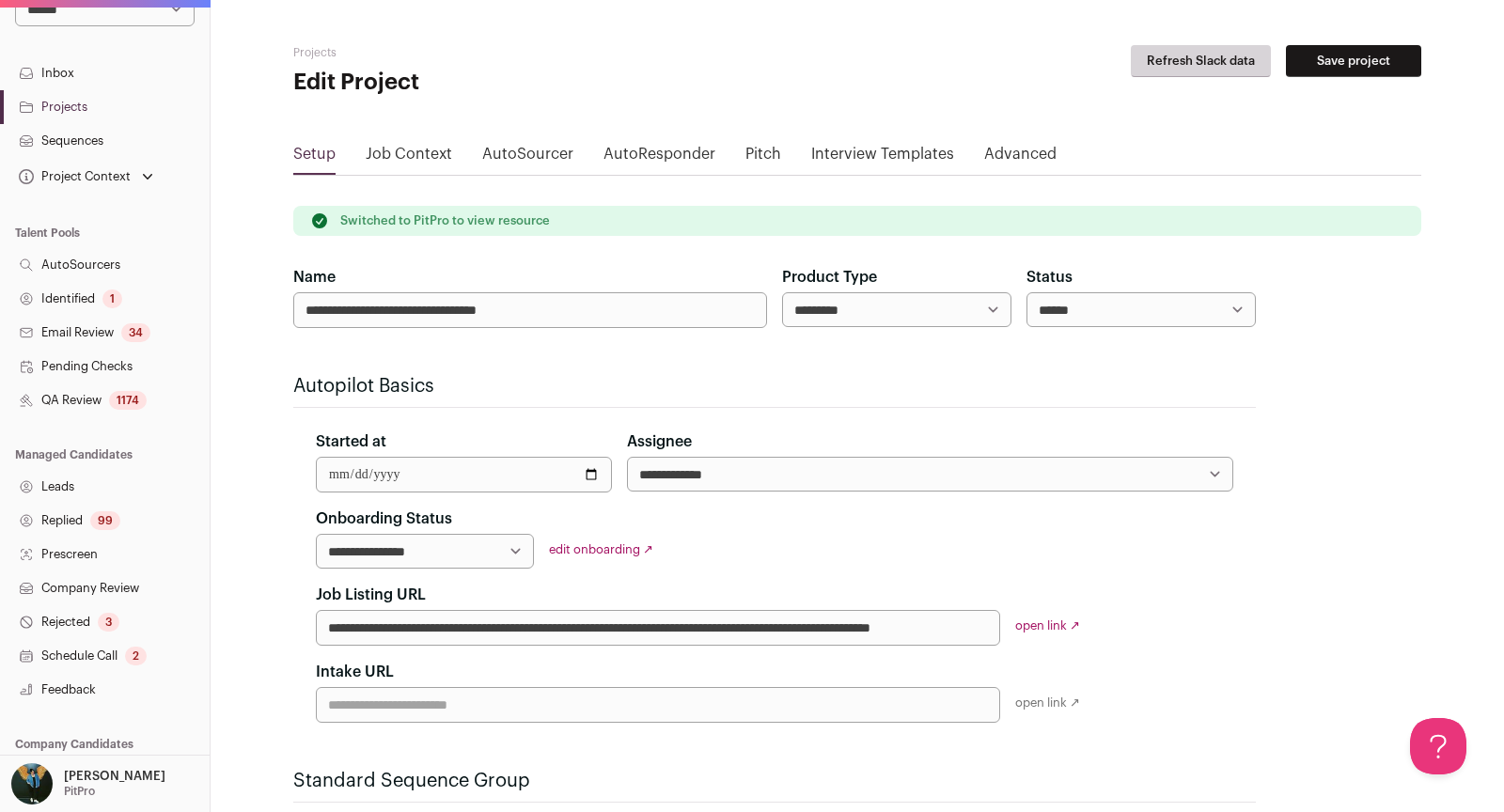
scroll to position [145, 0]
click at [73, 508] on link "Replied 99" at bounding box center [105, 518] width 210 height 34
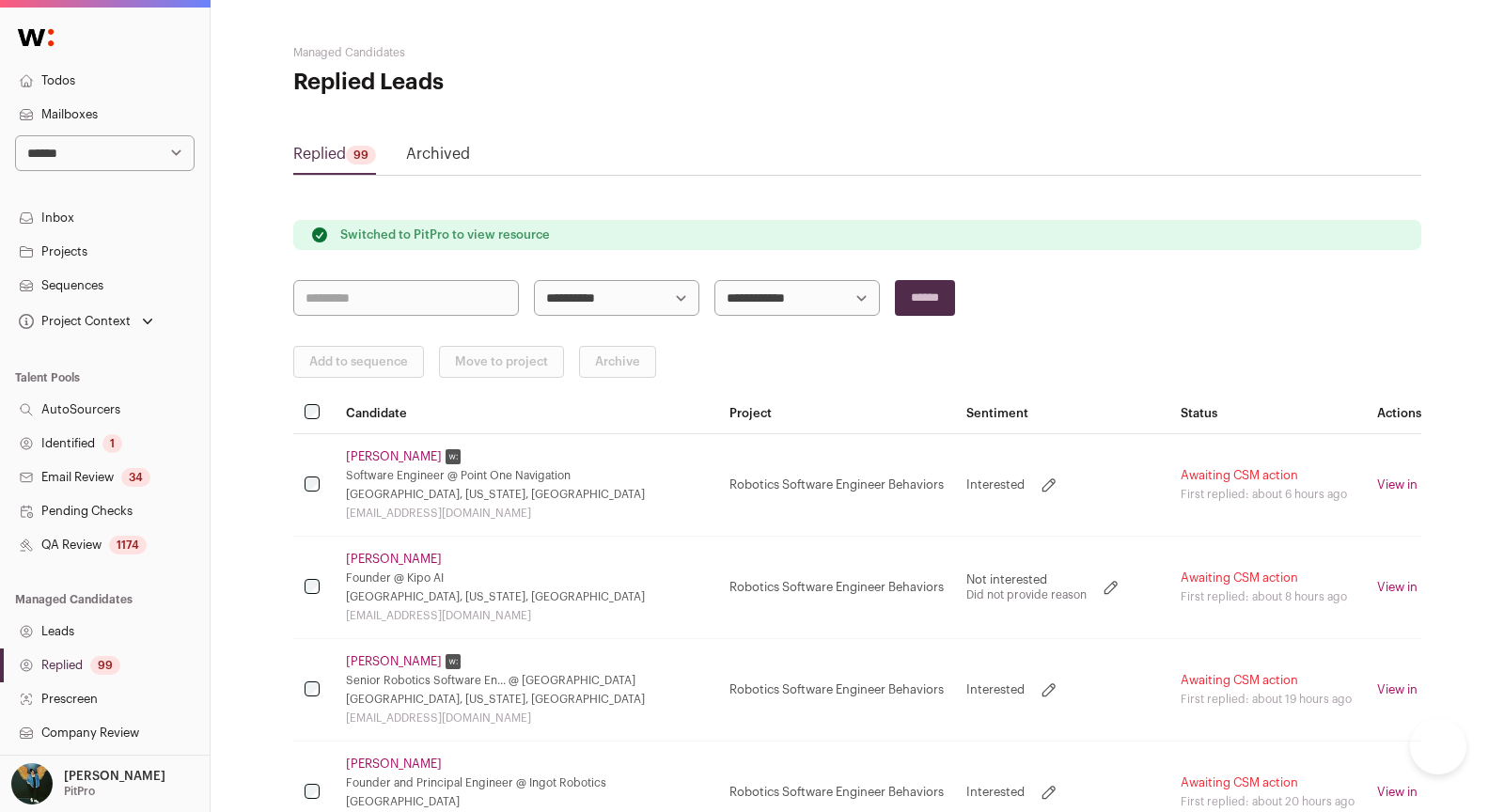
click at [72, 512] on link "Pending Checks" at bounding box center [105, 511] width 210 height 34
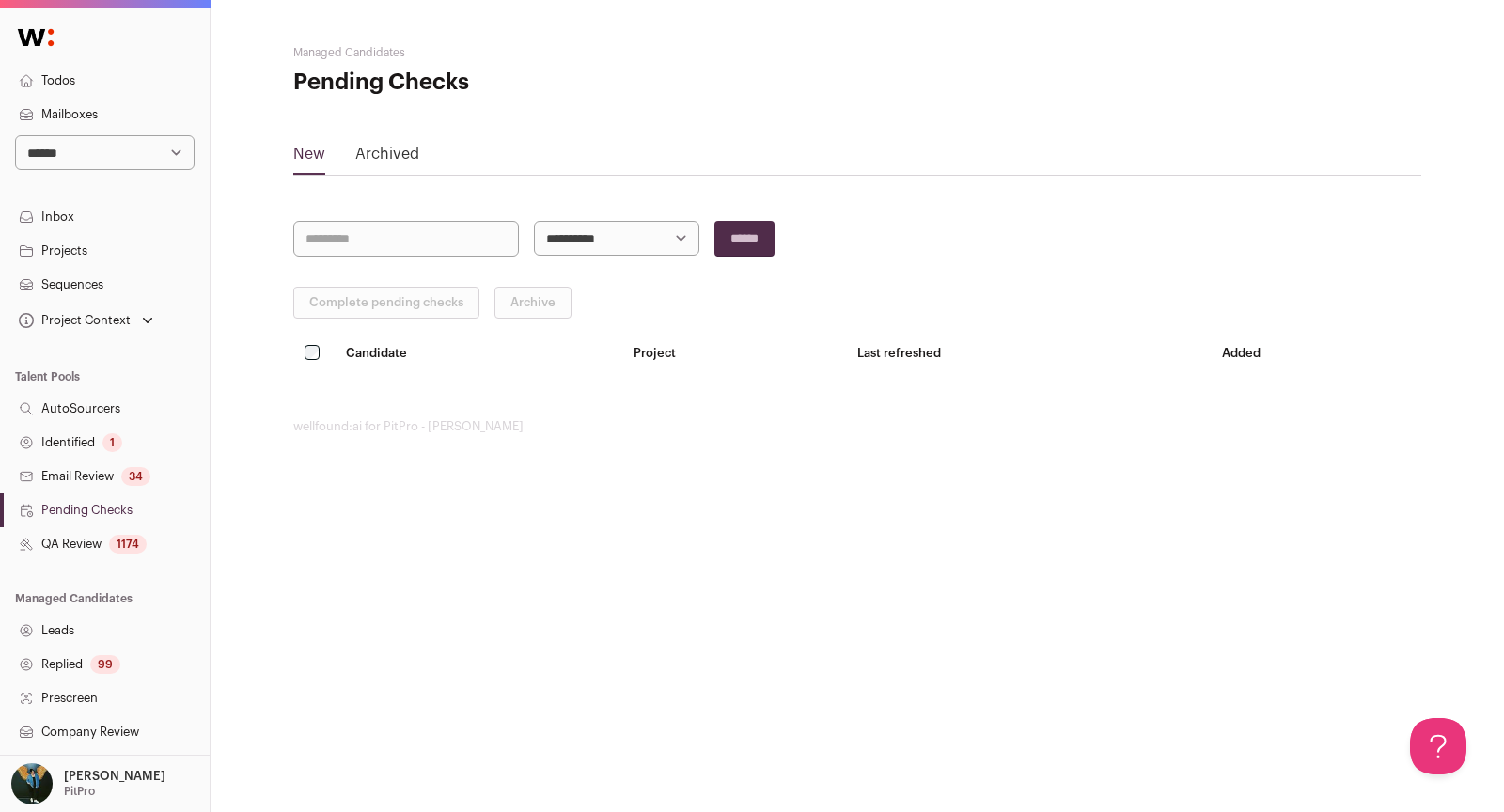
click at [86, 659] on link "Replied 99" at bounding box center [105, 664] width 210 height 34
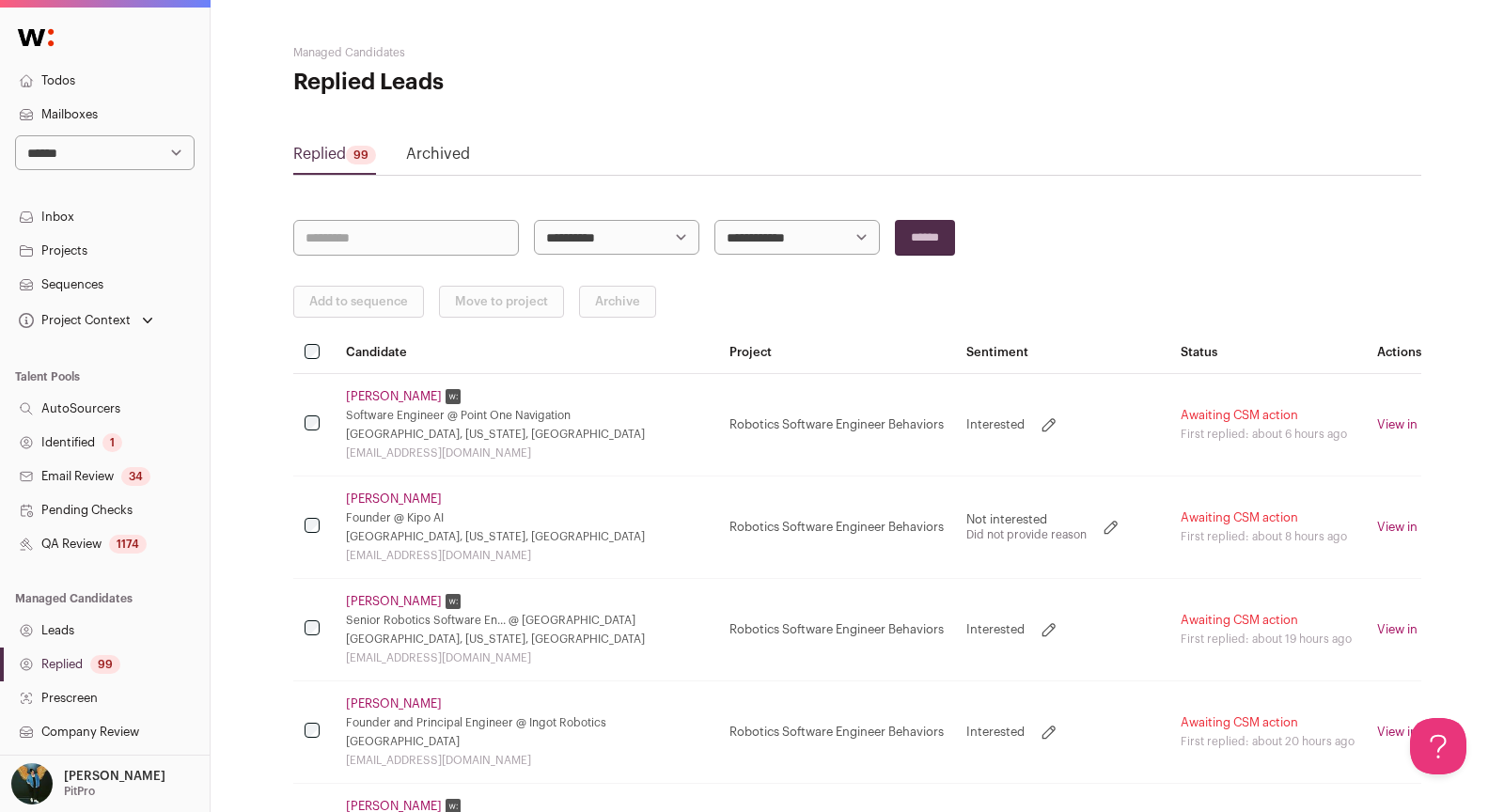
click at [402, 389] on link "[PERSON_NAME]" at bounding box center [394, 397] width 96 height 15
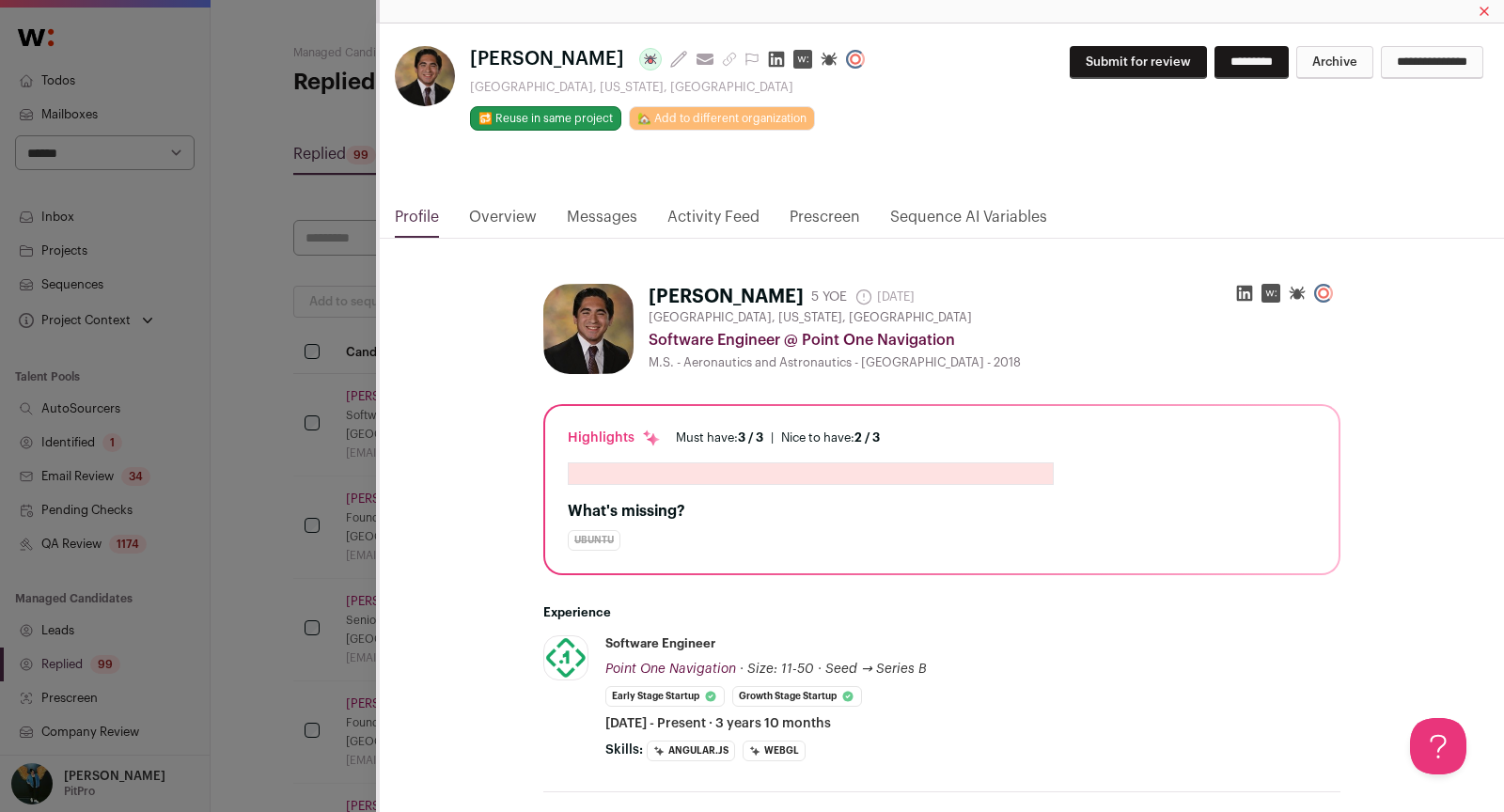
click at [611, 219] on link "Messages" at bounding box center [601, 222] width 70 height 32
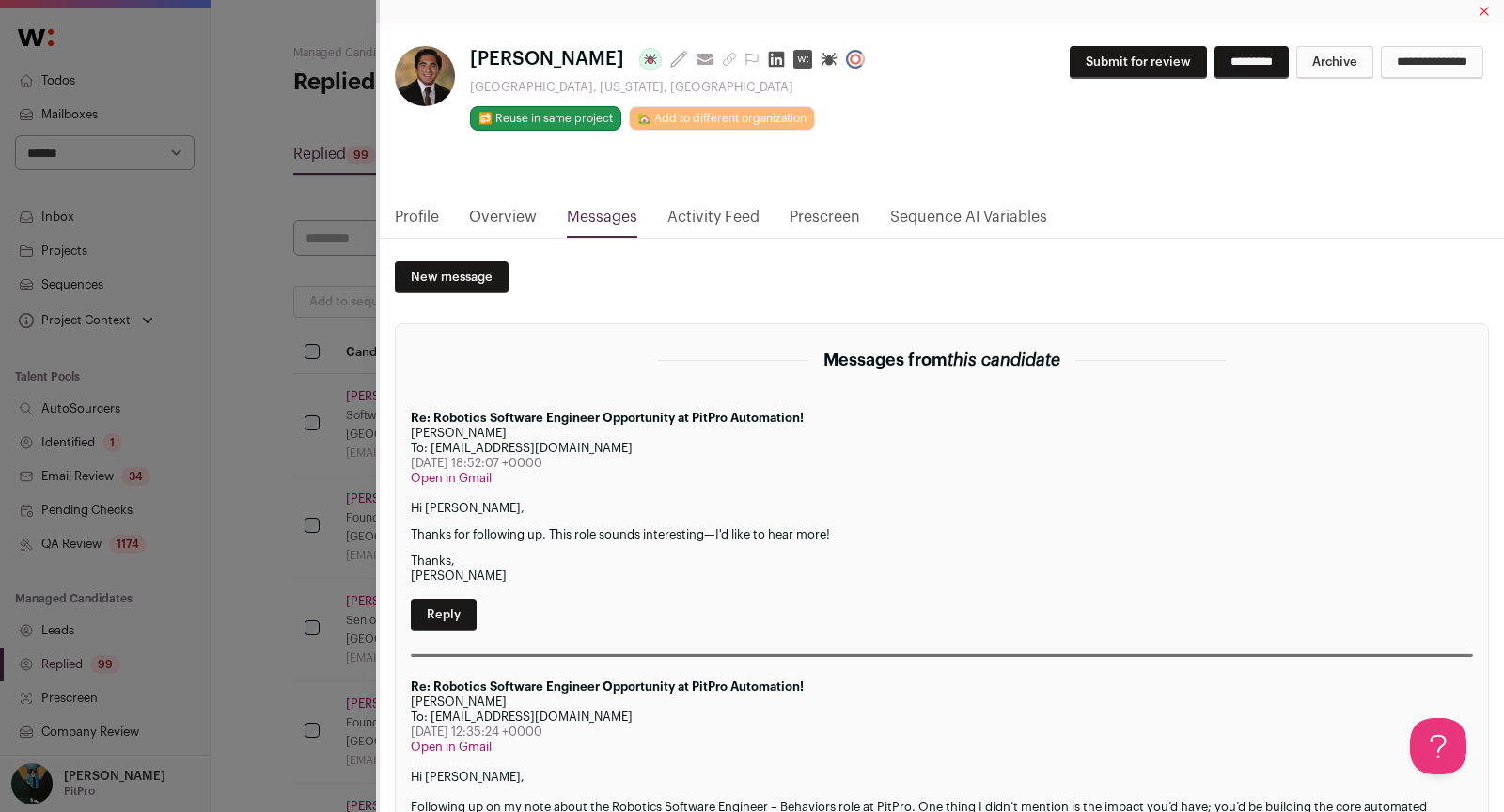
click at [1063, 78] on div "**********" at bounding box center [1245, 70] width 487 height 48
click at [1069, 71] on button "Submit for review" at bounding box center [1138, 63] width 137 height 33
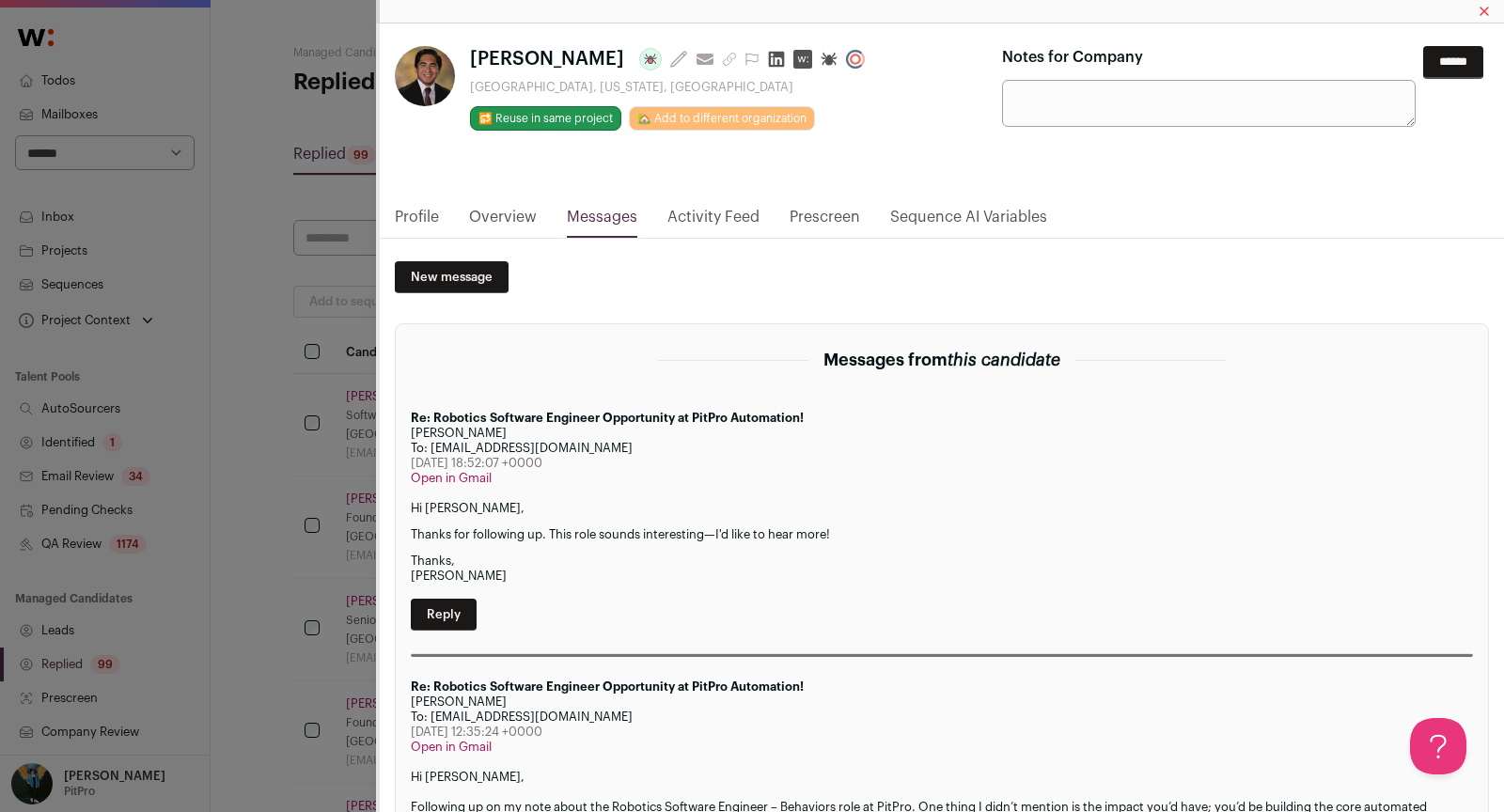
click at [1485, 63] on div "**********" at bounding box center [1245, 87] width 487 height 81
click at [1465, 63] on input "******" at bounding box center [1453, 63] width 60 height 33
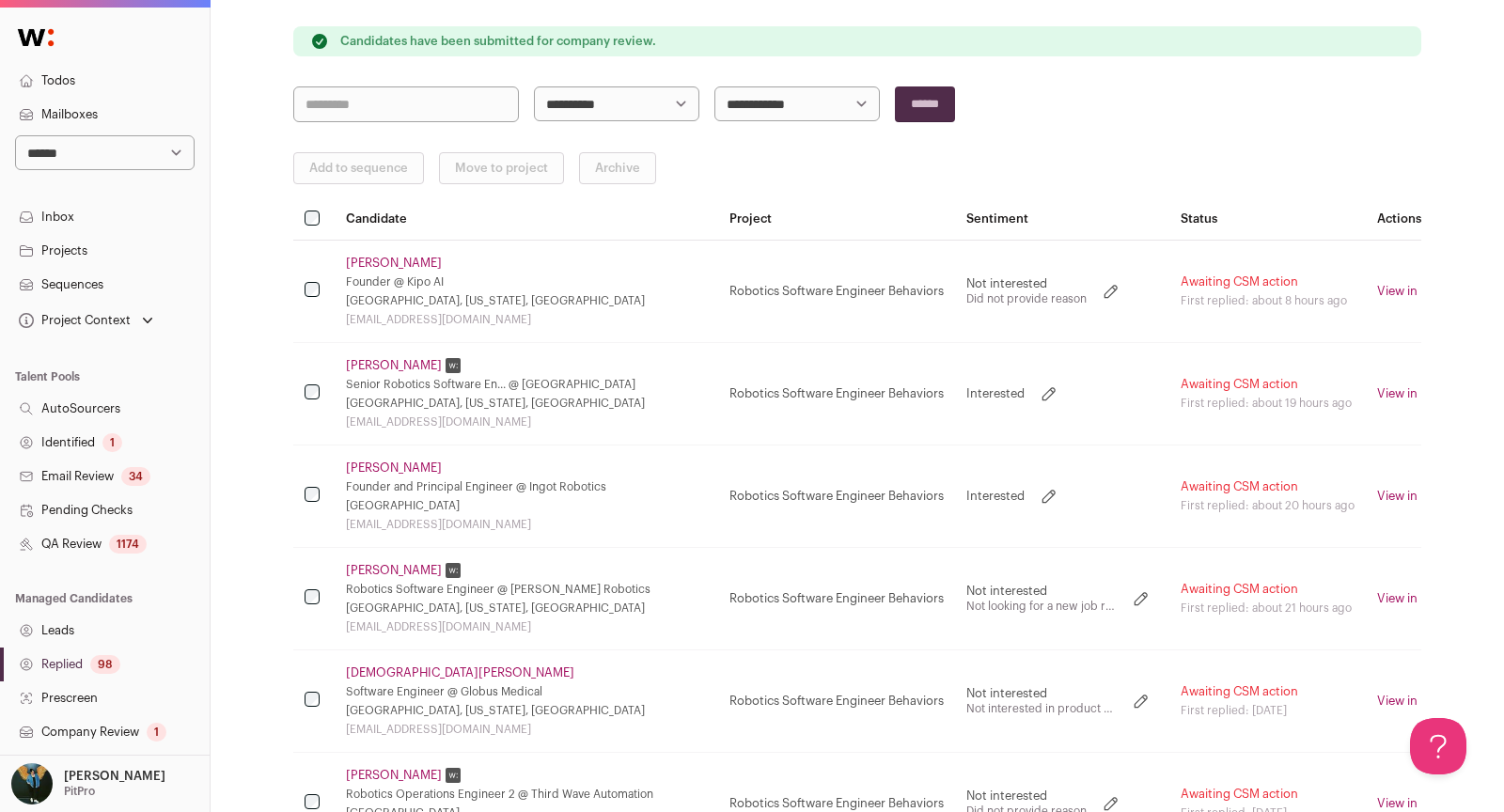
scroll to position [202, 0]
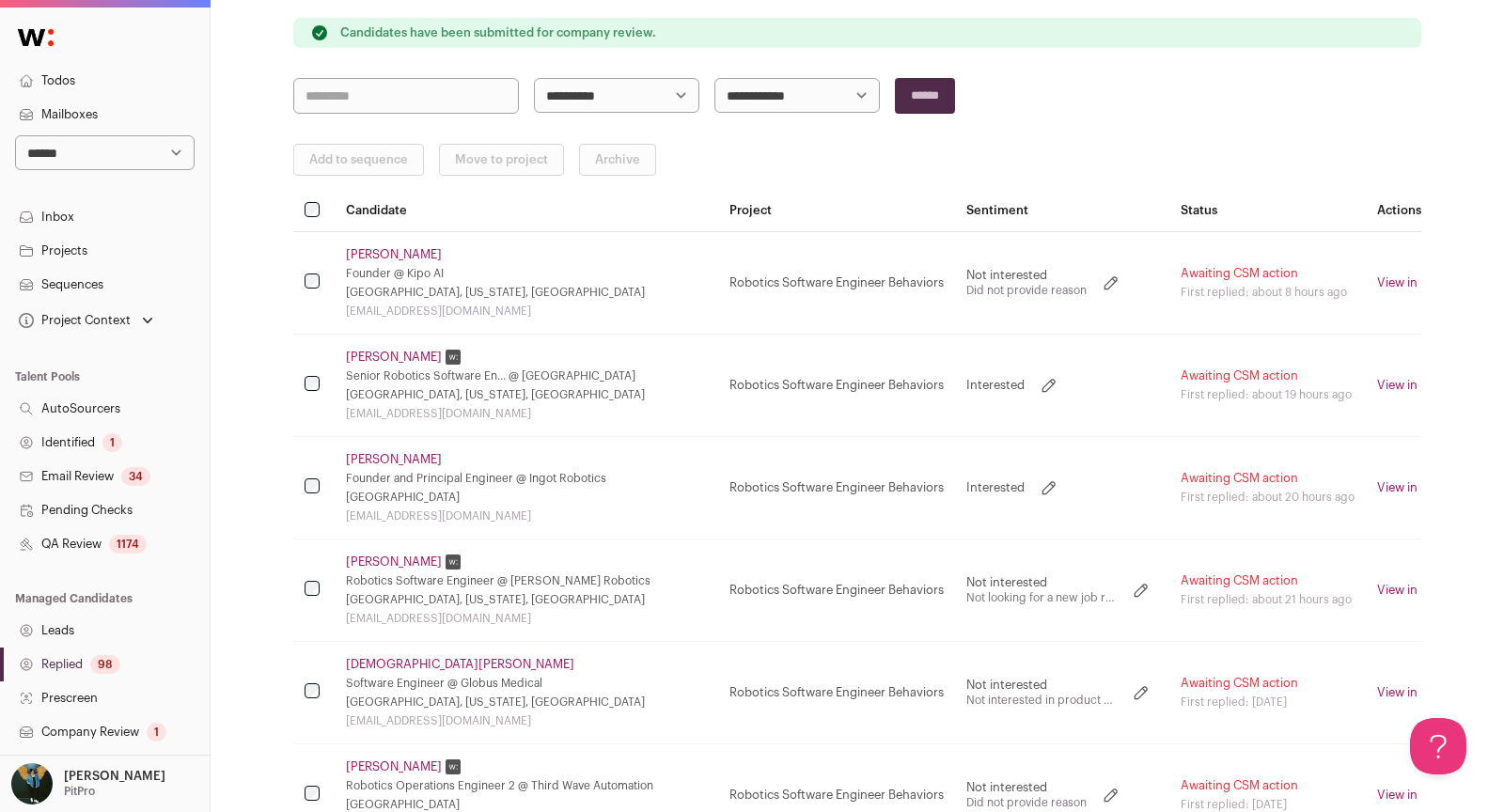
click at [390, 357] on link "[PERSON_NAME]" at bounding box center [394, 357] width 96 height 15
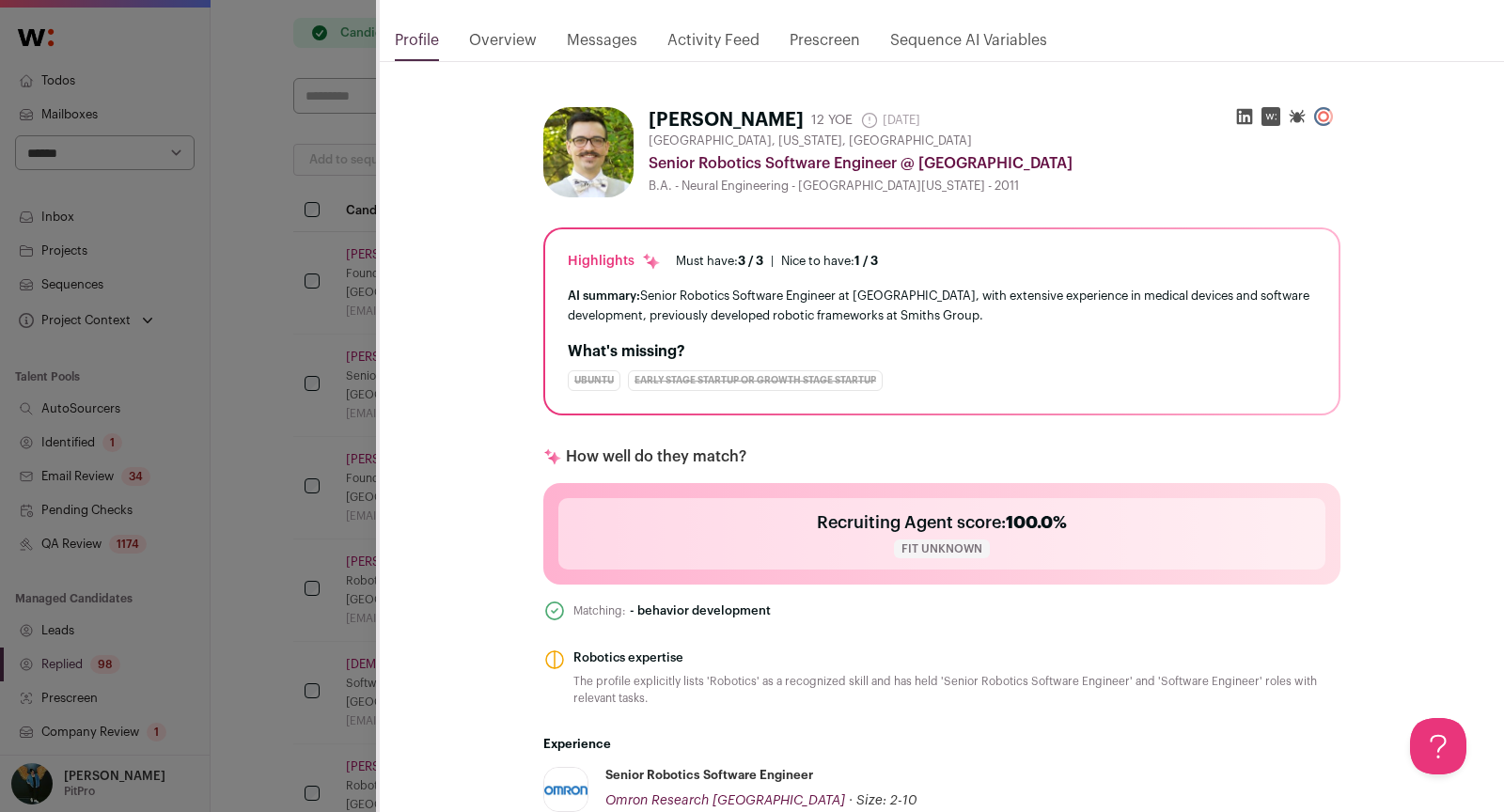
scroll to position [0, 0]
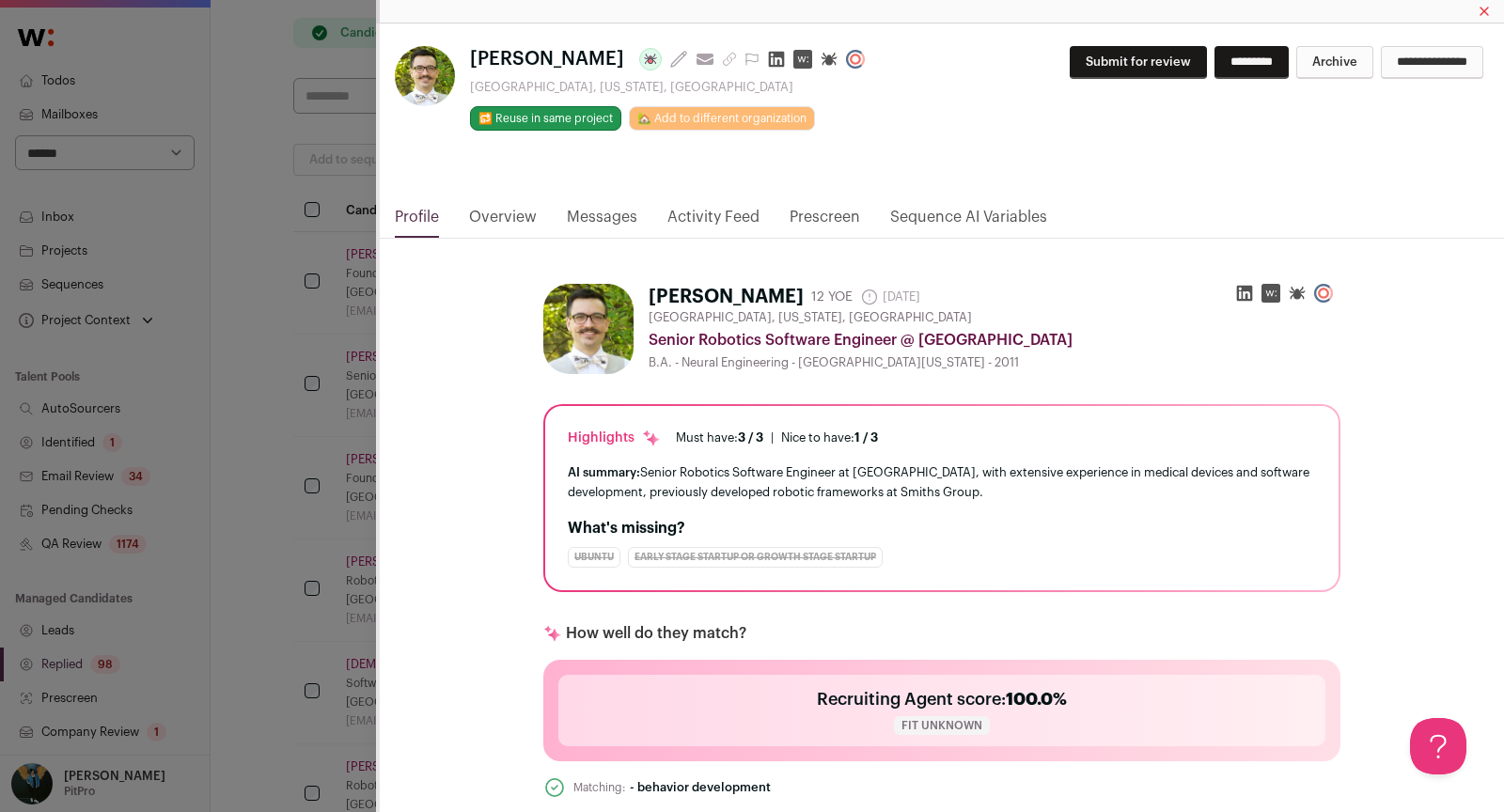
click at [189, 367] on div "[PERSON_NAME] Last update: [DATE] View most recent conversation in Front [GEOGR…" at bounding box center [752, 406] width 1504 height 812
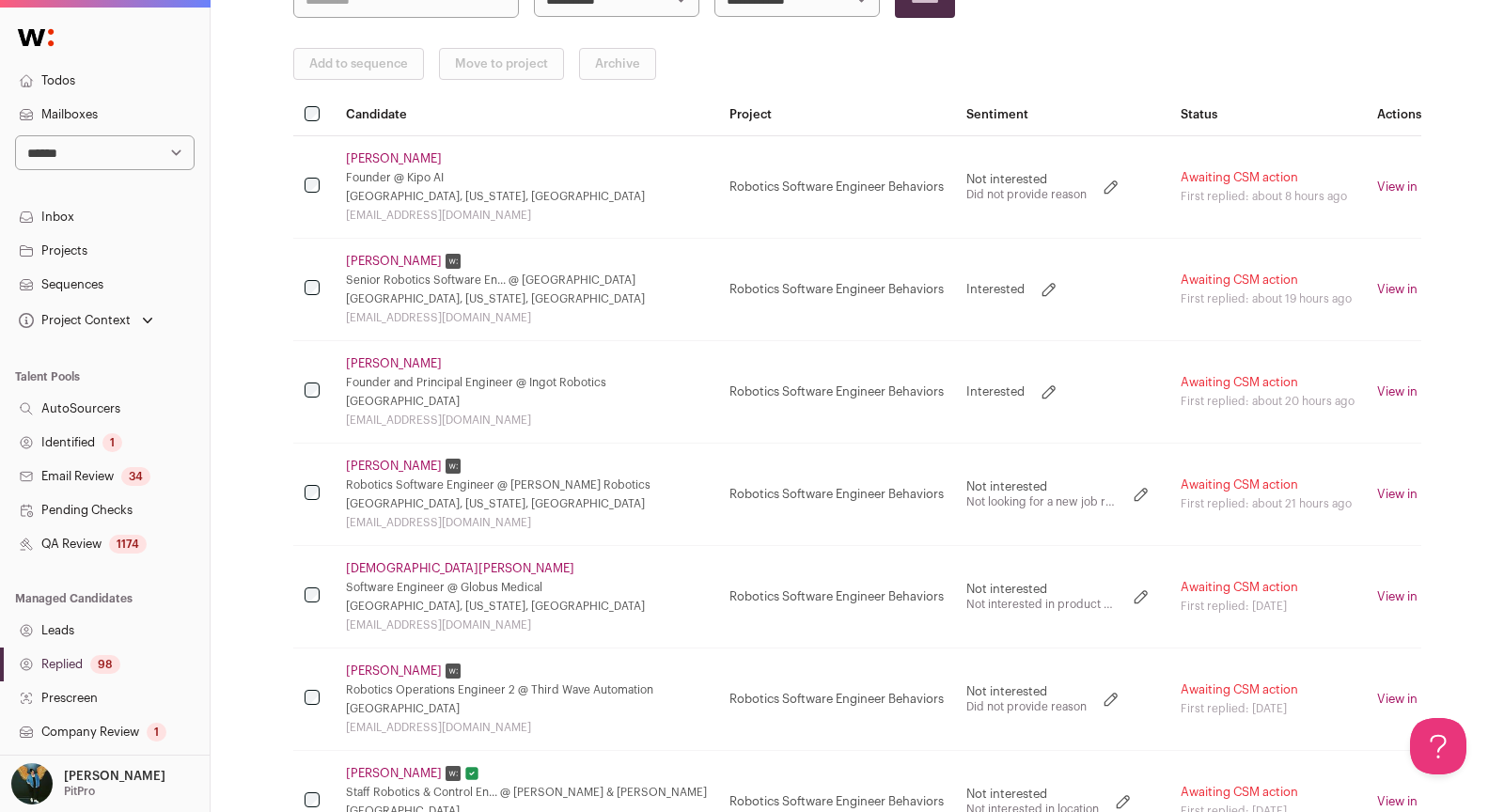
scroll to position [323, 0]
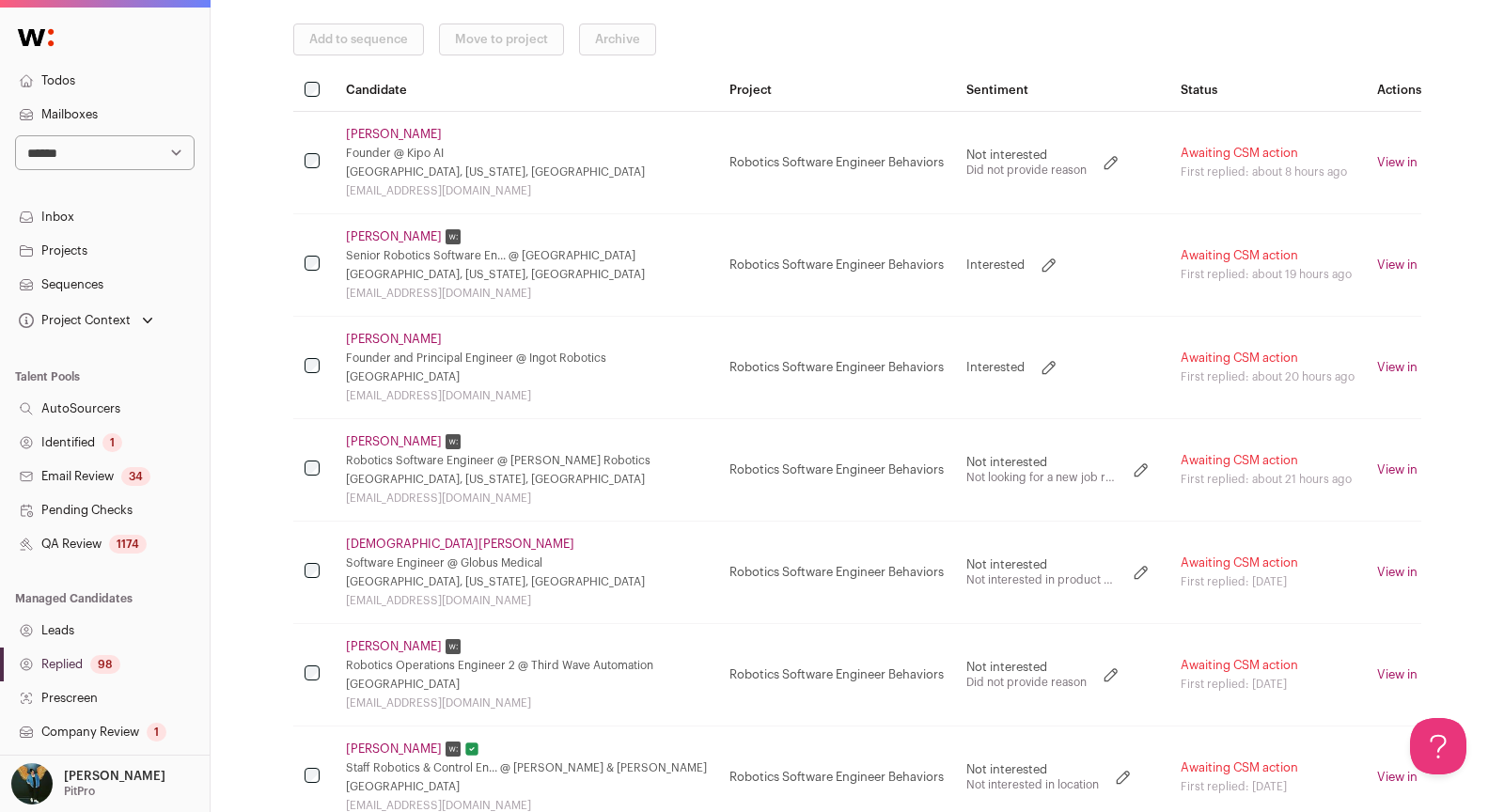
click at [381, 132] on link "[PERSON_NAME]" at bounding box center [394, 135] width 96 height 15
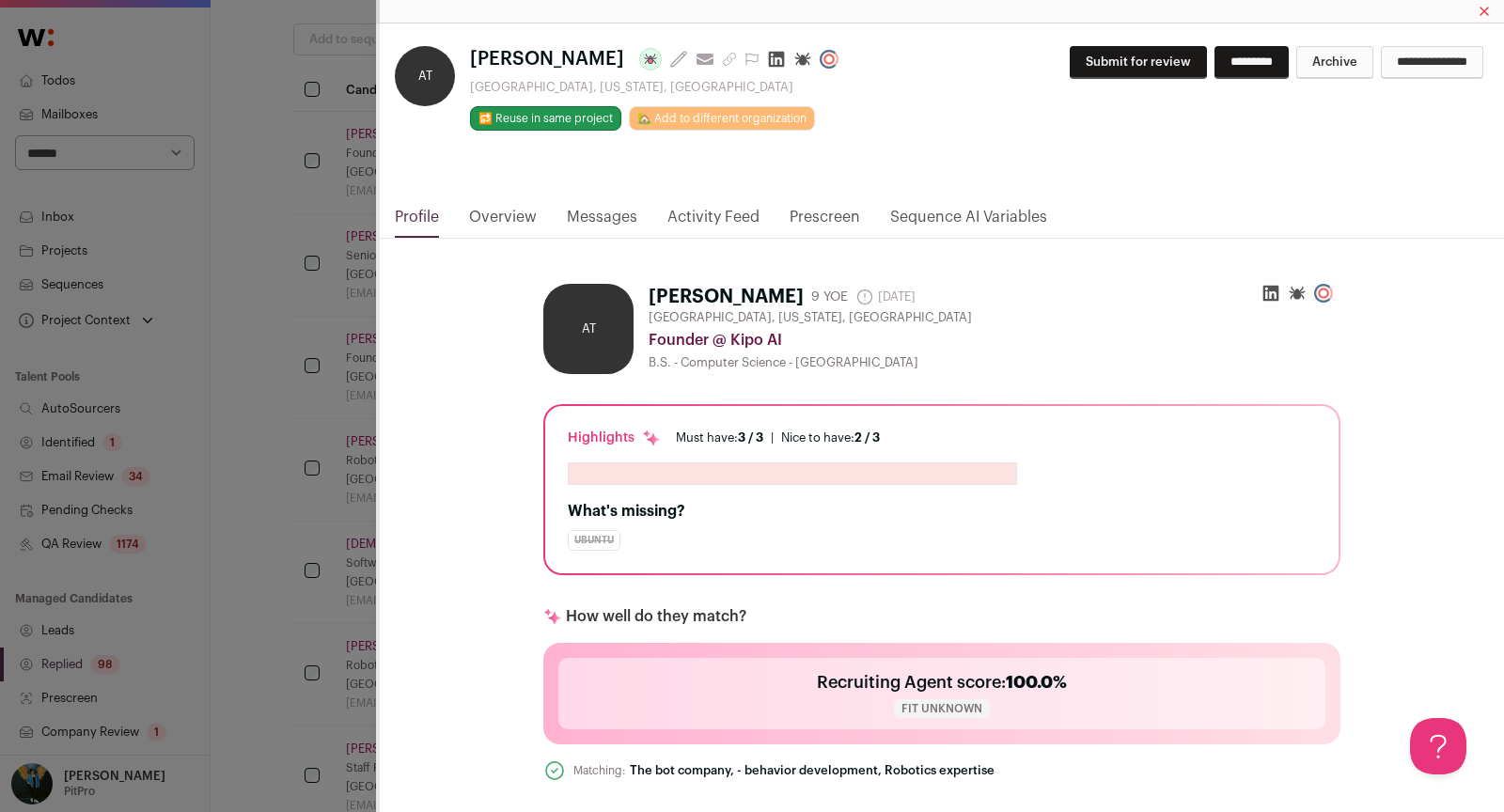
click at [606, 214] on link "Messages" at bounding box center [601, 222] width 70 height 32
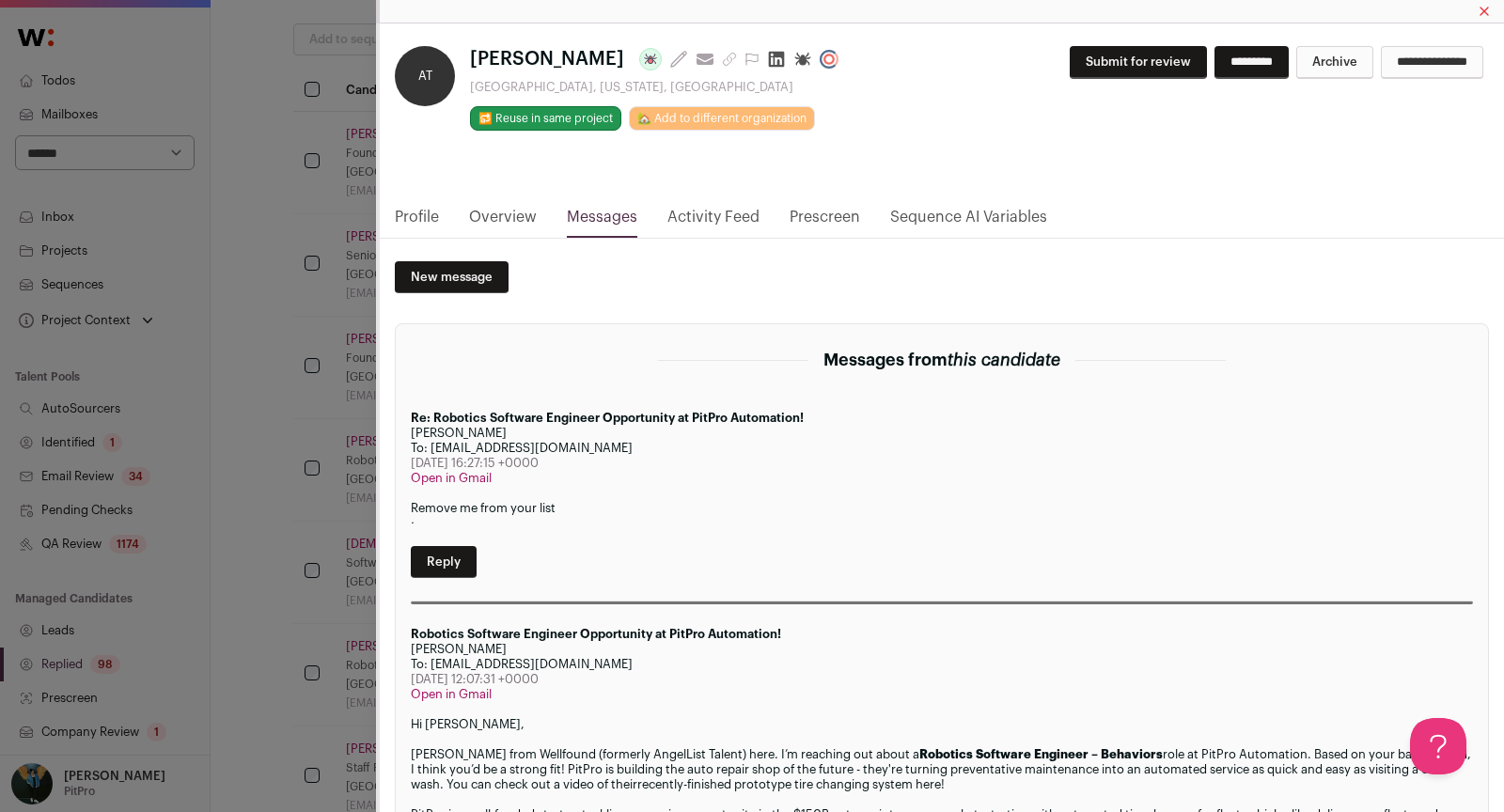
click at [265, 290] on div "AT [PERSON_NAME] Last update: [DATE] View most recent conversation in Front [GE…" at bounding box center [752, 406] width 1504 height 812
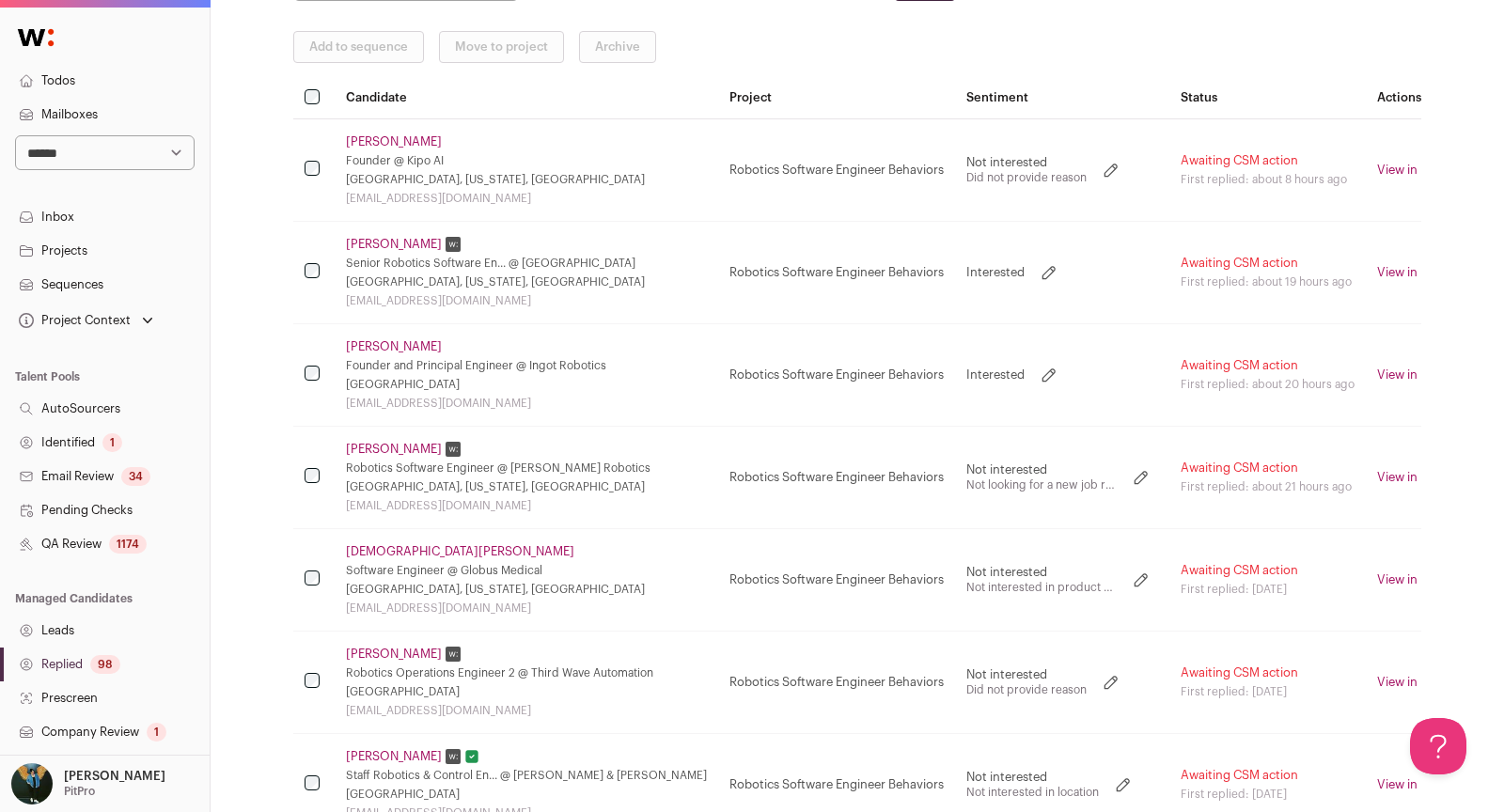
scroll to position [312, 0]
click at [386, 139] on link "[PERSON_NAME]" at bounding box center [394, 144] width 96 height 15
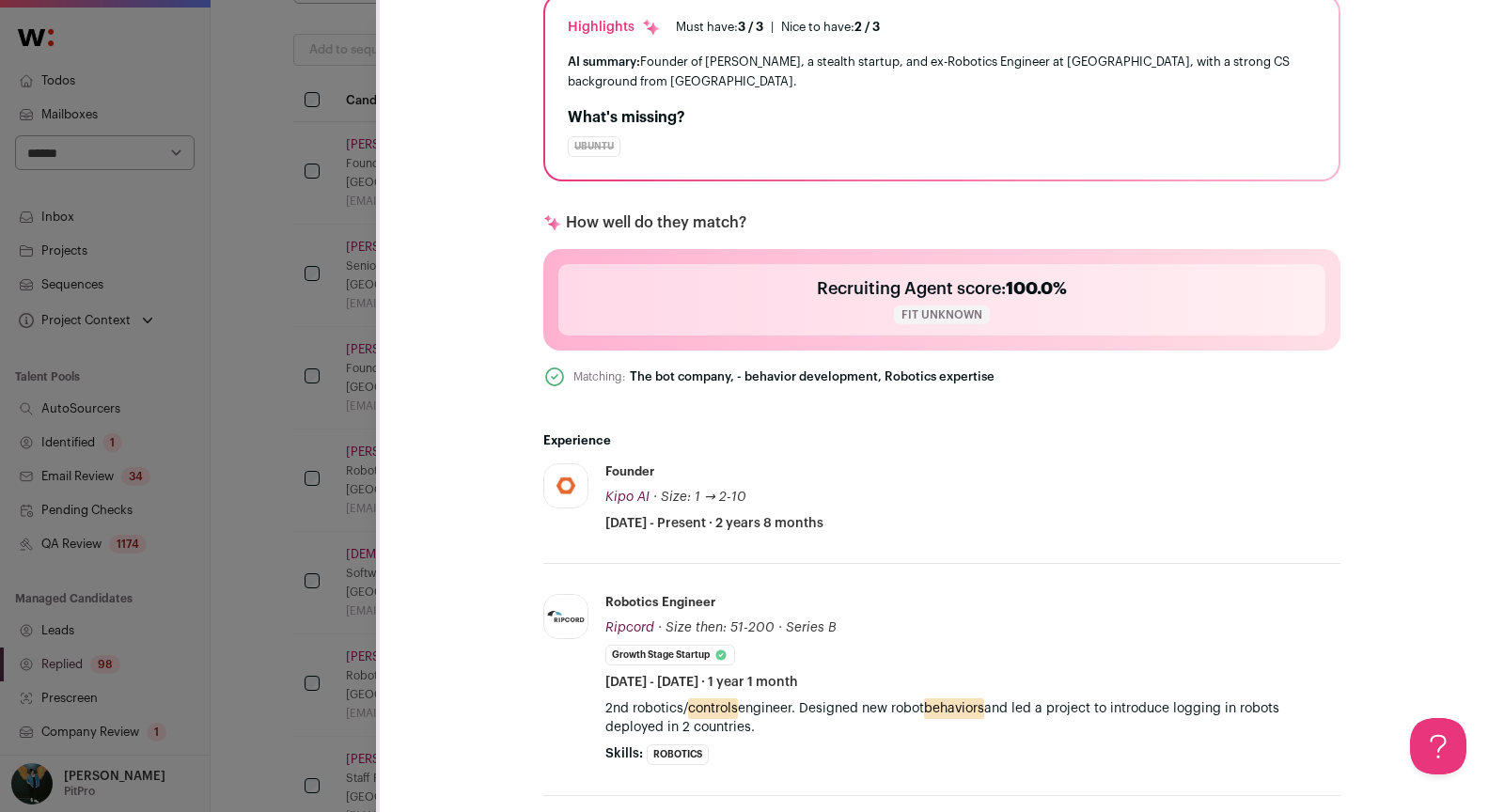
scroll to position [471, 0]
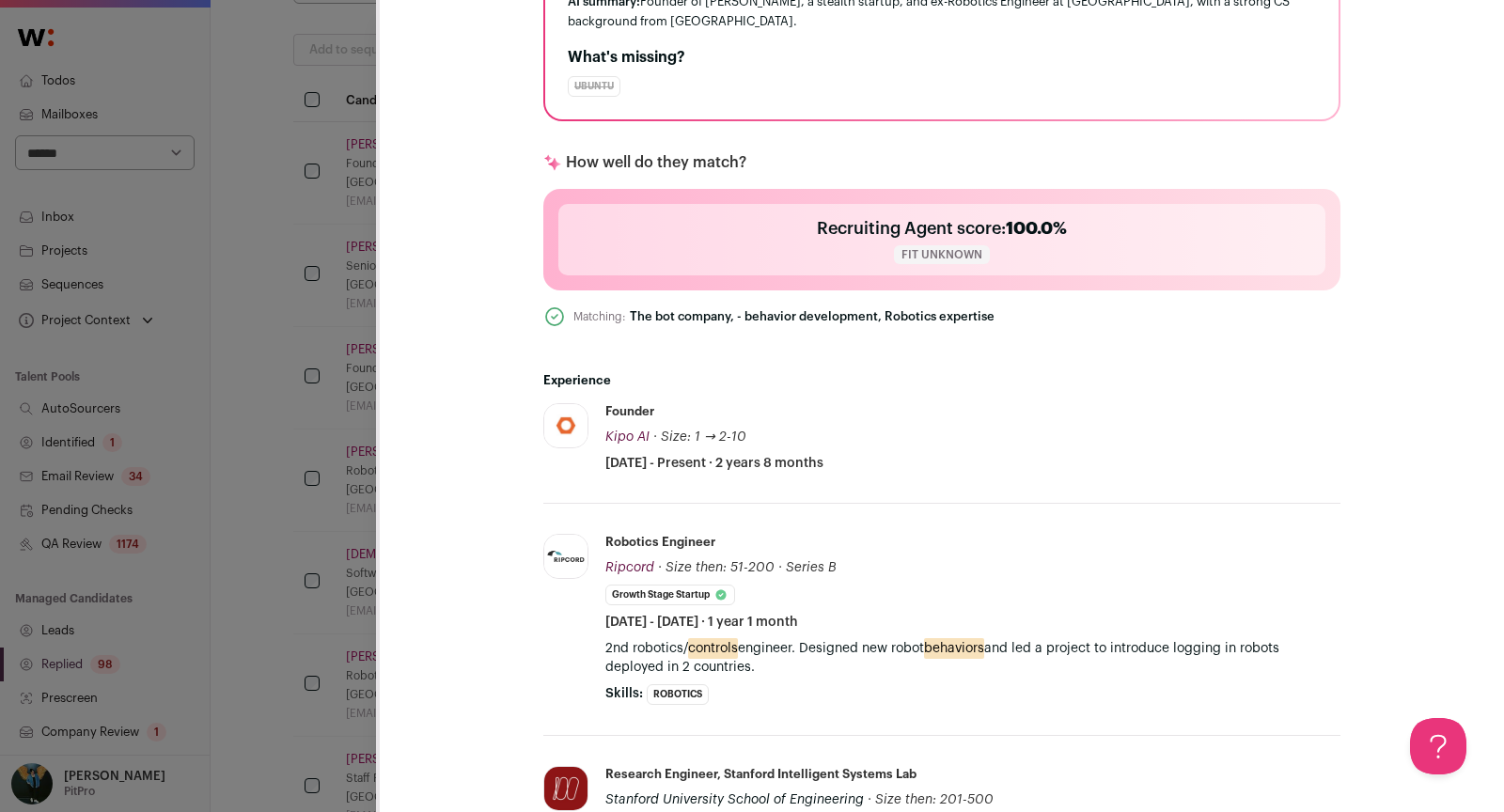
click at [275, 333] on div "AT [PERSON_NAME] Last update: [DATE] View most recent conversation in Front [GE…" at bounding box center [752, 406] width 1504 height 812
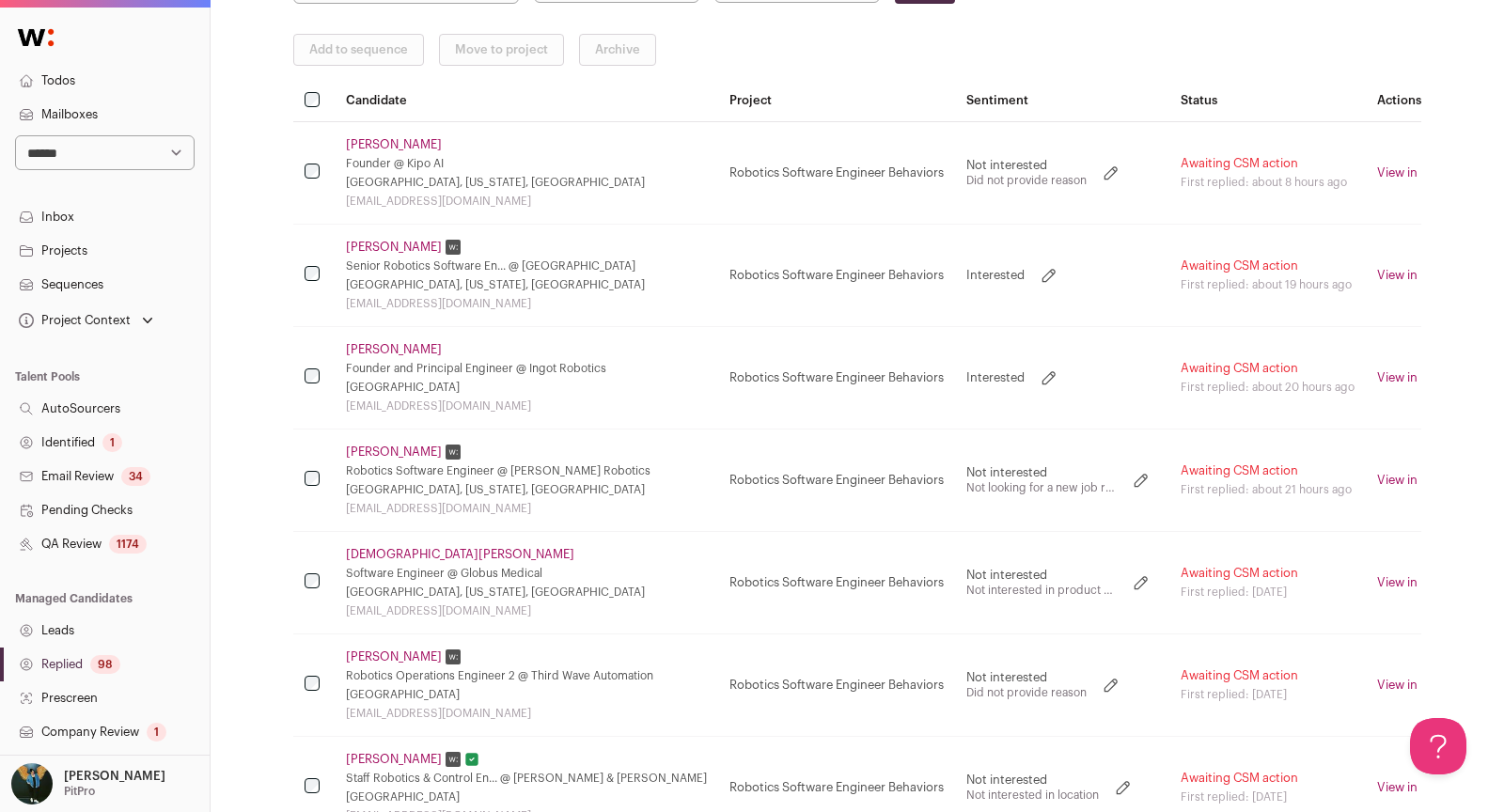
click at [102, 275] on link "Sequences" at bounding box center [105, 284] width 210 height 34
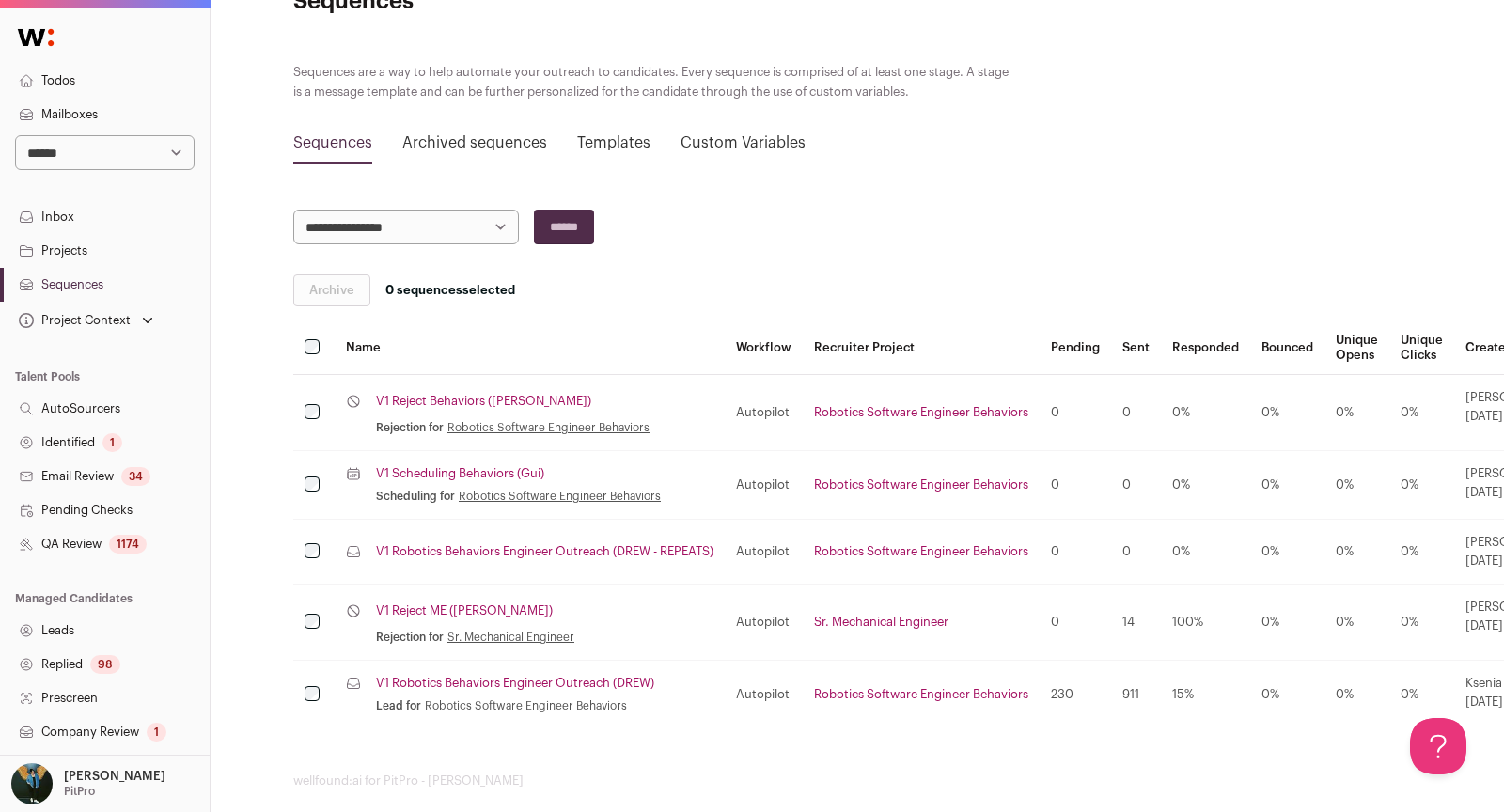
scroll to position [98, 0]
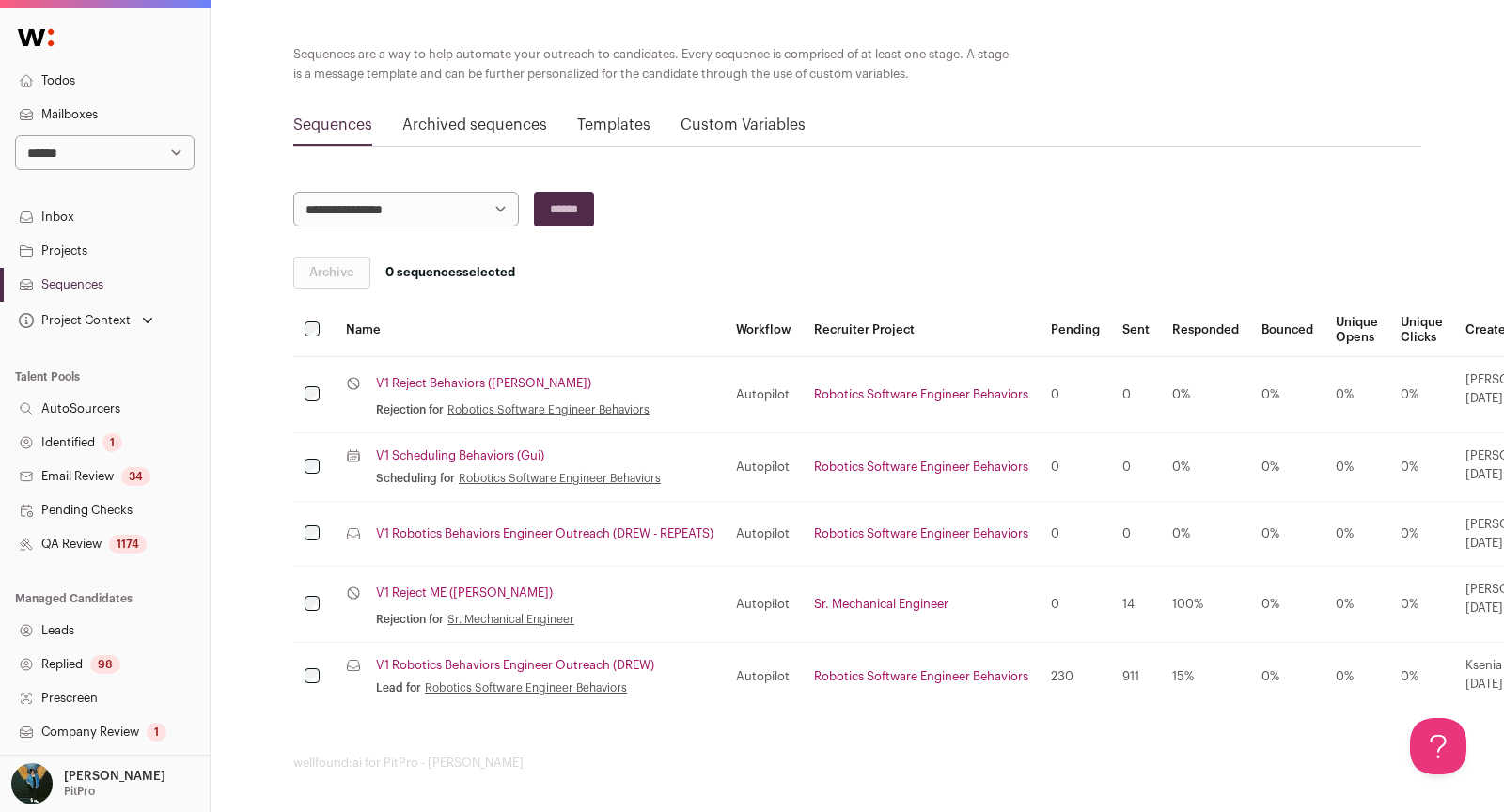
click at [482, 659] on link "V1 Robotics Behaviors Engineer Outreach (DREW)" at bounding box center [515, 666] width 278 height 15
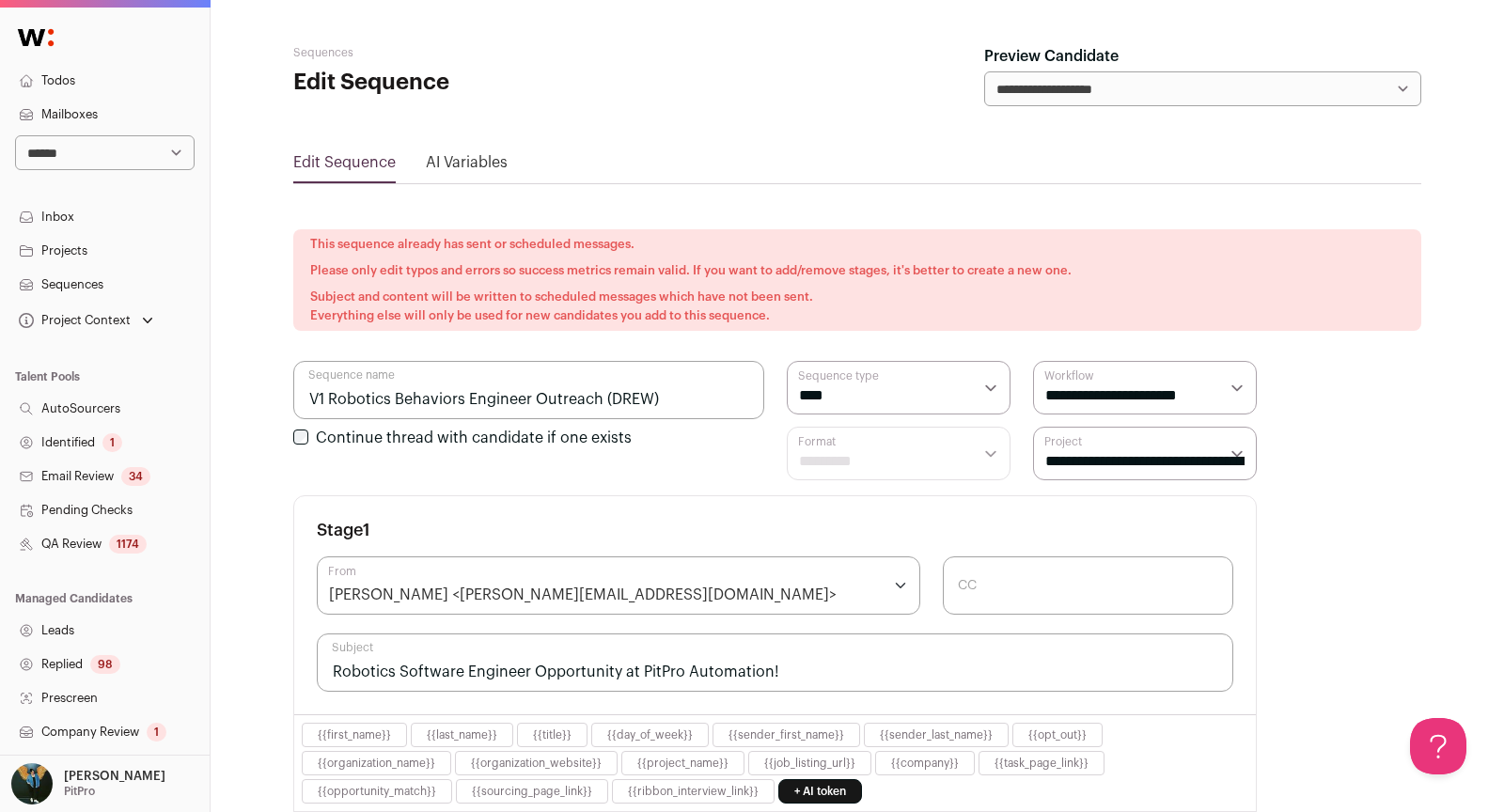
click at [89, 225] on link "Inbox" at bounding box center [105, 217] width 210 height 34
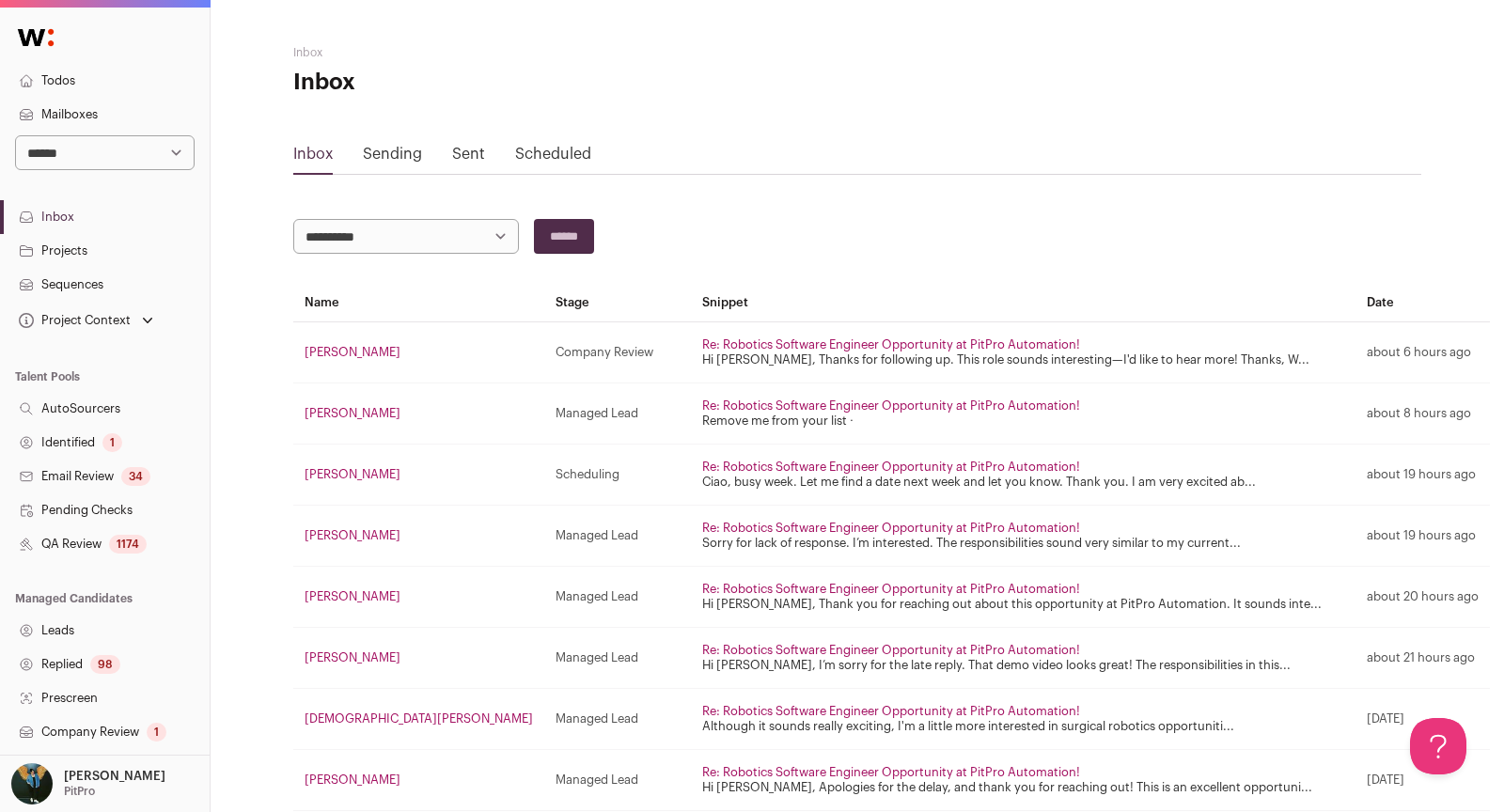
click at [352, 349] on link "[PERSON_NAME]" at bounding box center [353, 352] width 96 height 13
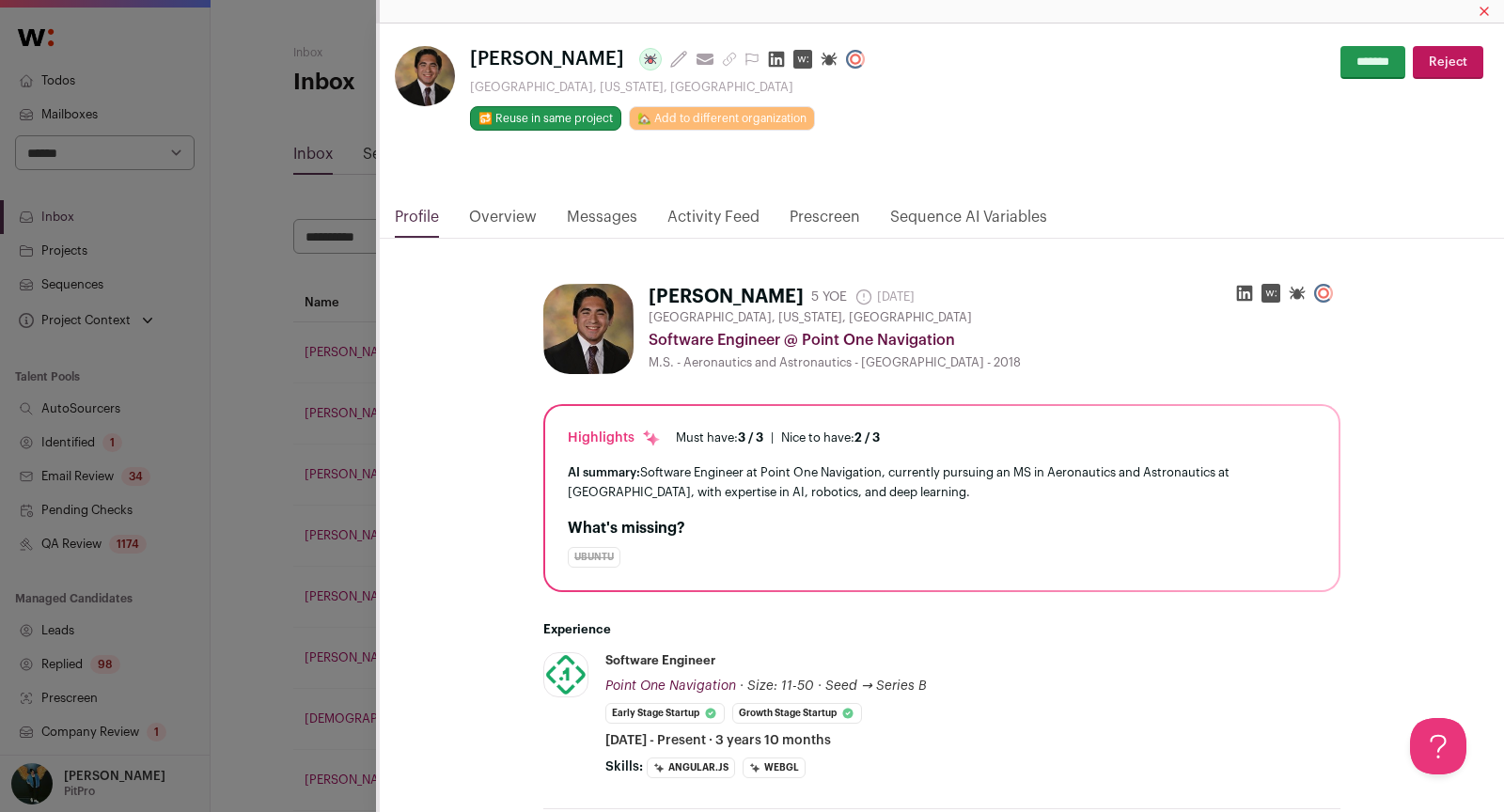
click at [316, 434] on div "[PERSON_NAME] Last update: [DATE] View most recent conversation in Front [GEOGR…" at bounding box center [752, 406] width 1504 height 812
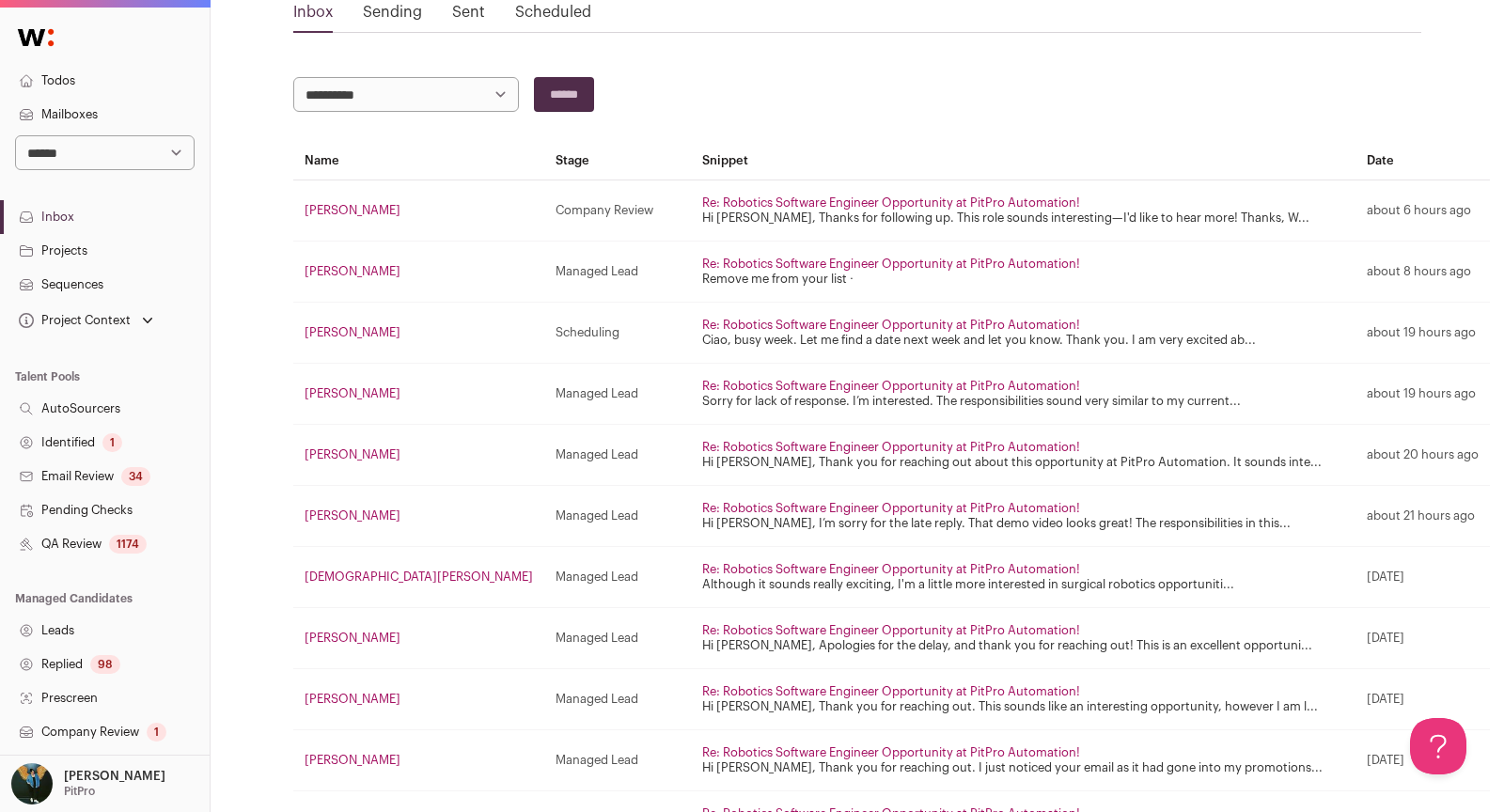
scroll to position [143, 0]
click at [331, 330] on link "[PERSON_NAME]" at bounding box center [353, 331] width 96 height 13
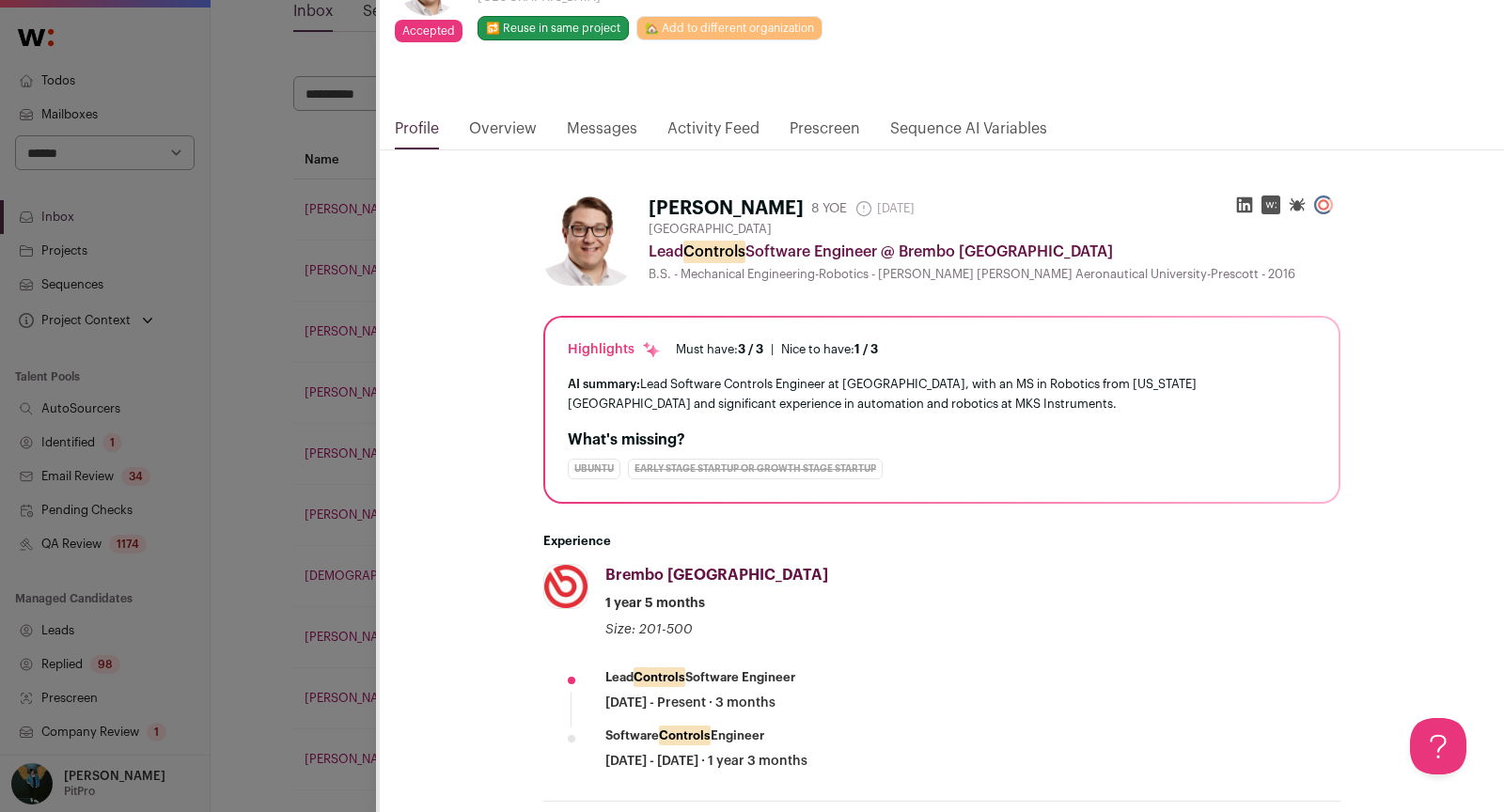
scroll to position [0, 0]
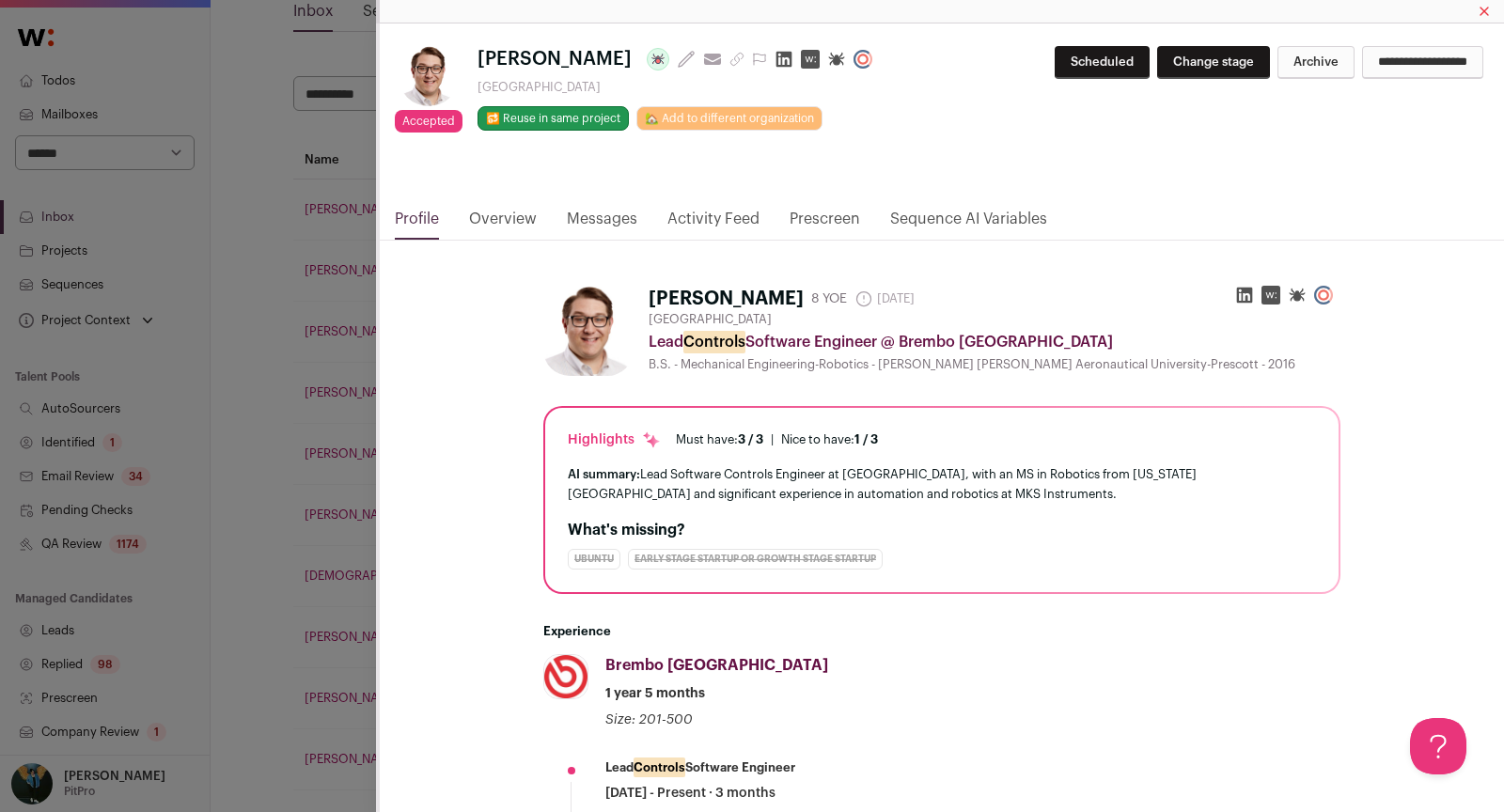
click at [604, 222] on link "Messages" at bounding box center [601, 223] width 70 height 32
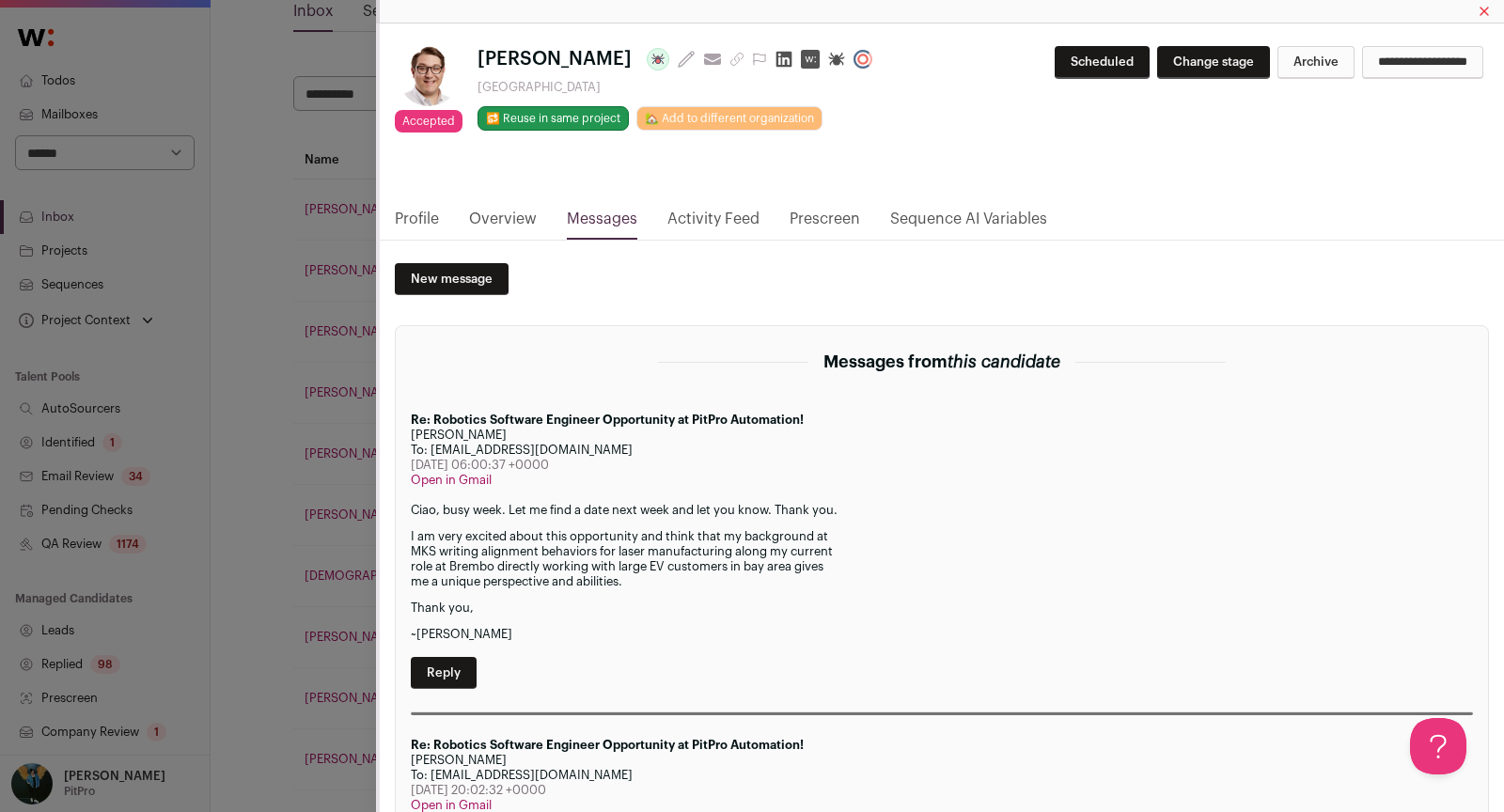
click at [269, 494] on div "Accepted Accepted during Lead Review [PERSON_NAME] Last update: [DATE] View mos…" at bounding box center [752, 406] width 1504 height 812
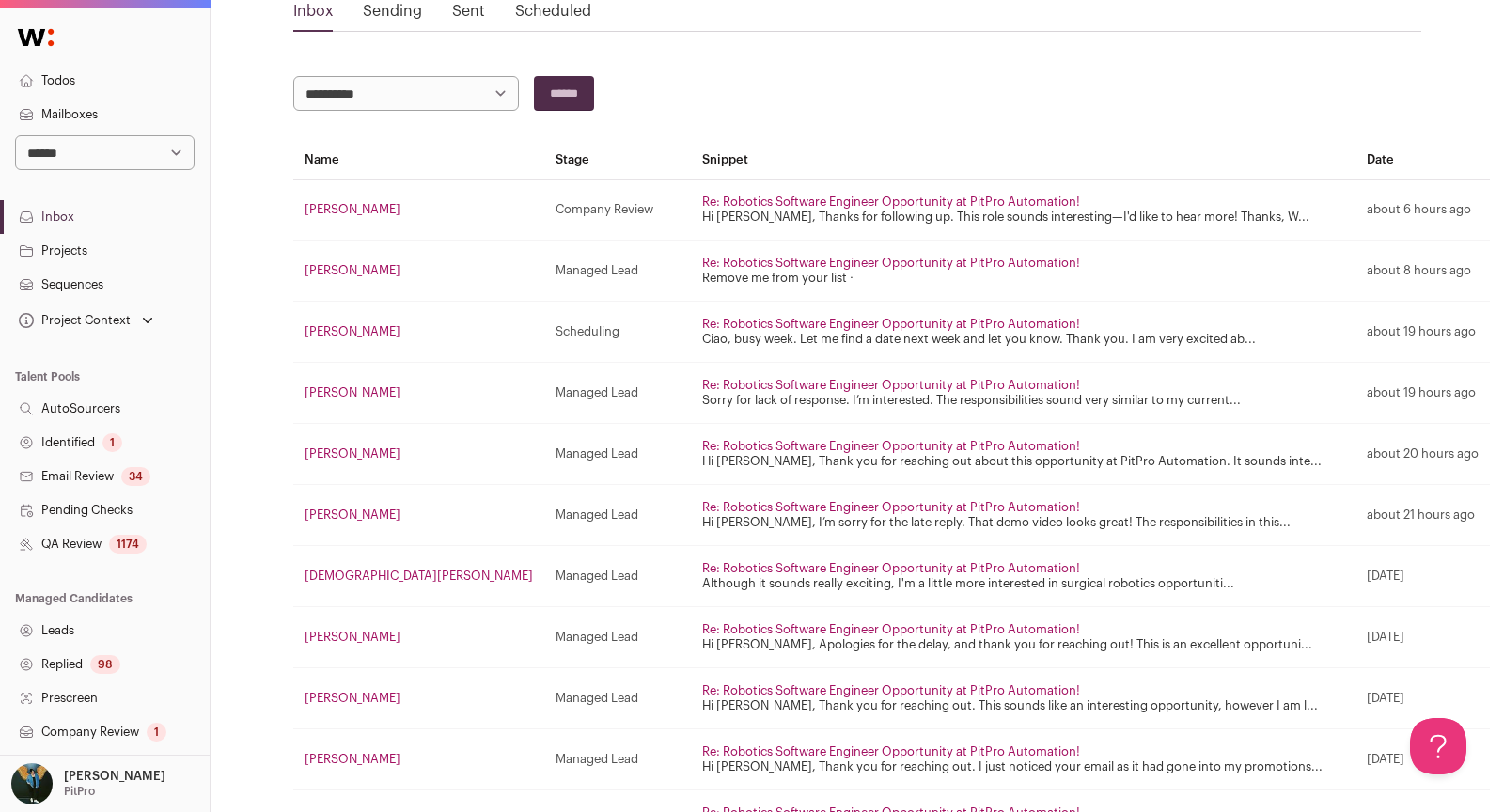
click at [350, 393] on link "[PERSON_NAME]" at bounding box center [353, 392] width 96 height 13
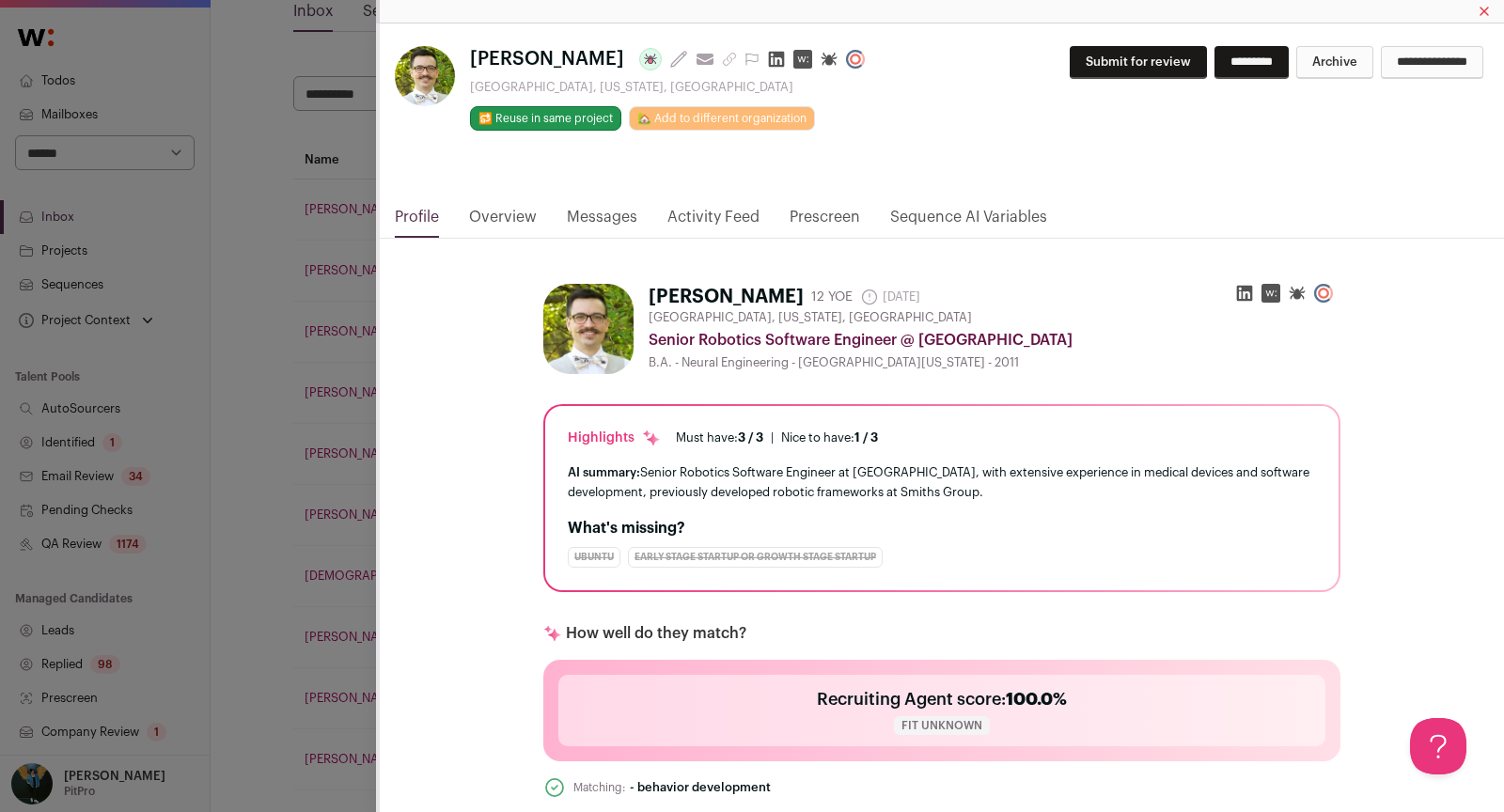
click at [618, 209] on link "Messages" at bounding box center [601, 222] width 70 height 32
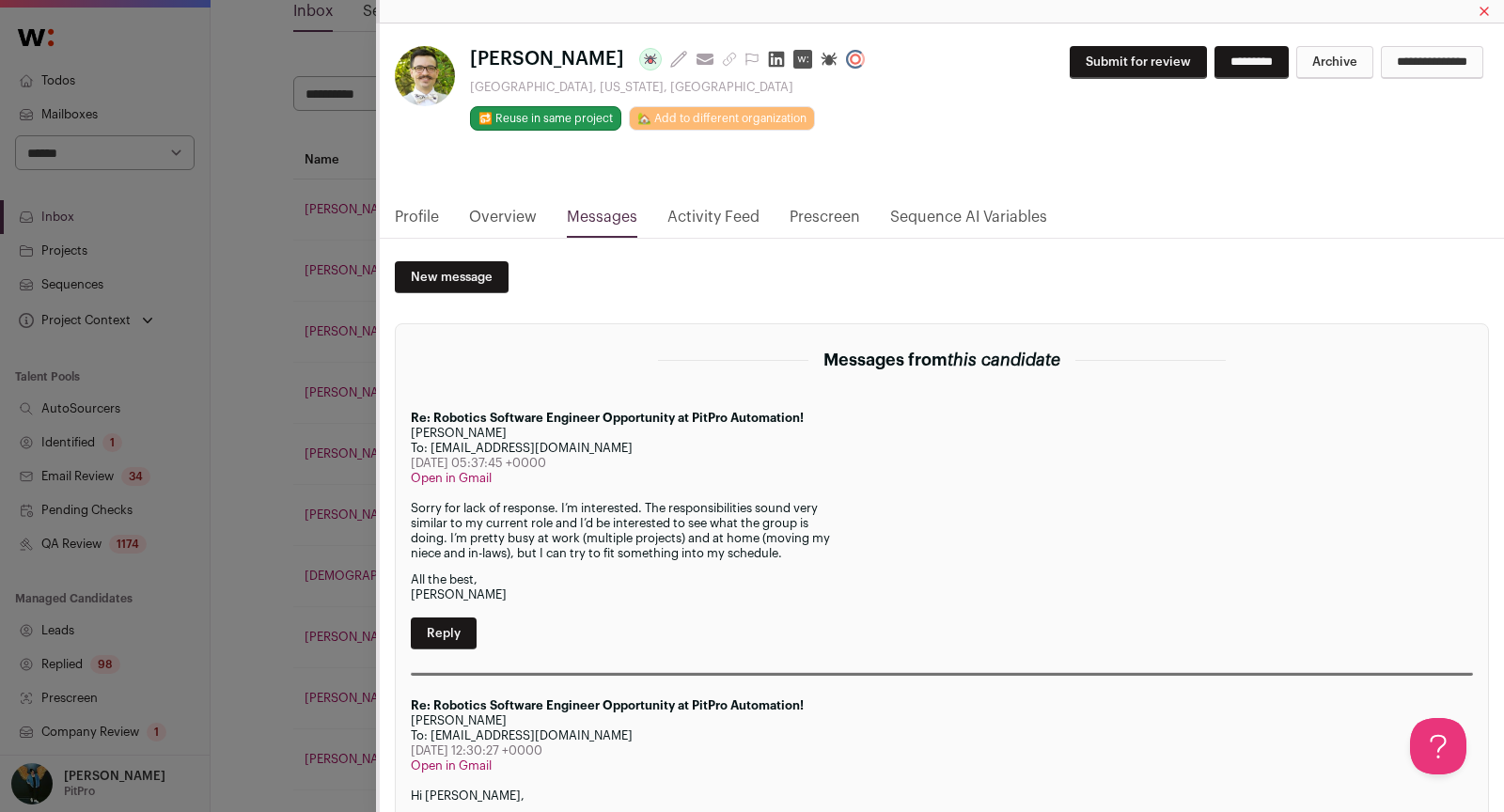
click at [1125, 57] on button "Submit for review" at bounding box center [1138, 63] width 137 height 33
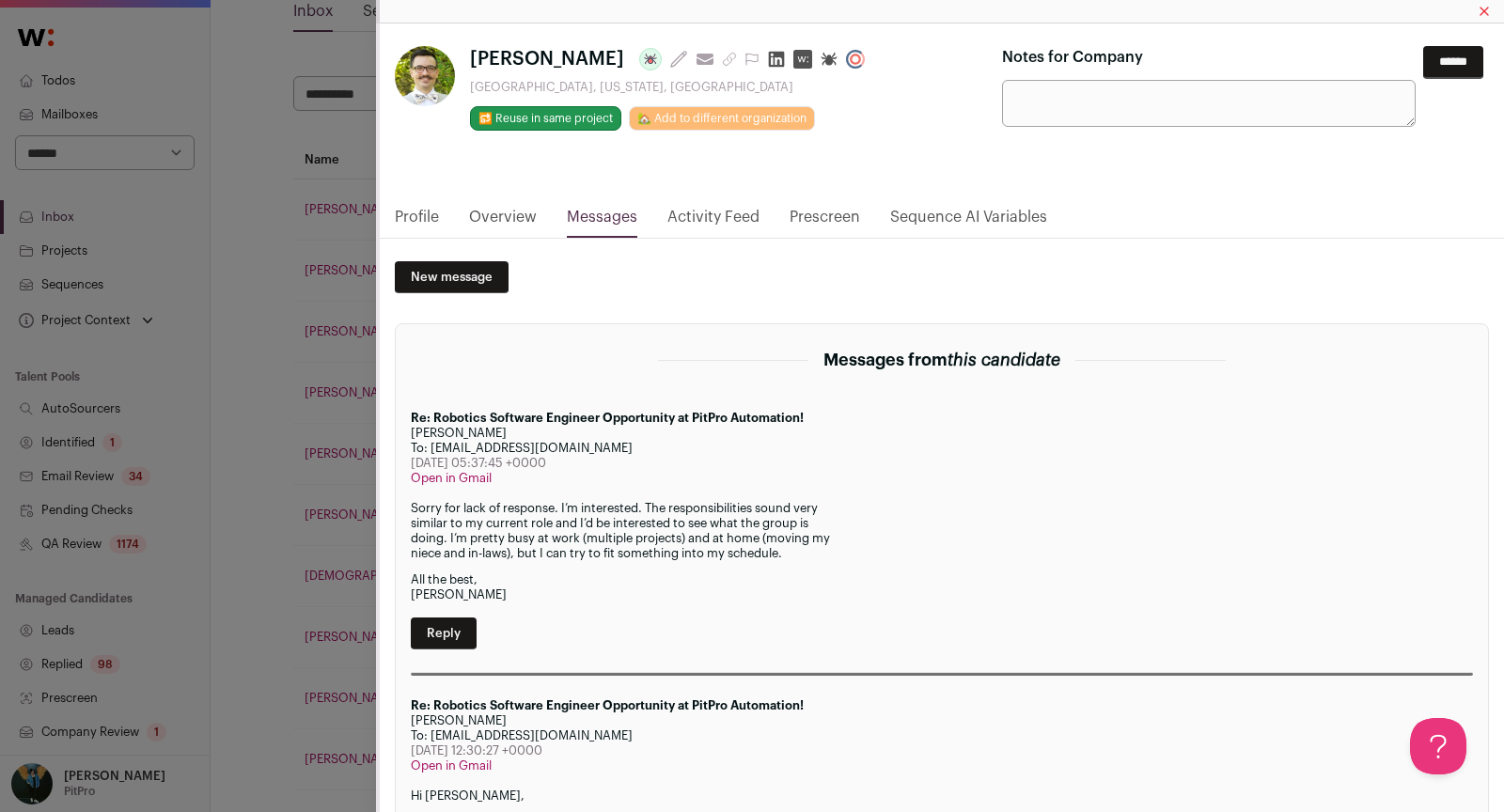
click at [1468, 47] on input "******" at bounding box center [1453, 63] width 60 height 33
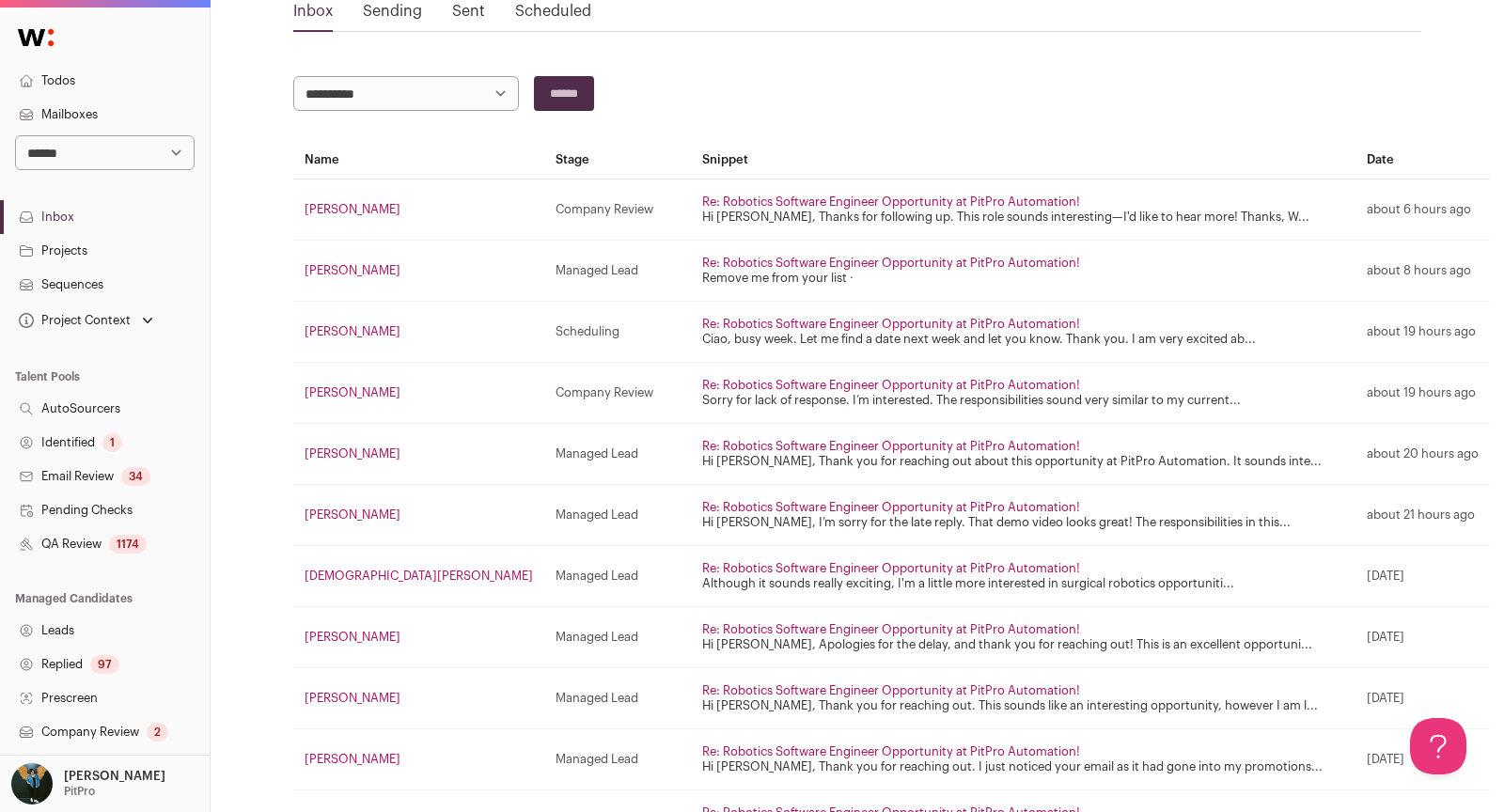
click at [330, 451] on link "[PERSON_NAME]" at bounding box center [353, 453] width 96 height 13
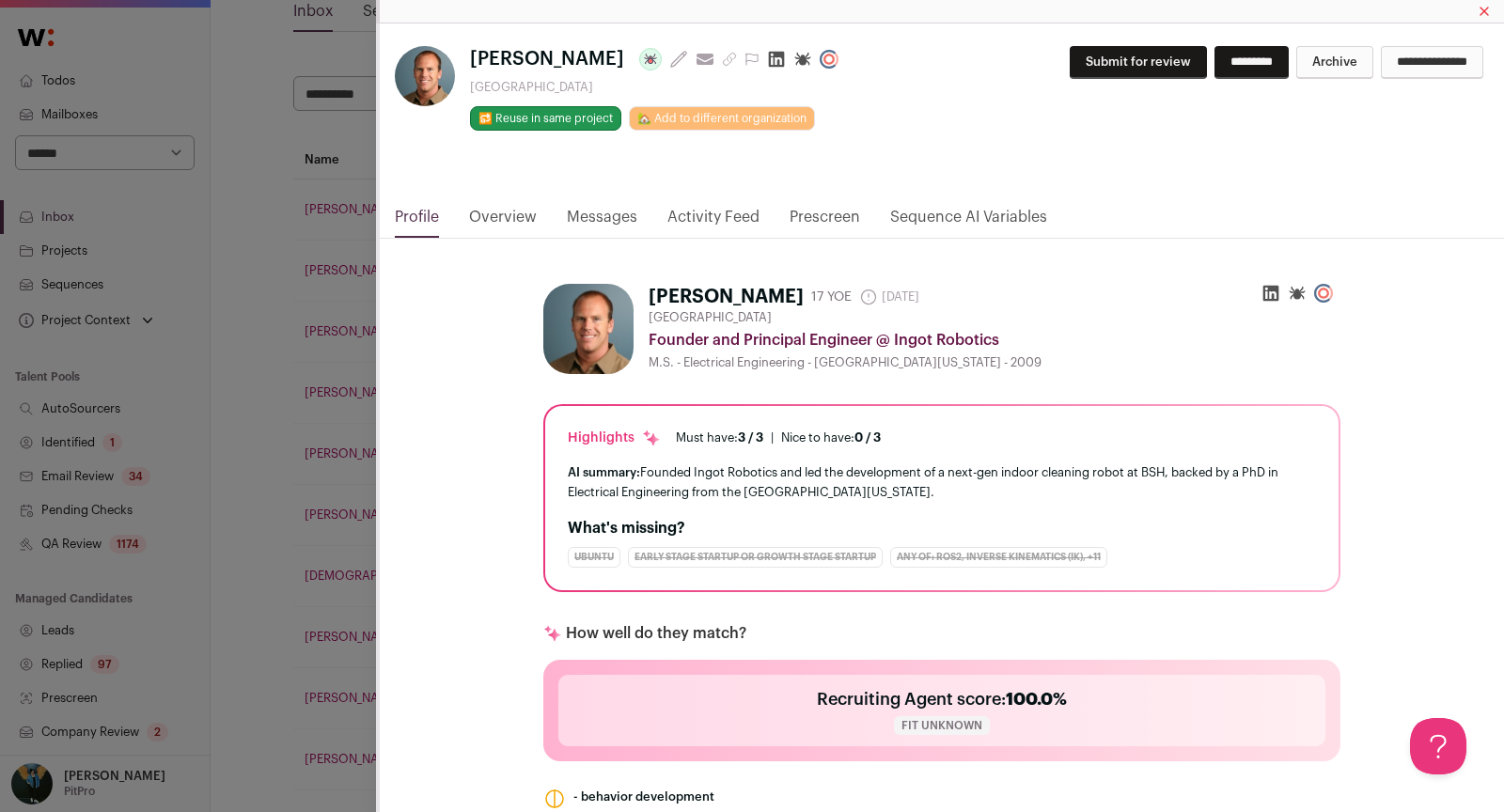
scroll to position [13, 0]
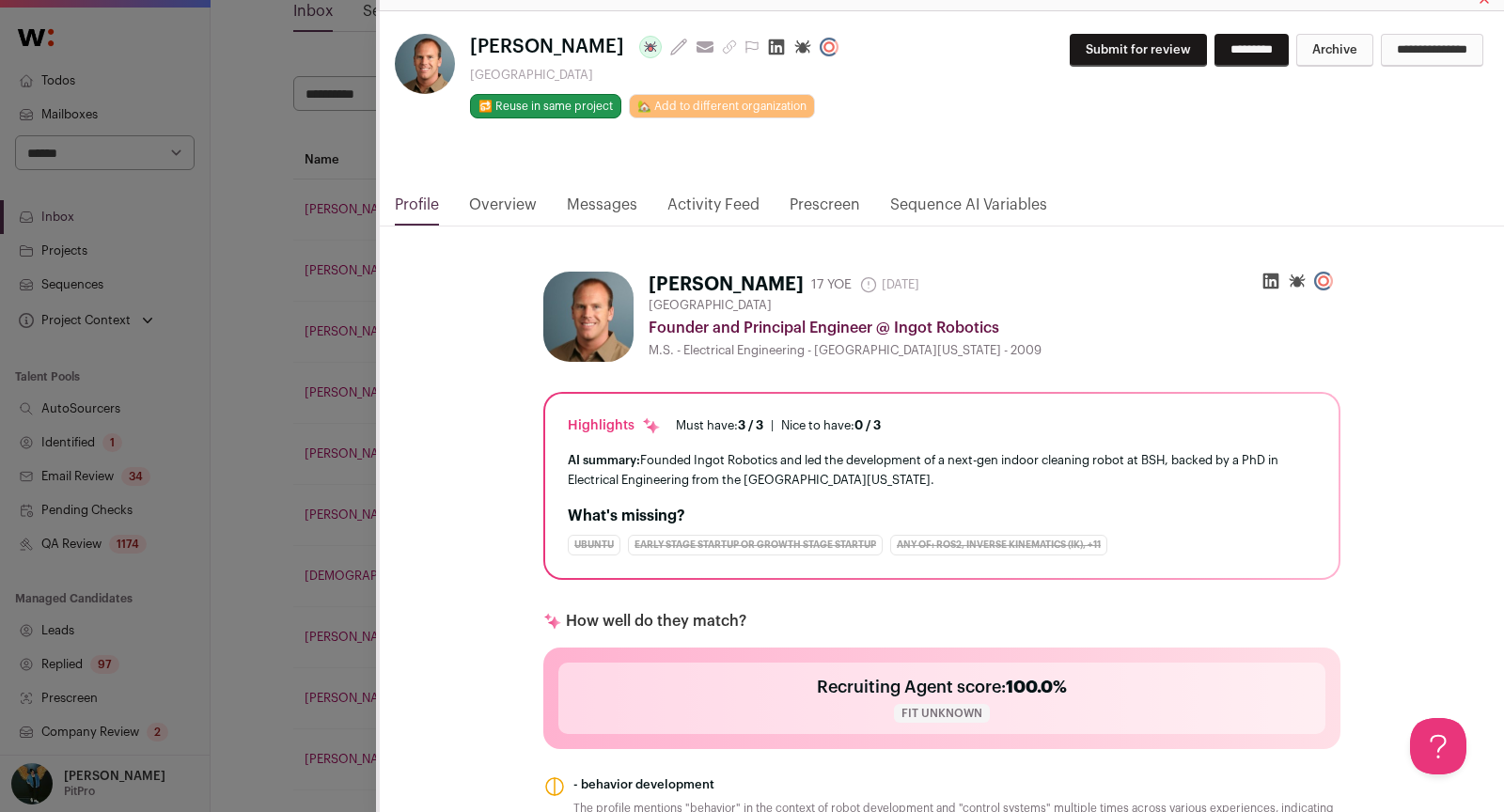
click at [623, 201] on link "Messages" at bounding box center [601, 209] width 70 height 32
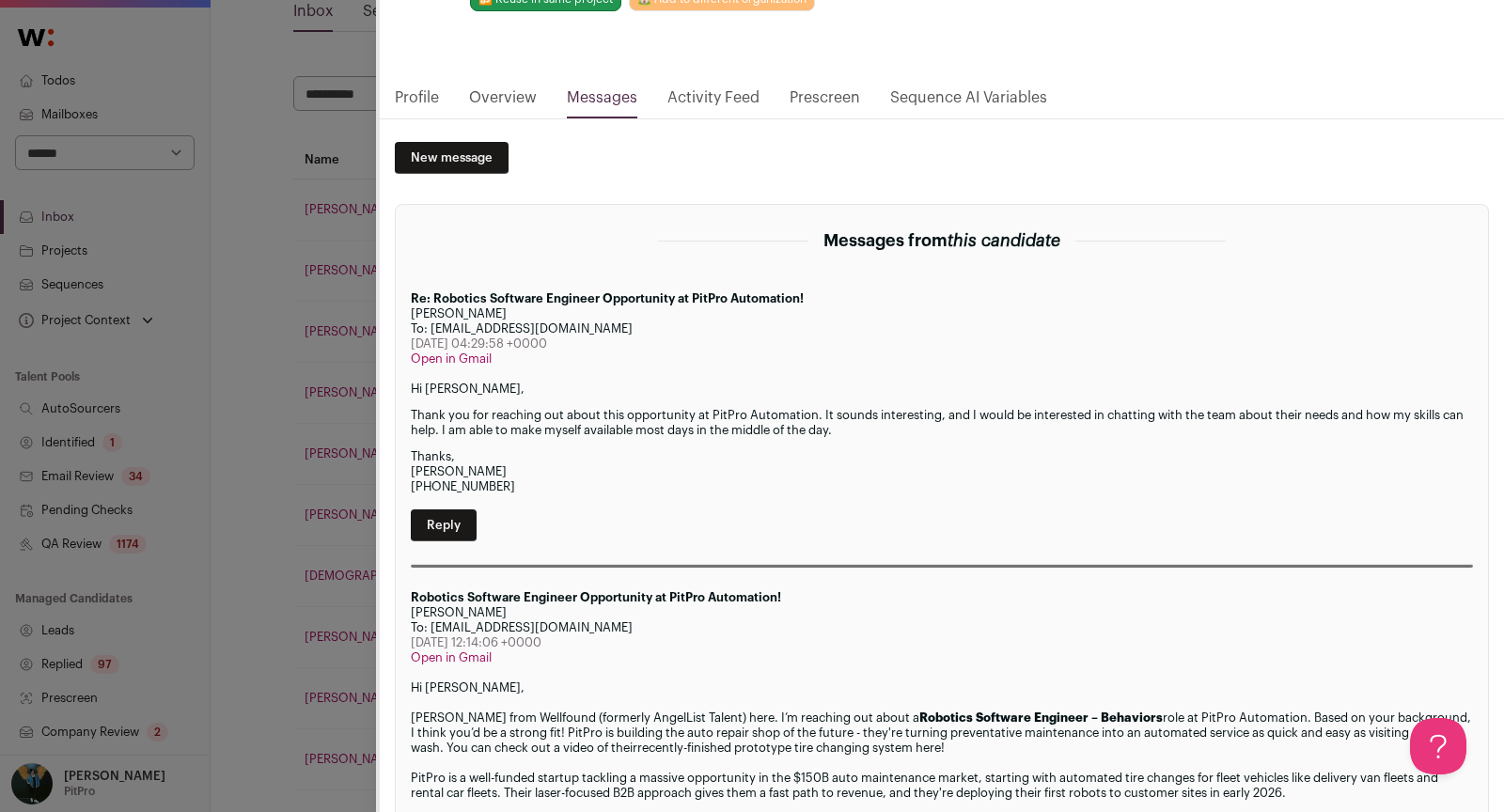
scroll to position [0, 0]
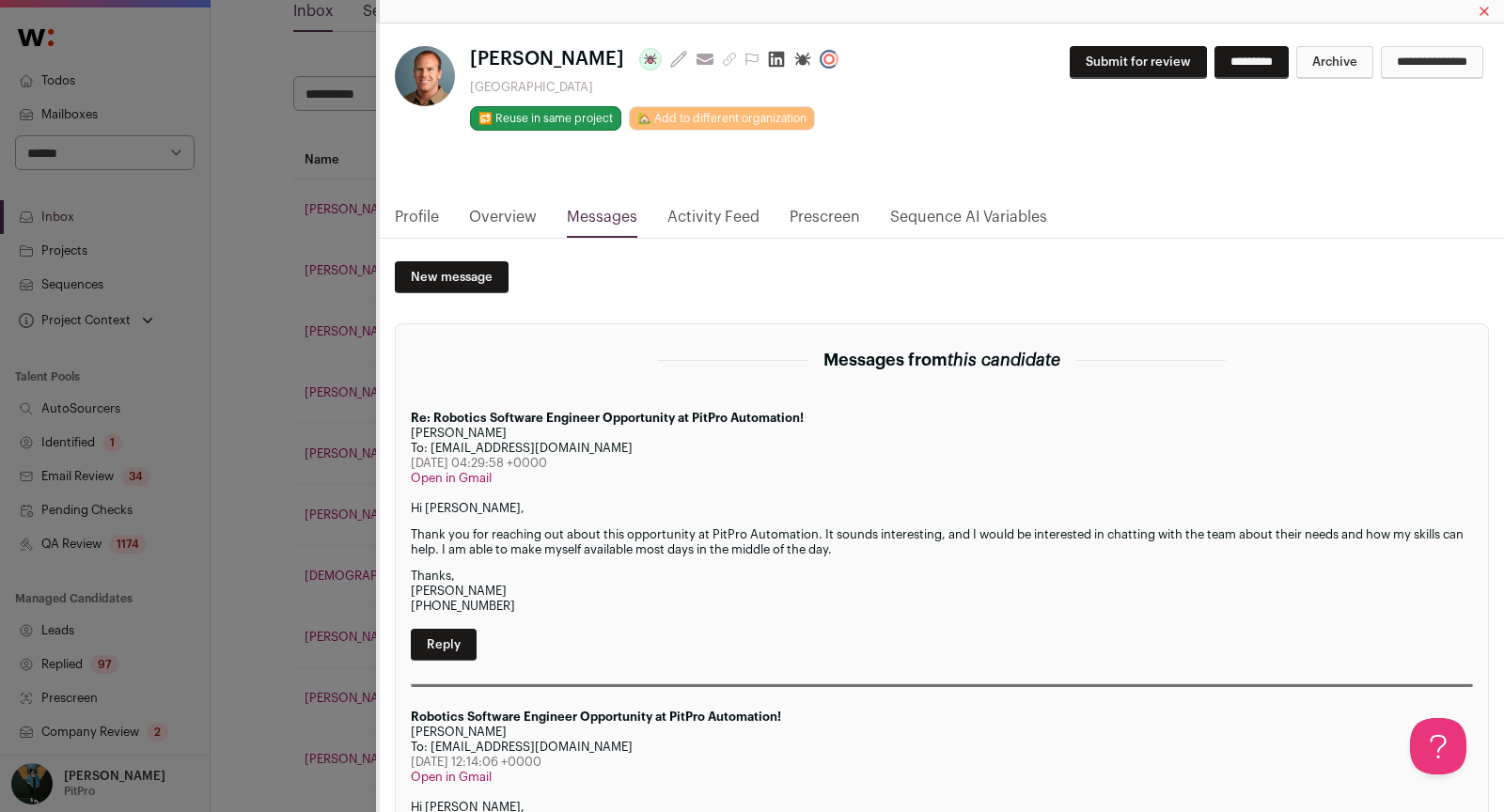
click at [1114, 60] on button "Submit for review" at bounding box center [1138, 63] width 137 height 33
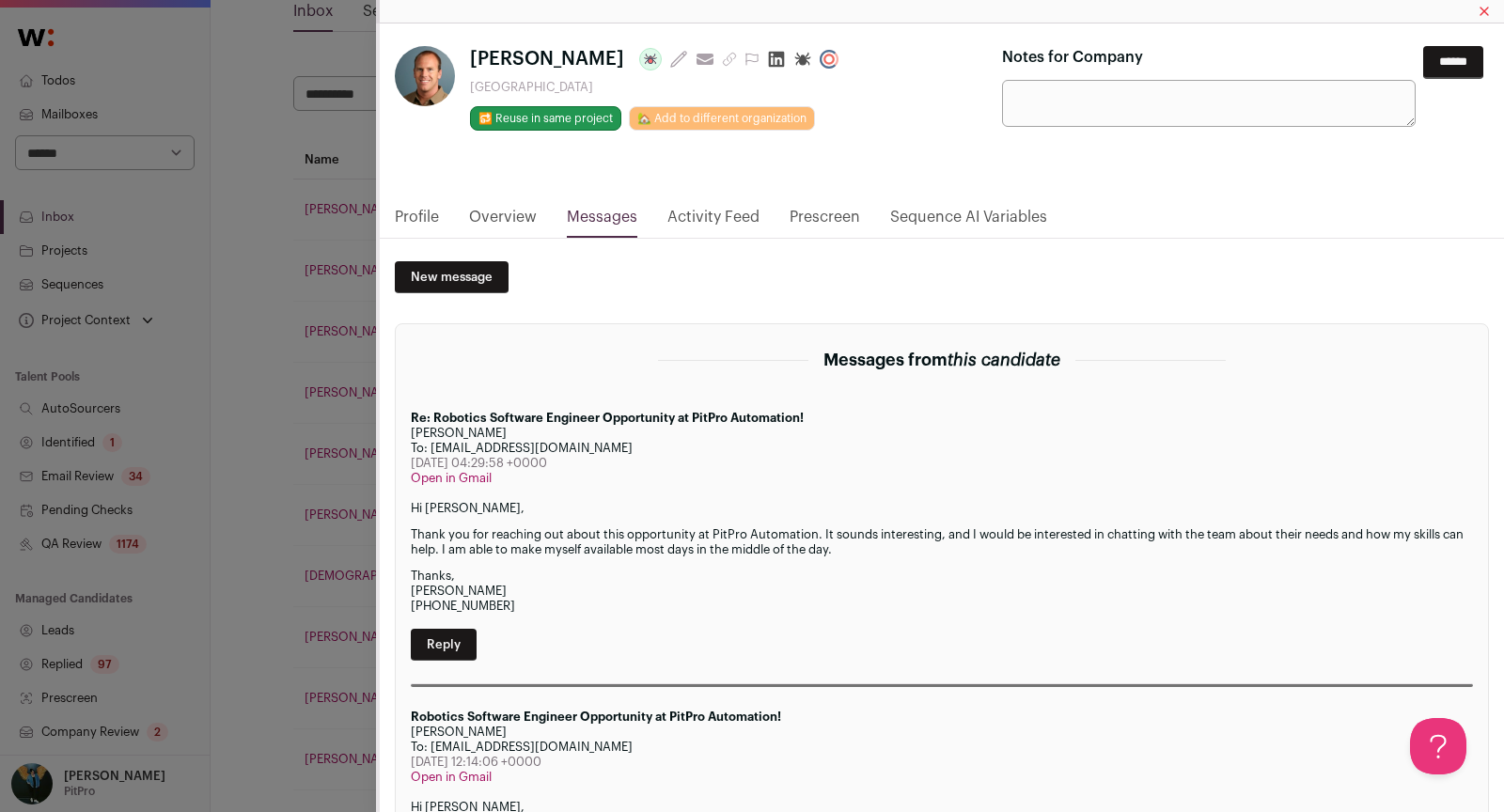
click at [1468, 58] on input "******" at bounding box center [1453, 63] width 60 height 33
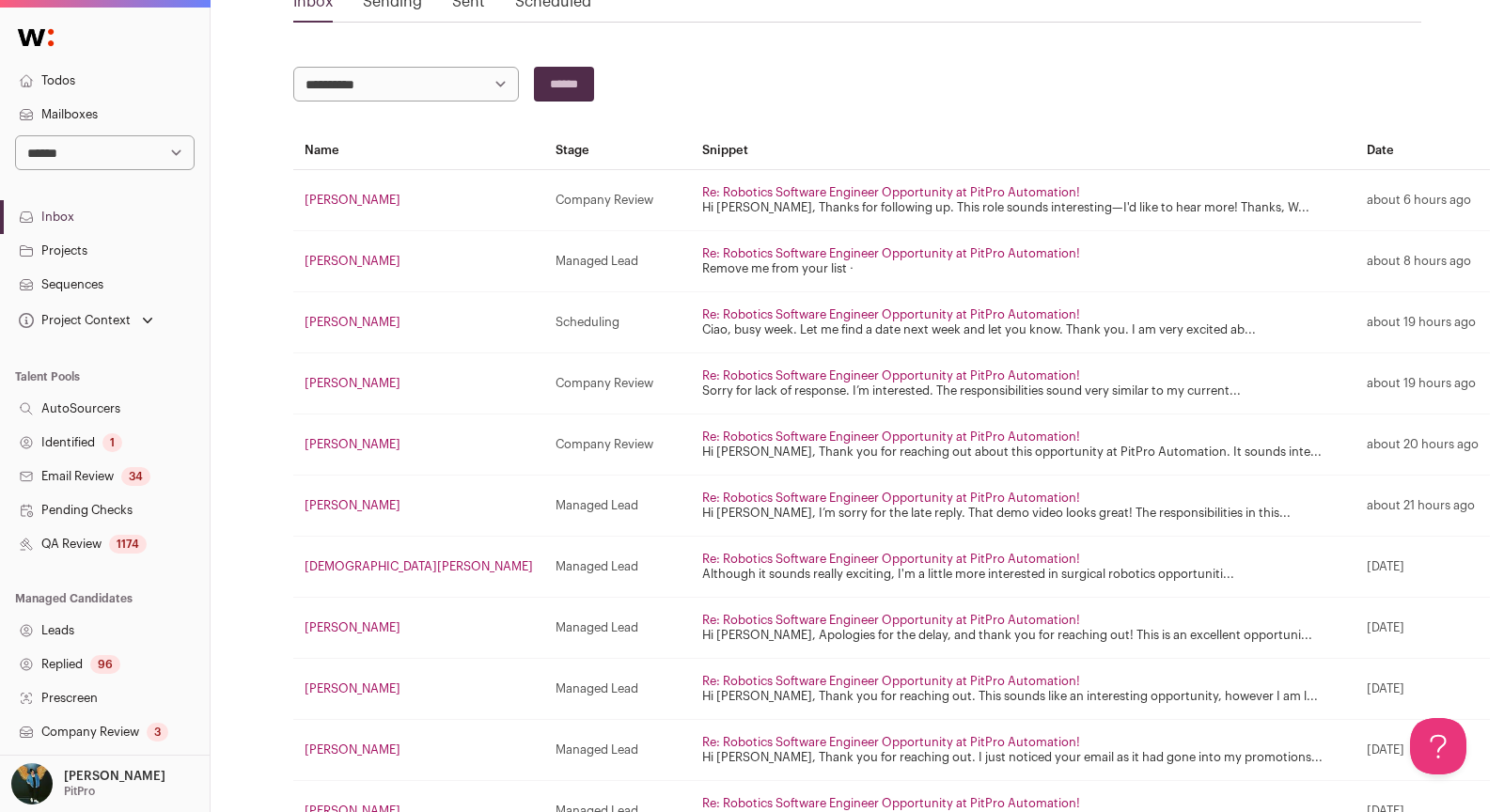
scroll to position [214, 0]
click at [344, 499] on link "[PERSON_NAME]" at bounding box center [353, 503] width 96 height 13
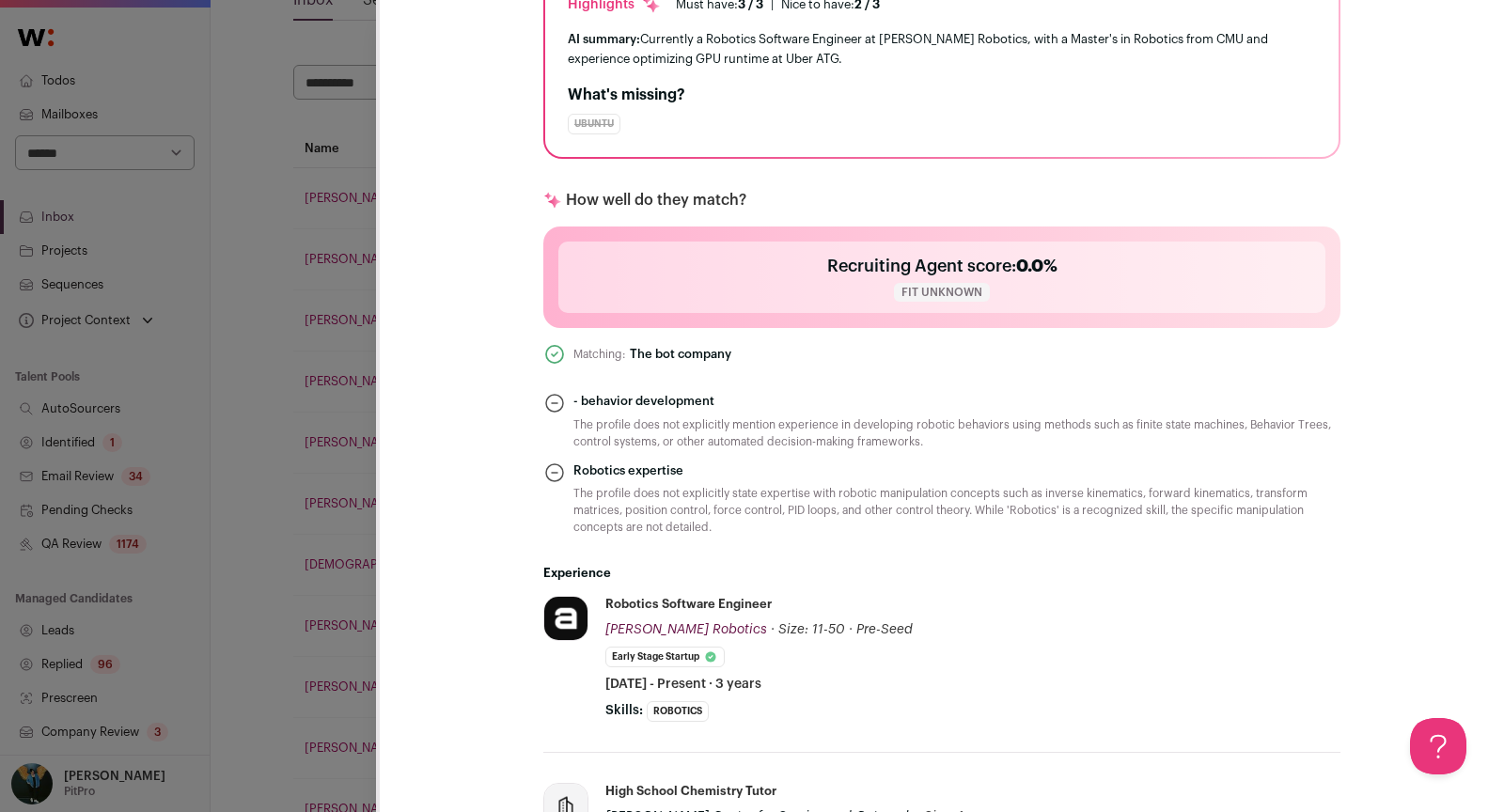
scroll to position [203, 0]
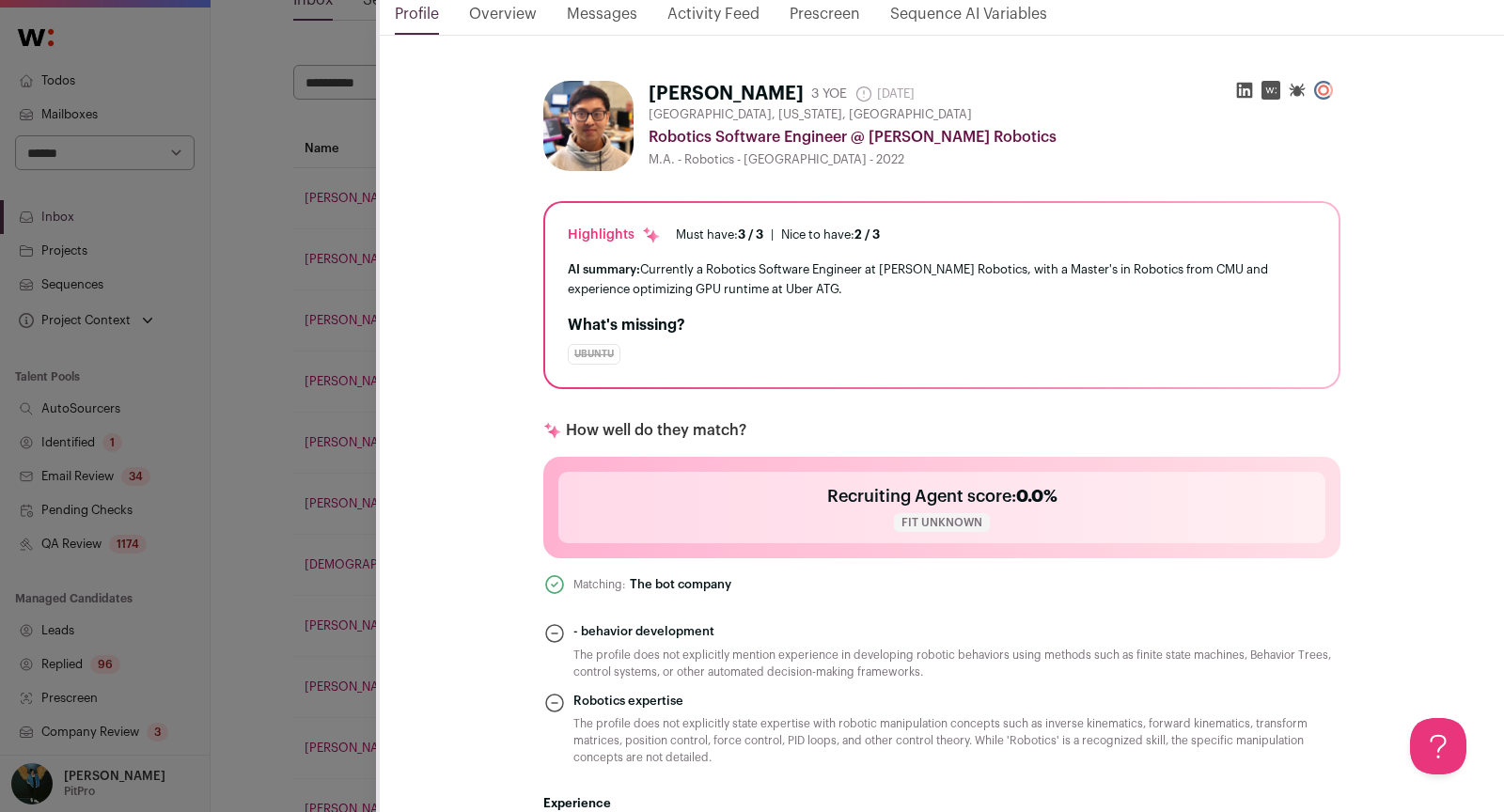
click at [598, 26] on link "Messages" at bounding box center [601, 18] width 70 height 32
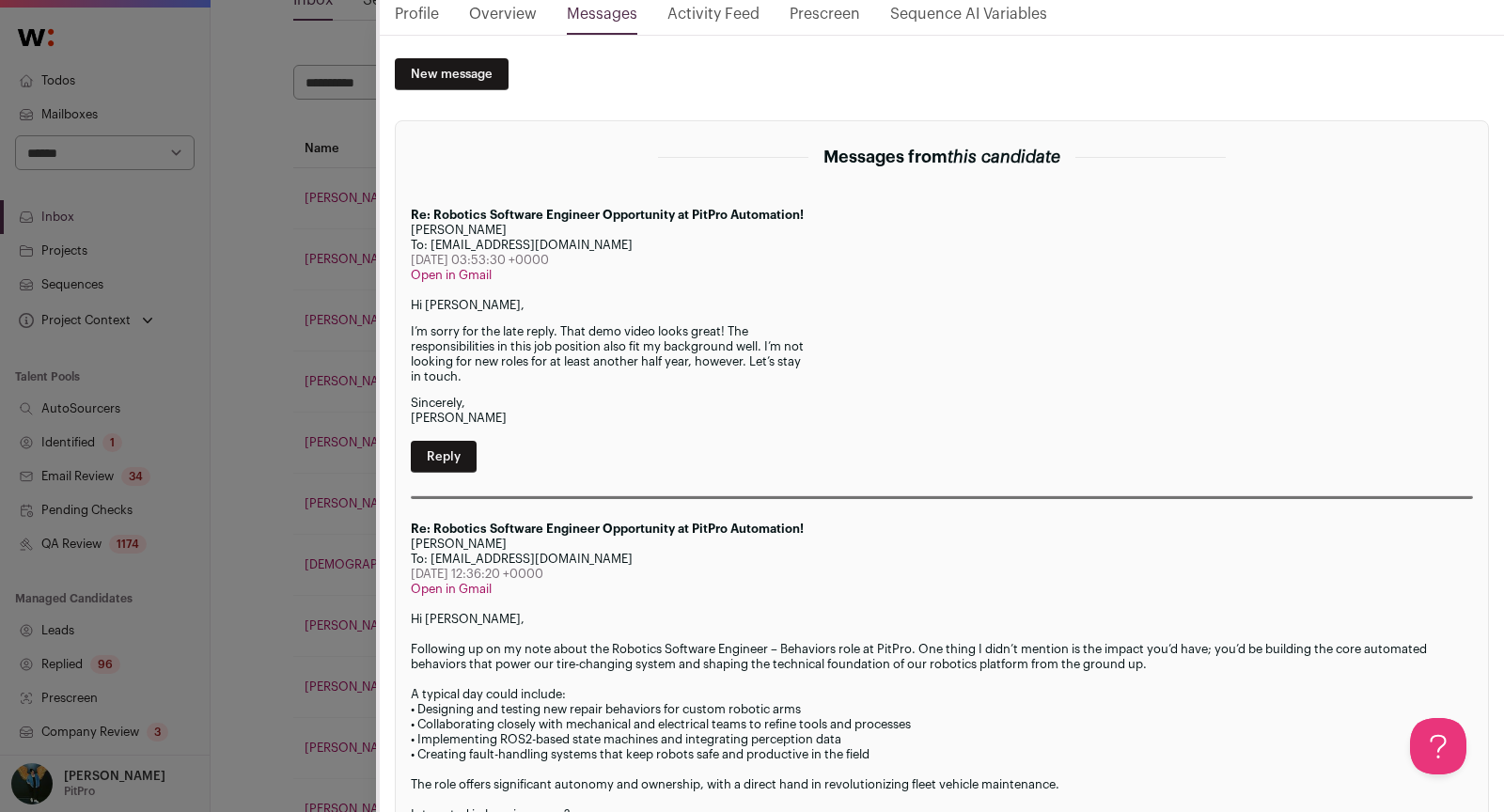
click at [275, 437] on div "[PERSON_NAME] Last update: [DATE] View most recent conversation in Front [GEOGR…" at bounding box center [752, 406] width 1504 height 812
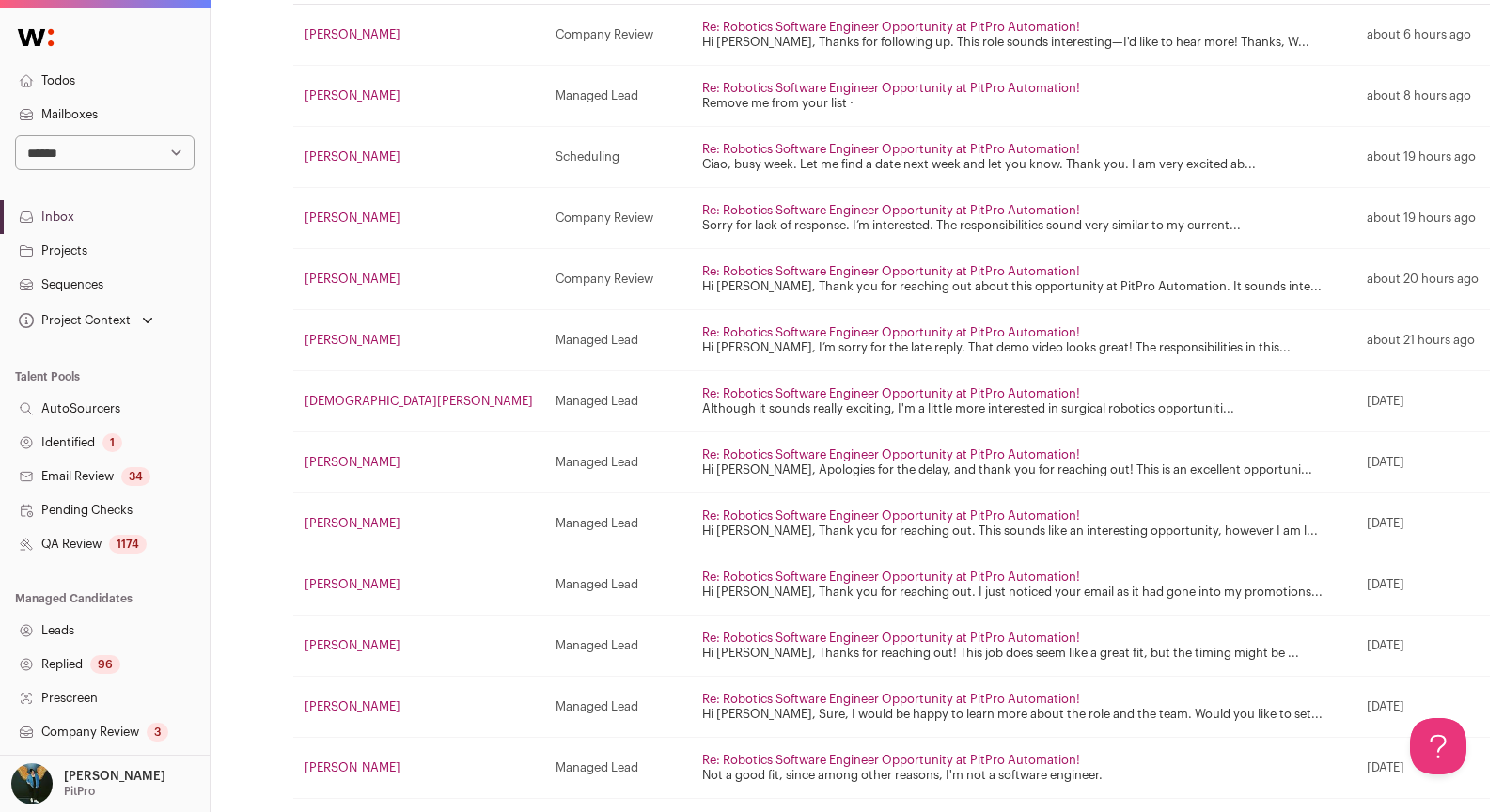
scroll to position [383, 0]
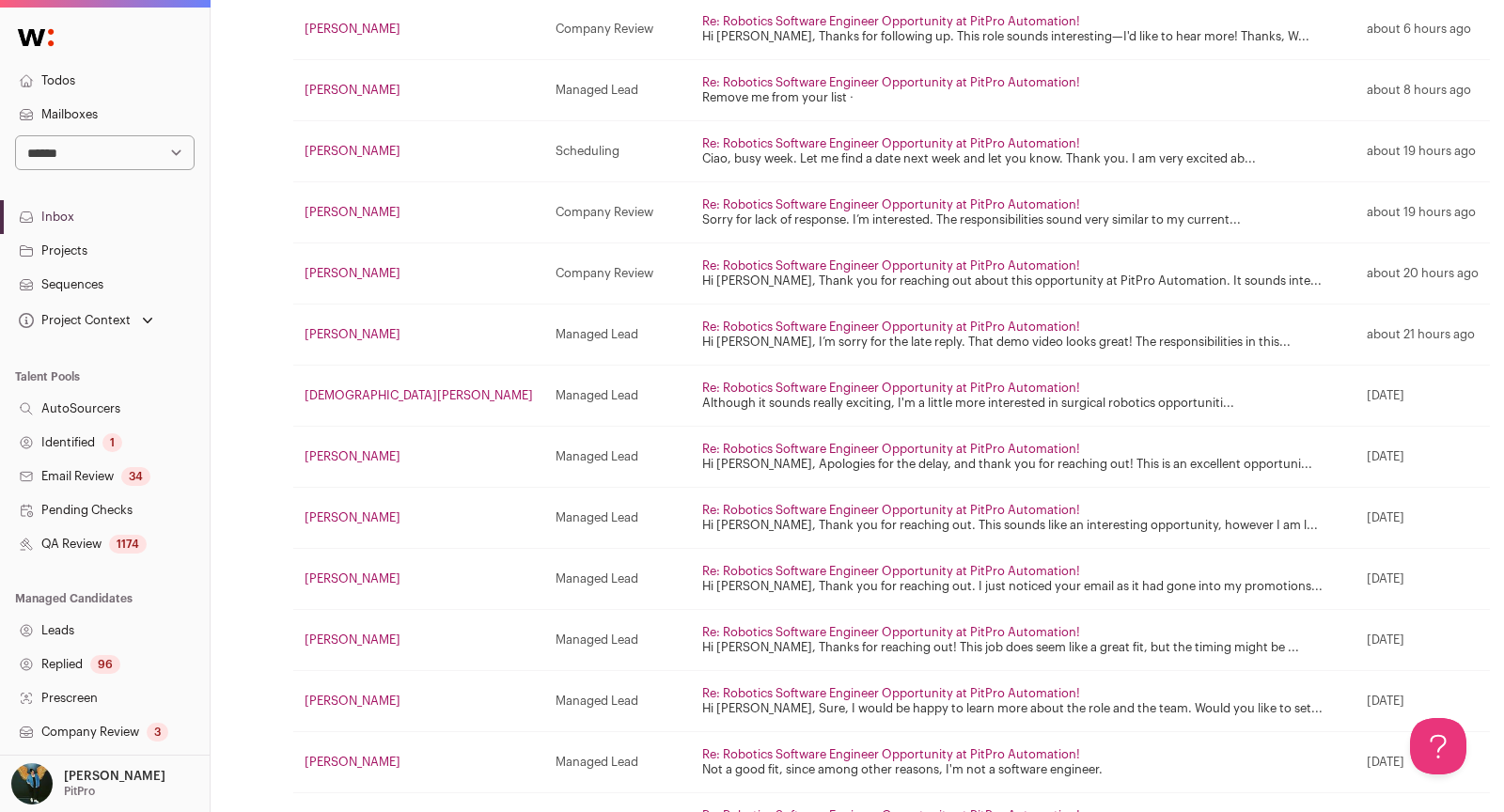
click at [341, 394] on link "[DEMOGRAPHIC_DATA][PERSON_NAME]" at bounding box center [418, 395] width 228 height 13
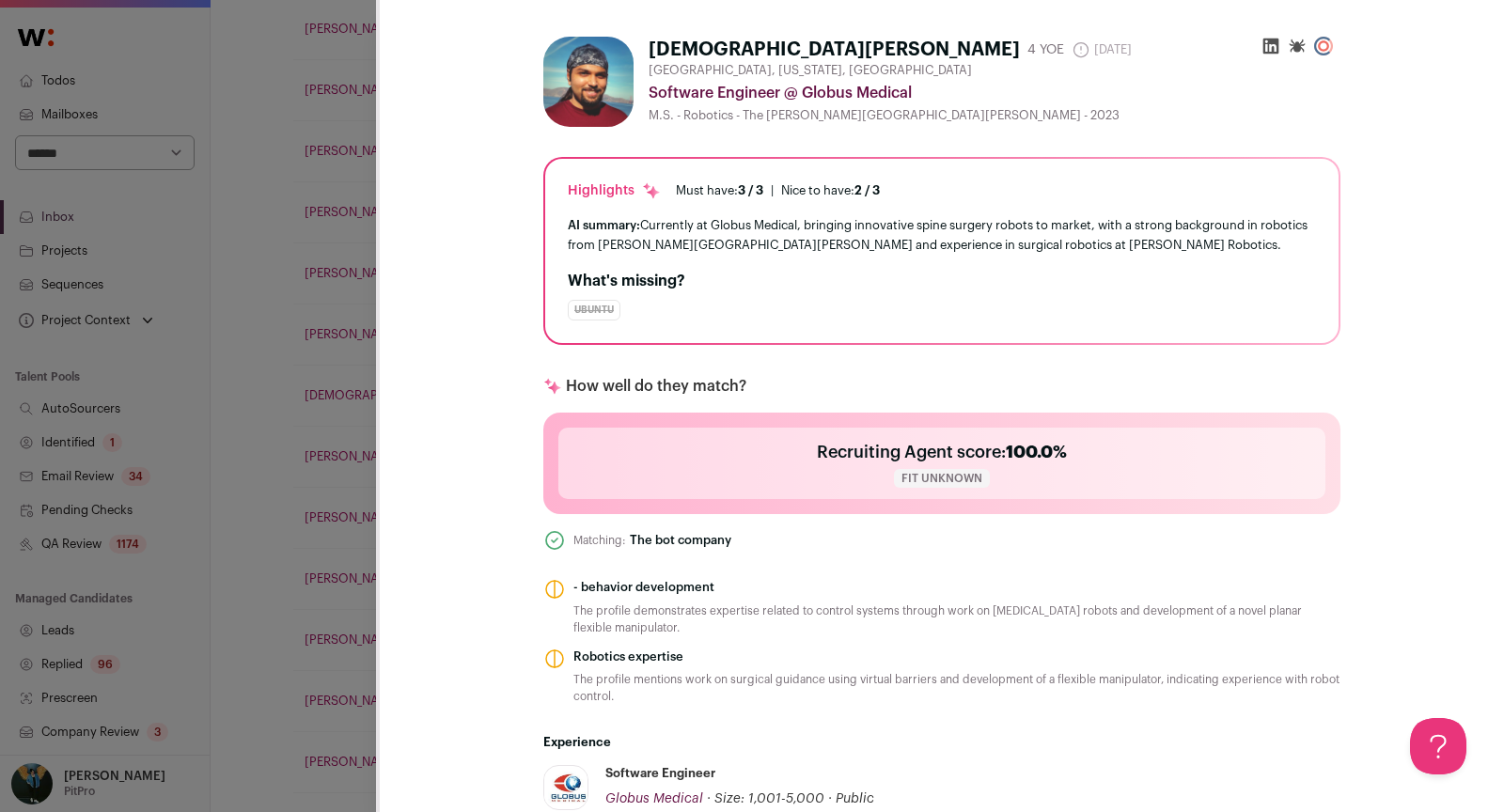
scroll to position [190, 0]
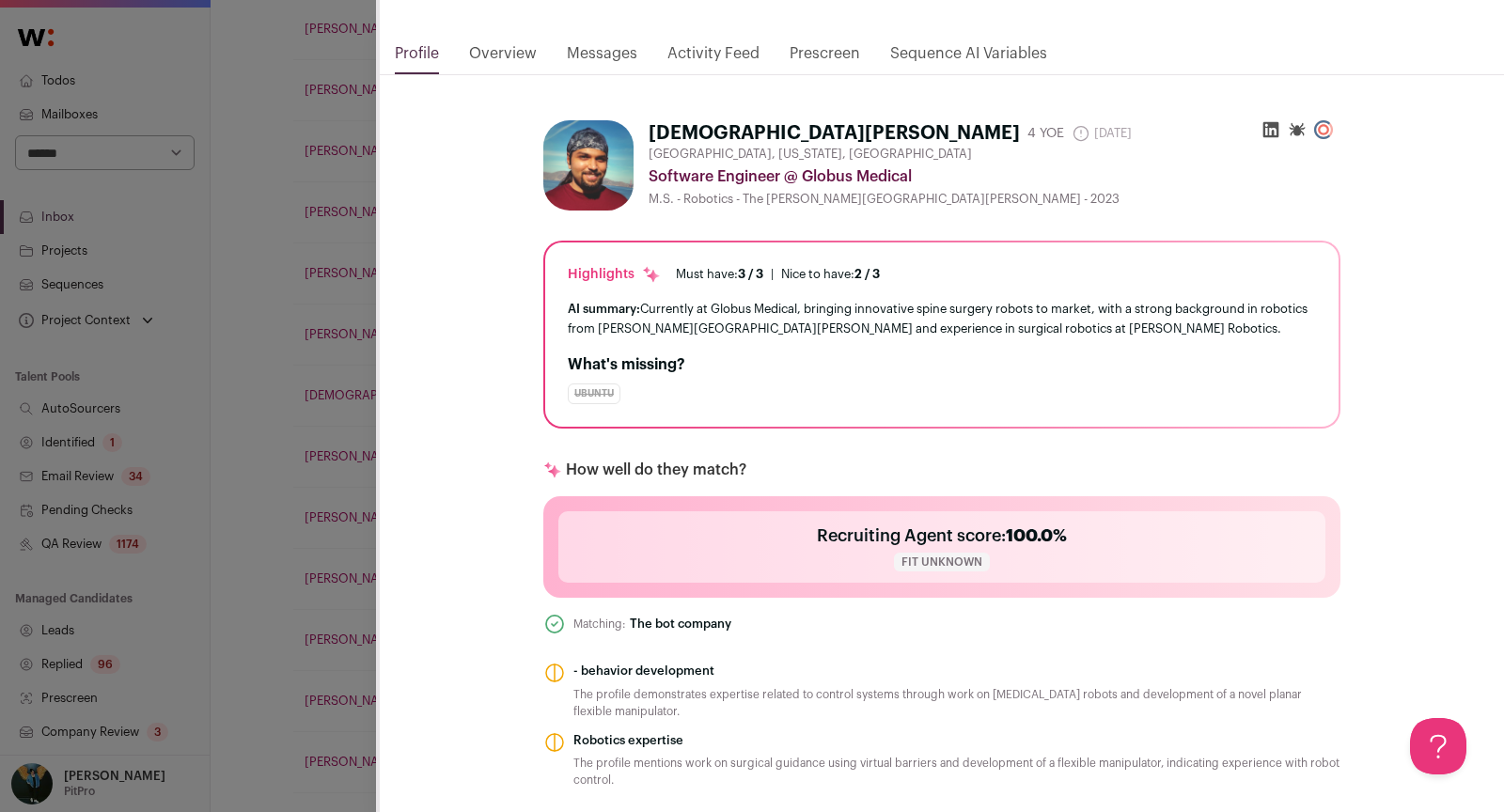
click at [601, 42] on link "Messages" at bounding box center [601, 58] width 70 height 32
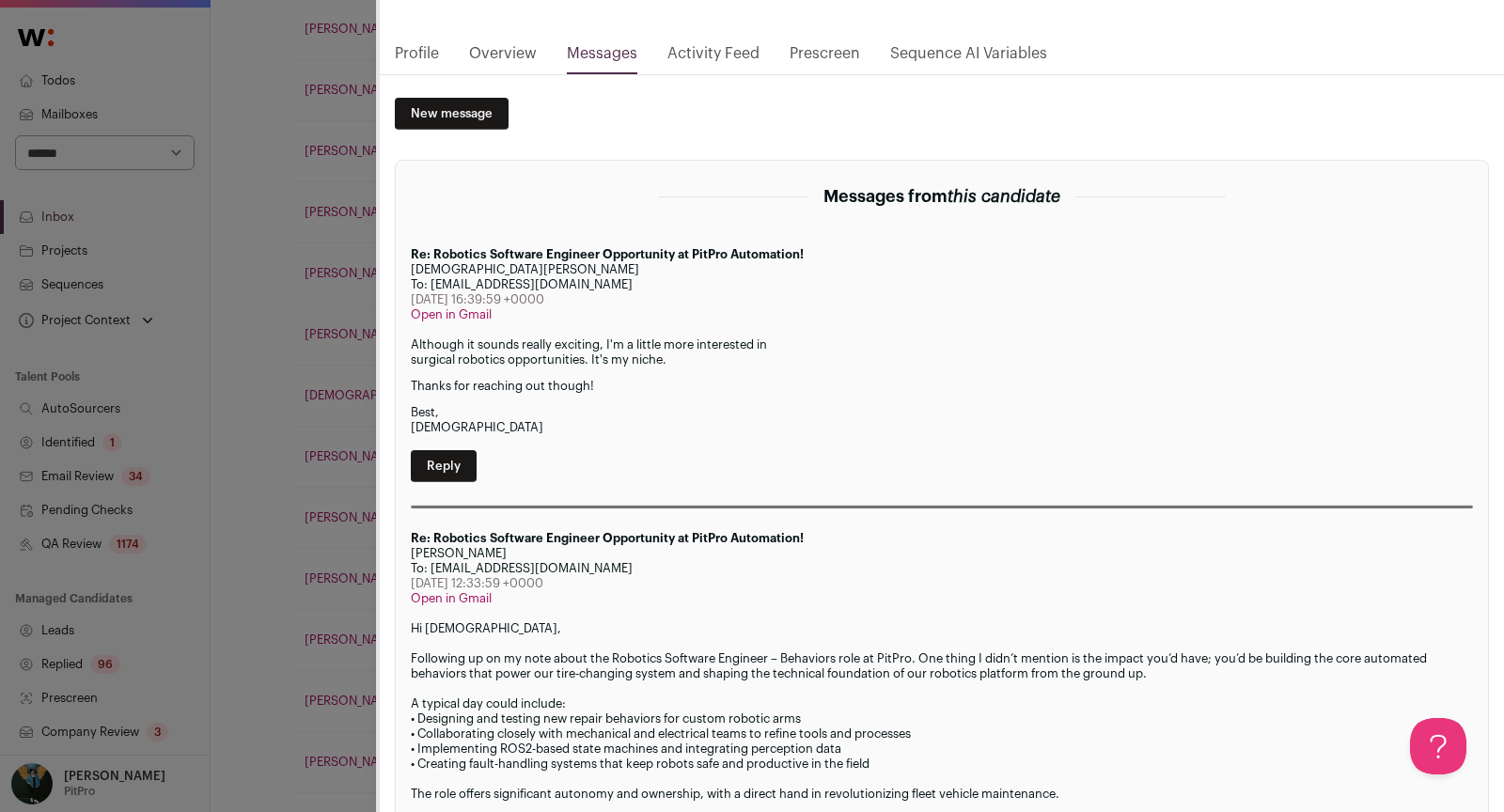
click at [267, 487] on div "[DEMOGRAPHIC_DATA][PERSON_NAME] Last update: [DATE] View most recent conversati…" at bounding box center [752, 406] width 1504 height 812
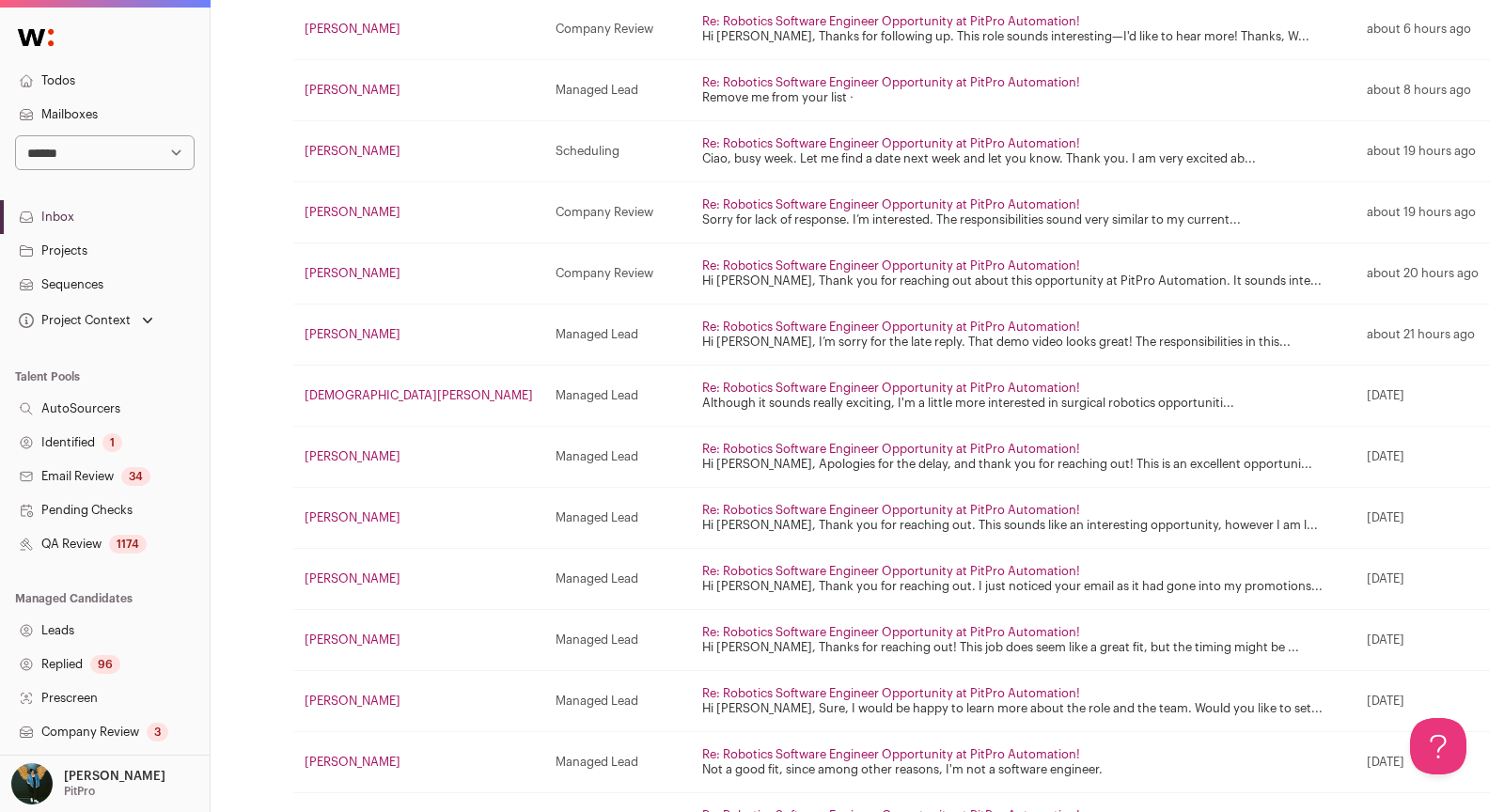
click at [368, 437] on td "[PERSON_NAME]" at bounding box center [418, 457] width 251 height 61
click at [368, 441] on td "[PERSON_NAME]" at bounding box center [418, 457] width 251 height 61
click at [365, 450] on link "[PERSON_NAME]" at bounding box center [353, 456] width 96 height 13
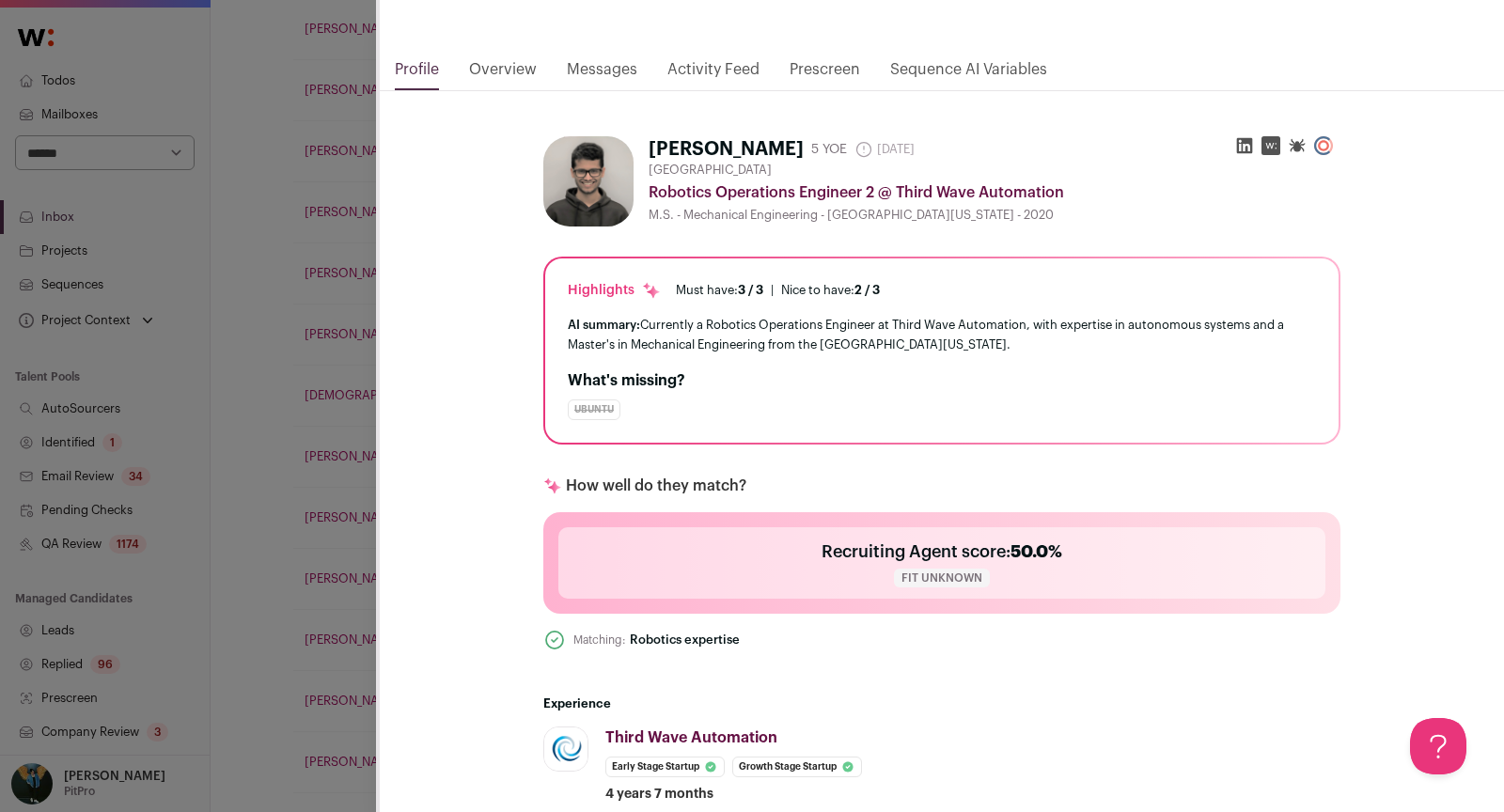
scroll to position [67, 0]
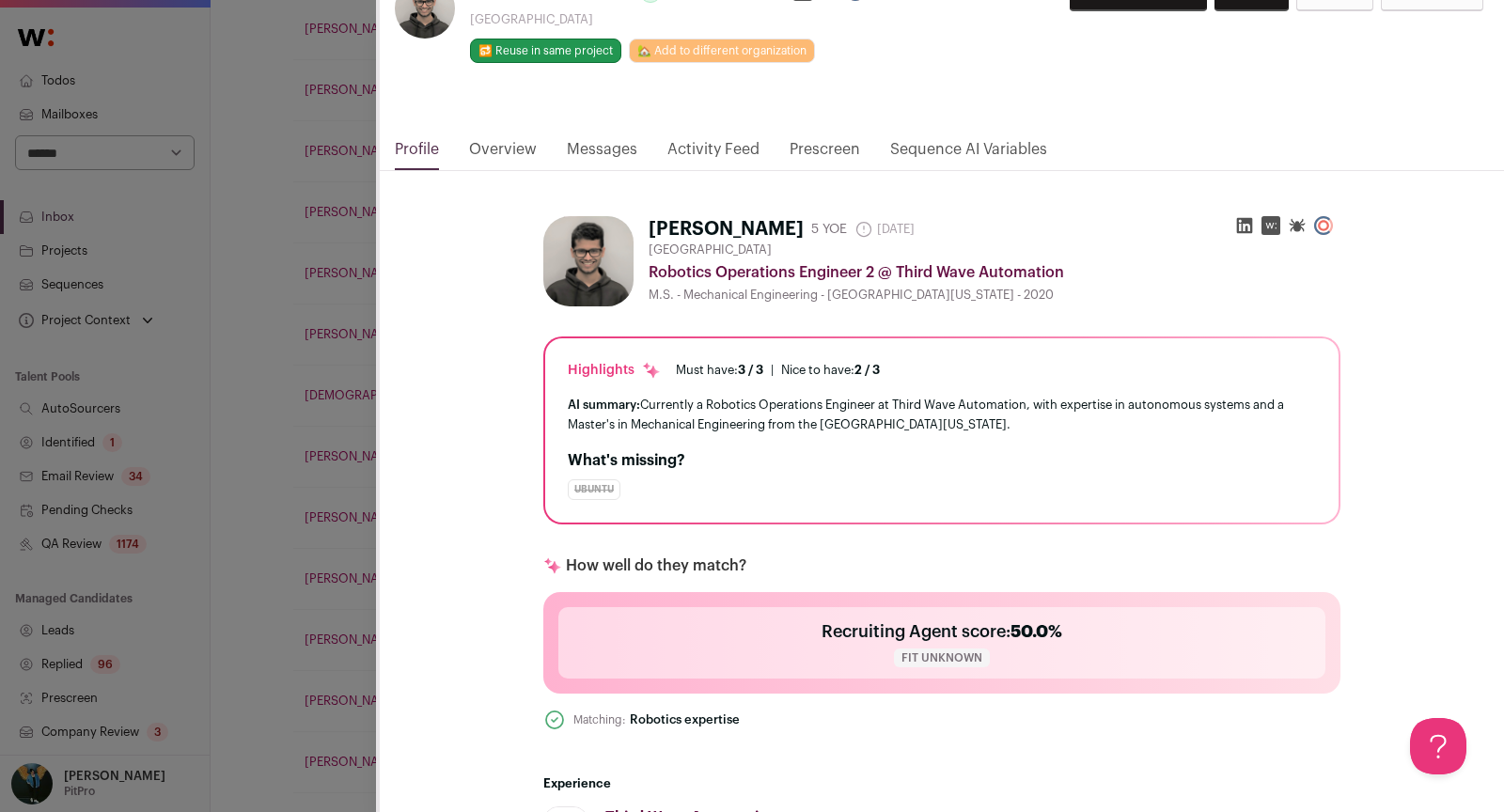
click at [603, 145] on link "Messages" at bounding box center [601, 153] width 70 height 32
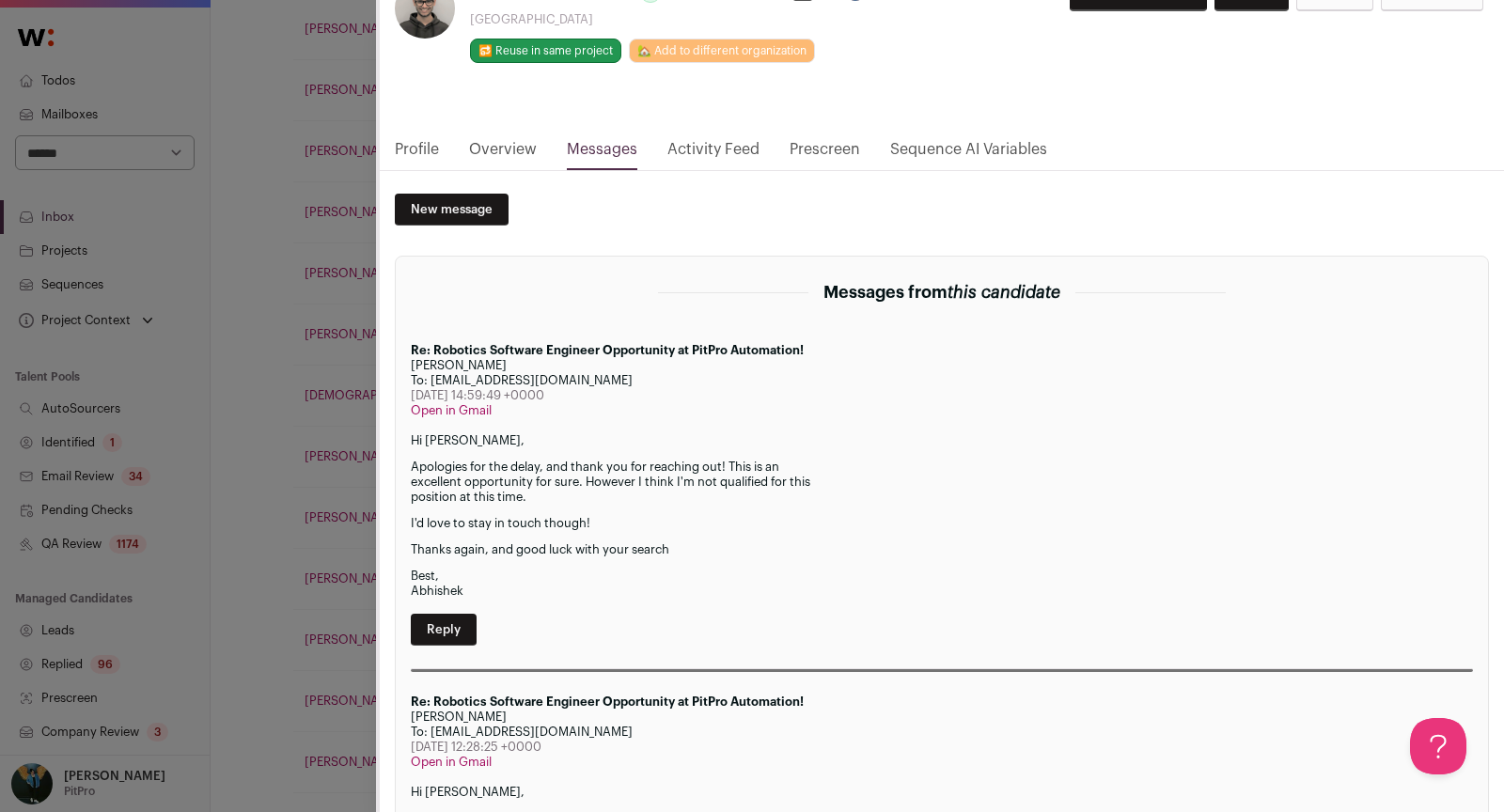
click at [249, 595] on div "[PERSON_NAME] Last update: [DATE] View most recent conversation in Front [GEOGR…" at bounding box center [752, 406] width 1504 height 812
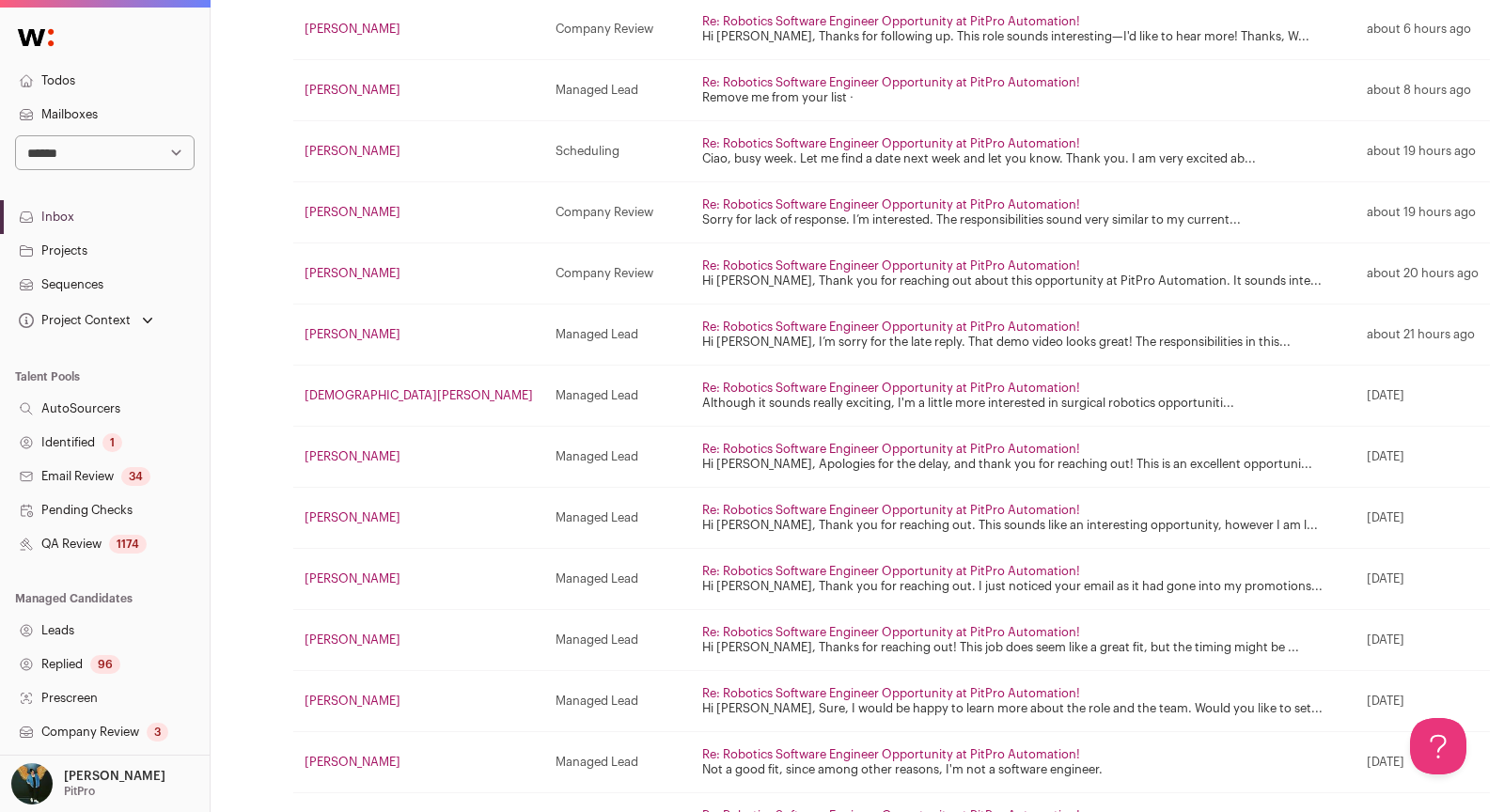
click at [345, 517] on link "[PERSON_NAME]" at bounding box center [353, 517] width 96 height 13
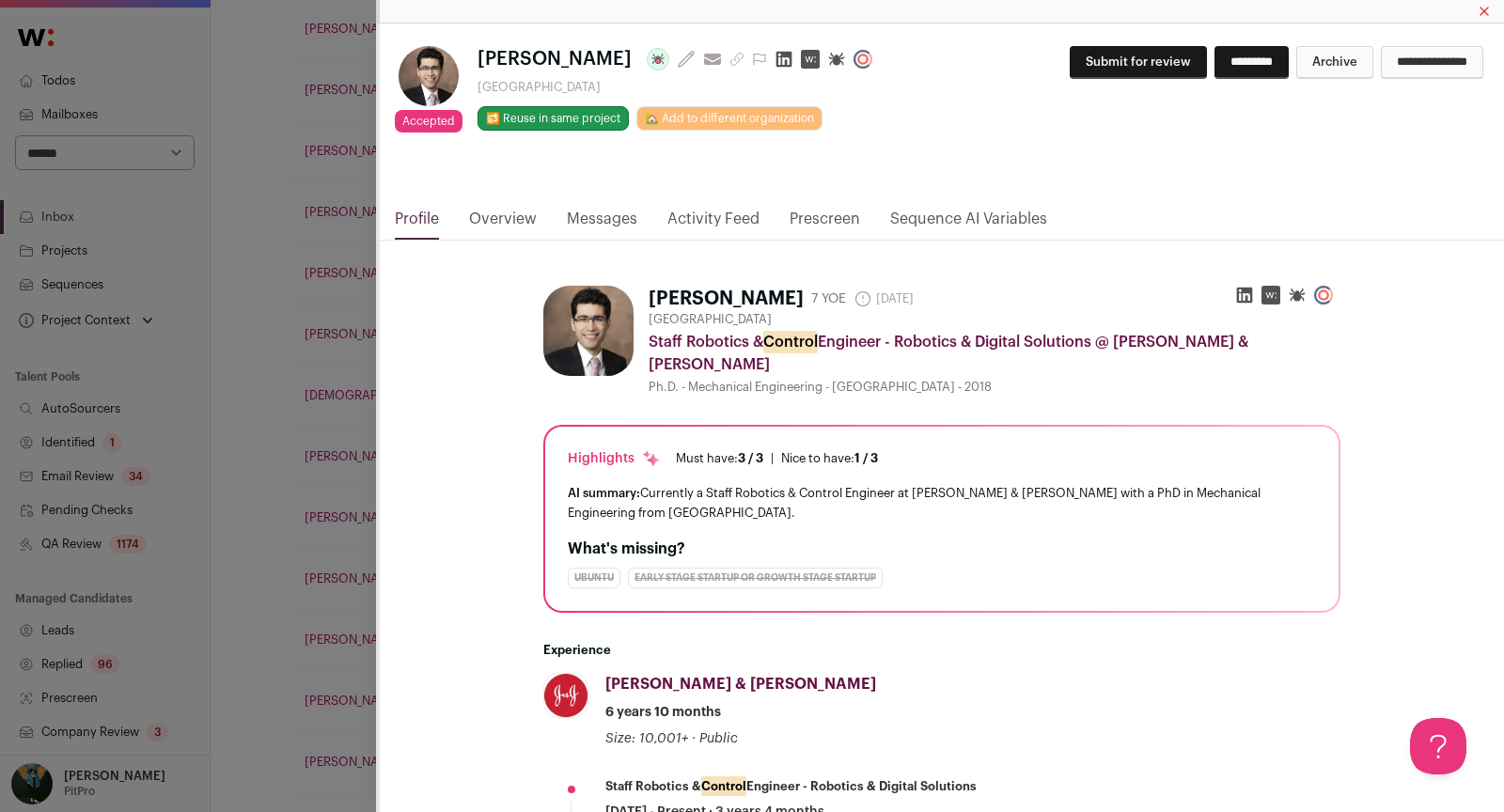
click at [578, 220] on link "Messages" at bounding box center [601, 223] width 70 height 32
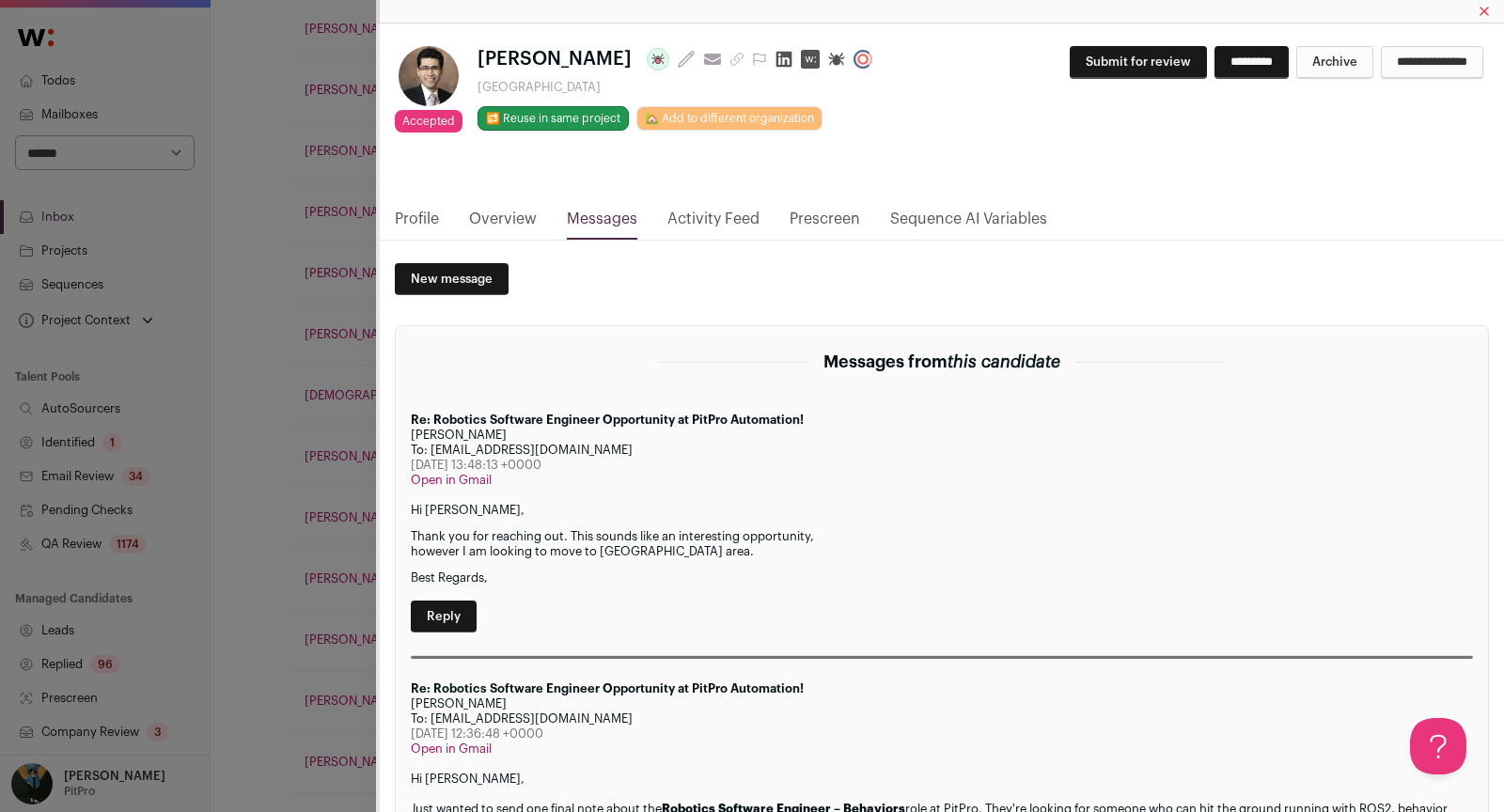
click at [284, 513] on div "Accepted Accepted during Lead Review [PERSON_NAME] Last update: [DATE] View mos…" at bounding box center [752, 406] width 1504 height 812
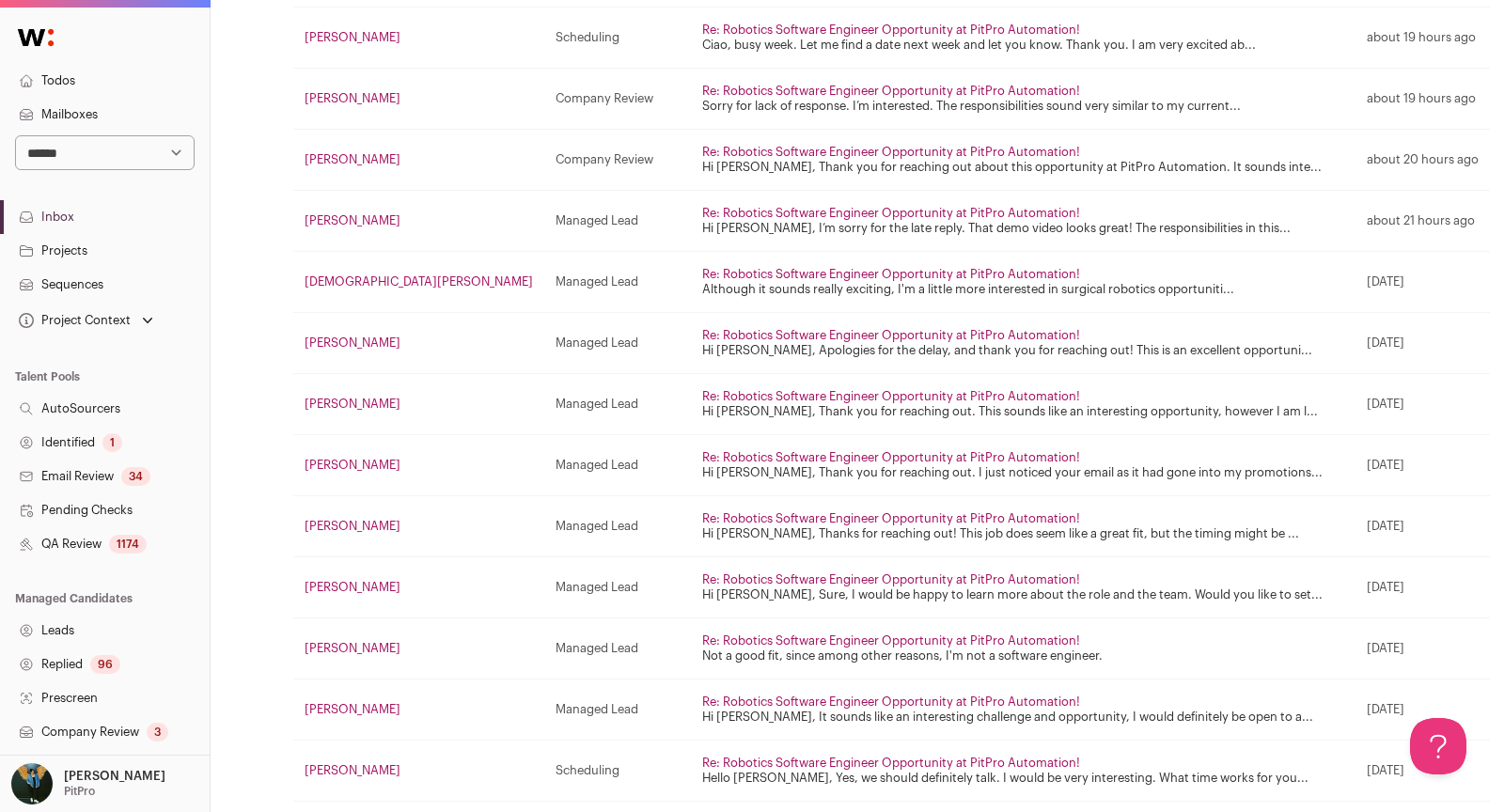
scroll to position [503, 0]
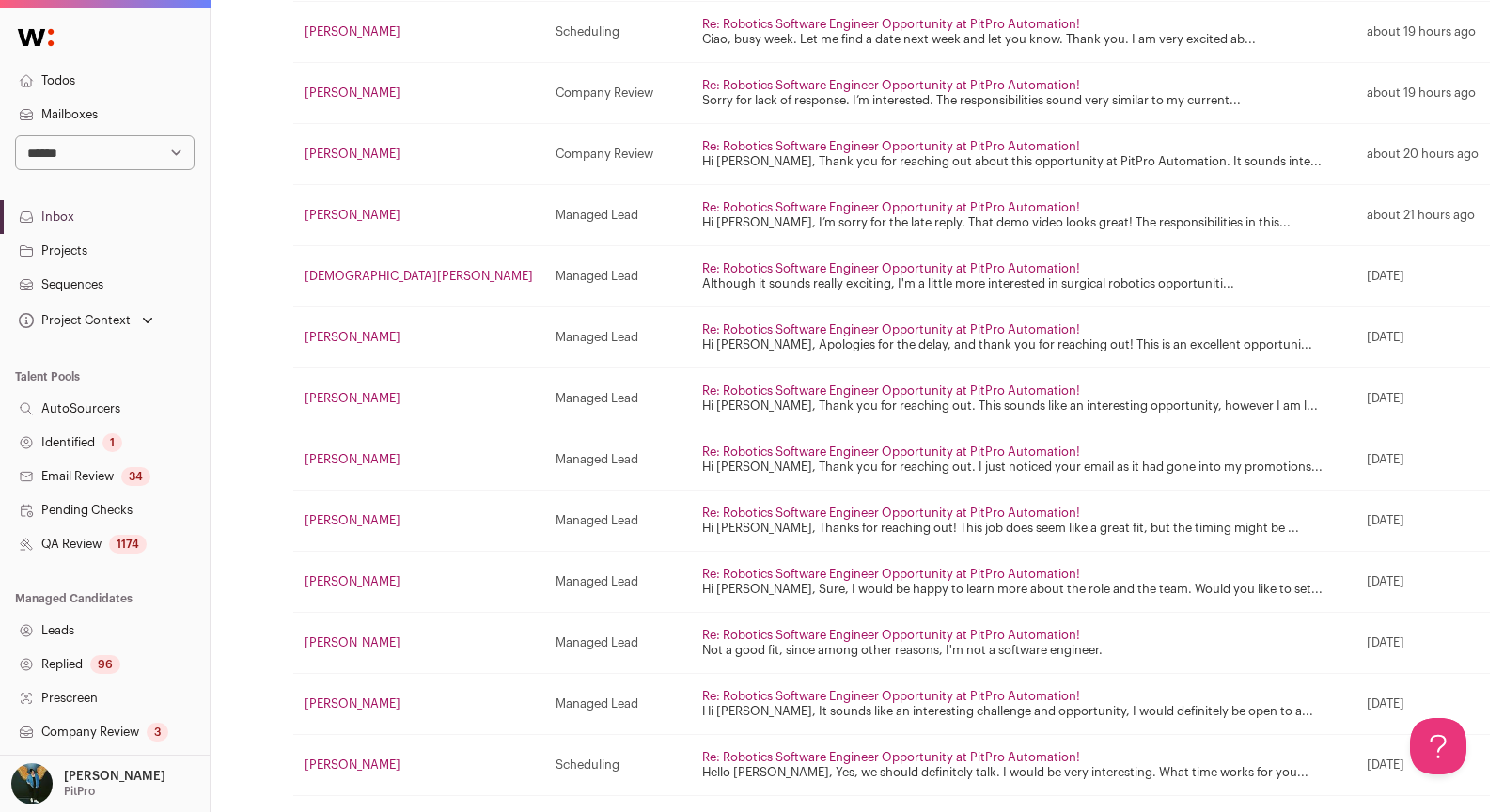
click at [339, 455] on link "[PERSON_NAME]" at bounding box center [353, 458] width 96 height 13
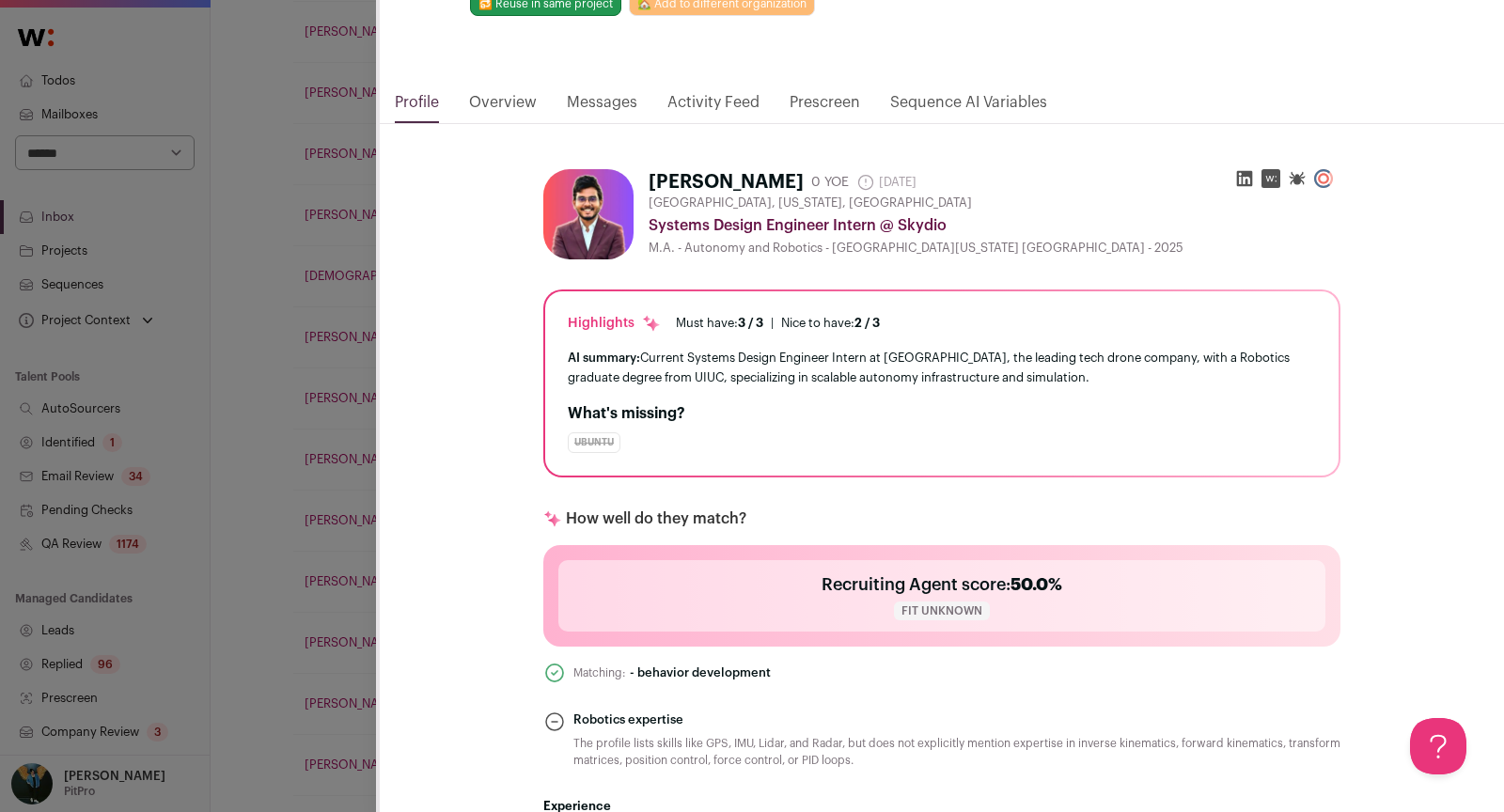
scroll to position [0, 0]
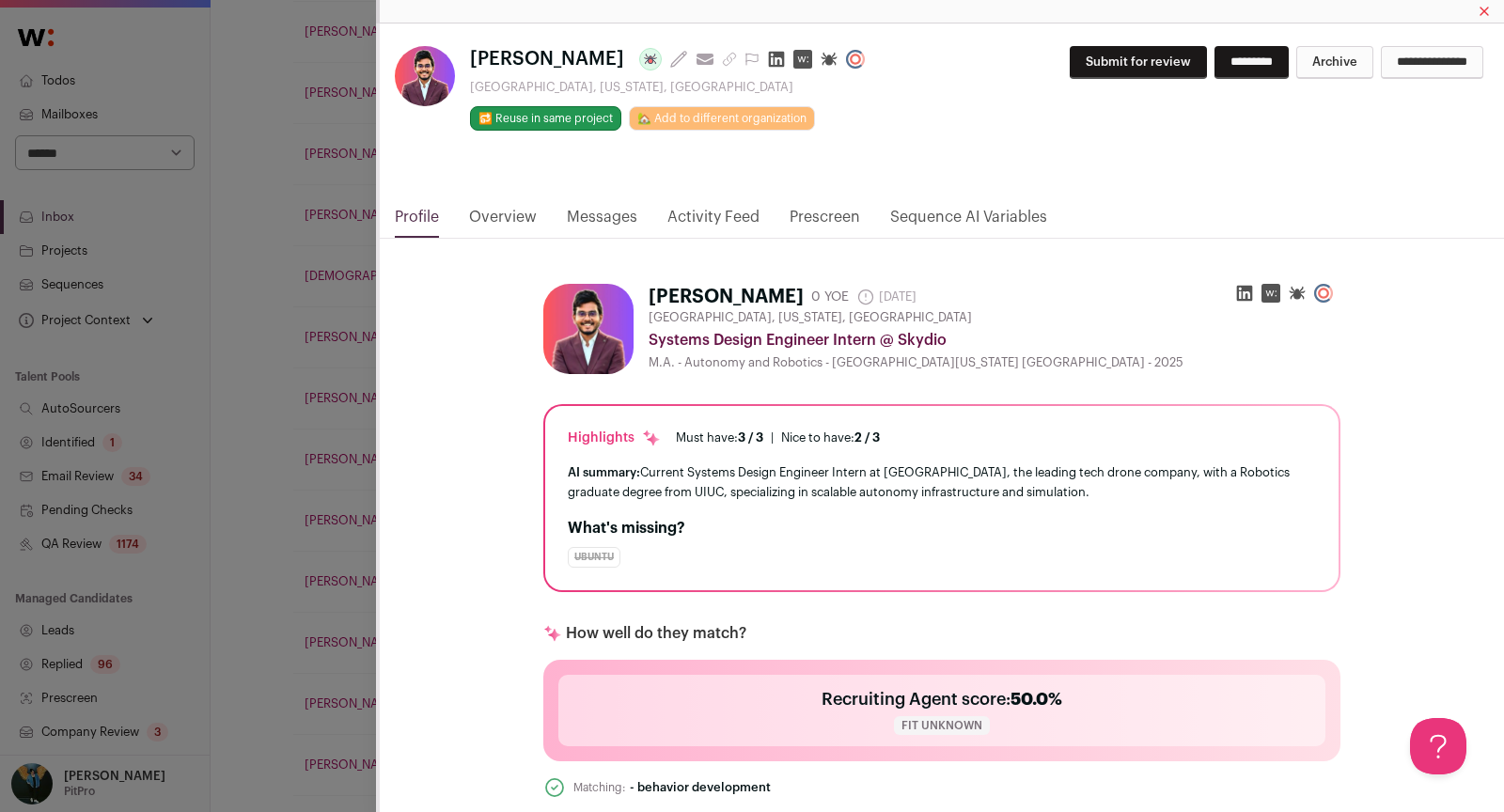
click at [619, 216] on link "Messages" at bounding box center [601, 222] width 70 height 32
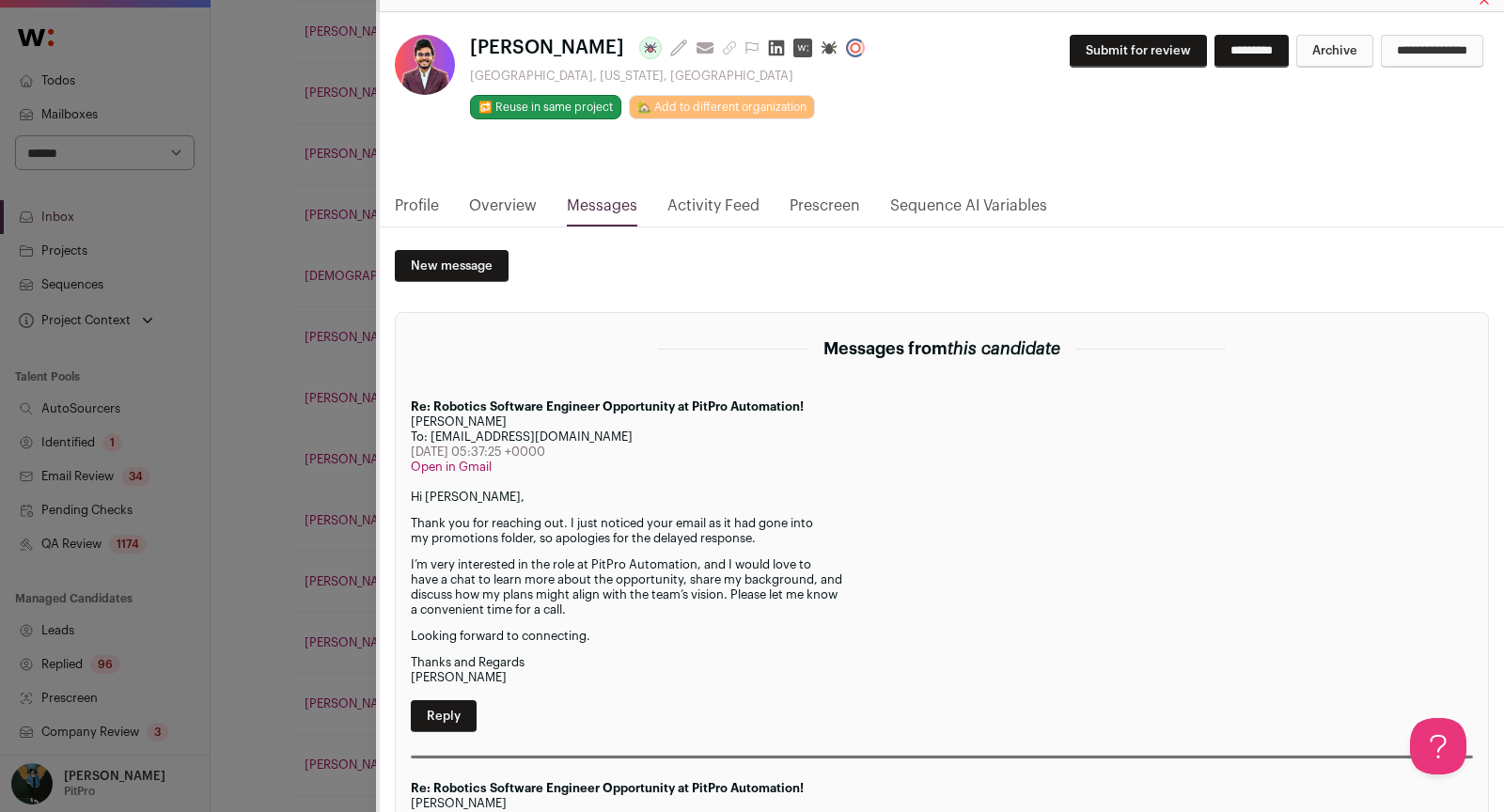
scroll to position [13, 0]
click at [1115, 49] on button "Submit for review" at bounding box center [1138, 50] width 137 height 33
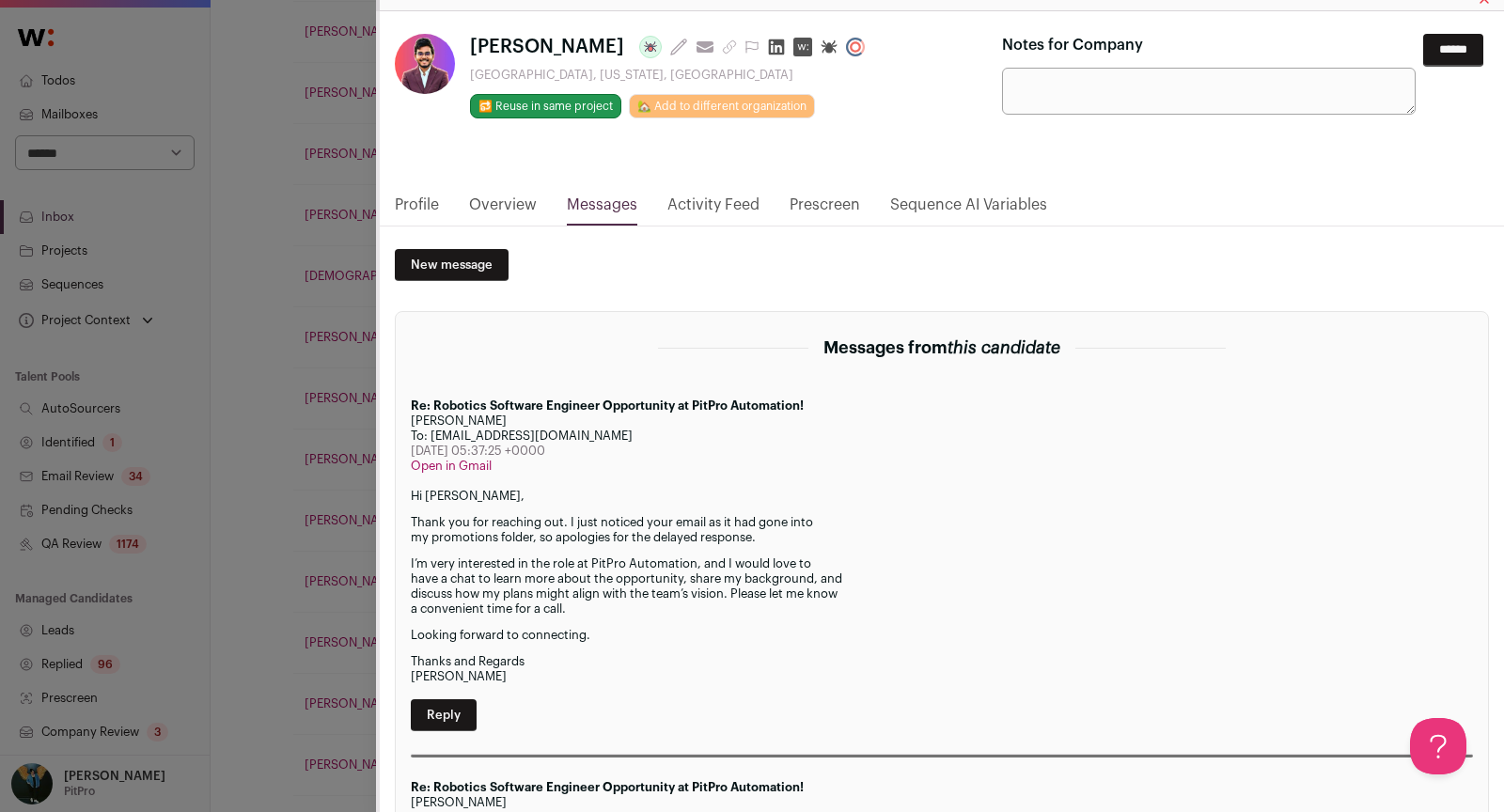
click at [1445, 53] on input "******" at bounding box center [1453, 50] width 60 height 33
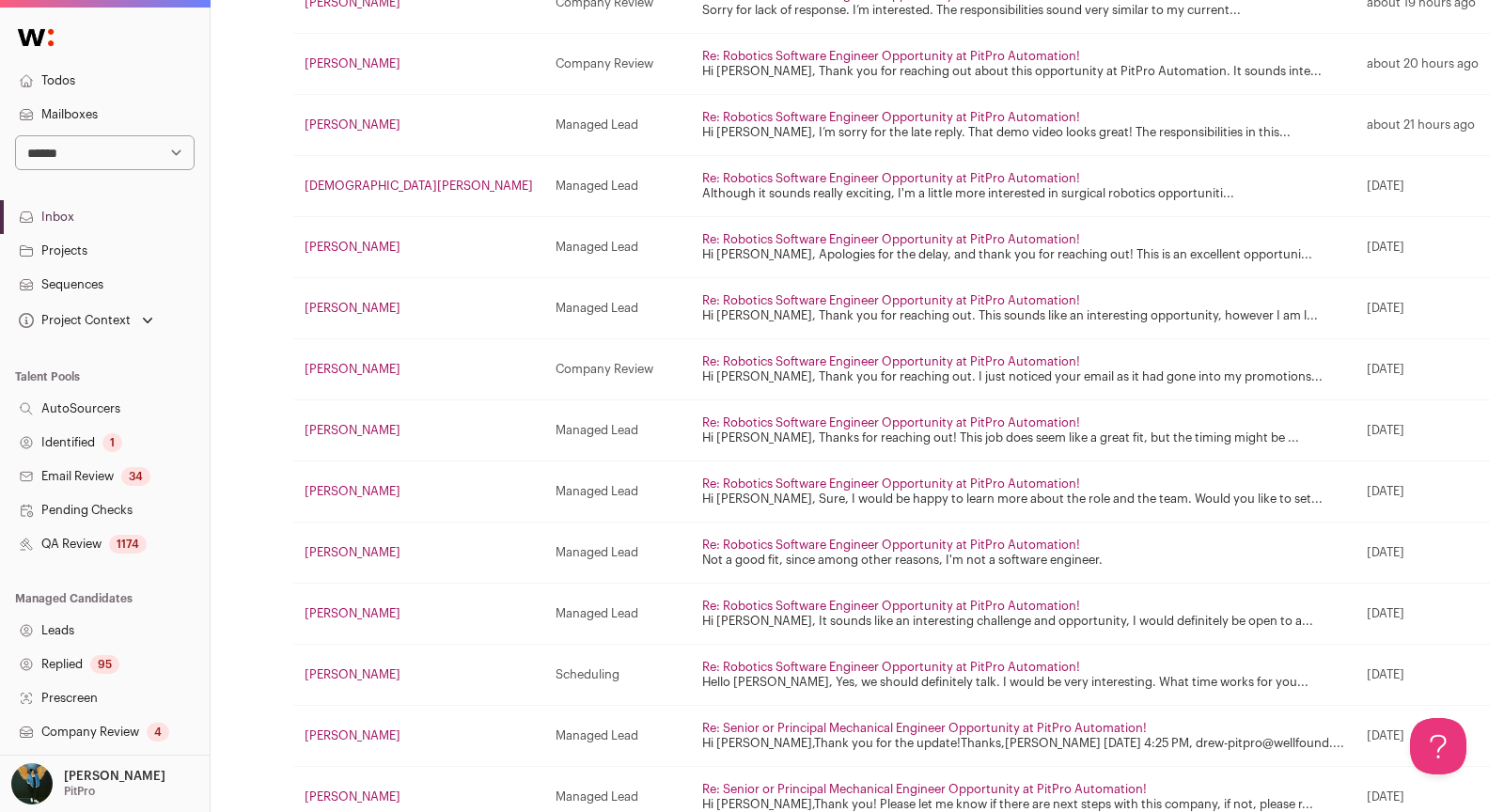
scroll to position [595, 0]
click at [339, 422] on link "[PERSON_NAME]" at bounding box center [353, 428] width 96 height 13
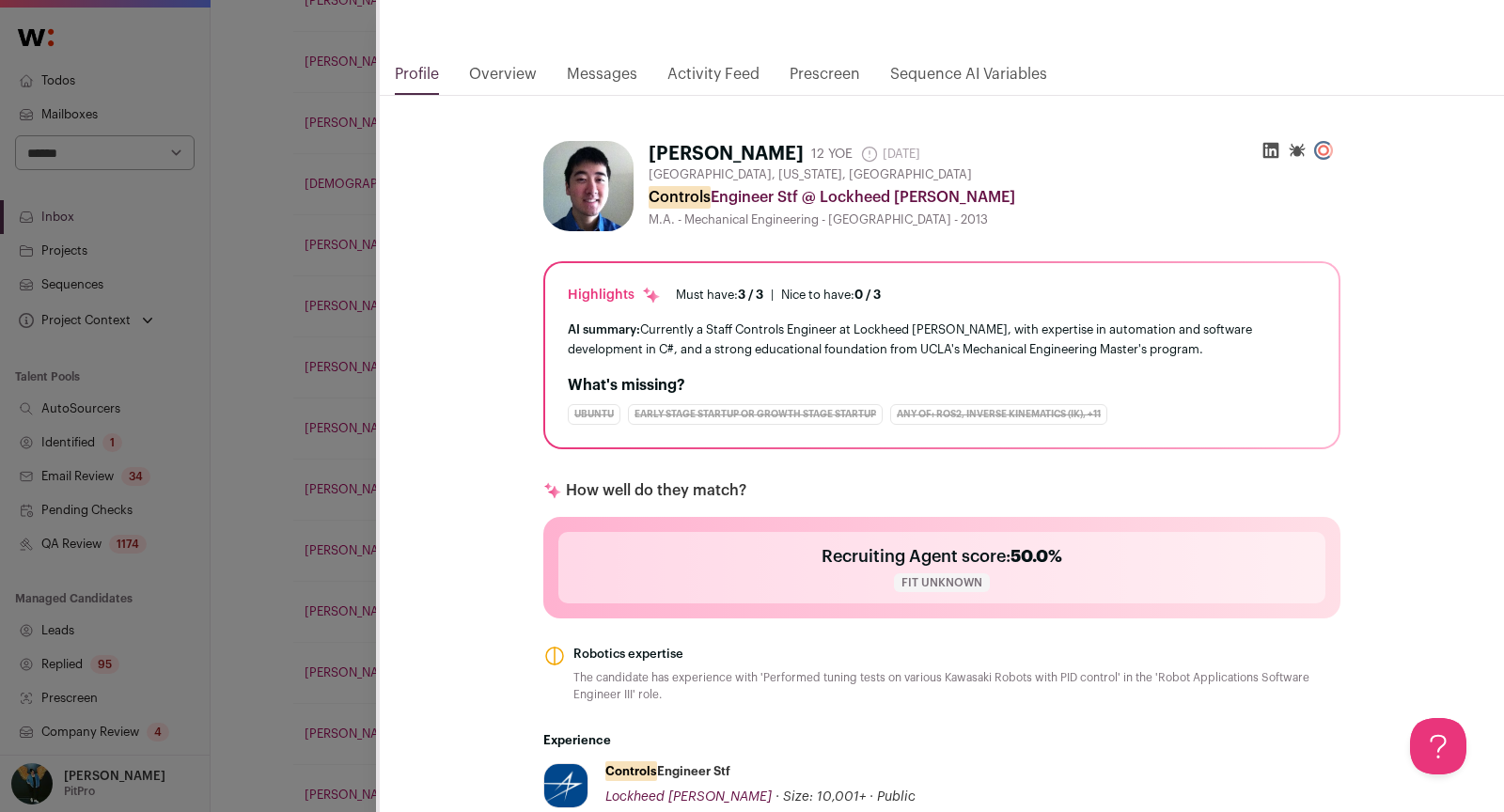
scroll to position [0, 0]
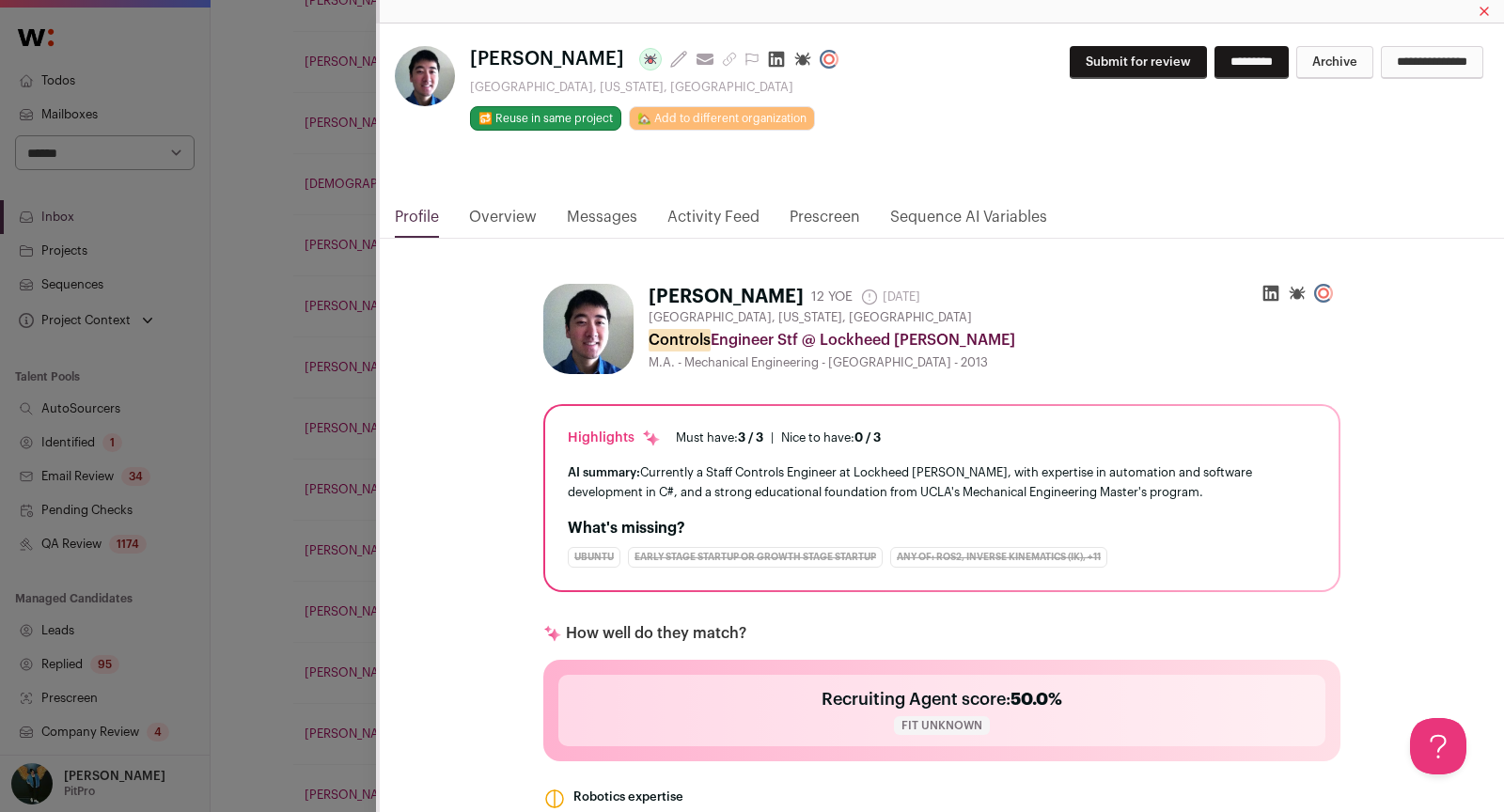
click at [628, 220] on link "Messages" at bounding box center [601, 222] width 70 height 32
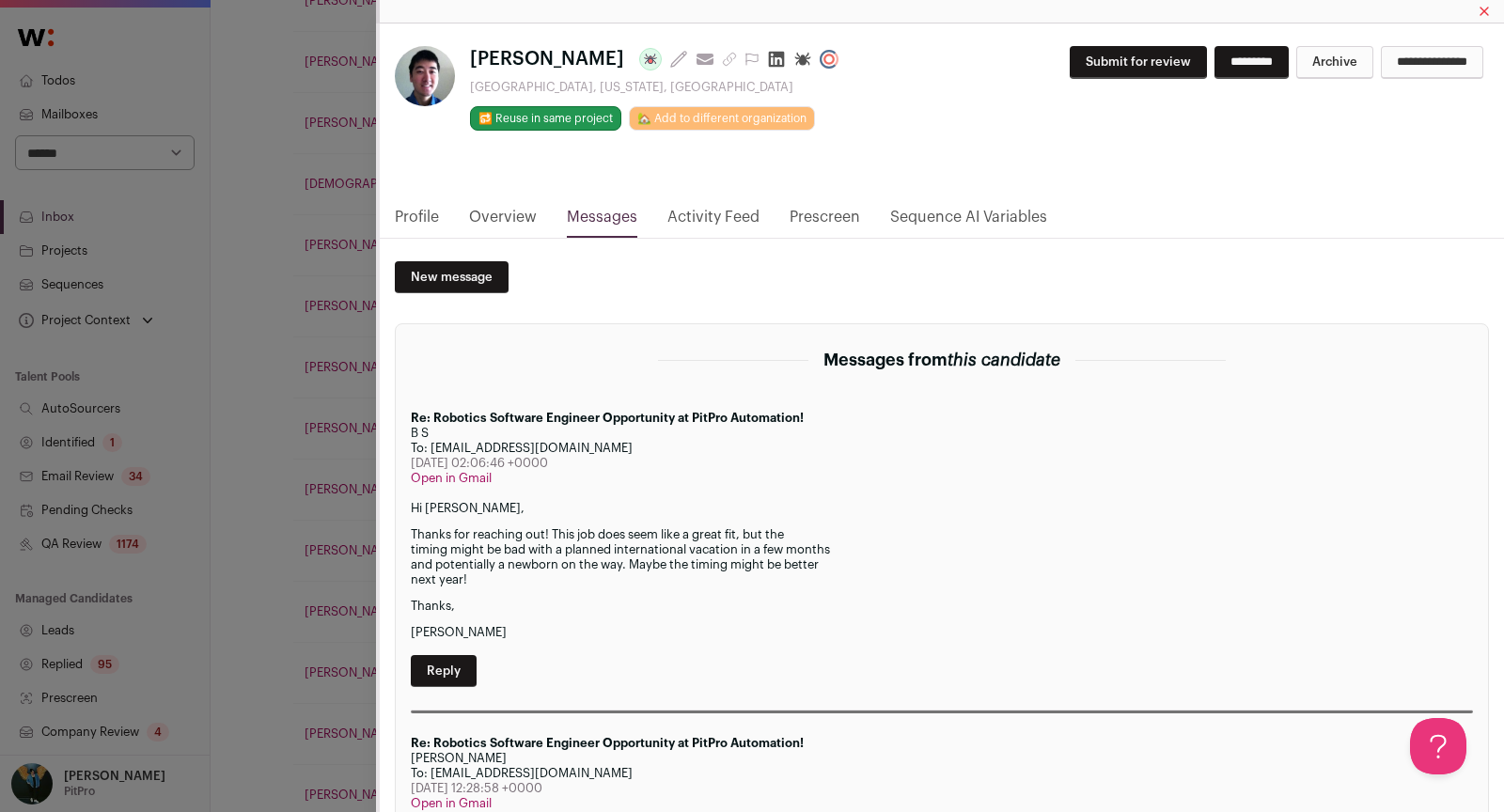
click at [278, 641] on div "[PERSON_NAME] Last update: [DATE] View most recent conversation in Front [GEOGR…" at bounding box center [752, 406] width 1504 height 812
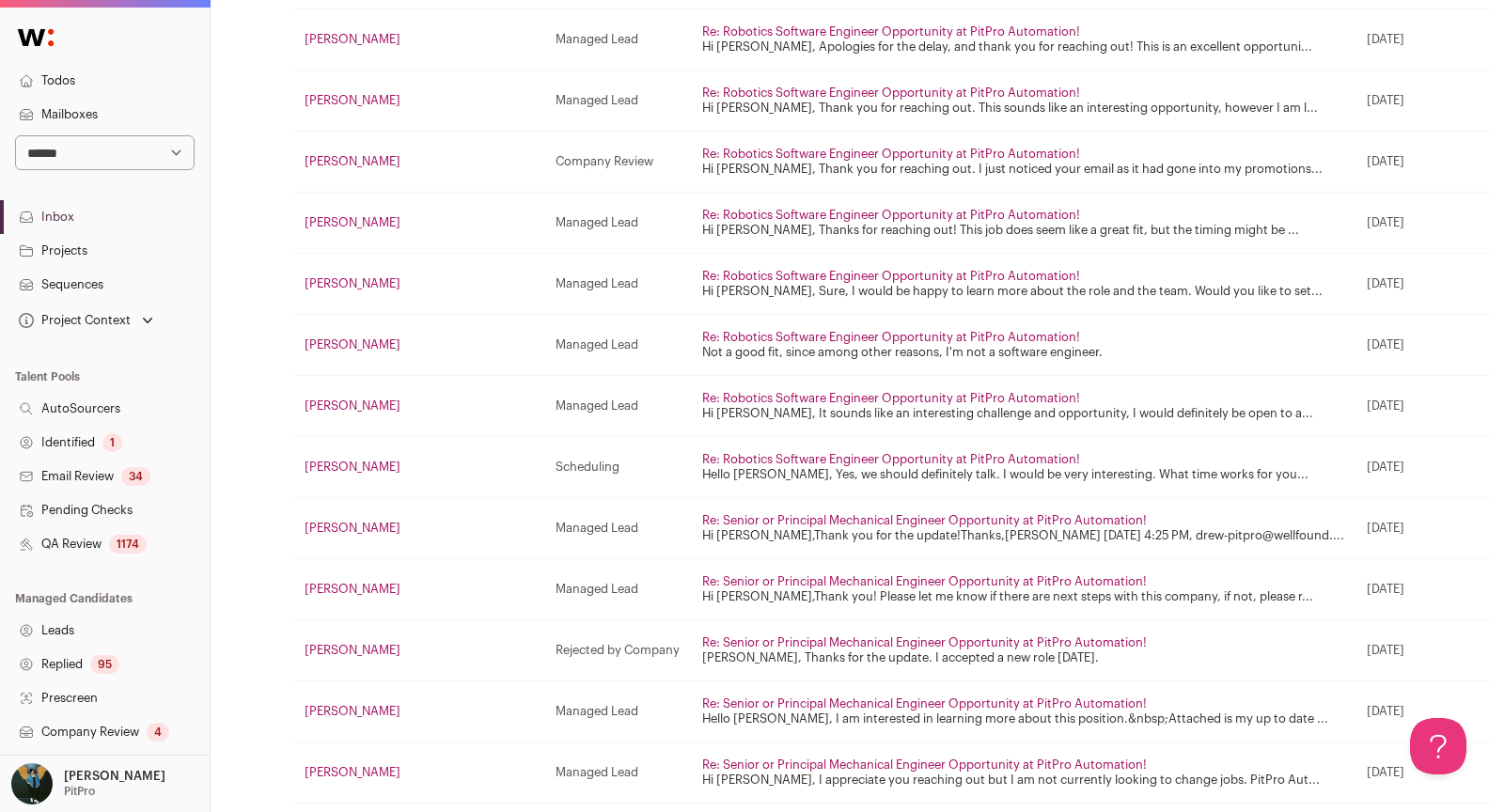
scroll to position [804, 0]
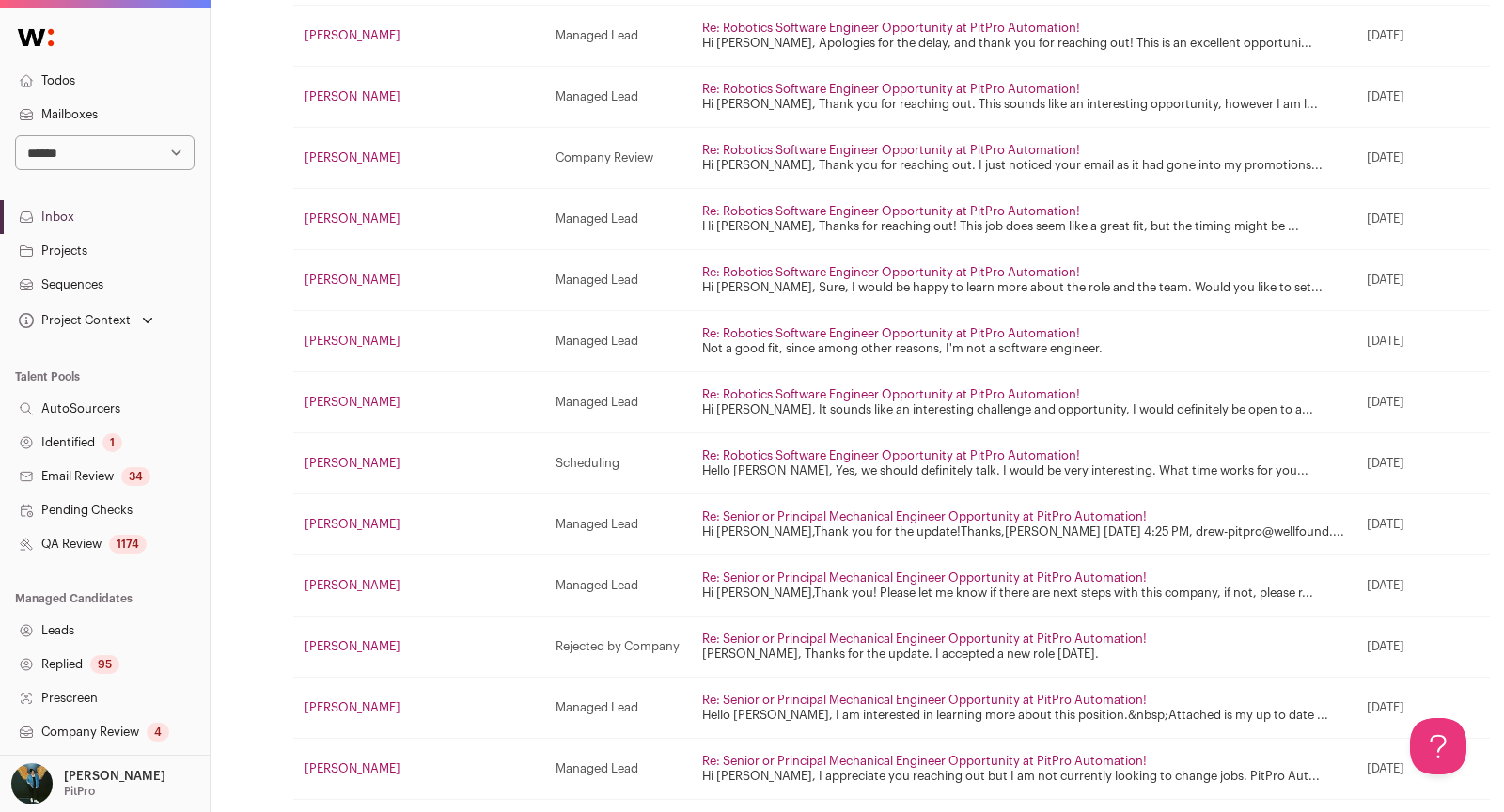
click at [315, 274] on link "[PERSON_NAME]" at bounding box center [353, 279] width 96 height 13
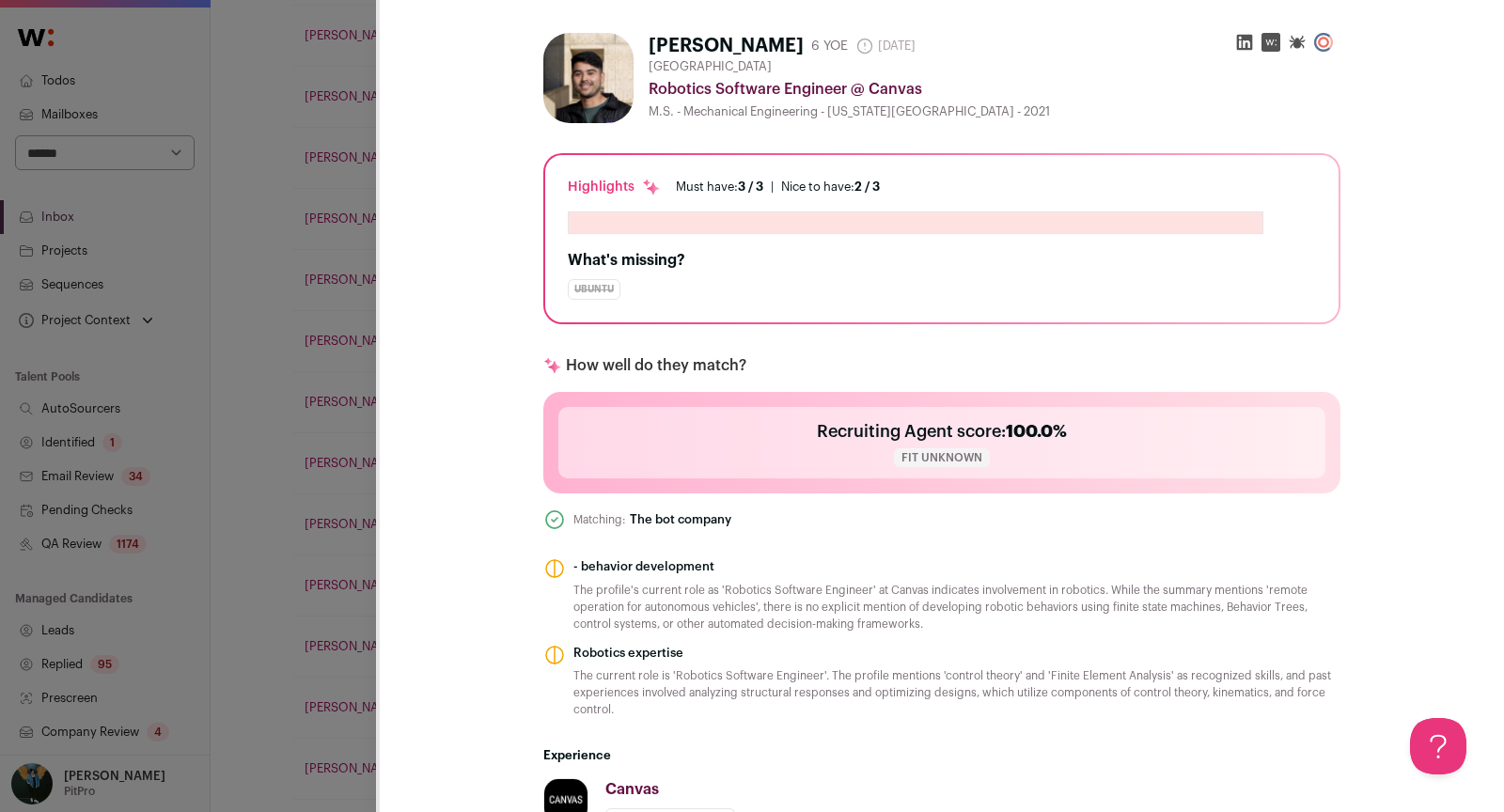
scroll to position [0, 0]
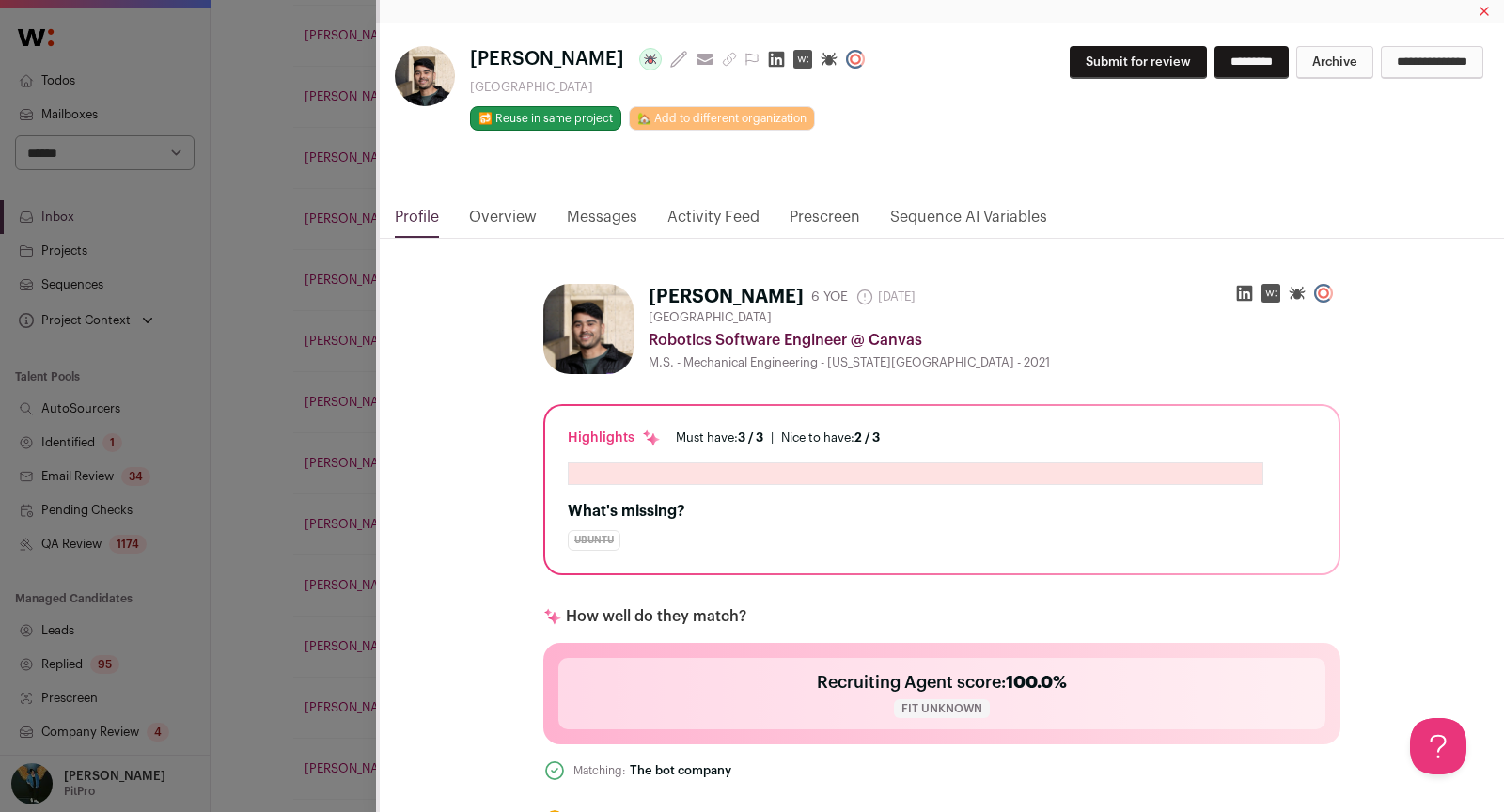
click at [705, 196] on div "[PERSON_NAME] Last update: [DATE] View most recent conversation in Front [GEOGR…" at bounding box center [941, 114] width 1124 height 182
click at [705, 203] on div "[PERSON_NAME] Last update: [DATE] View most recent conversation in Front [GEOGR…" at bounding box center [941, 114] width 1124 height 182
click at [701, 218] on link "Activity Feed" at bounding box center [714, 222] width 92 height 32
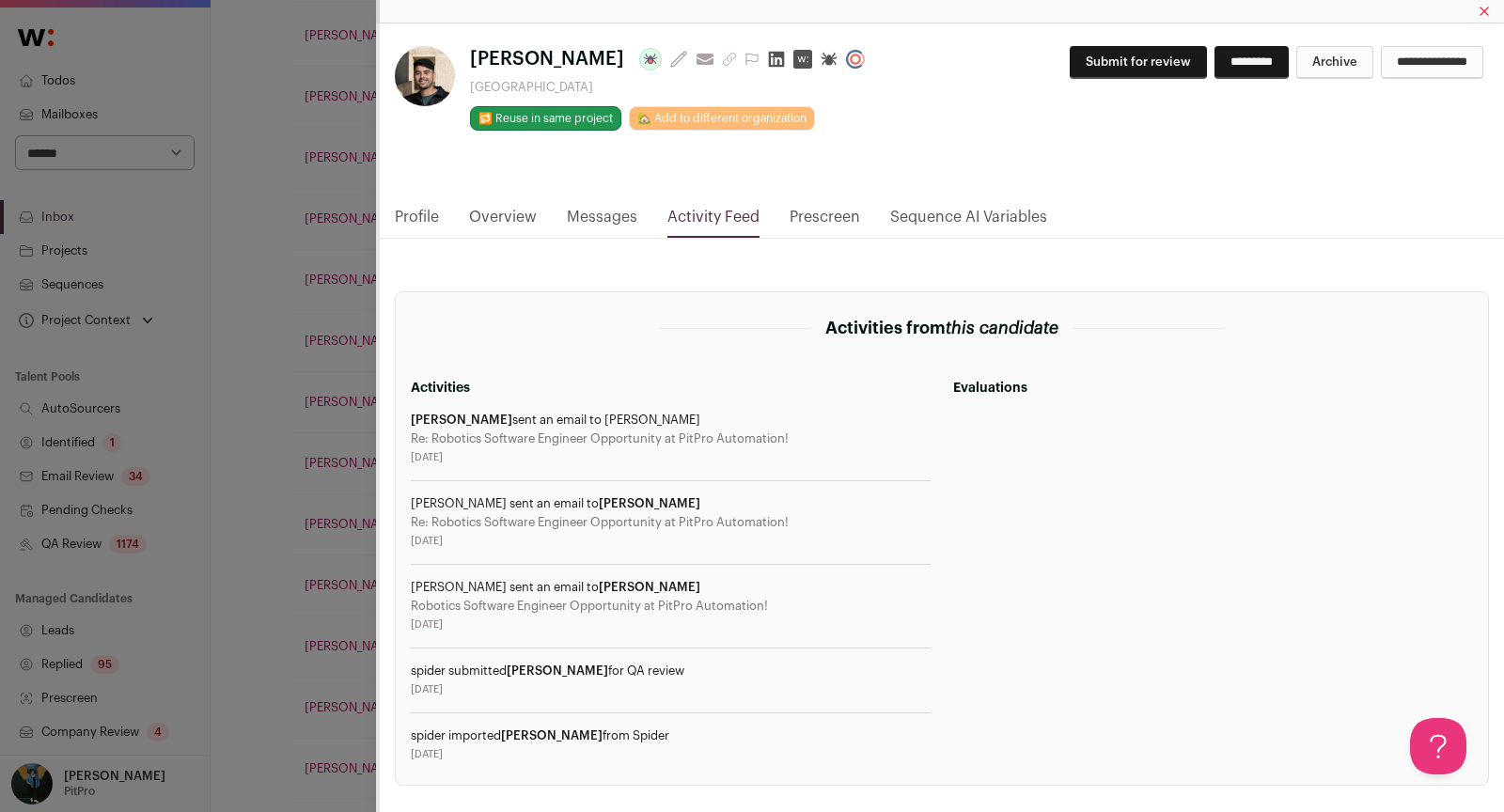
click at [568, 218] on link "Messages" at bounding box center [601, 222] width 70 height 32
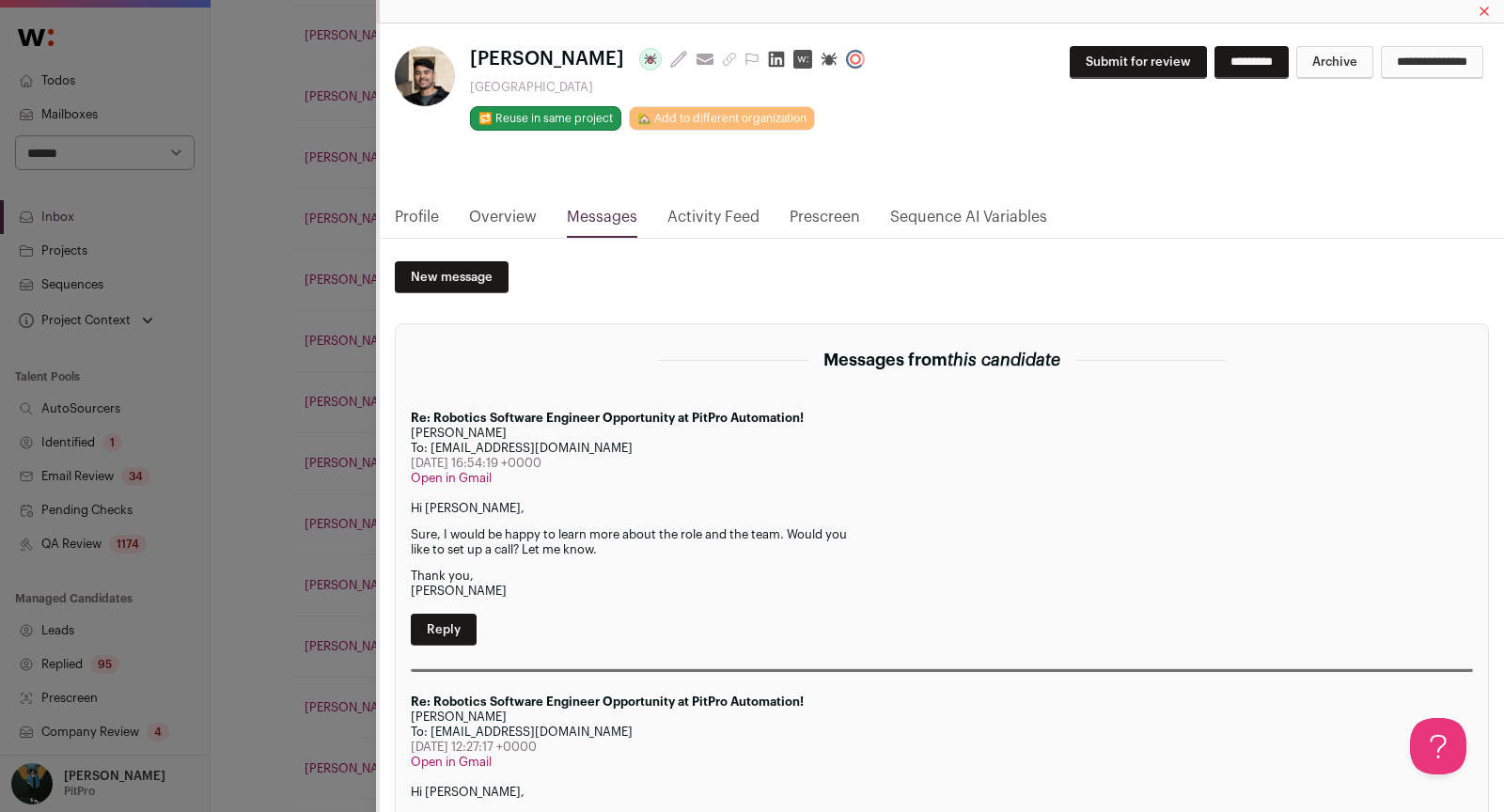
click at [1125, 67] on button "Submit for review" at bounding box center [1138, 63] width 137 height 33
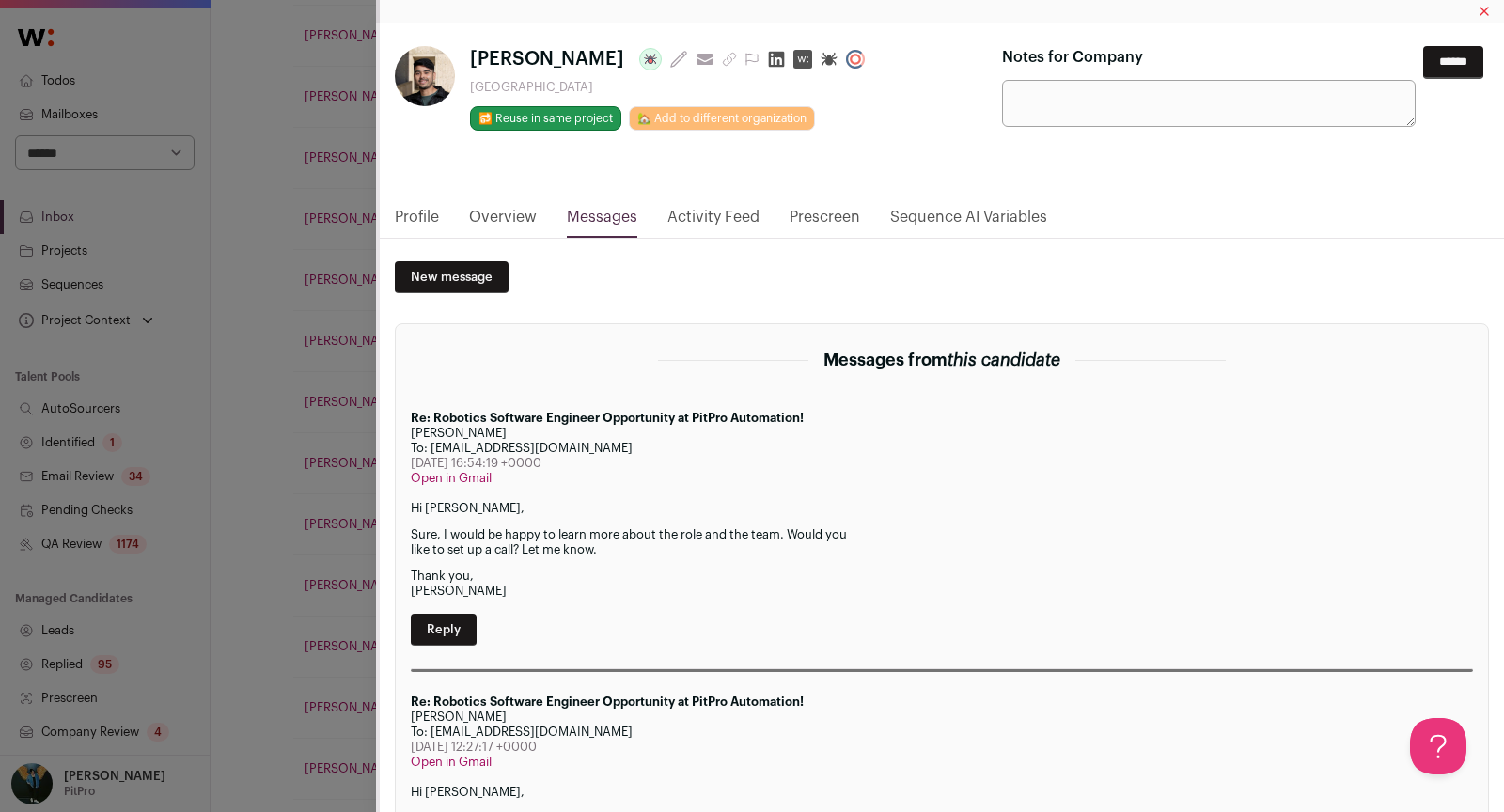
click at [1480, 66] on input "******" at bounding box center [1453, 63] width 60 height 33
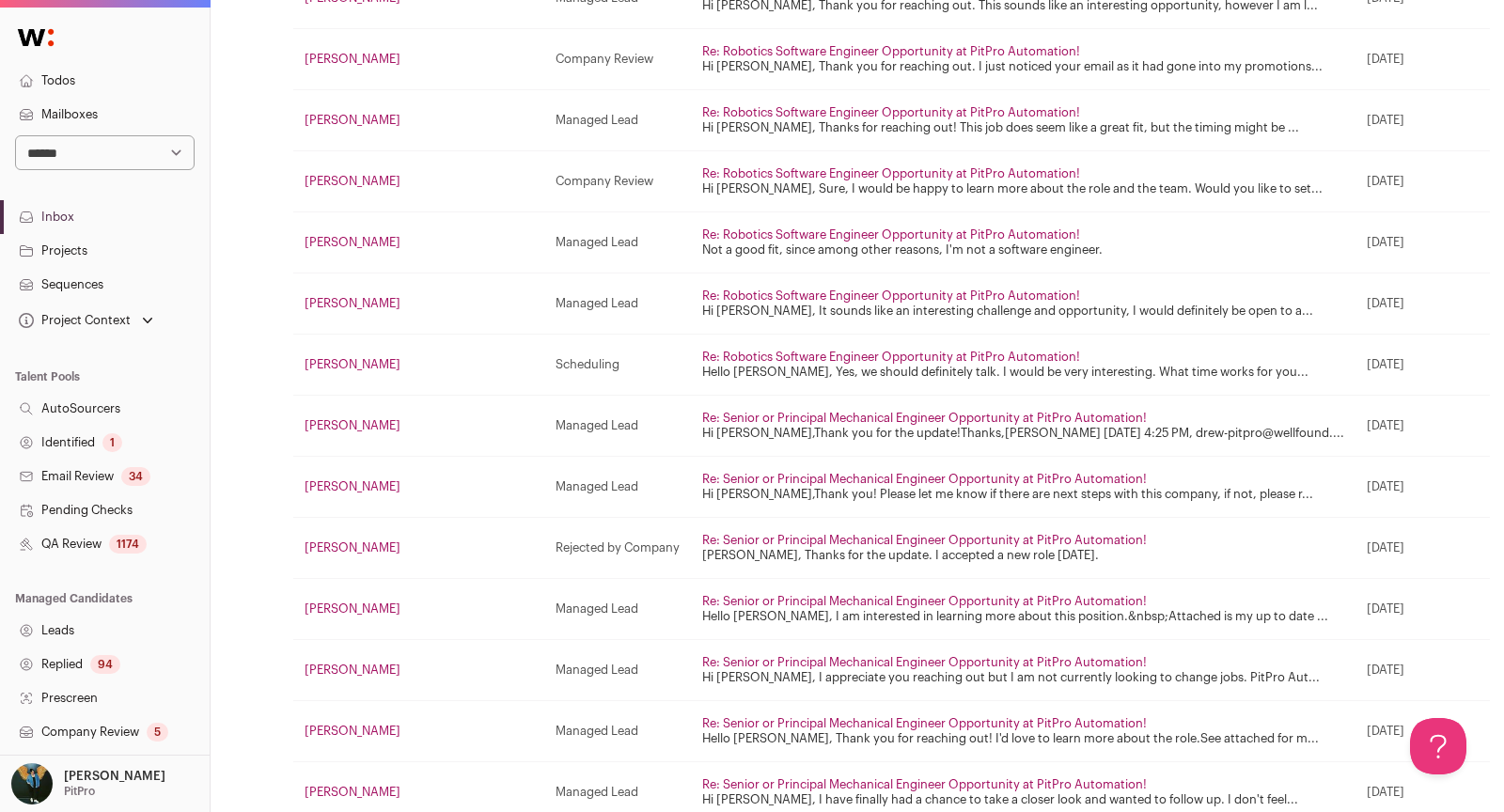
scroll to position [908, 0]
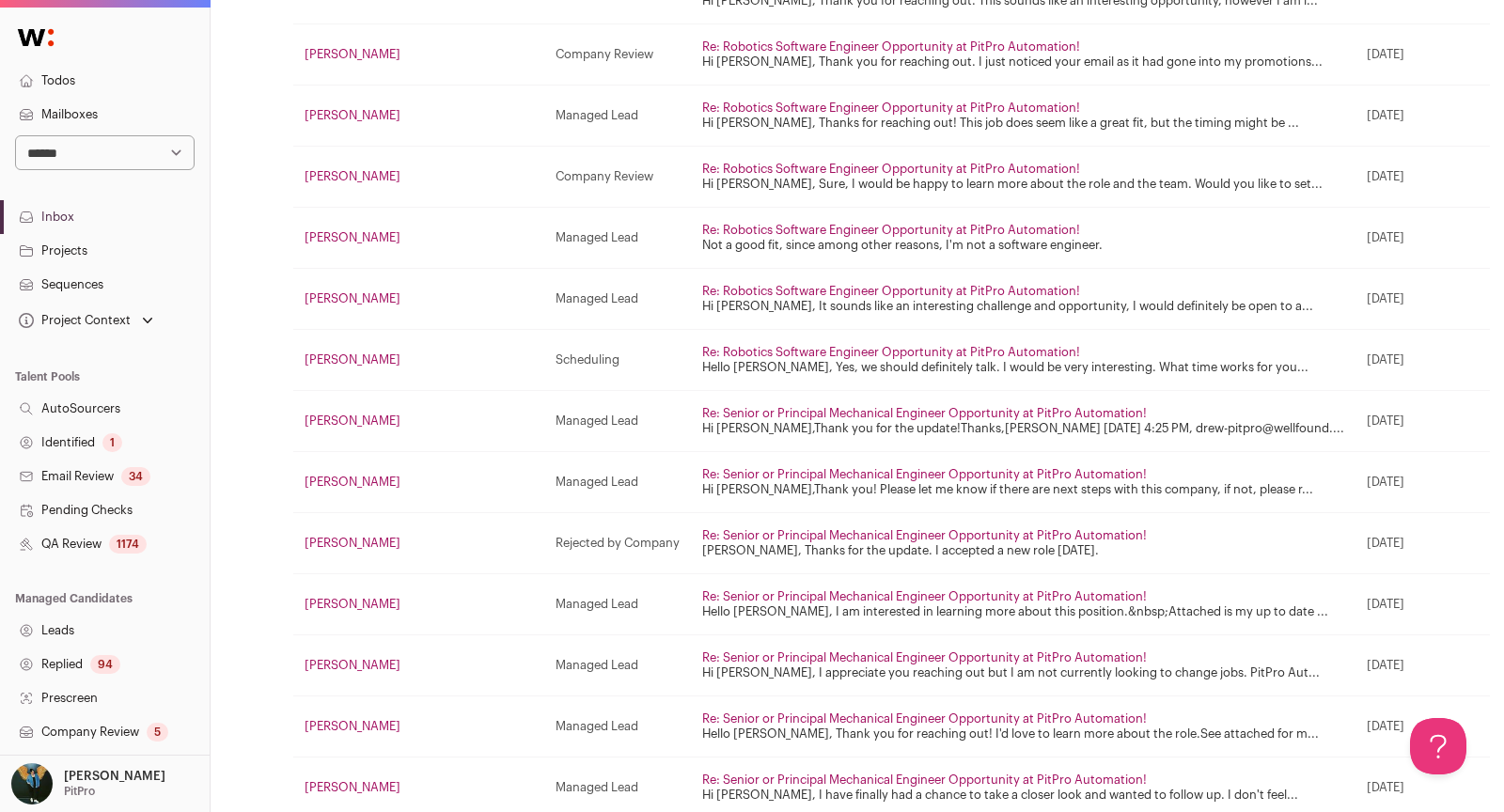
click at [322, 294] on link "[PERSON_NAME]" at bounding box center [353, 298] width 96 height 13
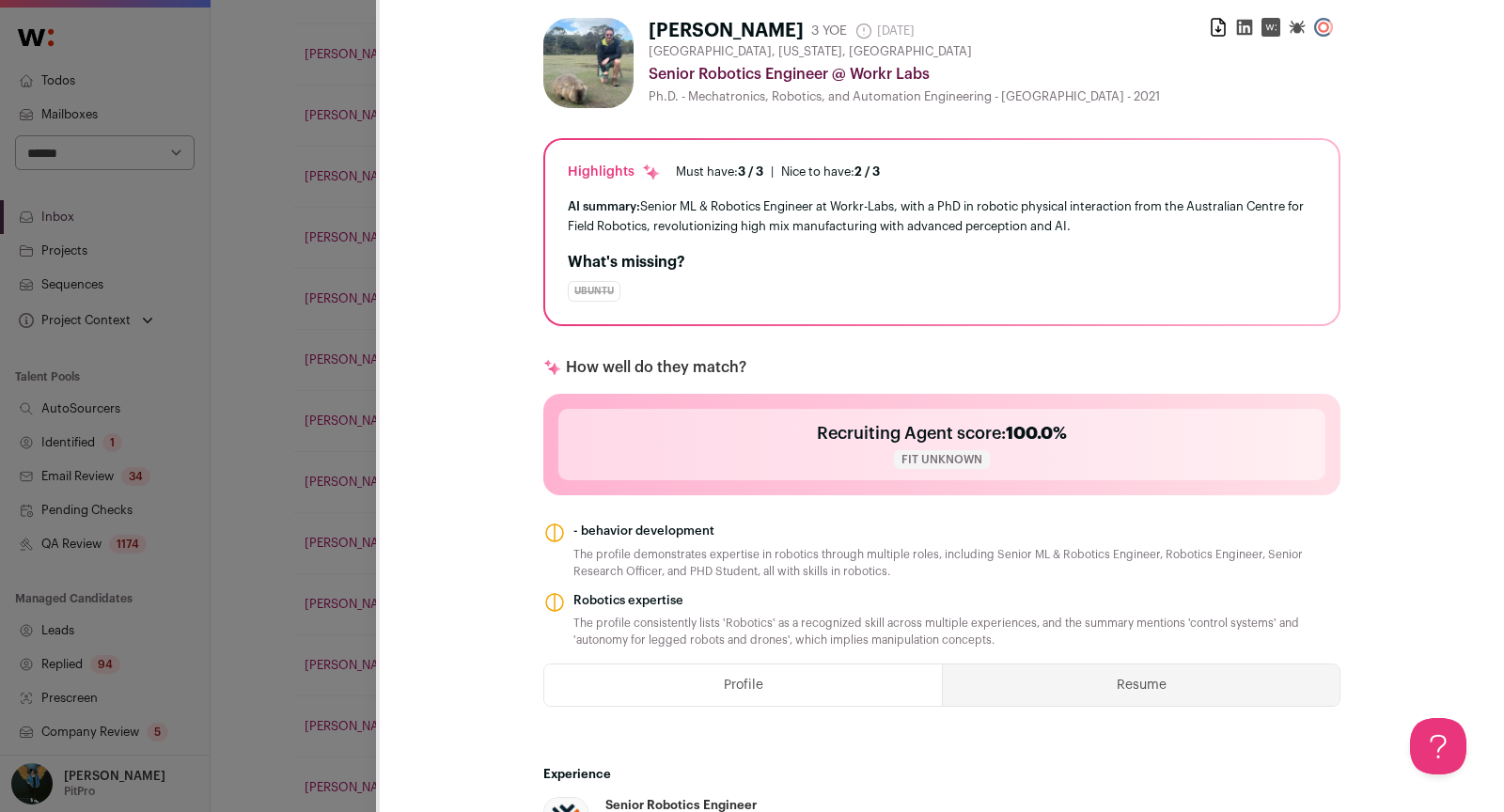
scroll to position [49, 0]
